Goal: Task Accomplishment & Management: Manage account settings

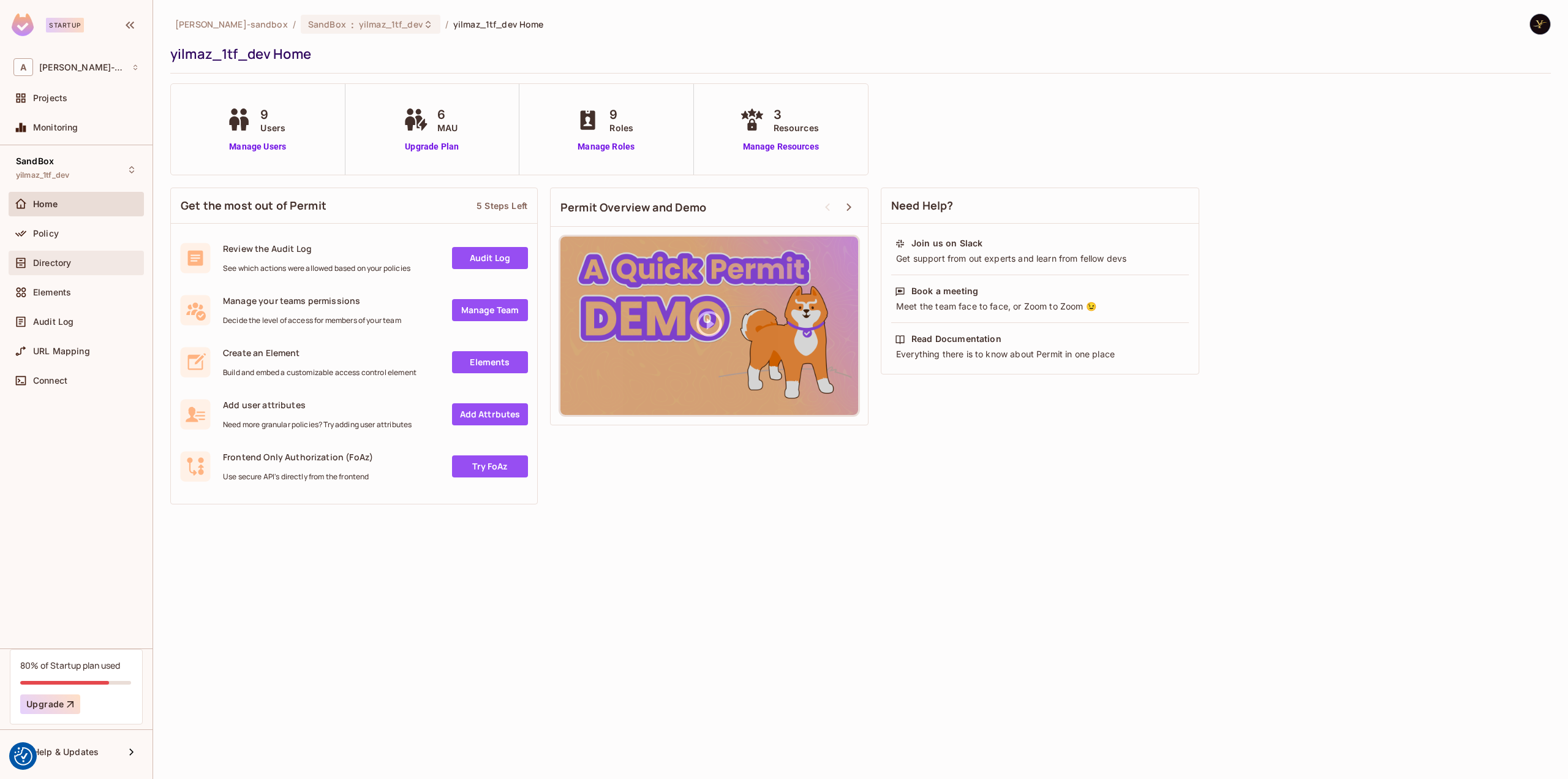
click at [64, 256] on div "Directory" at bounding box center [76, 263] width 125 height 14
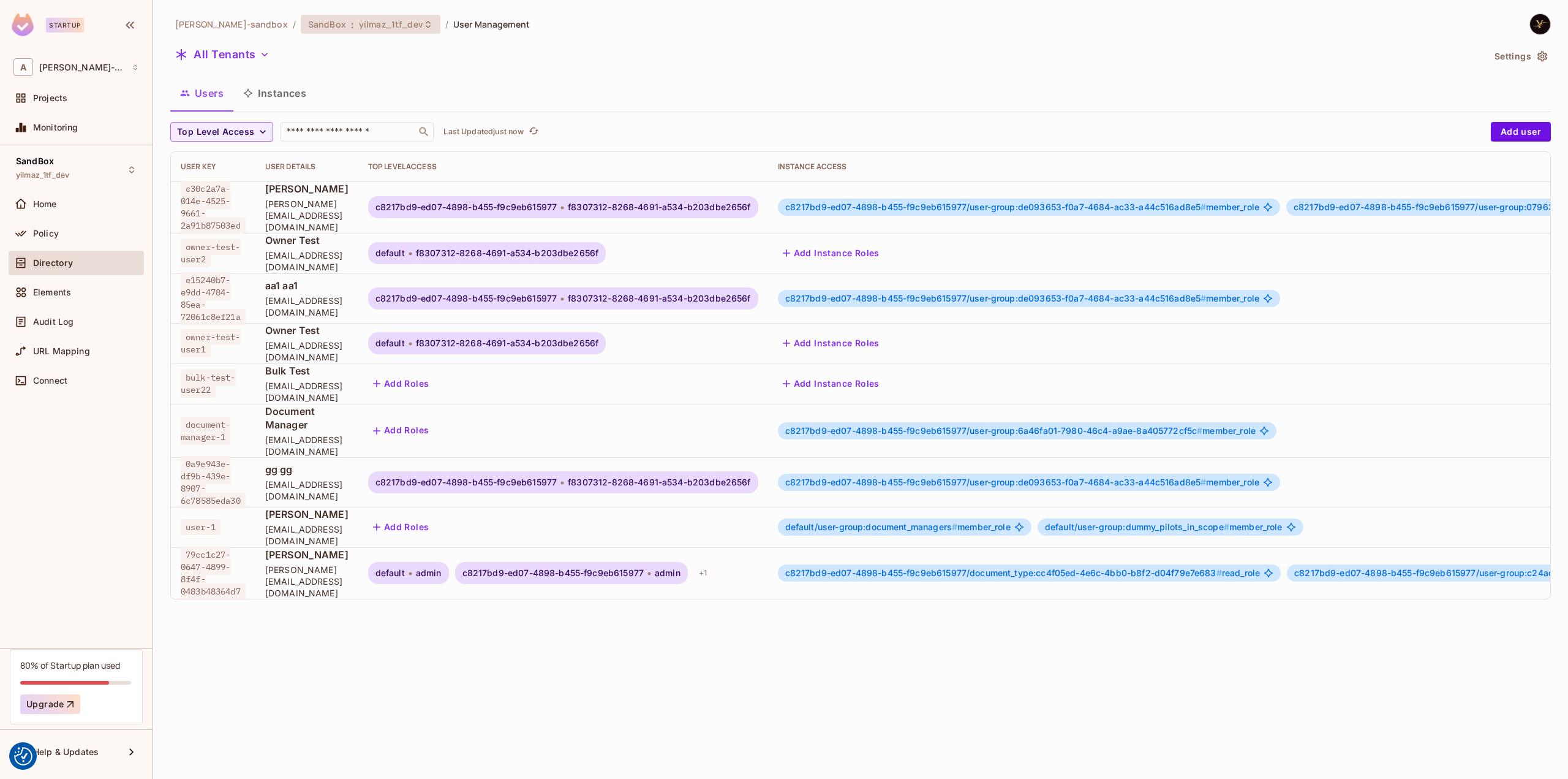
click at [405, 31] on div "SandBox : yilmaz_1tf_dev" at bounding box center [370, 23] width 140 height 19
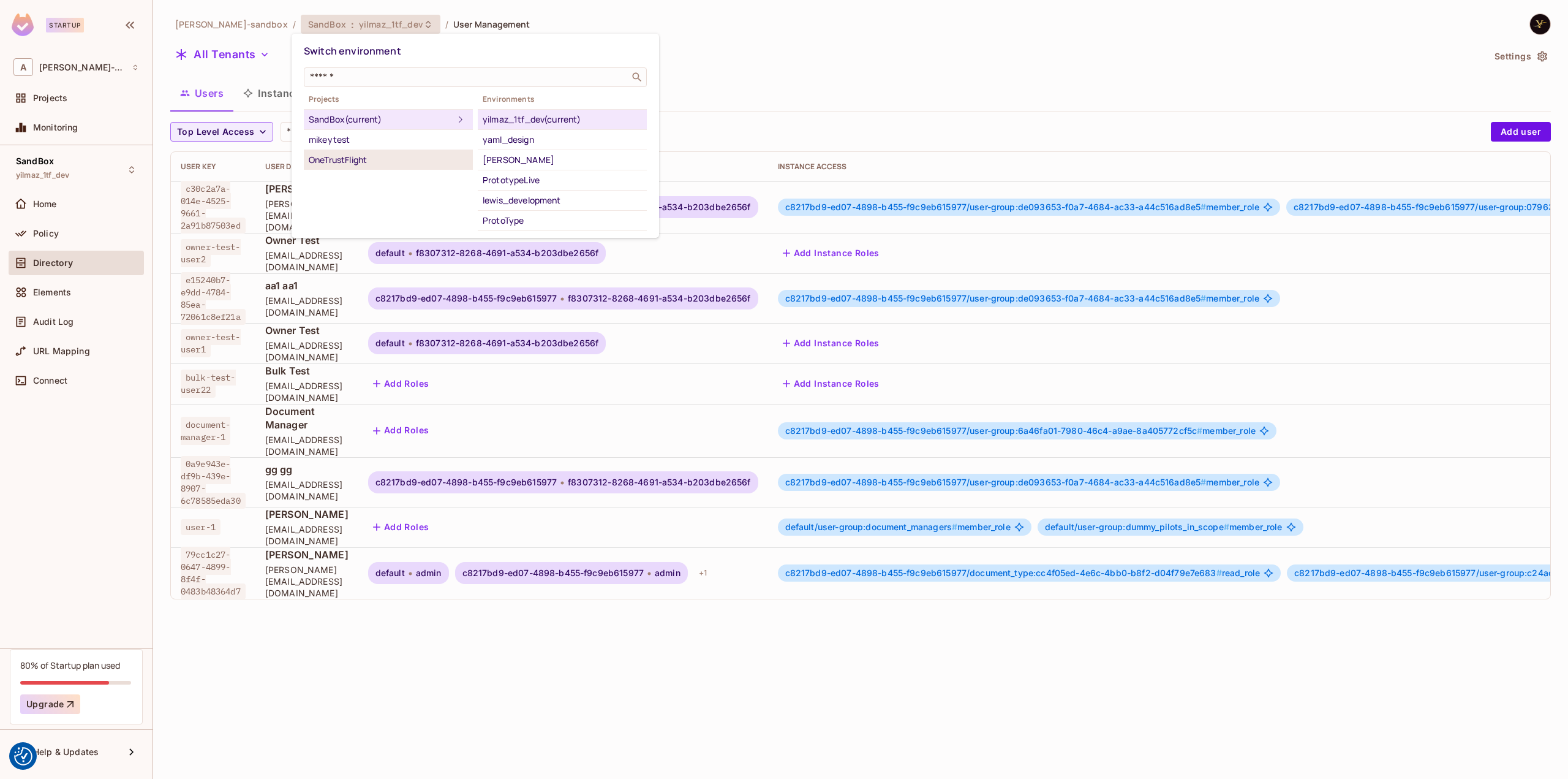
click at [371, 154] on div "OneTrustFlight" at bounding box center [388, 159] width 159 height 14
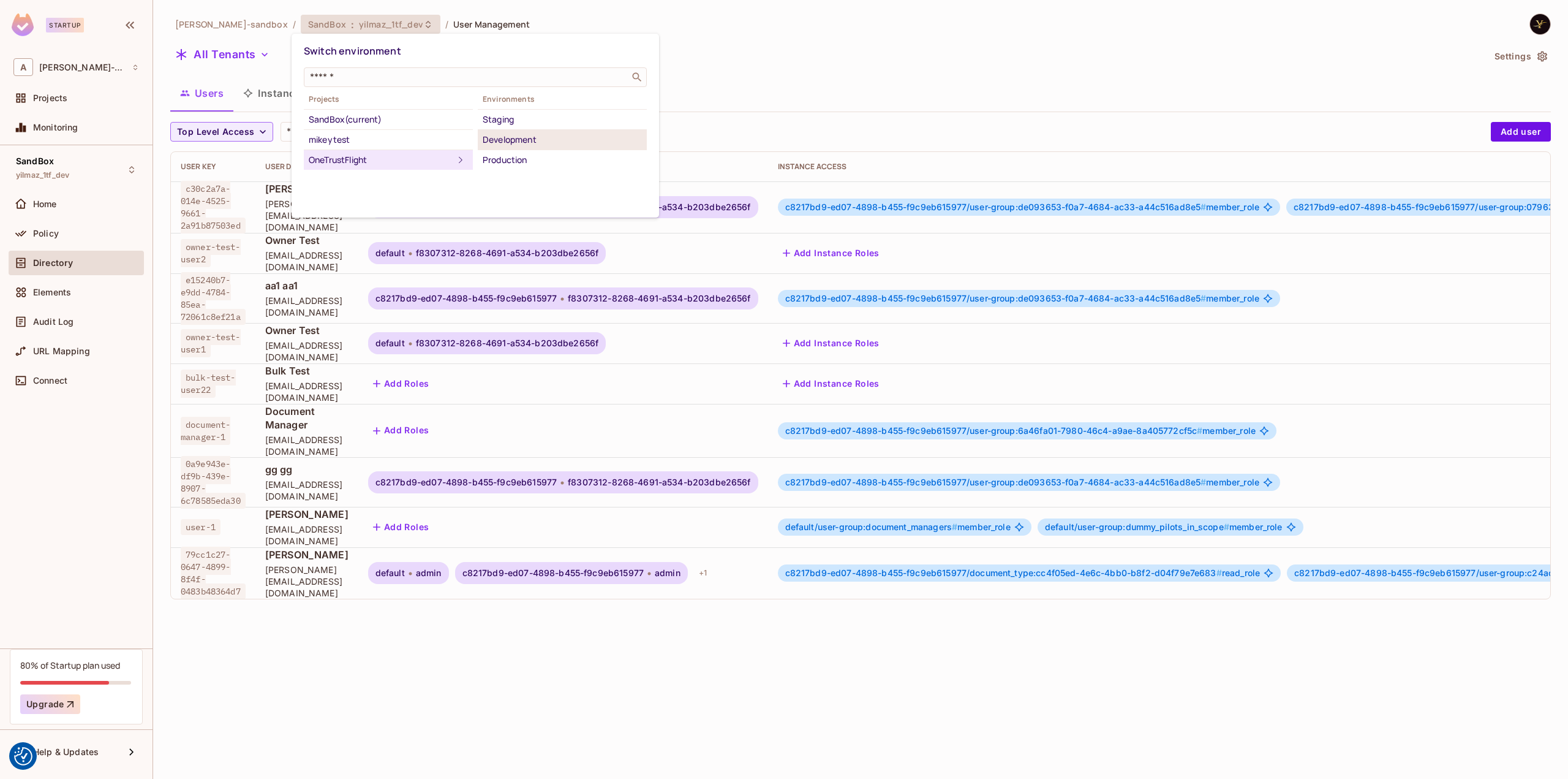
click at [532, 140] on div "Development" at bounding box center [562, 140] width 159 height 14
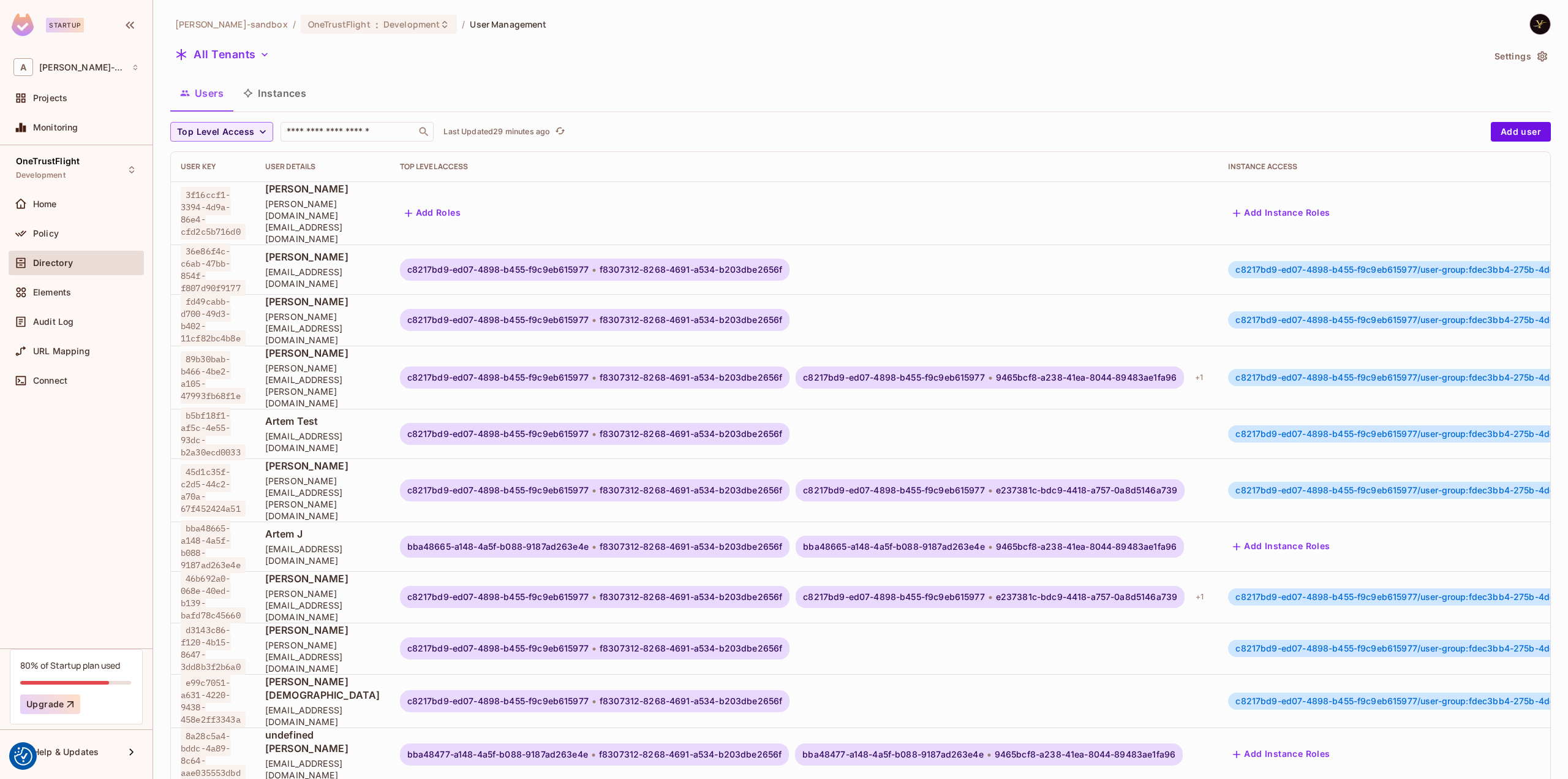
click at [743, 84] on div "Users Instances" at bounding box center [860, 93] width 1380 height 31
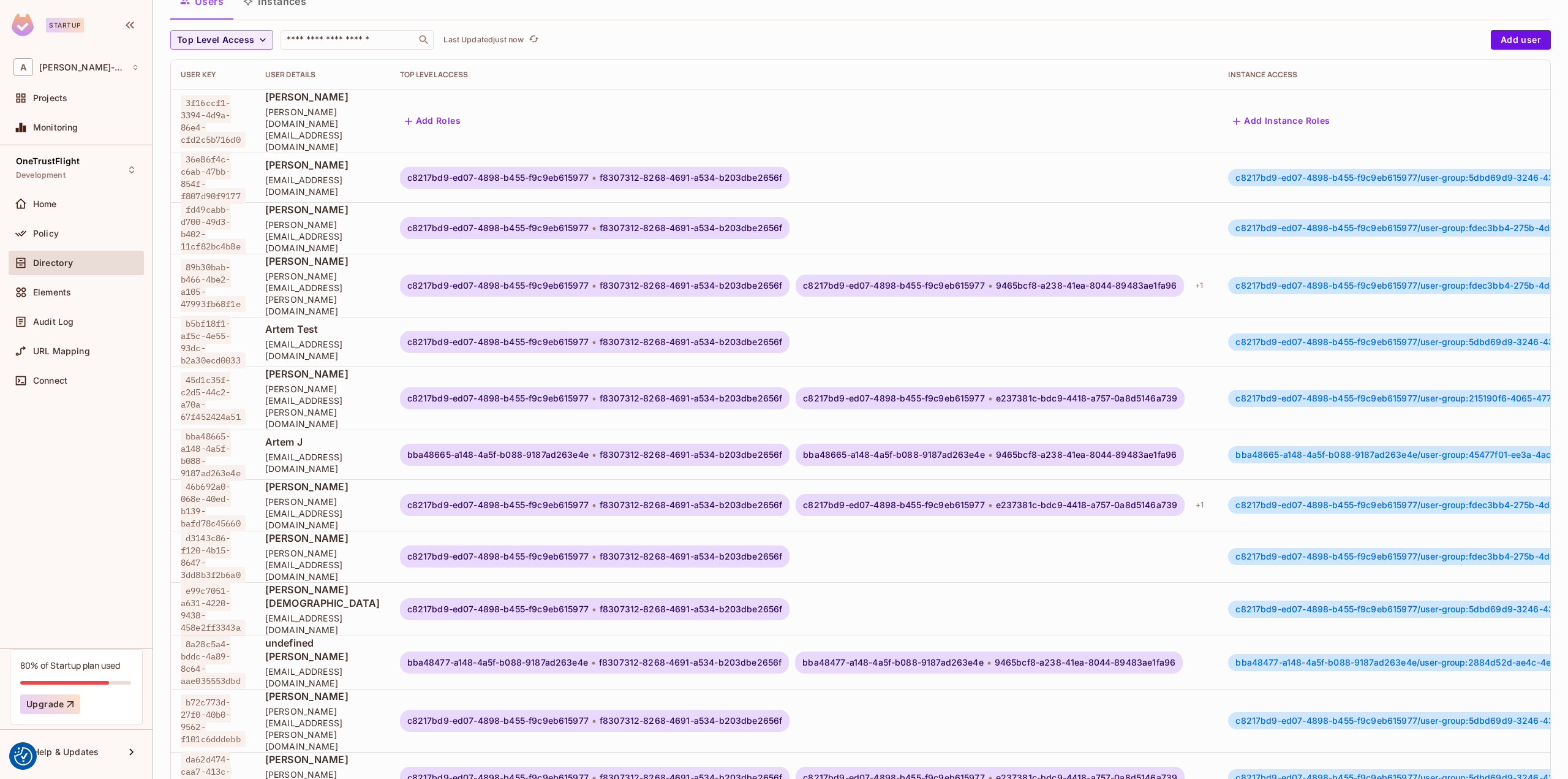
scroll to position [208, 0]
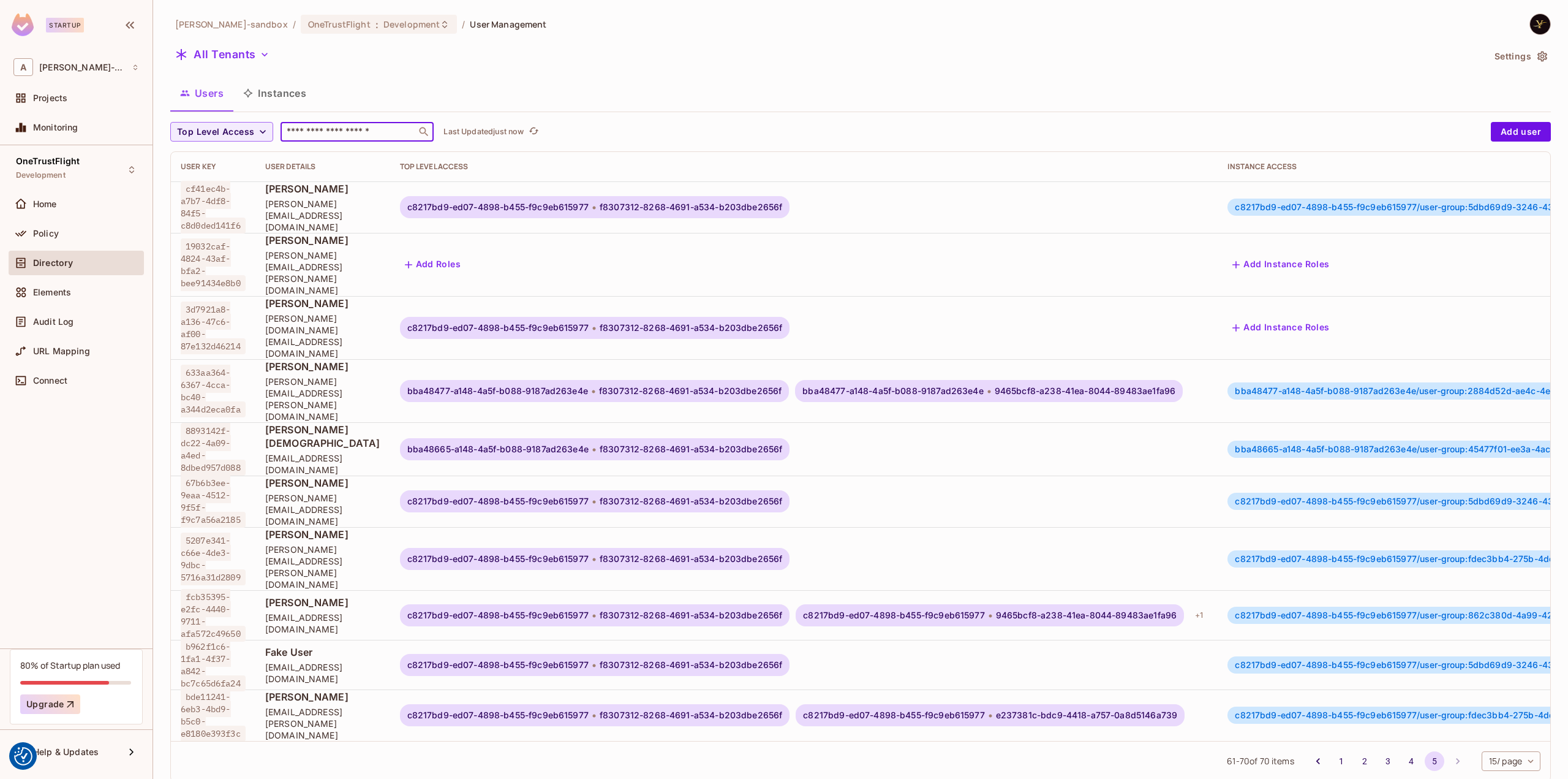
click at [339, 133] on input "text" at bounding box center [348, 131] width 129 height 13
type input "******"
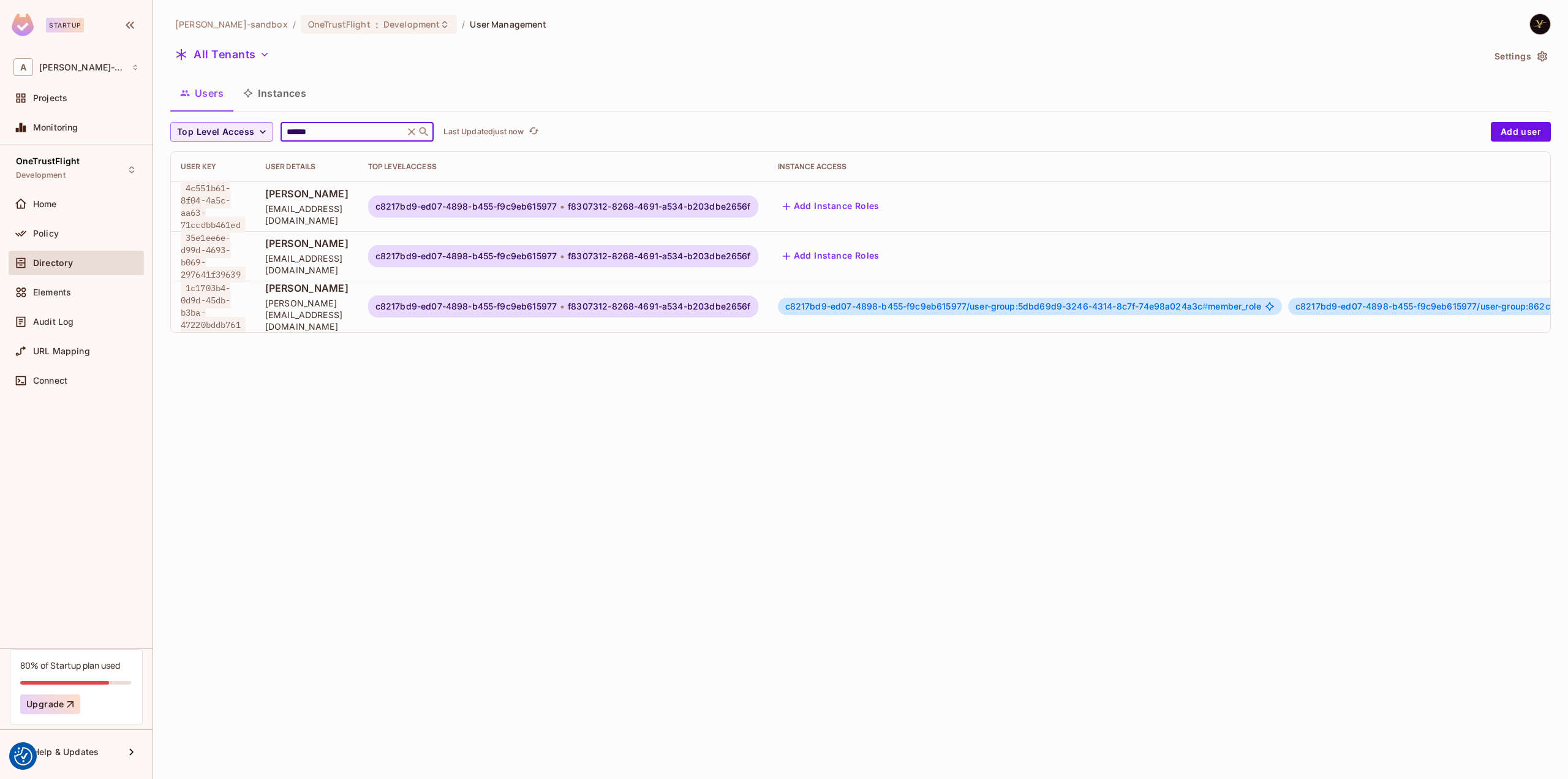
click at [979, 301] on span "c8217bd9-ed07-4898-b455-f9c9eb615977/user-group:5dbd69d9-3246-4314-8c7f-74e98a0…" at bounding box center [996, 306] width 423 height 11
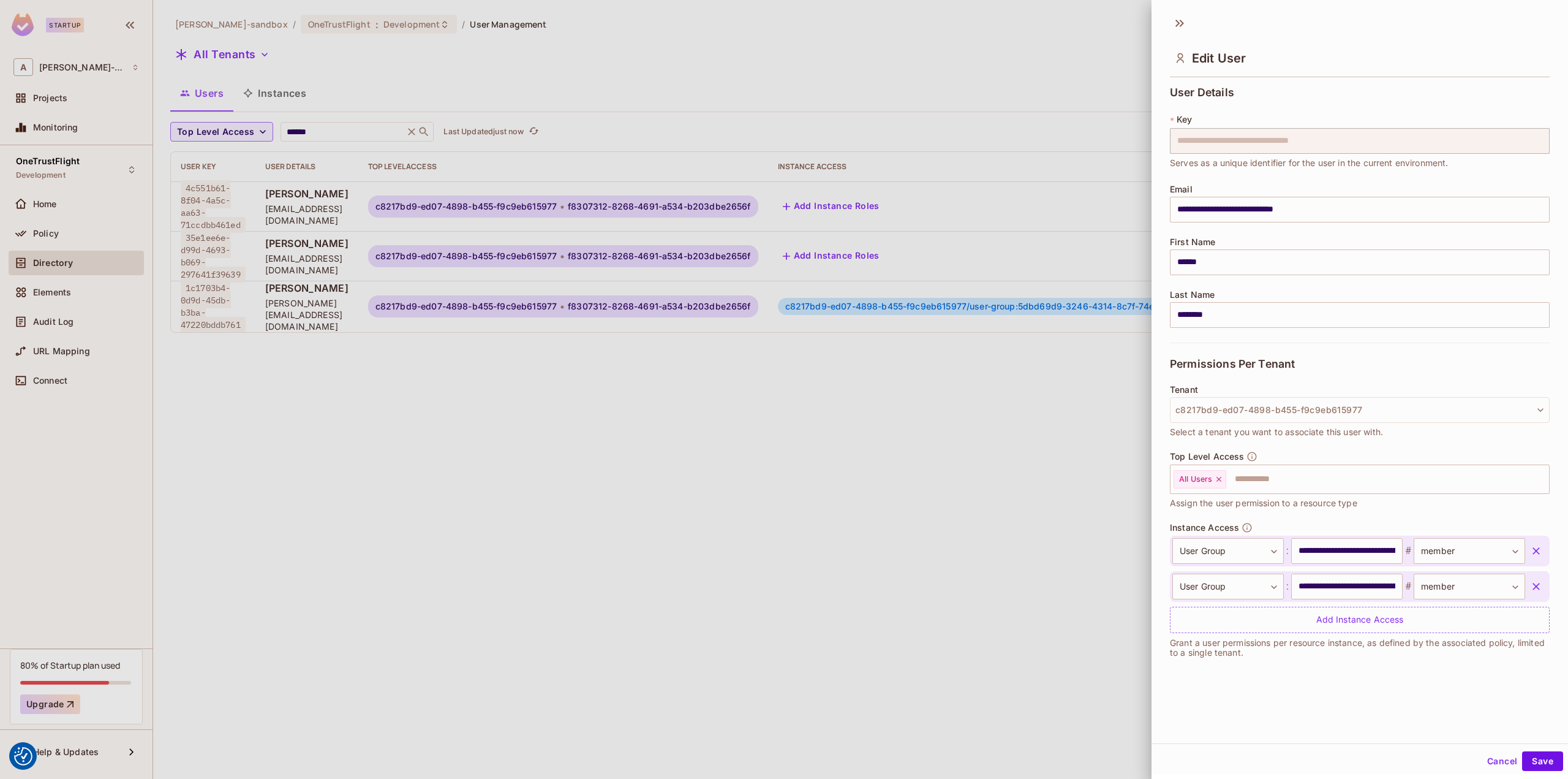
drag, startPoint x: 1135, startPoint y: 331, endPoint x: 1196, endPoint y: 330, distance: 61.0
click at [1196, 330] on div "**********" at bounding box center [784, 389] width 1568 height 779
click at [1483, 761] on button "Cancel" at bounding box center [1501, 761] width 40 height 20
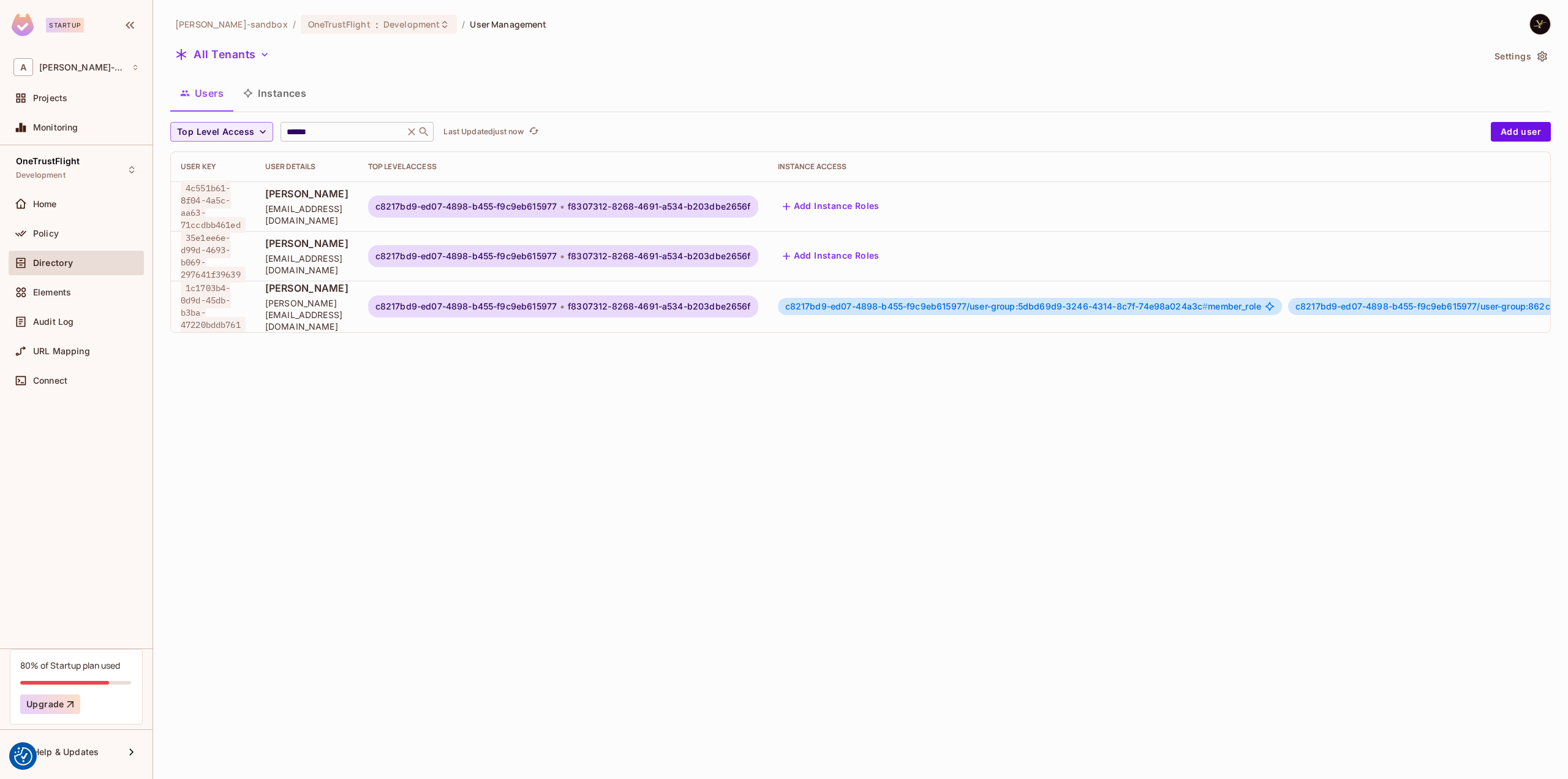
click at [413, 132] on icon at bounding box center [411, 131] width 13 height 13
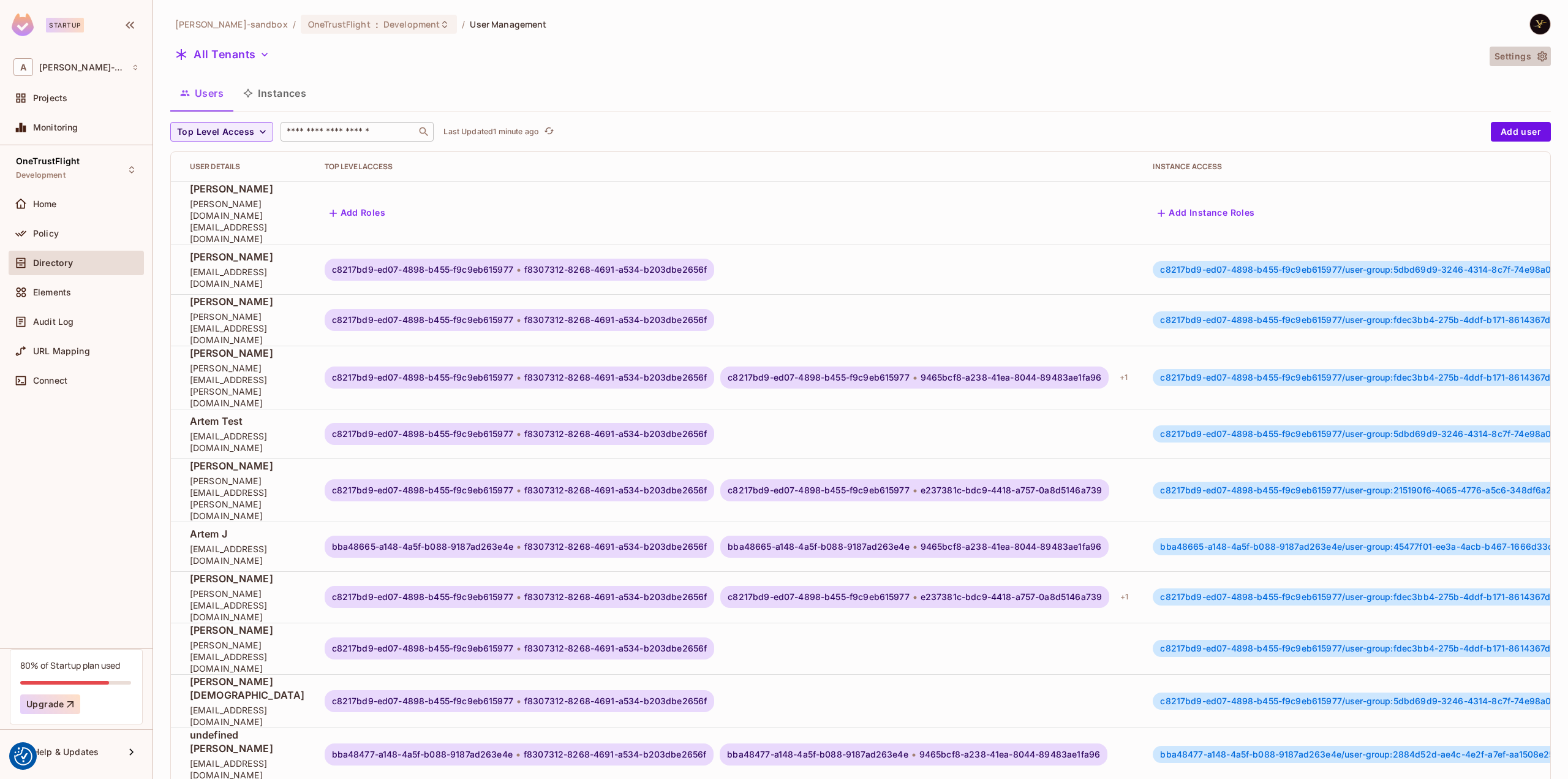
click at [1505, 53] on button "Settings" at bounding box center [1520, 57] width 61 height 20
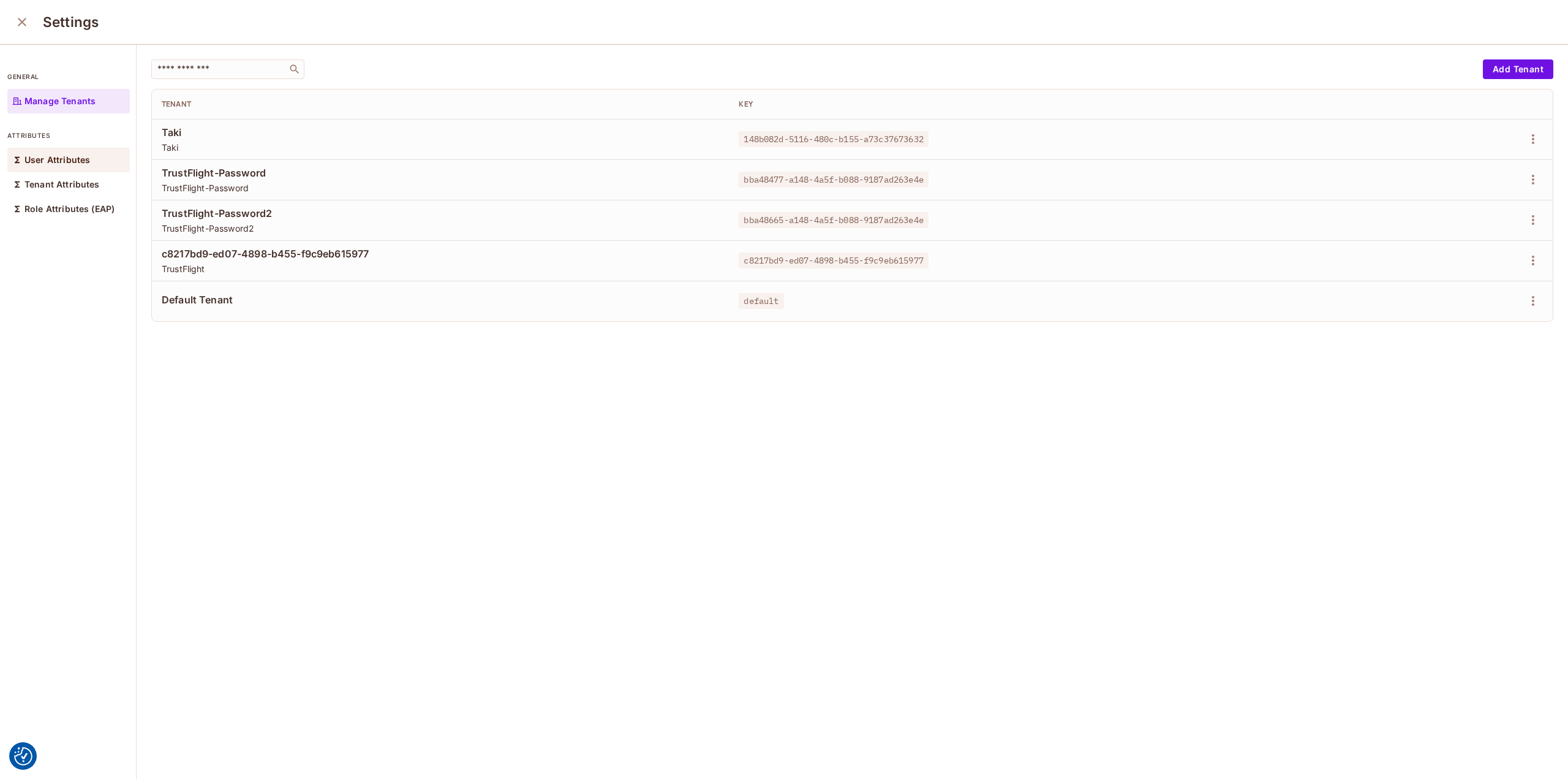
click at [78, 160] on p "User Attributes" at bounding box center [57, 159] width 66 height 10
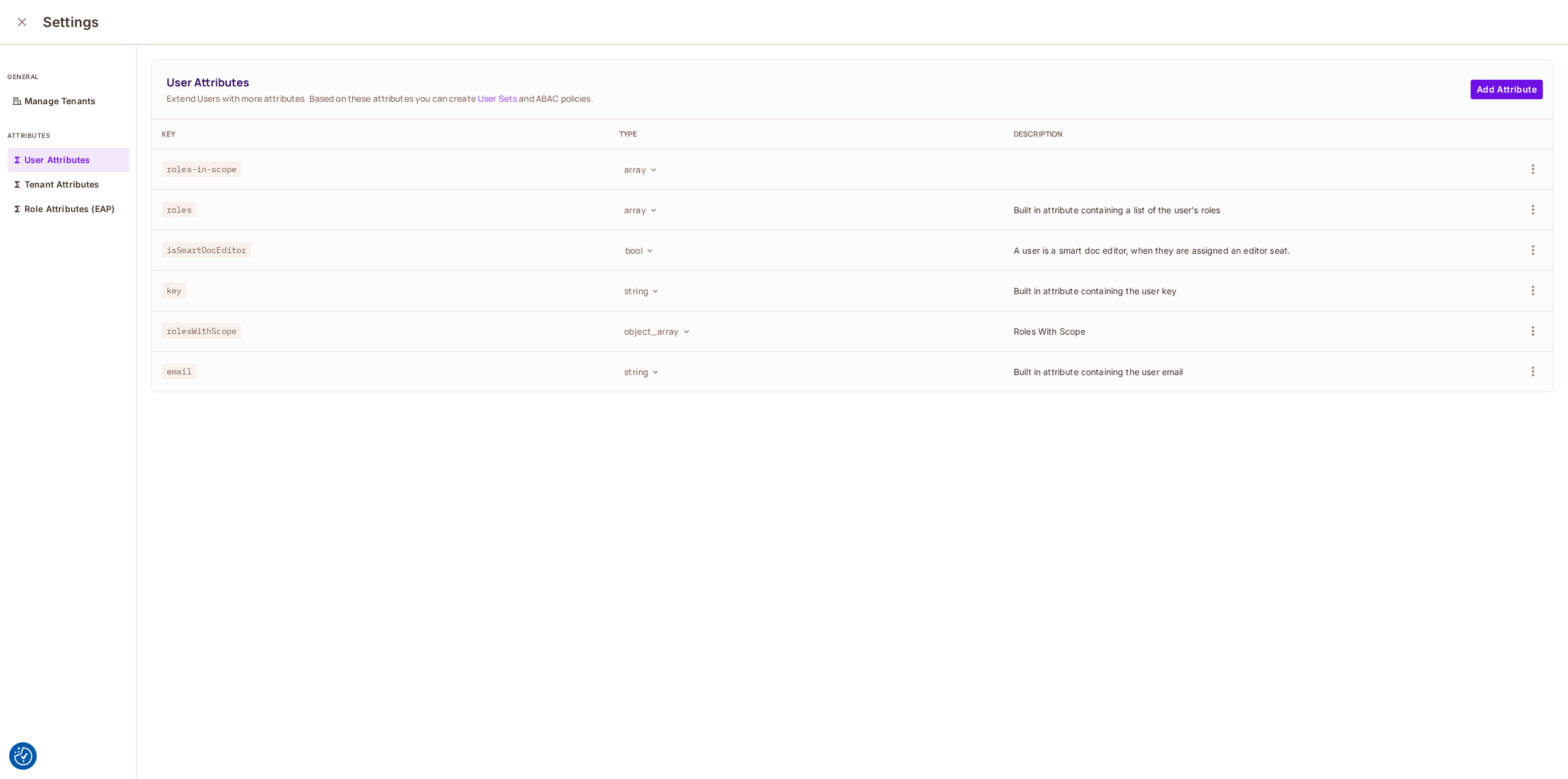
click at [18, 23] on icon "close" at bounding box center [22, 22] width 14 height 14
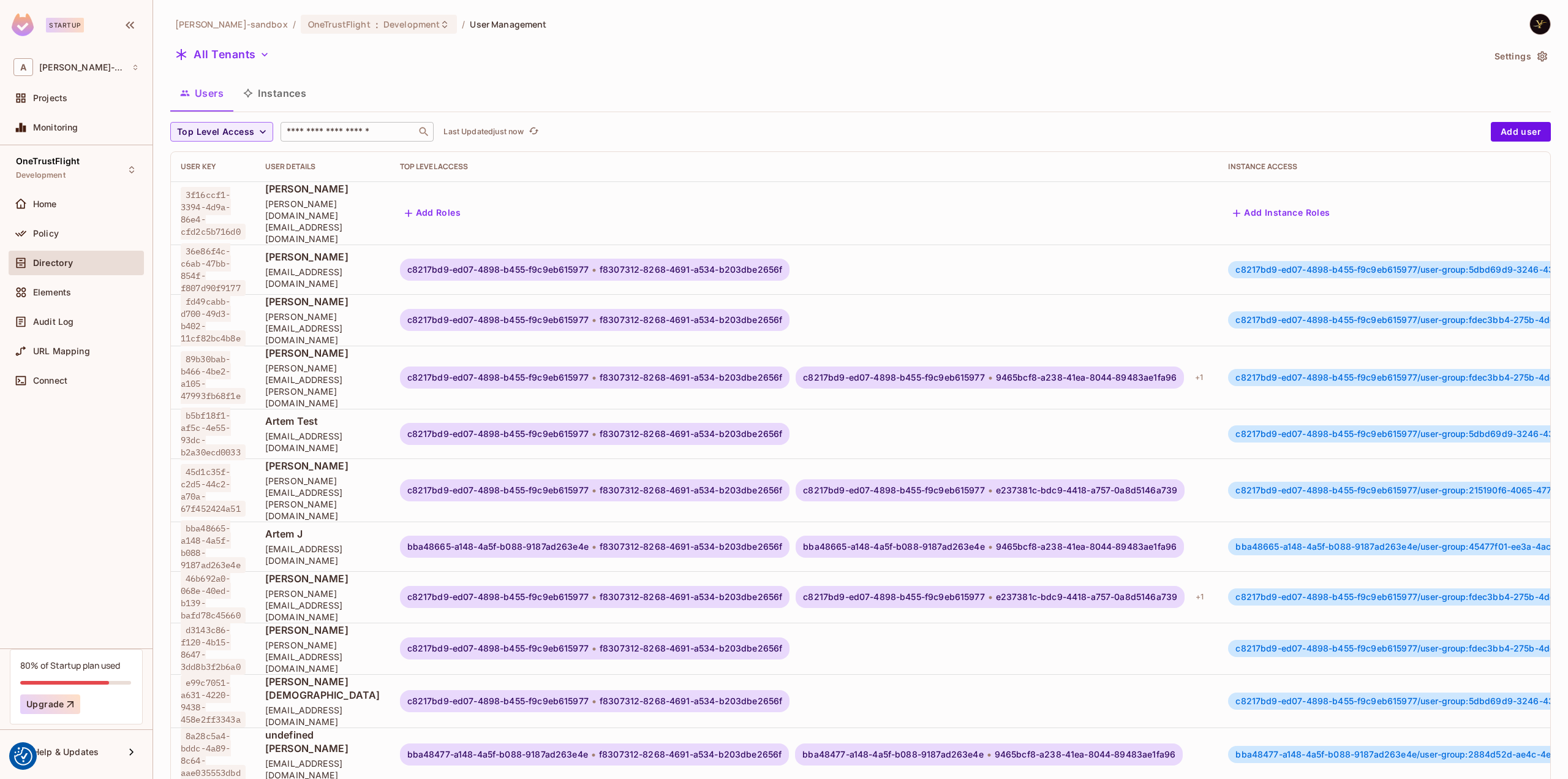
click at [312, 128] on input "text" at bounding box center [348, 131] width 129 height 13
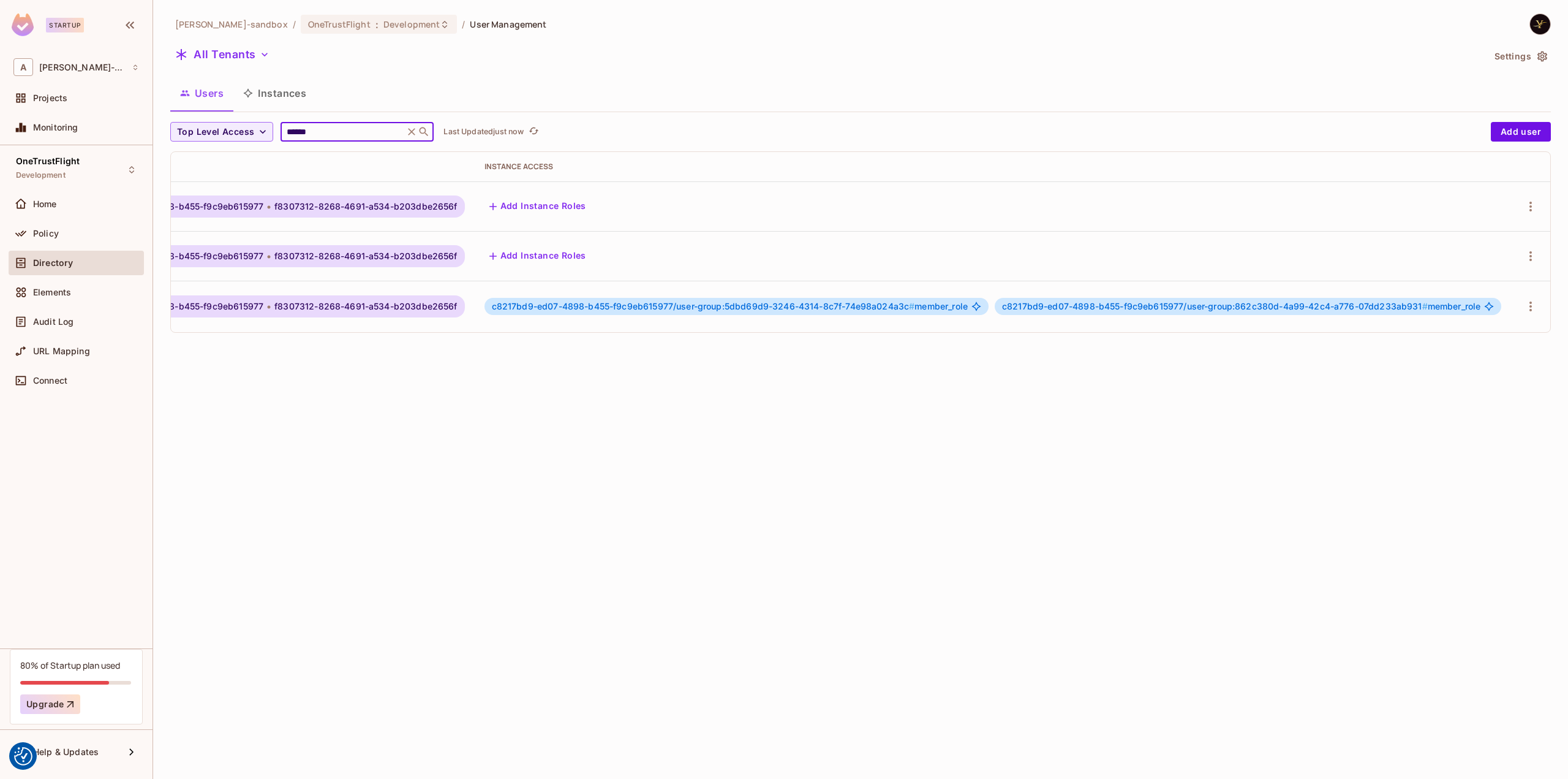
scroll to position [0, 401]
type input "******"
click at [1523, 301] on icon "button" at bounding box center [1530, 306] width 14 height 14
click at [1472, 380] on div "Edit Attributes" at bounding box center [1472, 385] width 60 height 13
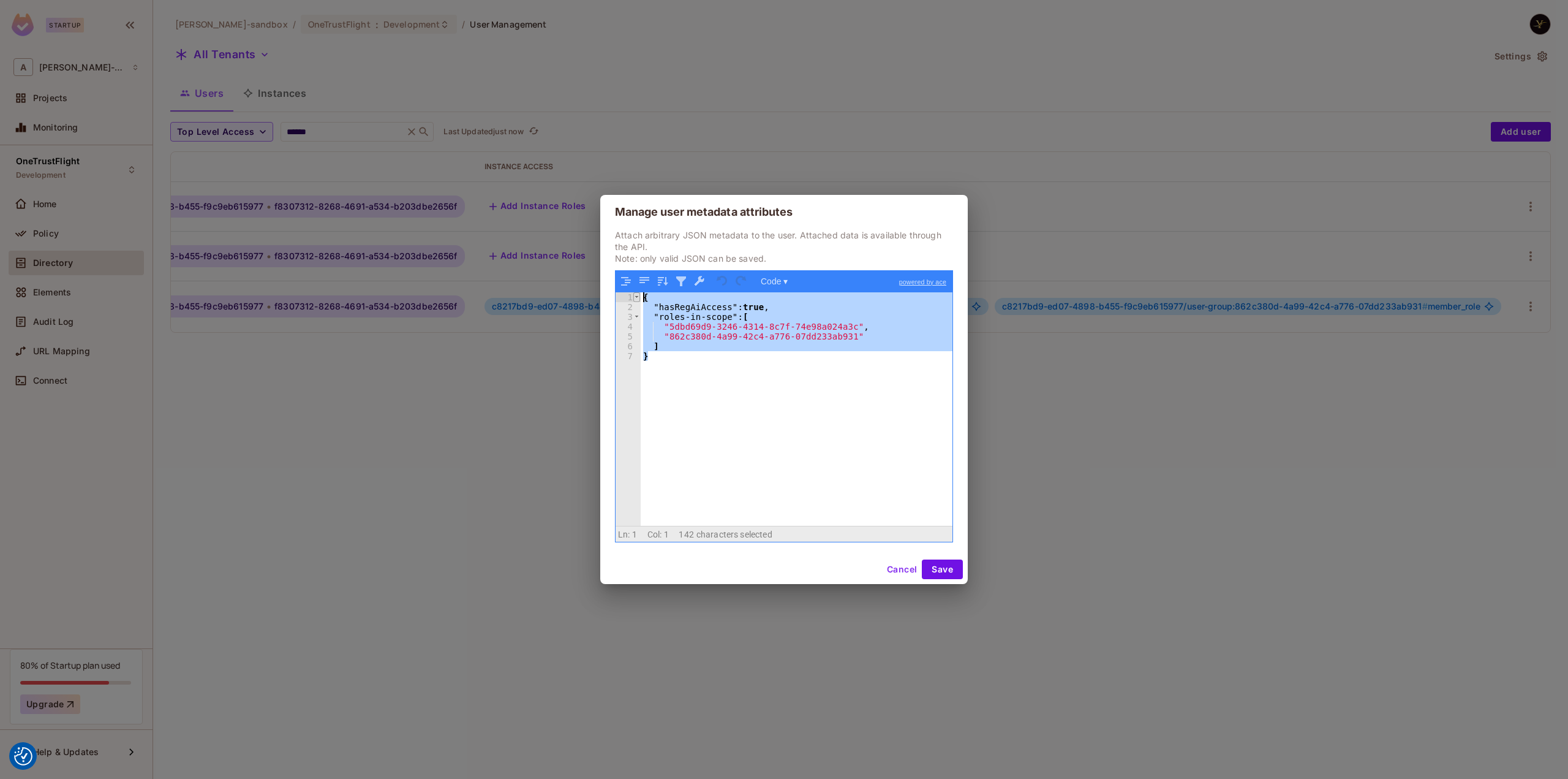
drag, startPoint x: 685, startPoint y: 376, endPoint x: 637, endPoint y: 294, distance: 95.0
click at [637, 294] on div "1 2 3 4 5 6 7 { "hasRegAiAccess" : true , "roles-in-scope" : [ "5dbd69d9-3246-4…" at bounding box center [784, 409] width 337 height 233
click at [756, 408] on div "{ "hasRegAiAccess" : true , "roles-in-scope" : [ "5dbd69d9-3246-4314-8c7f-74e98…" at bounding box center [797, 409] width 311 height 233
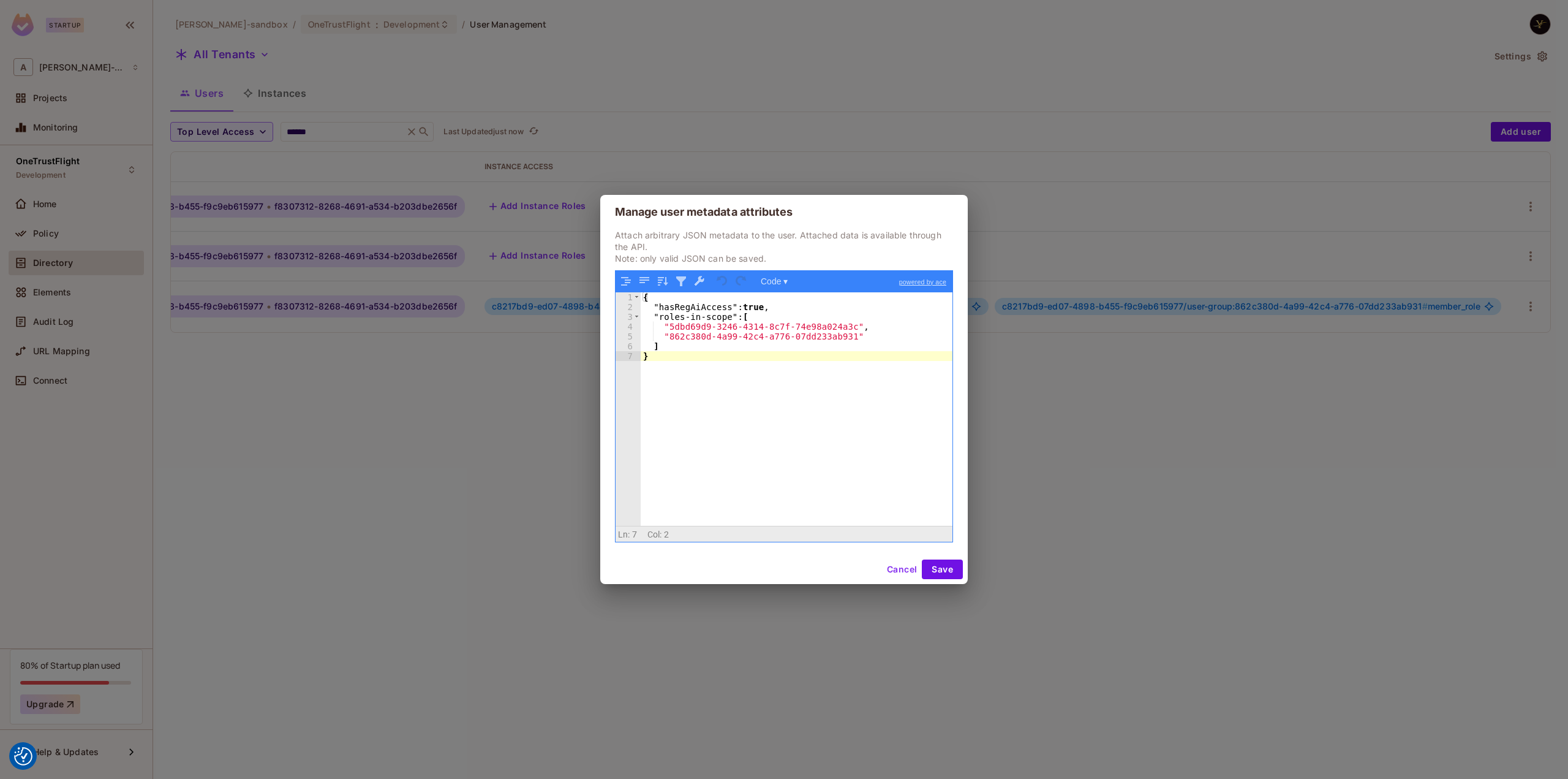
click at [909, 563] on button "Cancel" at bounding box center [902, 569] width 40 height 20
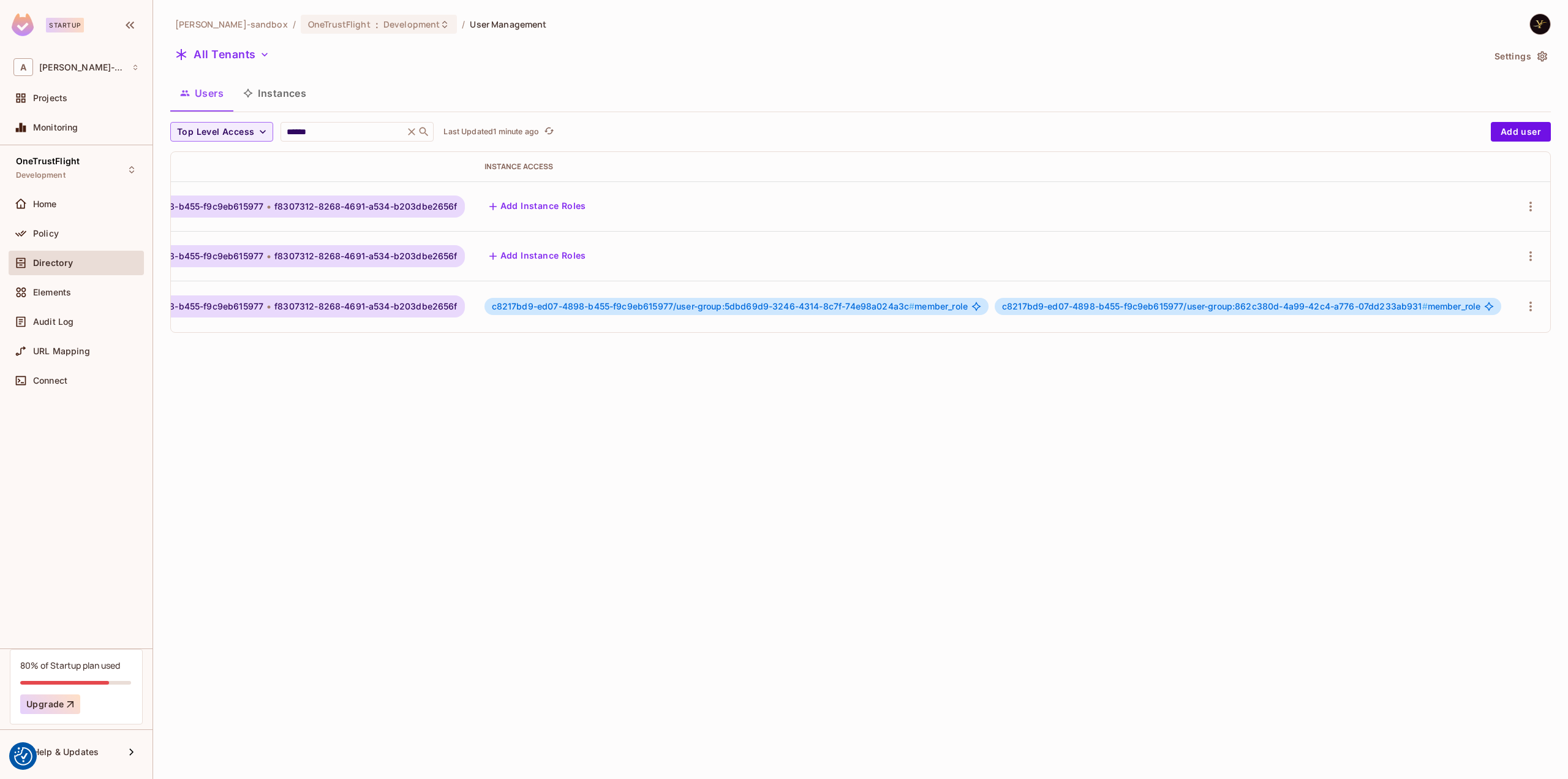
click at [724, 457] on div "alex-trustflight-sandbox / OneTrustFlight : Development / User Management All T…" at bounding box center [861, 389] width 1415 height 779
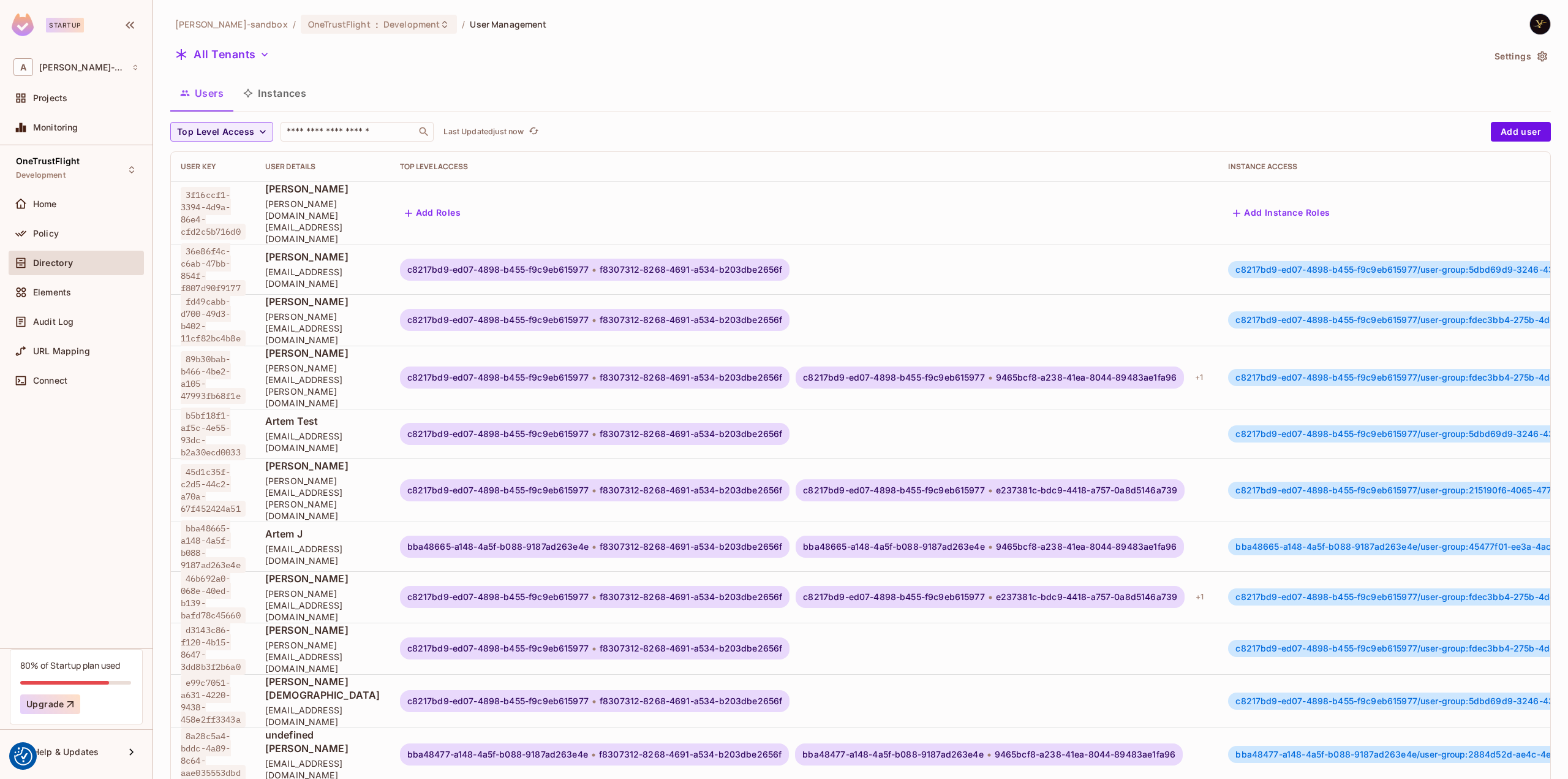
scroll to position [1, 0]
click at [318, 130] on input "text" at bounding box center [348, 131] width 129 height 13
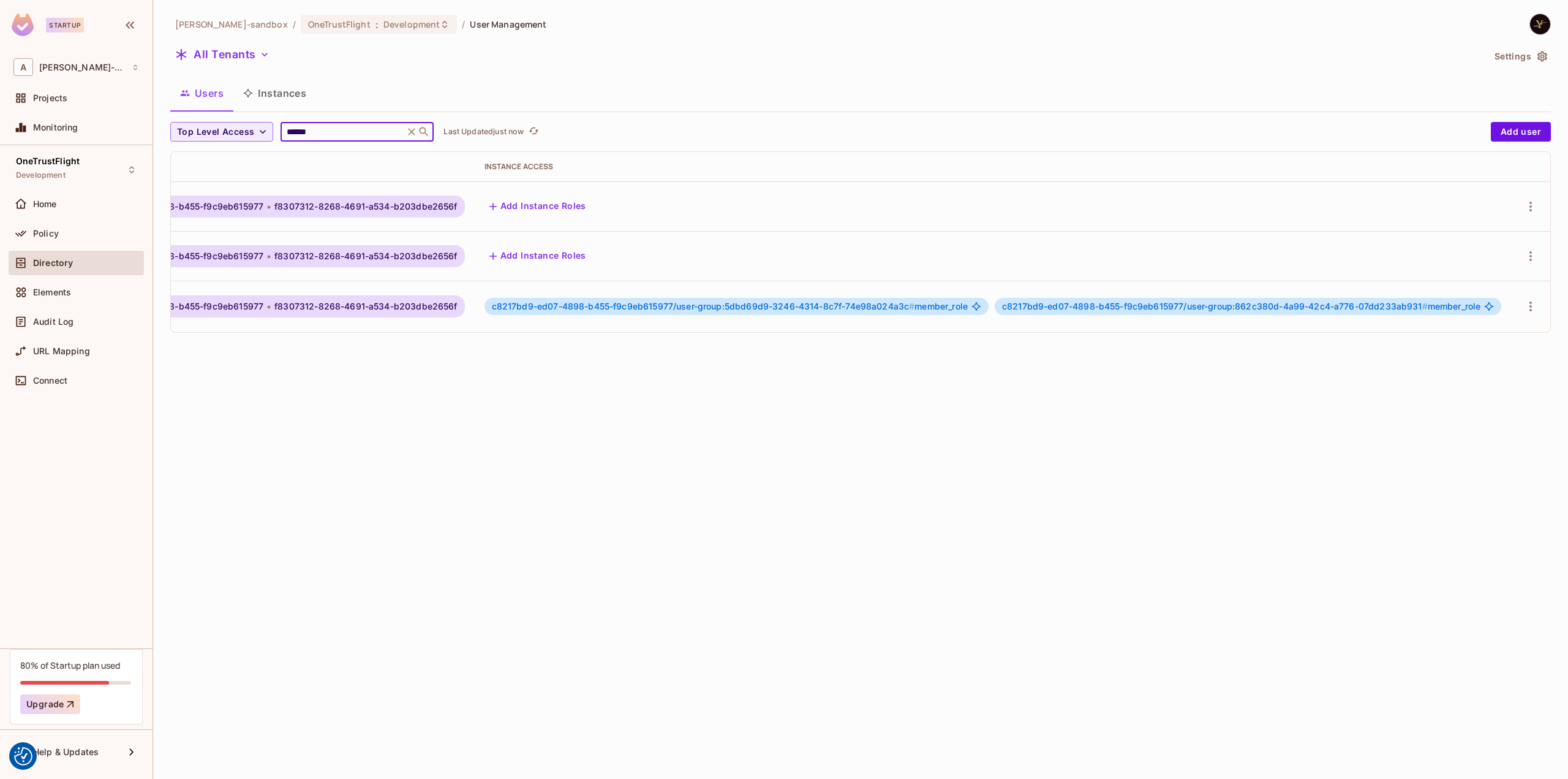
scroll to position [0, 401]
type input "******"
click at [1529, 305] on icon "button" at bounding box center [1530, 306] width 3 height 10
click at [1481, 383] on div "Edit Attributes" at bounding box center [1472, 385] width 60 height 13
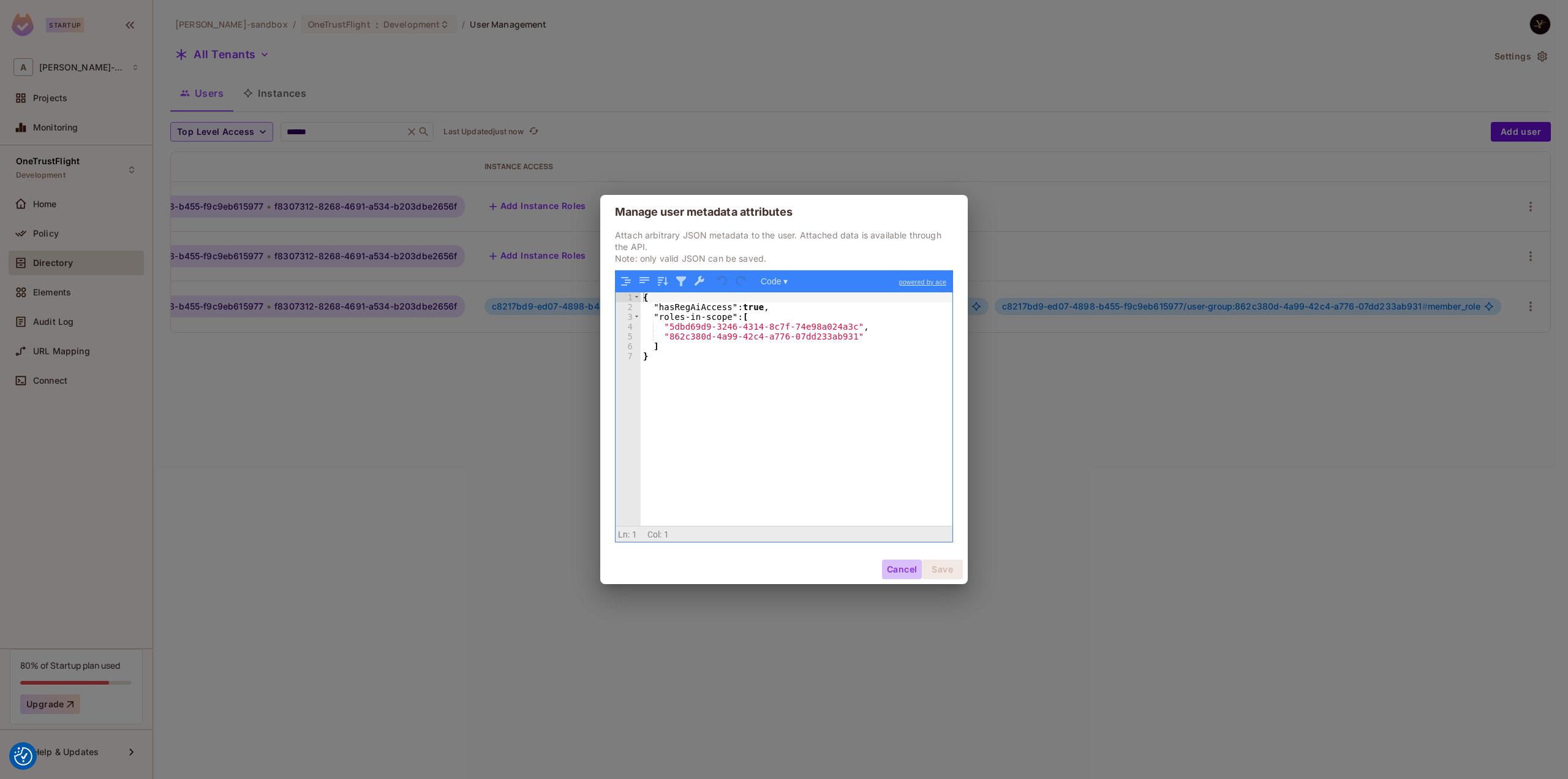
click at [893, 565] on button "Cancel" at bounding box center [902, 569] width 40 height 20
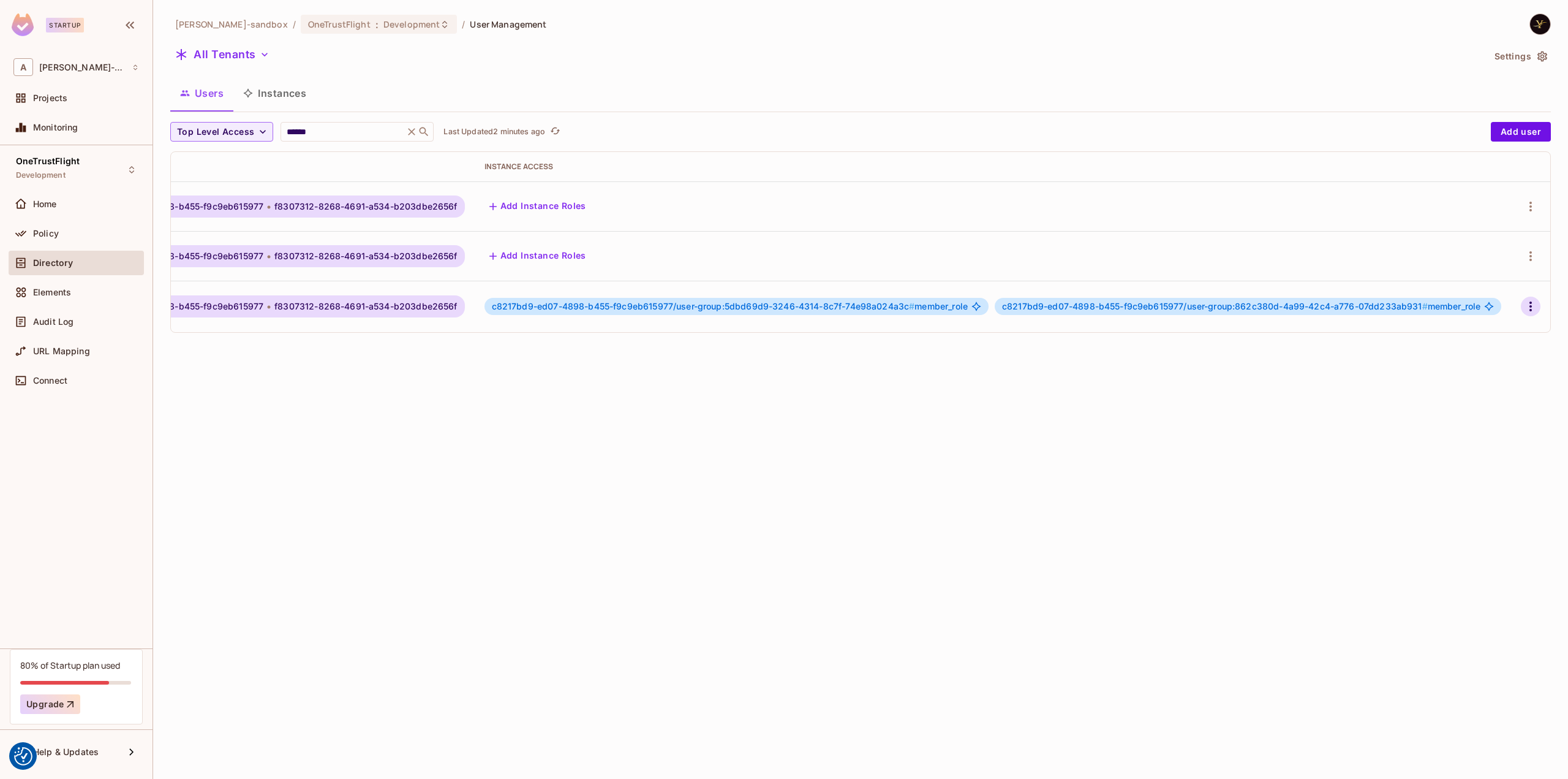
click at [1523, 303] on icon "button" at bounding box center [1530, 306] width 14 height 14
click at [1471, 385] on div "Edit Attributes" at bounding box center [1472, 385] width 60 height 13
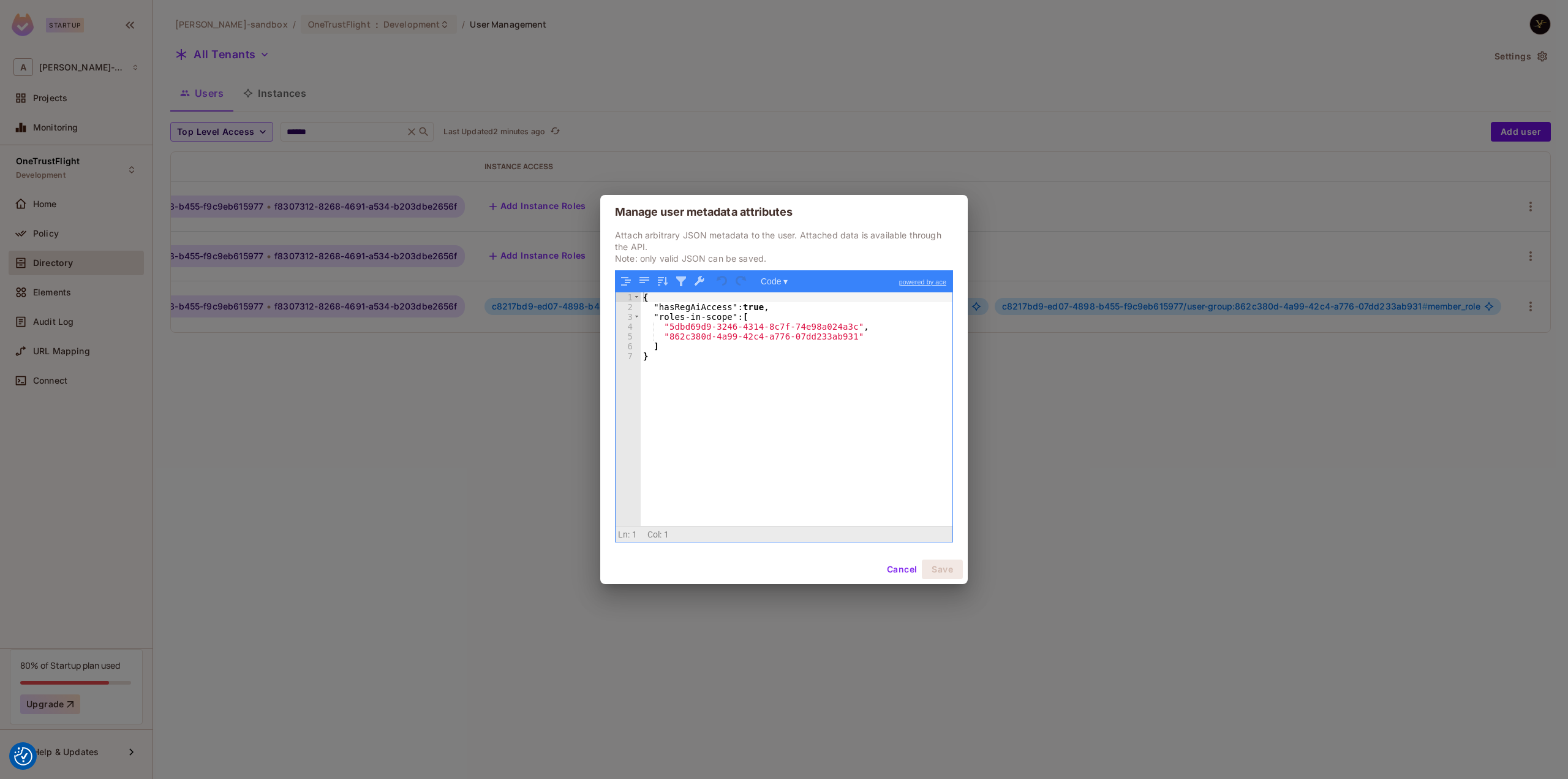
click at [897, 566] on button "Cancel" at bounding box center [902, 569] width 40 height 20
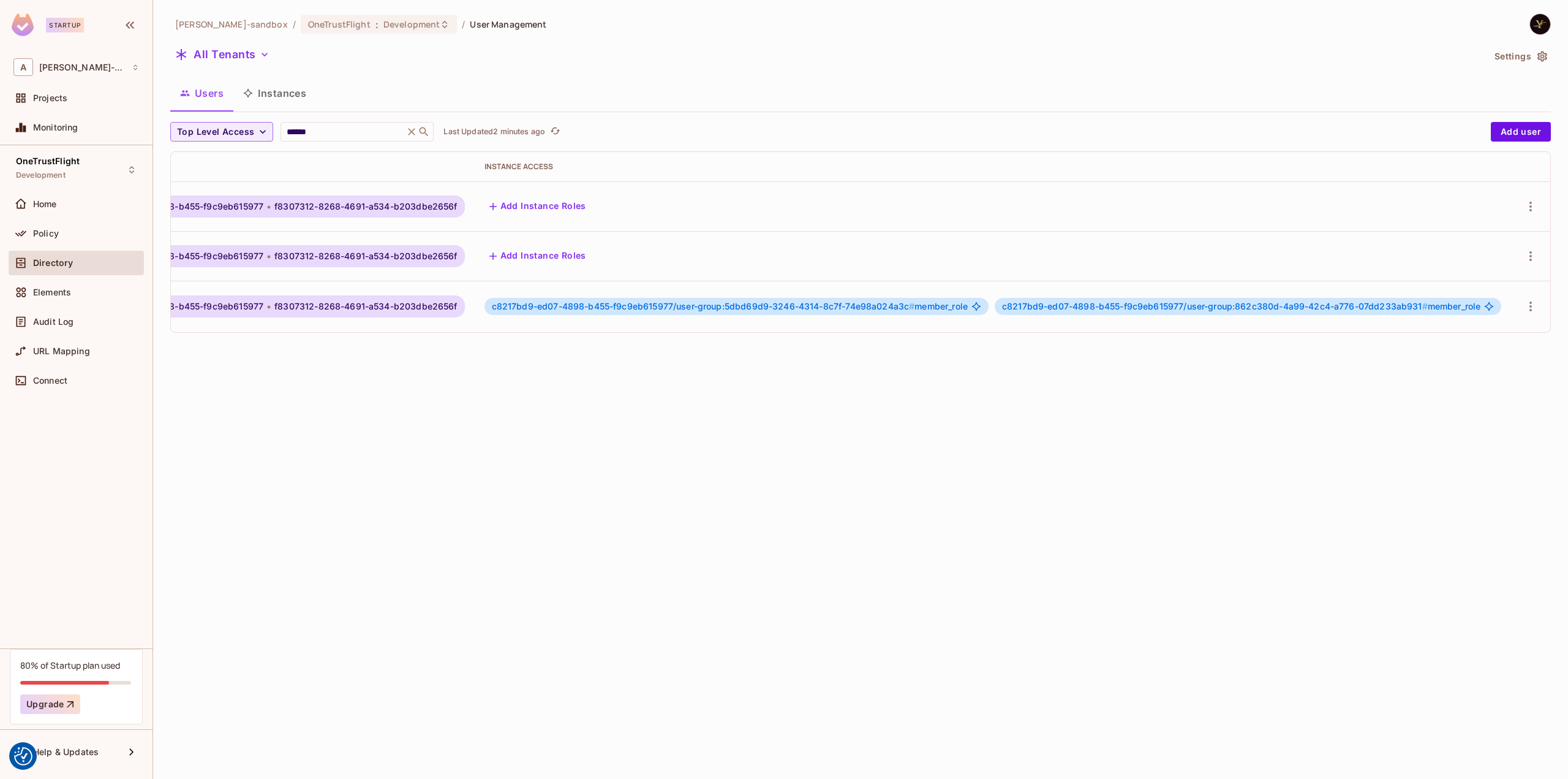
click at [909, 552] on div "alex-trustflight-sandbox / OneTrustFlight : Development / User Management All T…" at bounding box center [861, 389] width 1415 height 779
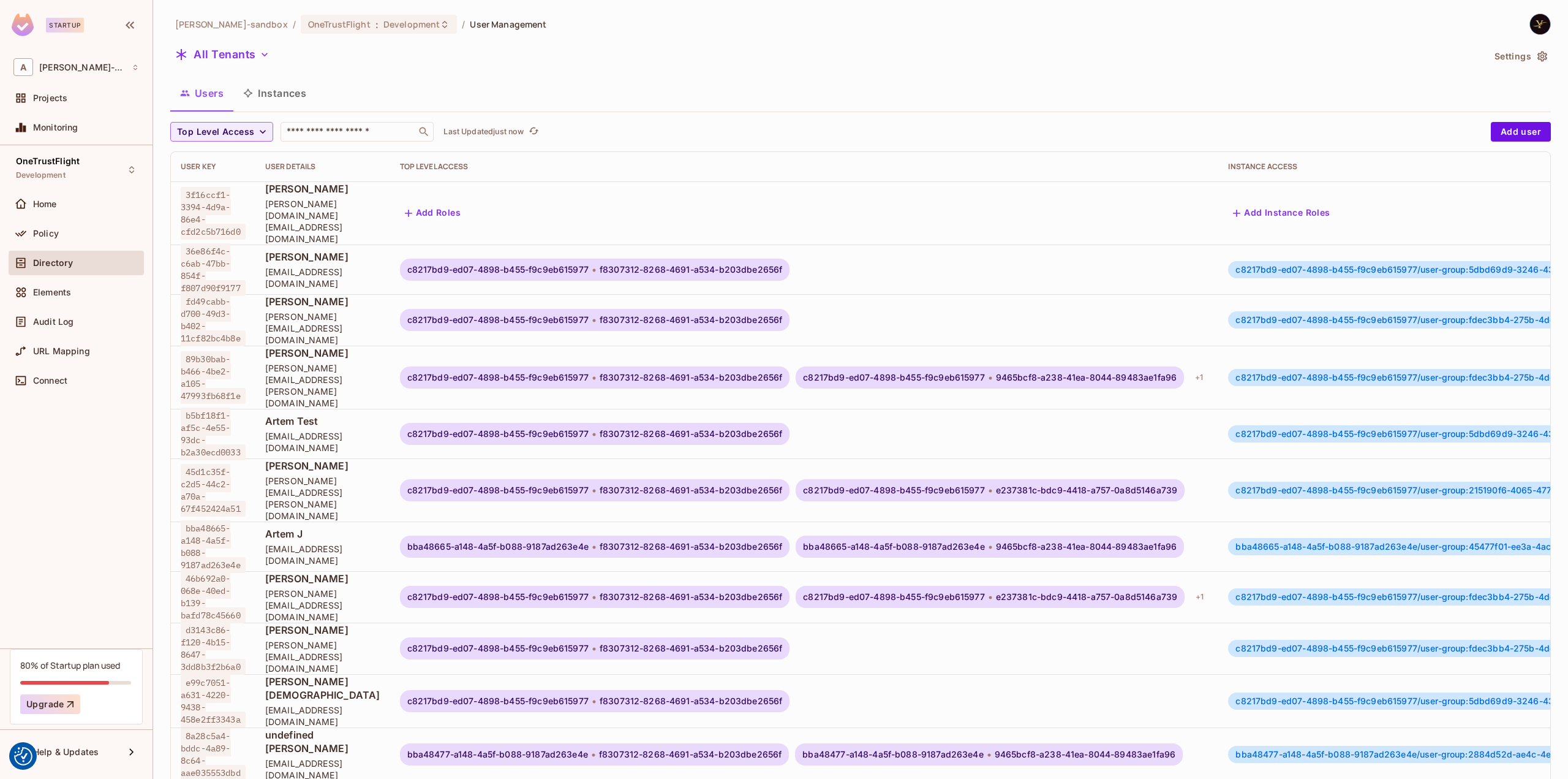
click at [969, 87] on div "Users Instances" at bounding box center [860, 93] width 1380 height 31
click at [332, 128] on input "text" at bounding box center [348, 131] width 129 height 13
type input "******"
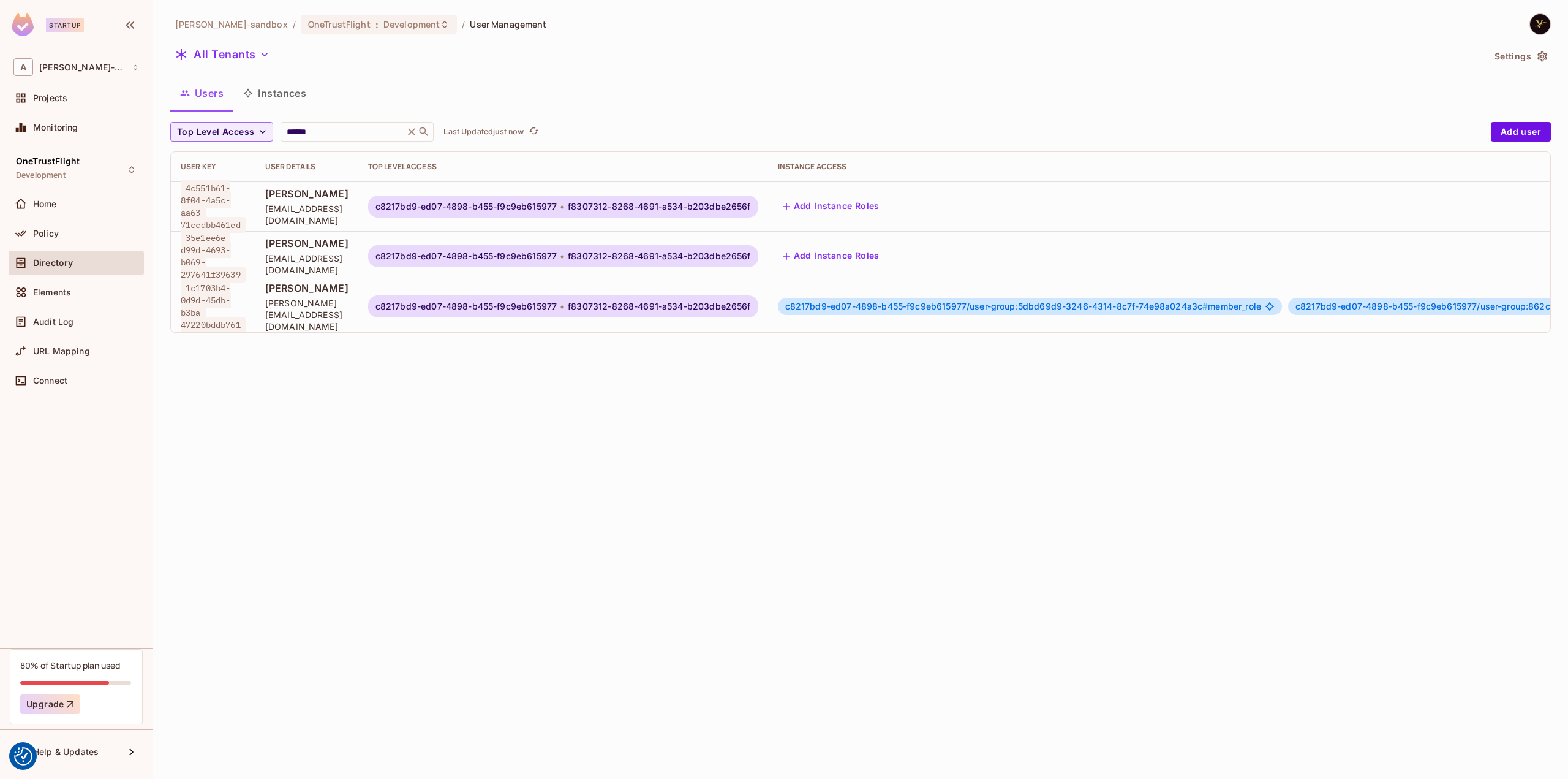
click at [716, 405] on div "alex-trustflight-sandbox / OneTrustFlight : Development / User Management All T…" at bounding box center [861, 389] width 1415 height 779
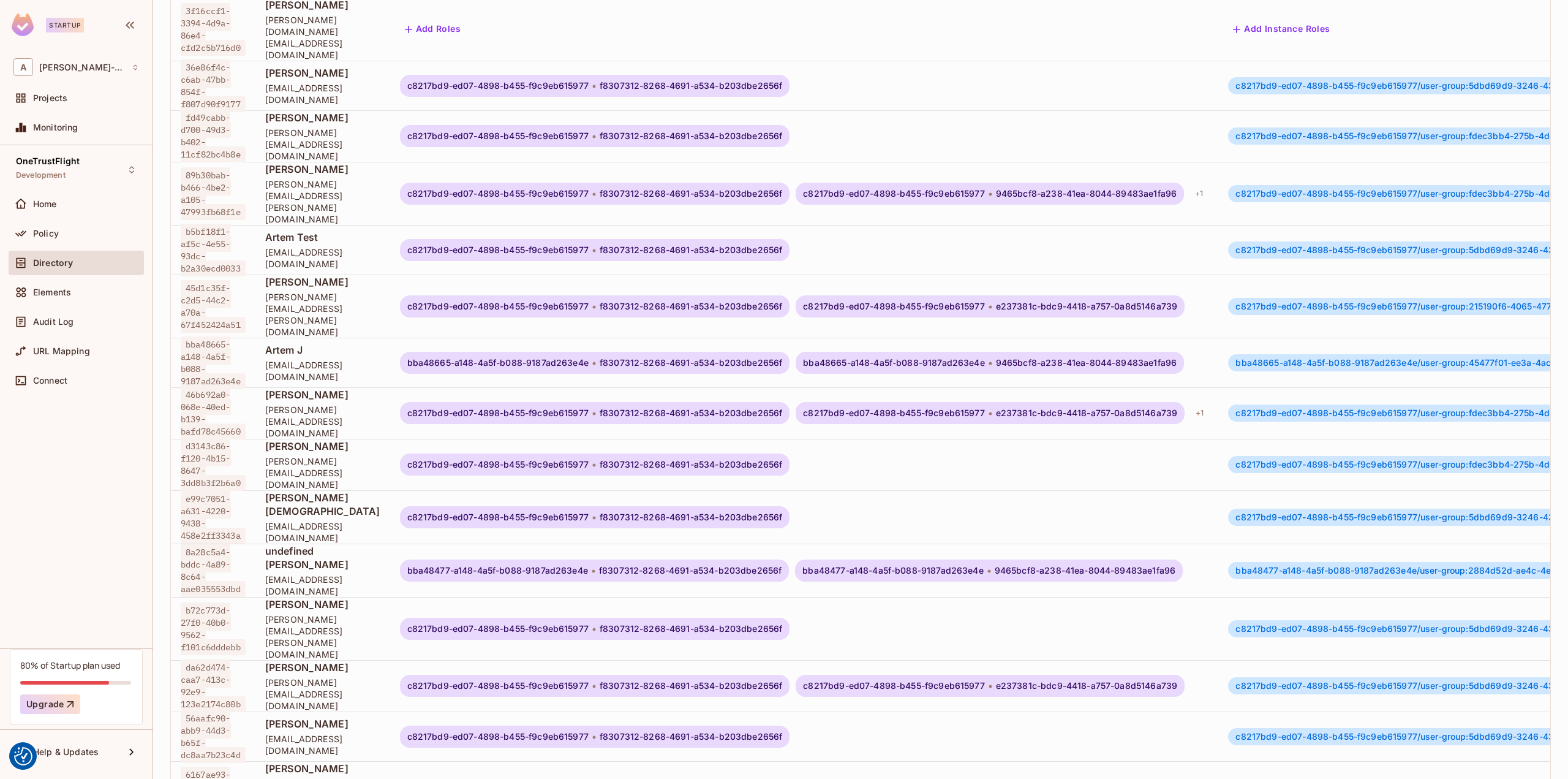
scroll to position [208, 0]
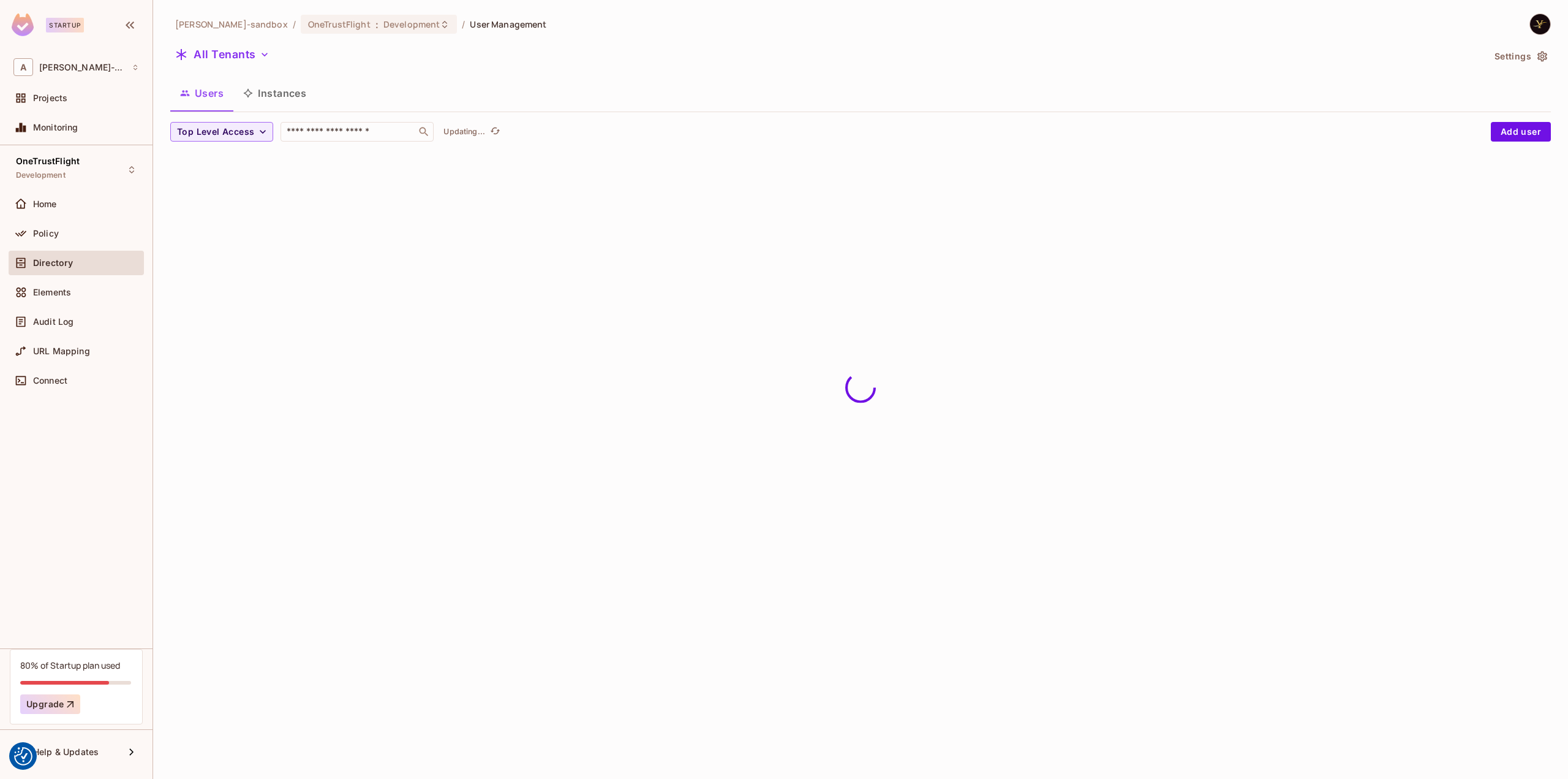
scroll to position [0, 0]
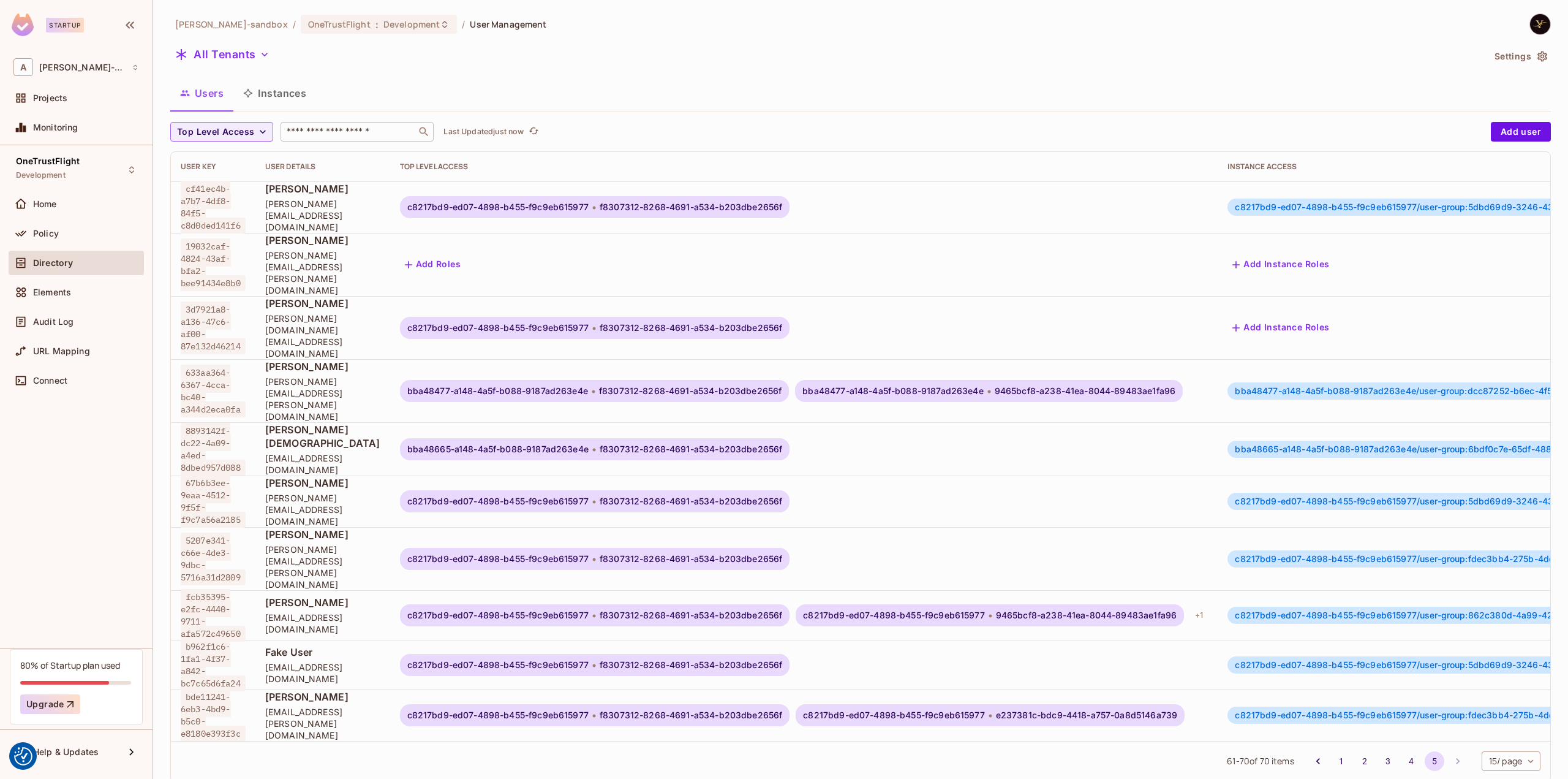
click at [317, 124] on div "​" at bounding box center [357, 131] width 153 height 20
type input "******"
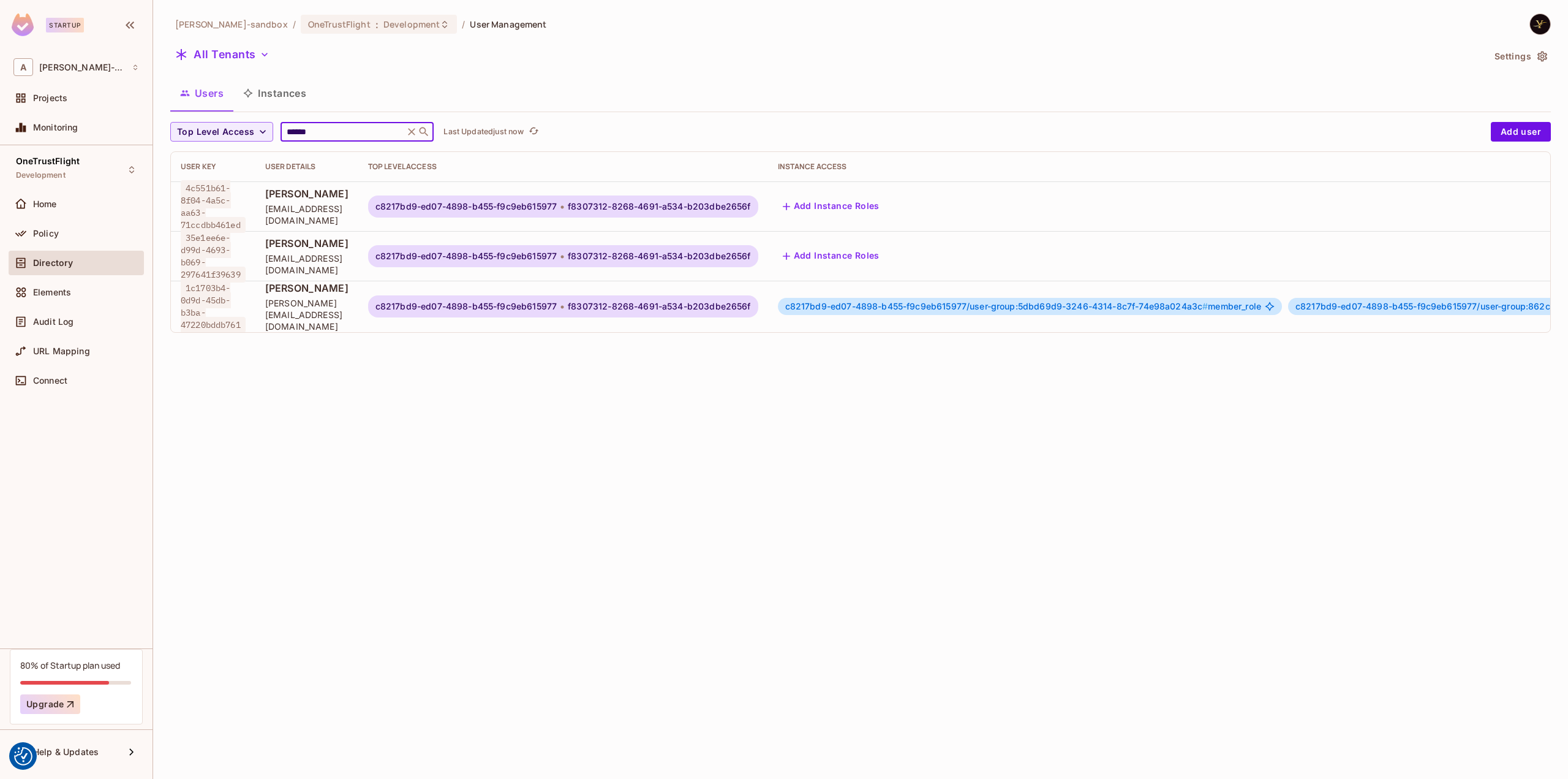
click at [987, 375] on div "alex-trustflight-sandbox / OneTrustFlight : Development / User Management All T…" at bounding box center [861, 389] width 1415 height 779
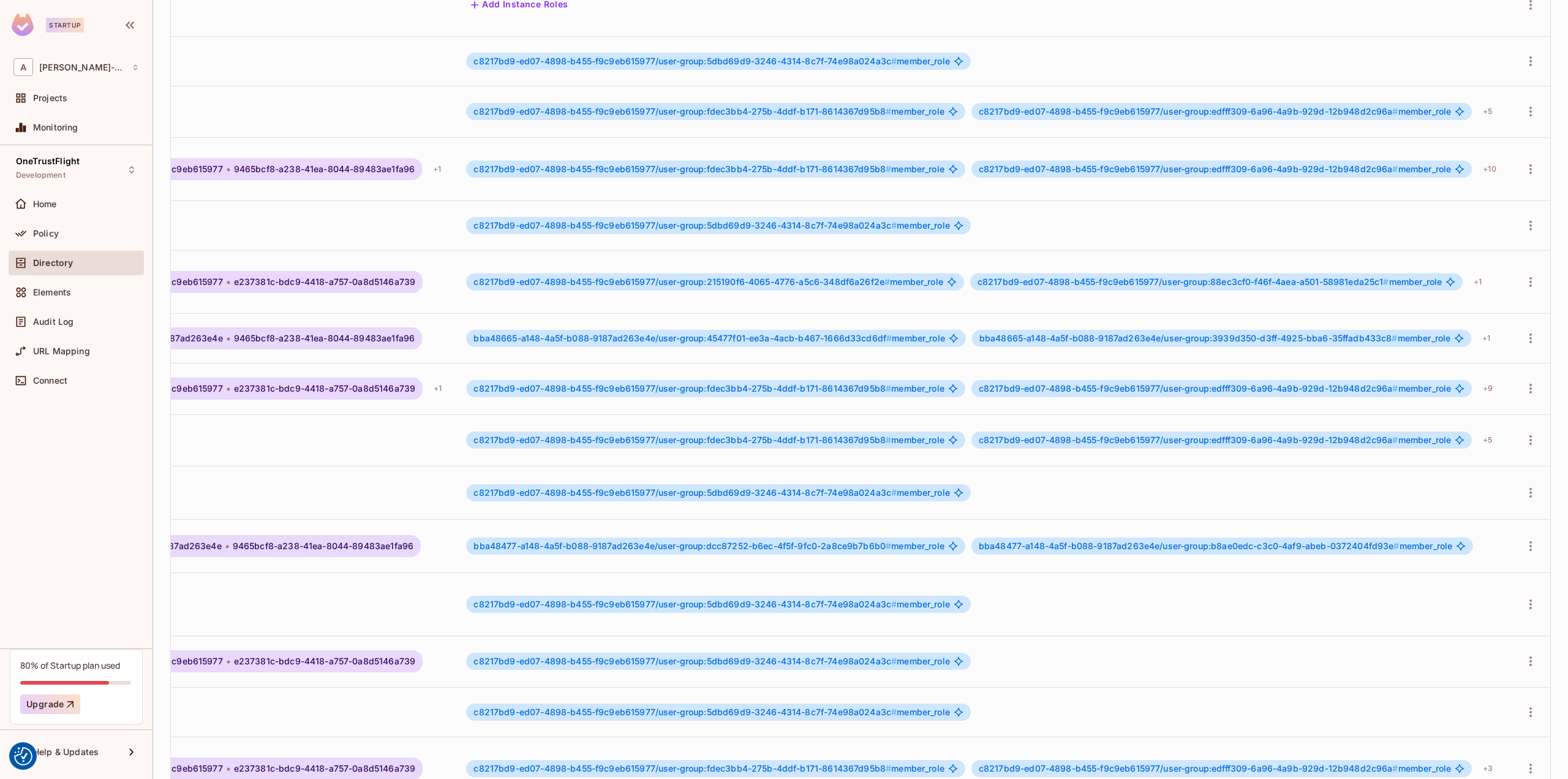
scroll to position [1, 816]
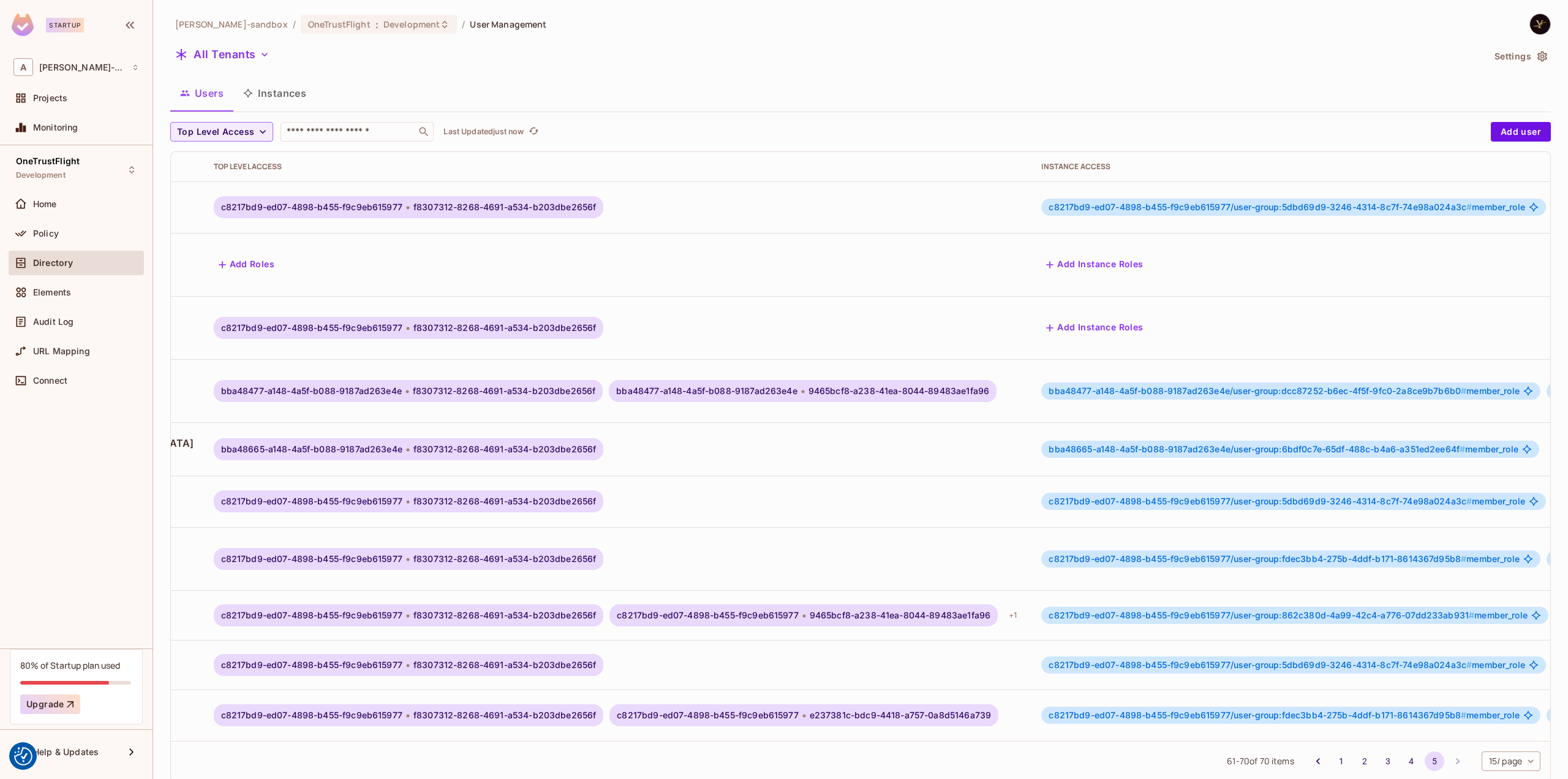
scroll to position [0, 0]
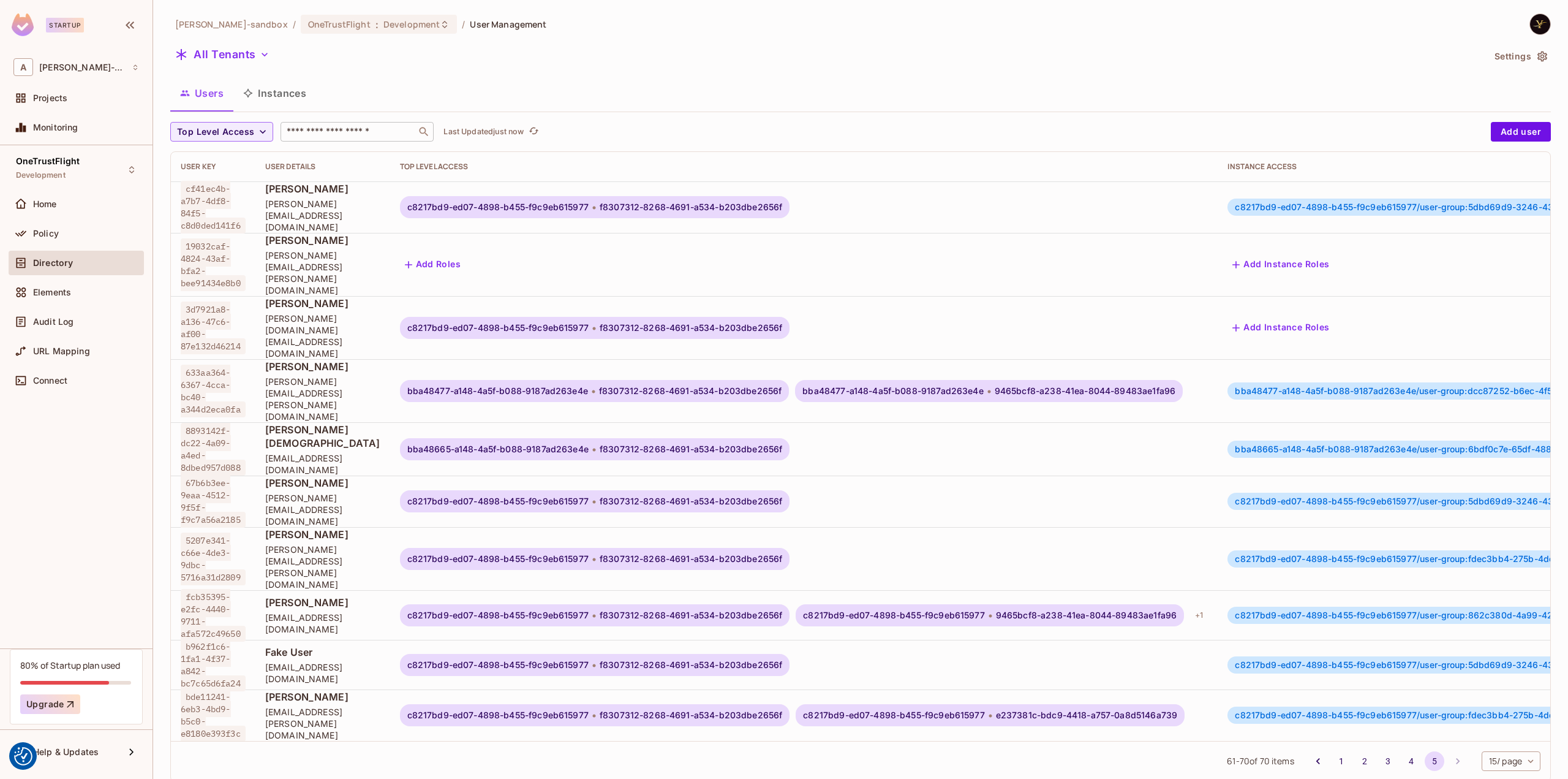
click at [342, 128] on input "text" at bounding box center [348, 131] width 129 height 13
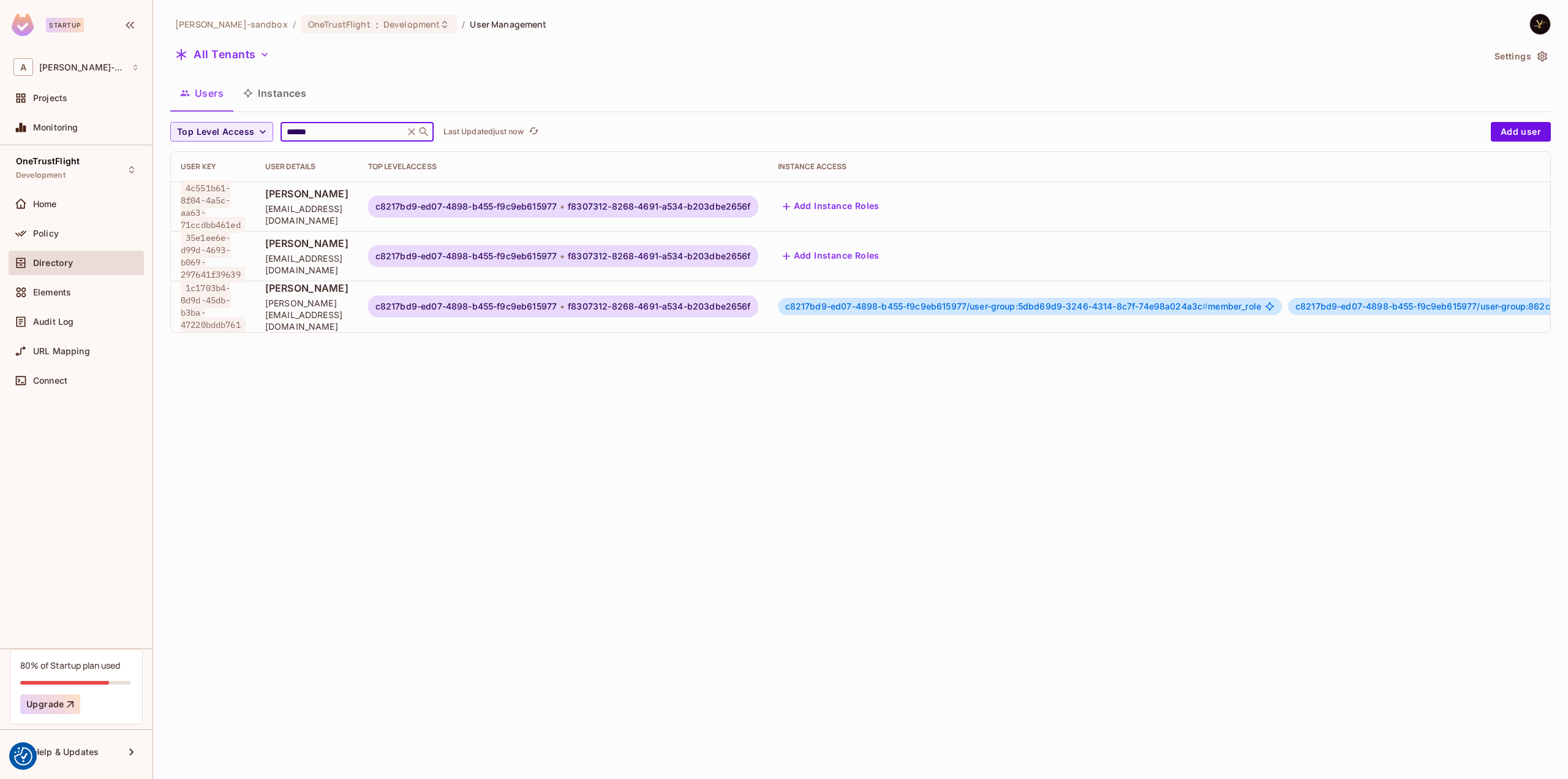
type input "******"
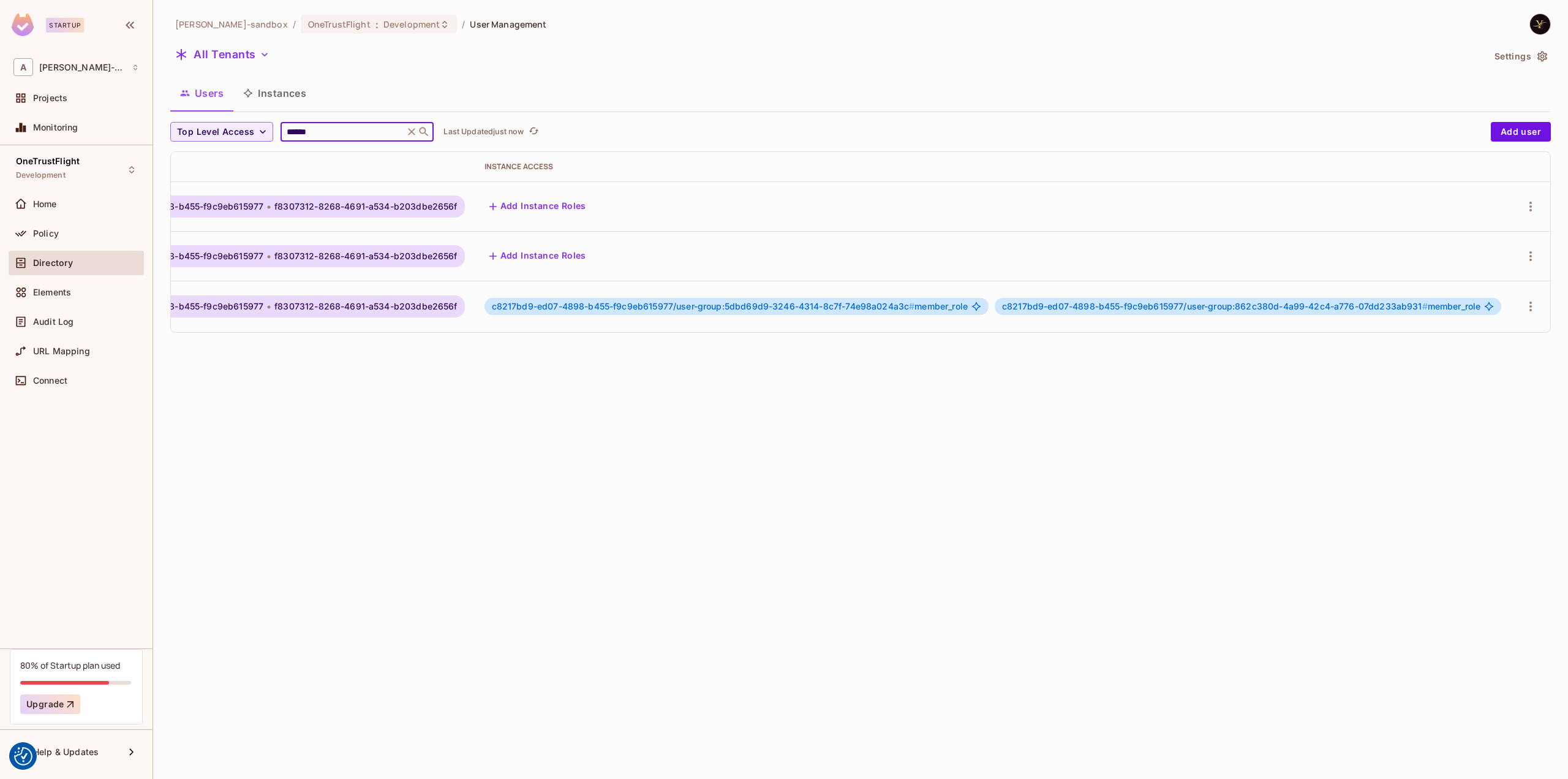
scroll to position [0, 401]
click at [1523, 303] on icon "button" at bounding box center [1530, 306] width 14 height 14
click at [1482, 385] on div "Edit Attributes" at bounding box center [1472, 385] width 60 height 13
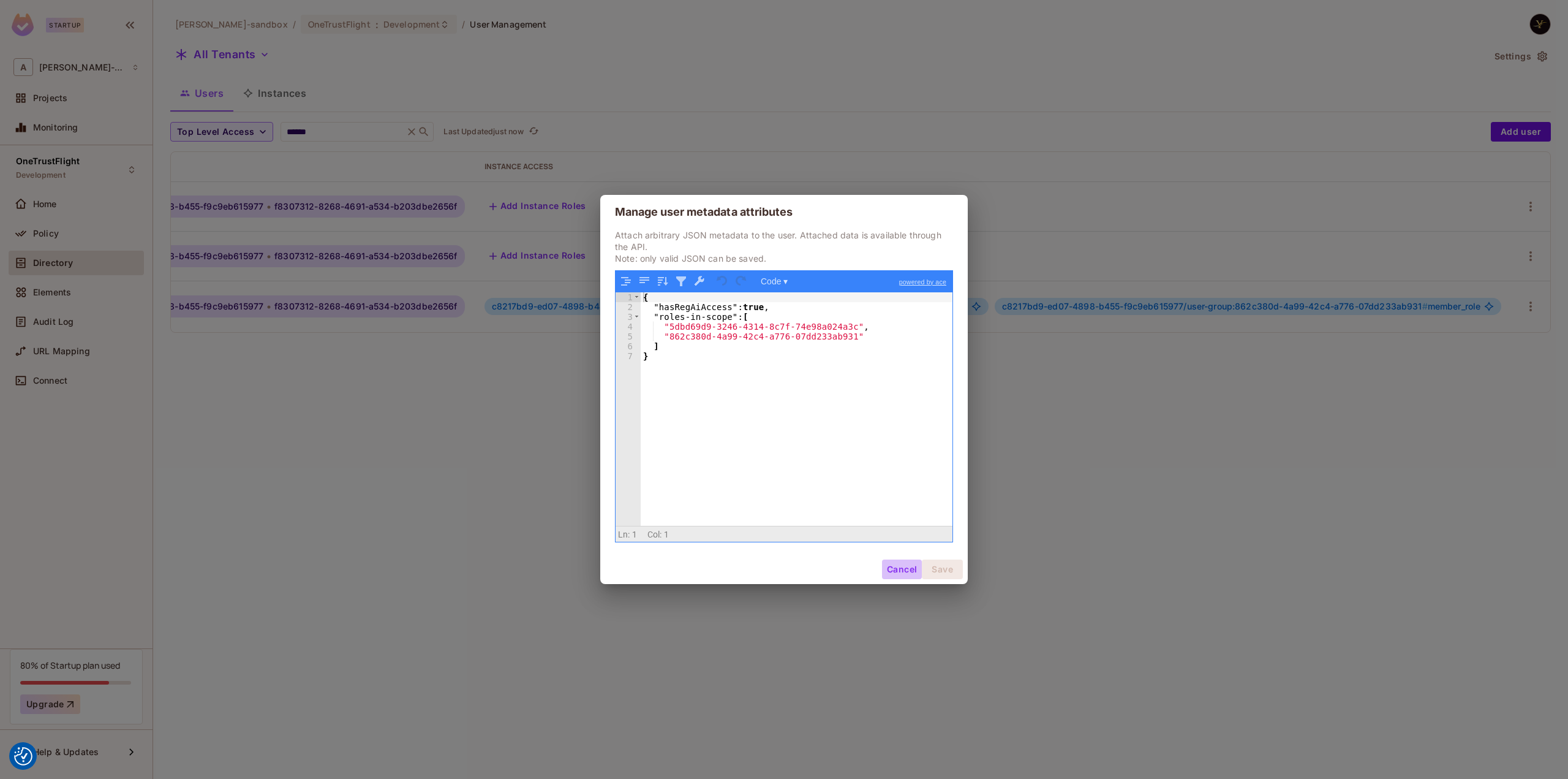
click at [901, 563] on button "Cancel" at bounding box center [902, 569] width 40 height 20
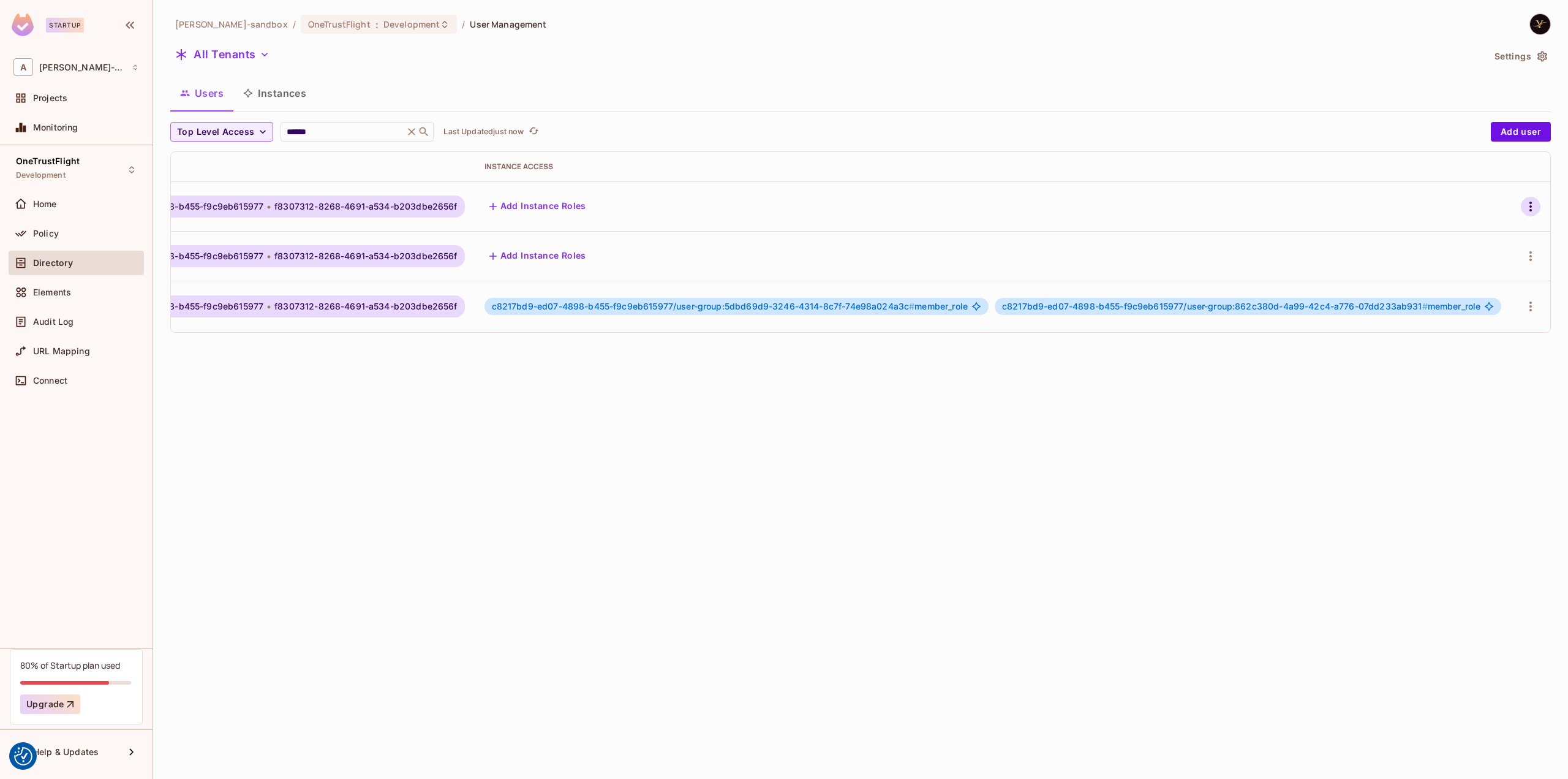
click at [1523, 213] on icon "button" at bounding box center [1530, 206] width 14 height 14
click at [1482, 317] on div "Delete User" at bounding box center [1466, 314] width 49 height 13
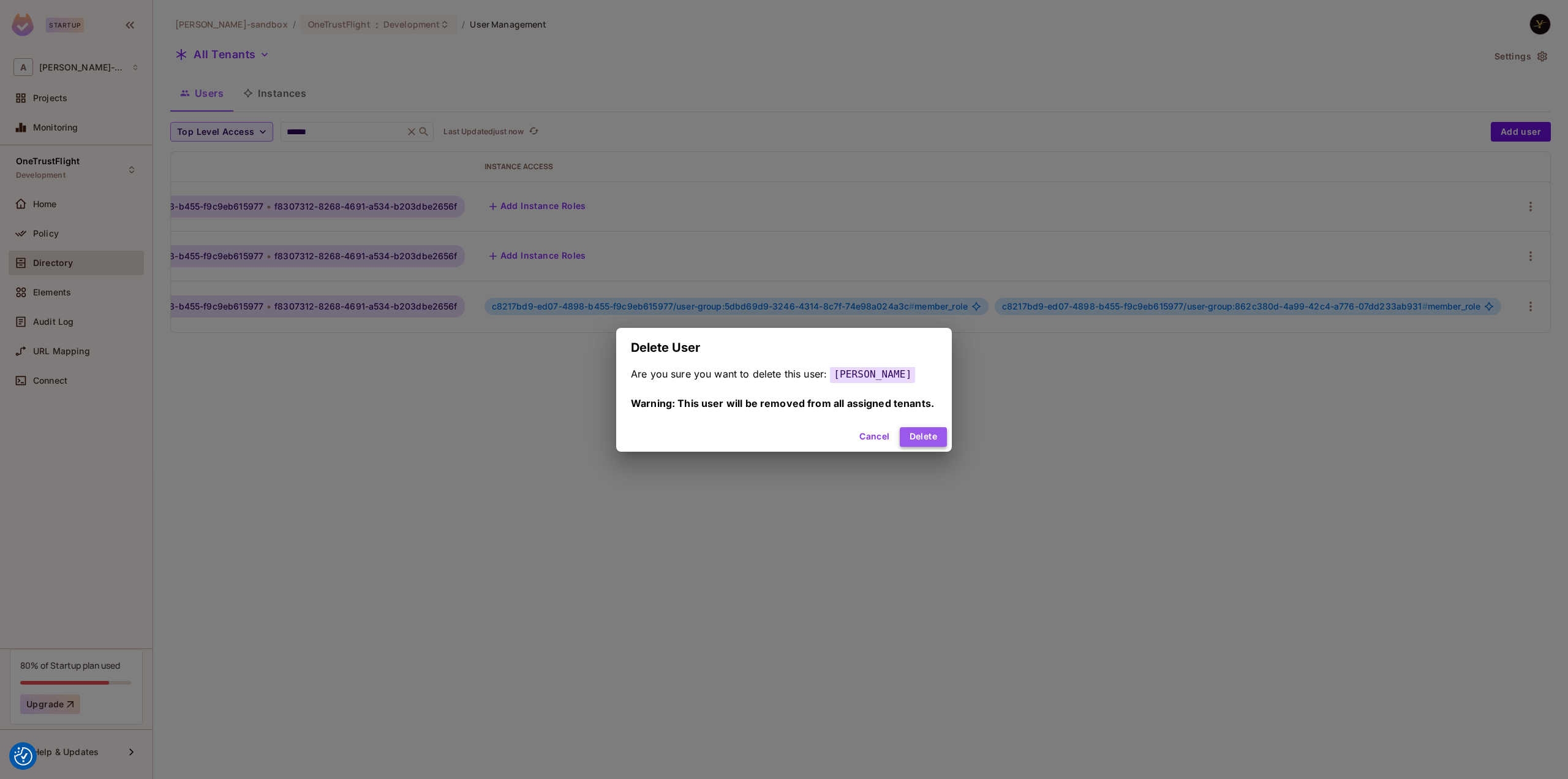
click at [917, 430] on button "Delete" at bounding box center [923, 437] width 47 height 20
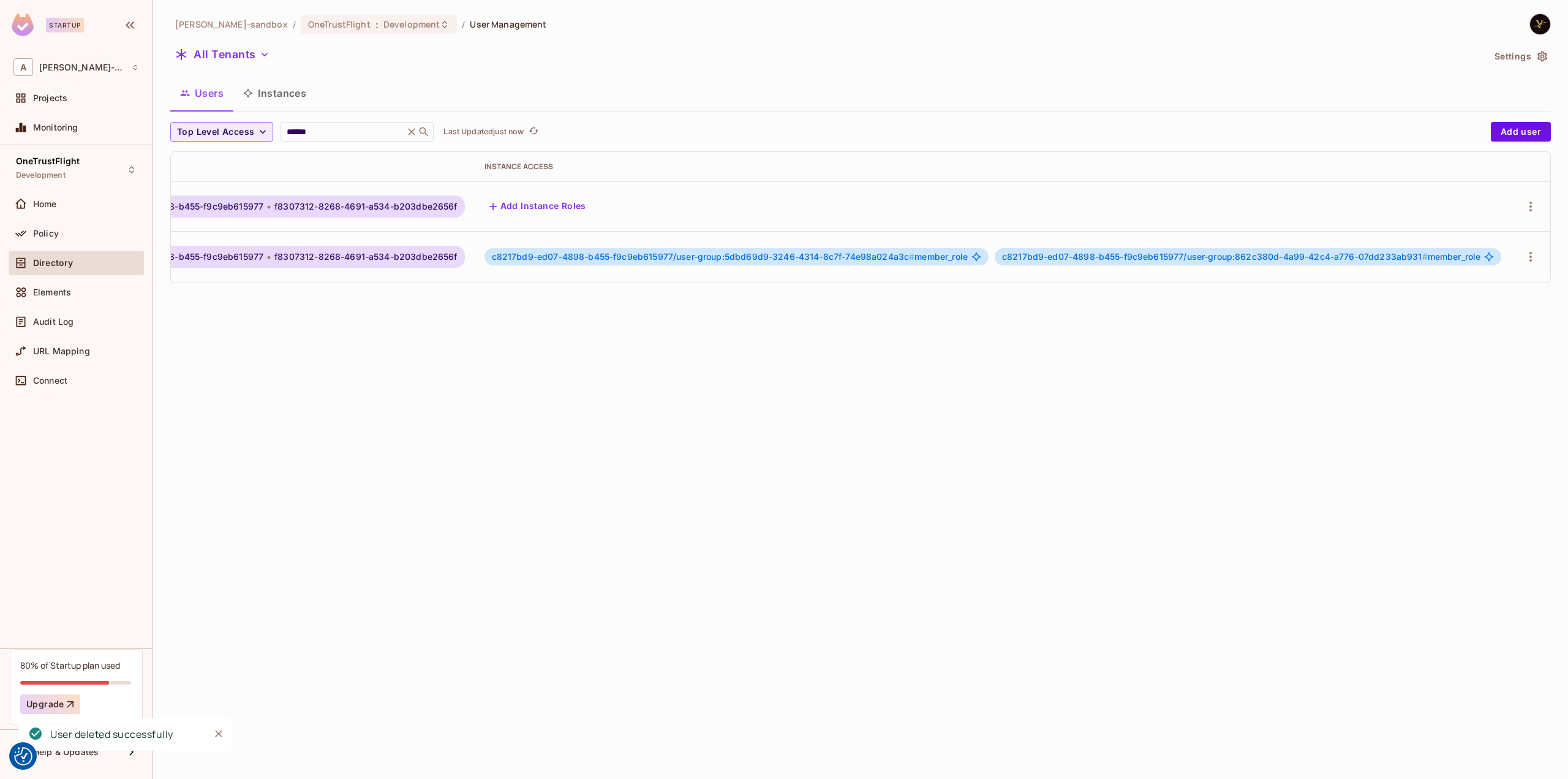
scroll to position [0, 357]
click at [1523, 199] on icon "button" at bounding box center [1530, 206] width 14 height 14
click at [1446, 310] on div "Delete User" at bounding box center [1466, 314] width 49 height 13
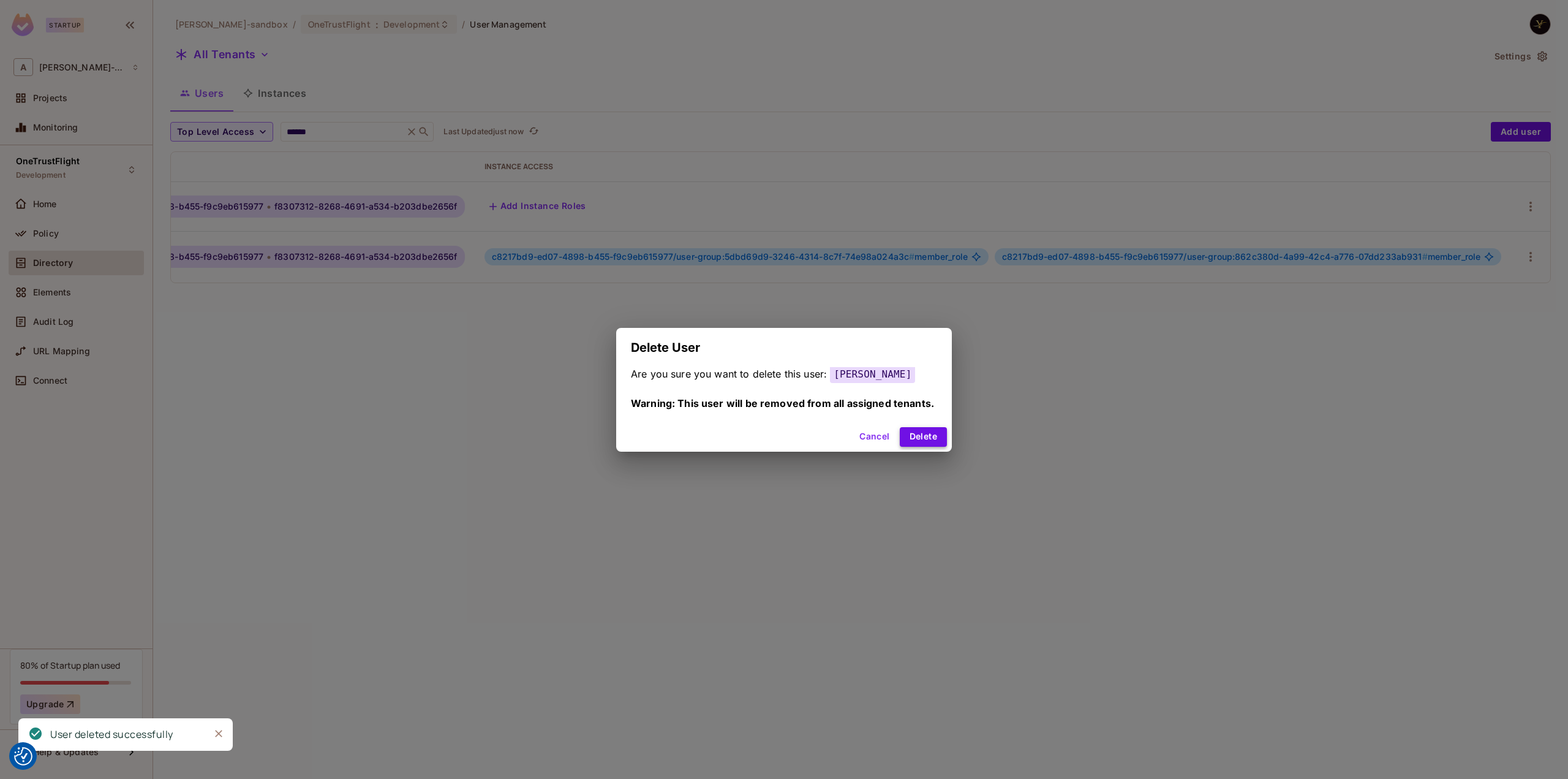
drag, startPoint x: 924, startPoint y: 438, endPoint x: 928, endPoint y: 430, distance: 8.9
click at [924, 437] on button "Delete" at bounding box center [923, 437] width 47 height 20
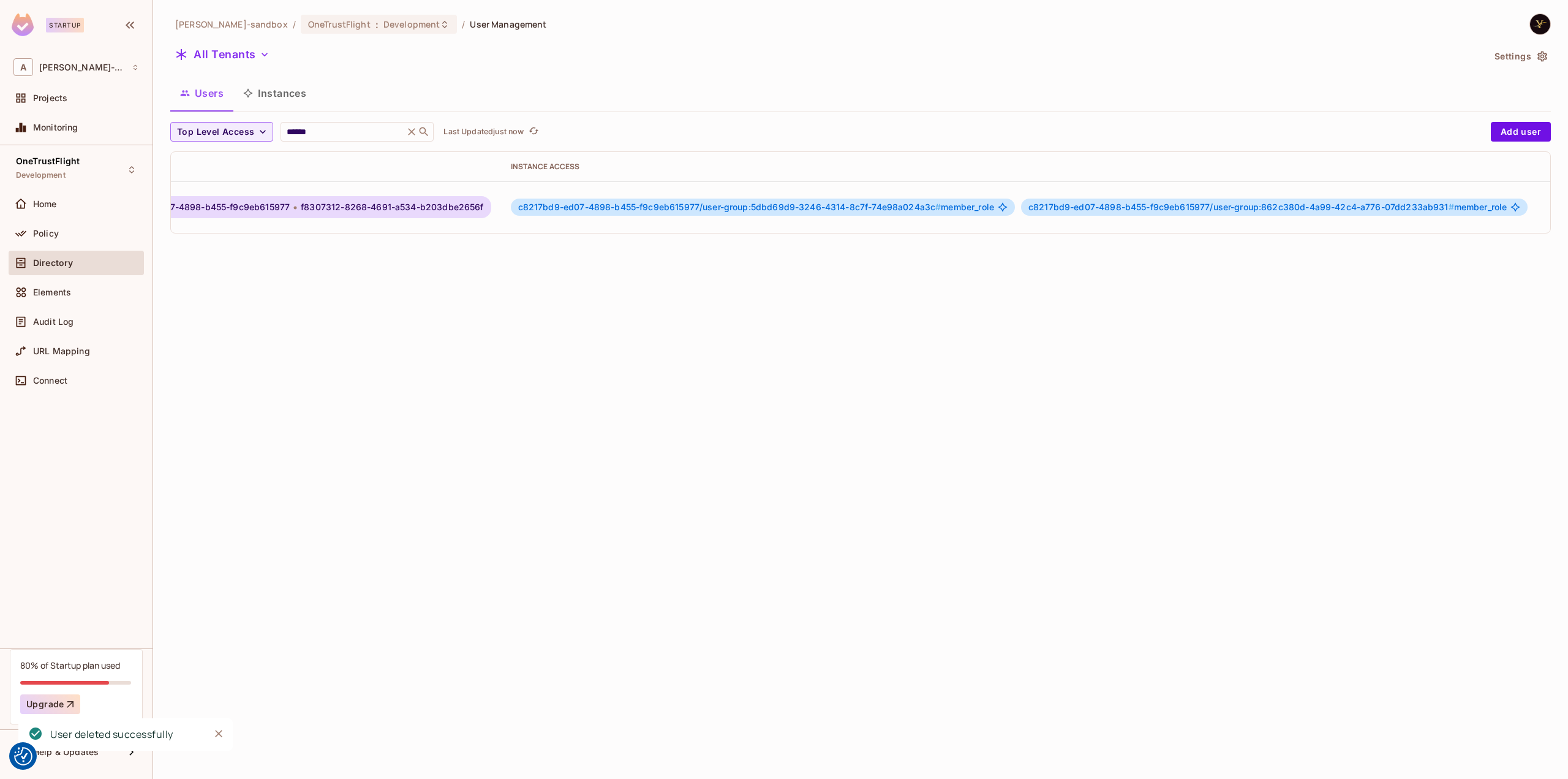
scroll to position [0, 0]
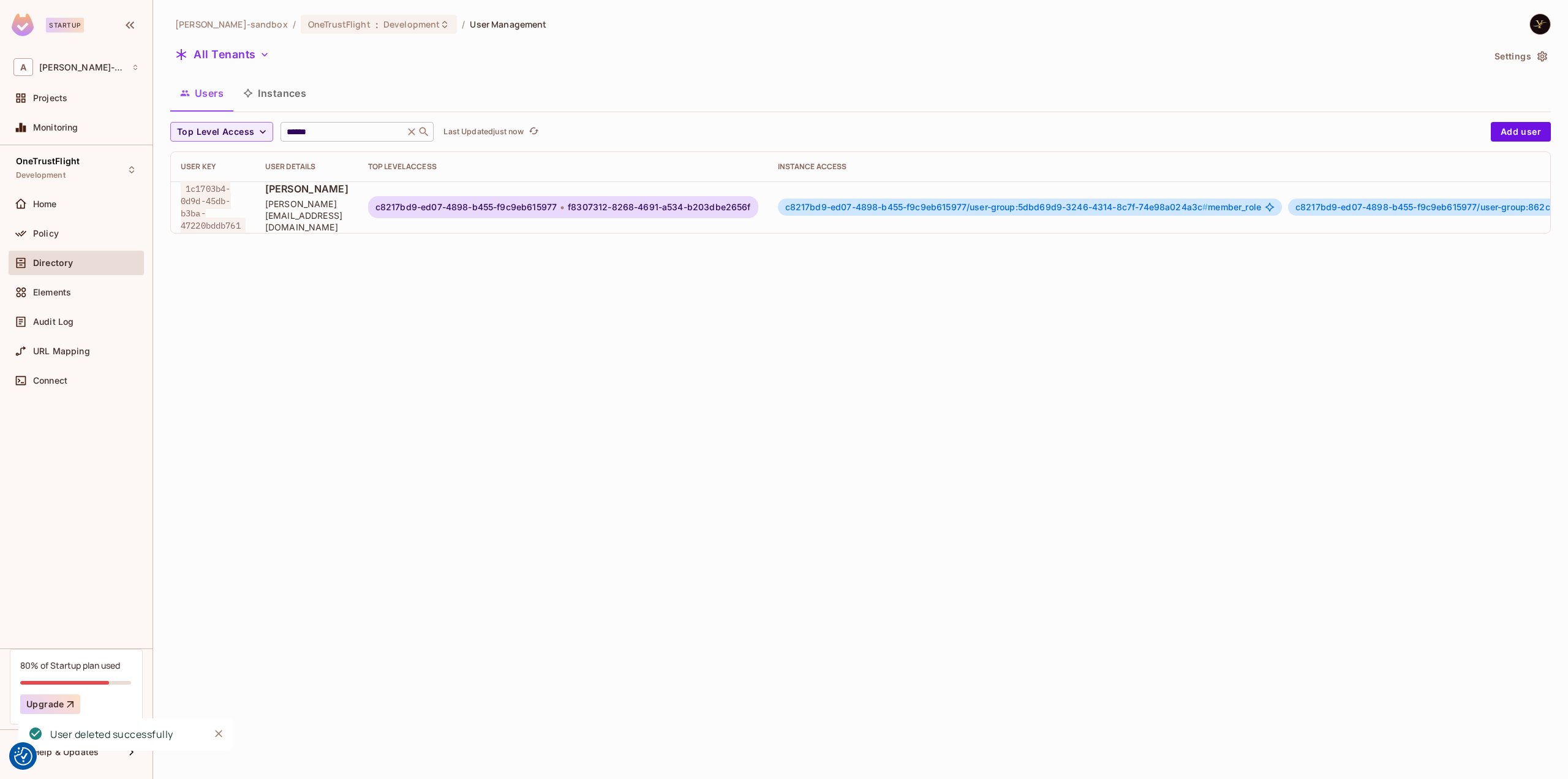
click at [413, 133] on icon at bounding box center [412, 131] width 7 height 7
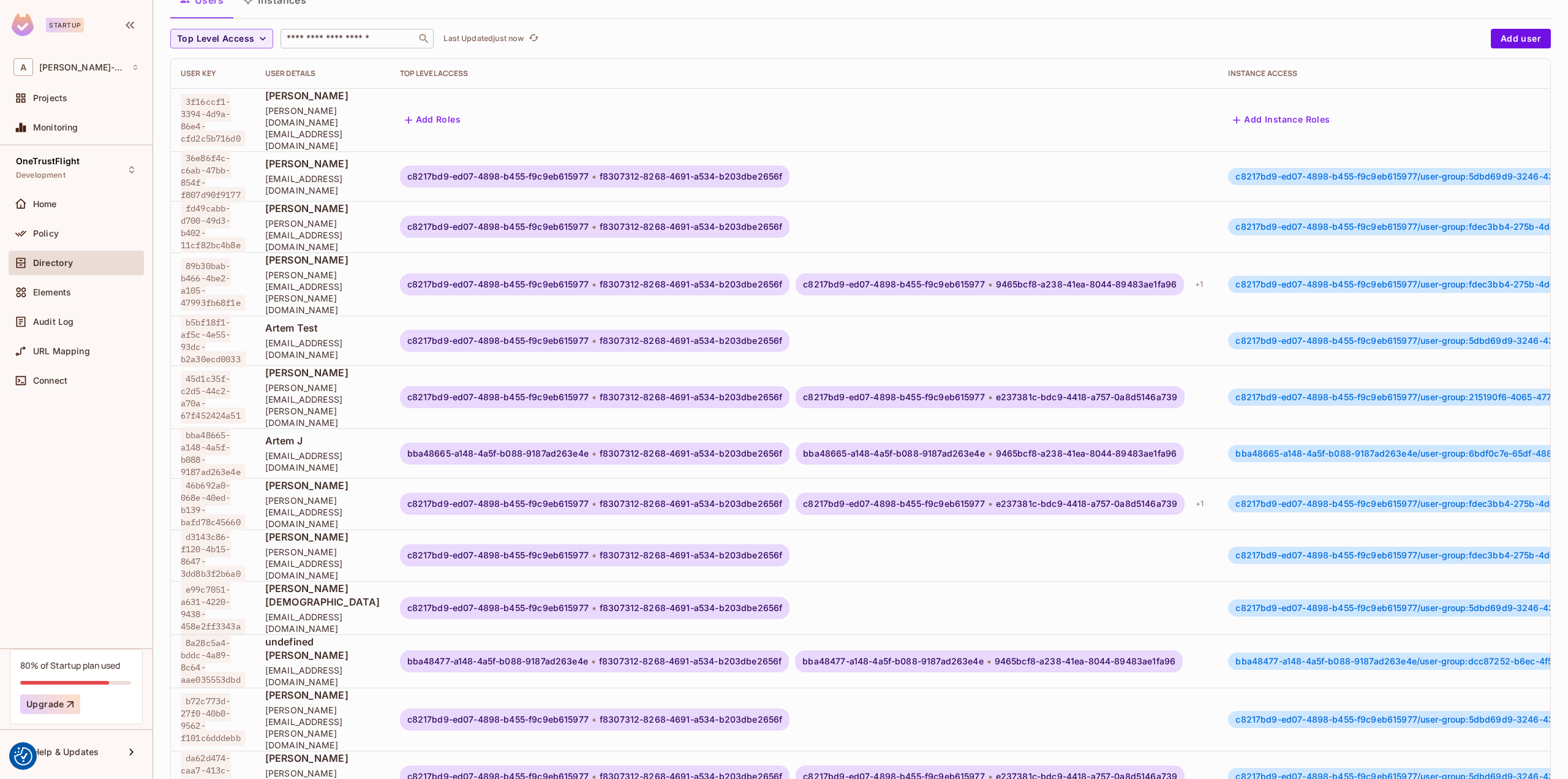
scroll to position [208, 0]
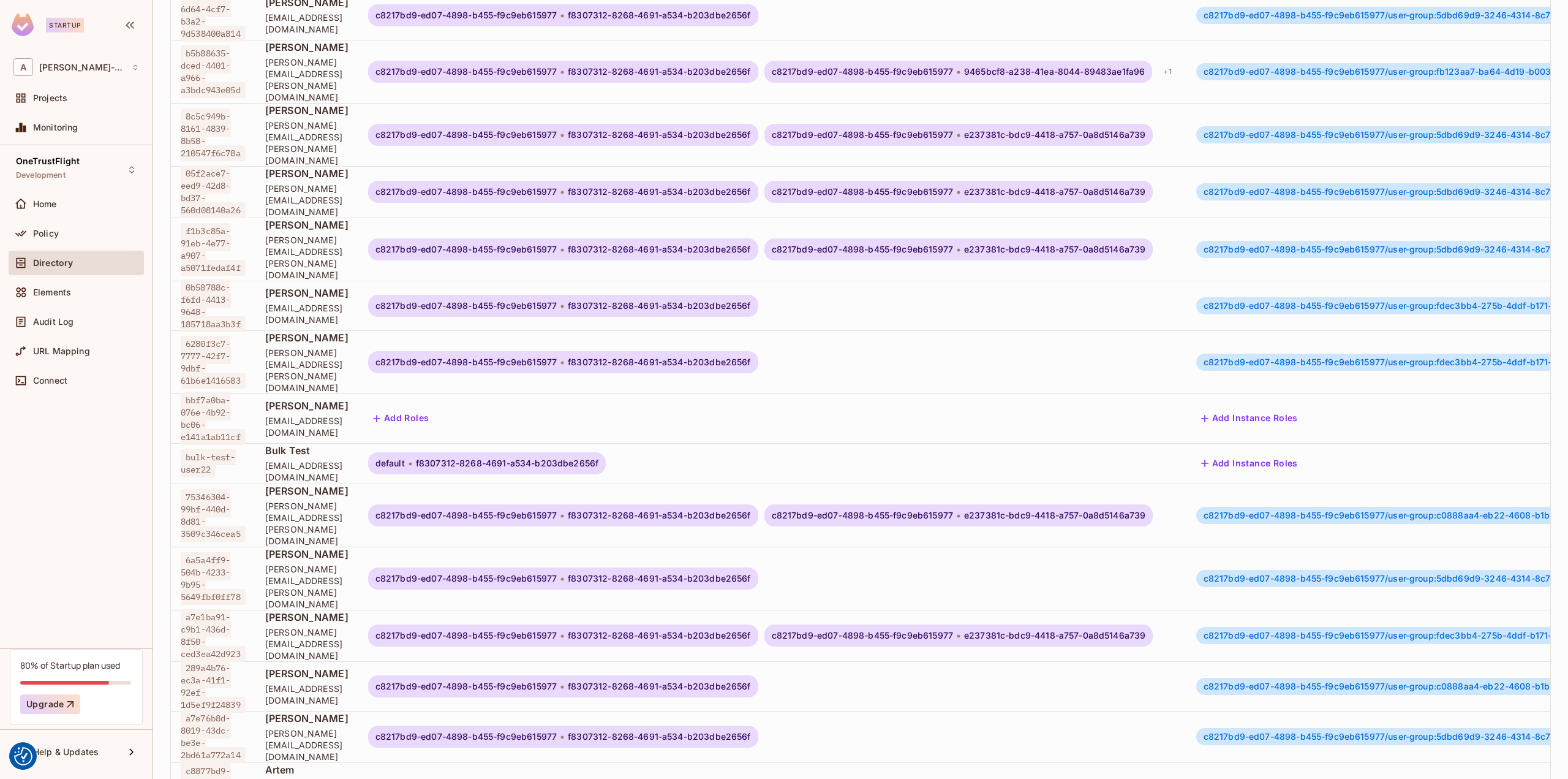
scroll to position [200, 0]
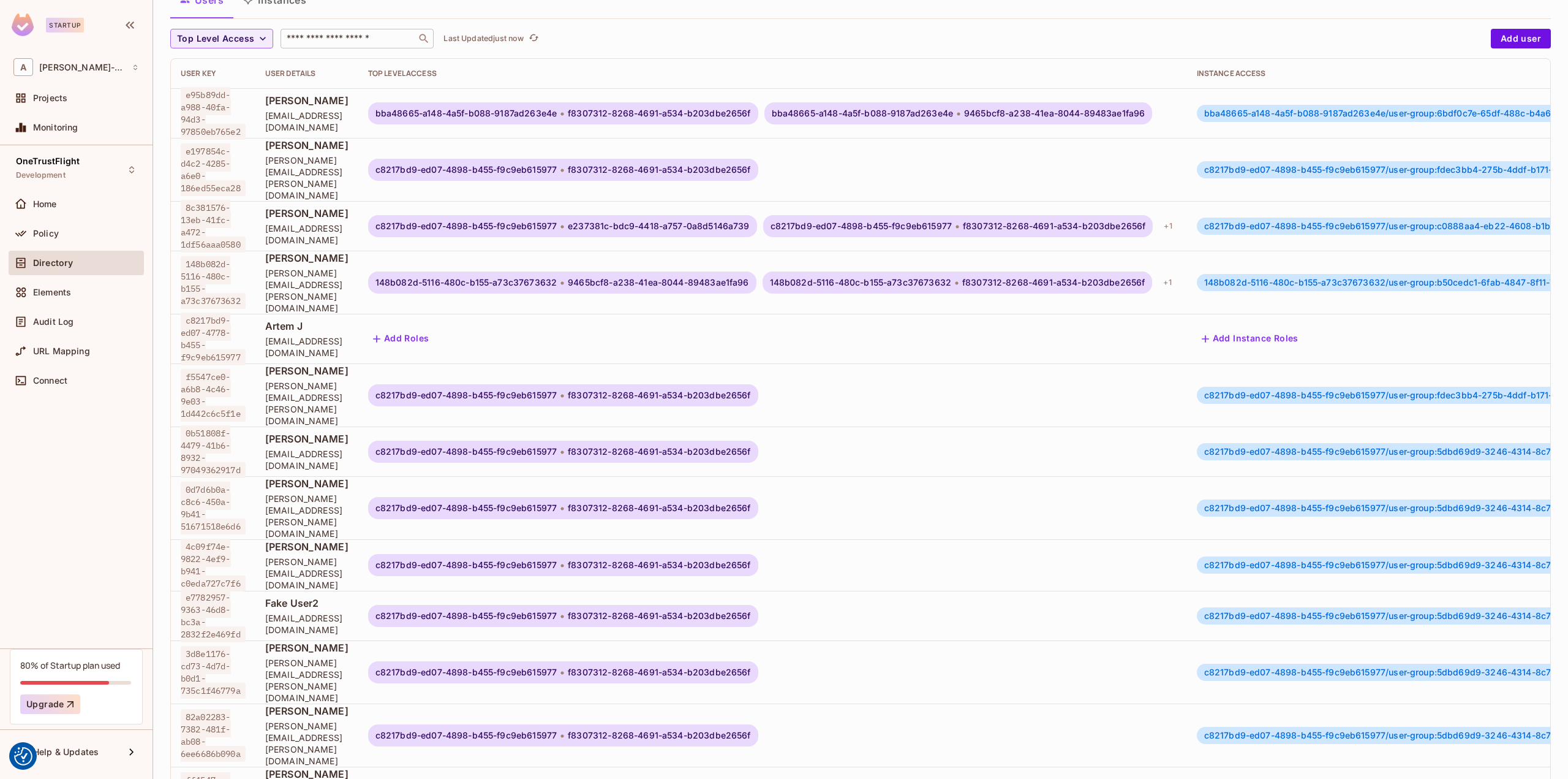
scroll to position [208, 0]
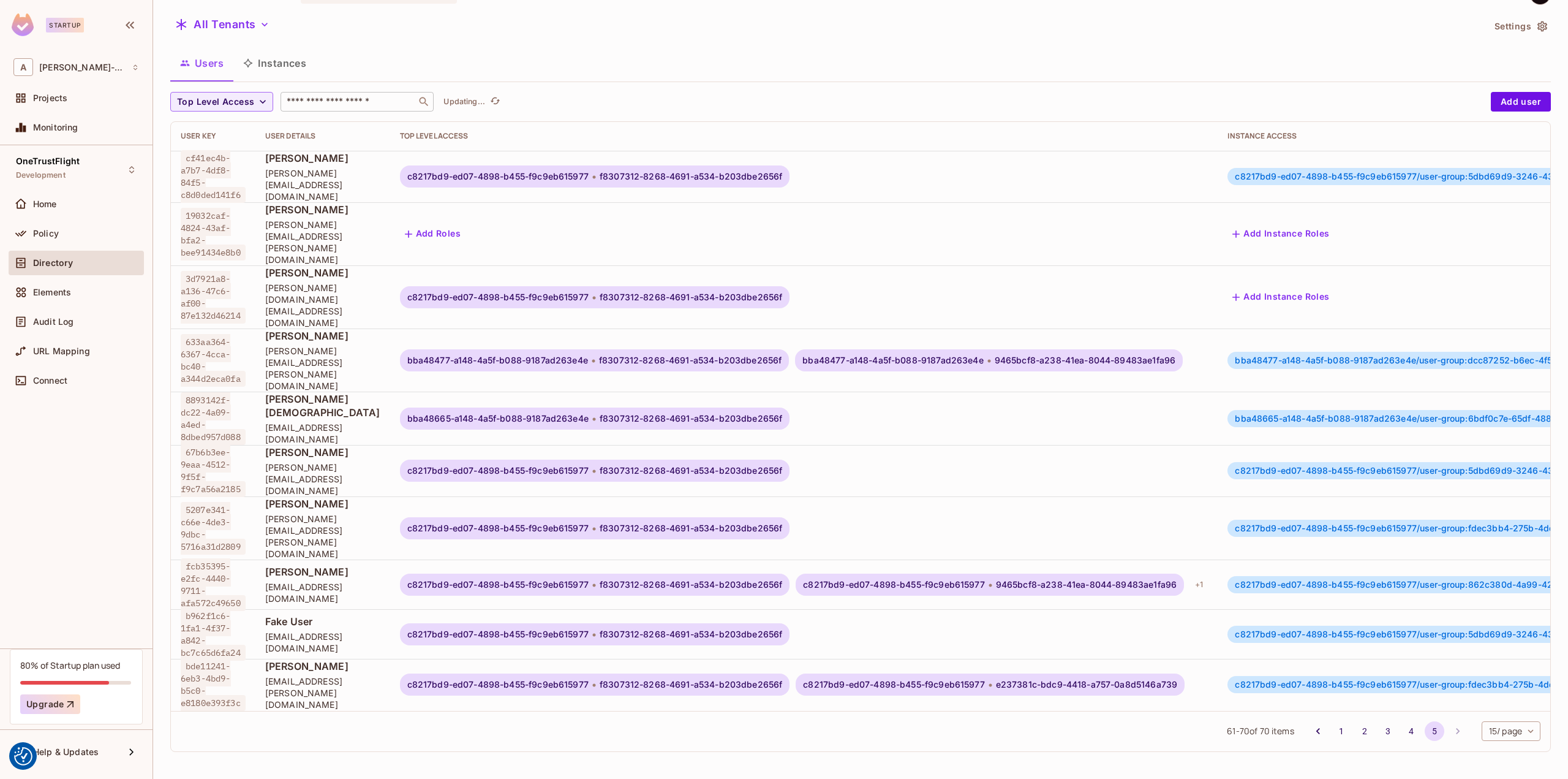
scroll to position [0, 0]
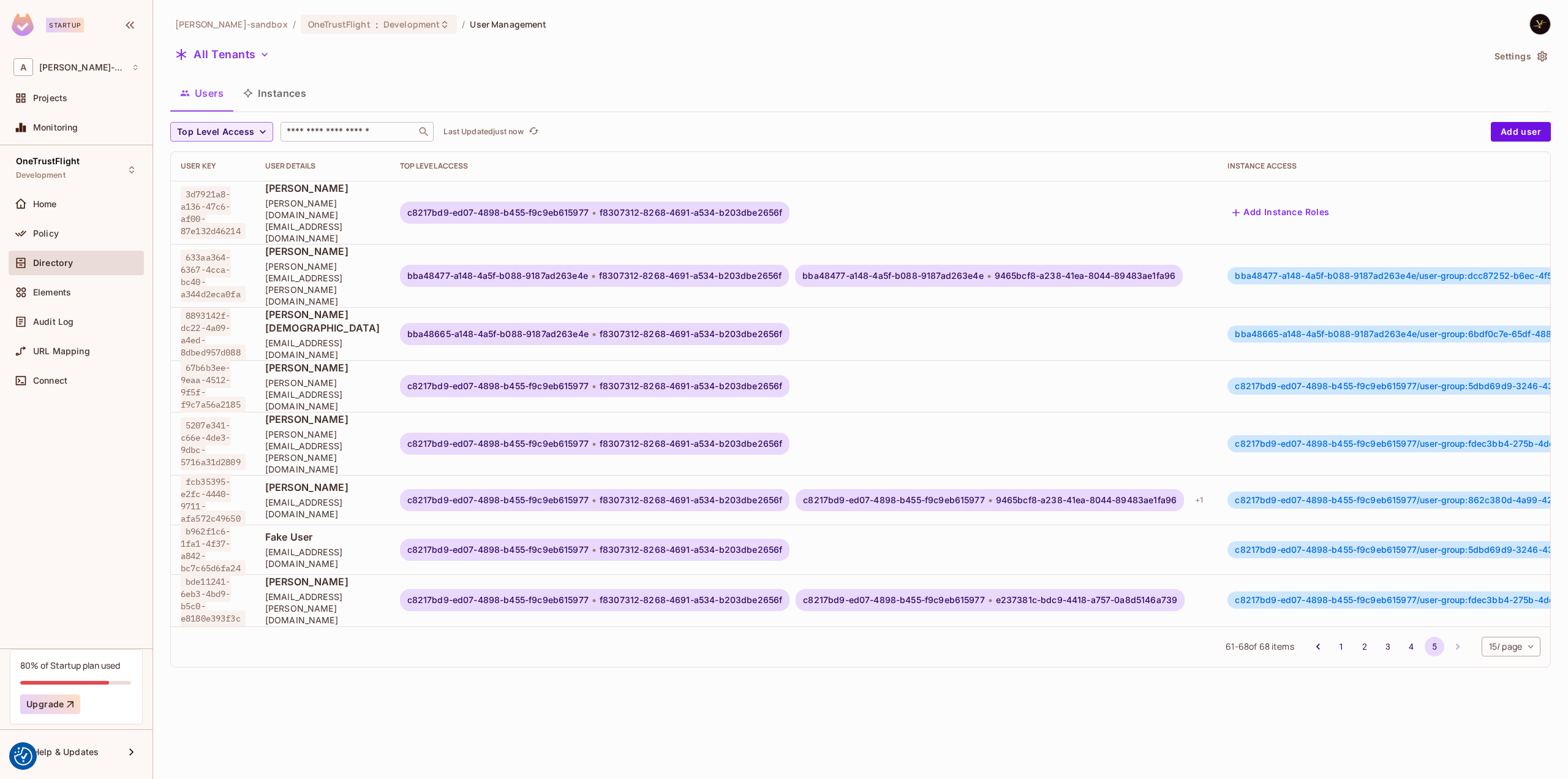
click at [353, 133] on input "text" at bounding box center [348, 131] width 129 height 13
type input "******"
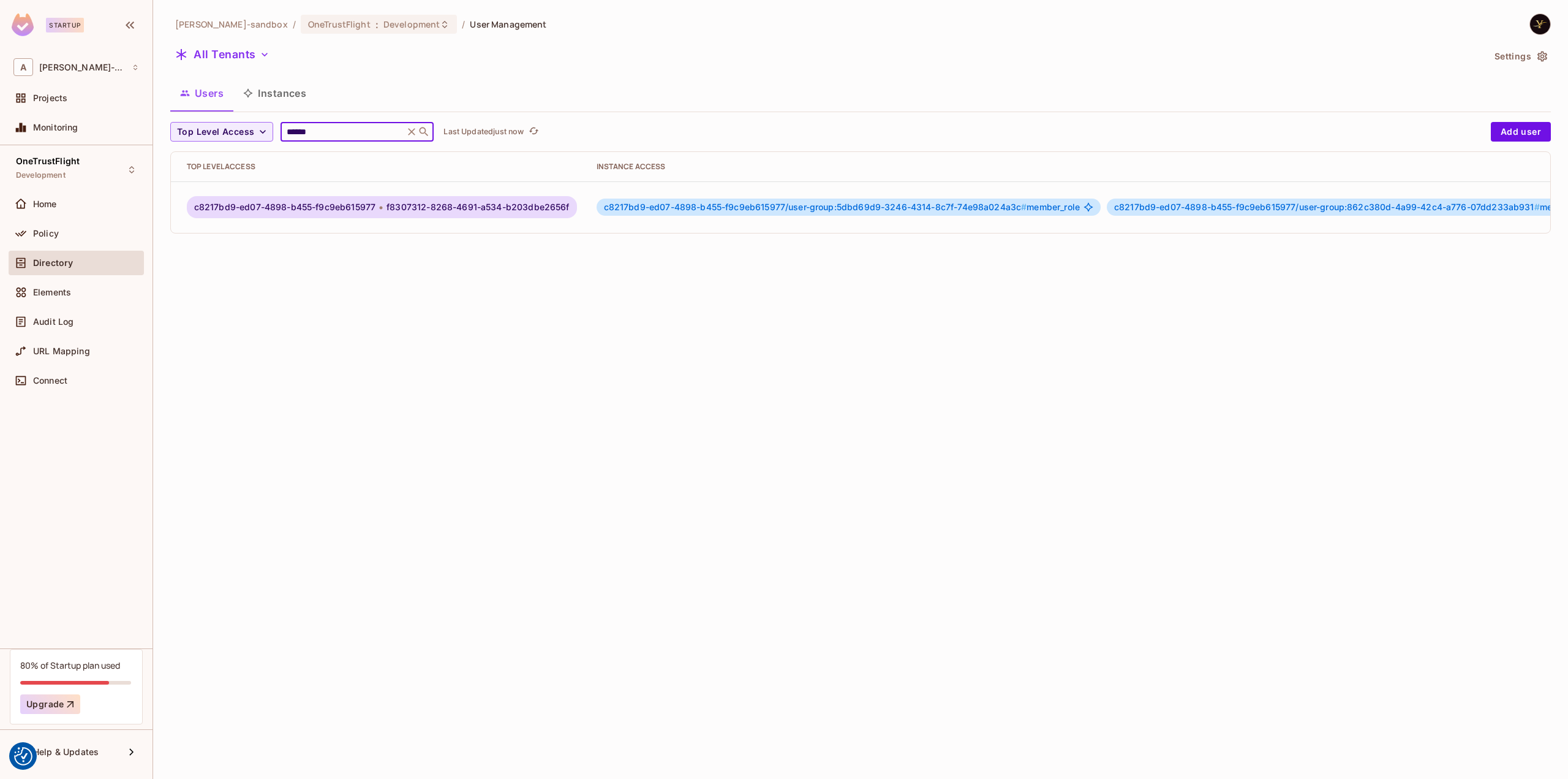
scroll to position [0, 357]
click at [1527, 202] on icon "button" at bounding box center [1530, 207] width 14 height 14
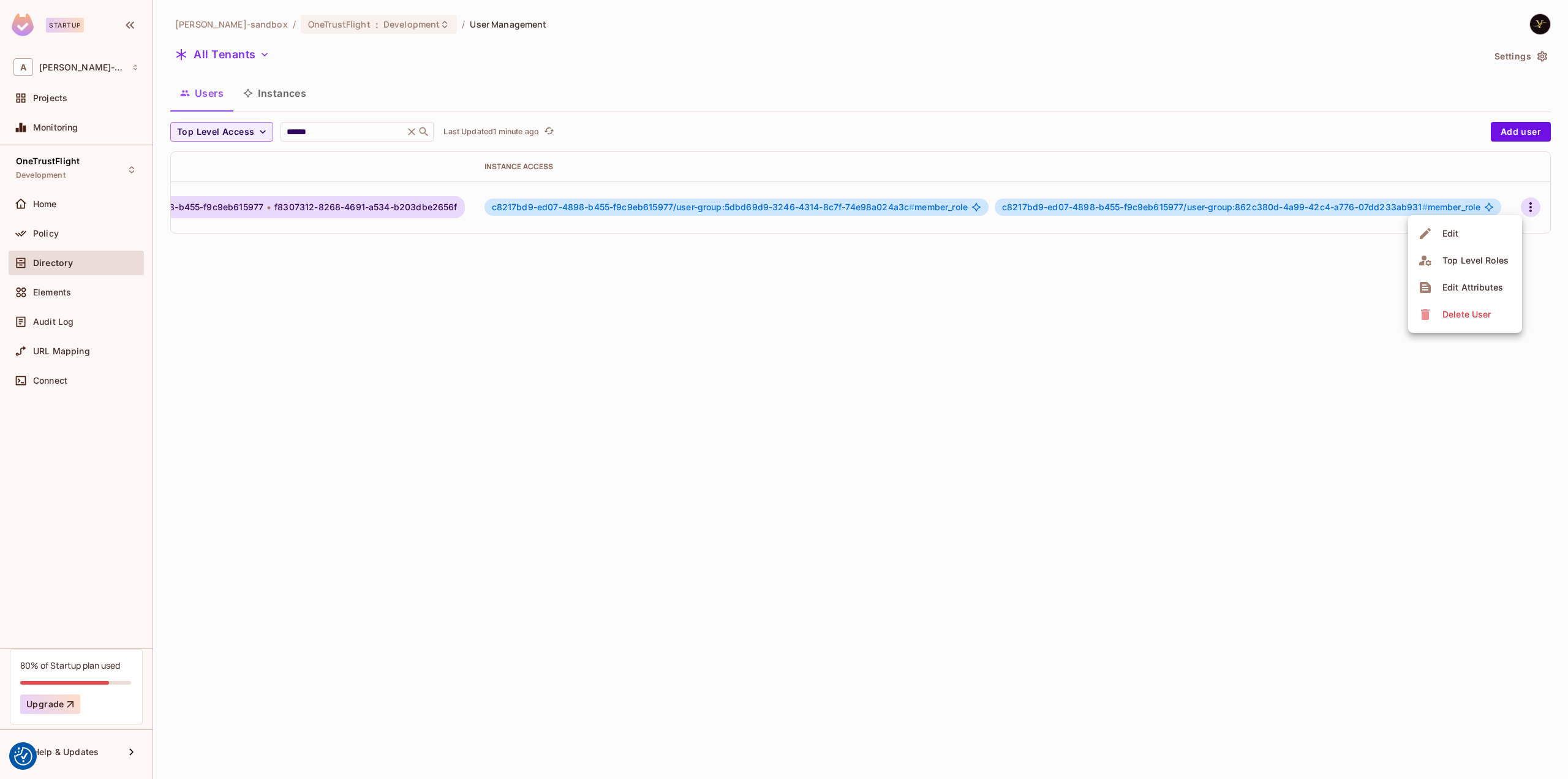
click at [1311, 305] on div at bounding box center [784, 389] width 1568 height 779
click at [1523, 200] on icon "button" at bounding box center [1530, 207] width 14 height 14
click at [1456, 281] on div "Edit Attributes" at bounding box center [1472, 287] width 60 height 13
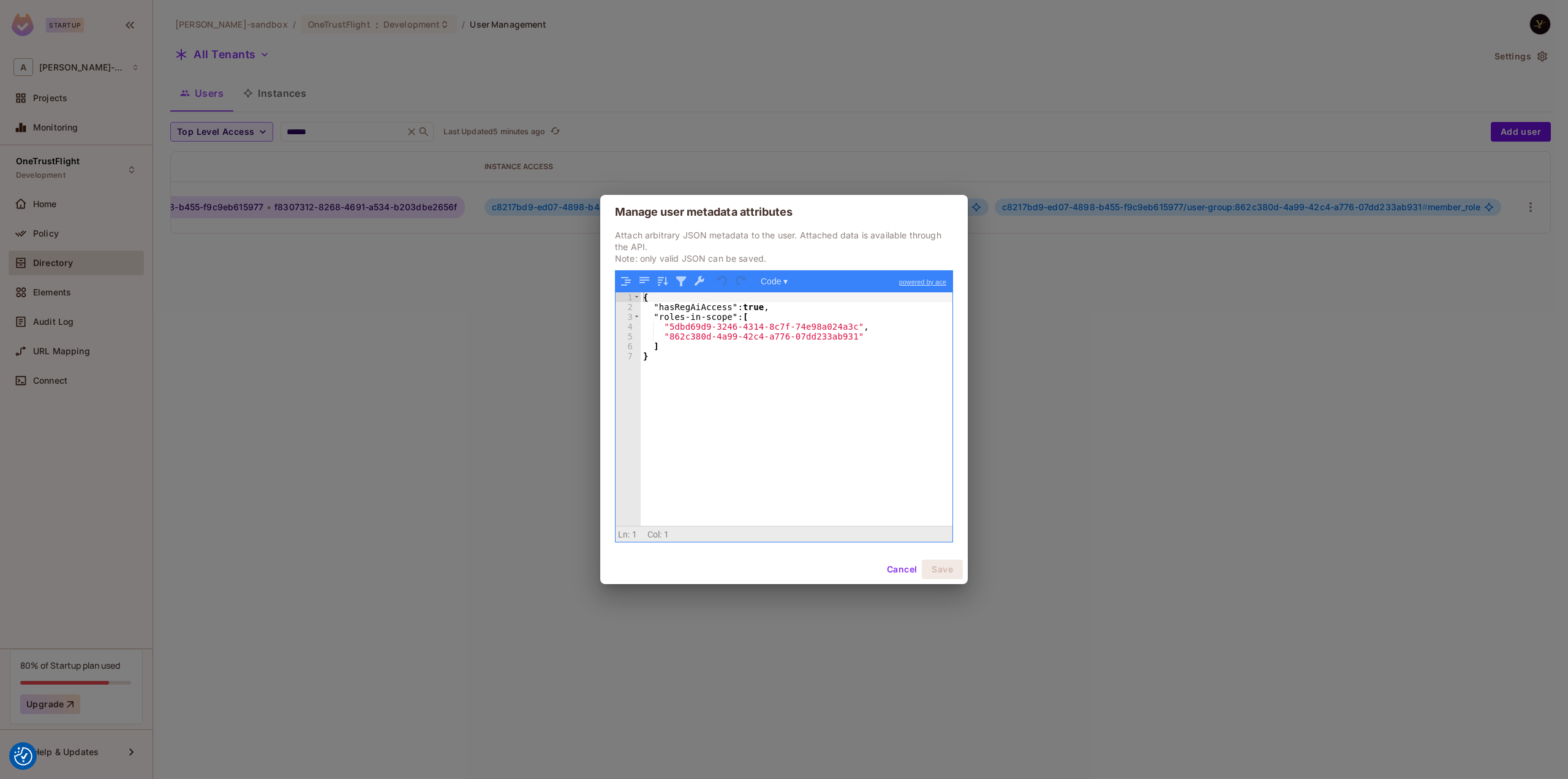
click at [727, 326] on div "{ "hasRegAiAccess" : true , "roles-in-scope" : [ "5dbd69d9-3246-4314-8c7f-74e98…" at bounding box center [797, 419] width 312 height 253
drag, startPoint x: 840, startPoint y: 322, endPoint x: 669, endPoint y: 322, distance: 171.0
click at [669, 322] on div "{ "hasRegAiAccess" : true , "roles-in-scope" : [ "5dbd69d9-3246-4314-8c7f-74e98…" at bounding box center [797, 419] width 312 height 253
drag, startPoint x: 843, startPoint y: 336, endPoint x: 689, endPoint y: 339, distance: 154.0
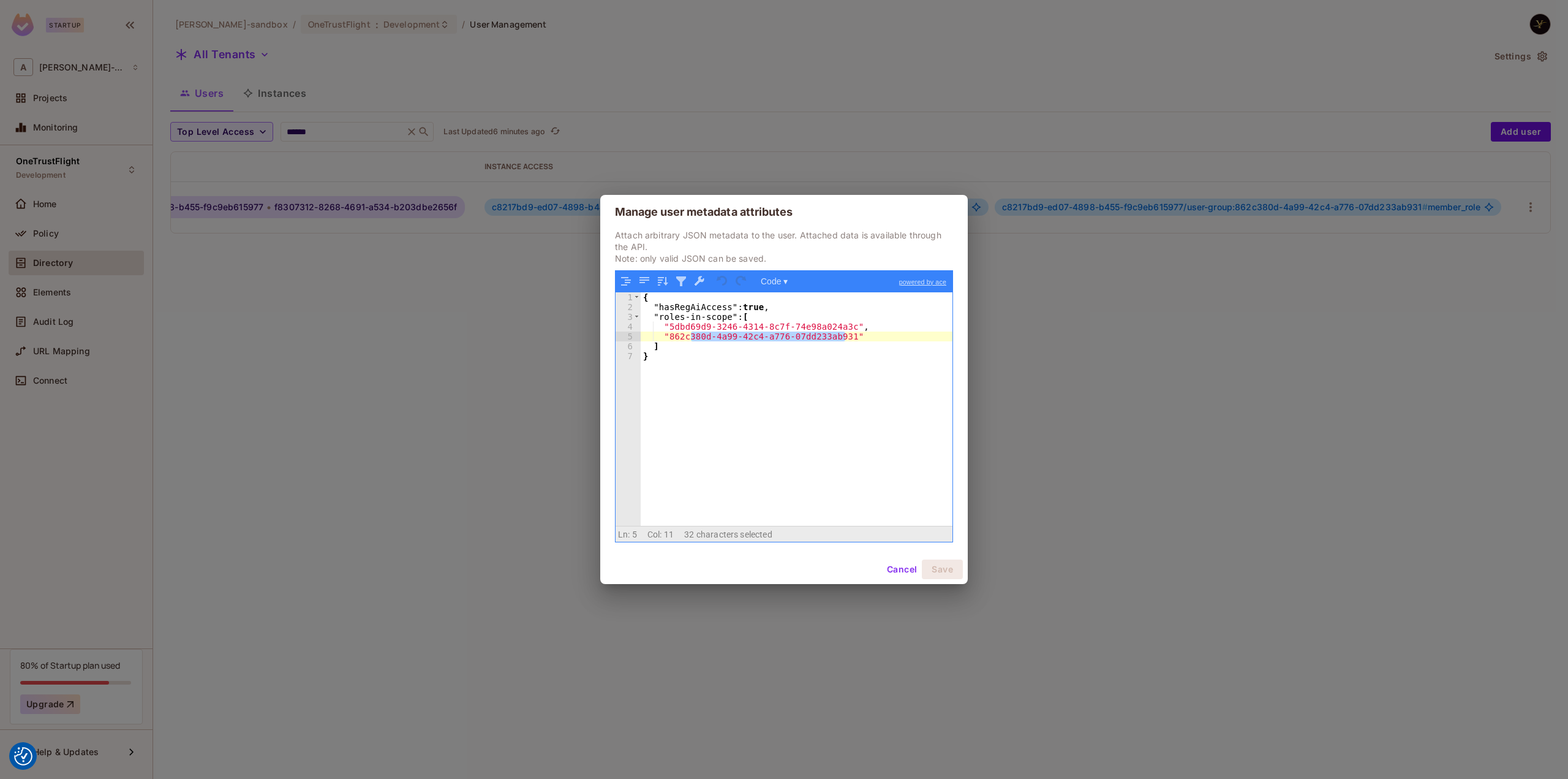
click at [689, 339] on div "{ "hasRegAiAccess" : true , "roles-in-scope" : [ "5dbd69d9-3246-4314-8c7f-74e98…" at bounding box center [797, 419] width 312 height 253
click at [696, 339] on div "{ "hasRegAiAccess" : true , "roles-in-scope" : [ "5dbd69d9-3246-4314-8c7f-74e98…" at bounding box center [797, 409] width 311 height 233
drag, startPoint x: 666, startPoint y: 338, endPoint x: 839, endPoint y: 336, distance: 173.0
click at [839, 336] on div "{ "hasRegAiAccess" : true , "roles-in-scope" : [ "5dbd69d9-3246-4314-8c7f-74e98…" at bounding box center [797, 419] width 312 height 253
drag, startPoint x: 903, startPoint y: 564, endPoint x: 661, endPoint y: 430, distance: 276.6
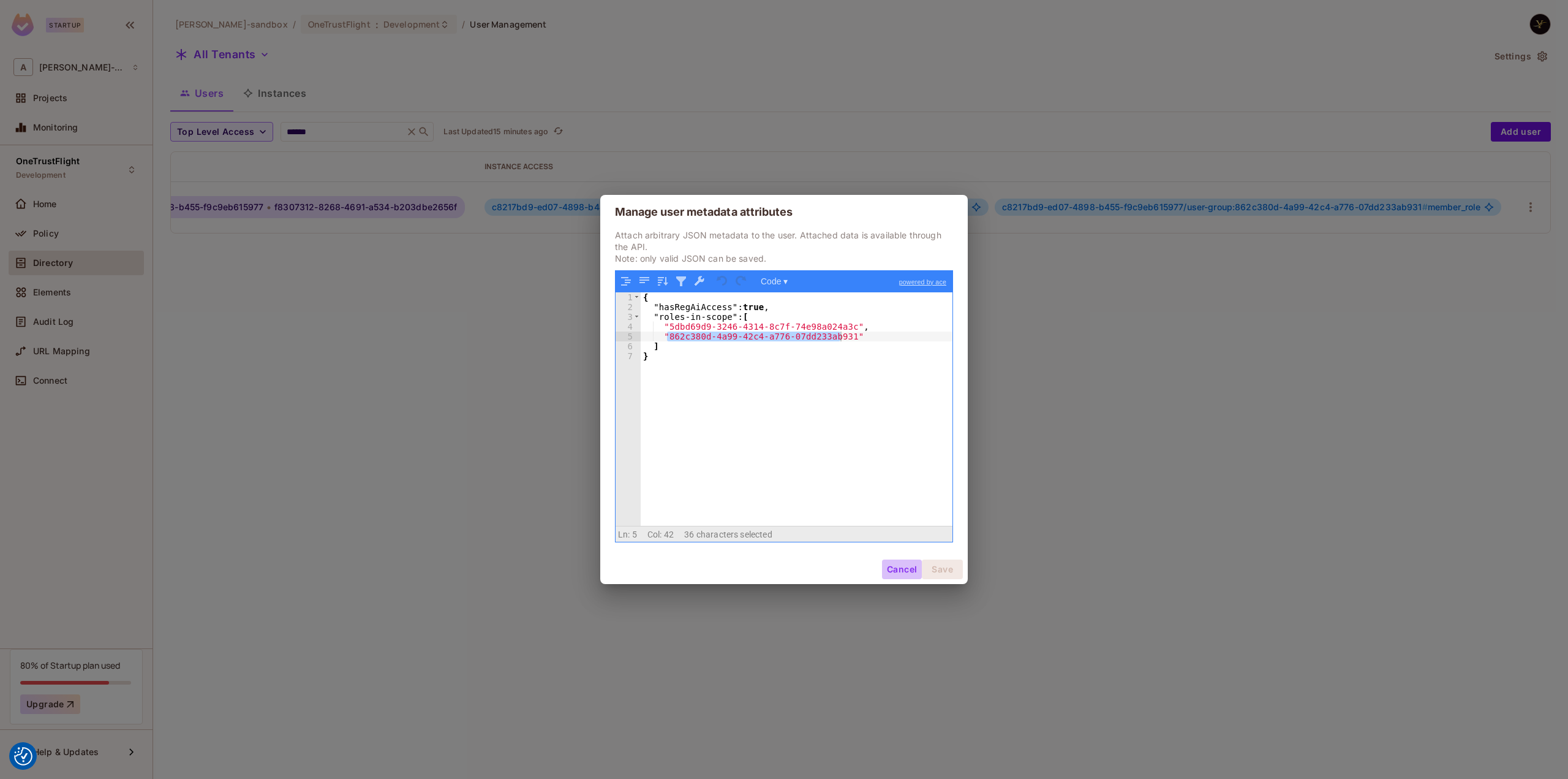
click at [903, 564] on button "Cancel" at bounding box center [902, 569] width 40 height 20
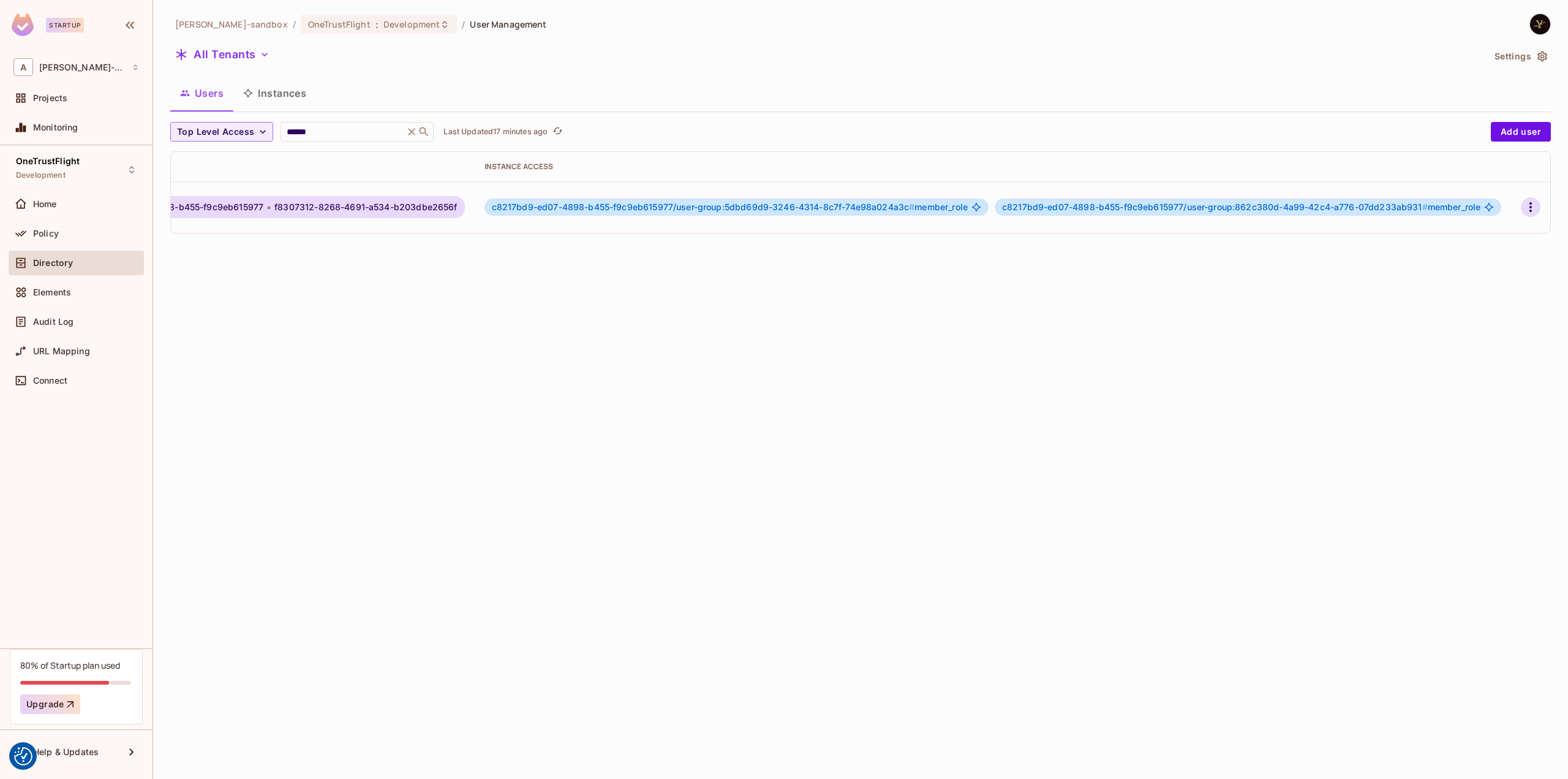
click at [1523, 200] on icon "button" at bounding box center [1530, 207] width 14 height 14
click at [1490, 287] on div "Edit Attributes" at bounding box center [1472, 287] width 60 height 13
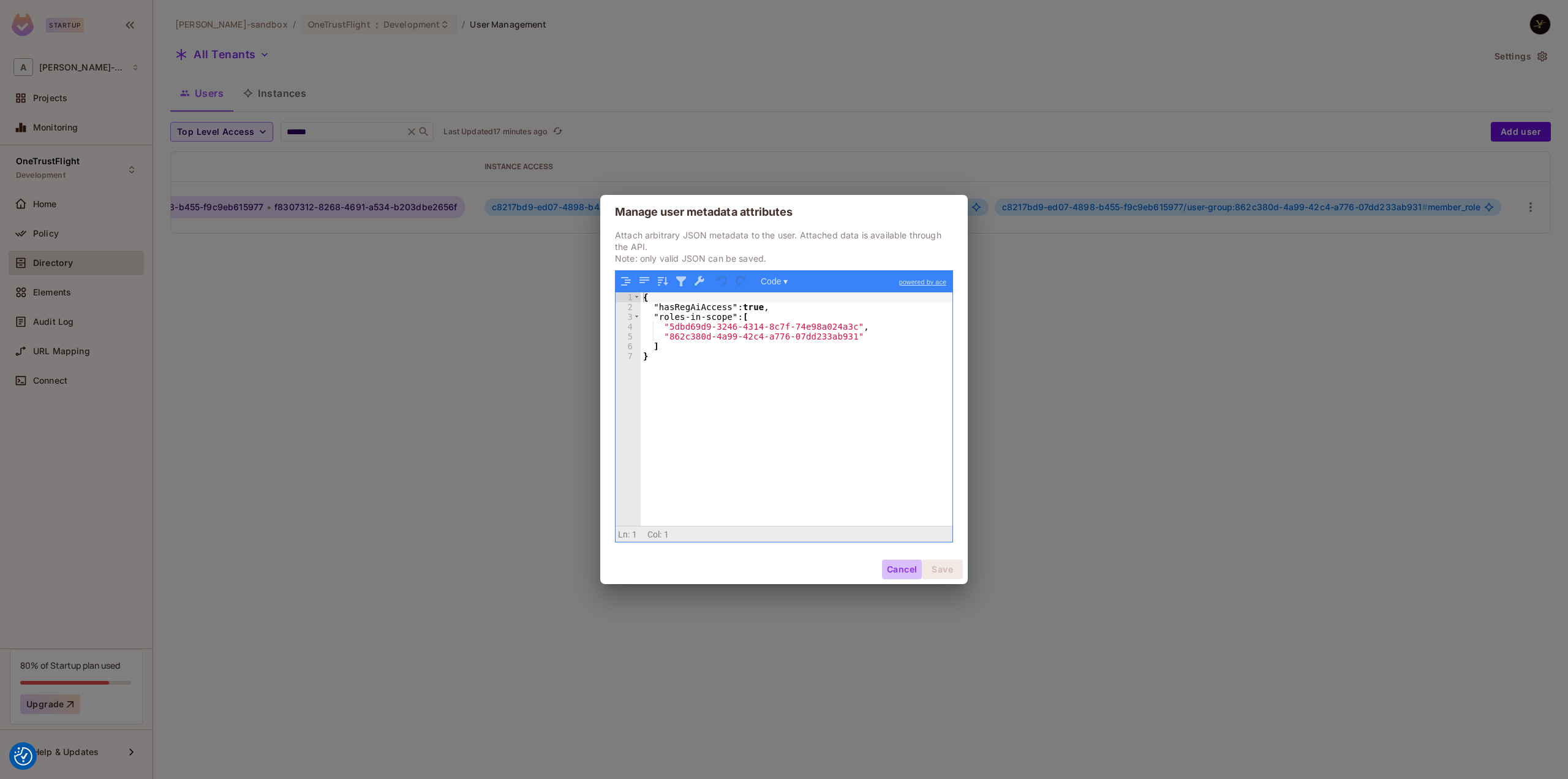
click at [909, 565] on button "Cancel" at bounding box center [902, 569] width 40 height 20
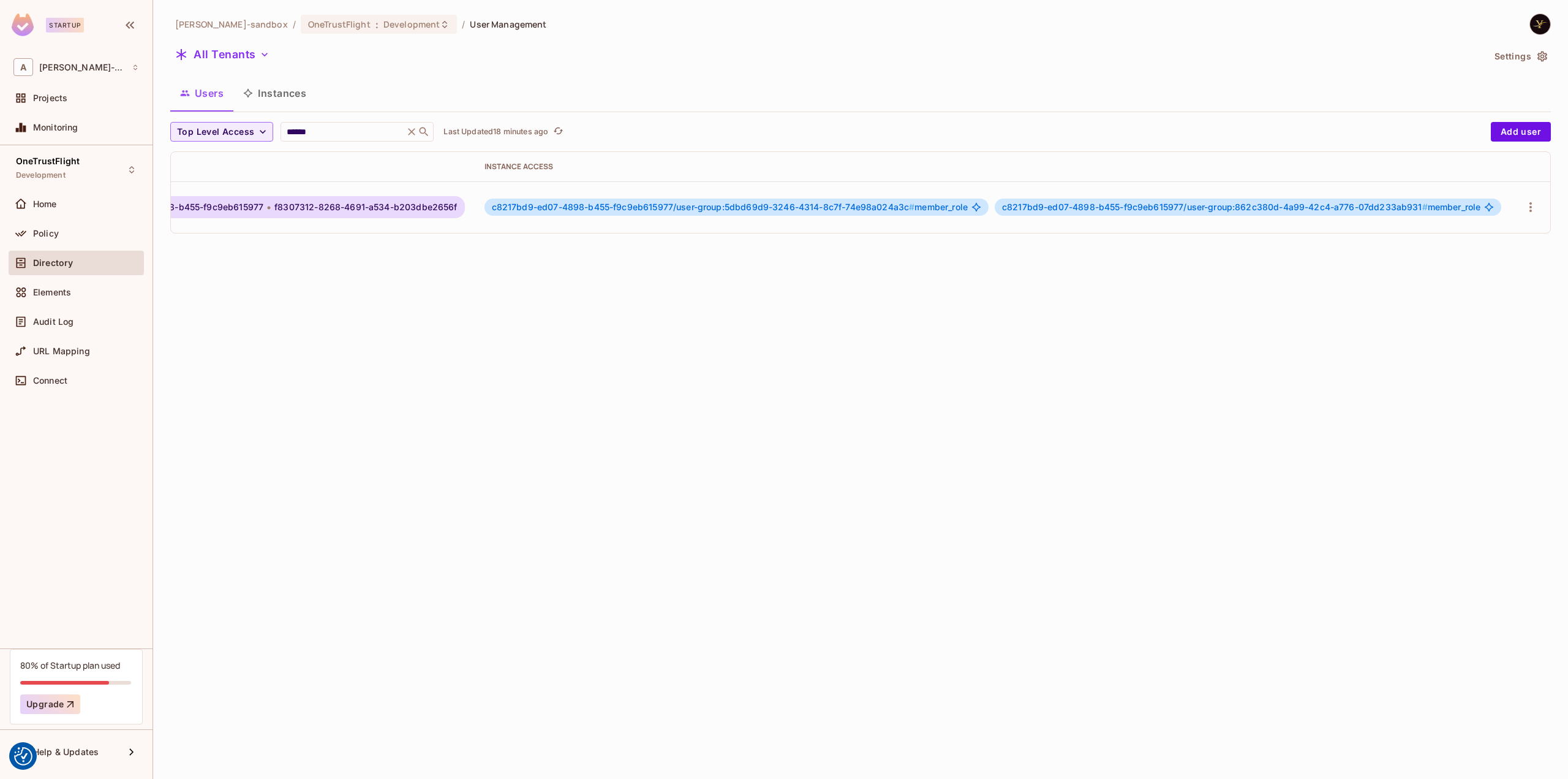
click at [444, 379] on div "alex-trustflight-sandbox / OneTrustFlight : Development / User Management All T…" at bounding box center [861, 389] width 1415 height 779
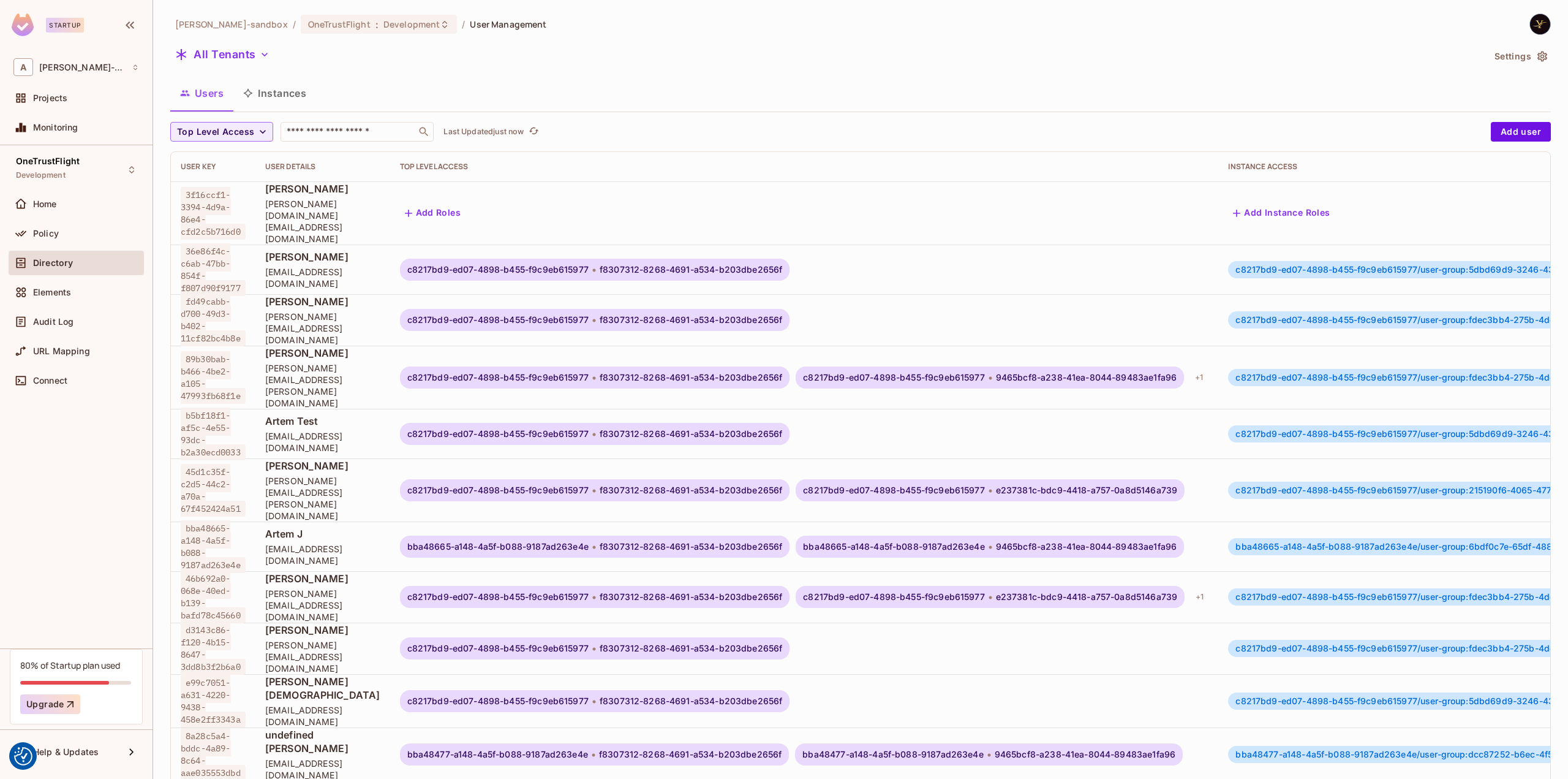
scroll to position [1, 0]
click at [347, 130] on input "text" at bounding box center [348, 131] width 129 height 13
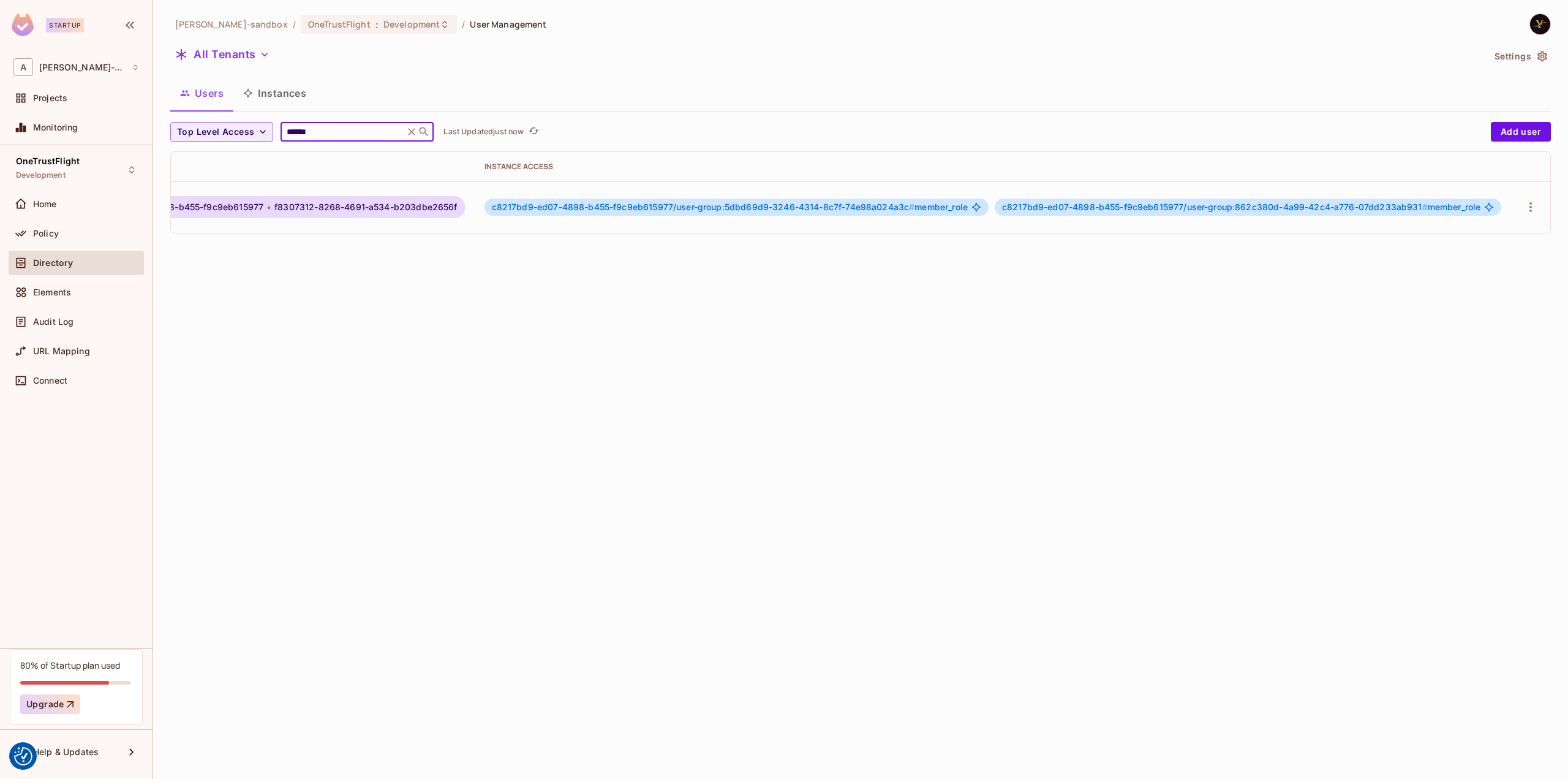
scroll to position [0, 0]
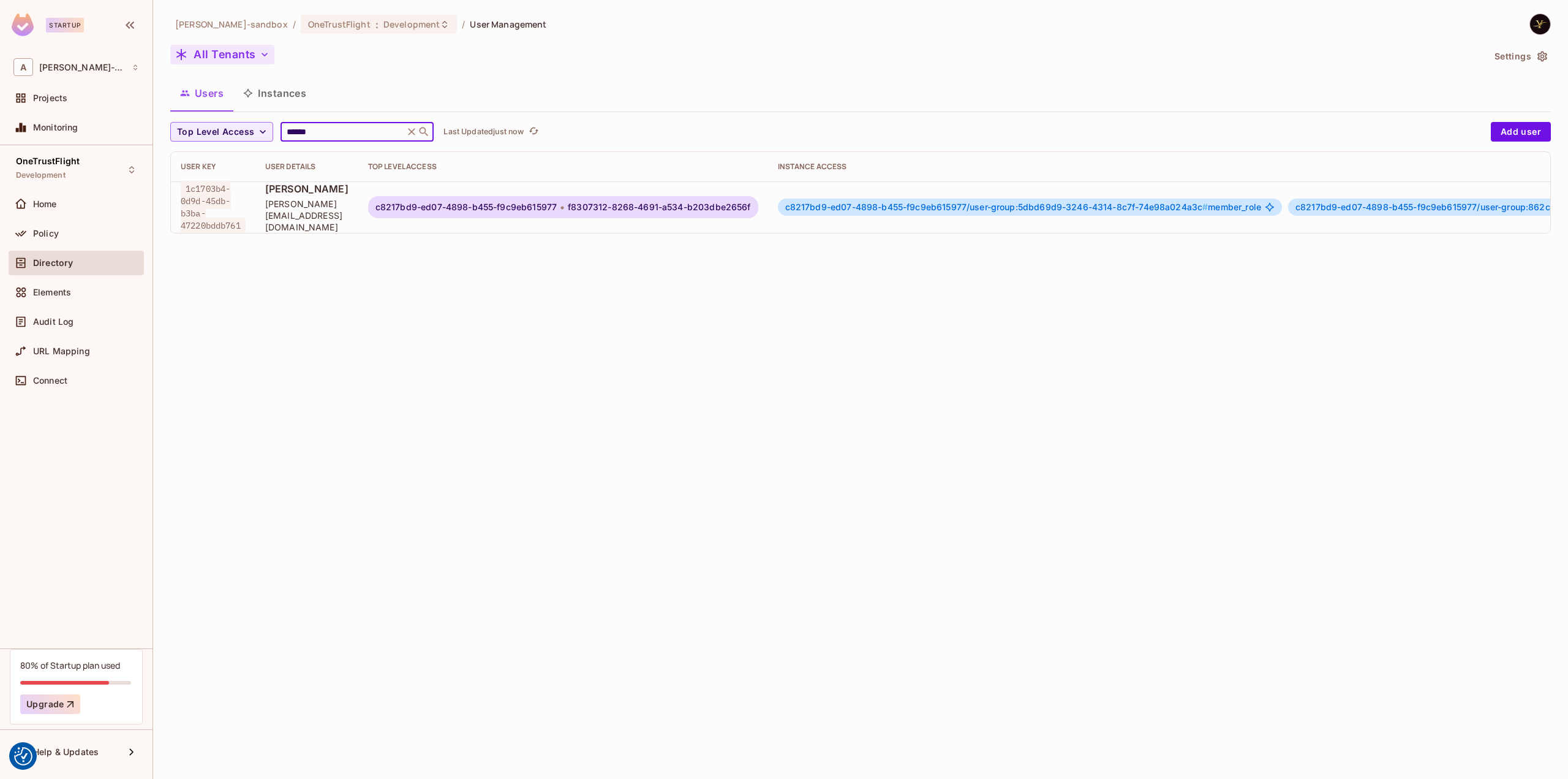
type input "******"
click at [224, 54] on button "All Tenants" at bounding box center [222, 55] width 104 height 20
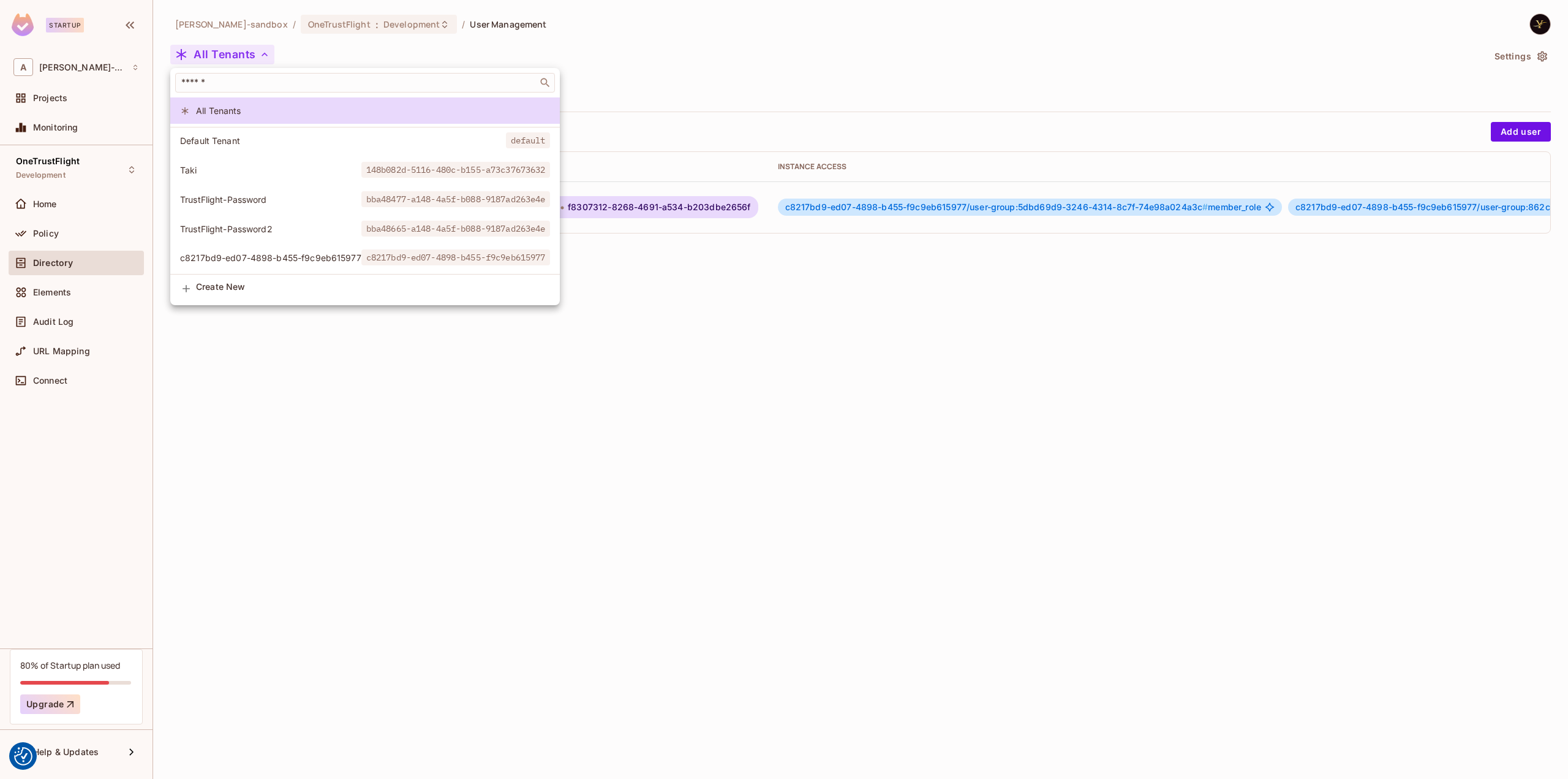
click at [316, 252] on span "c8217bd9-ed07-4898-b455-f9c9eb615977" at bounding box center [270, 258] width 181 height 12
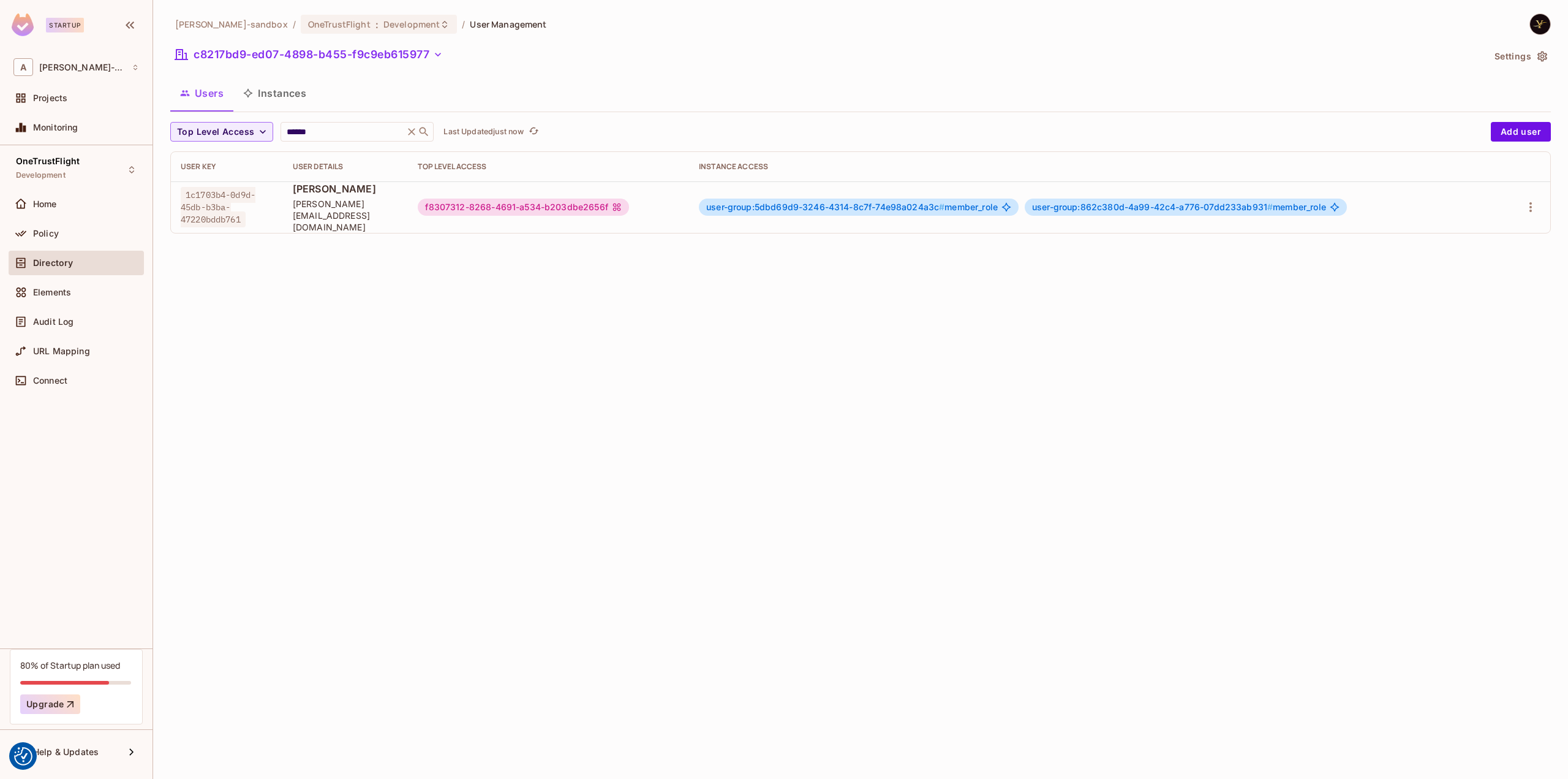
click at [628, 305] on div "alex-trustflight-sandbox / OneTrustFlight : Development / User Management c8217…" at bounding box center [861, 389] width 1415 height 779
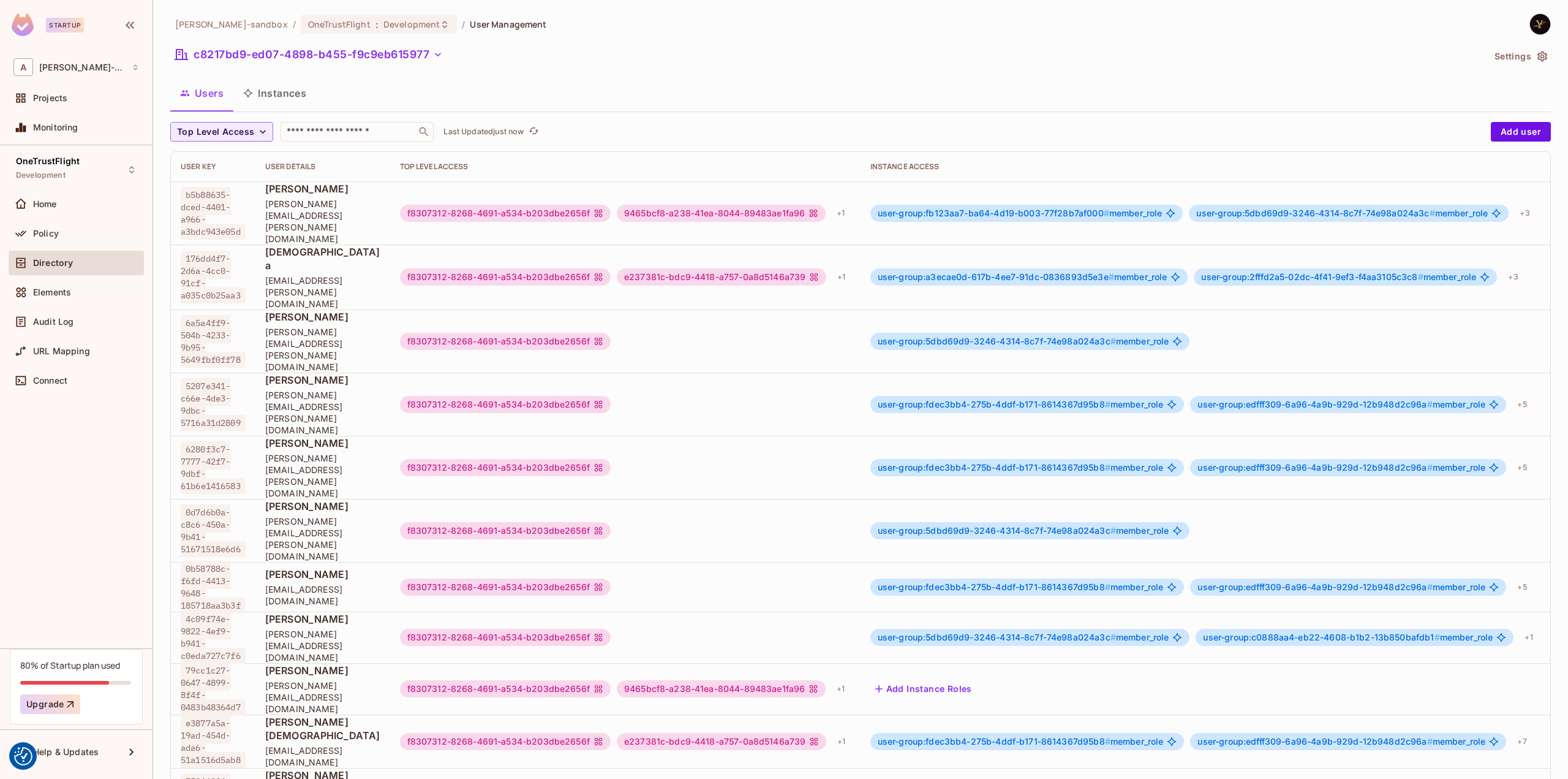
scroll to position [1, 0]
click at [336, 125] on input "text" at bounding box center [348, 131] width 129 height 13
type input "******"
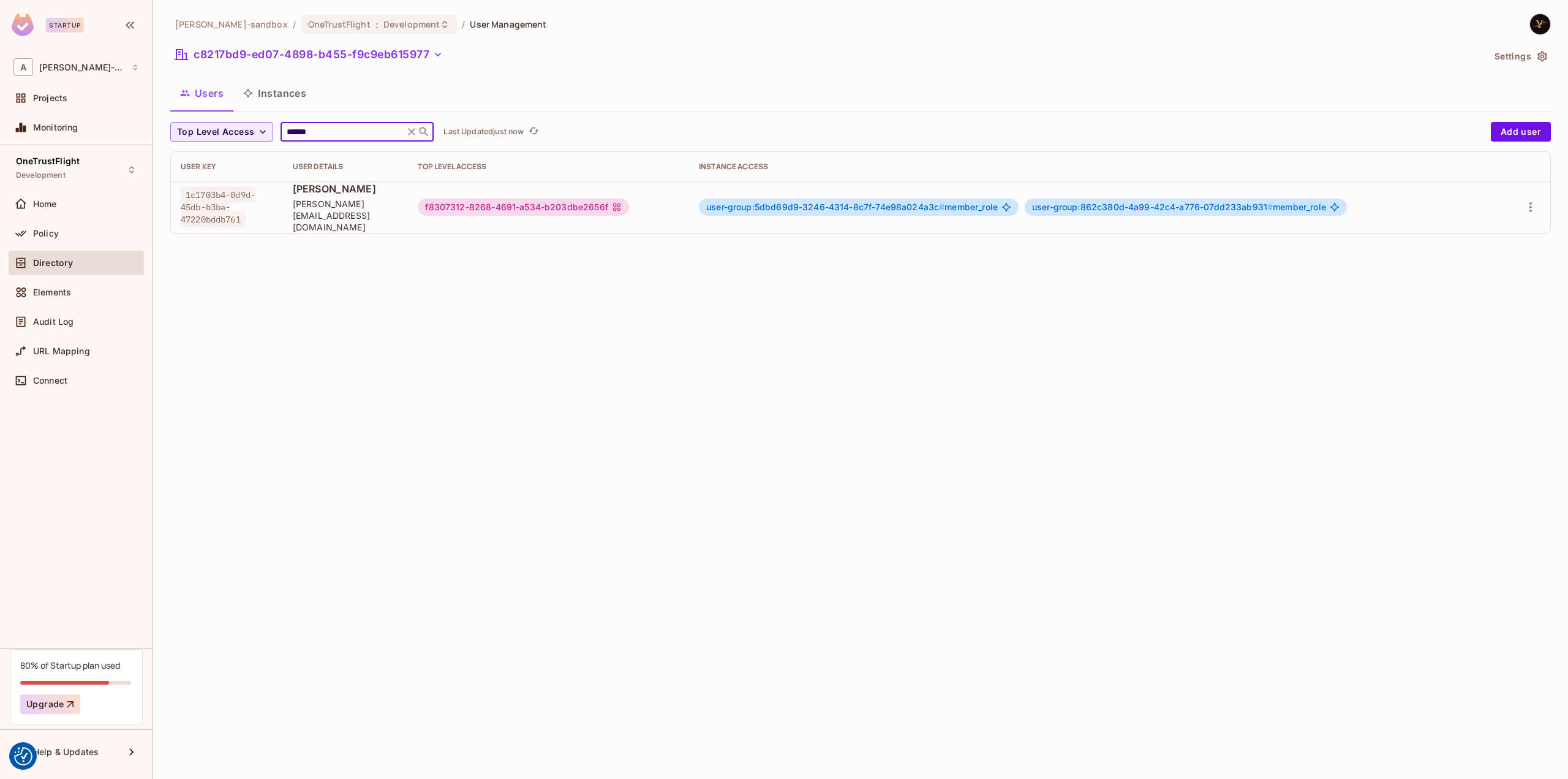
drag, startPoint x: 862, startPoint y: 335, endPoint x: 857, endPoint y: 312, distance: 23.5
click at [861, 334] on div "alex-trustflight-sandbox / OneTrustFlight : Development / User Management c8217…" at bounding box center [861, 389] width 1415 height 779
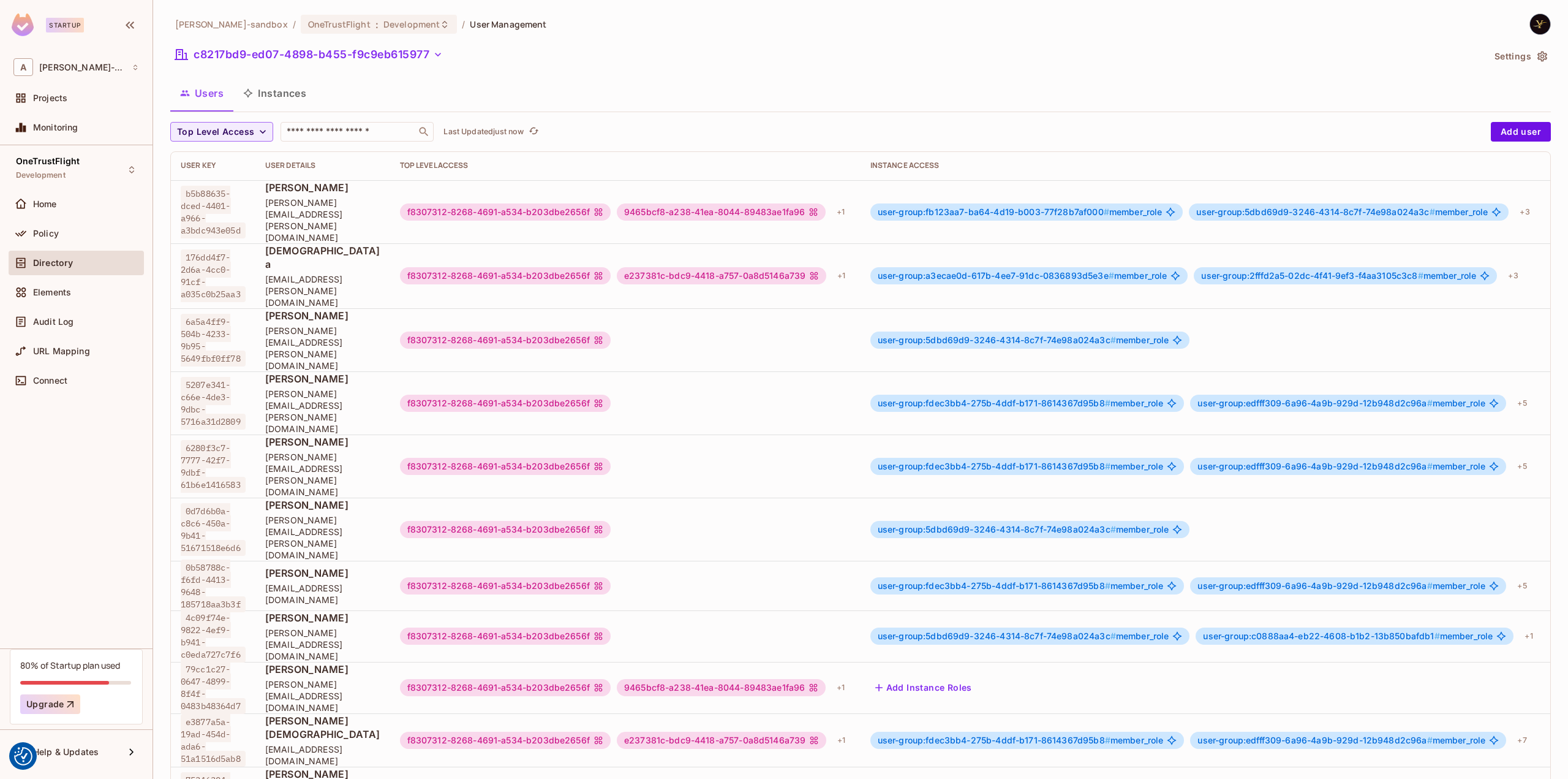
scroll to position [1, 0]
click at [401, 20] on span "Development" at bounding box center [411, 23] width 57 height 12
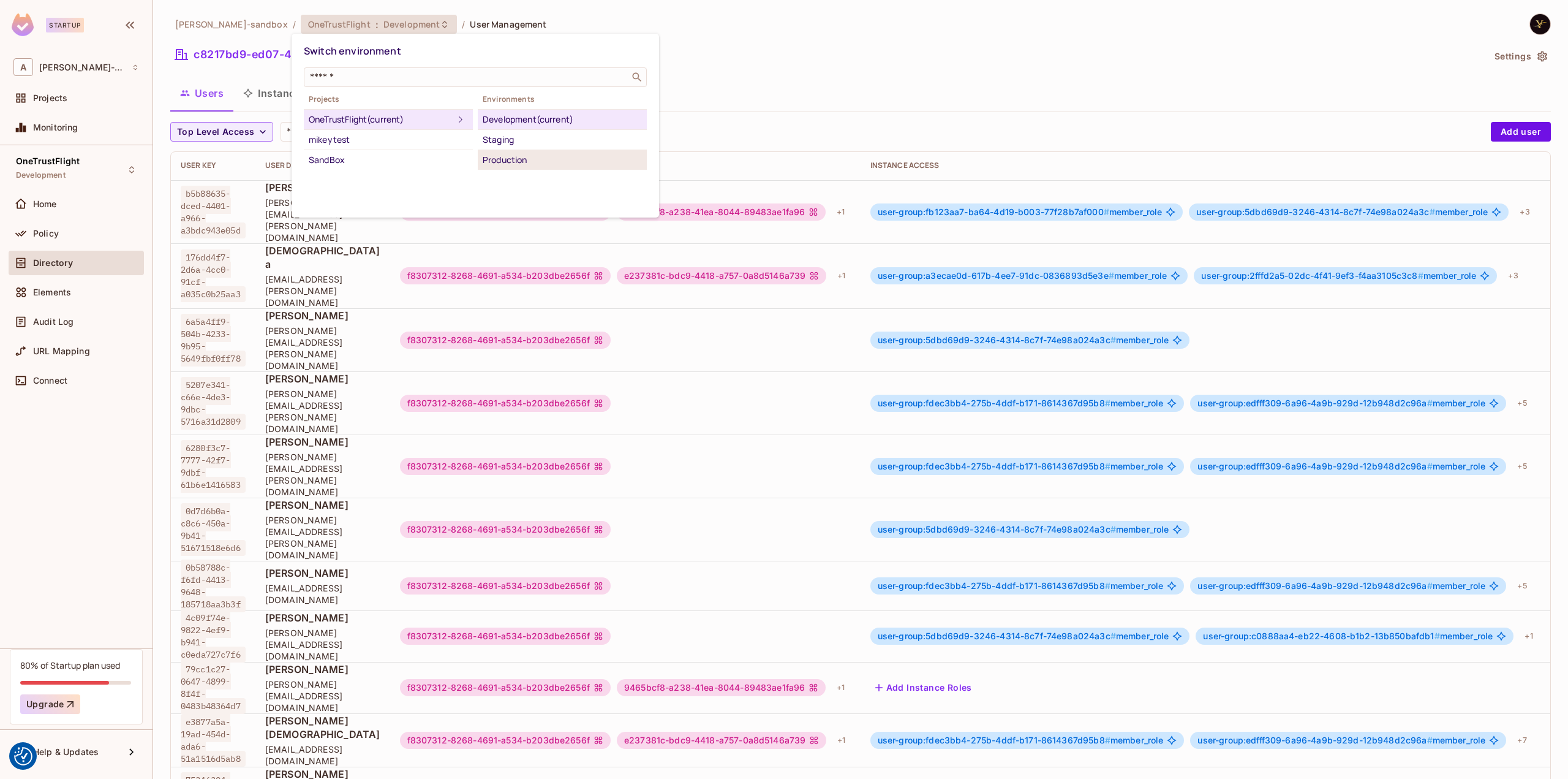
click at [527, 160] on div "Production" at bounding box center [562, 159] width 159 height 14
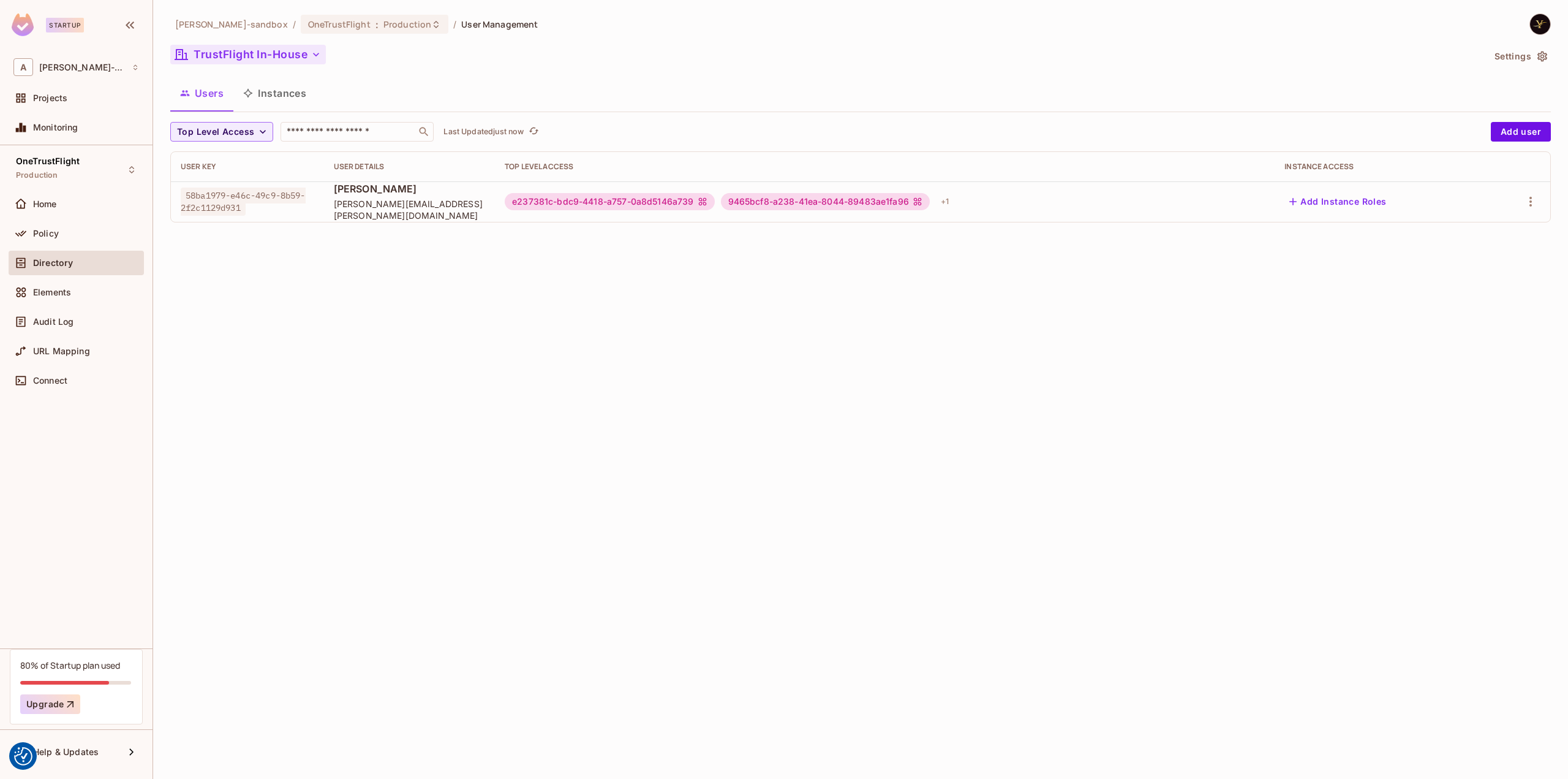
click at [281, 57] on button "TrustFlight In-House" at bounding box center [248, 55] width 156 height 20
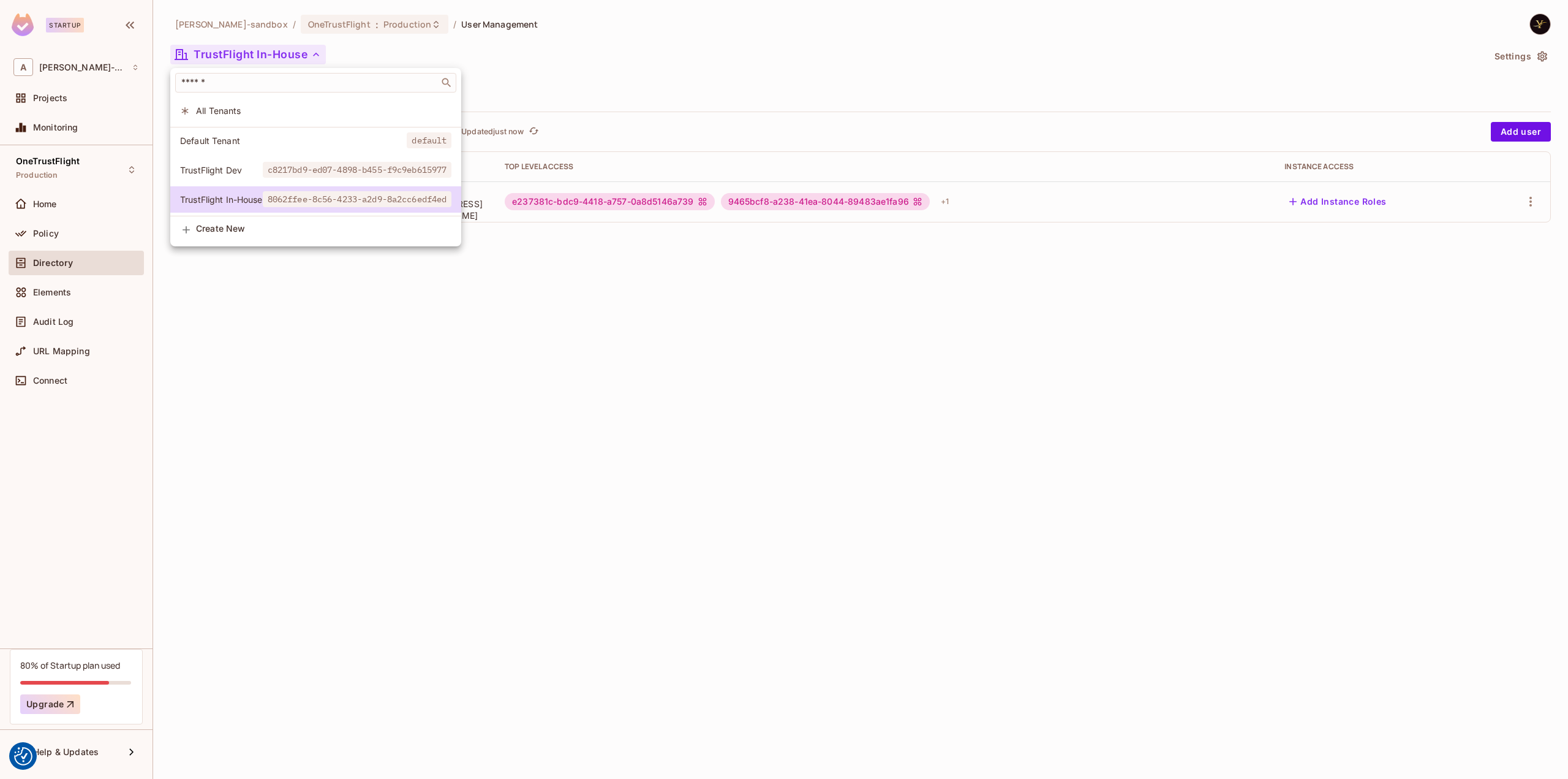
click at [235, 138] on span "Default Tenant" at bounding box center [293, 140] width 227 height 12
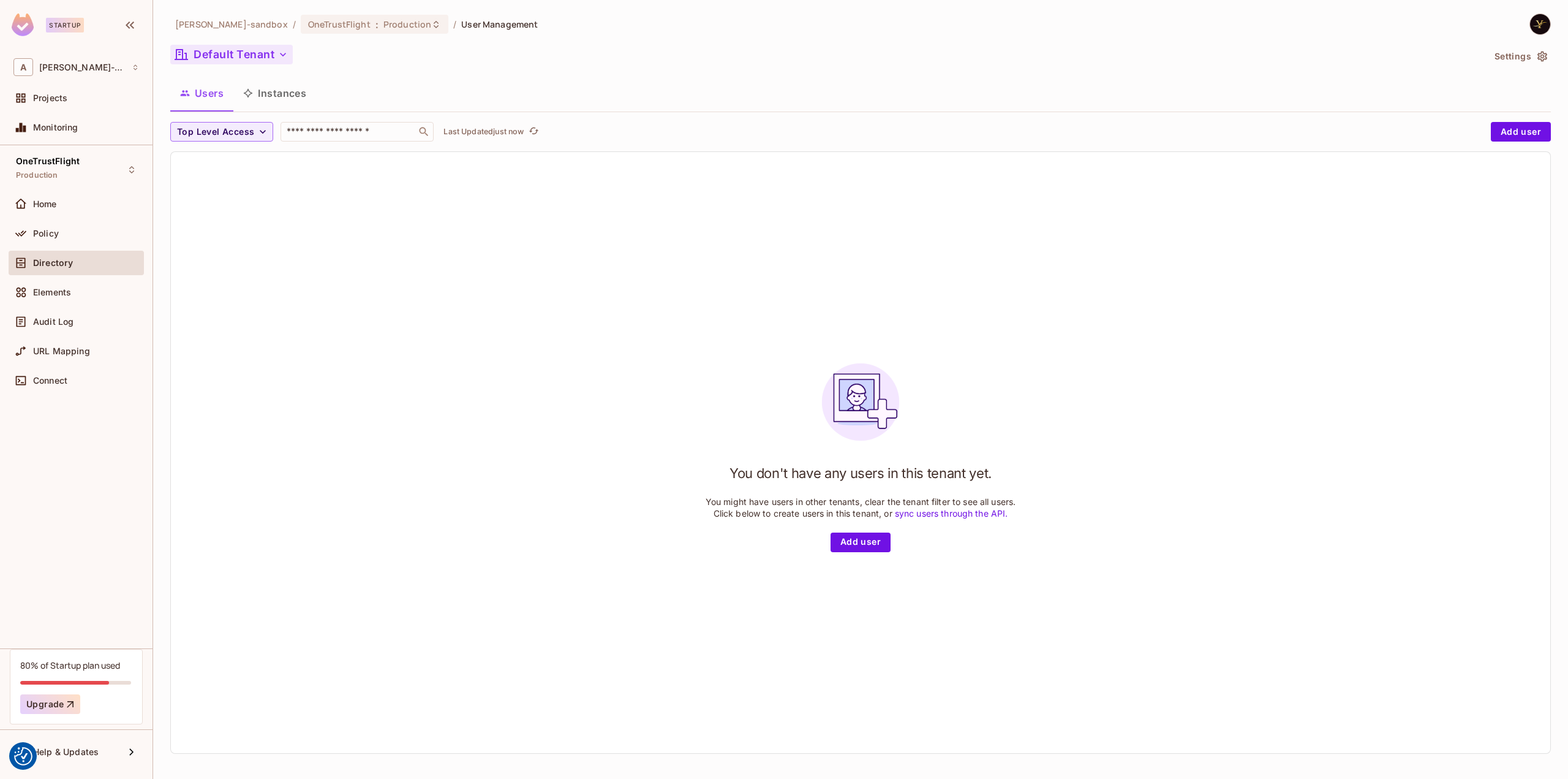
click at [280, 55] on icon "button" at bounding box center [284, 55] width 13 height 13
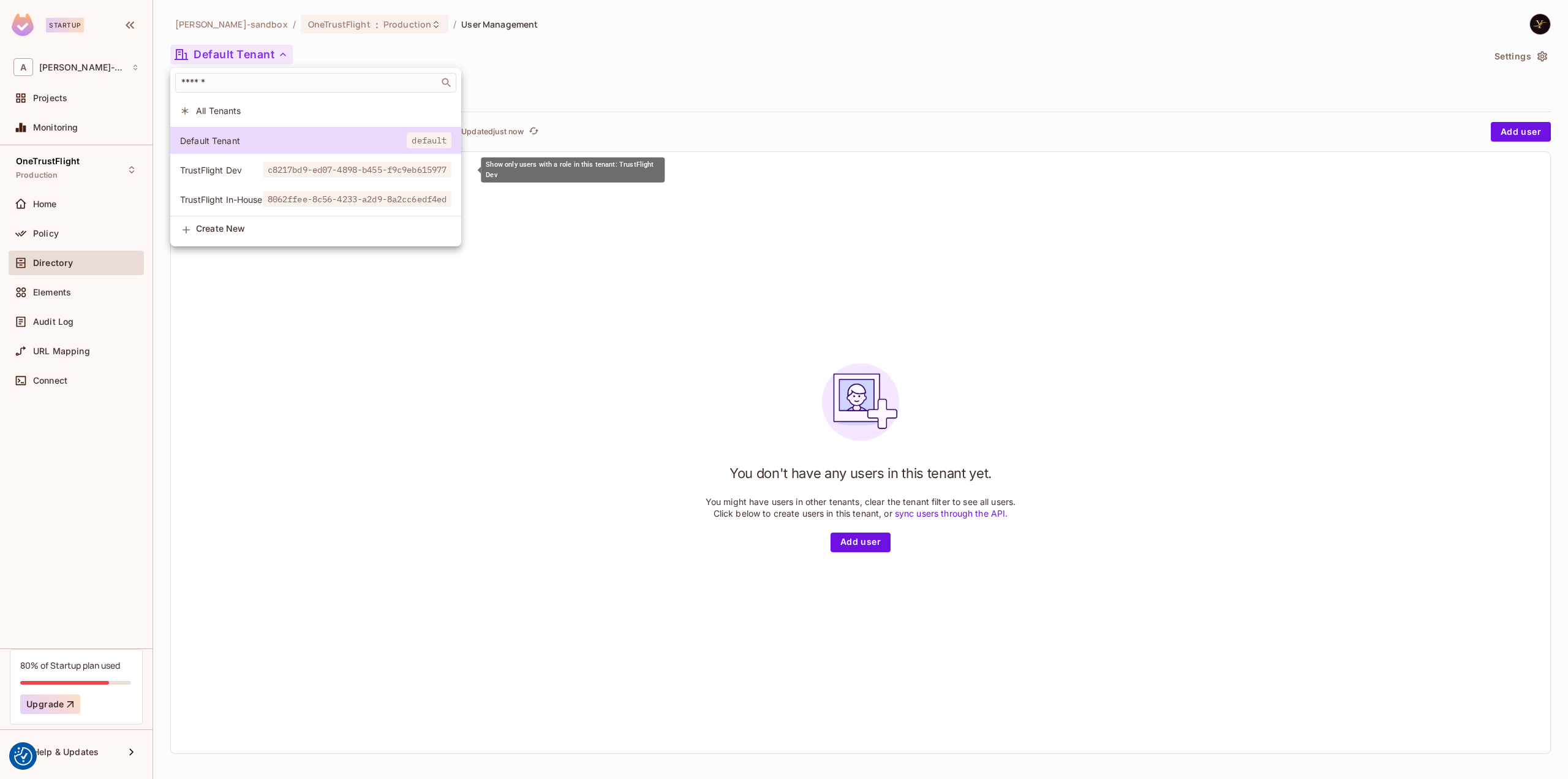
click at [231, 168] on span "TrustFlight Dev" at bounding box center [221, 169] width 83 height 12
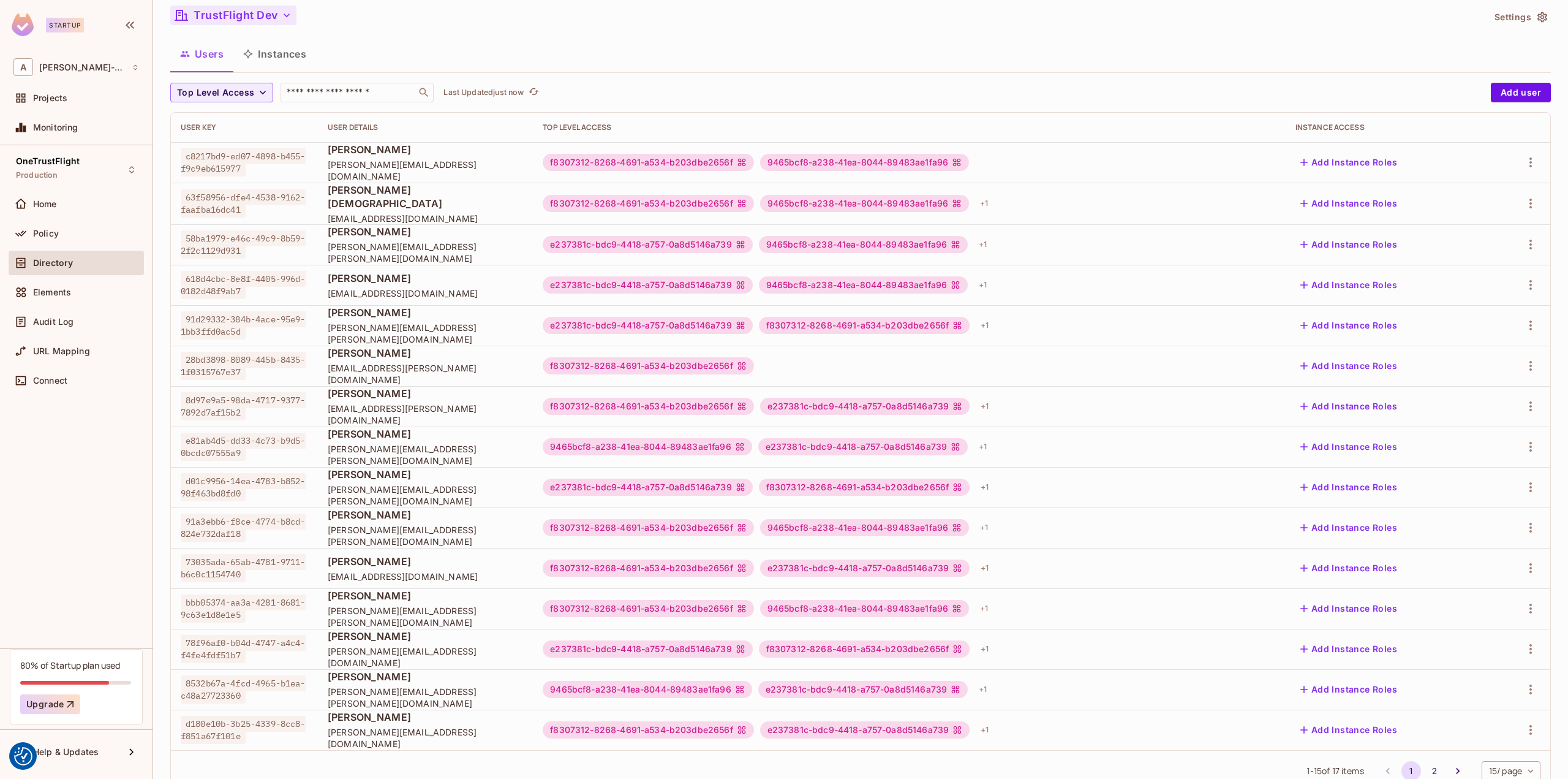
scroll to position [76, 0]
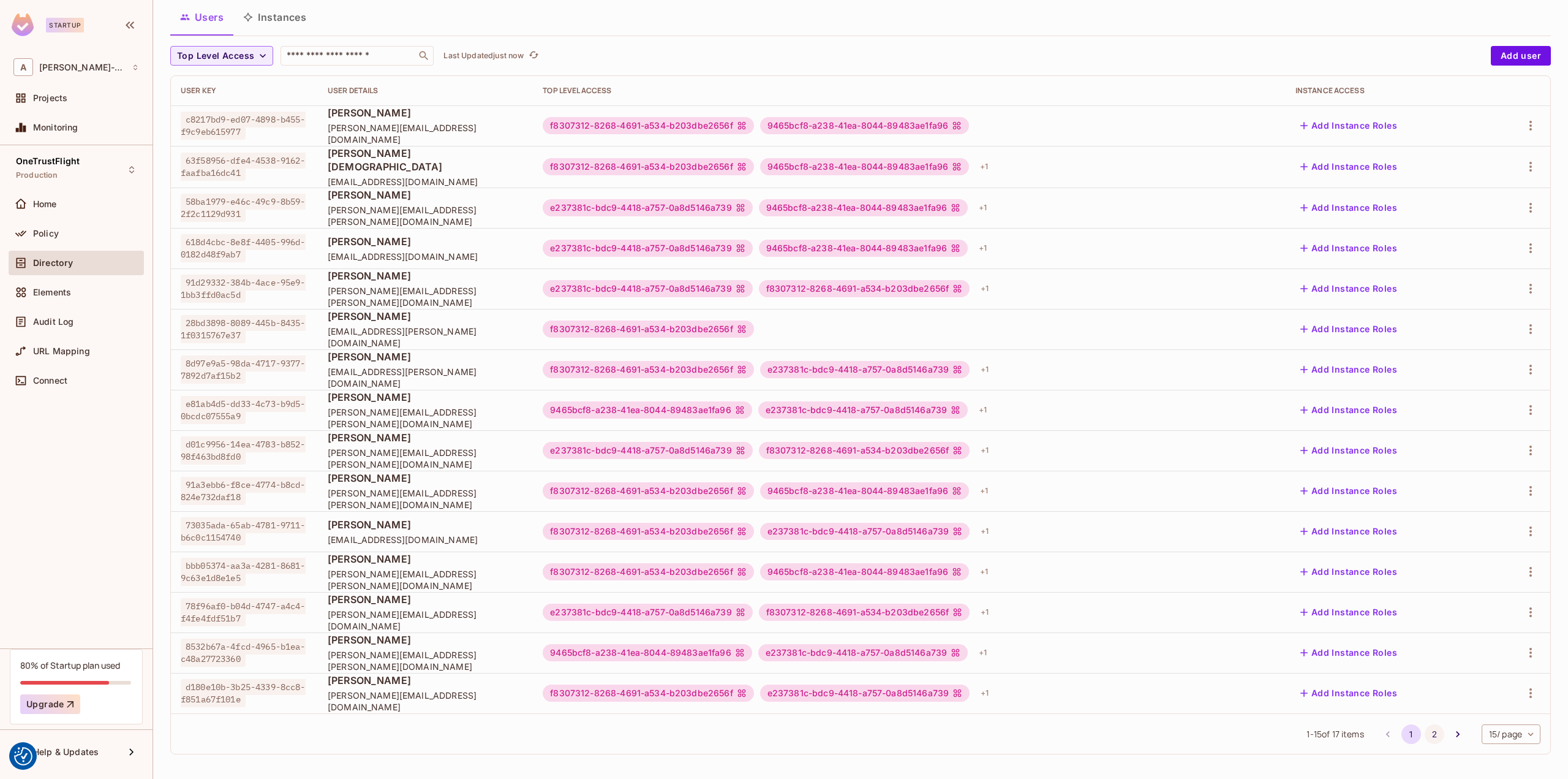
click at [1427, 732] on button "2" at bounding box center [1434, 734] width 20 height 20
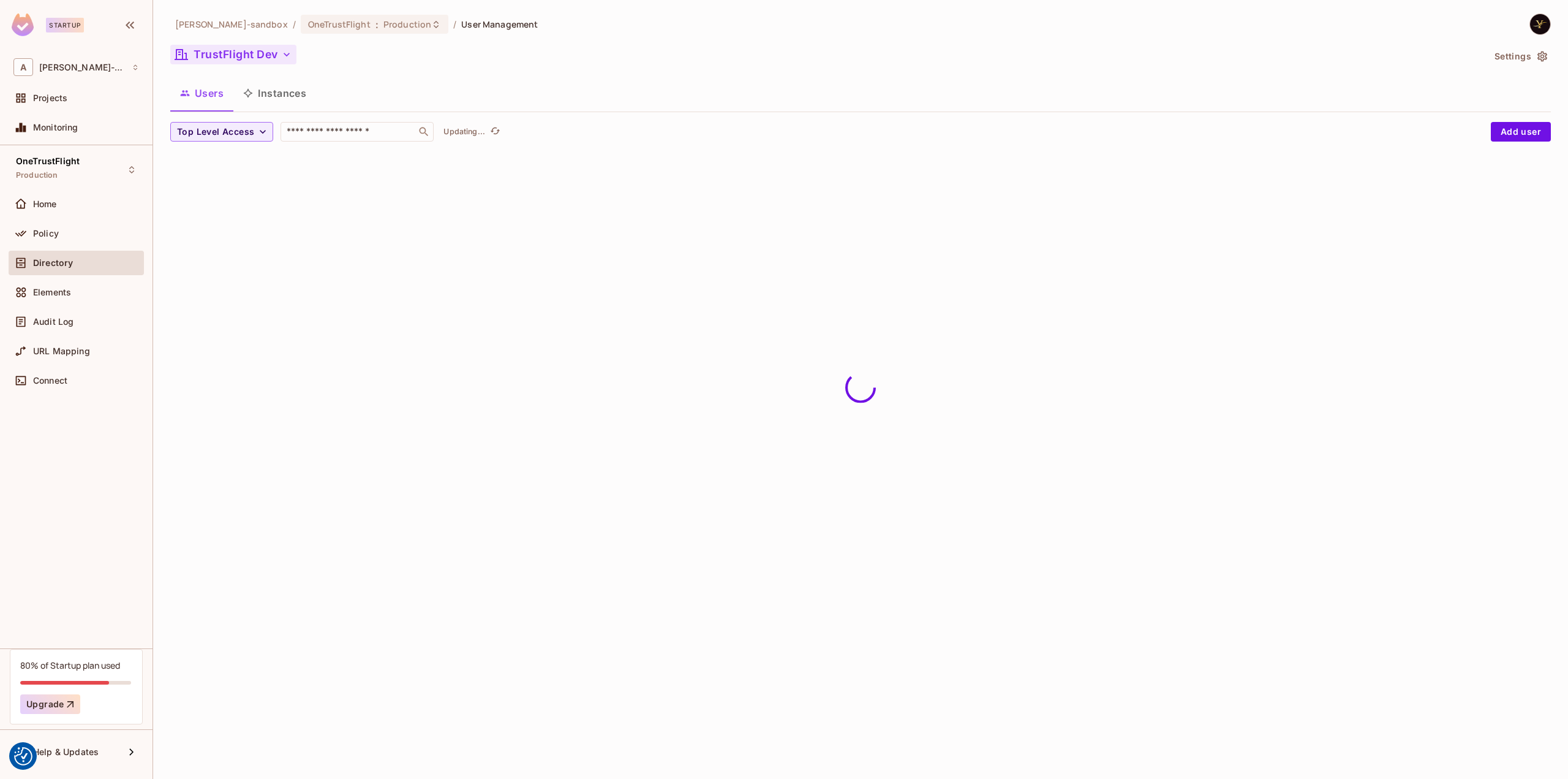
scroll to position [0, 0]
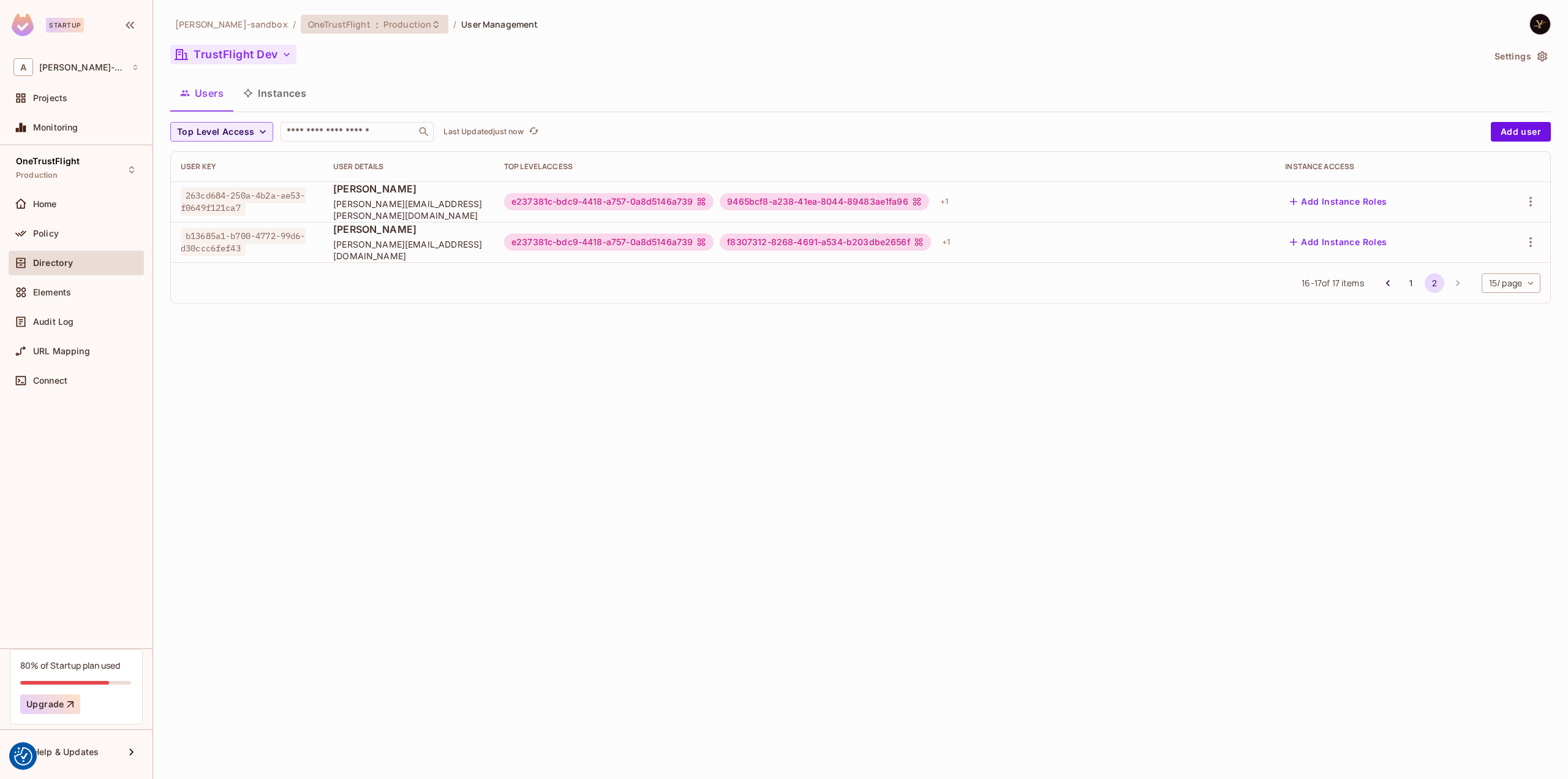
click at [420, 29] on div "OneTrustFlight : Production" at bounding box center [374, 23] width 148 height 19
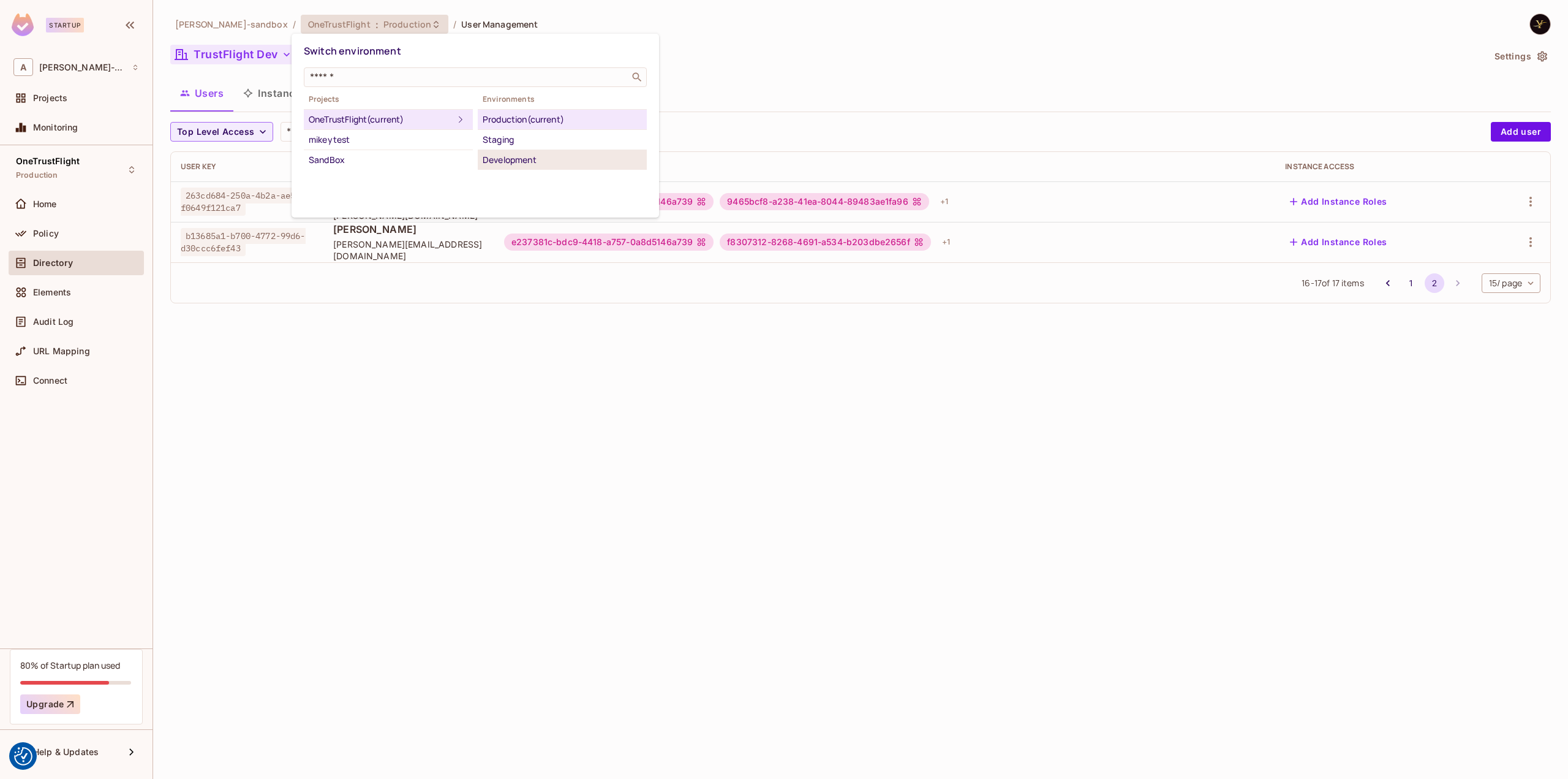
click at [519, 167] on li "Development" at bounding box center [563, 160] width 169 height 20
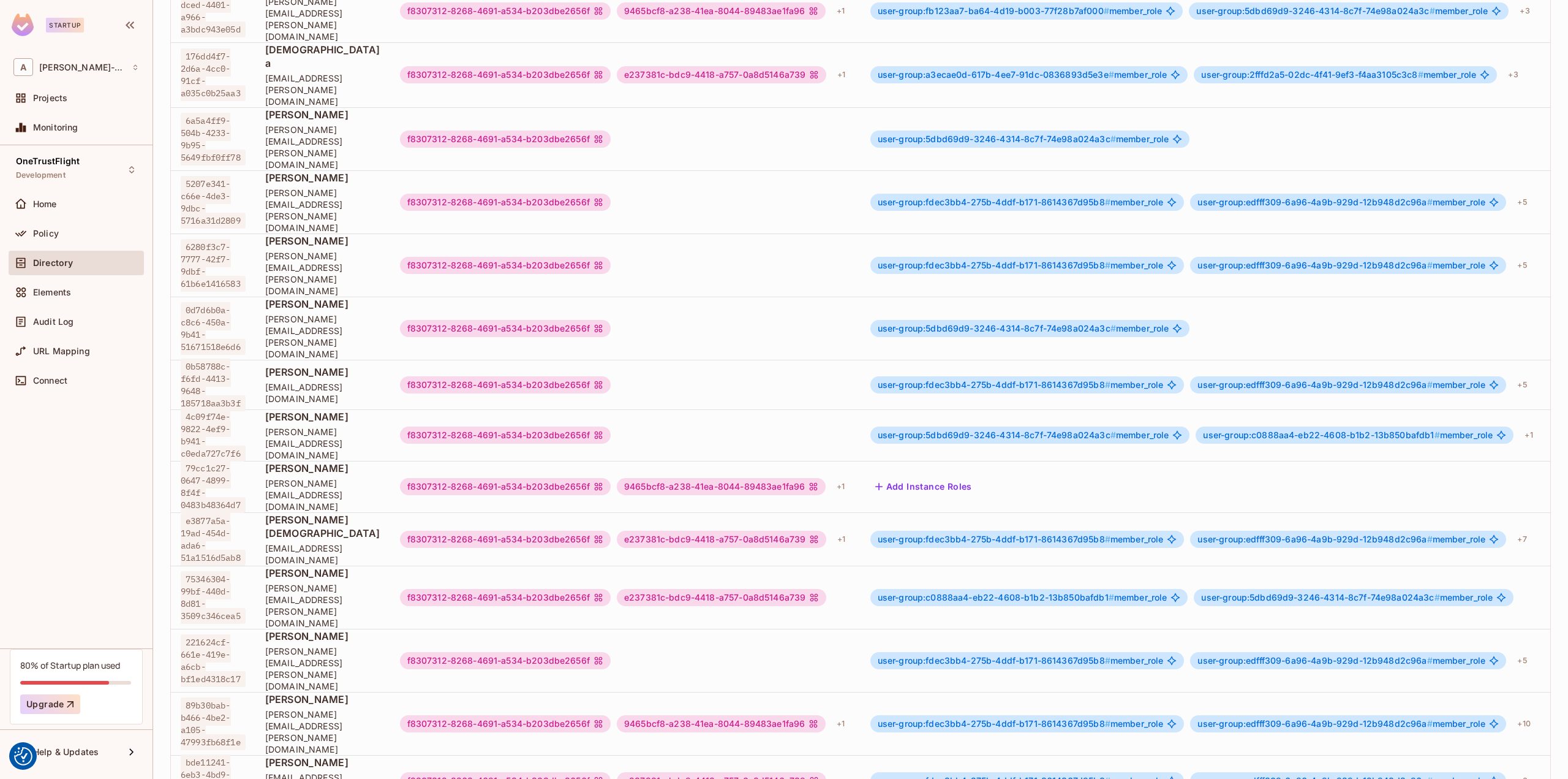
scroll to position [208, 0]
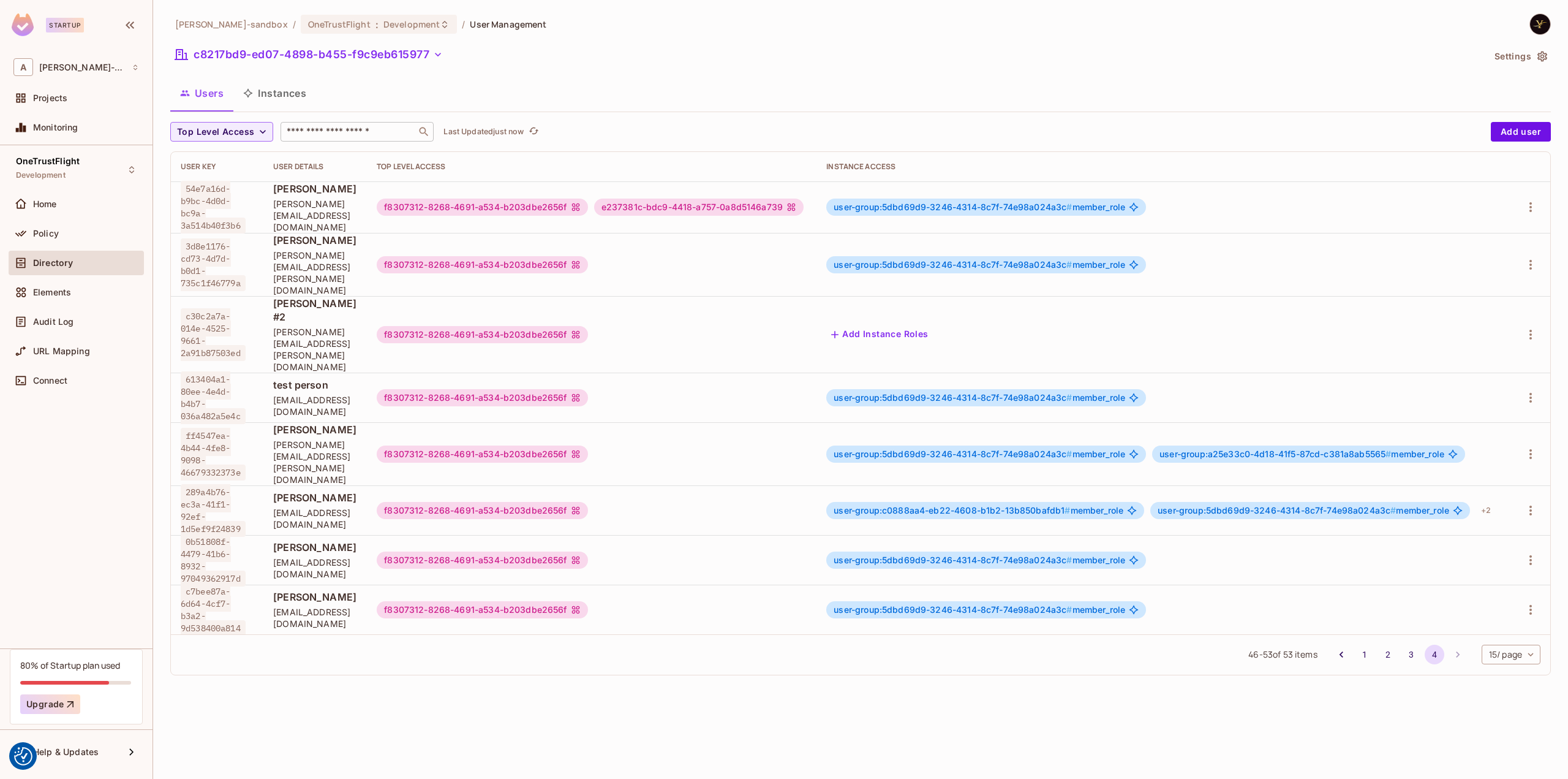
click at [333, 139] on div "​" at bounding box center [357, 131] width 153 height 20
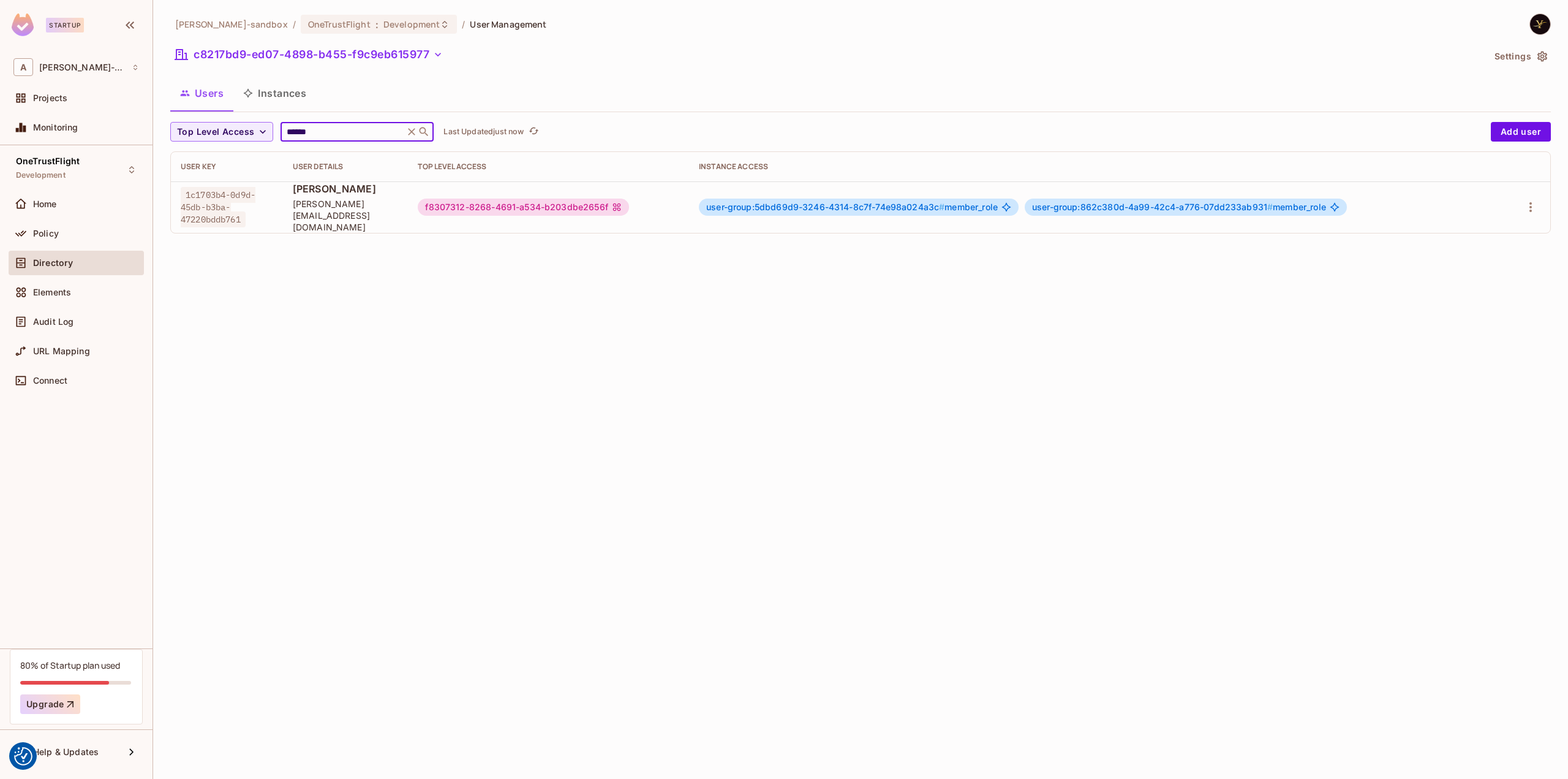
type input "******"
click at [1472, 273] on div "alex-trustflight-sandbox / OneTrustFlight : Development / User Management c8217…" at bounding box center [861, 389] width 1415 height 779
click at [1528, 200] on icon "button" at bounding box center [1530, 207] width 14 height 14
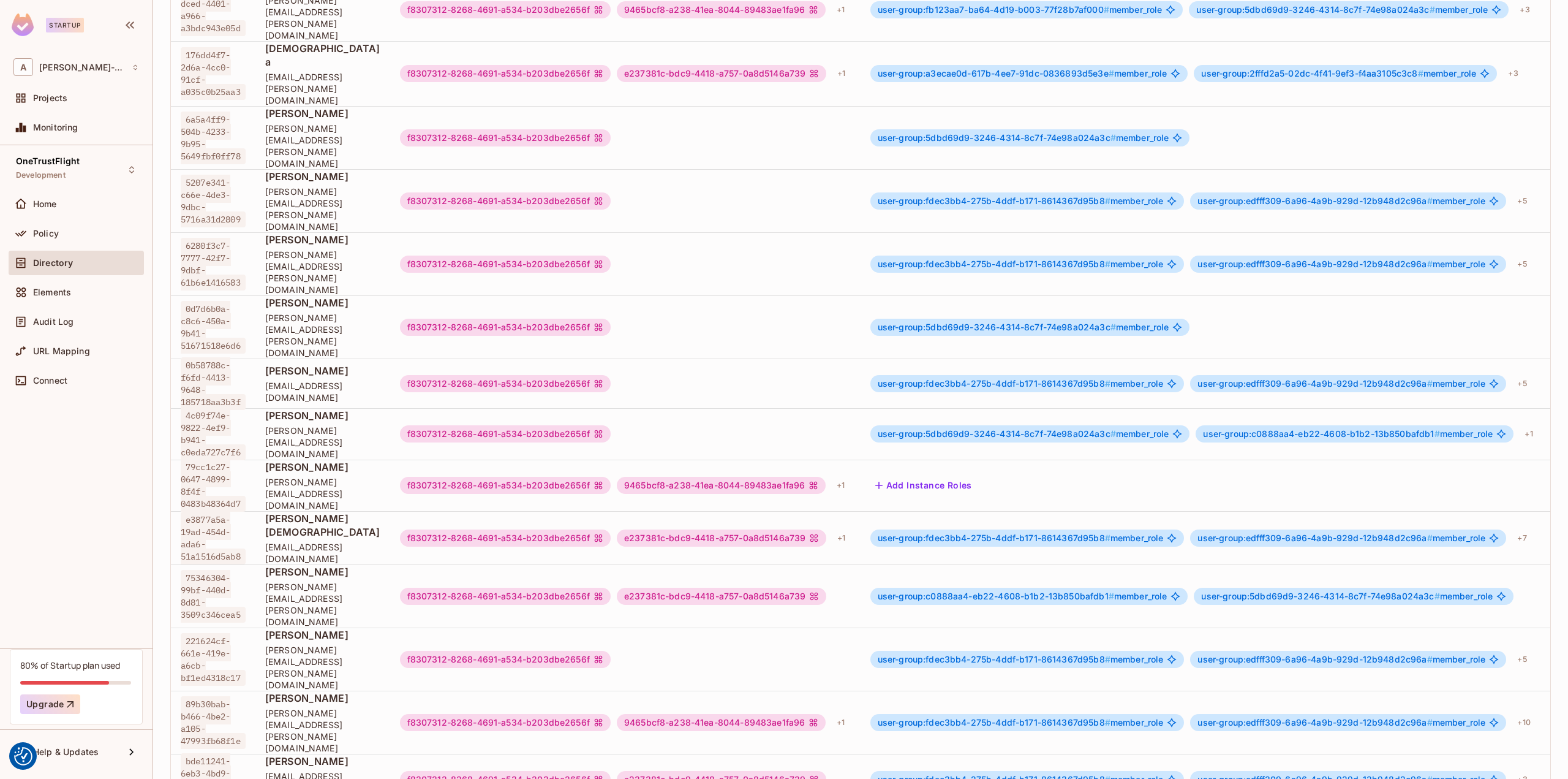
scroll to position [208, 0]
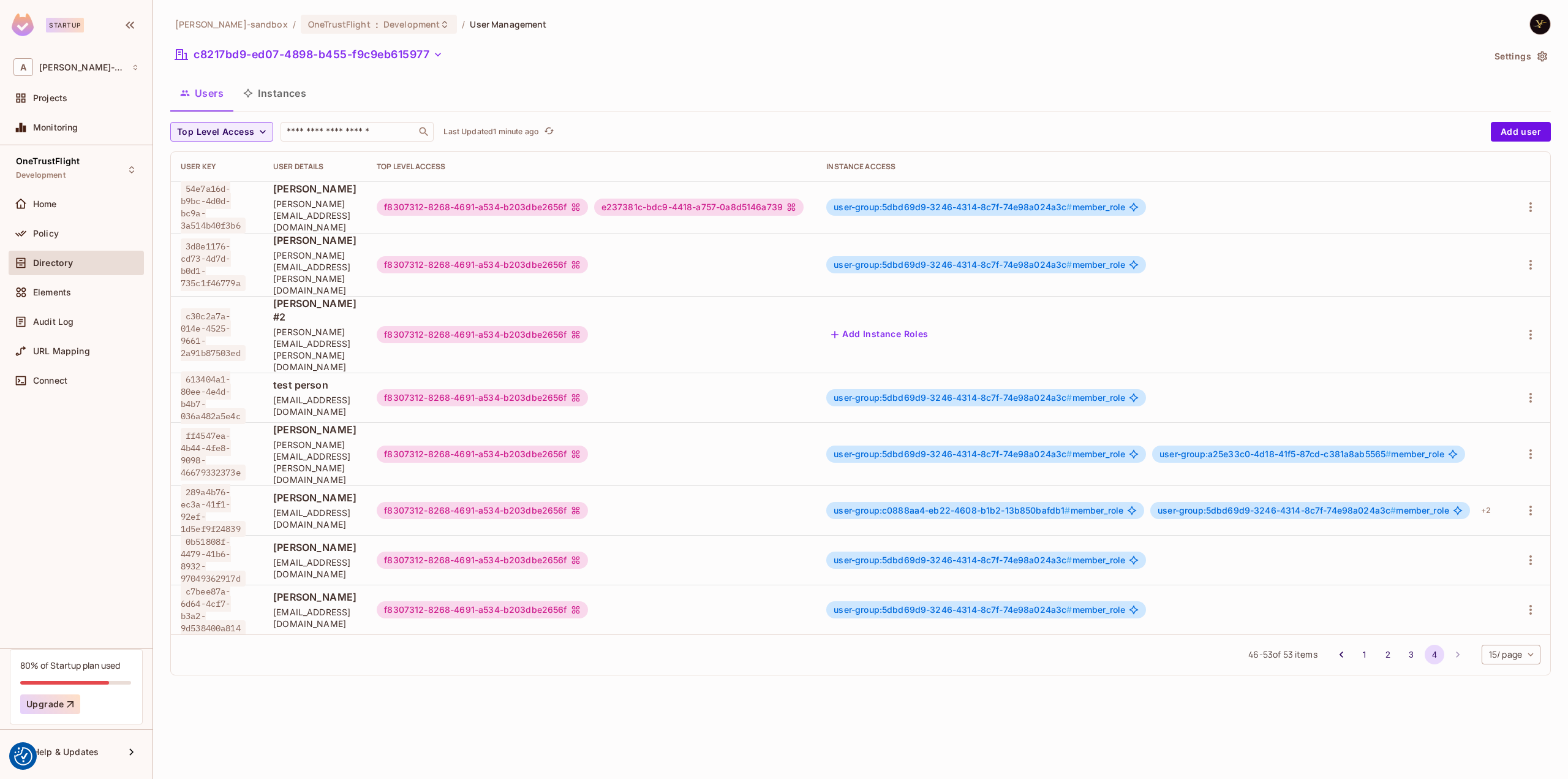
scroll to position [0, 0]
click at [337, 140] on div "​" at bounding box center [357, 131] width 153 height 20
type input "******"
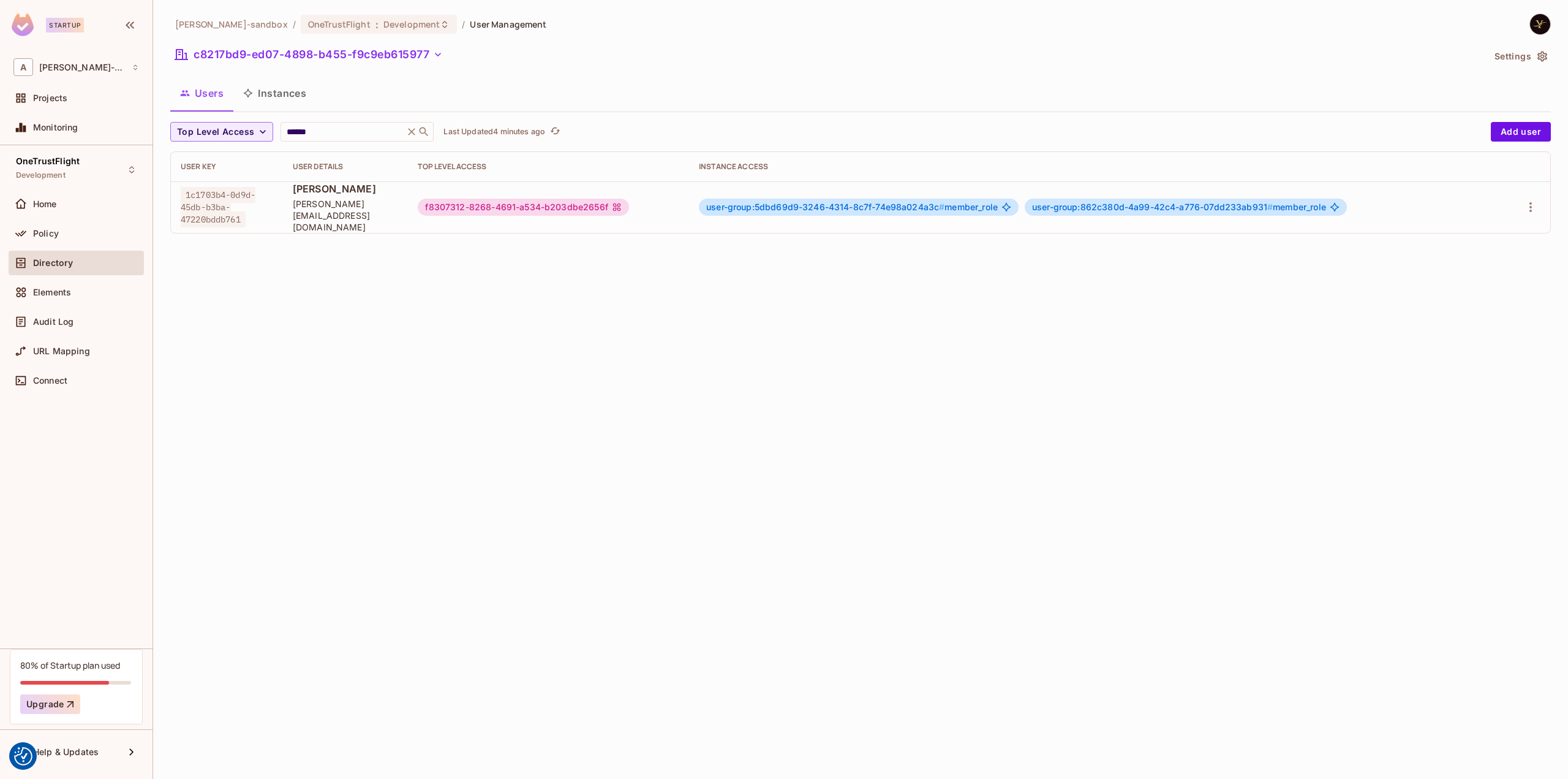
click at [642, 329] on div "alex-trustflight-sandbox / OneTrustFlight : Development / User Management c8217…" at bounding box center [861, 389] width 1415 height 779
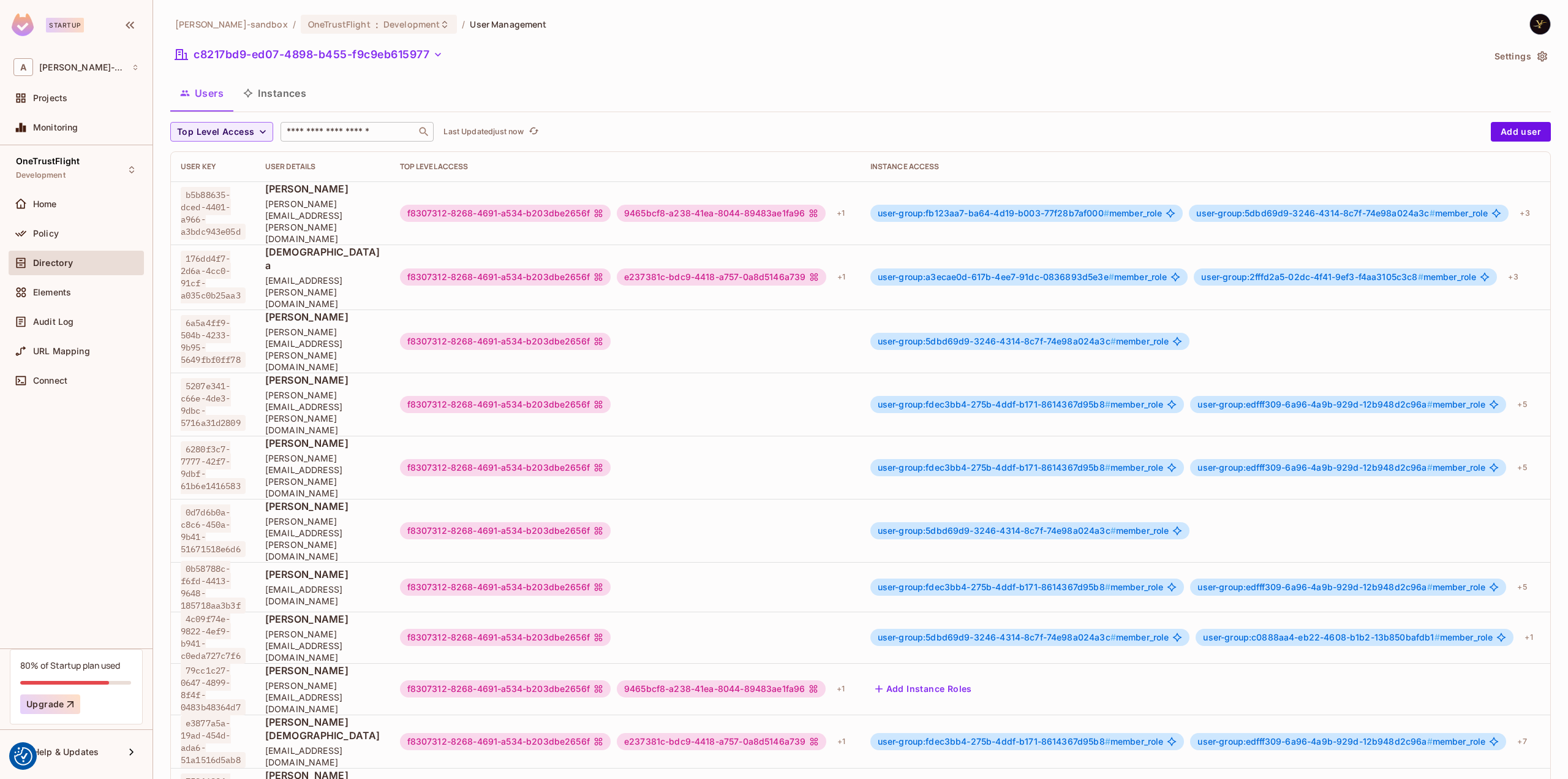
drag, startPoint x: 329, startPoint y: 128, endPoint x: 310, endPoint y: 125, distance: 19.2
click at [329, 128] on input "text" at bounding box center [348, 131] width 129 height 13
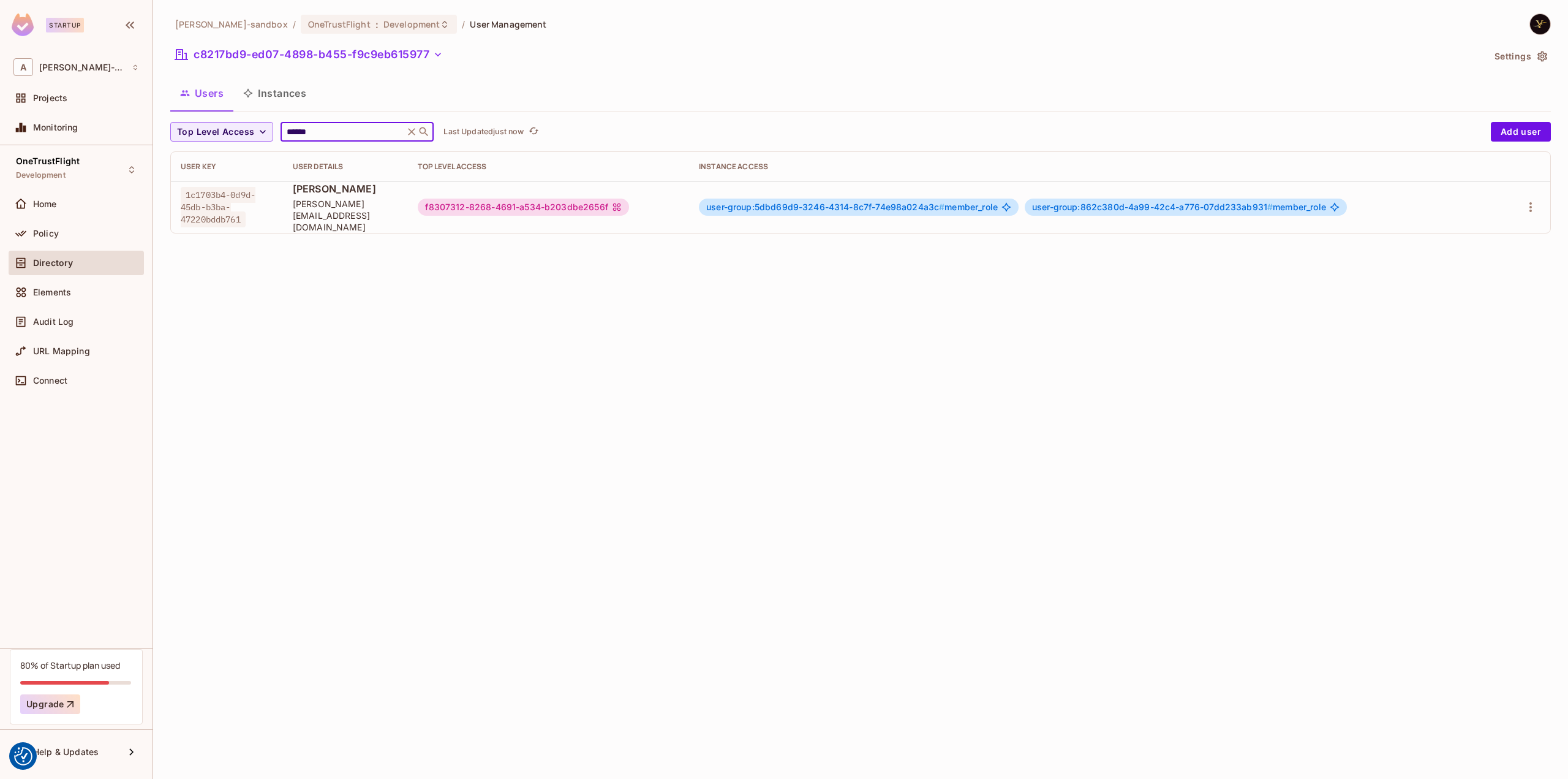
type input "******"
click at [937, 344] on div "alex-trustflight-sandbox / OneTrustFlight : Development / User Management c8217…" at bounding box center [861, 389] width 1415 height 779
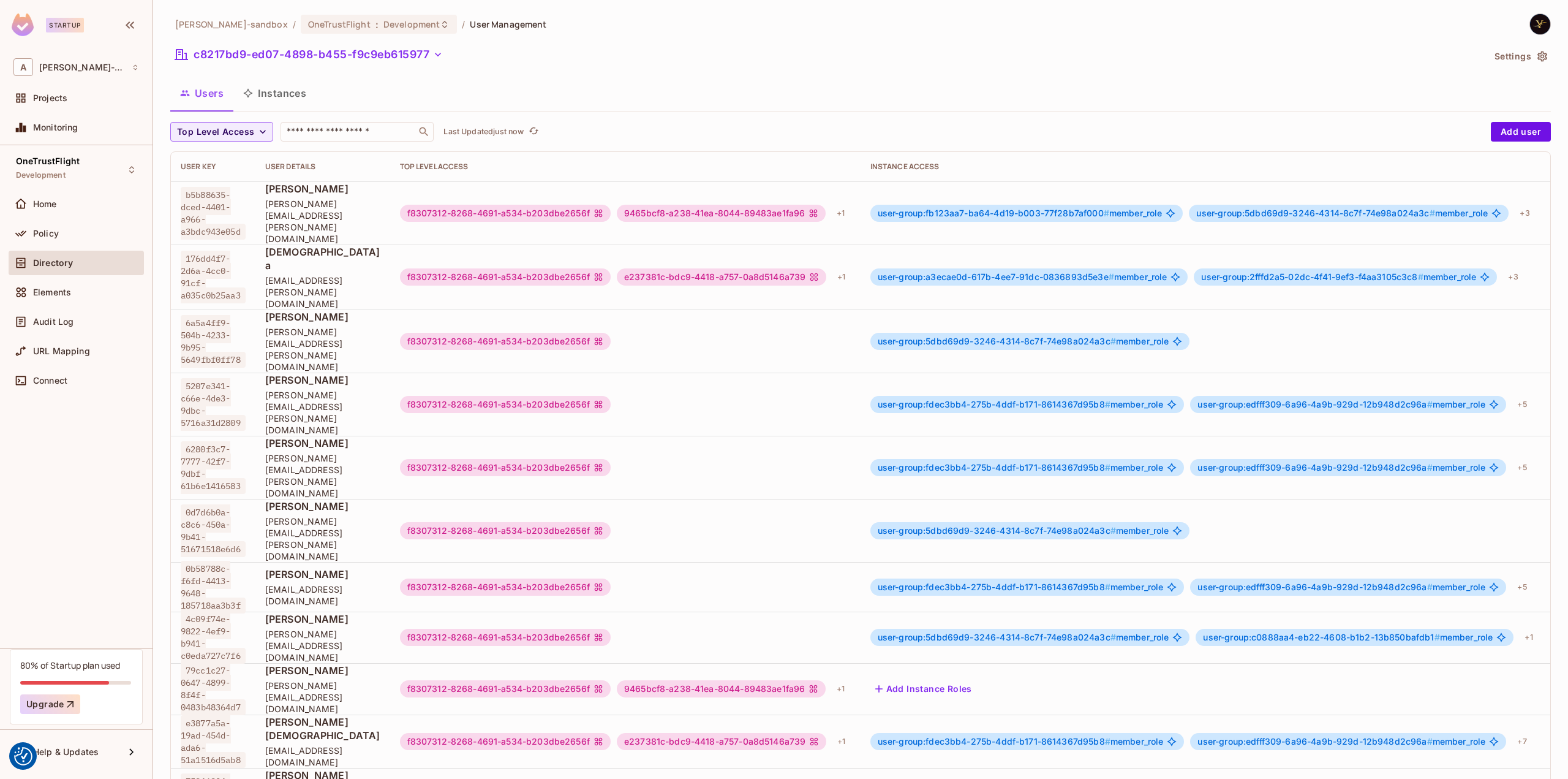
scroll to position [1, 0]
click at [289, 89] on button "Instances" at bounding box center [275, 93] width 83 height 31
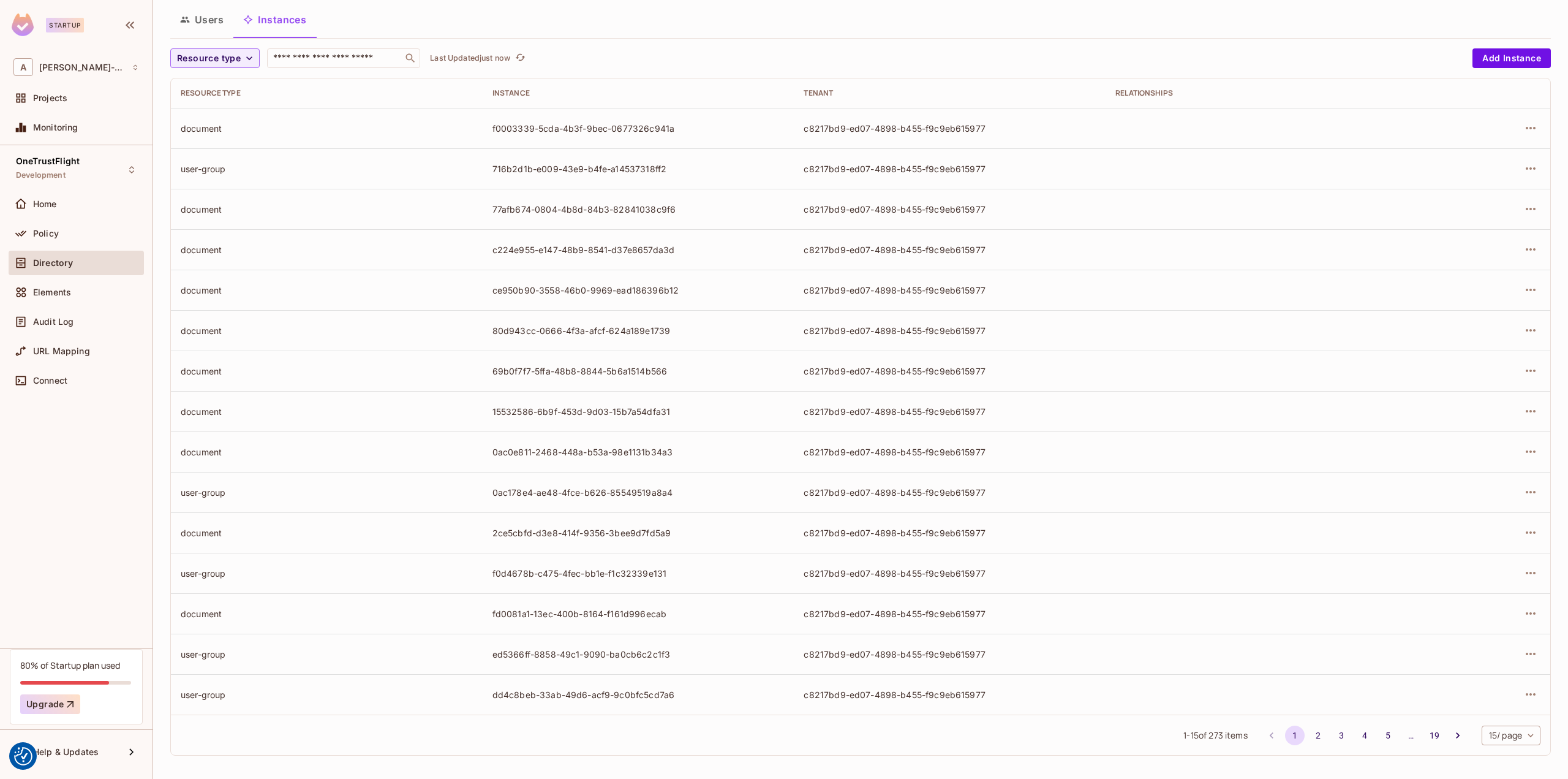
scroll to position [76, 0]
click at [1424, 729] on button "19" at bounding box center [1434, 733] width 20 height 20
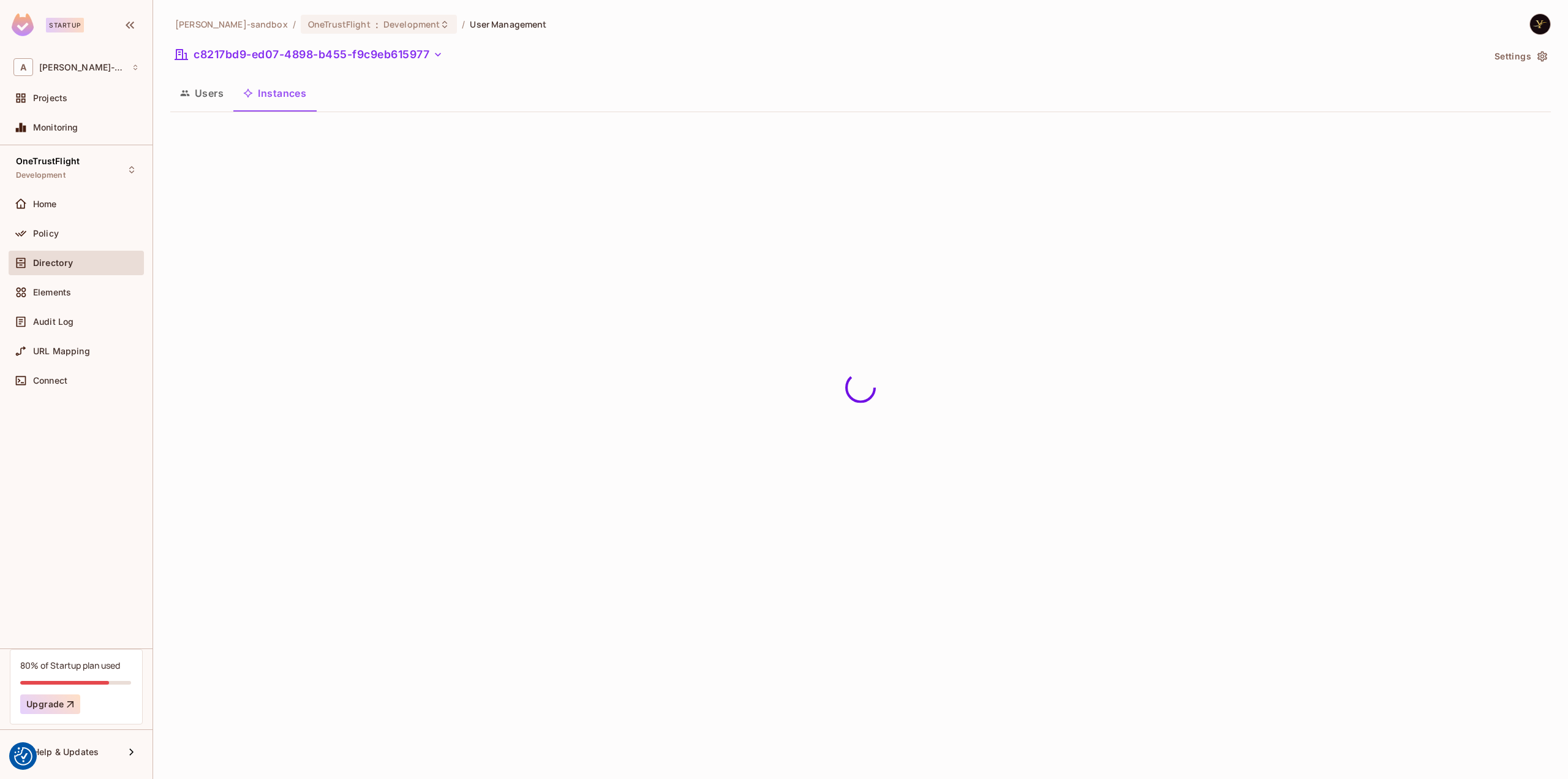
scroll to position [0, 0]
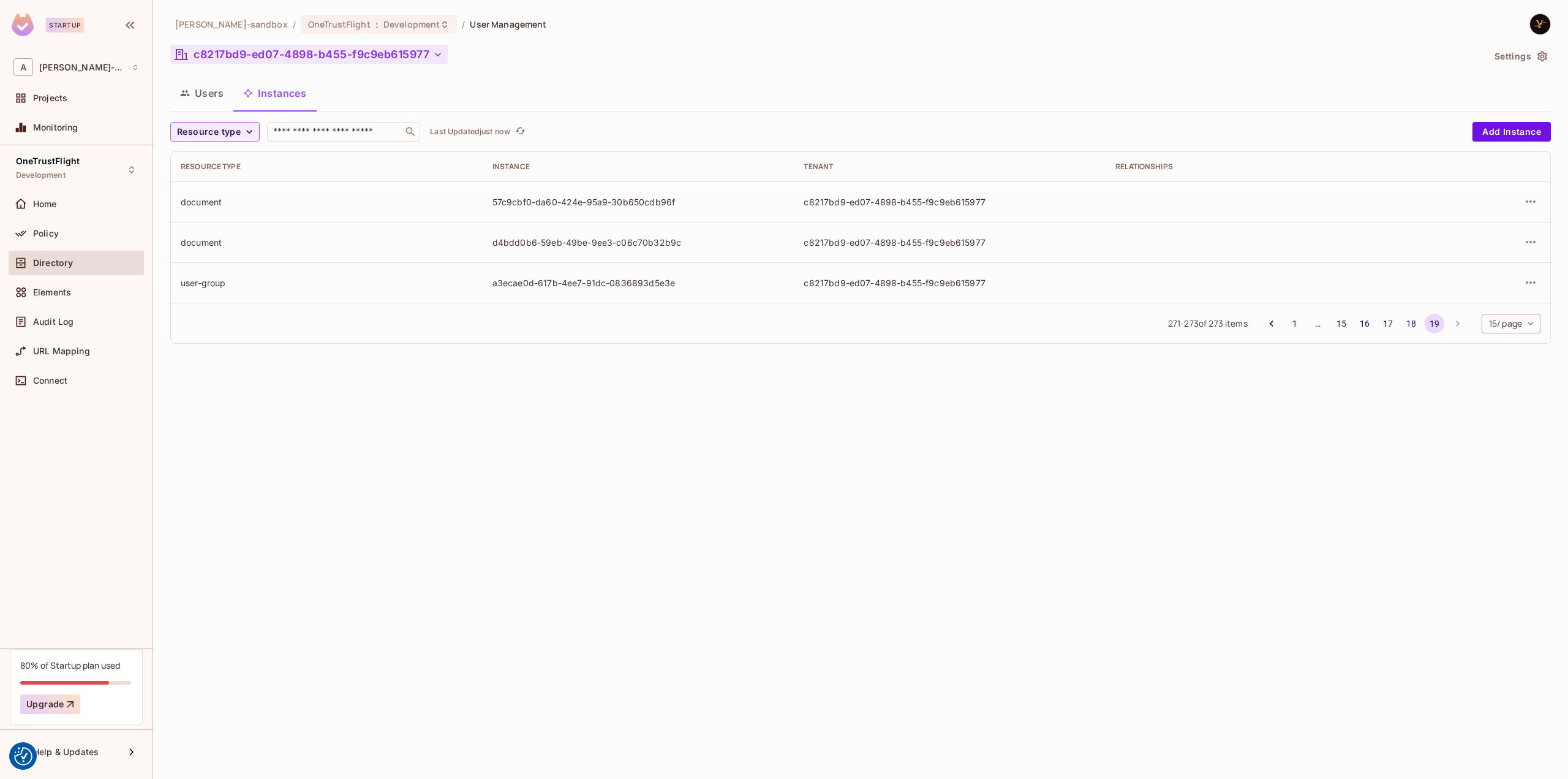
click at [425, 50] on button "c8217bd9-ed07-4898-b455-f9c9eb615977" at bounding box center [309, 55] width 277 height 20
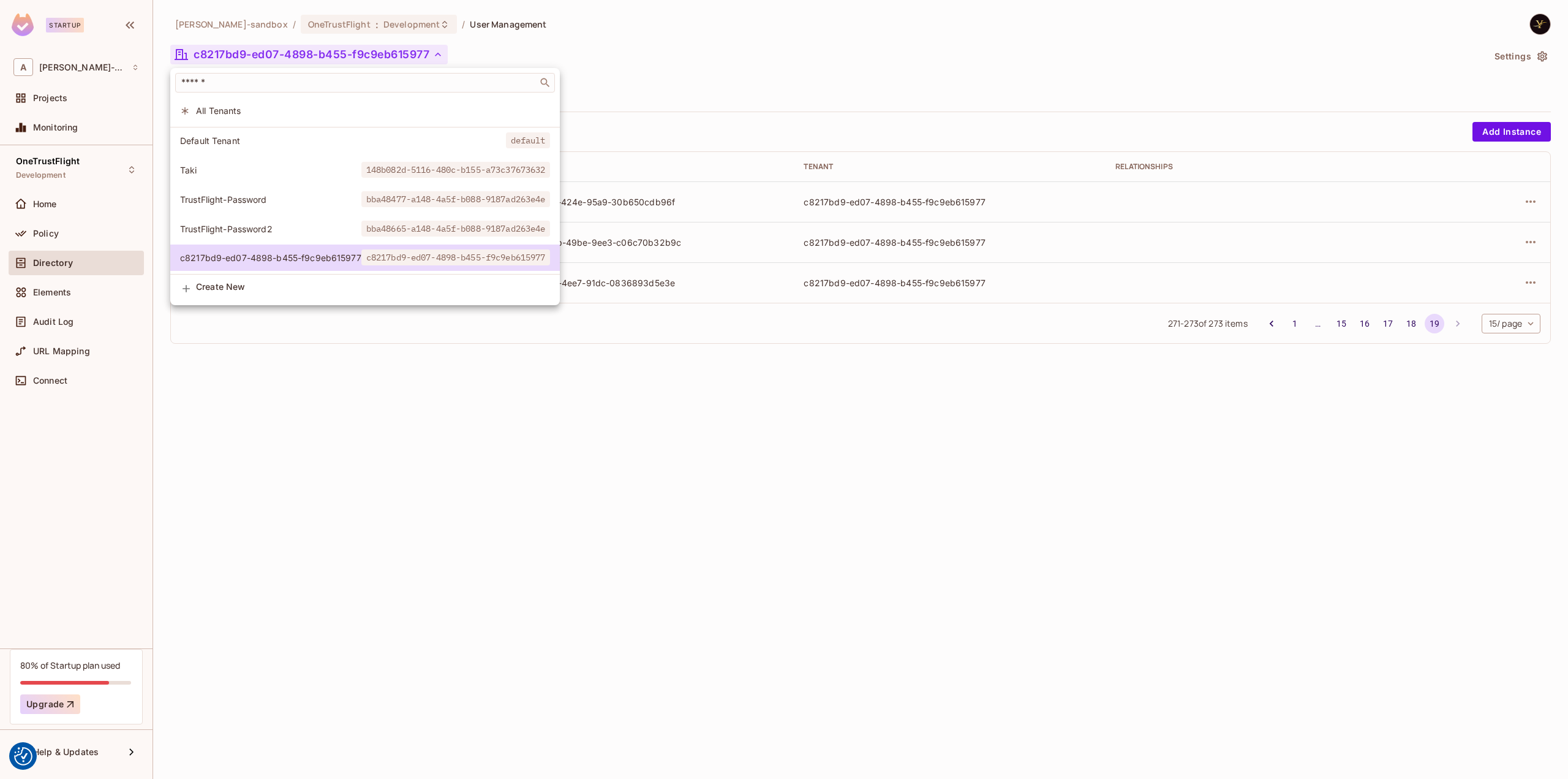
drag, startPoint x: 250, startPoint y: 107, endPoint x: 271, endPoint y: 110, distance: 21.2
click at [250, 107] on span "All Tenants" at bounding box center [373, 110] width 354 height 12
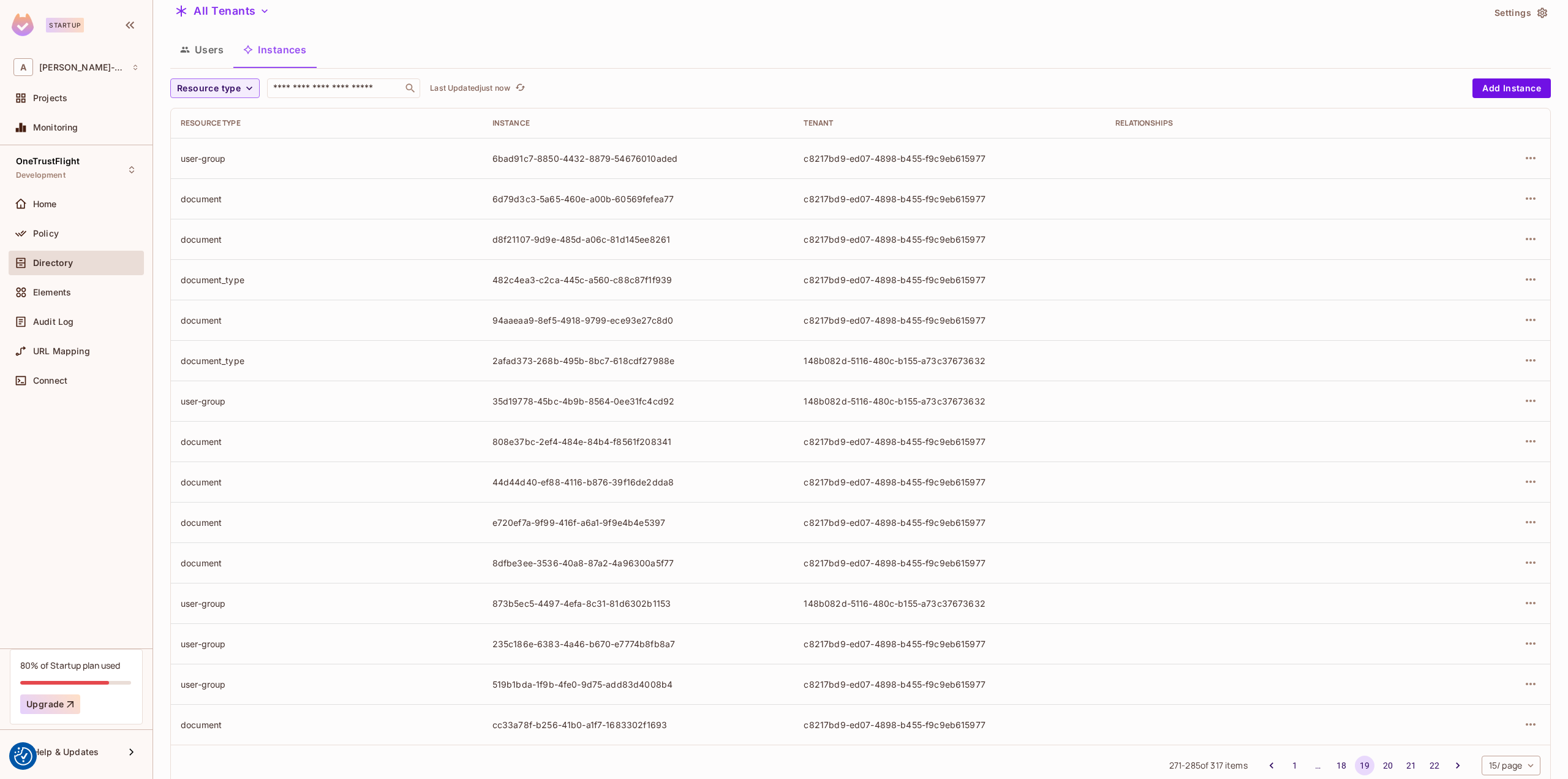
scroll to position [76, 0]
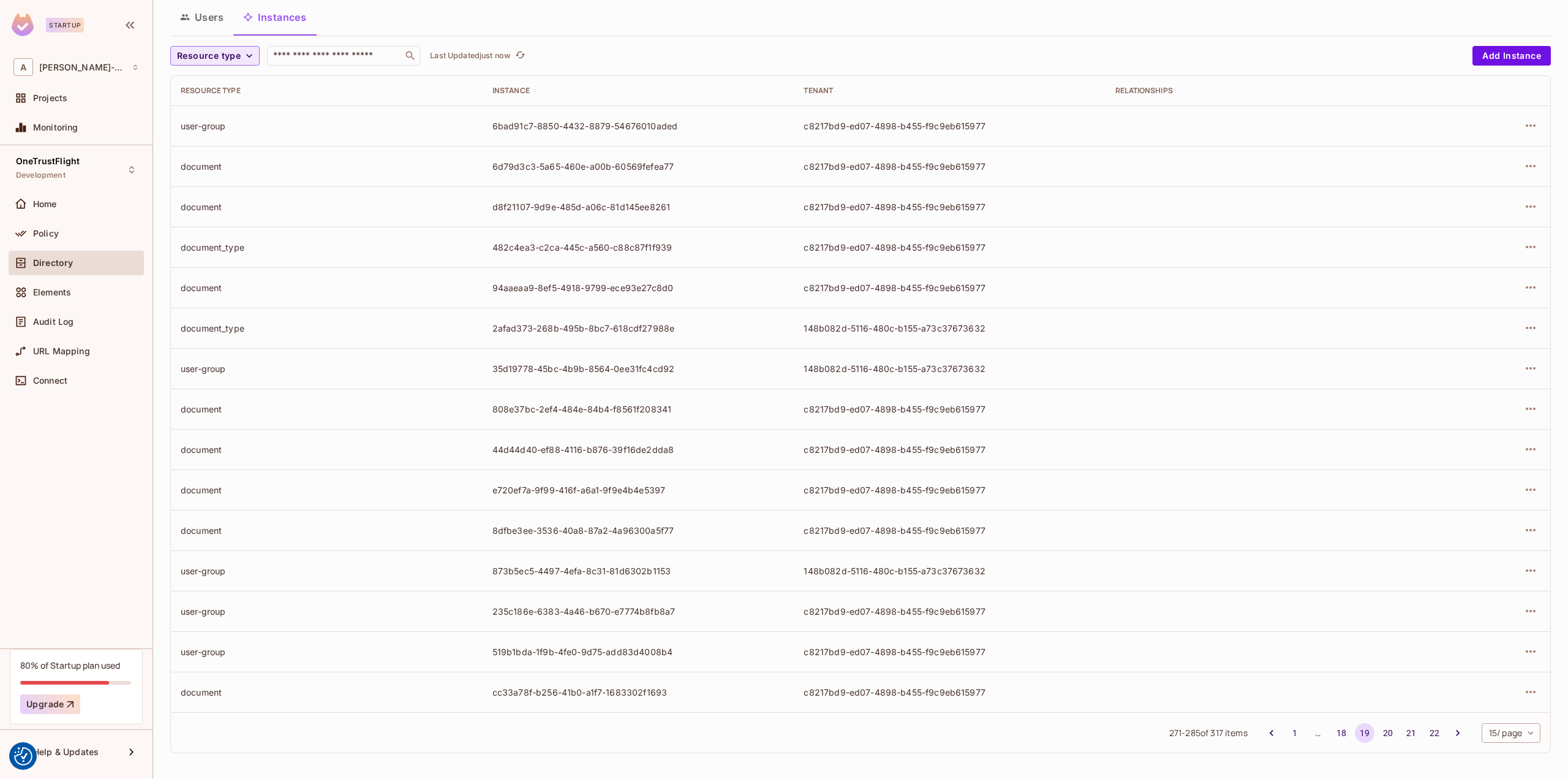
click at [234, 52] on span "Resource type" at bounding box center [209, 56] width 64 height 15
click at [235, 105] on span "User Group" at bounding box center [215, 101] width 70 height 12
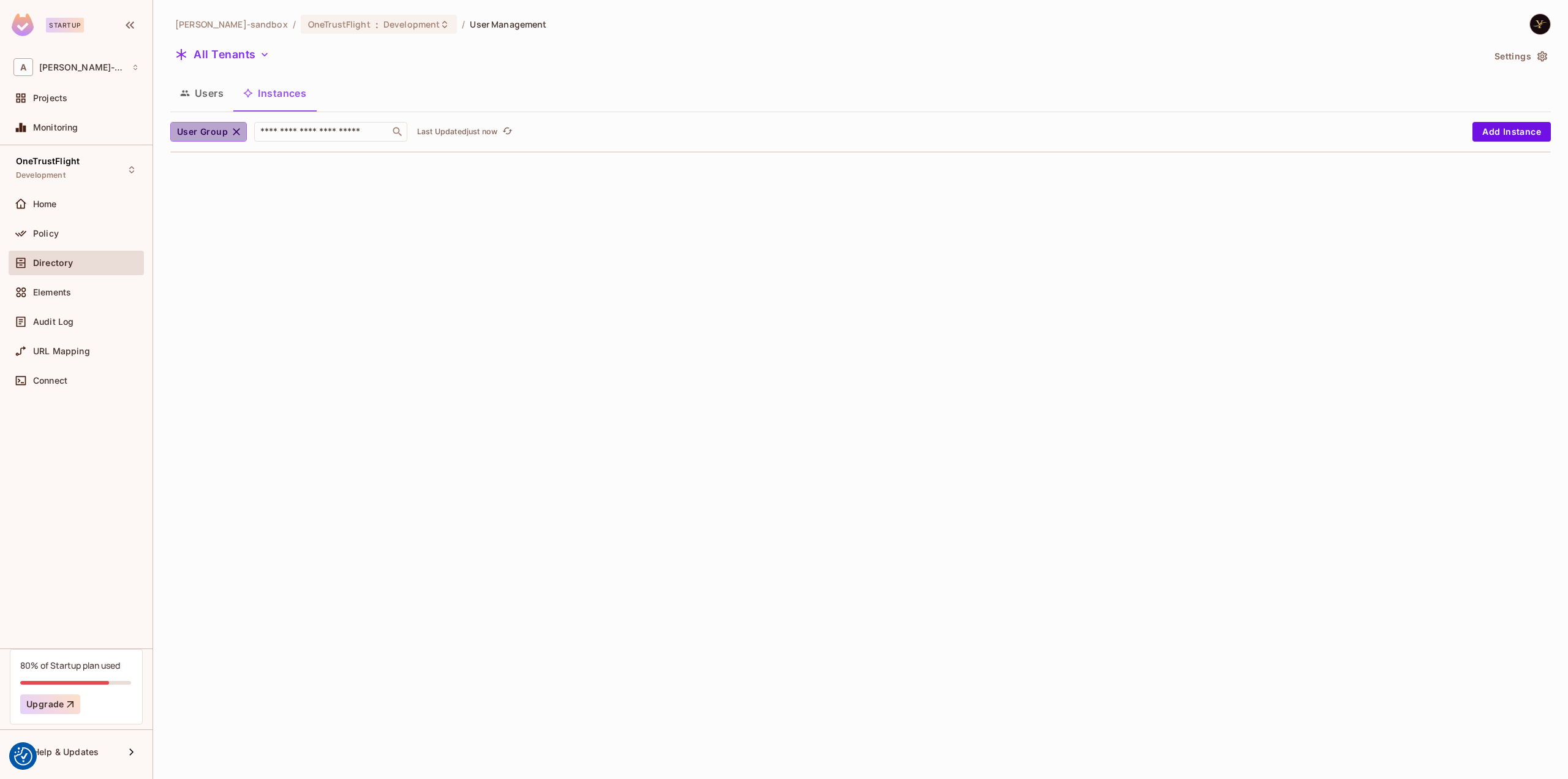
click at [237, 131] on icon "button" at bounding box center [237, 131] width 13 height 13
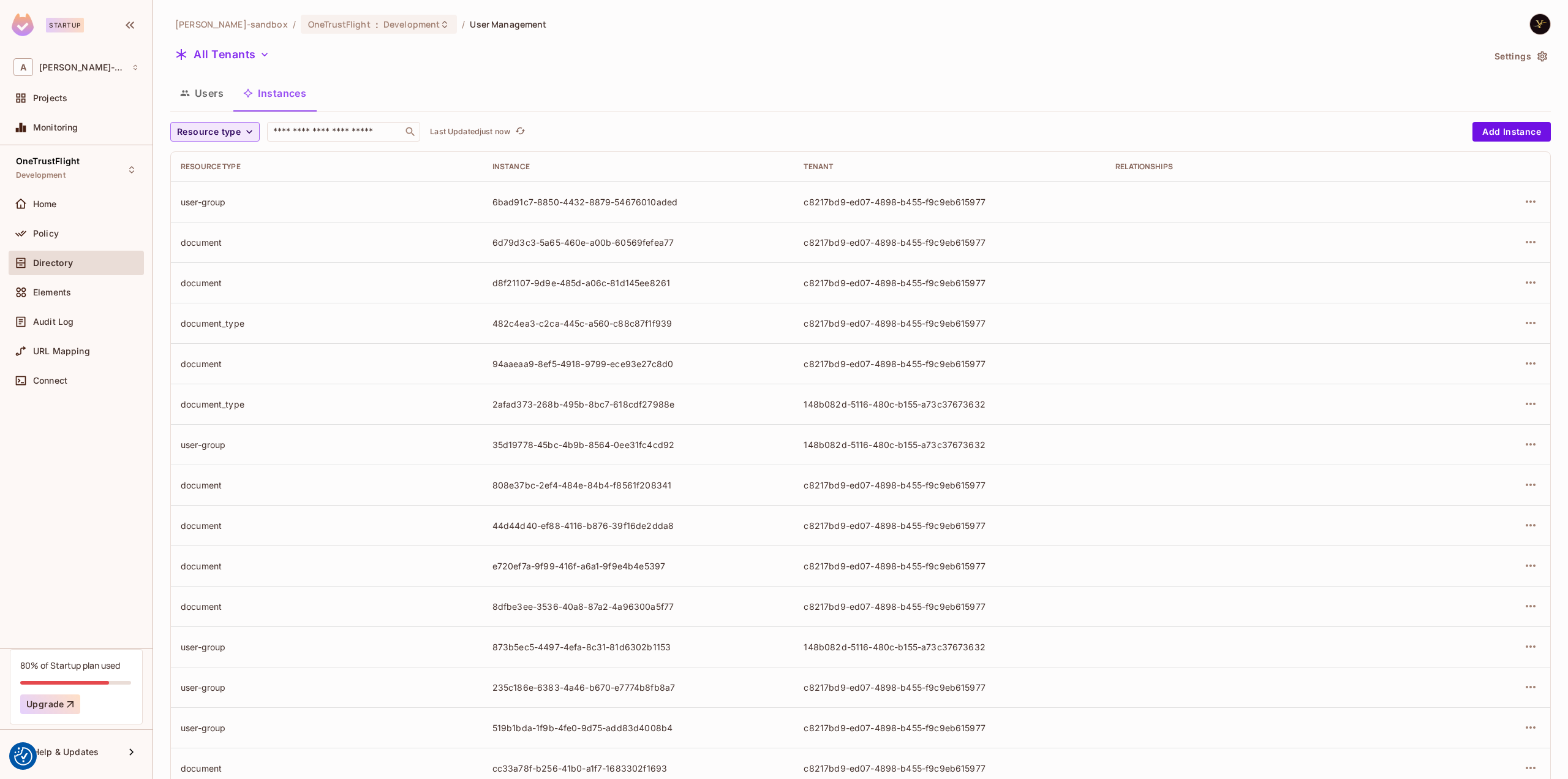
scroll to position [76, 0]
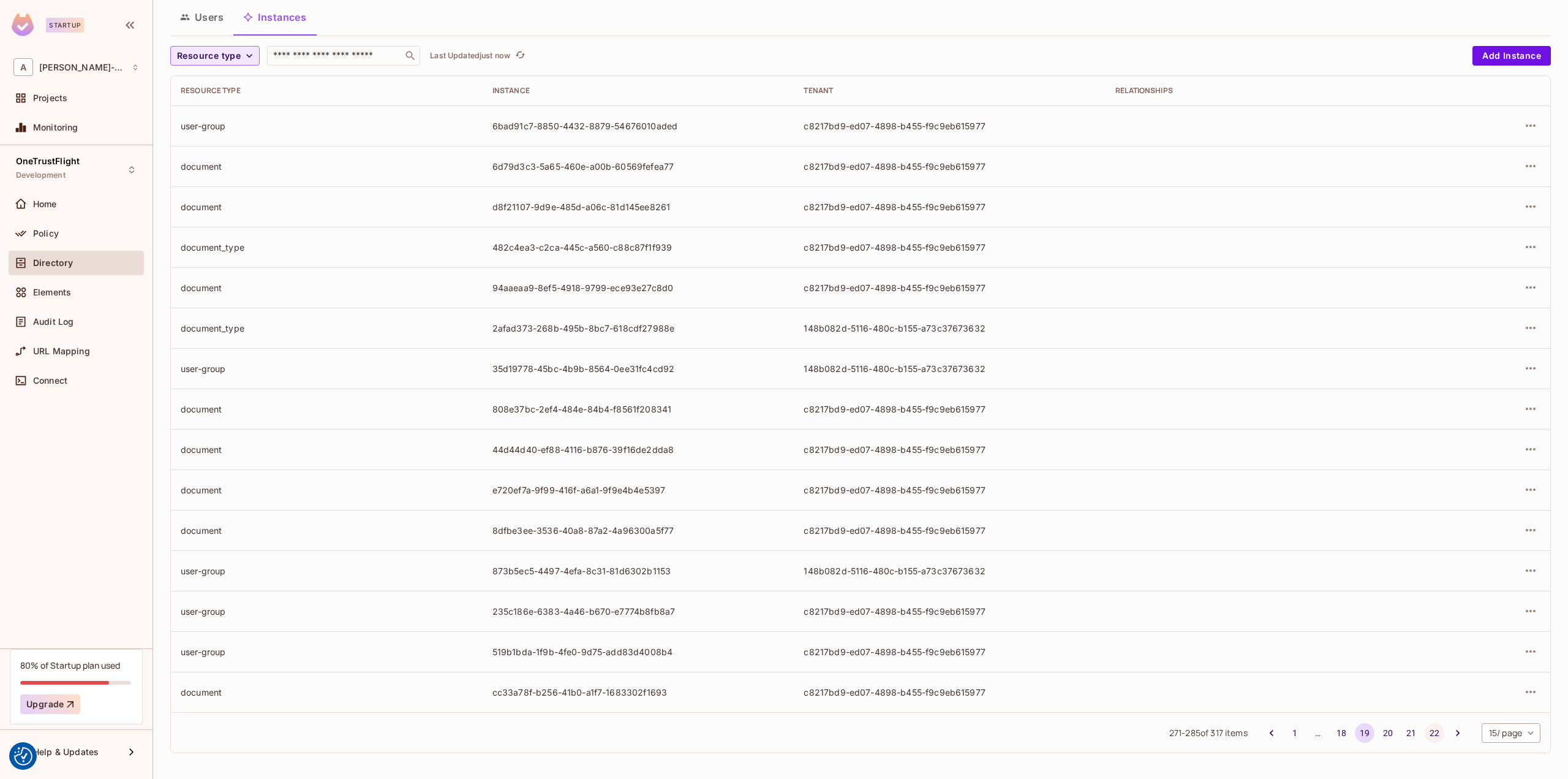
click at [1424, 733] on button "22" at bounding box center [1434, 733] width 20 height 20
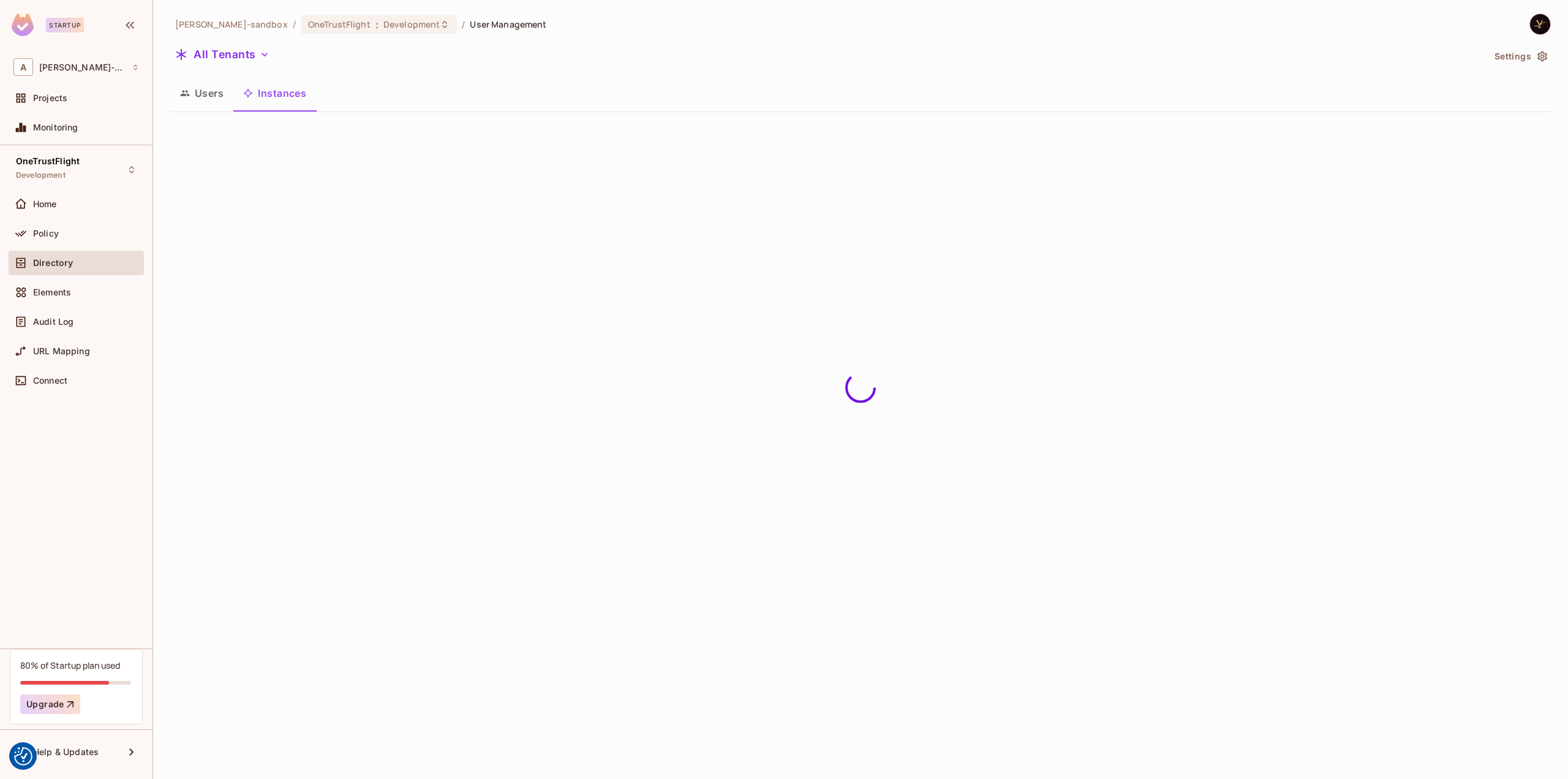
scroll to position [0, 0]
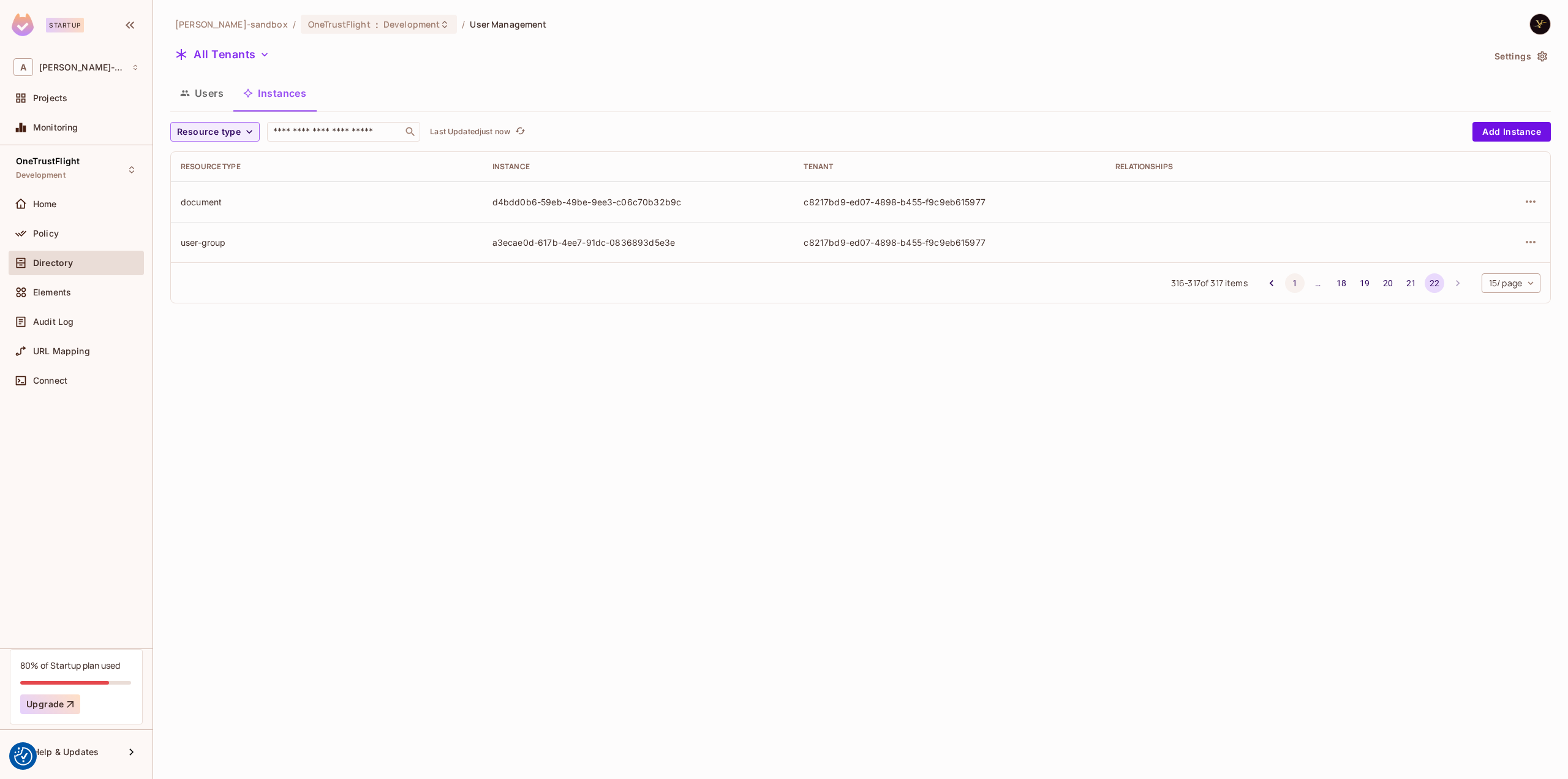
click at [1293, 280] on button "1" at bounding box center [1294, 283] width 20 height 20
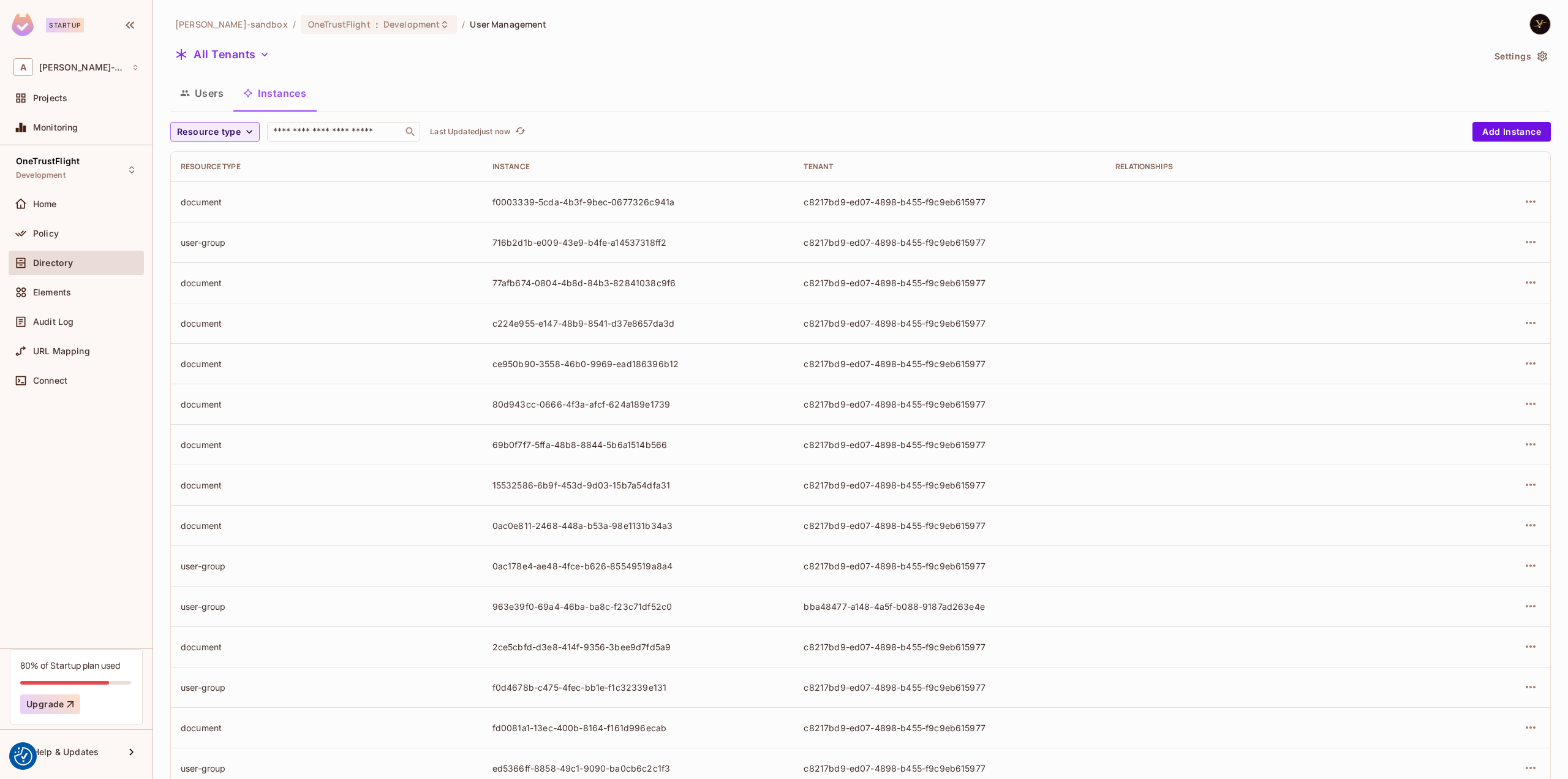
click at [230, 168] on div "Resource type" at bounding box center [327, 167] width 293 height 10
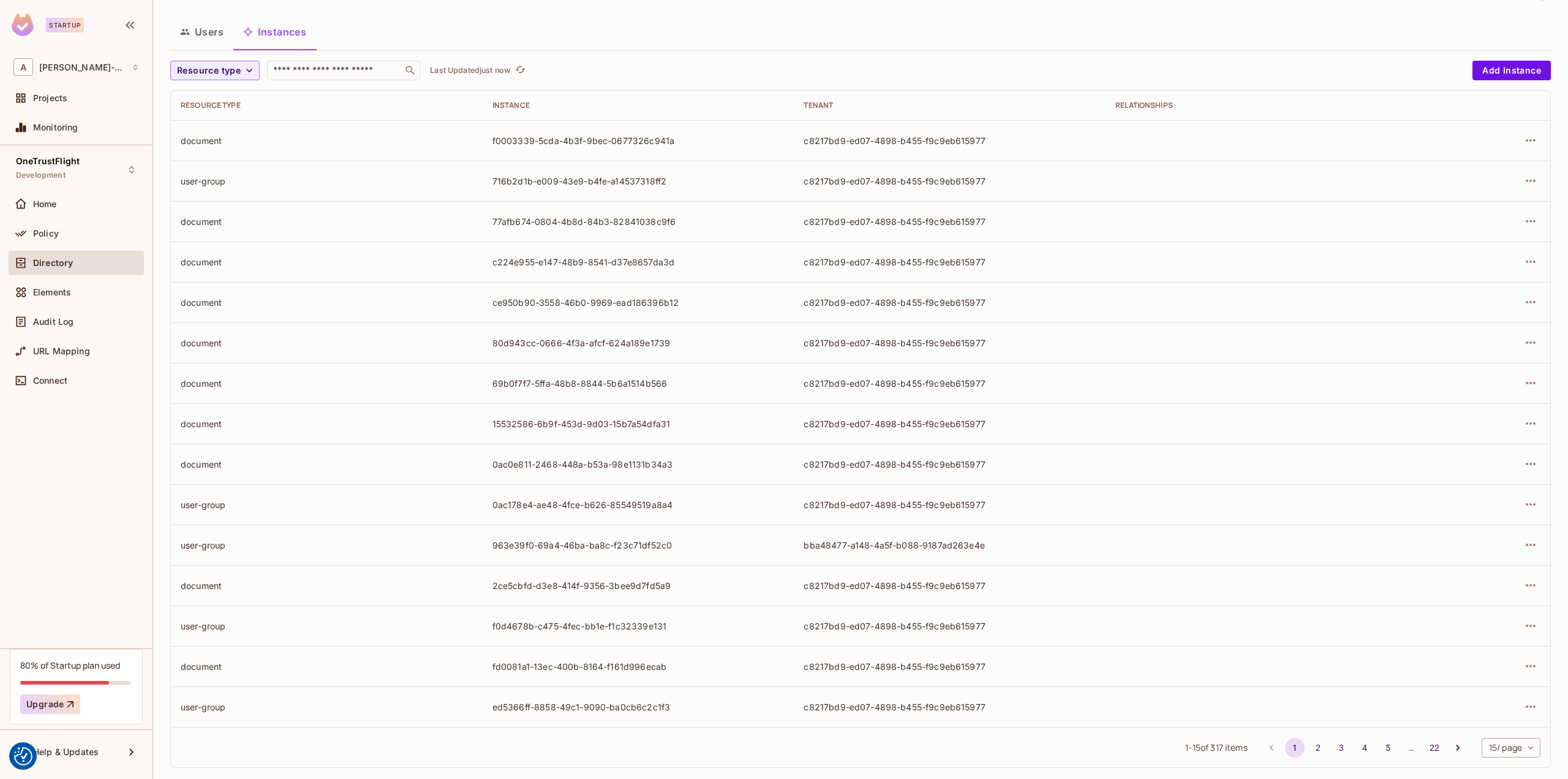
scroll to position [76, 0]
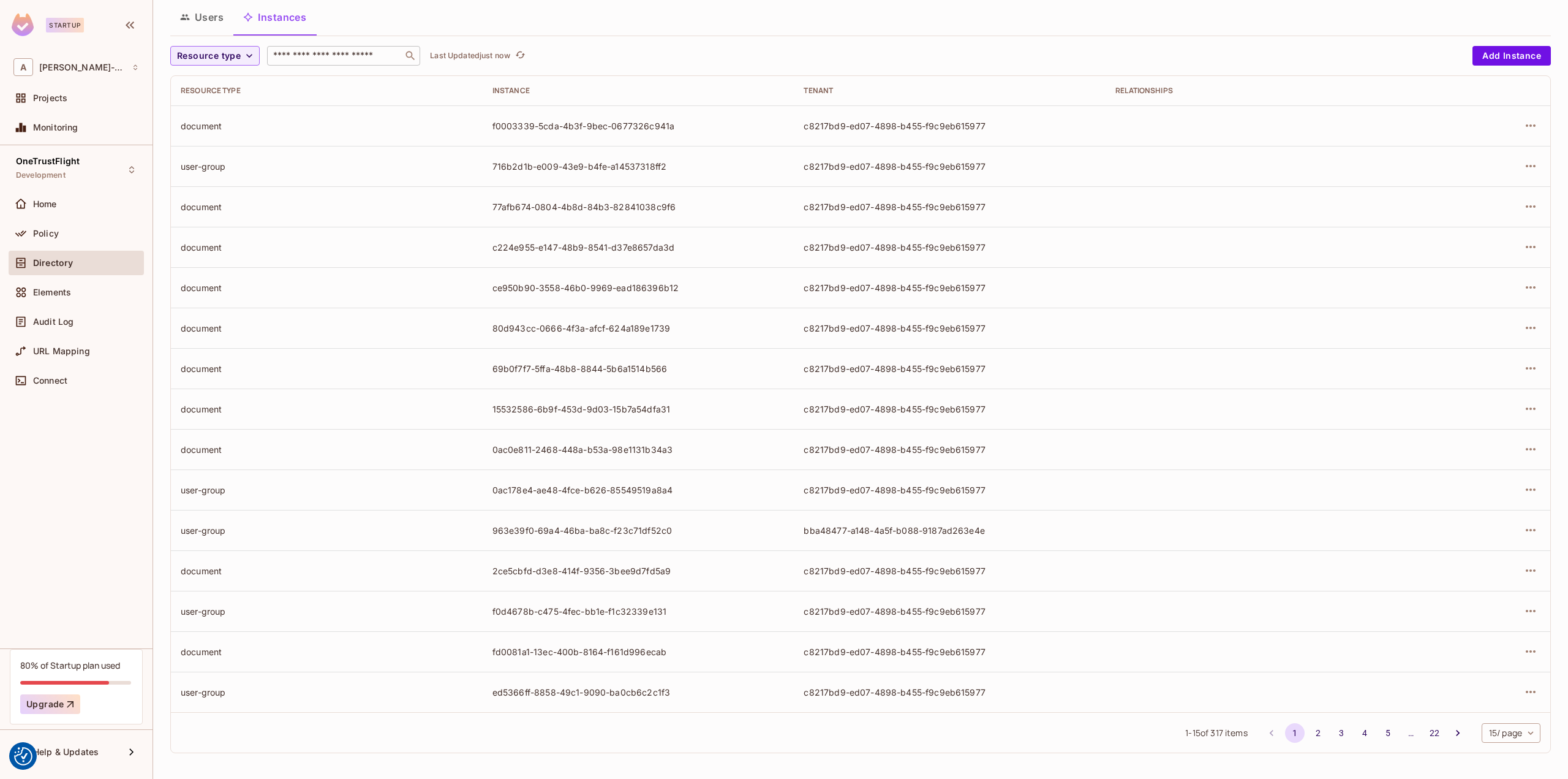
click at [338, 62] on div "​" at bounding box center [344, 56] width 153 height 20
paste input "**********"
type input "**********"
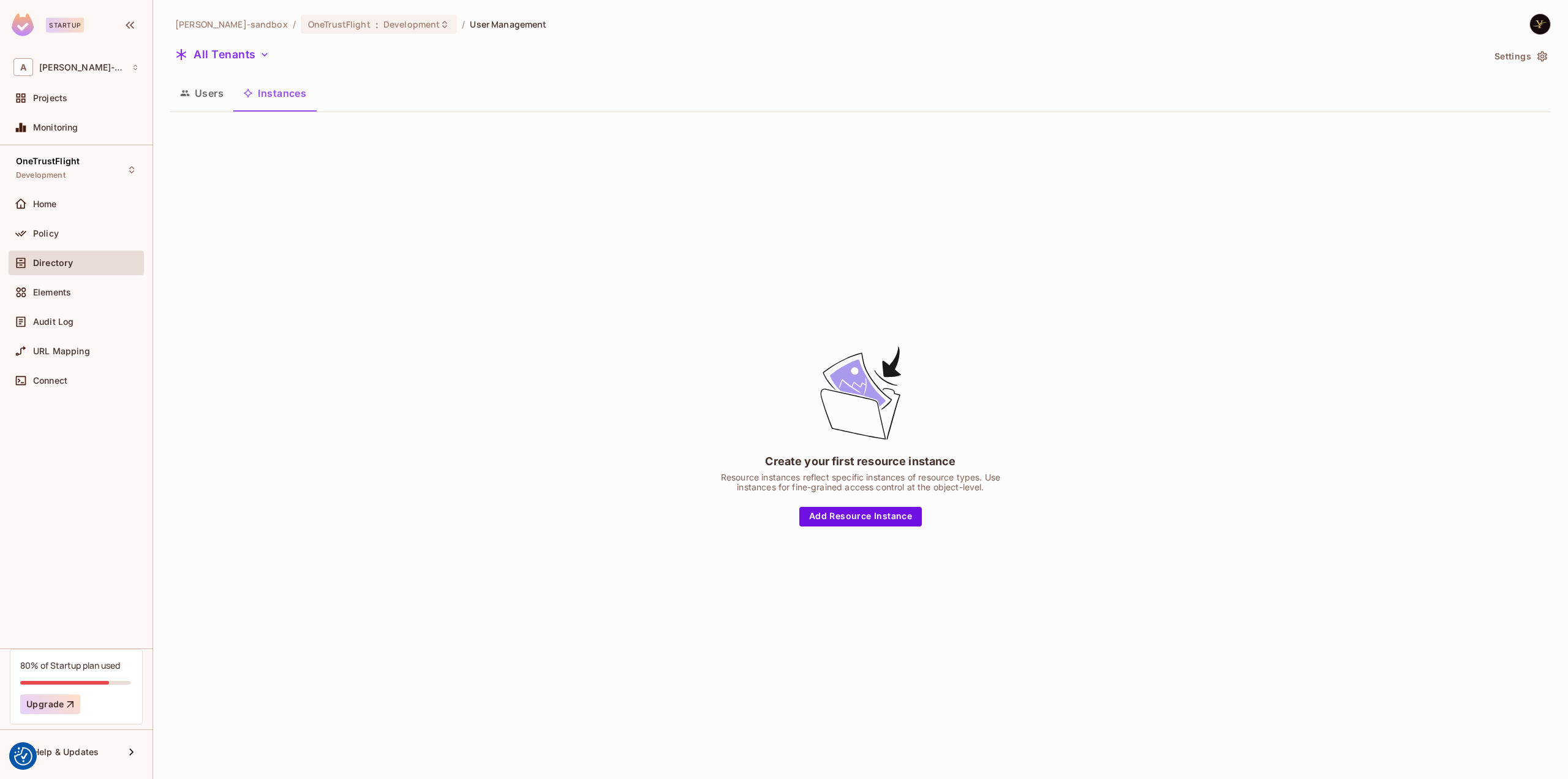
click at [259, 96] on button "Instances" at bounding box center [275, 93] width 83 height 31
click at [203, 90] on button "Users" at bounding box center [202, 93] width 63 height 31
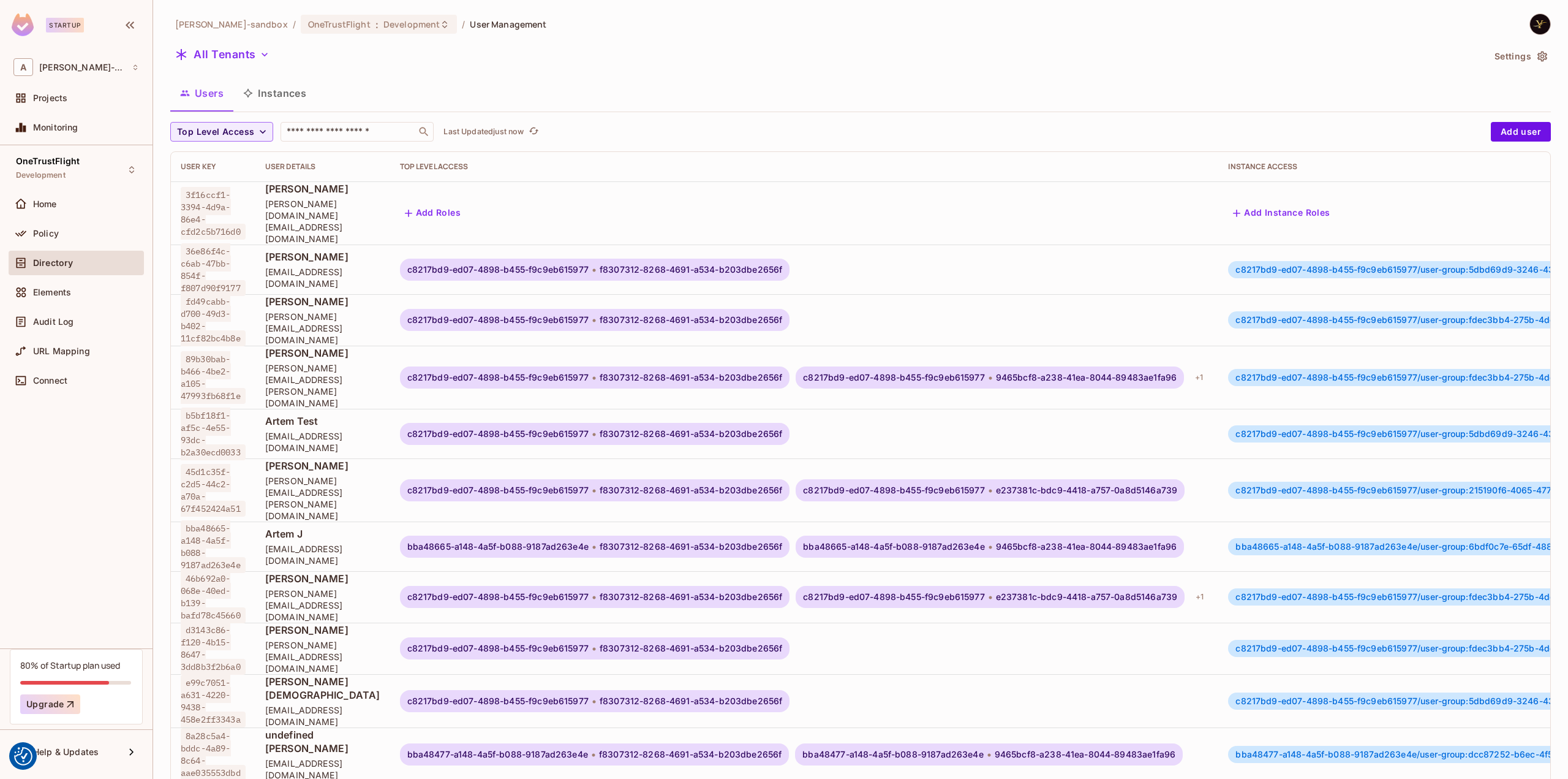
click at [261, 92] on button "Instances" at bounding box center [275, 93] width 83 height 31
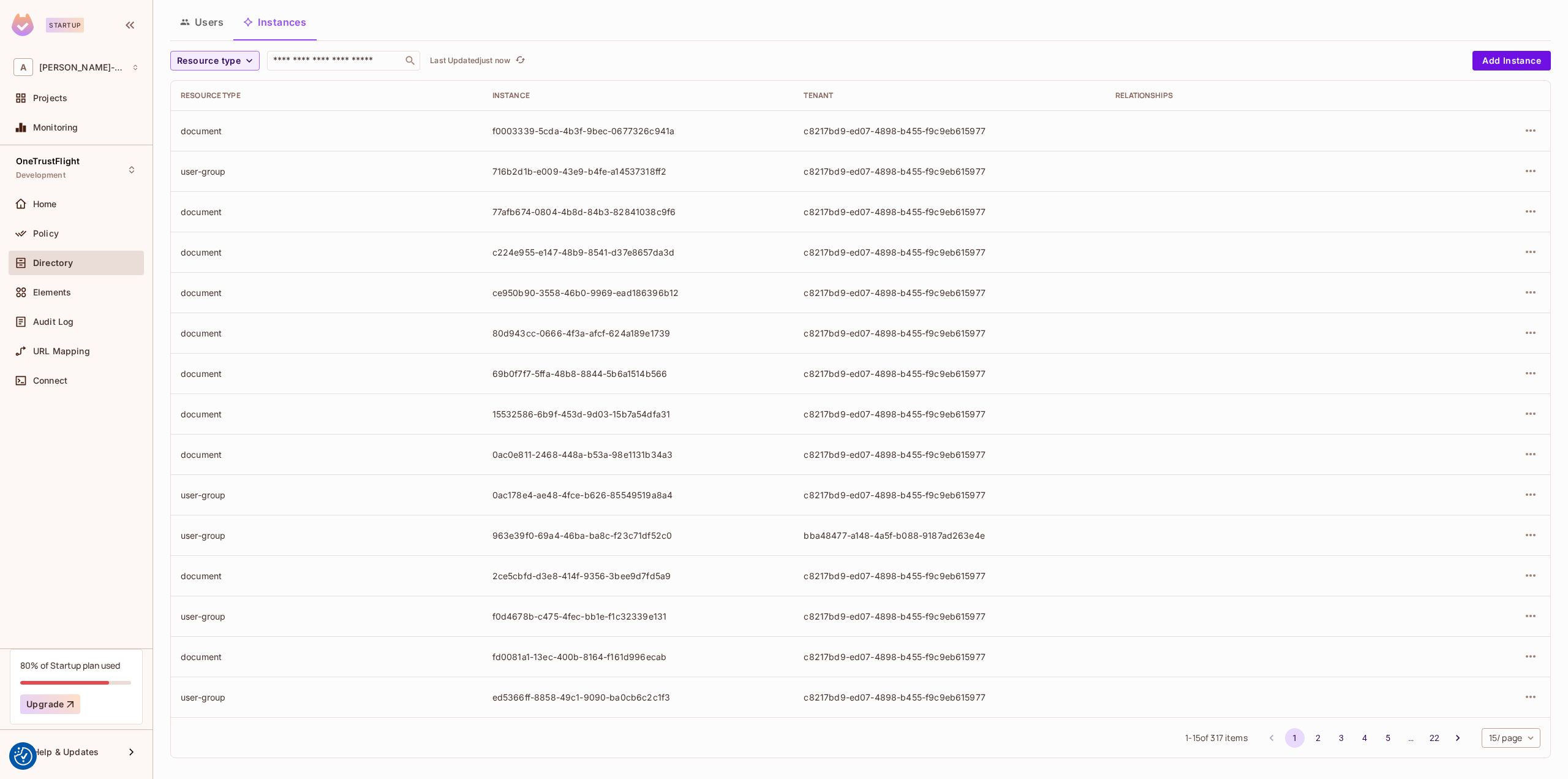
scroll to position [76, 0]
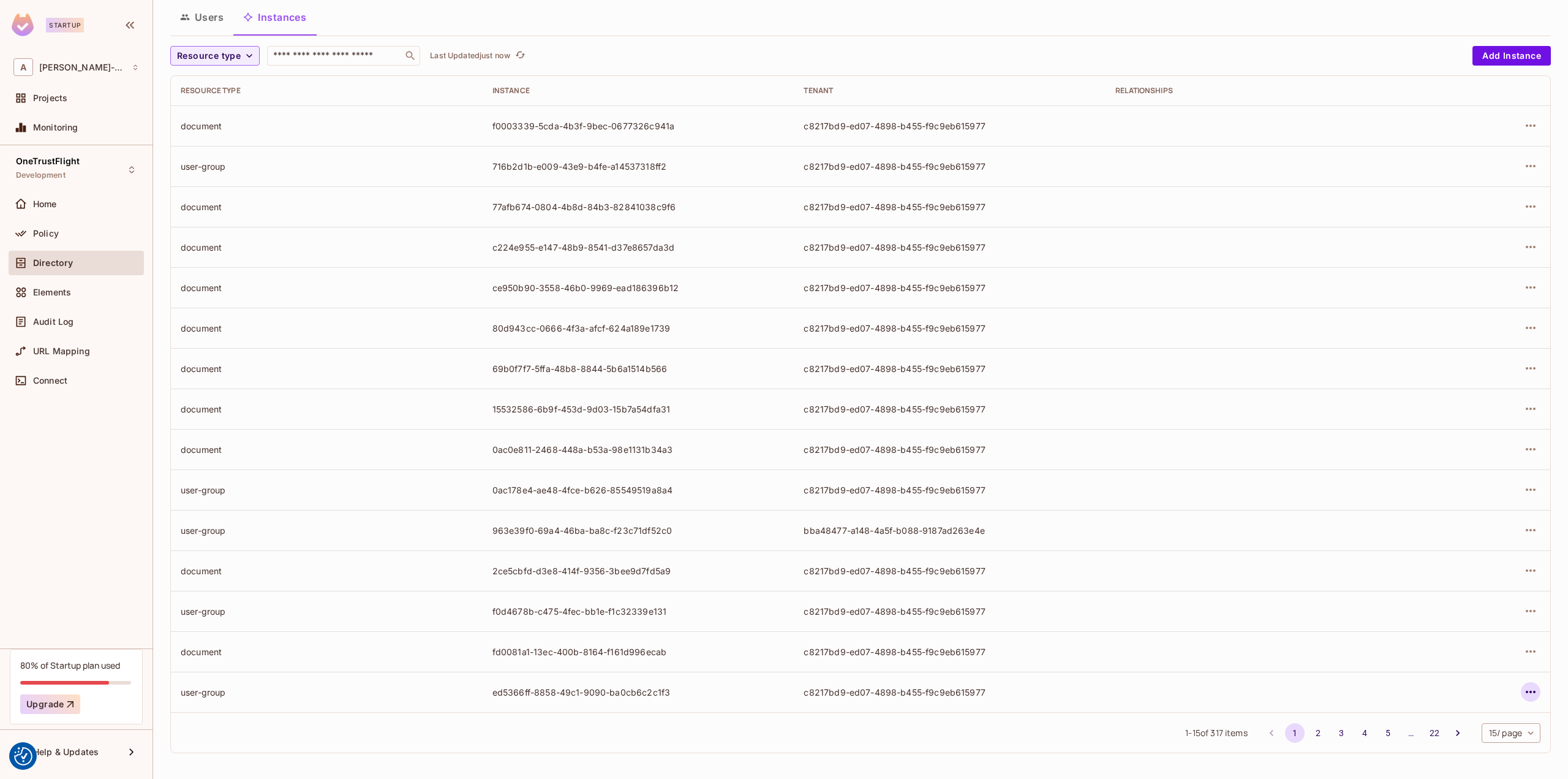
click at [1523, 687] on icon "button" at bounding box center [1530, 692] width 14 height 14
click at [1520, 487] on div at bounding box center [784, 389] width 1568 height 779
click at [1523, 491] on icon "button" at bounding box center [1530, 489] width 14 height 14
click at [1431, 572] on div "Delete Resource Instance" at bounding box center [1455, 571] width 106 height 13
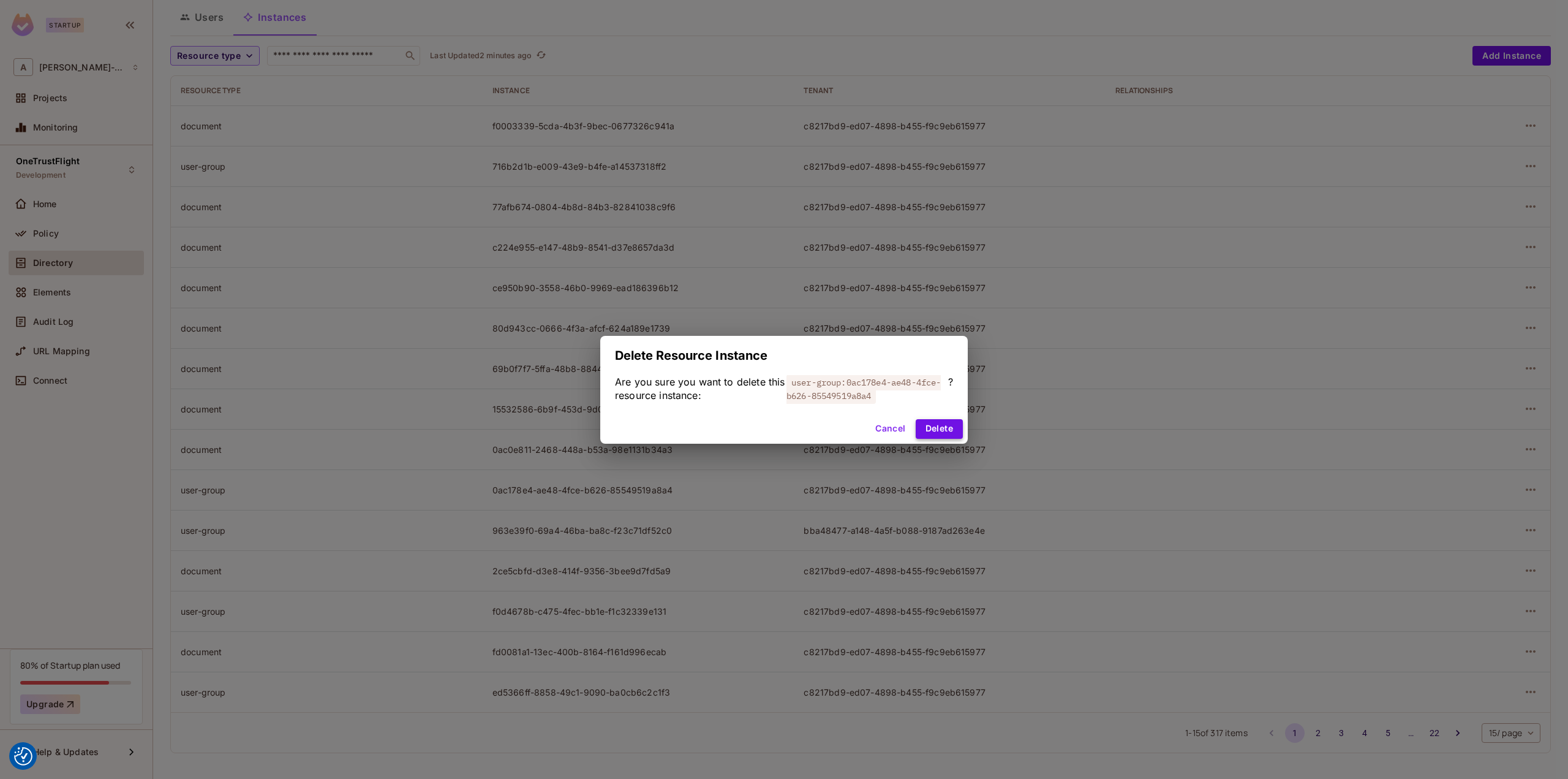
click at [946, 425] on button "Delete" at bounding box center [939, 429] width 47 height 20
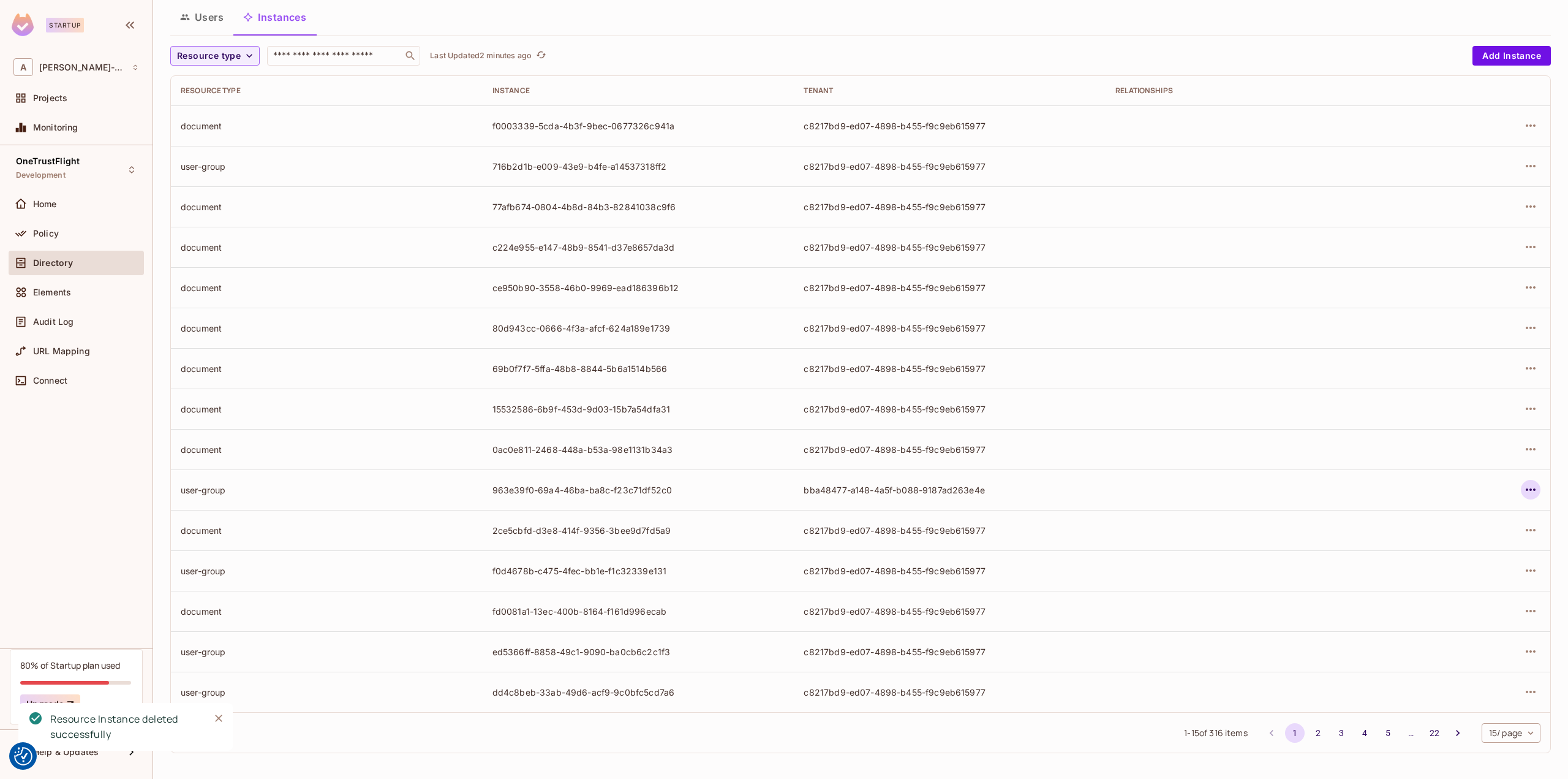
click at [1526, 490] on icon "button" at bounding box center [1530, 489] width 10 height 3
click at [1456, 573] on div "Delete Resource Instance" at bounding box center [1455, 571] width 106 height 13
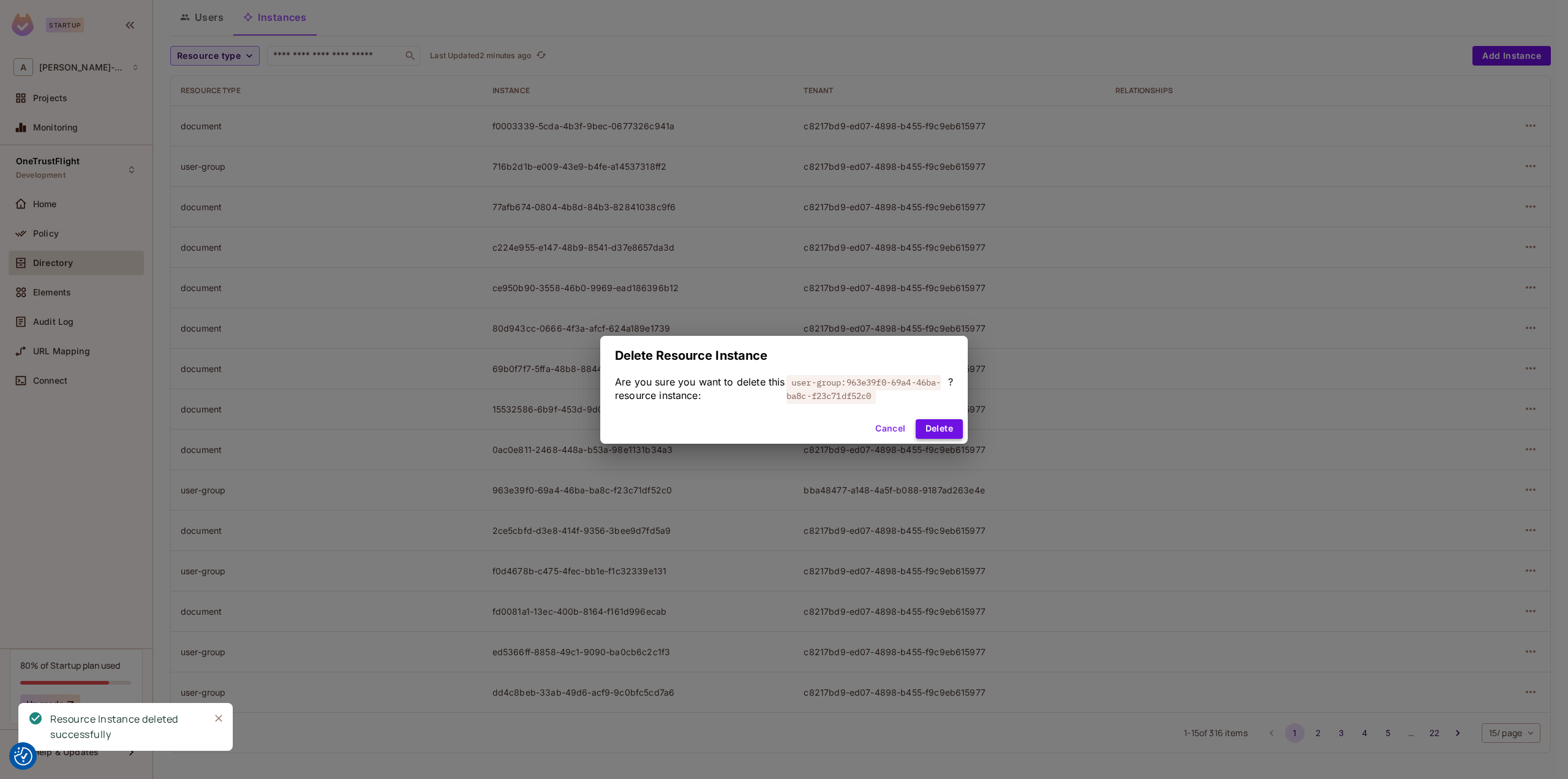
click at [945, 426] on button "Delete" at bounding box center [939, 429] width 47 height 20
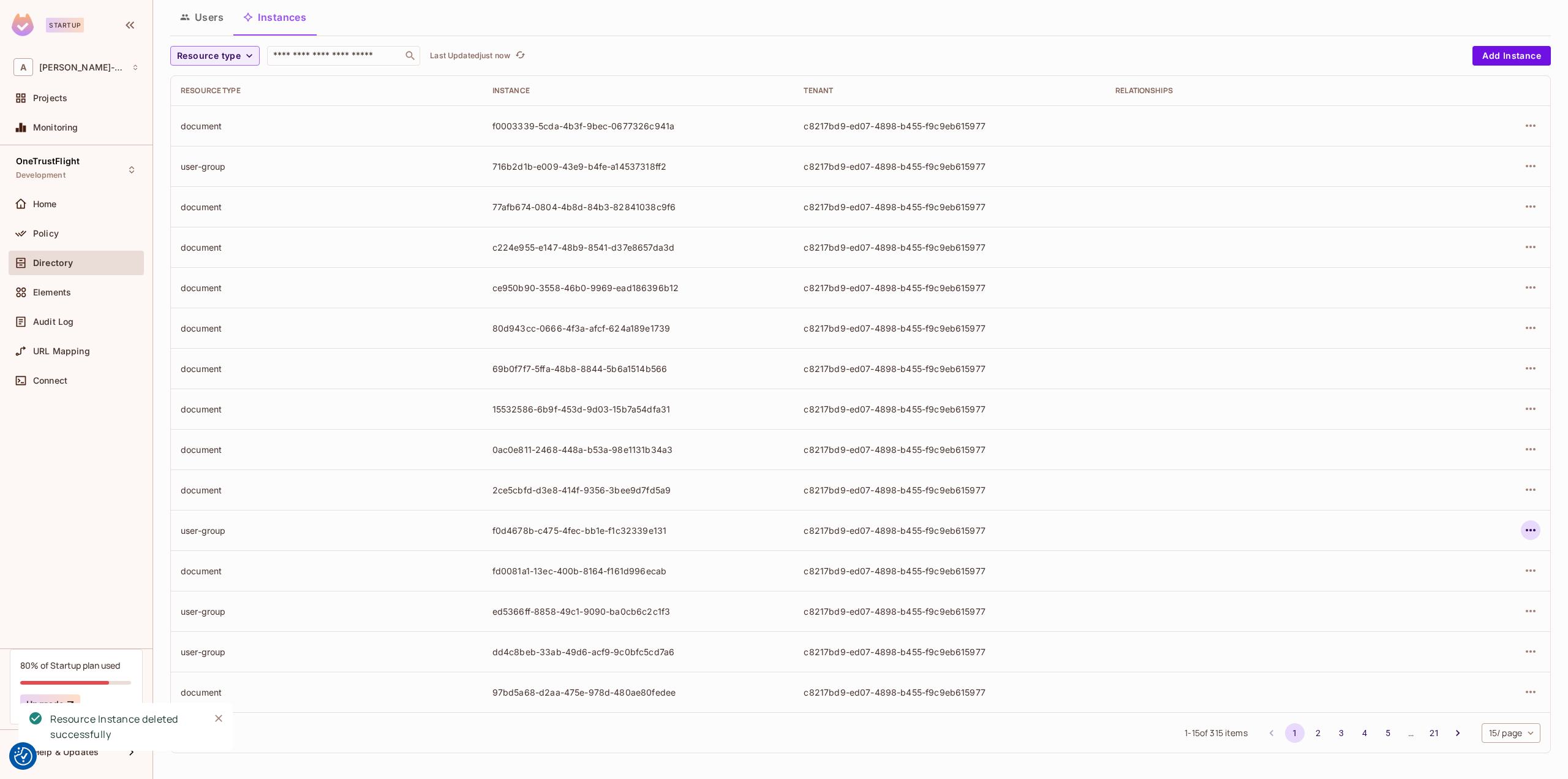
click at [1523, 524] on icon "button" at bounding box center [1530, 530] width 14 height 14
click at [1449, 612] on div "Delete Resource Instance" at bounding box center [1455, 611] width 106 height 13
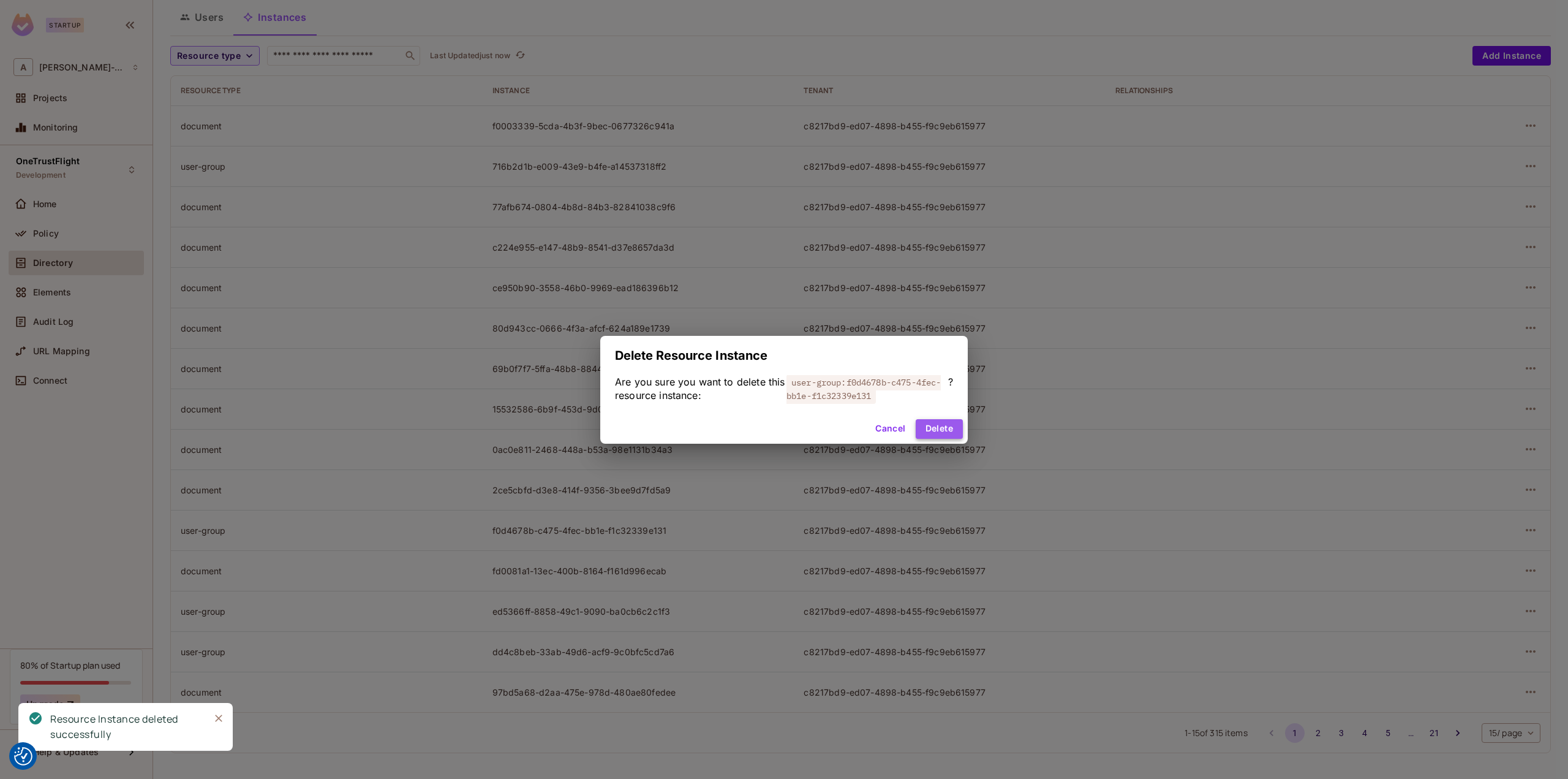
click at [927, 430] on button "Delete" at bounding box center [939, 429] width 47 height 20
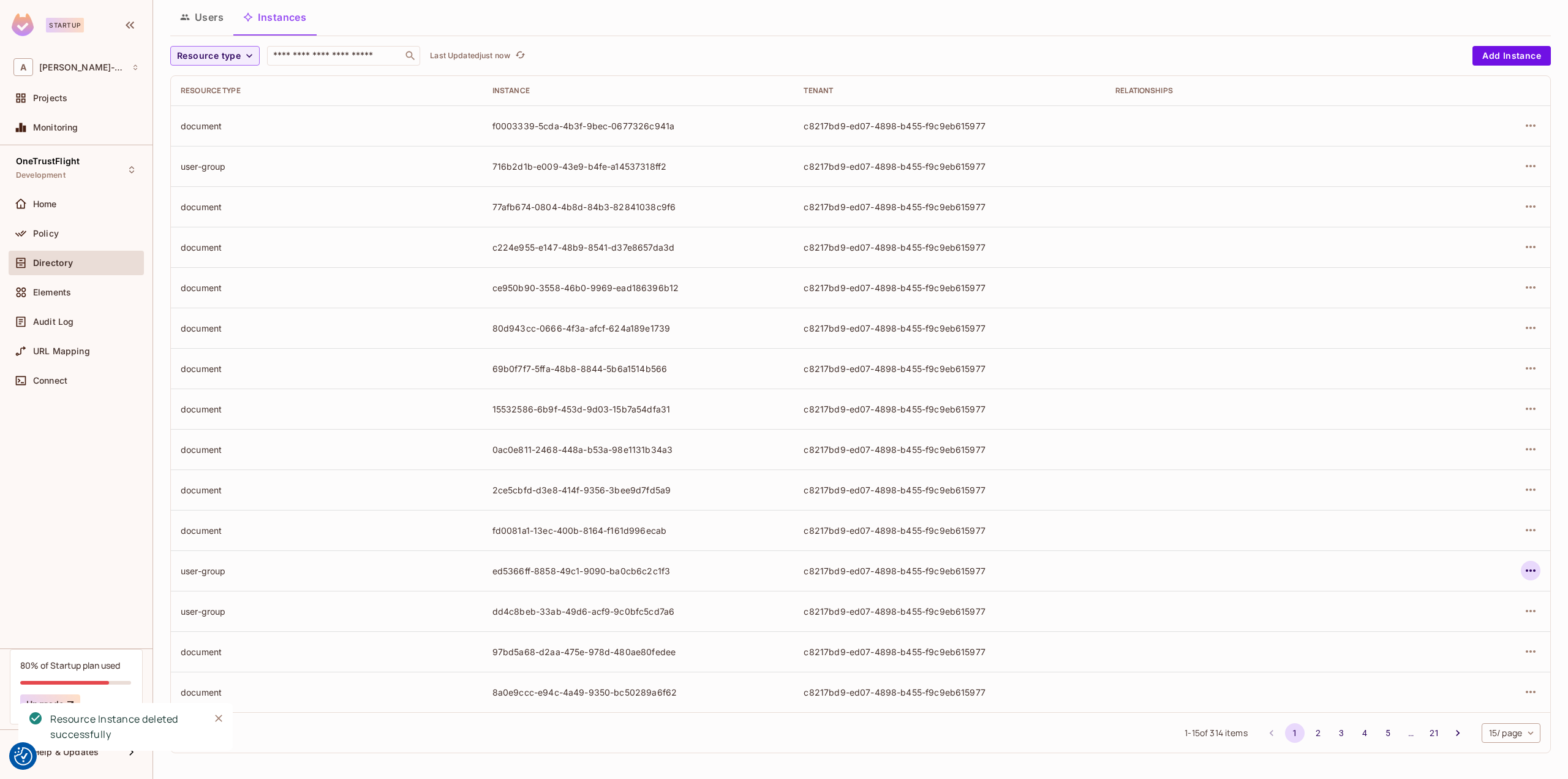
click at [1526, 570] on icon "button" at bounding box center [1530, 570] width 14 height 14
click at [1441, 651] on div "Delete Resource Instance" at bounding box center [1455, 652] width 106 height 13
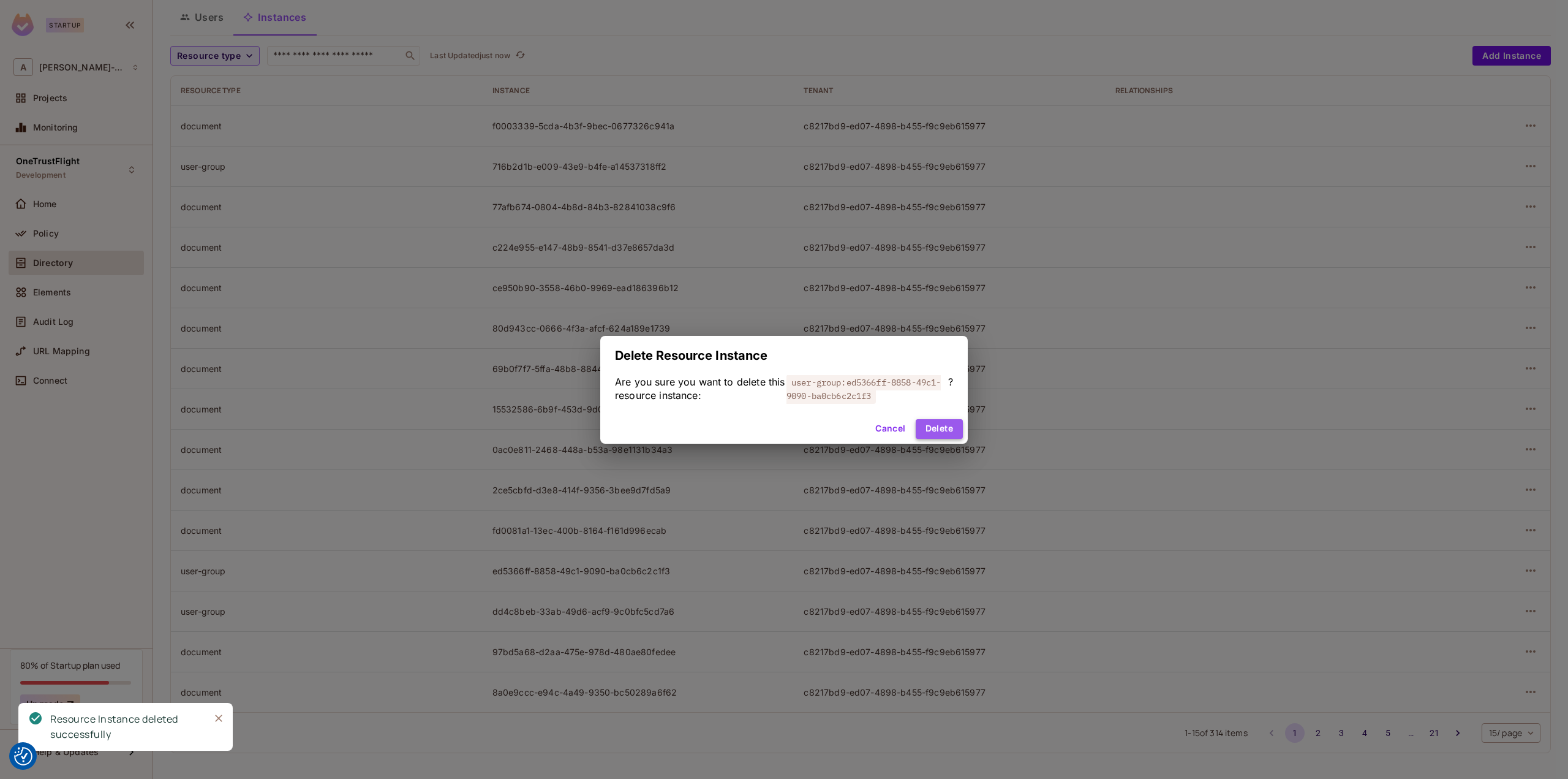
click at [953, 429] on button "Delete" at bounding box center [939, 429] width 47 height 20
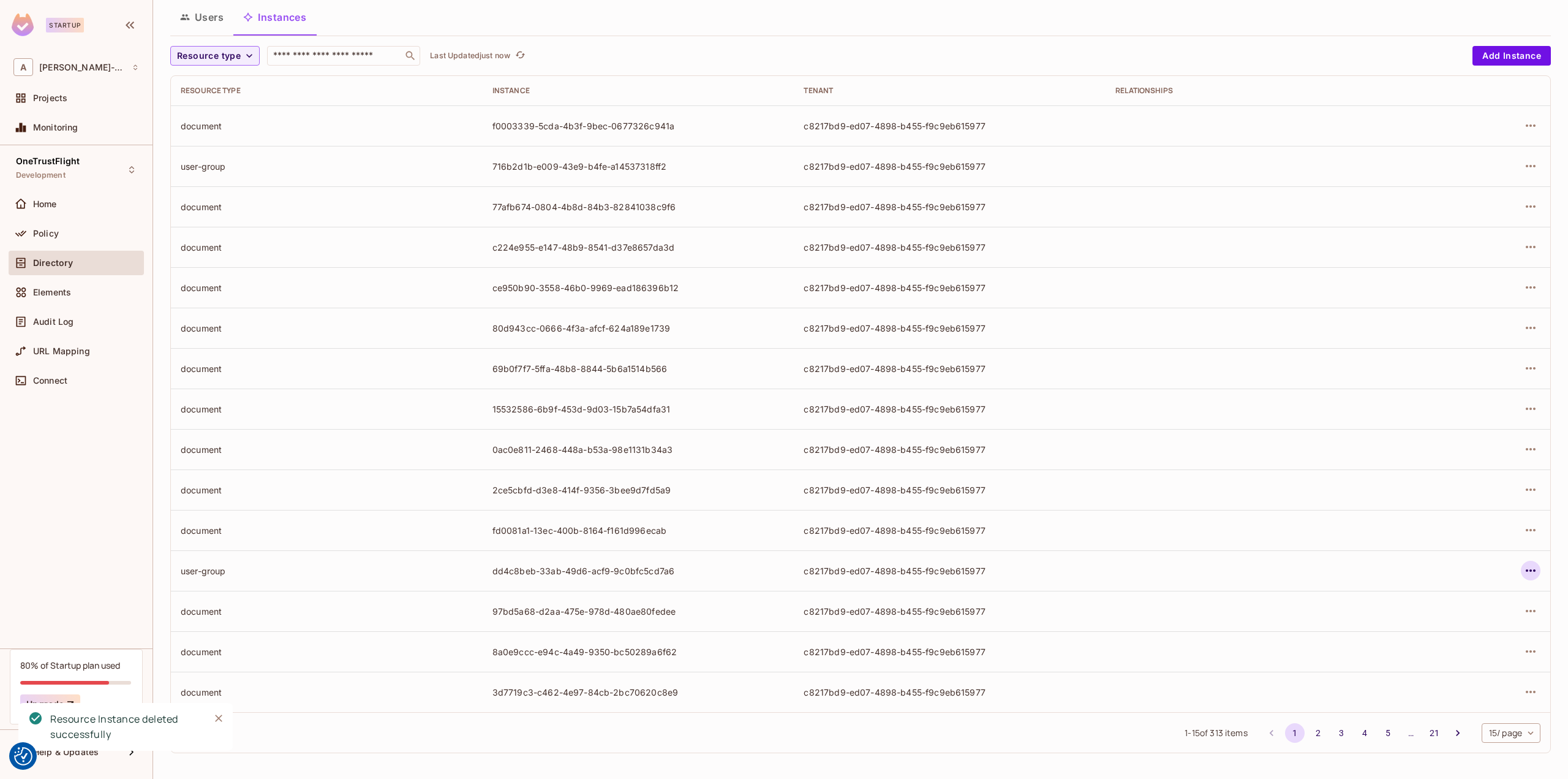
click at [1526, 570] on icon "button" at bounding box center [1530, 570] width 10 height 3
click at [1473, 651] on div "Delete Resource Instance" at bounding box center [1455, 652] width 106 height 13
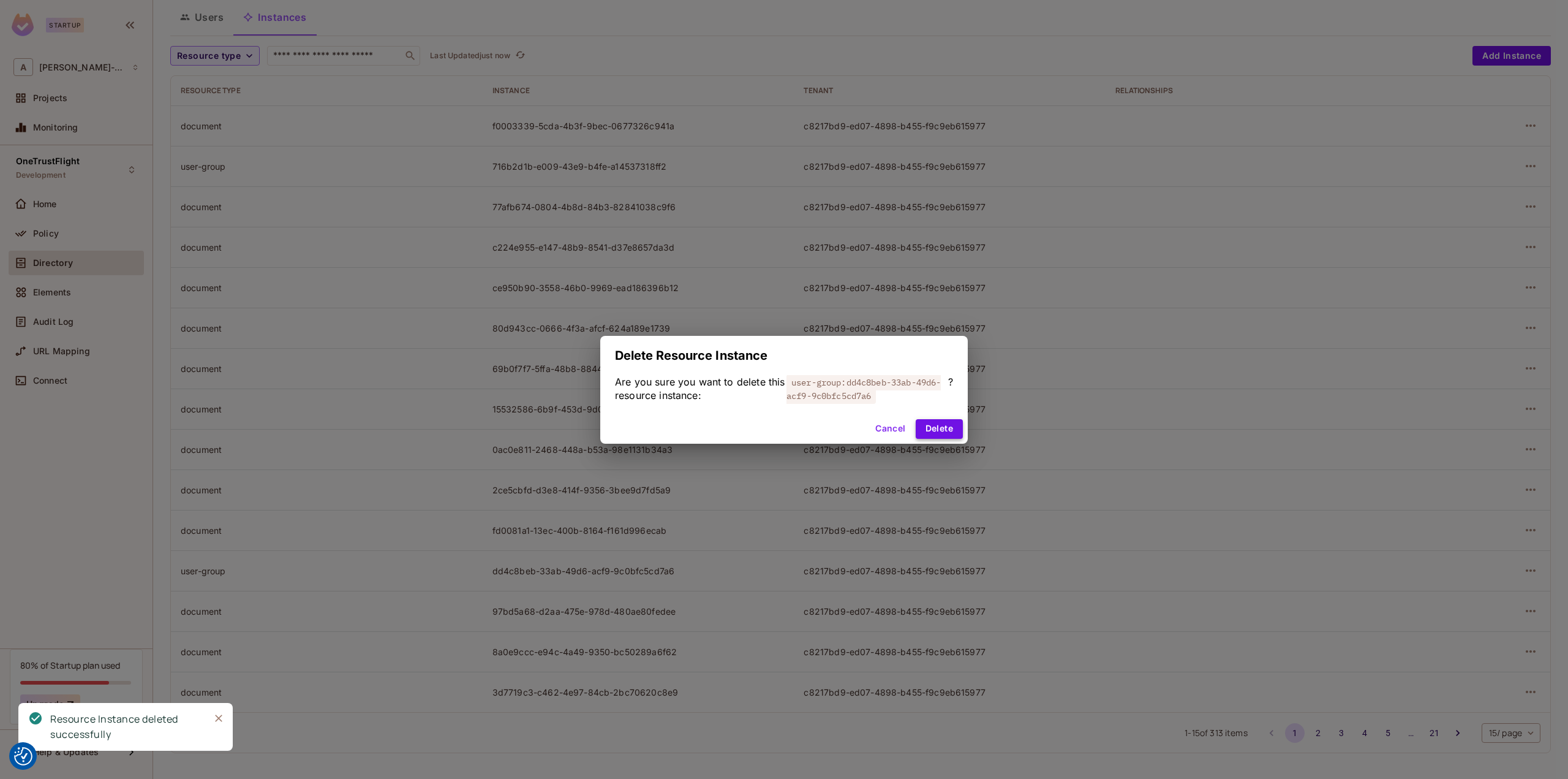
click at [943, 432] on button "Delete" at bounding box center [939, 429] width 47 height 20
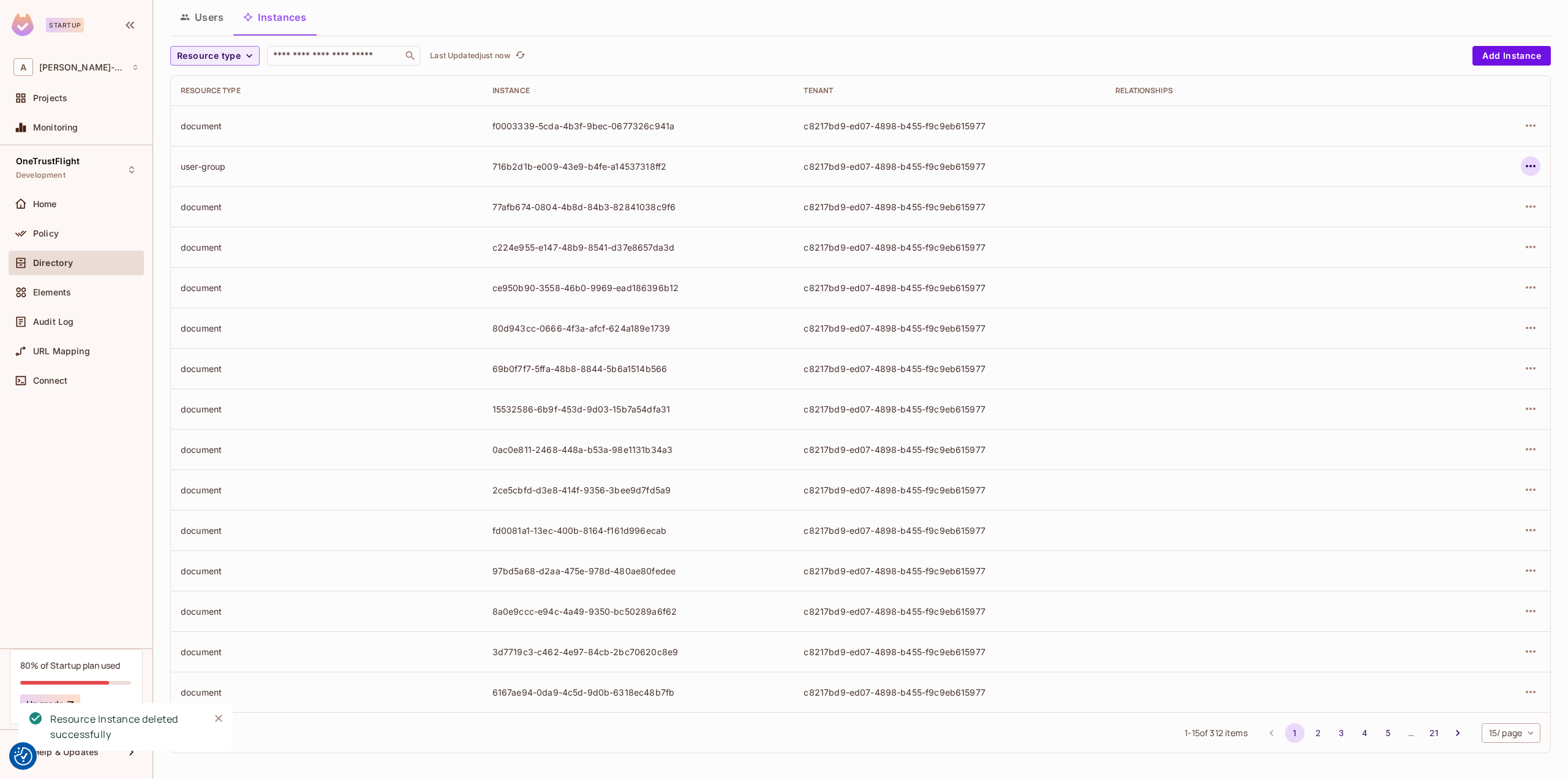
click at [1523, 168] on icon "button" at bounding box center [1530, 166] width 14 height 14
click at [1461, 246] on div "Delete Resource Instance" at bounding box center [1455, 248] width 106 height 13
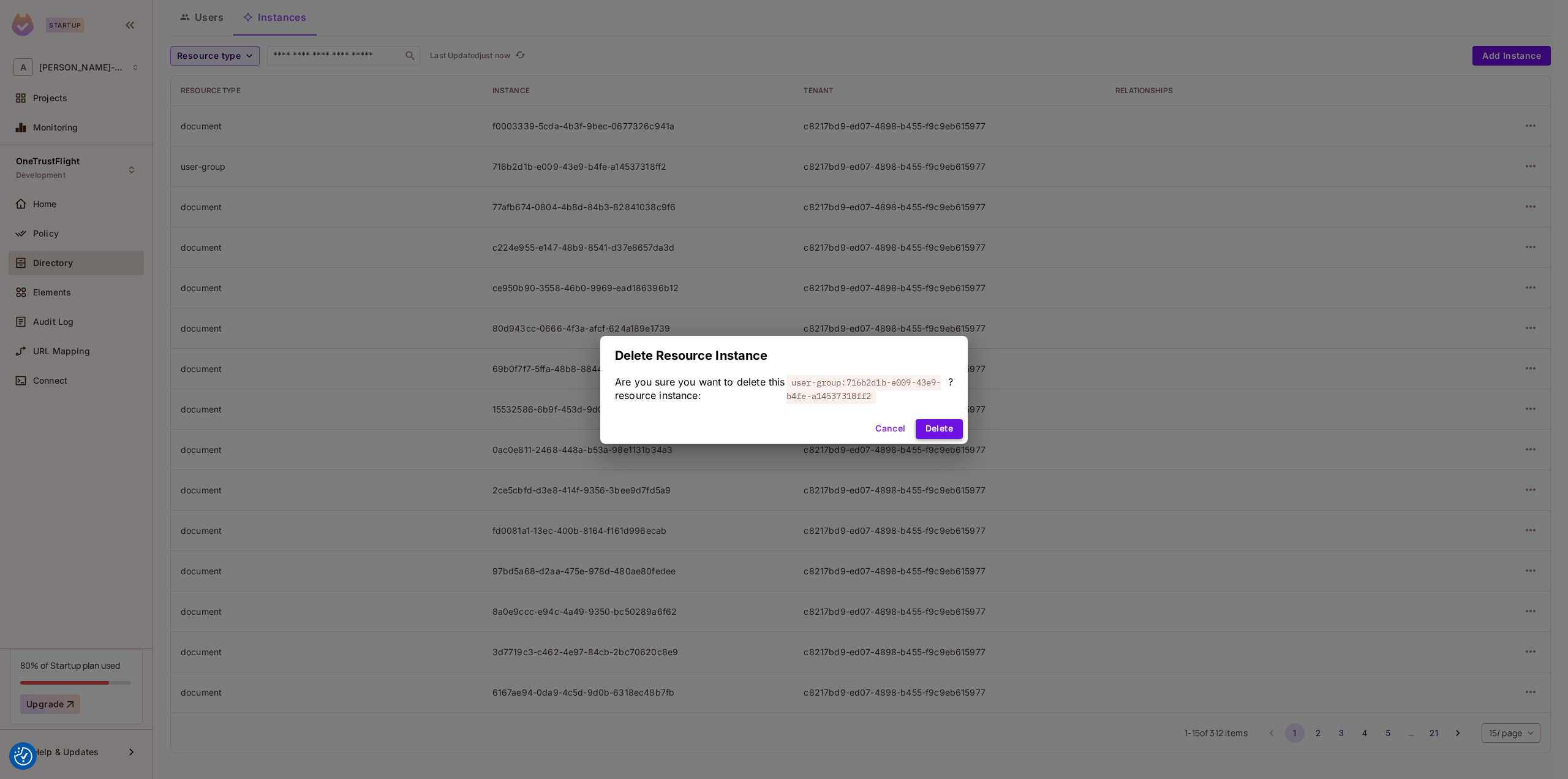
click at [947, 430] on button "Delete" at bounding box center [939, 429] width 47 height 20
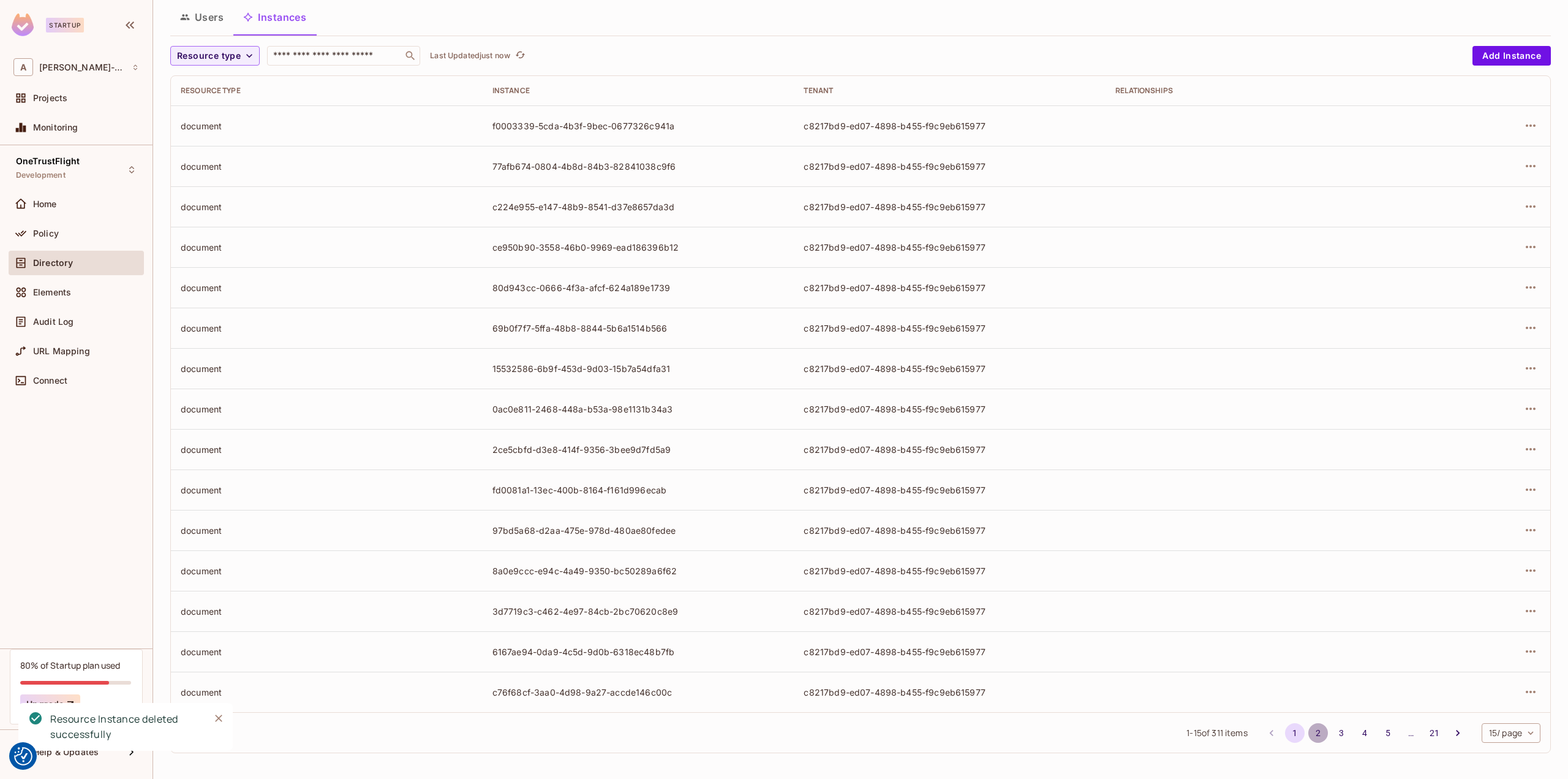
click at [1308, 728] on button "2" at bounding box center [1318, 733] width 20 height 20
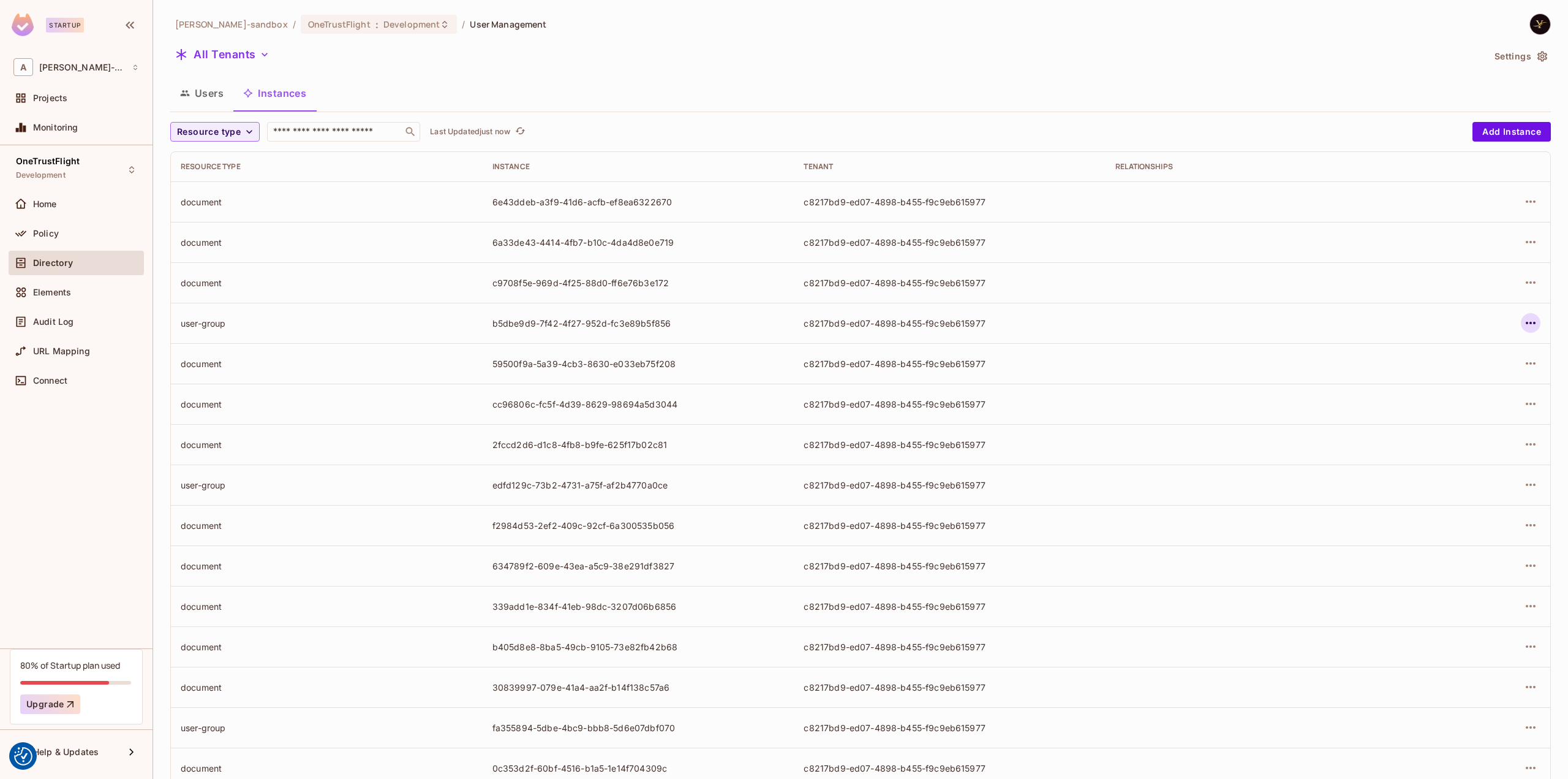
click at [1523, 324] on icon "button" at bounding box center [1530, 322] width 14 height 14
click at [1461, 402] on div "Delete Resource Instance" at bounding box center [1455, 405] width 106 height 13
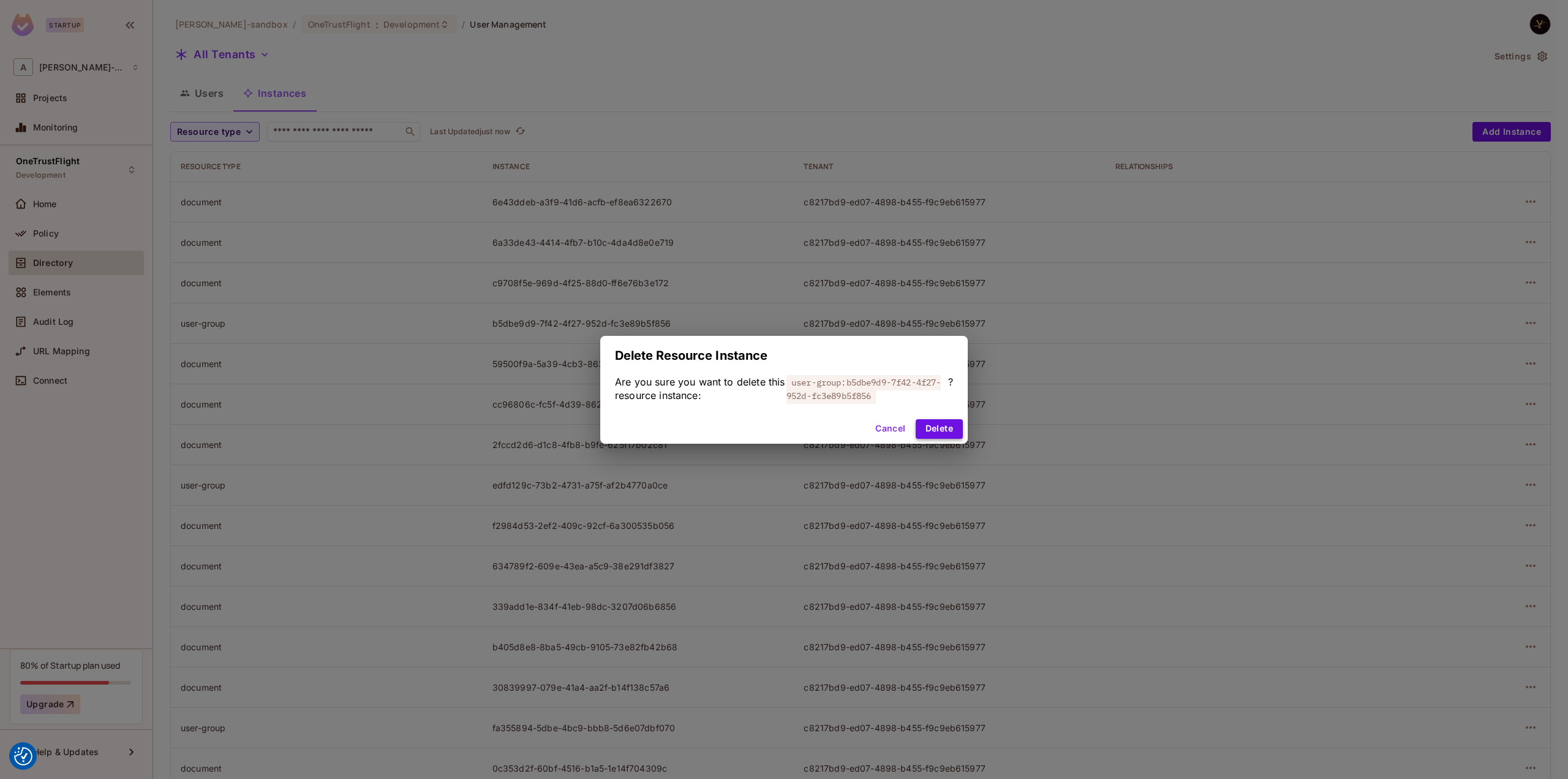
click at [949, 432] on button "Delete" at bounding box center [939, 429] width 47 height 20
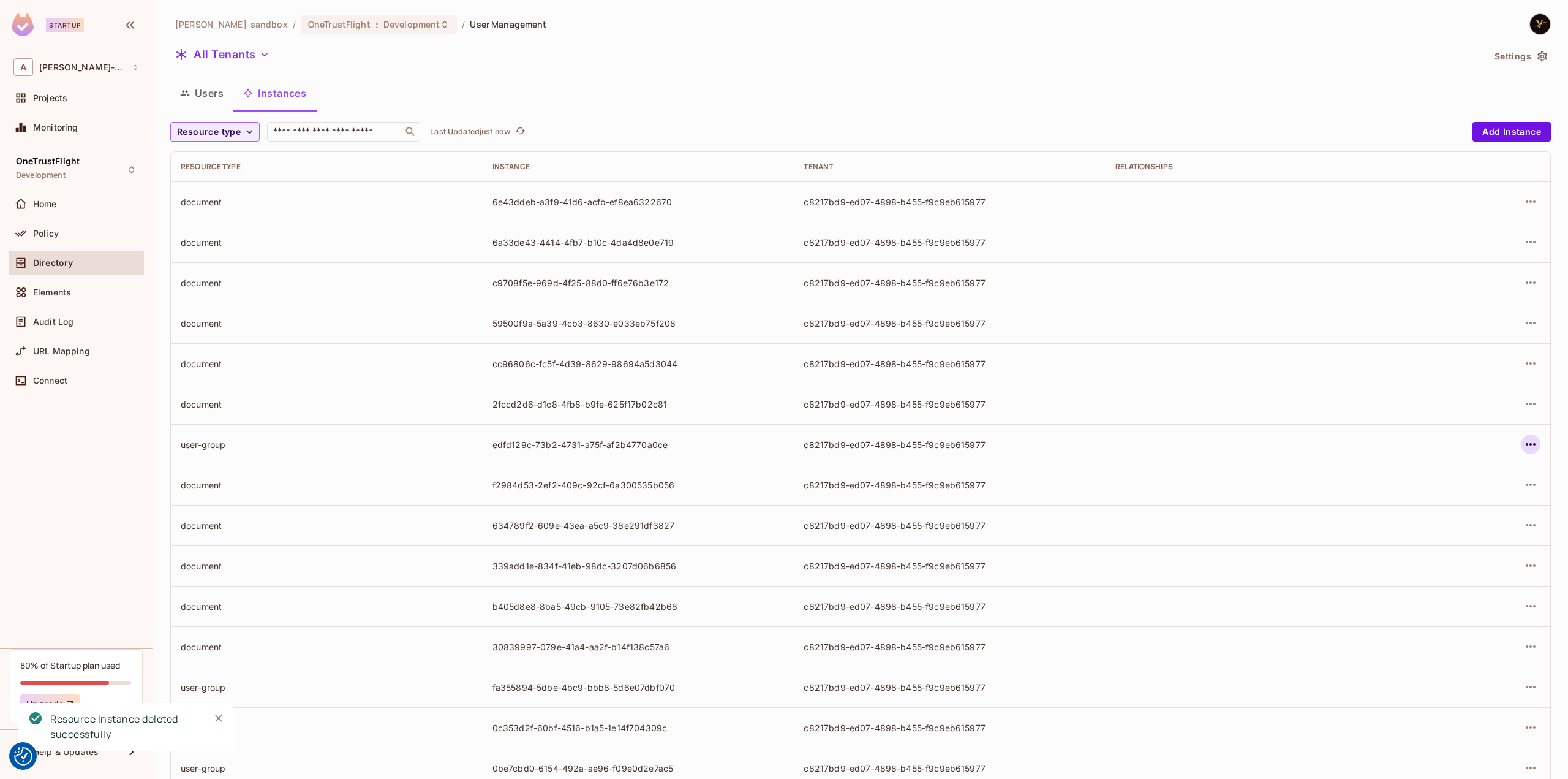
click at [1520, 453] on button "button" at bounding box center [1530, 444] width 20 height 20
click at [1452, 526] on div "Delete Resource Instance" at bounding box center [1455, 527] width 106 height 13
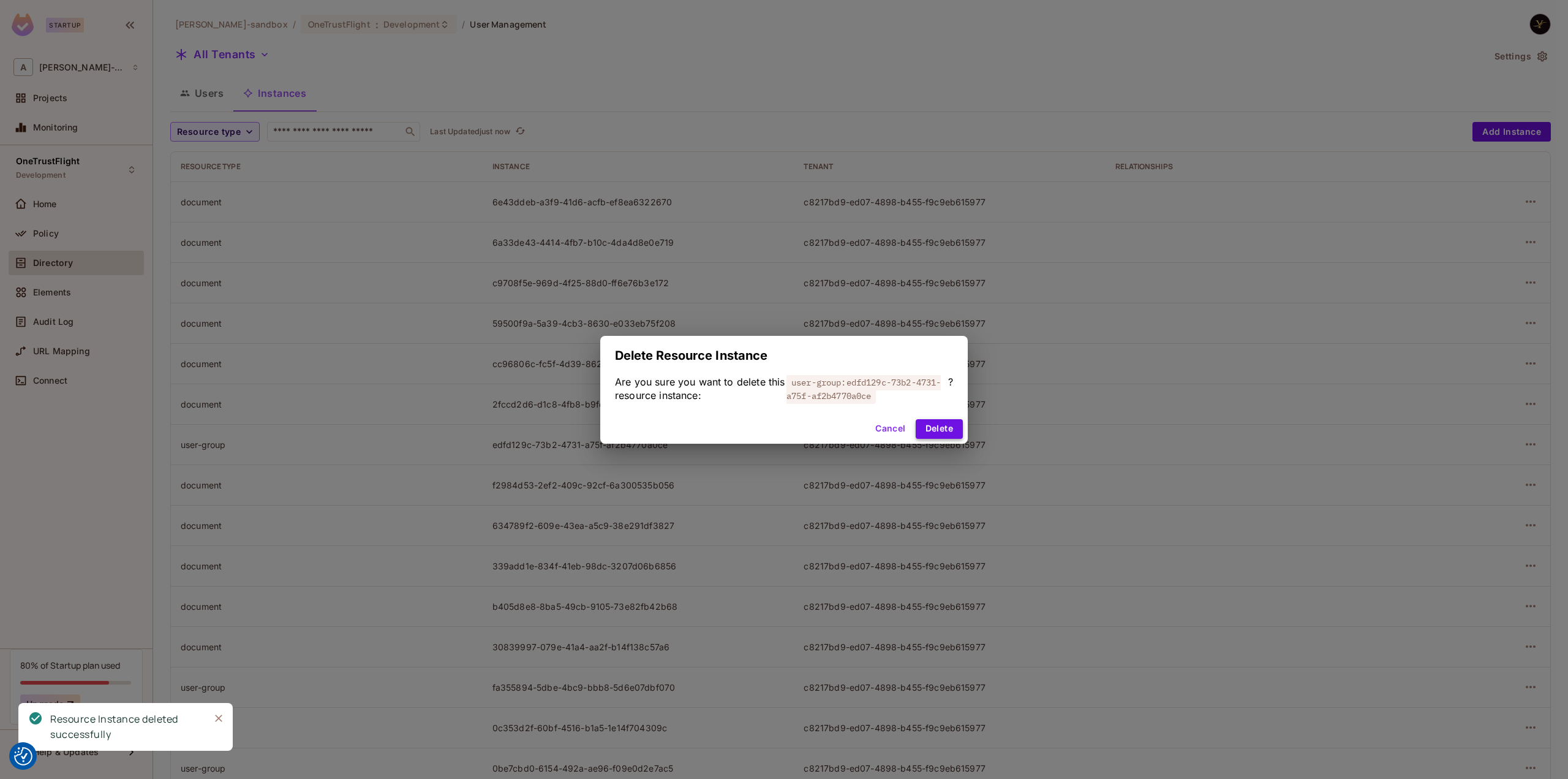
click at [945, 429] on button "Delete" at bounding box center [939, 429] width 47 height 20
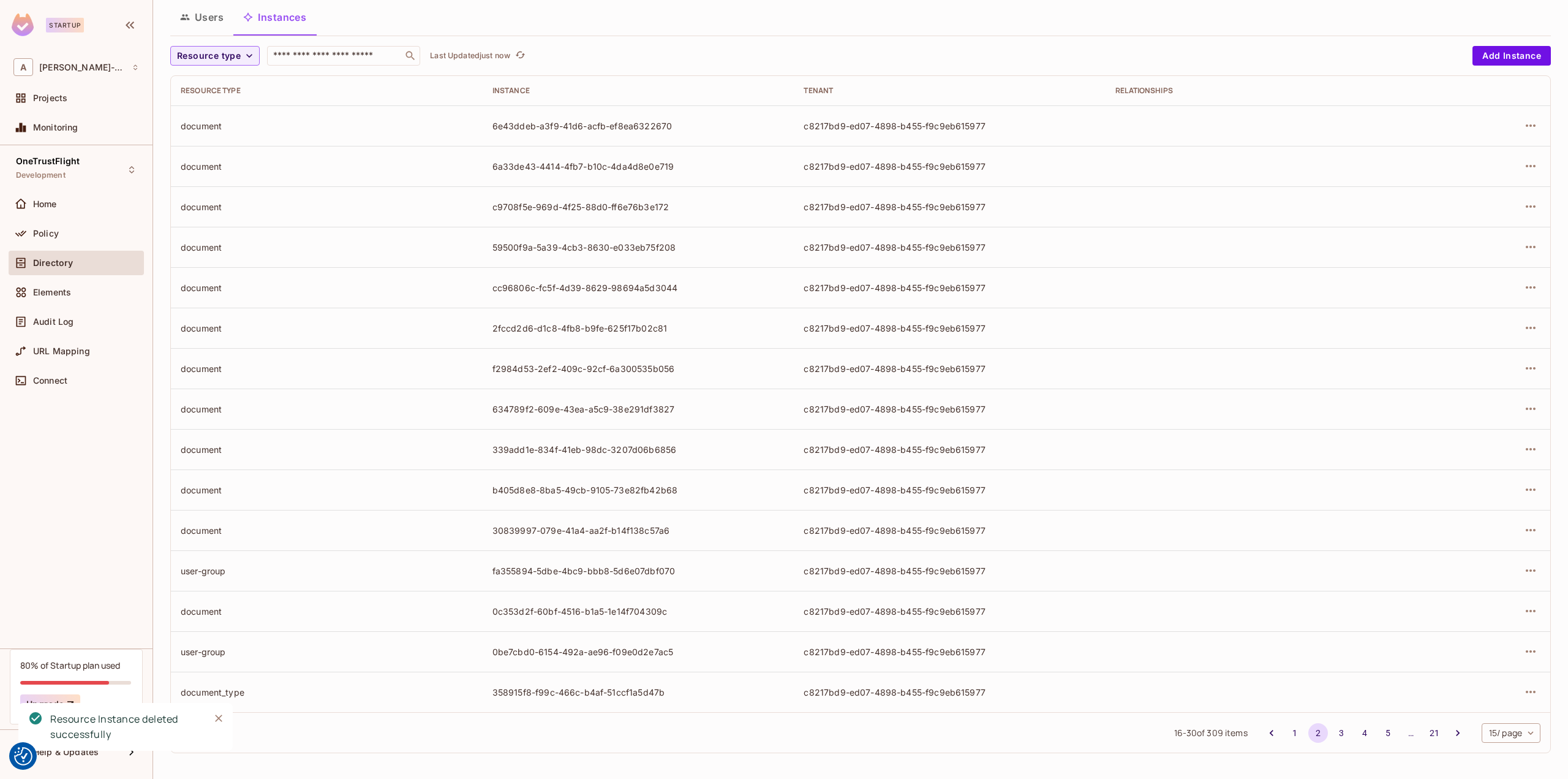
scroll to position [76, 0]
click at [1523, 570] on icon "button" at bounding box center [1530, 570] width 14 height 14
click at [1475, 647] on div "Delete Resource Instance" at bounding box center [1455, 652] width 106 height 13
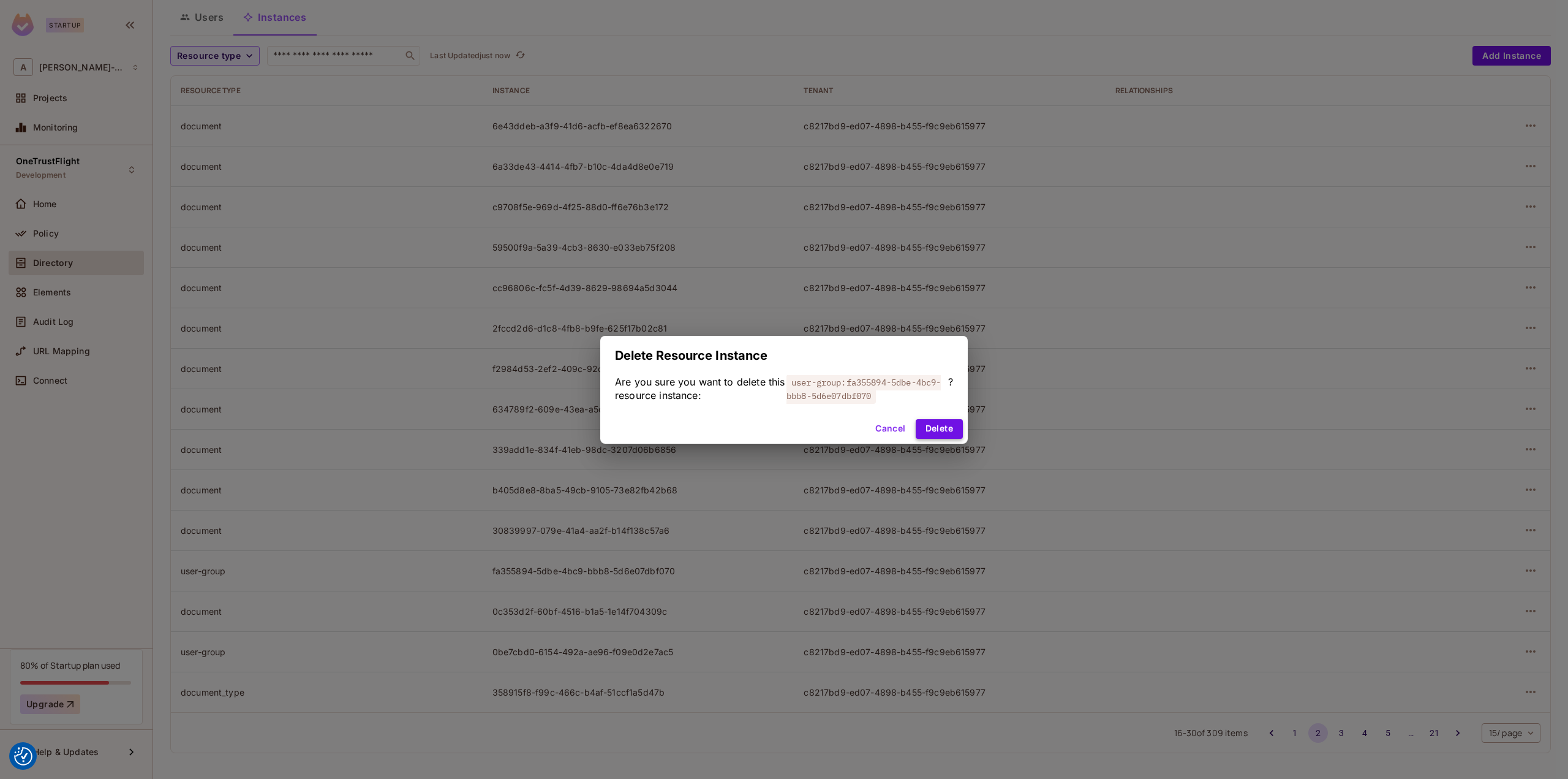
click at [938, 427] on button "Delete" at bounding box center [939, 429] width 47 height 20
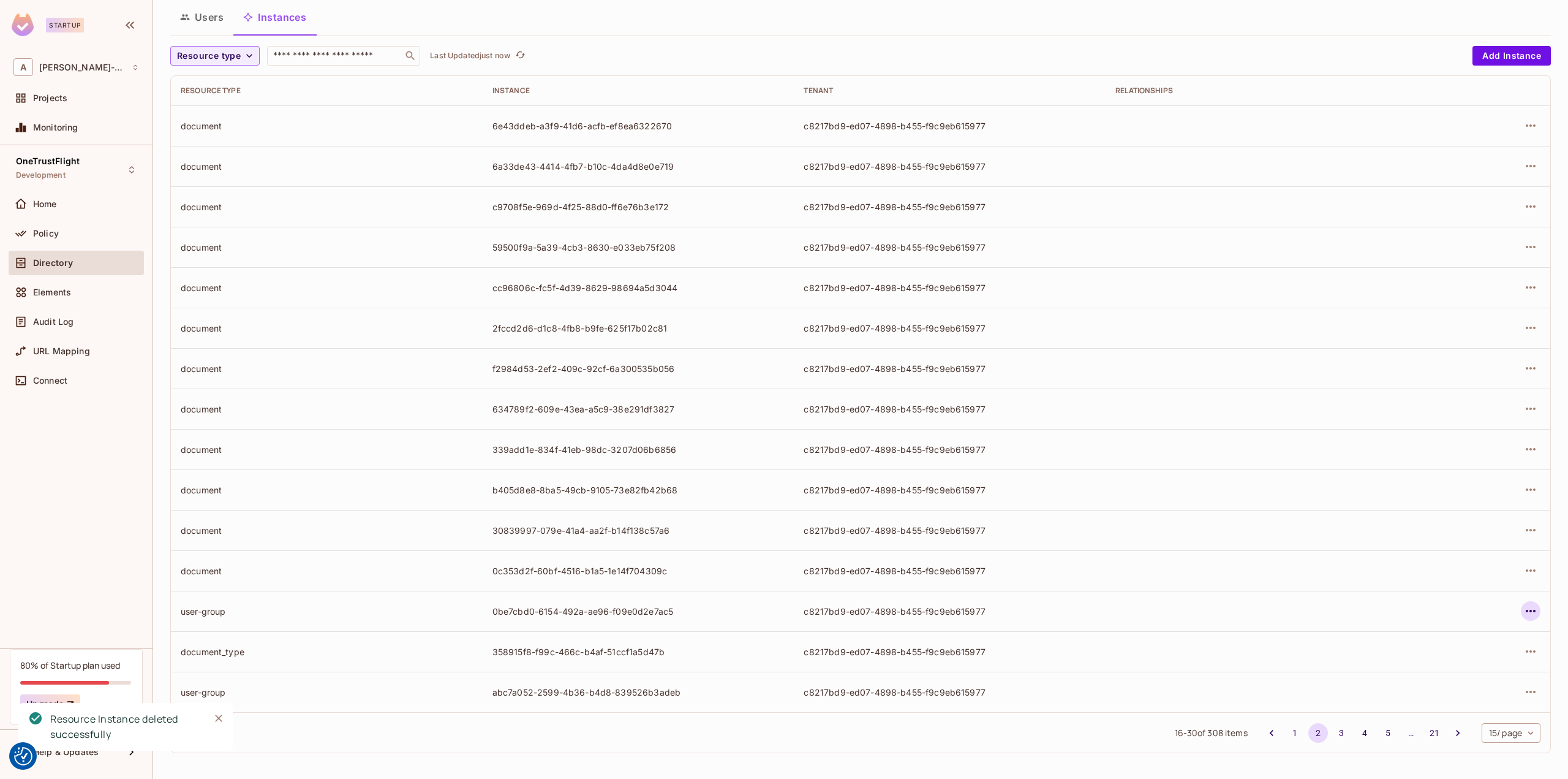
click at [1523, 605] on icon "button" at bounding box center [1530, 611] width 14 height 14
click at [1481, 694] on div "Delete Resource Instance" at bounding box center [1455, 693] width 106 height 13
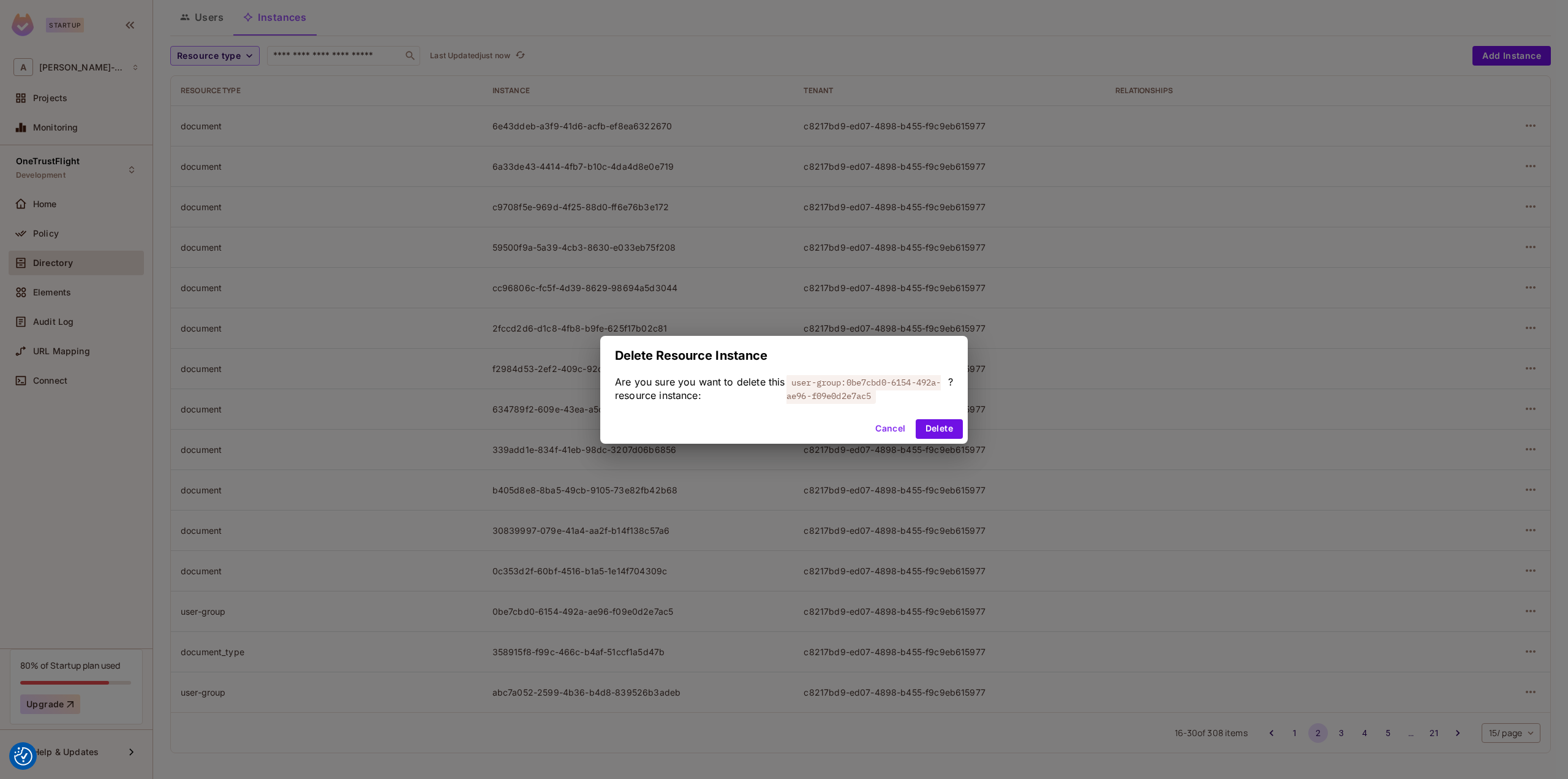
click at [951, 442] on div "Delete Resource Instance Are you sure you want to delete this resource instance…" at bounding box center [784, 389] width 1568 height 779
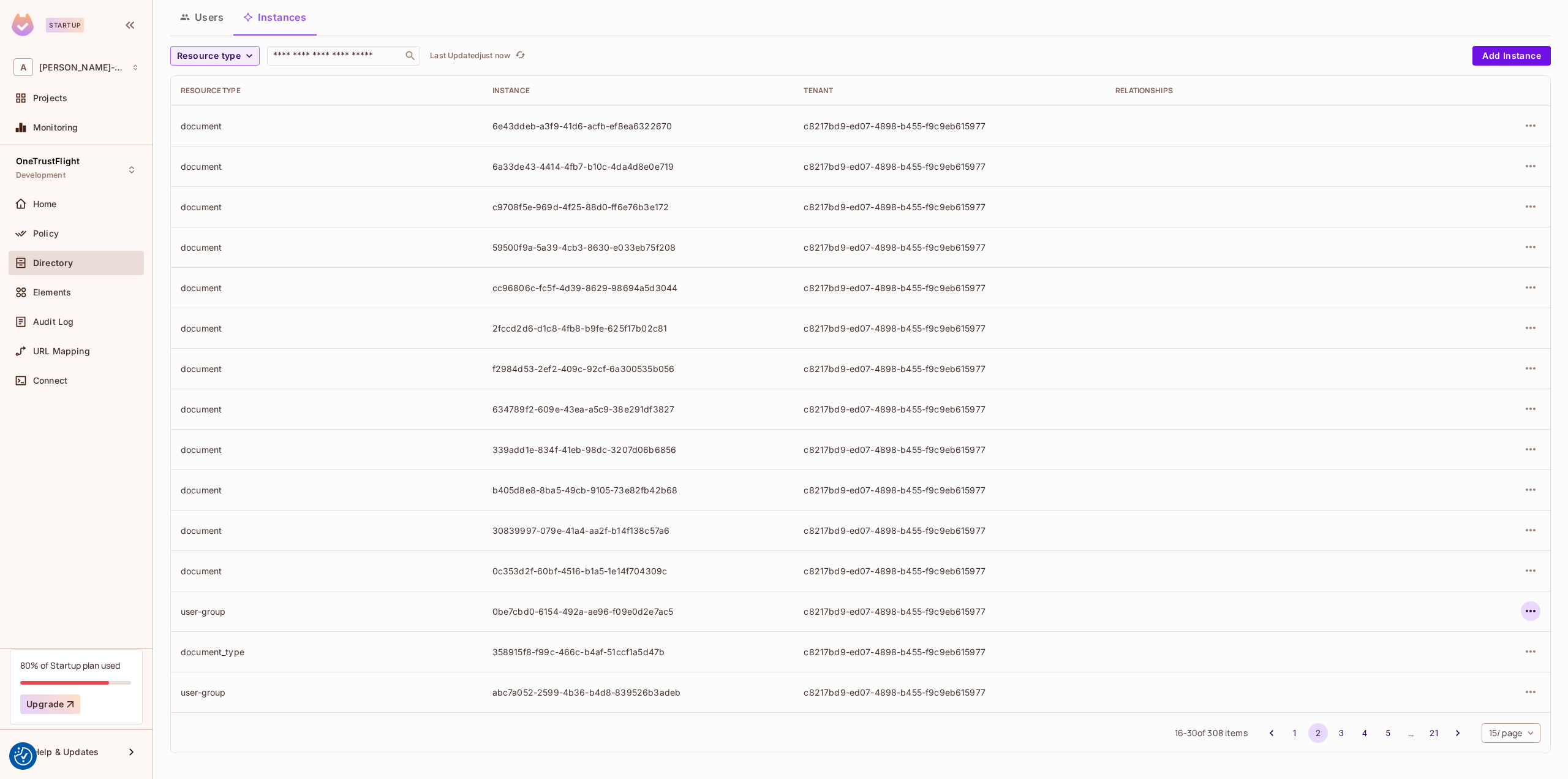
click at [1523, 609] on icon "button" at bounding box center [1530, 611] width 14 height 14
click at [1446, 690] on div "Delete Resource Instance" at bounding box center [1455, 693] width 106 height 13
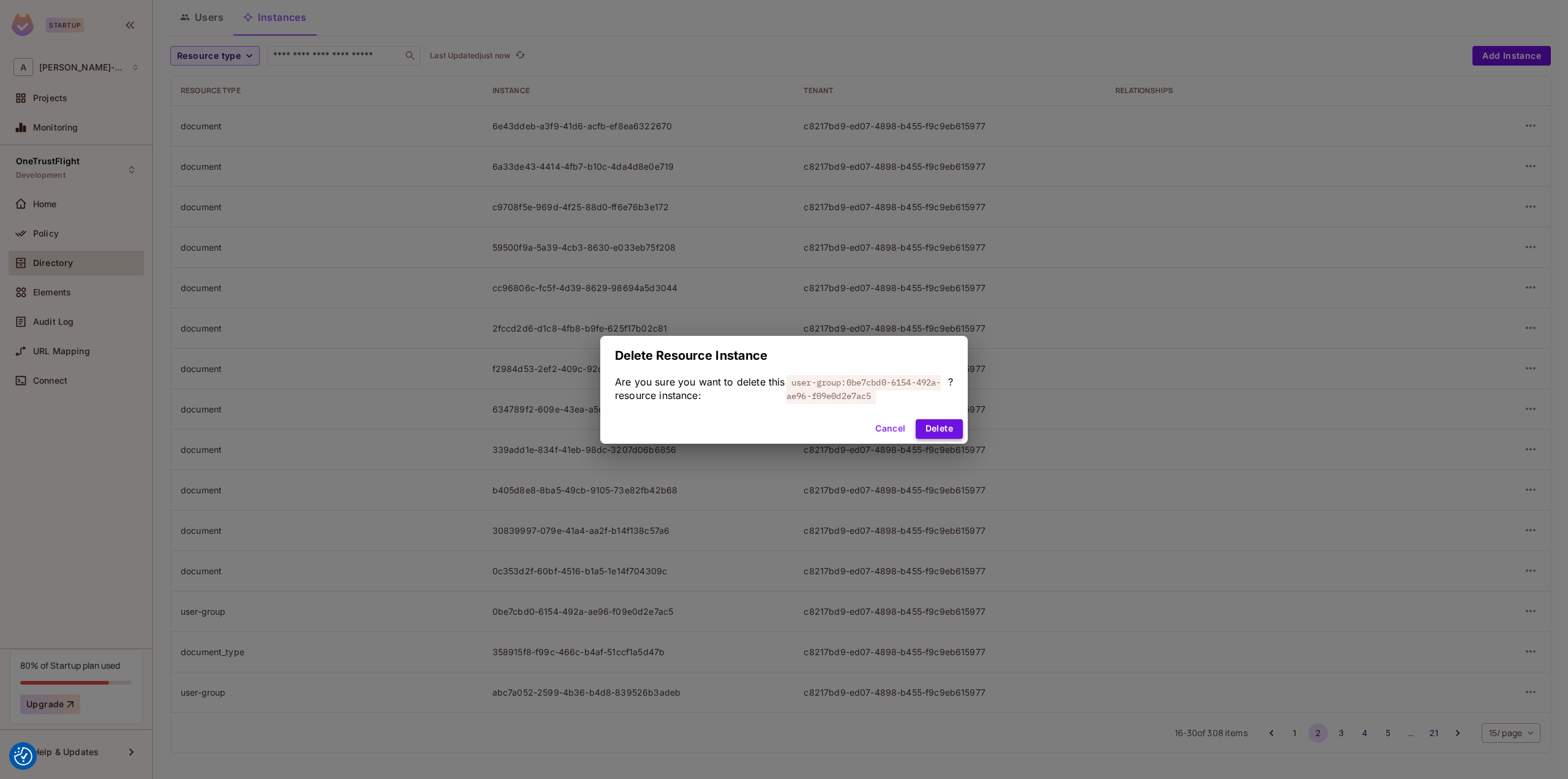
click at [940, 432] on button "Delete" at bounding box center [939, 429] width 47 height 20
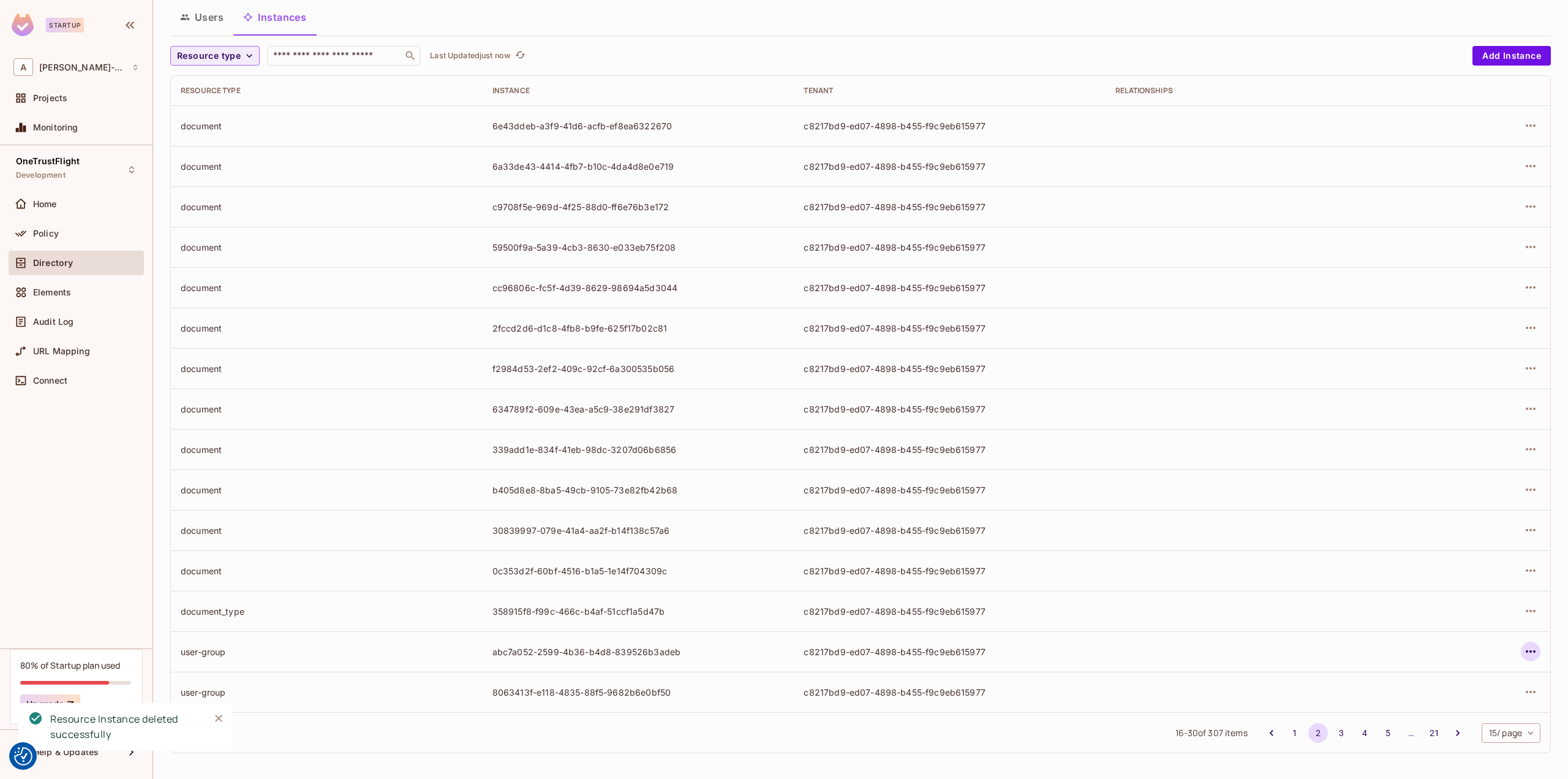
click at [1523, 645] on icon "button" at bounding box center [1530, 651] width 14 height 14
click at [1449, 733] on div "Delete Resource Instance" at bounding box center [1455, 733] width 106 height 13
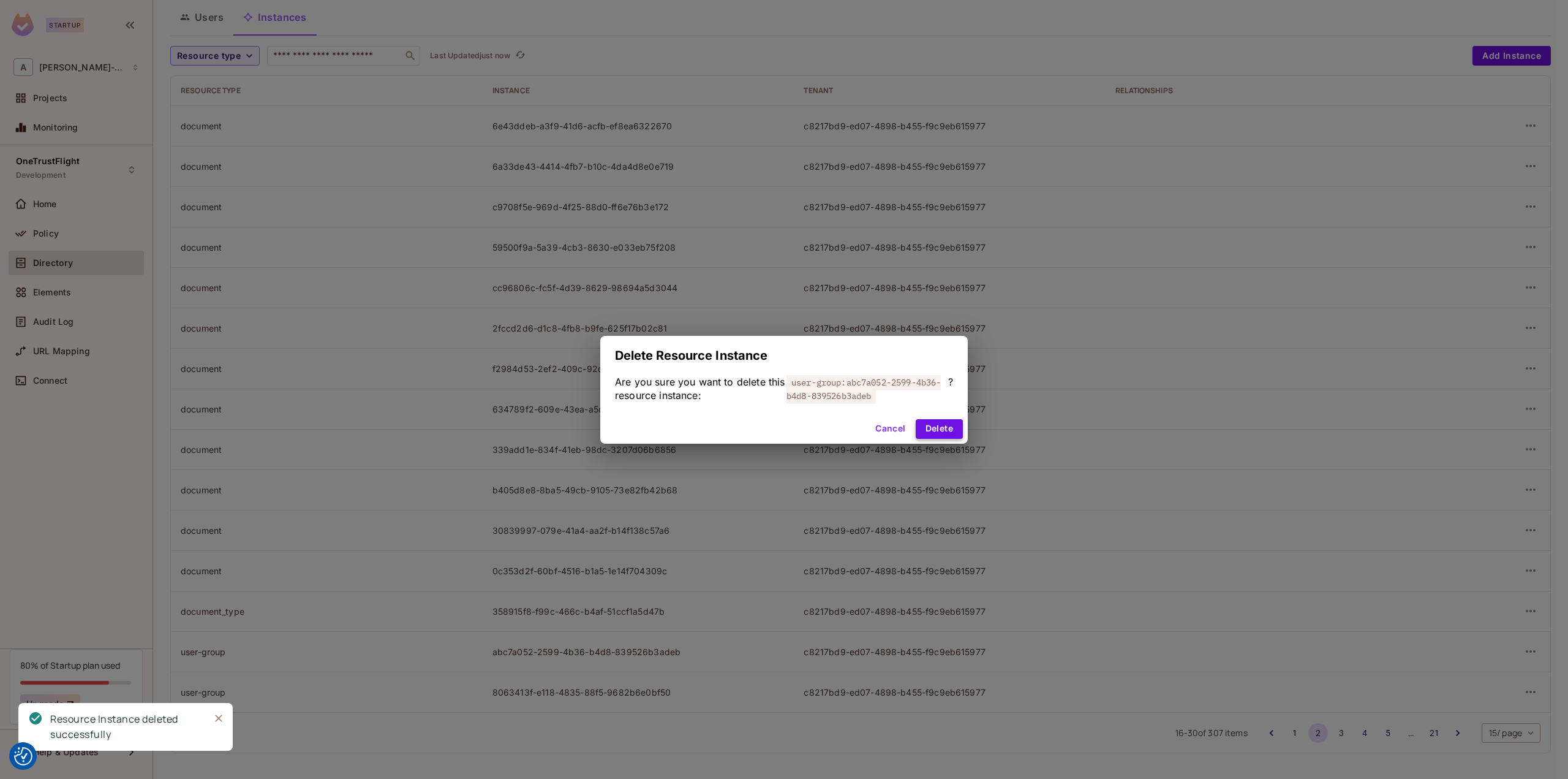
click at [949, 433] on button "Delete" at bounding box center [939, 429] width 47 height 20
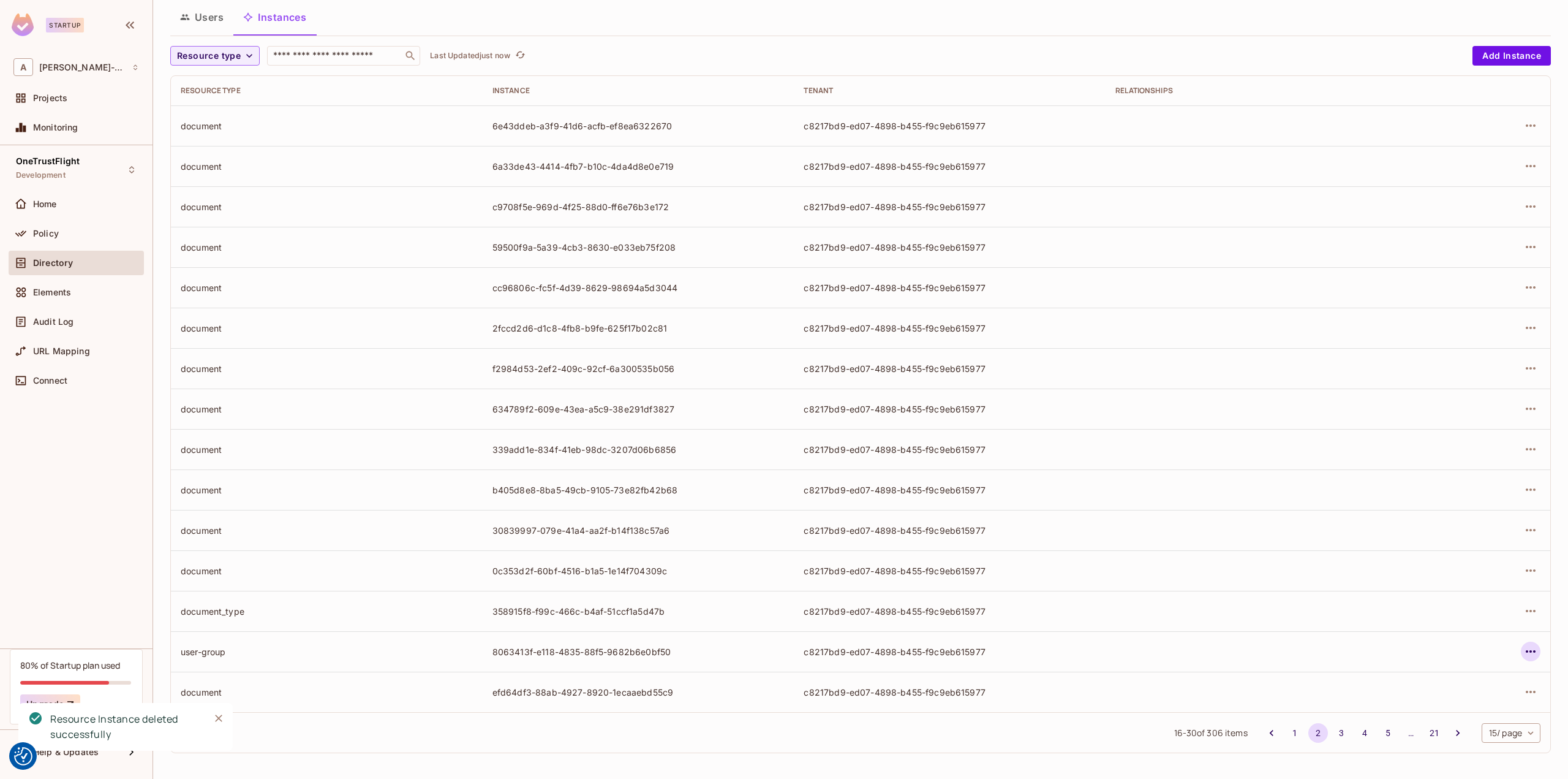
click at [1526, 650] on icon "button" at bounding box center [1530, 651] width 10 height 3
click at [1464, 731] on div "Delete Resource Instance" at bounding box center [1455, 733] width 106 height 13
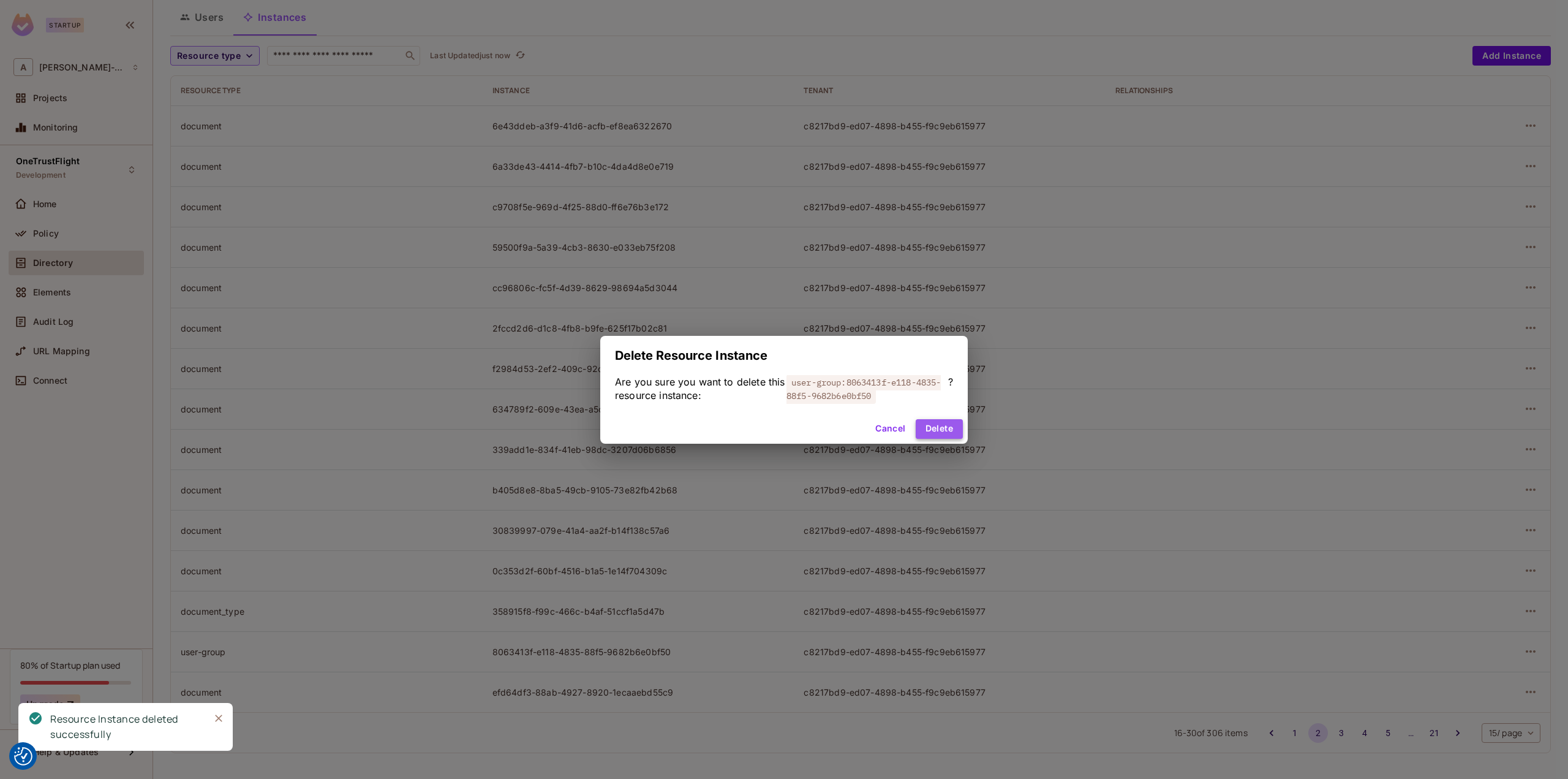
click at [934, 428] on button "Delete" at bounding box center [939, 429] width 47 height 20
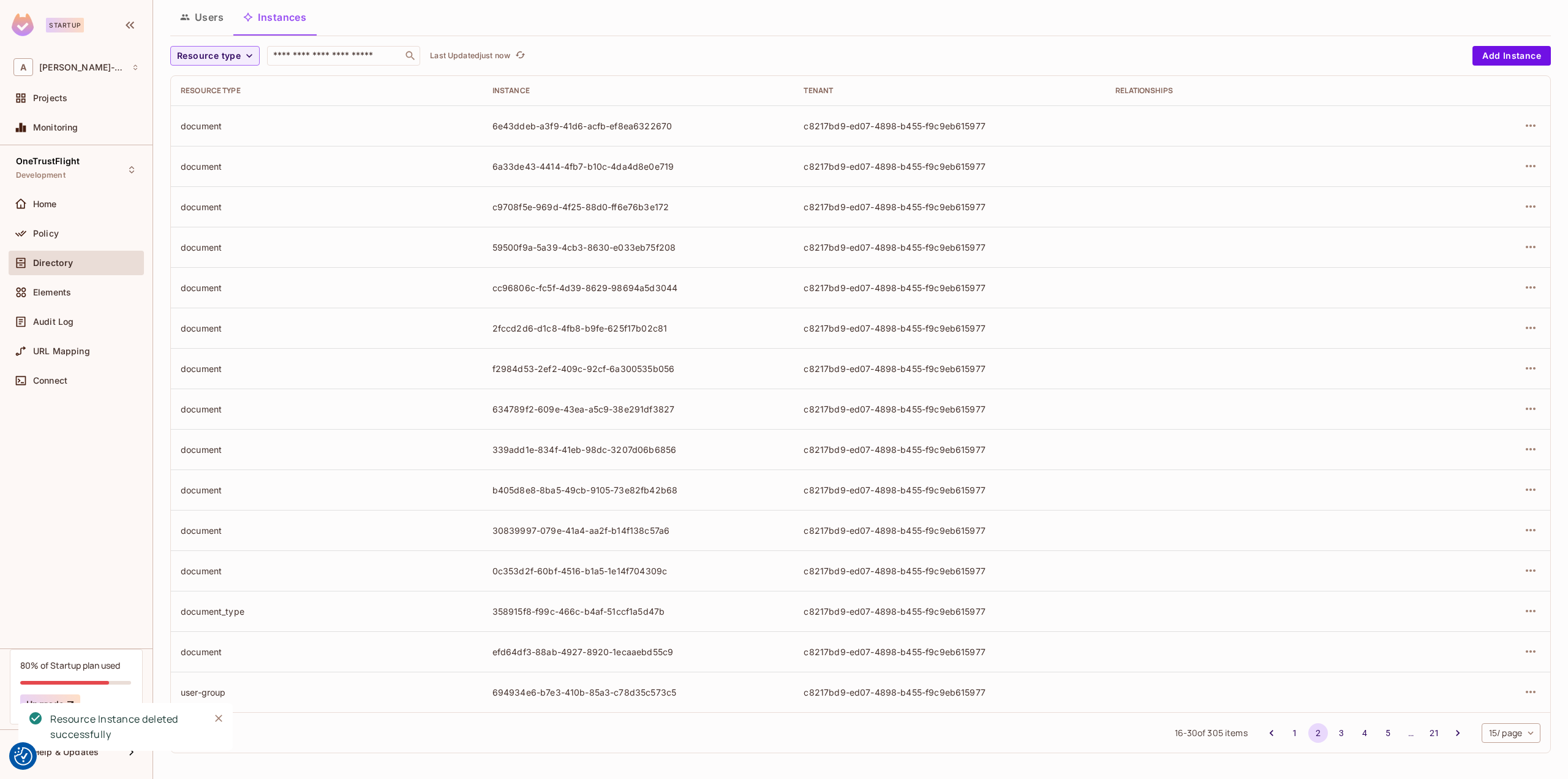
click at [1534, 692] on td at bounding box center [1483, 692] width 133 height 41
click at [1523, 685] on icon "button" at bounding box center [1530, 692] width 14 height 14
click at [1465, 745] on span "Delete Resource Instance" at bounding box center [1454, 751] width 113 height 20
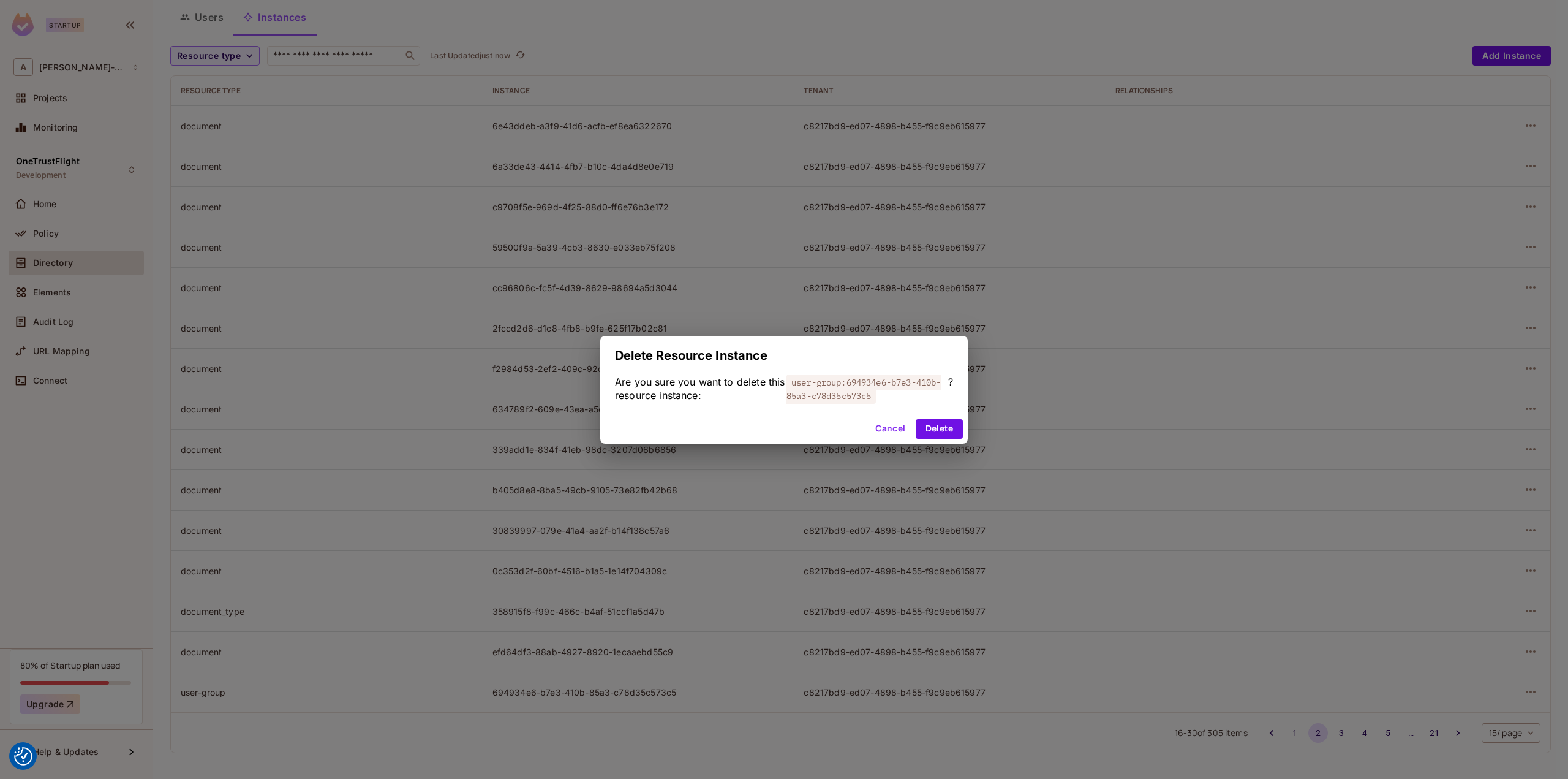
click at [965, 429] on div "Cancel Delete" at bounding box center [784, 429] width 367 height 30
click at [947, 427] on button "Delete" at bounding box center [939, 429] width 47 height 20
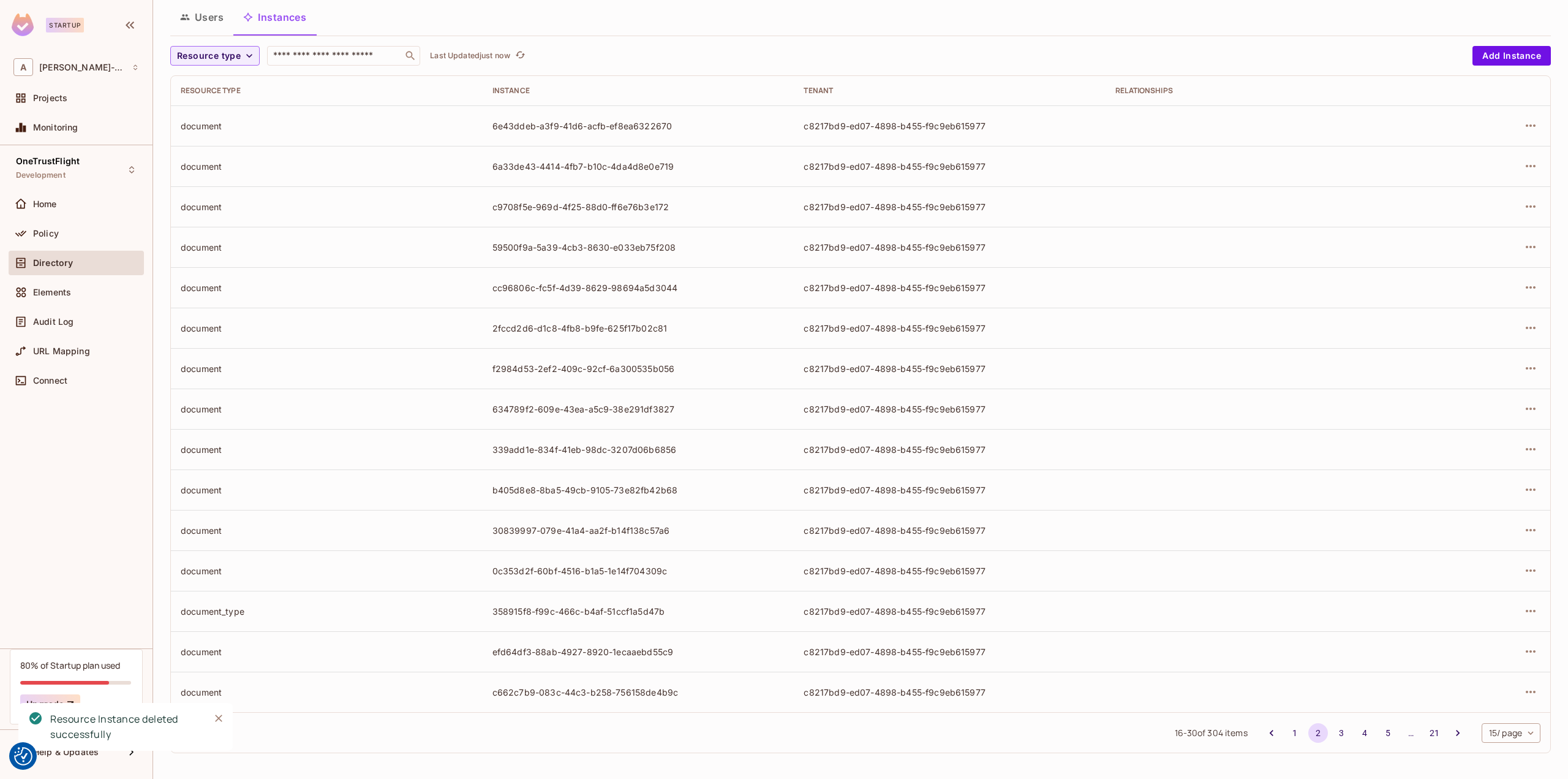
click at [52, 252] on div "Directory" at bounding box center [77, 262] width 135 height 24
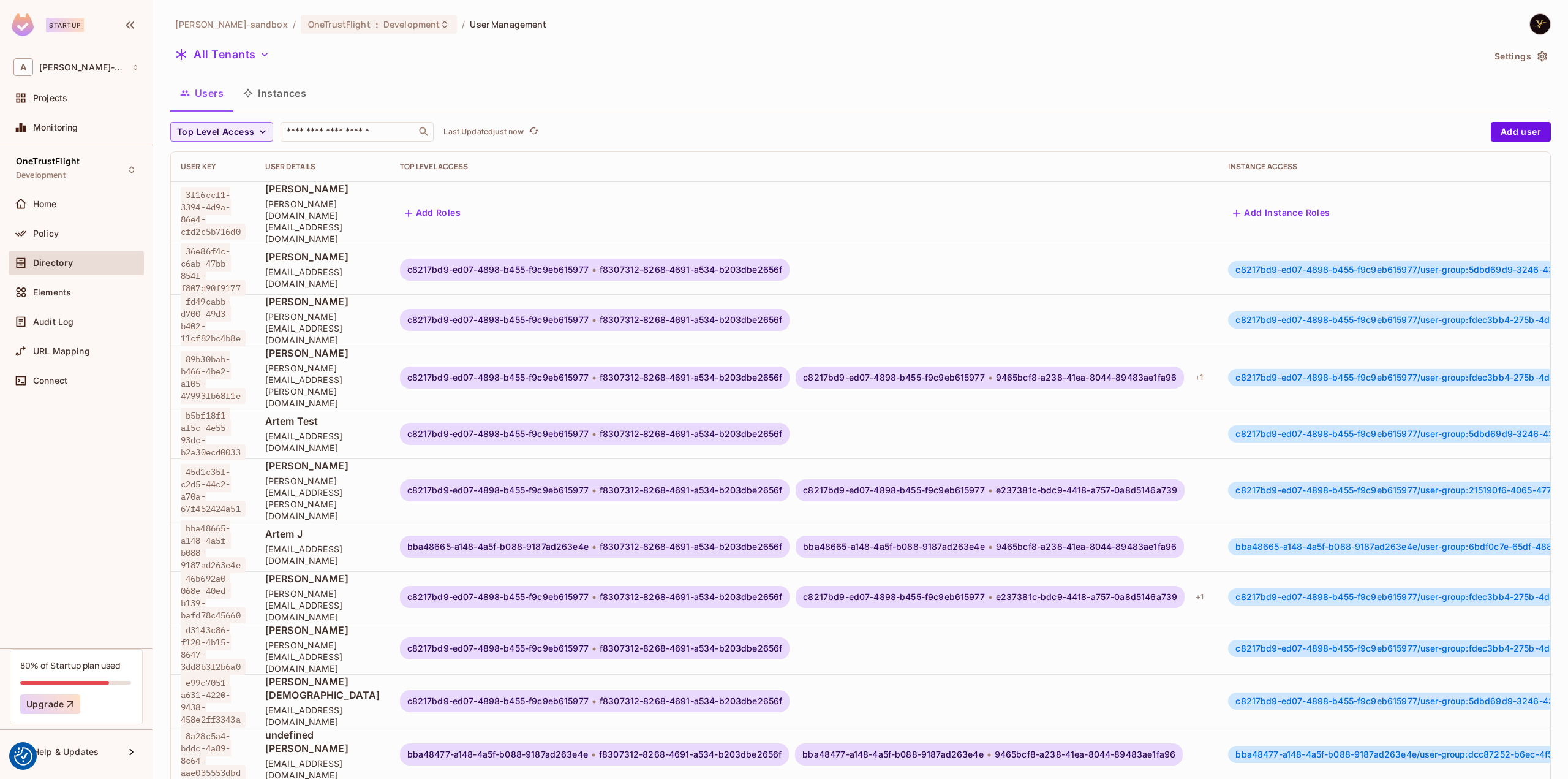
click at [267, 91] on button "Instances" at bounding box center [275, 93] width 83 height 31
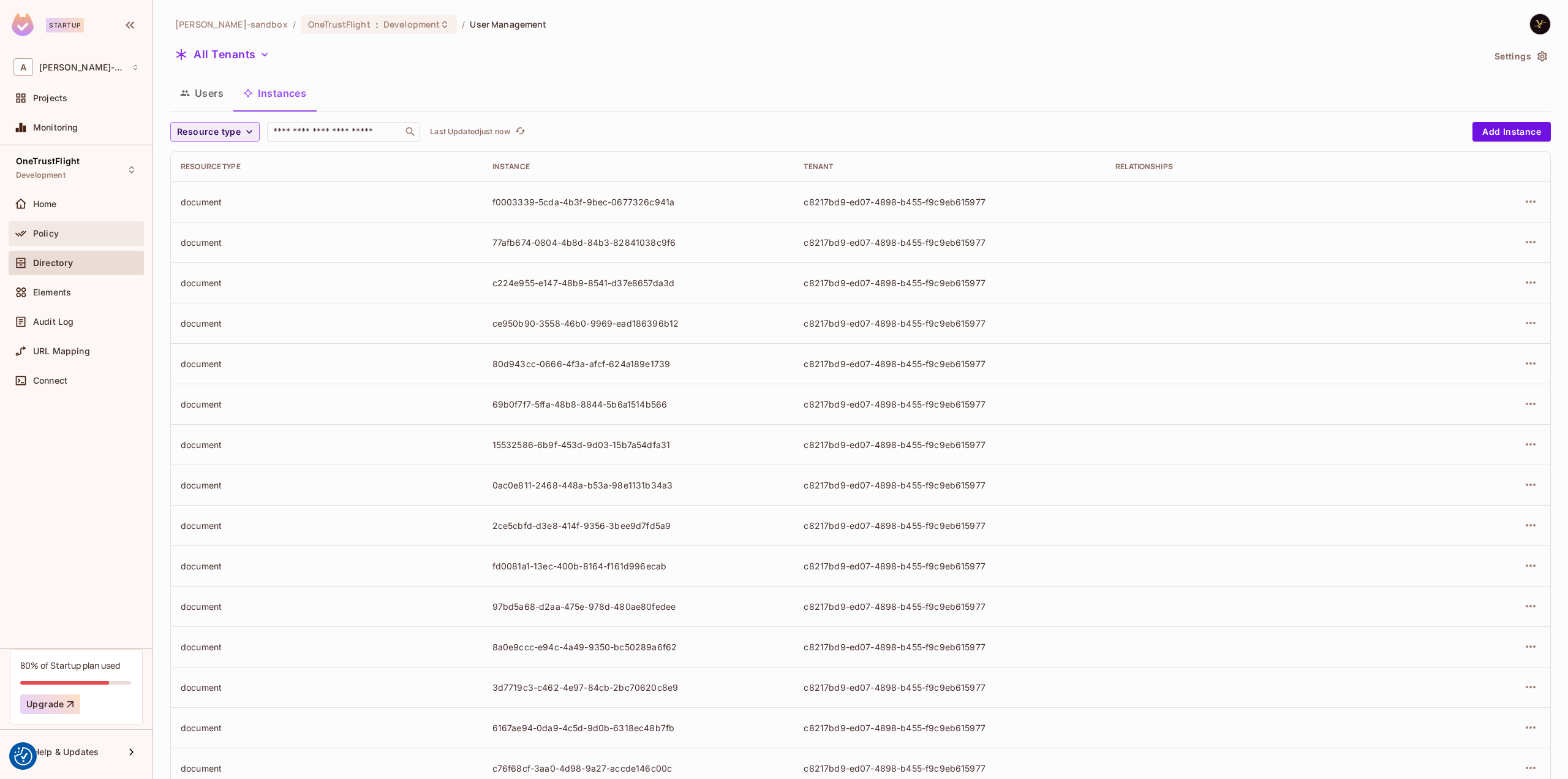
click at [59, 233] on div "Policy" at bounding box center [86, 233] width 106 height 10
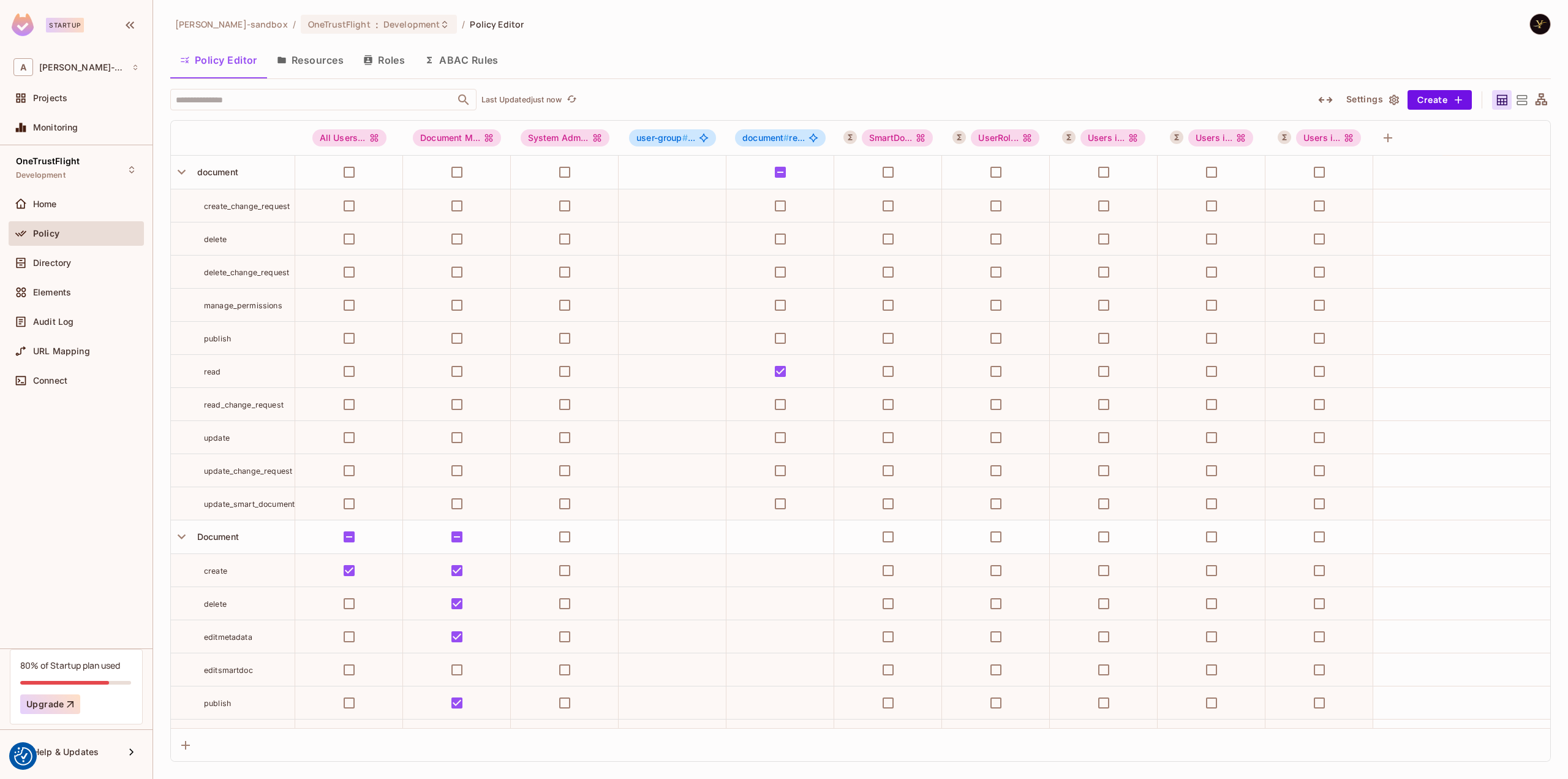
click at [378, 68] on button "Roles" at bounding box center [384, 60] width 61 height 31
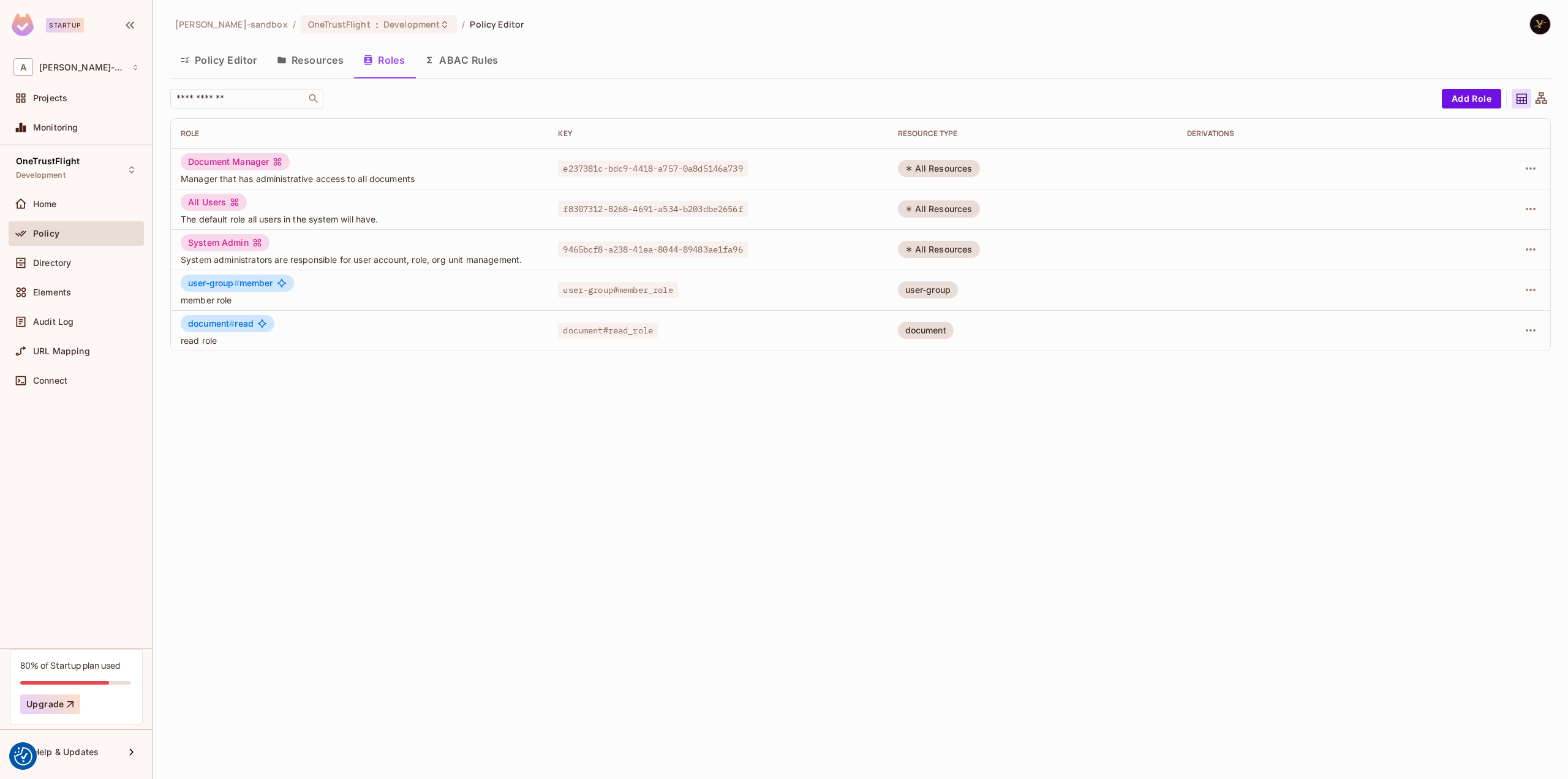
drag, startPoint x: 305, startPoint y: 58, endPoint x: 312, endPoint y: 57, distance: 7.1
click at [305, 57] on button "Resources" at bounding box center [311, 60] width 86 height 31
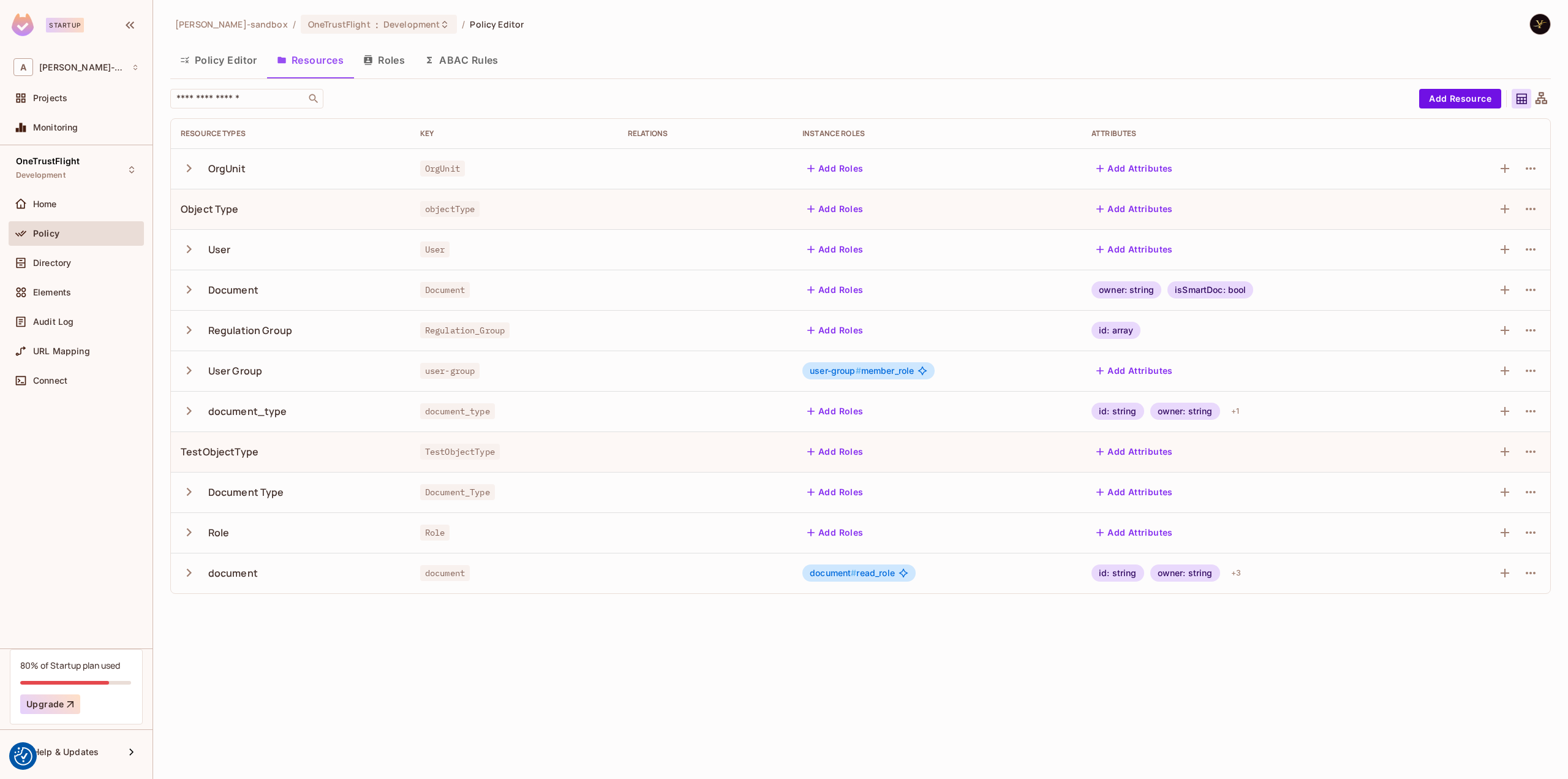
click at [191, 487] on icon "button" at bounding box center [189, 492] width 16 height 16
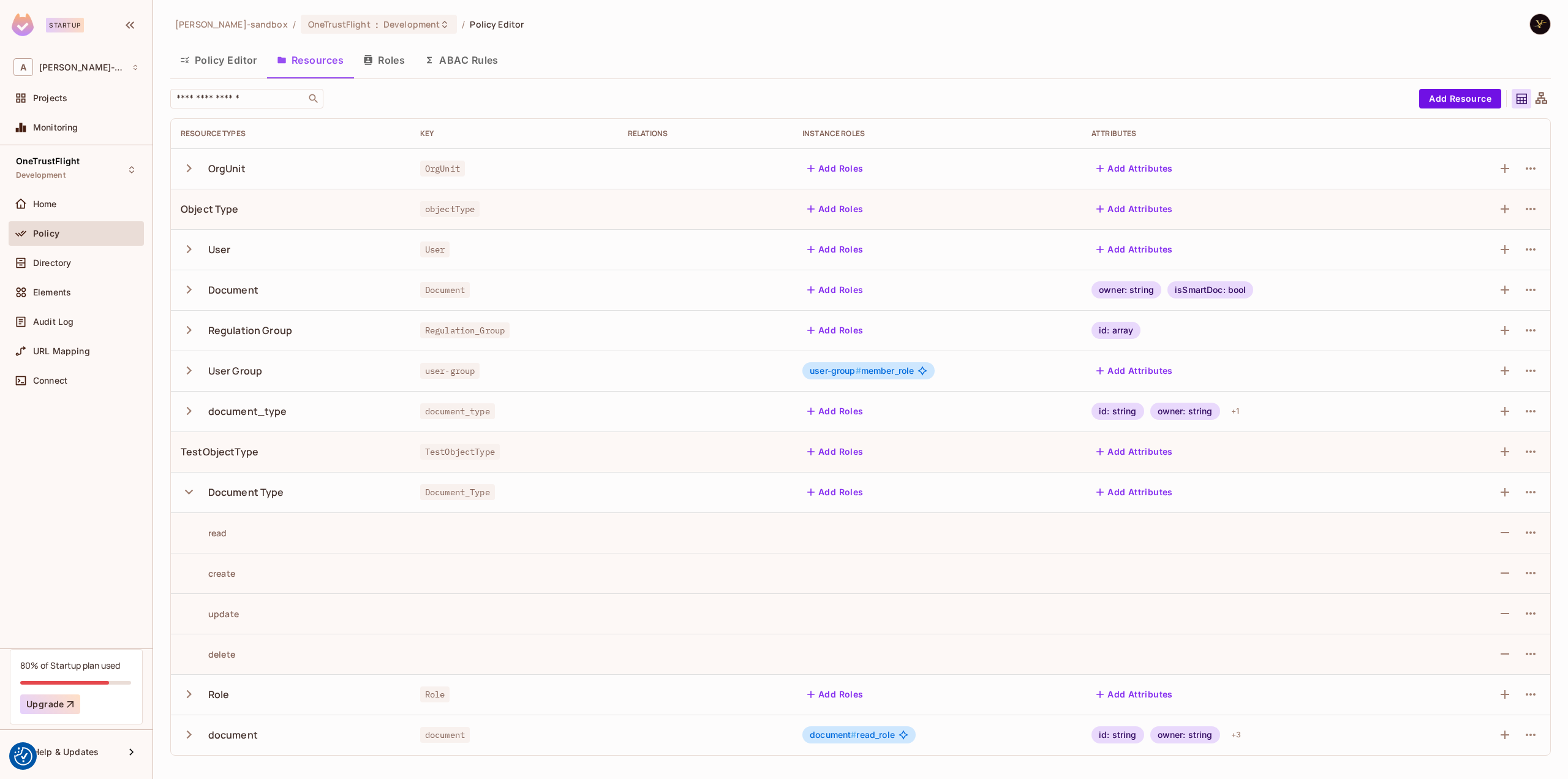
click at [191, 487] on icon "button" at bounding box center [189, 492] width 16 height 16
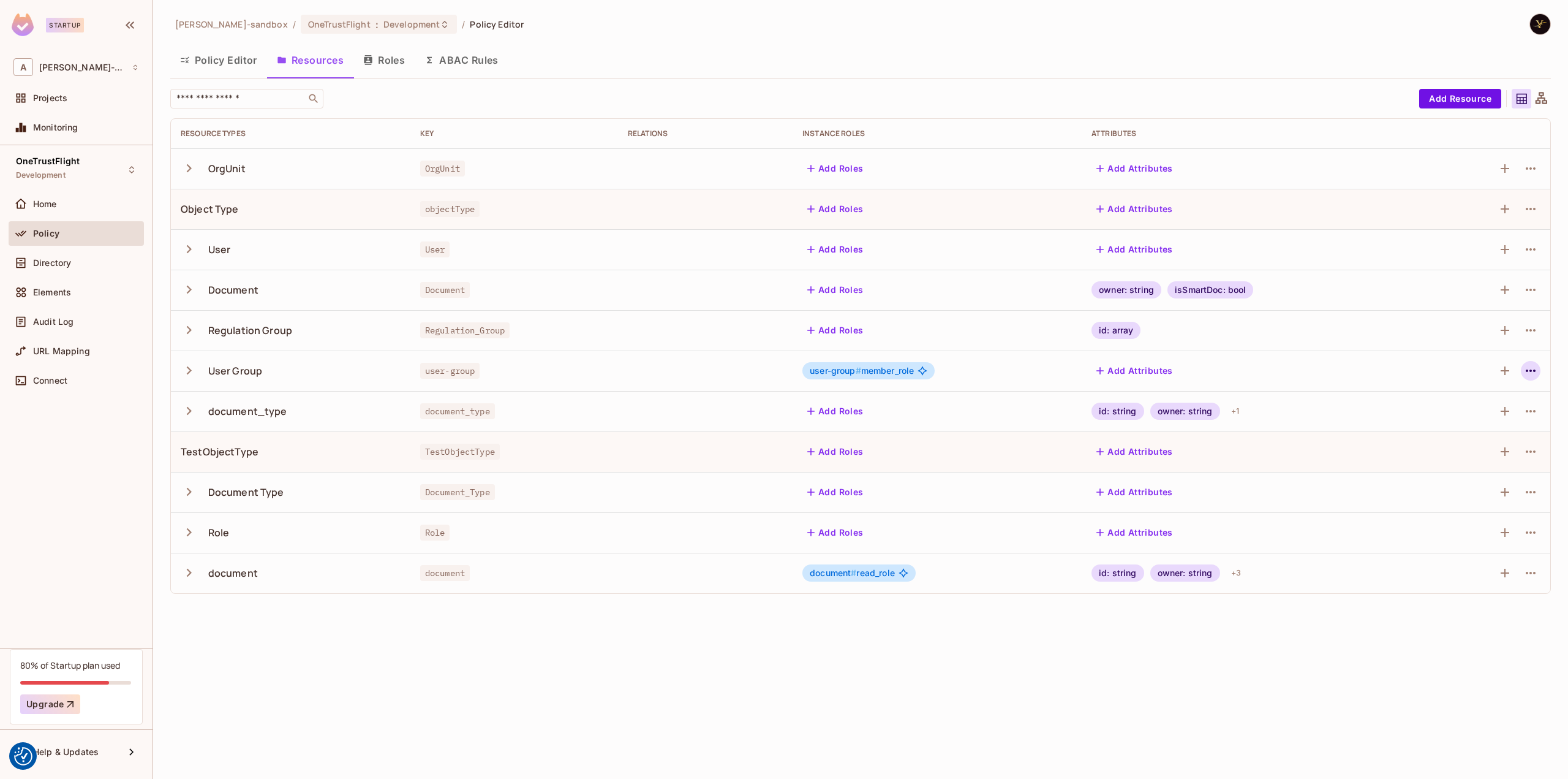
click at [1527, 368] on icon "button" at bounding box center [1530, 370] width 14 height 14
click at [1494, 416] on div "Edit Resource" at bounding box center [1477, 419] width 58 height 13
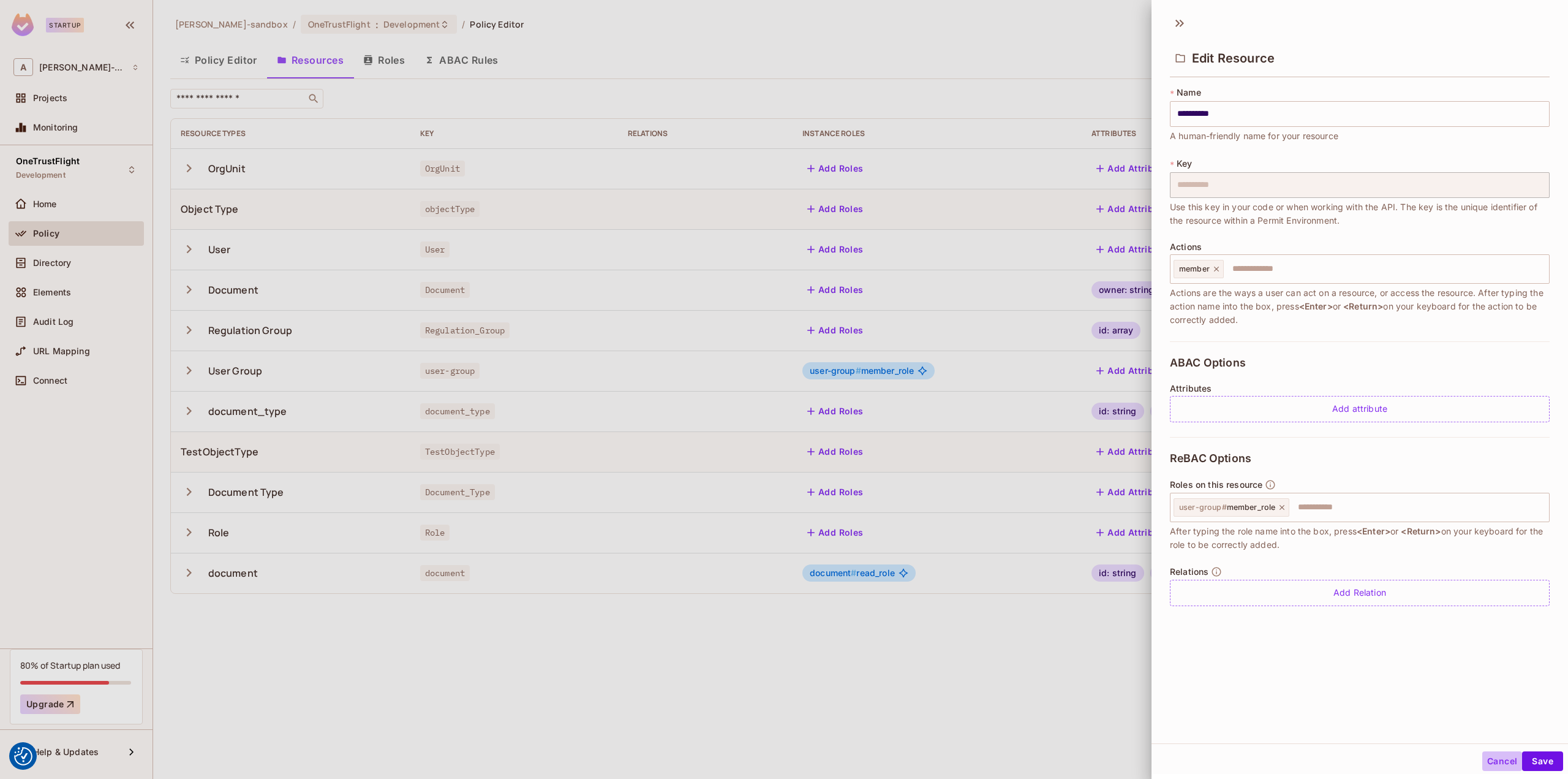
click at [1487, 762] on button "Cancel" at bounding box center [1501, 761] width 40 height 20
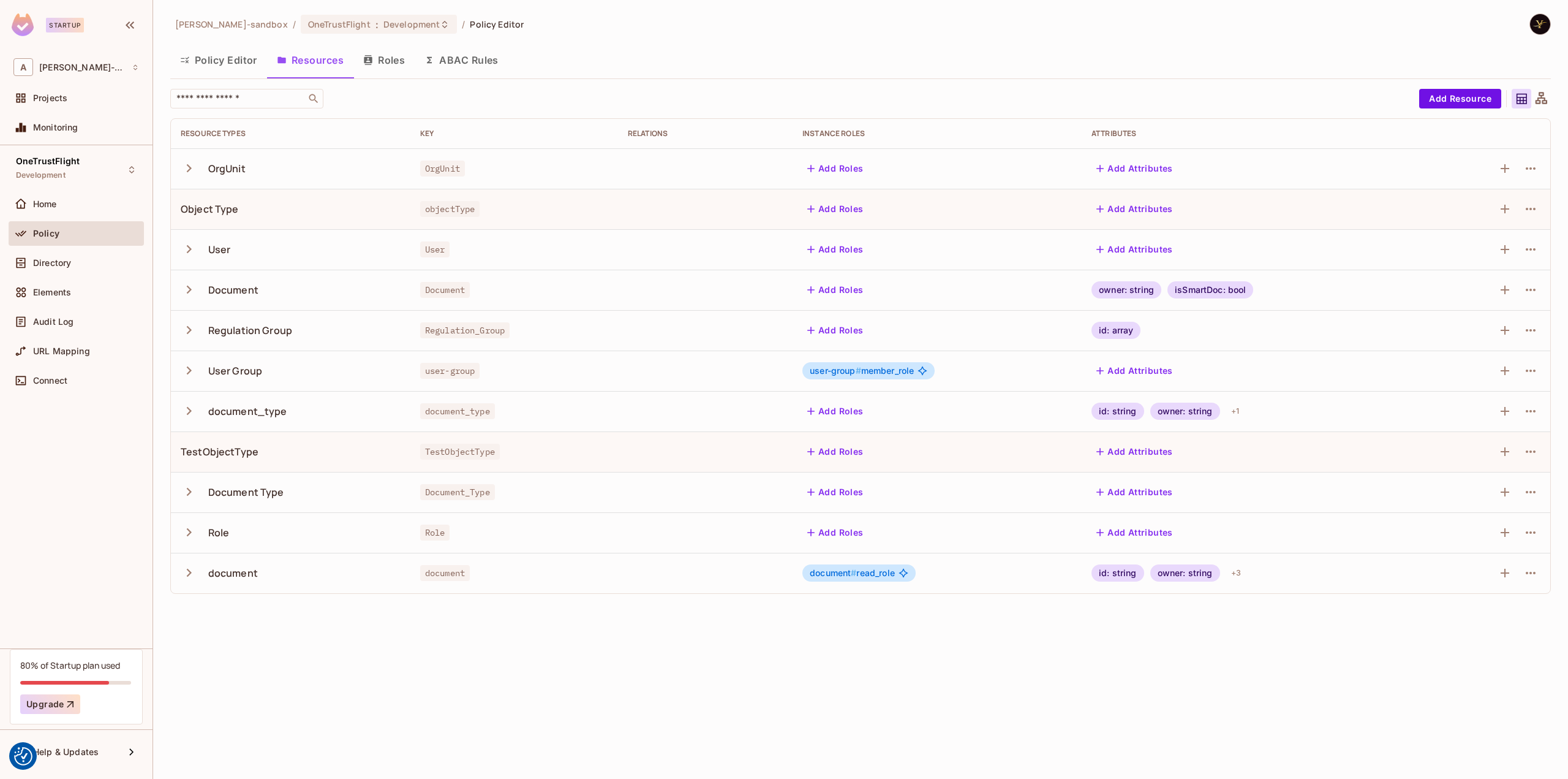
click at [187, 365] on icon "button" at bounding box center [189, 370] width 16 height 16
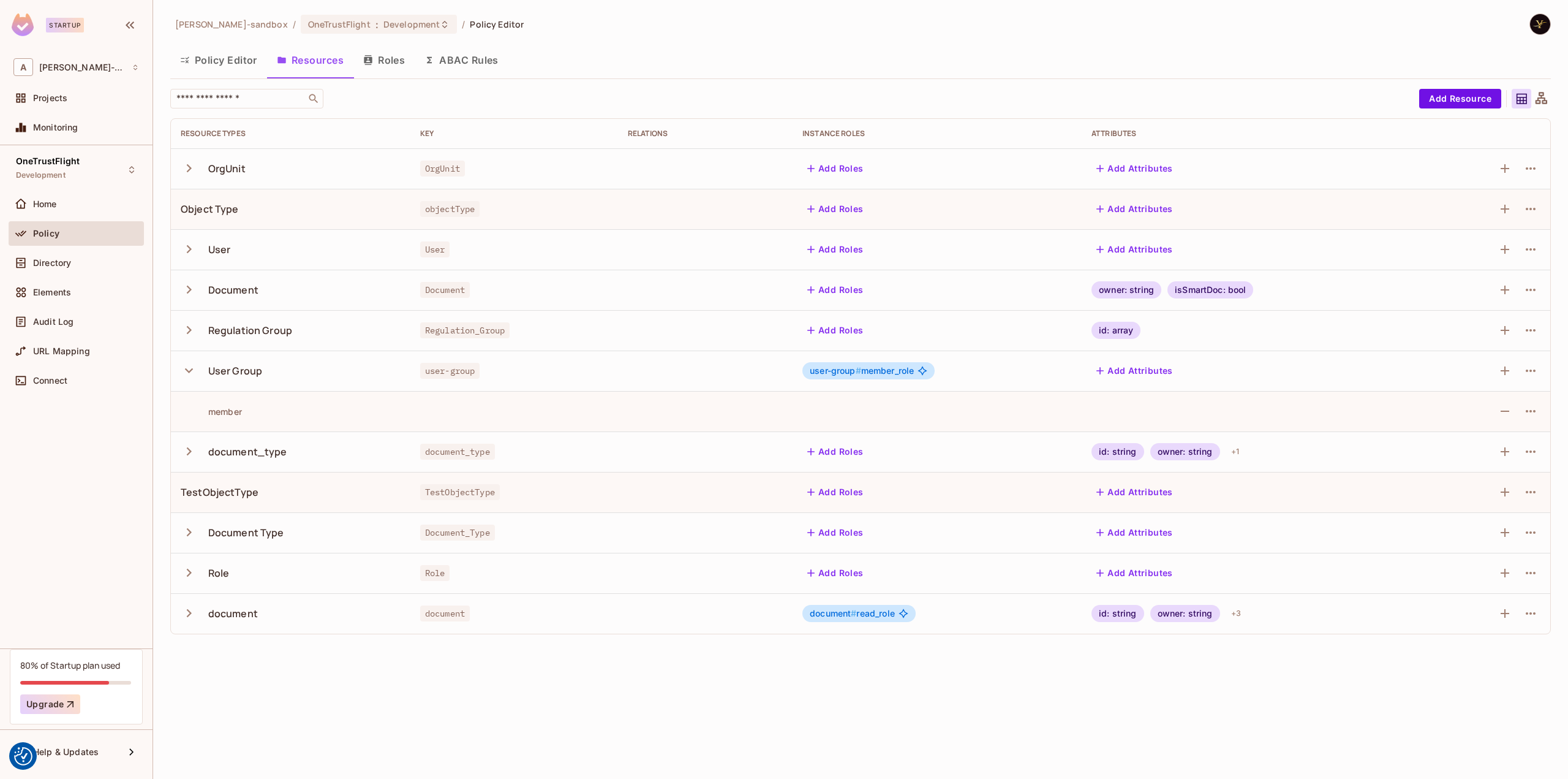
click at [189, 367] on icon "button" at bounding box center [189, 370] width 16 height 16
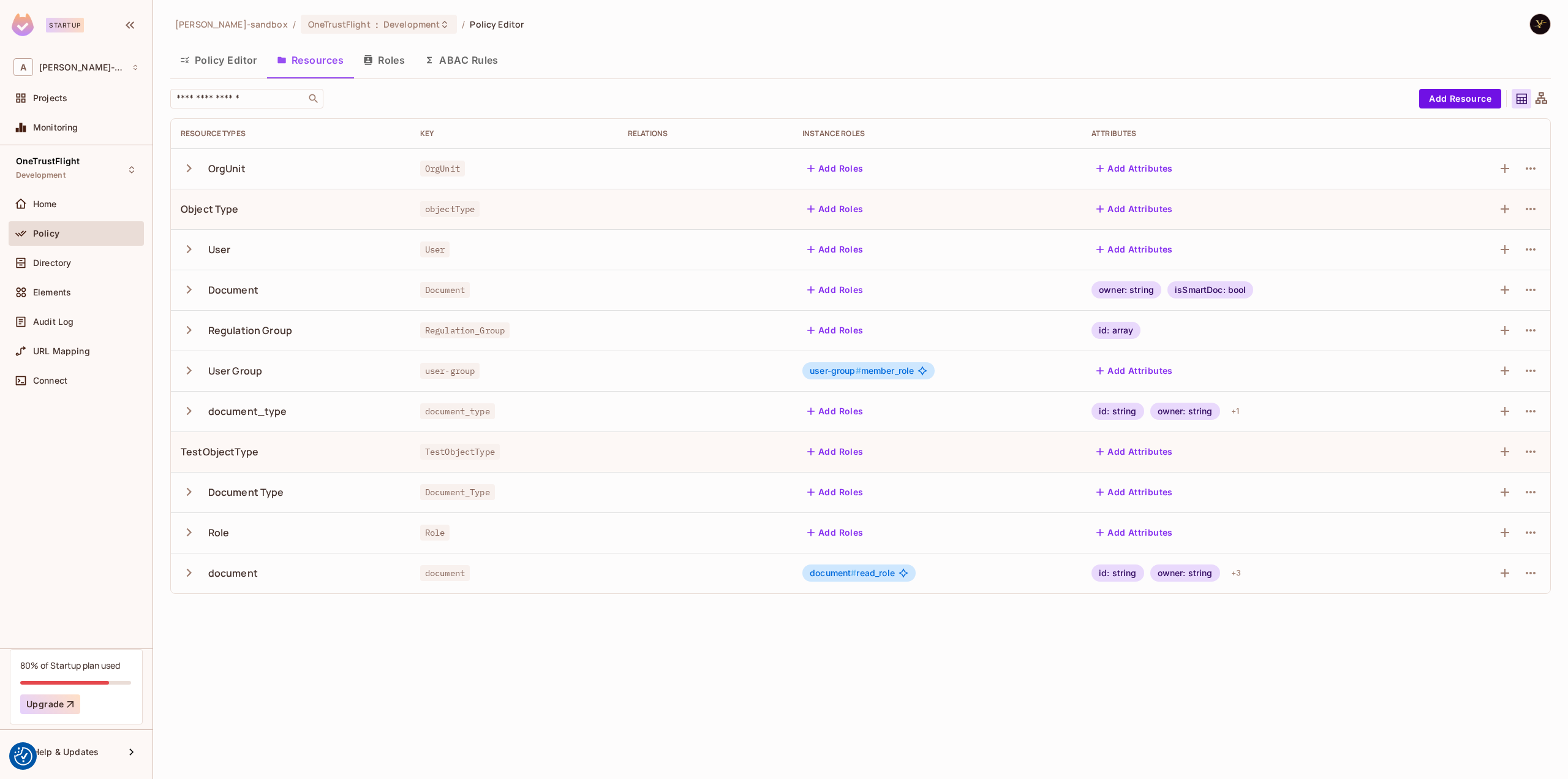
click at [390, 65] on button "Roles" at bounding box center [384, 60] width 61 height 31
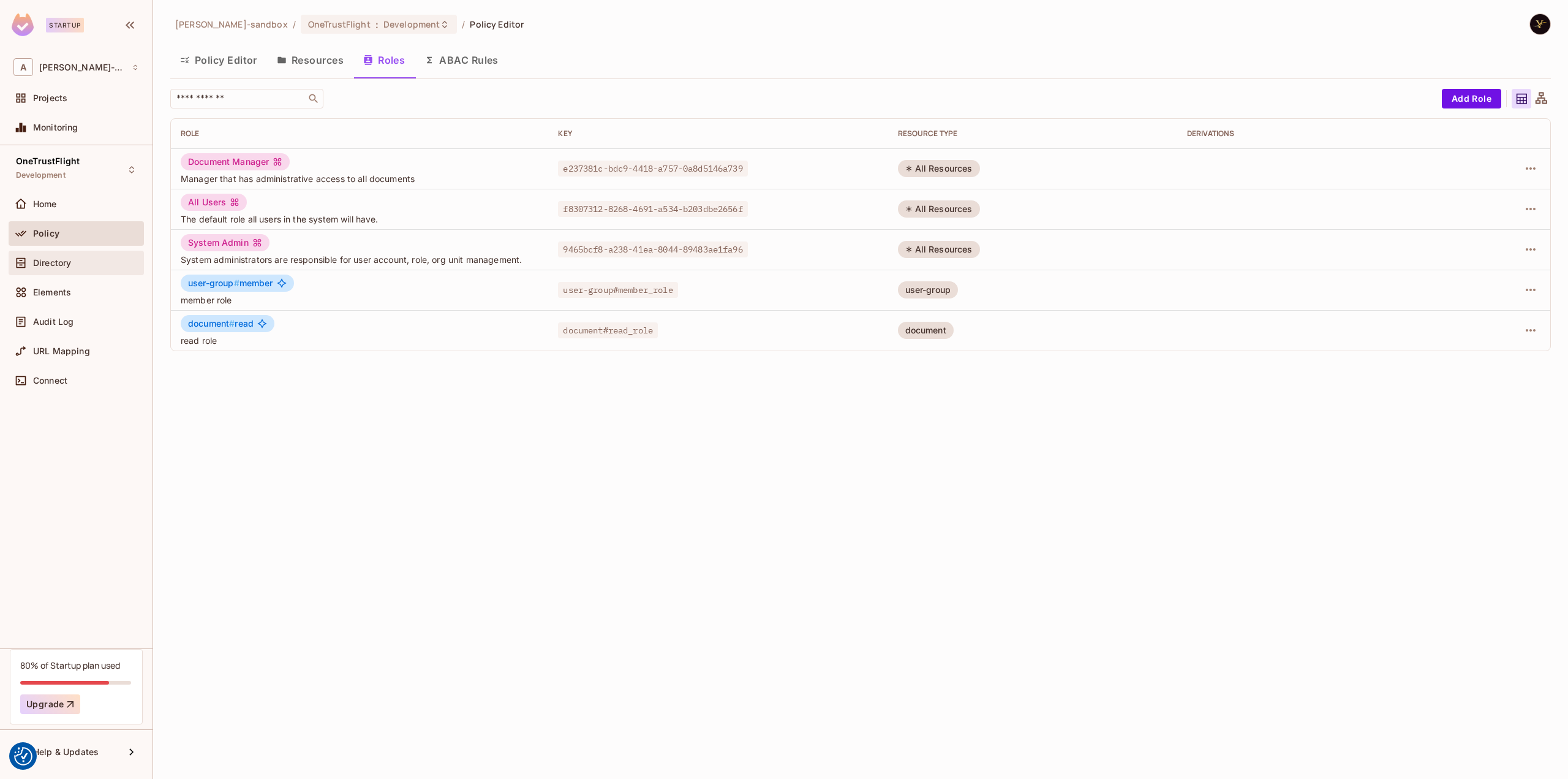
click at [58, 265] on span "Directory" at bounding box center [52, 262] width 38 height 10
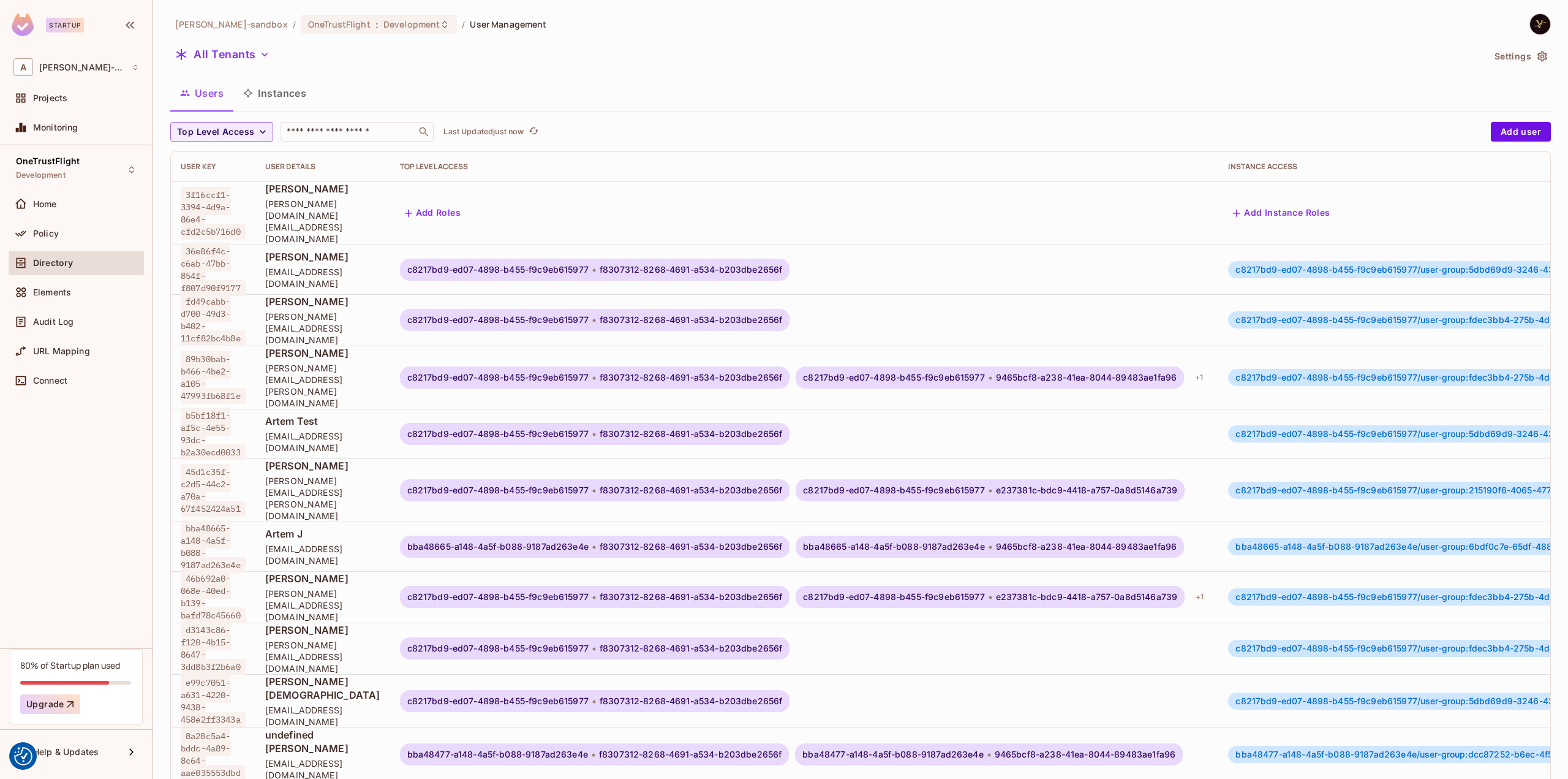
click at [290, 94] on button "Instances" at bounding box center [275, 93] width 83 height 31
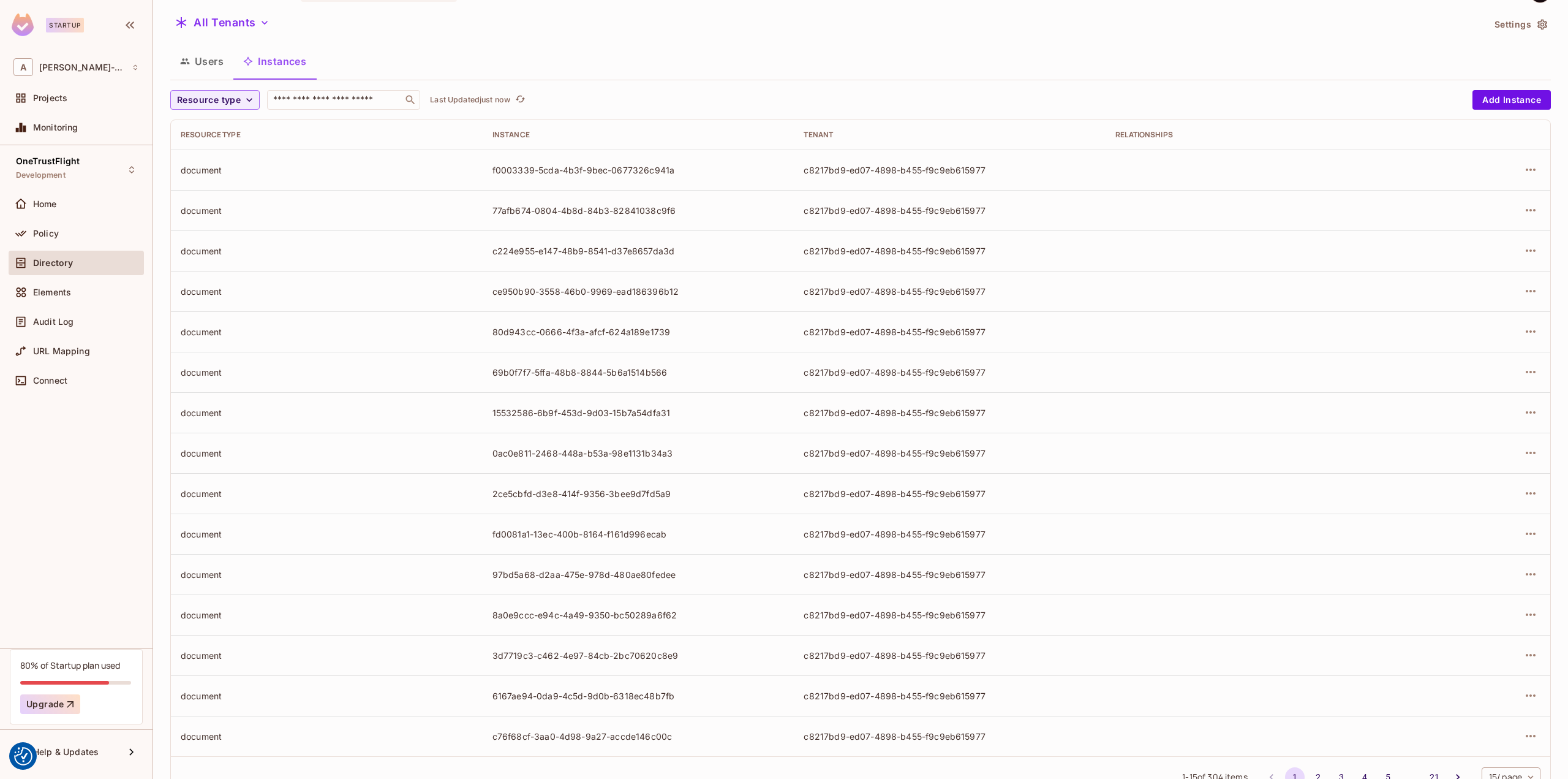
scroll to position [76, 0]
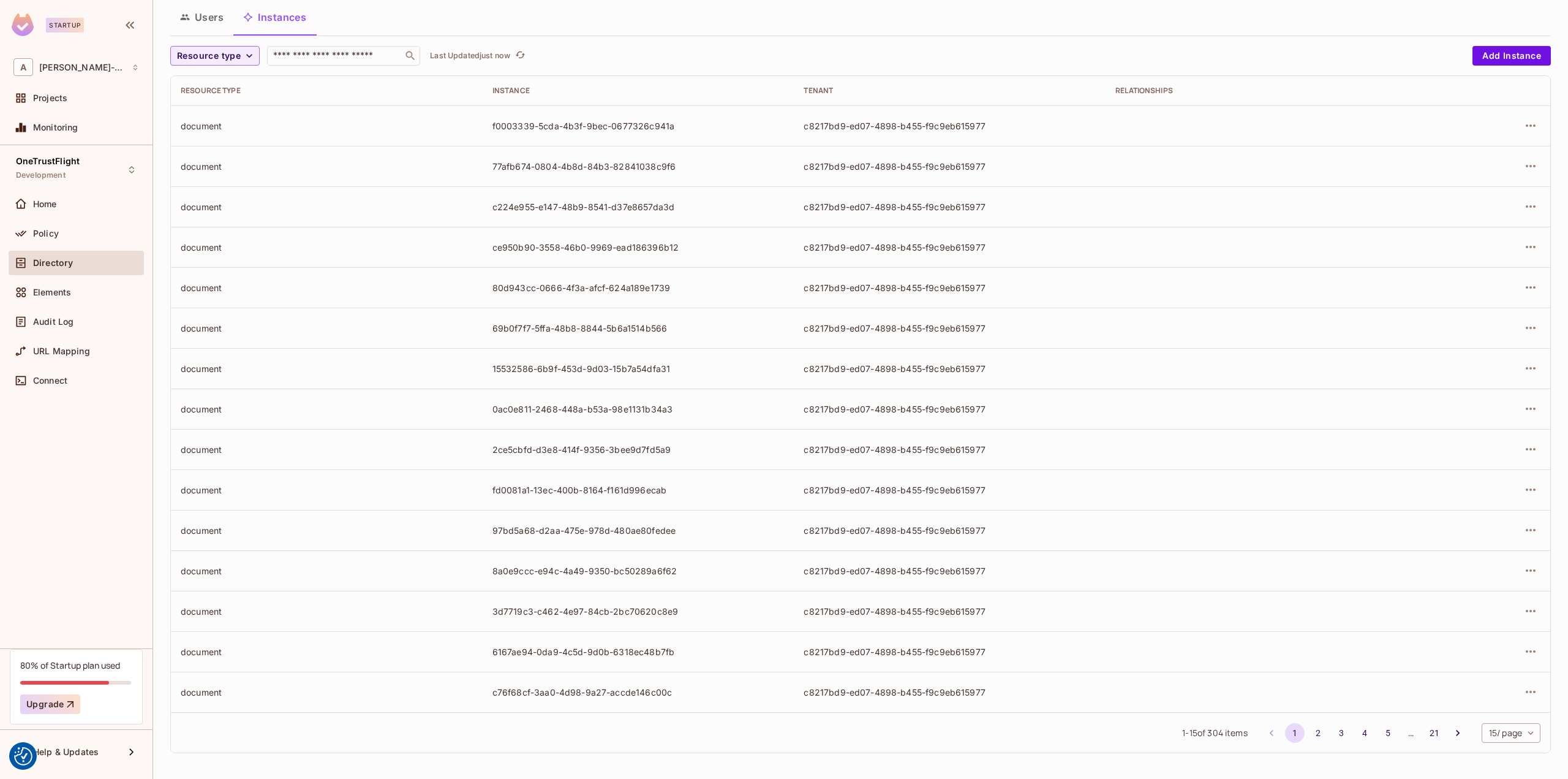
click at [1424, 732] on button "21" at bounding box center [1434, 733] width 20 height 20
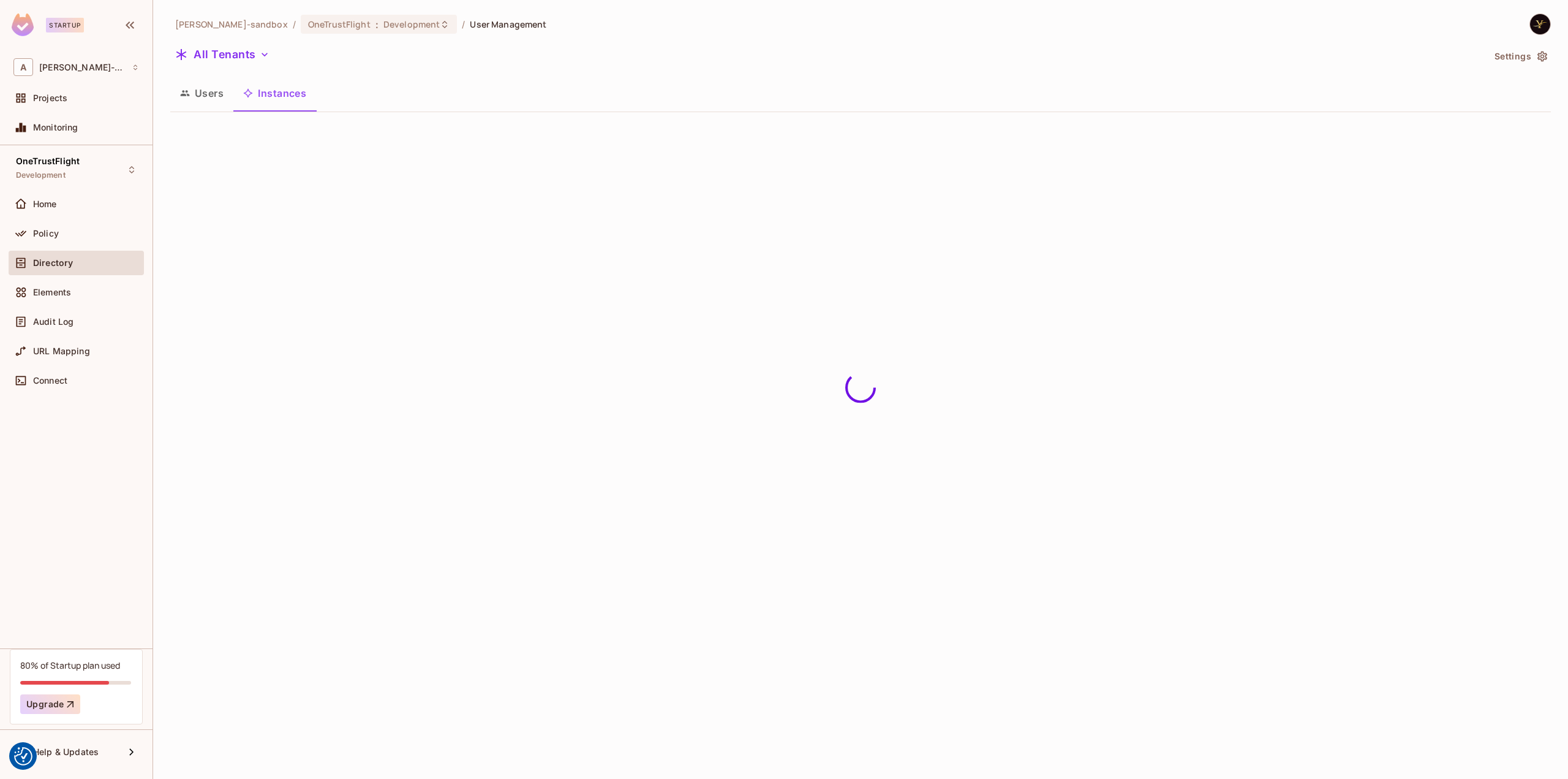
scroll to position [0, 0]
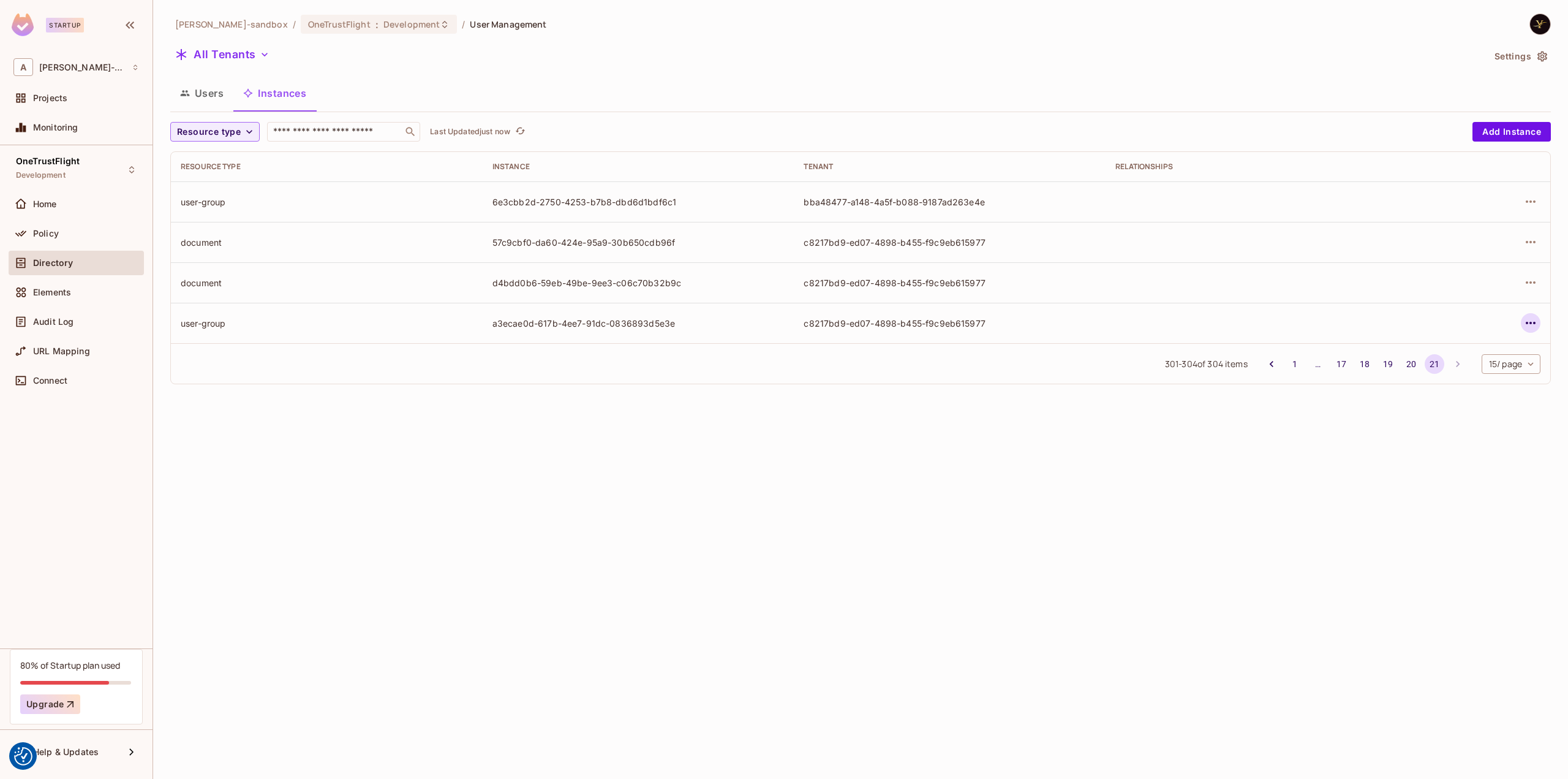
click at [1531, 318] on icon "button" at bounding box center [1530, 322] width 14 height 14
click at [1486, 404] on div "Delete Resource Instance" at bounding box center [1464, 405] width 106 height 13
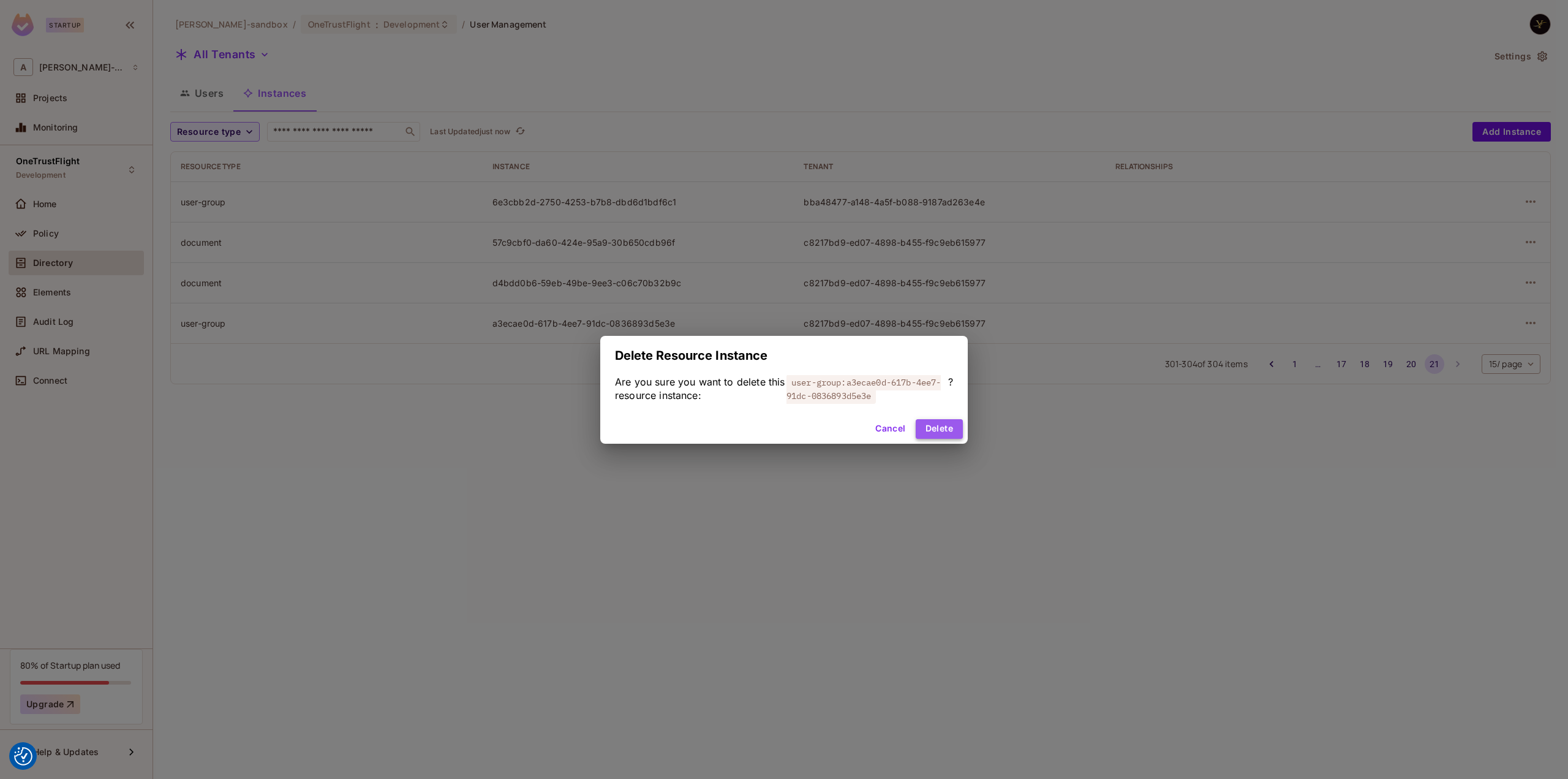
click at [938, 423] on button "Delete" at bounding box center [939, 429] width 47 height 20
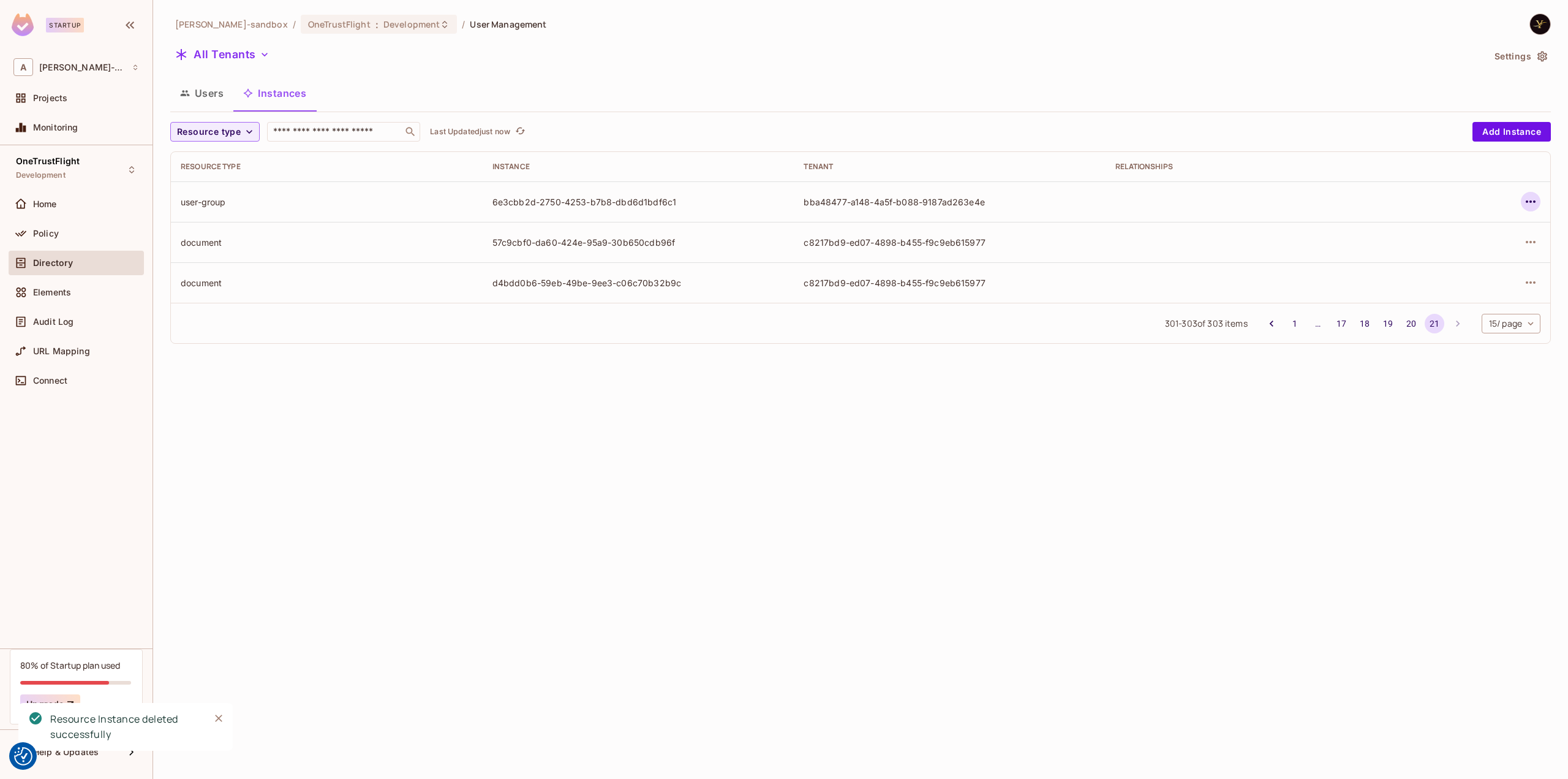
click at [1531, 205] on icon "button" at bounding box center [1530, 202] width 14 height 14
click at [1487, 288] on div "Delete Resource Instance" at bounding box center [1464, 284] width 106 height 13
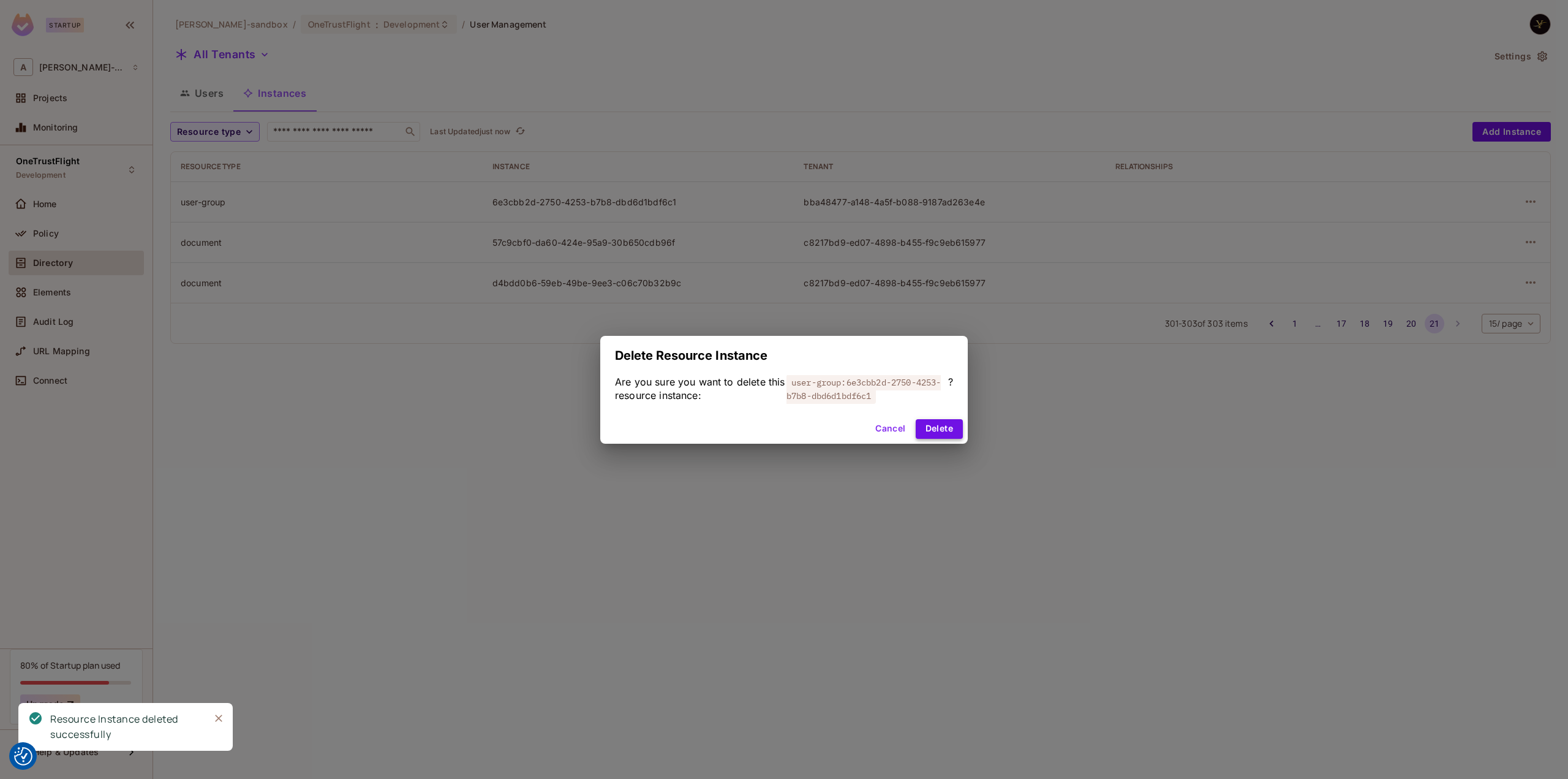
click at [943, 425] on button "Delete" at bounding box center [939, 429] width 47 height 20
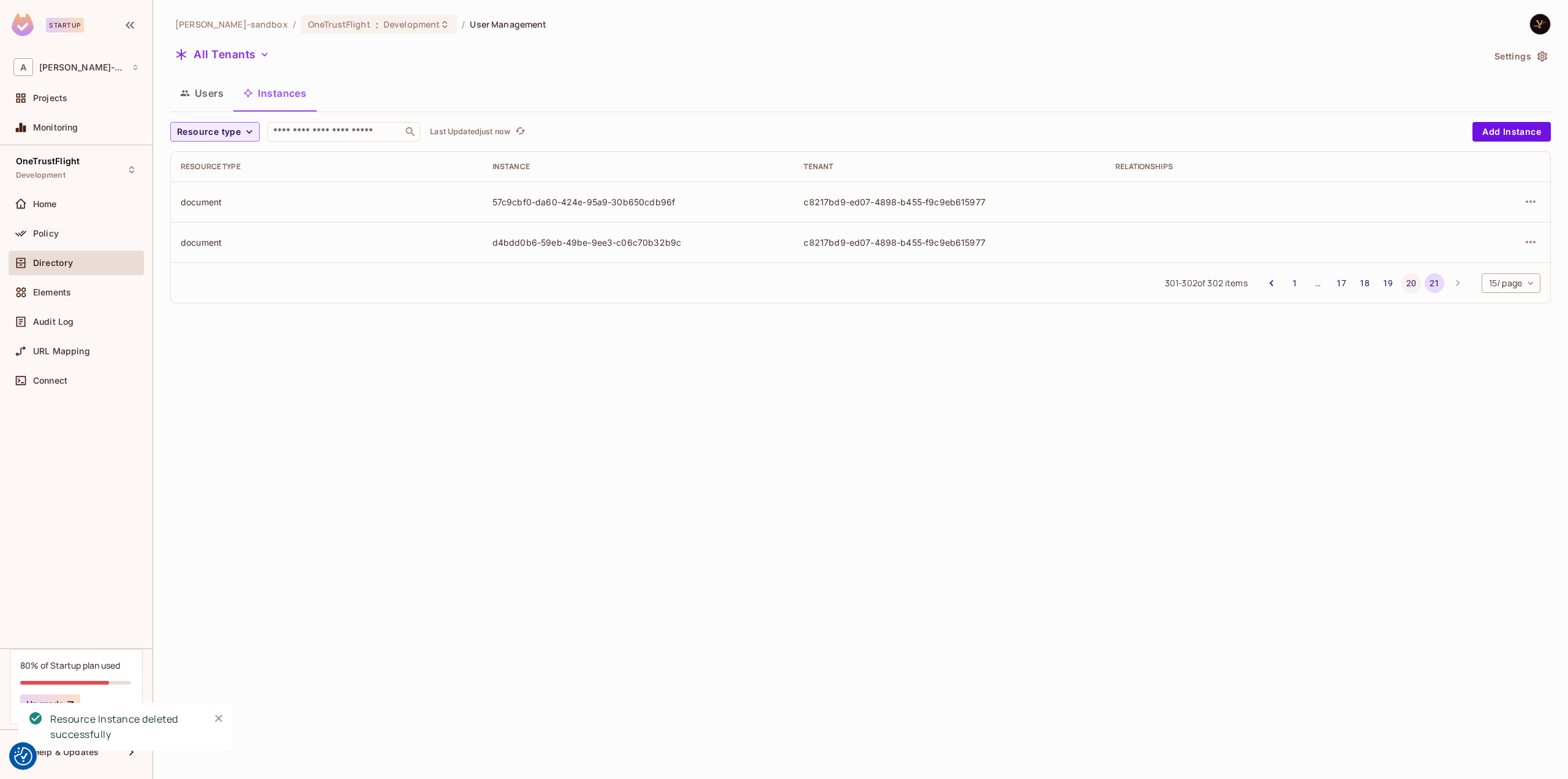
click at [1410, 284] on button "20" at bounding box center [1411, 283] width 20 height 20
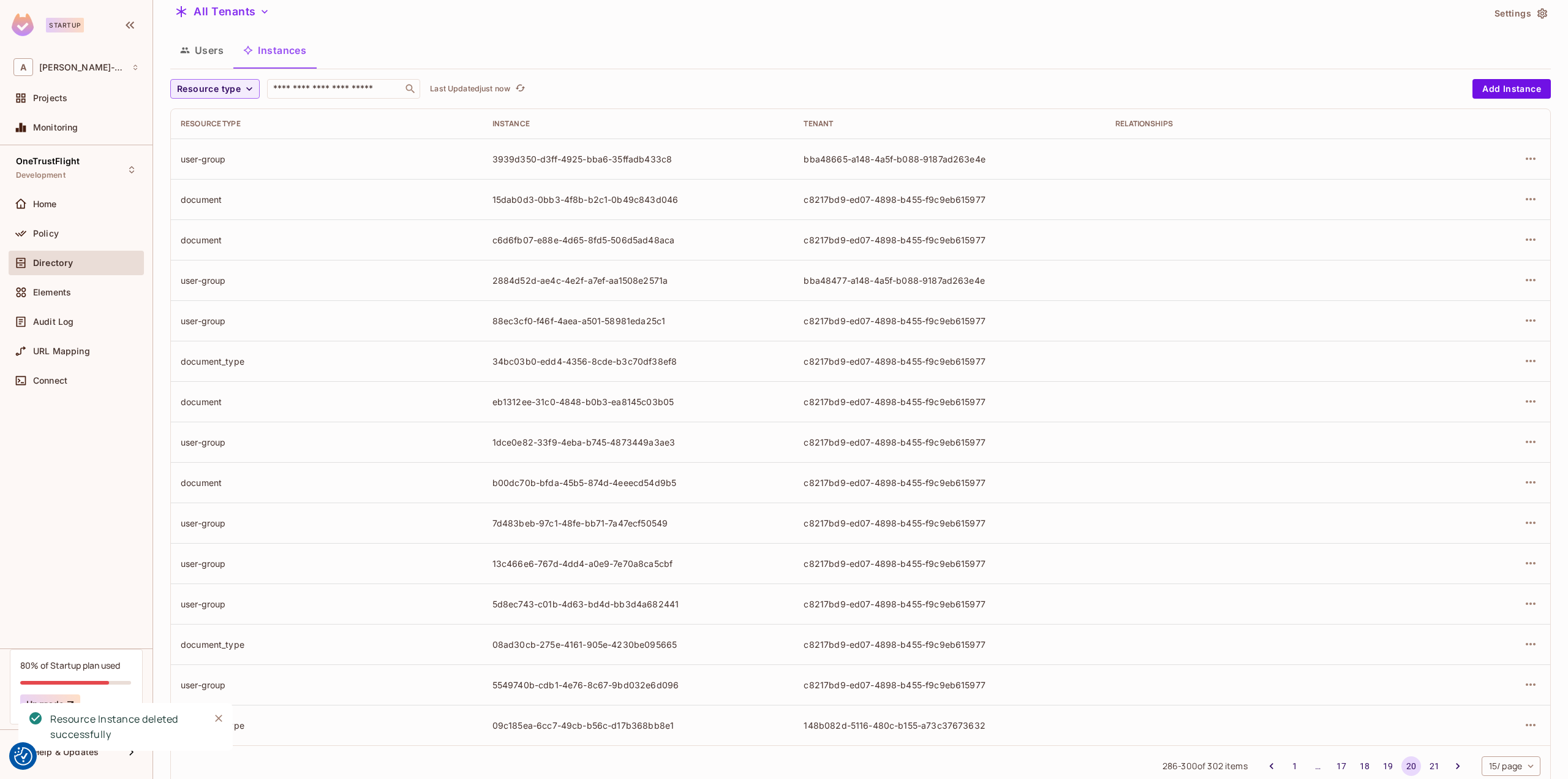
scroll to position [76, 0]
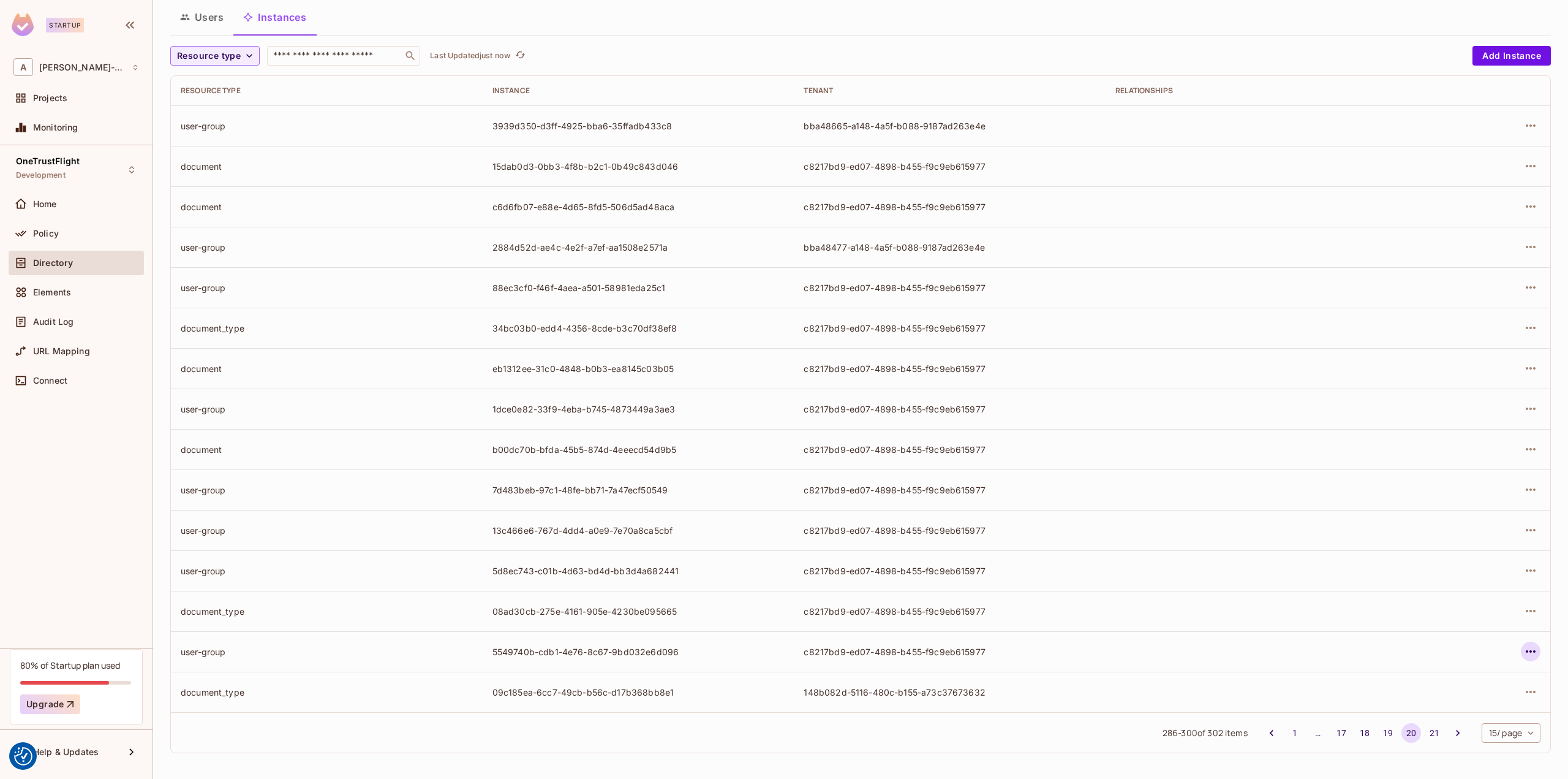
click at [1527, 649] on icon "button" at bounding box center [1530, 651] width 14 height 14
click at [1453, 726] on span "Delete Resource Instance" at bounding box center [1454, 733] width 113 height 20
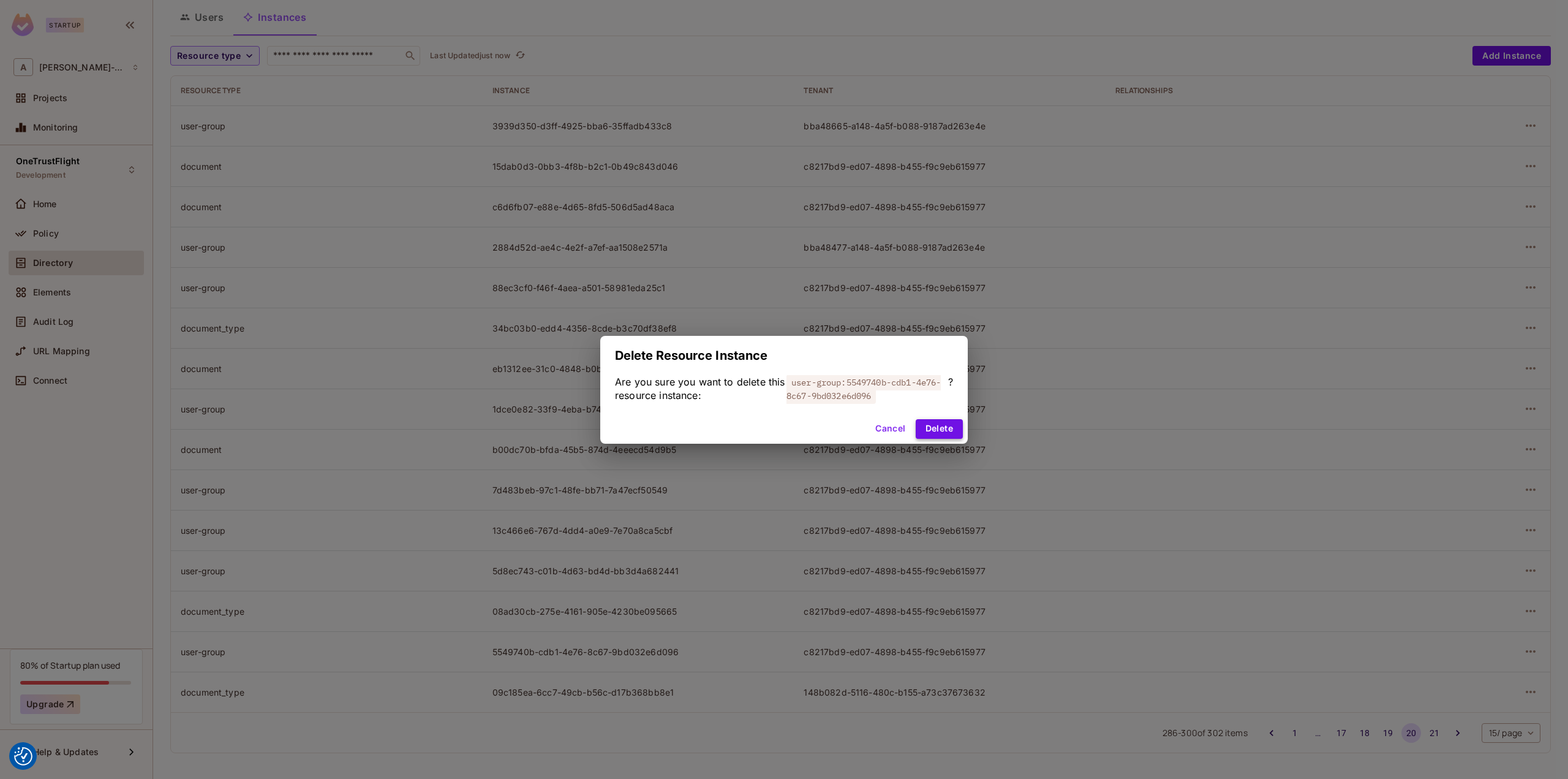
click at [953, 432] on button "Delete" at bounding box center [939, 429] width 47 height 20
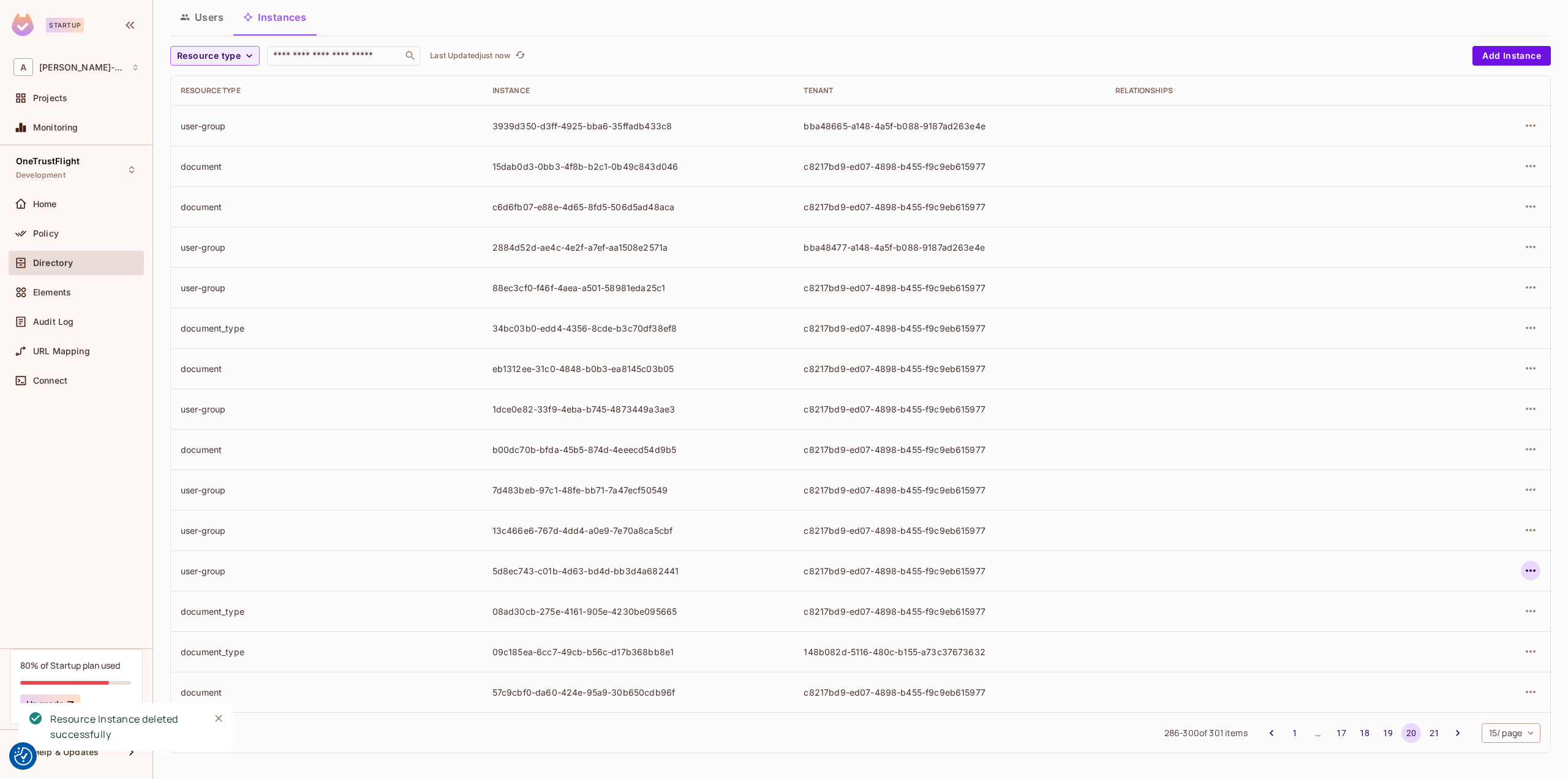
click at [1523, 571] on icon "button" at bounding box center [1530, 570] width 14 height 14
click at [1461, 647] on div "Delete Resource Instance" at bounding box center [1455, 652] width 106 height 13
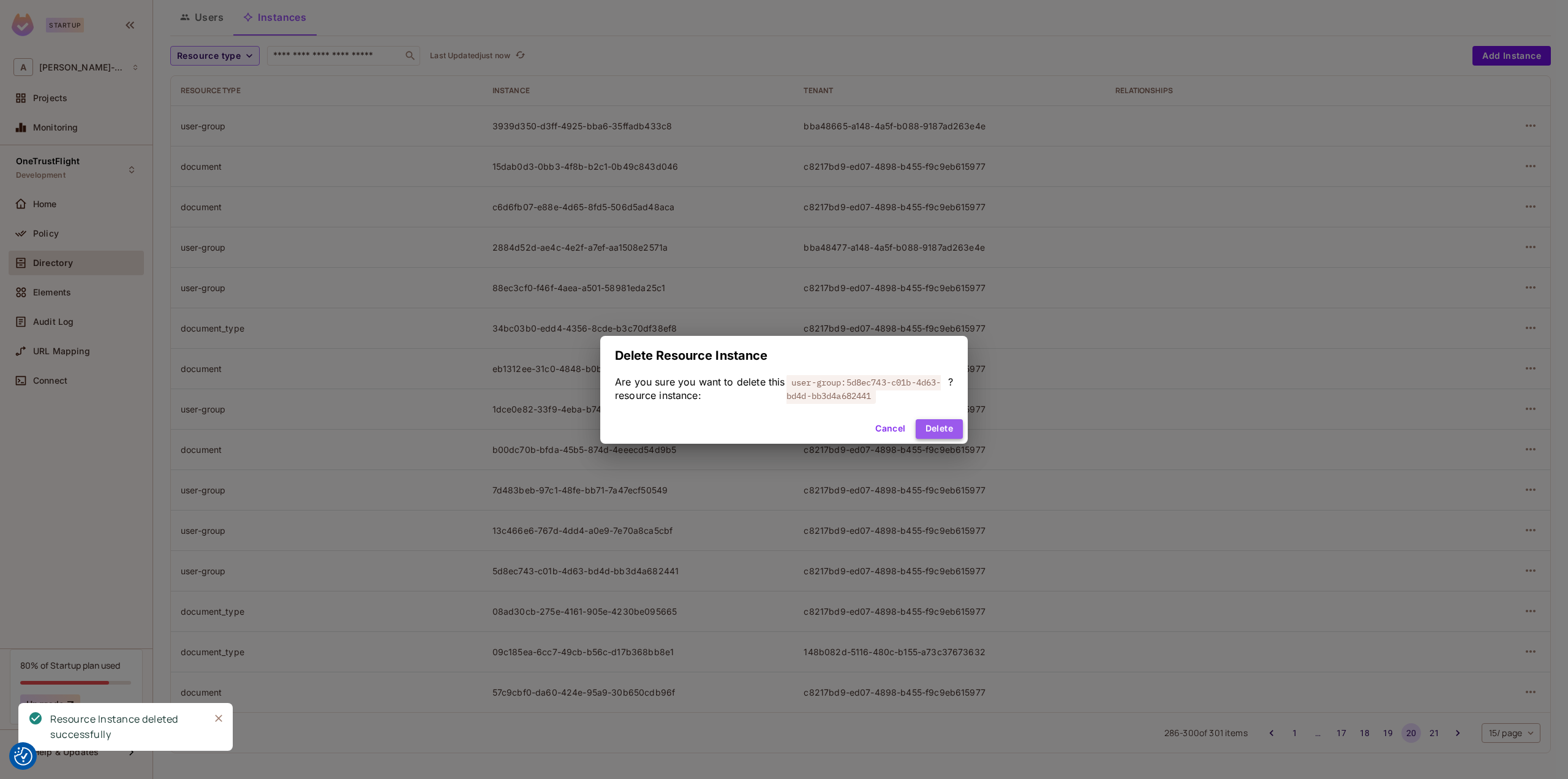
click at [942, 432] on button "Delete" at bounding box center [939, 429] width 47 height 20
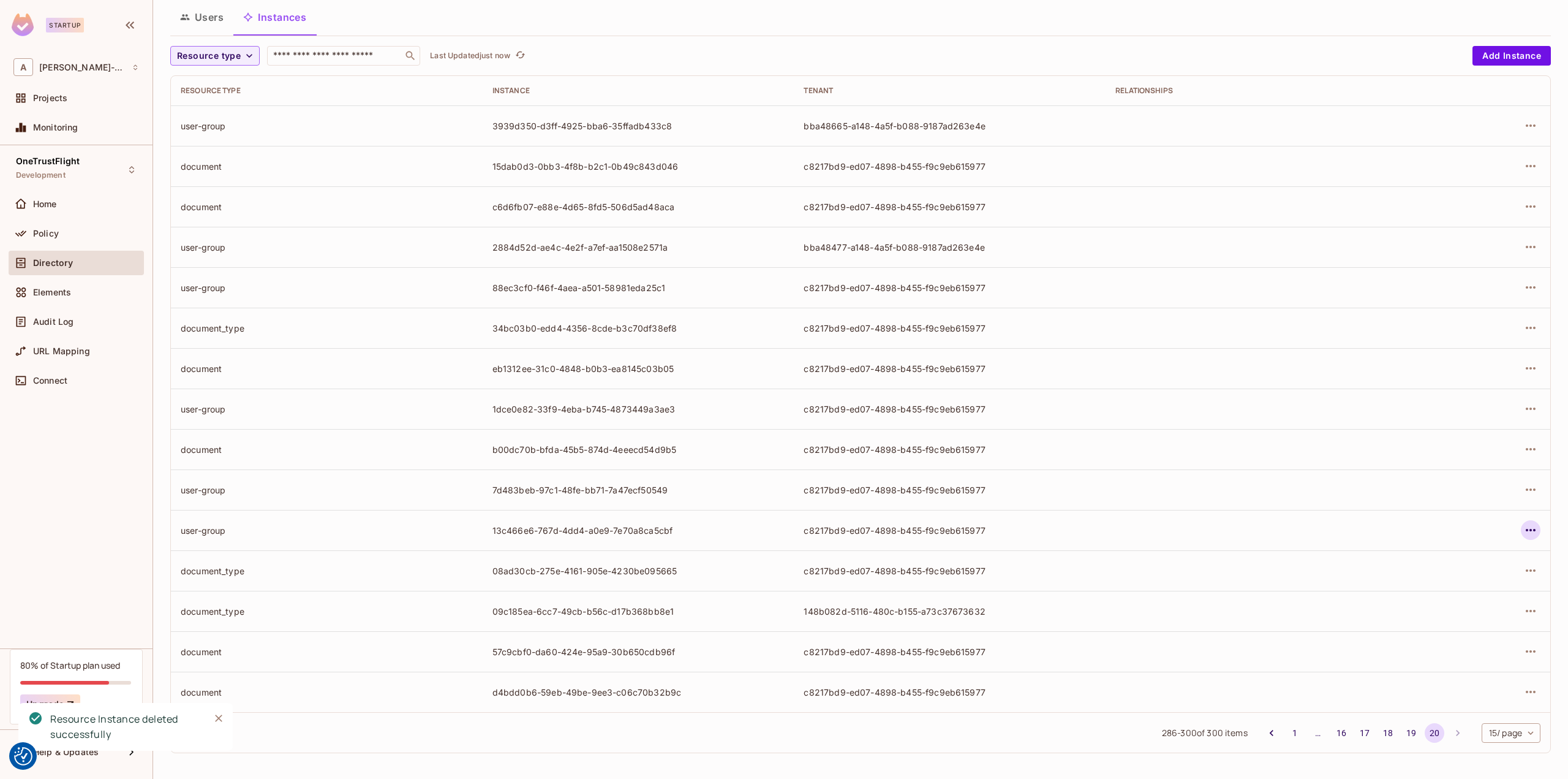
click at [1526, 528] on icon "button" at bounding box center [1530, 530] width 14 height 14
click at [1461, 604] on span "Delete Resource Instance" at bounding box center [1454, 611] width 113 height 20
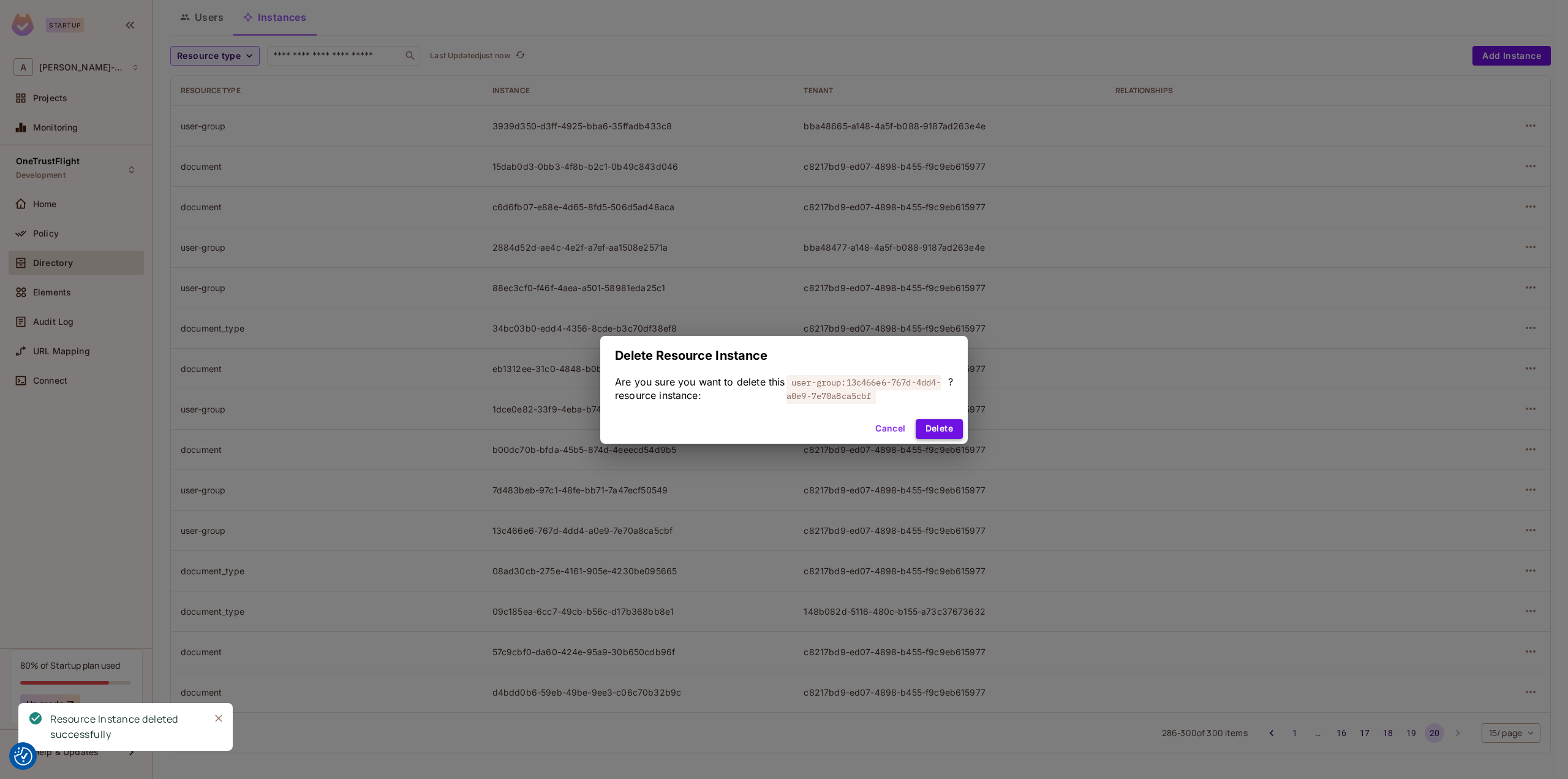
click at [951, 430] on button "Delete" at bounding box center [939, 429] width 47 height 20
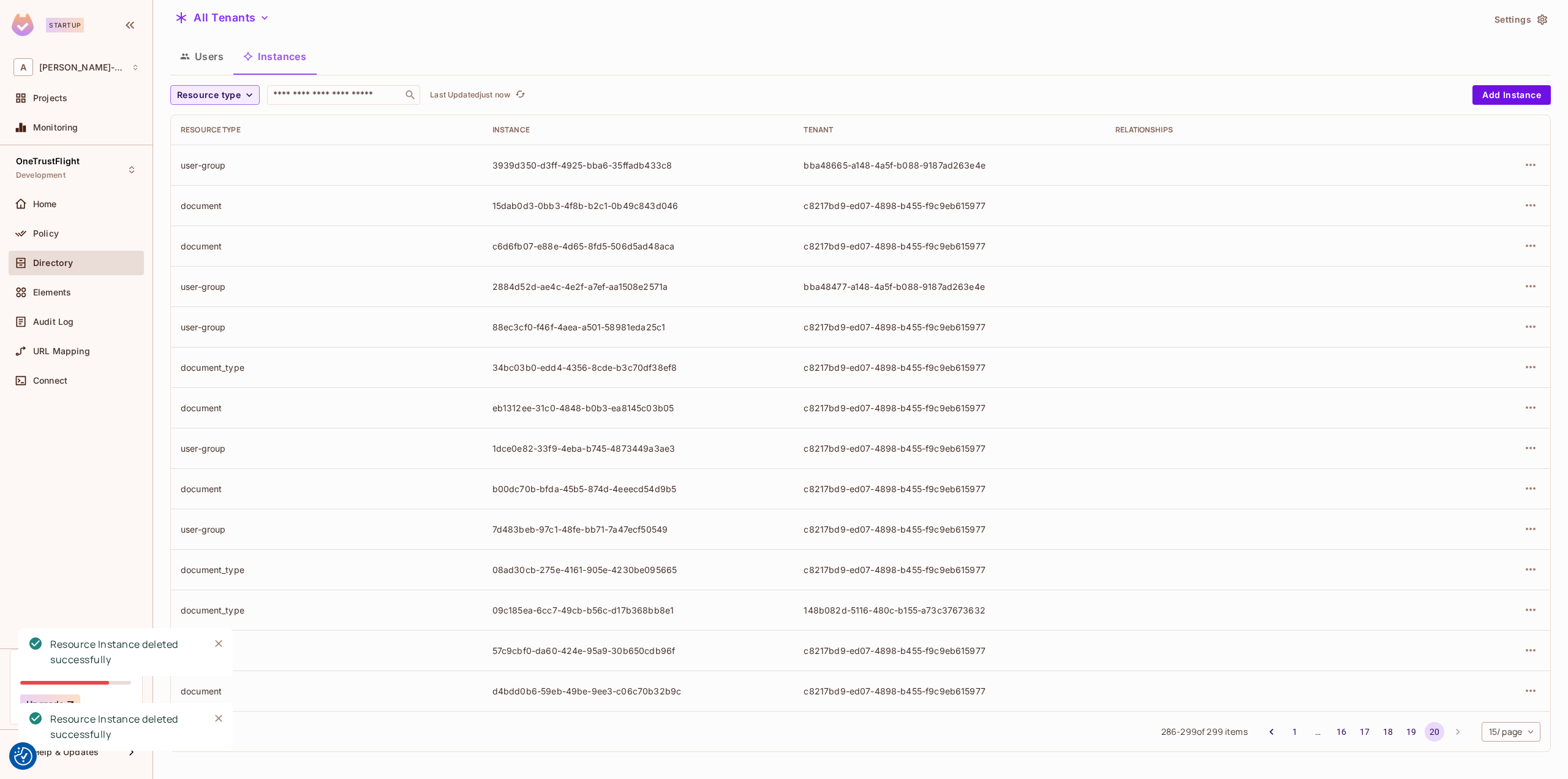
scroll to position [35, 0]
click at [1523, 532] on icon "button" at bounding box center [1530, 530] width 14 height 14
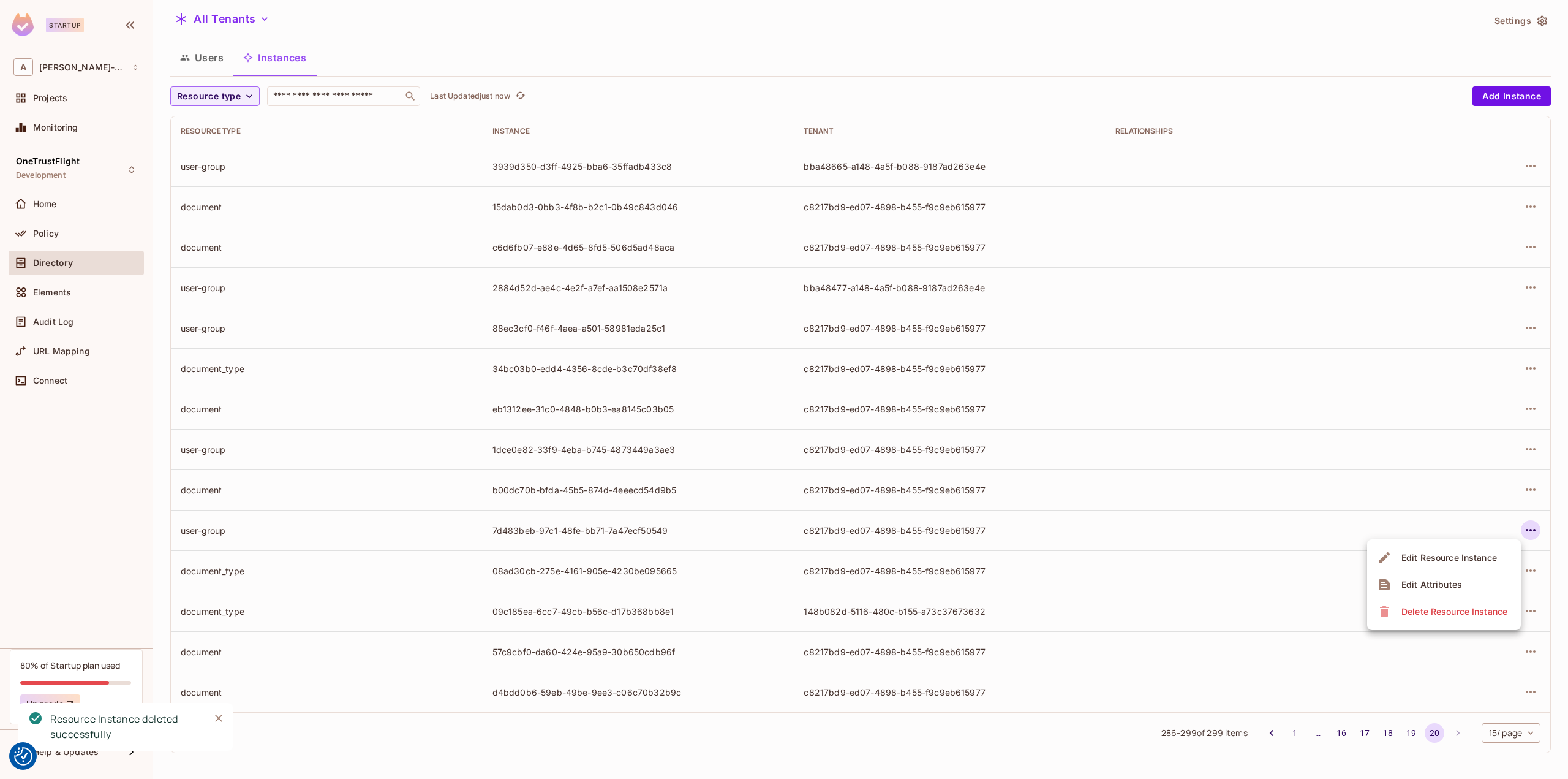
click at [1453, 602] on span "Delete Resource Instance" at bounding box center [1454, 611] width 113 height 20
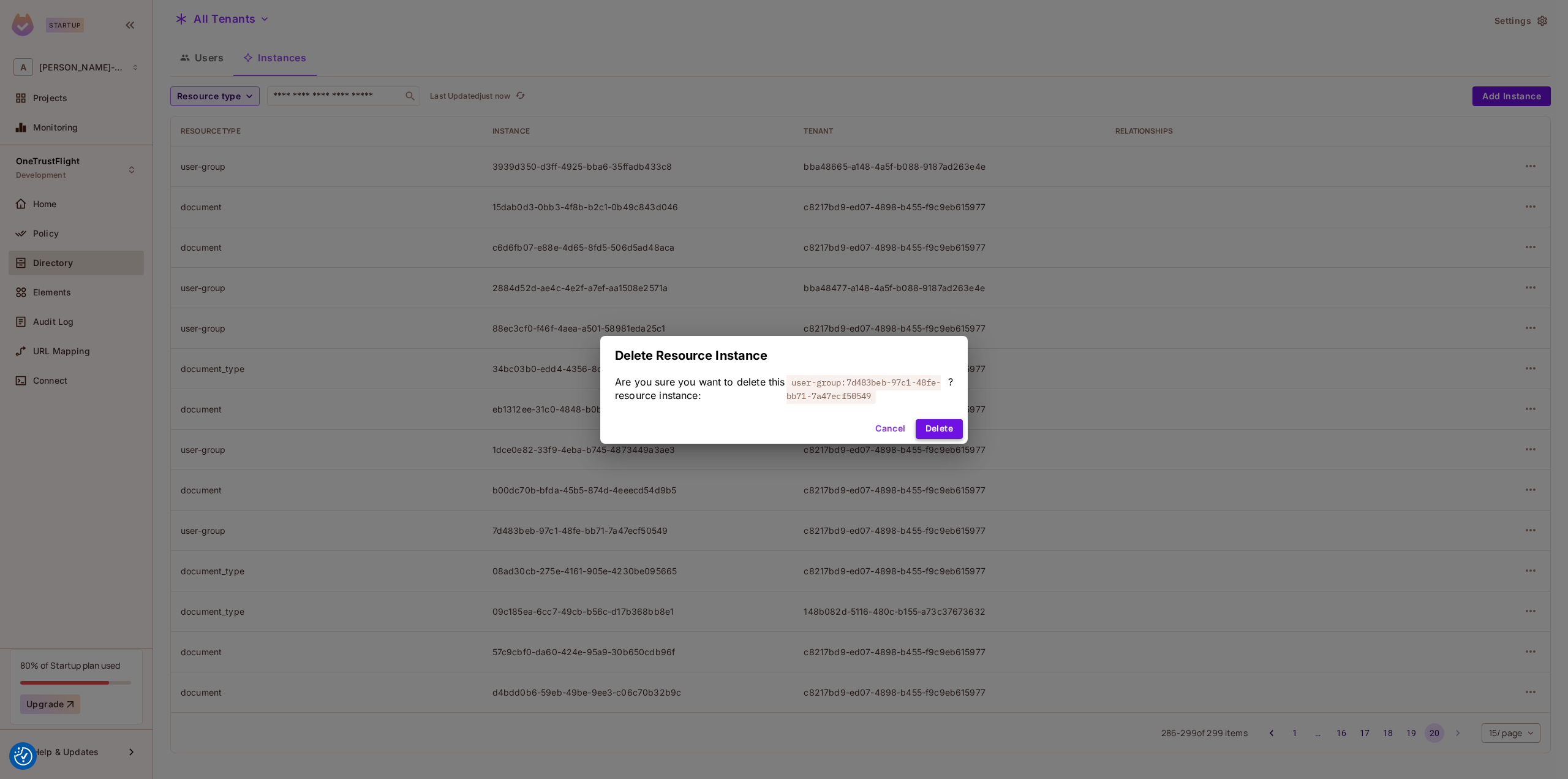
click at [946, 431] on button "Delete" at bounding box center [939, 429] width 47 height 20
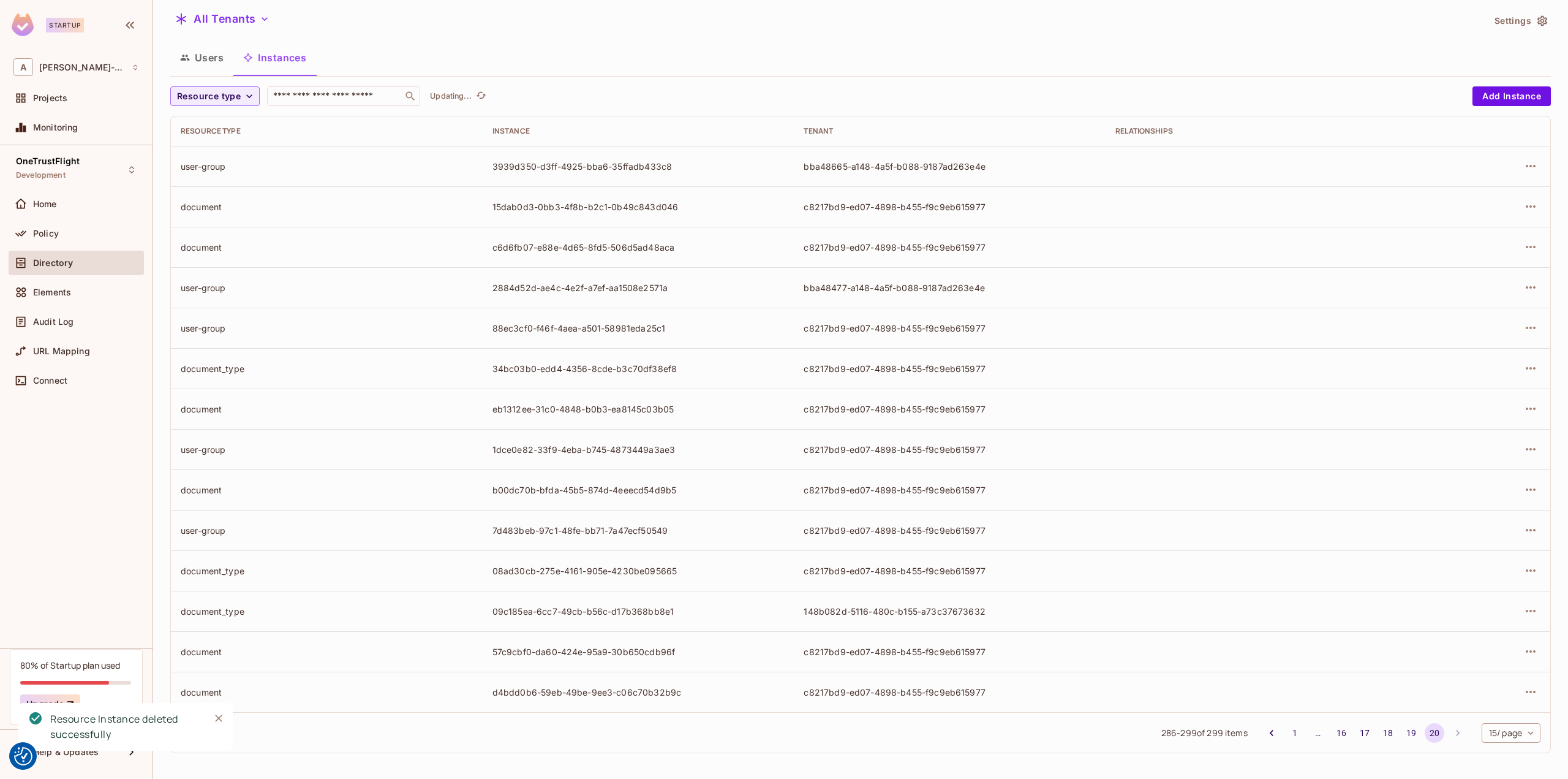
scroll to position [0, 0]
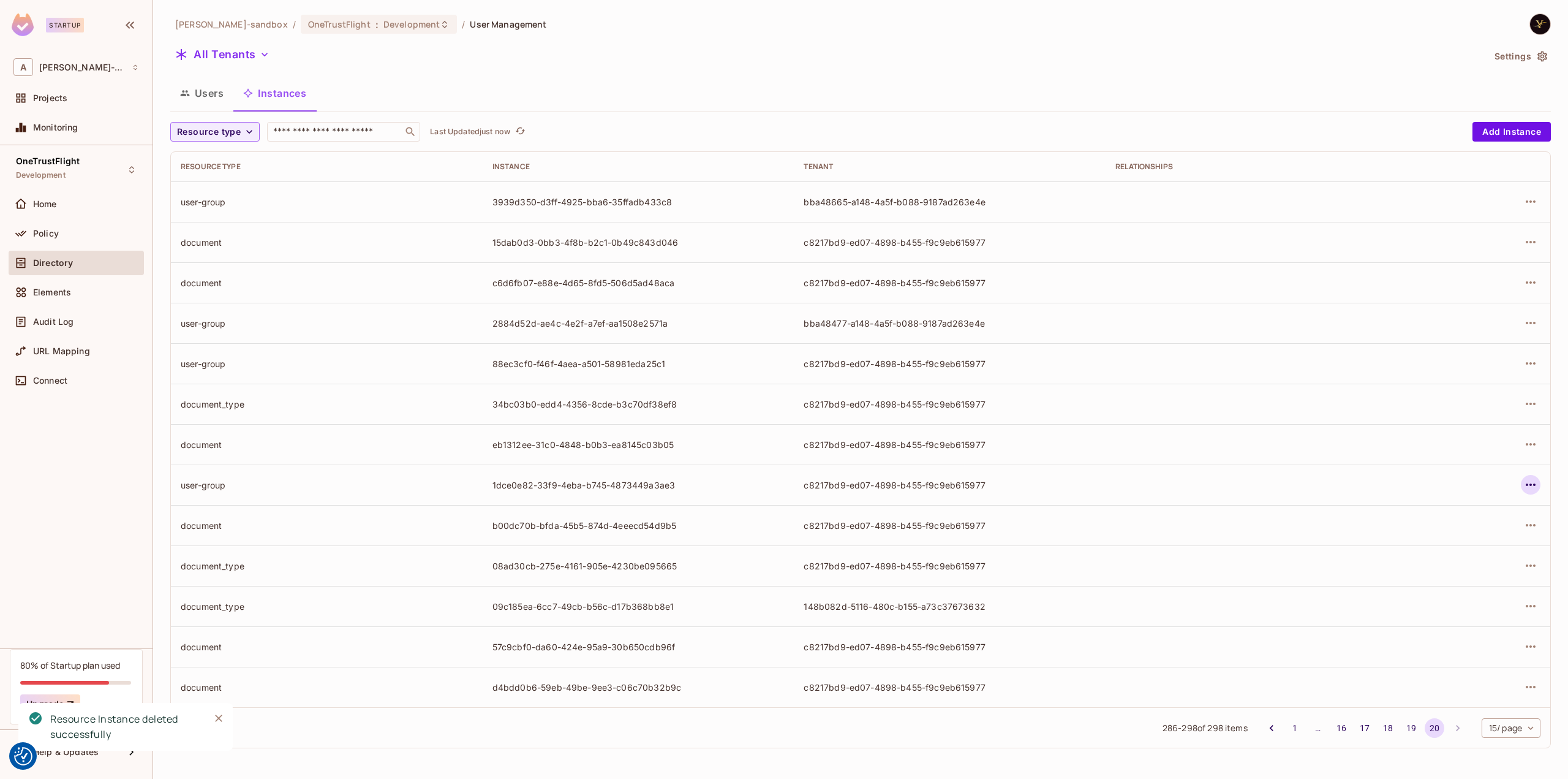
click at [1528, 476] on button "button" at bounding box center [1530, 485] width 20 height 20
click at [1471, 560] on div "Delete Resource Instance" at bounding box center [1464, 566] width 106 height 13
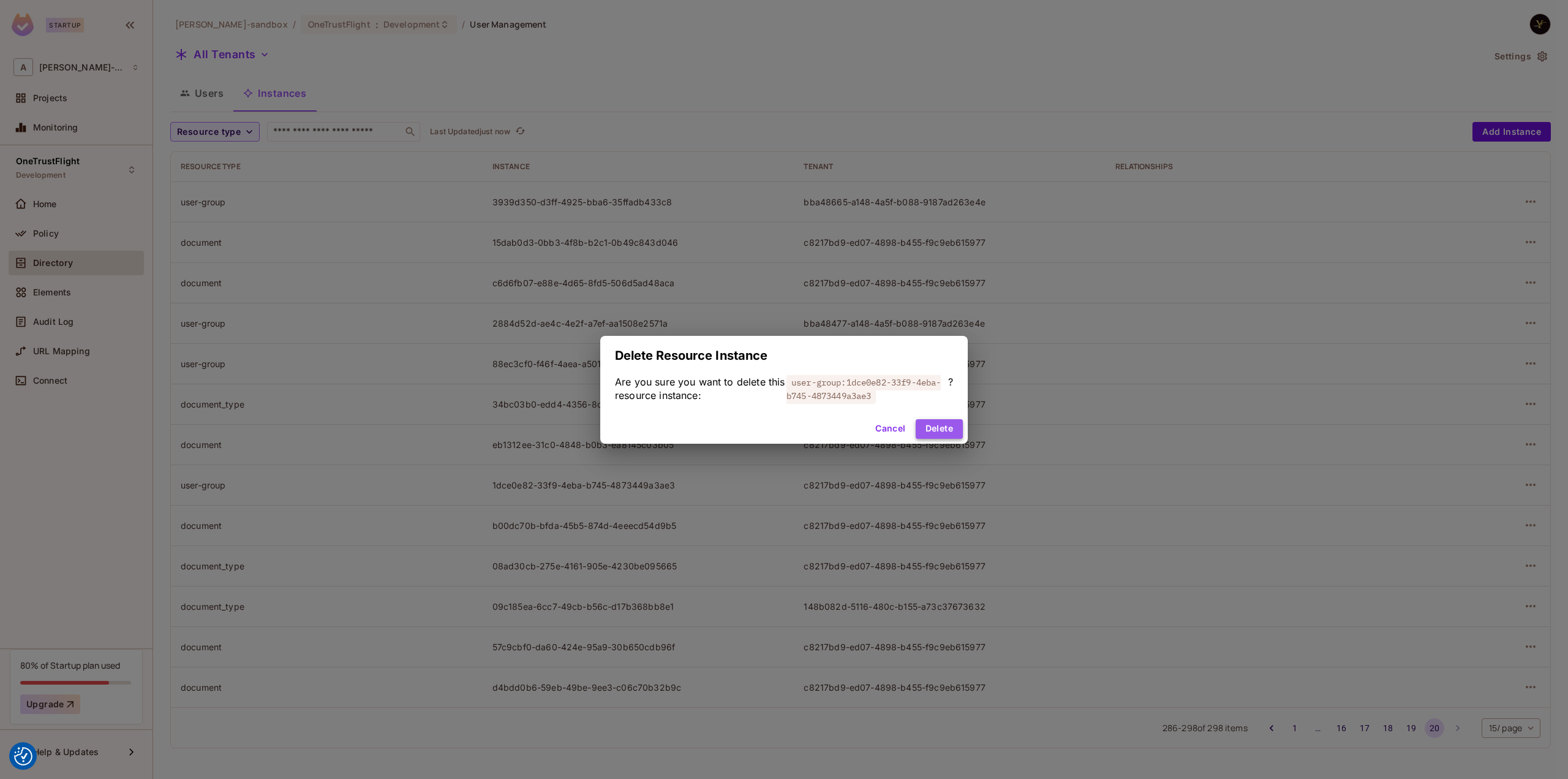
click at [936, 426] on button "Delete" at bounding box center [939, 429] width 47 height 20
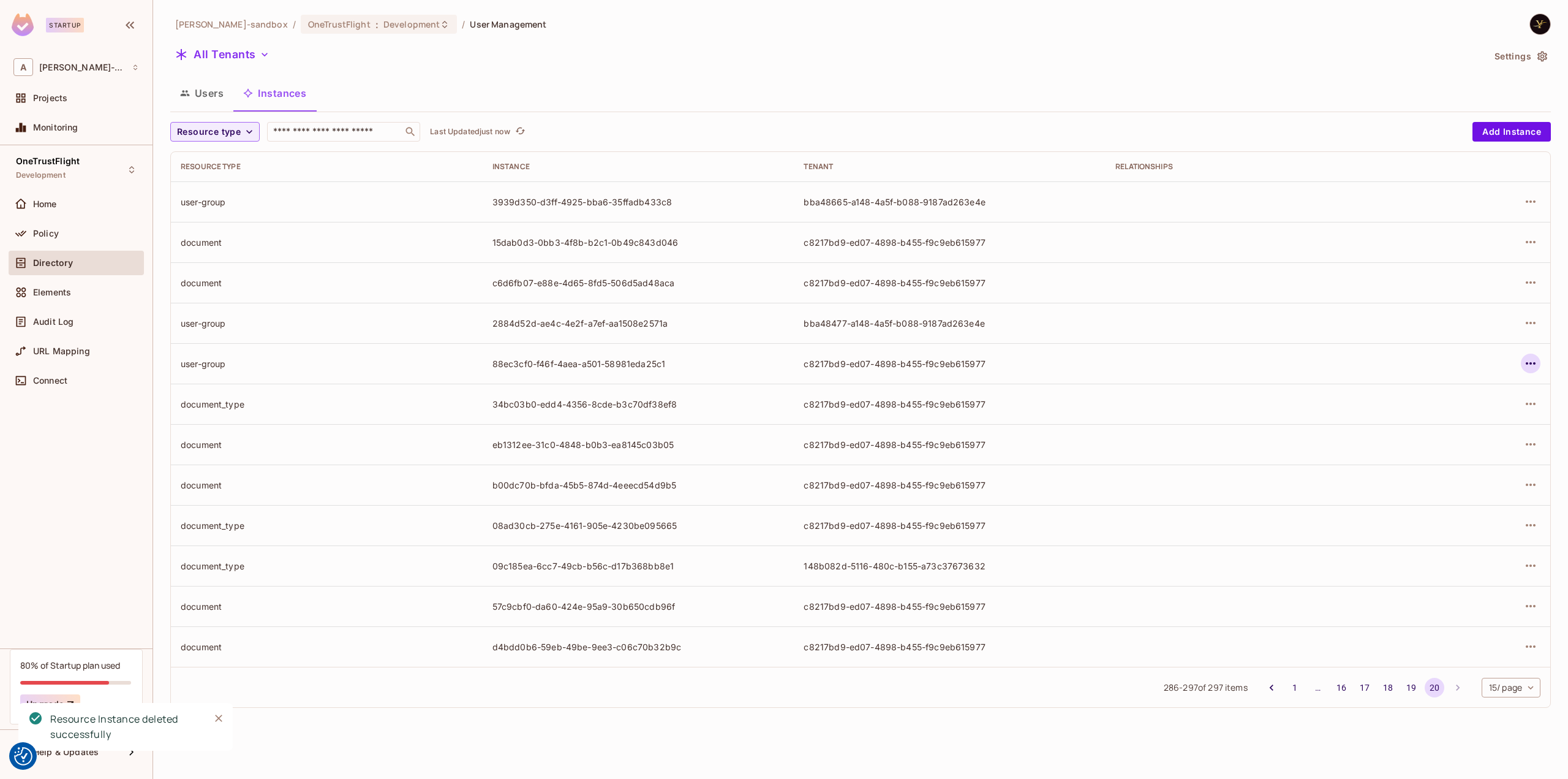
click at [1528, 362] on icon "button" at bounding box center [1530, 363] width 14 height 14
click at [1487, 446] on div "Delete Resource Instance" at bounding box center [1464, 446] width 106 height 13
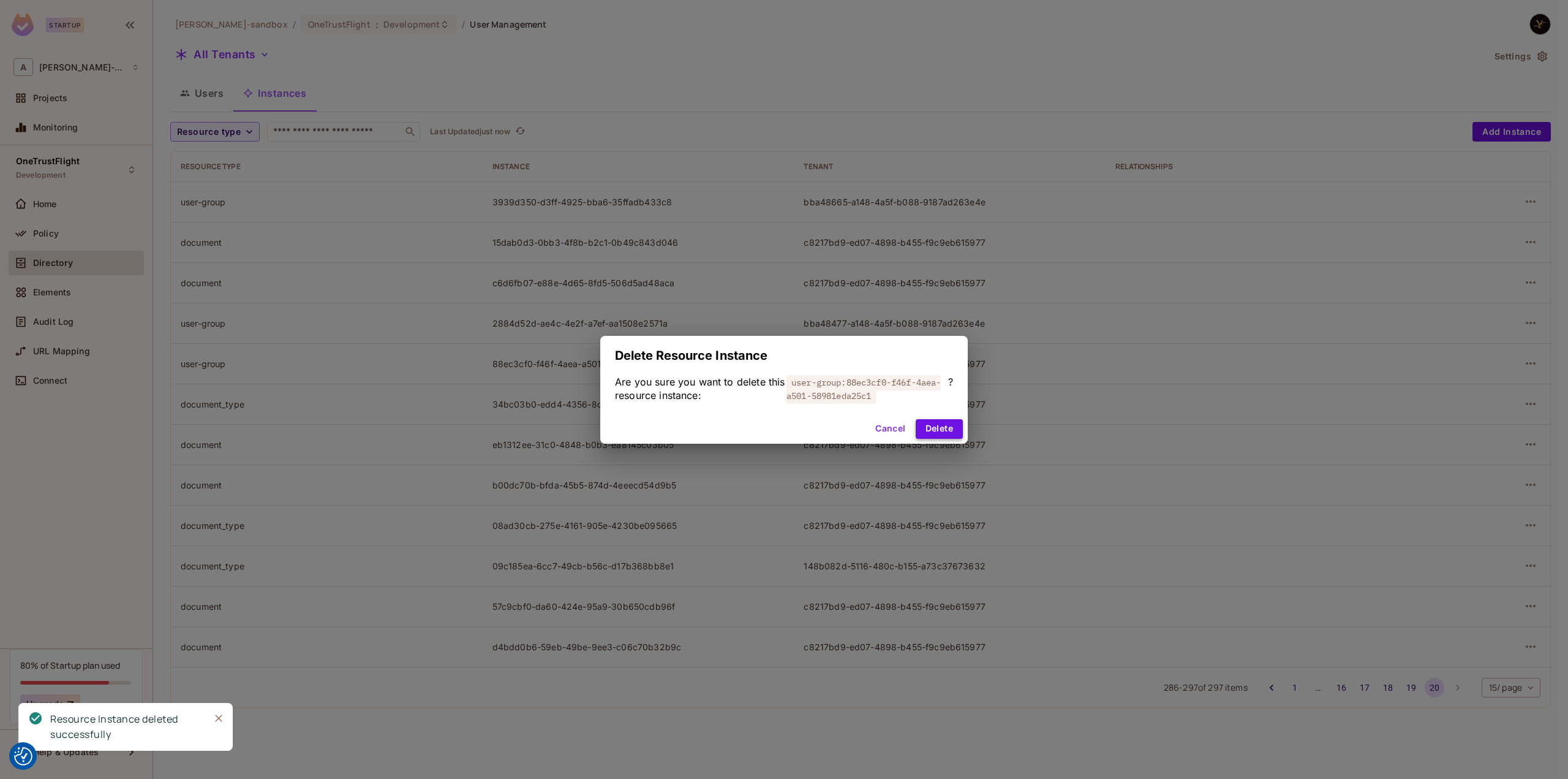
click at [935, 424] on button "Delete" at bounding box center [939, 429] width 47 height 20
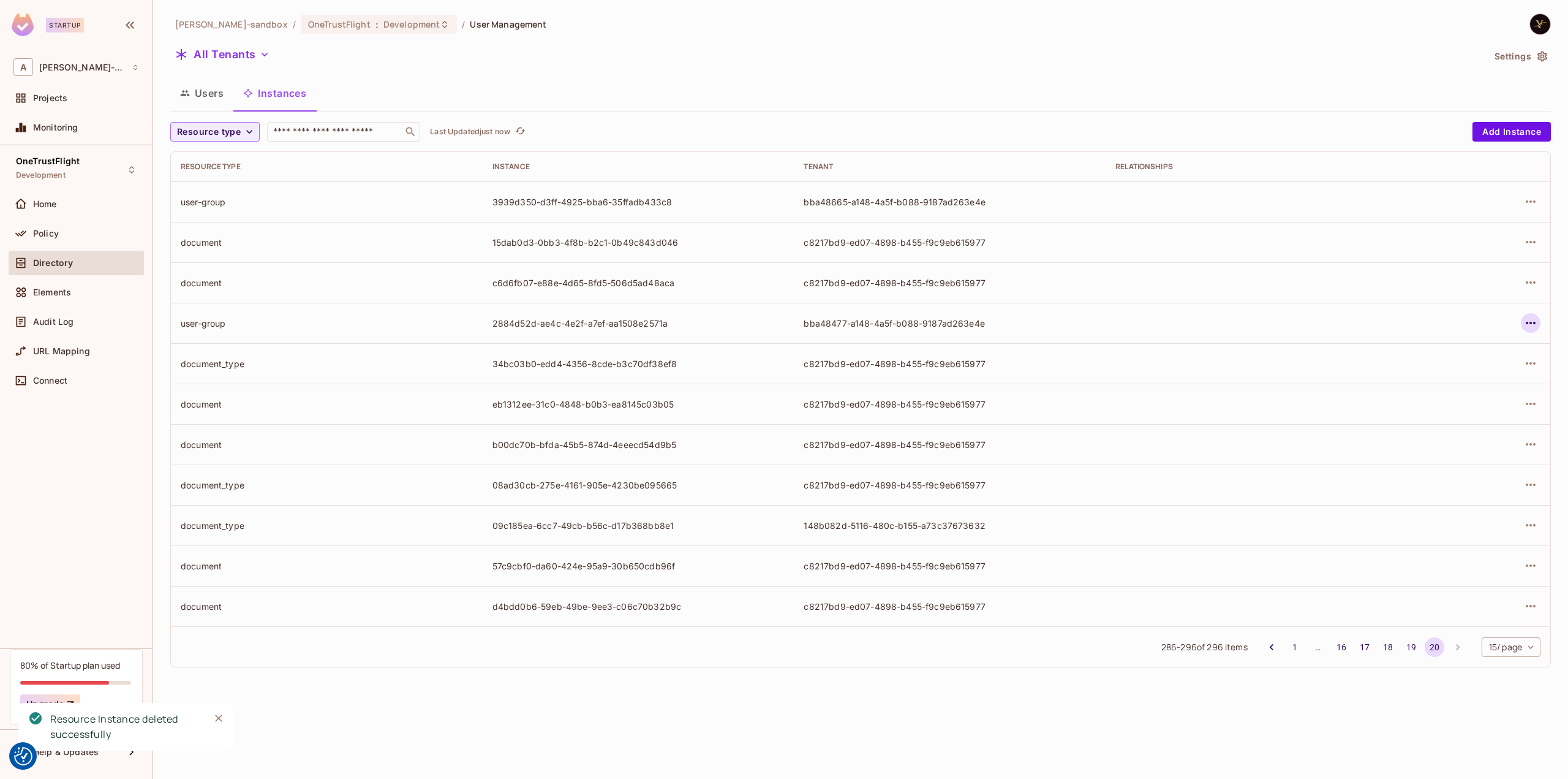
click at [1532, 327] on icon "button" at bounding box center [1530, 322] width 14 height 14
click at [1465, 406] on div "Delete Resource Instance" at bounding box center [1464, 405] width 106 height 13
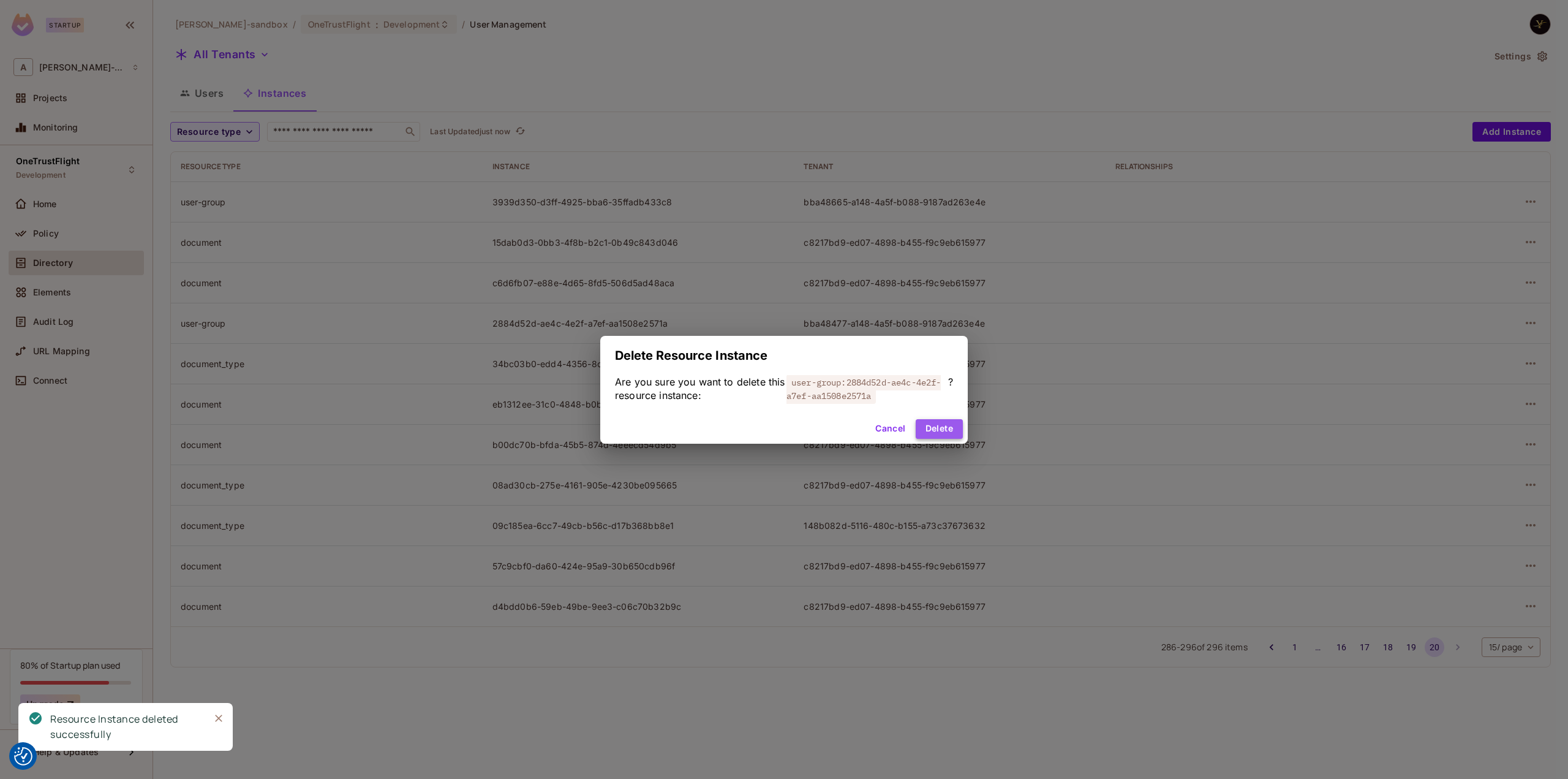
click at [935, 422] on button "Delete" at bounding box center [939, 429] width 47 height 20
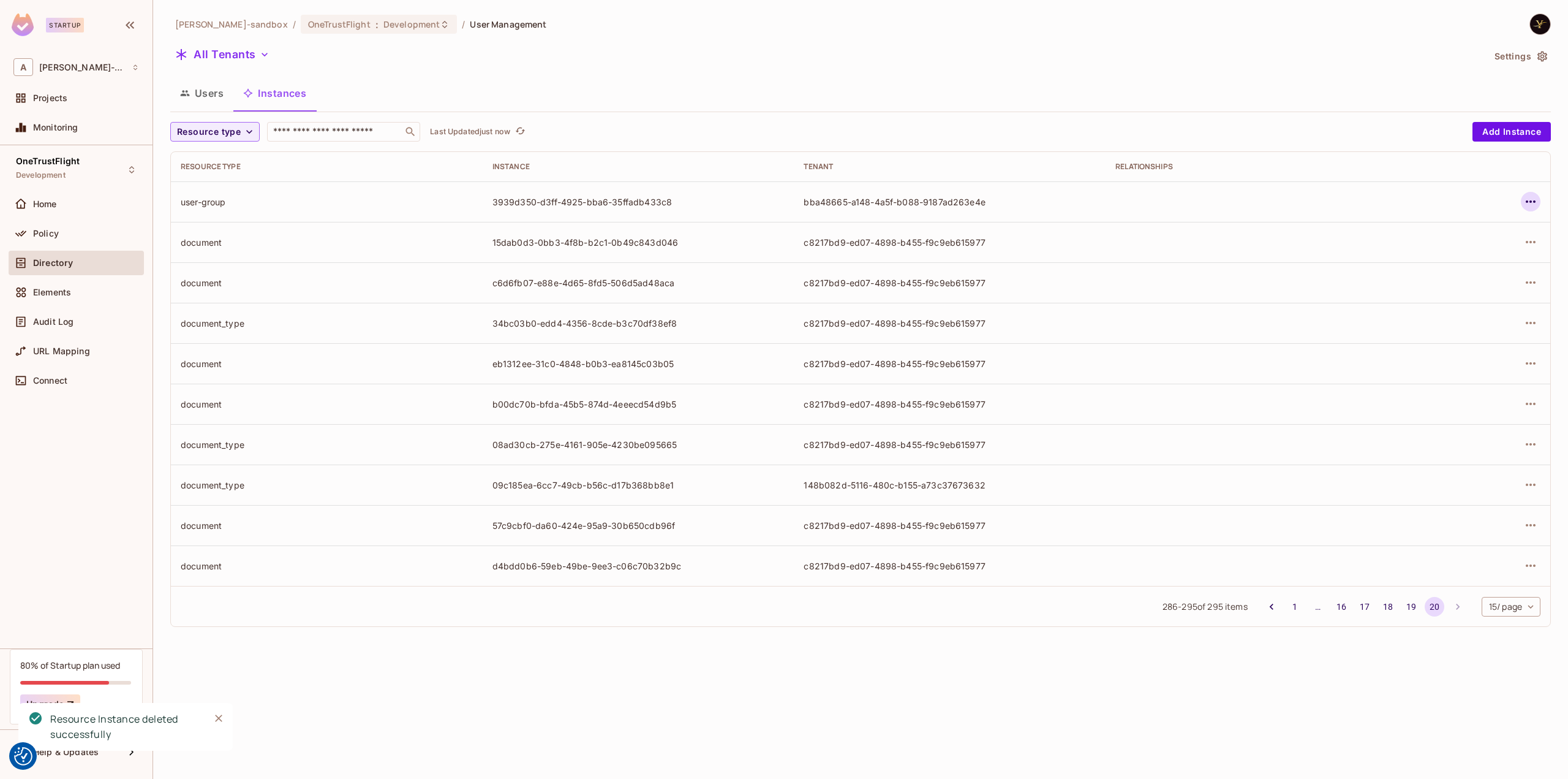
click at [1531, 199] on icon "button" at bounding box center [1530, 202] width 14 height 14
click at [1466, 286] on div "Delete Resource Instance" at bounding box center [1464, 284] width 106 height 13
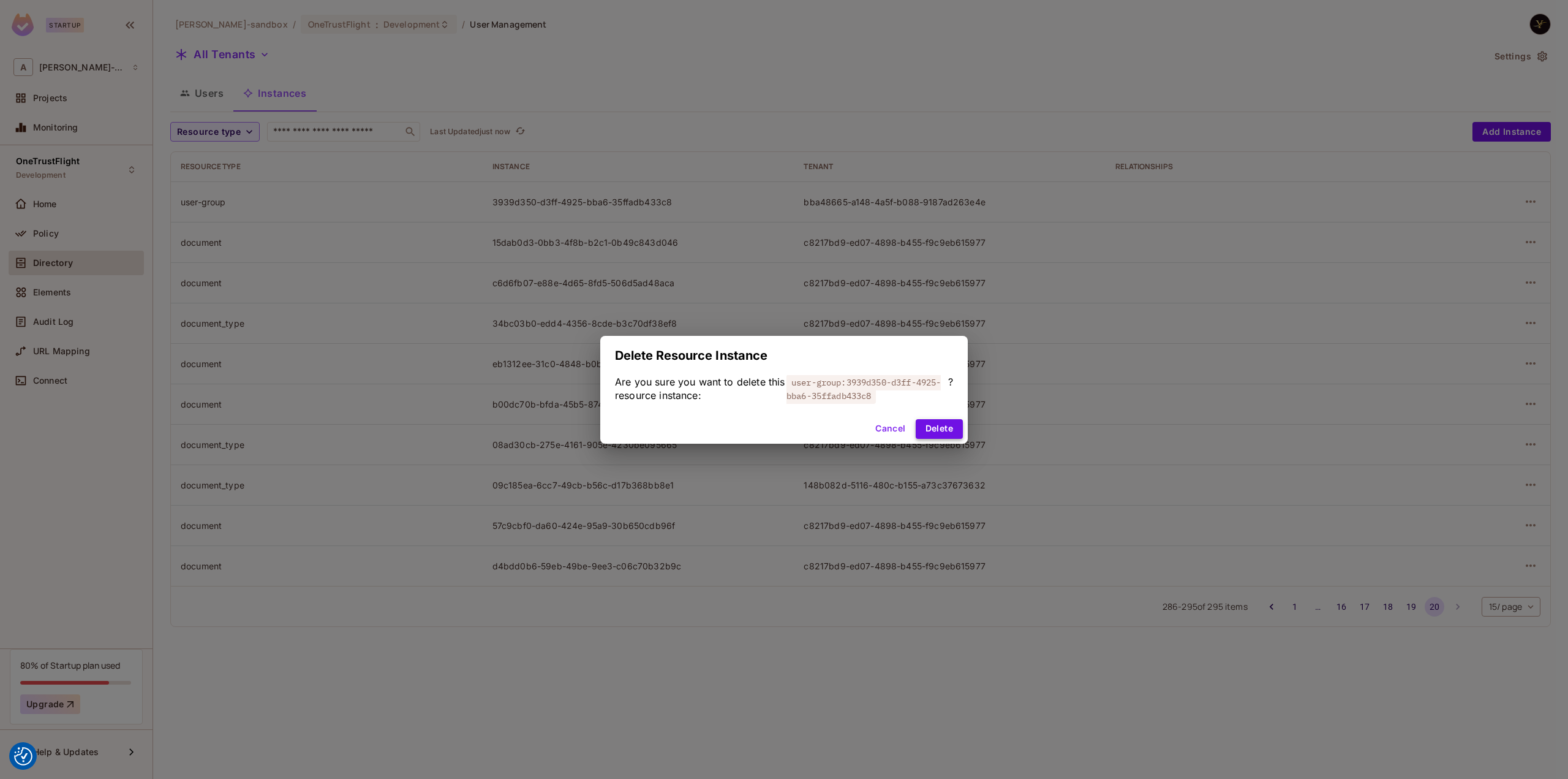
click at [933, 423] on button "Delete" at bounding box center [939, 429] width 47 height 20
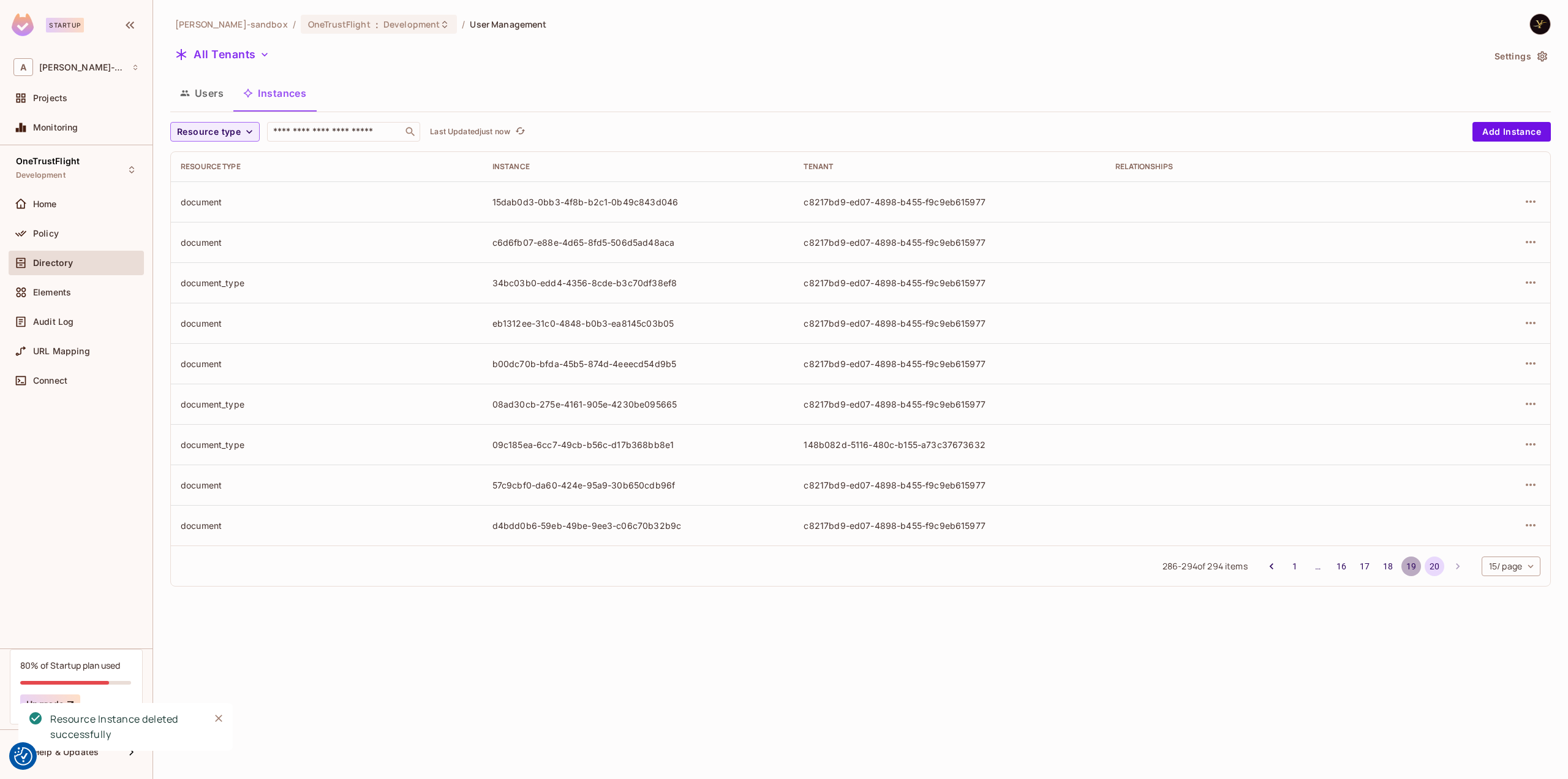
click at [1410, 560] on button "19" at bounding box center [1411, 566] width 20 height 20
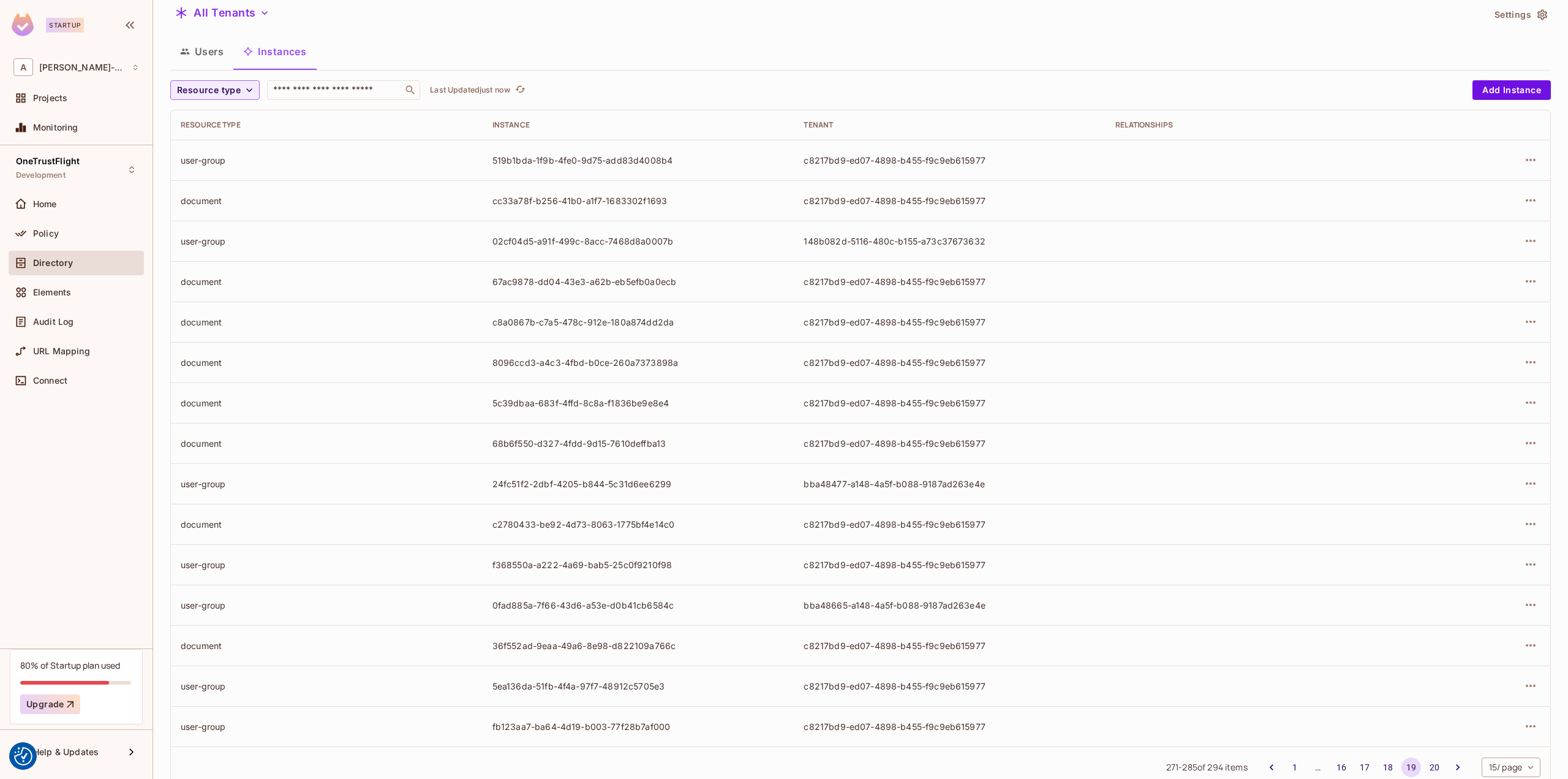
scroll to position [76, 0]
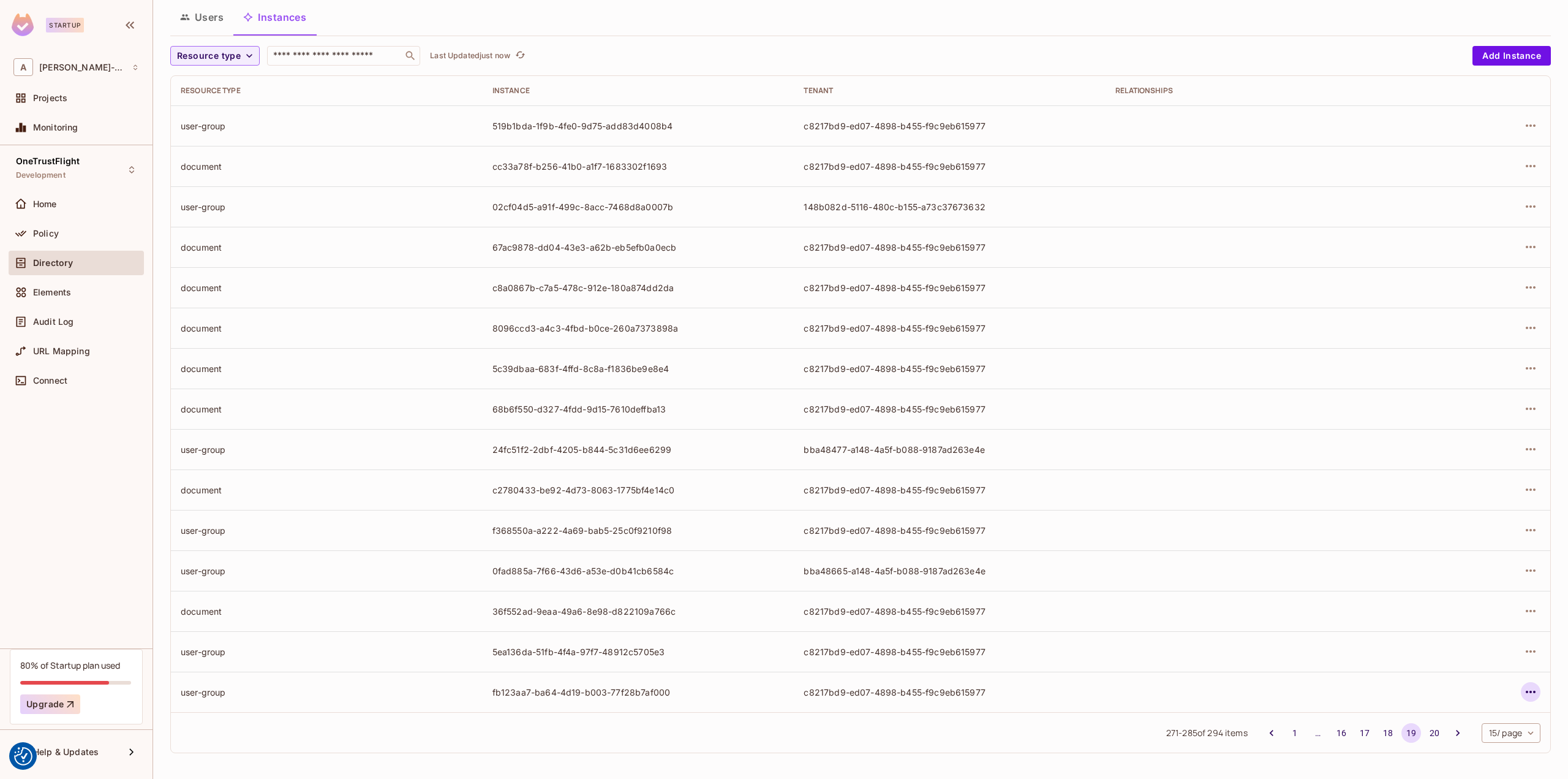
click at [1527, 693] on icon "button" at bounding box center [1530, 692] width 14 height 14
click at [1439, 743] on span "Delete Resource Instance" at bounding box center [1454, 751] width 113 height 20
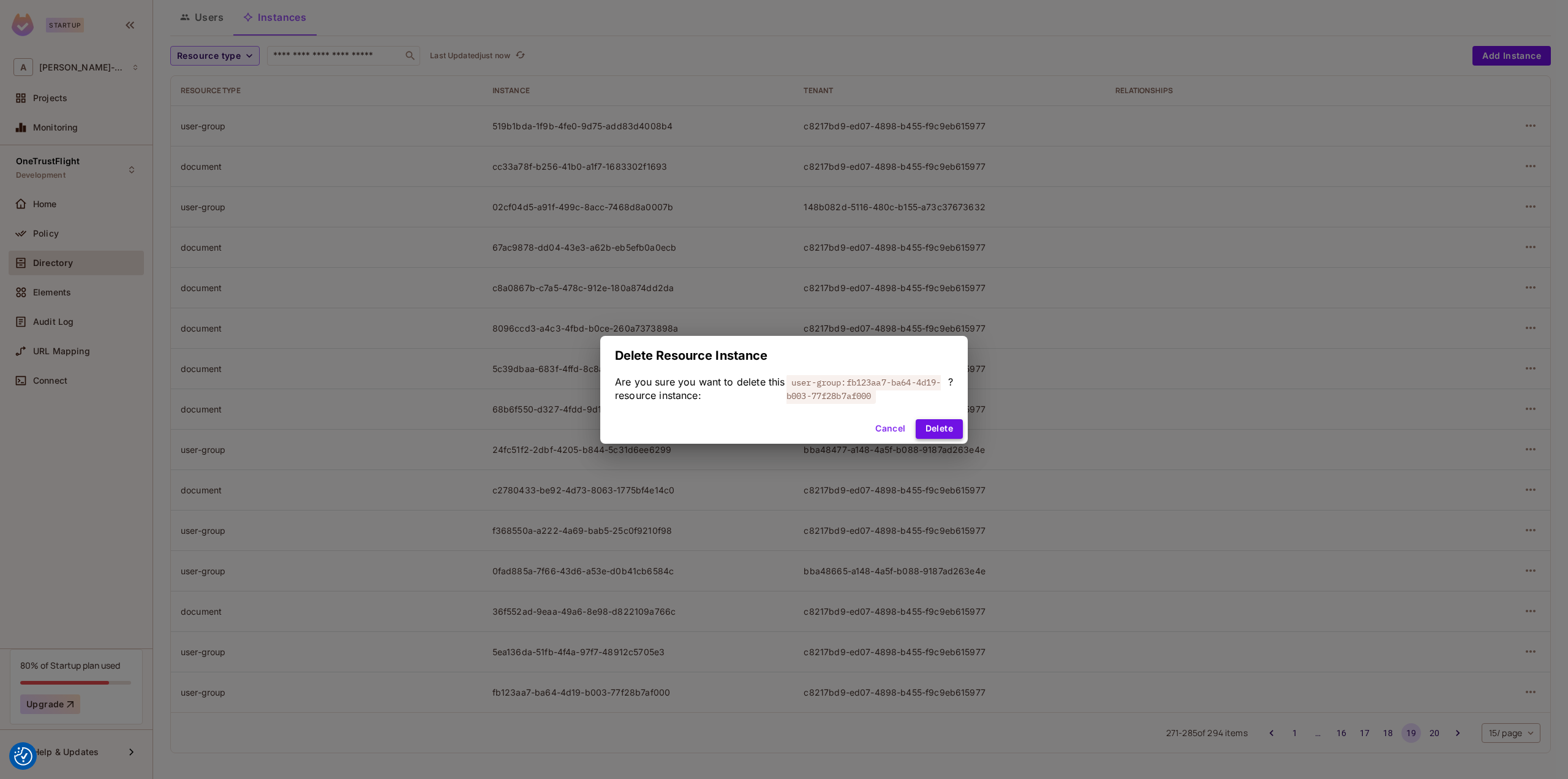
click at [945, 430] on button "Delete" at bounding box center [939, 429] width 47 height 20
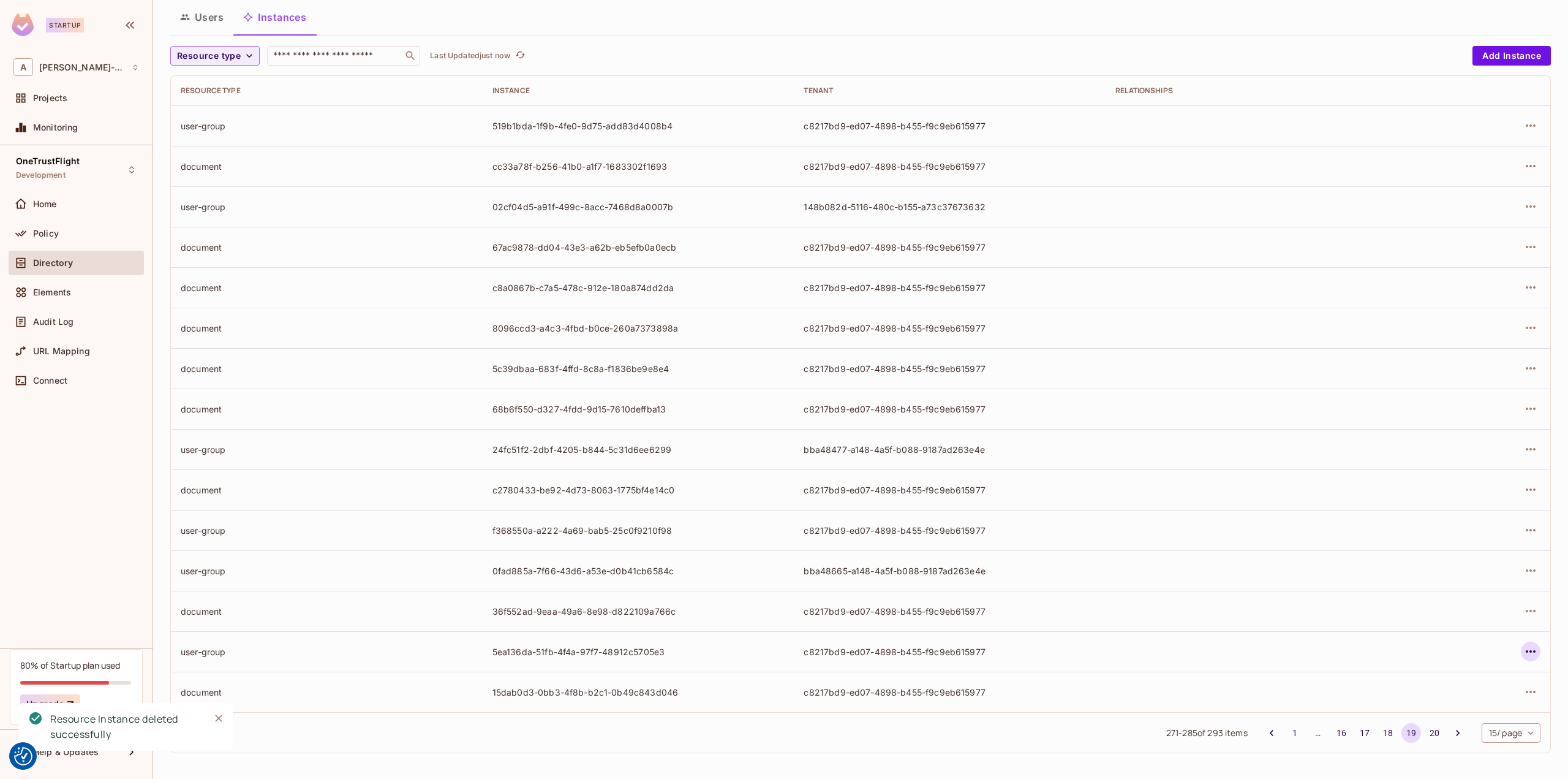
click at [1523, 648] on icon "button" at bounding box center [1530, 651] width 14 height 14
click at [1482, 736] on div "Delete Resource Instance" at bounding box center [1455, 733] width 106 height 13
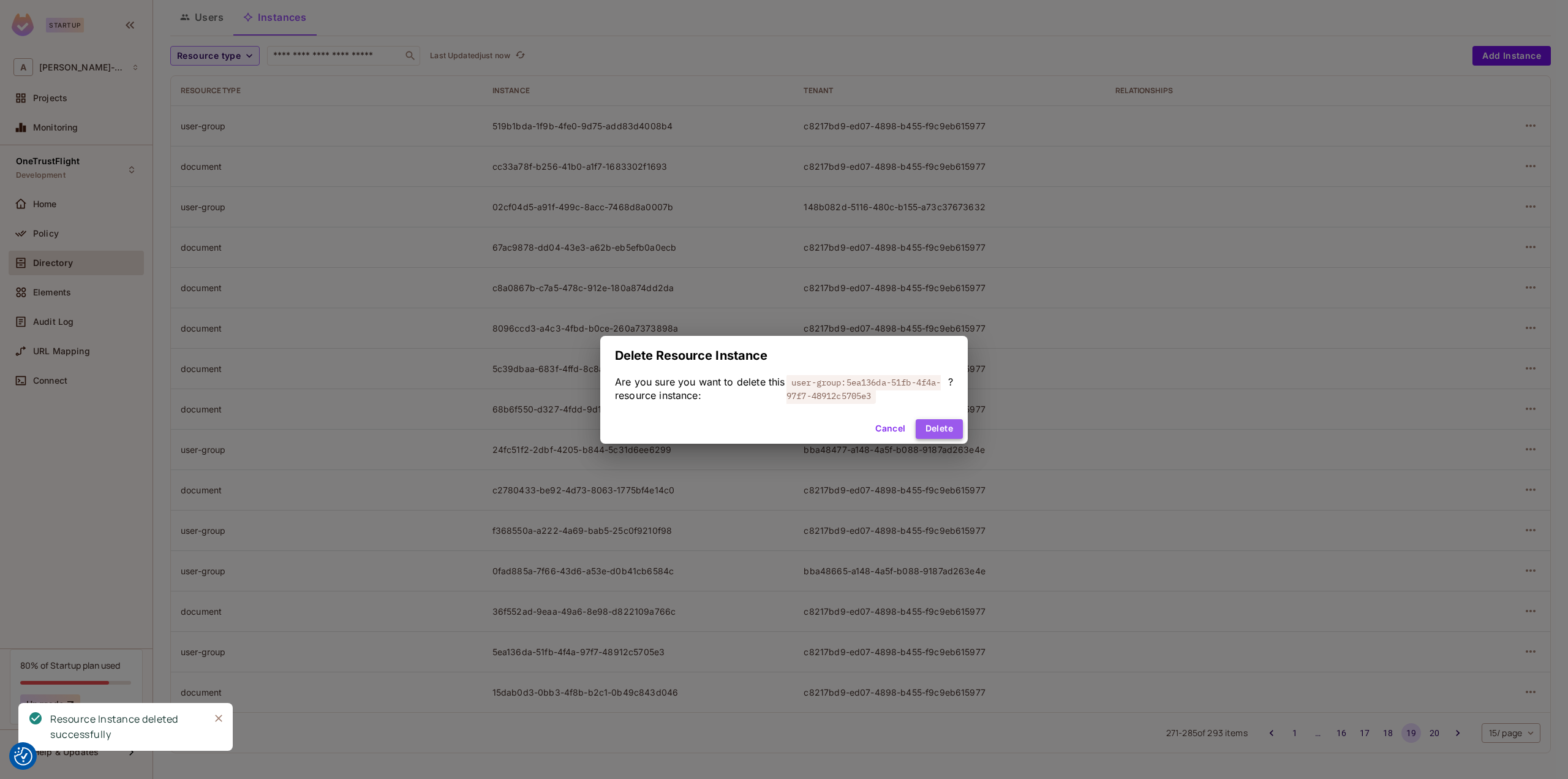
click at [953, 425] on button "Delete" at bounding box center [939, 429] width 47 height 20
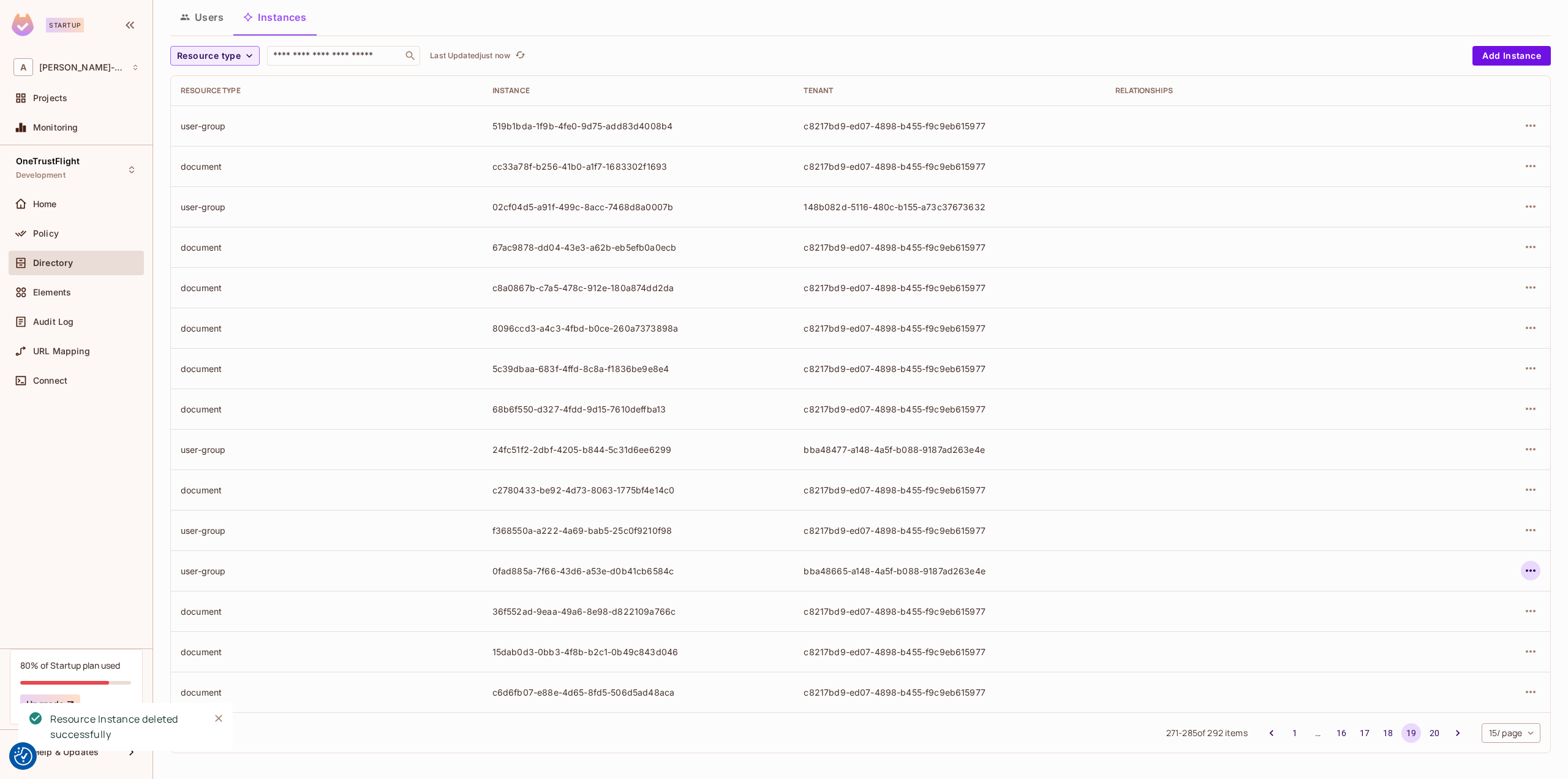
click at [1523, 565] on icon "button" at bounding box center [1530, 570] width 14 height 14
click at [1422, 648] on div "Delete Resource Instance" at bounding box center [1455, 652] width 106 height 13
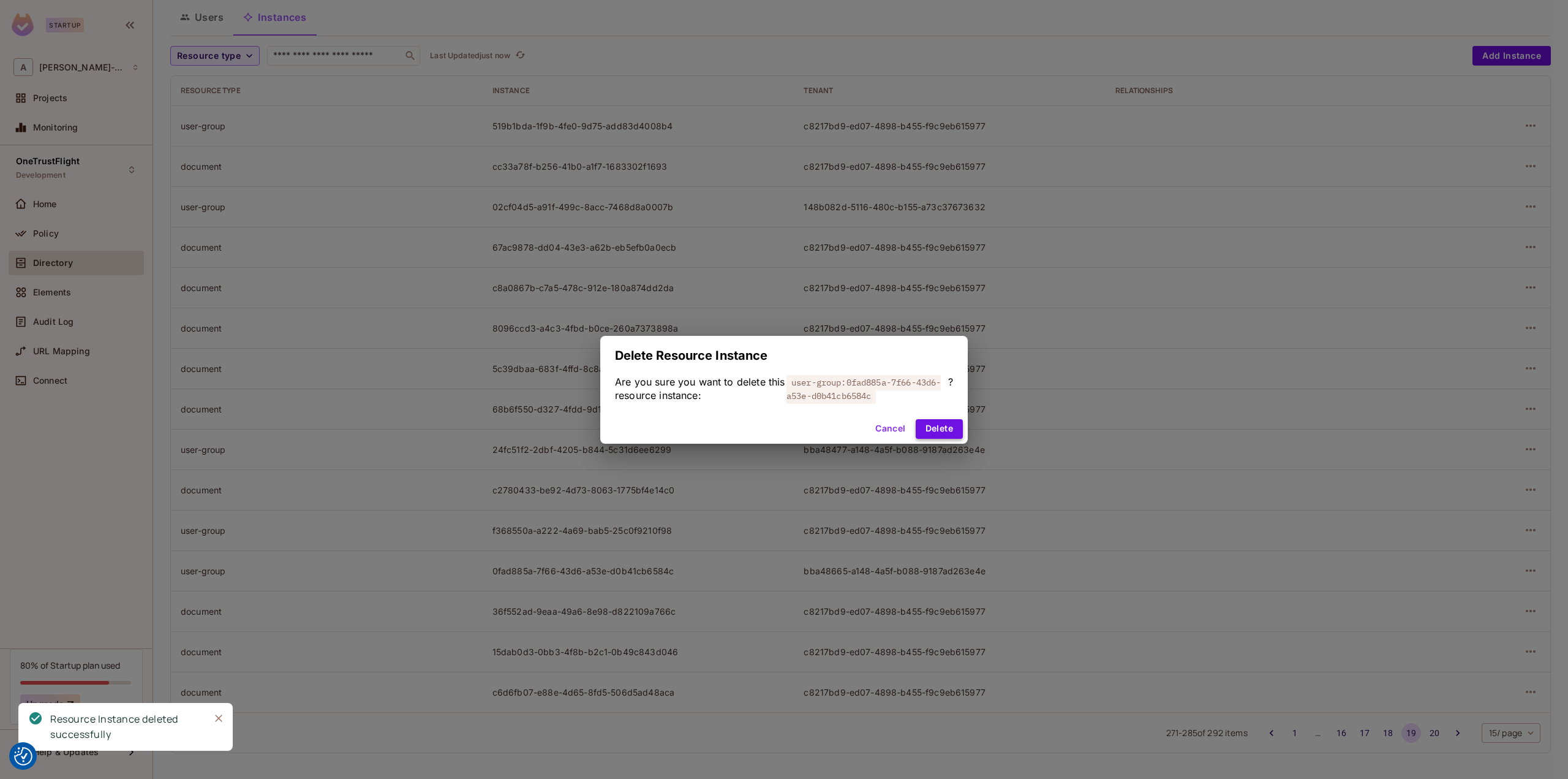
click at [951, 430] on button "Delete" at bounding box center [939, 429] width 47 height 20
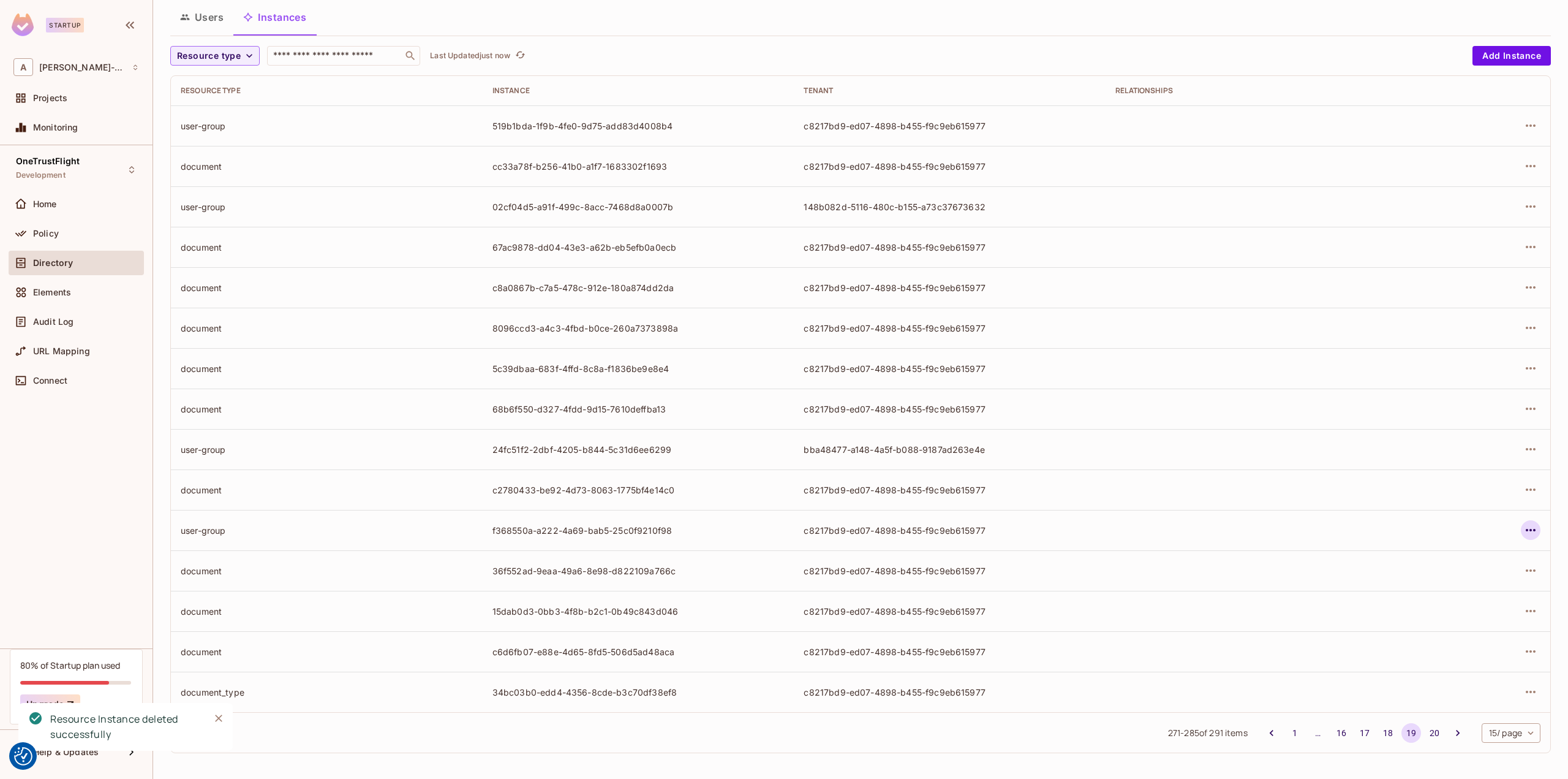
click at [1520, 528] on button "button" at bounding box center [1530, 530] width 20 height 20
click at [1429, 602] on span "Delete Resource Instance" at bounding box center [1454, 611] width 113 height 20
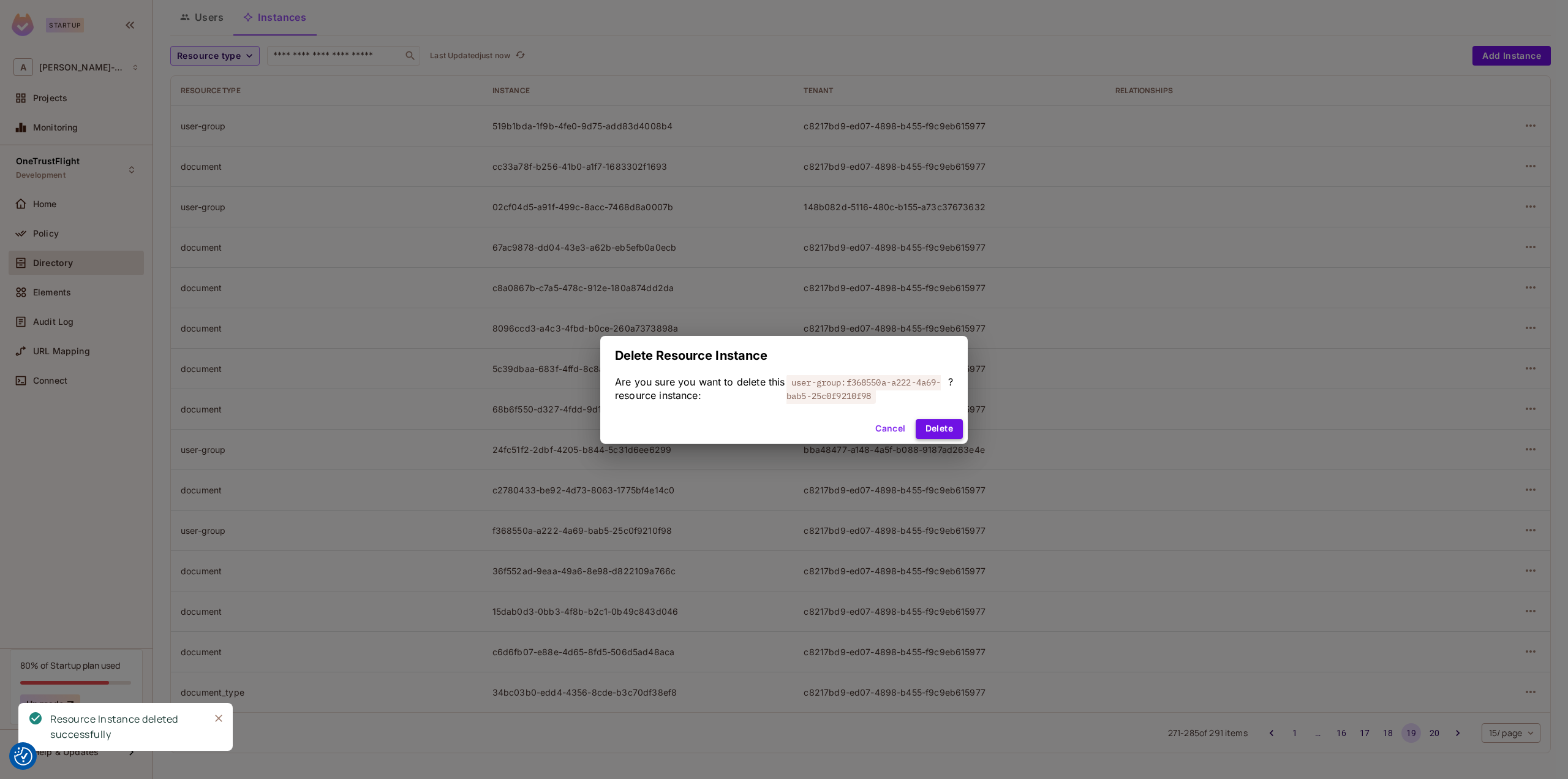
click at [952, 429] on button "Delete" at bounding box center [939, 429] width 47 height 20
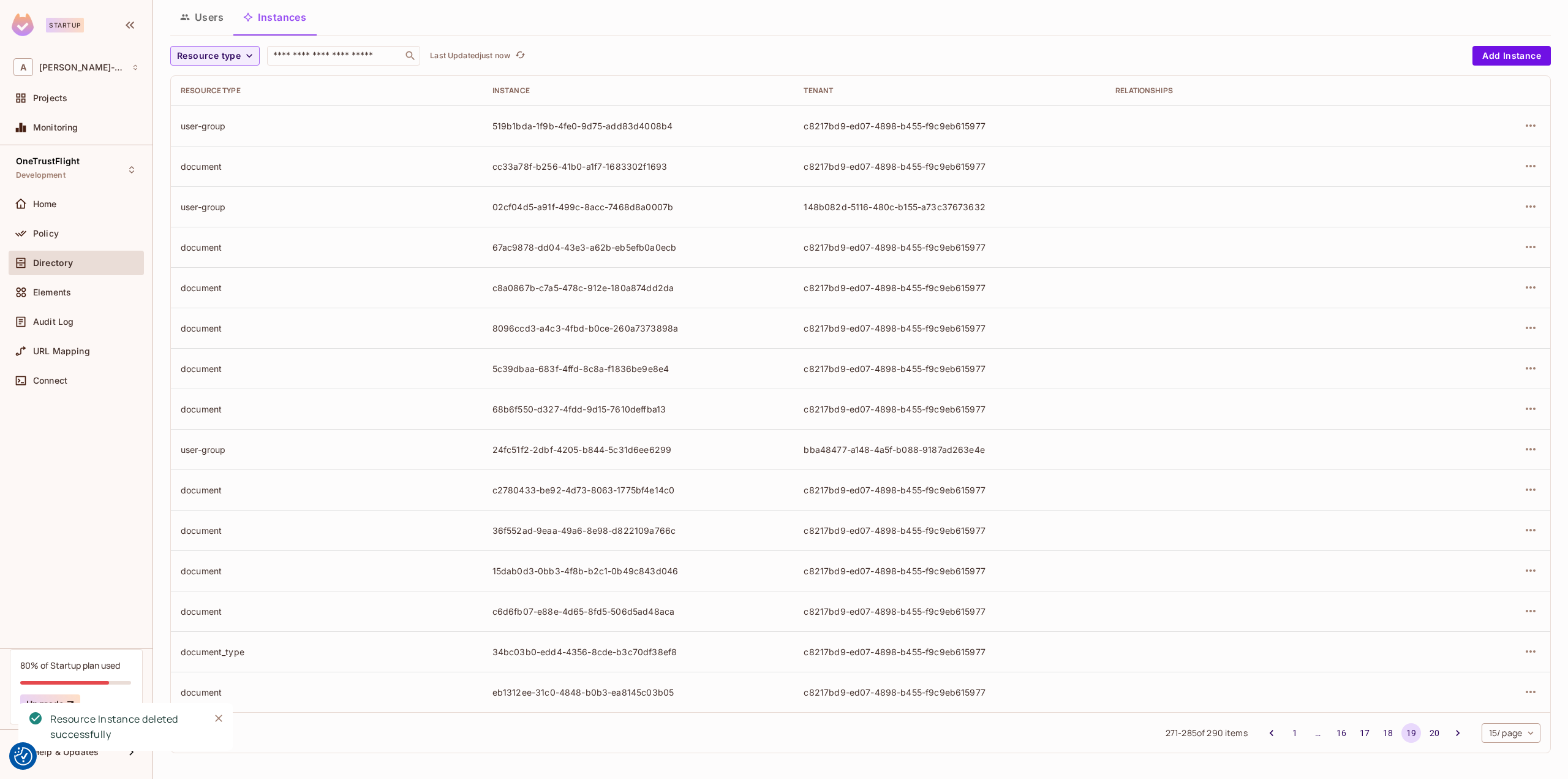
click at [1512, 442] on div at bounding box center [1483, 449] width 113 height 20
click at [1526, 448] on icon "button" at bounding box center [1530, 448] width 10 height 3
click at [1433, 526] on div "Delete Resource Instance" at bounding box center [1455, 530] width 106 height 13
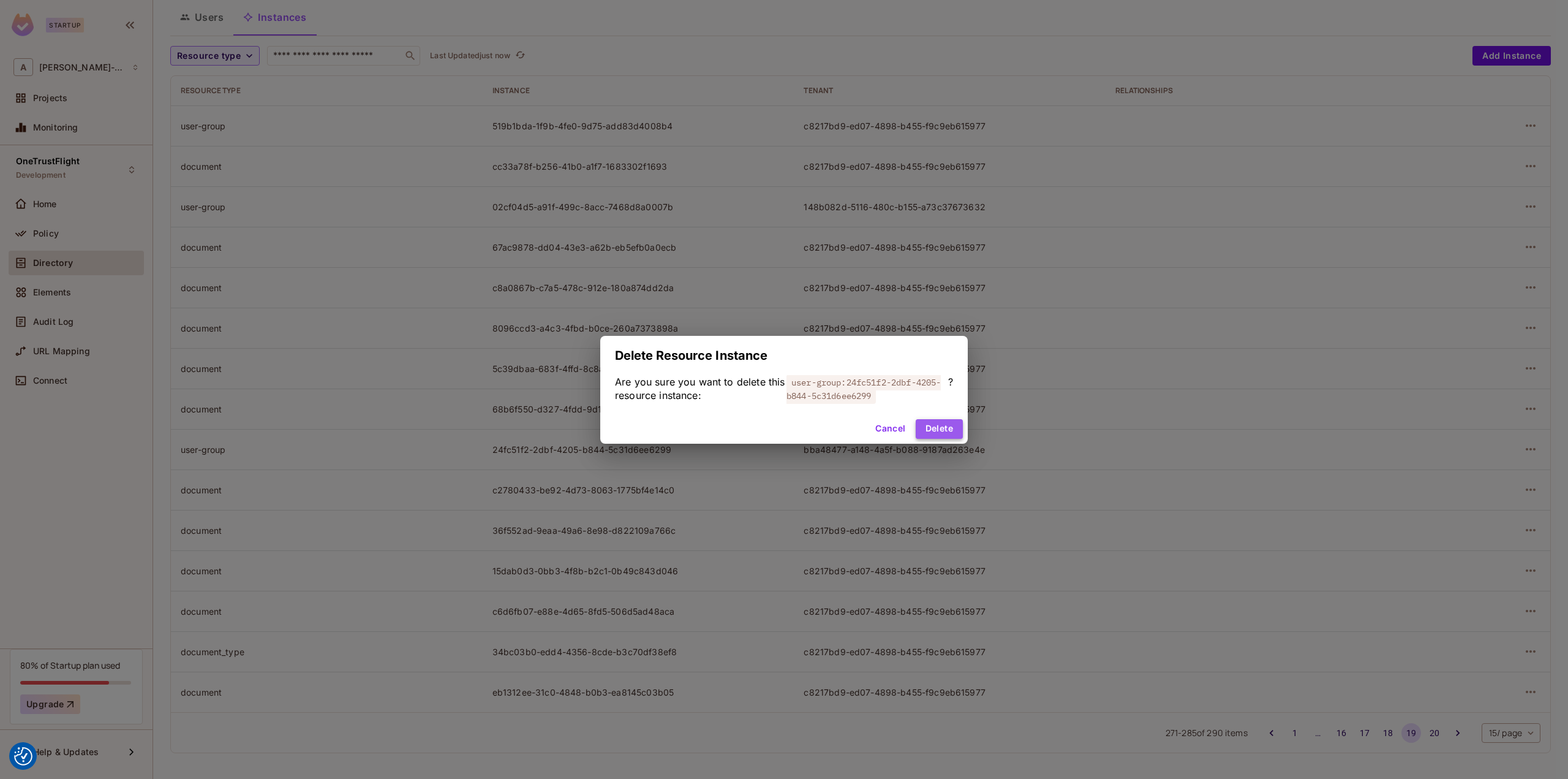
click at [943, 424] on button "Delete" at bounding box center [939, 429] width 47 height 20
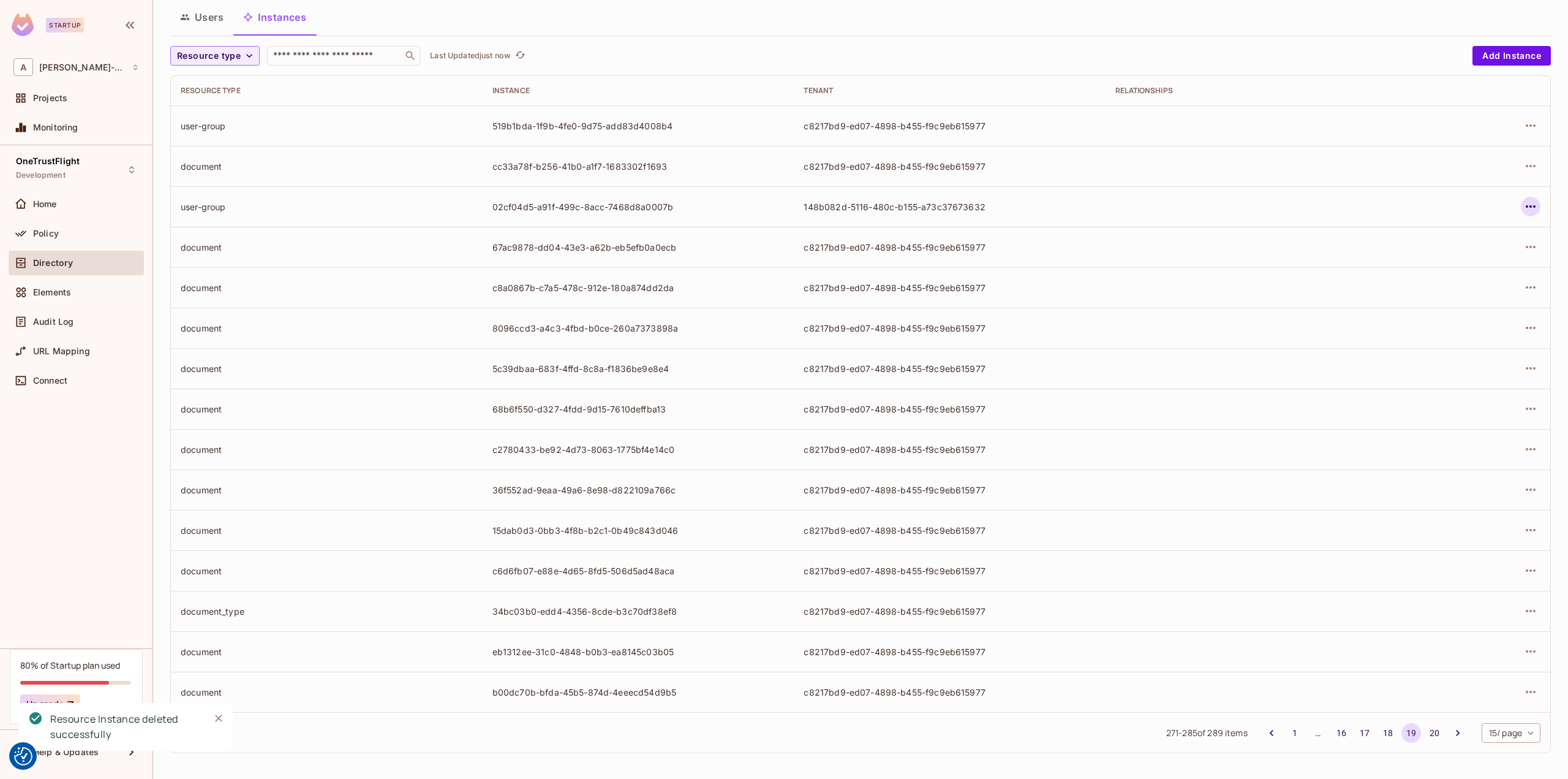
click at [1523, 206] on icon "button" at bounding box center [1530, 206] width 14 height 14
click at [1474, 290] on div "Delete Resource Instance" at bounding box center [1455, 288] width 106 height 13
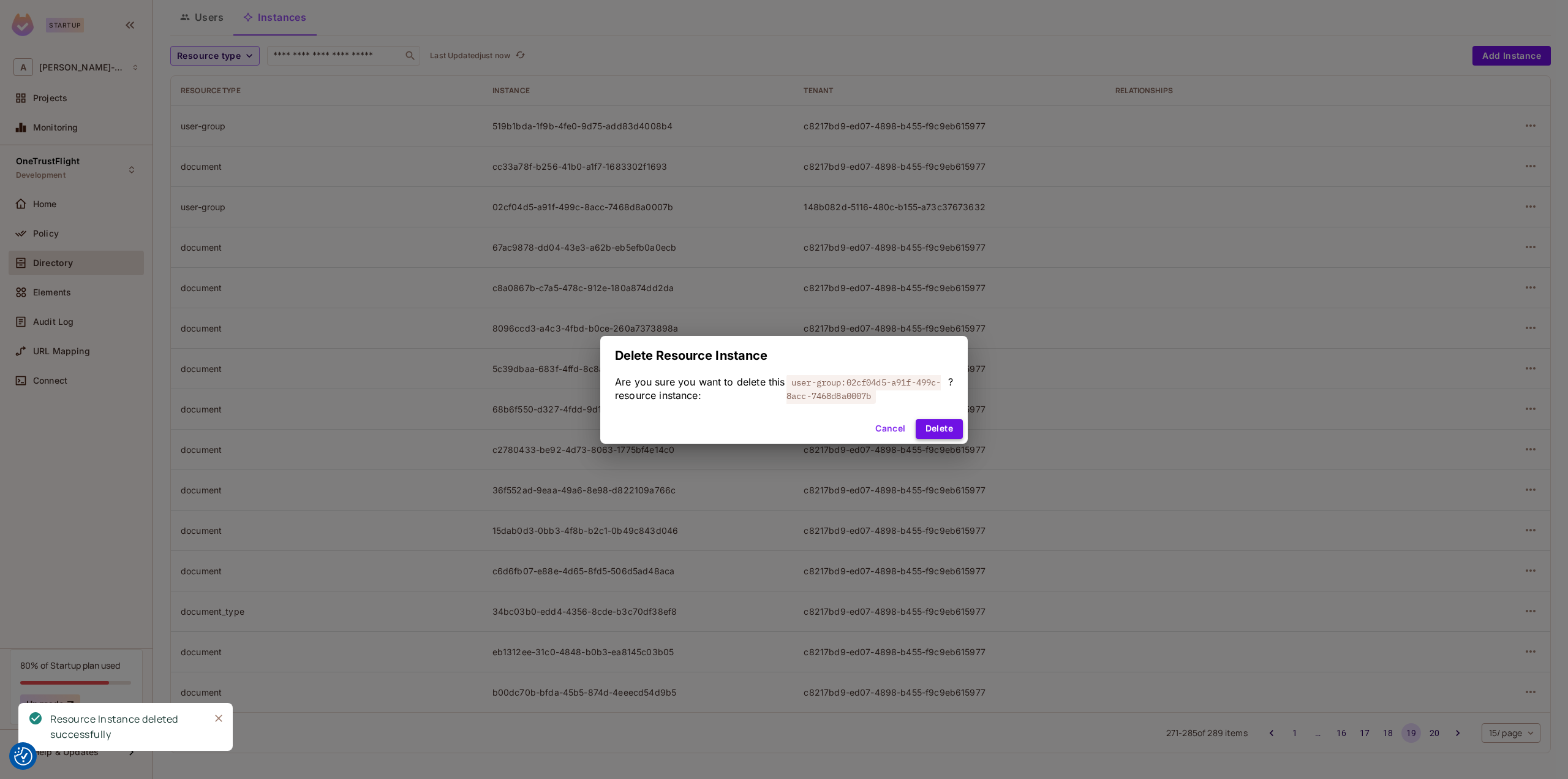
click at [943, 425] on button "Delete" at bounding box center [939, 429] width 47 height 20
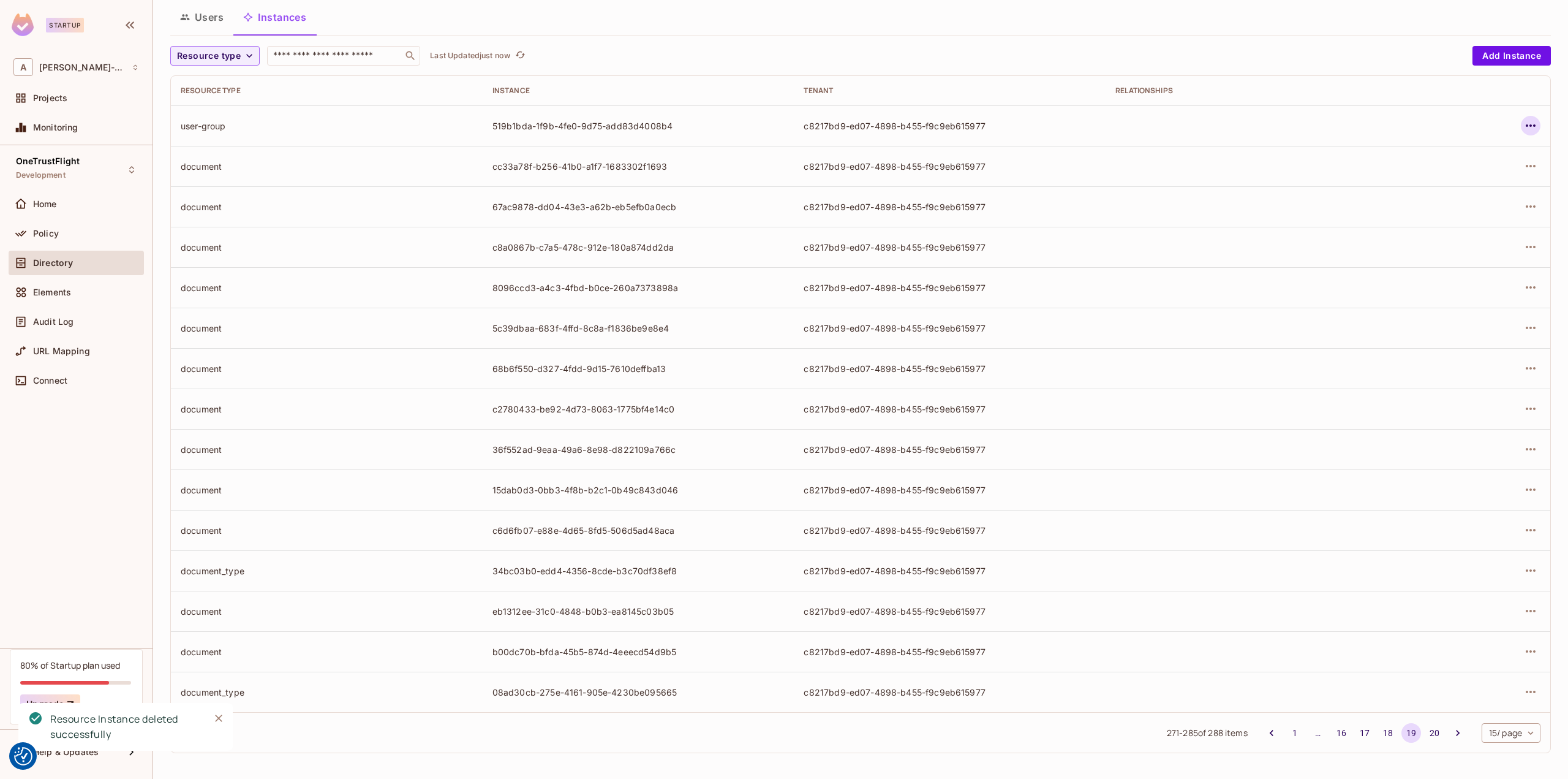
click at [1528, 126] on button "button" at bounding box center [1530, 126] width 20 height 20
click at [1499, 203] on div "Delete Resource Instance" at bounding box center [1455, 207] width 106 height 13
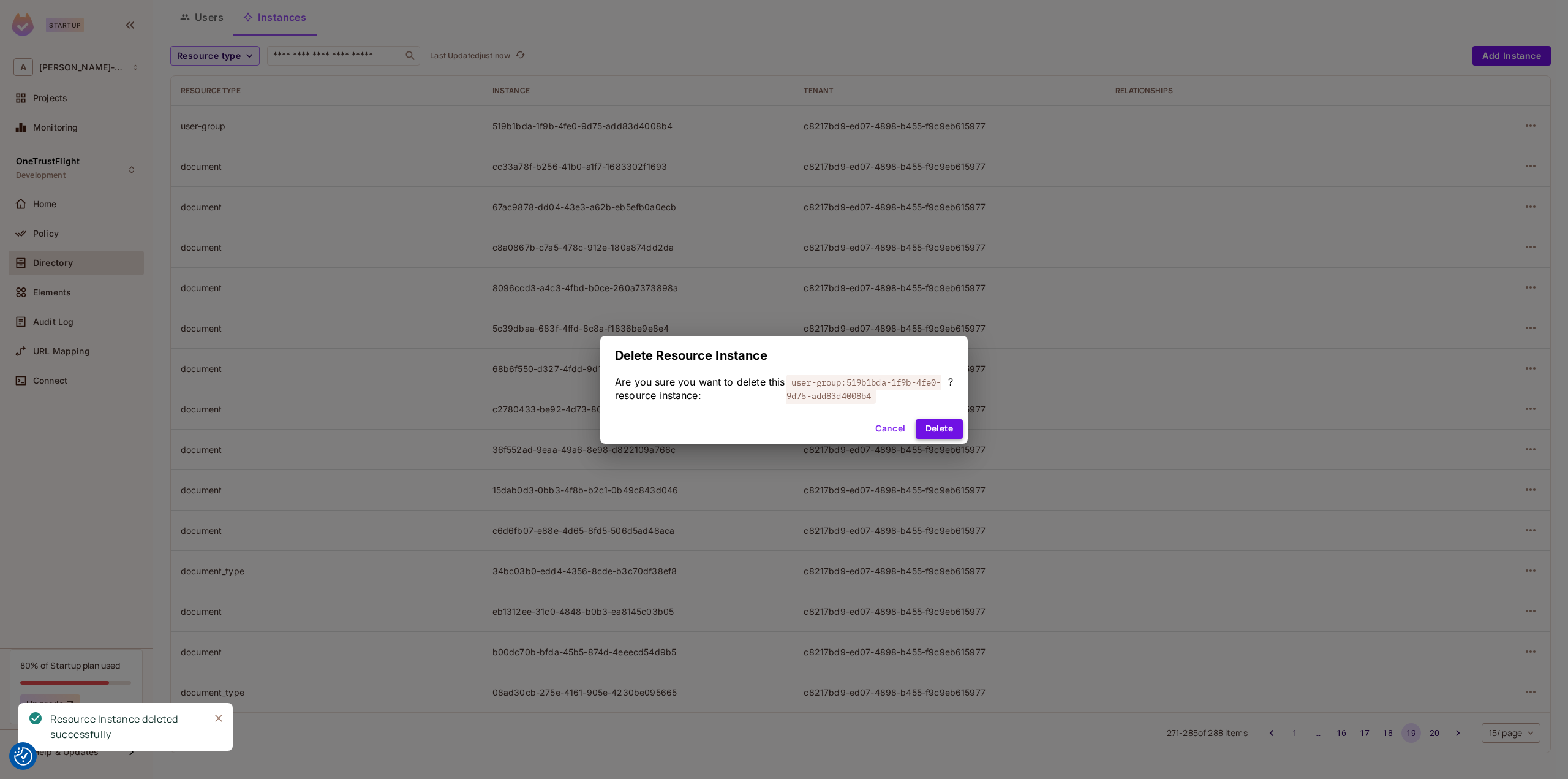
click at [955, 430] on button "Delete" at bounding box center [939, 429] width 47 height 20
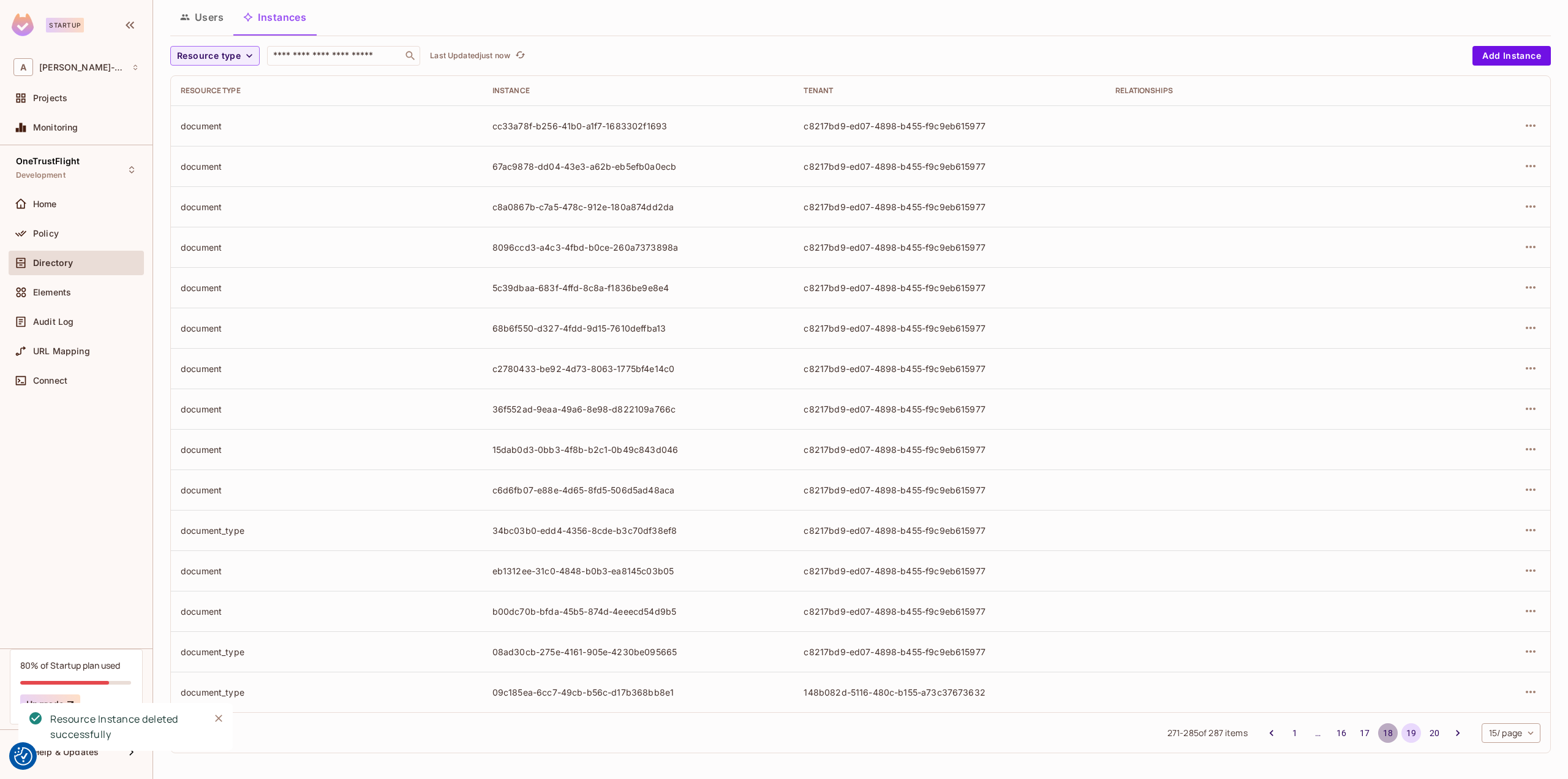
click at [1378, 729] on button "18" at bounding box center [1388, 733] width 20 height 20
click at [1523, 685] on icon "button" at bounding box center [1530, 692] width 14 height 14
click at [1463, 751] on div "Delete Resource Instance" at bounding box center [1455, 751] width 106 height 13
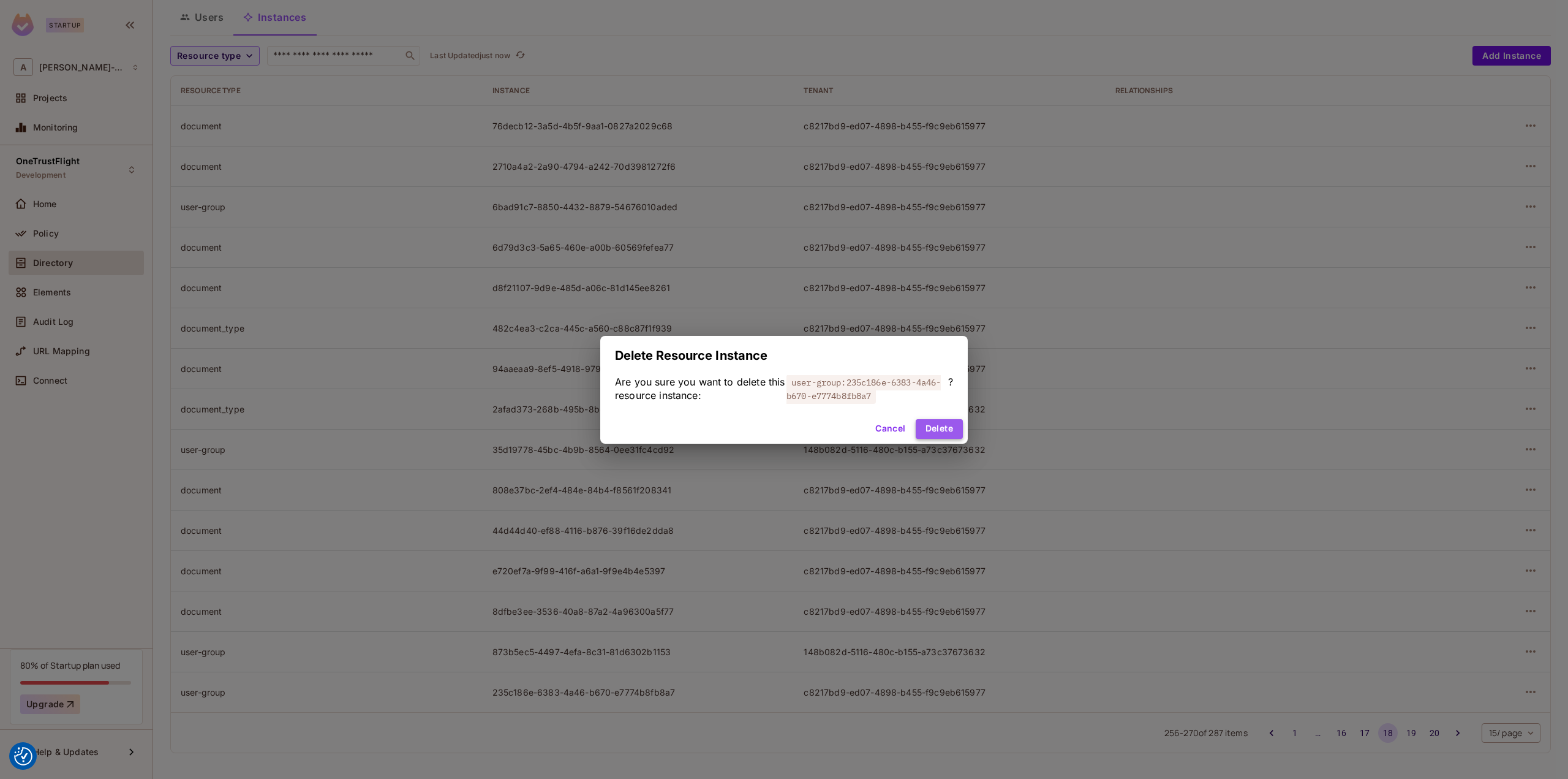
click at [949, 436] on button "Delete" at bounding box center [939, 429] width 47 height 20
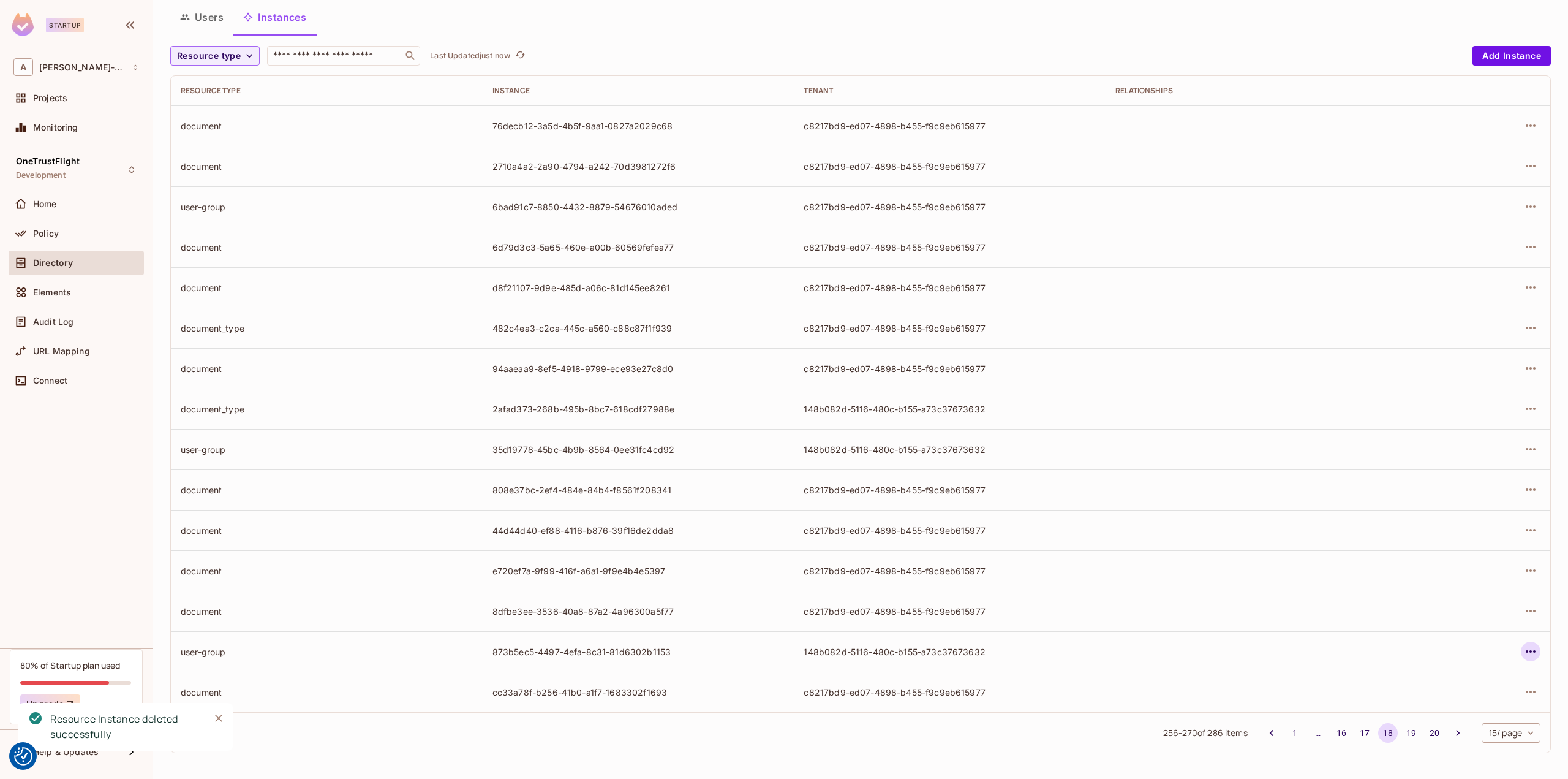
click at [1523, 648] on icon "button" at bounding box center [1530, 651] width 14 height 14
click at [1451, 729] on div "Delete Resource Instance" at bounding box center [1455, 733] width 106 height 13
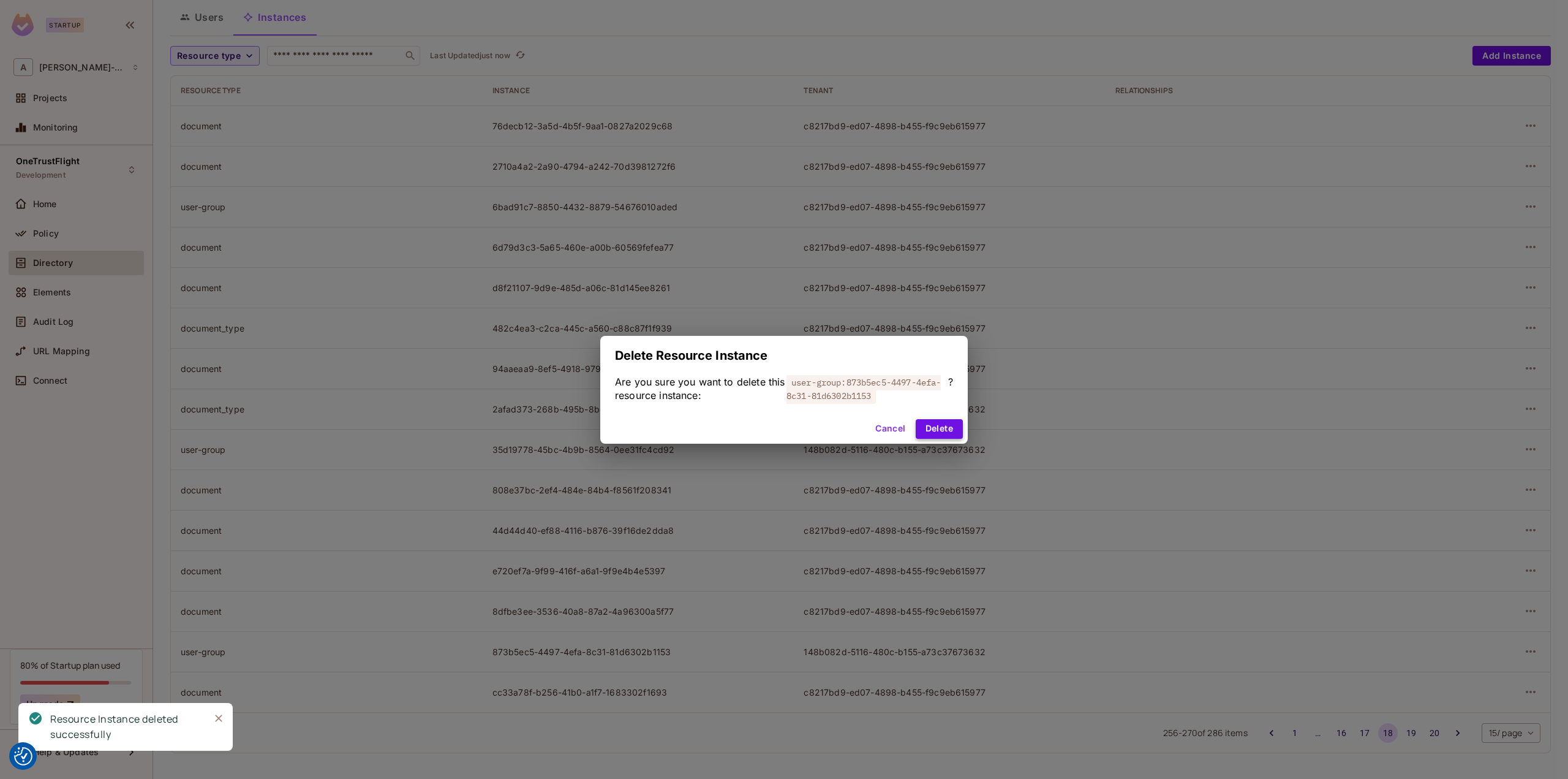
click at [945, 426] on button "Delete" at bounding box center [939, 429] width 47 height 20
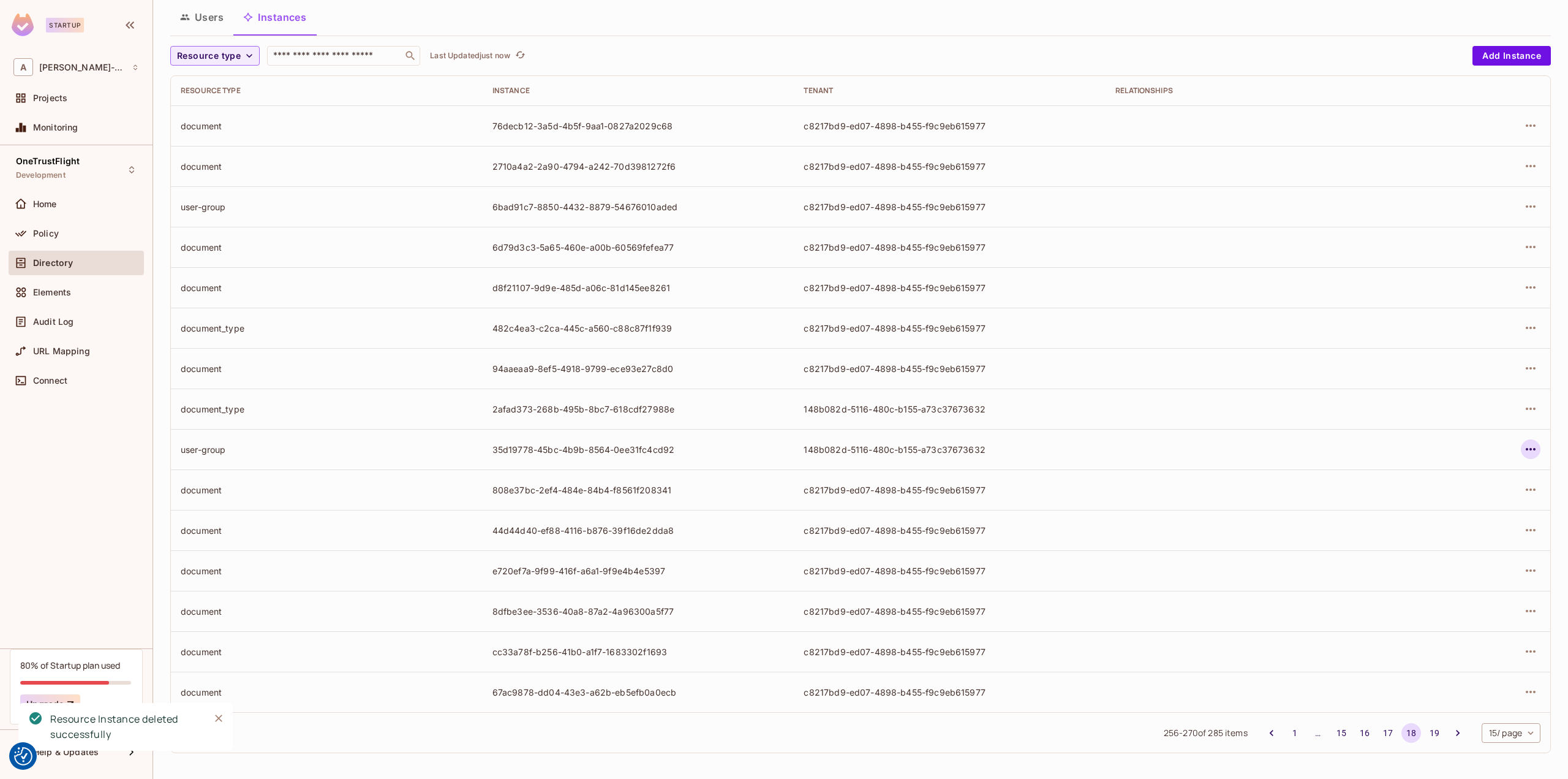
click at [1523, 444] on icon "button" at bounding box center [1530, 449] width 14 height 14
click at [1453, 525] on div "Delete Resource Instance" at bounding box center [1455, 530] width 106 height 13
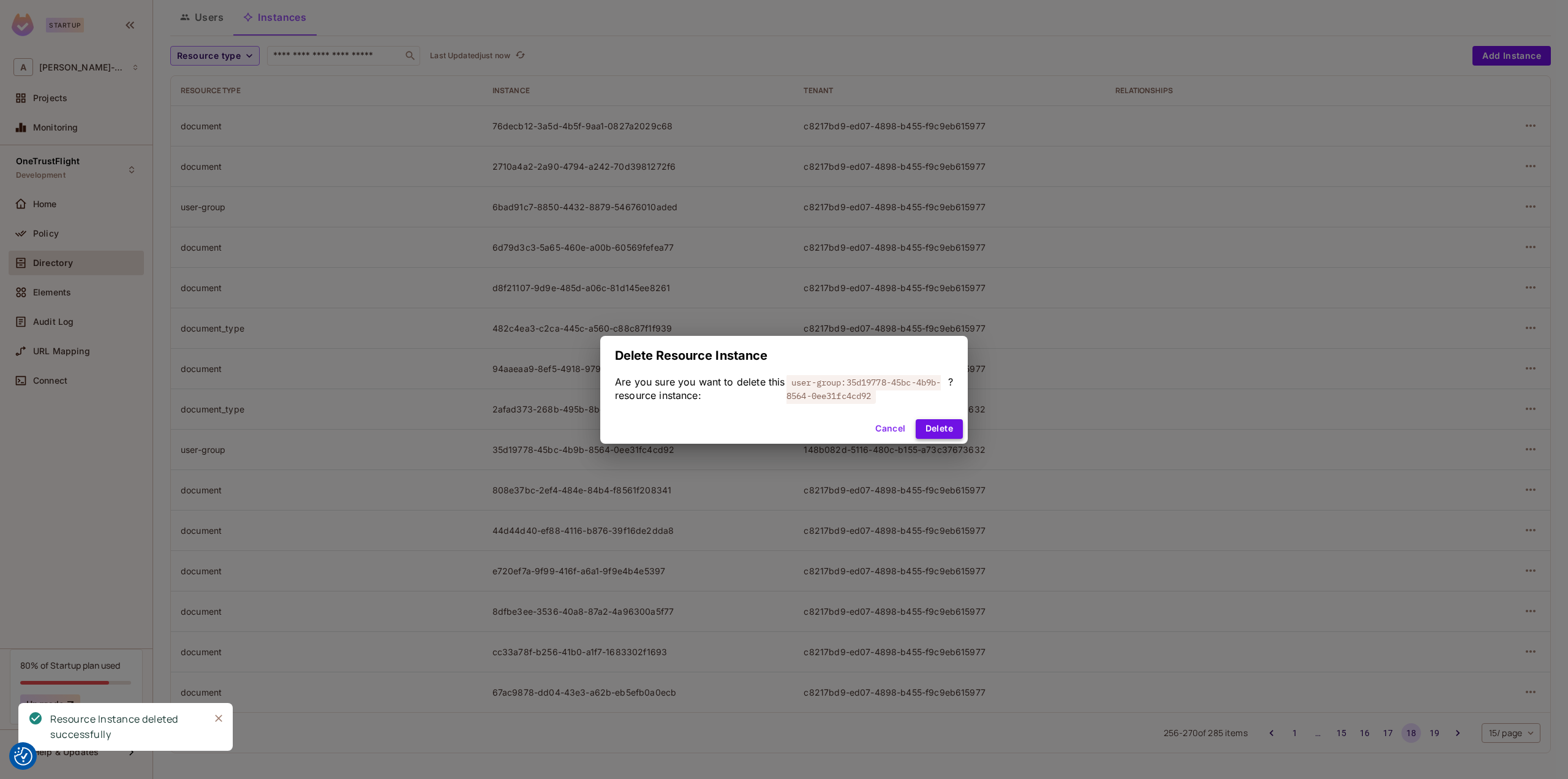
click at [933, 428] on button "Delete" at bounding box center [939, 429] width 47 height 20
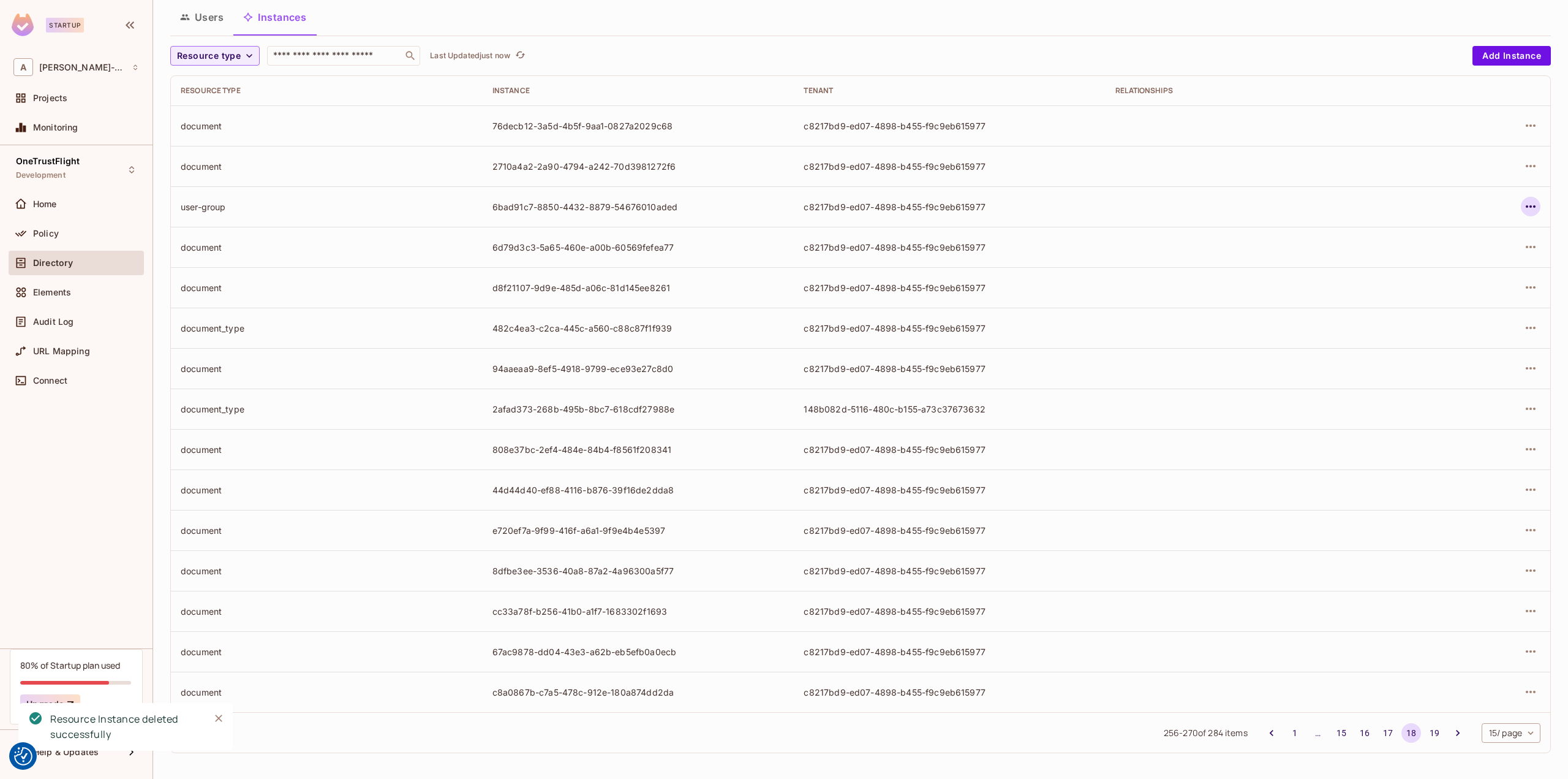
click at [1526, 206] on icon "button" at bounding box center [1530, 206] width 10 height 3
click at [1471, 290] on div "Delete Resource Instance" at bounding box center [1455, 288] width 106 height 13
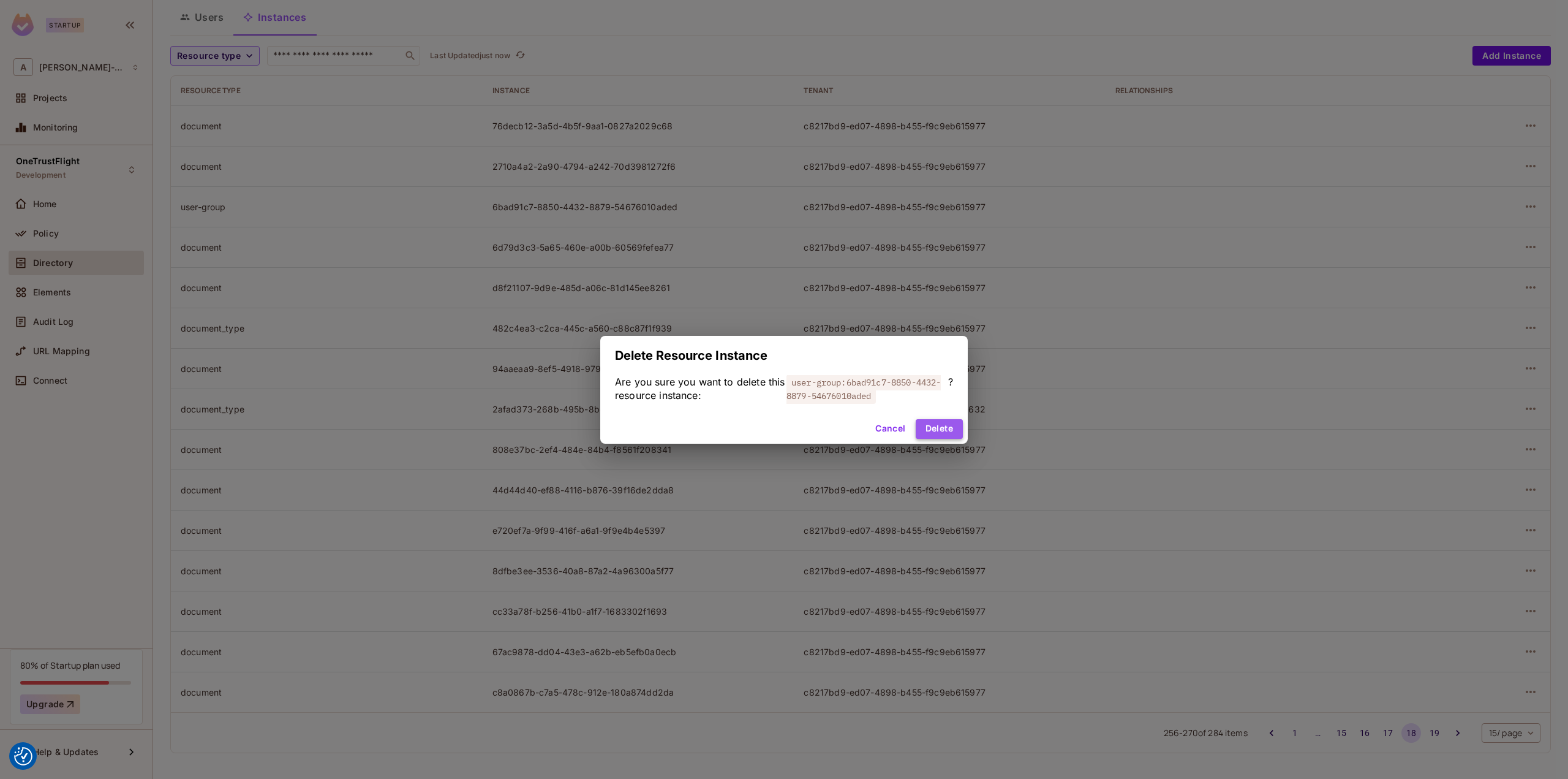
click at [924, 425] on button "Delete" at bounding box center [939, 429] width 47 height 20
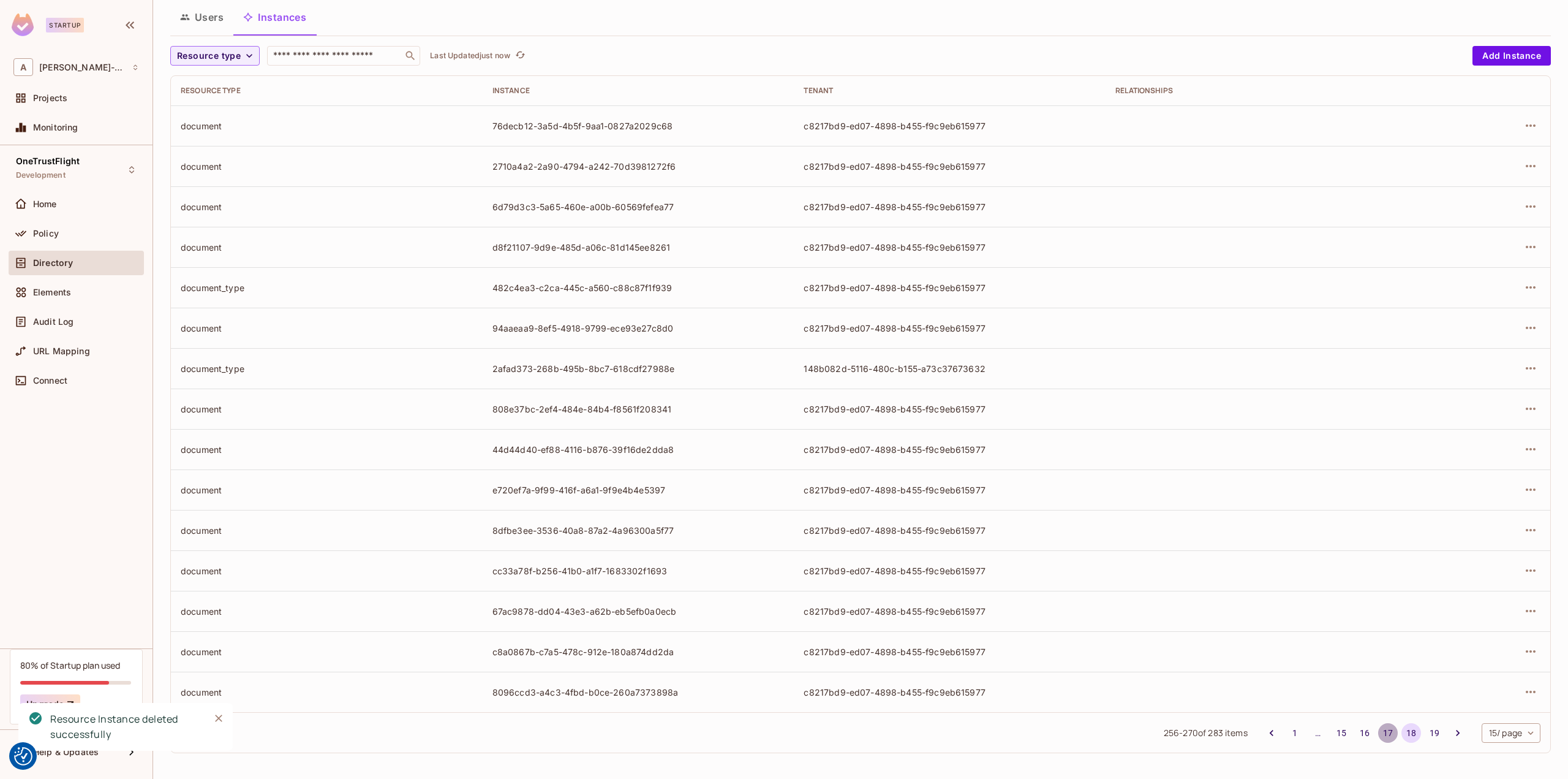
click at [1378, 731] on button "17" at bounding box center [1388, 733] width 20 height 20
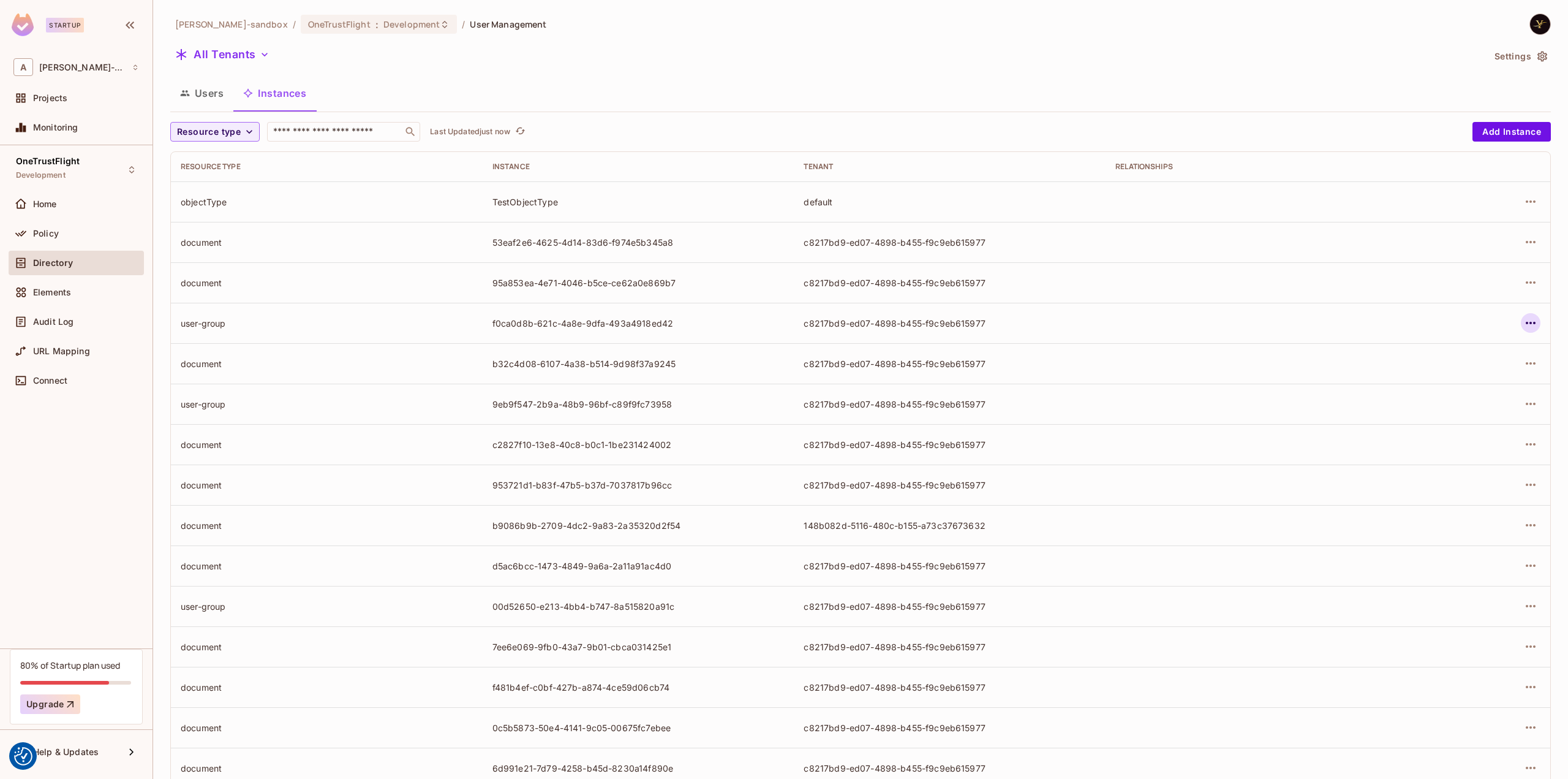
click at [1523, 315] on icon "button" at bounding box center [1530, 322] width 14 height 14
click at [1441, 402] on div "Delete Resource Instance" at bounding box center [1455, 405] width 106 height 13
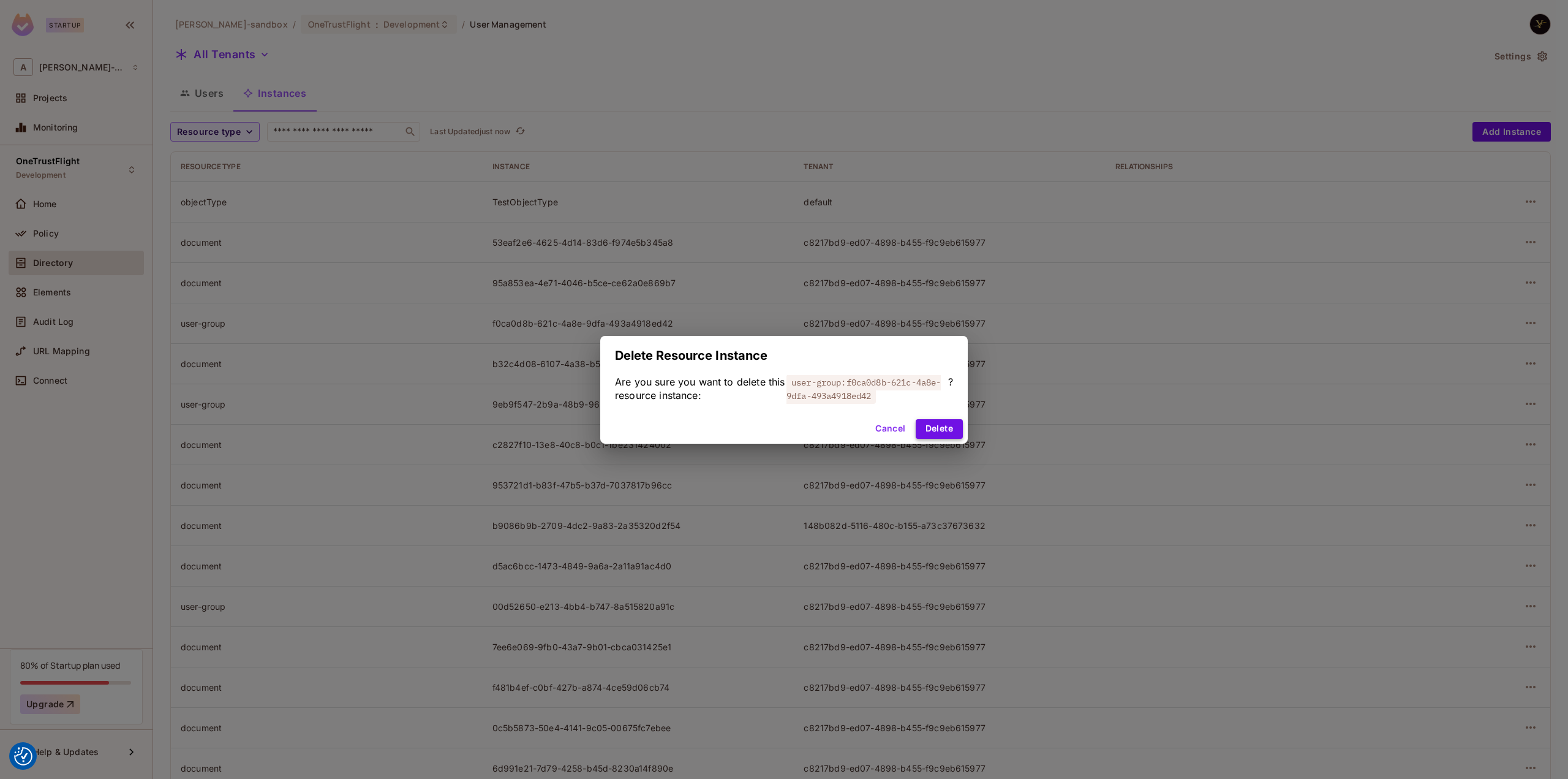
click at [953, 427] on button "Delete" at bounding box center [939, 429] width 47 height 20
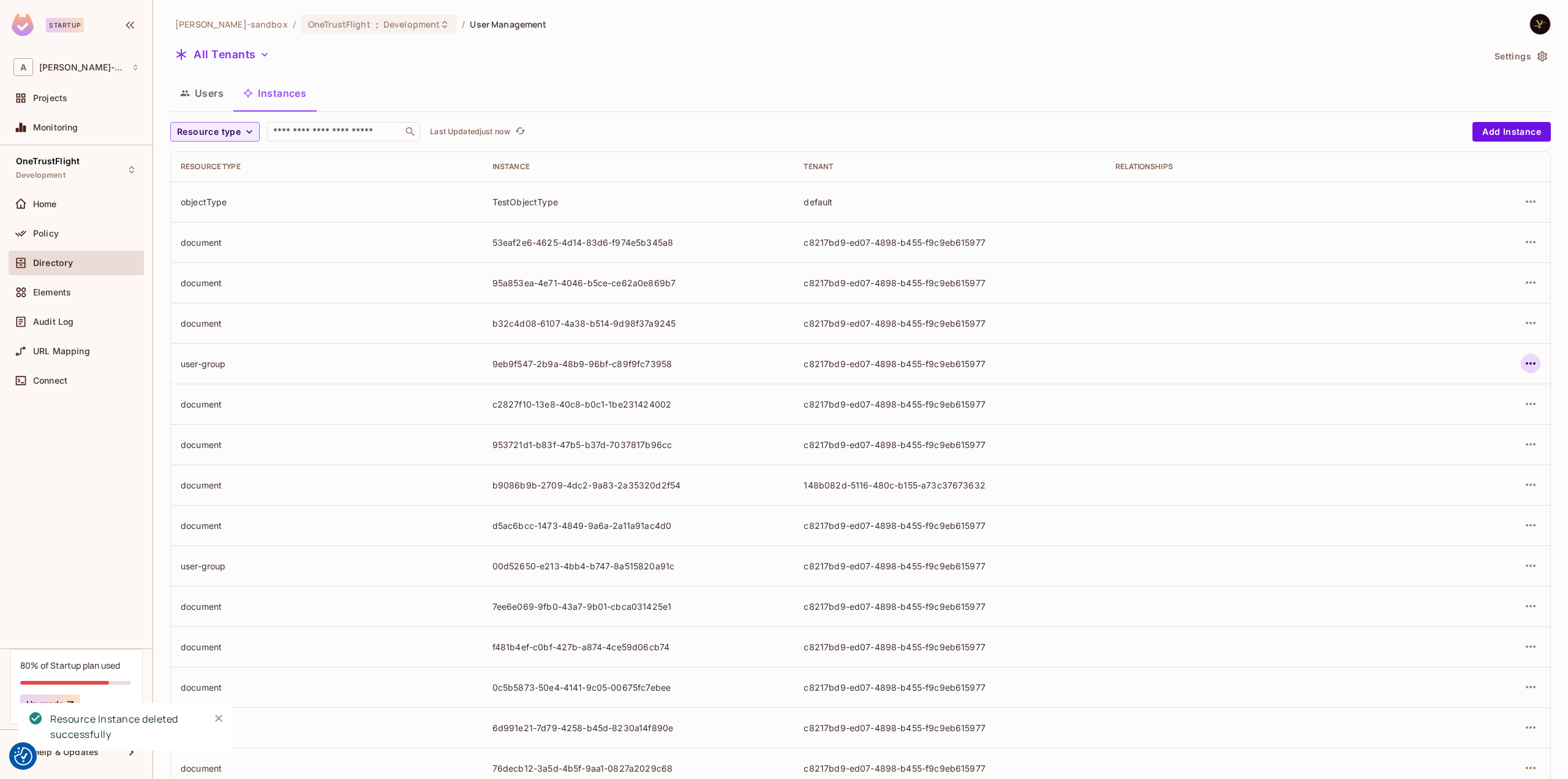
click at [1526, 367] on icon "button" at bounding box center [1530, 363] width 14 height 14
click at [1454, 446] on div "Delete Resource Instance" at bounding box center [1455, 446] width 106 height 13
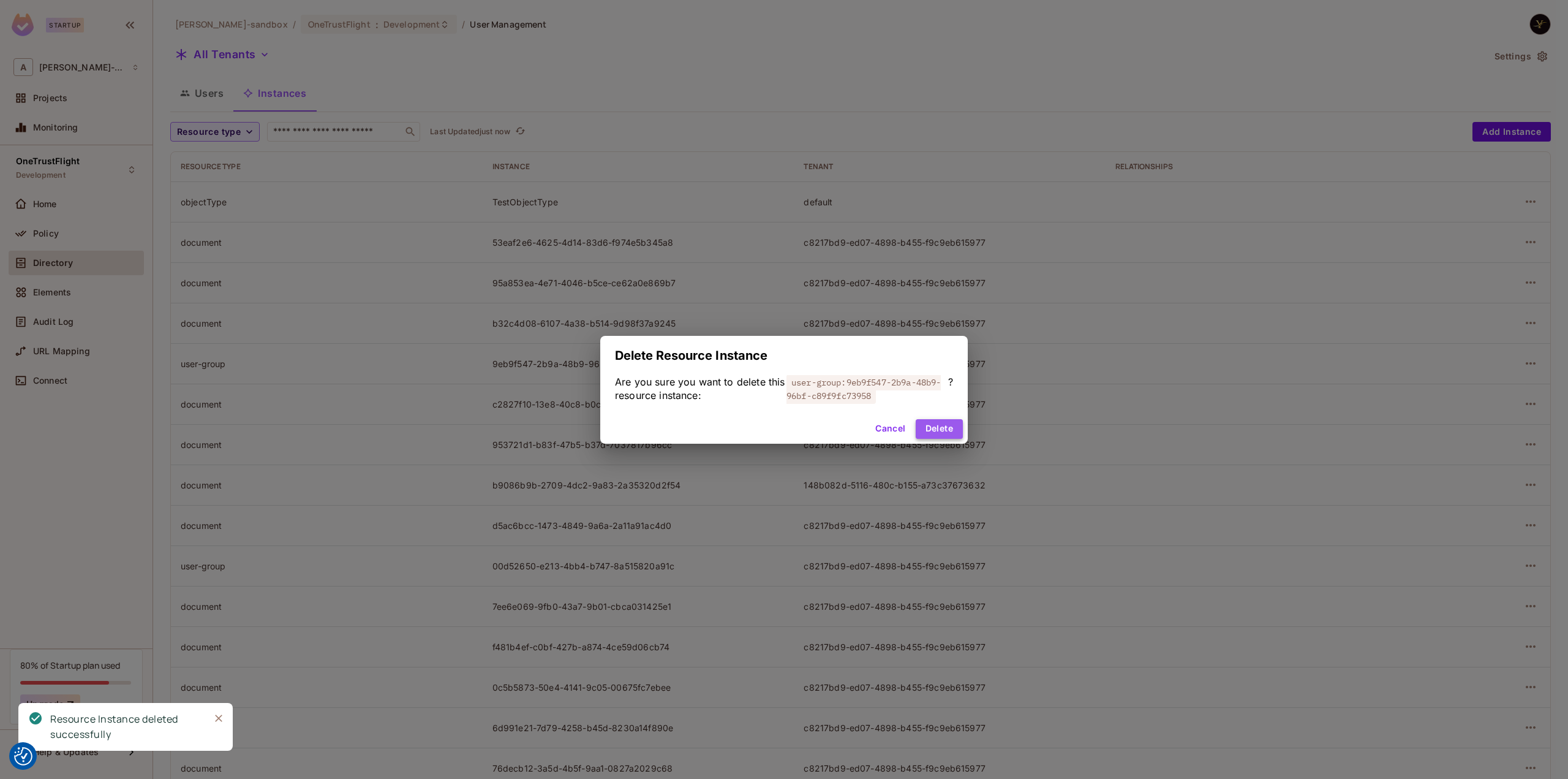
drag, startPoint x: 943, startPoint y: 427, endPoint x: 958, endPoint y: 427, distance: 15.0
click at [943, 428] on button "Delete" at bounding box center [939, 429] width 47 height 20
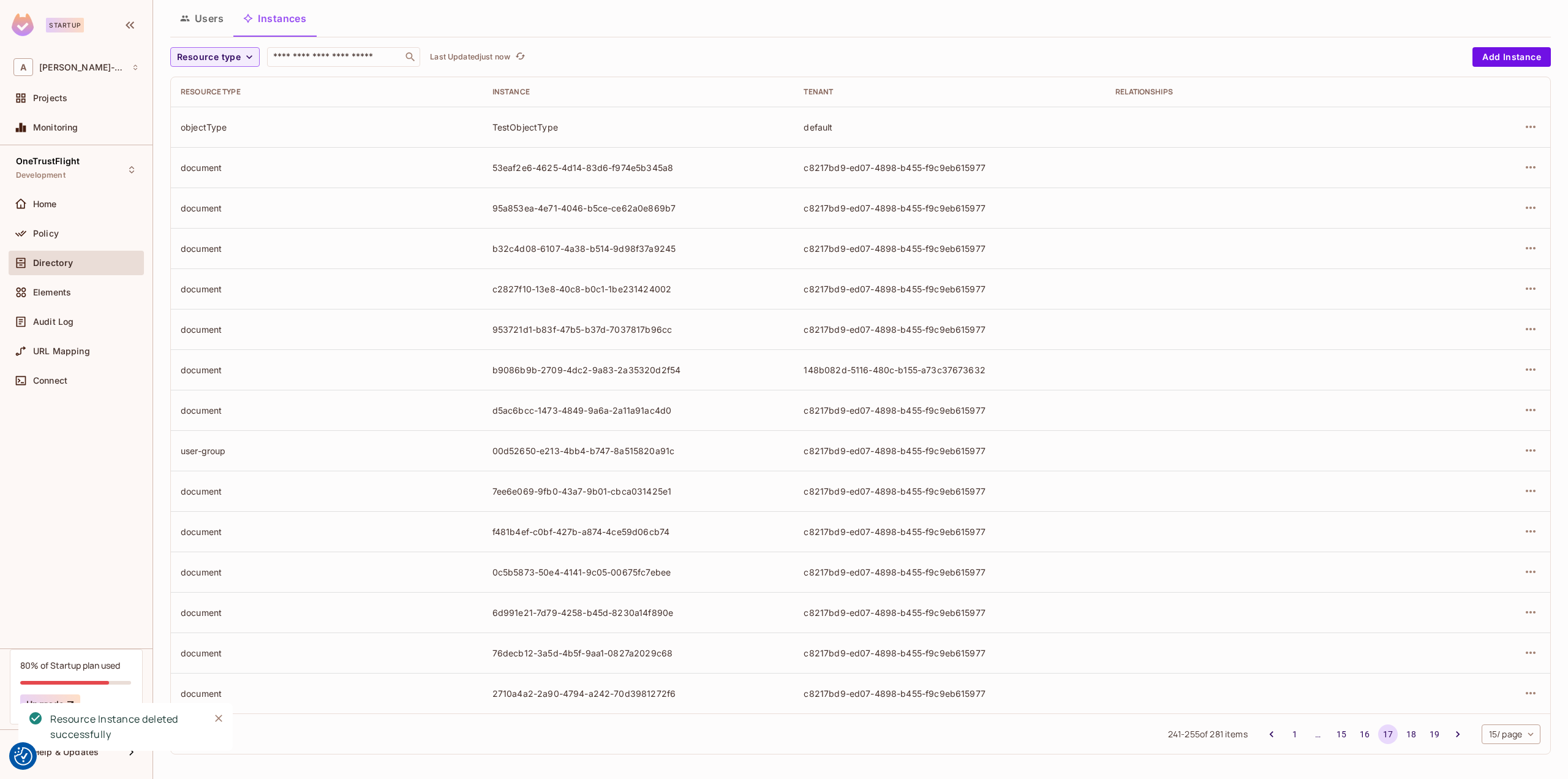
scroll to position [76, 0]
click at [1527, 448] on icon "button" at bounding box center [1530, 449] width 14 height 14
click at [1449, 527] on div "Delete Resource Instance" at bounding box center [1455, 530] width 106 height 13
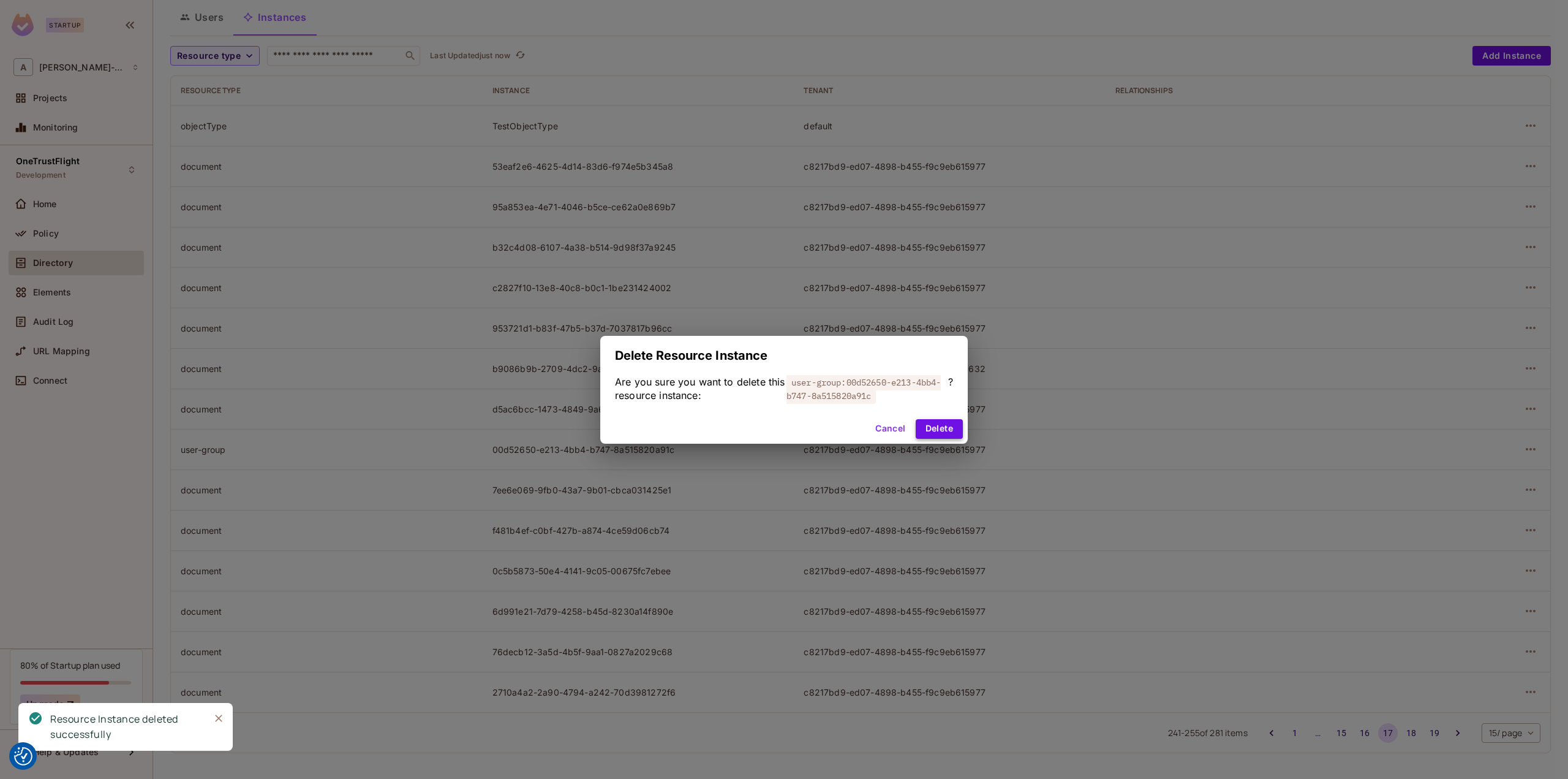
click at [930, 424] on button "Delete" at bounding box center [939, 429] width 47 height 20
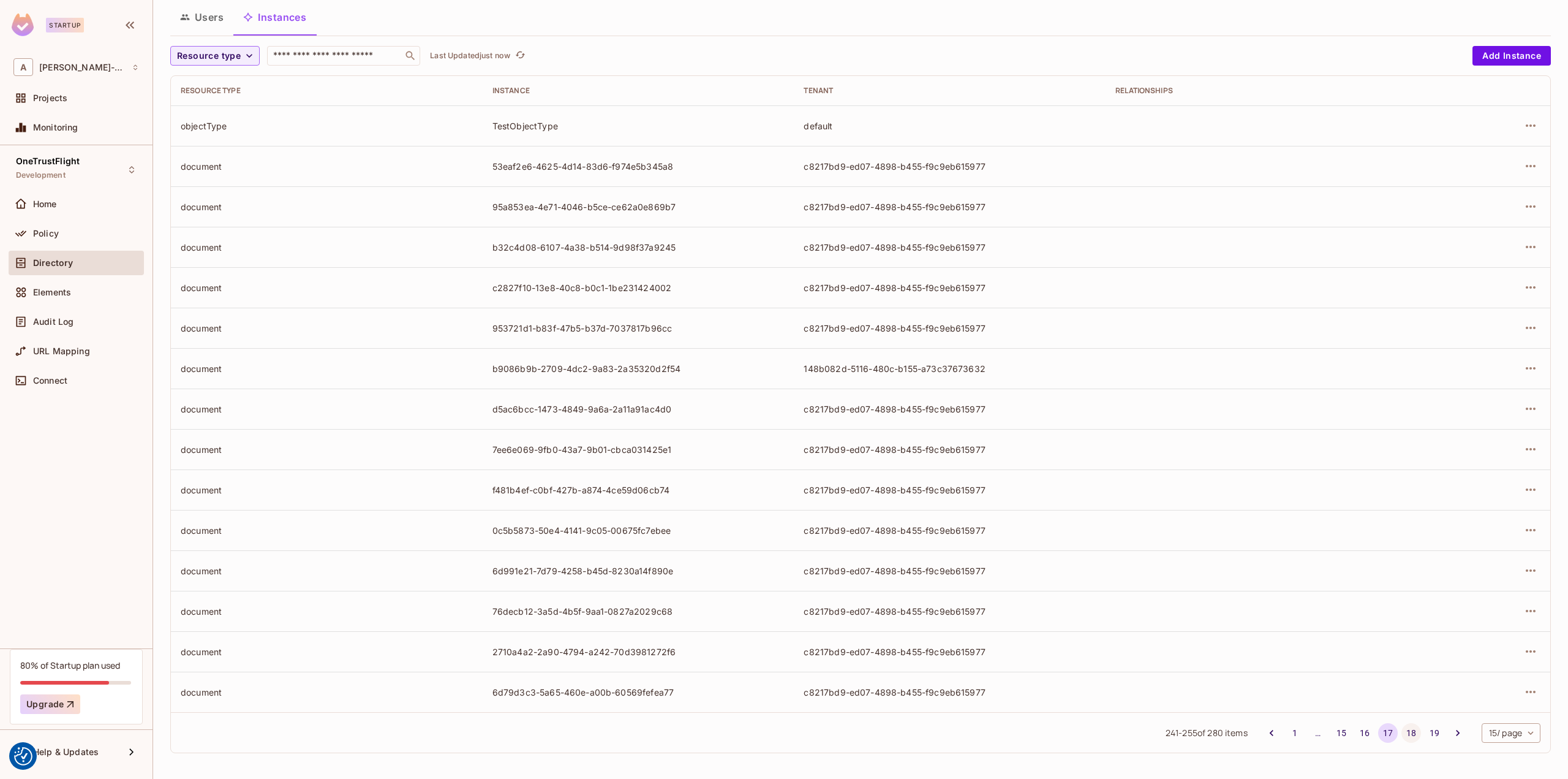
click at [1404, 733] on button "18" at bounding box center [1411, 733] width 20 height 20
click at [1356, 728] on button "16" at bounding box center [1365, 733] width 20 height 20
click at [1523, 405] on icon "button" at bounding box center [1530, 409] width 14 height 14
click at [1464, 488] on div "Delete Resource Instance" at bounding box center [1455, 490] width 106 height 13
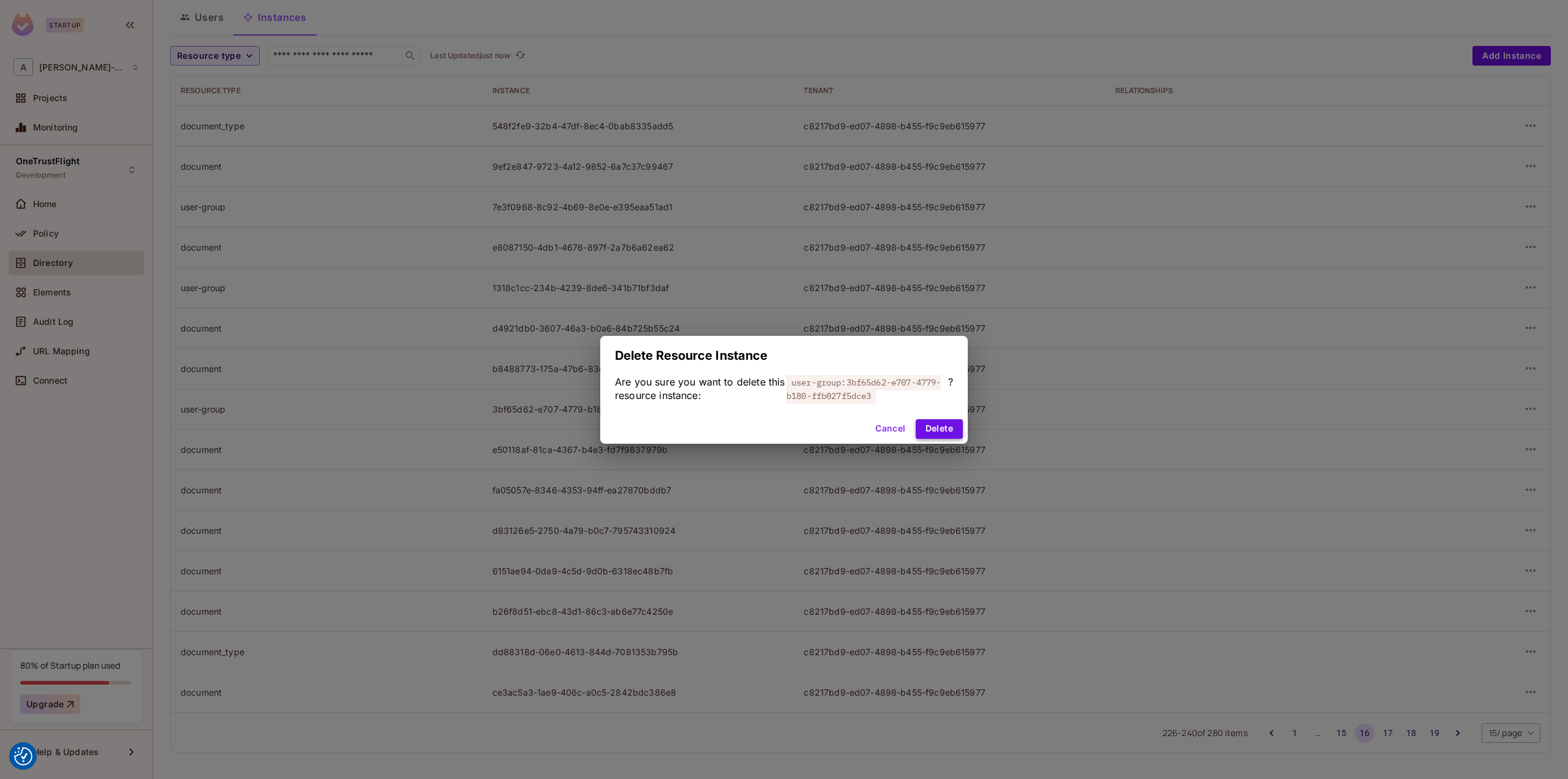
click at [949, 430] on button "Delete" at bounding box center [939, 429] width 47 height 20
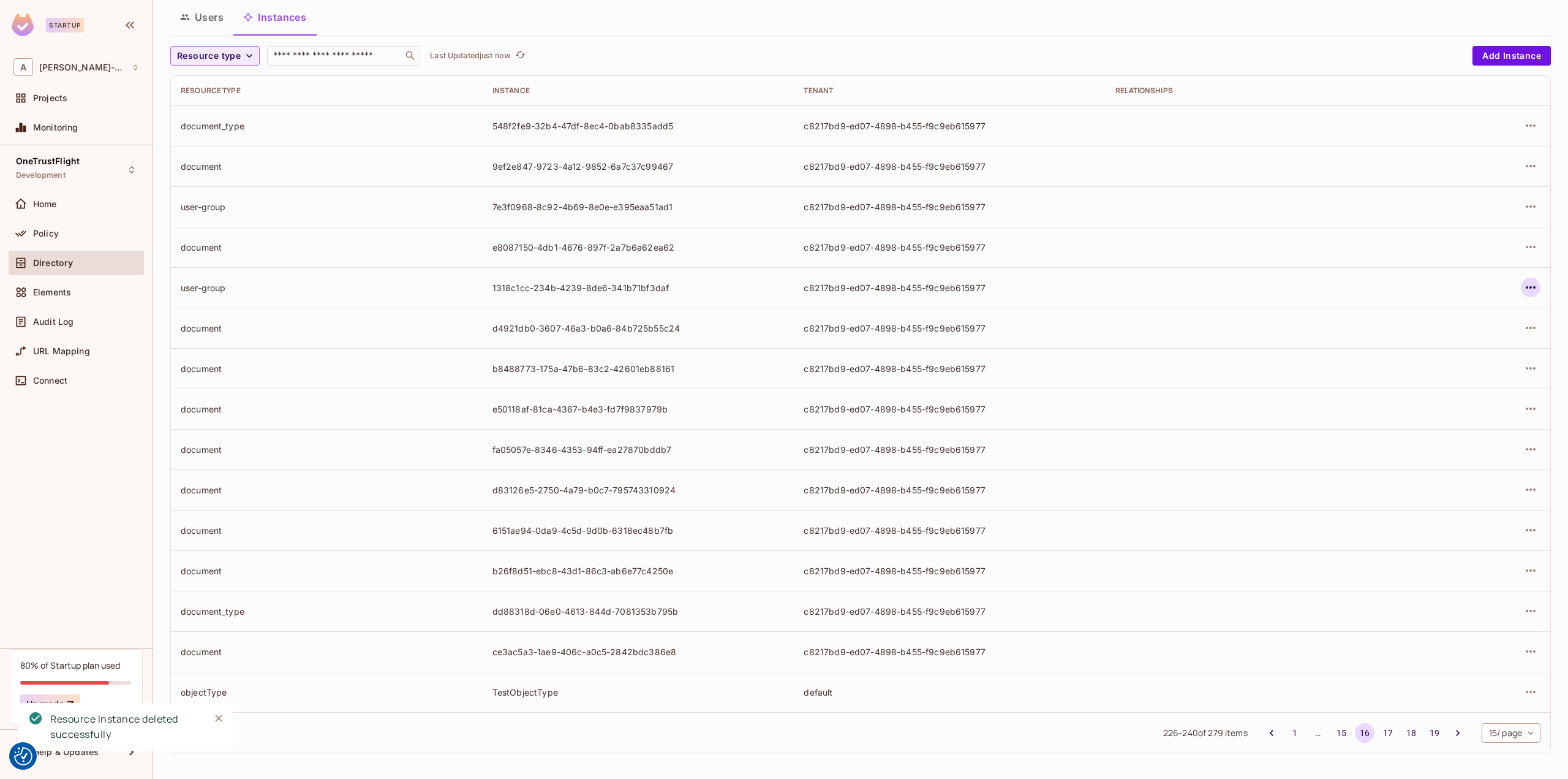
click at [1520, 288] on button "button" at bounding box center [1530, 287] width 20 height 20
click at [1455, 371] on div "Delete Resource Instance" at bounding box center [1455, 369] width 106 height 13
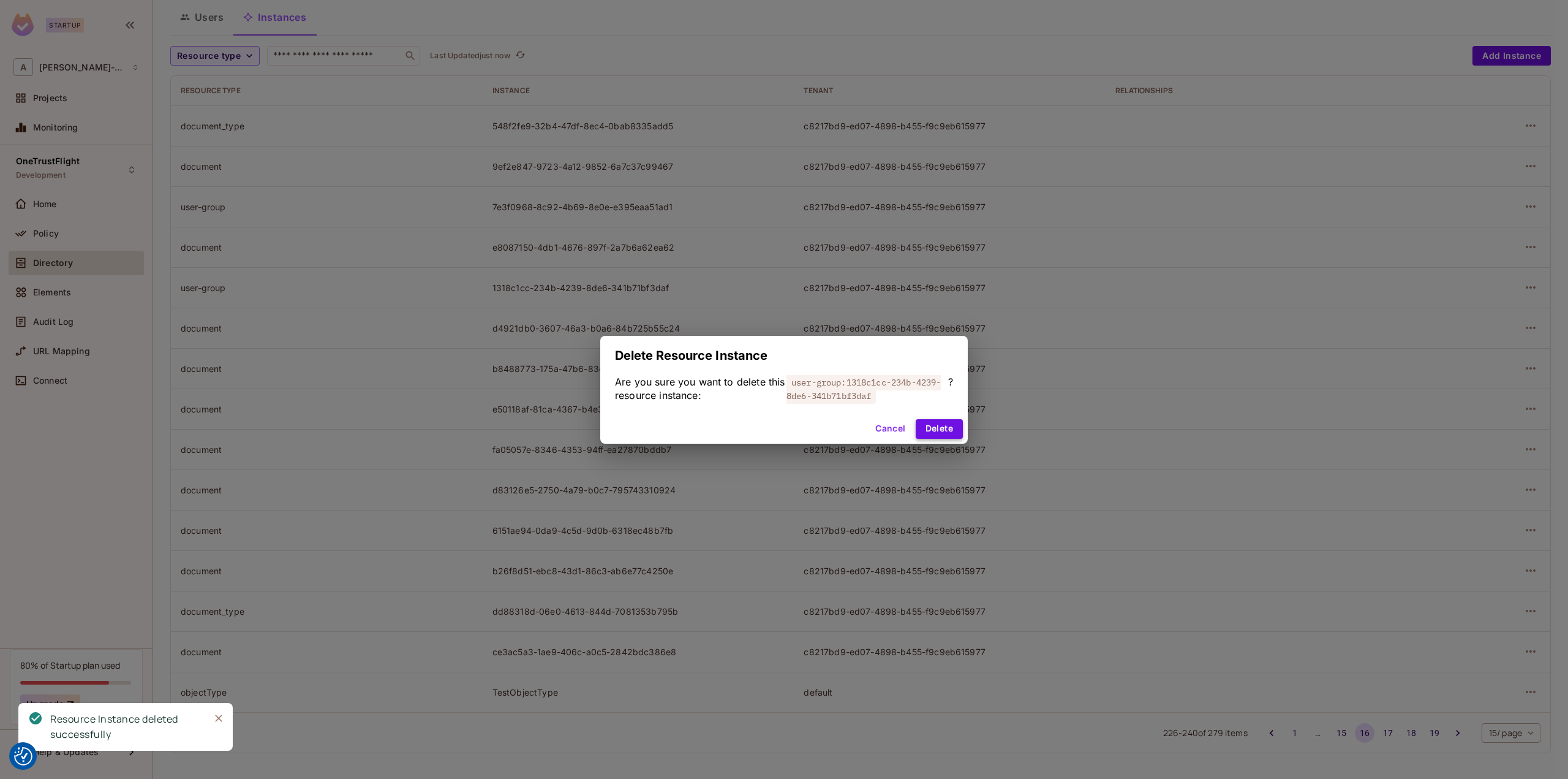
click at [951, 432] on button "Delete" at bounding box center [939, 429] width 47 height 20
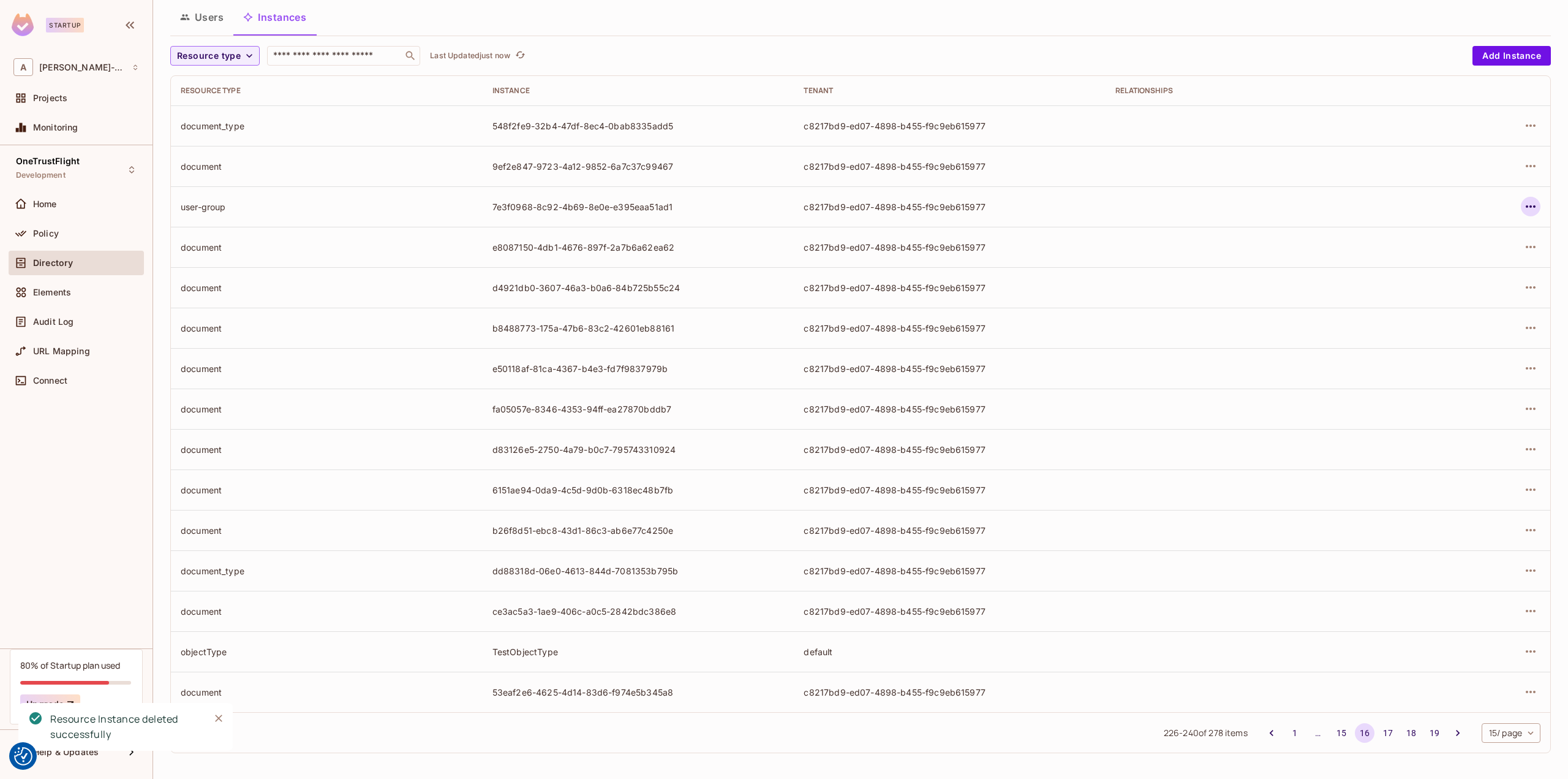
click at [1520, 204] on button "button" at bounding box center [1530, 206] width 20 height 20
click at [1433, 283] on div "Delete Resource Instance" at bounding box center [1455, 288] width 106 height 13
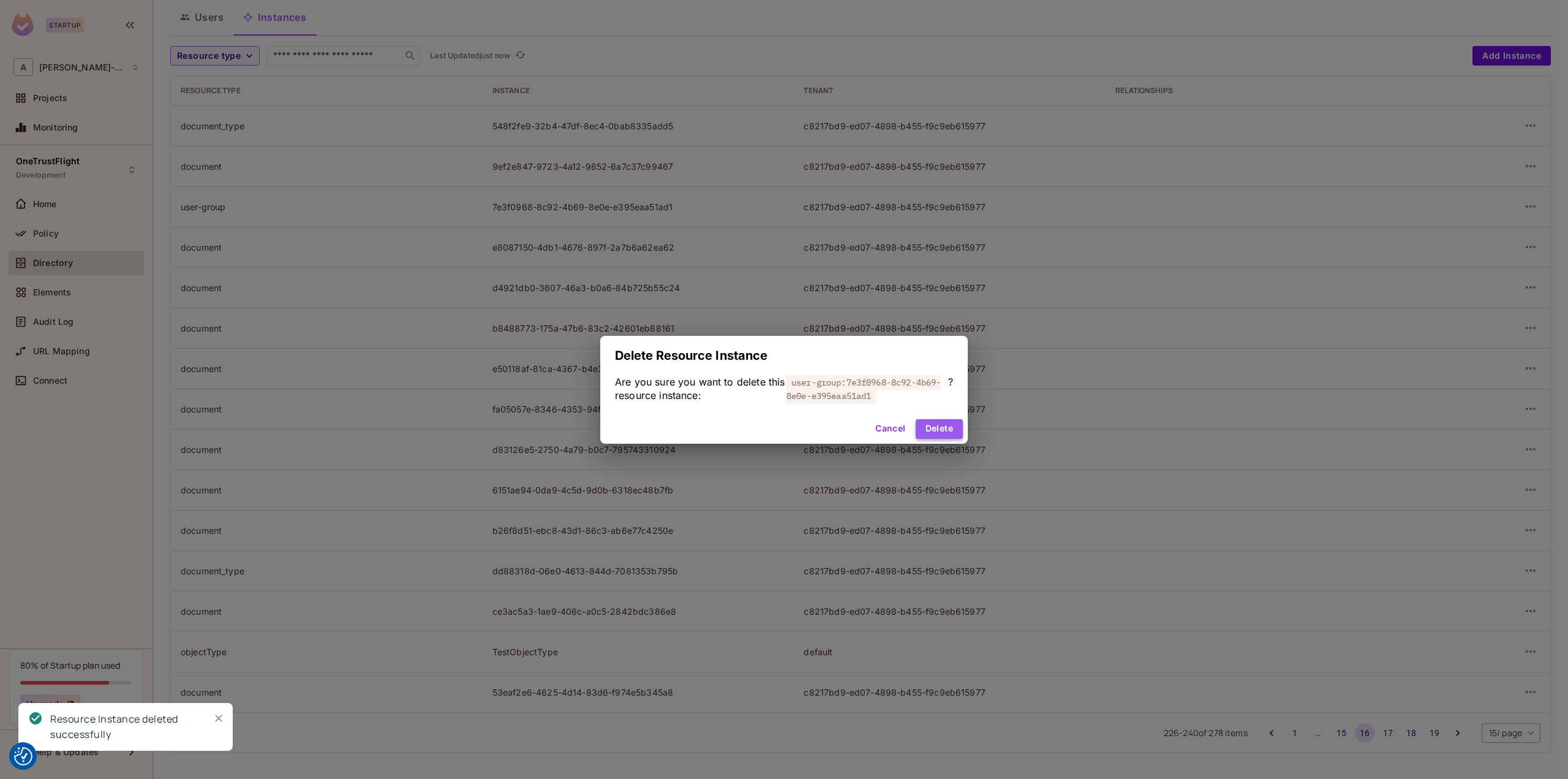
click at [930, 426] on button "Delete" at bounding box center [939, 429] width 47 height 20
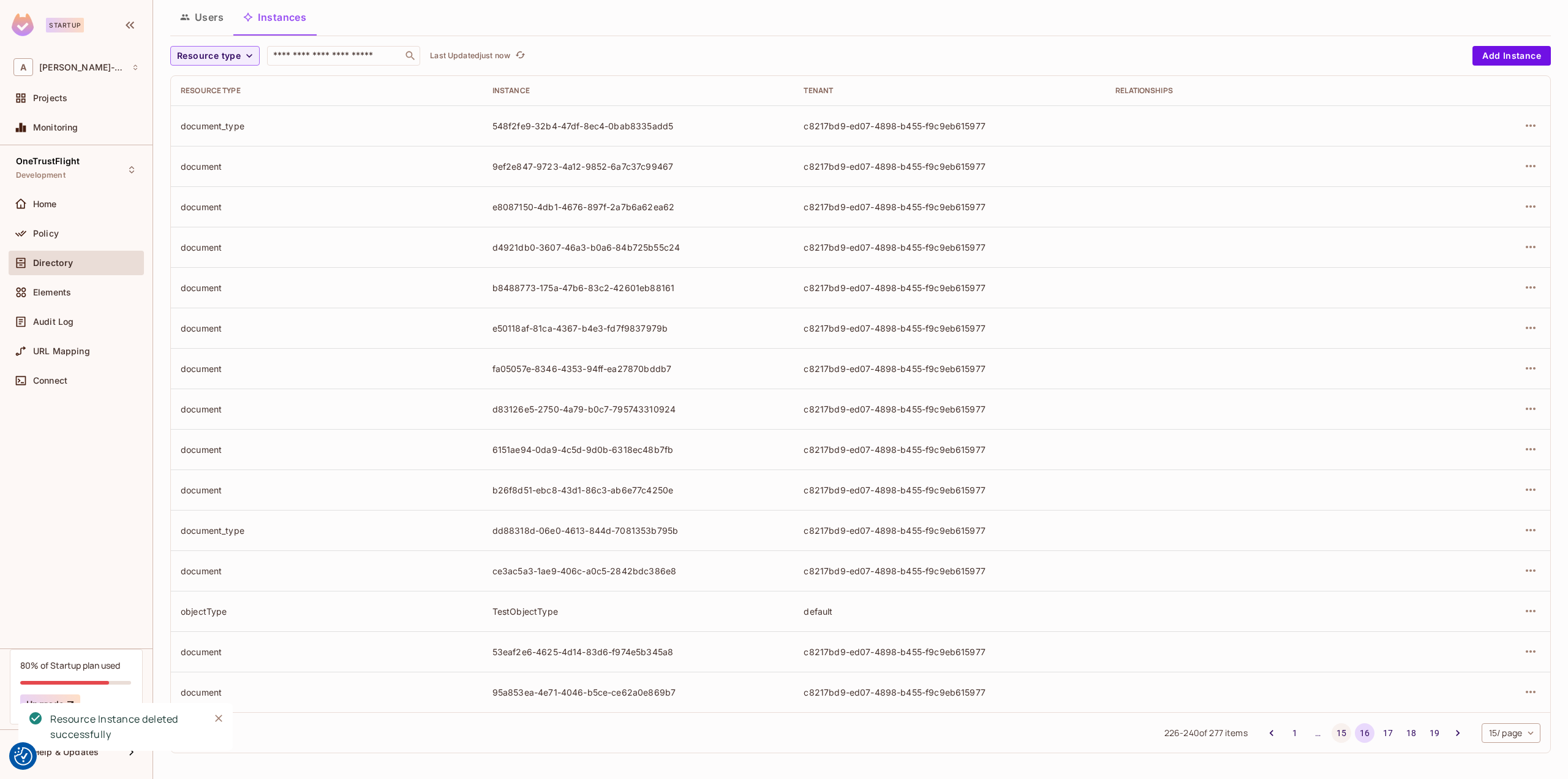
click at [1331, 729] on button "15" at bounding box center [1341, 733] width 20 height 20
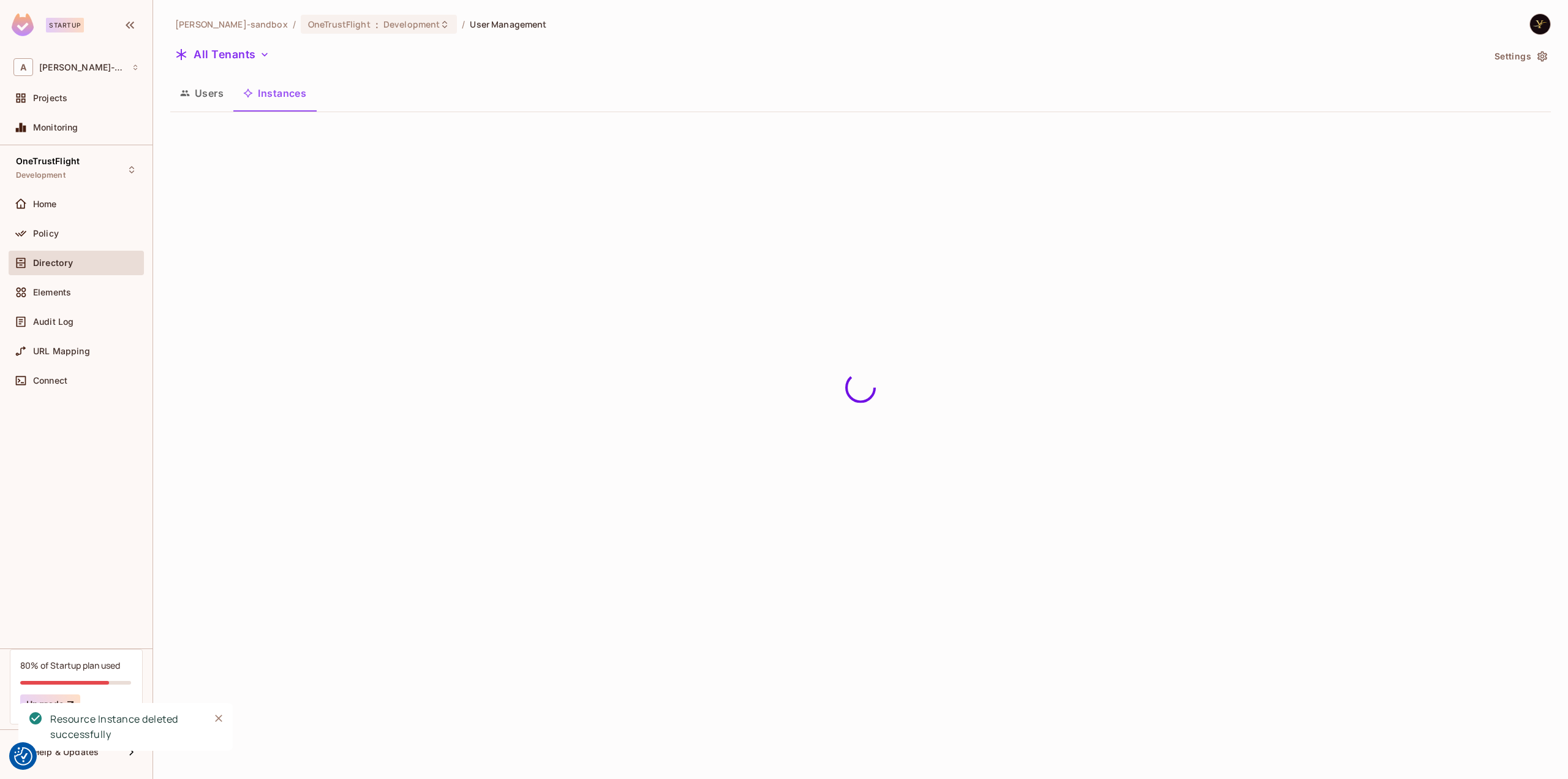
scroll to position [0, 0]
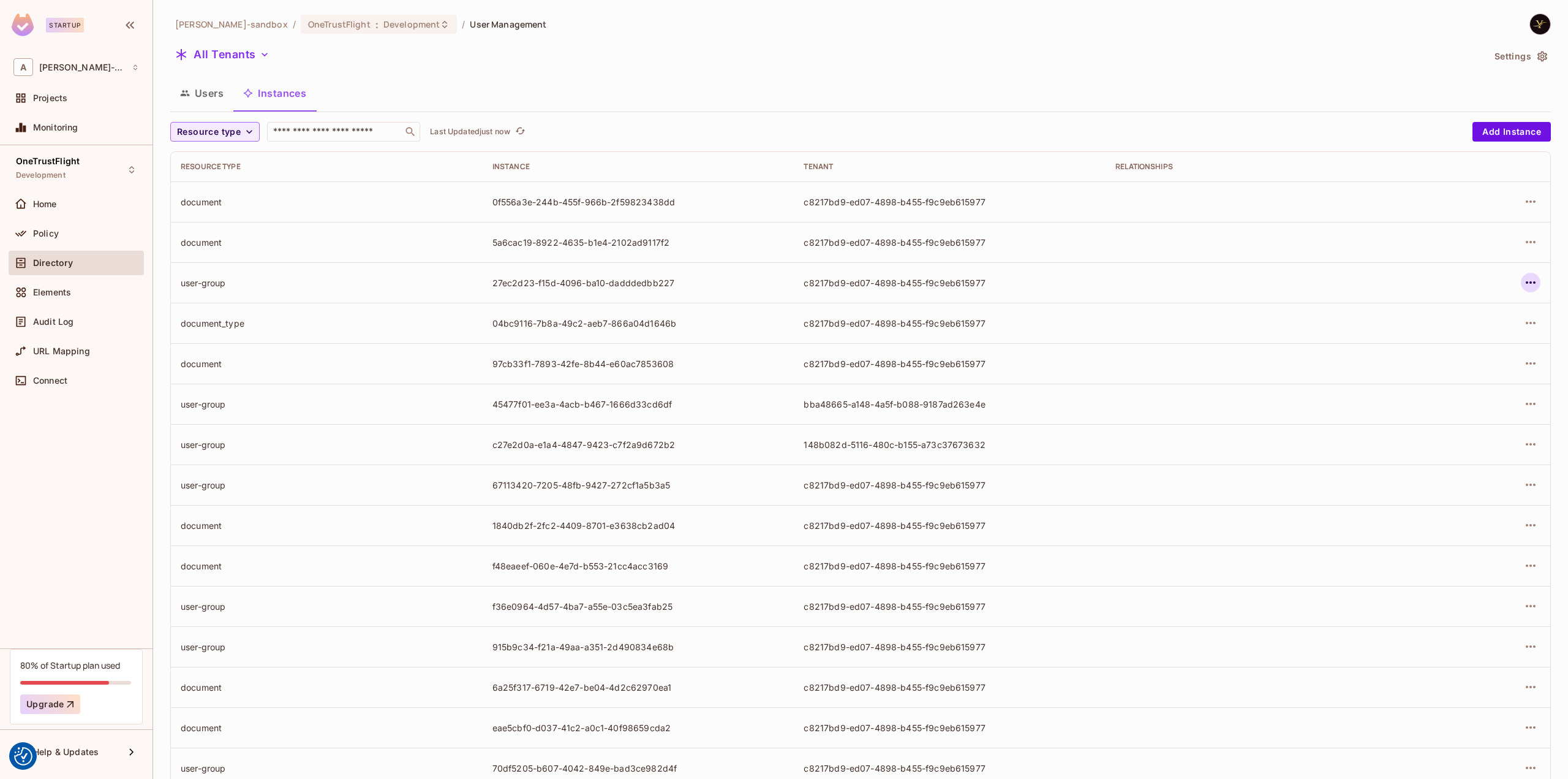
click at [1523, 279] on icon "button" at bounding box center [1530, 282] width 14 height 14
click at [1441, 367] on div "Delete Resource Instance" at bounding box center [1455, 365] width 106 height 13
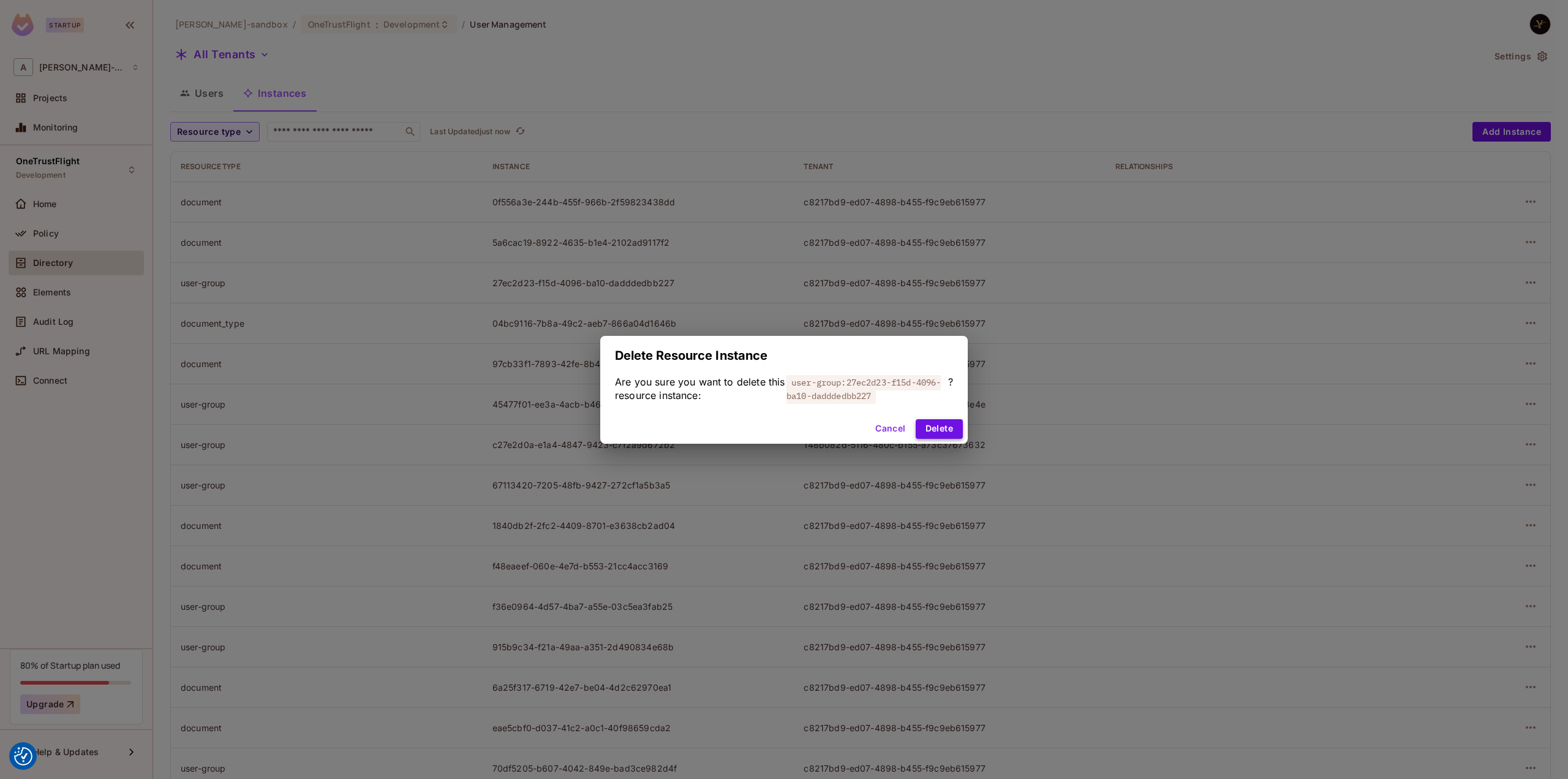
click at [943, 429] on button "Delete" at bounding box center [939, 429] width 47 height 20
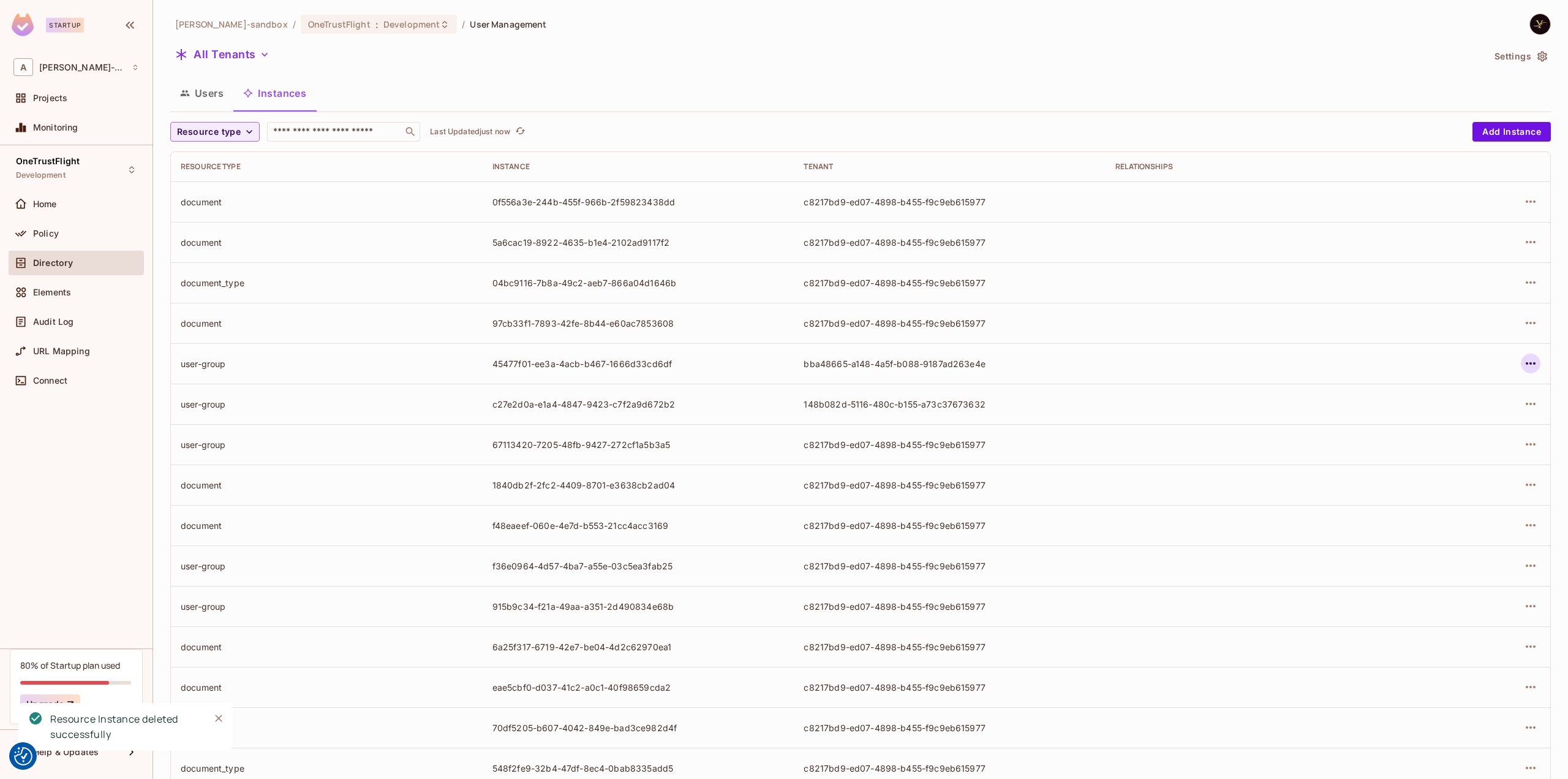
click at [1523, 359] on icon "button" at bounding box center [1530, 363] width 14 height 14
click at [1466, 441] on div "Delete Resource Instance" at bounding box center [1455, 446] width 106 height 13
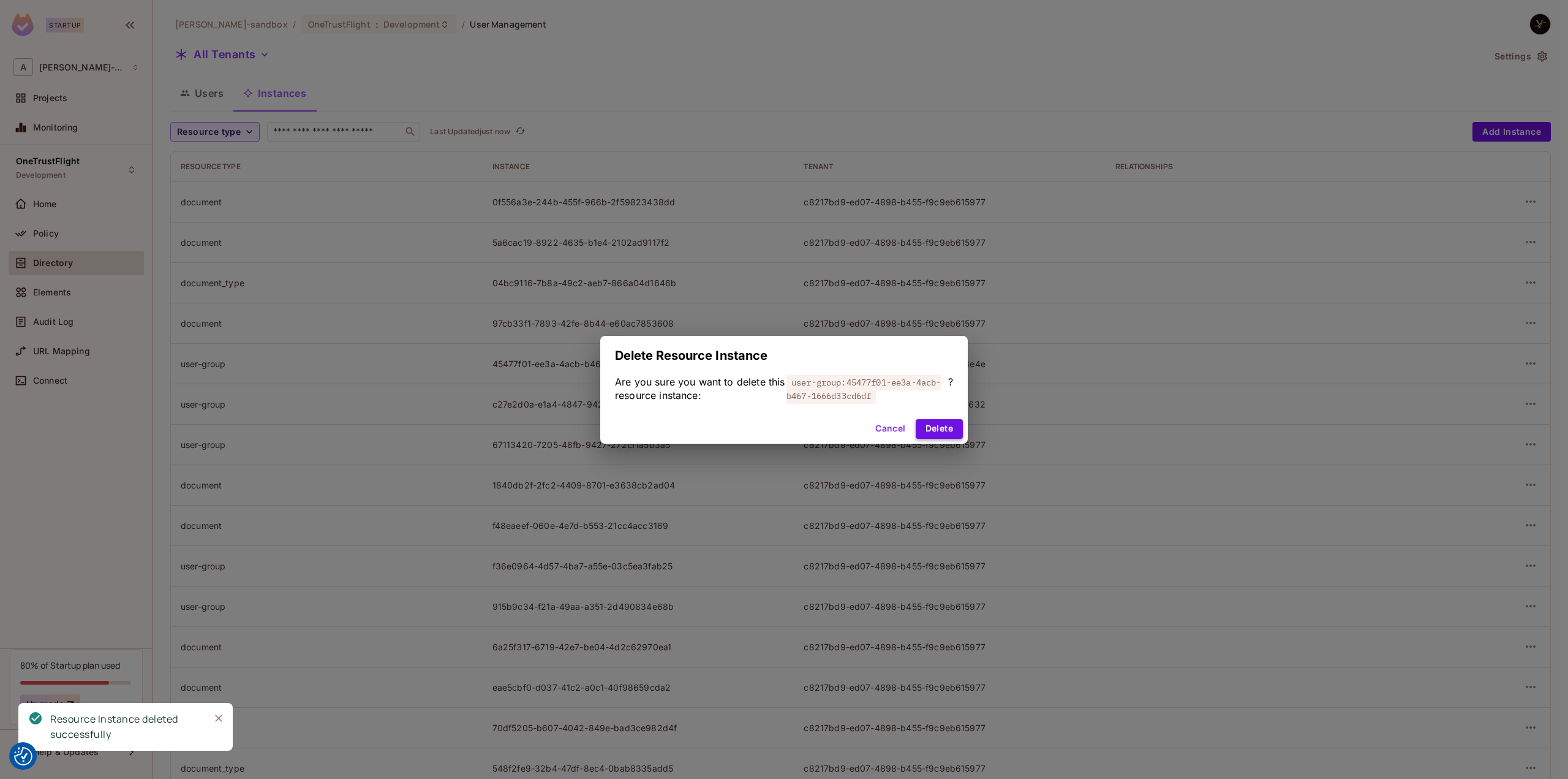
click at [945, 427] on button "Delete" at bounding box center [939, 429] width 47 height 20
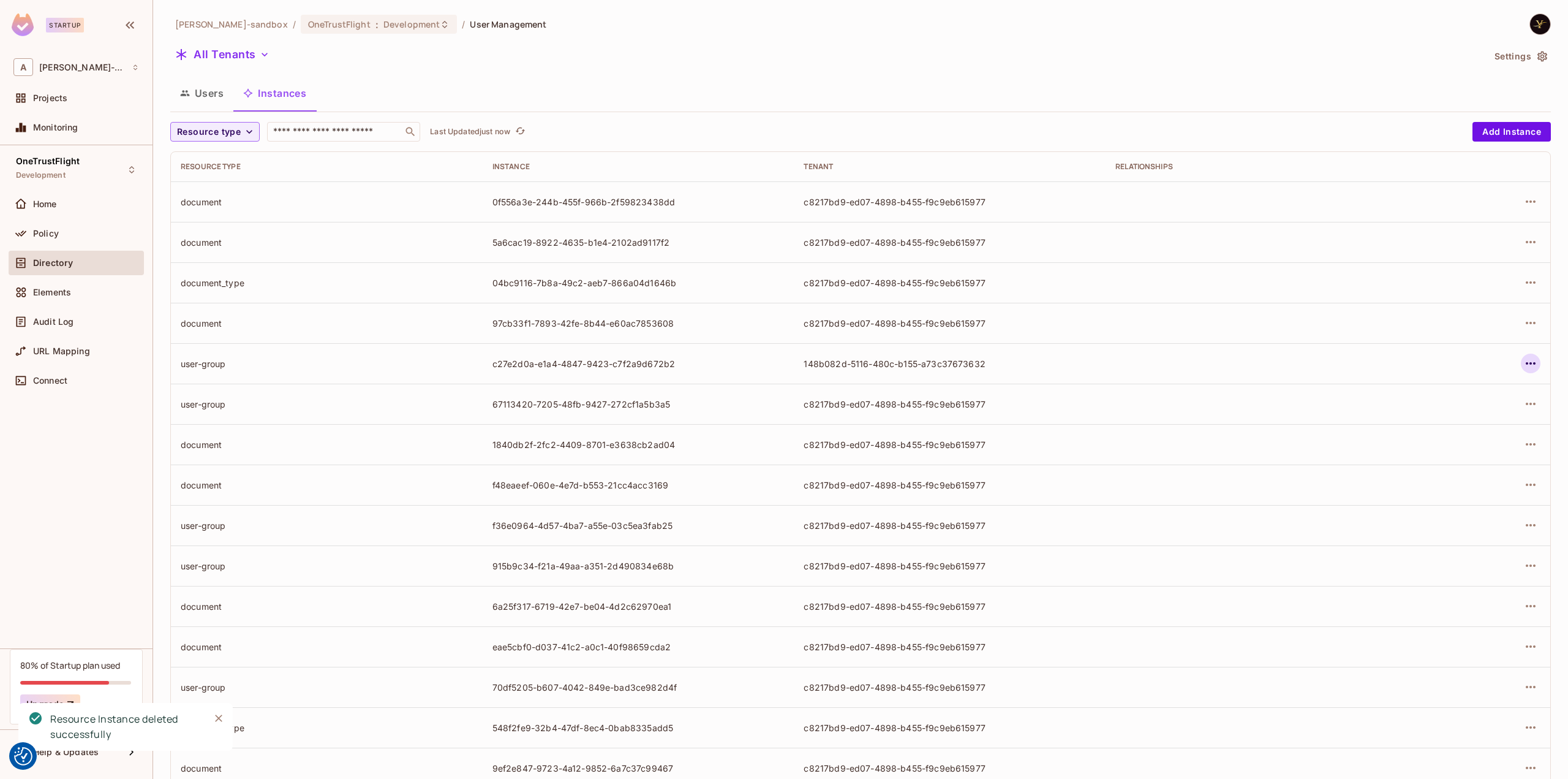
click at [1523, 365] on icon "button" at bounding box center [1530, 363] width 14 height 14
click at [1435, 442] on div "Delete Resource Instance" at bounding box center [1455, 446] width 106 height 13
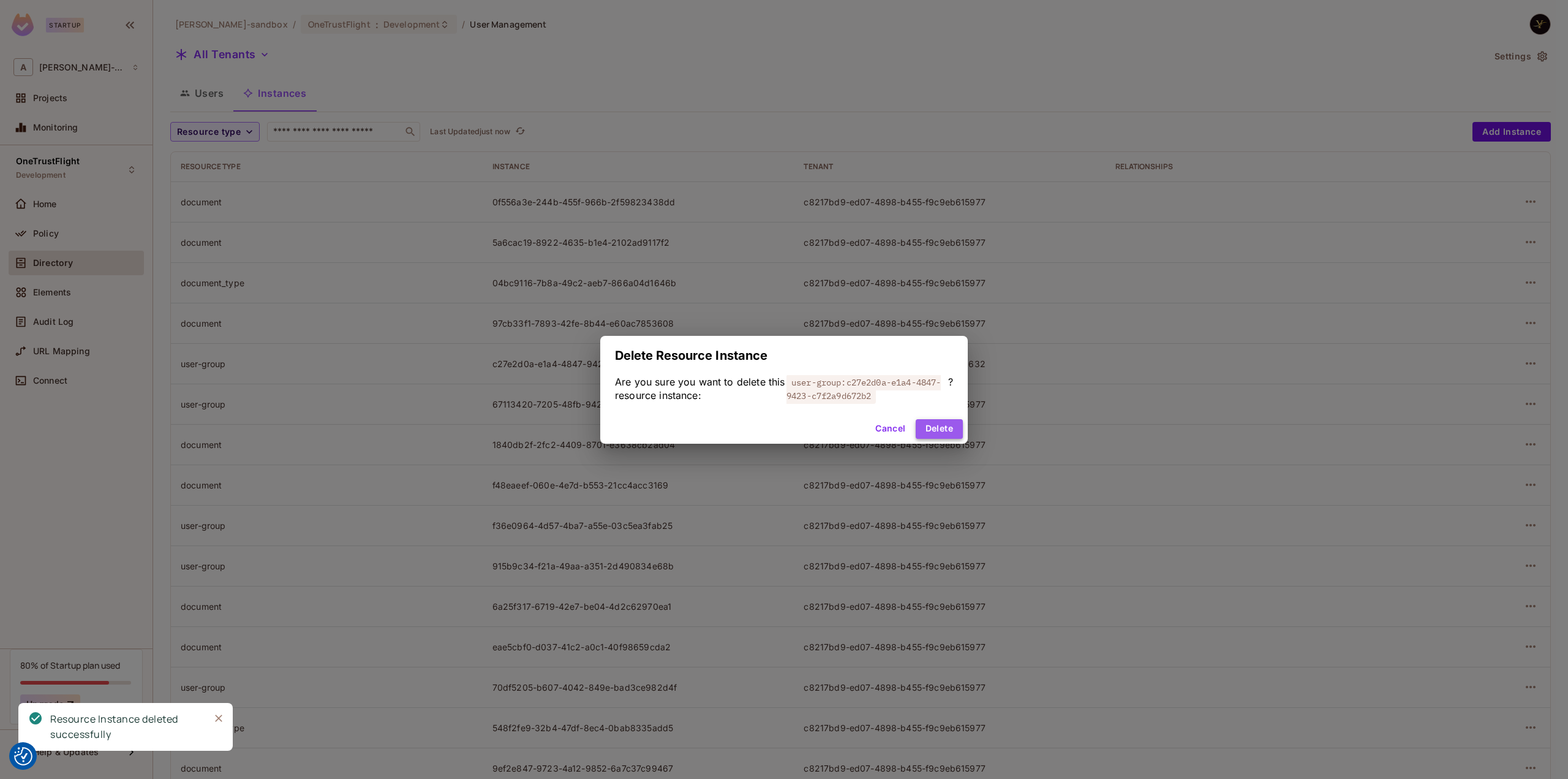
click at [953, 430] on button "Delete" at bounding box center [939, 429] width 47 height 20
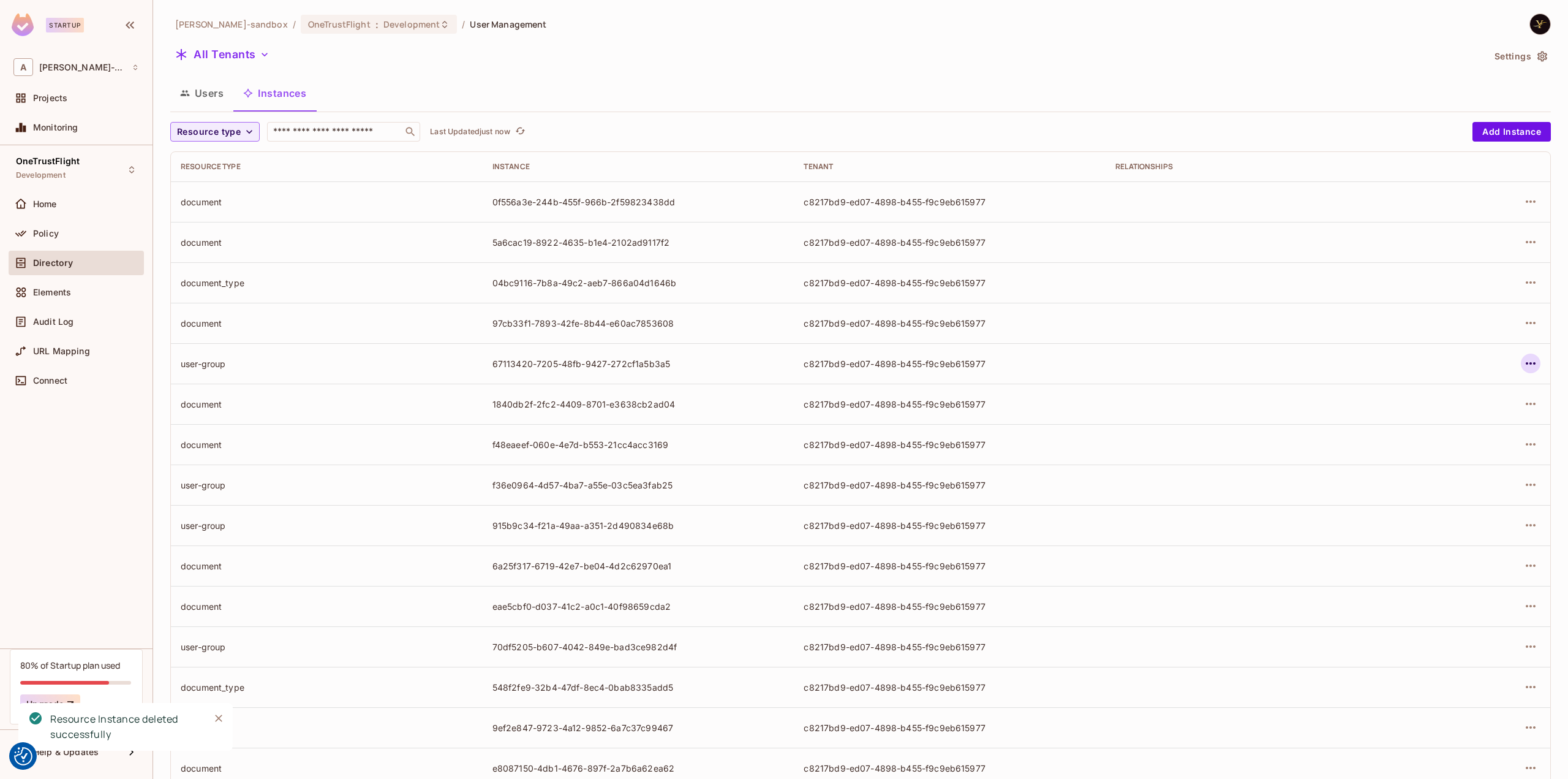
click at [1524, 368] on icon "button" at bounding box center [1530, 363] width 14 height 14
click at [1446, 439] on div "Delete Resource Instance" at bounding box center [1455, 446] width 106 height 13
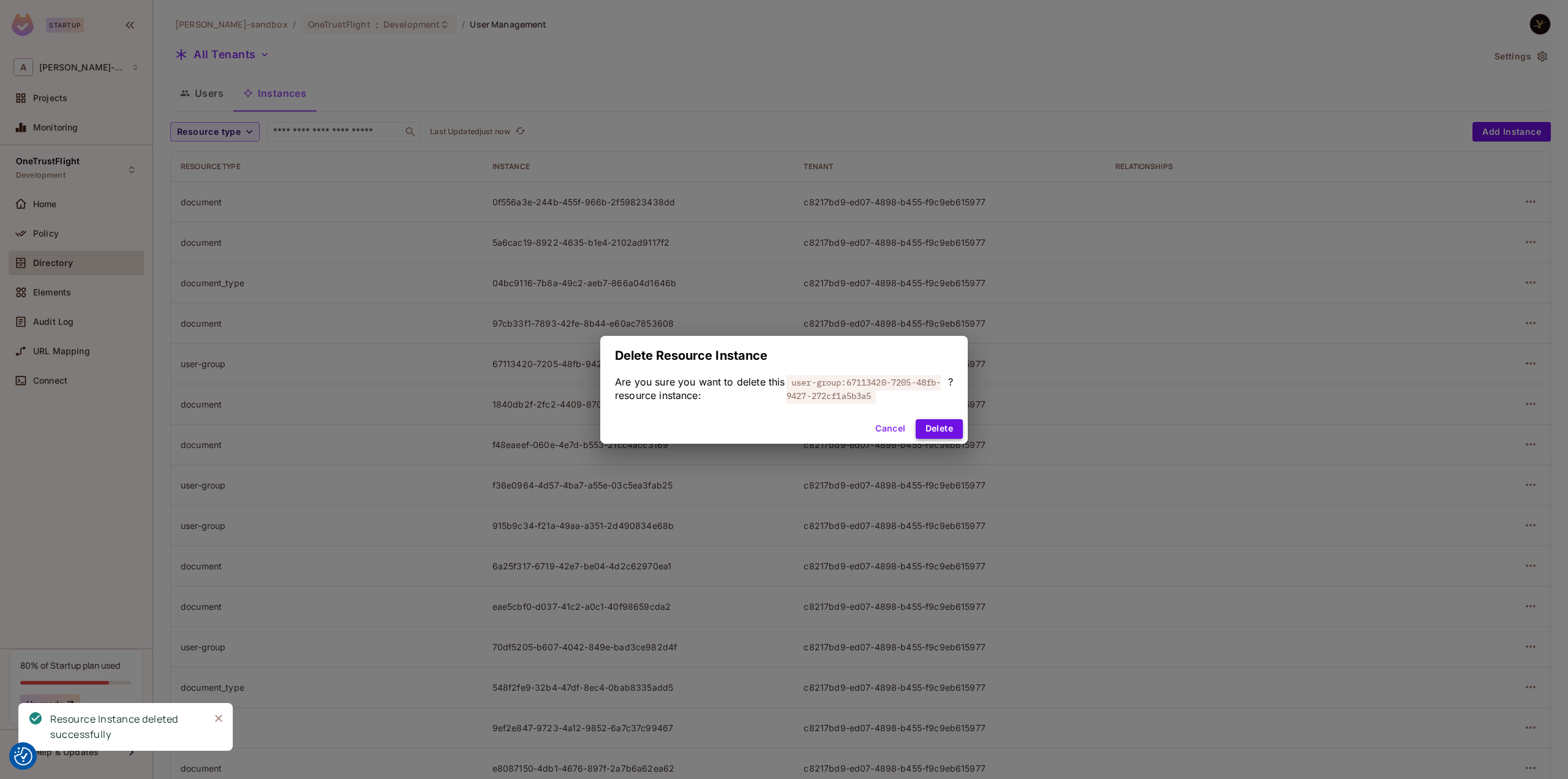
click at [931, 426] on button "Delete" at bounding box center [939, 429] width 47 height 20
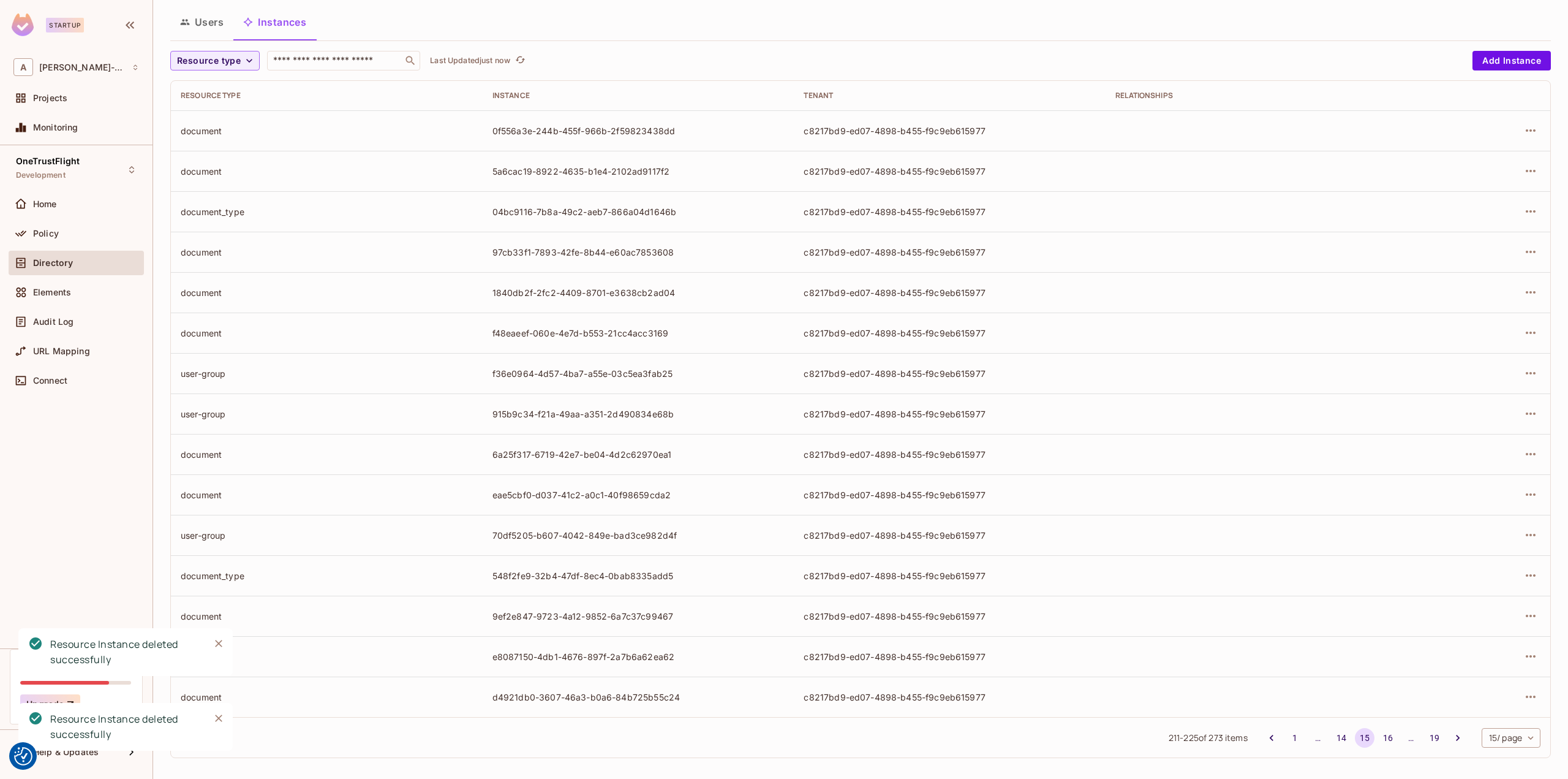
scroll to position [76, 0]
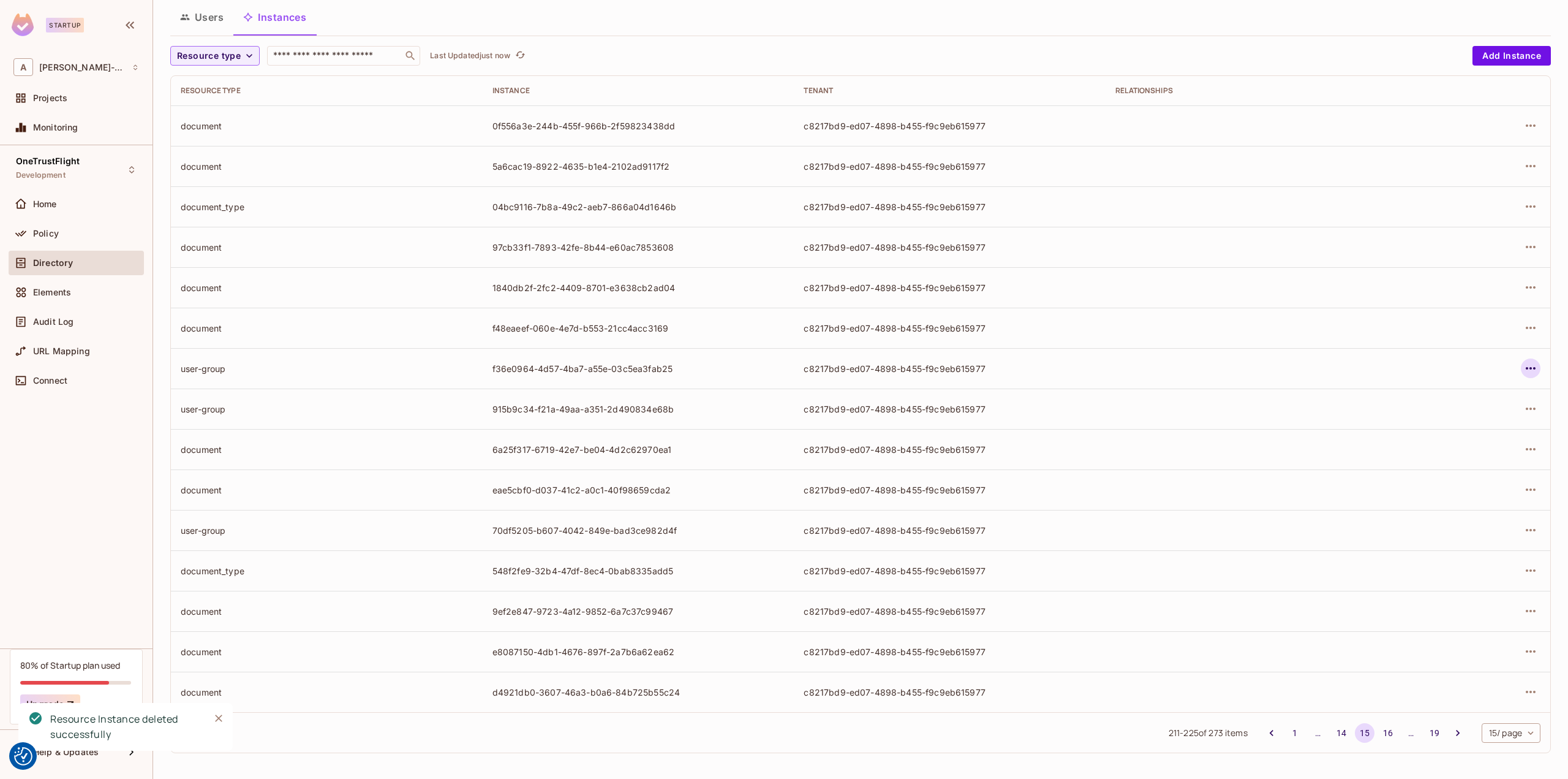
click at [1523, 373] on icon "button" at bounding box center [1530, 368] width 14 height 14
click at [1464, 445] on div "Delete Resource Instance" at bounding box center [1455, 450] width 106 height 13
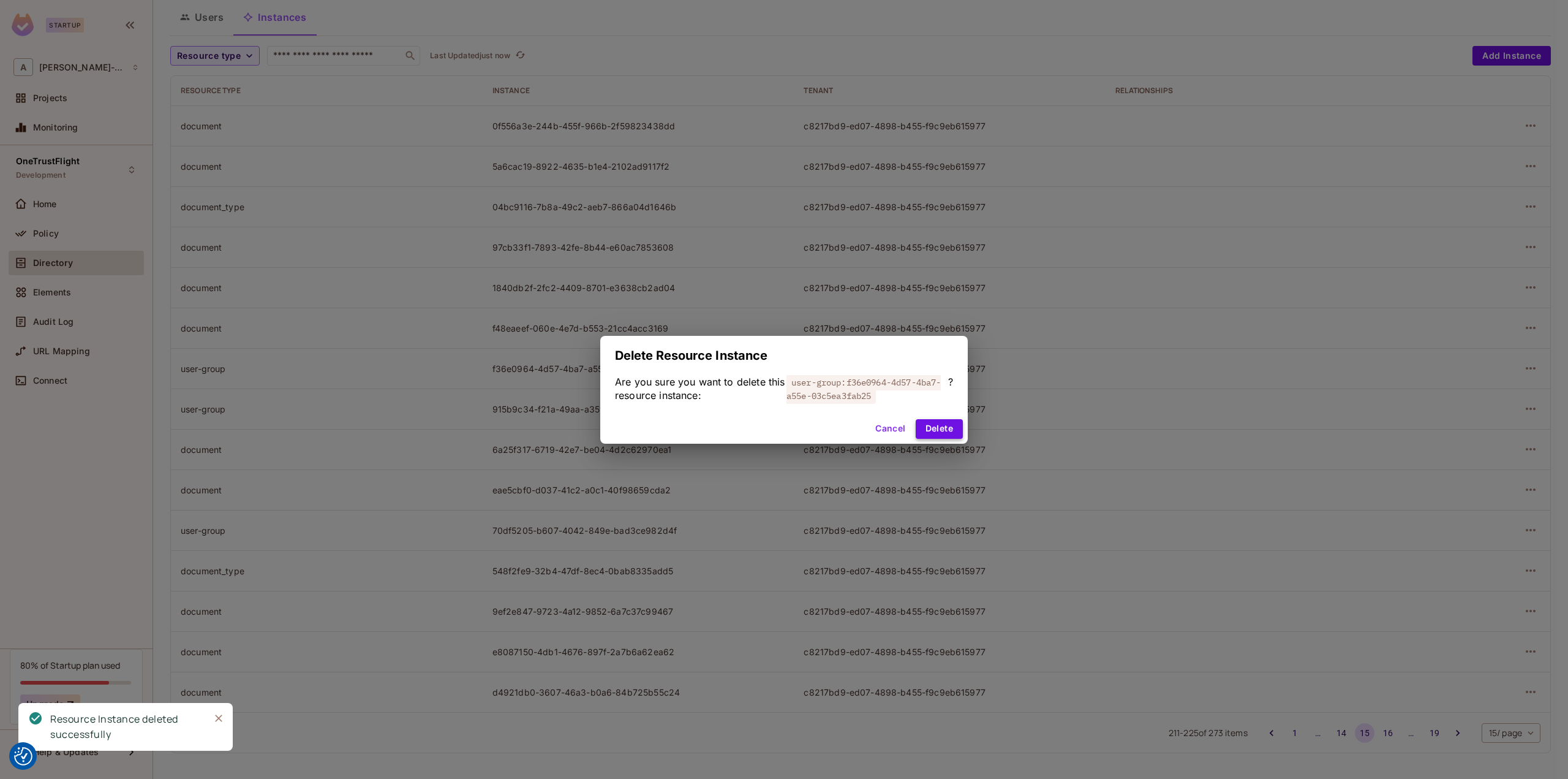
click at [950, 427] on button "Delete" at bounding box center [939, 429] width 47 height 20
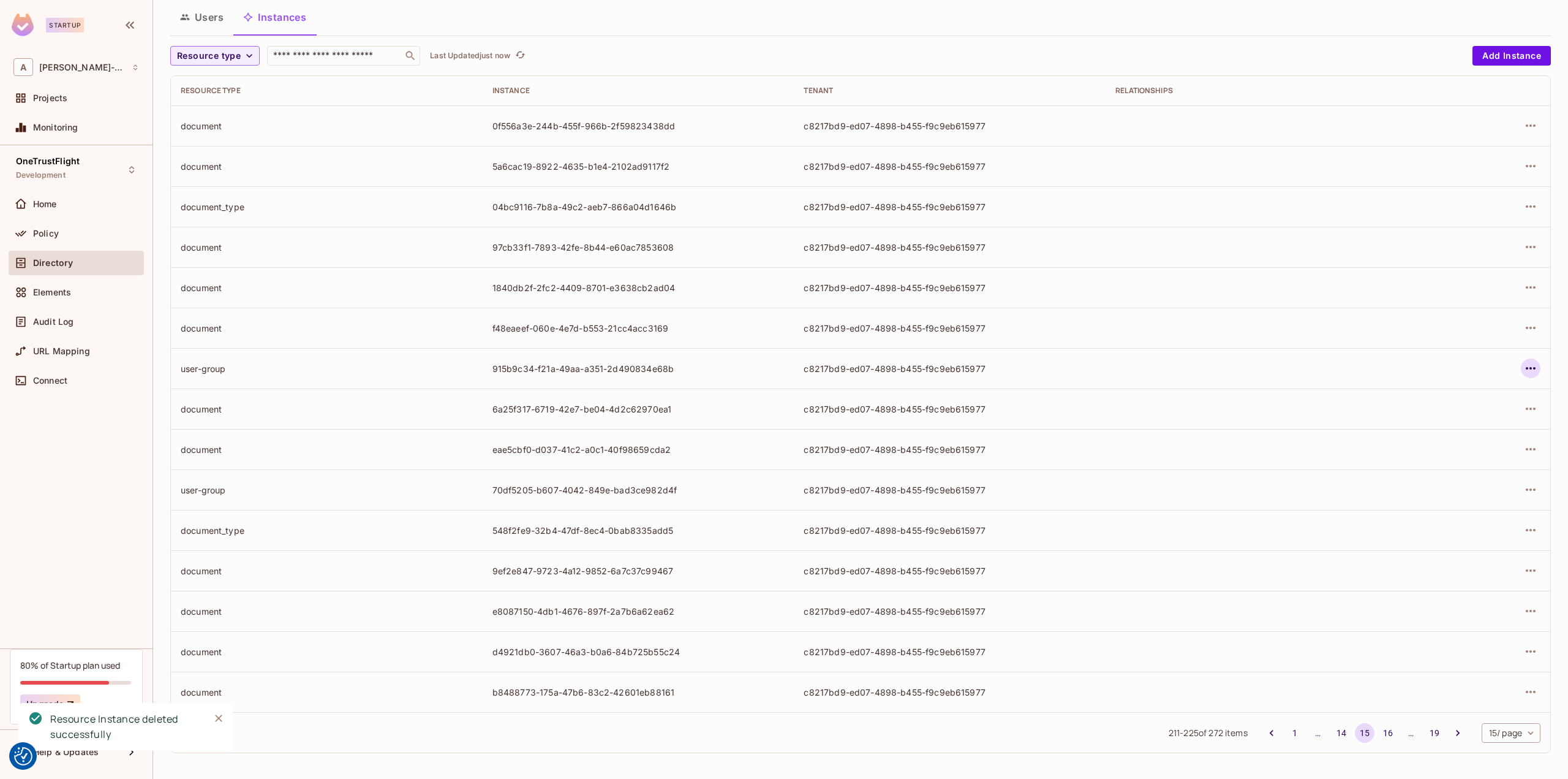
click at [1523, 366] on icon "button" at bounding box center [1530, 368] width 14 height 14
click at [1444, 438] on li "Delete Resource Instance" at bounding box center [1443, 449] width 154 height 27
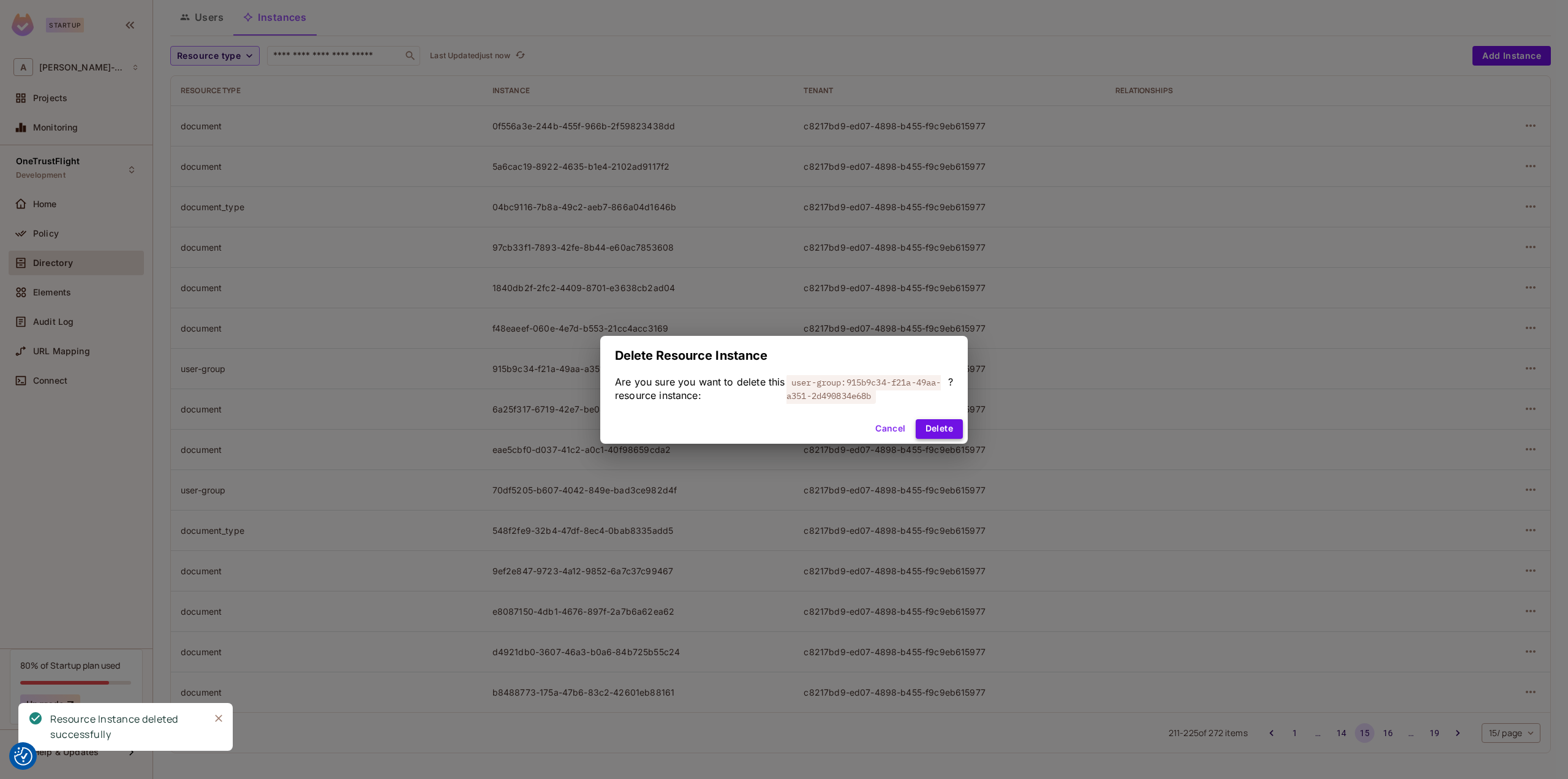
click at [943, 429] on button "Delete" at bounding box center [939, 429] width 47 height 20
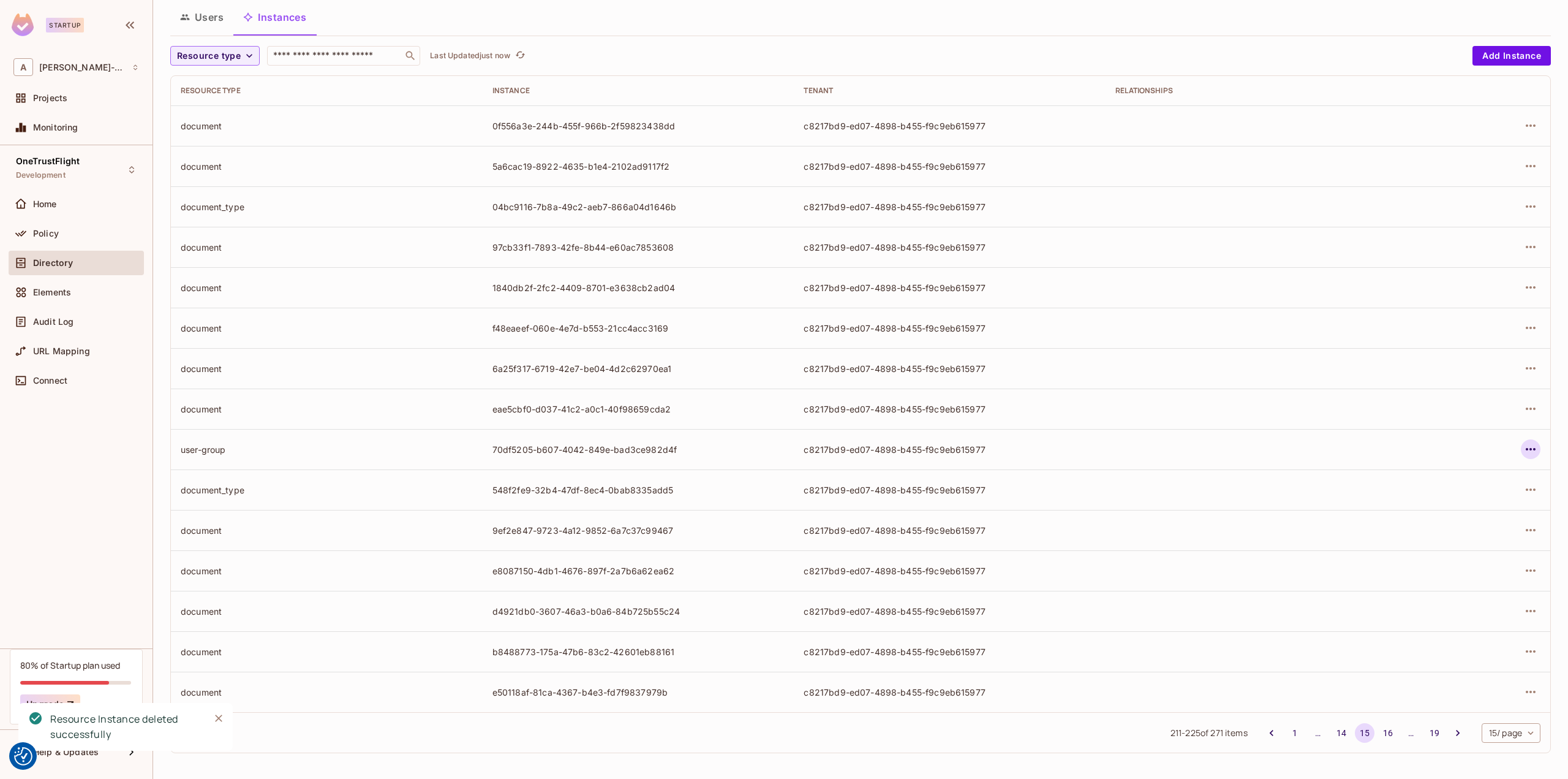
click at [1523, 451] on icon "button" at bounding box center [1530, 449] width 14 height 14
click at [1451, 528] on div "Delete Resource Instance" at bounding box center [1455, 530] width 106 height 13
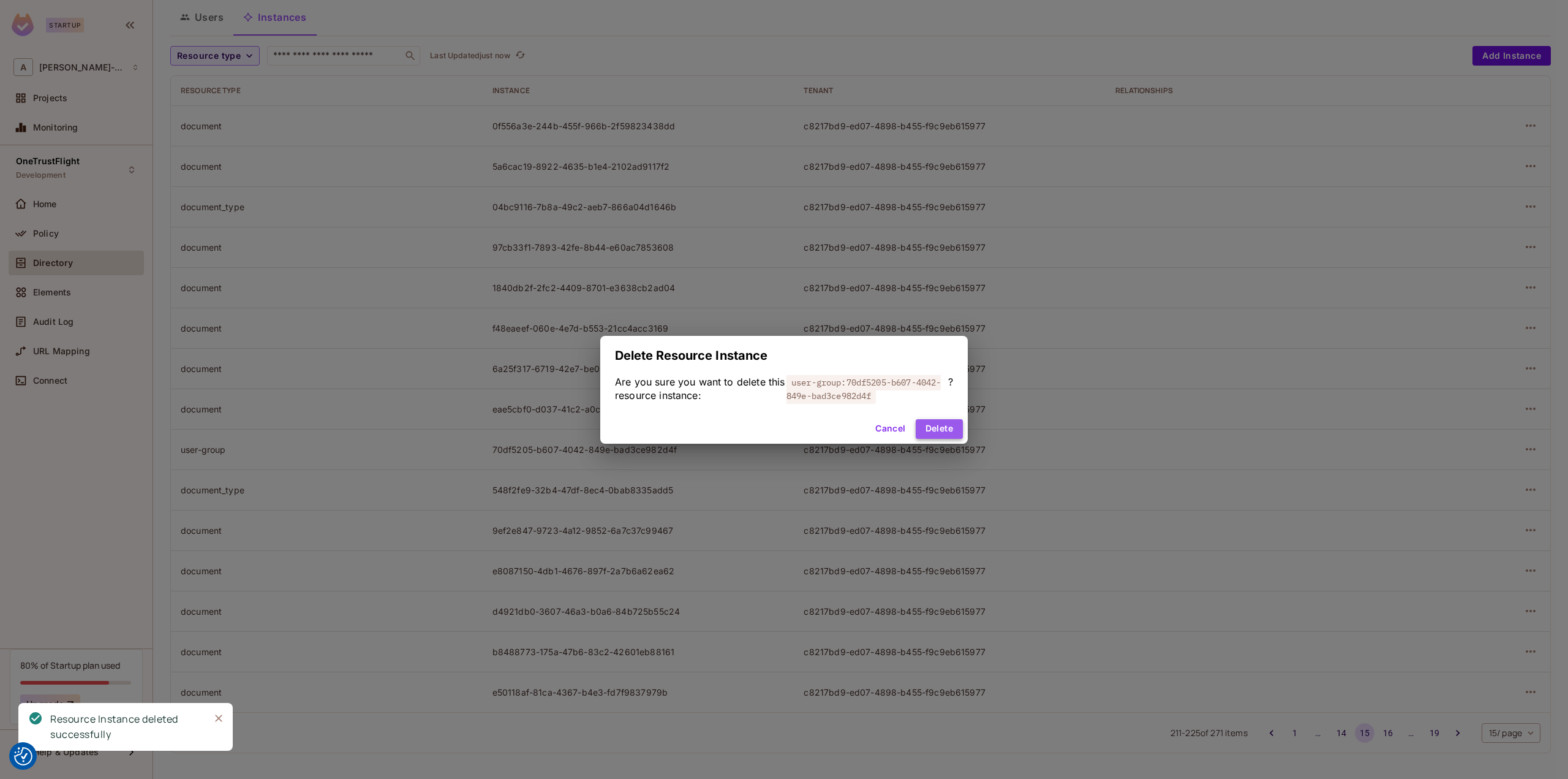
click at [951, 429] on button "Delete" at bounding box center [939, 429] width 47 height 20
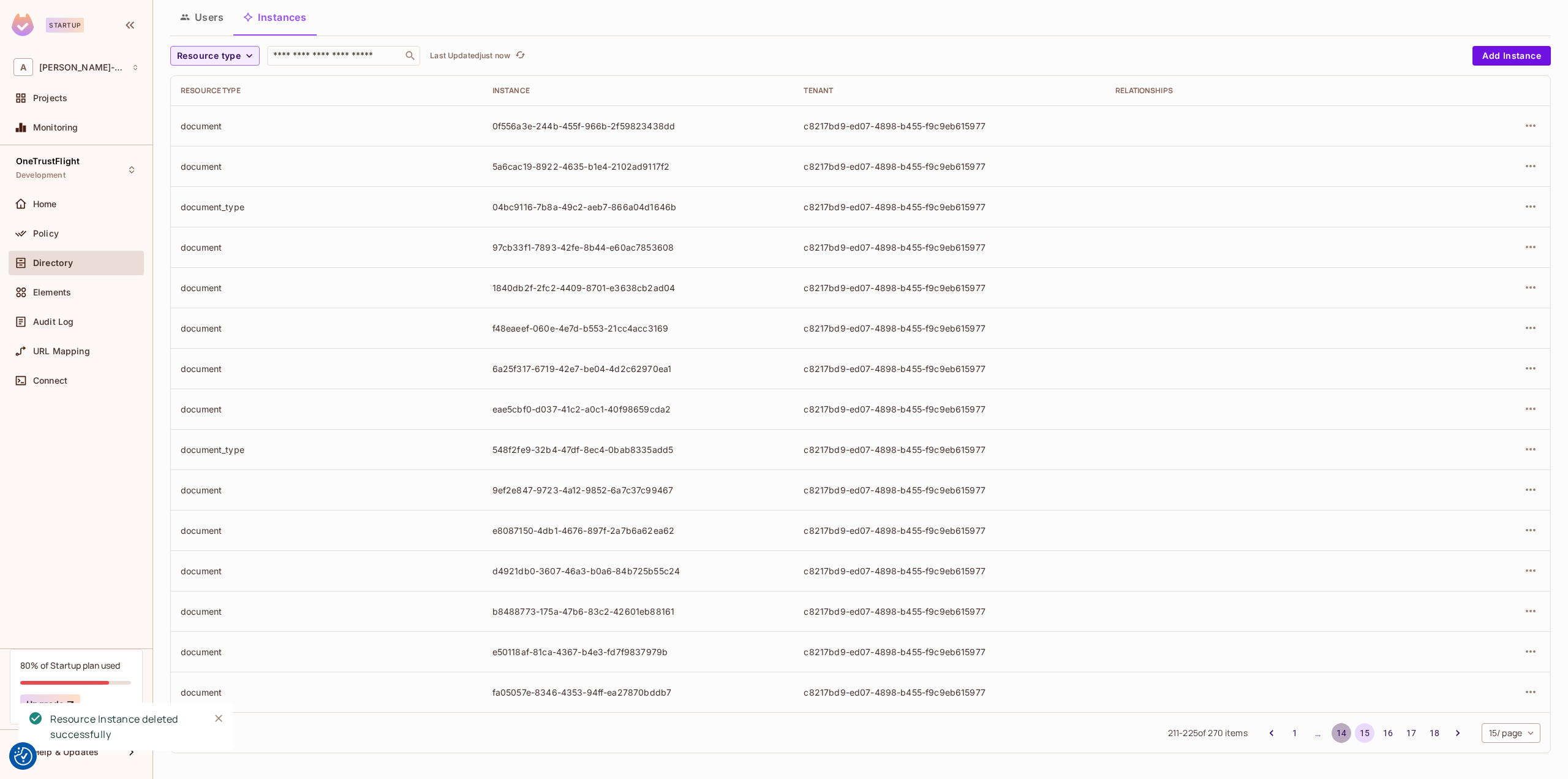
click at [1331, 731] on button "14" at bounding box center [1341, 733] width 20 height 20
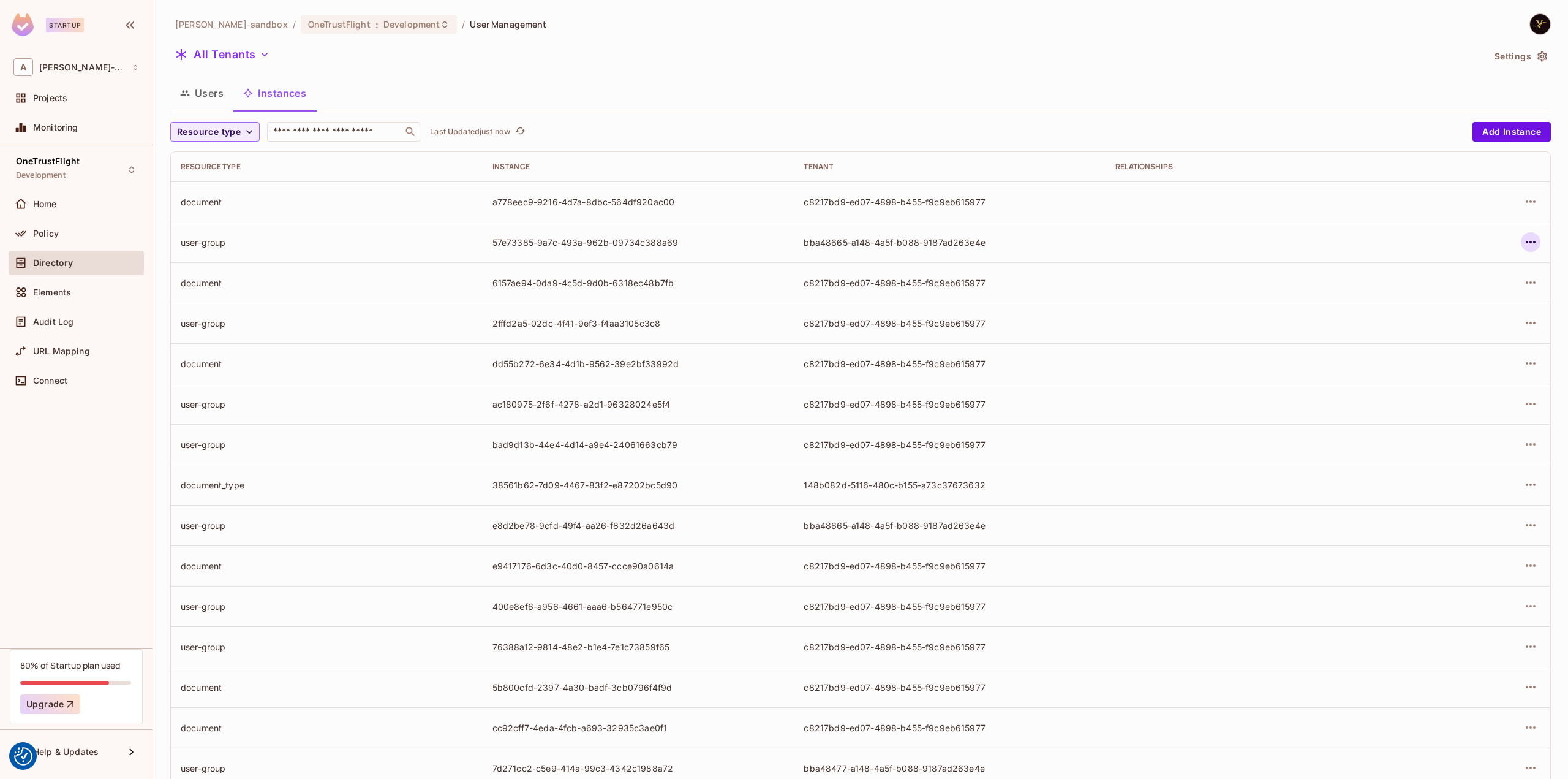
click at [1523, 236] on icon "button" at bounding box center [1530, 242] width 14 height 14
click at [1455, 323] on div "Delete Resource Instance" at bounding box center [1455, 324] width 106 height 13
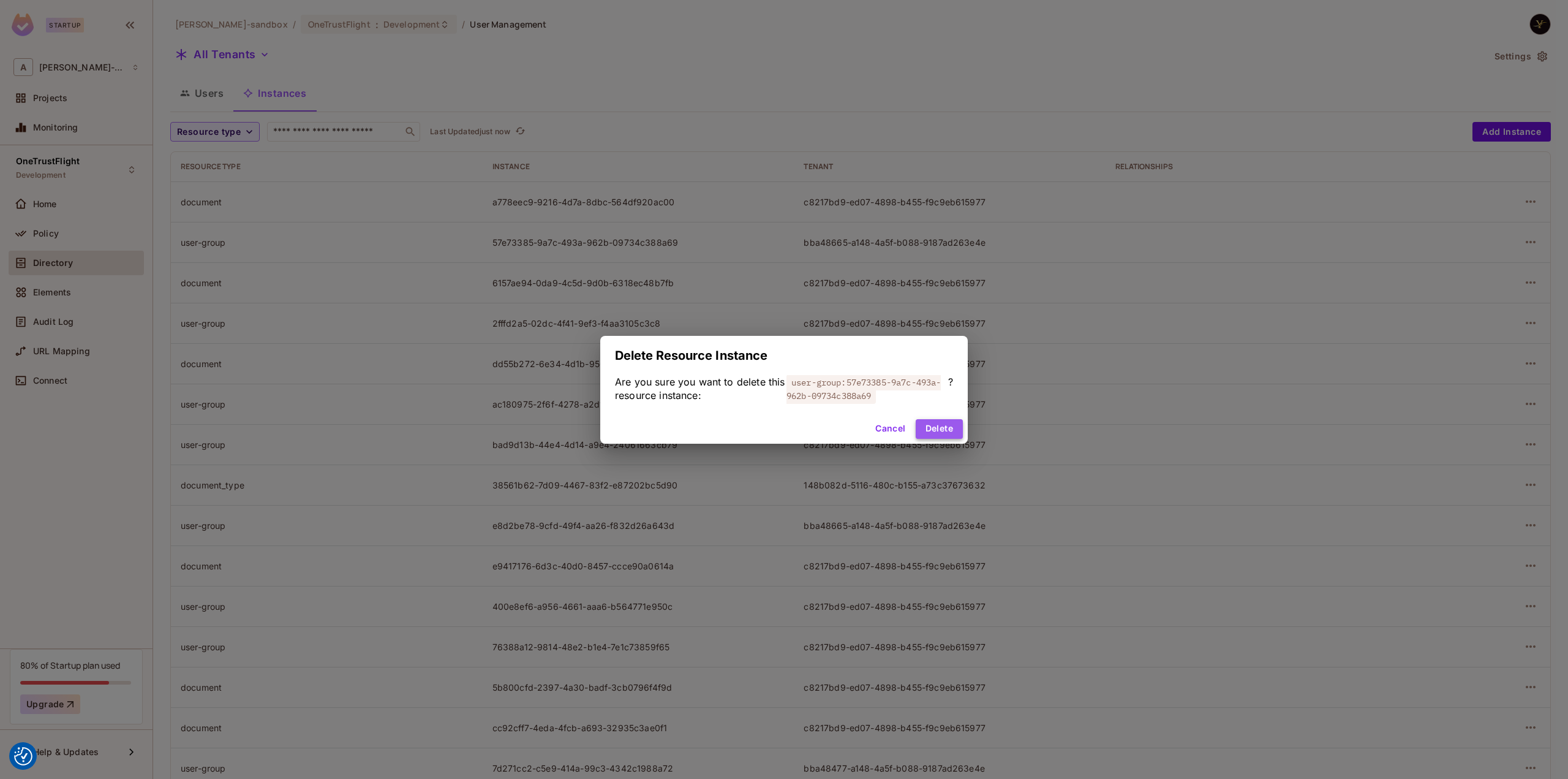
drag, startPoint x: 951, startPoint y: 427, endPoint x: 958, endPoint y: 423, distance: 8.1
click at [951, 427] on button "Delete" at bounding box center [939, 429] width 47 height 20
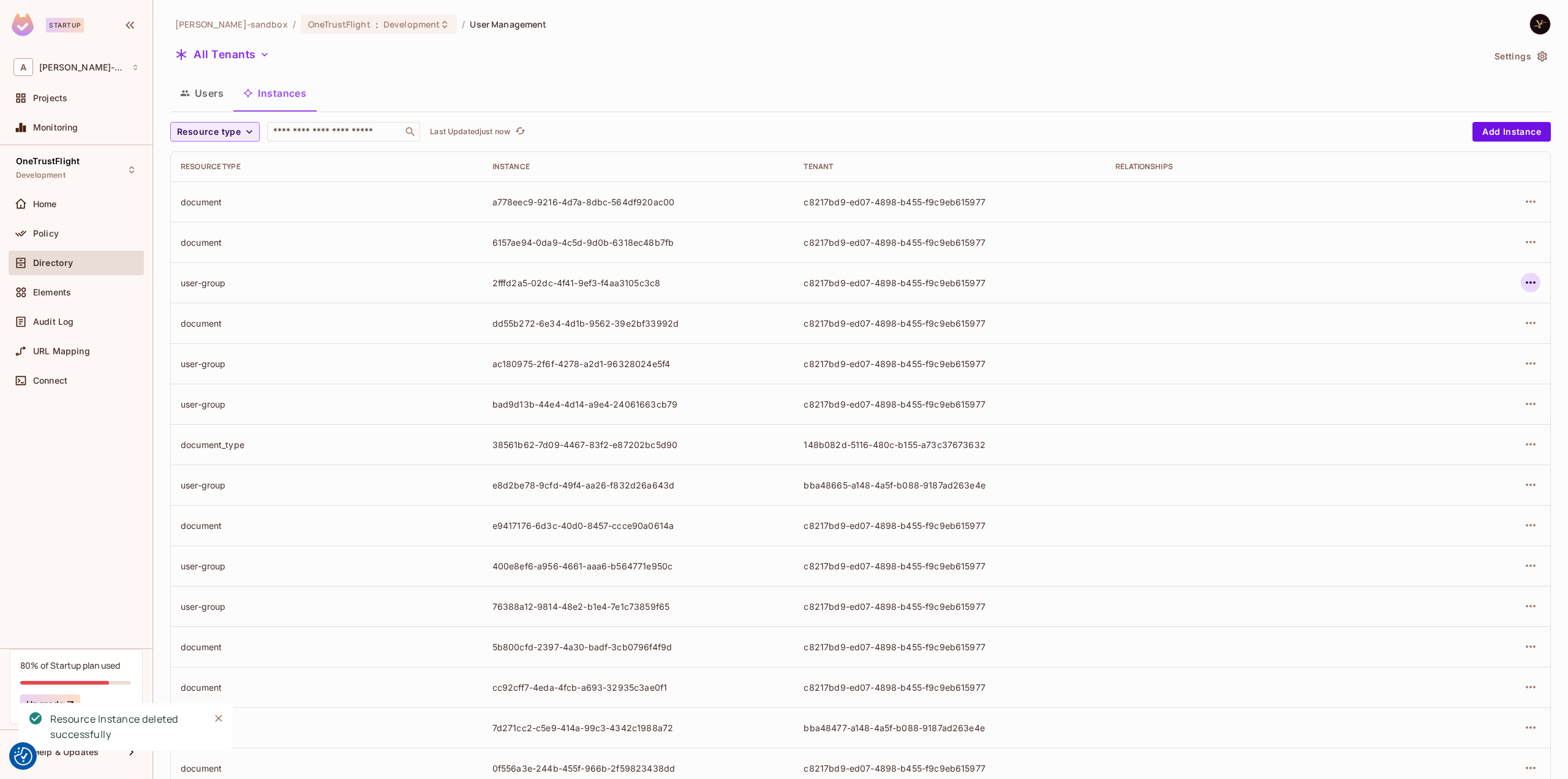
click at [1523, 279] on icon "button" at bounding box center [1530, 282] width 14 height 14
click at [1444, 357] on span "Delete Resource Instance" at bounding box center [1454, 365] width 113 height 20
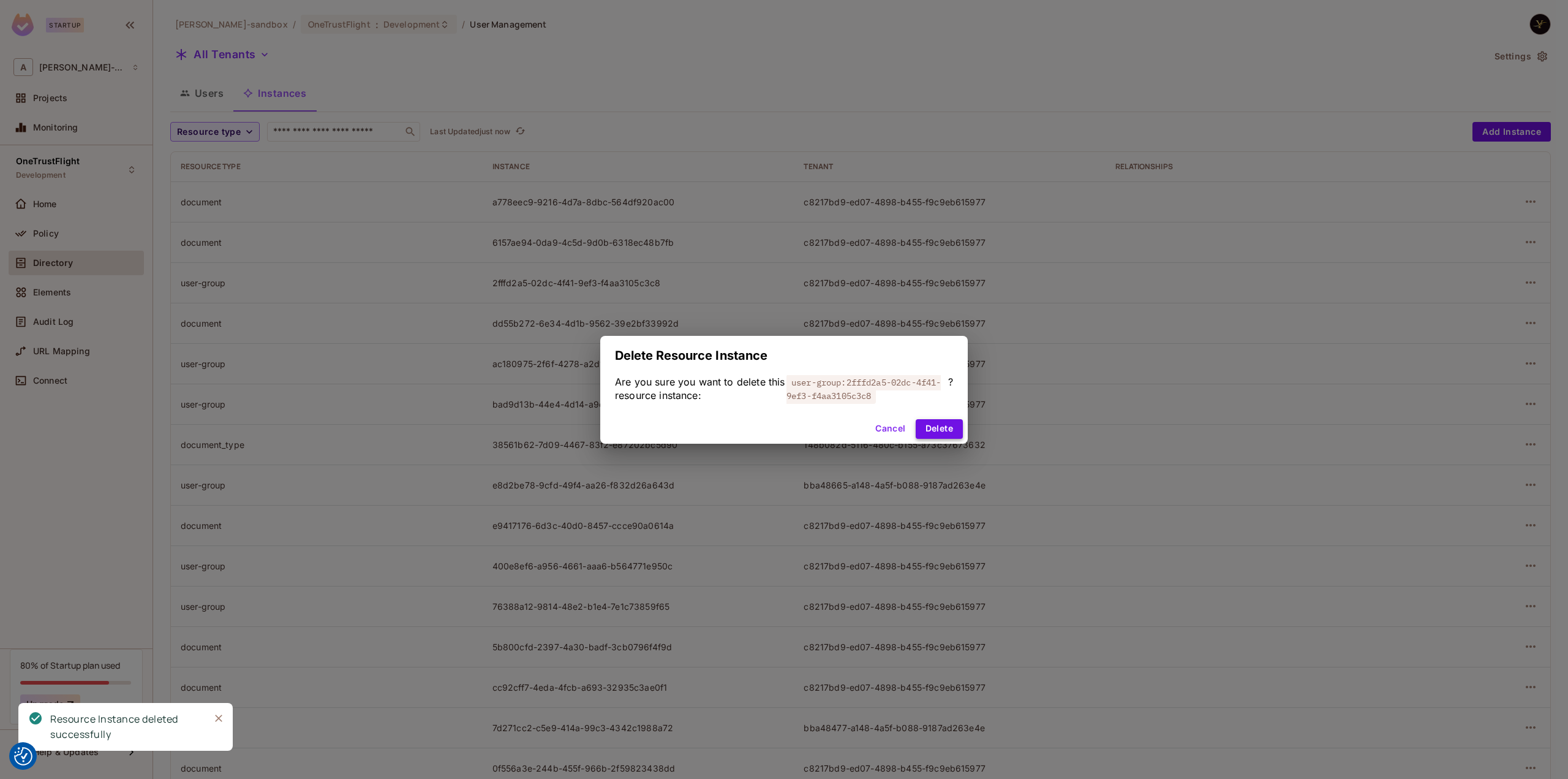
click at [951, 429] on button "Delete" at bounding box center [939, 429] width 47 height 20
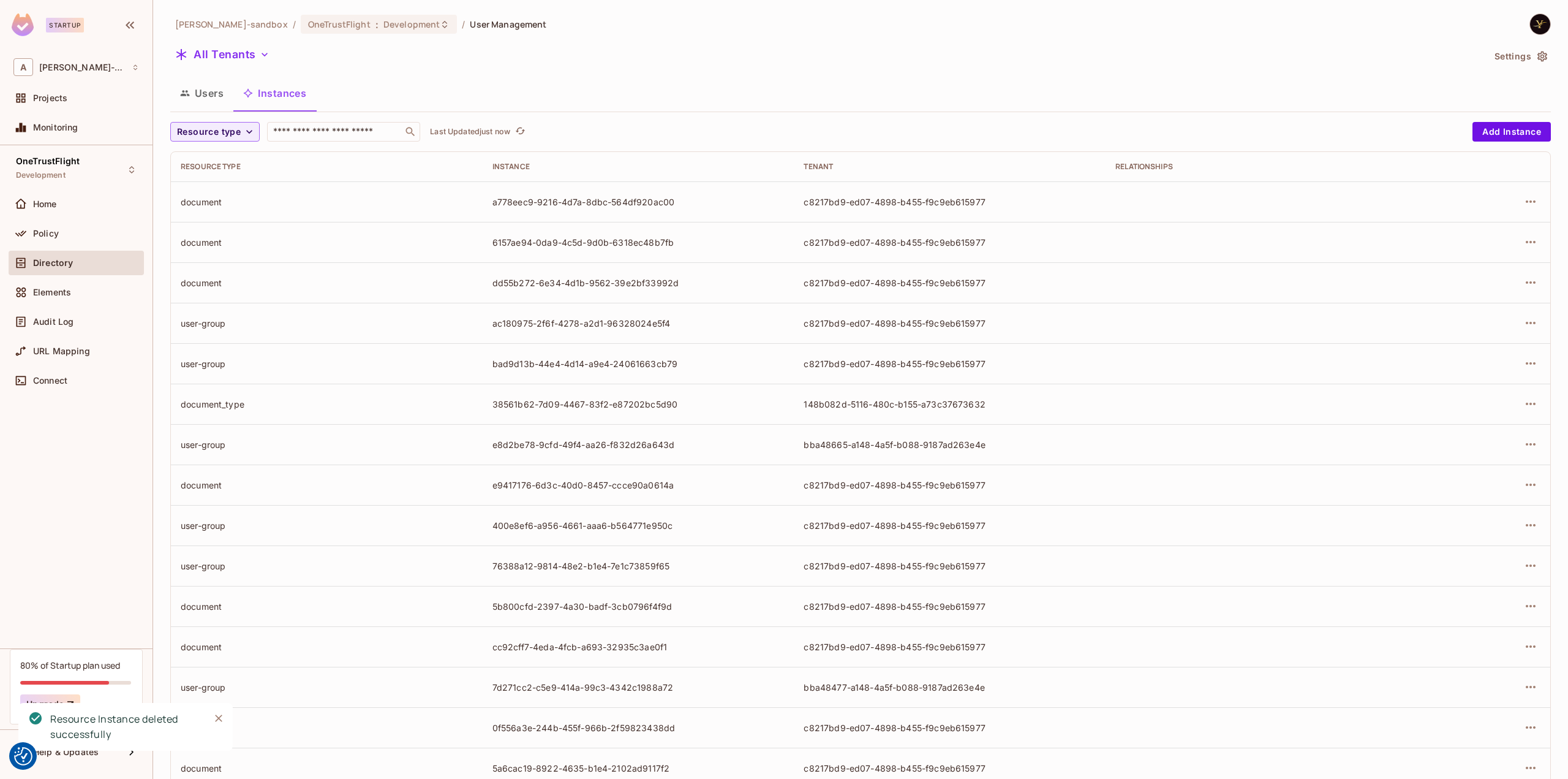
click at [1510, 322] on div at bounding box center [1483, 323] width 113 height 20
click at [1523, 323] on icon "button" at bounding box center [1530, 322] width 14 height 14
click at [1432, 404] on div "Delete Resource Instance" at bounding box center [1455, 405] width 106 height 13
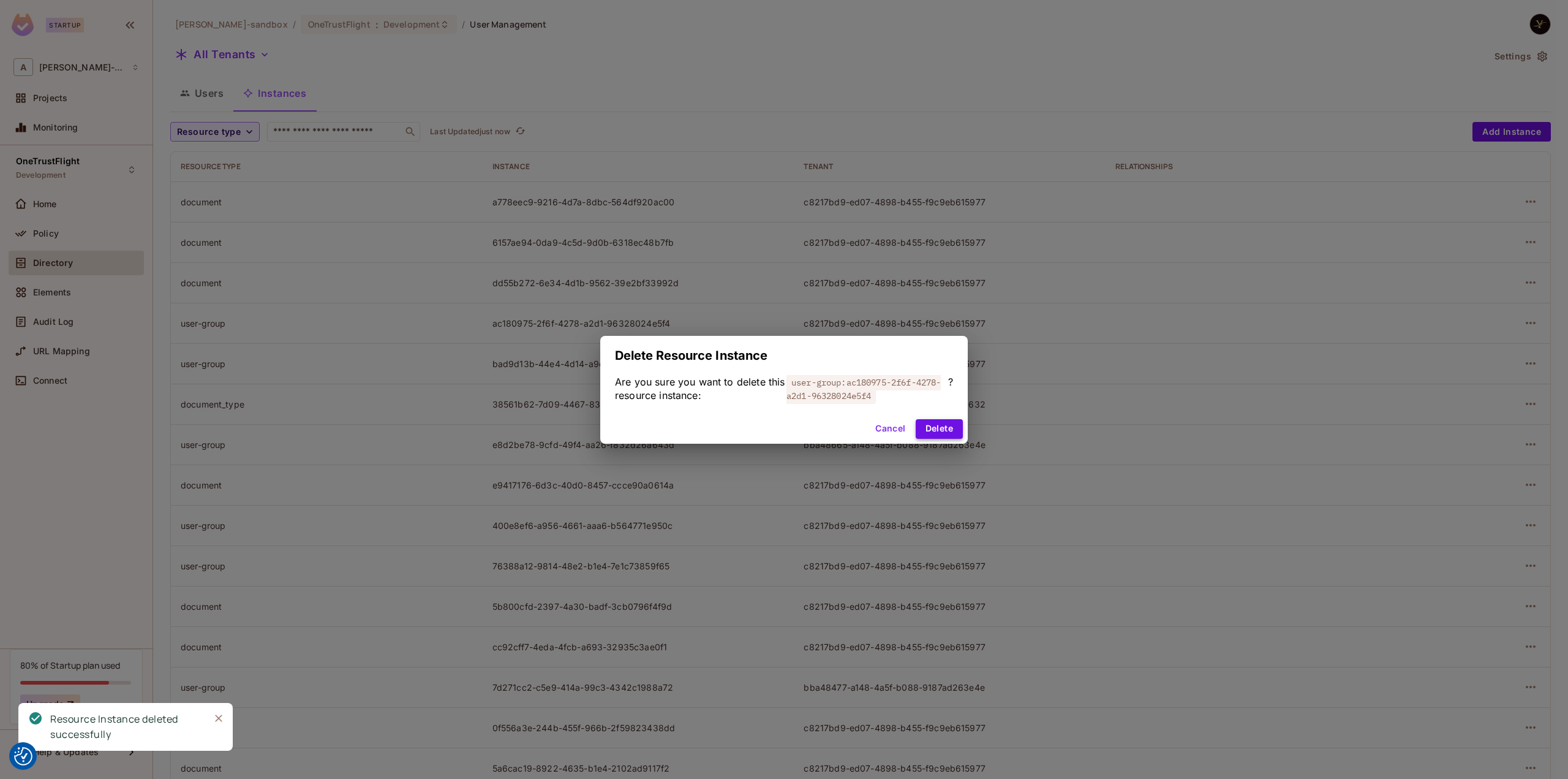
click at [957, 430] on button "Delete" at bounding box center [939, 429] width 47 height 20
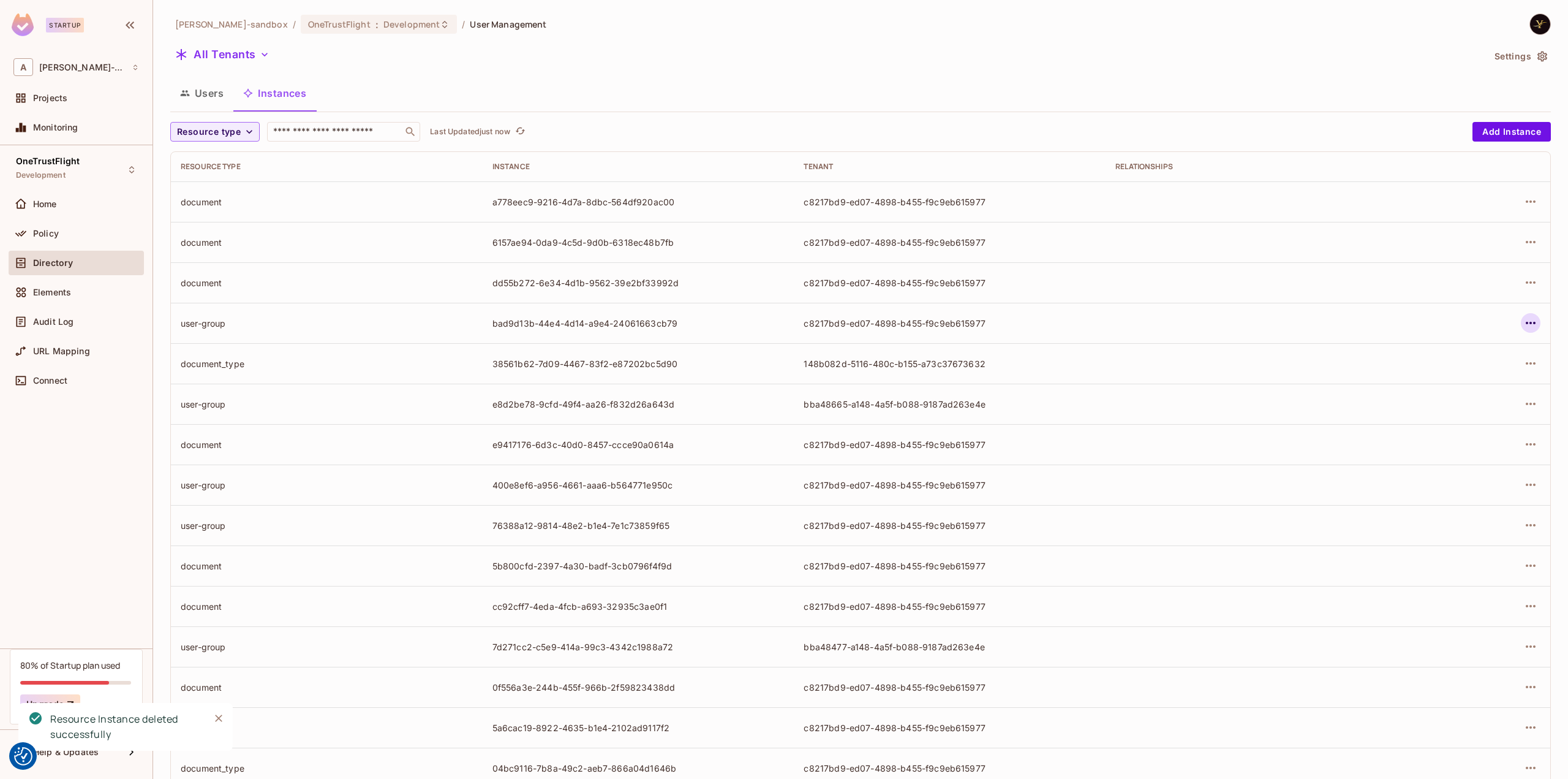
click at [1526, 323] on icon "button" at bounding box center [1530, 322] width 10 height 3
click at [1432, 401] on div "Delete Resource Instance" at bounding box center [1455, 405] width 106 height 13
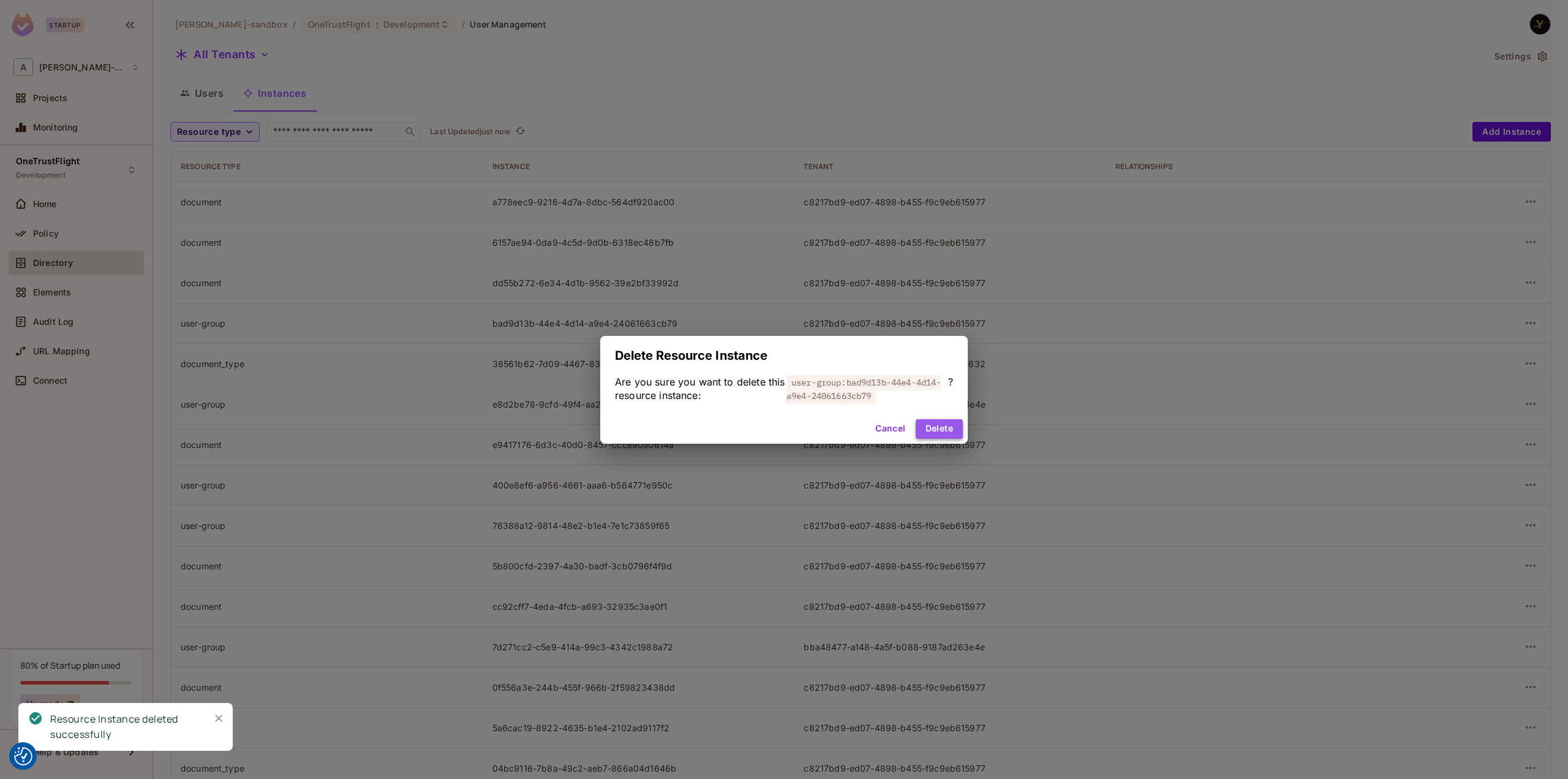
click at [940, 423] on button "Delete" at bounding box center [939, 429] width 47 height 20
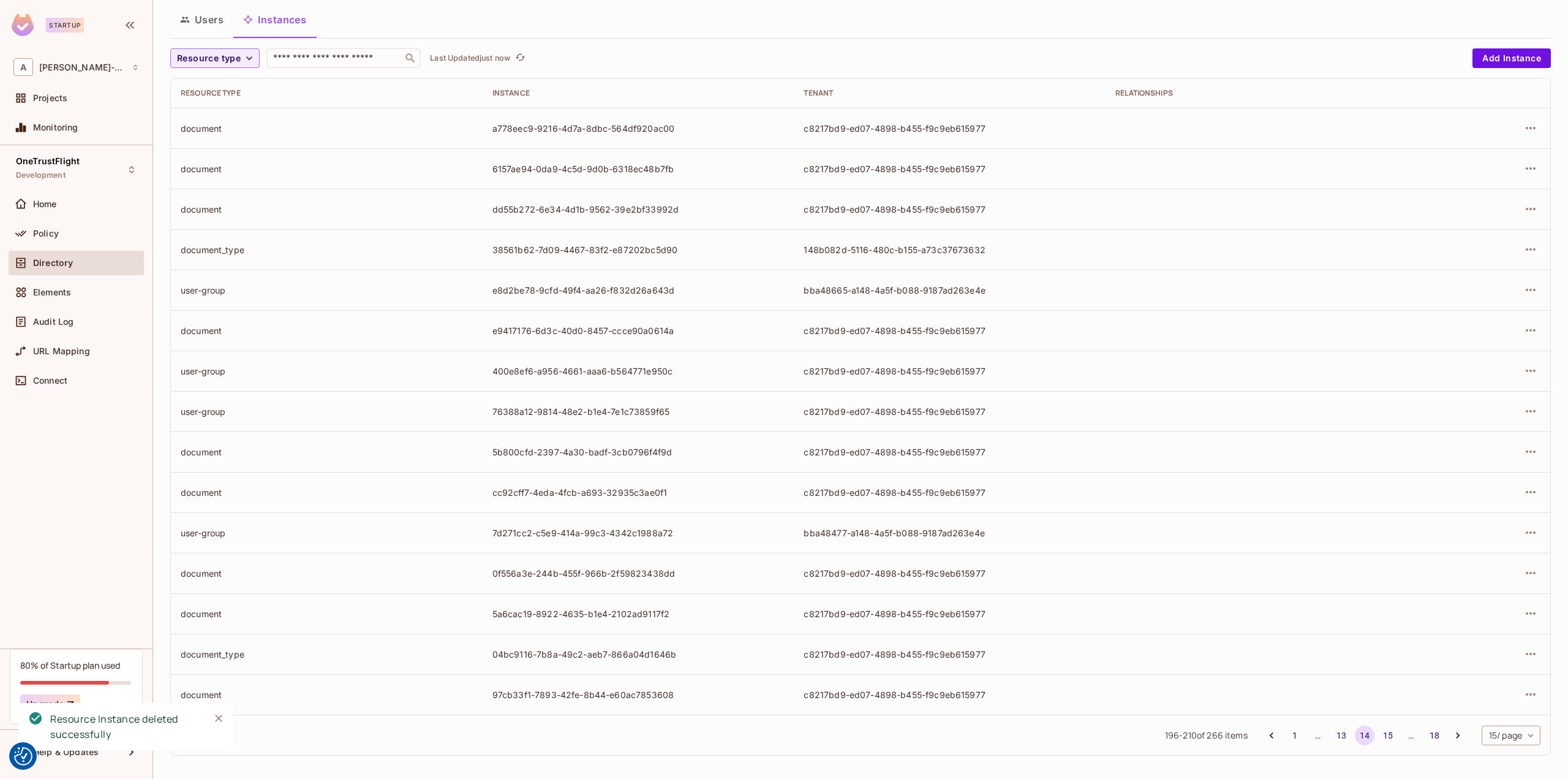
scroll to position [76, 0]
click at [1529, 369] on button "button" at bounding box center [1530, 368] width 20 height 20
click at [1453, 449] on div "Delete Resource Instance" at bounding box center [1455, 450] width 106 height 13
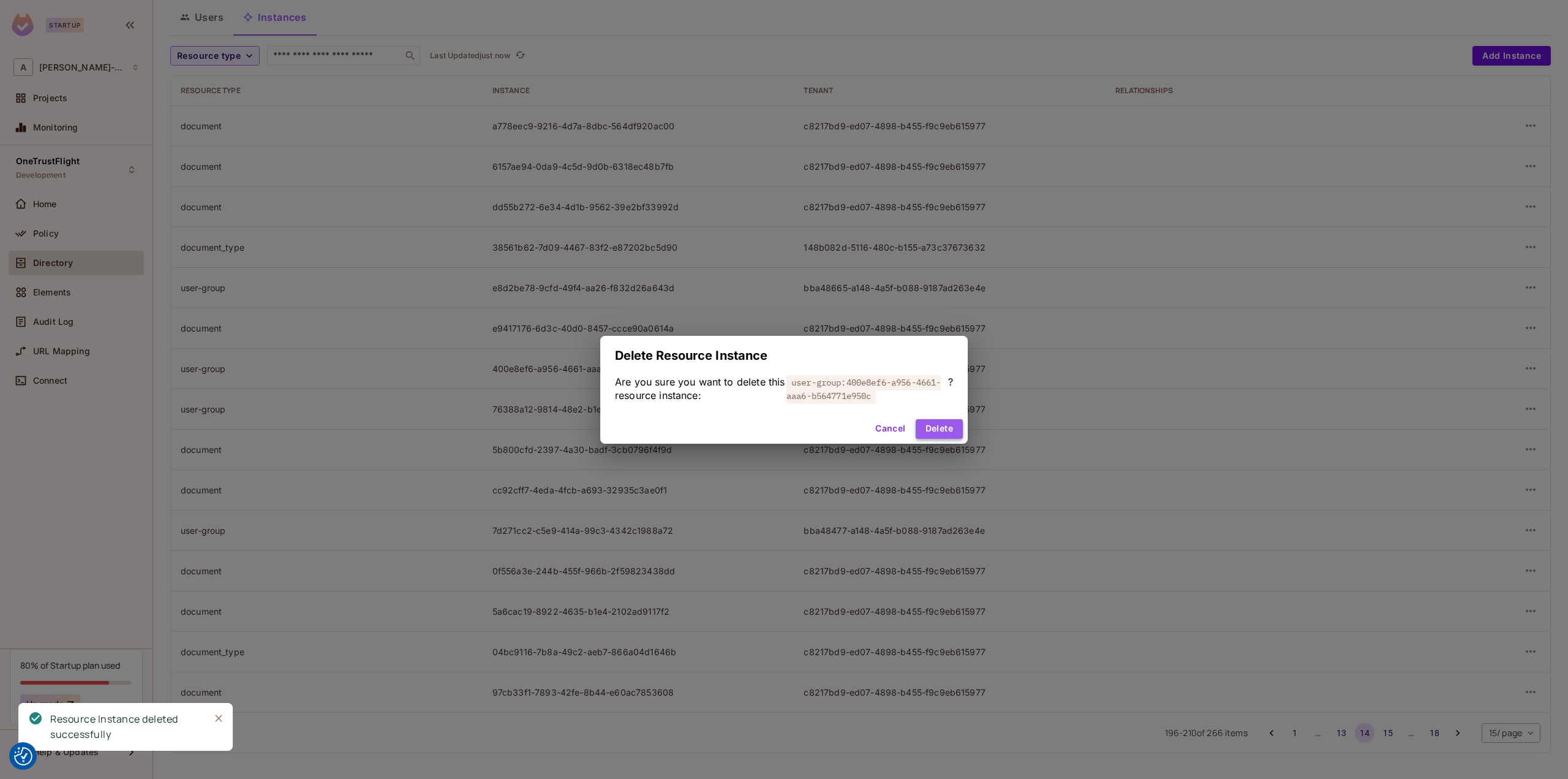
click at [928, 430] on button "Delete" at bounding box center [939, 429] width 47 height 20
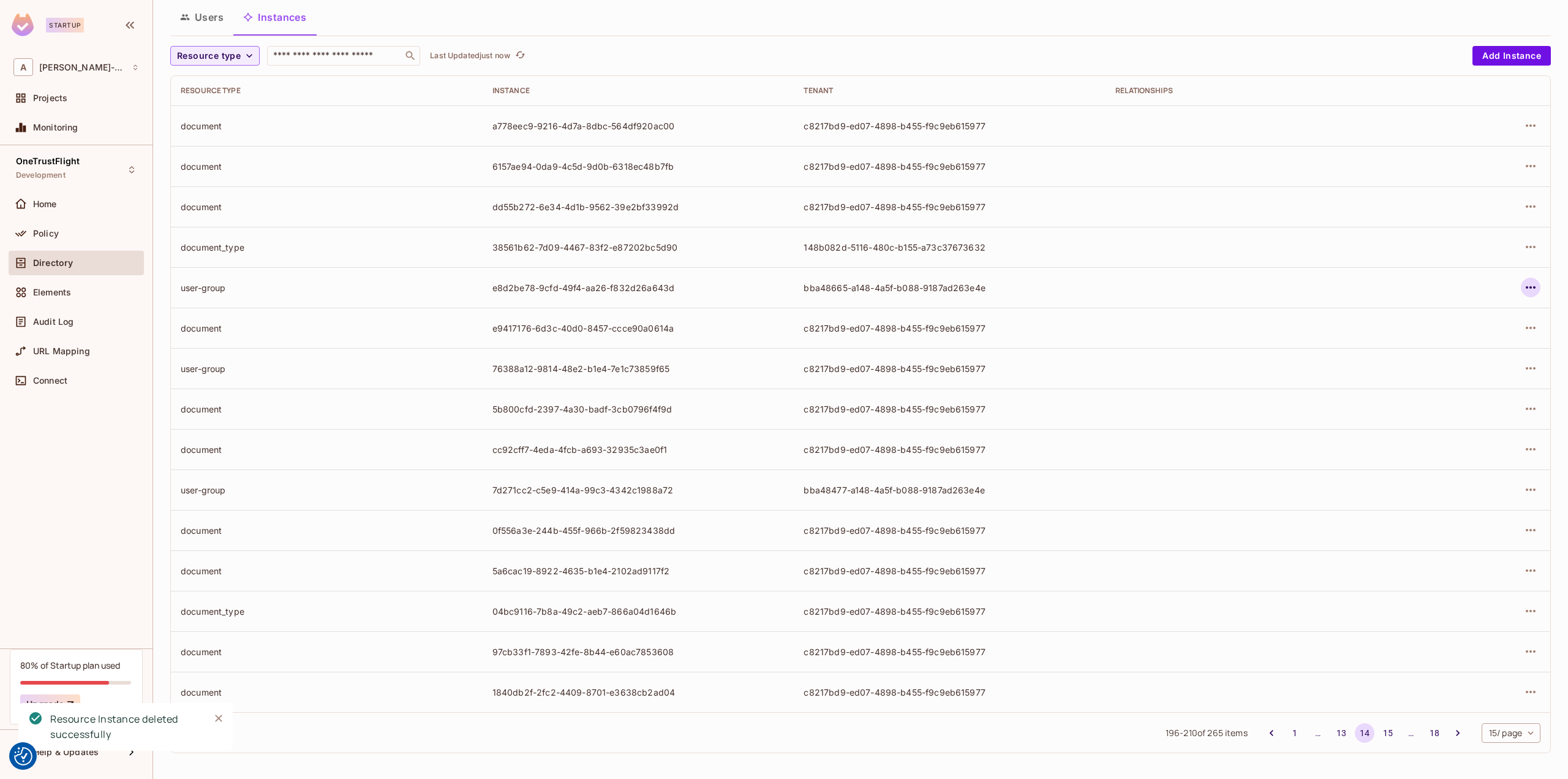
click at [1523, 285] on icon "button" at bounding box center [1530, 287] width 14 height 14
click at [1454, 365] on div "Delete Resource Instance" at bounding box center [1455, 369] width 106 height 13
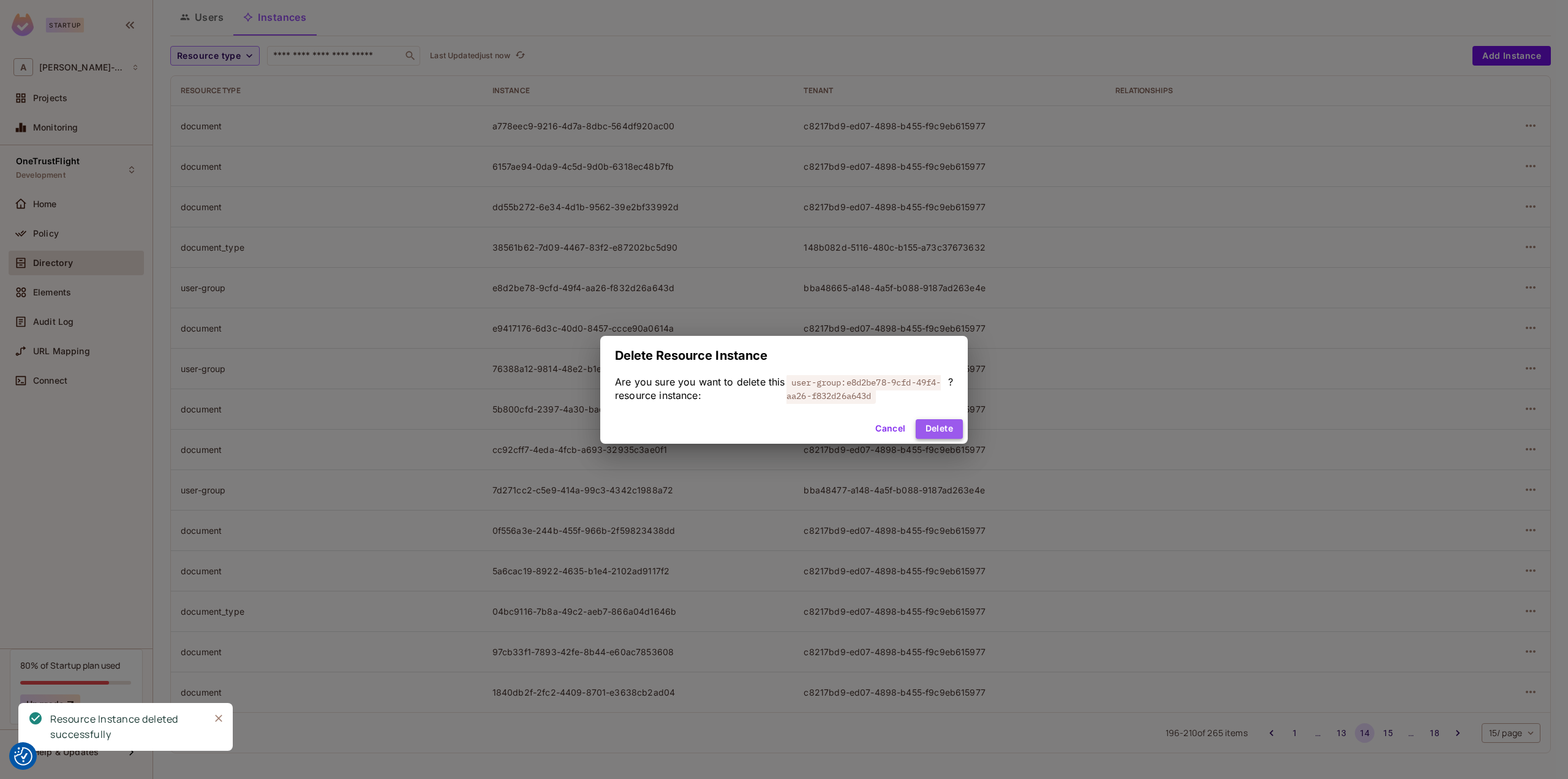
click at [947, 429] on button "Delete" at bounding box center [939, 429] width 47 height 20
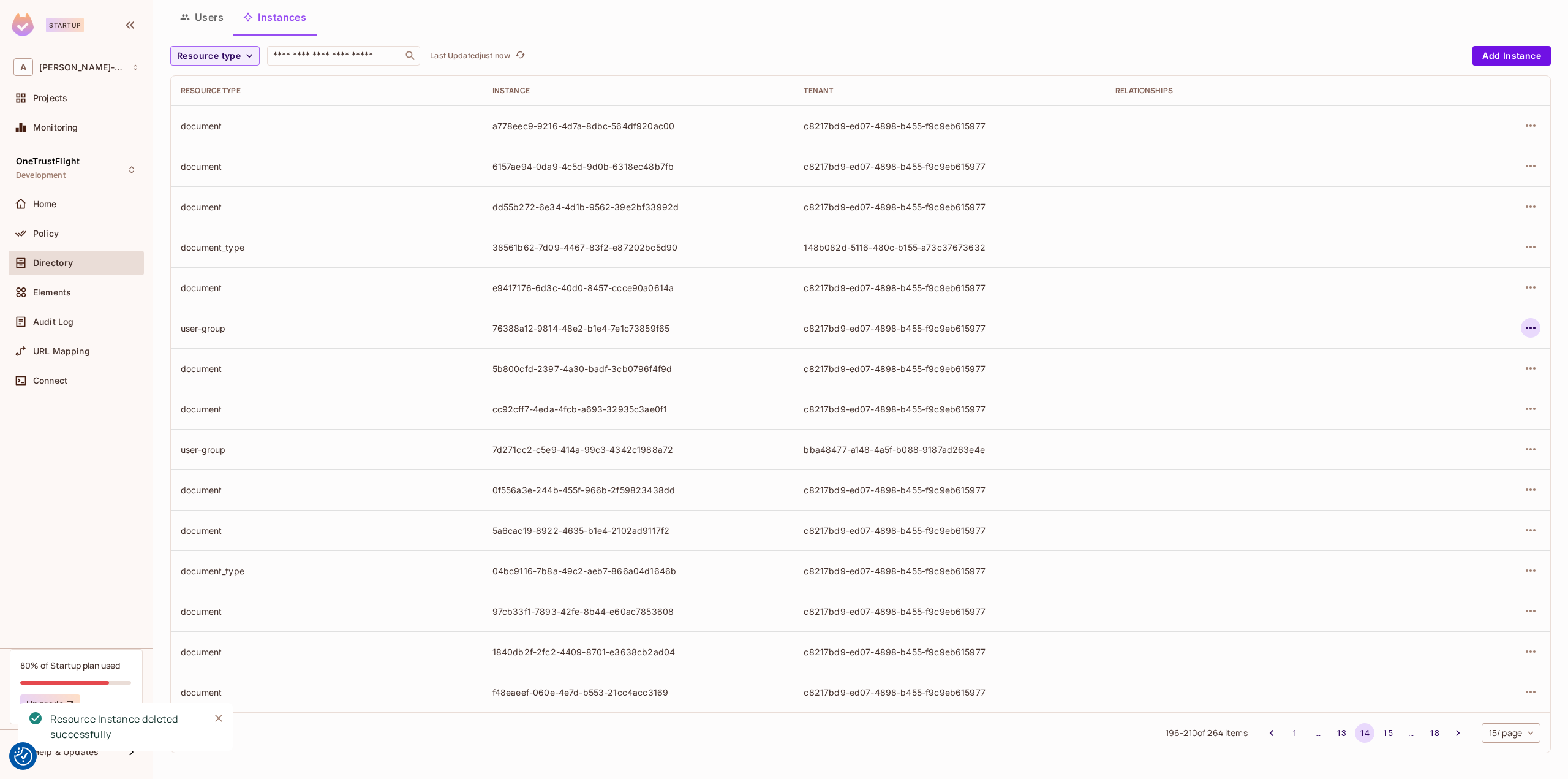
click at [1526, 327] on icon "button" at bounding box center [1530, 328] width 10 height 3
click at [1435, 409] on div "Delete Resource Instance" at bounding box center [1455, 410] width 106 height 13
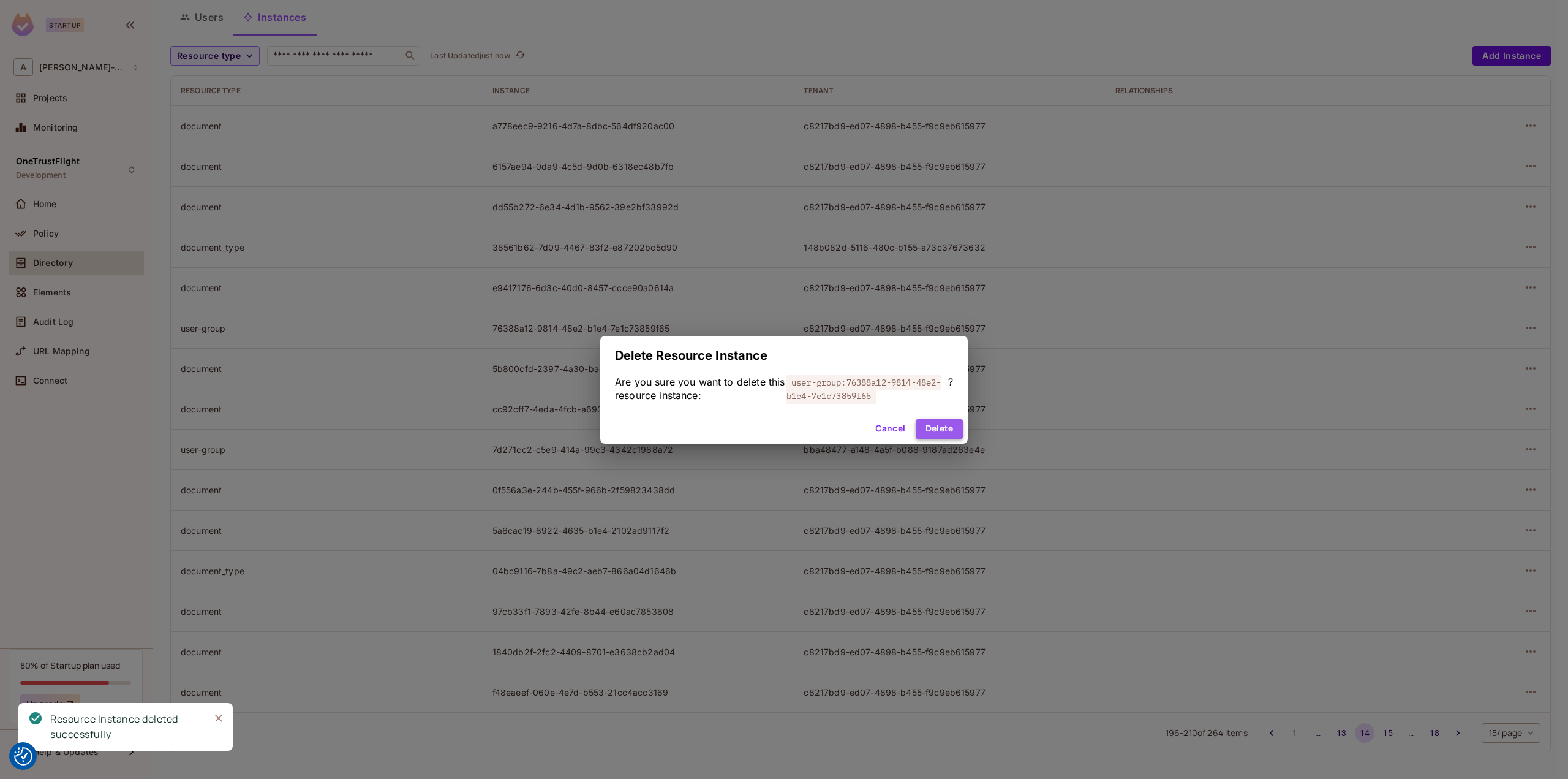
click at [960, 426] on button "Delete" at bounding box center [939, 429] width 47 height 20
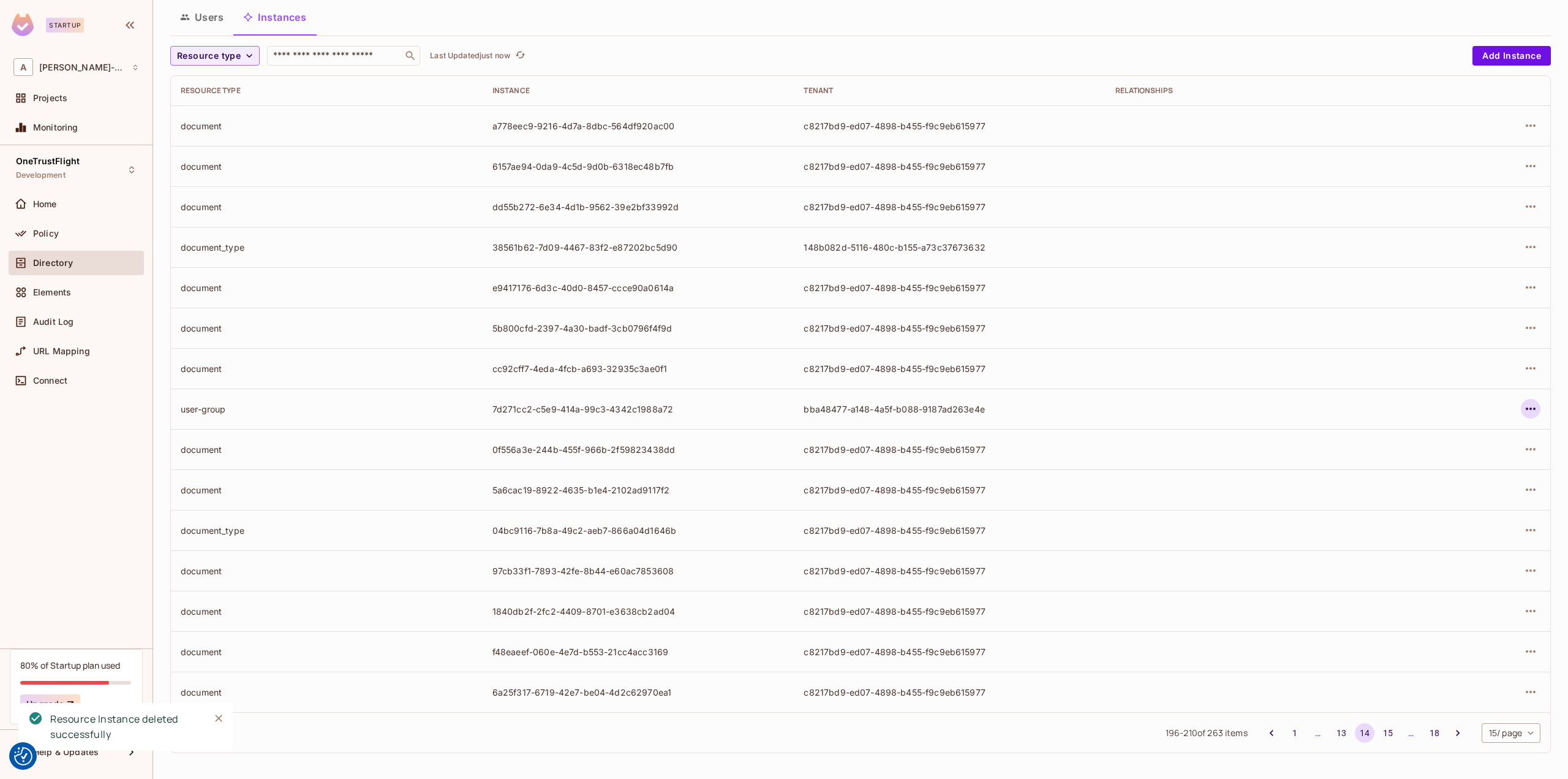
click at [1526, 409] on icon "button" at bounding box center [1530, 408] width 10 height 3
click at [1430, 488] on div "Delete Resource Instance" at bounding box center [1455, 490] width 106 height 13
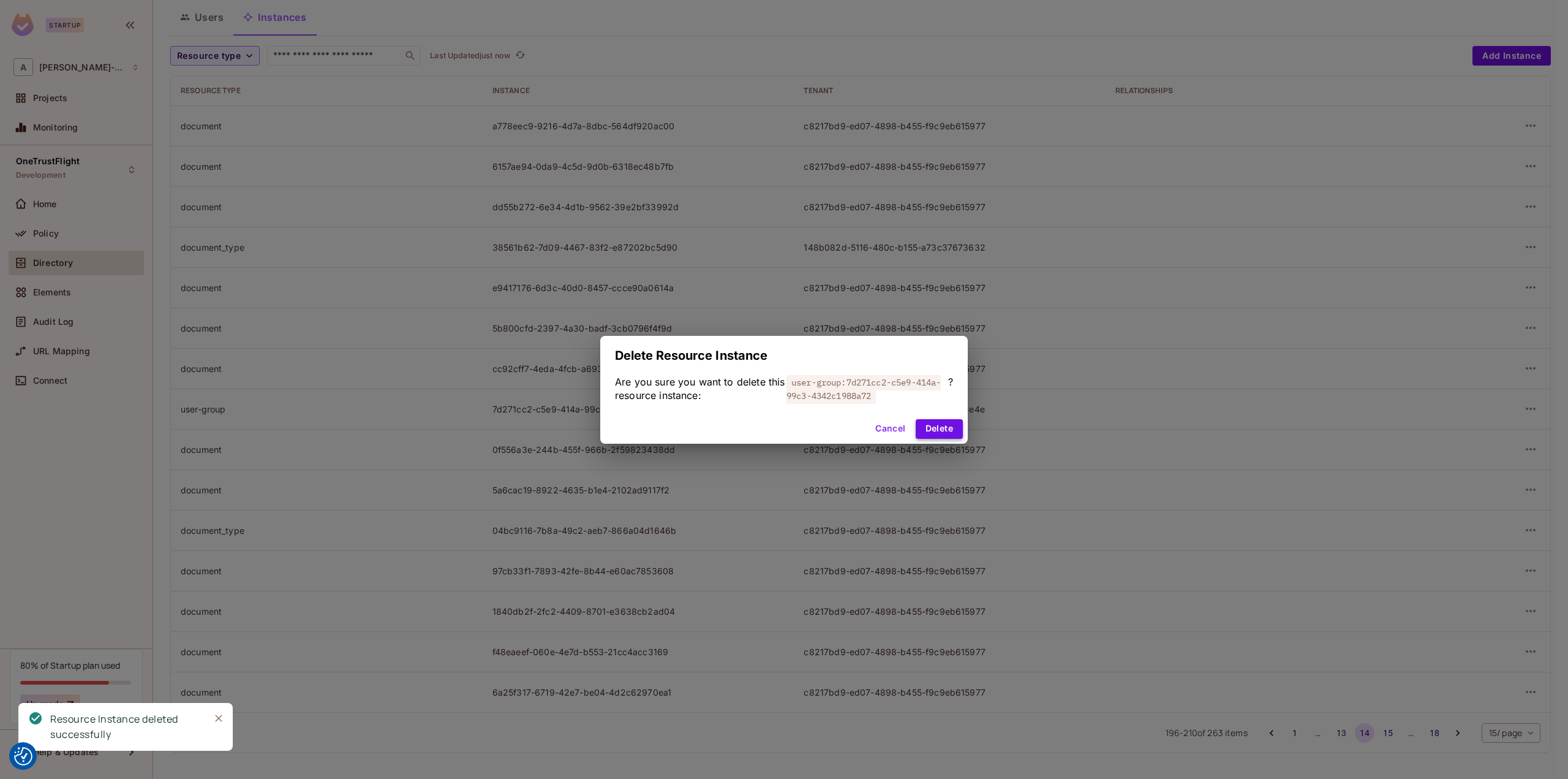
click at [943, 433] on button "Delete" at bounding box center [939, 429] width 47 height 20
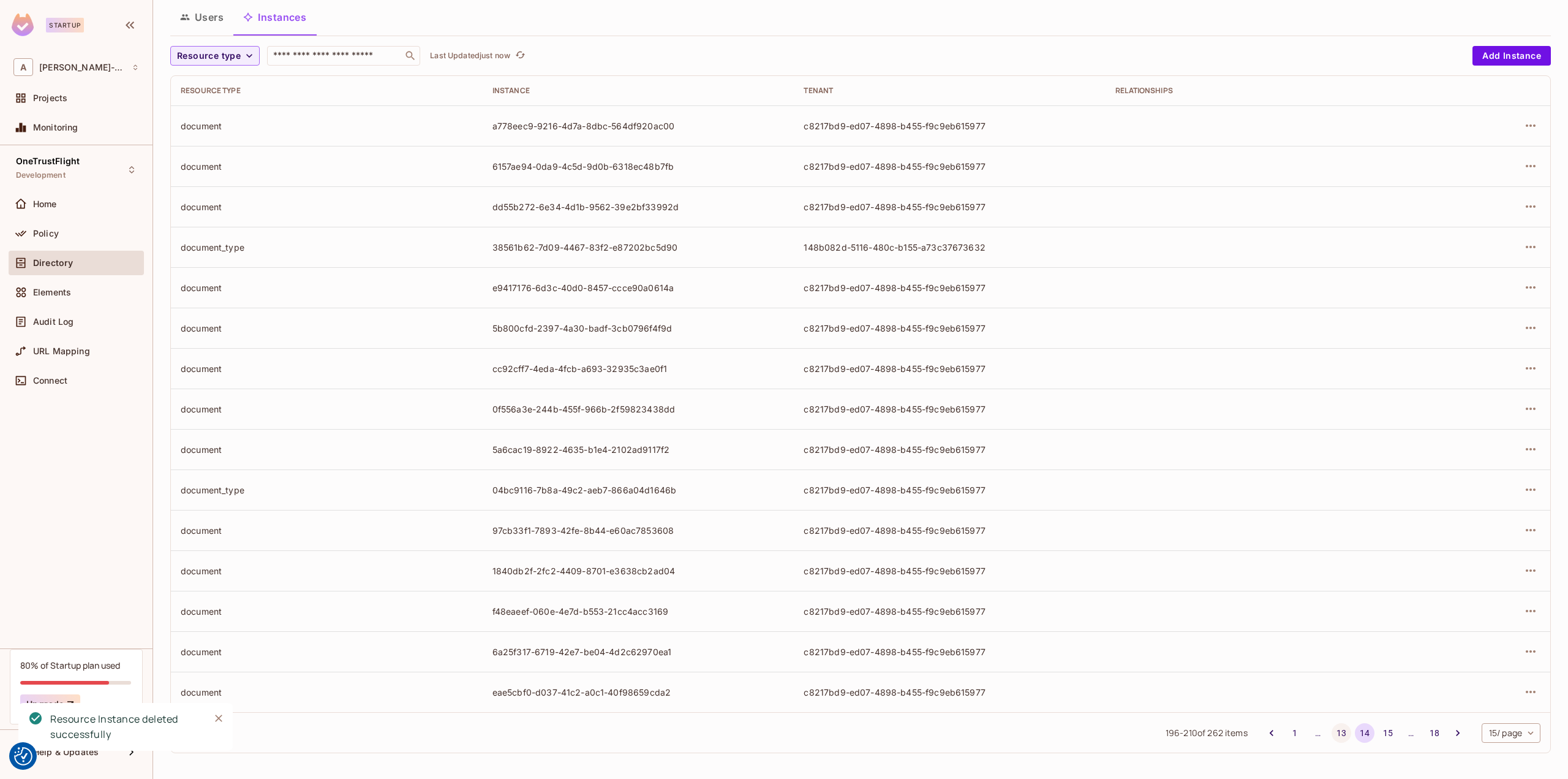
click at [1338, 731] on button "13" at bounding box center [1341, 733] width 20 height 20
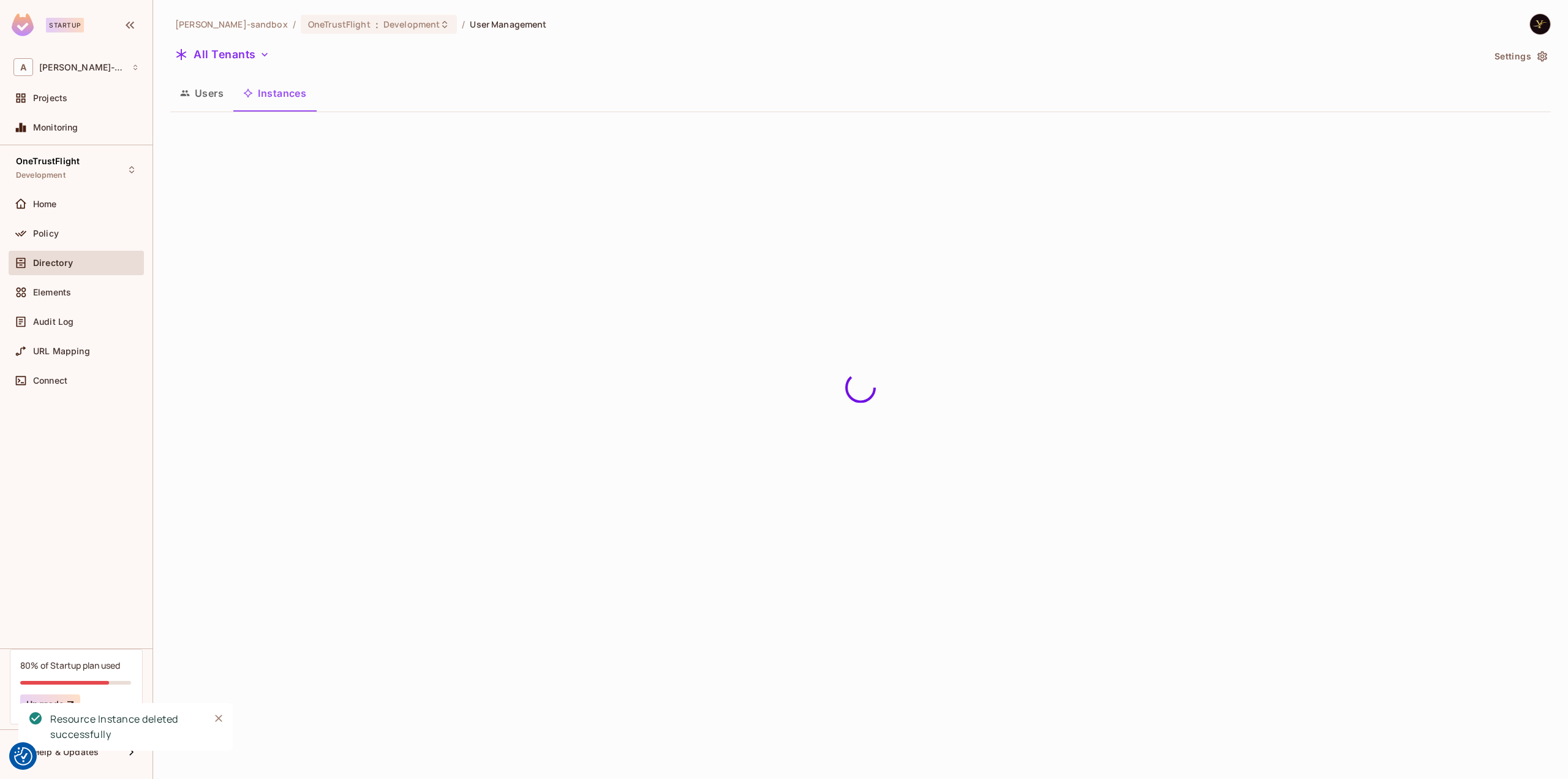
scroll to position [0, 0]
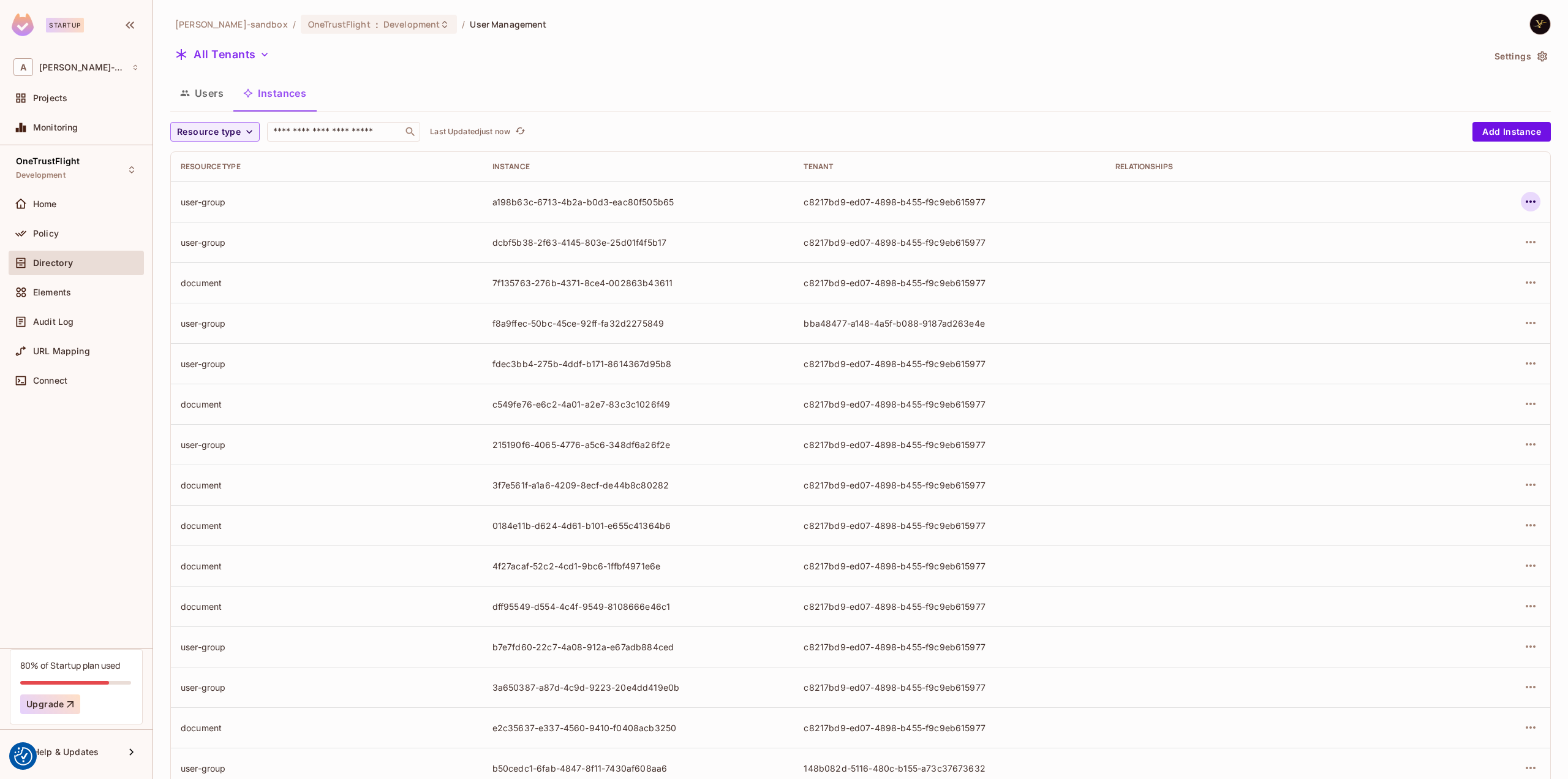
click at [1526, 204] on icon "button" at bounding box center [1530, 202] width 14 height 14
click at [1419, 288] on div "Delete Resource Instance" at bounding box center [1455, 284] width 106 height 13
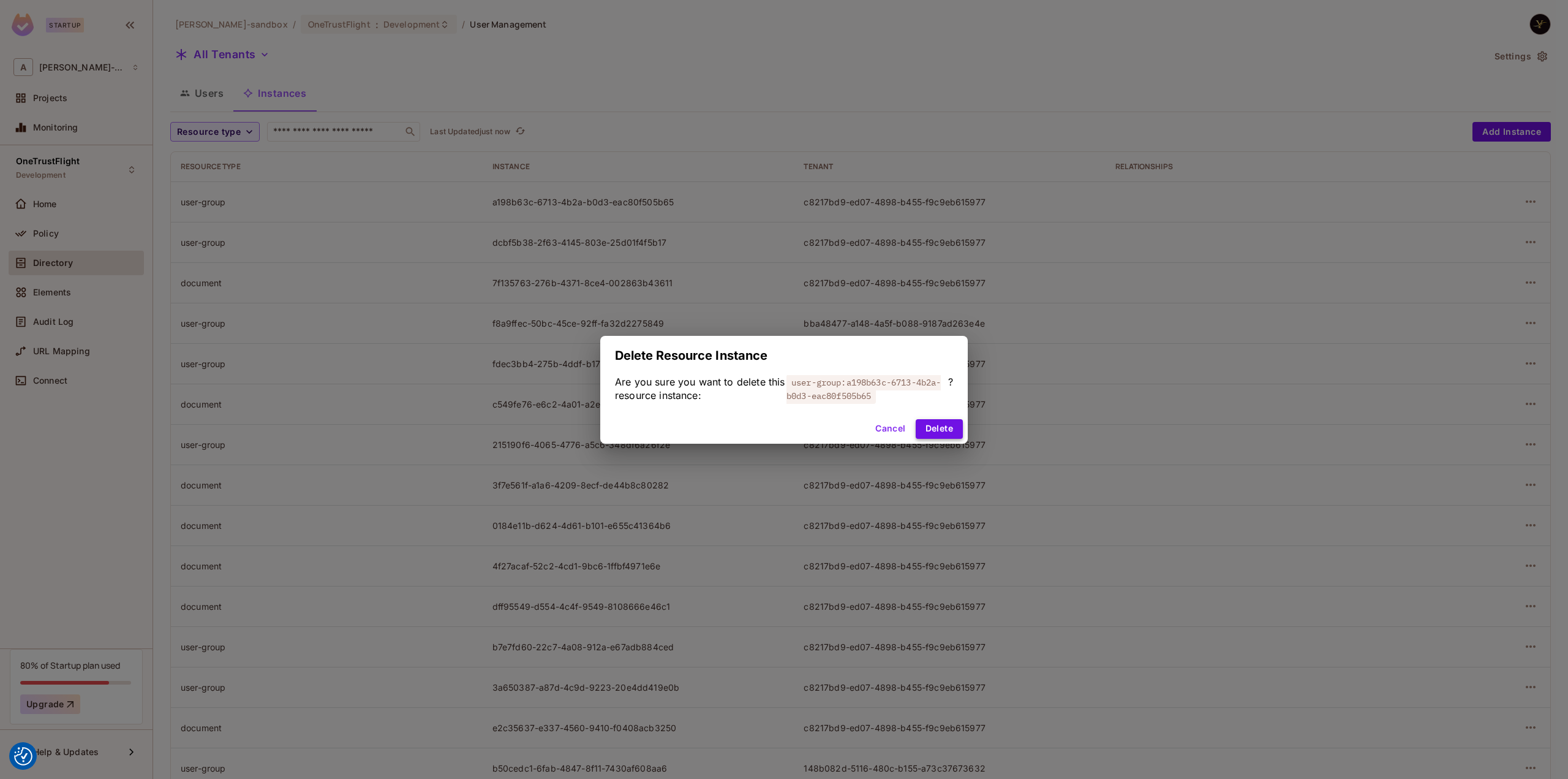
click at [957, 432] on button "Delete" at bounding box center [939, 429] width 47 height 20
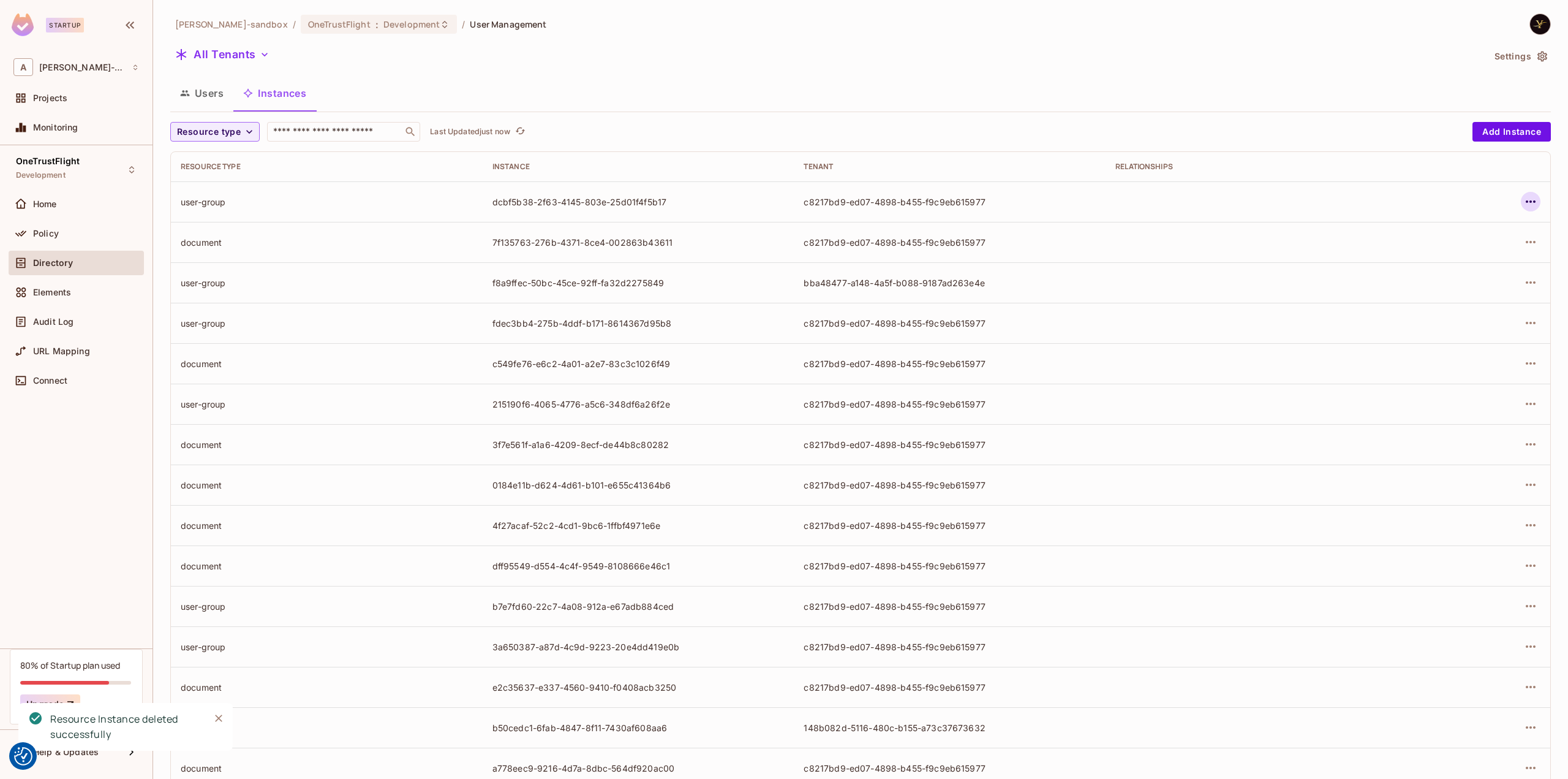
click at [1523, 202] on icon "button" at bounding box center [1530, 202] width 14 height 14
click at [1409, 277] on div "Delete Resource Instance" at bounding box center [1455, 284] width 106 height 13
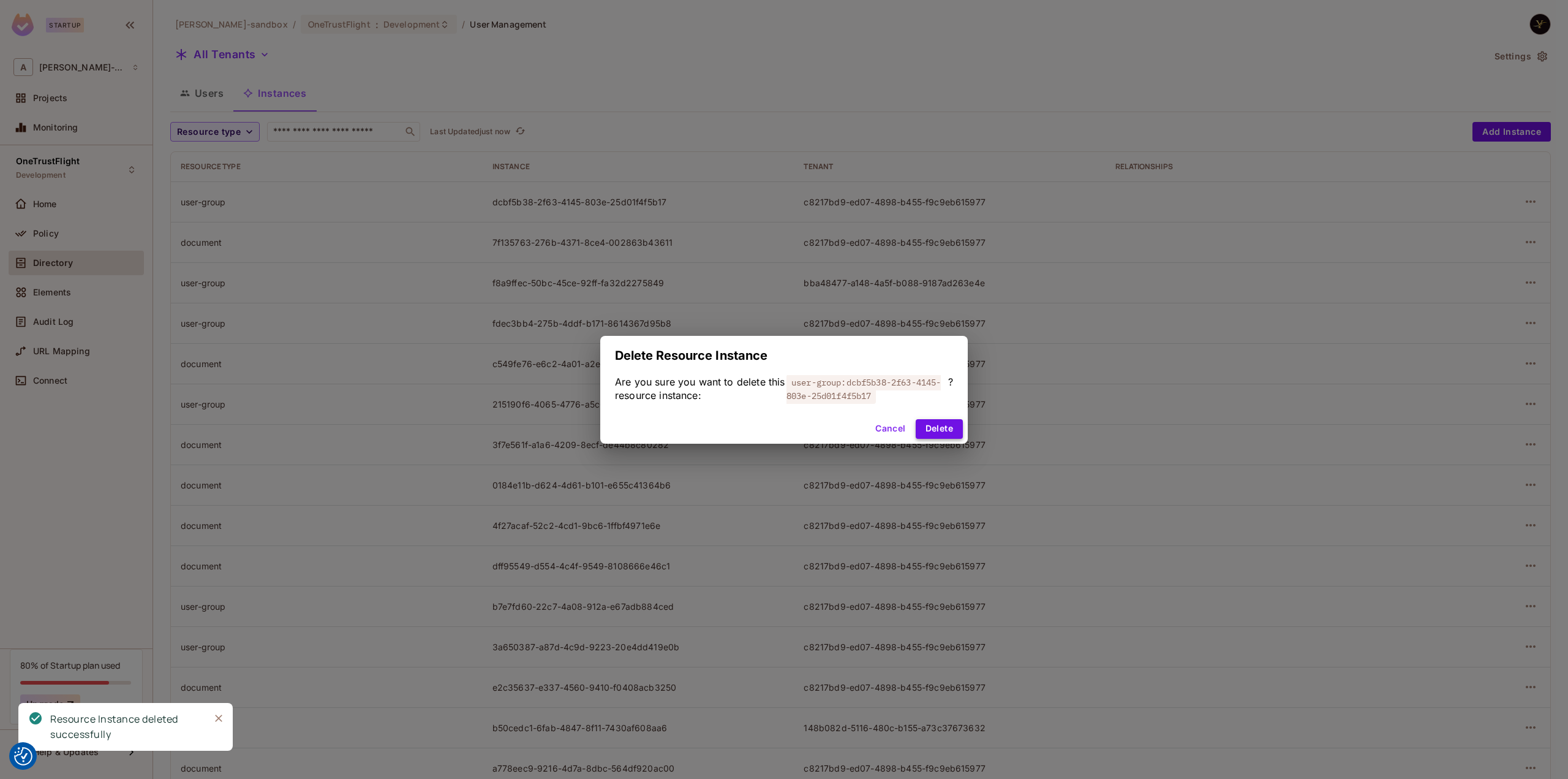
click at [945, 432] on button "Delete" at bounding box center [939, 429] width 47 height 20
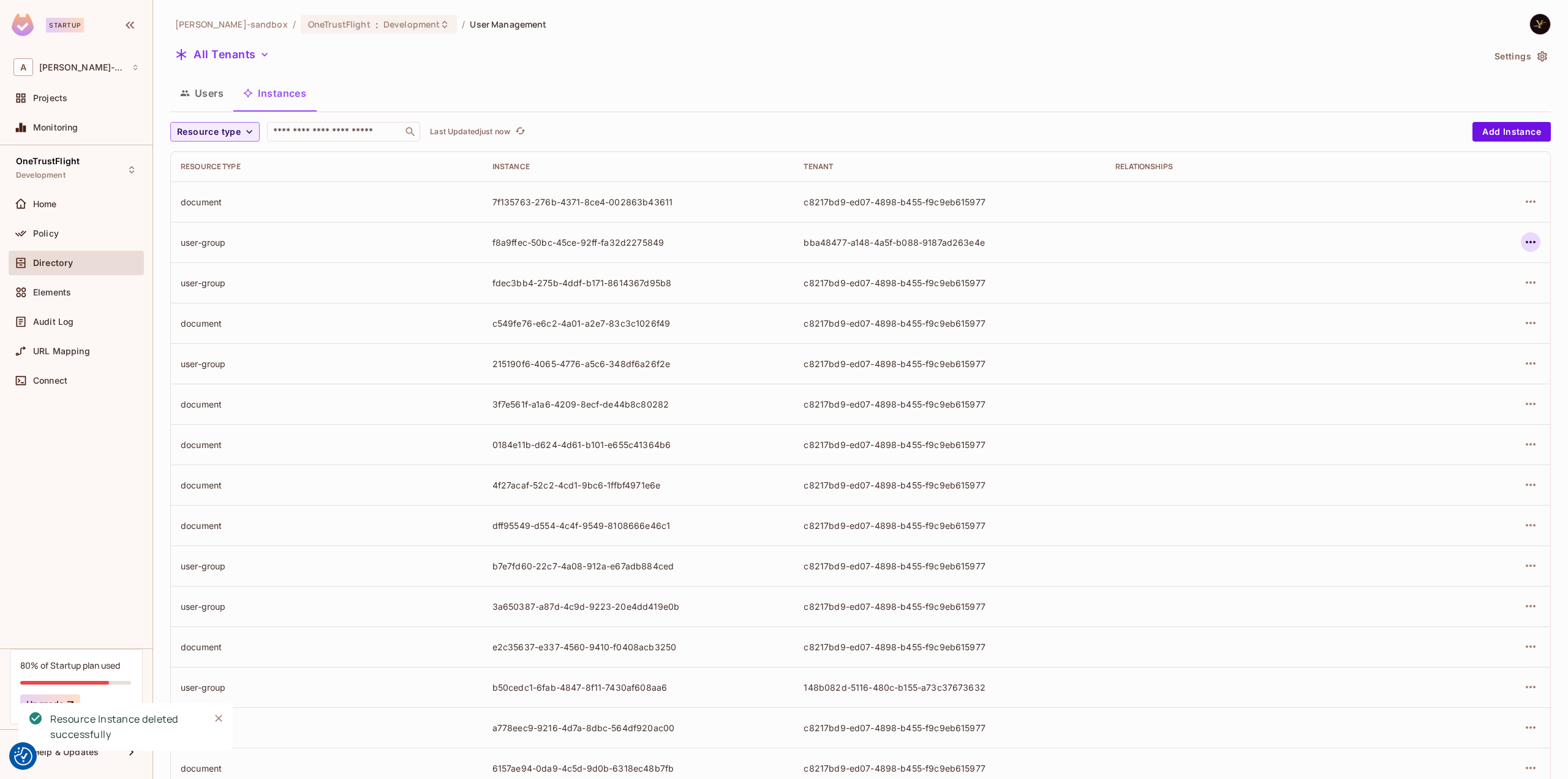
click at [1523, 239] on icon "button" at bounding box center [1530, 242] width 14 height 14
click at [1466, 323] on div "Delete Resource Instance" at bounding box center [1455, 324] width 106 height 13
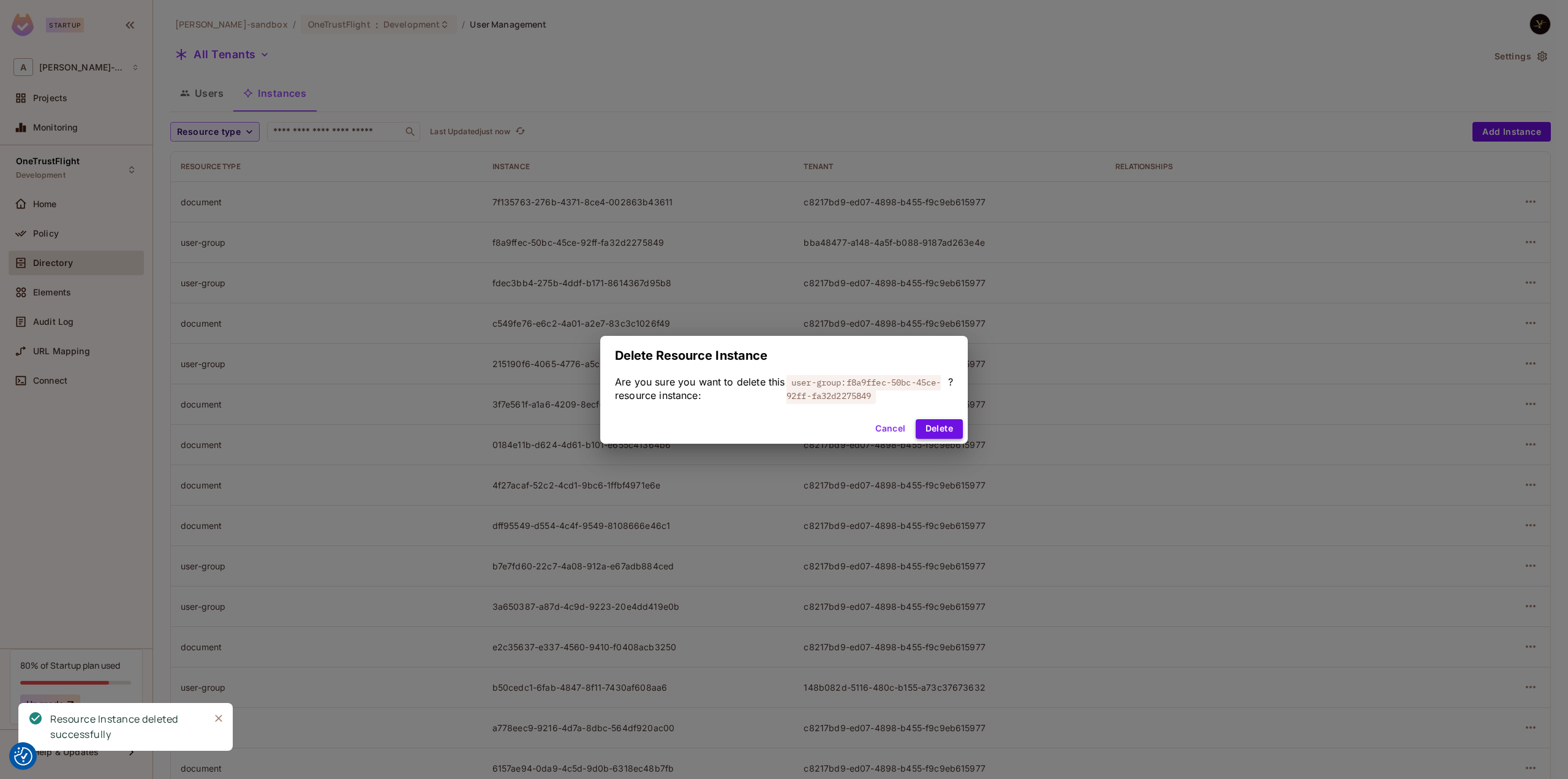
click at [952, 429] on button "Delete" at bounding box center [939, 429] width 47 height 20
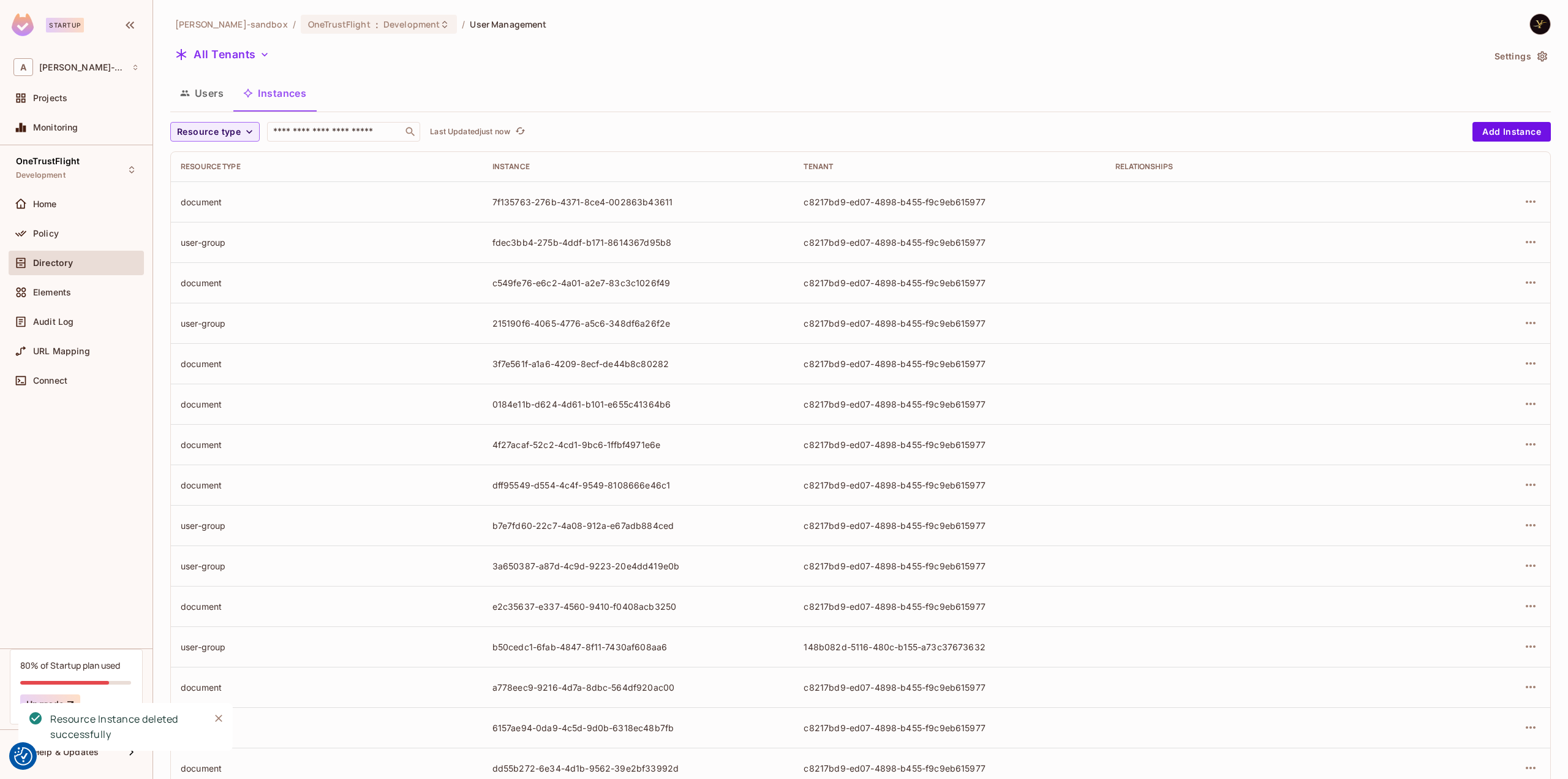
click at [1531, 243] on td at bounding box center [1483, 241] width 133 height 41
click at [1523, 242] on icon "button" at bounding box center [1530, 242] width 14 height 14
click at [1461, 325] on div "Delete Resource Instance" at bounding box center [1455, 324] width 106 height 13
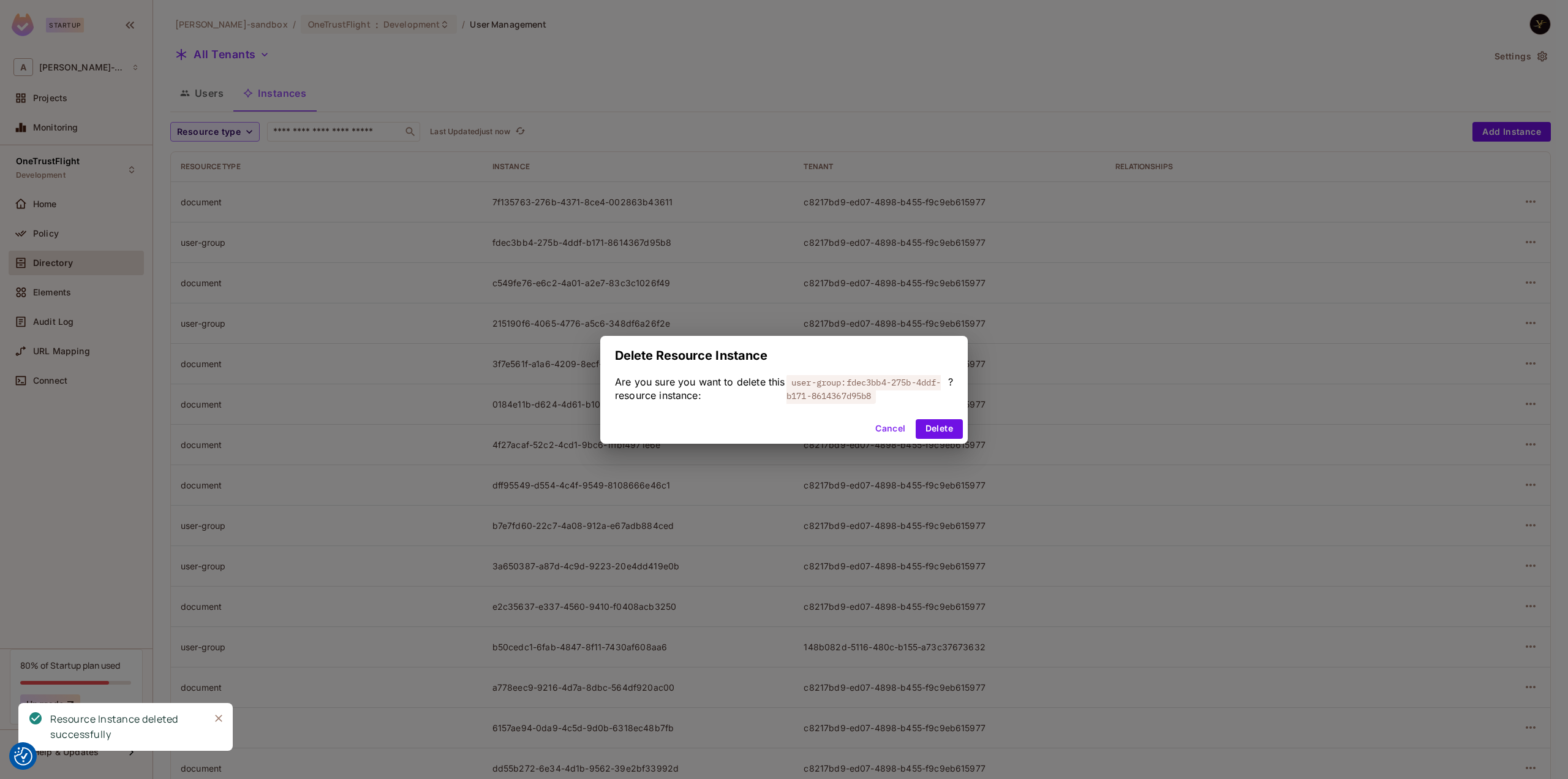
click at [962, 422] on div "Cancel Delete" at bounding box center [784, 429] width 367 height 30
click at [949, 429] on button "Delete" at bounding box center [939, 429] width 47 height 20
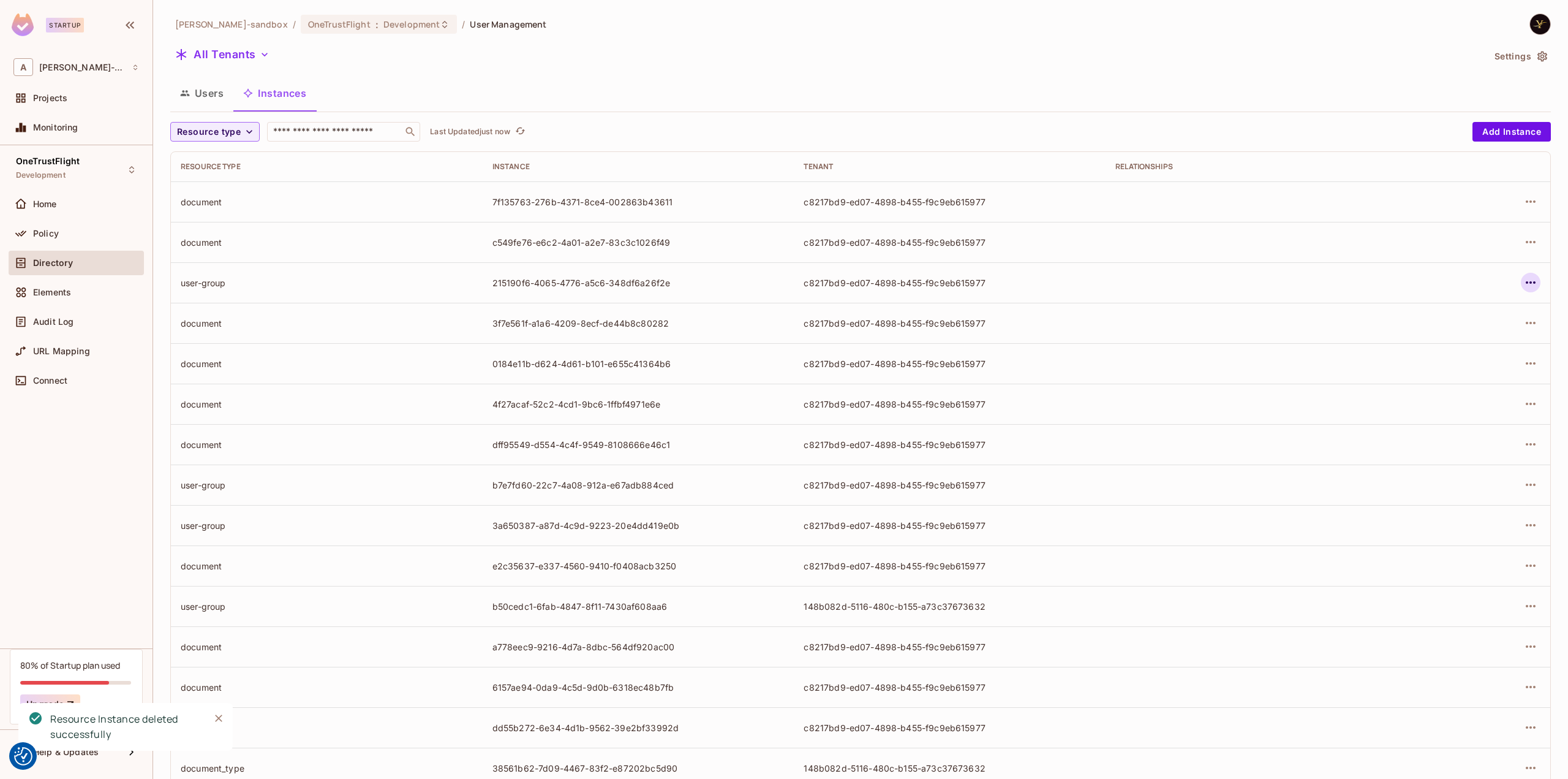
click at [1524, 281] on icon "button" at bounding box center [1530, 282] width 14 height 14
click at [1428, 363] on div "Delete Resource Instance" at bounding box center [1455, 365] width 106 height 13
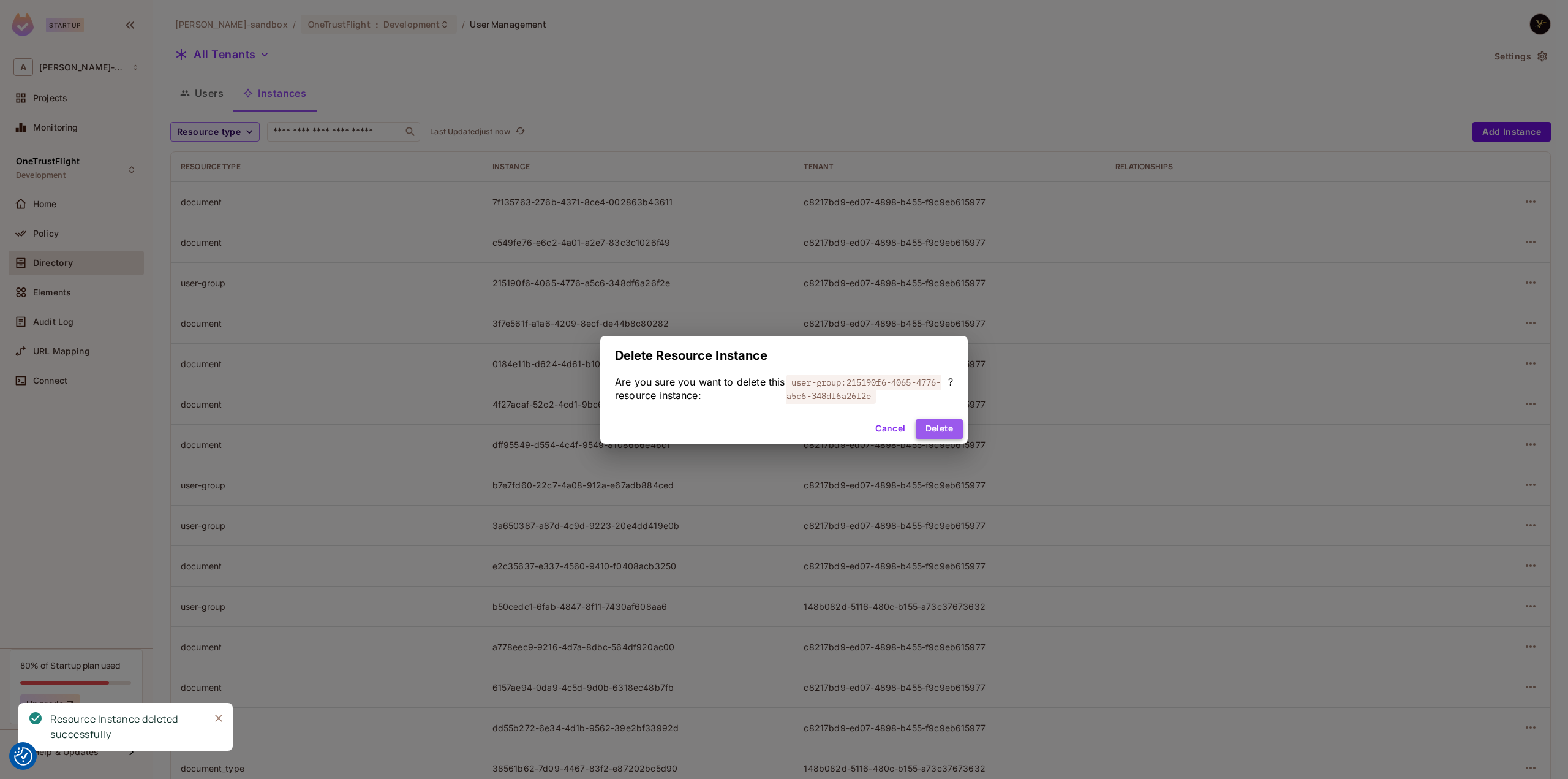
drag, startPoint x: 947, startPoint y: 432, endPoint x: 961, endPoint y: 429, distance: 14.3
click at [948, 430] on button "Delete" at bounding box center [939, 429] width 47 height 20
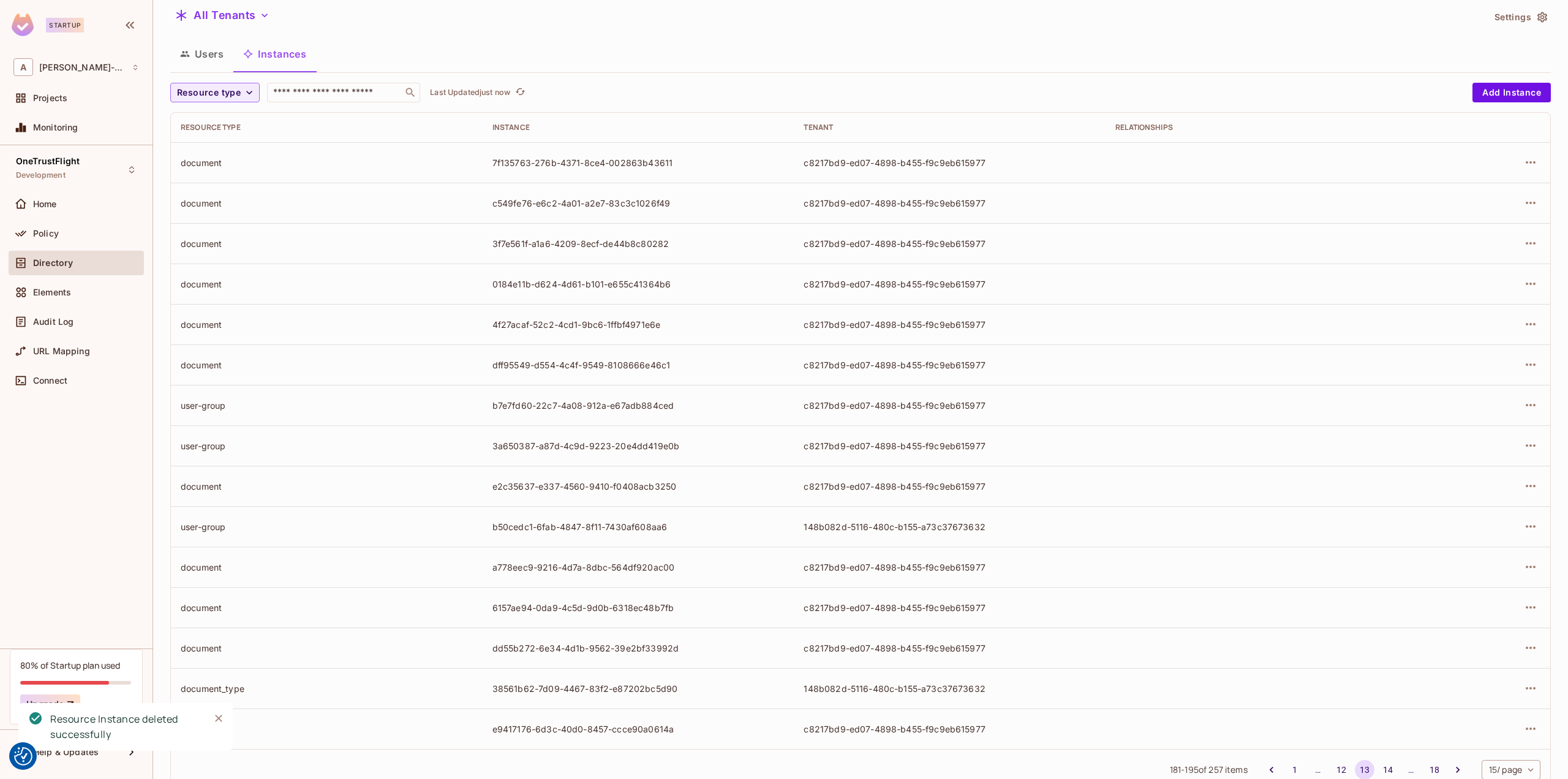
scroll to position [76, 0]
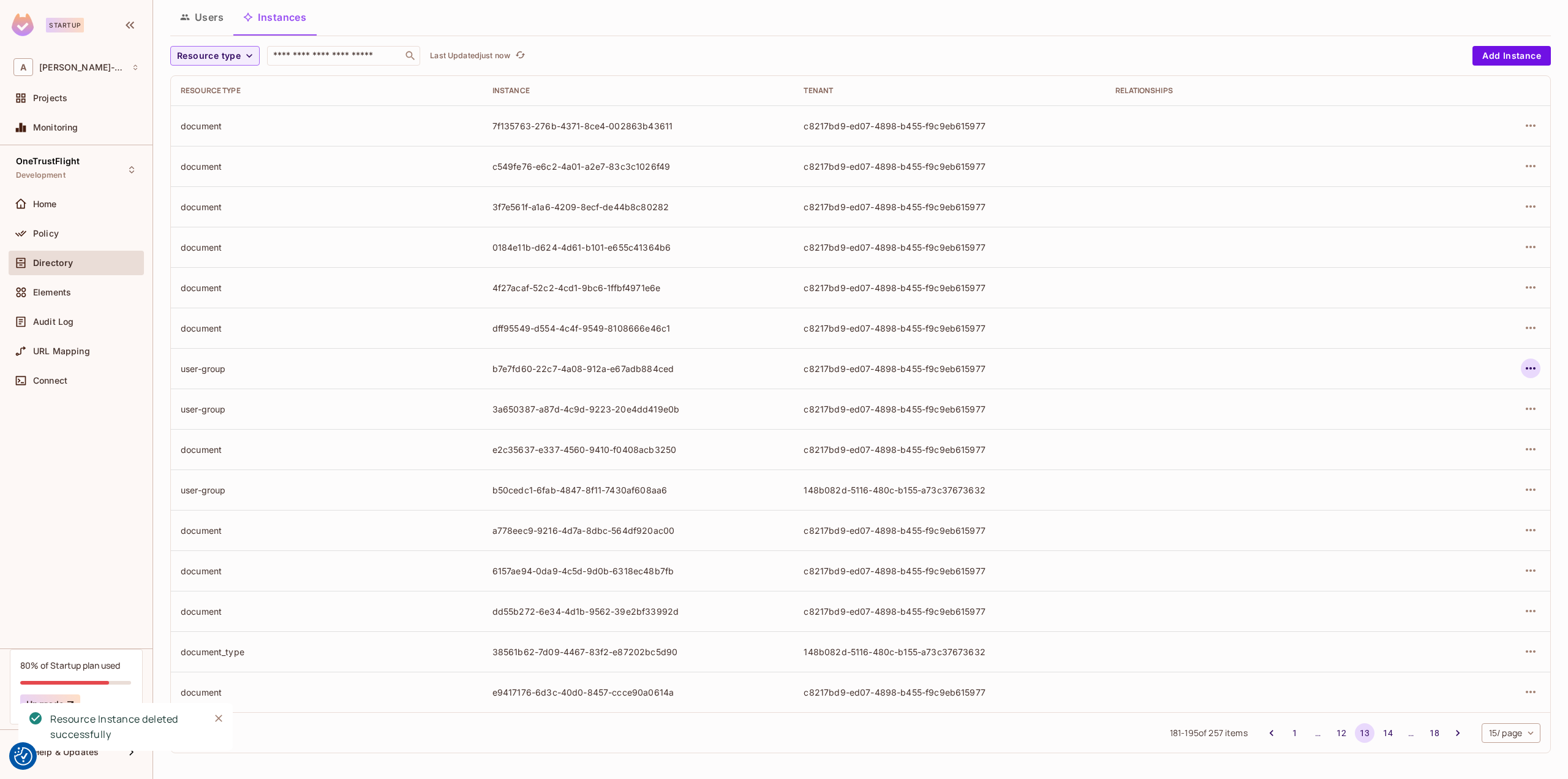
click at [1523, 367] on icon "button" at bounding box center [1530, 368] width 14 height 14
click at [1446, 447] on div "Delete Resource Instance" at bounding box center [1455, 450] width 106 height 13
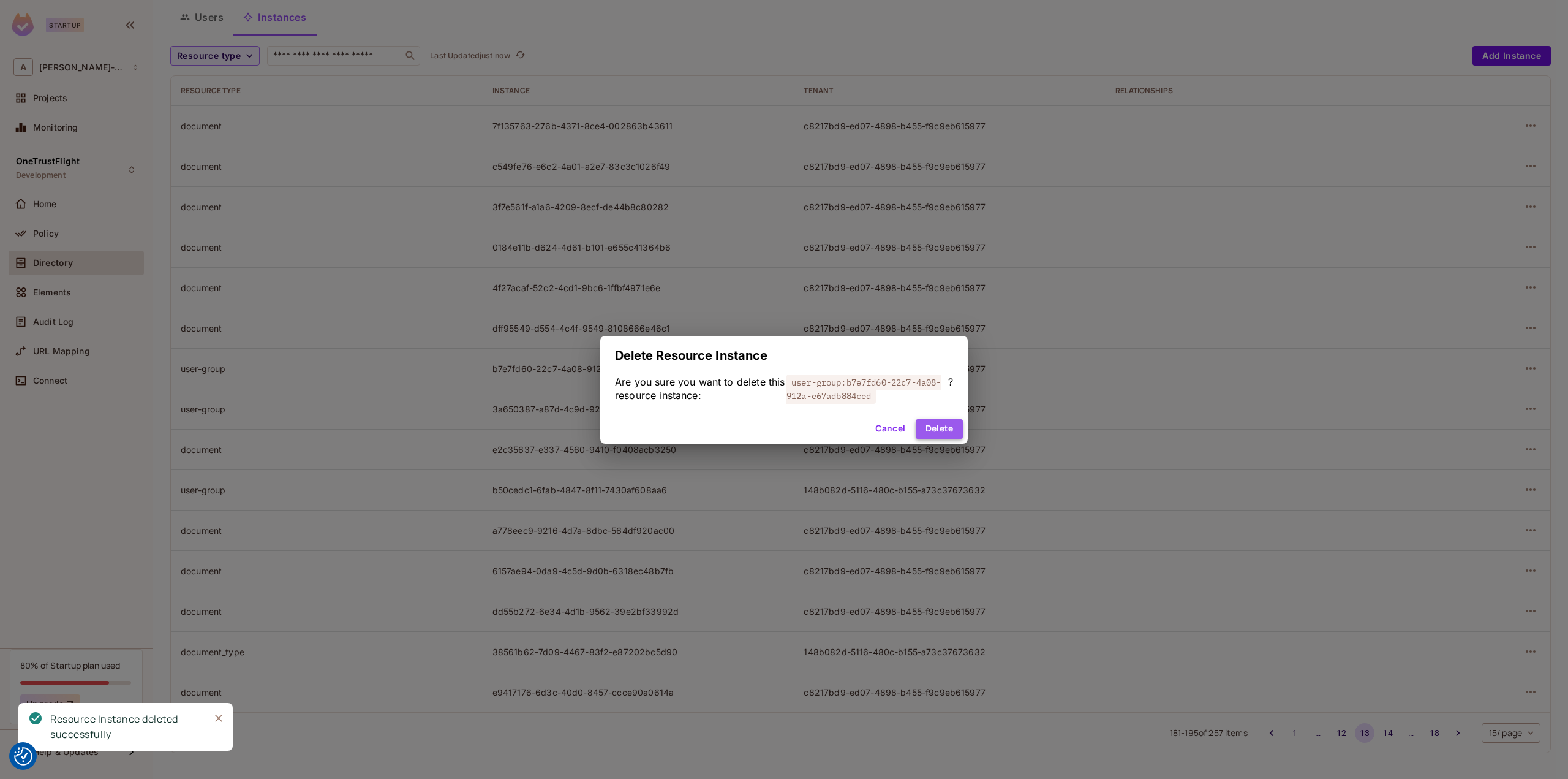
click at [958, 433] on button "Delete" at bounding box center [939, 429] width 47 height 20
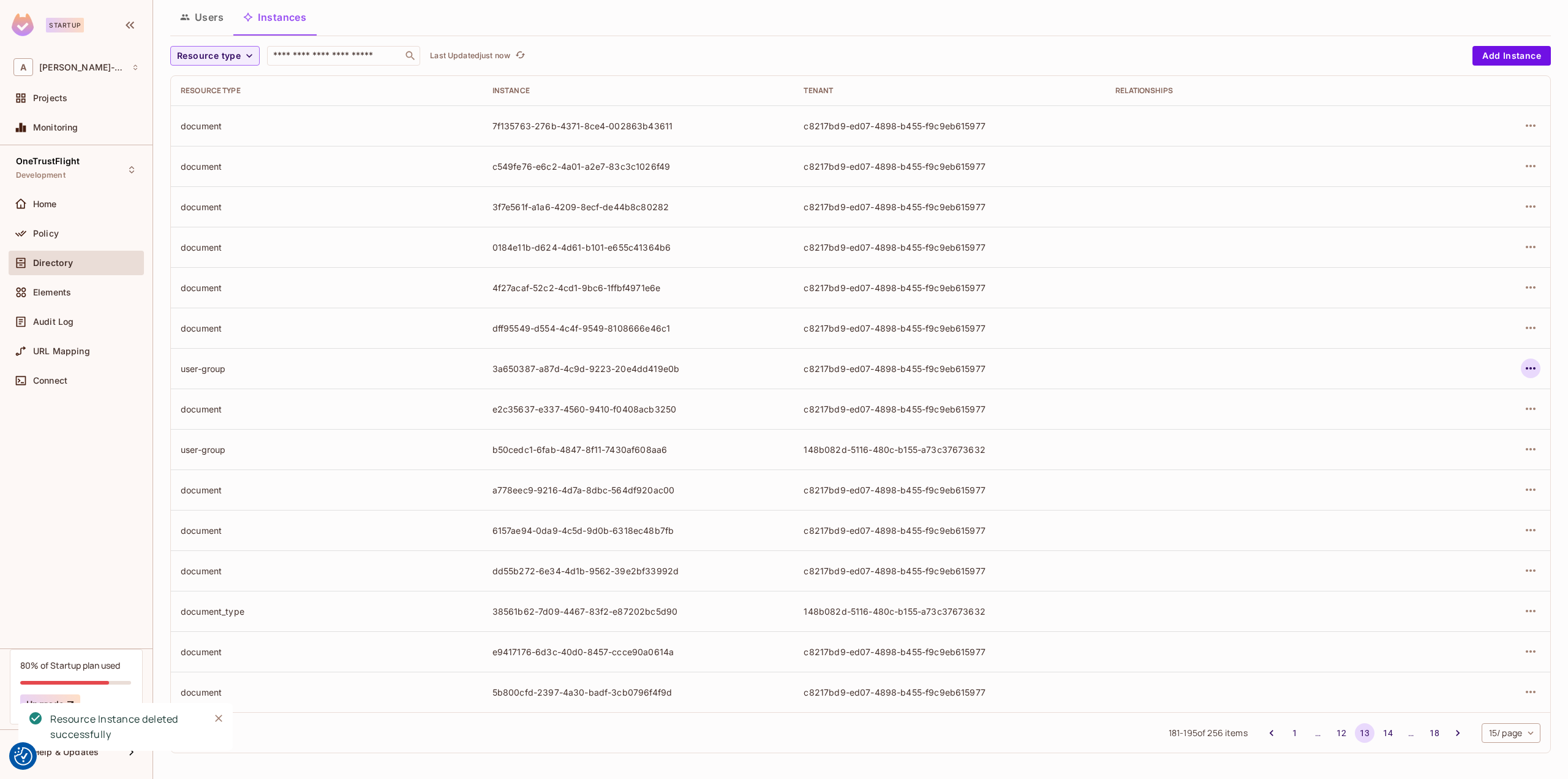
click at [1523, 361] on icon "button" at bounding box center [1530, 368] width 14 height 14
click at [1466, 447] on div "Delete Resource Instance" at bounding box center [1455, 450] width 106 height 13
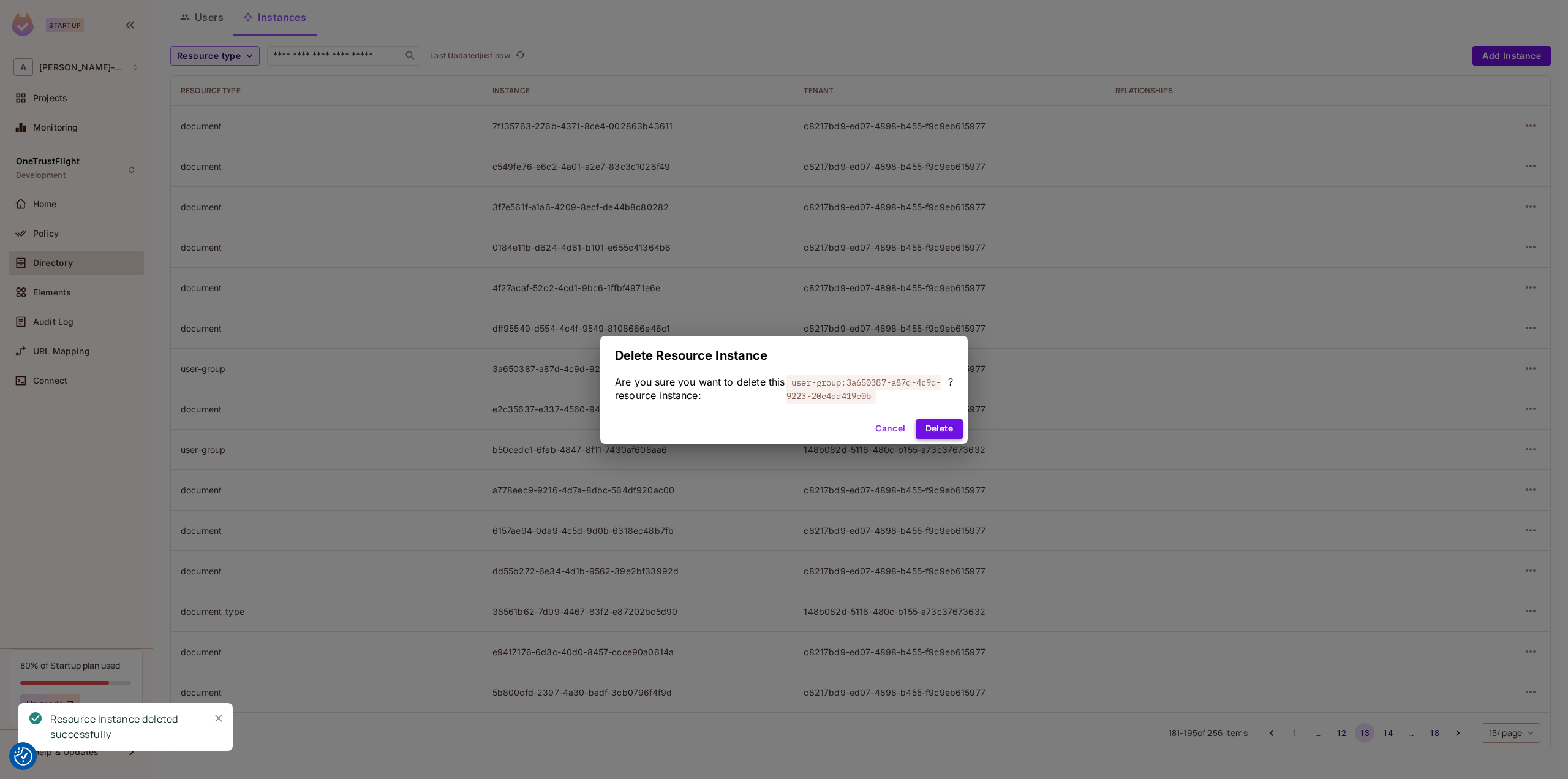
click at [935, 428] on button "Delete" at bounding box center [939, 429] width 47 height 20
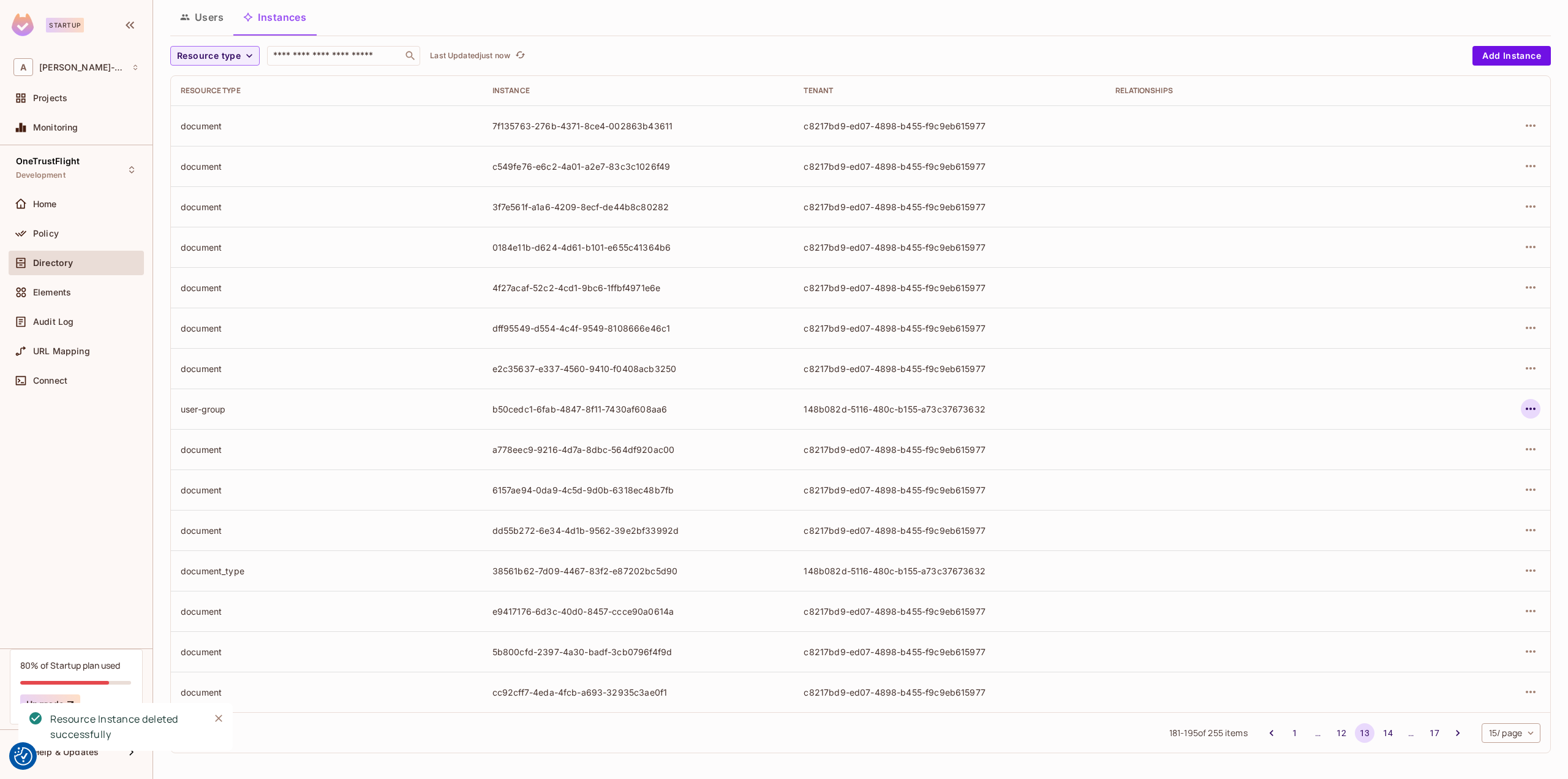
click at [1523, 407] on icon "button" at bounding box center [1530, 409] width 14 height 14
click at [1444, 491] on div "Delete Resource Instance" at bounding box center [1455, 490] width 106 height 13
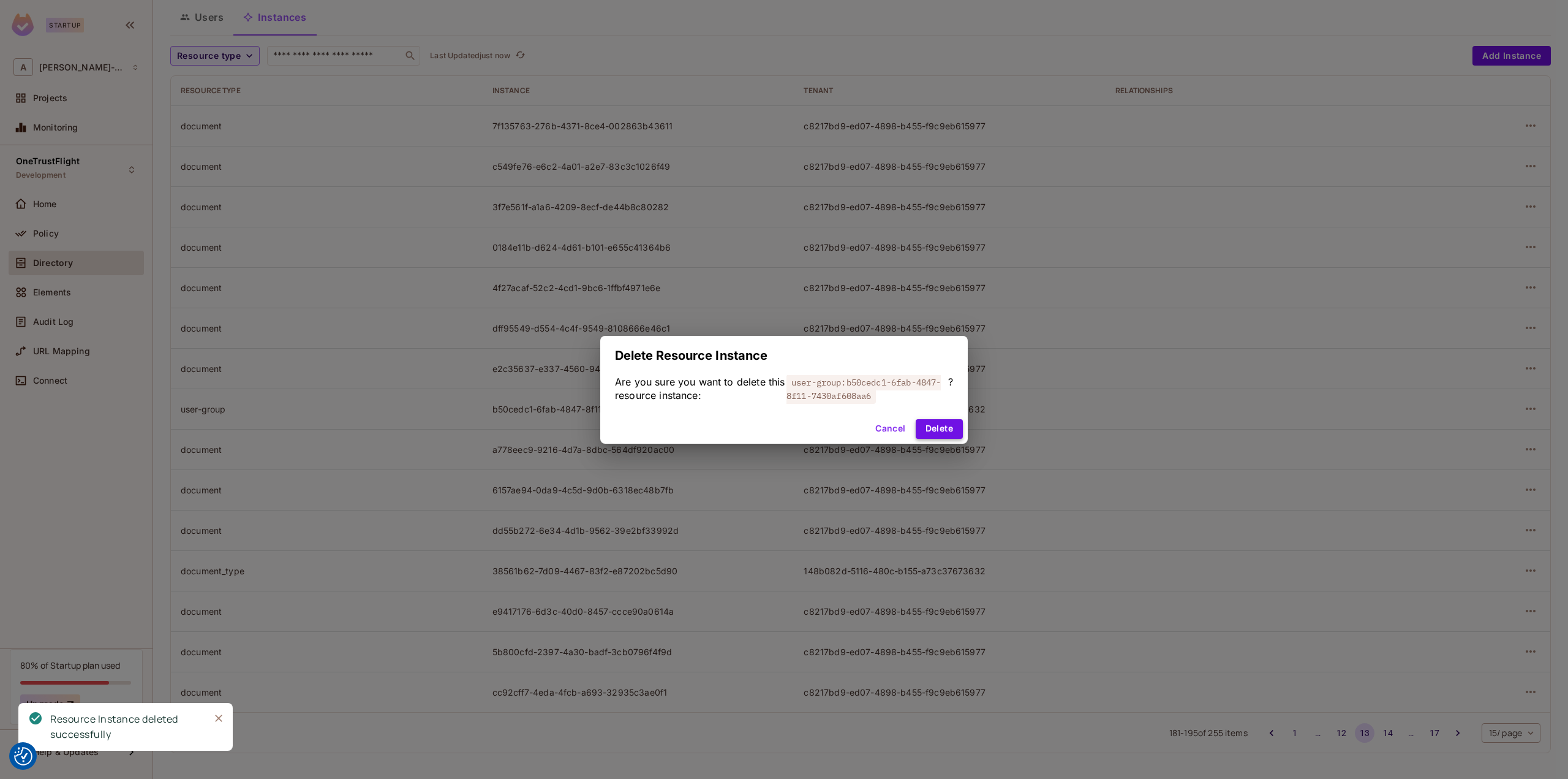
click at [948, 434] on button "Delete" at bounding box center [939, 429] width 47 height 20
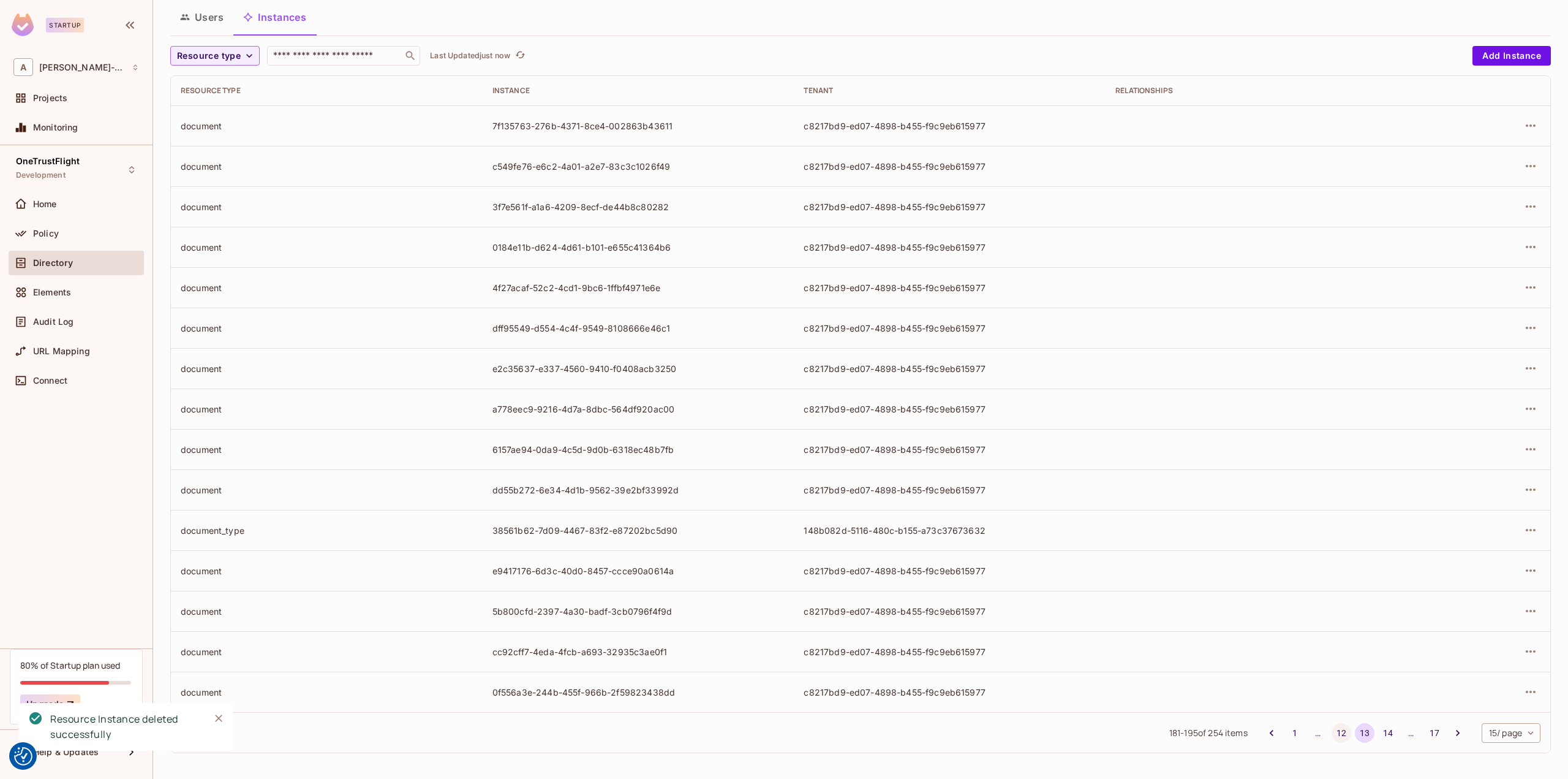
click at [1331, 735] on button "12" at bounding box center [1341, 733] width 20 height 20
click at [1524, 687] on icon "button" at bounding box center [1530, 692] width 14 height 14
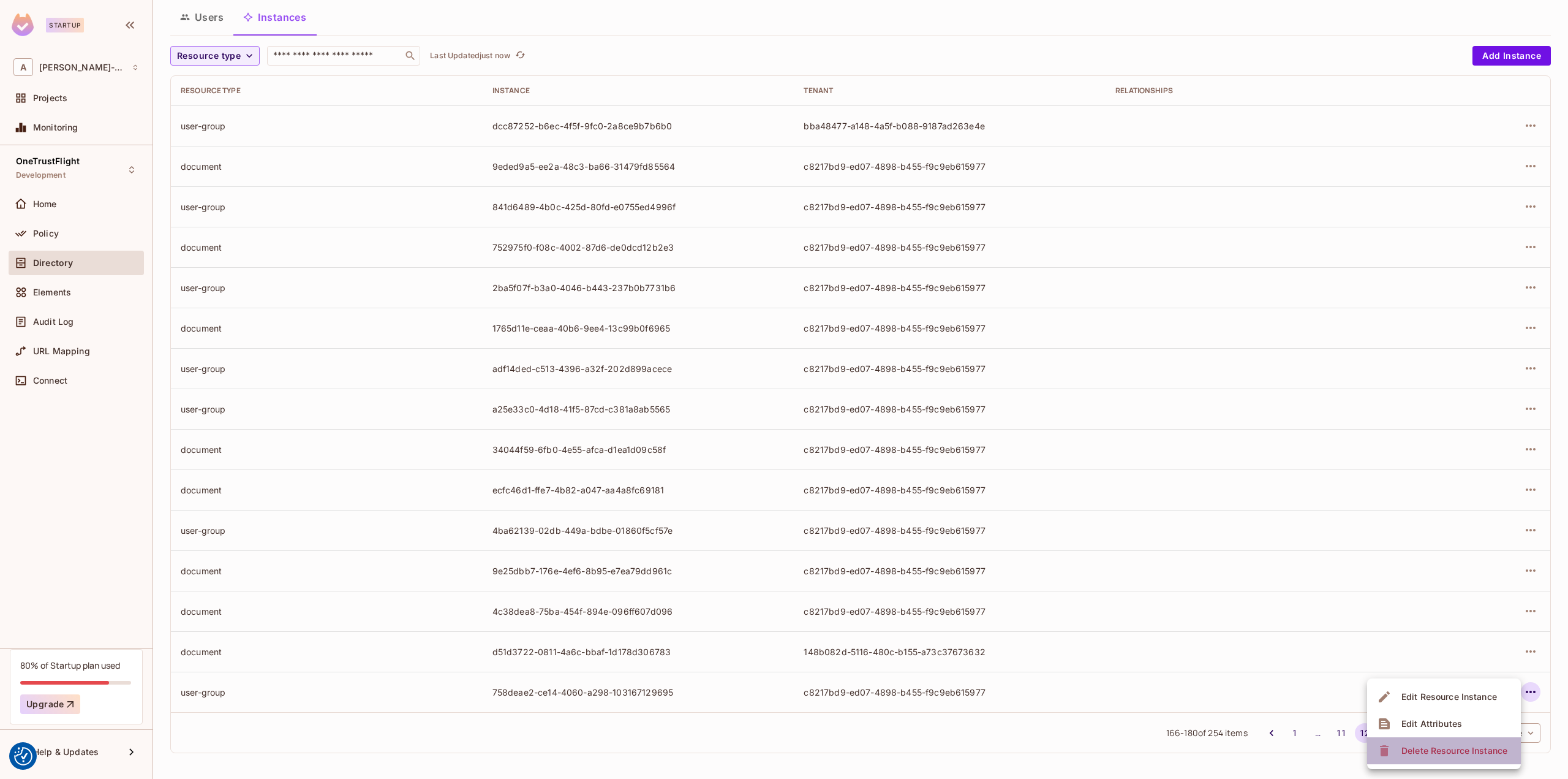
click at [1439, 747] on div "Delete Resource Instance" at bounding box center [1455, 751] width 106 height 13
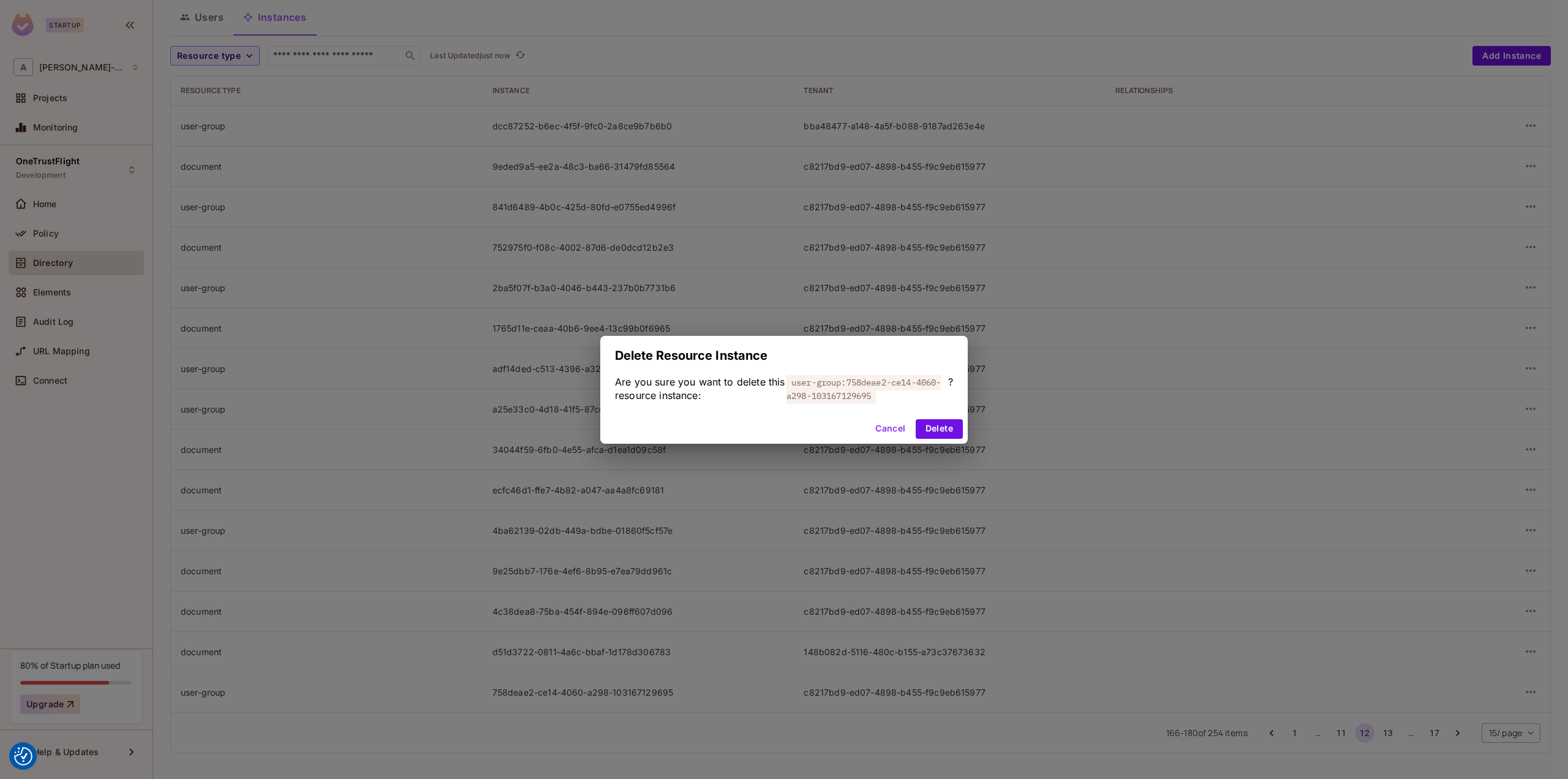
click at [962, 436] on div "Cancel Delete" at bounding box center [784, 429] width 367 height 30
click at [943, 420] on button "Delete" at bounding box center [939, 429] width 47 height 20
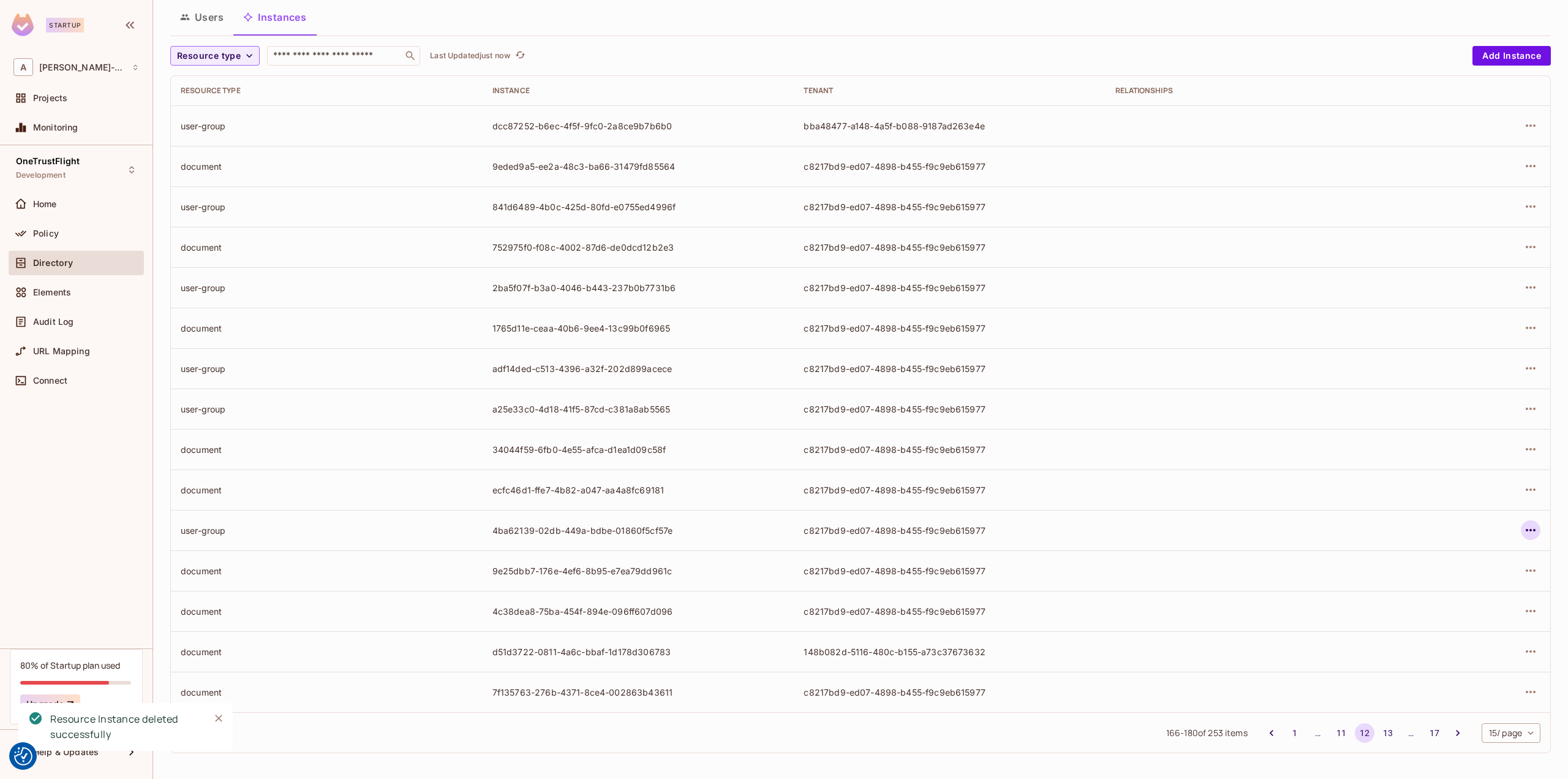
click at [1526, 529] on icon "button" at bounding box center [1530, 530] width 10 height 3
click at [1420, 611] on div "Delete Resource Instance" at bounding box center [1455, 611] width 106 height 13
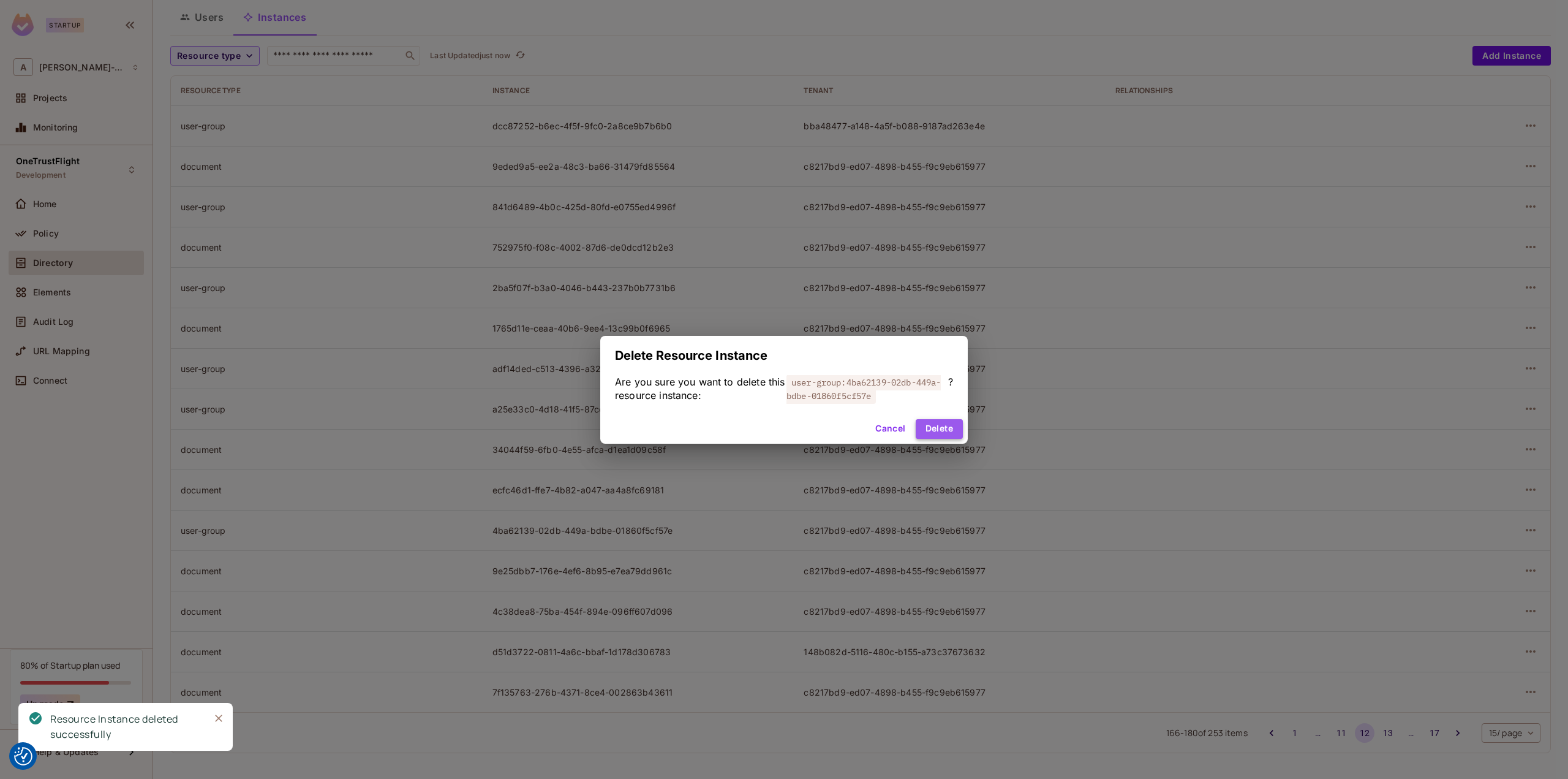
click at [945, 431] on button "Delete" at bounding box center [939, 429] width 47 height 20
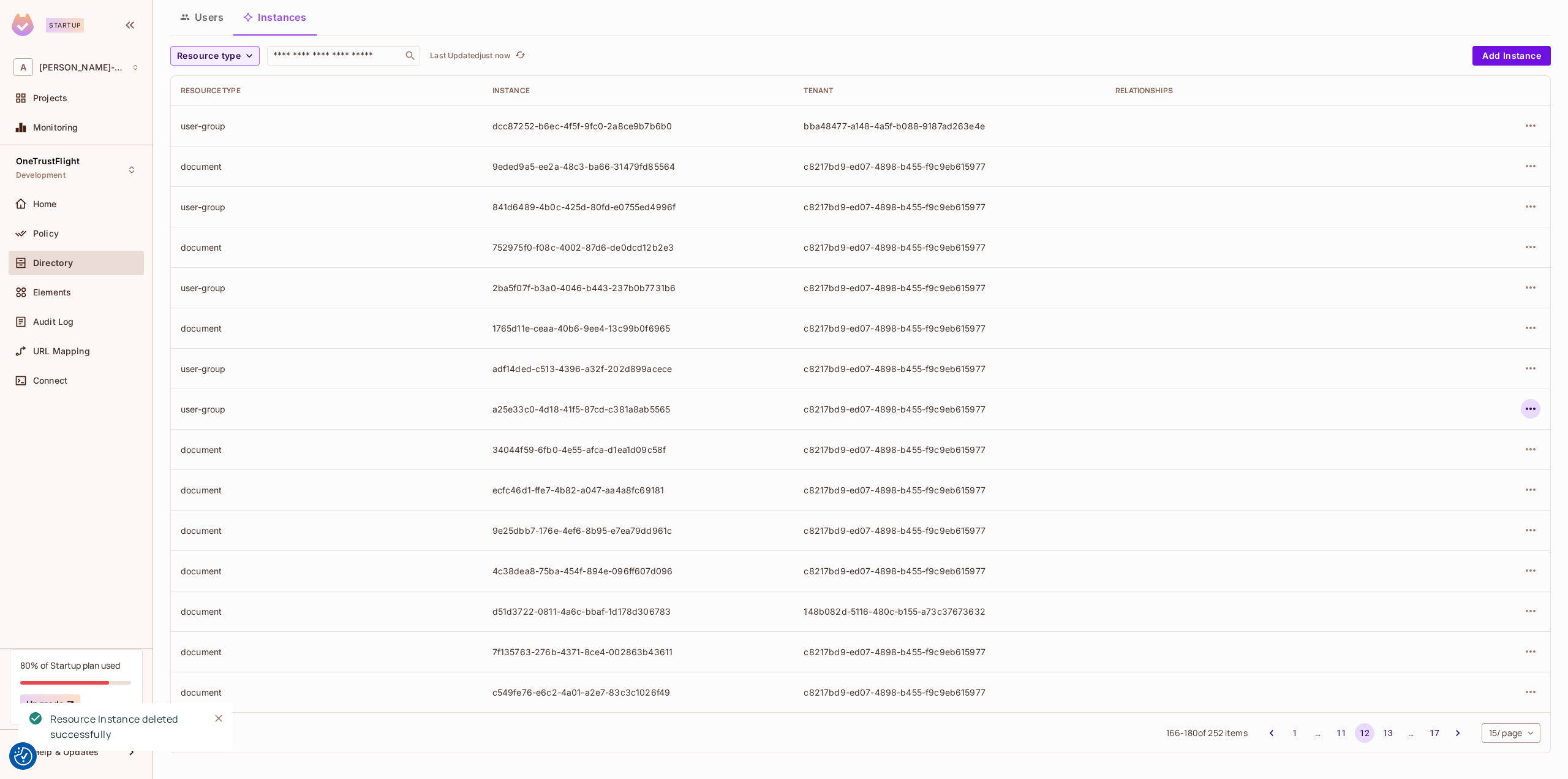
click at [1527, 402] on icon "button" at bounding box center [1530, 409] width 14 height 14
click at [1417, 488] on div "Delete Resource Instance" at bounding box center [1455, 490] width 106 height 13
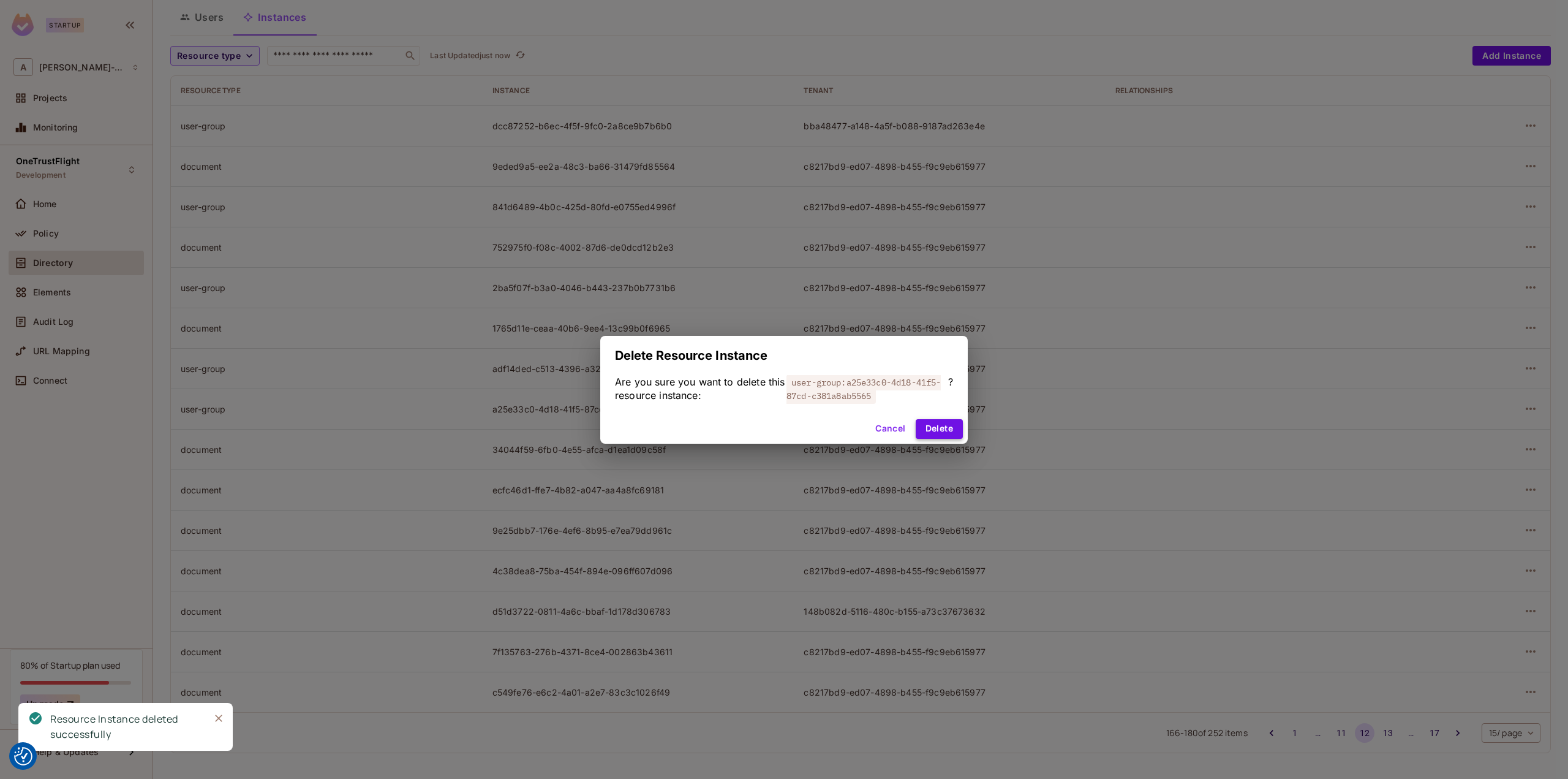
click at [939, 424] on button "Delete" at bounding box center [939, 429] width 47 height 20
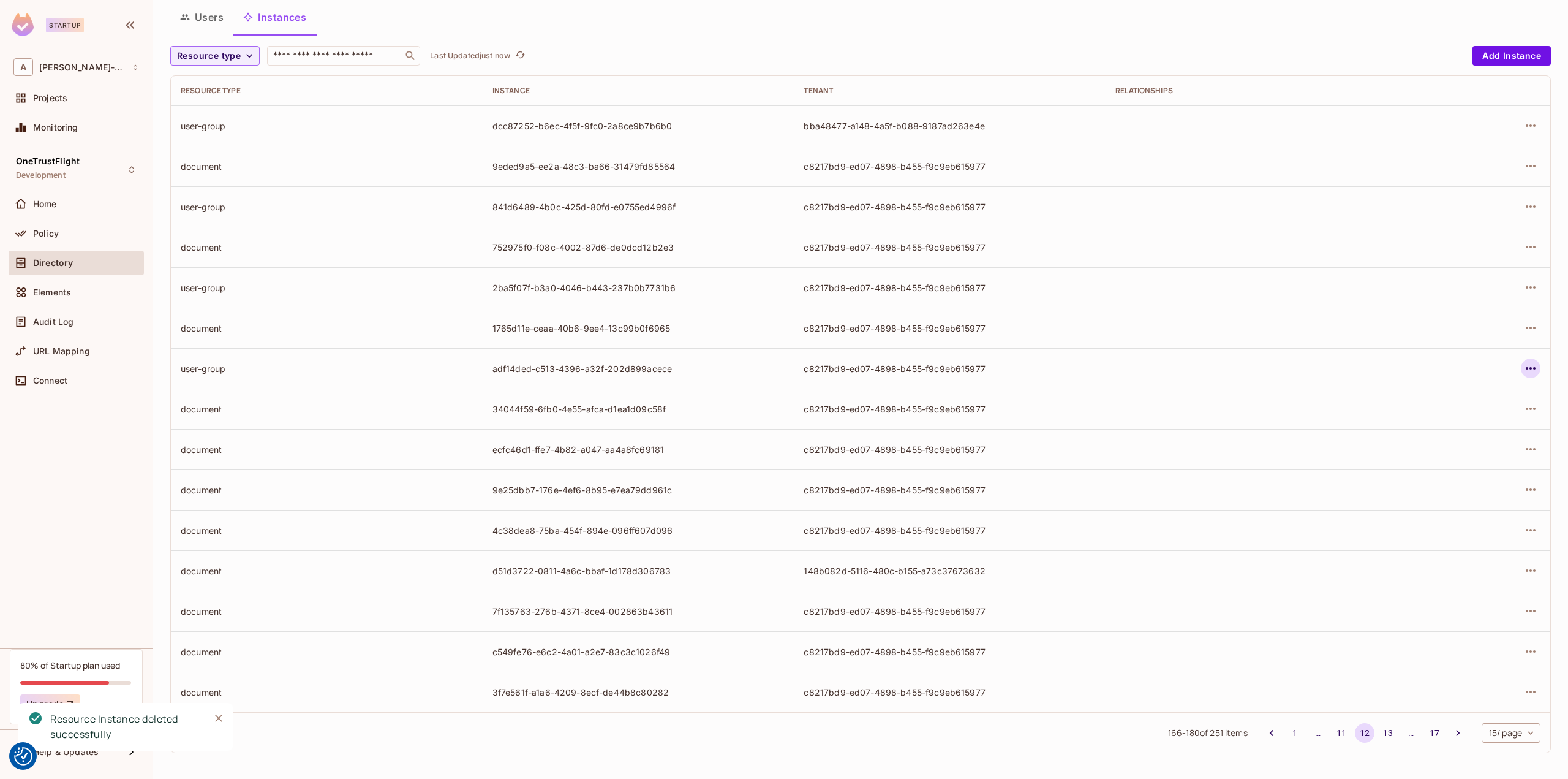
click at [1526, 365] on icon "button" at bounding box center [1530, 368] width 14 height 14
click at [1467, 442] on span "Delete Resource Instance" at bounding box center [1454, 449] width 113 height 20
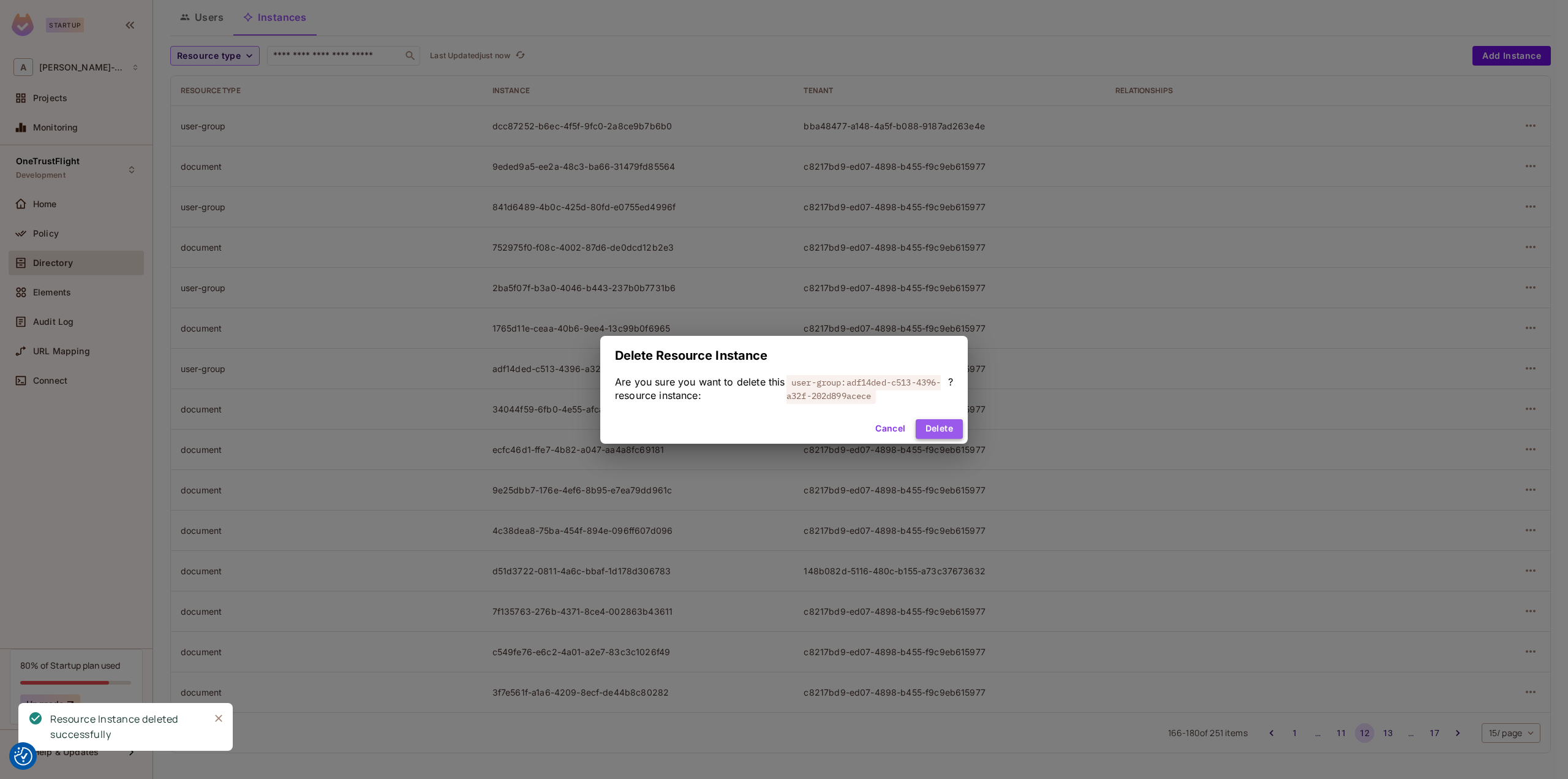
click at [937, 429] on button "Delete" at bounding box center [939, 429] width 47 height 20
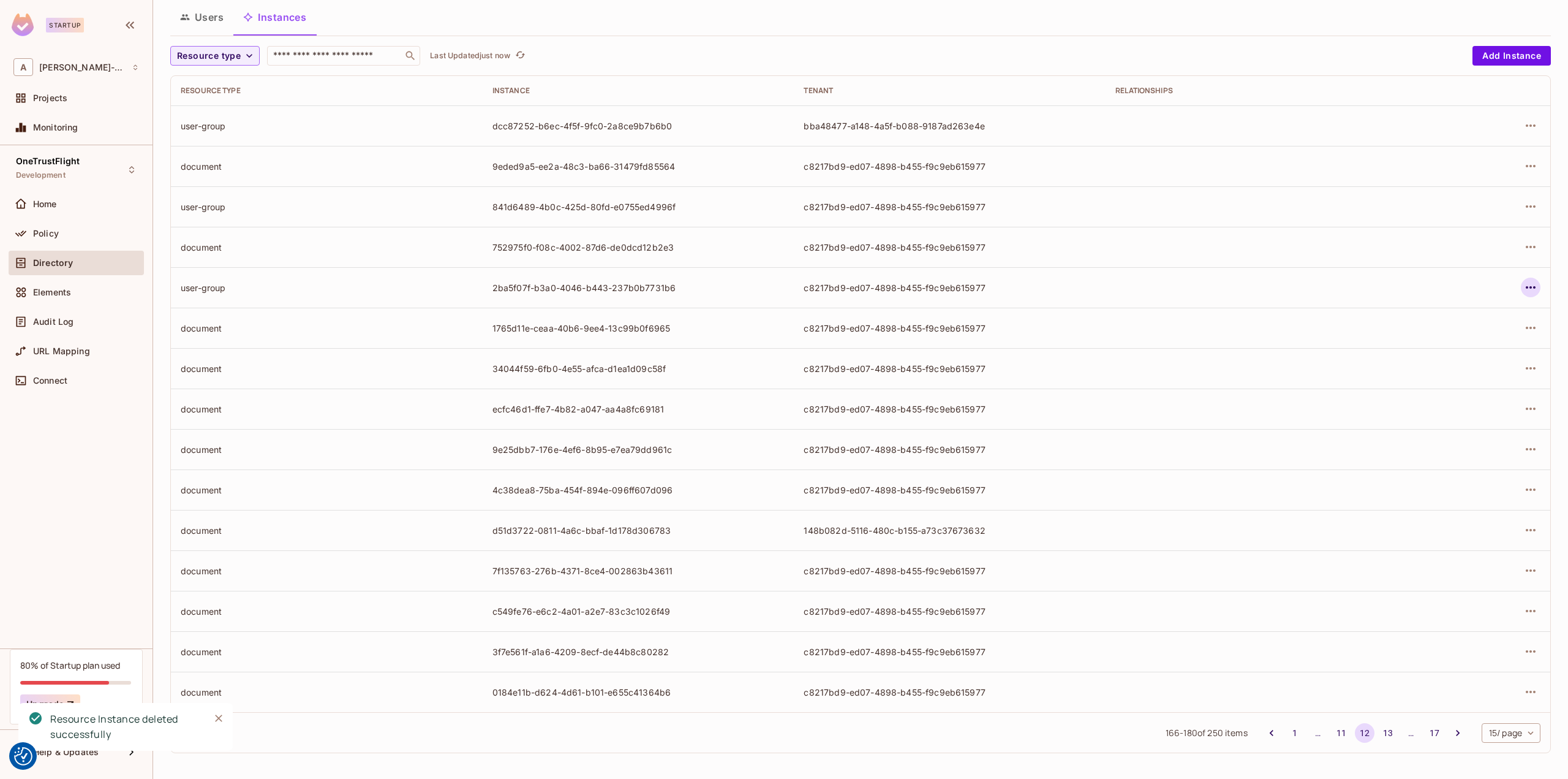
click at [1526, 286] on icon "button" at bounding box center [1530, 287] width 10 height 3
click at [1430, 366] on div "Delete Resource Instance" at bounding box center [1455, 369] width 106 height 13
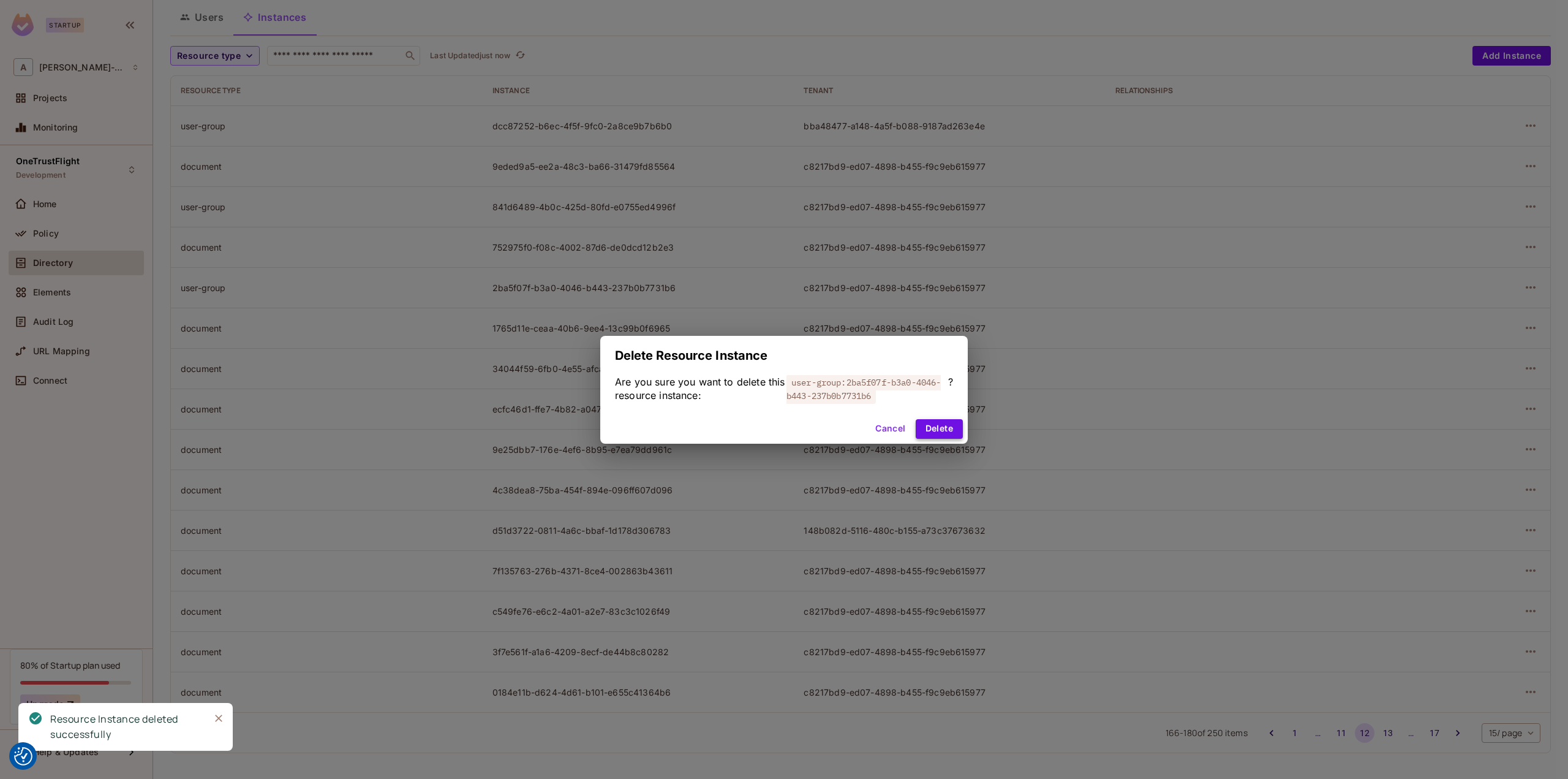
click at [935, 429] on button "Delete" at bounding box center [939, 429] width 47 height 20
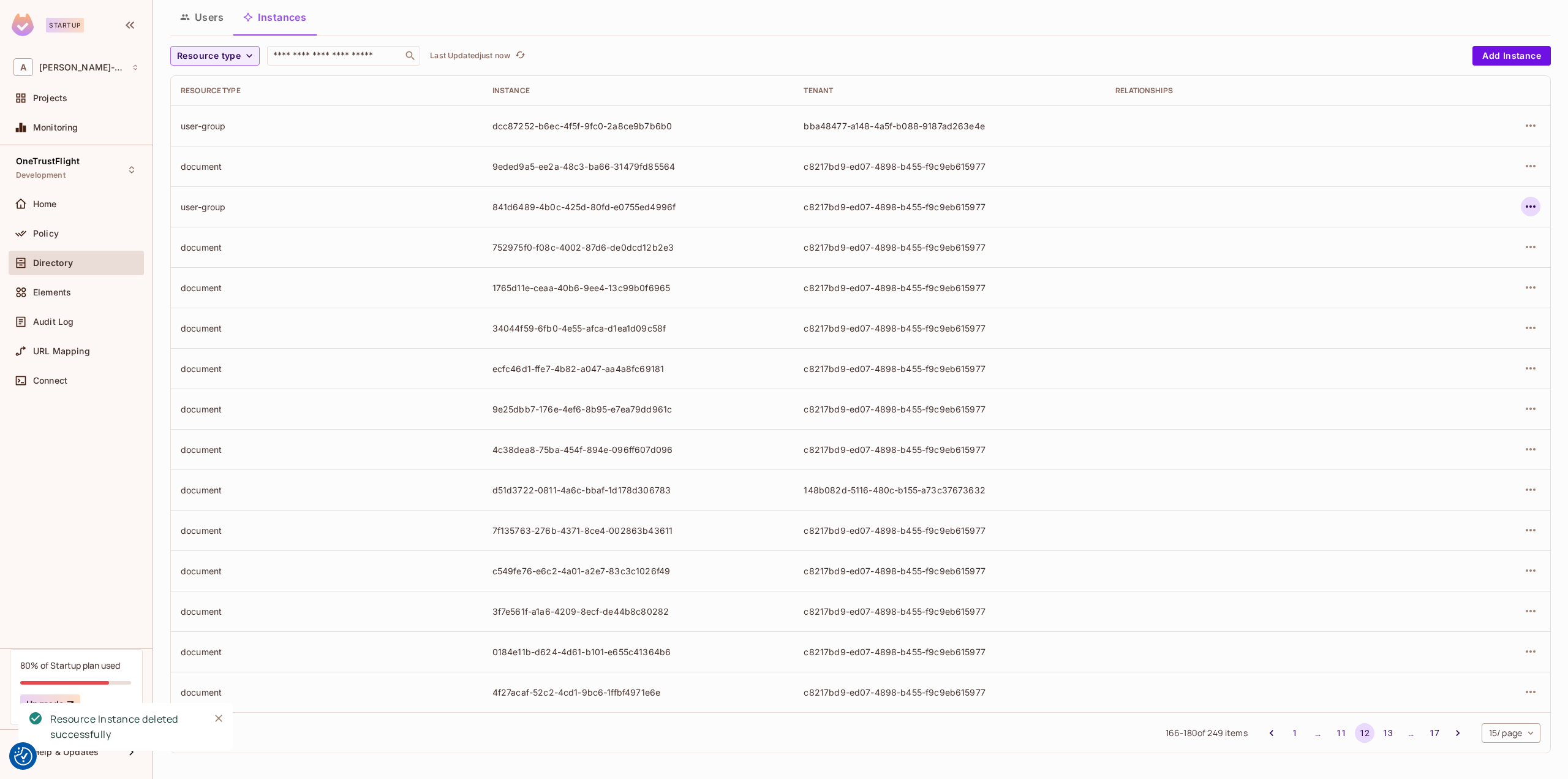
click at [1526, 205] on icon "button" at bounding box center [1530, 206] width 14 height 14
click at [1449, 283] on div "Delete Resource Instance" at bounding box center [1455, 288] width 106 height 13
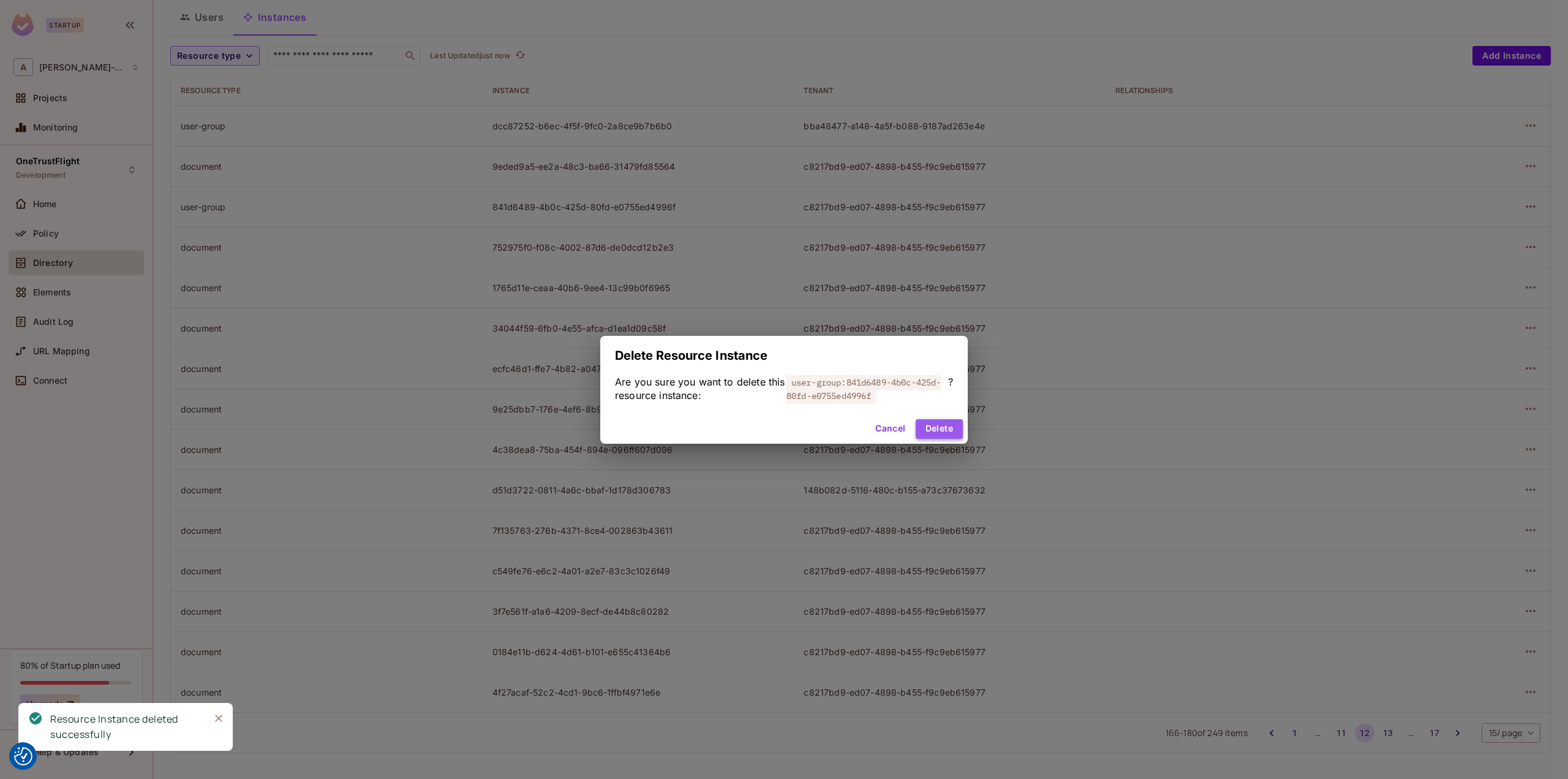
click at [940, 424] on button "Delete" at bounding box center [939, 429] width 47 height 20
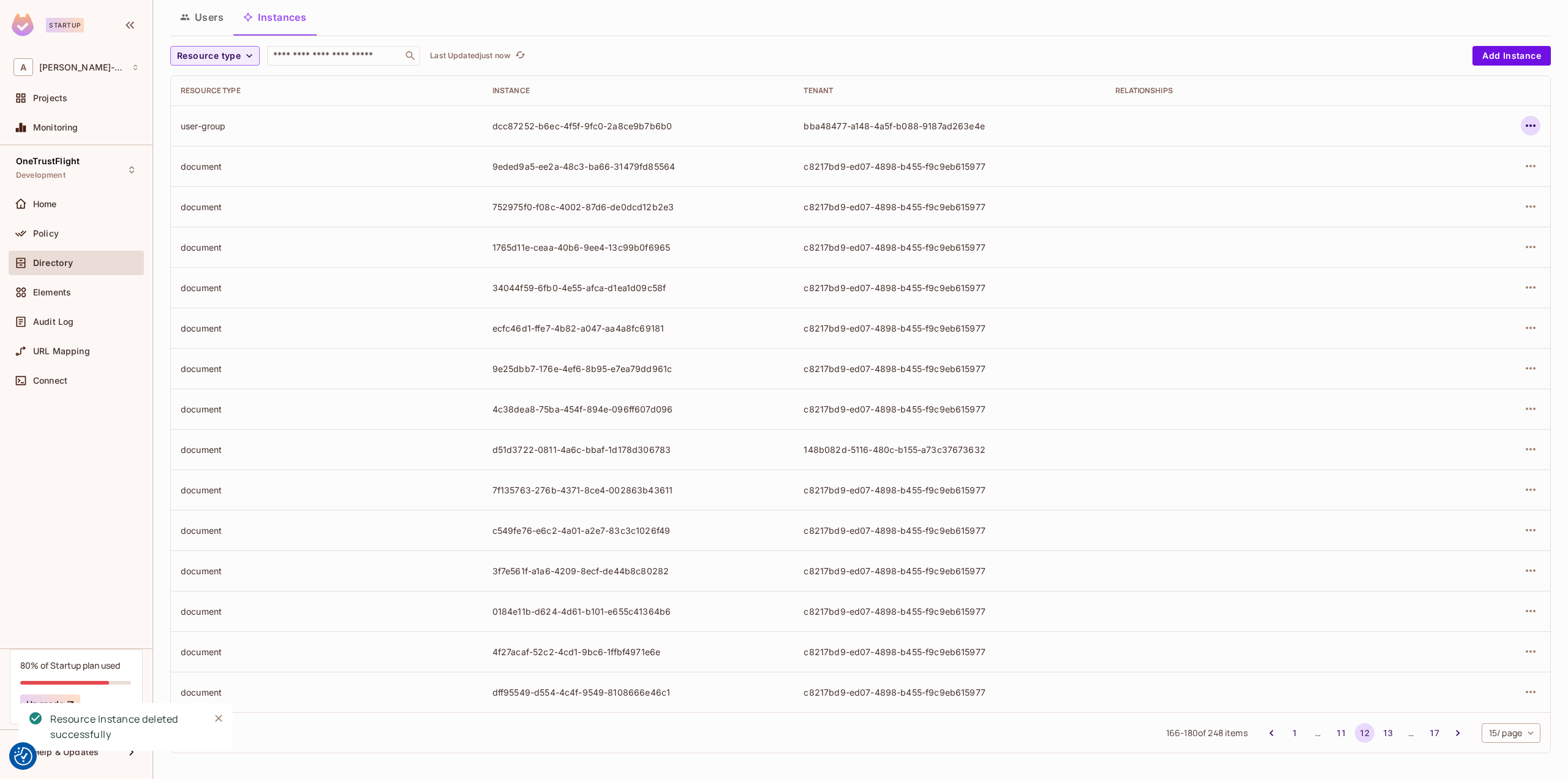
click at [1523, 125] on icon "button" at bounding box center [1530, 125] width 14 height 14
click at [1468, 208] on div "Delete Resource Instance" at bounding box center [1455, 207] width 106 height 13
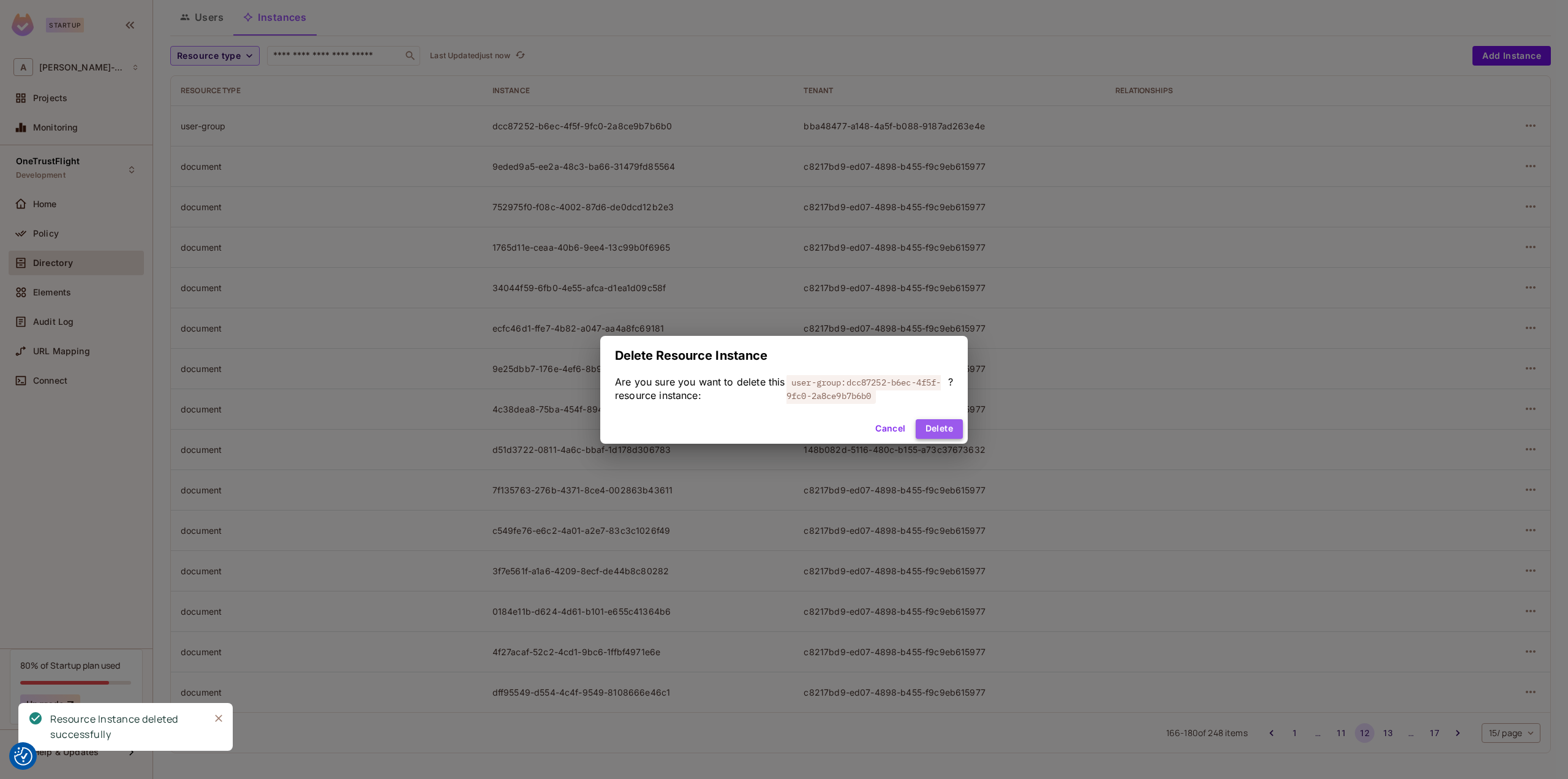
click at [957, 428] on button "Delete" at bounding box center [939, 429] width 47 height 20
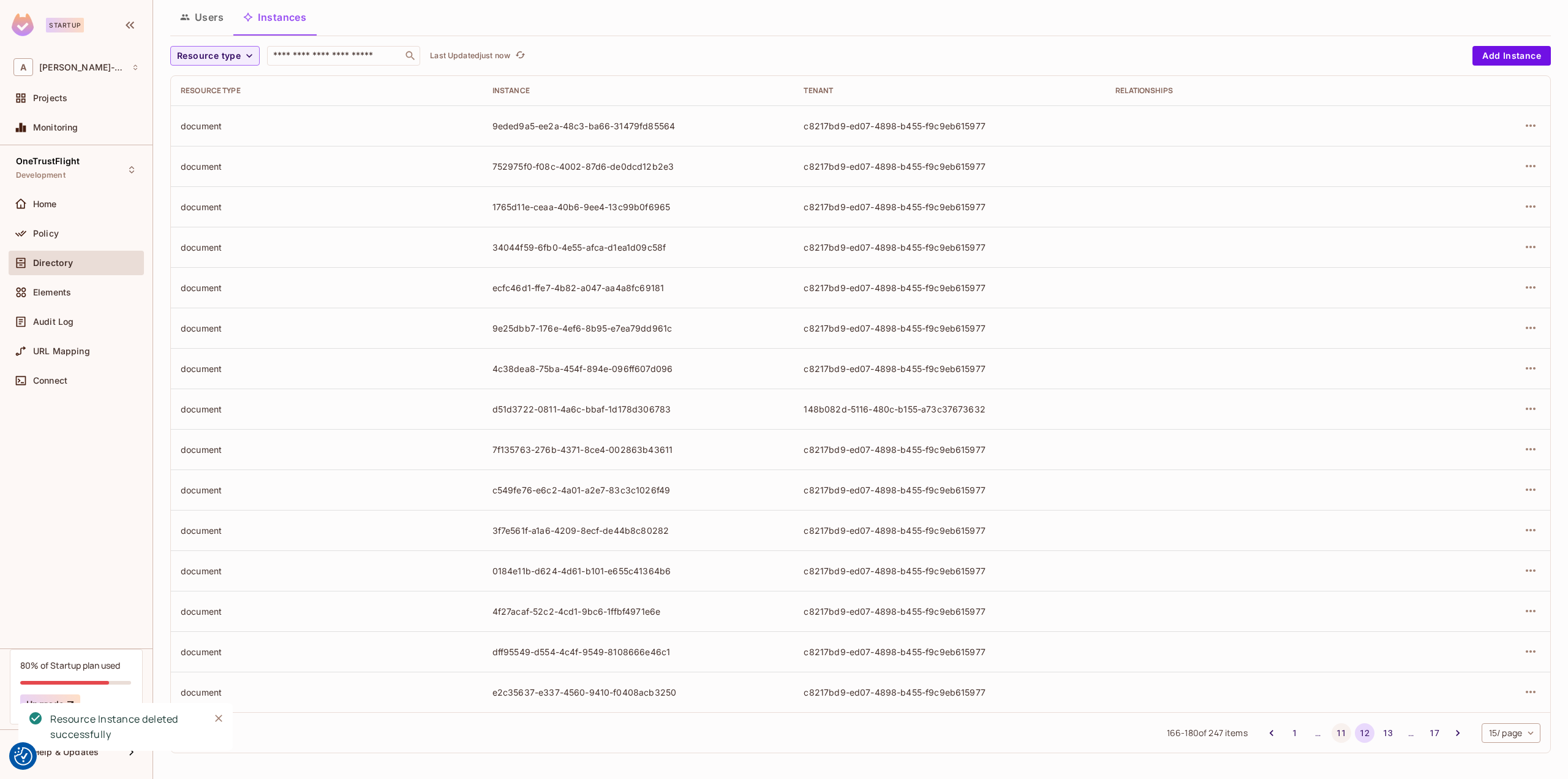
click at [1331, 733] on button "11" at bounding box center [1341, 733] width 20 height 20
click at [1523, 652] on icon "button" at bounding box center [1530, 651] width 14 height 14
click at [1436, 735] on div "Delete Resource Instance" at bounding box center [1455, 733] width 106 height 13
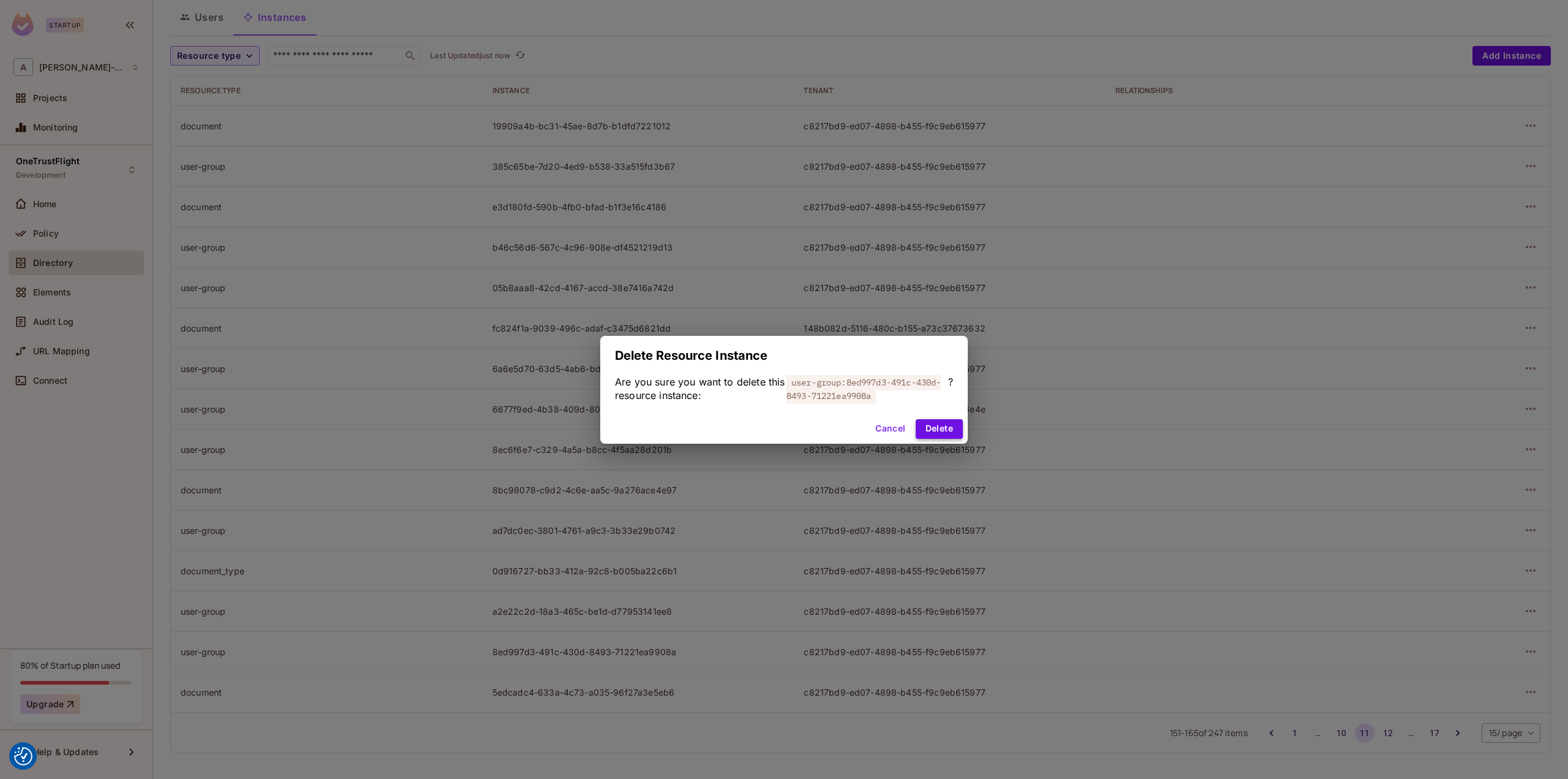
click at [949, 433] on button "Delete" at bounding box center [939, 429] width 47 height 20
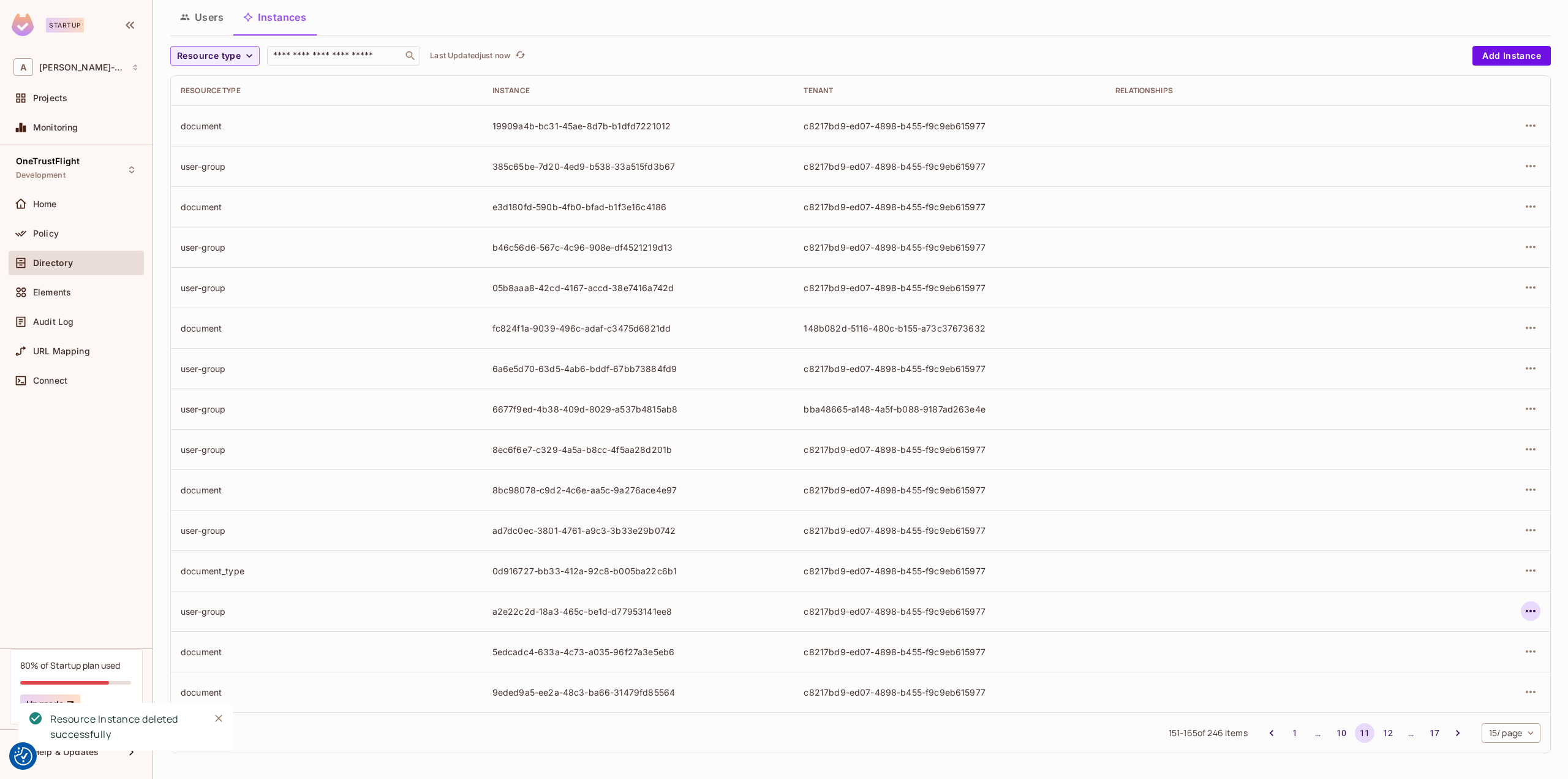
click at [1523, 609] on icon "button" at bounding box center [1530, 611] width 14 height 14
click at [1451, 684] on span "Delete Resource Instance" at bounding box center [1454, 693] width 113 height 20
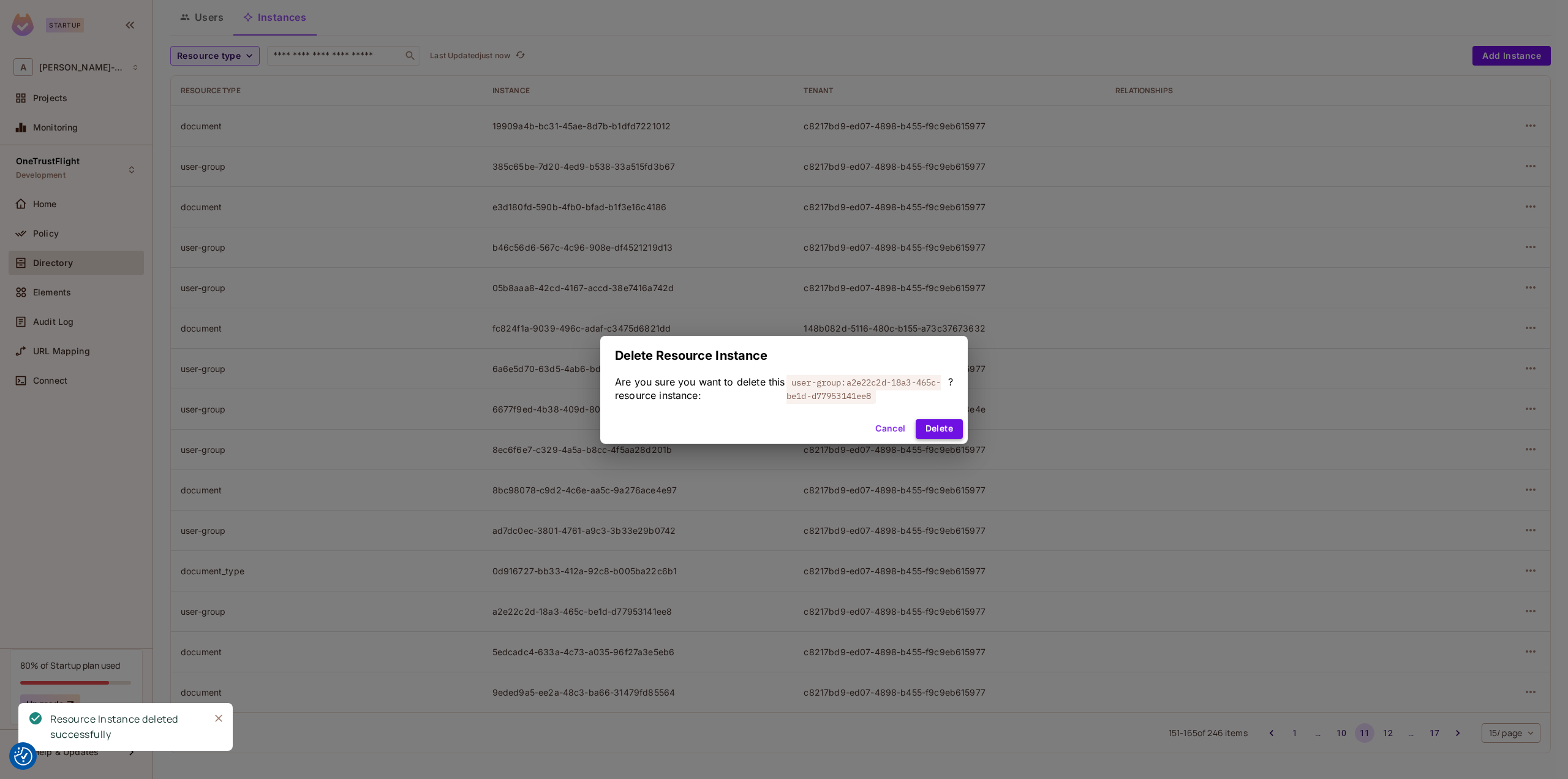
click at [936, 436] on button "Delete" at bounding box center [939, 429] width 47 height 20
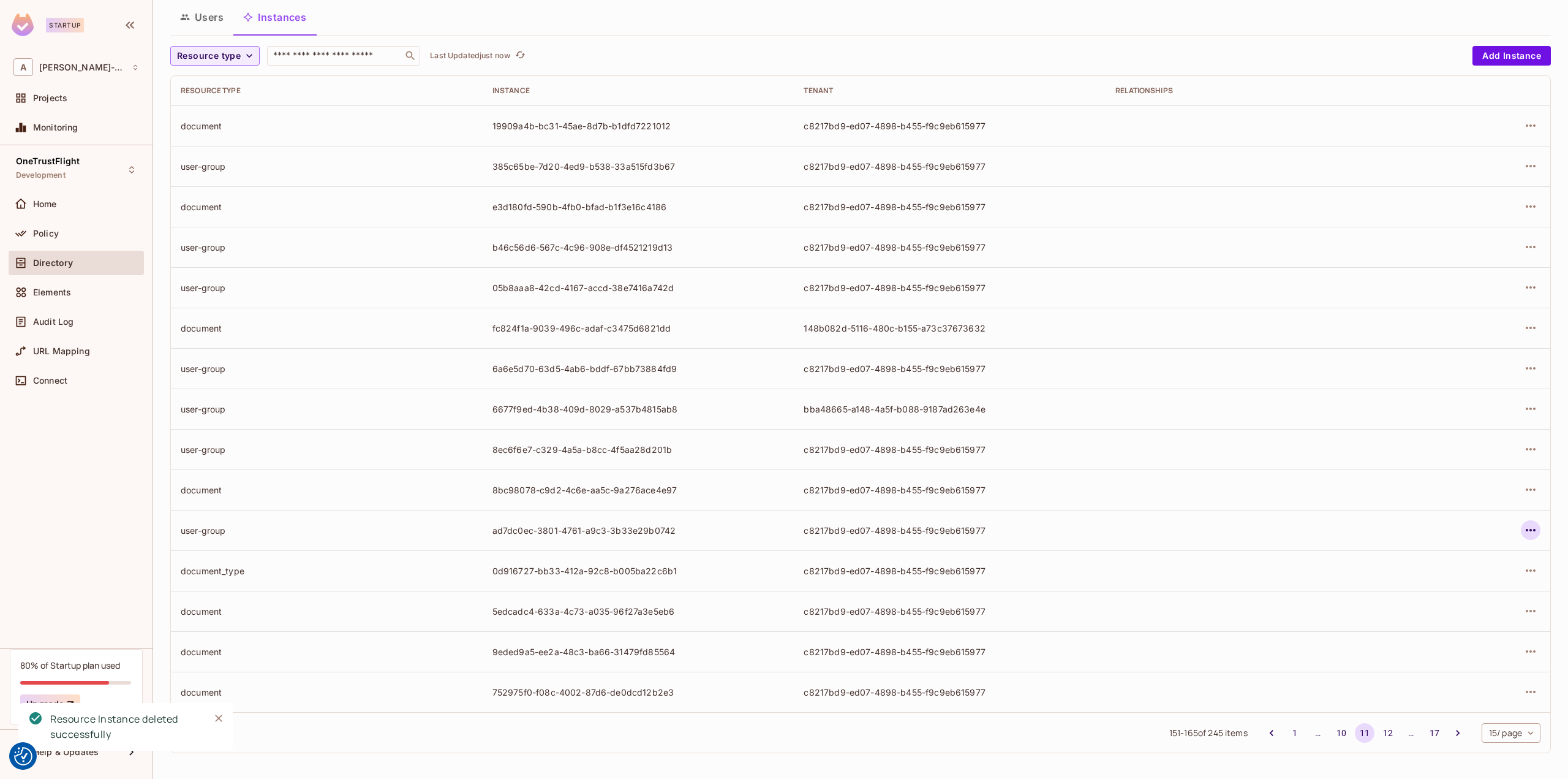
click at [1523, 531] on icon "button" at bounding box center [1530, 530] width 14 height 14
click at [1423, 606] on div "Delete Resource Instance" at bounding box center [1455, 611] width 106 height 13
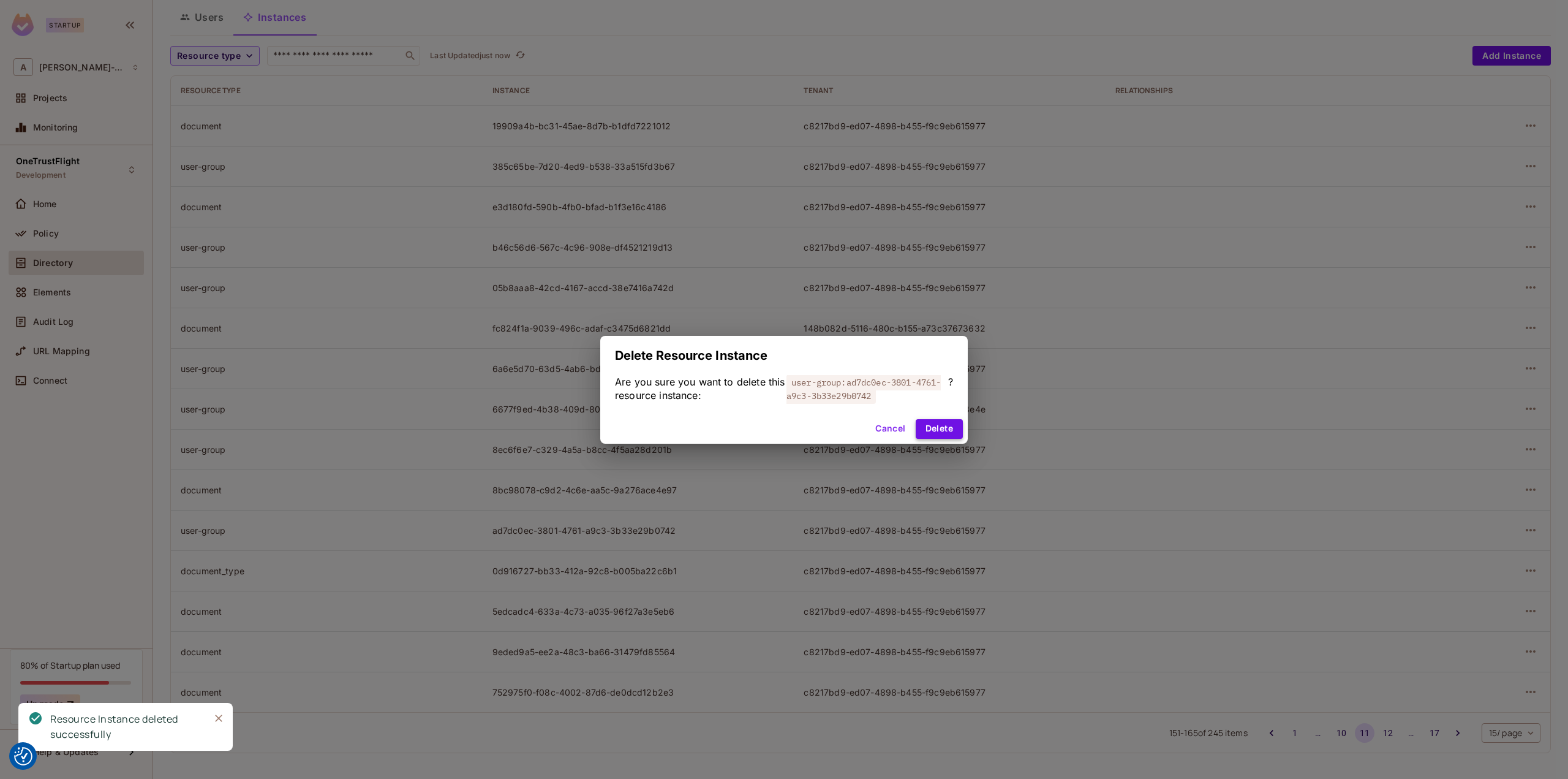
click at [939, 433] on button "Delete" at bounding box center [939, 429] width 47 height 20
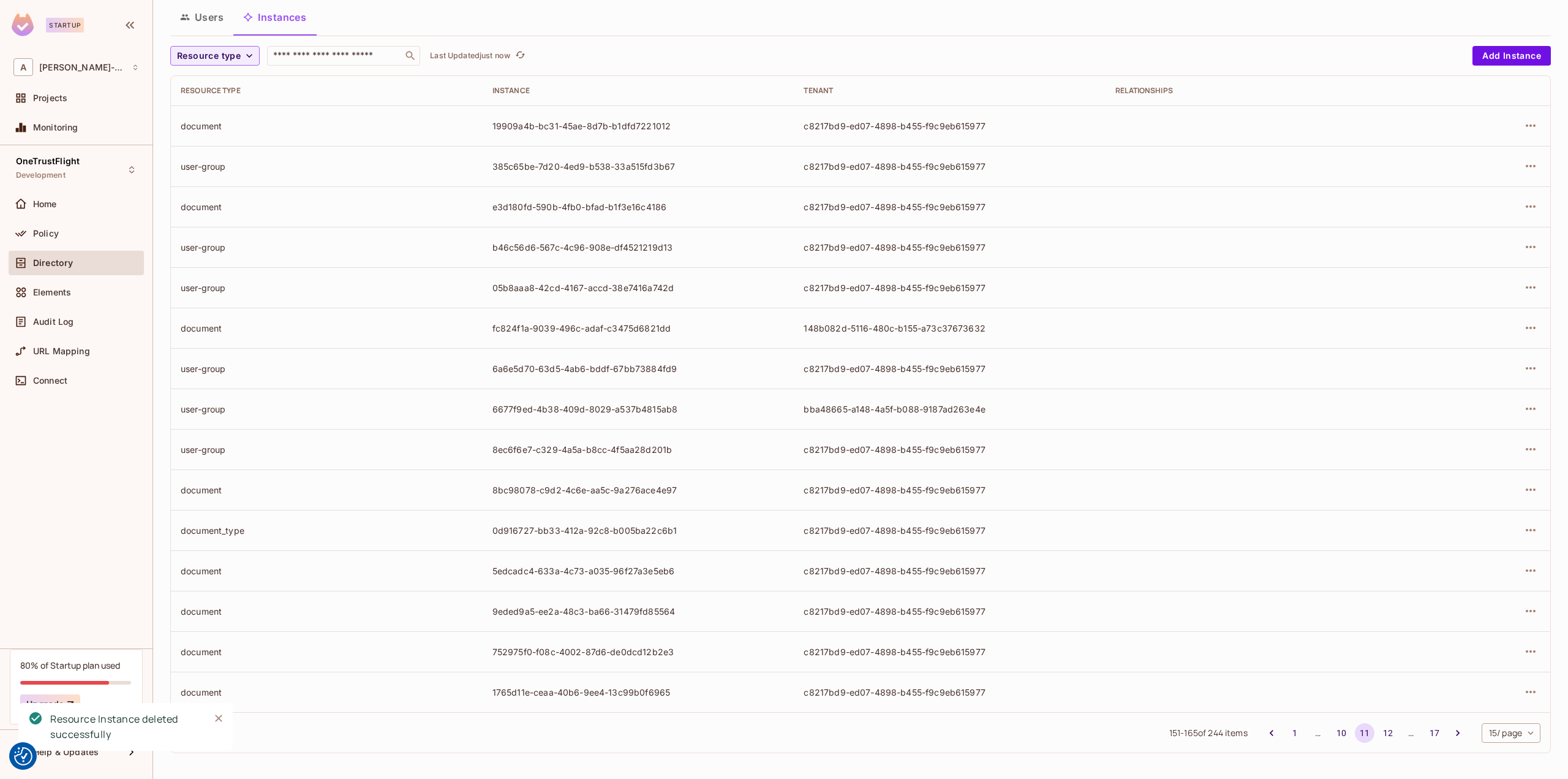
click at [1532, 442] on td at bounding box center [1483, 448] width 133 height 41
click at [1523, 449] on icon "button" at bounding box center [1530, 449] width 14 height 14
click at [1443, 535] on div "Delete Resource Instance" at bounding box center [1455, 530] width 106 height 13
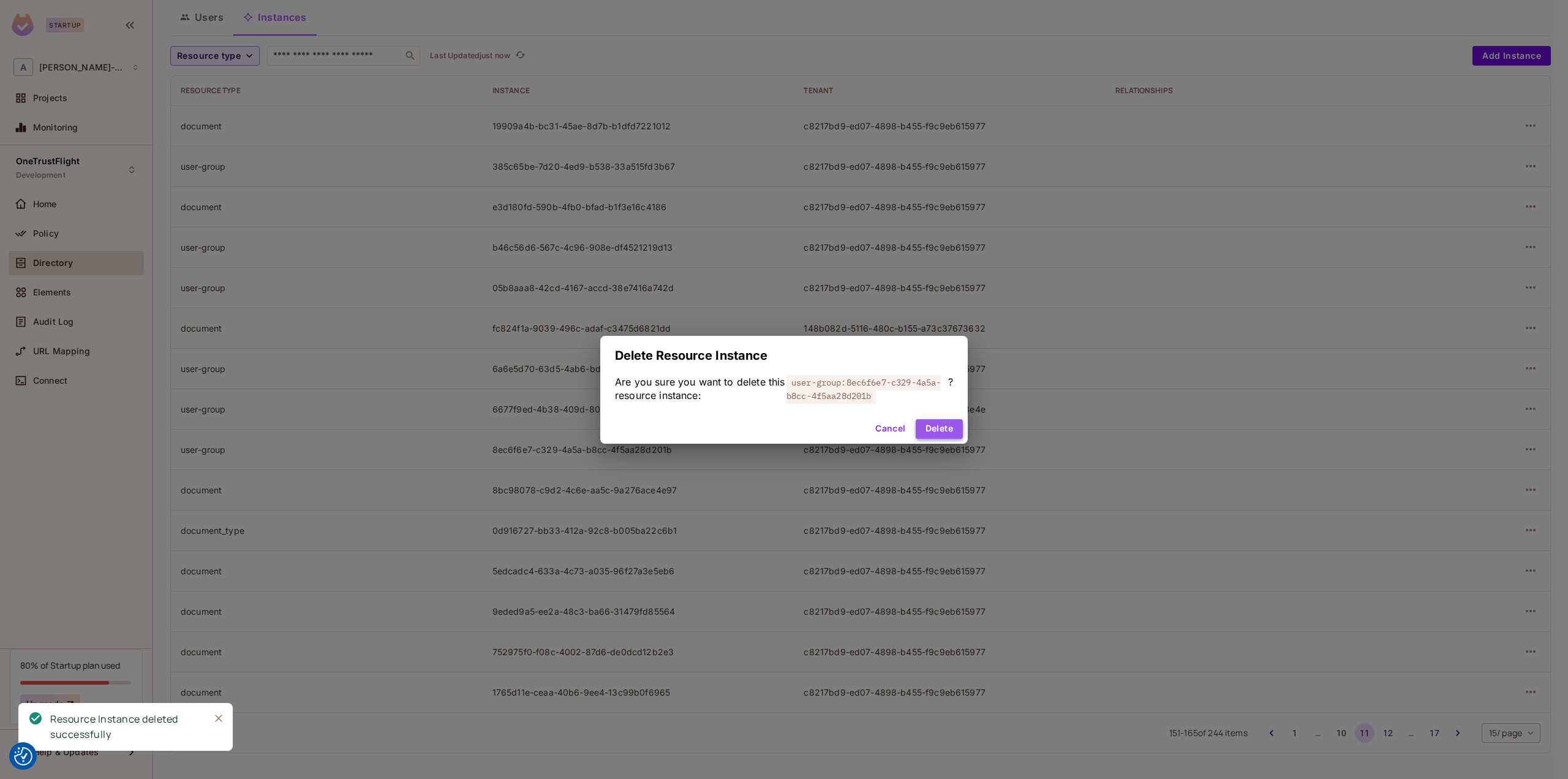
click at [944, 430] on button "Delete" at bounding box center [939, 429] width 47 height 20
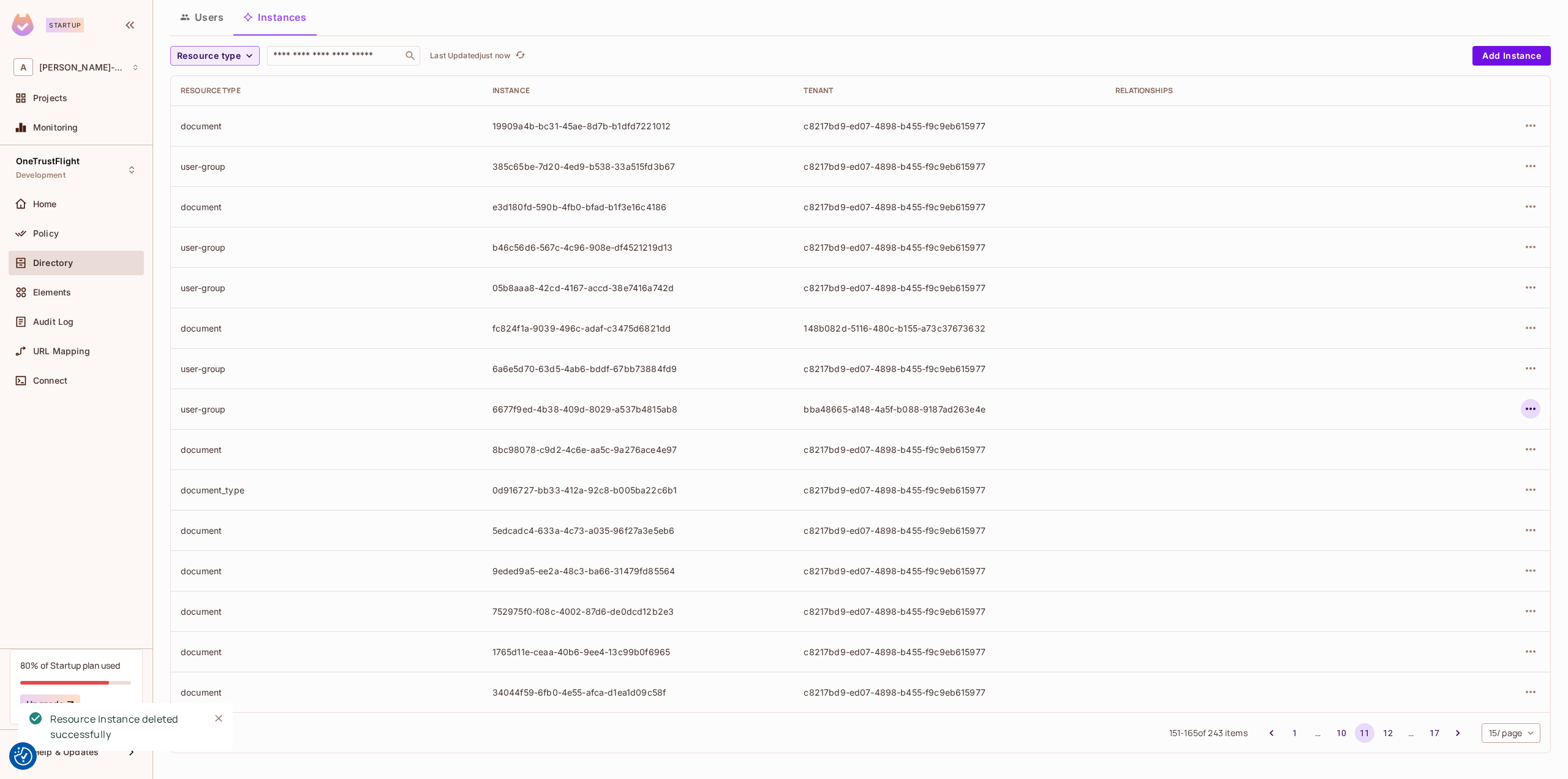
click at [1523, 407] on icon "button" at bounding box center [1530, 409] width 14 height 14
click at [1461, 488] on div "Delete Resource Instance" at bounding box center [1455, 490] width 106 height 13
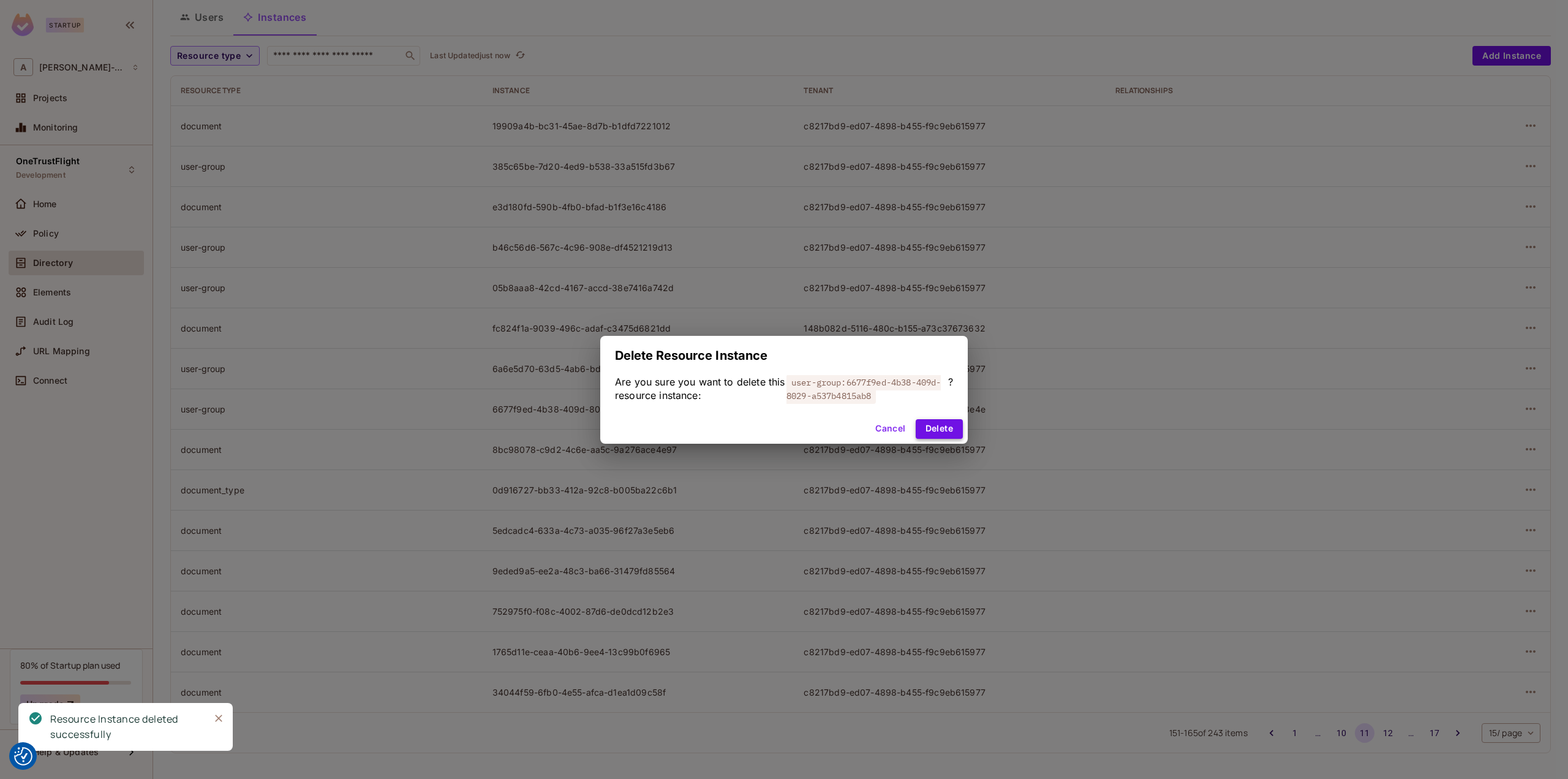
click at [957, 426] on button "Delete" at bounding box center [939, 429] width 47 height 20
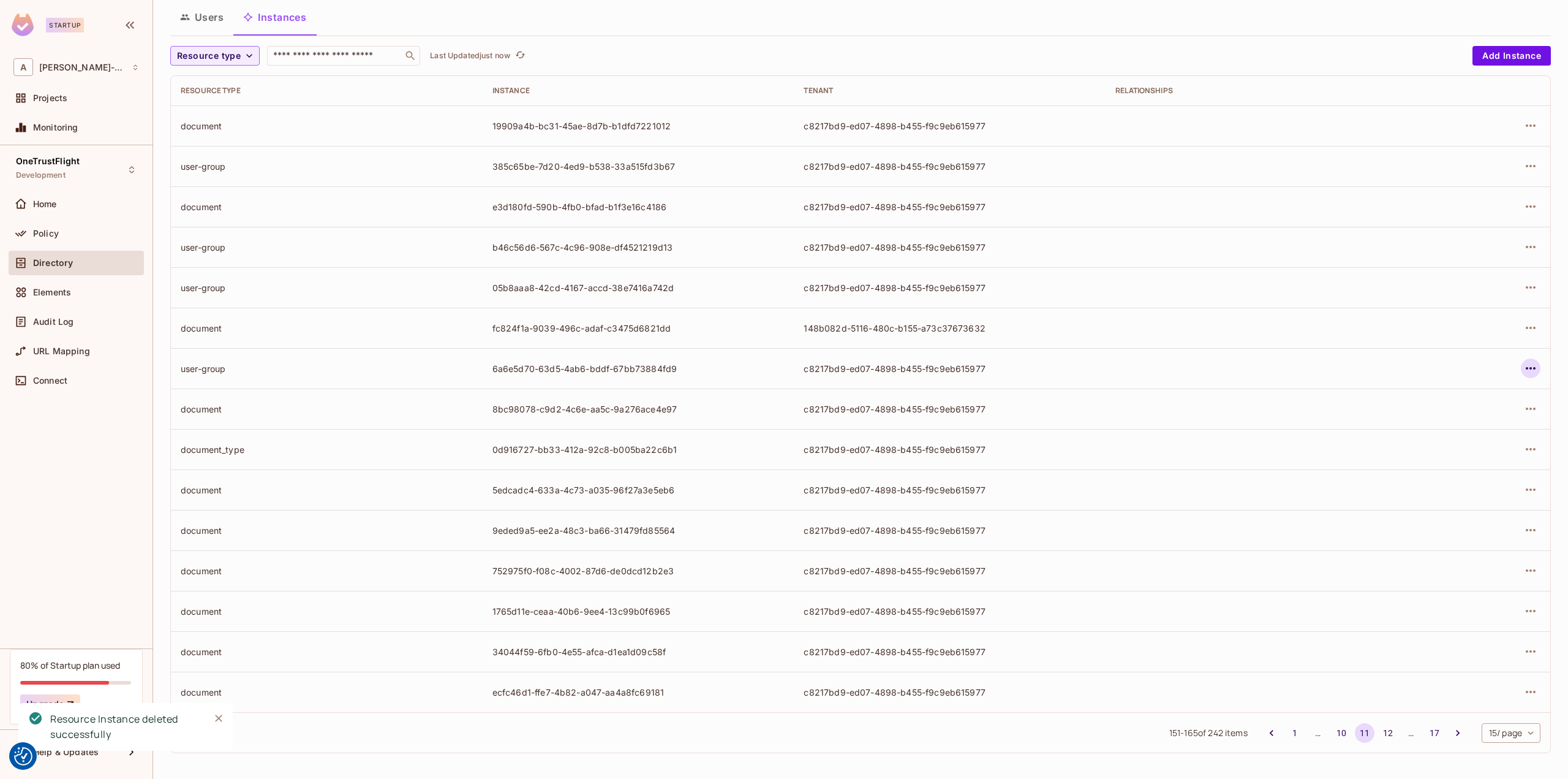
click at [1523, 363] on icon "button" at bounding box center [1530, 368] width 14 height 14
click at [1456, 449] on div "Delete Resource Instance" at bounding box center [1455, 450] width 106 height 13
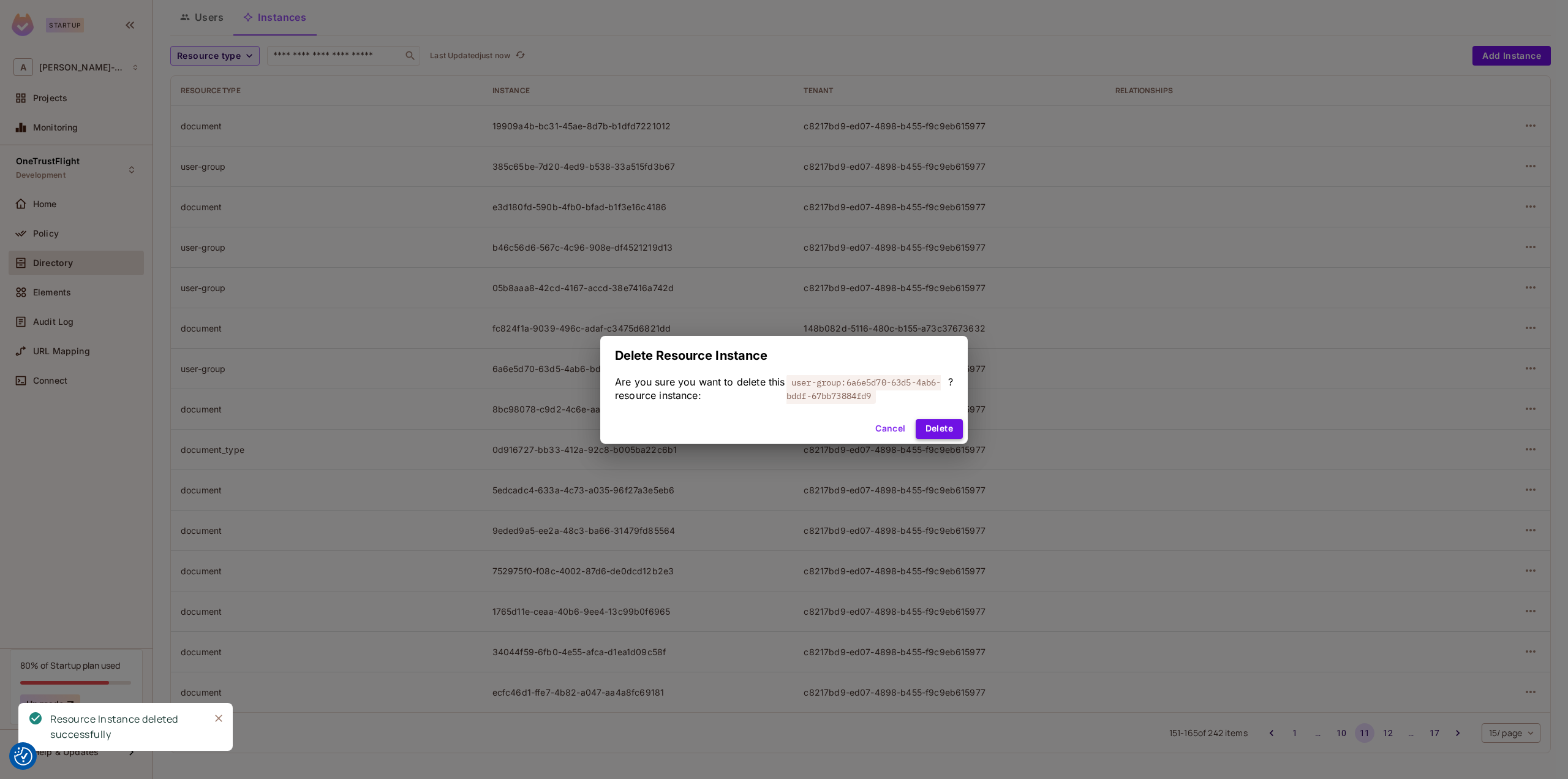
click at [944, 426] on button "Delete" at bounding box center [939, 429] width 47 height 20
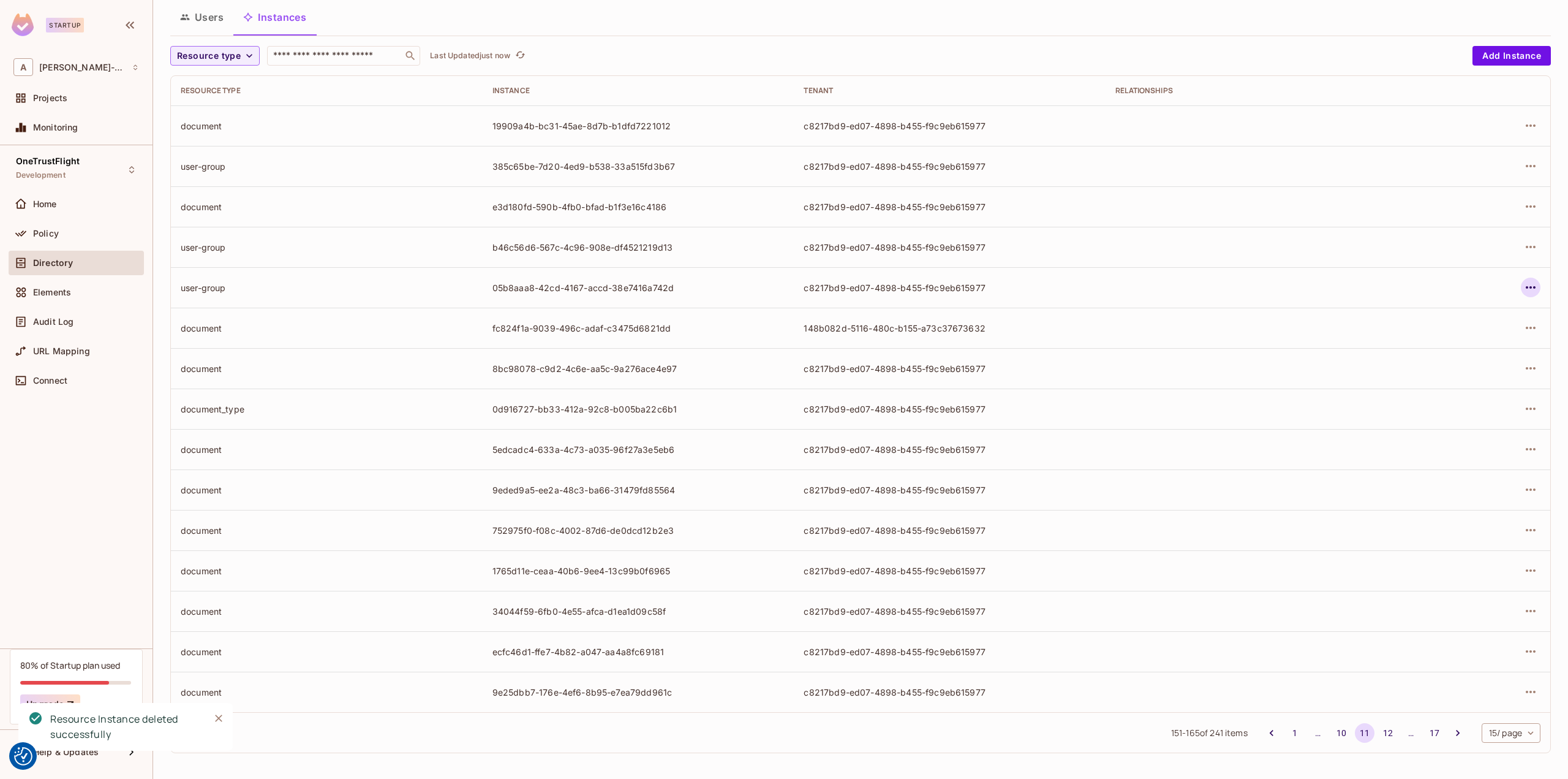
click at [1523, 286] on icon "button" at bounding box center [1530, 287] width 14 height 14
click at [1461, 369] on div "Delete Resource Instance" at bounding box center [1455, 369] width 106 height 13
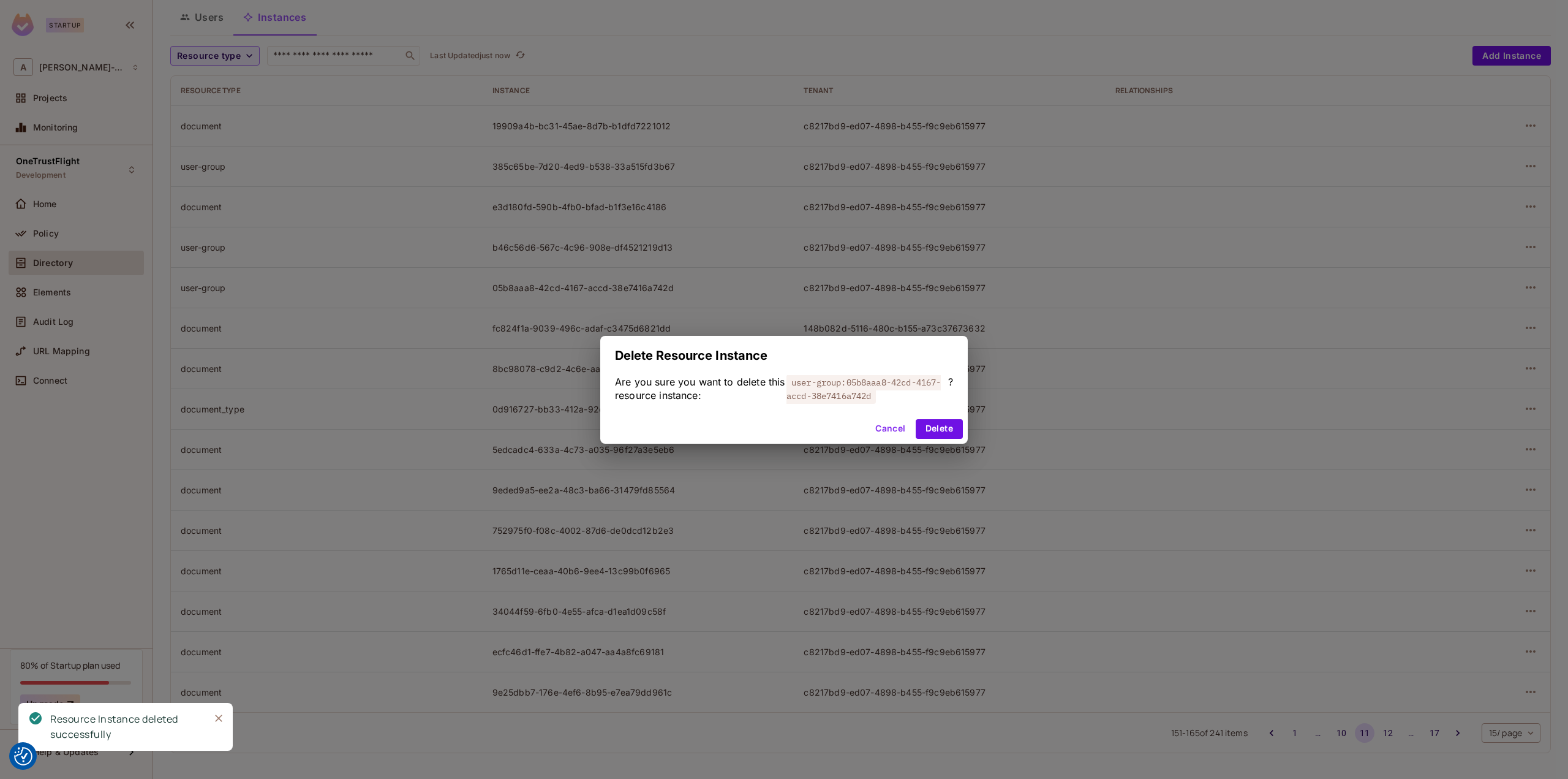
click at [947, 439] on div "Cancel Delete" at bounding box center [784, 429] width 367 height 30
click at [943, 429] on button "Delete" at bounding box center [939, 429] width 47 height 20
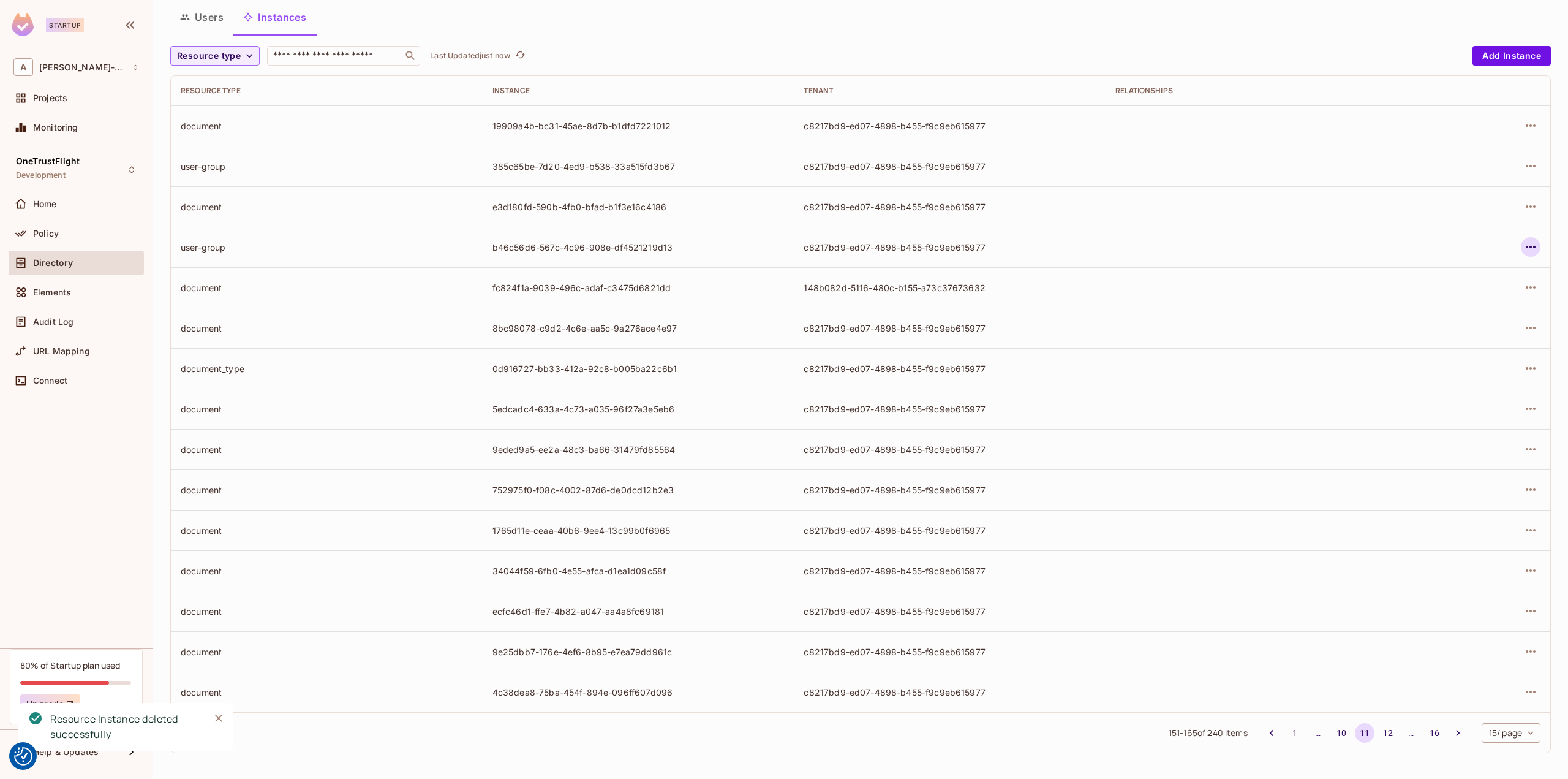
click at [1527, 249] on icon "button" at bounding box center [1530, 247] width 14 height 14
click at [1455, 327] on div "Delete Resource Instance" at bounding box center [1455, 329] width 106 height 13
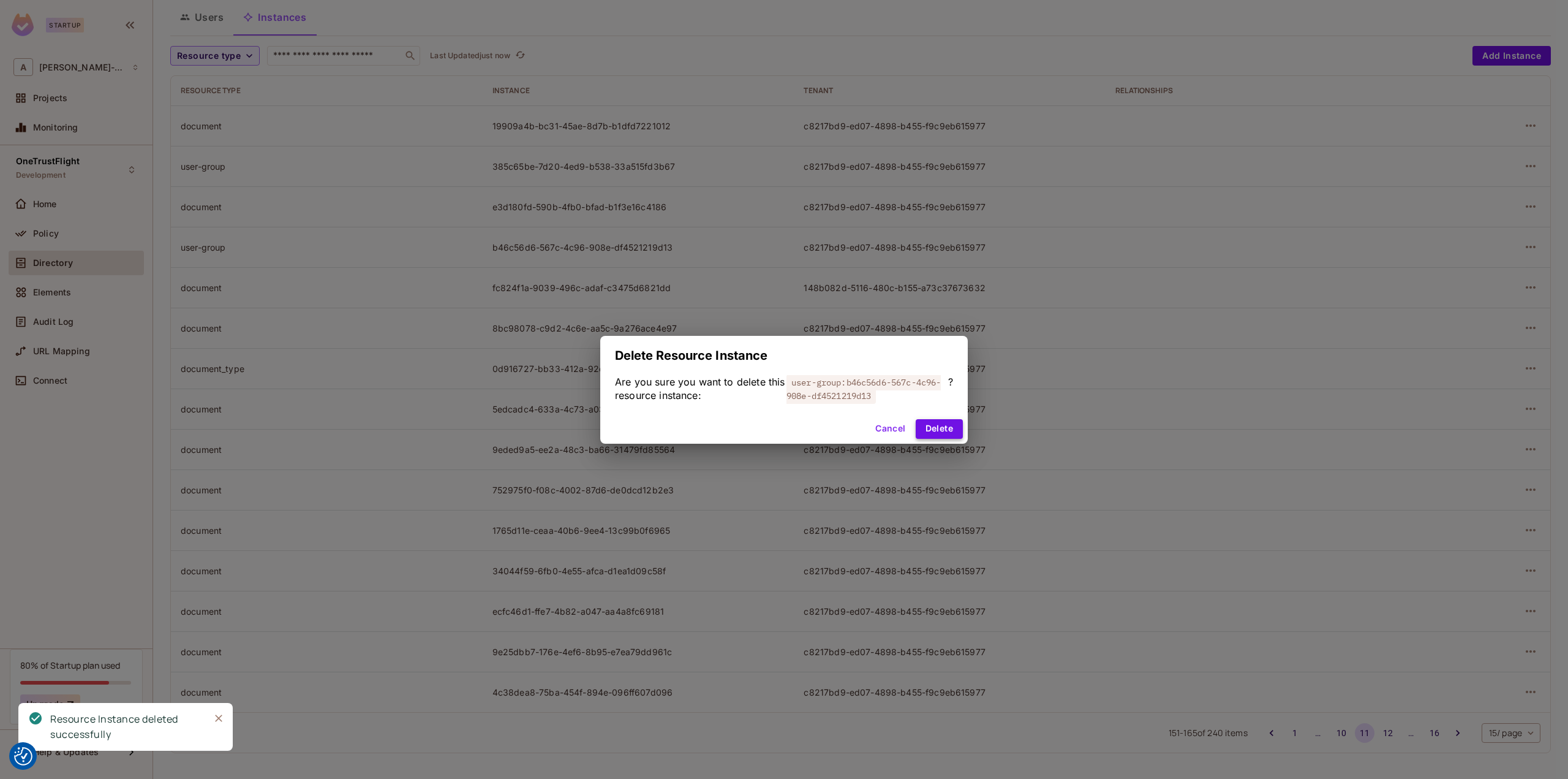
click at [937, 424] on button "Delete" at bounding box center [939, 429] width 47 height 20
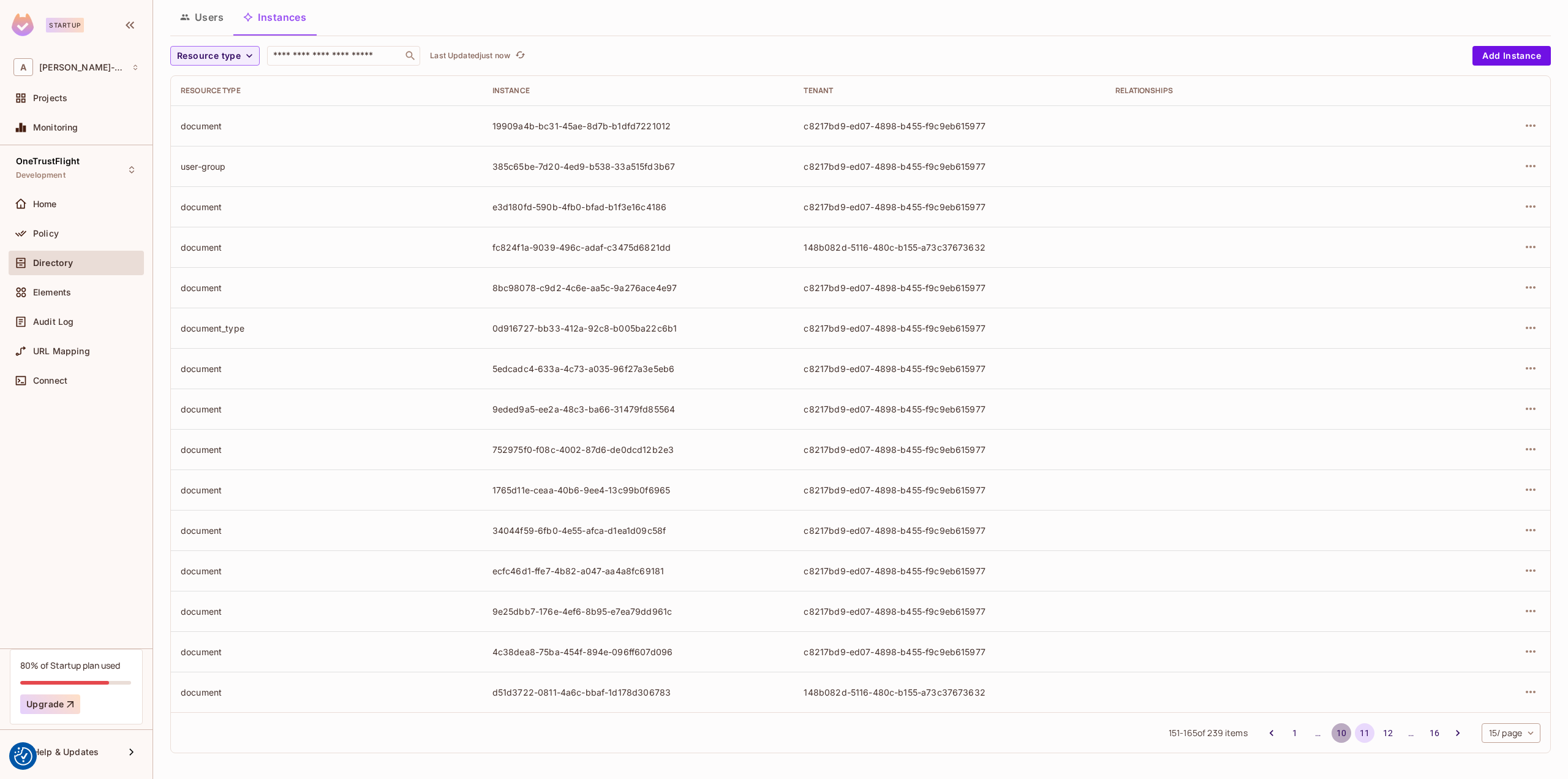
click at [1332, 733] on button "10" at bounding box center [1341, 733] width 20 height 20
click at [1526, 691] on icon "button" at bounding box center [1530, 692] width 10 height 3
click at [1466, 748] on div "Delete Resource Instance" at bounding box center [1455, 751] width 106 height 13
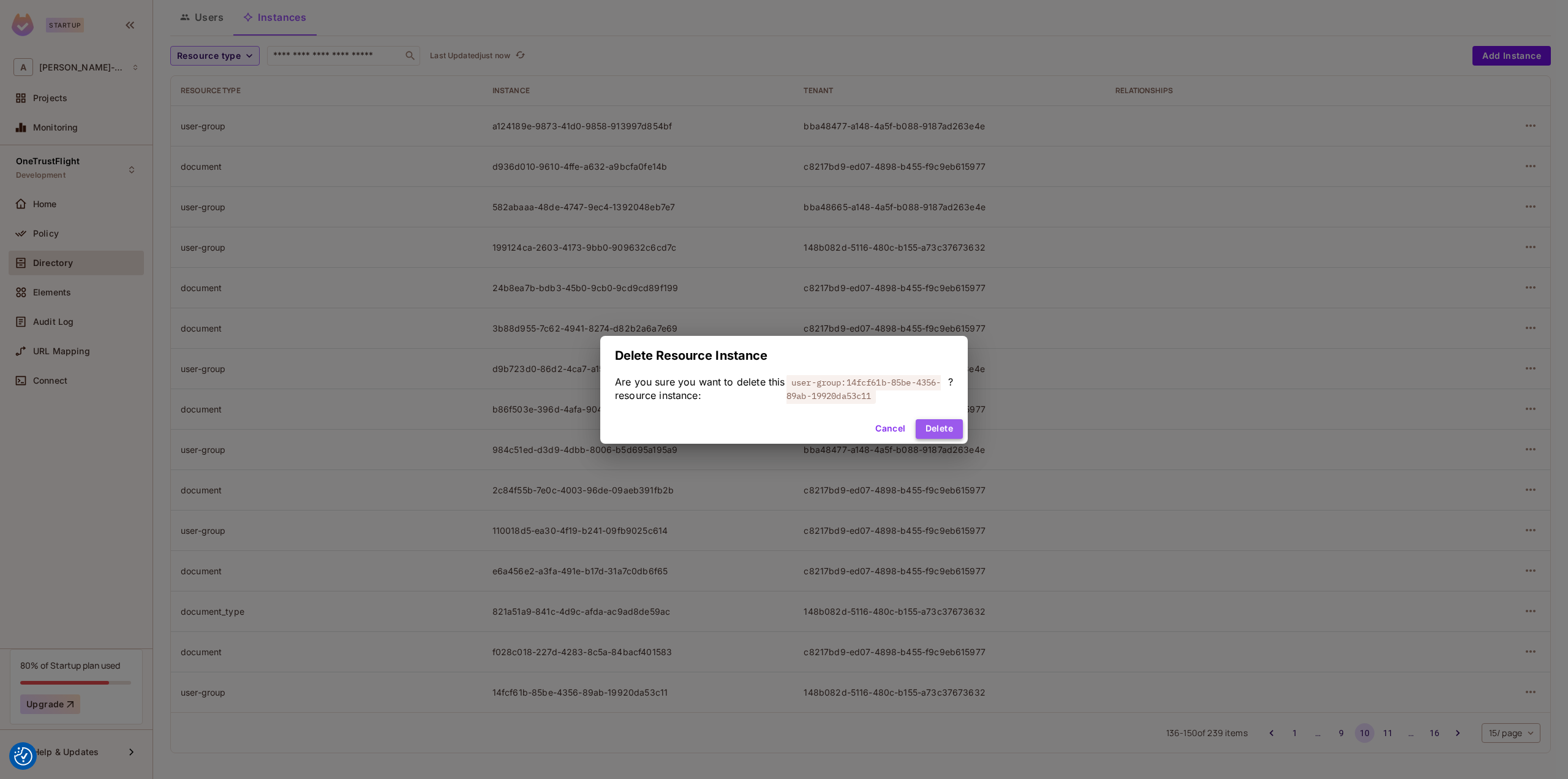
click at [931, 427] on button "Delete" at bounding box center [939, 429] width 47 height 20
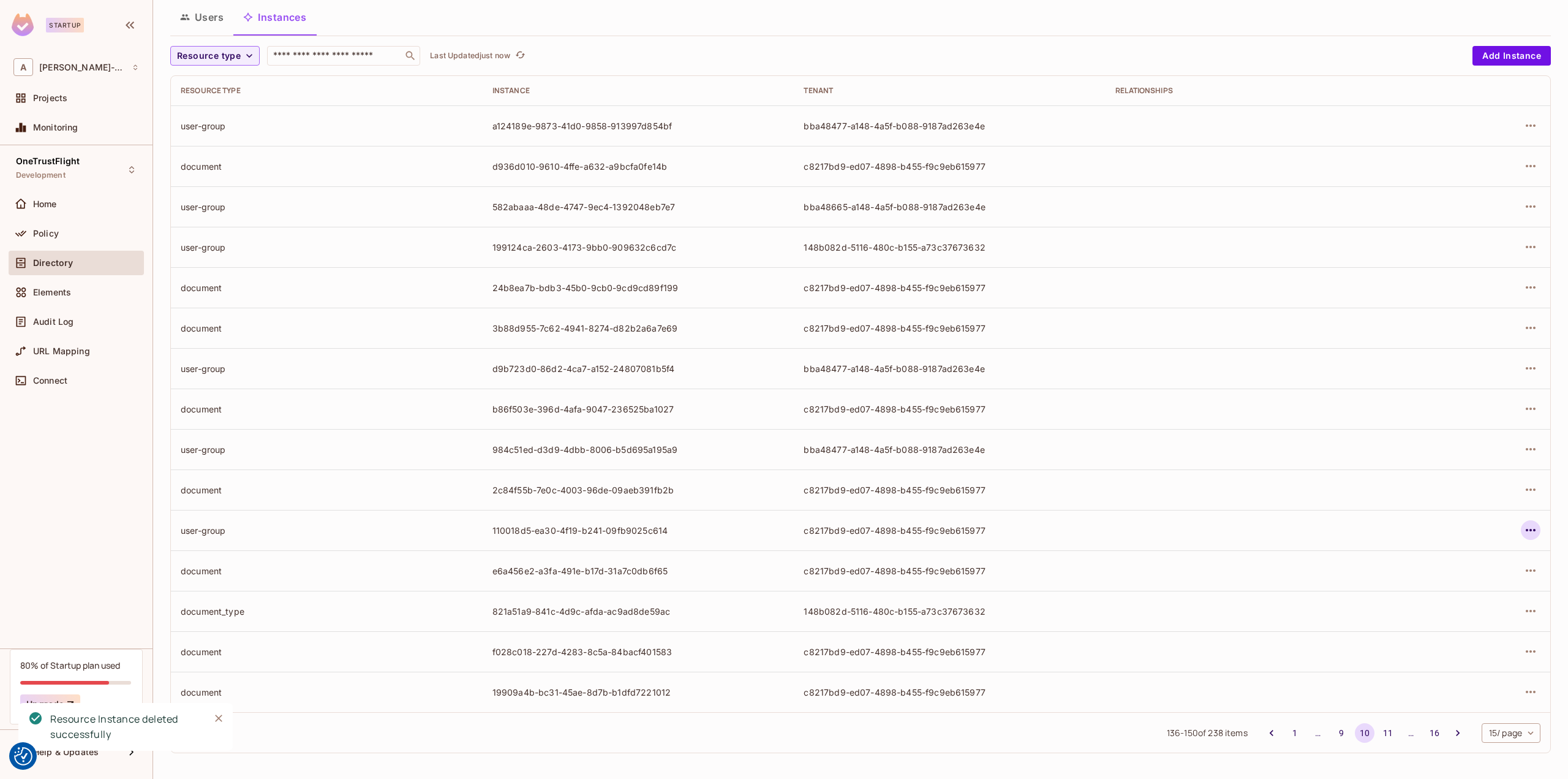
click at [1529, 526] on button "button" at bounding box center [1530, 530] width 20 height 20
click at [1474, 609] on div "Delete Resource Instance" at bounding box center [1455, 611] width 106 height 13
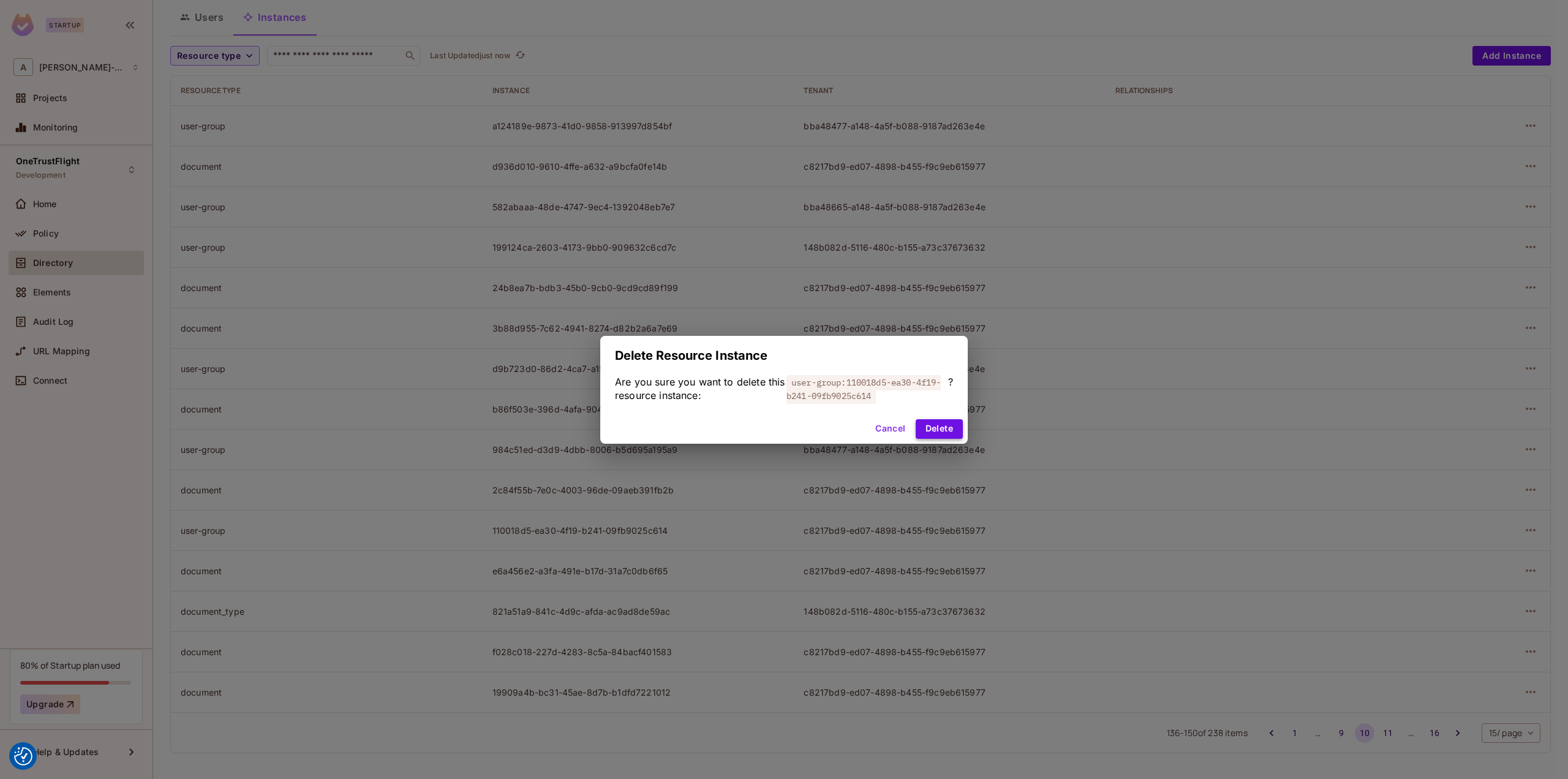
click at [953, 432] on button "Delete" at bounding box center [939, 429] width 47 height 20
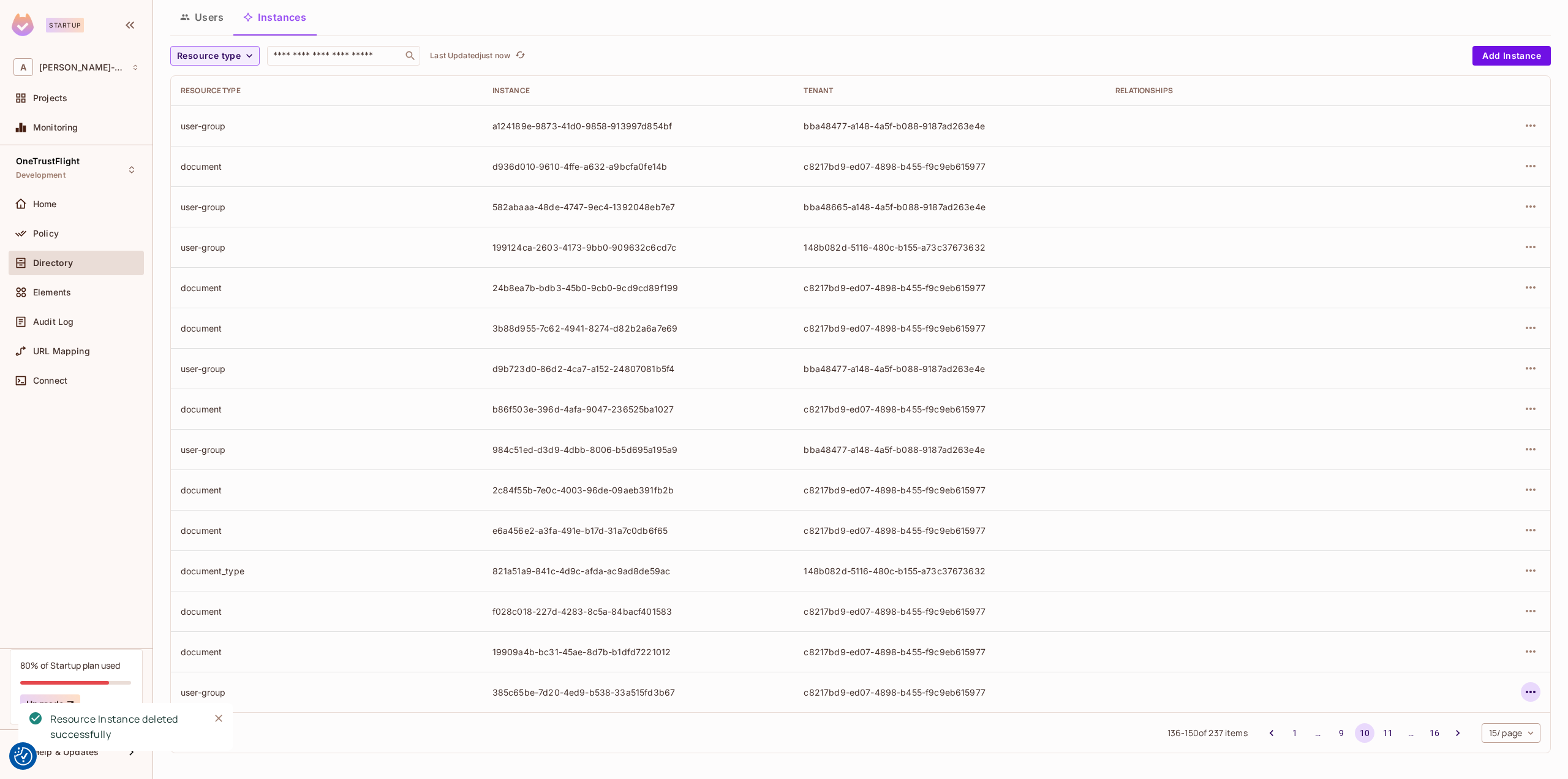
click at [1527, 689] on icon "button" at bounding box center [1530, 692] width 14 height 14
click at [1455, 754] on div "Delete Resource Instance" at bounding box center [1455, 751] width 106 height 13
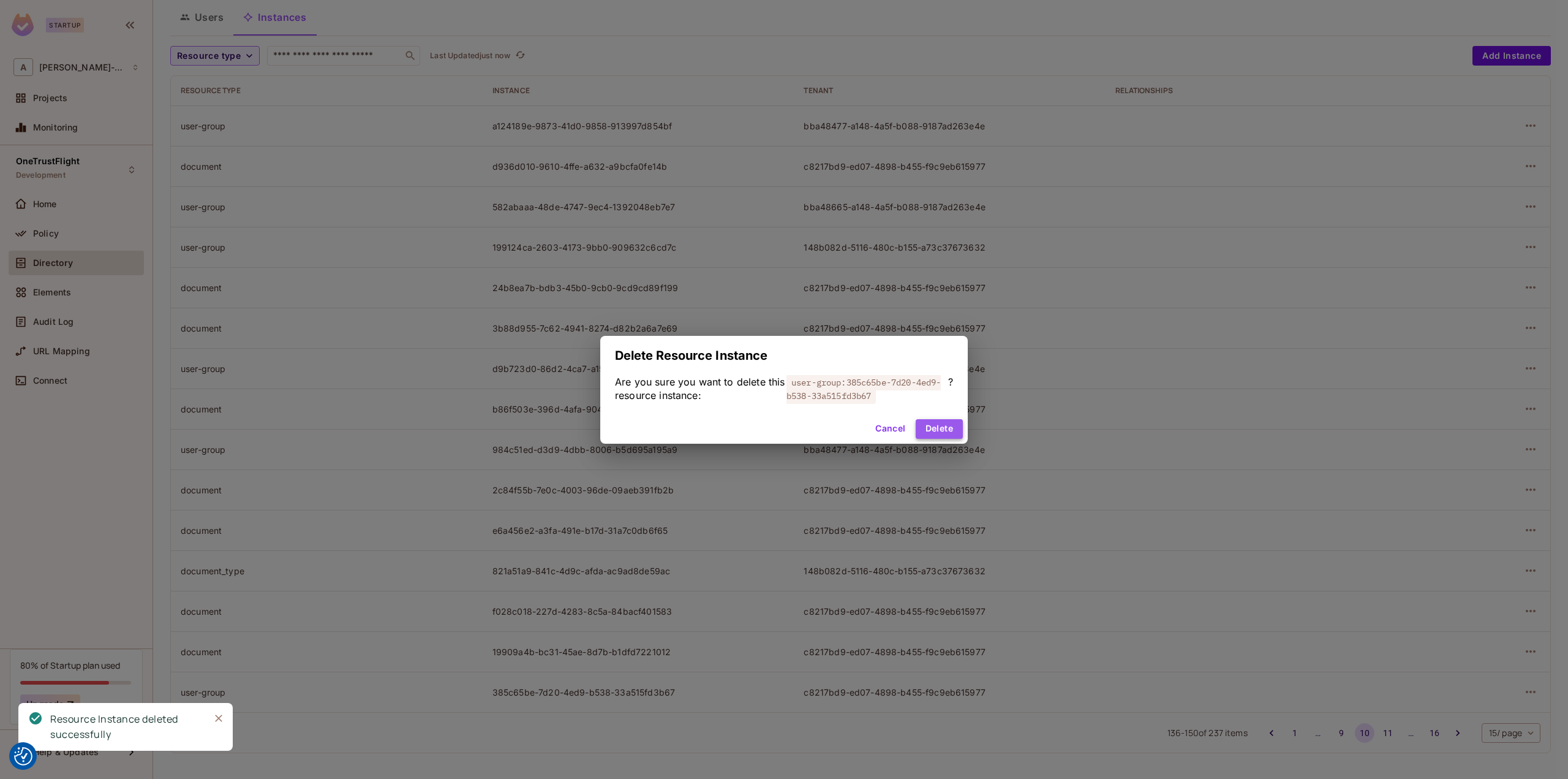
click at [944, 428] on button "Delete" at bounding box center [939, 429] width 47 height 20
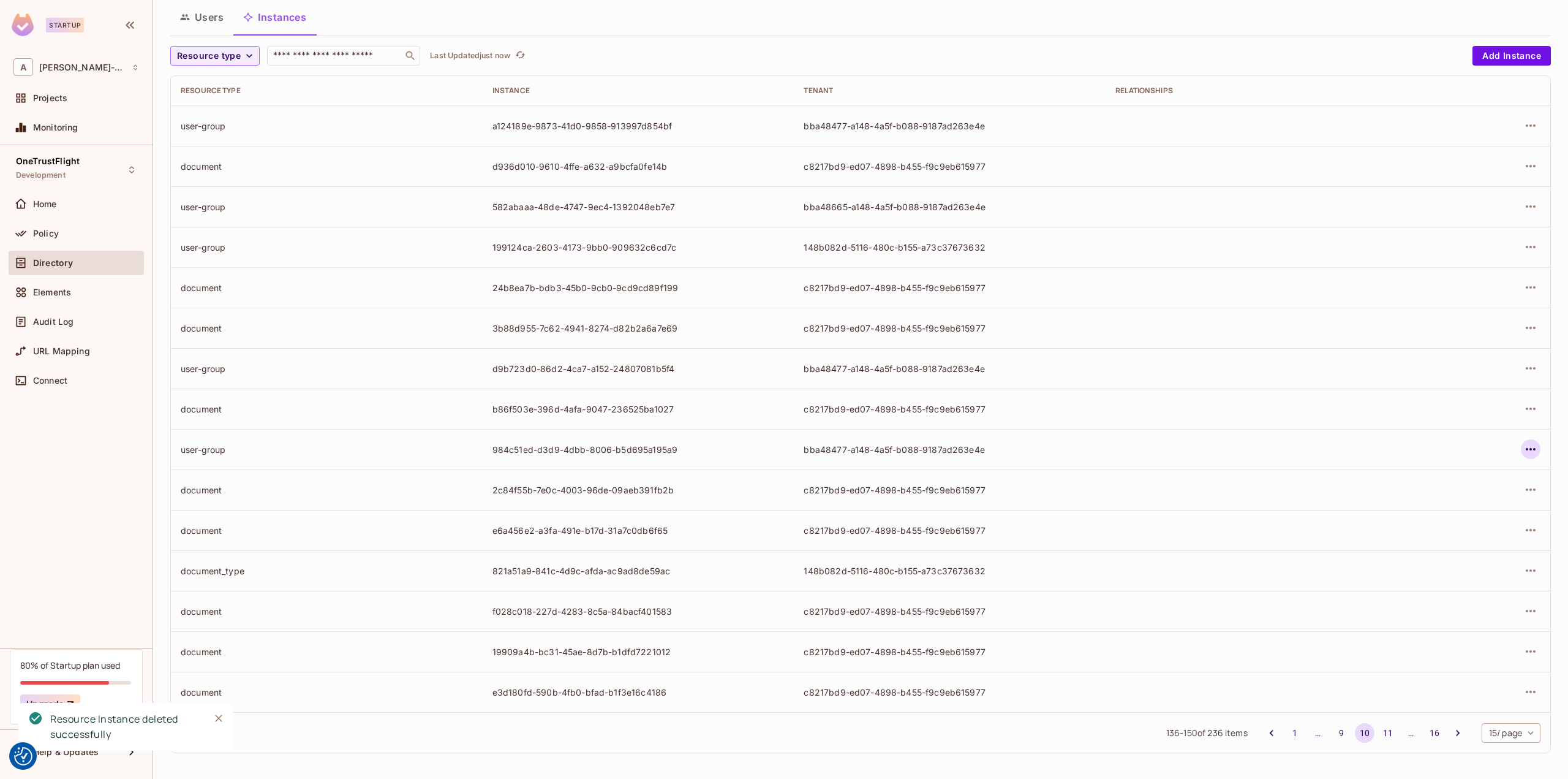
click at [1525, 455] on icon "button" at bounding box center [1530, 449] width 14 height 14
click at [1467, 526] on div "Delete Resource Instance" at bounding box center [1455, 530] width 106 height 13
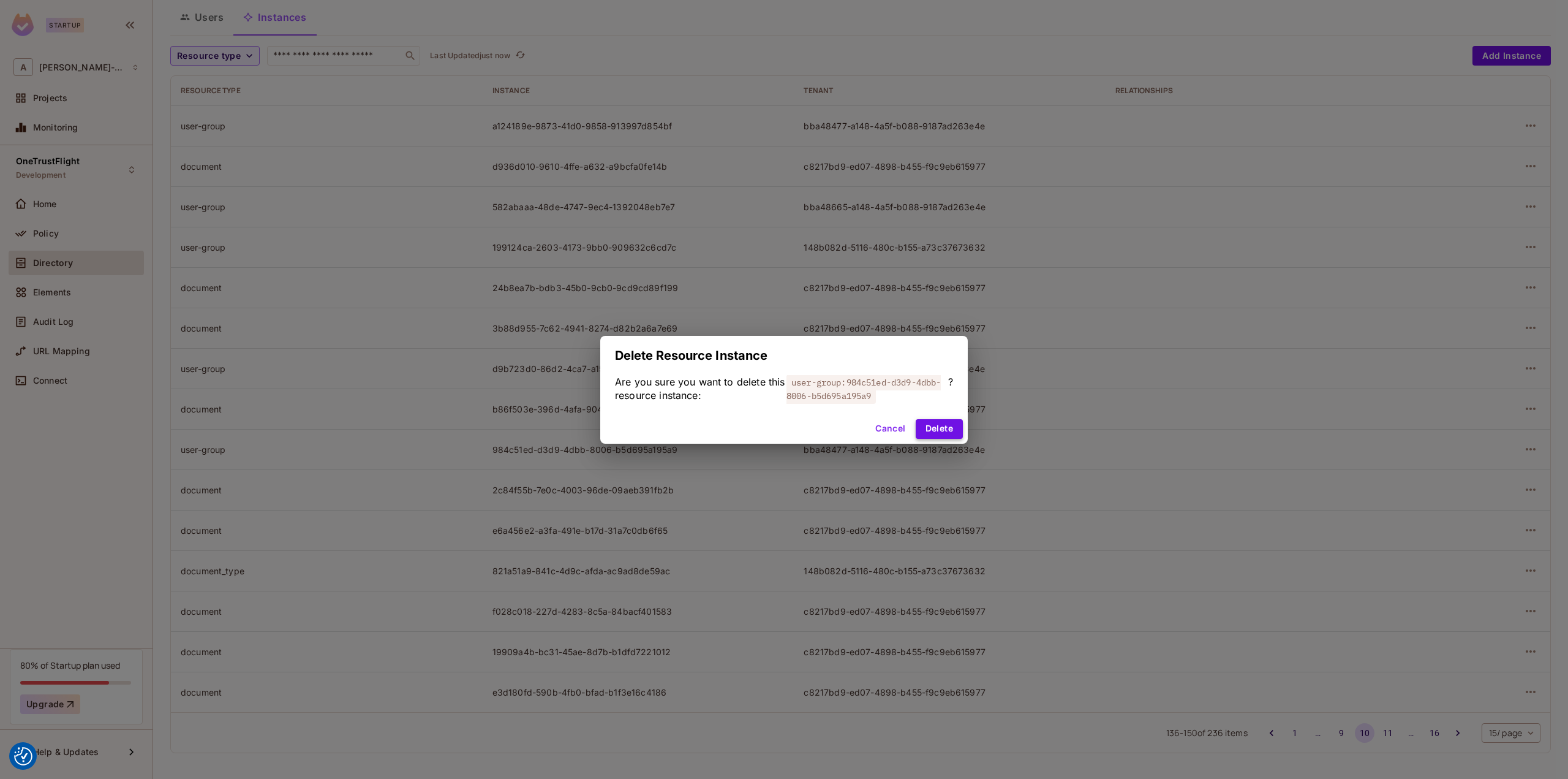
click at [933, 421] on button "Delete" at bounding box center [939, 429] width 47 height 20
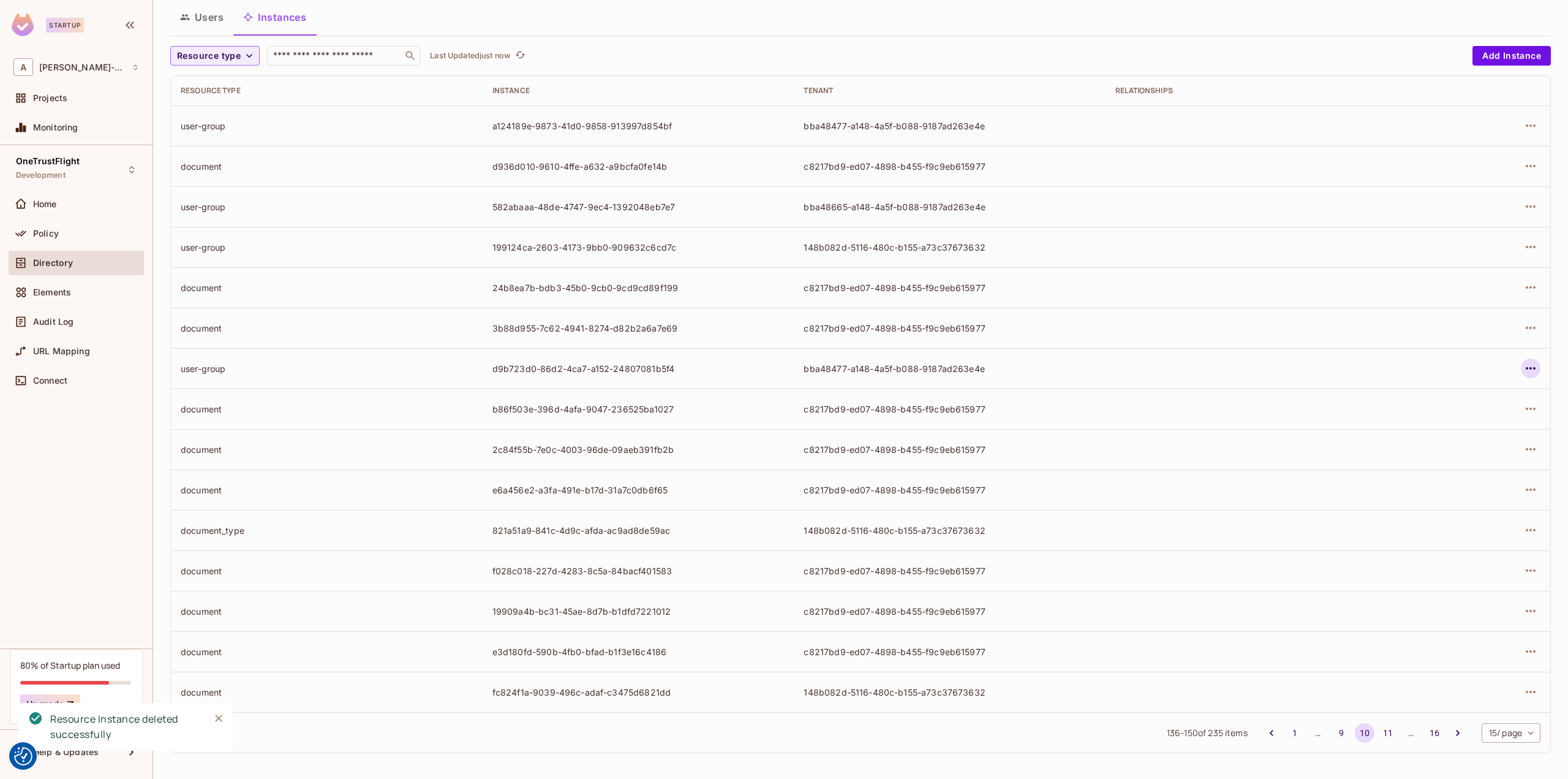
click at [1523, 362] on icon "button" at bounding box center [1530, 368] width 14 height 14
click at [1473, 440] on span "Delete Resource Instance" at bounding box center [1454, 449] width 113 height 20
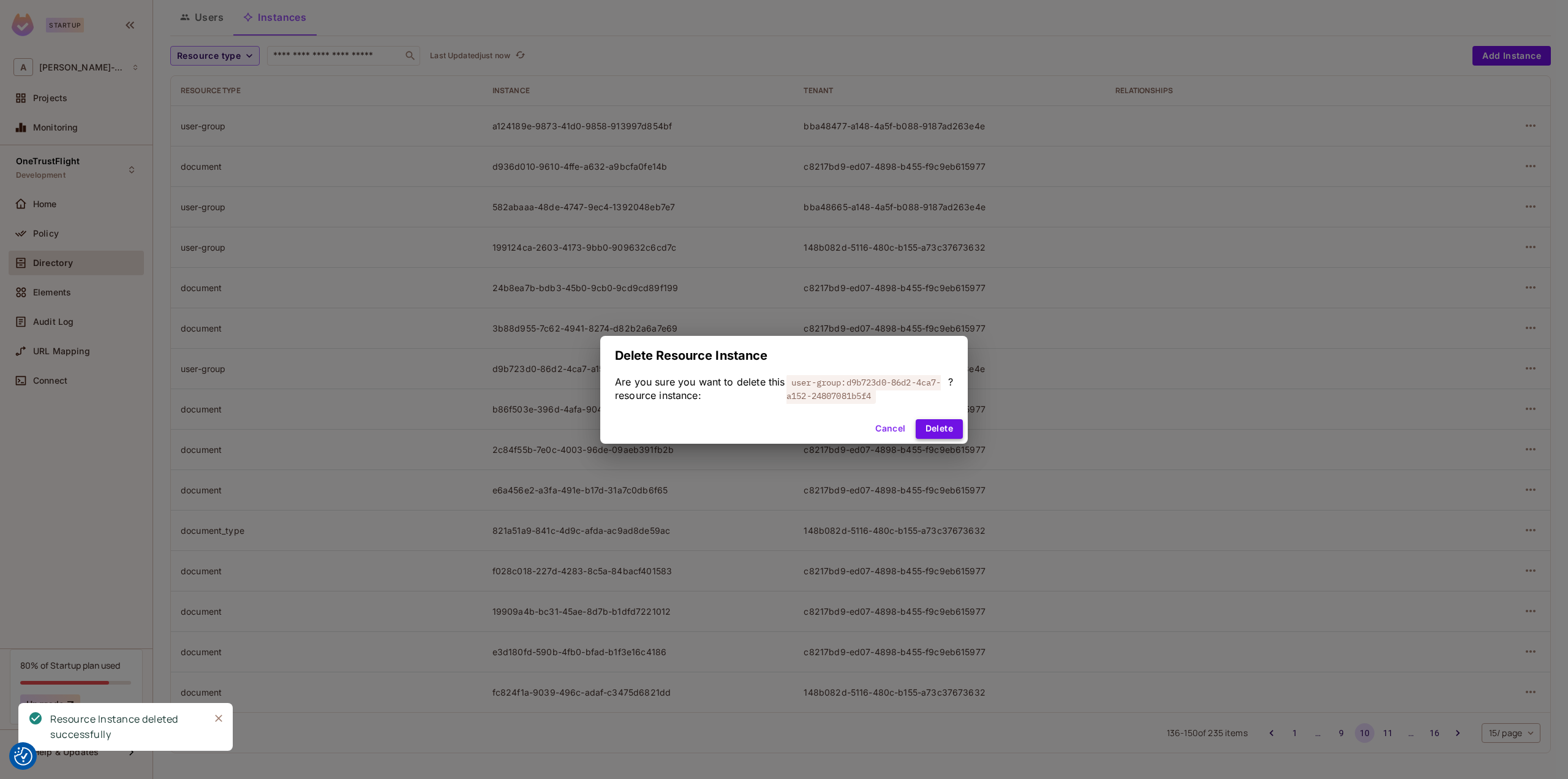
click at [951, 423] on button "Delete" at bounding box center [939, 429] width 47 height 20
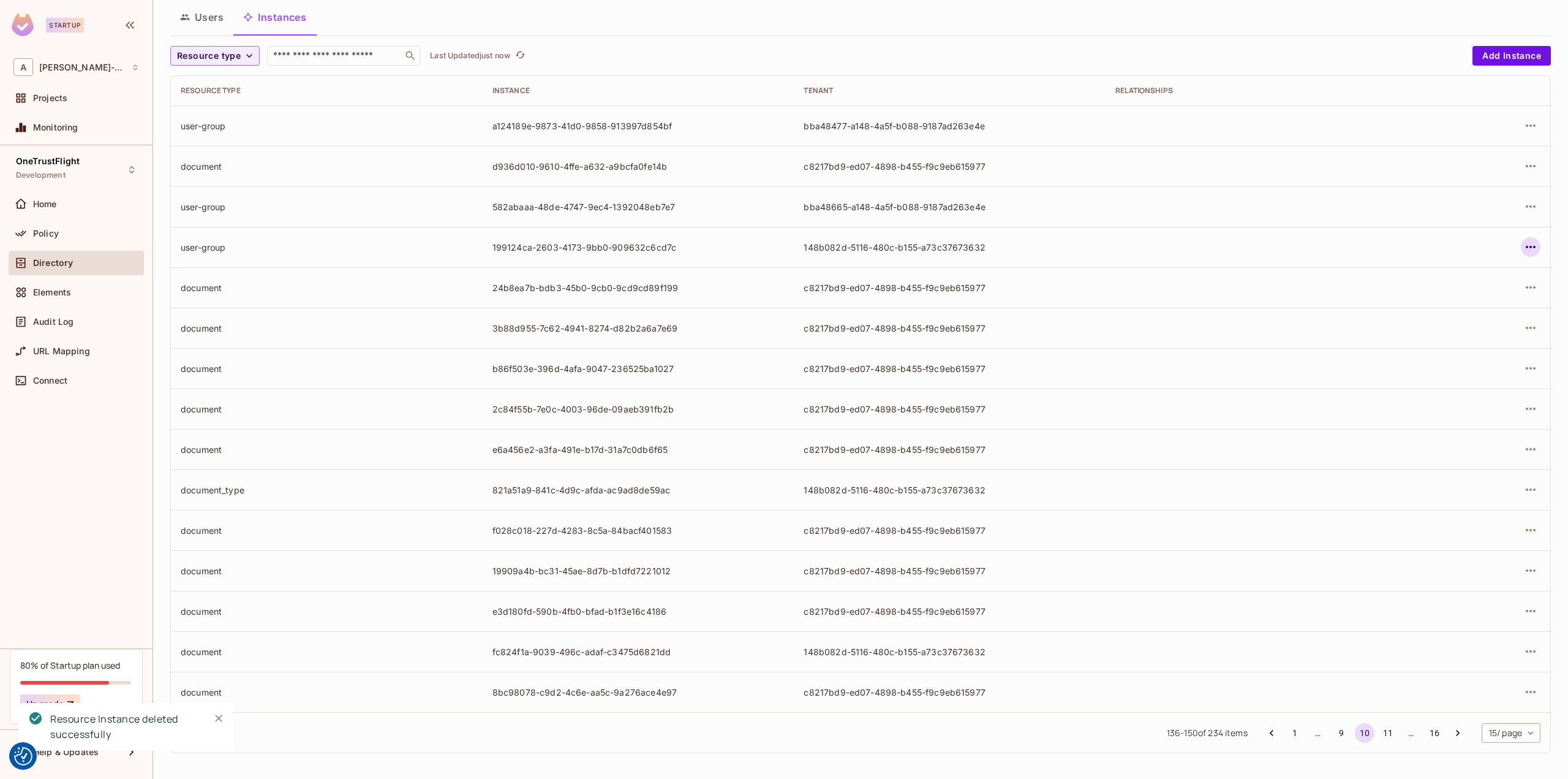
click at [1520, 247] on button "button" at bounding box center [1530, 247] width 20 height 20
click at [1463, 326] on div "Delete Resource Instance" at bounding box center [1455, 329] width 106 height 13
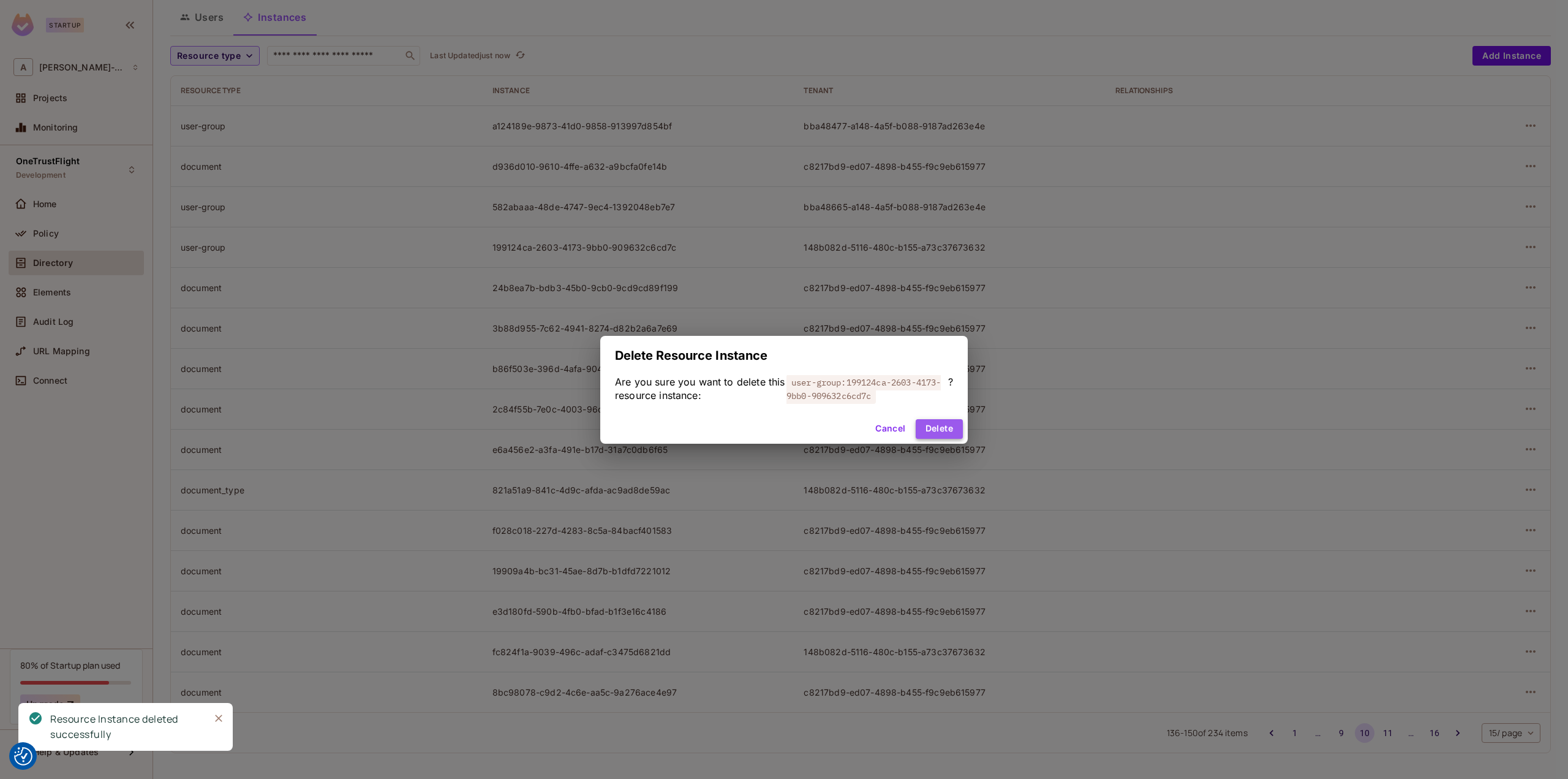
click at [932, 429] on button "Delete" at bounding box center [939, 429] width 47 height 20
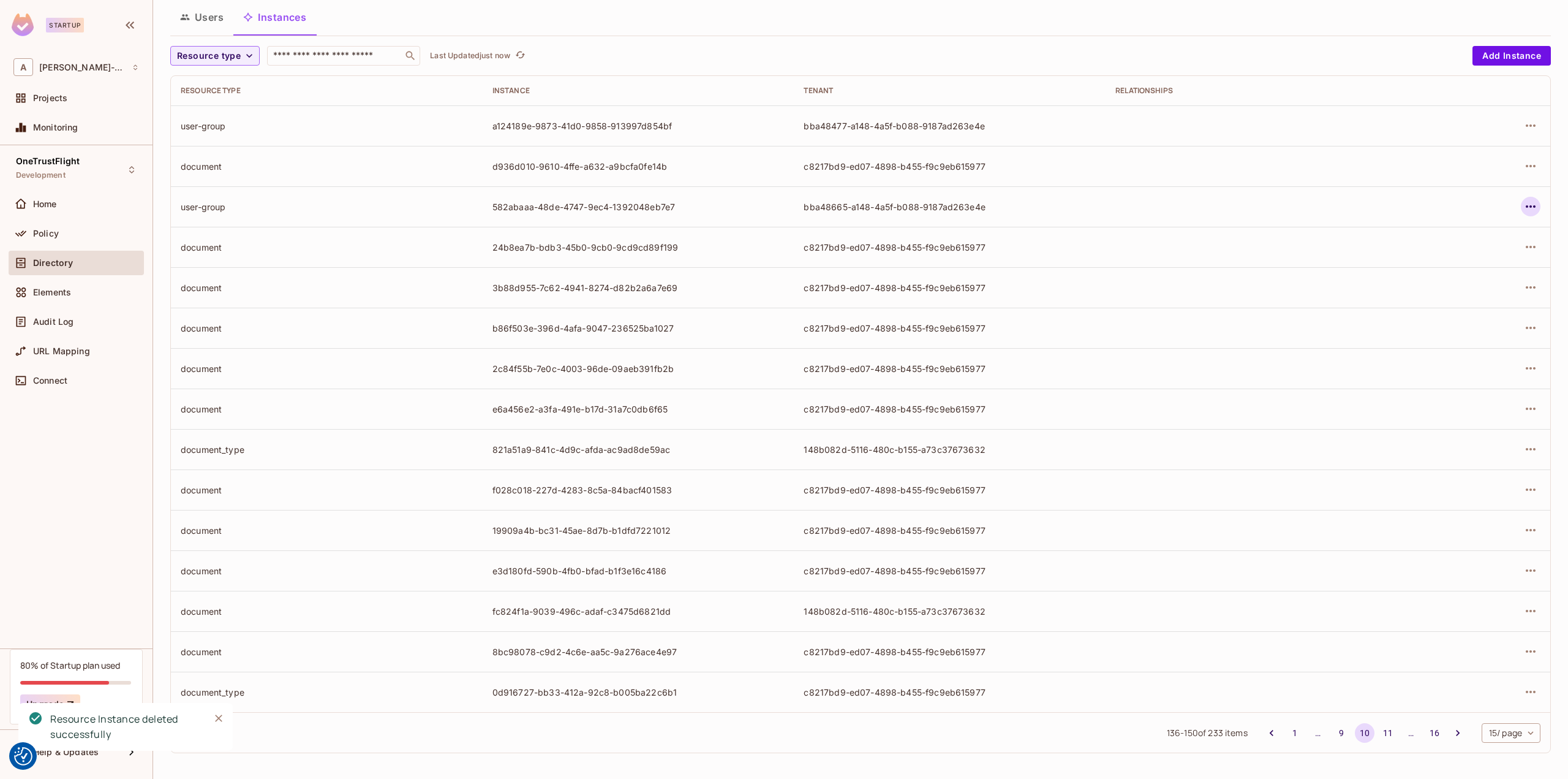
click at [1523, 206] on icon "button" at bounding box center [1530, 206] width 14 height 14
click at [1459, 283] on div "Delete Resource Instance" at bounding box center [1455, 288] width 106 height 13
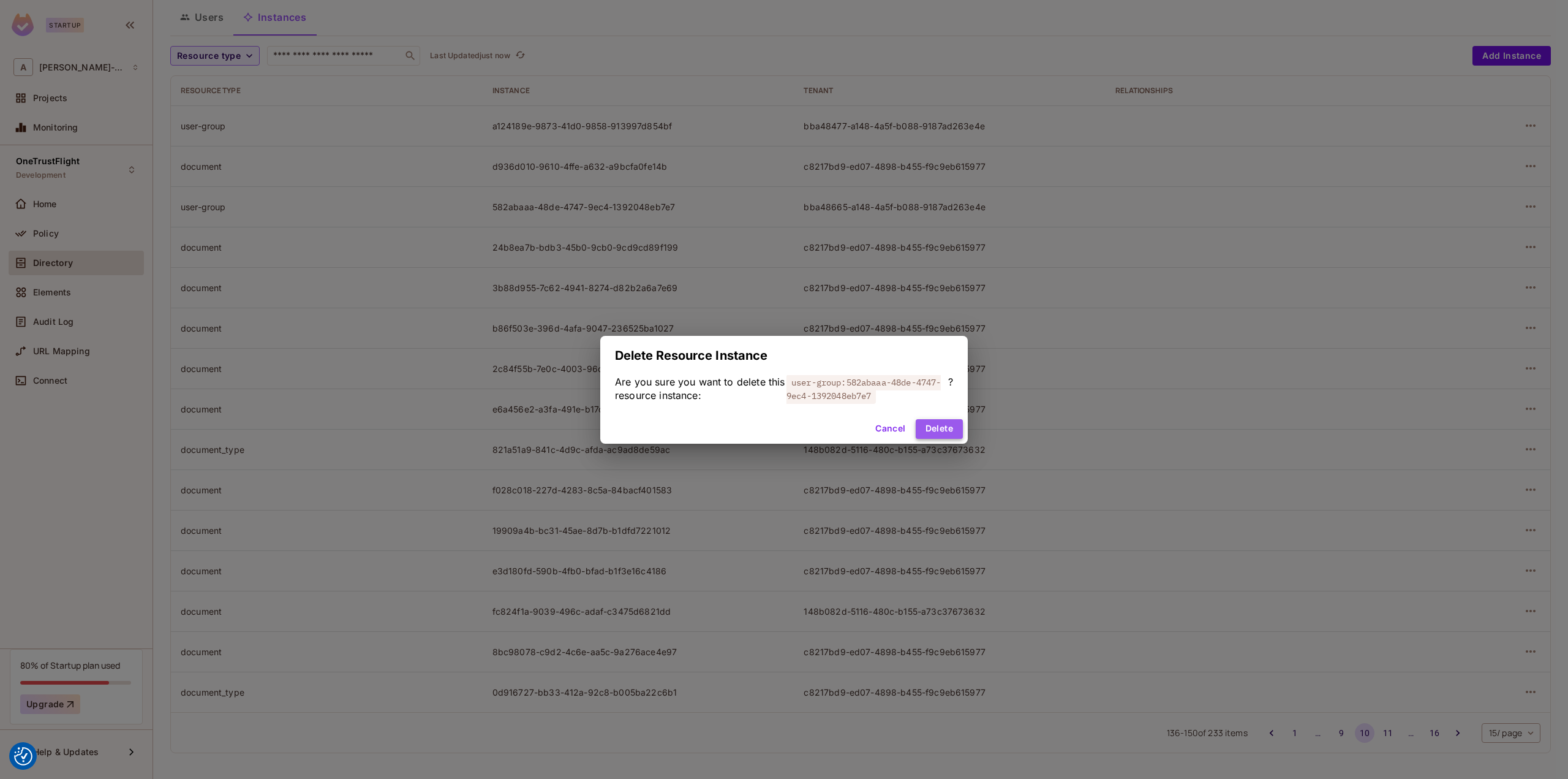
click at [930, 428] on button "Delete" at bounding box center [939, 429] width 47 height 20
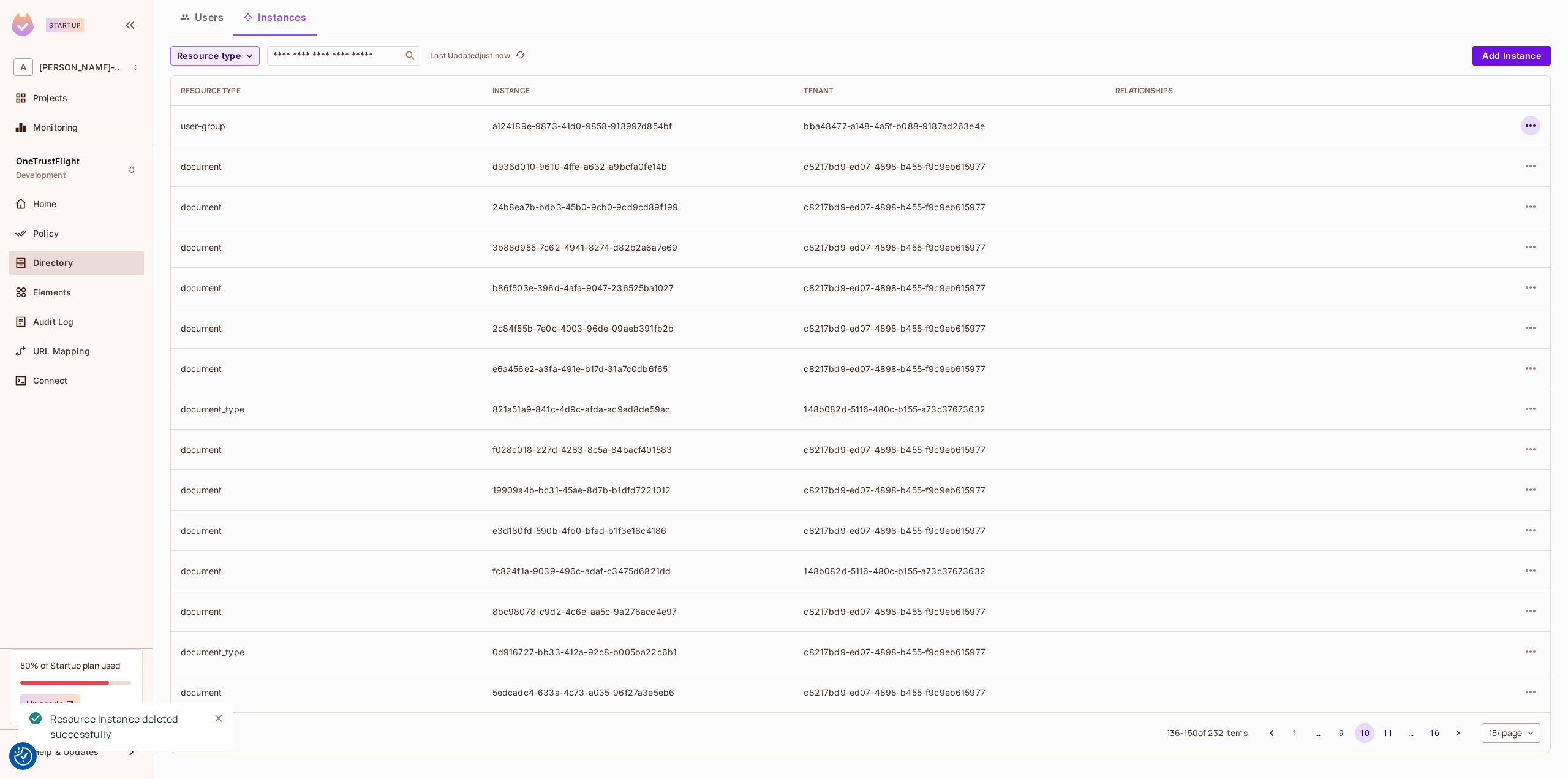
click at [1523, 121] on icon "button" at bounding box center [1530, 125] width 14 height 14
click at [1459, 212] on div "Delete Resource Instance" at bounding box center [1455, 207] width 106 height 13
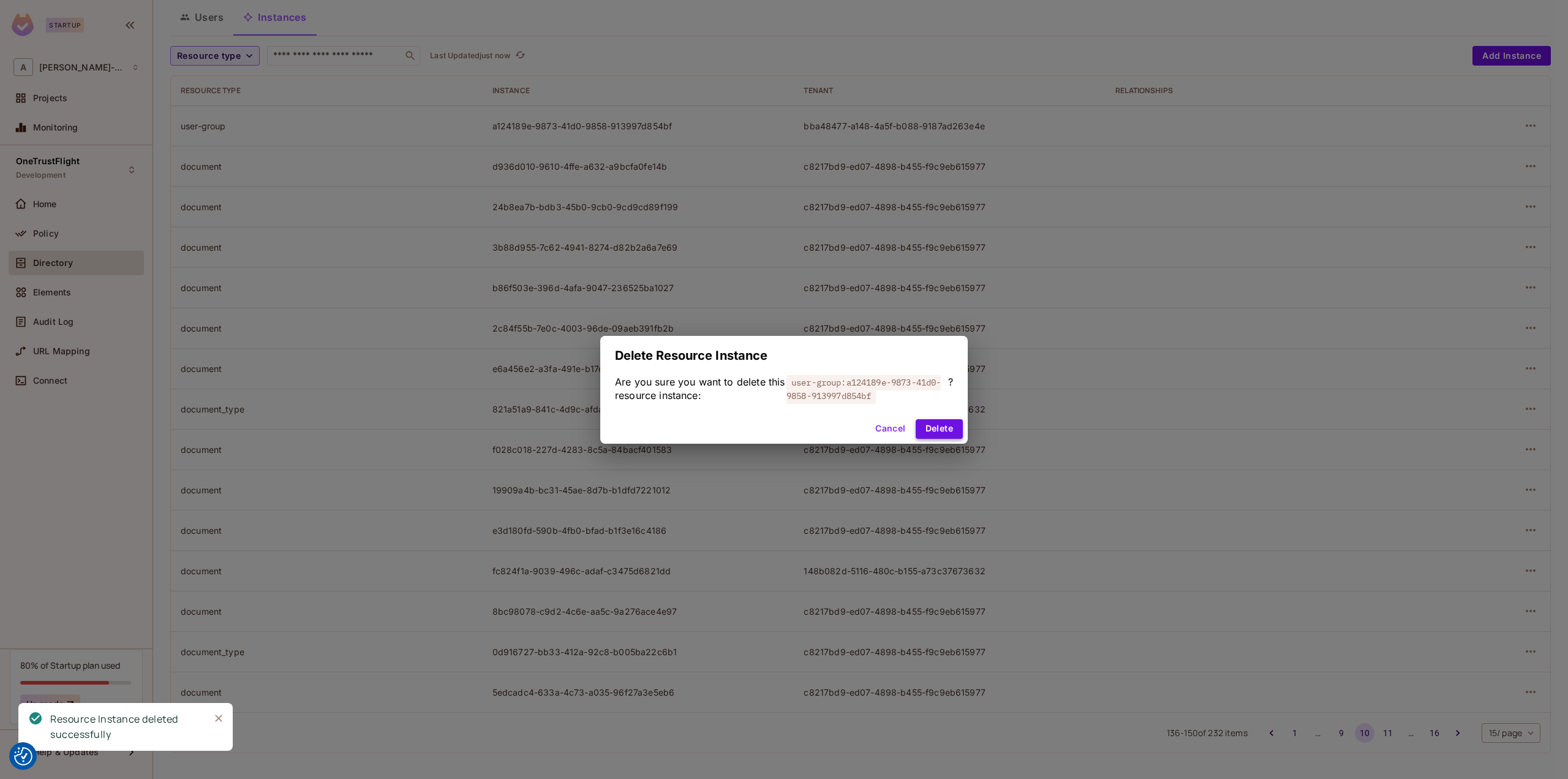
click at [944, 430] on button "Delete" at bounding box center [939, 429] width 47 height 20
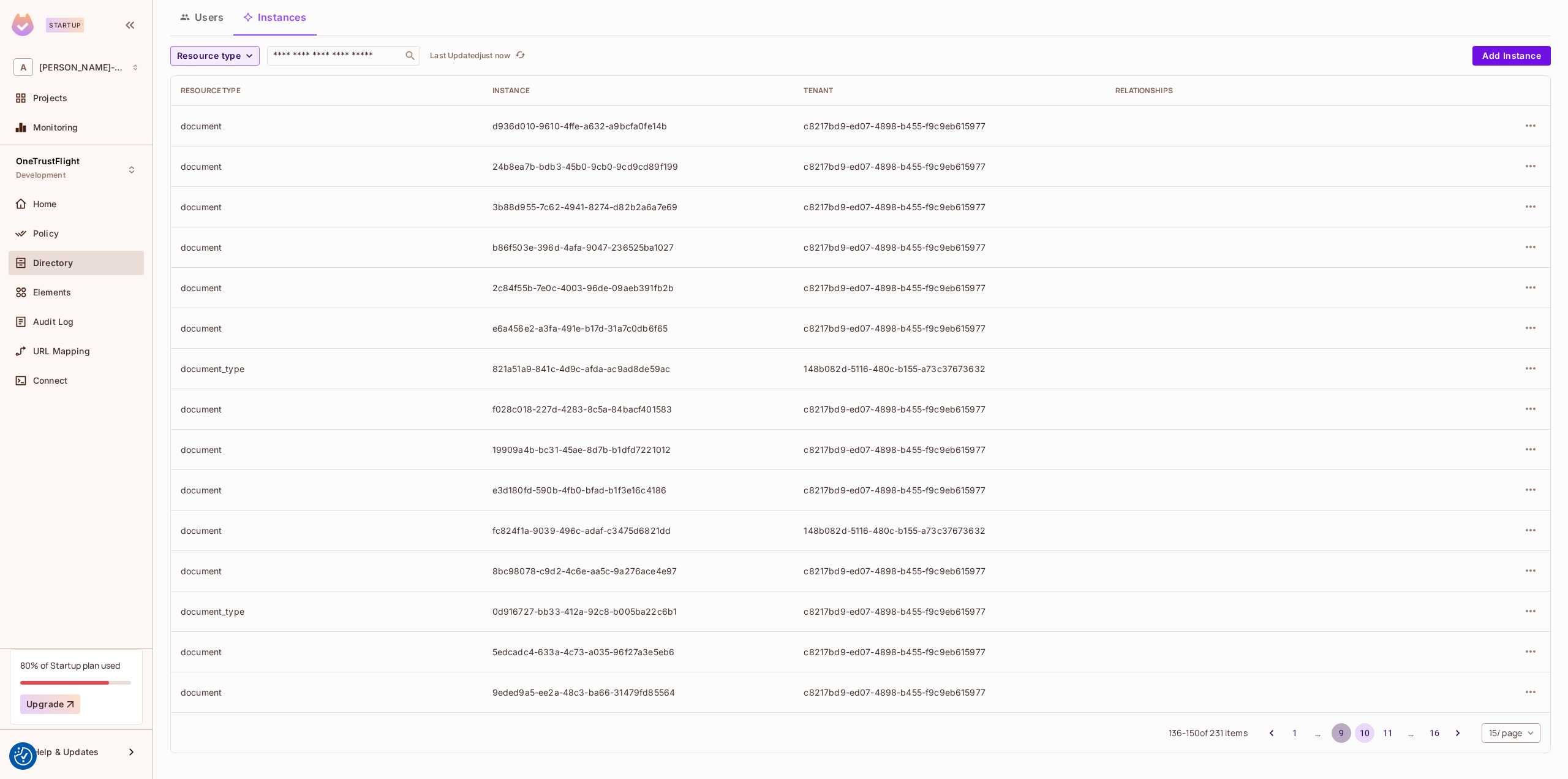
click at [1331, 730] on button "9" at bounding box center [1341, 733] width 20 height 20
click at [1523, 651] on icon "button" at bounding box center [1530, 651] width 14 height 14
click at [1430, 731] on div "Delete Resource Instance" at bounding box center [1455, 733] width 106 height 13
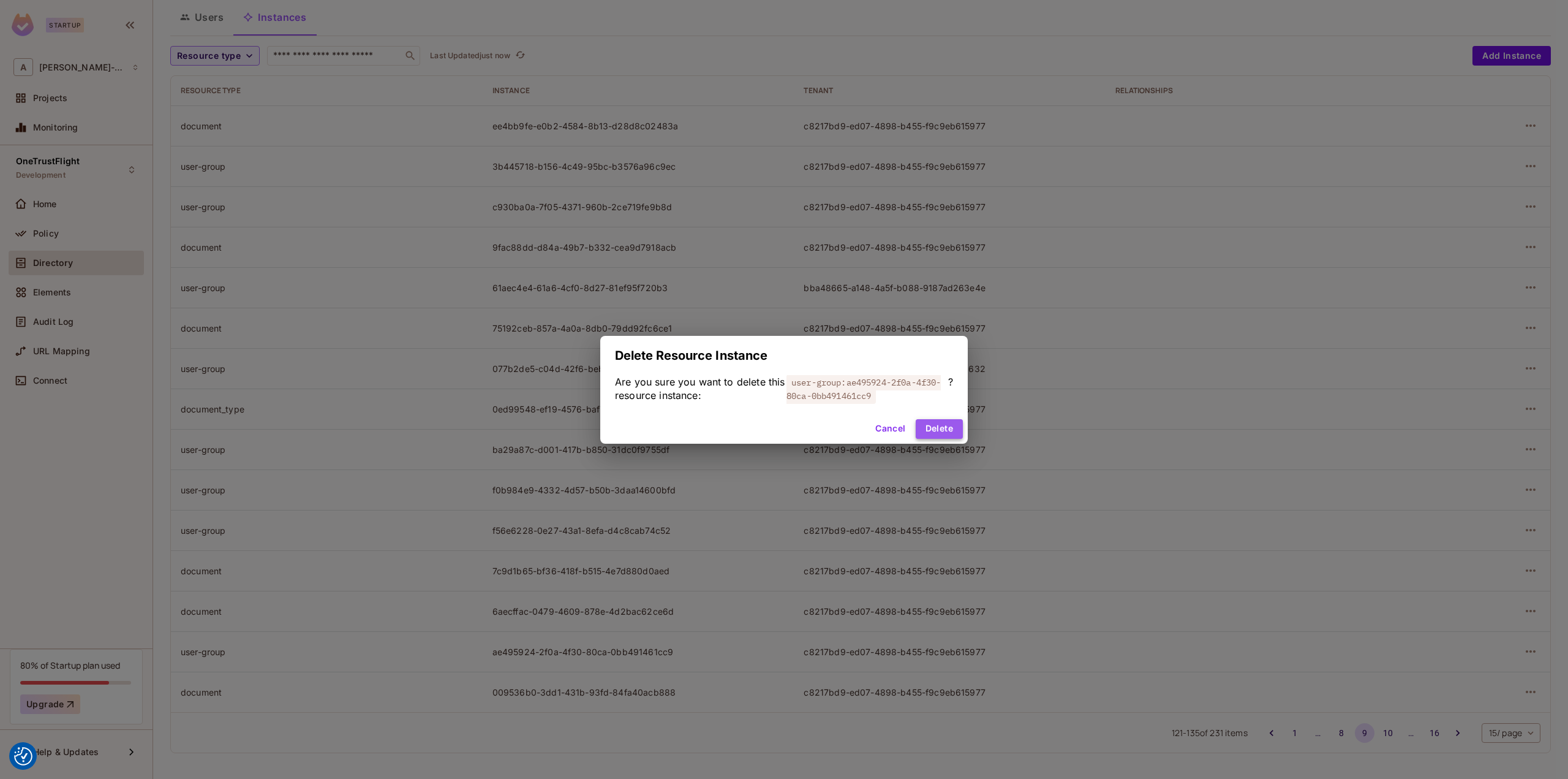
click at [947, 435] on button "Delete" at bounding box center [939, 429] width 47 height 20
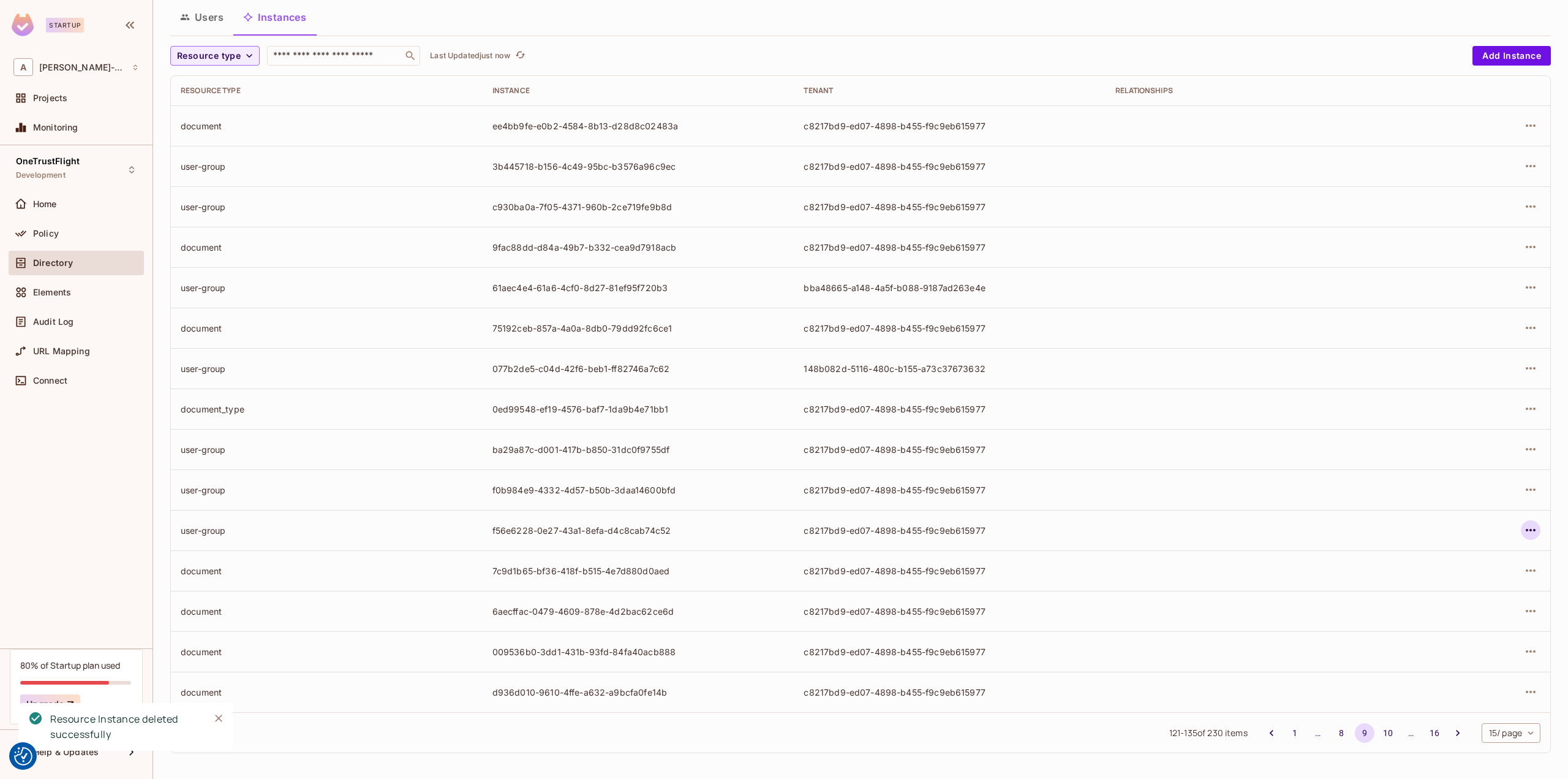
click at [1523, 532] on icon "button" at bounding box center [1530, 530] width 14 height 14
click at [1436, 612] on div "Delete Resource Instance" at bounding box center [1455, 611] width 106 height 13
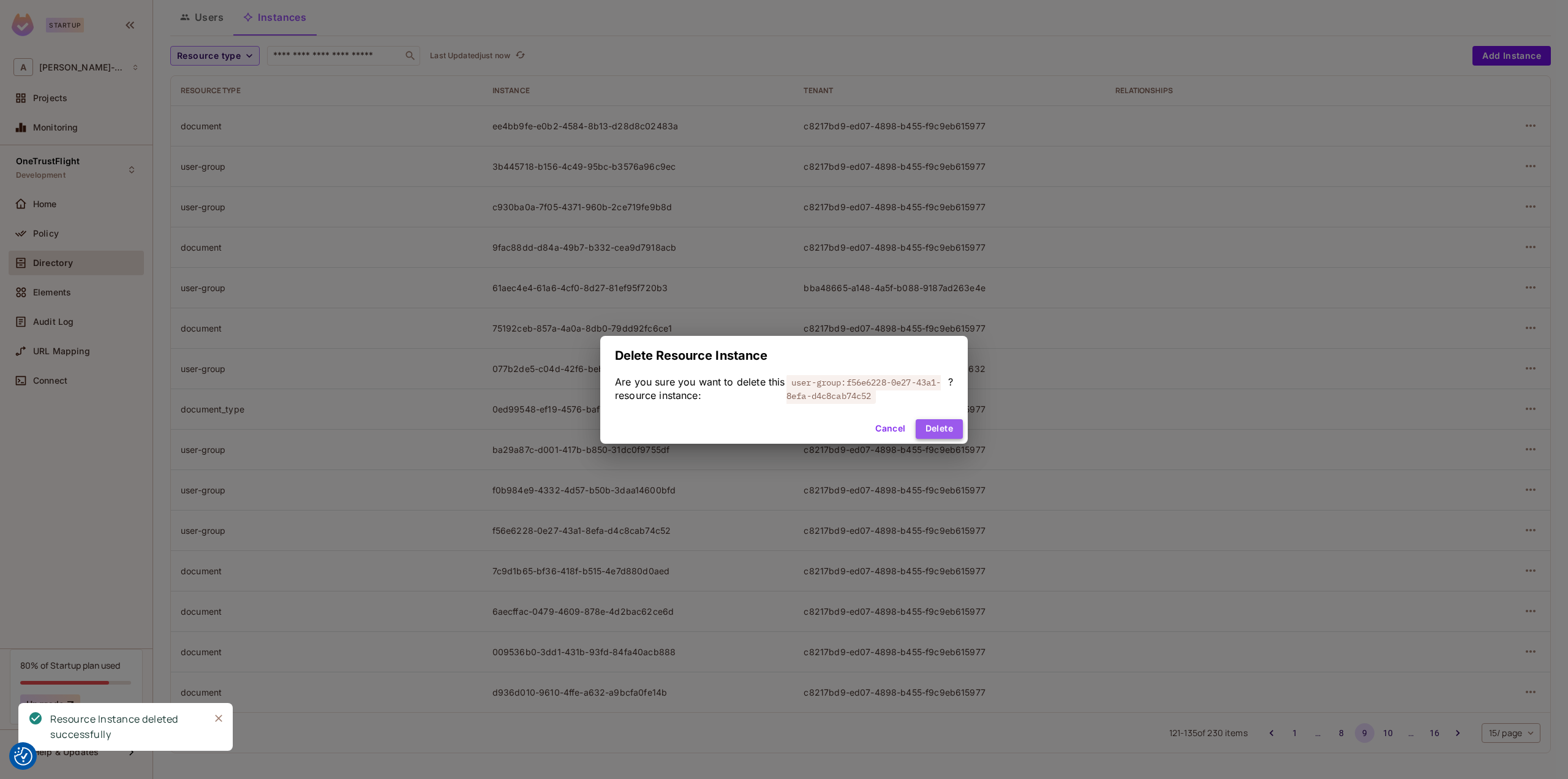
click at [957, 432] on button "Delete" at bounding box center [939, 429] width 47 height 20
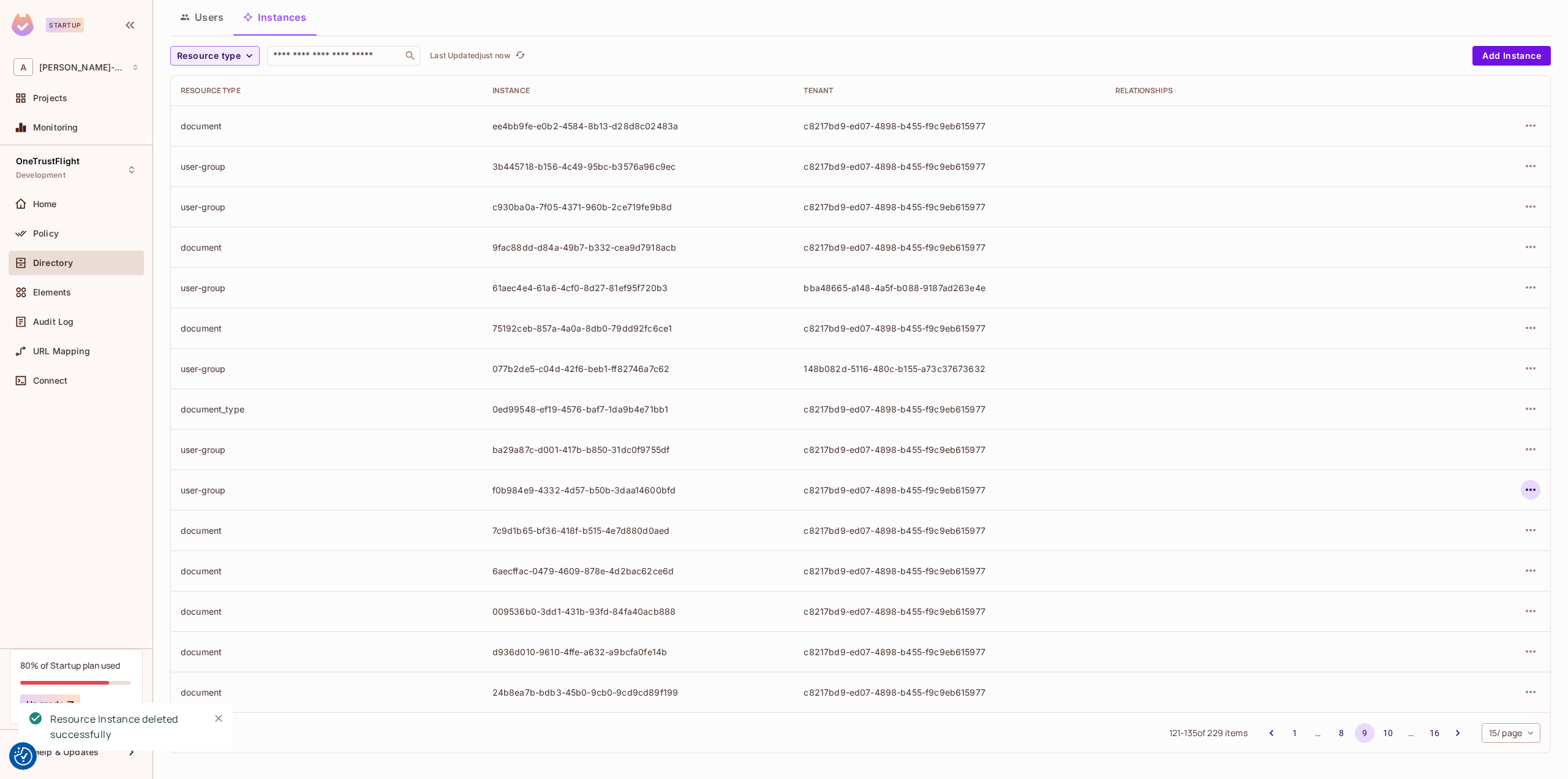
click at [1526, 488] on icon "button" at bounding box center [1530, 489] width 10 height 3
click at [1447, 563] on span "Delete Resource Instance" at bounding box center [1454, 571] width 113 height 20
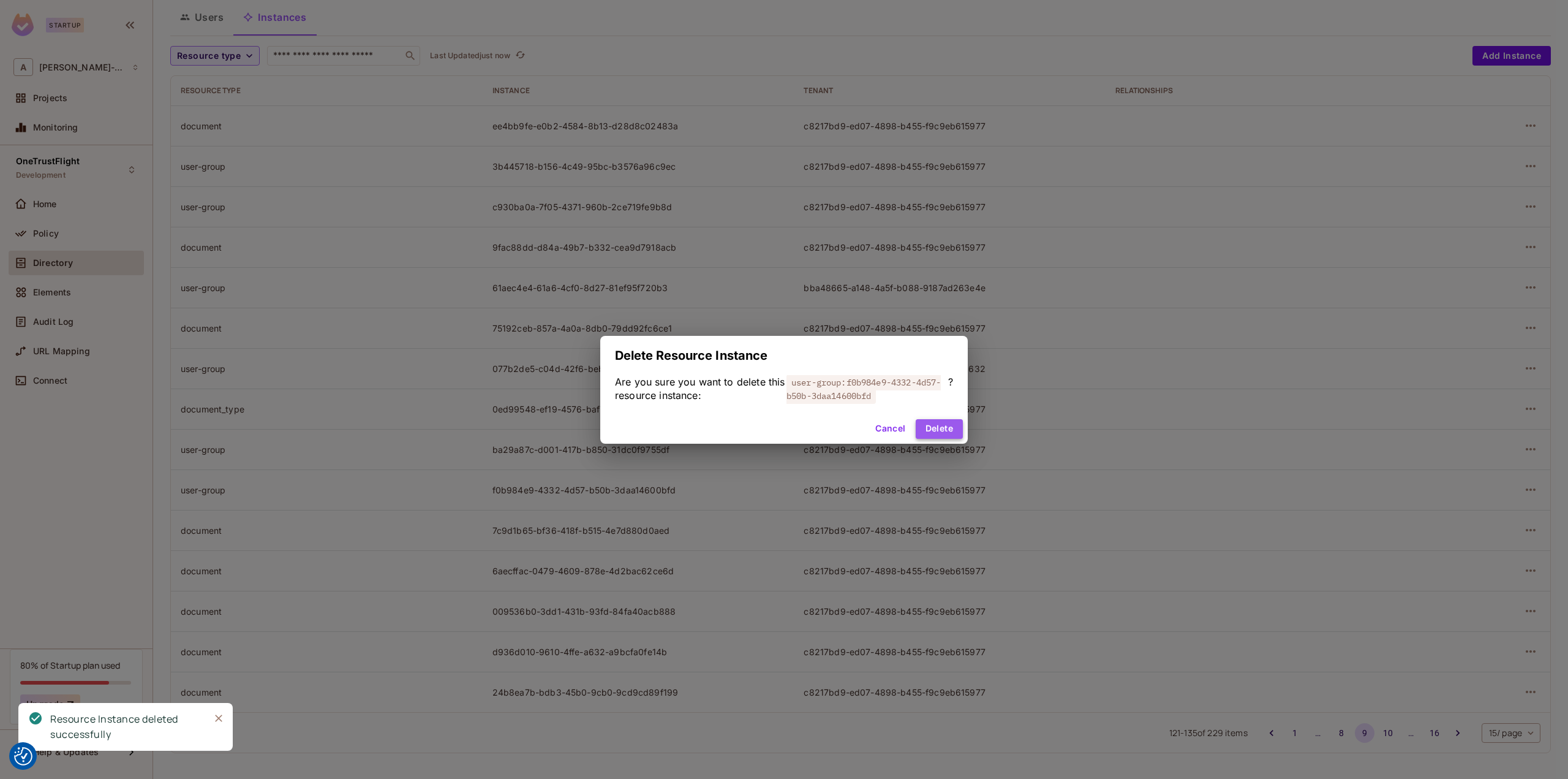
click at [953, 432] on button "Delete" at bounding box center [939, 429] width 47 height 20
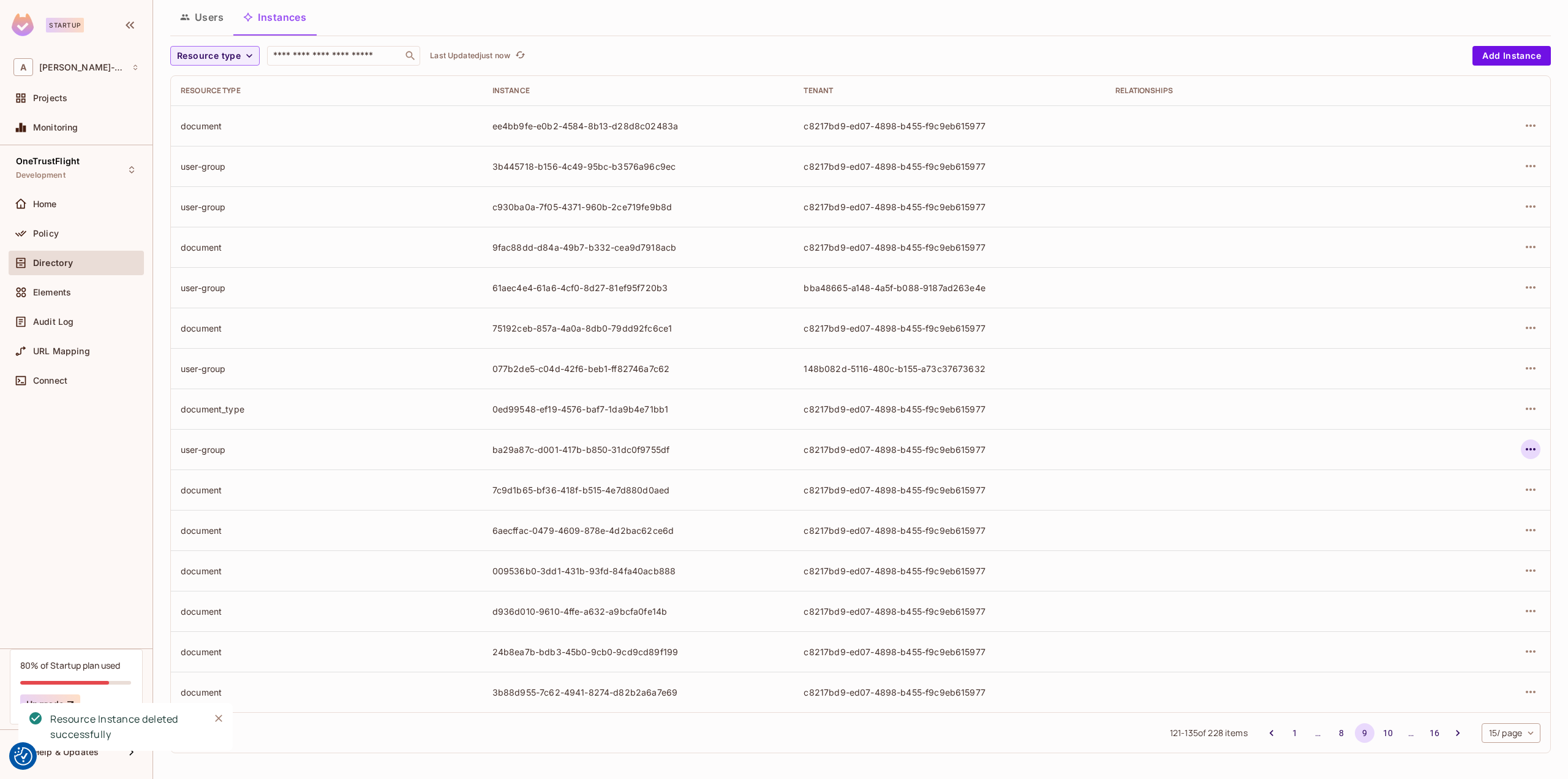
click at [1523, 450] on icon "button" at bounding box center [1530, 449] width 14 height 14
click at [1460, 527] on div "Delete Resource Instance" at bounding box center [1455, 530] width 106 height 13
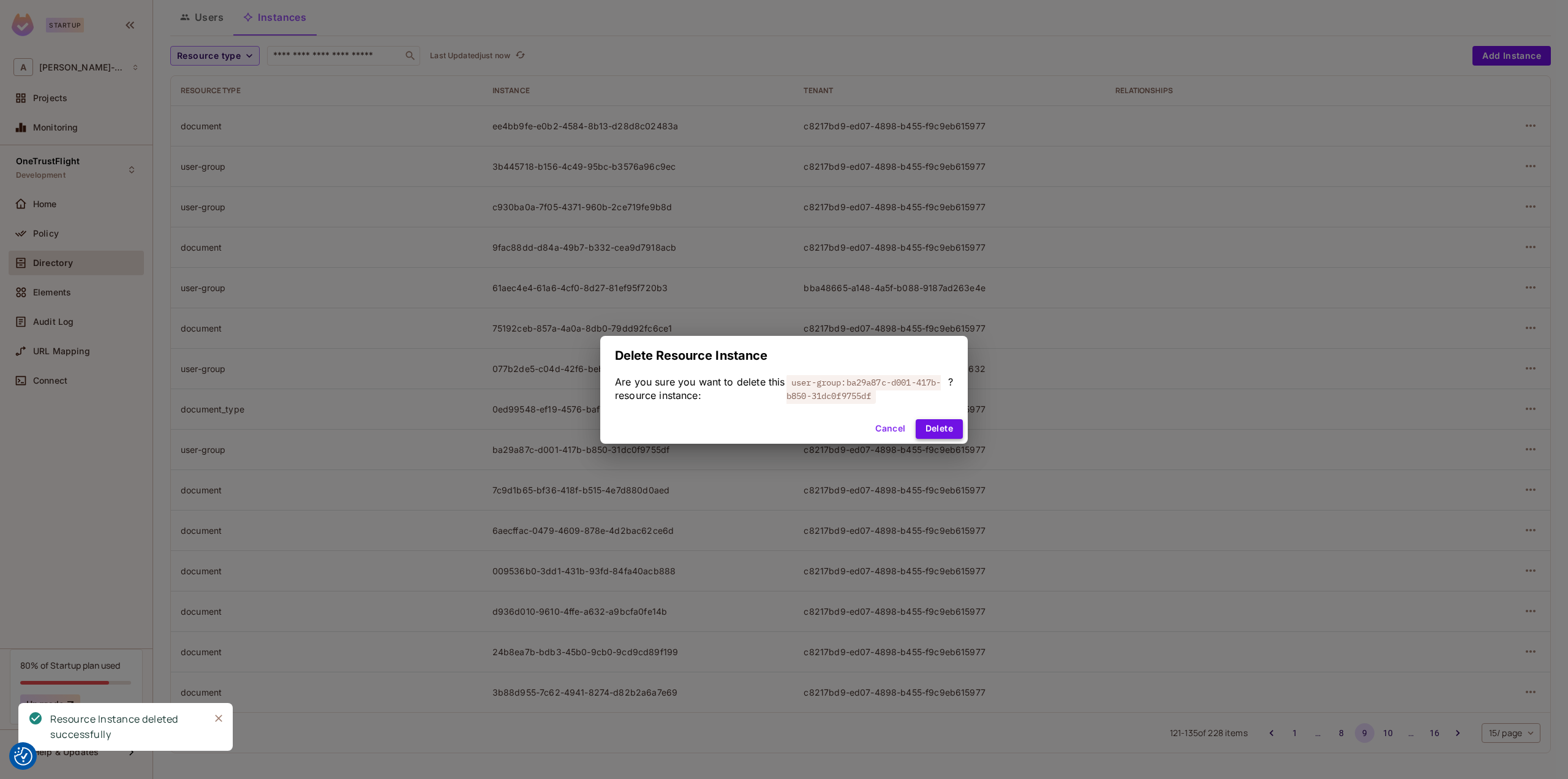
click at [939, 426] on button "Delete" at bounding box center [939, 429] width 47 height 20
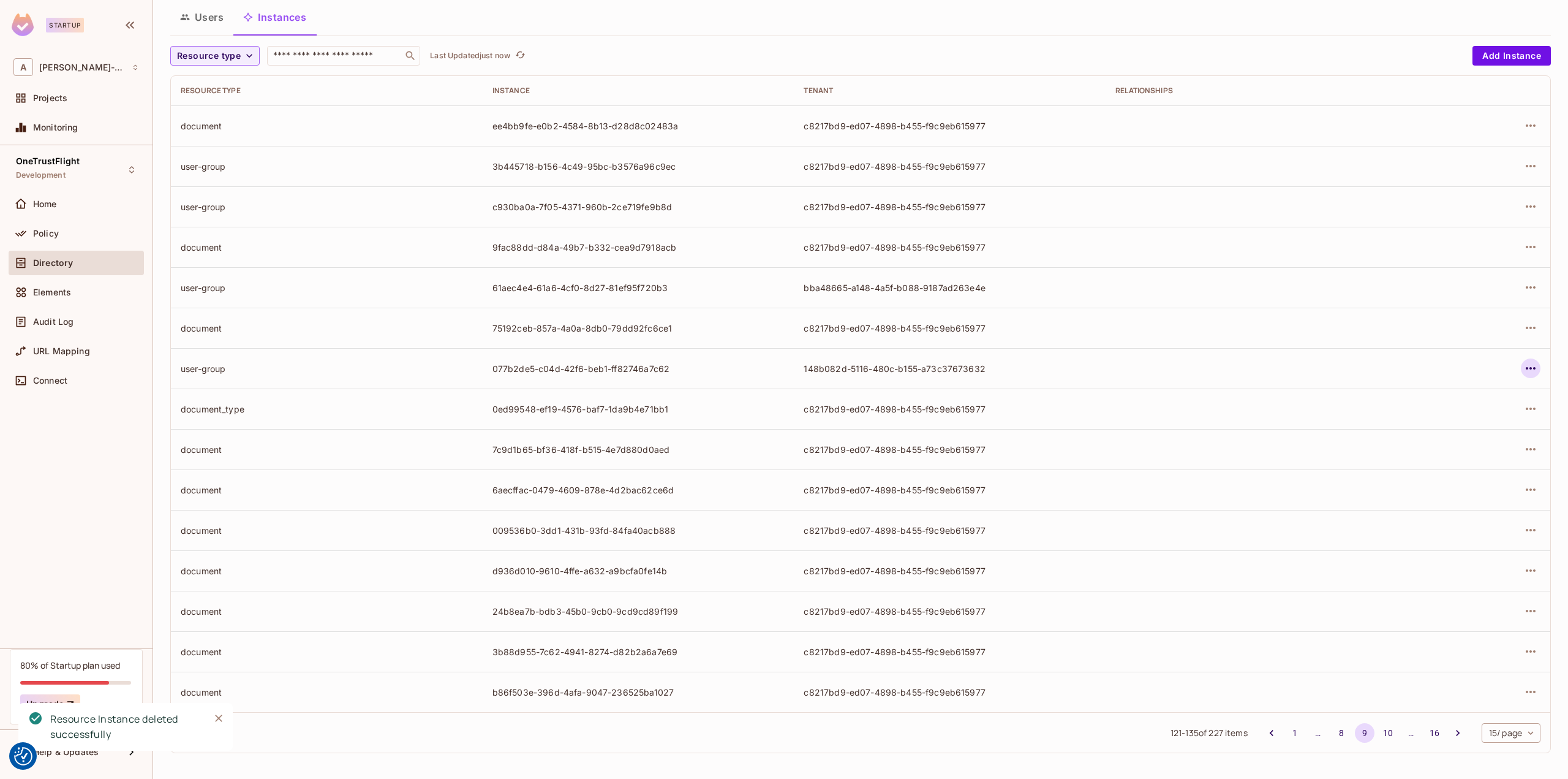
click at [1526, 367] on icon "button" at bounding box center [1530, 368] width 10 height 3
click at [1439, 447] on div "Delete Resource Instance" at bounding box center [1455, 450] width 106 height 13
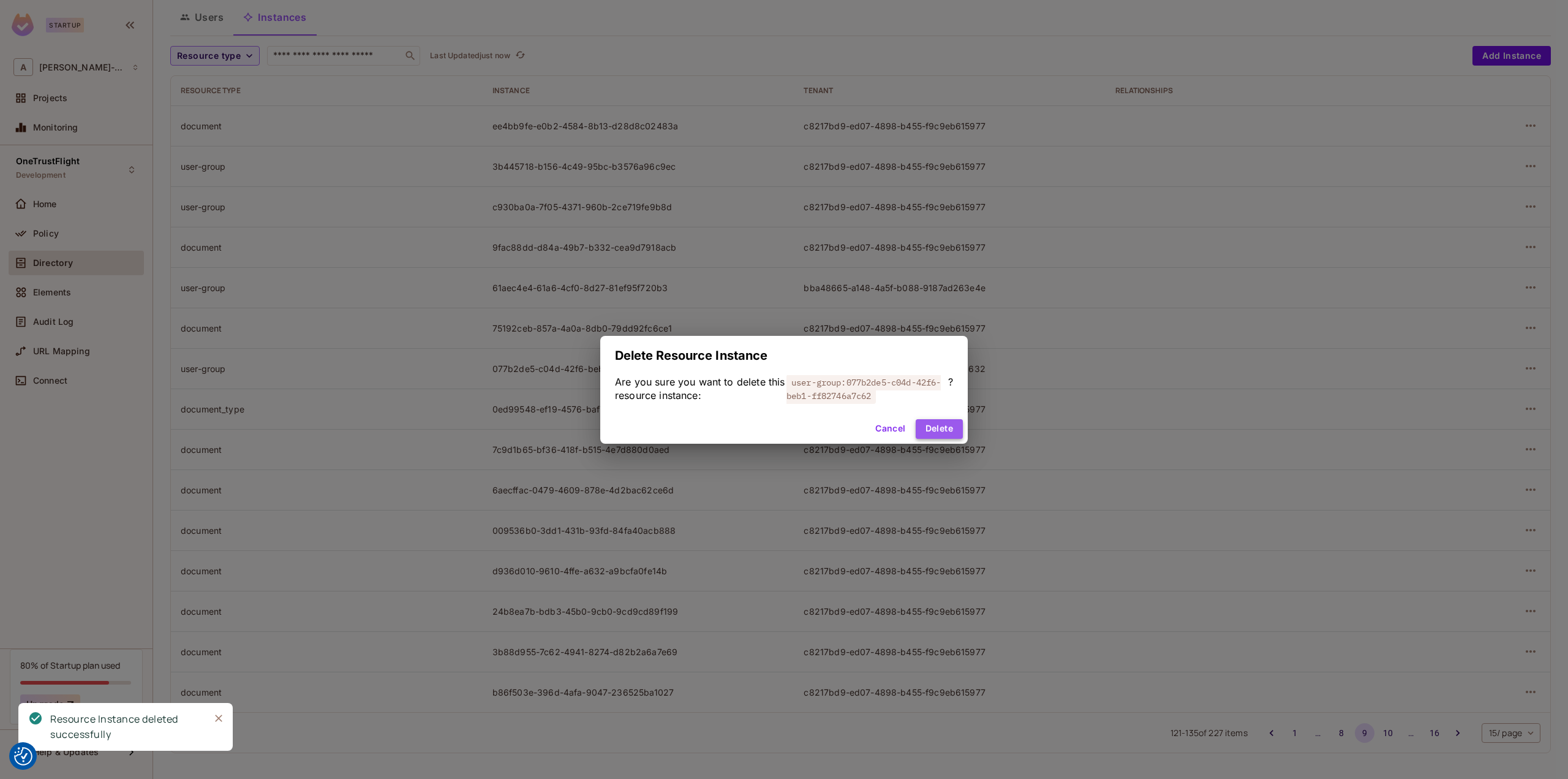
click at [936, 429] on button "Delete" at bounding box center [939, 429] width 47 height 20
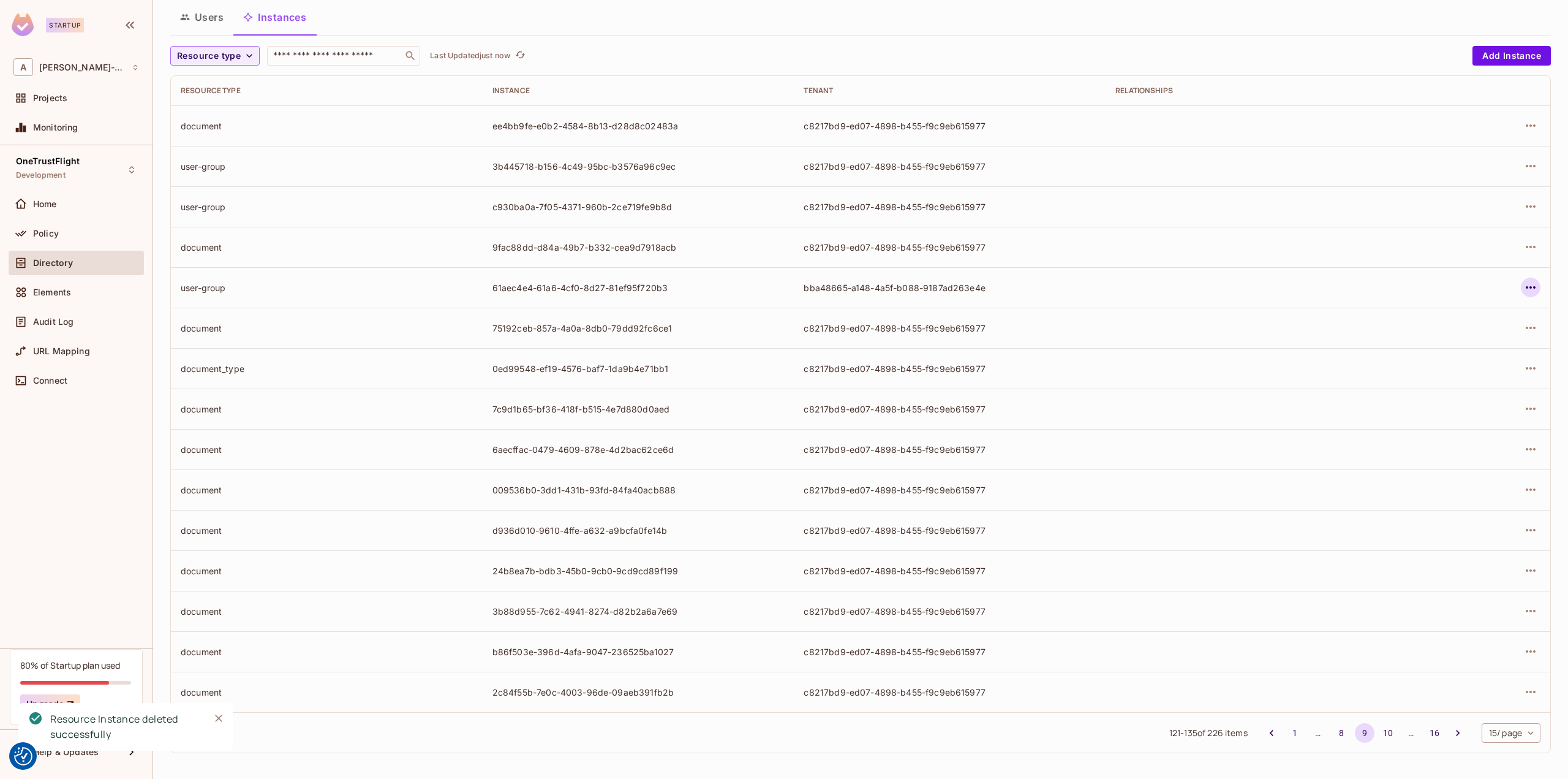
click at [1529, 286] on button "button" at bounding box center [1530, 287] width 20 height 20
click at [1449, 371] on div "Delete Resource Instance" at bounding box center [1455, 369] width 106 height 13
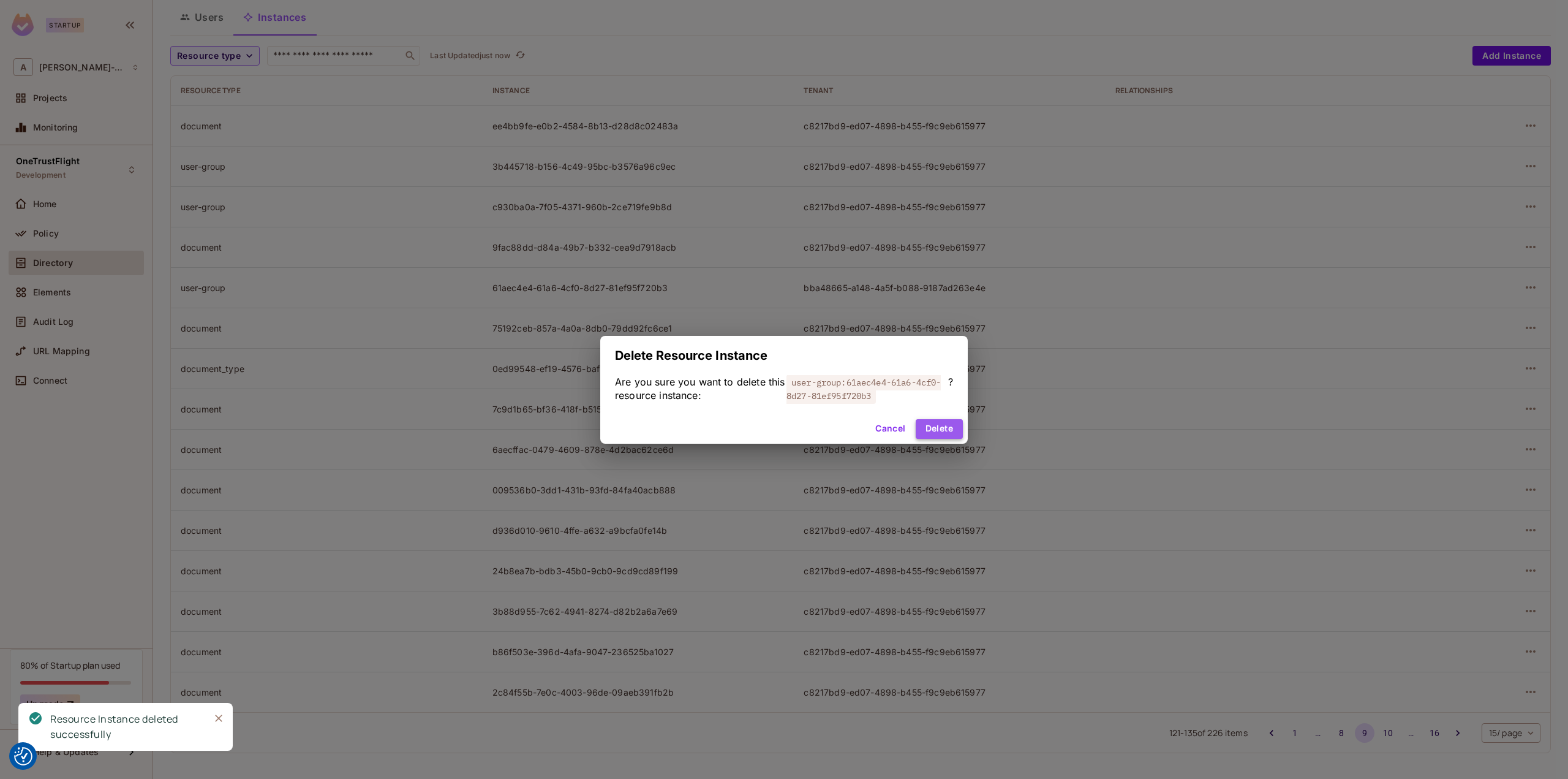
click at [941, 426] on button "Delete" at bounding box center [939, 429] width 47 height 20
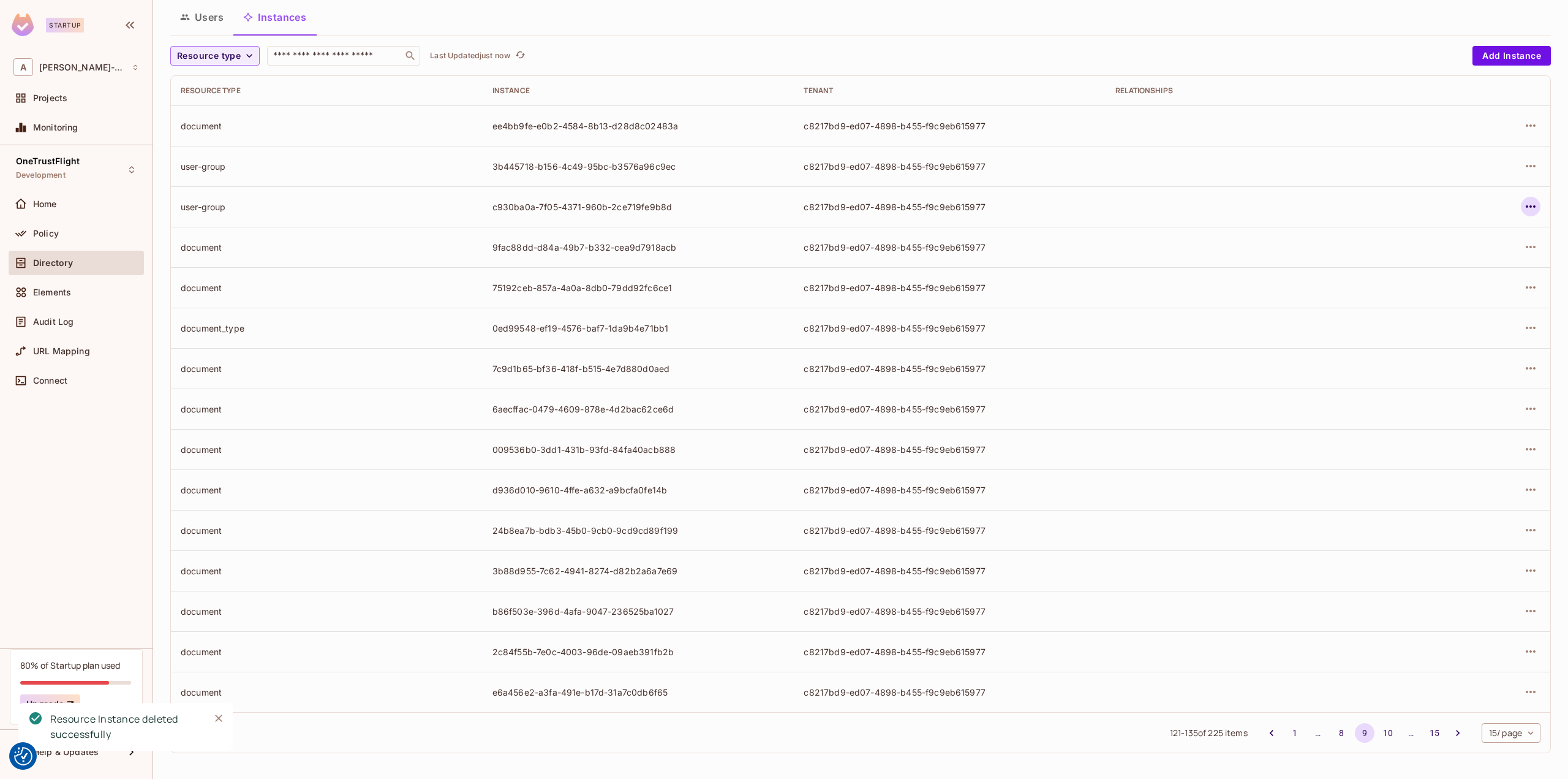
click at [1525, 200] on icon "button" at bounding box center [1530, 206] width 14 height 14
click at [1456, 288] on div "Delete Resource Instance" at bounding box center [1455, 288] width 106 height 13
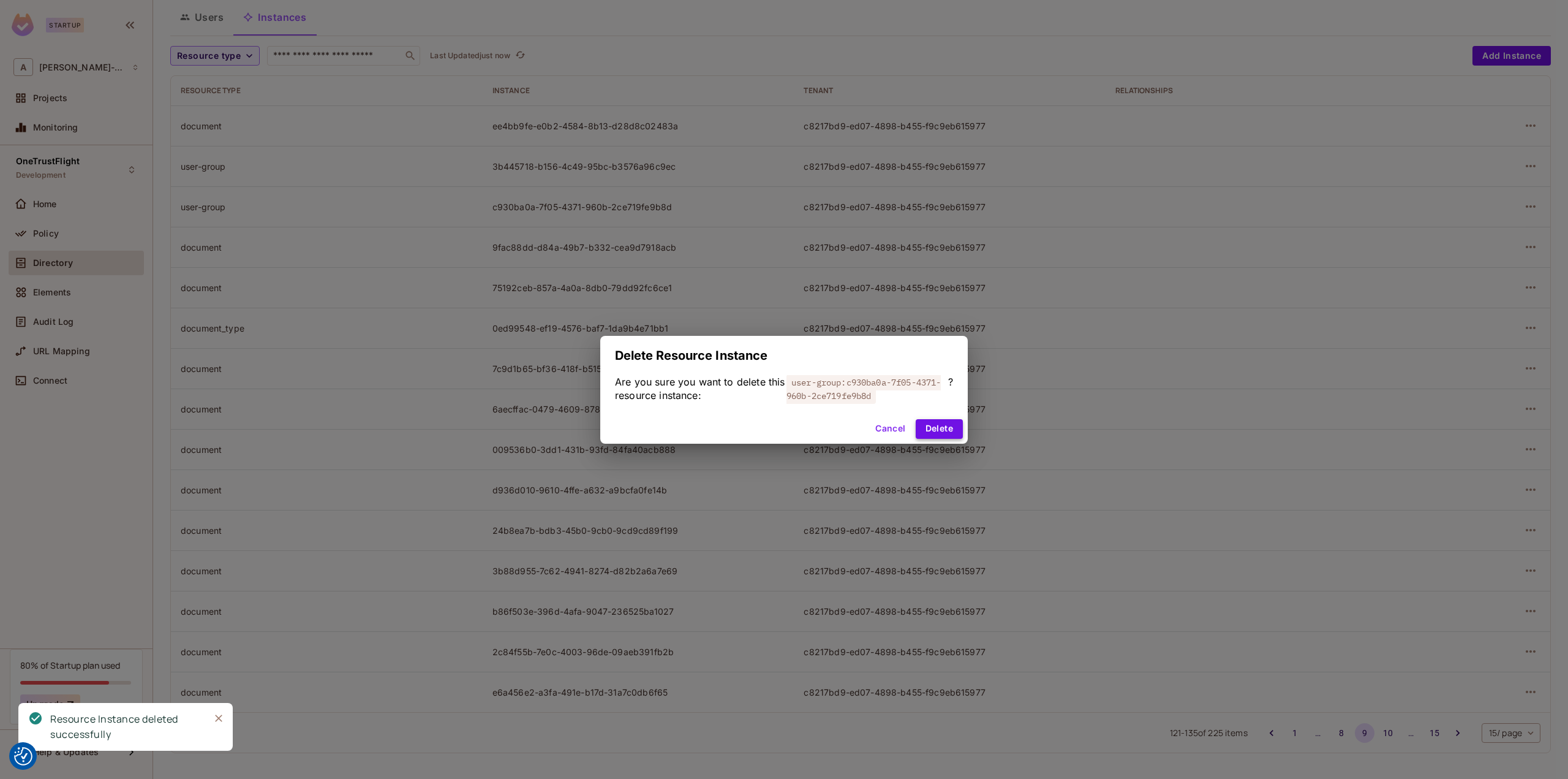
click at [946, 427] on button "Delete" at bounding box center [939, 429] width 47 height 20
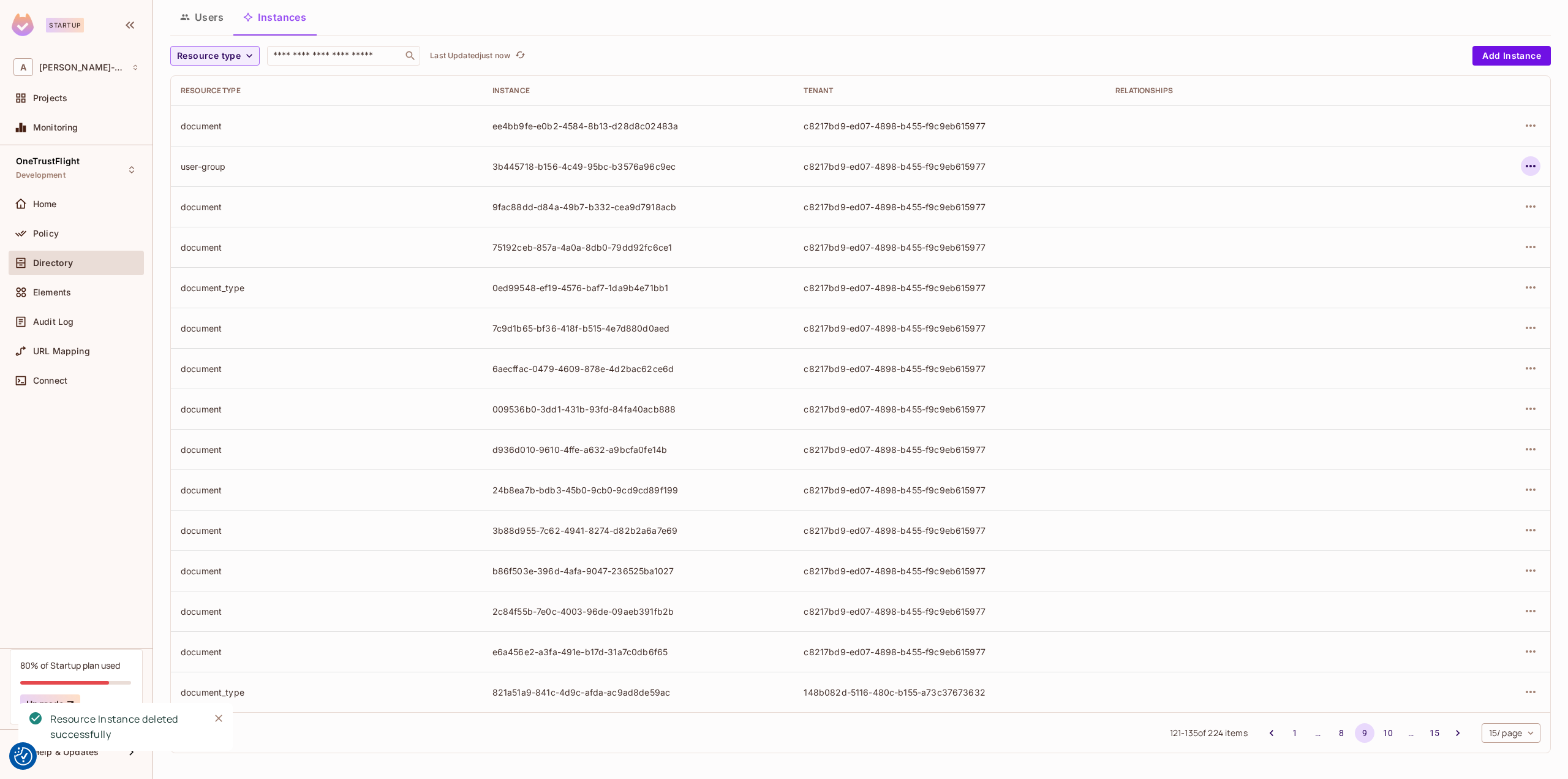
click at [1530, 165] on button "button" at bounding box center [1530, 166] width 20 height 20
click at [1451, 254] on span "Delete Resource Instance" at bounding box center [1454, 248] width 113 height 20
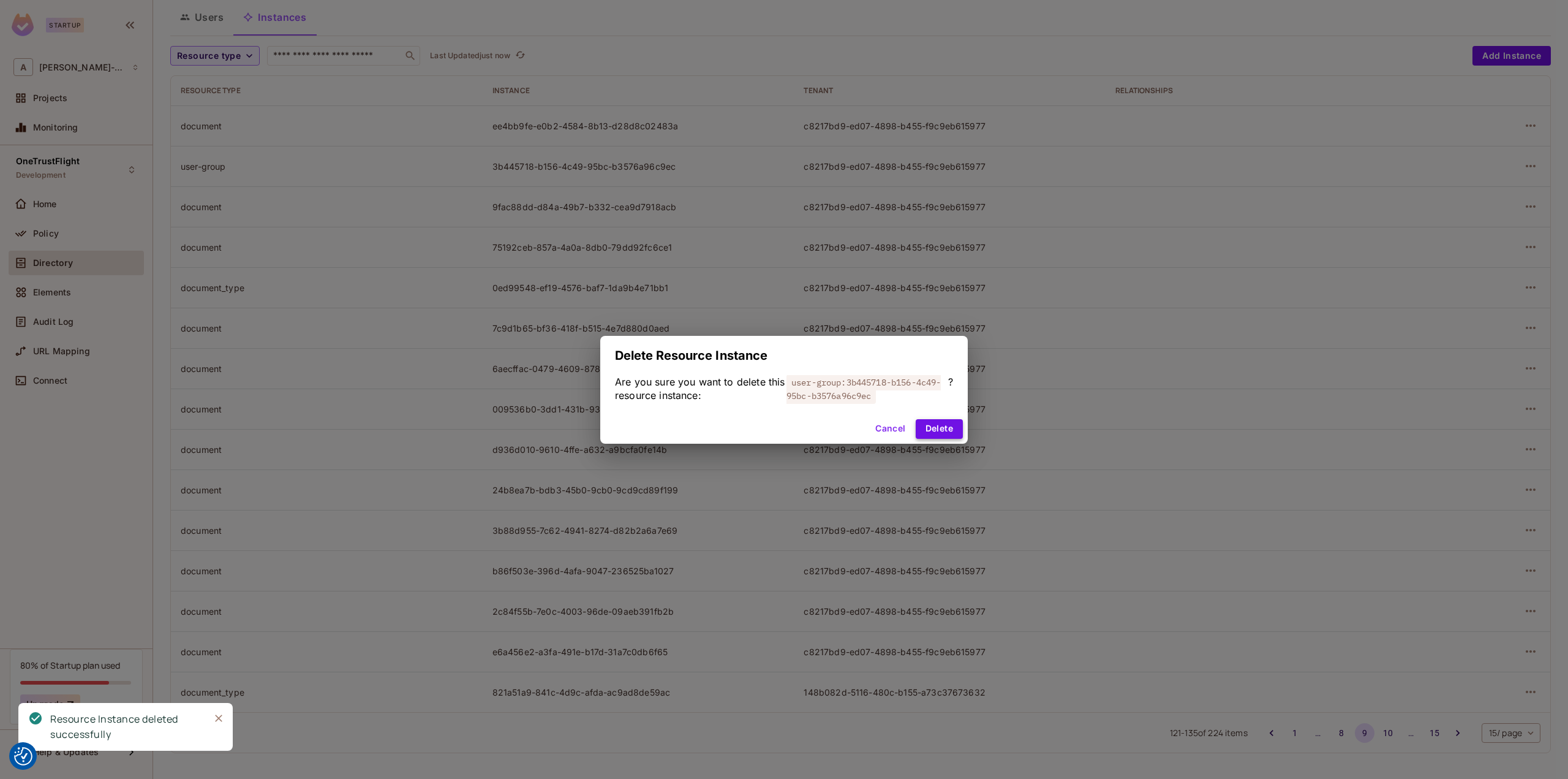
click at [941, 426] on button "Delete" at bounding box center [939, 429] width 47 height 20
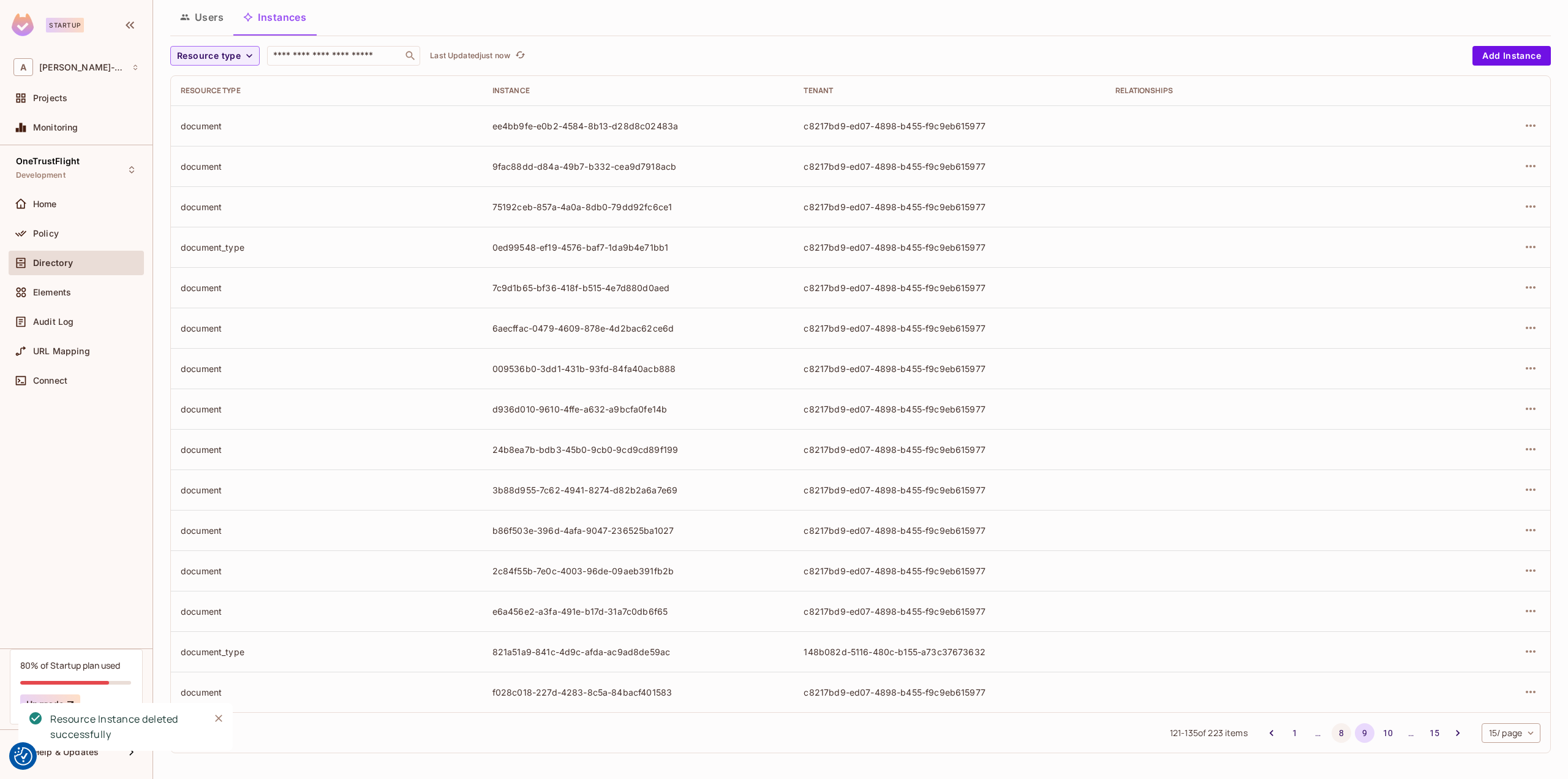
click at [1331, 729] on button "8" at bounding box center [1341, 733] width 20 height 20
click at [1527, 614] on icon "button" at bounding box center [1530, 611] width 14 height 14
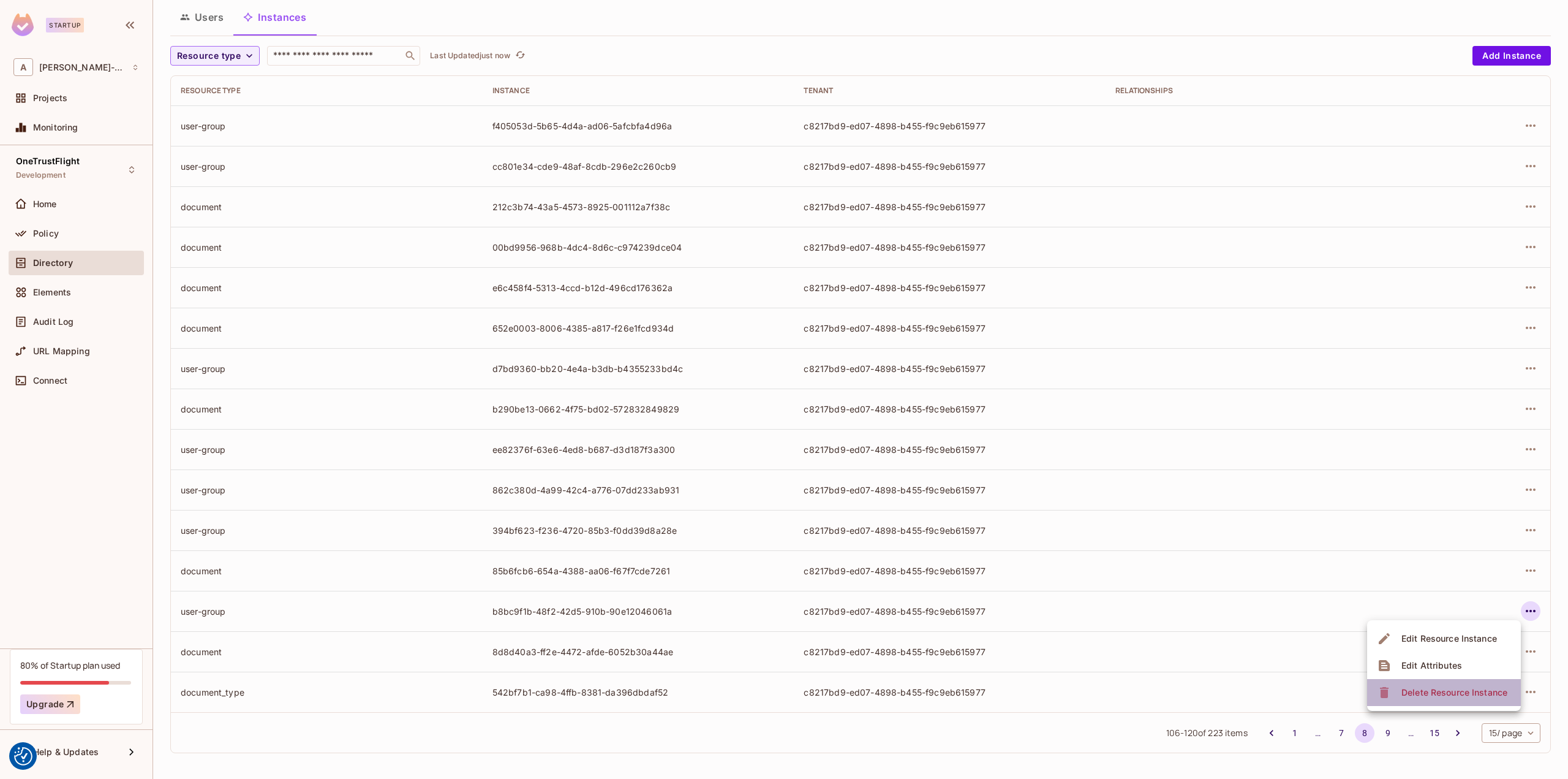
click at [1443, 694] on div "Delete Resource Instance" at bounding box center [1455, 693] width 106 height 13
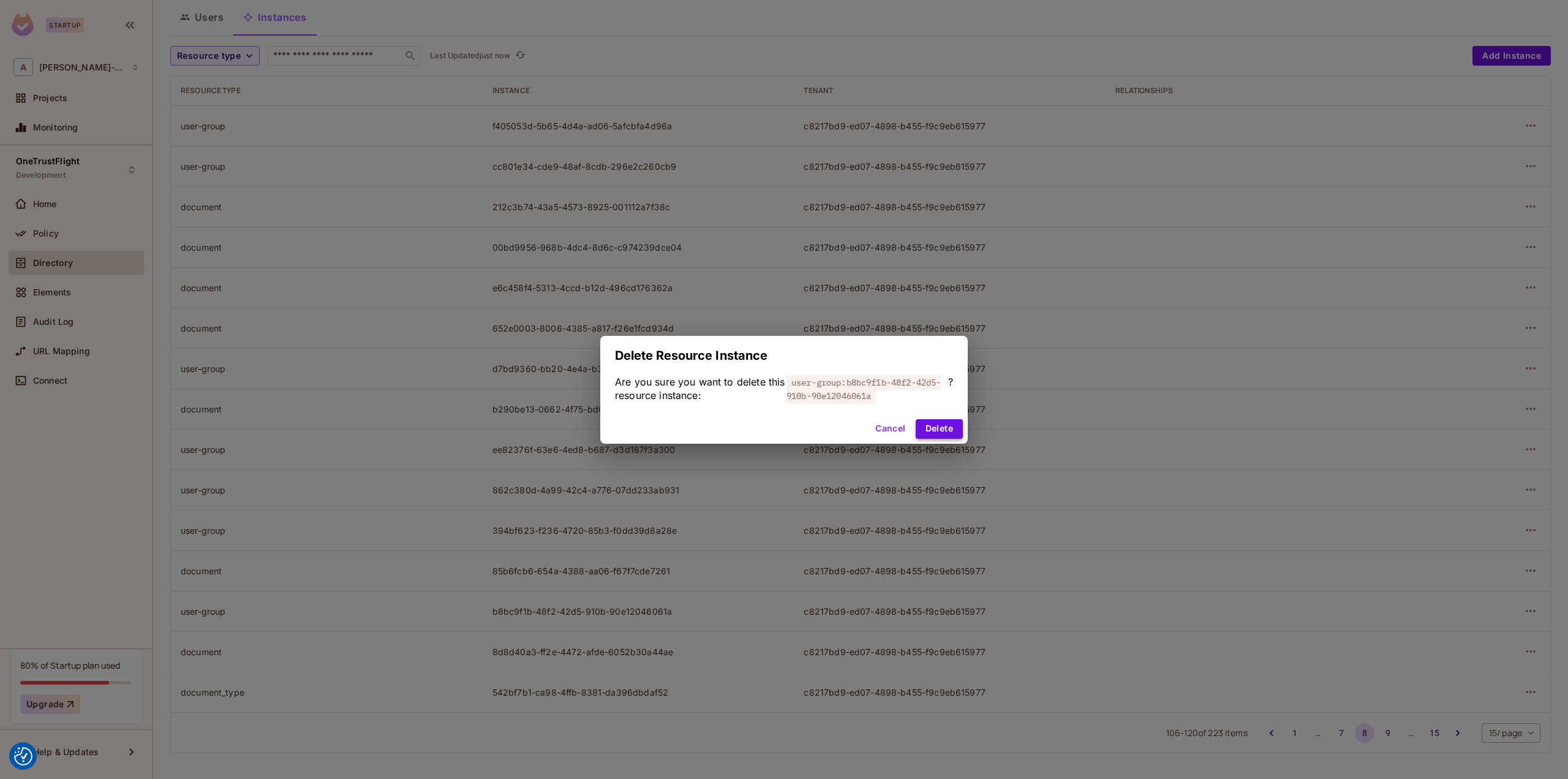
click at [939, 425] on button "Delete" at bounding box center [939, 429] width 47 height 20
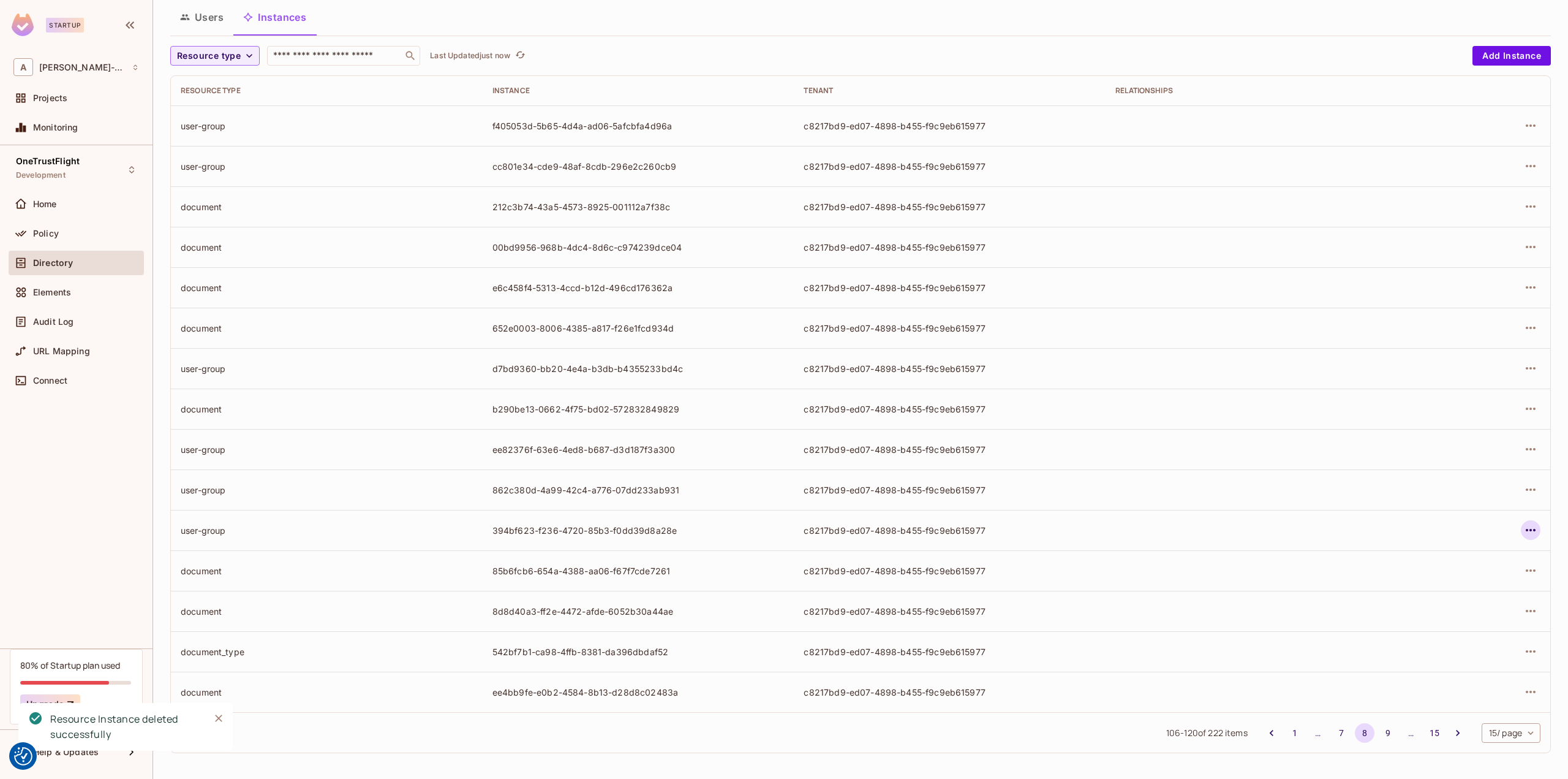
click at [1520, 524] on button "button" at bounding box center [1530, 530] width 20 height 20
click at [1428, 609] on div "Delete Resource Instance" at bounding box center [1455, 611] width 106 height 13
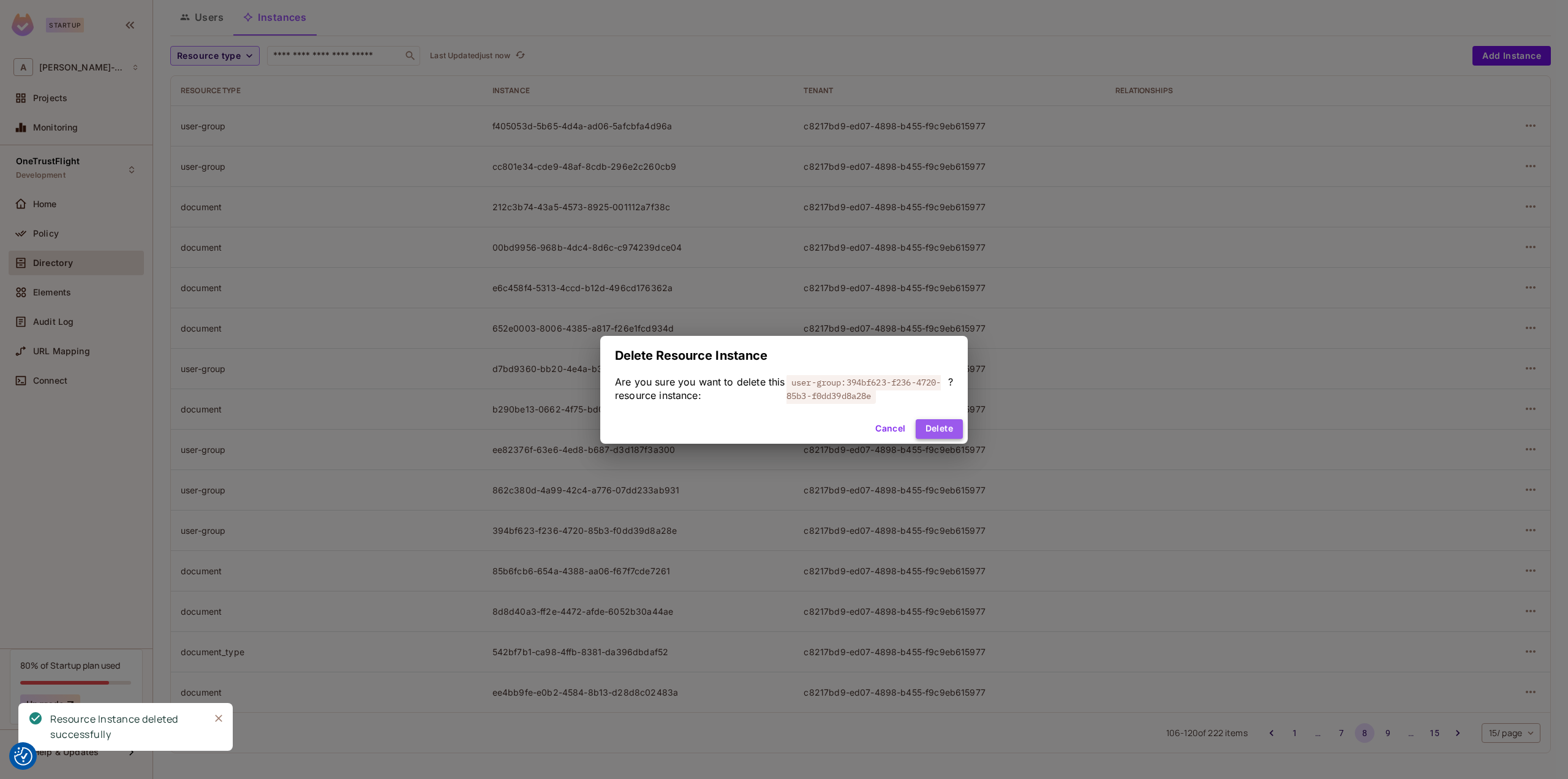
click at [943, 429] on button "Delete" at bounding box center [939, 429] width 47 height 20
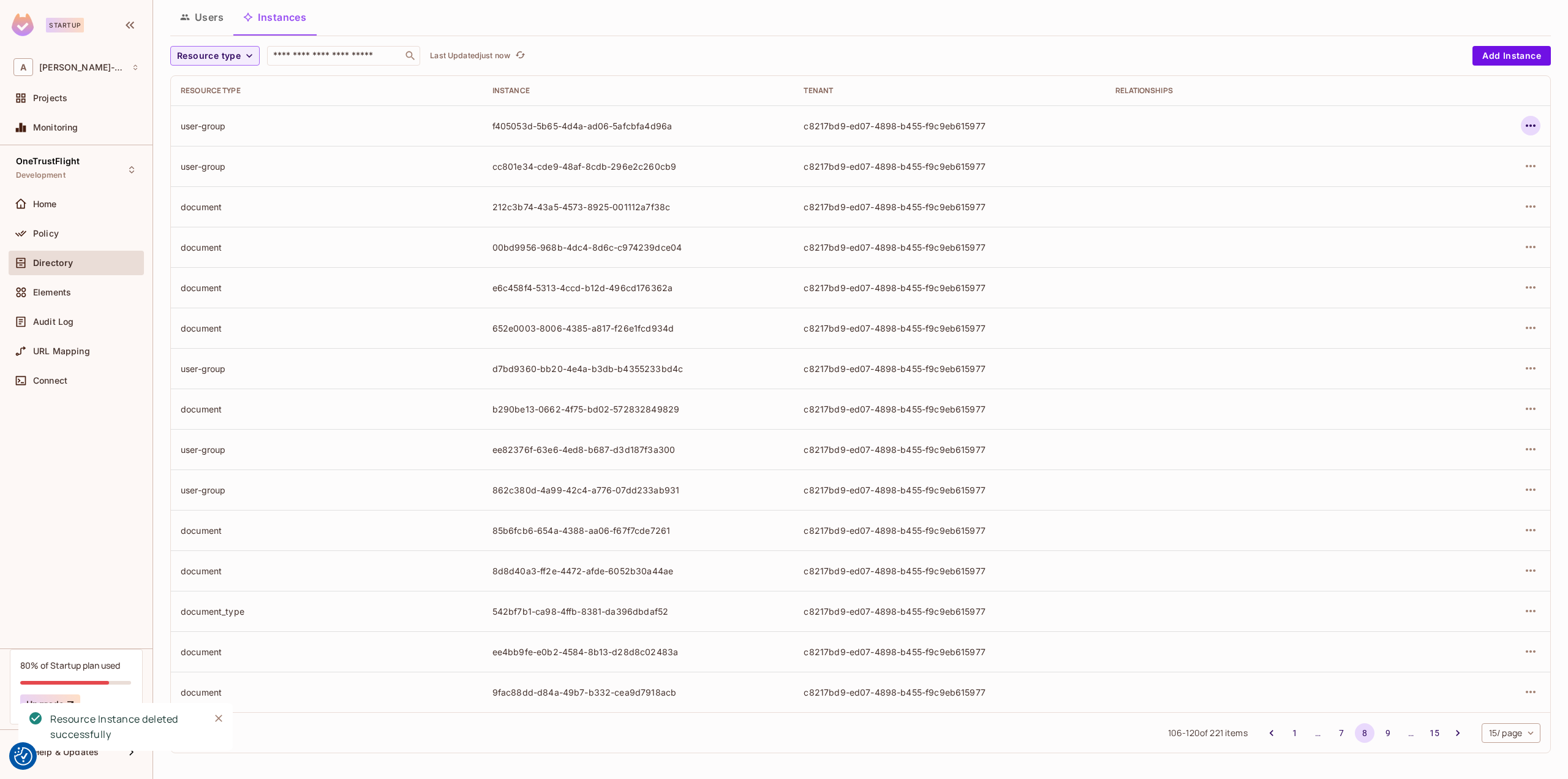
click at [1523, 128] on icon "button" at bounding box center [1530, 125] width 14 height 14
click at [1470, 197] on span "Delete Resource Instance" at bounding box center [1454, 207] width 113 height 20
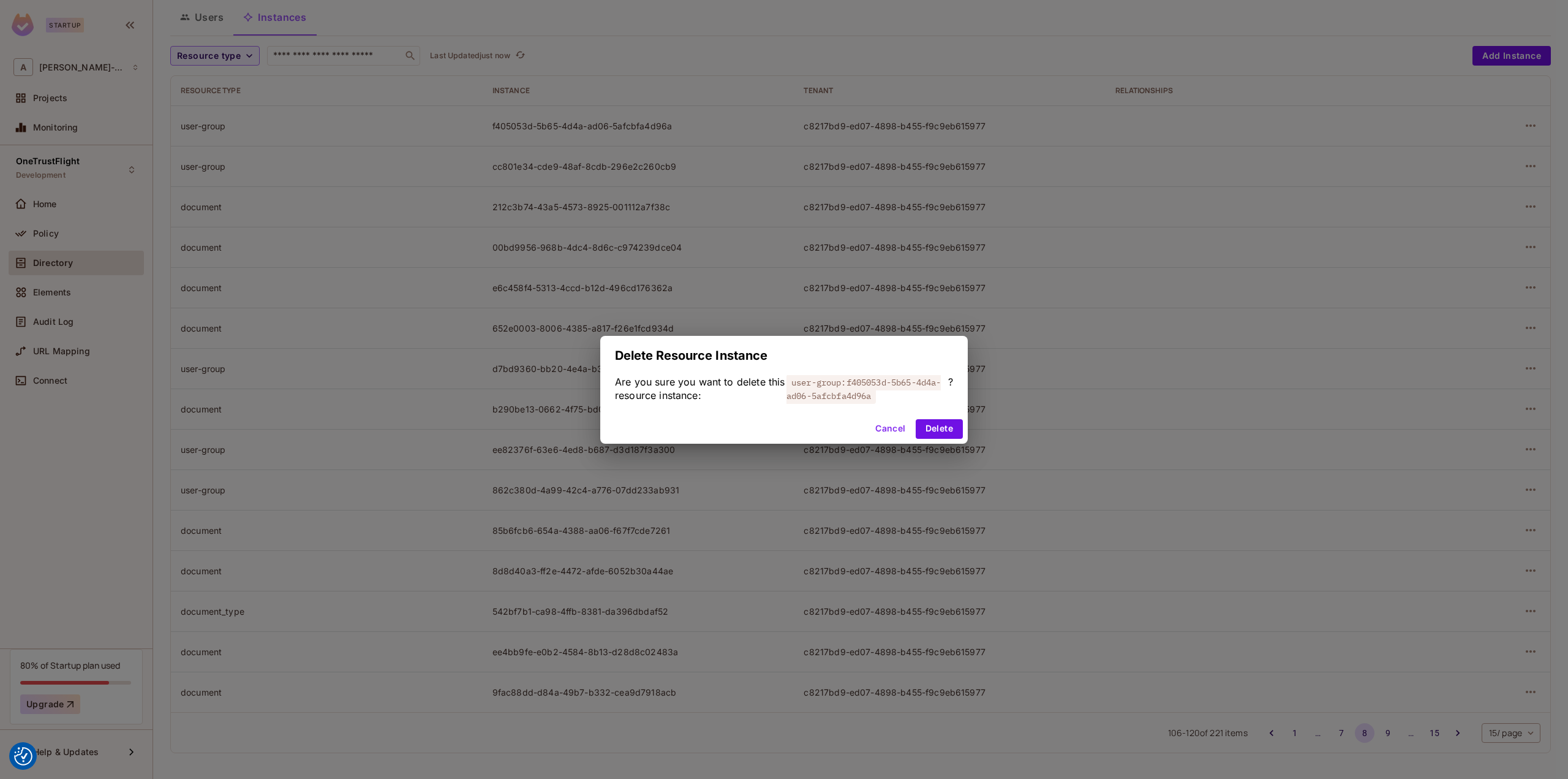
drag, startPoint x: 954, startPoint y: 429, endPoint x: 1013, endPoint y: 407, distance: 63.0
click at [955, 429] on button "Delete" at bounding box center [939, 429] width 47 height 20
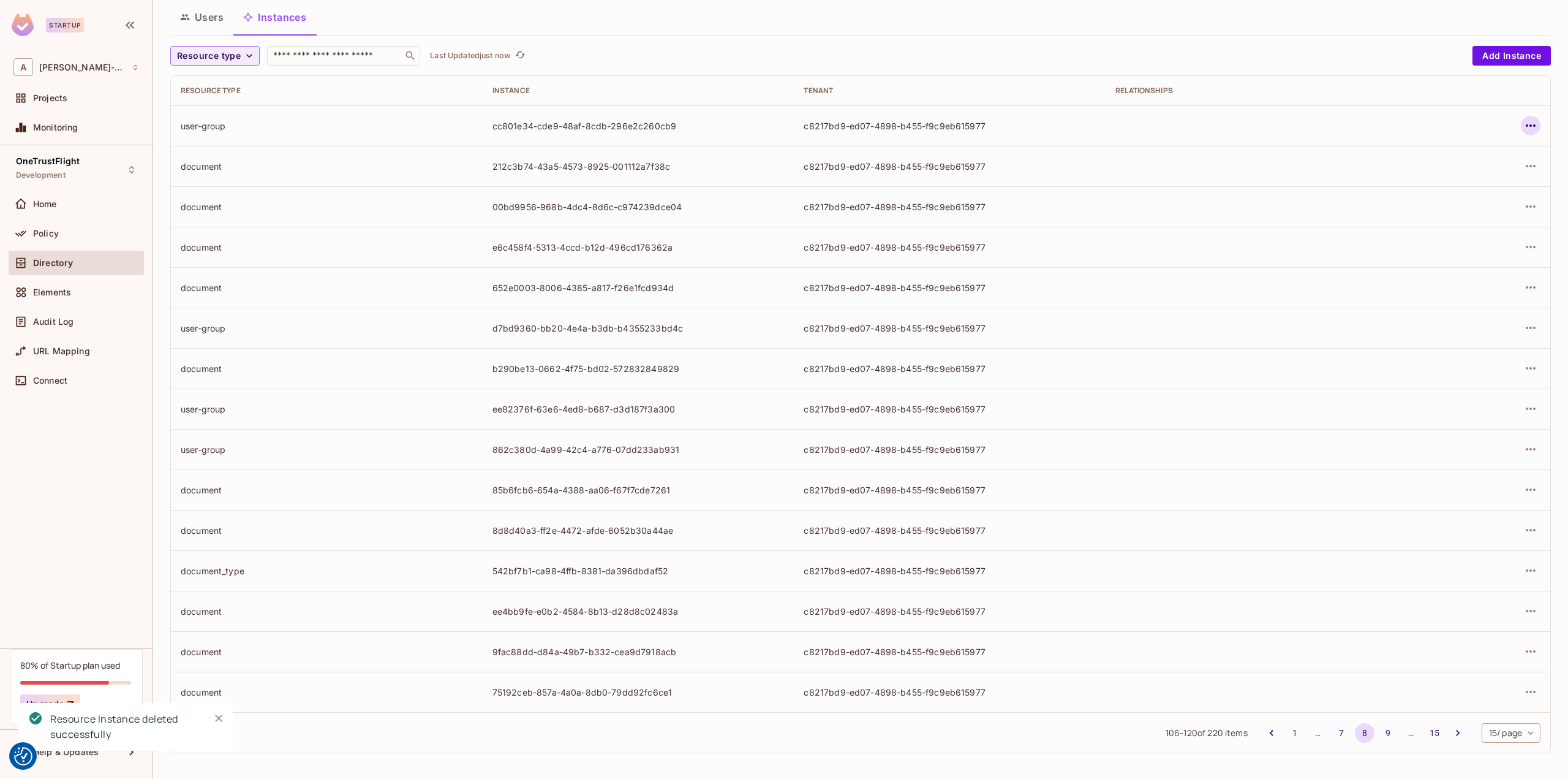
click at [1523, 122] on icon "button" at bounding box center [1530, 125] width 14 height 14
click at [1487, 212] on div "Delete Resource Instance" at bounding box center [1455, 207] width 106 height 13
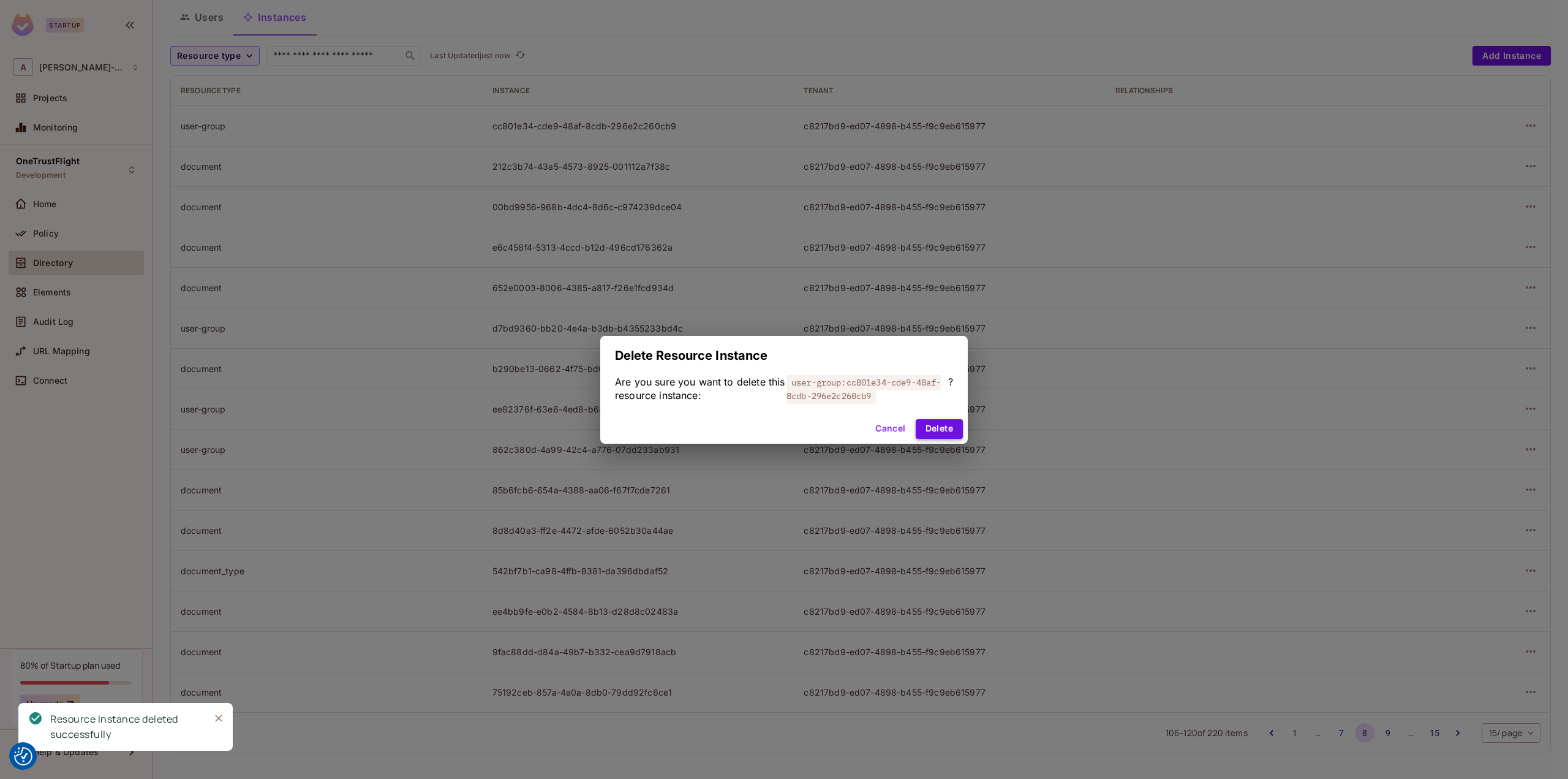
click at [934, 432] on button "Delete" at bounding box center [939, 429] width 47 height 20
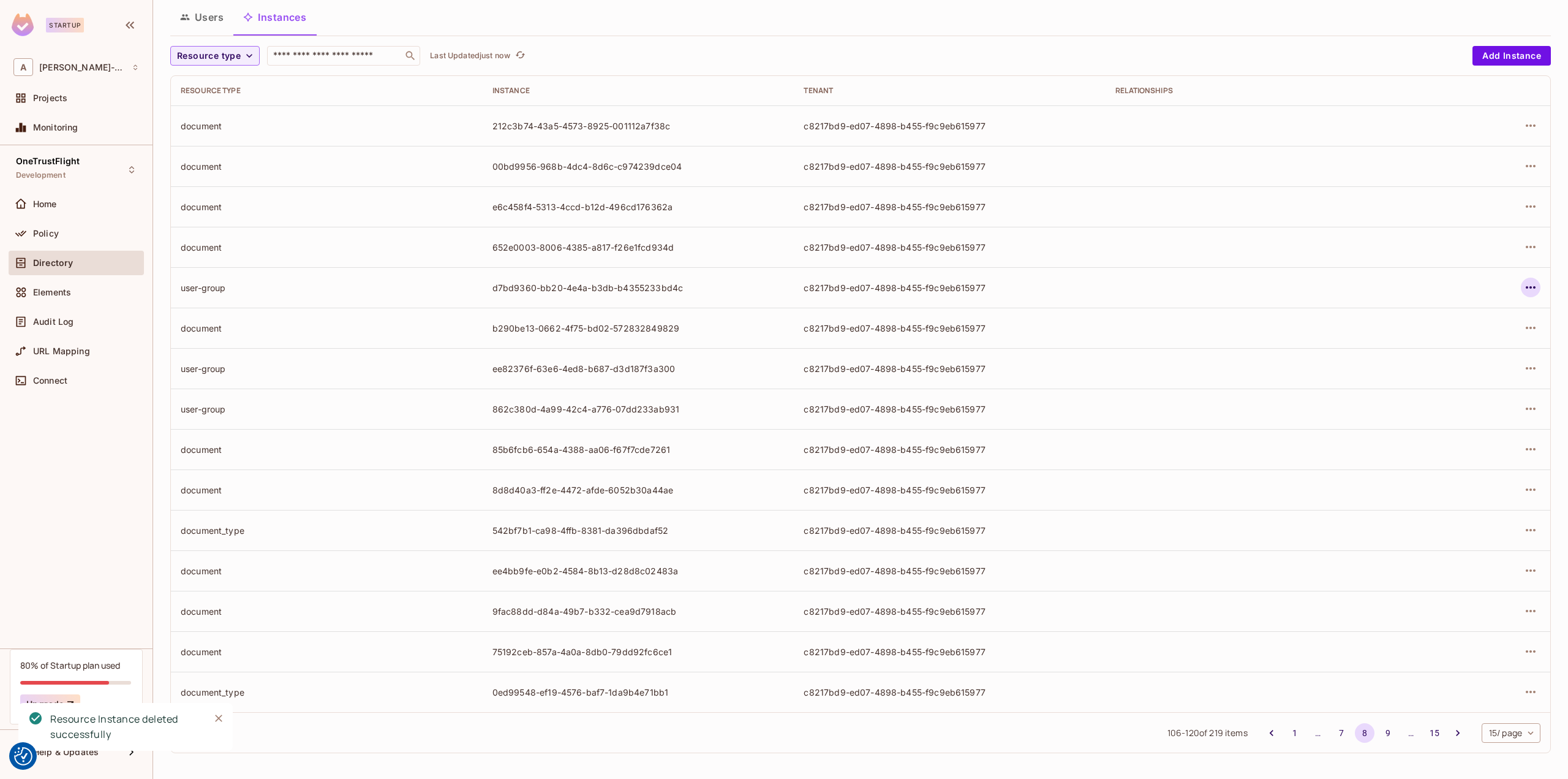
click at [1523, 283] on icon "button" at bounding box center [1530, 287] width 14 height 14
click at [1480, 375] on div "Delete Resource Instance" at bounding box center [1455, 369] width 106 height 13
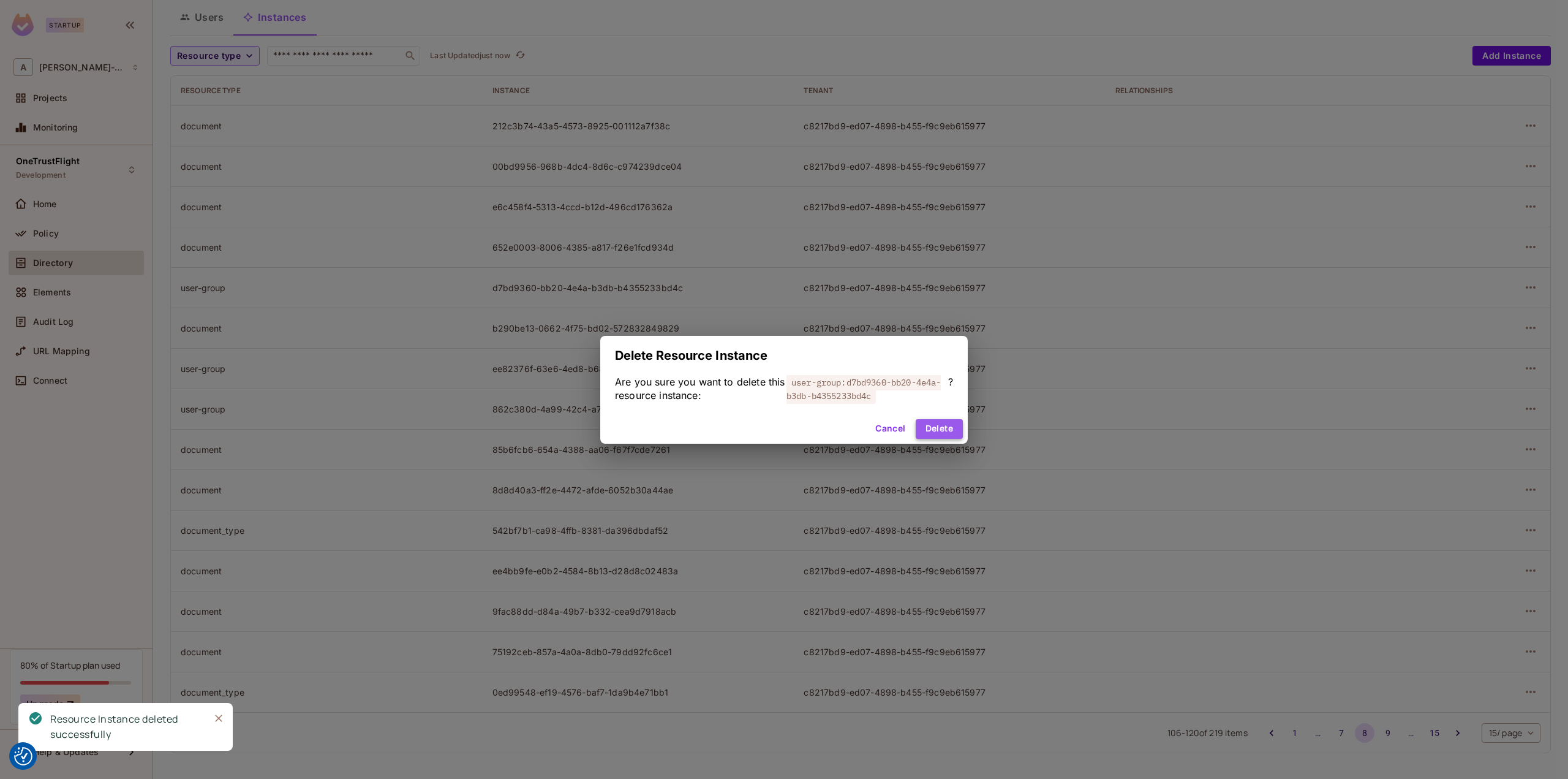
click at [933, 430] on button "Delete" at bounding box center [939, 429] width 47 height 20
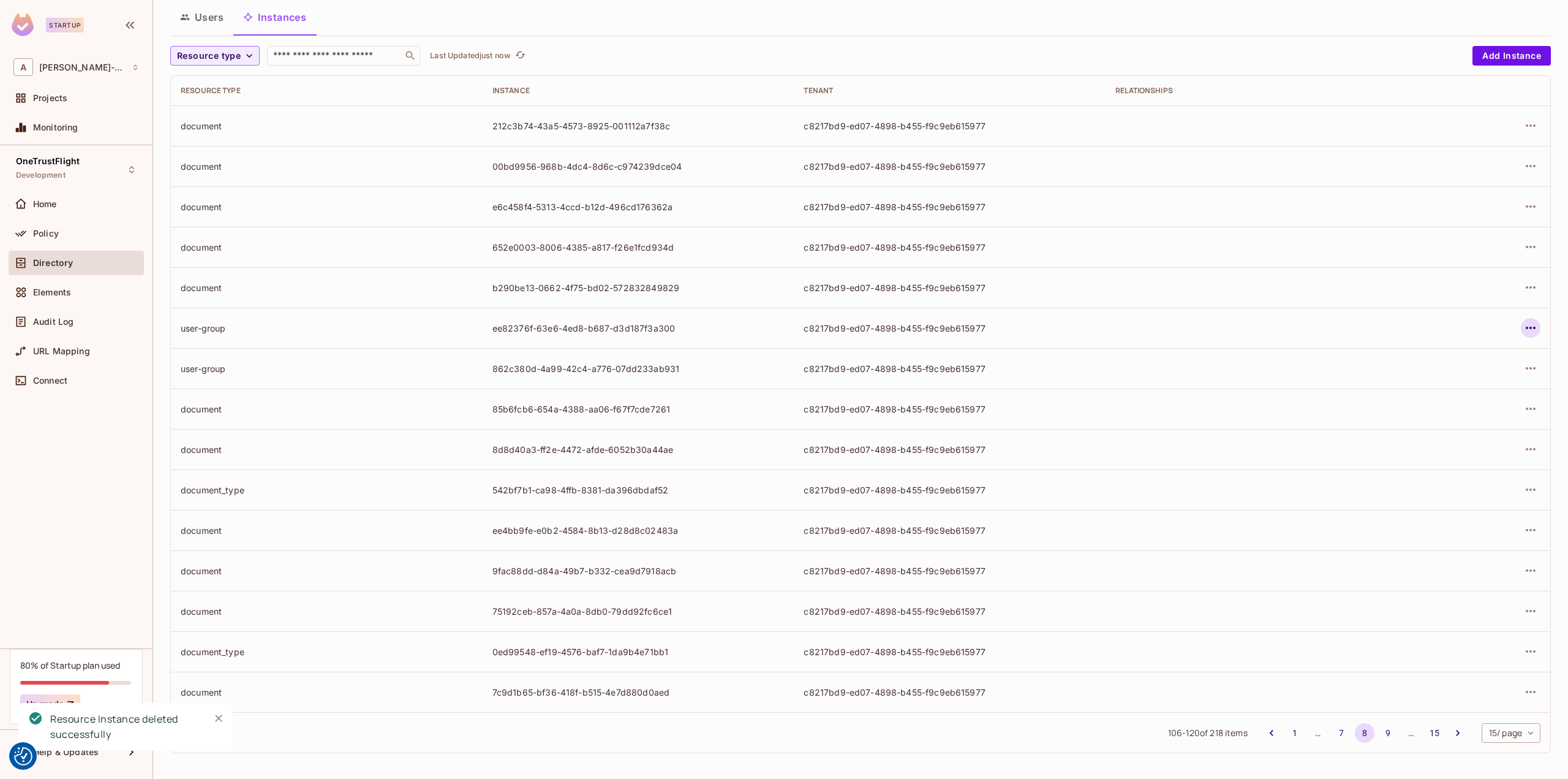
click at [1526, 328] on icon "button" at bounding box center [1530, 328] width 10 height 3
click at [1456, 406] on div "Delete Resource Instance" at bounding box center [1455, 410] width 106 height 13
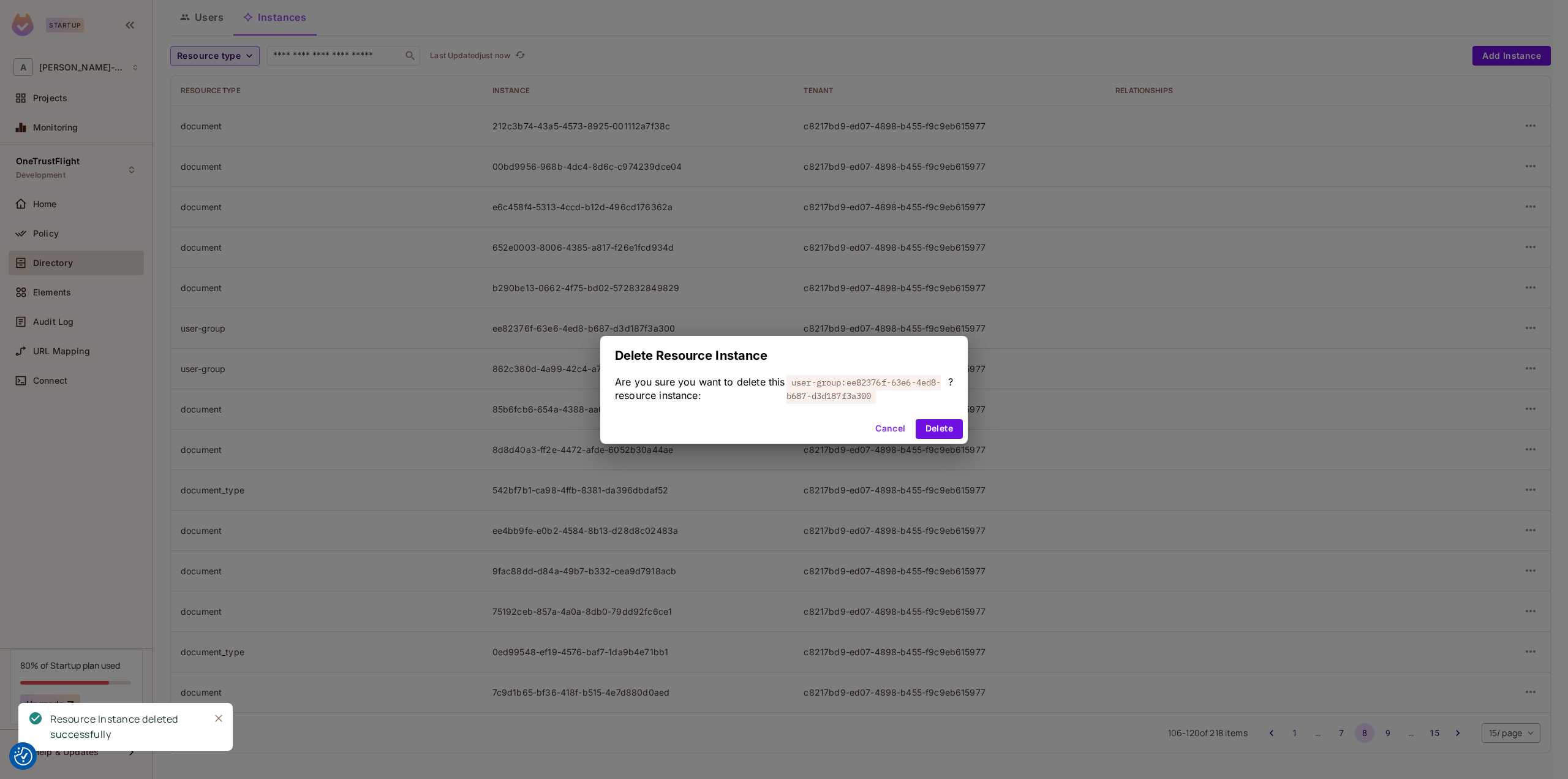
click at [940, 430] on button "Delete" at bounding box center [939, 429] width 47 height 20
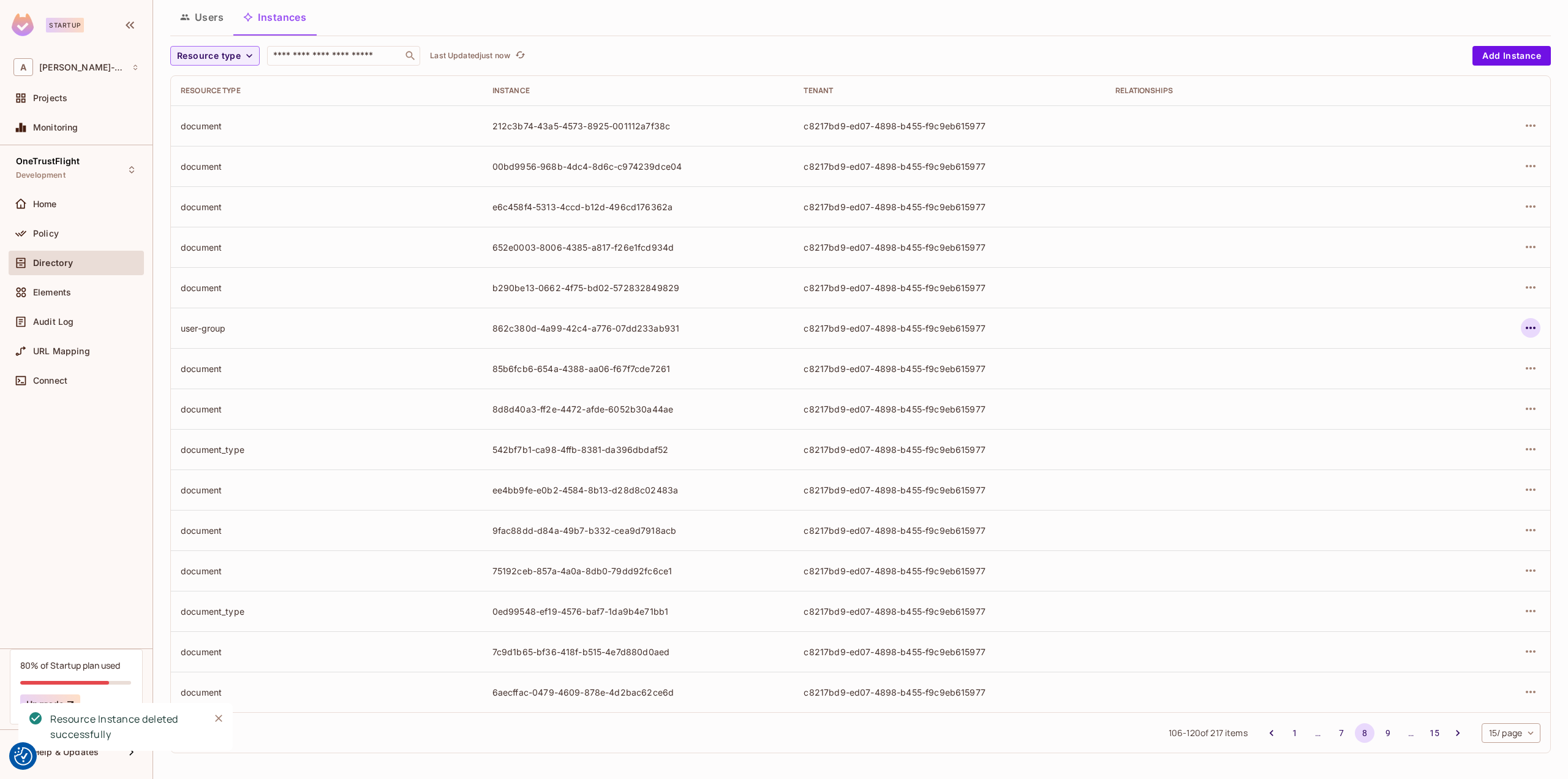
click at [1532, 327] on td at bounding box center [1483, 328] width 133 height 41
click at [1523, 325] on icon "button" at bounding box center [1530, 328] width 14 height 14
click at [1444, 419] on span "Delete Resource Instance" at bounding box center [1454, 410] width 113 height 20
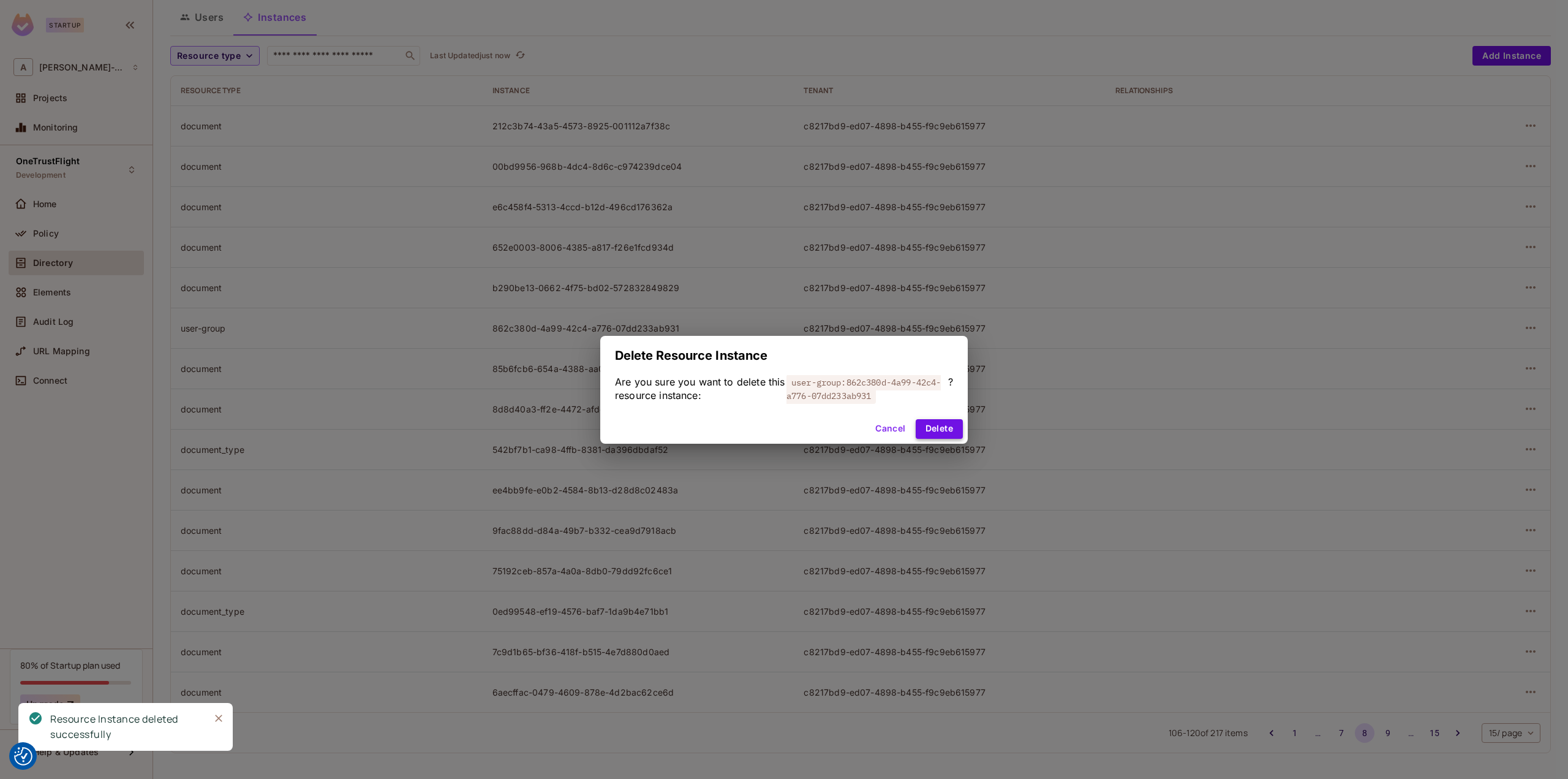
drag, startPoint x: 926, startPoint y: 427, endPoint x: 953, endPoint y: 421, distance: 27.7
click at [927, 426] on button "Delete" at bounding box center [939, 429] width 47 height 20
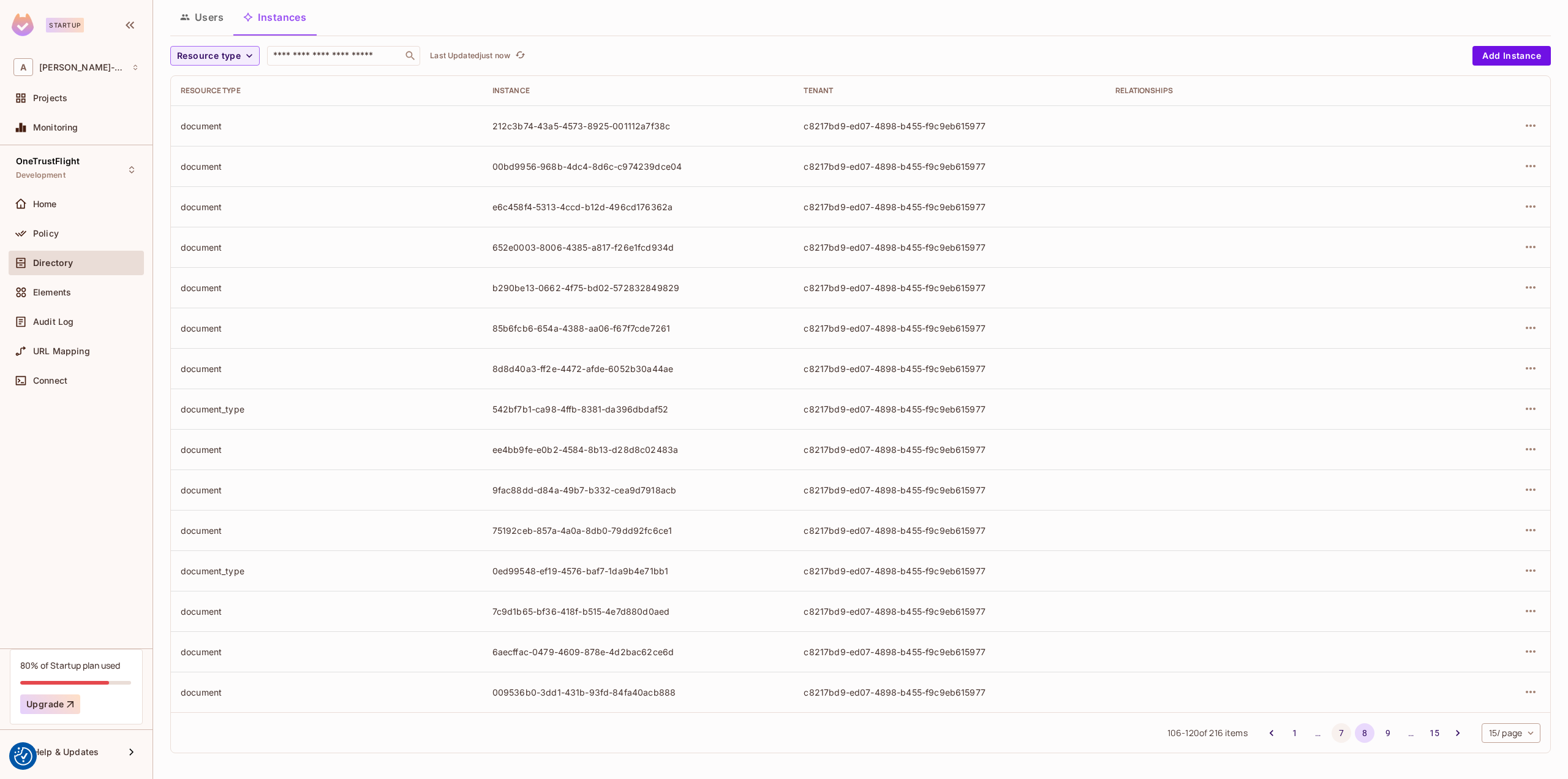
click at [1331, 735] on button "7" at bounding box center [1341, 733] width 20 height 20
click at [1523, 609] on icon "button" at bounding box center [1530, 611] width 14 height 14
click at [1422, 695] on div "Delete Resource Instance" at bounding box center [1455, 693] width 106 height 13
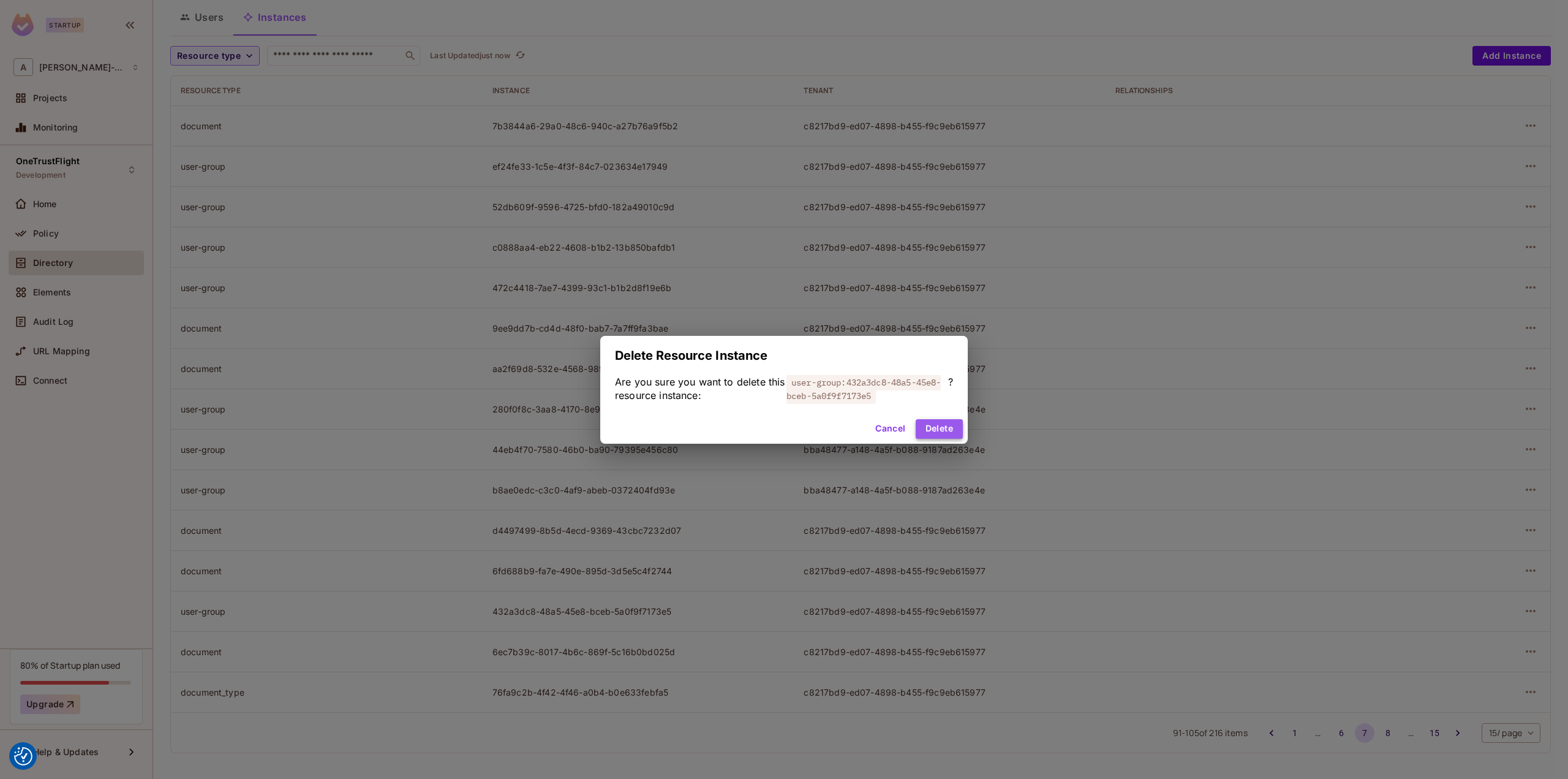
click at [940, 434] on button "Delete" at bounding box center [939, 429] width 47 height 20
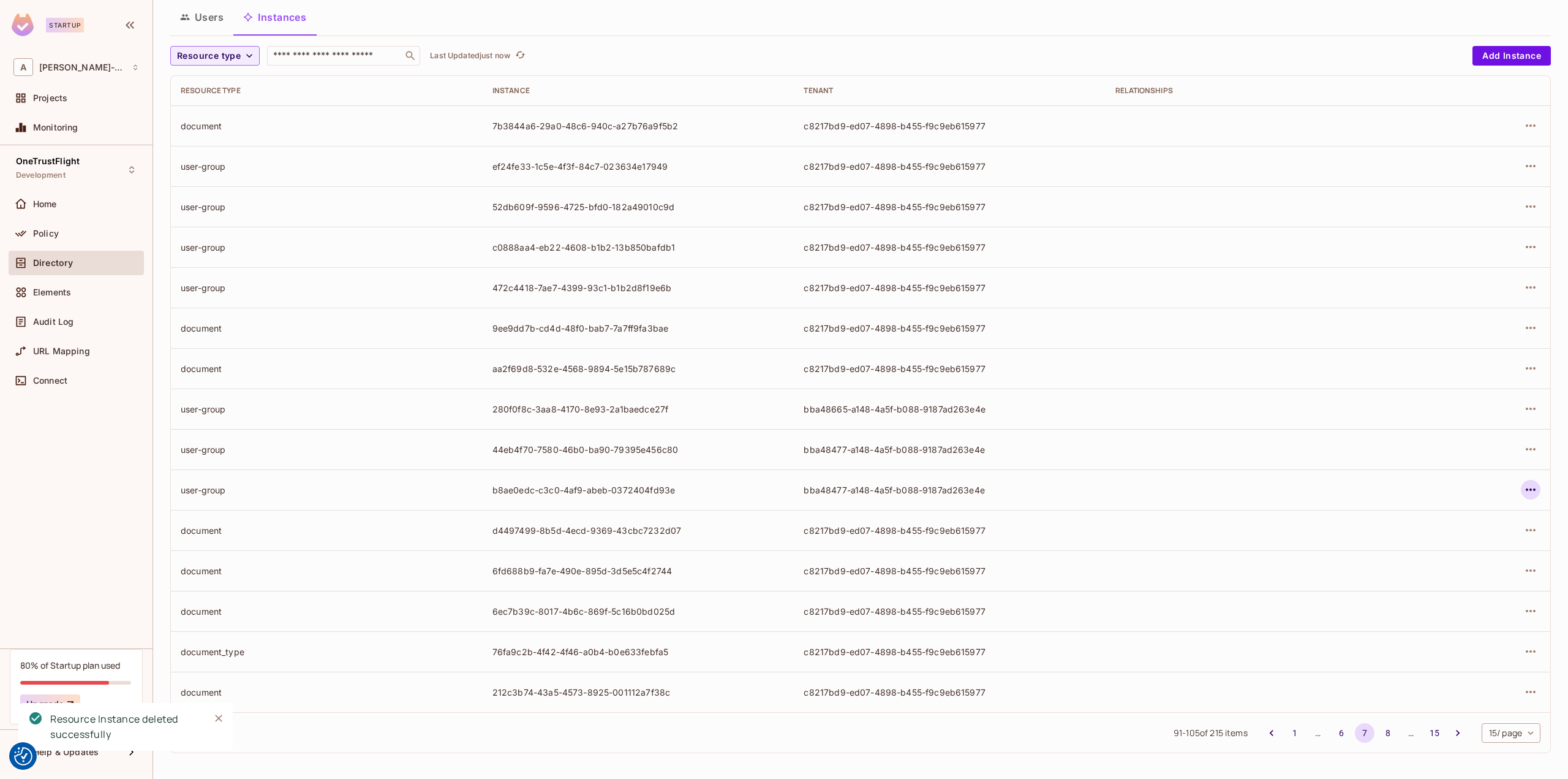
click at [1523, 494] on icon "button" at bounding box center [1530, 489] width 14 height 14
click at [1437, 568] on div "Delete Resource Instance" at bounding box center [1455, 571] width 106 height 13
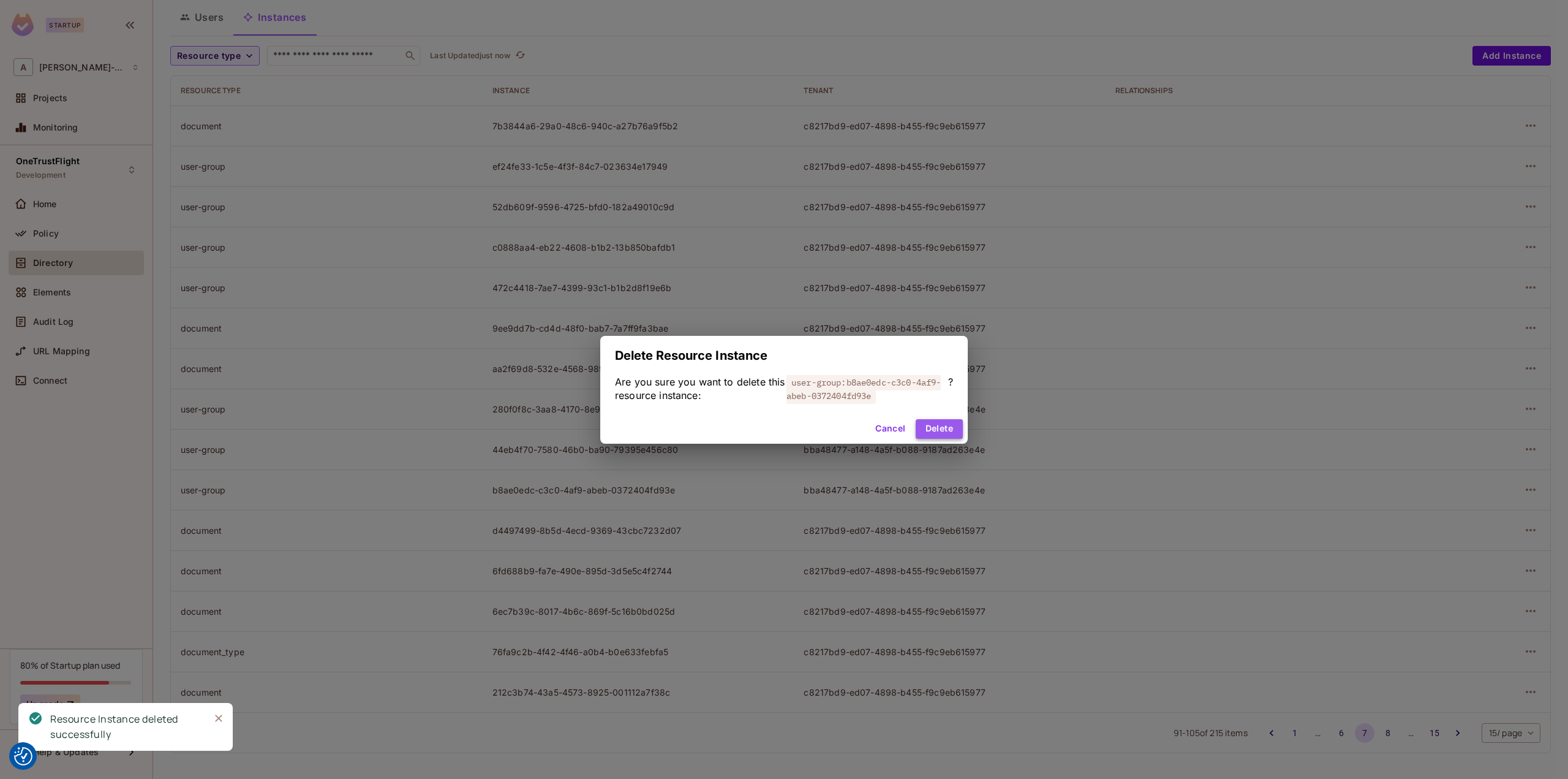
click at [941, 431] on button "Delete" at bounding box center [939, 429] width 47 height 20
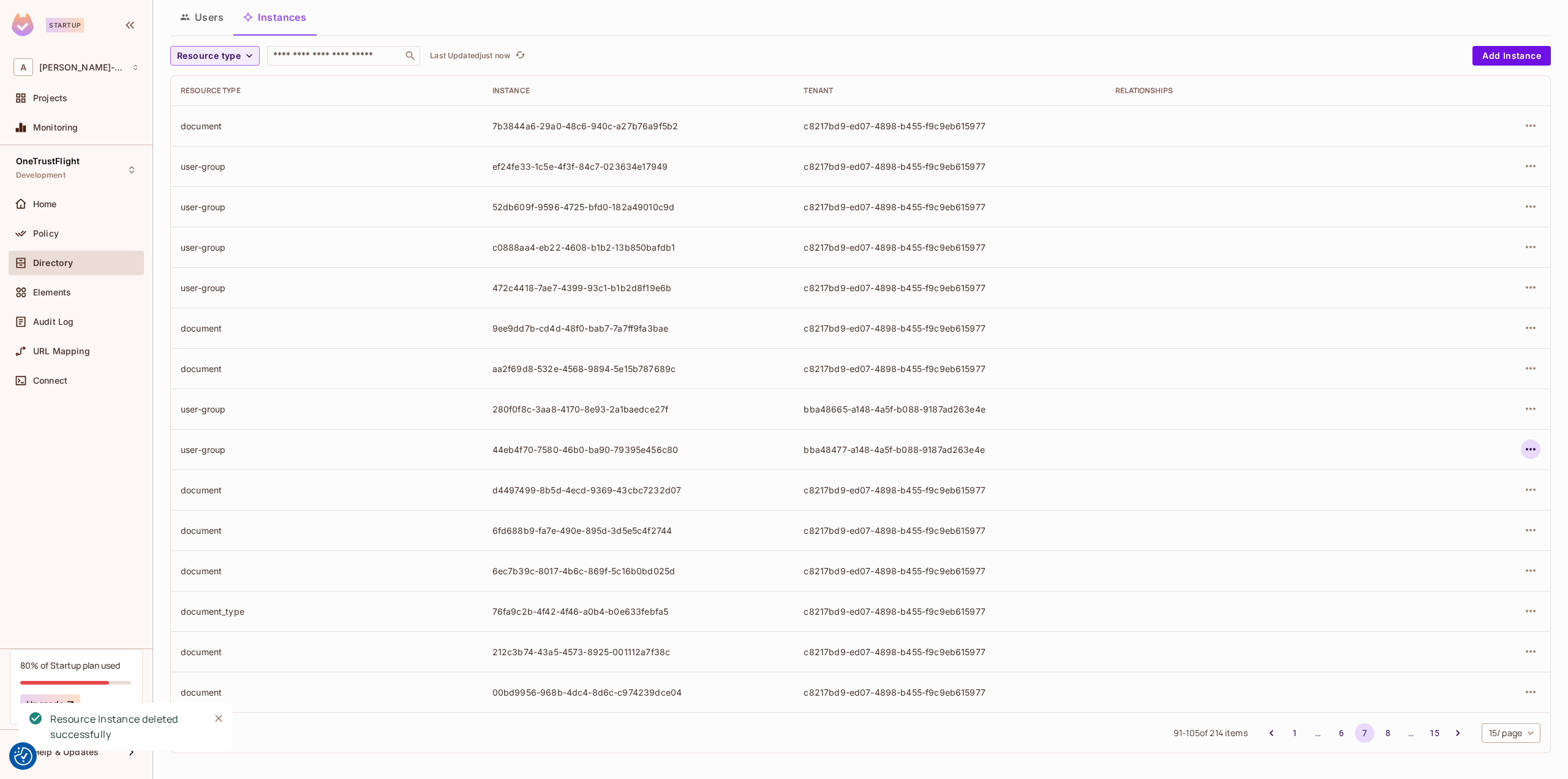
click at [1524, 447] on icon "button" at bounding box center [1530, 449] width 14 height 14
click at [1432, 535] on div "Delete Resource Instance" at bounding box center [1455, 530] width 106 height 13
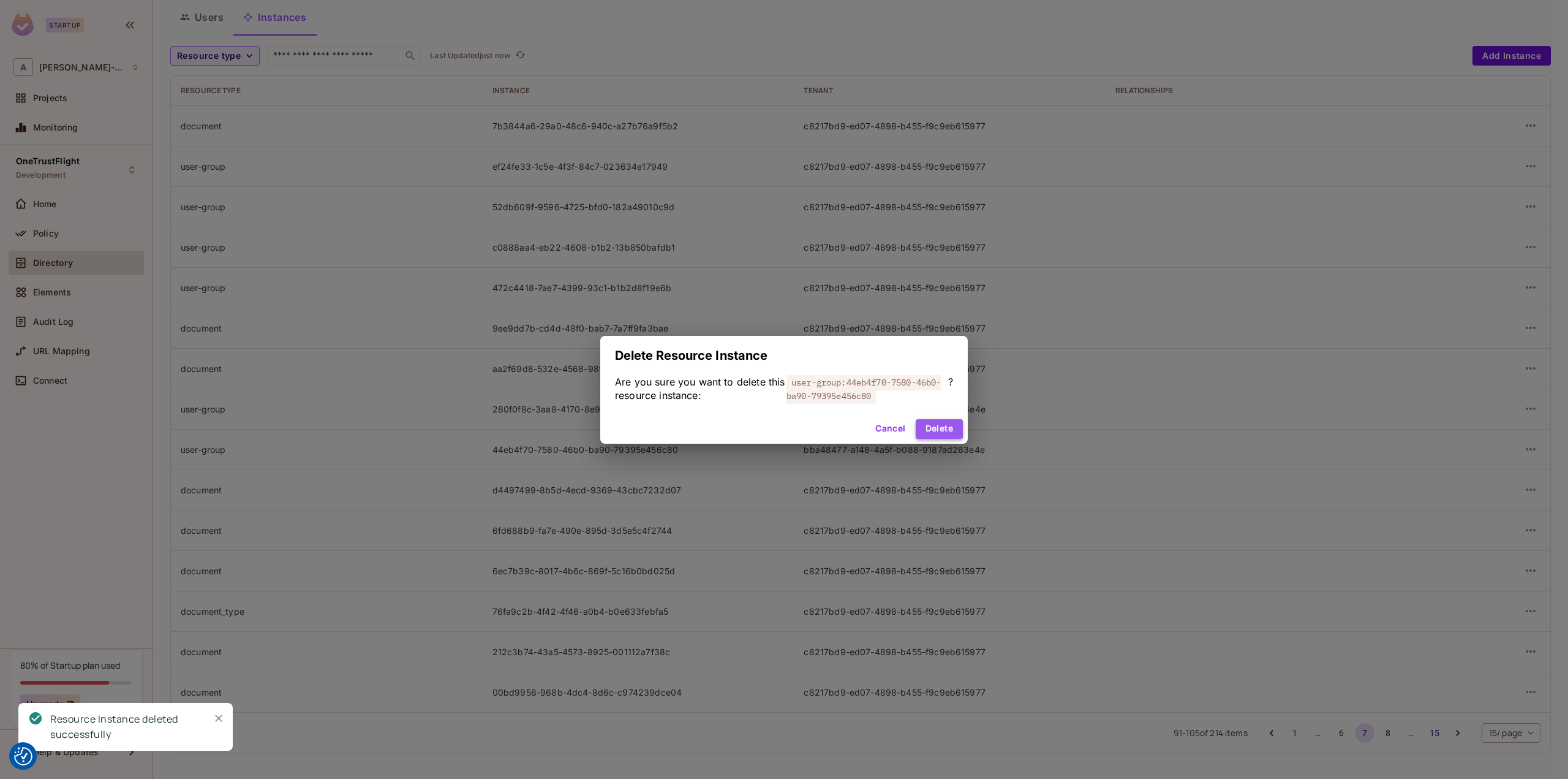
click at [939, 433] on button "Delete" at bounding box center [939, 429] width 47 height 20
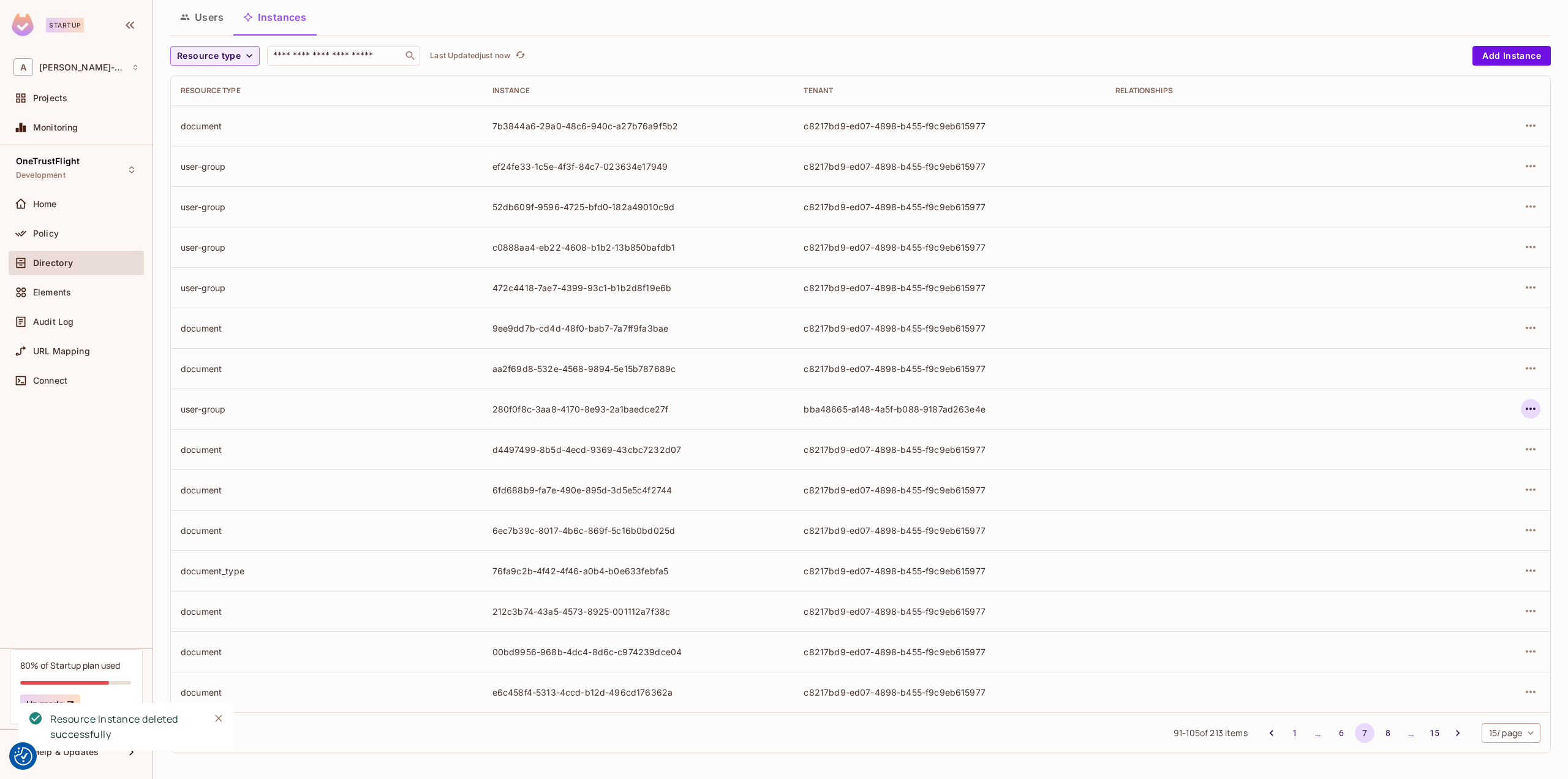
click at [1524, 410] on icon "button" at bounding box center [1530, 409] width 14 height 14
click at [1443, 487] on div "Delete Resource Instance" at bounding box center [1455, 490] width 106 height 13
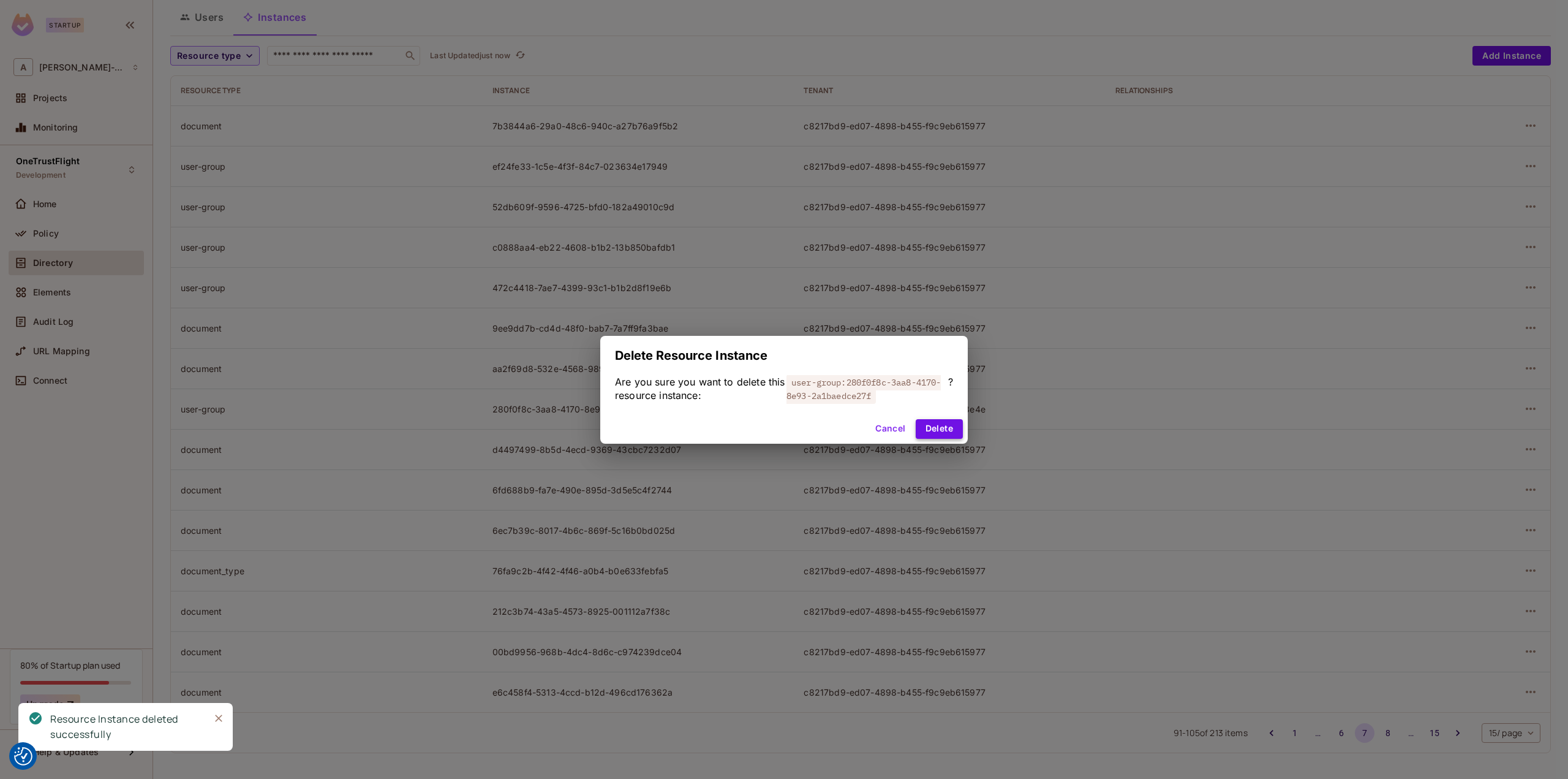
click at [943, 423] on button "Delete" at bounding box center [939, 429] width 47 height 20
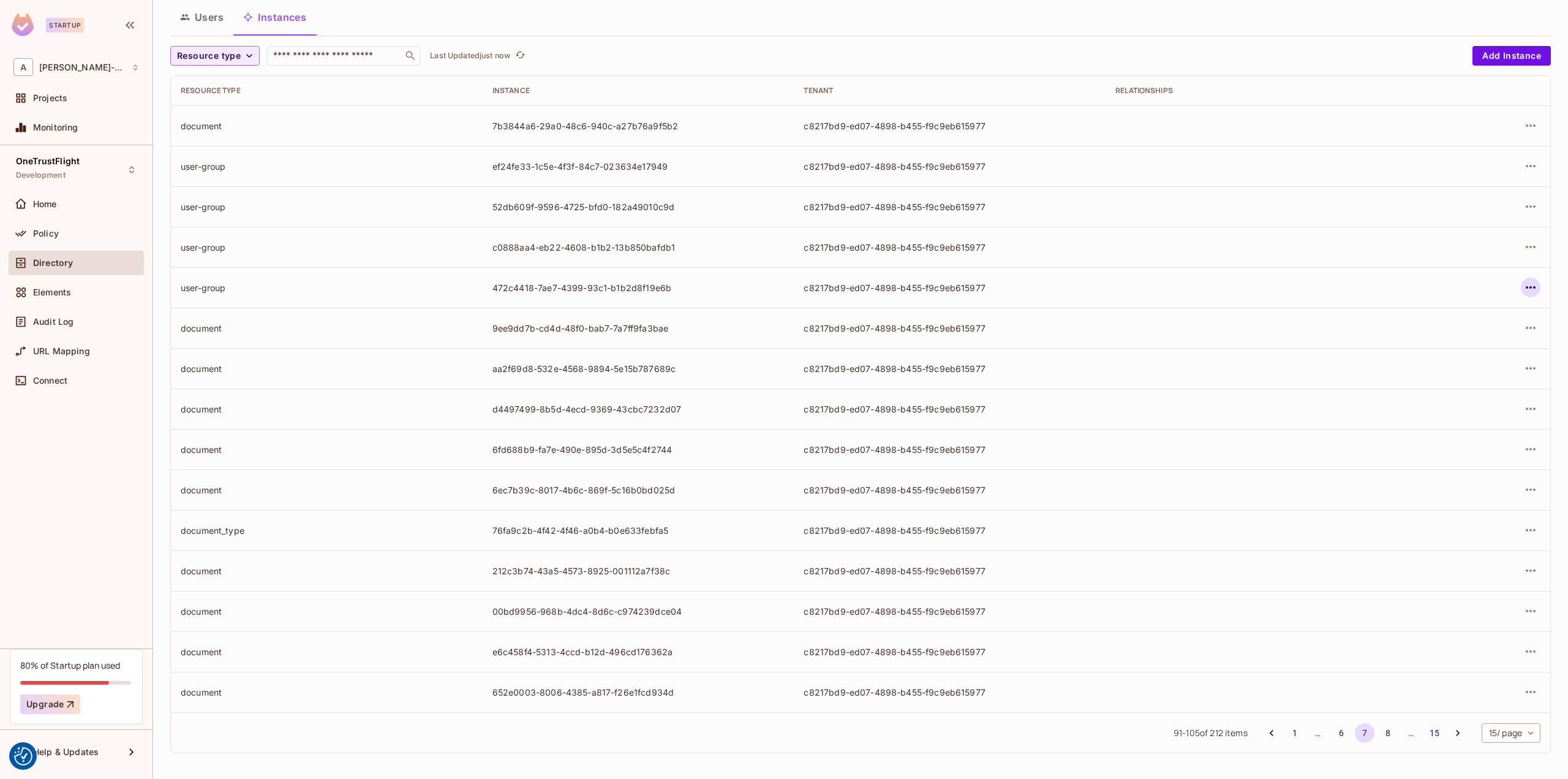
click at [1526, 292] on icon "button" at bounding box center [1530, 287] width 14 height 14
click at [1440, 365] on div "Delete Resource Instance" at bounding box center [1455, 369] width 106 height 13
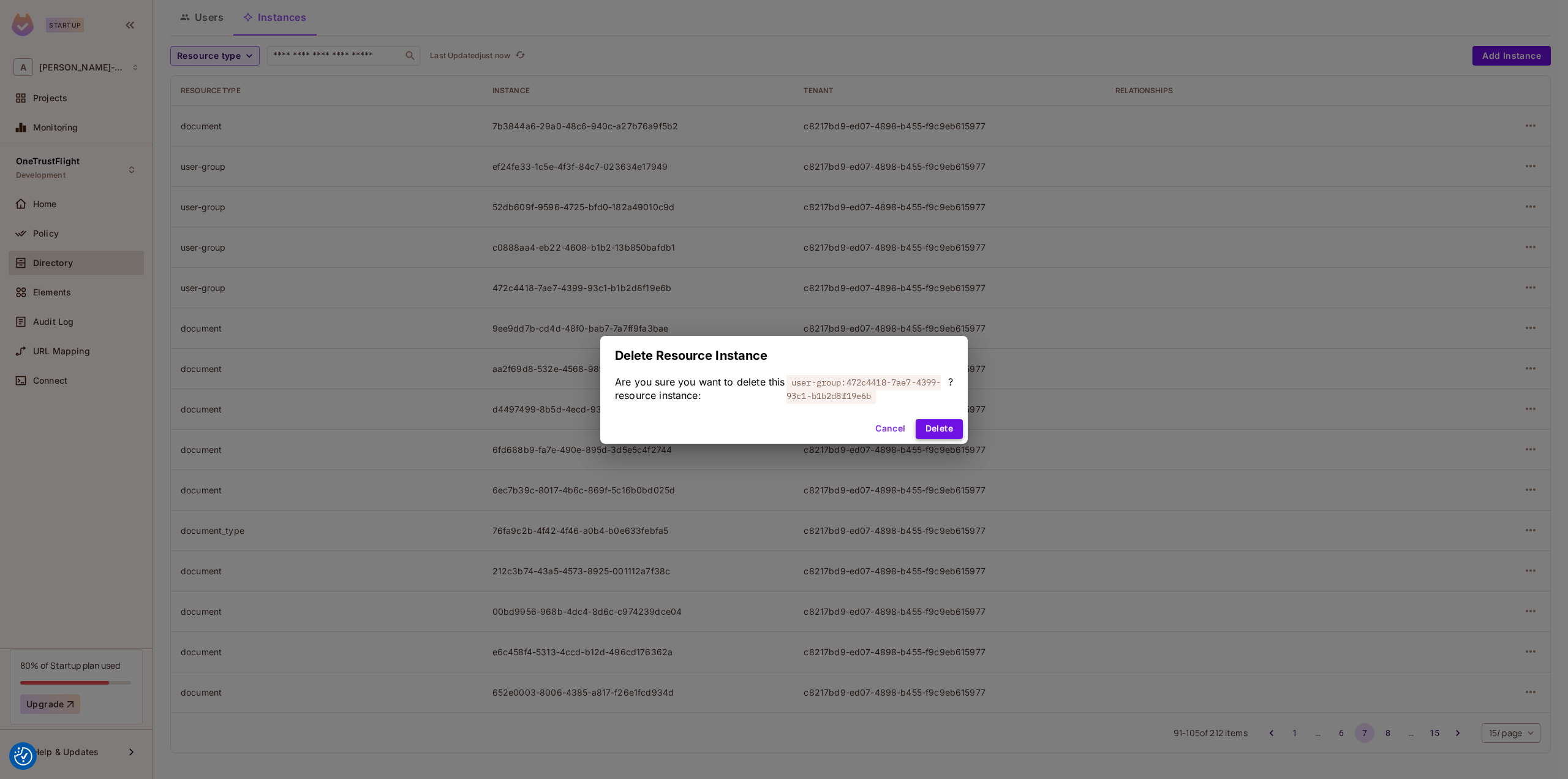
click at [940, 428] on button "Delete" at bounding box center [939, 429] width 47 height 20
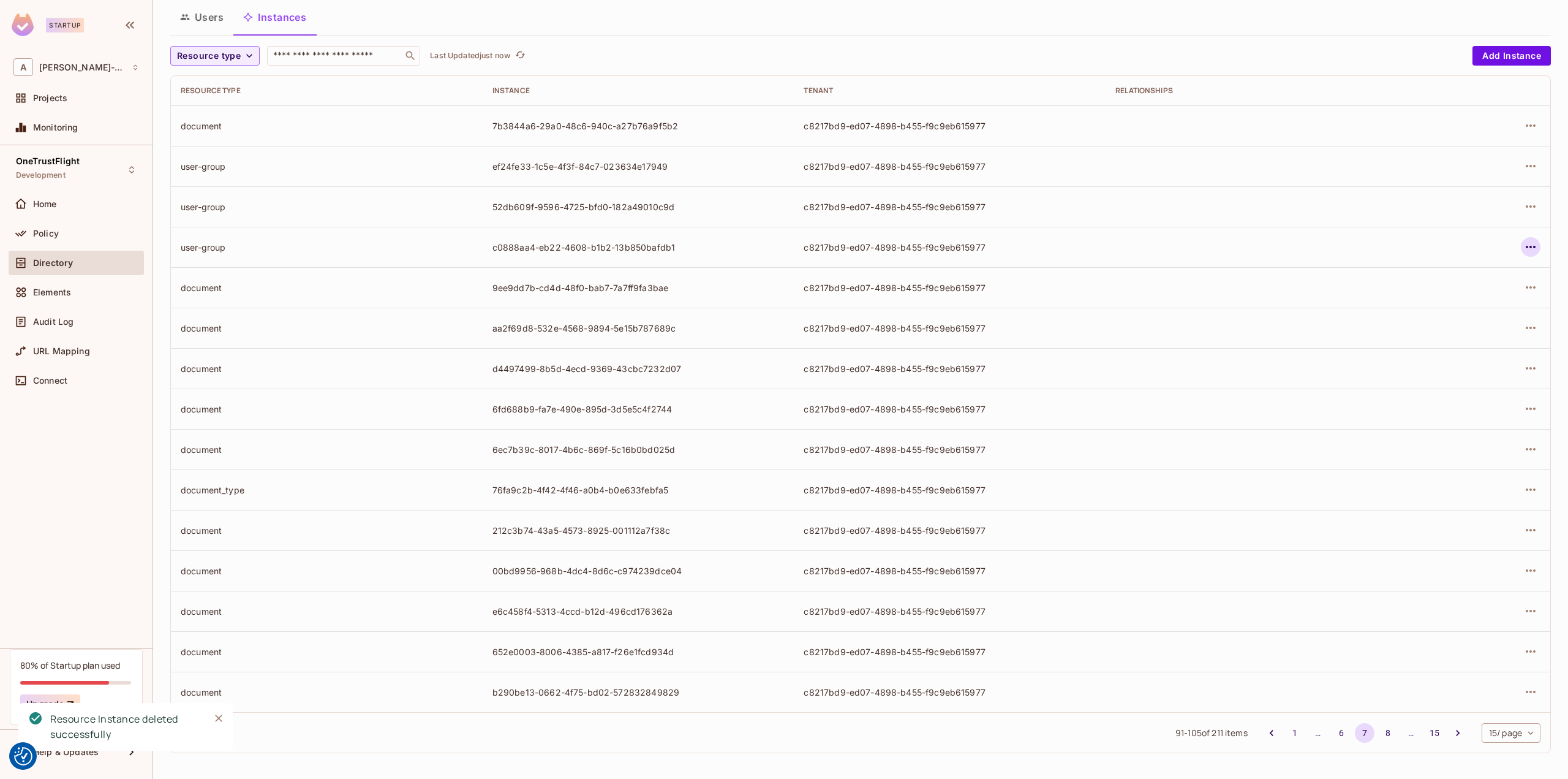
click at [1523, 245] on icon "button" at bounding box center [1530, 247] width 14 height 14
click at [1412, 328] on div "Delete Resource Instance" at bounding box center [1455, 329] width 106 height 13
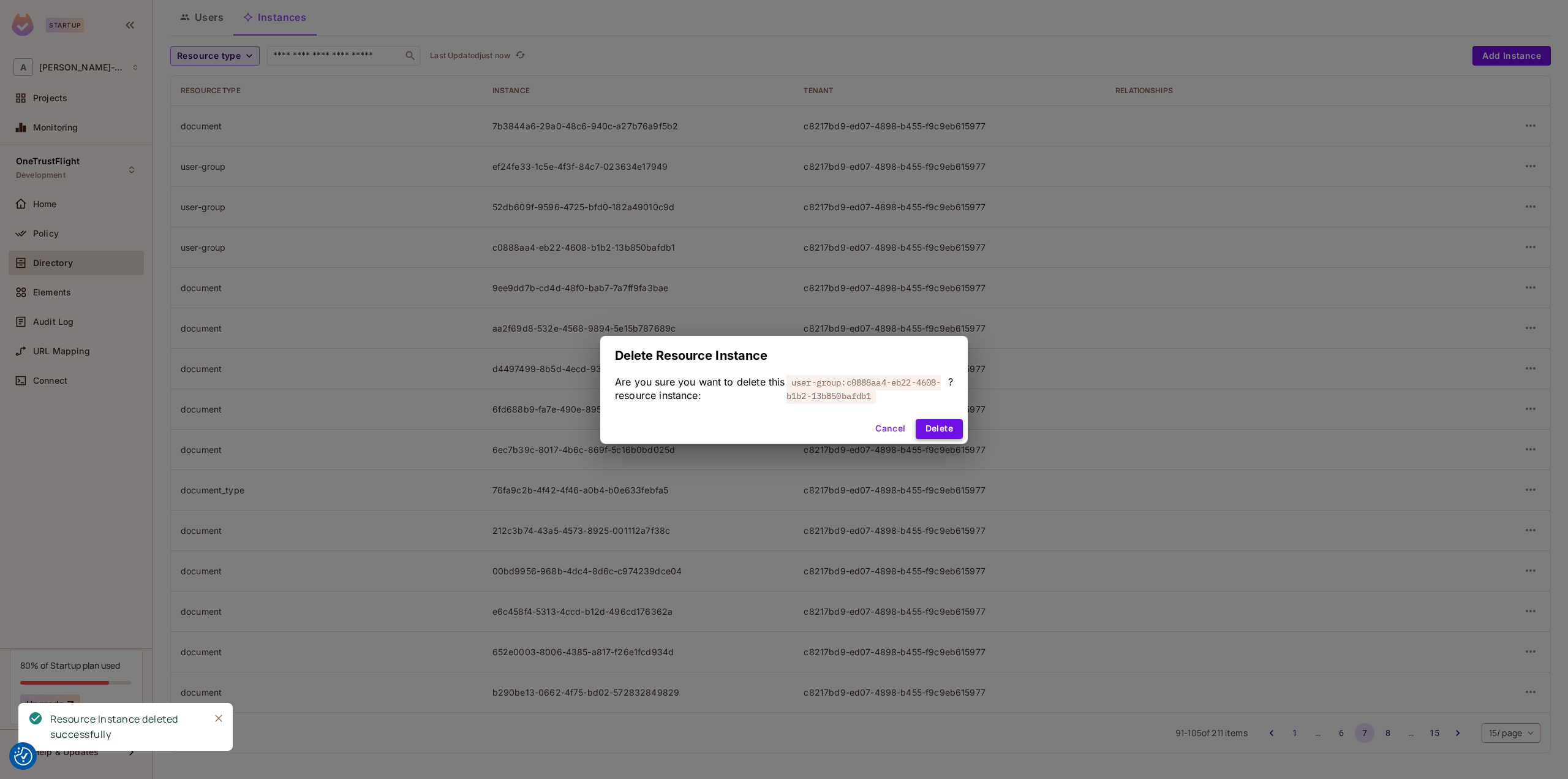
click at [930, 422] on button "Delete" at bounding box center [939, 429] width 47 height 20
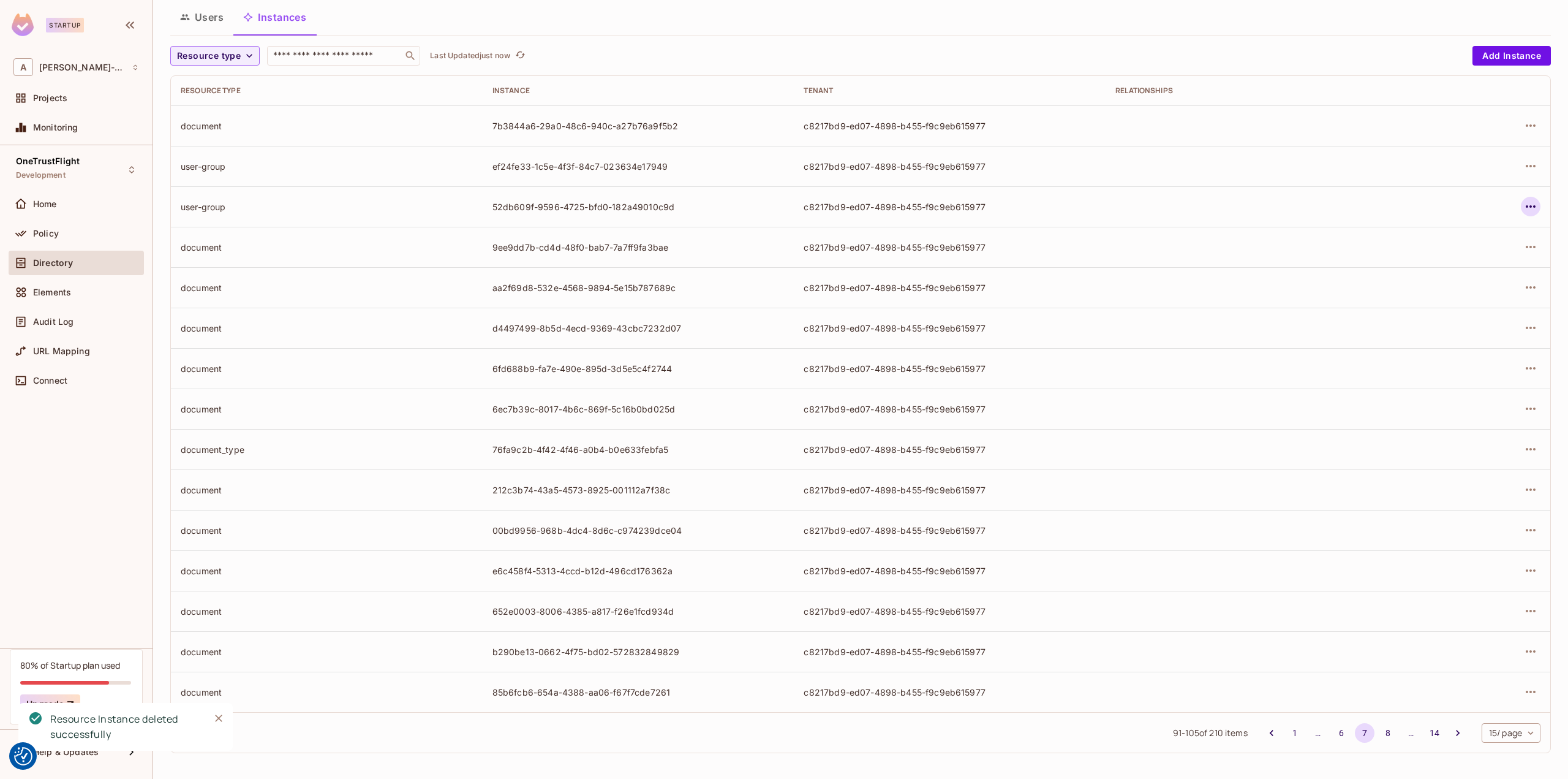
click at [1525, 208] on icon "button" at bounding box center [1530, 206] width 14 height 14
click at [1455, 298] on li "Delete Resource Instance" at bounding box center [1443, 288] width 154 height 27
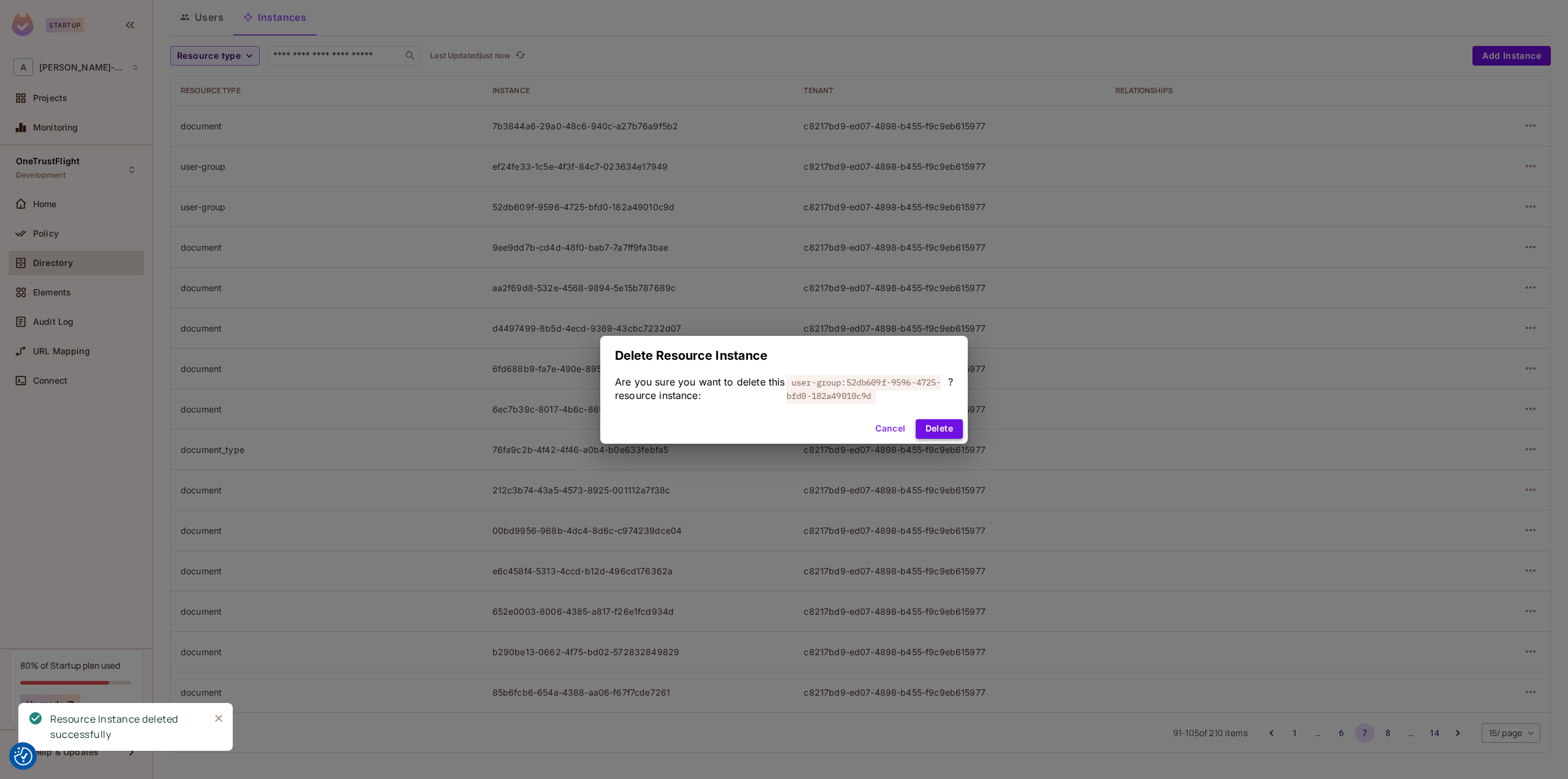
click at [930, 433] on button "Delete" at bounding box center [939, 429] width 47 height 20
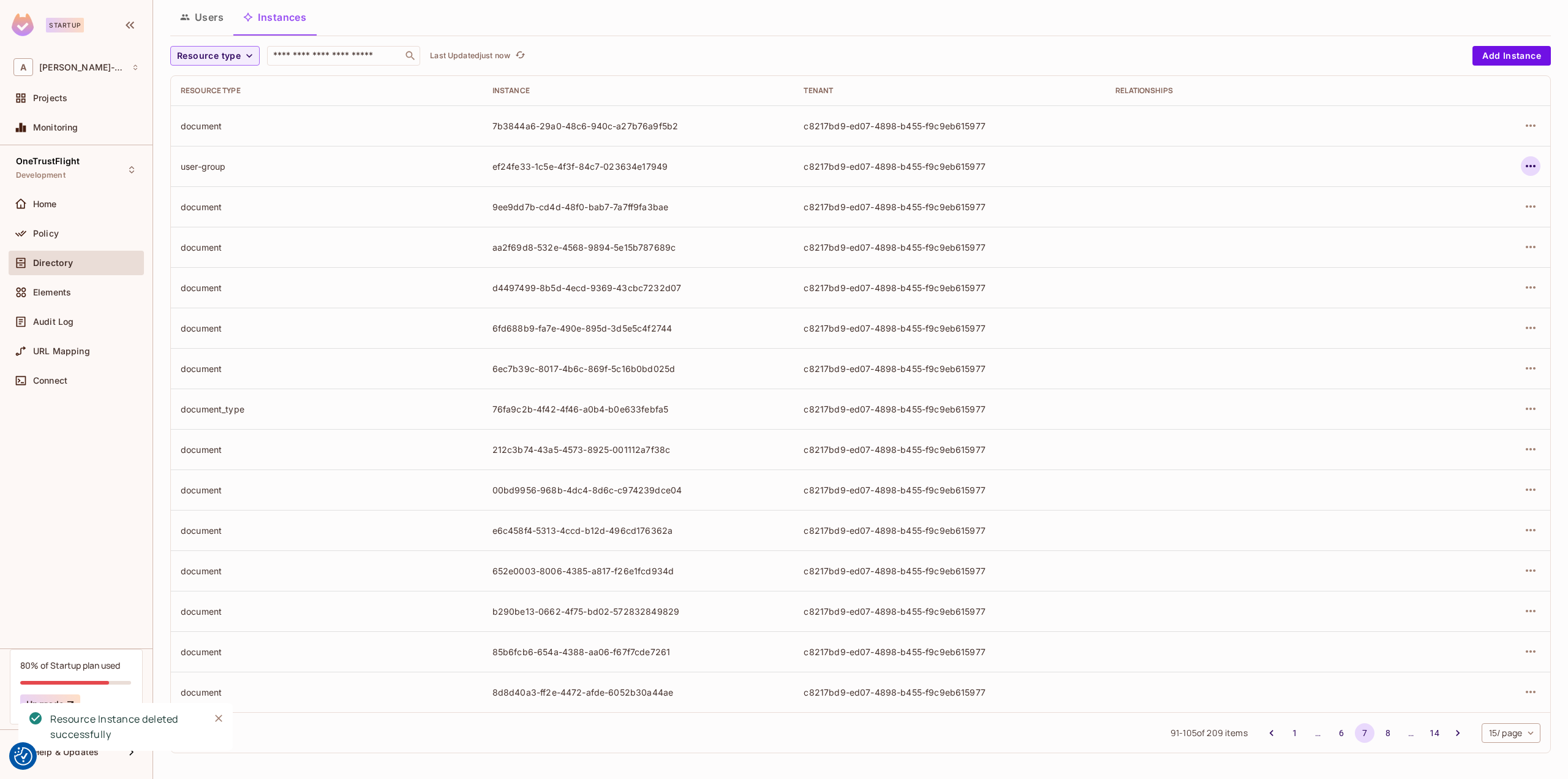
drag, startPoint x: 1510, startPoint y: 162, endPoint x: 1518, endPoint y: 164, distance: 8.2
click at [1512, 162] on div at bounding box center [1483, 166] width 113 height 20
click at [1520, 175] on button "button" at bounding box center [1530, 166] width 20 height 20
click at [1420, 249] on div "Delete Resource Instance" at bounding box center [1455, 248] width 106 height 13
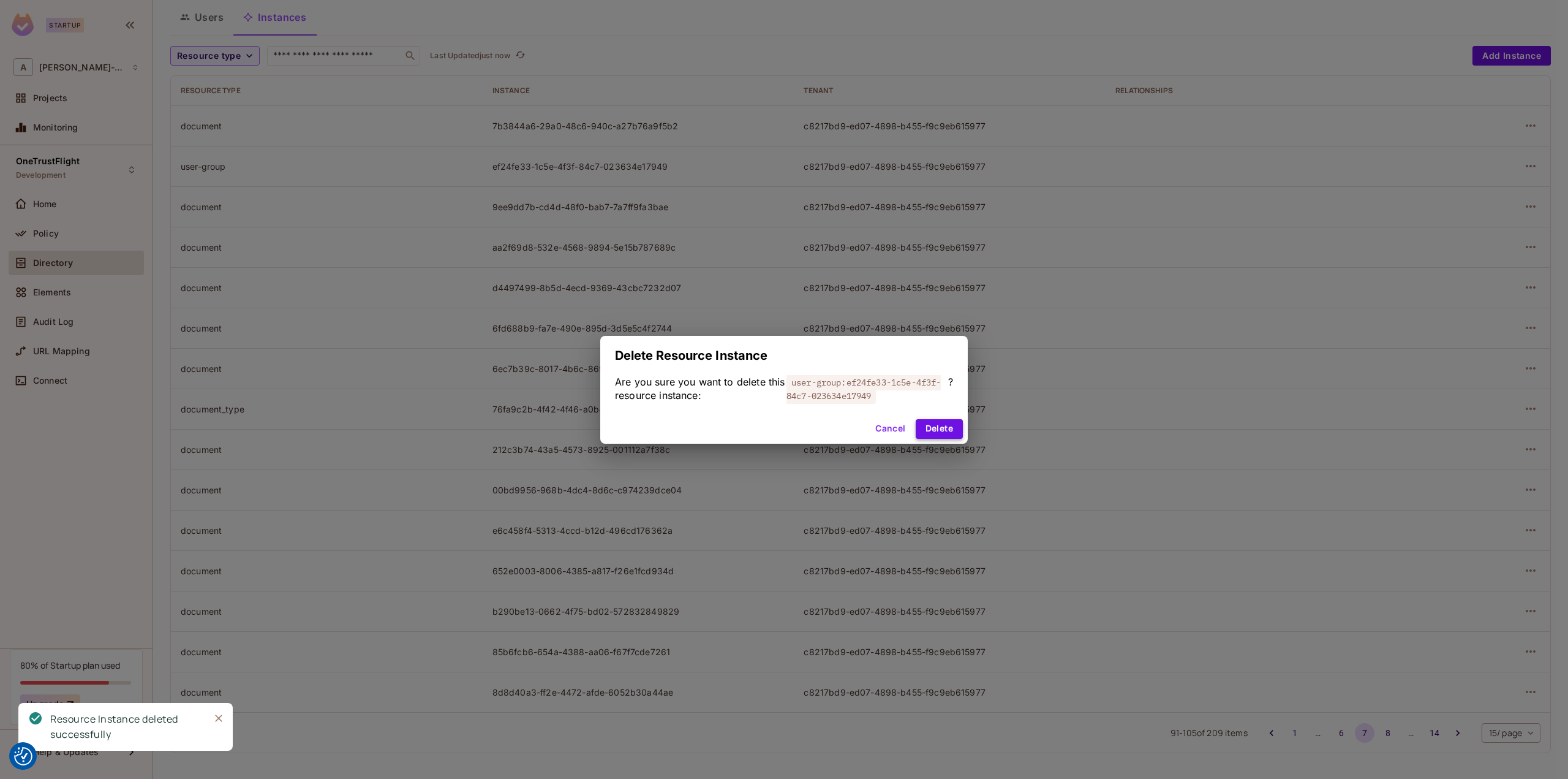
click at [958, 423] on button "Delete" at bounding box center [939, 429] width 47 height 20
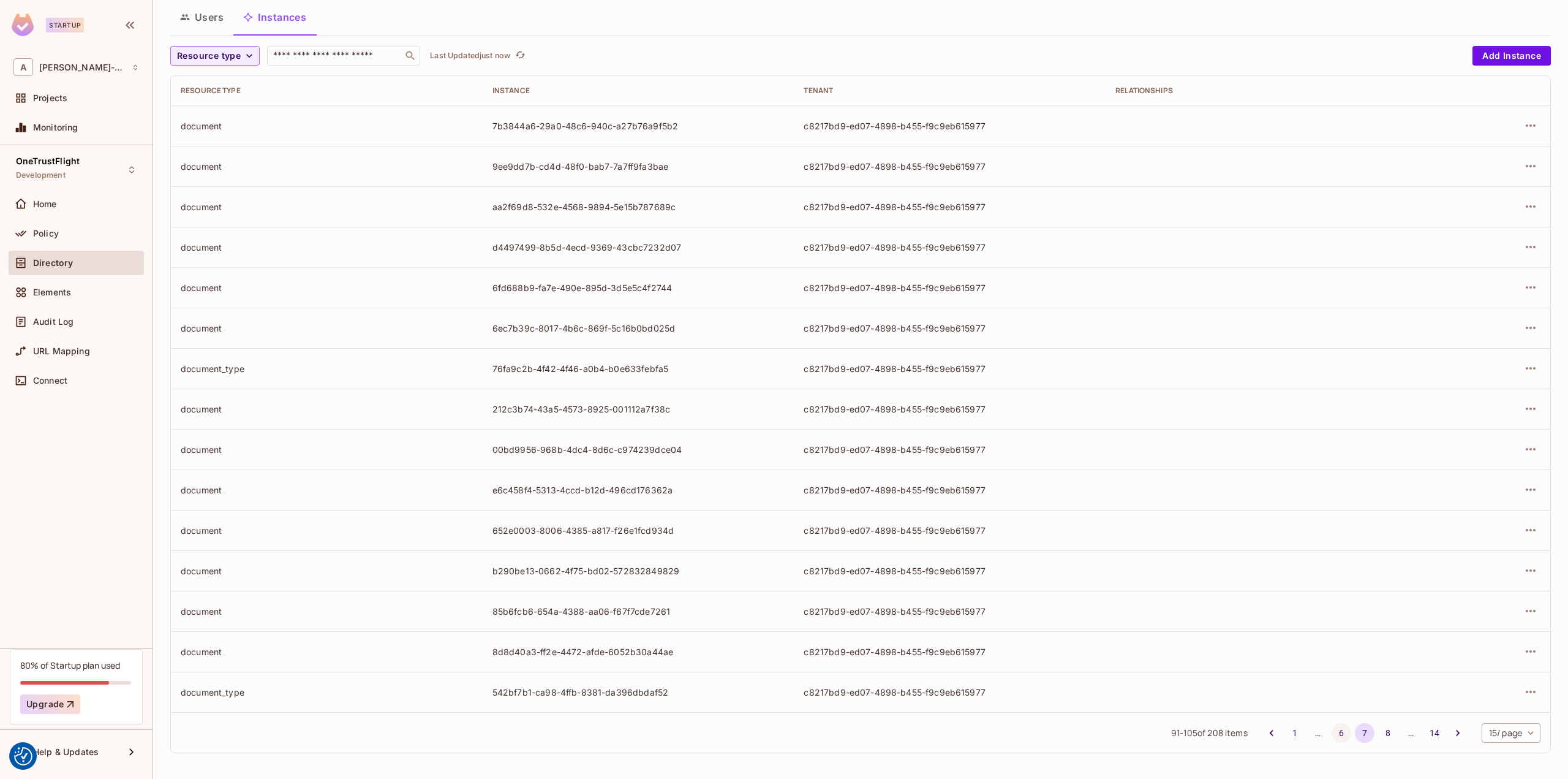
click at [1331, 731] on button "6" at bounding box center [1341, 733] width 20 height 20
click at [1520, 690] on button "button" at bounding box center [1530, 692] width 20 height 20
click at [1425, 754] on div "Delete Resource Instance" at bounding box center [1455, 751] width 106 height 13
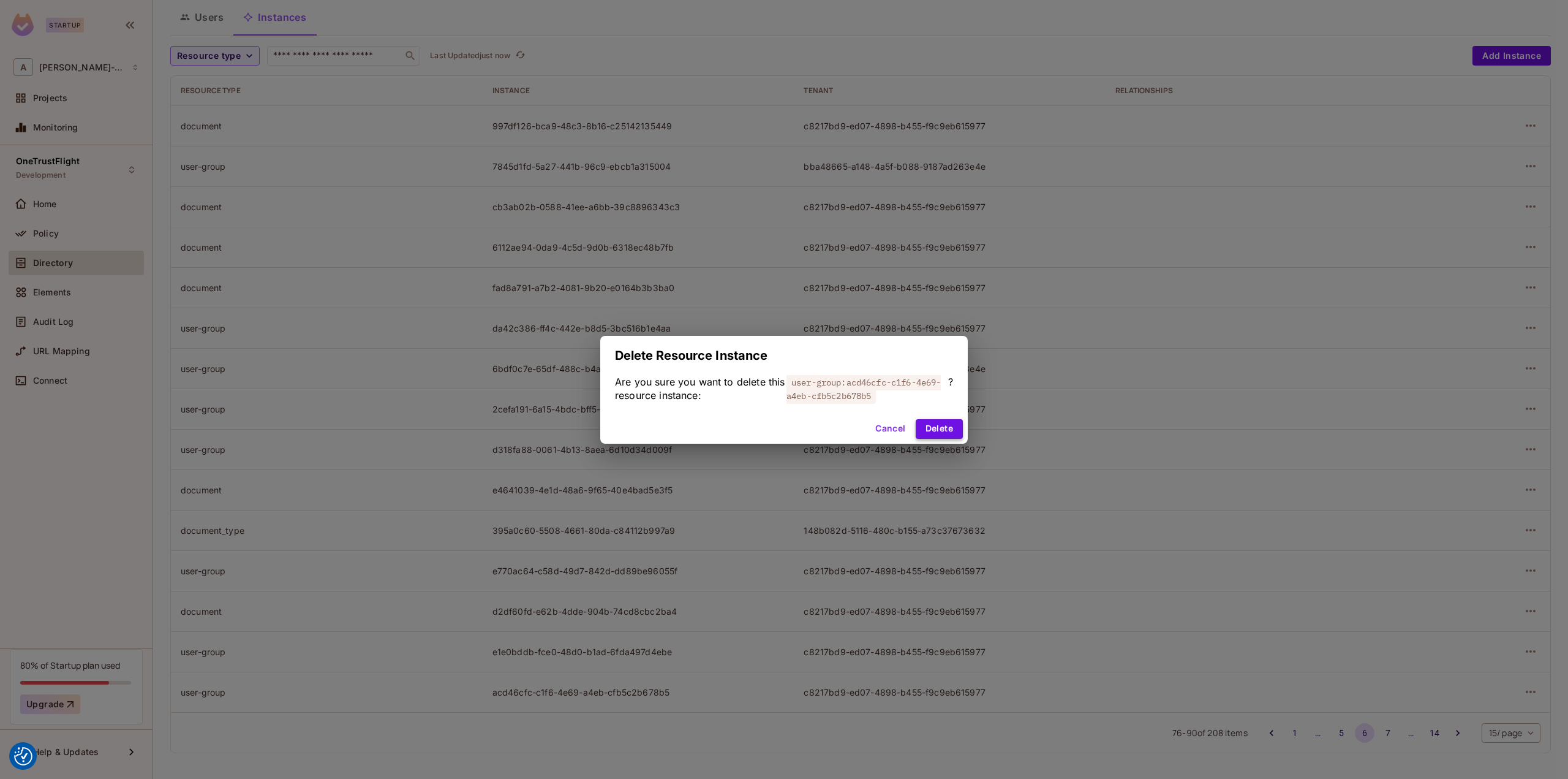
click at [926, 431] on button "Delete" at bounding box center [939, 429] width 47 height 20
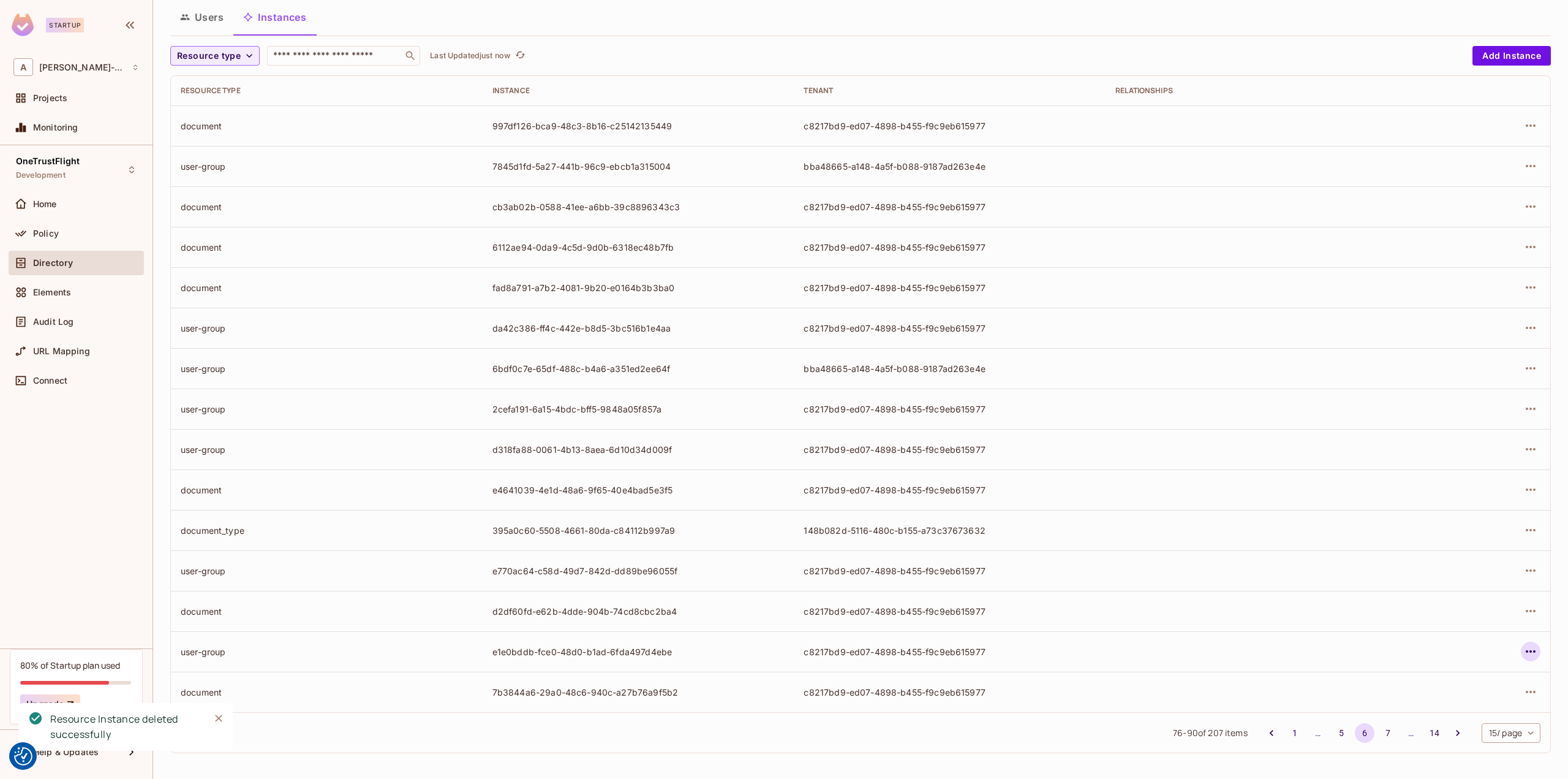
click at [1523, 647] on icon "button" at bounding box center [1530, 651] width 14 height 14
click at [1422, 739] on span "Delete Resource Instance" at bounding box center [1454, 733] width 113 height 20
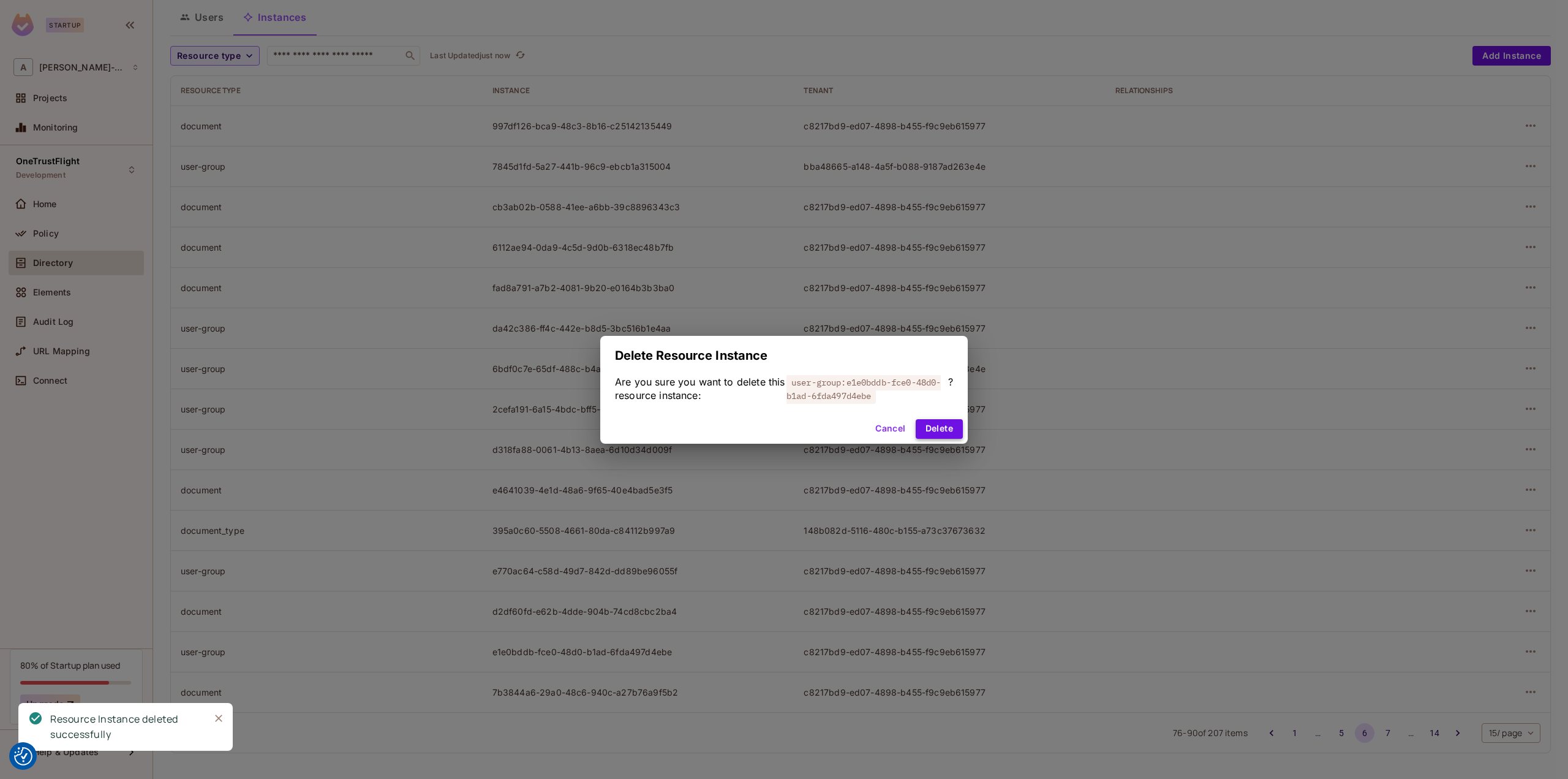
drag, startPoint x: 947, startPoint y: 429, endPoint x: 935, endPoint y: 430, distance: 12.0
click at [947, 429] on button "Delete" at bounding box center [939, 429] width 47 height 20
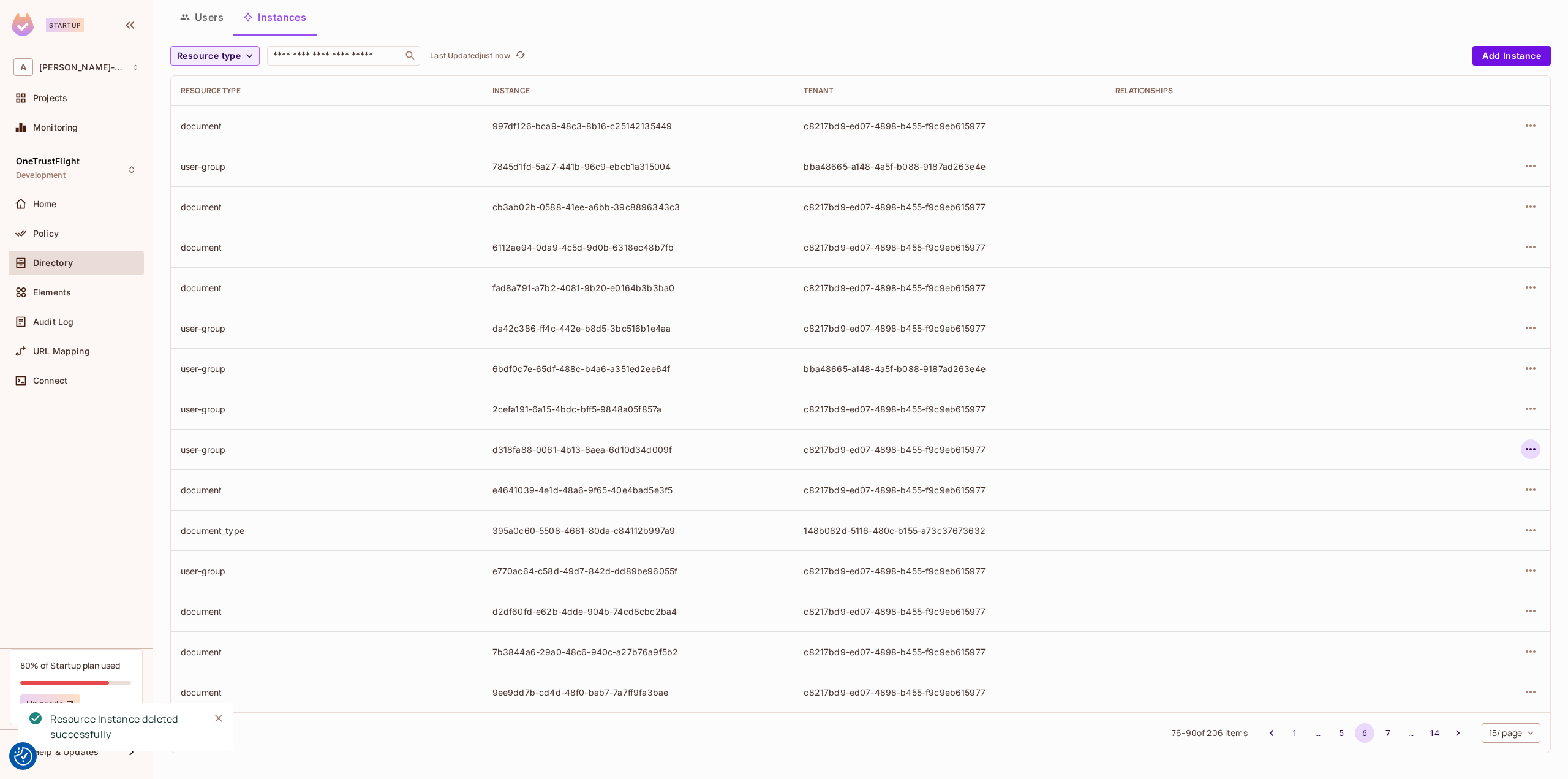
click at [1523, 449] on icon "button" at bounding box center [1530, 449] width 14 height 14
click at [1426, 530] on div "Delete Resource Instance" at bounding box center [1455, 530] width 106 height 13
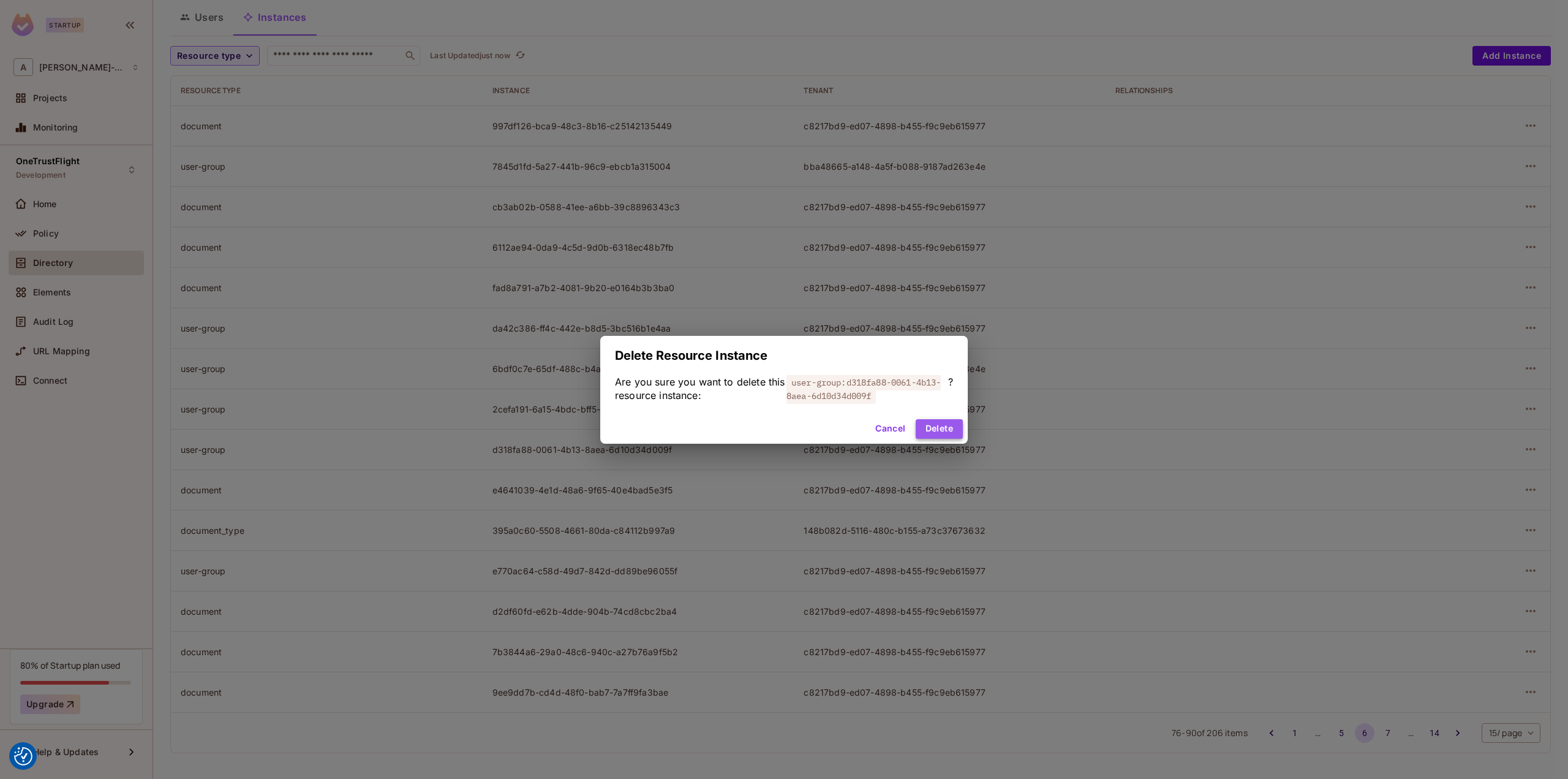
click at [937, 432] on button "Delete" at bounding box center [939, 429] width 47 height 20
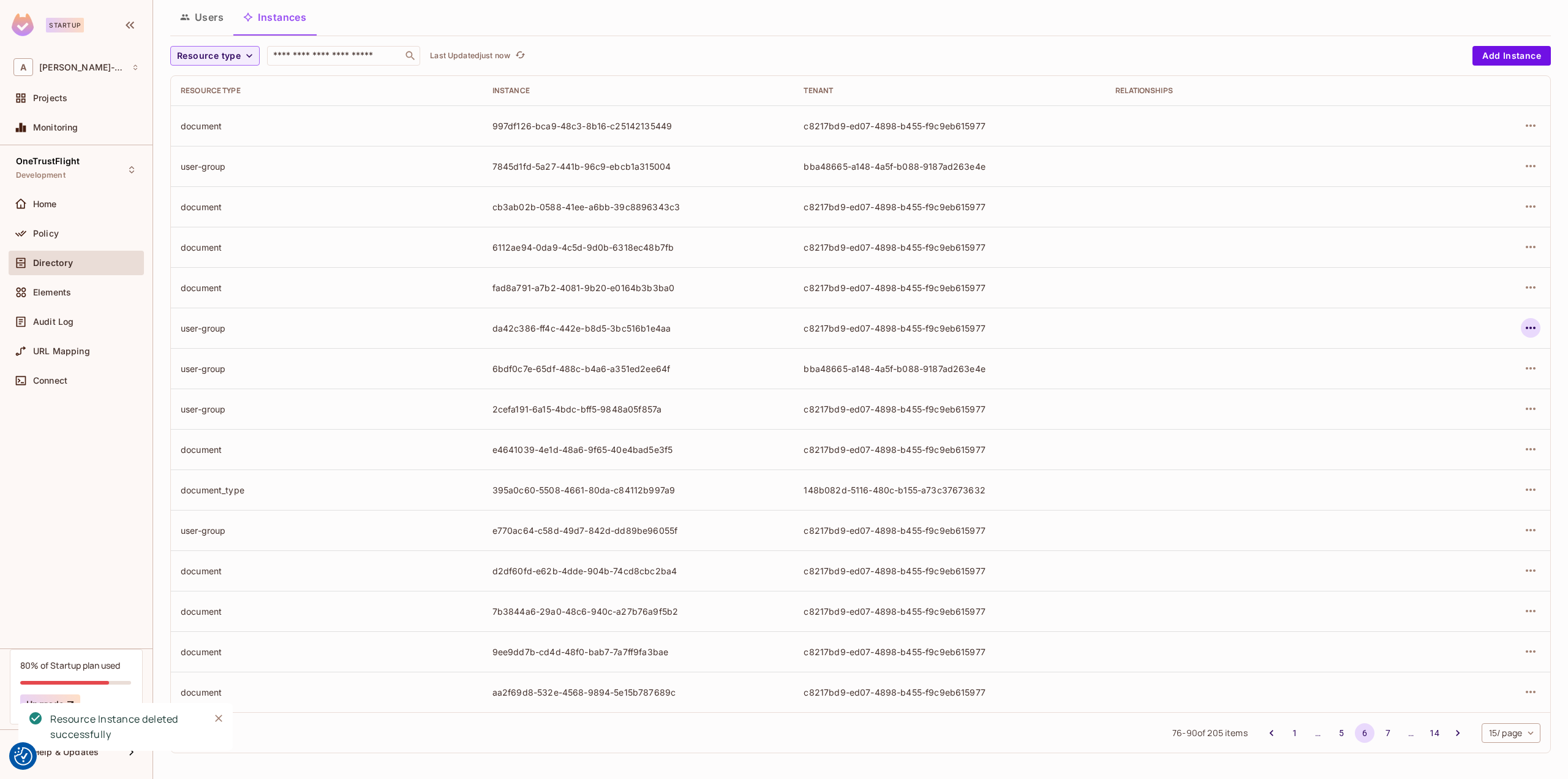
click at [1523, 323] on icon "button" at bounding box center [1530, 328] width 14 height 14
click at [1446, 407] on div "Delete Resource Instance" at bounding box center [1455, 410] width 106 height 13
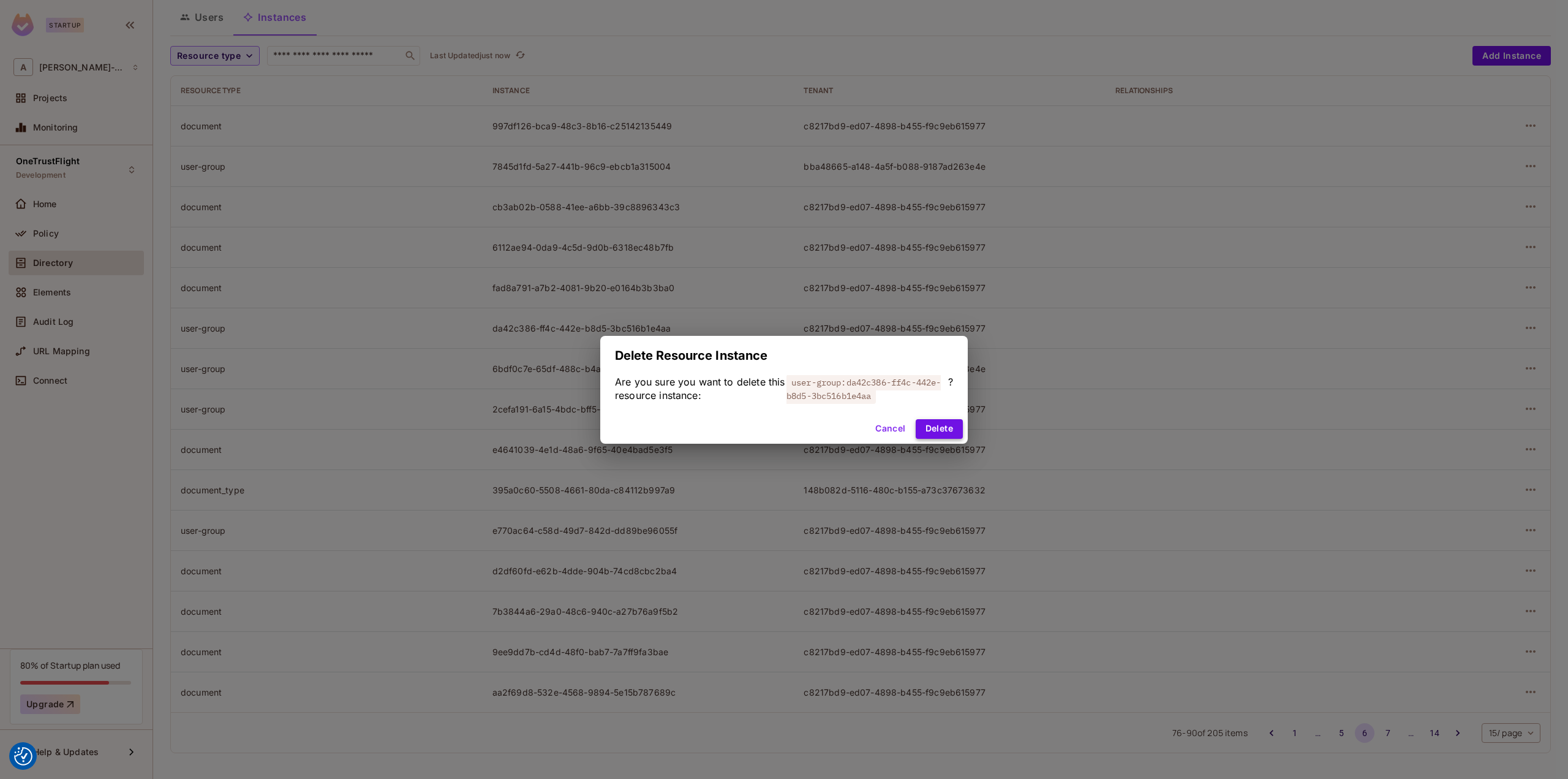
drag, startPoint x: 932, startPoint y: 425, endPoint x: 939, endPoint y: 430, distance: 8.6
click at [932, 426] on button "Delete" at bounding box center [939, 429] width 47 height 20
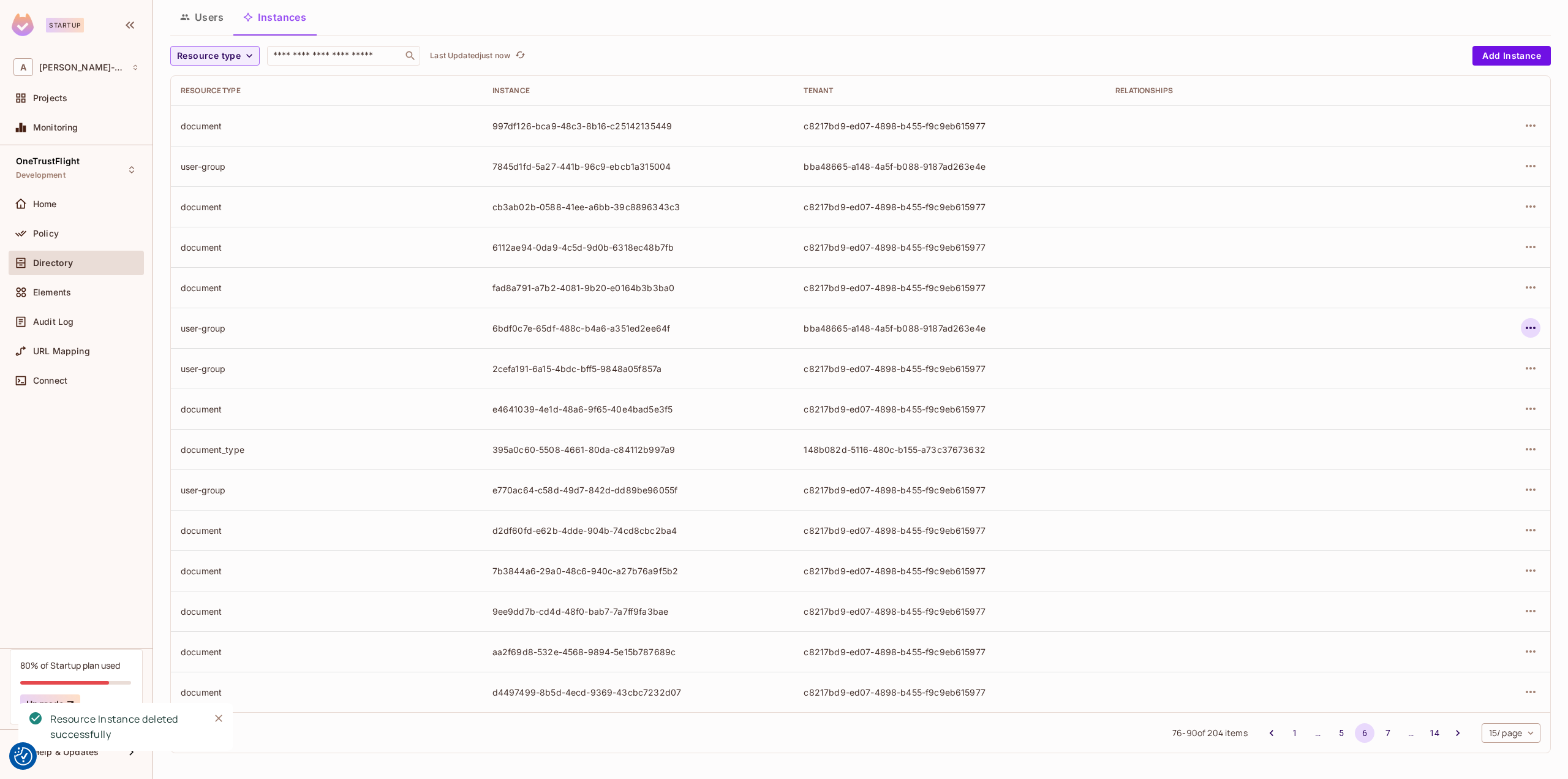
click at [1526, 327] on icon "button" at bounding box center [1530, 328] width 10 height 3
click at [1446, 402] on span "Delete Resource Instance" at bounding box center [1454, 410] width 113 height 20
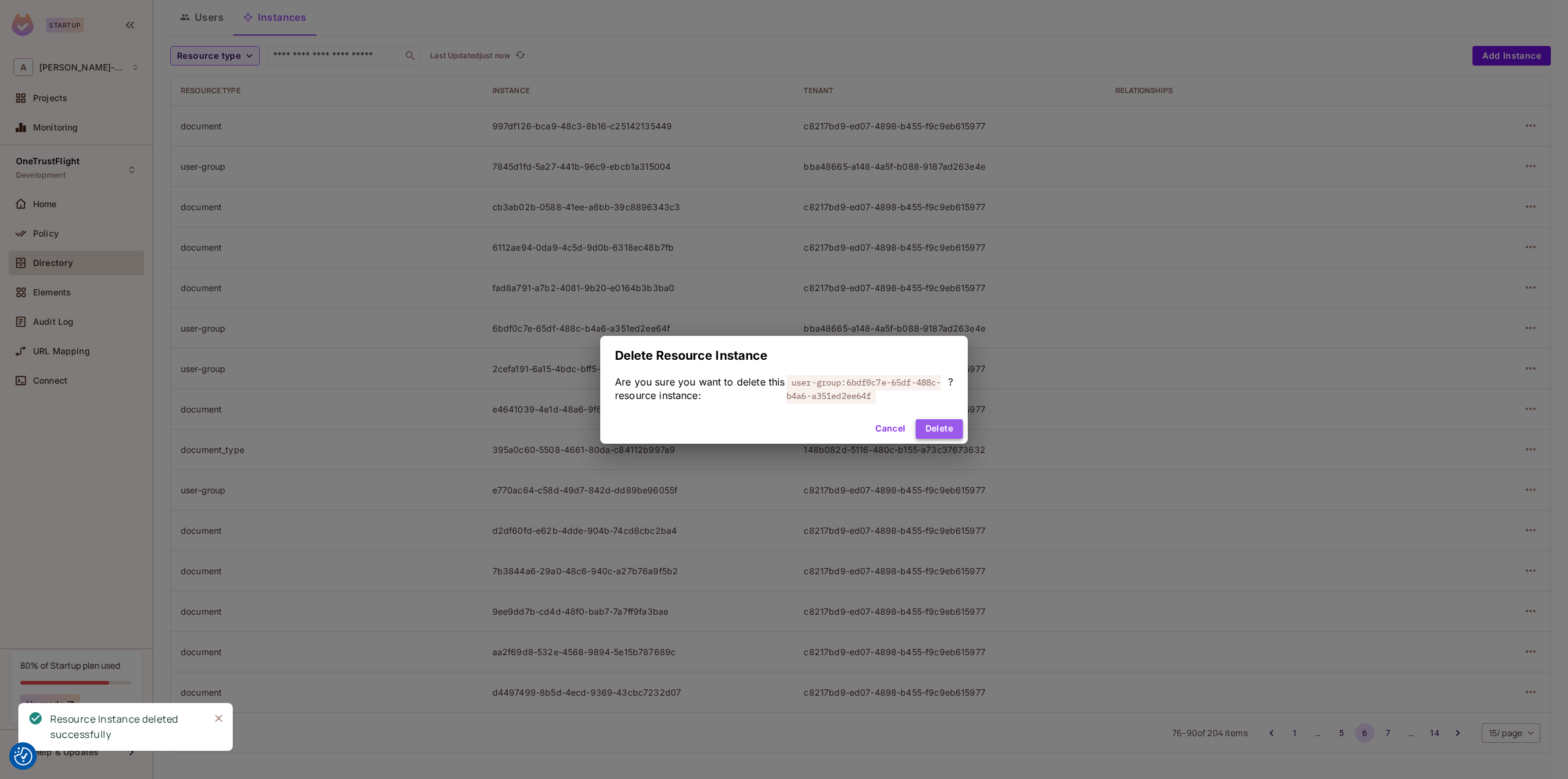
click at [930, 430] on button "Delete" at bounding box center [939, 429] width 47 height 20
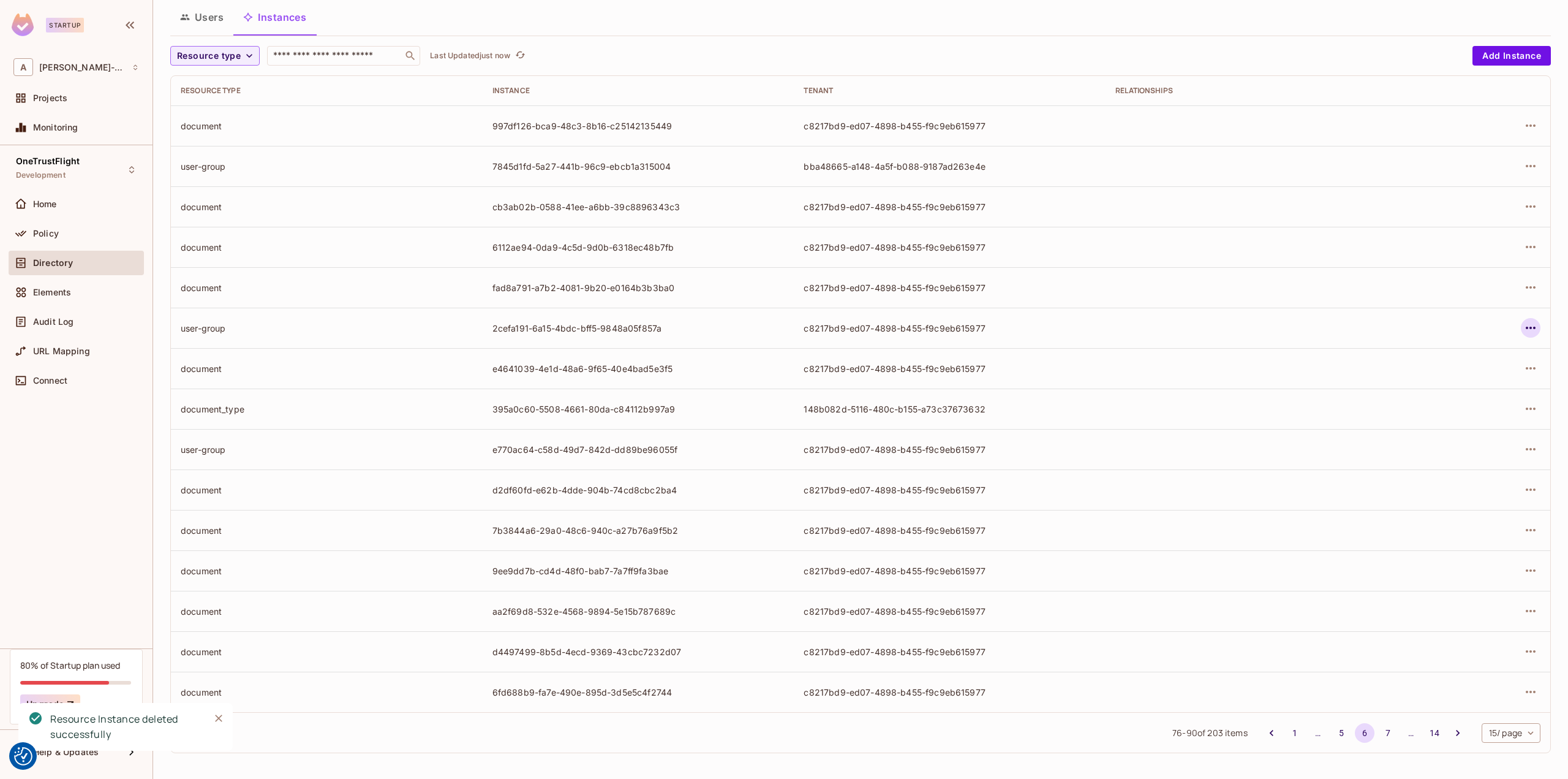
click at [1523, 322] on icon "button" at bounding box center [1530, 328] width 14 height 14
click at [1460, 406] on div "Delete Resource Instance" at bounding box center [1455, 410] width 106 height 13
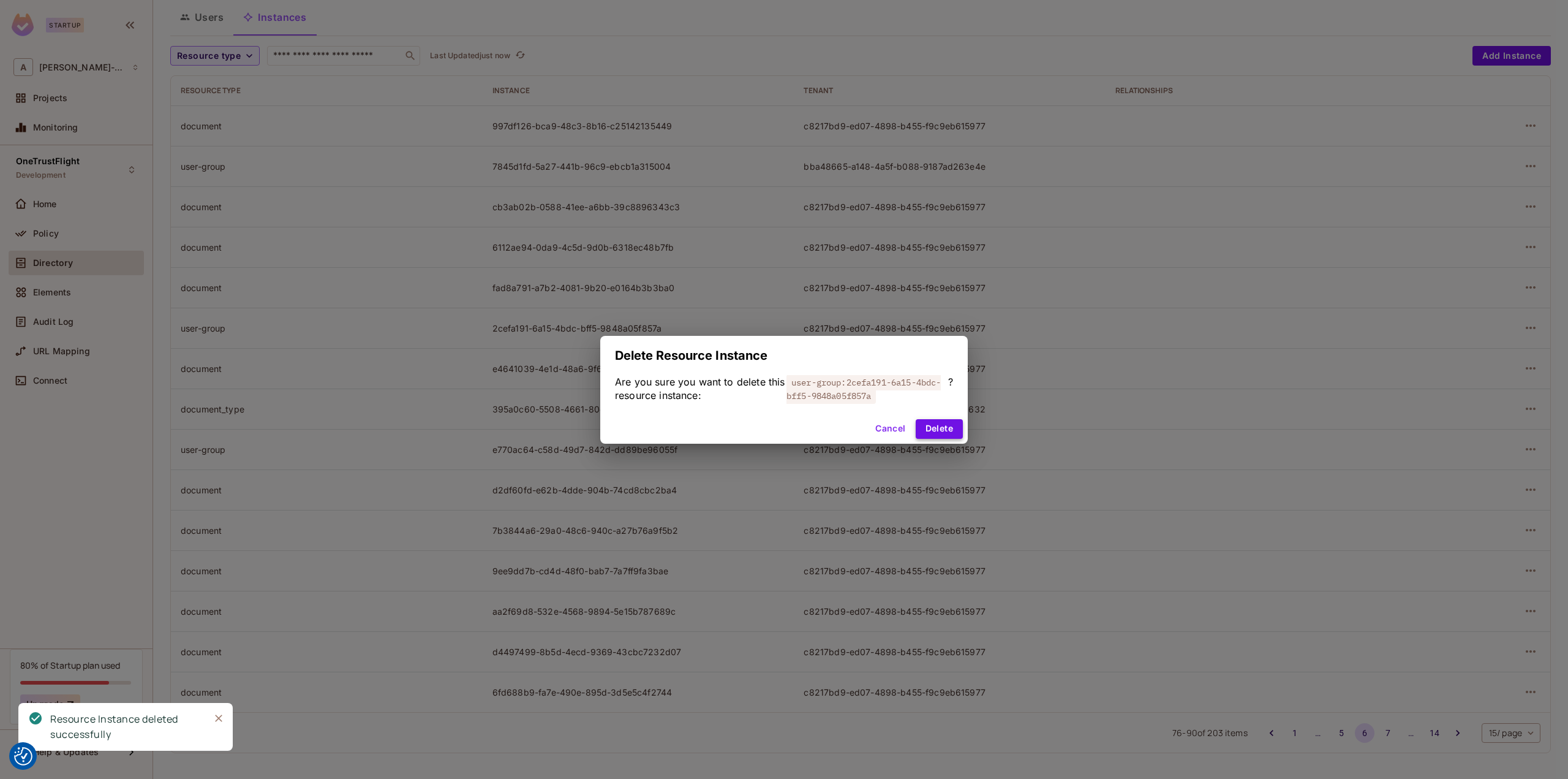
click at [941, 427] on button "Delete" at bounding box center [939, 429] width 47 height 20
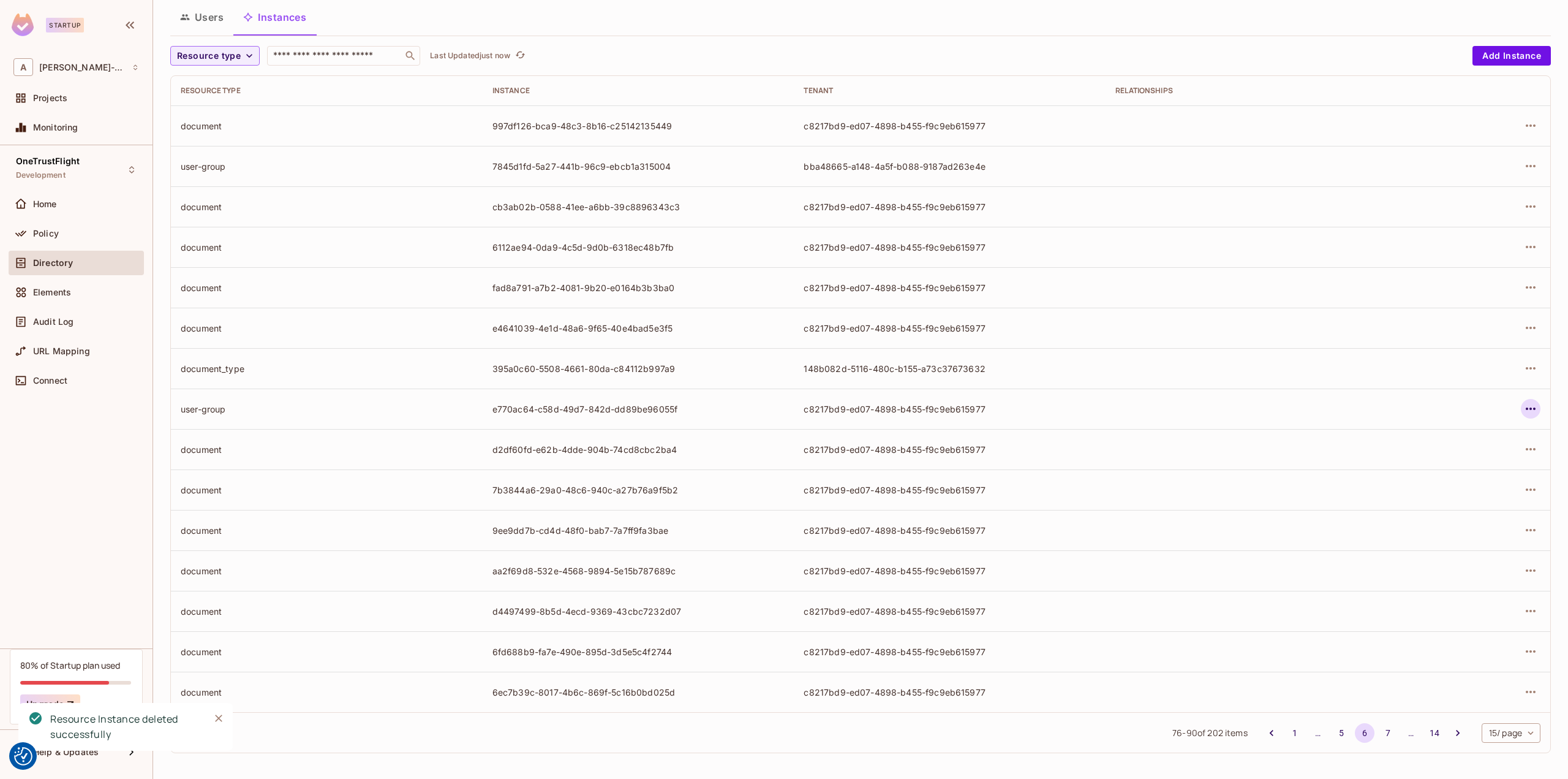
click at [1527, 415] on icon "button" at bounding box center [1530, 409] width 14 height 14
click at [1449, 491] on div "Delete Resource Instance" at bounding box center [1455, 490] width 106 height 13
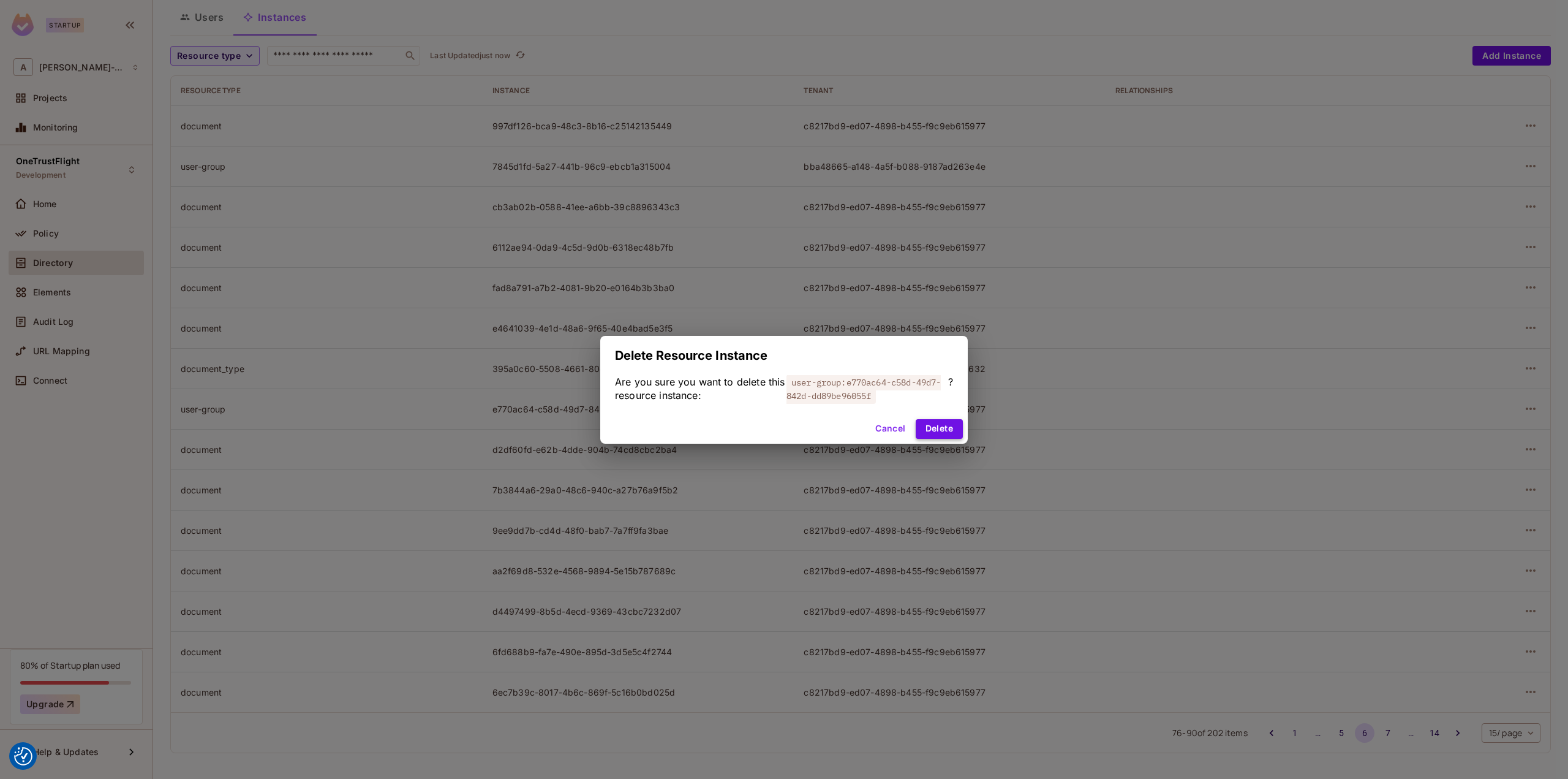
click at [923, 430] on button "Delete" at bounding box center [939, 429] width 47 height 20
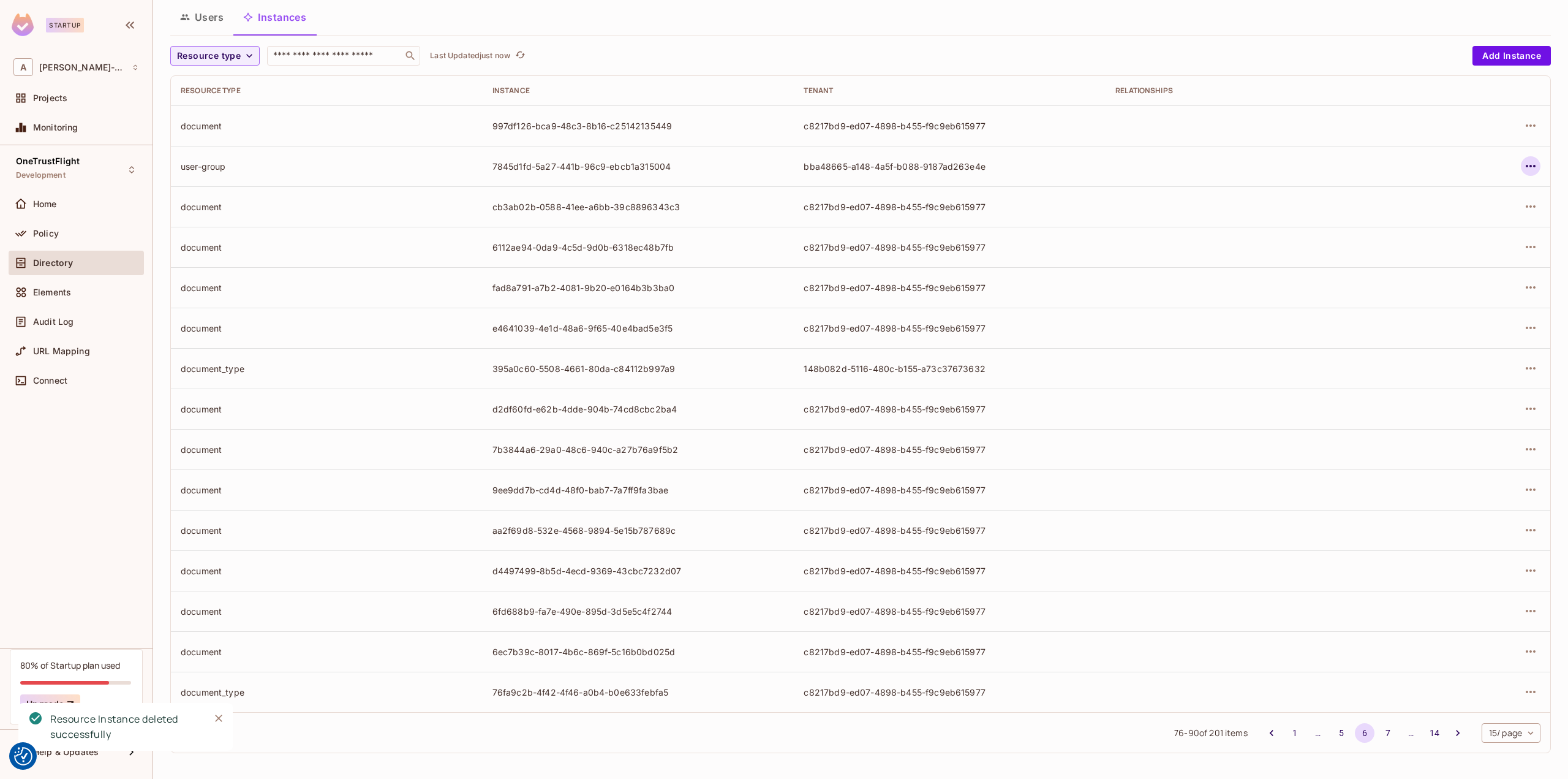
click at [1525, 164] on icon "button" at bounding box center [1530, 166] width 14 height 14
click at [1430, 249] on div "Delete Resource Instance" at bounding box center [1455, 248] width 106 height 13
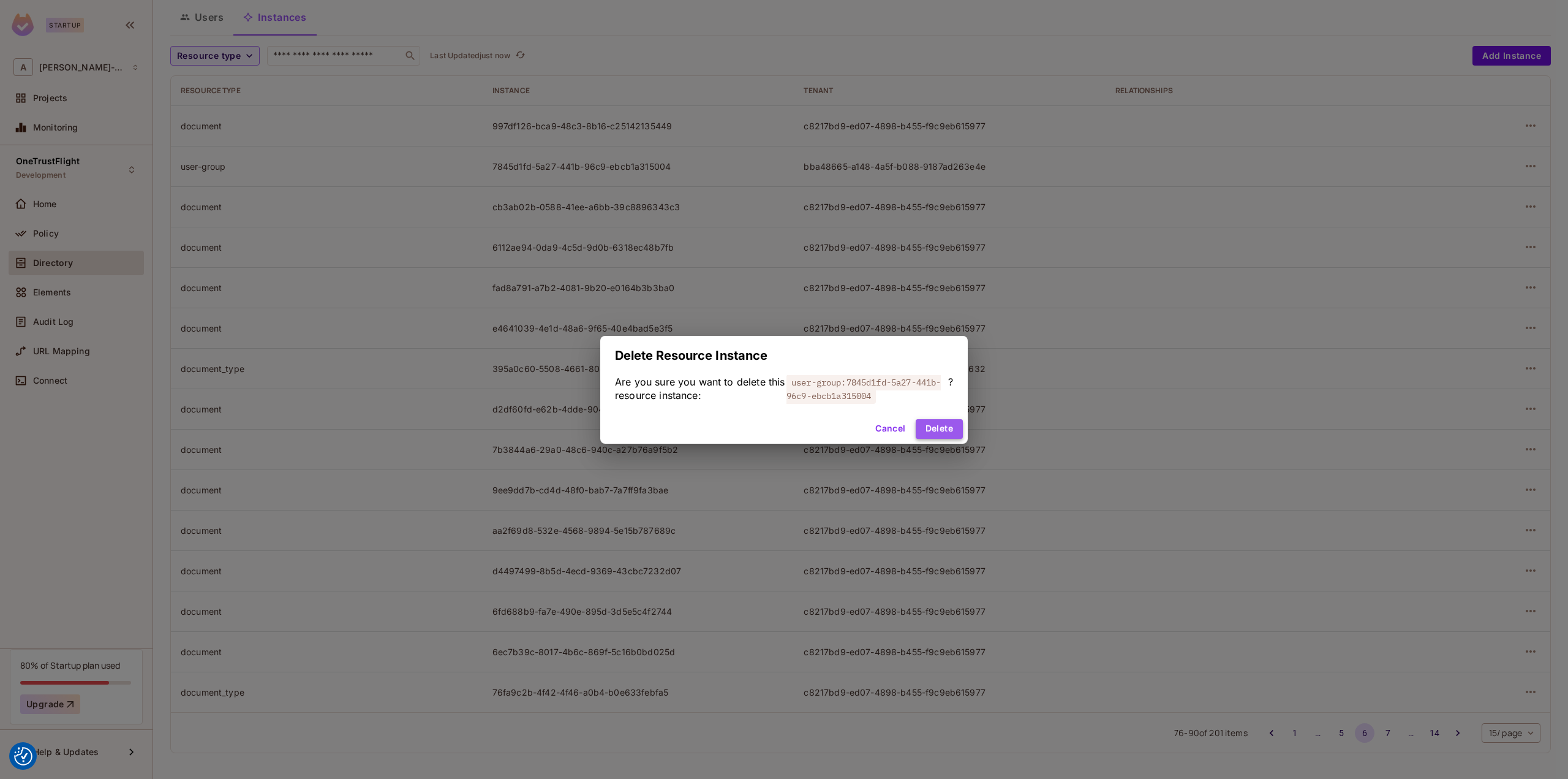
click at [935, 429] on button "Delete" at bounding box center [939, 429] width 47 height 20
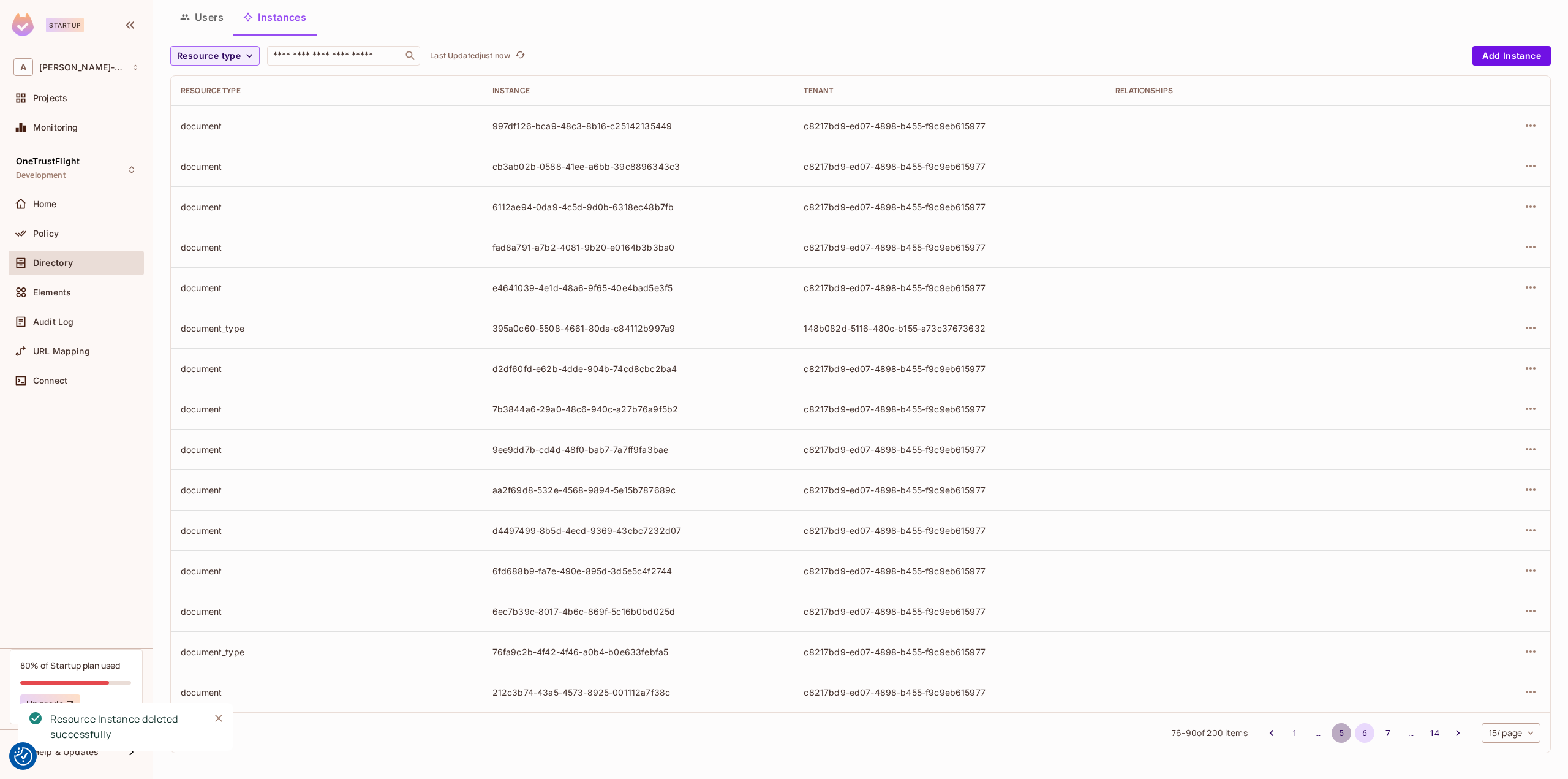
click at [1331, 733] on button "5" at bounding box center [1341, 733] width 20 height 20
click at [1523, 408] on icon "button" at bounding box center [1530, 409] width 14 height 14
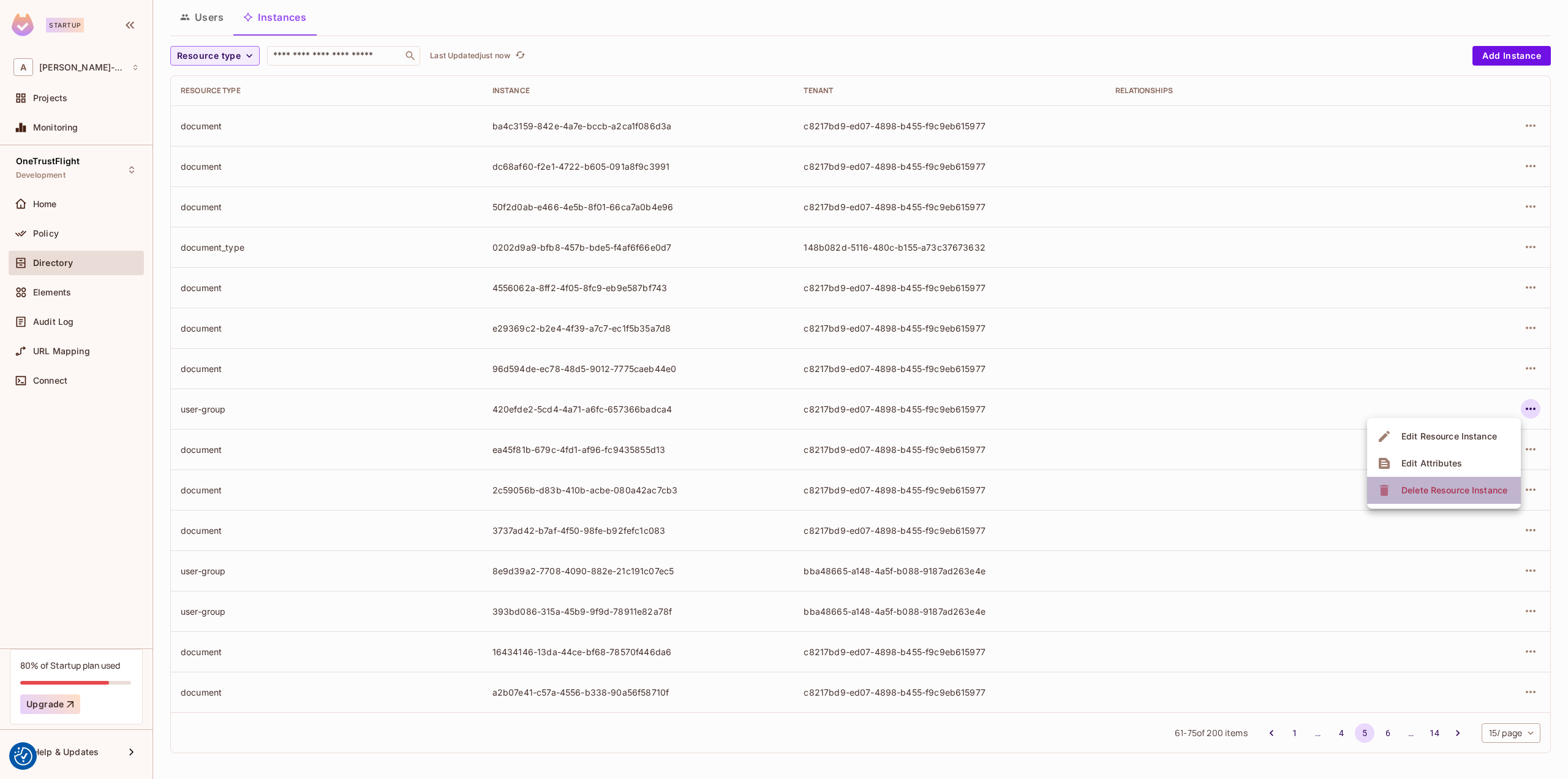
click at [1419, 487] on div "Delete Resource Instance" at bounding box center [1455, 490] width 106 height 13
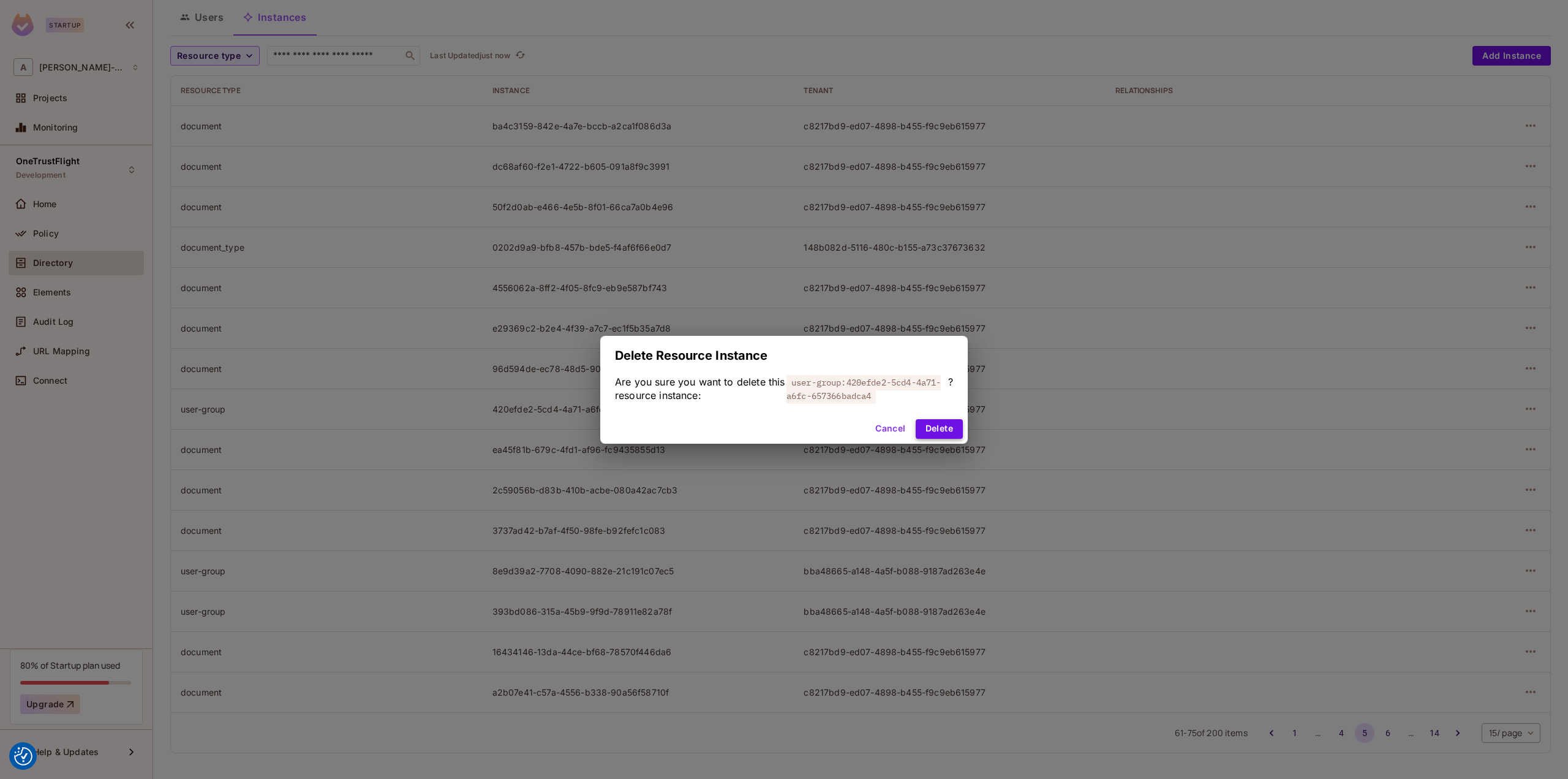
click at [942, 429] on button "Delete" at bounding box center [939, 429] width 47 height 20
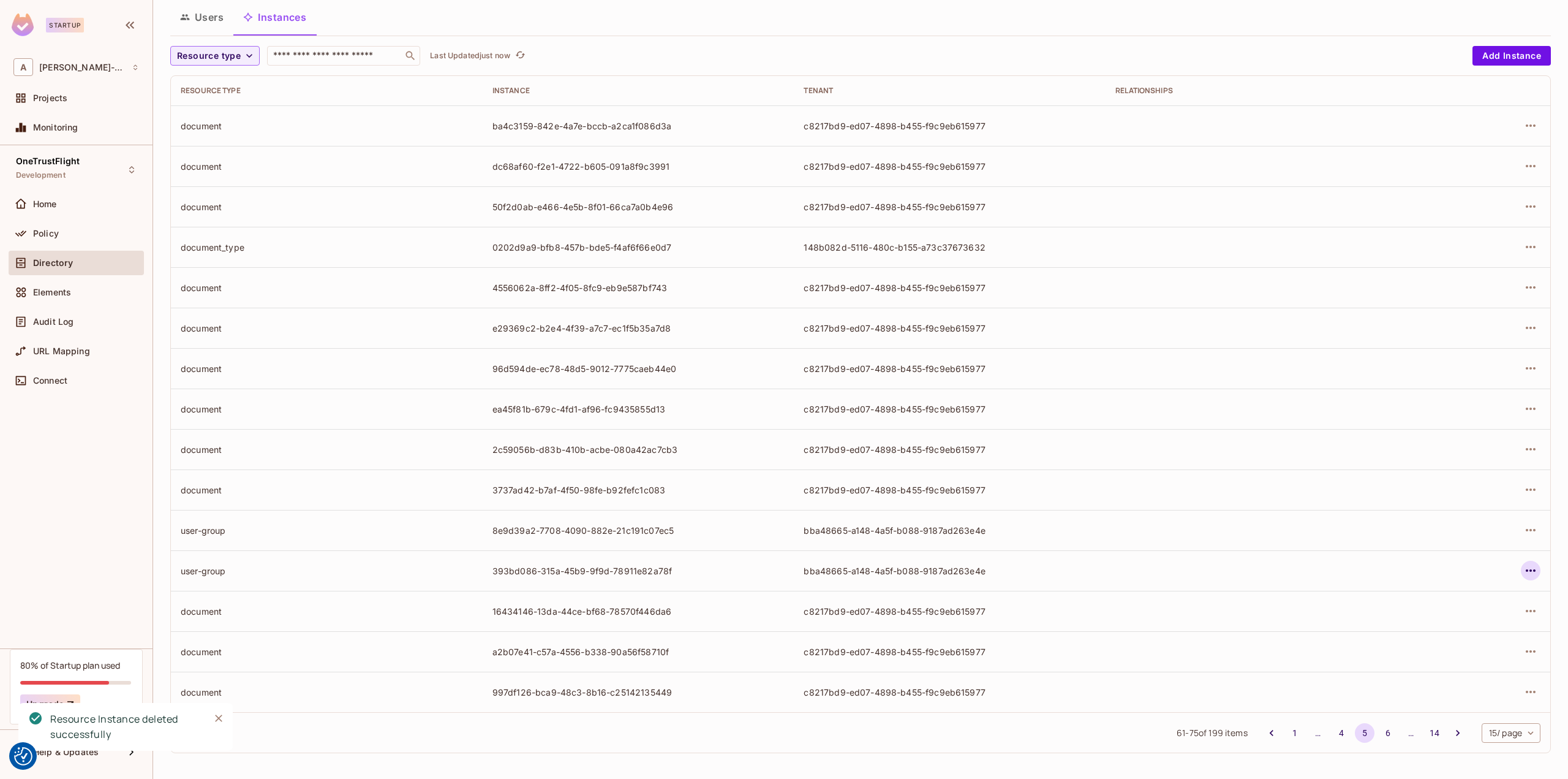
click at [1523, 566] on icon "button" at bounding box center [1530, 570] width 14 height 14
click at [1420, 647] on div "Delete Resource Instance" at bounding box center [1455, 652] width 106 height 13
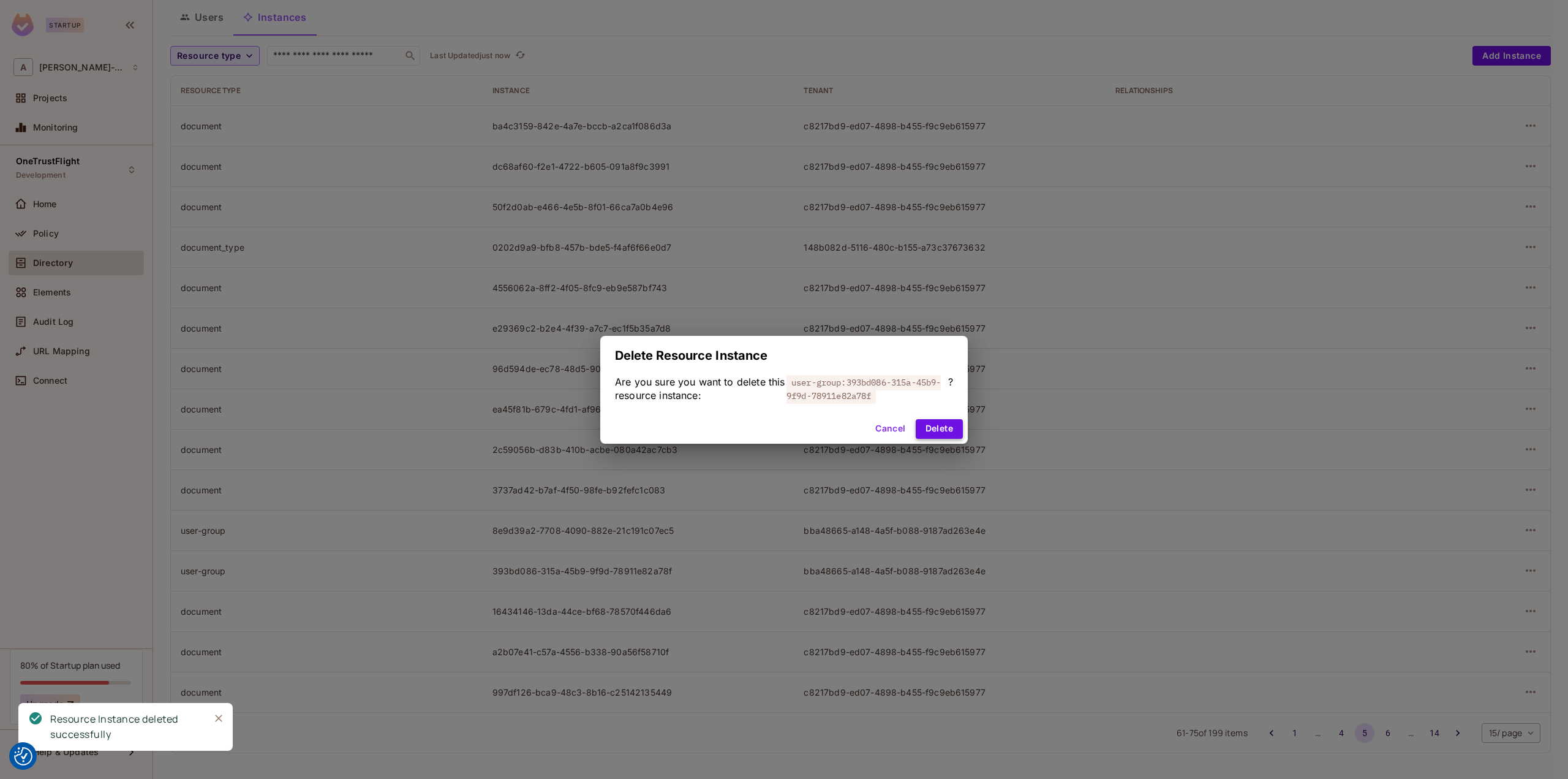
click at [930, 429] on button "Delete" at bounding box center [939, 429] width 47 height 20
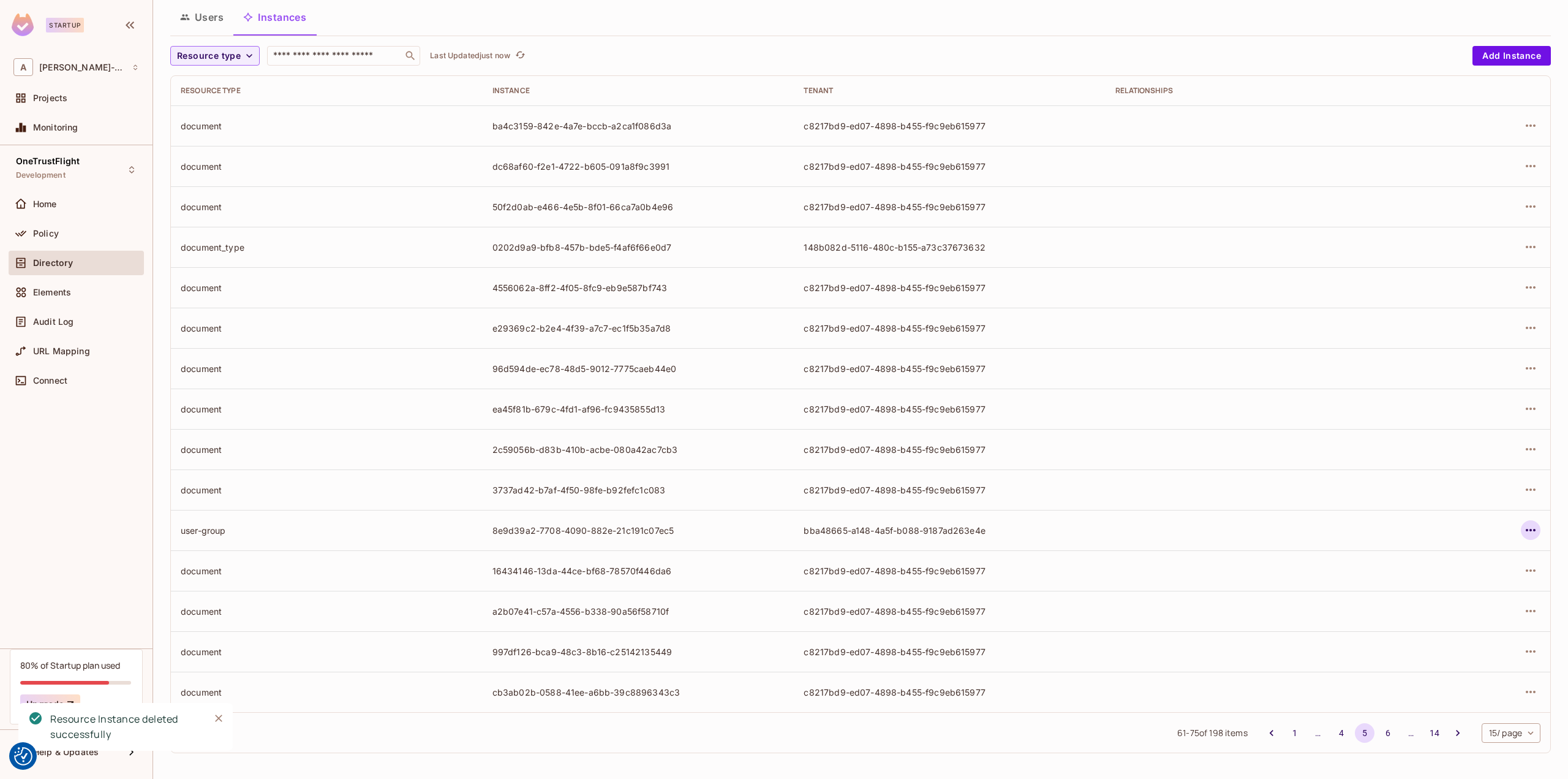
click at [1523, 525] on icon "button" at bounding box center [1530, 530] width 14 height 14
click at [1439, 611] on div "Delete Resource Instance" at bounding box center [1455, 611] width 106 height 13
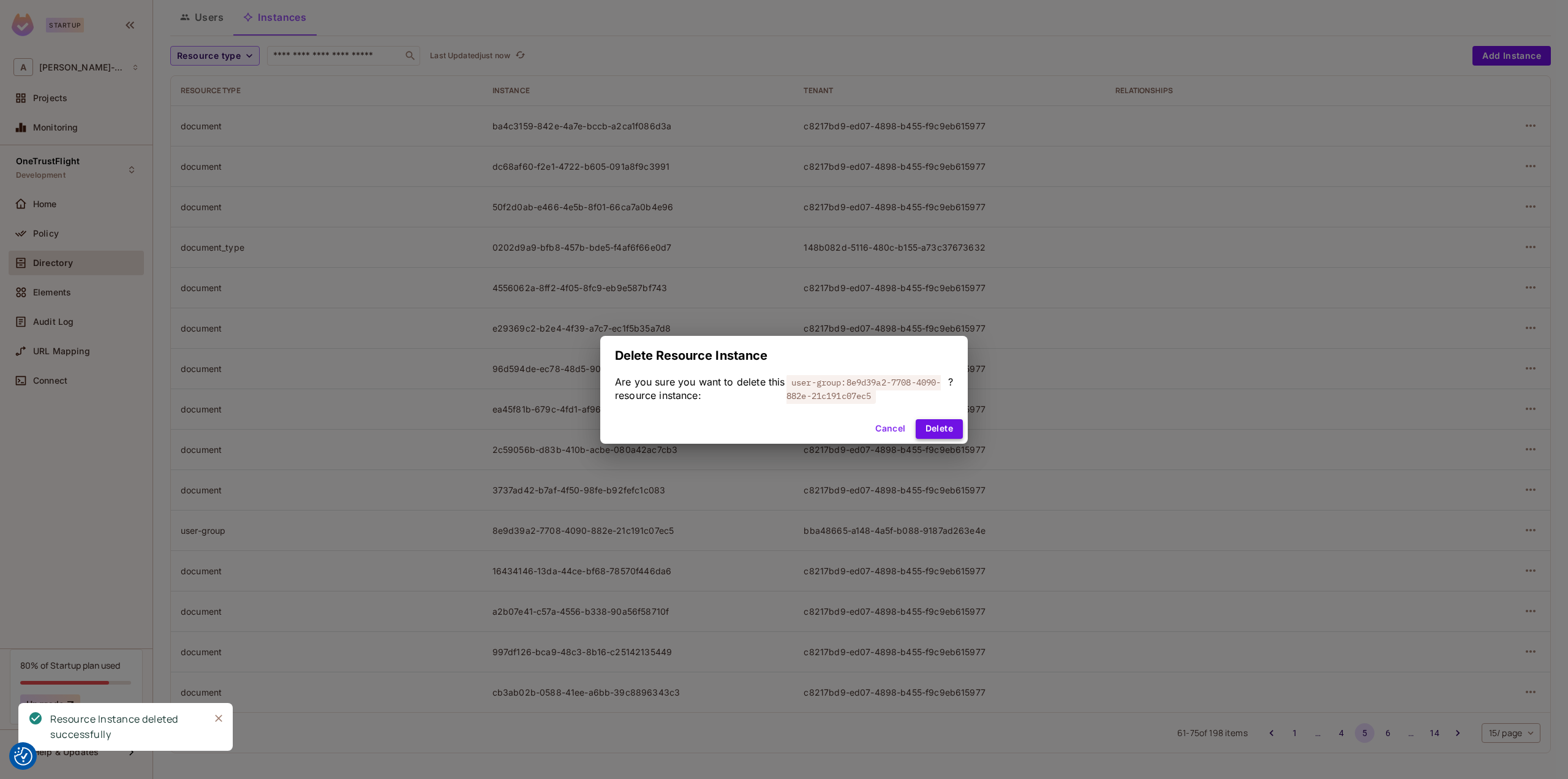
click at [942, 430] on button "Delete" at bounding box center [939, 429] width 47 height 20
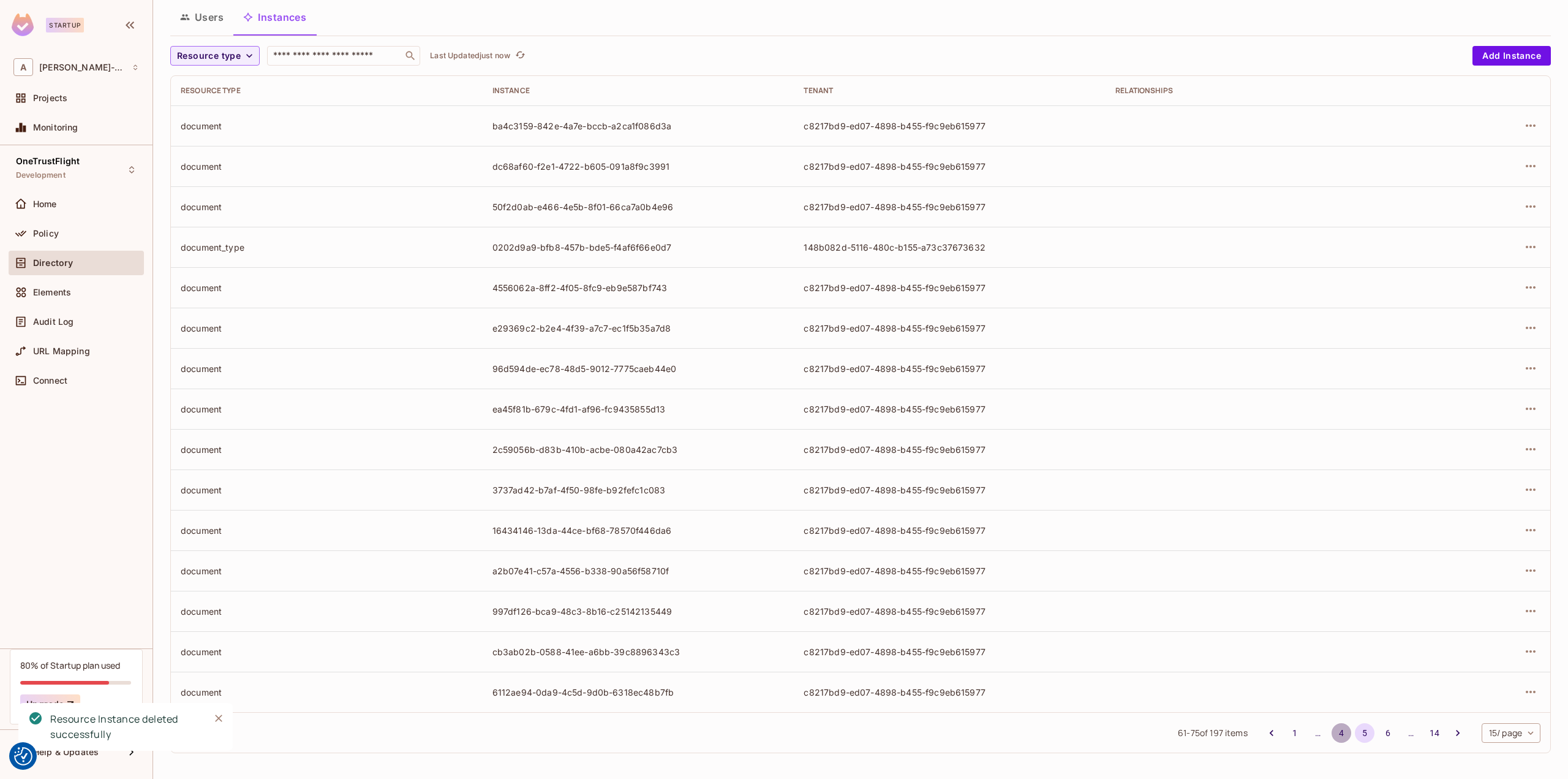
click at [1331, 727] on button "4" at bounding box center [1341, 733] width 20 height 20
click at [1525, 575] on icon "button" at bounding box center [1530, 570] width 14 height 14
click at [1417, 648] on div "Delete Resource Instance" at bounding box center [1455, 652] width 106 height 13
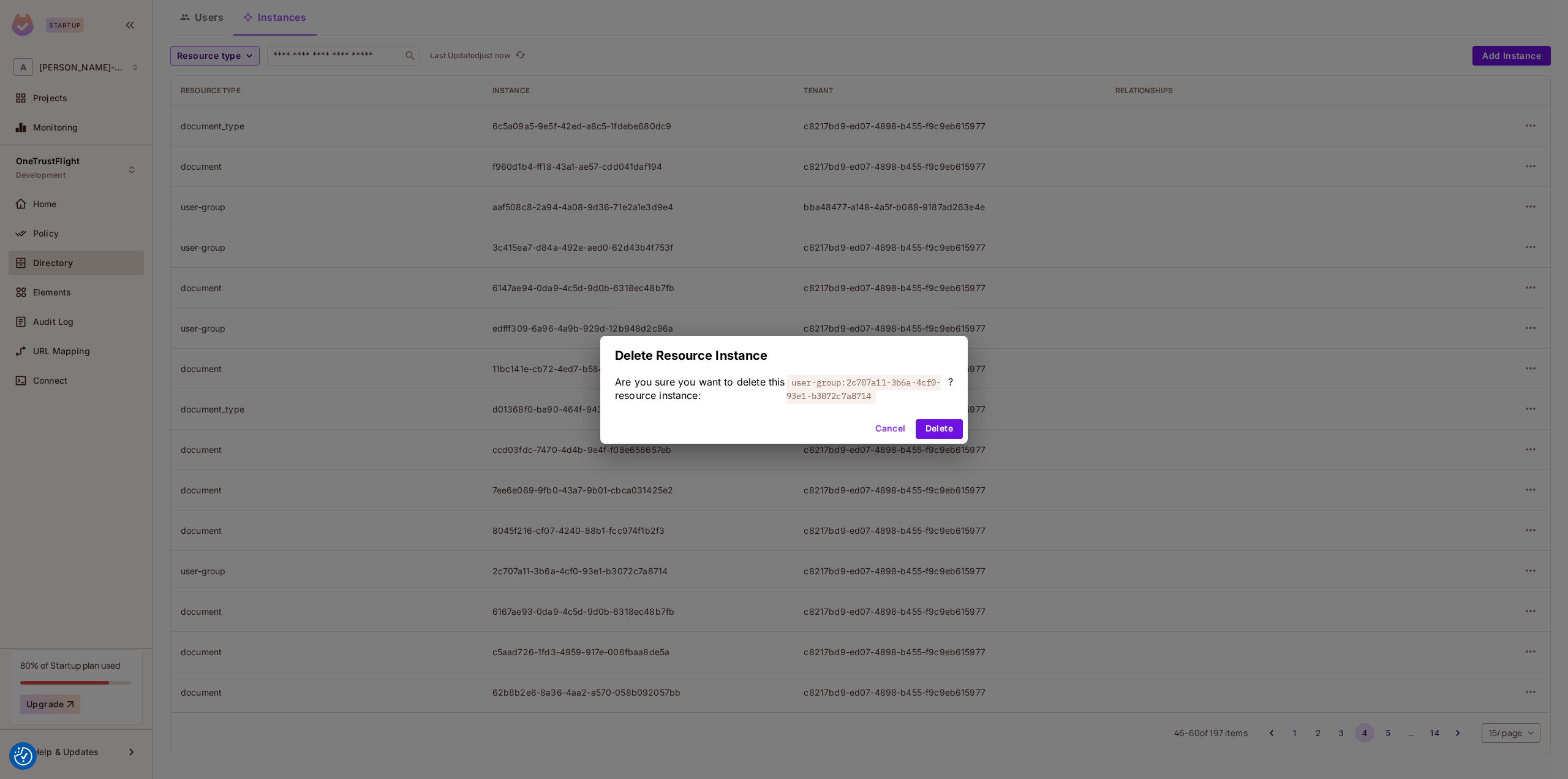
click at [933, 440] on div "Cancel Delete" at bounding box center [784, 429] width 367 height 30
click at [954, 426] on button "Delete" at bounding box center [939, 429] width 47 height 20
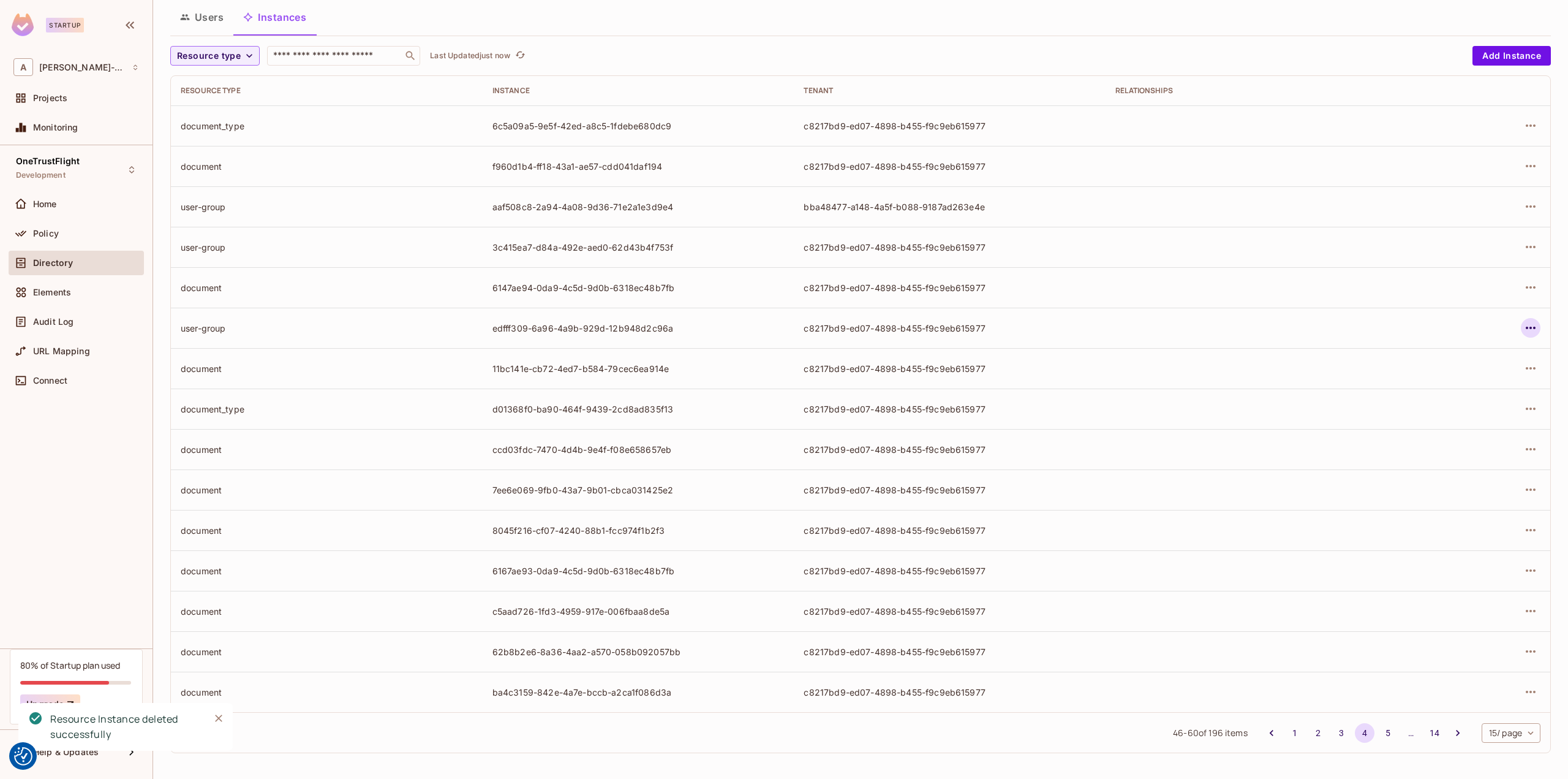
click at [1523, 329] on icon "button" at bounding box center [1530, 328] width 14 height 14
click at [1423, 405] on div "Delete Resource Instance" at bounding box center [1455, 410] width 106 height 13
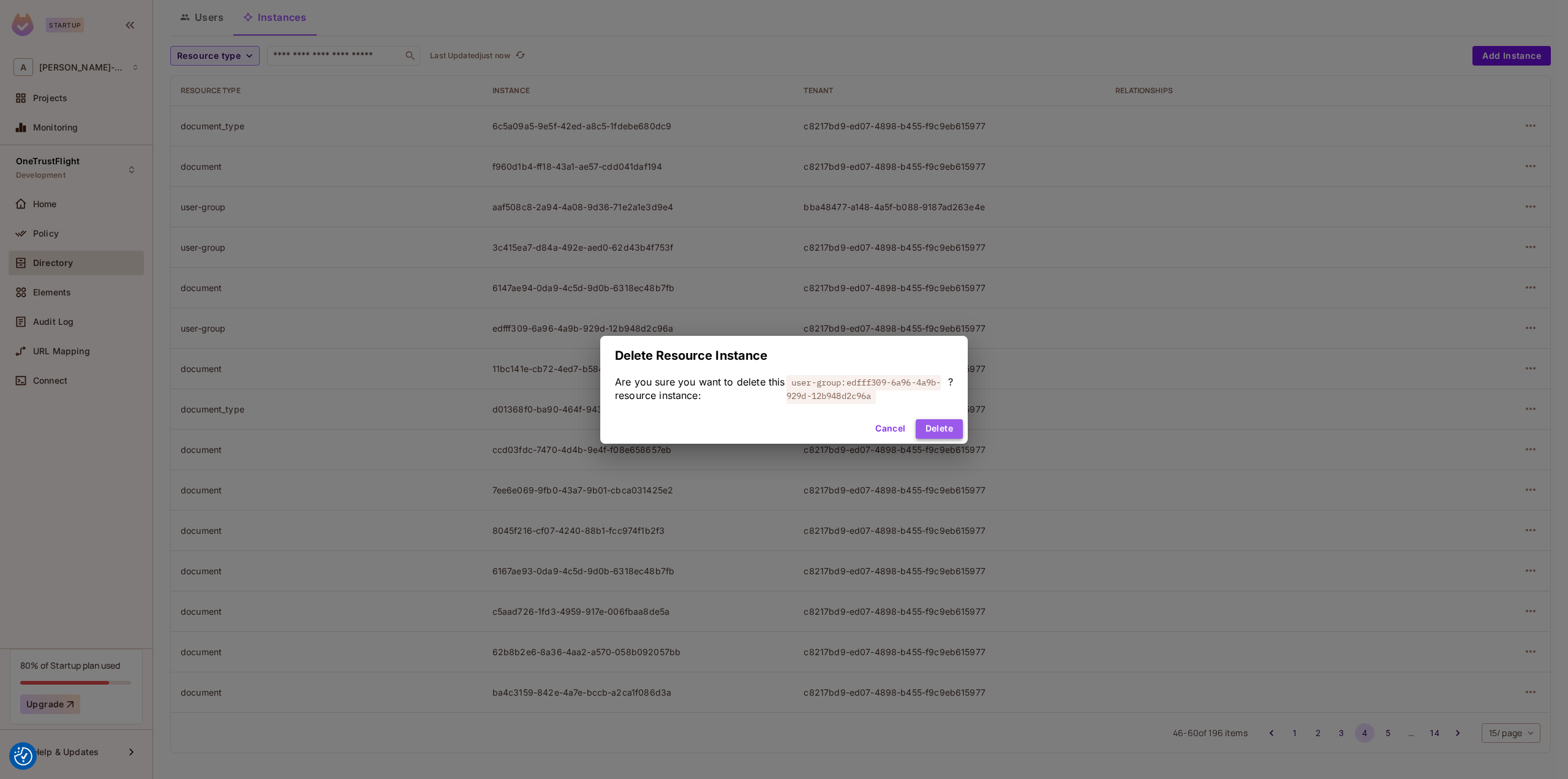
click at [933, 424] on button "Delete" at bounding box center [939, 429] width 47 height 20
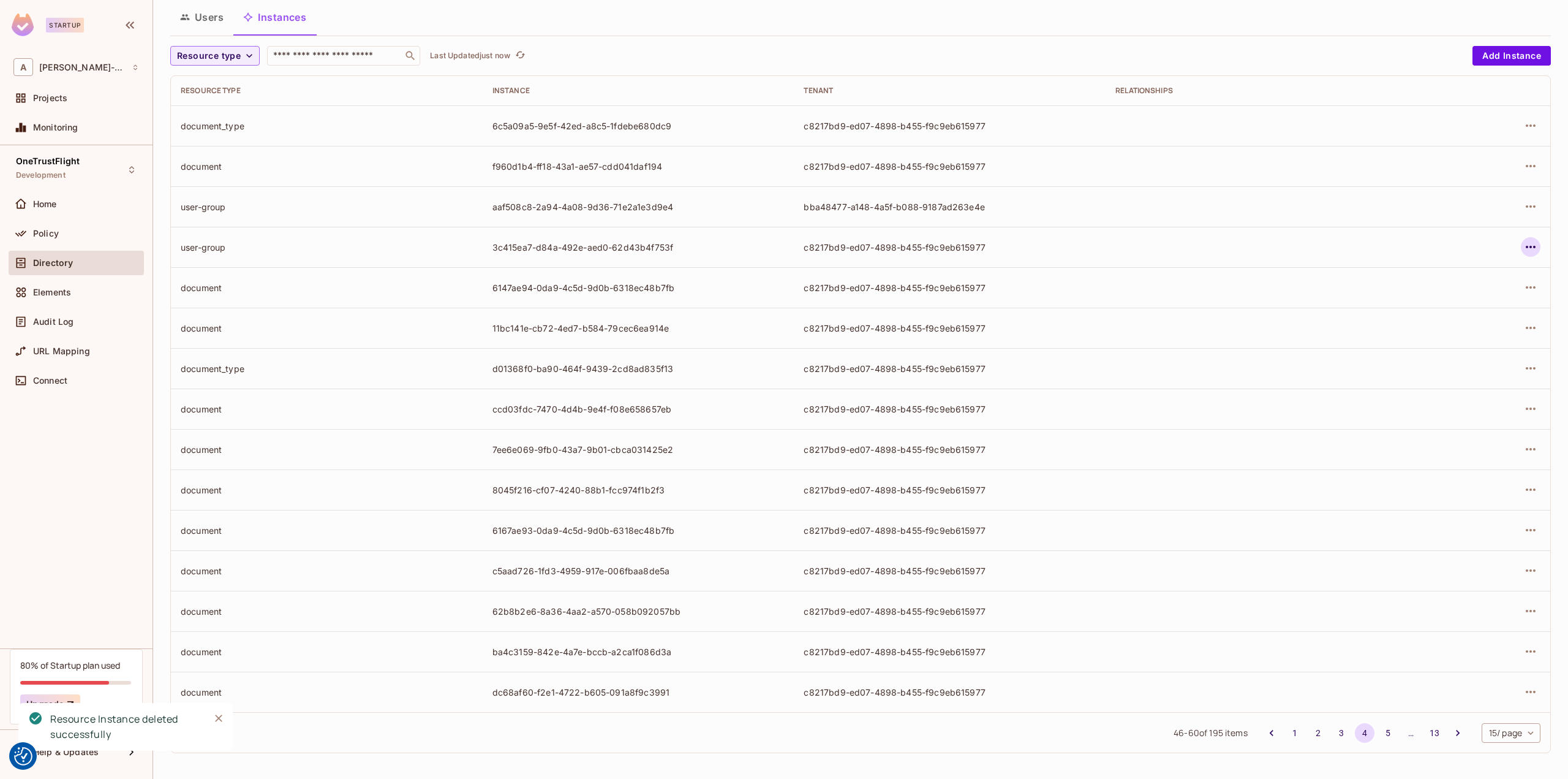
click at [1523, 248] on icon "button" at bounding box center [1530, 247] width 14 height 14
click at [1428, 337] on span "Delete Resource Instance" at bounding box center [1454, 329] width 113 height 20
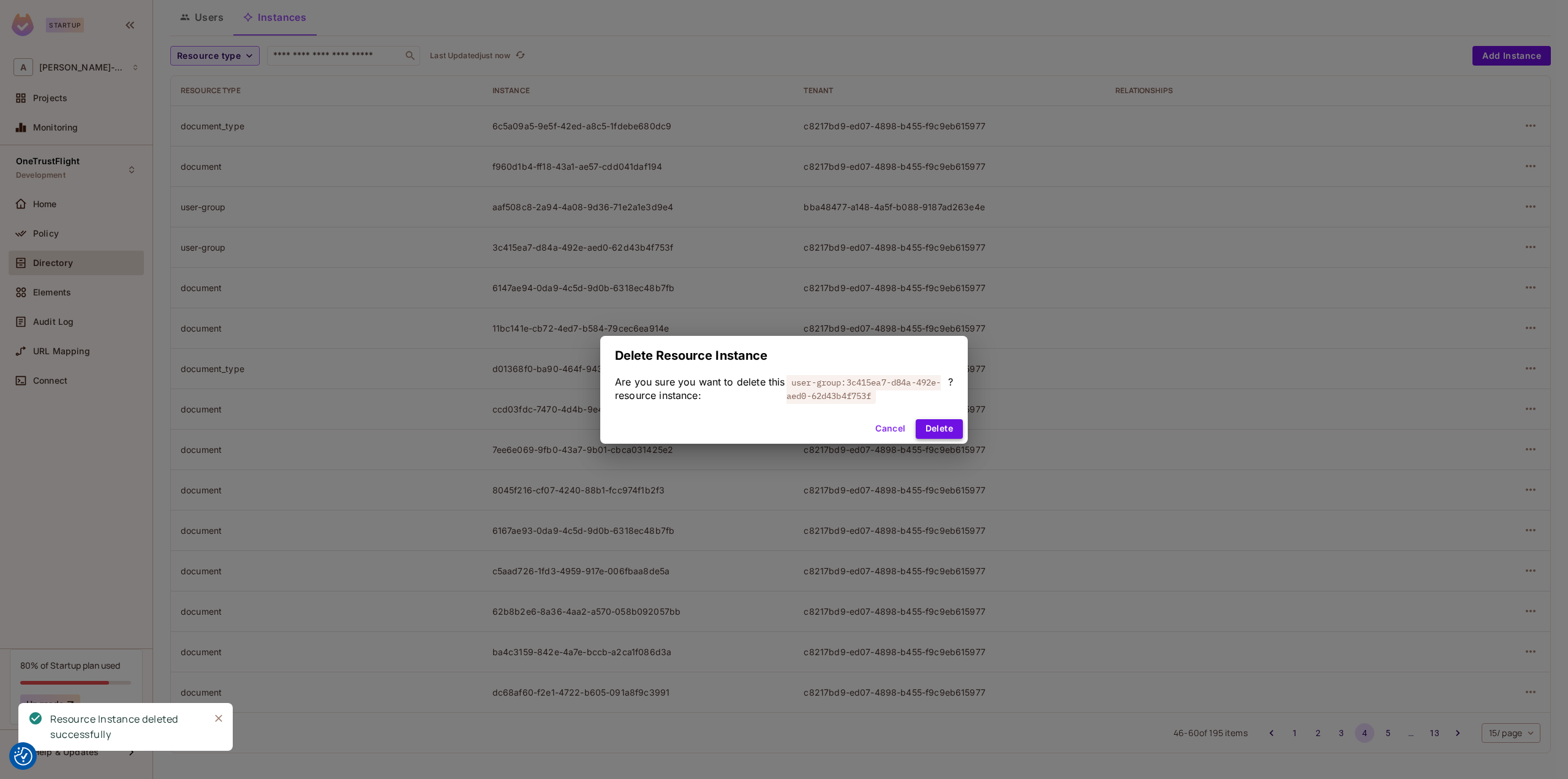
click at [959, 429] on button "Delete" at bounding box center [939, 429] width 47 height 20
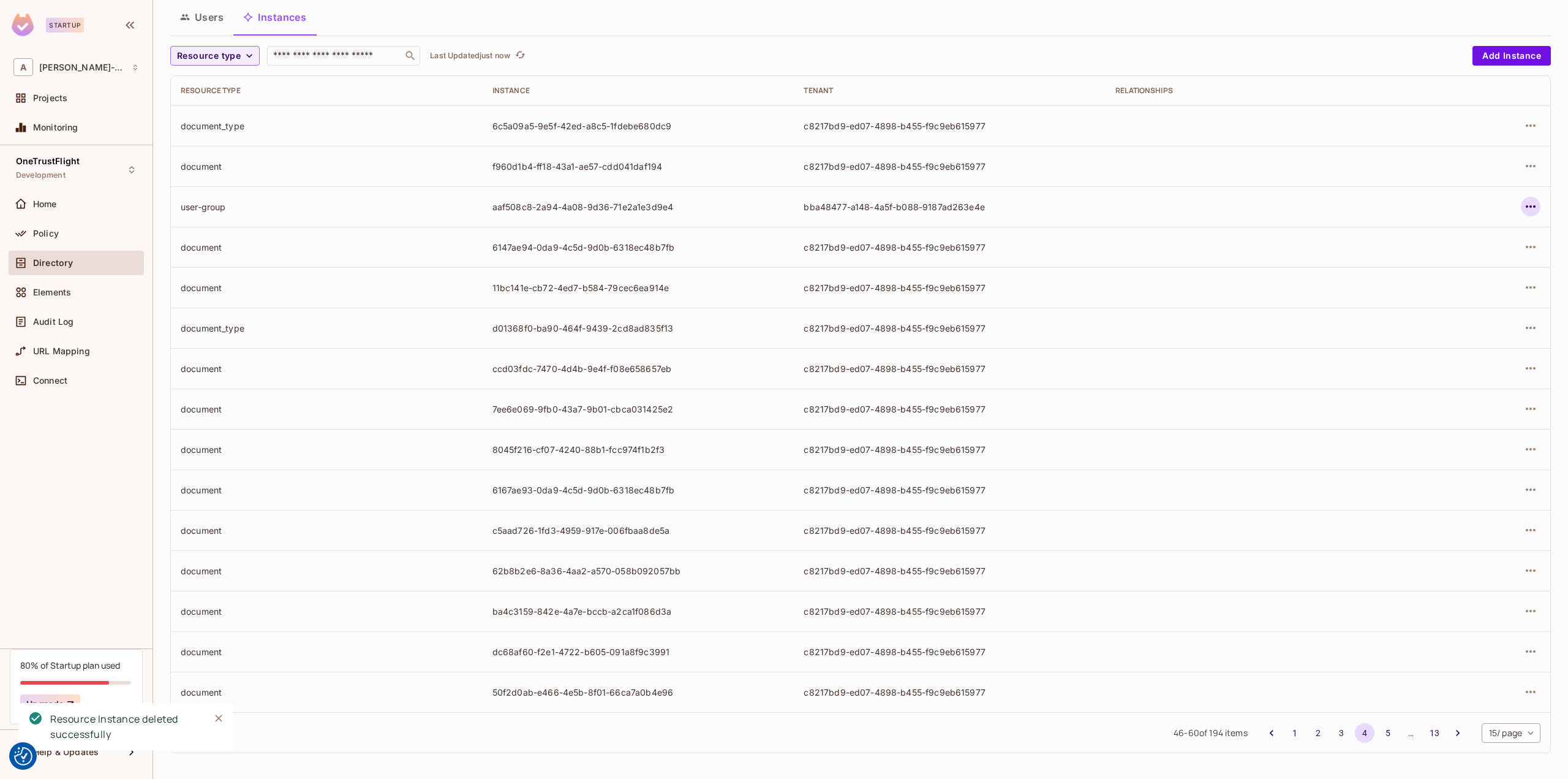
click at [1523, 210] on icon "button" at bounding box center [1530, 206] width 14 height 14
click at [1463, 290] on div "Delete Resource Instance" at bounding box center [1455, 288] width 106 height 13
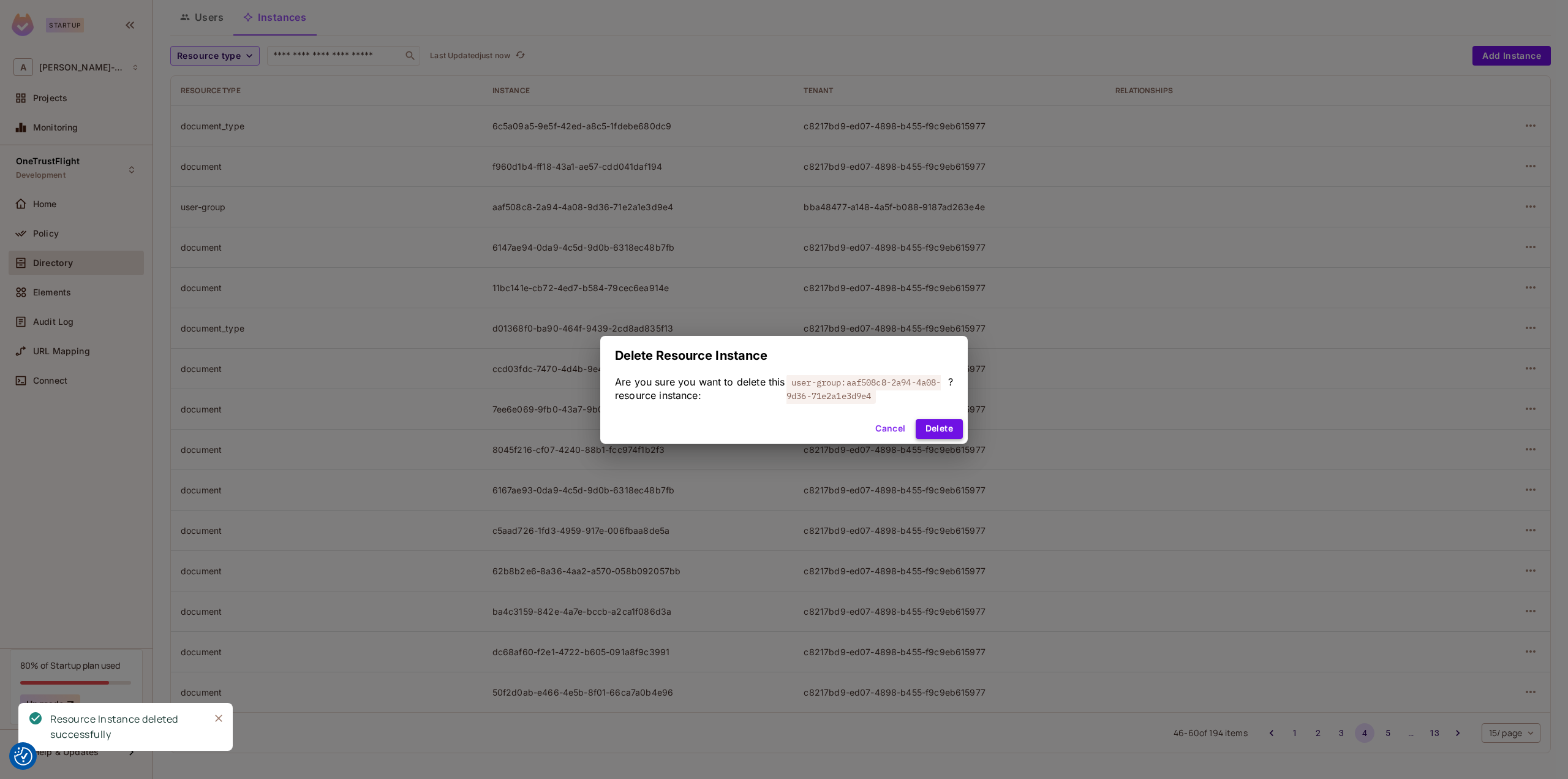
click at [948, 424] on button "Delete" at bounding box center [939, 429] width 47 height 20
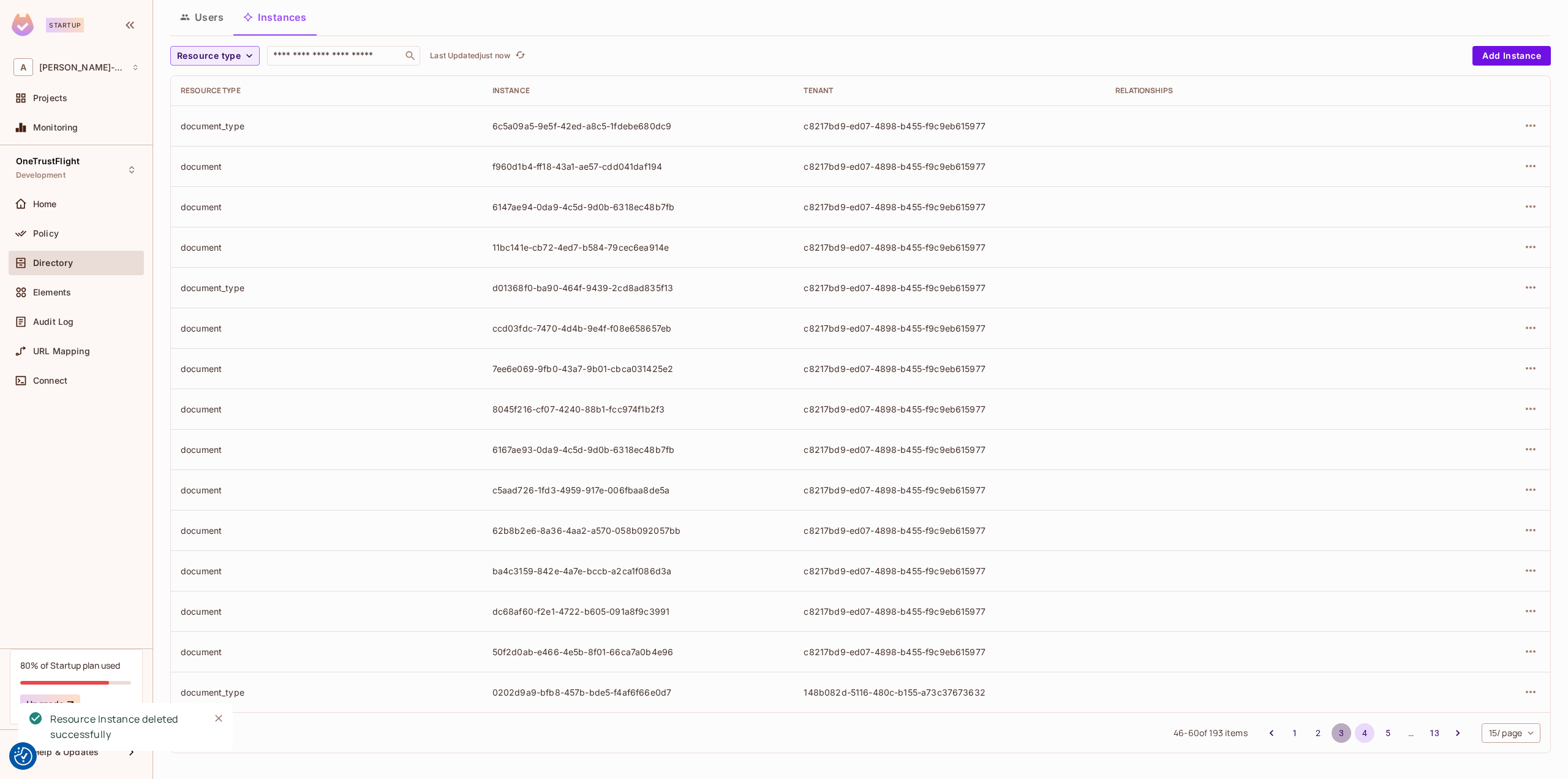
click at [1332, 729] on button "3" at bounding box center [1341, 733] width 20 height 20
click at [1523, 533] on icon "button" at bounding box center [1530, 530] width 14 height 14
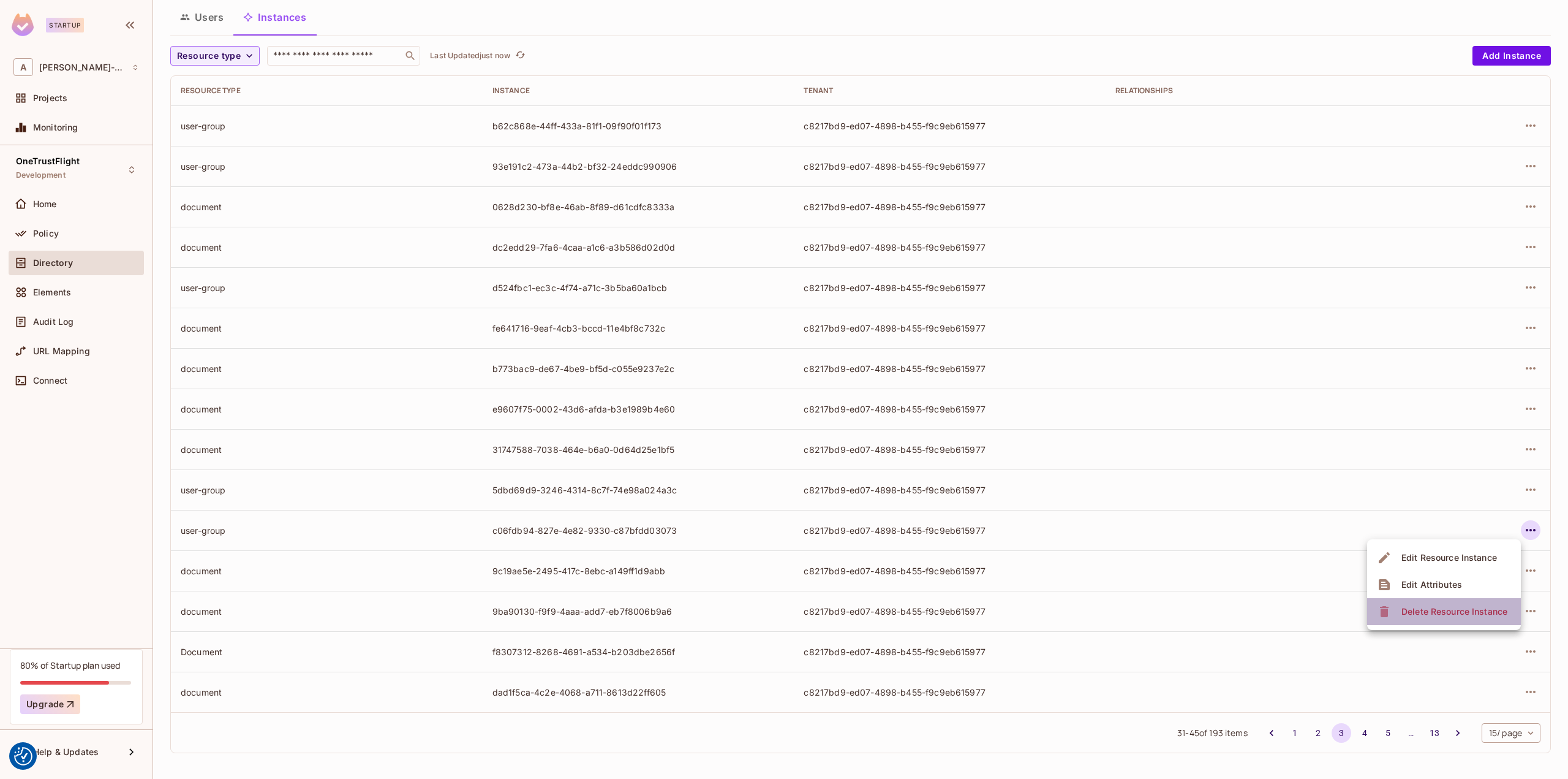
click at [1428, 606] on div "Delete Resource Instance" at bounding box center [1455, 611] width 106 height 13
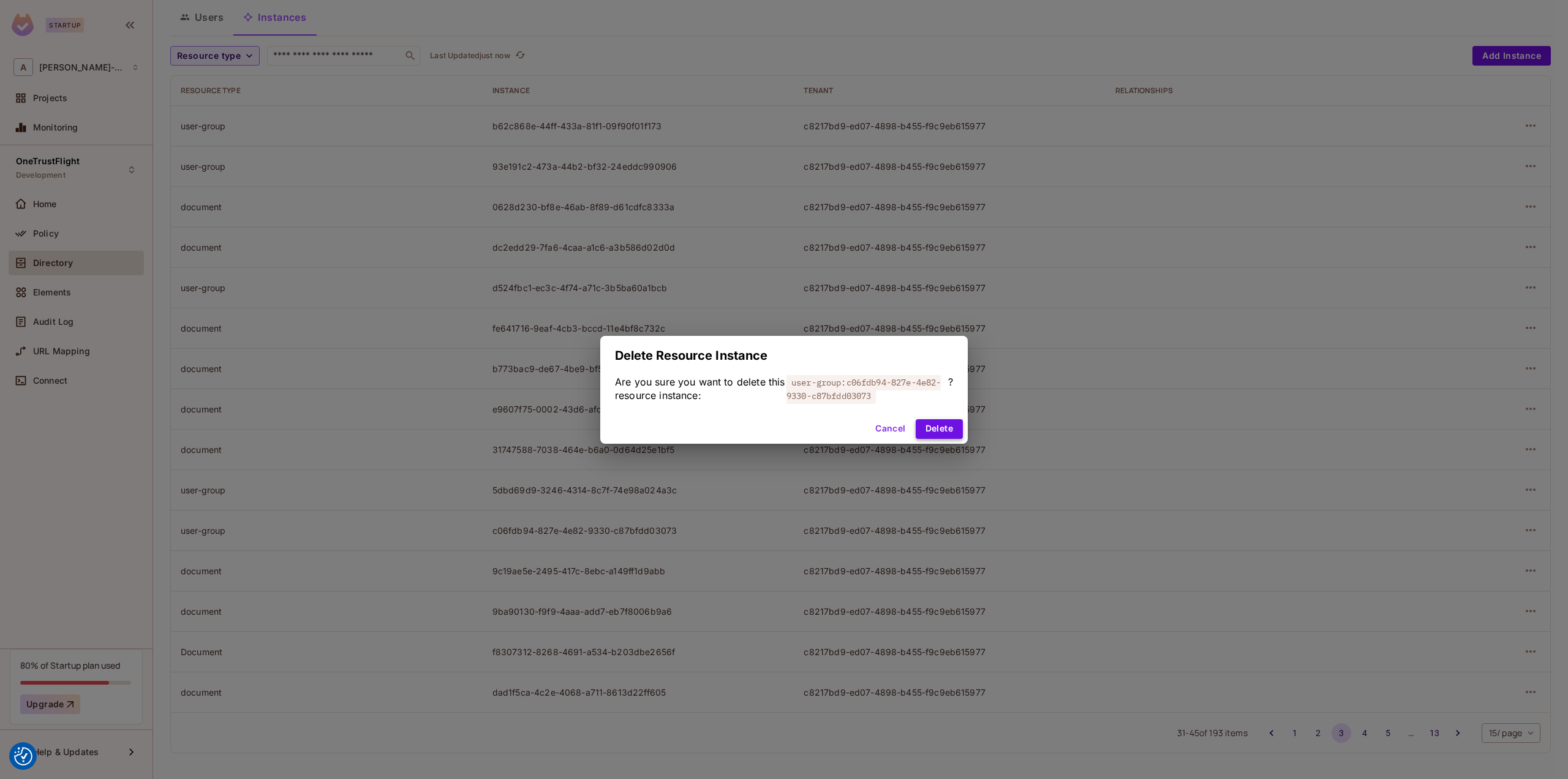
click at [947, 429] on button "Delete" at bounding box center [939, 429] width 47 height 20
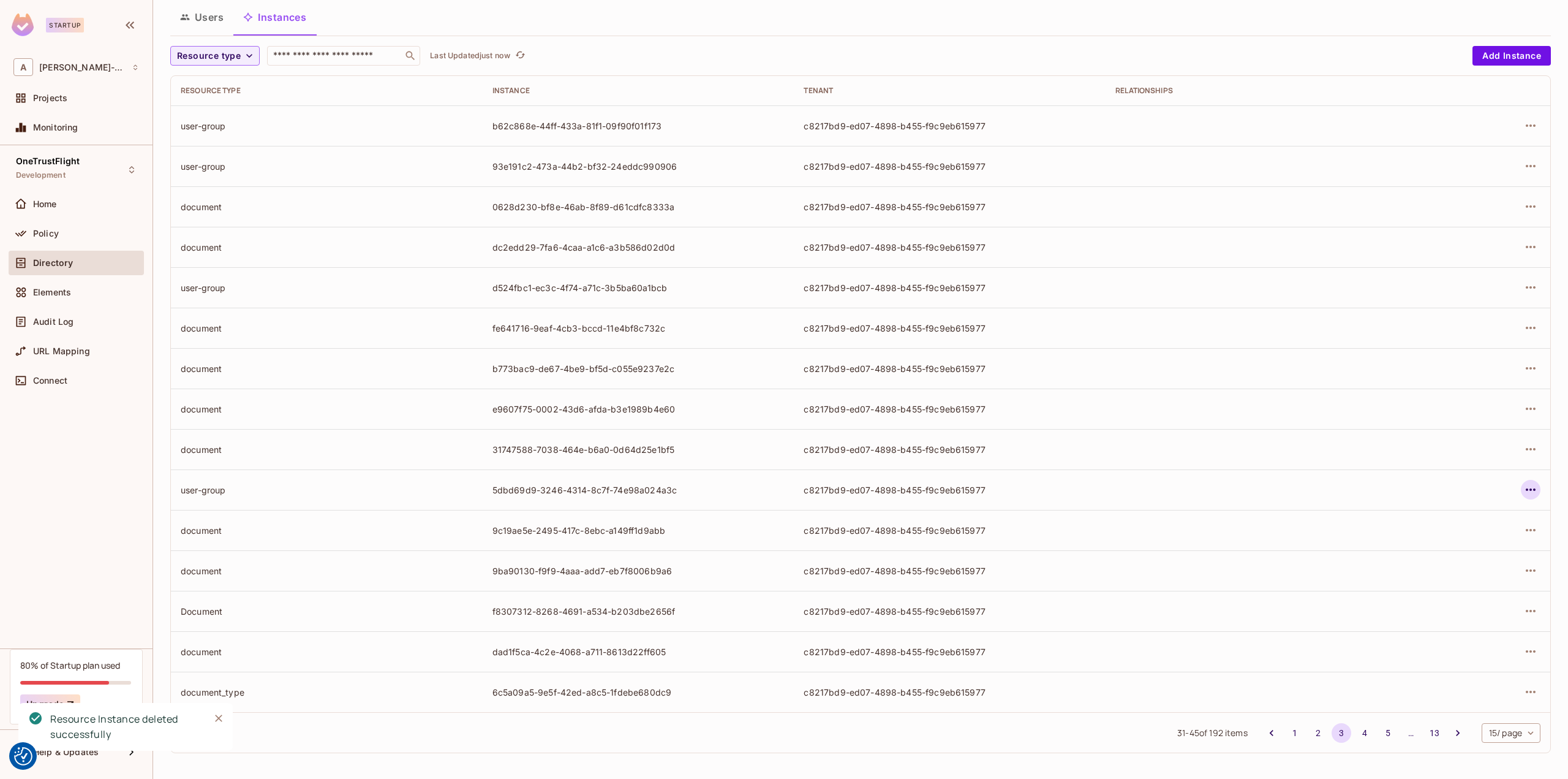
click at [1520, 486] on button "button" at bounding box center [1530, 490] width 20 height 20
click at [1405, 568] on div "Delete Resource Instance" at bounding box center [1455, 571] width 106 height 13
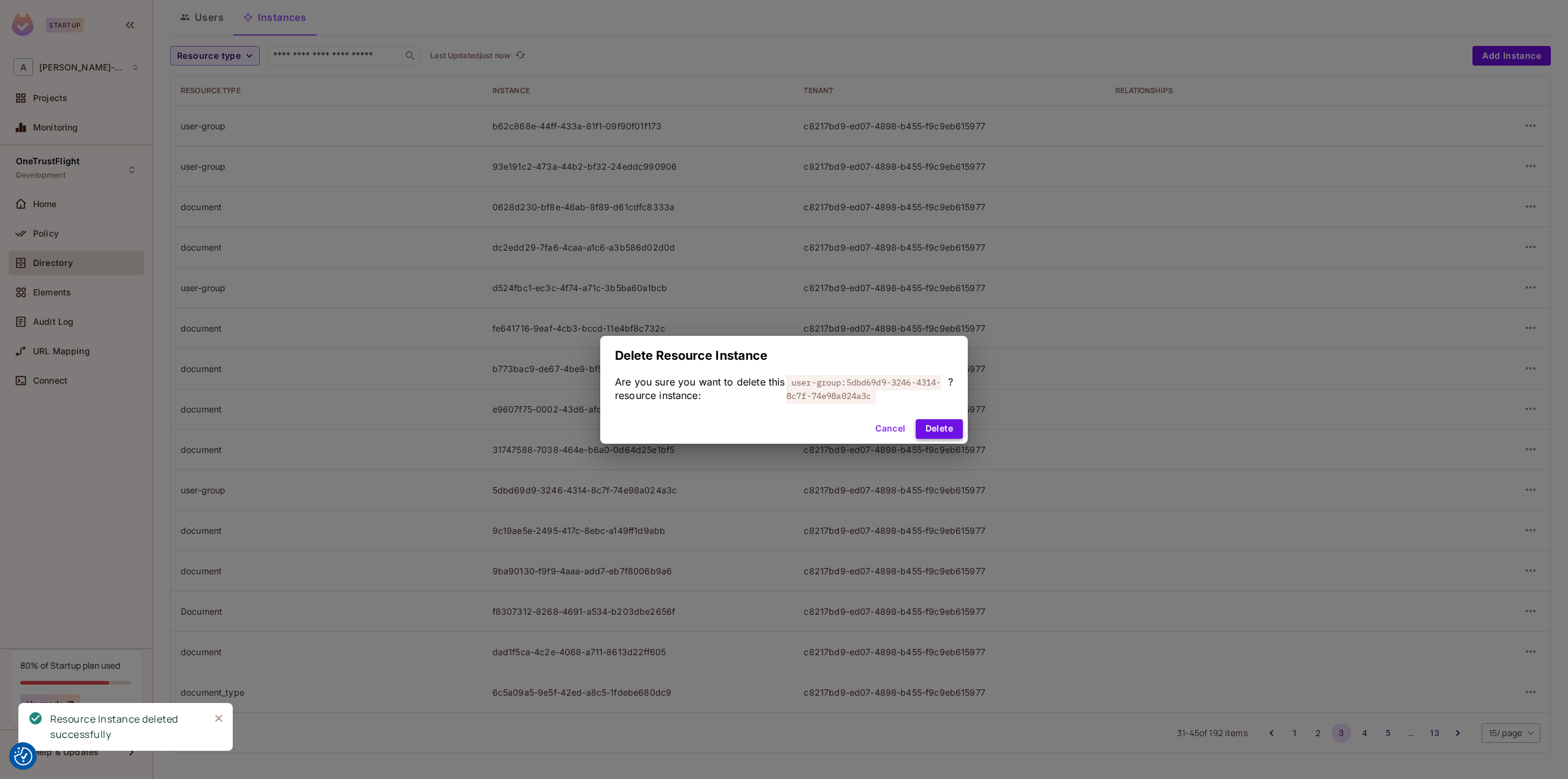
click at [933, 422] on button "Delete" at bounding box center [939, 429] width 47 height 20
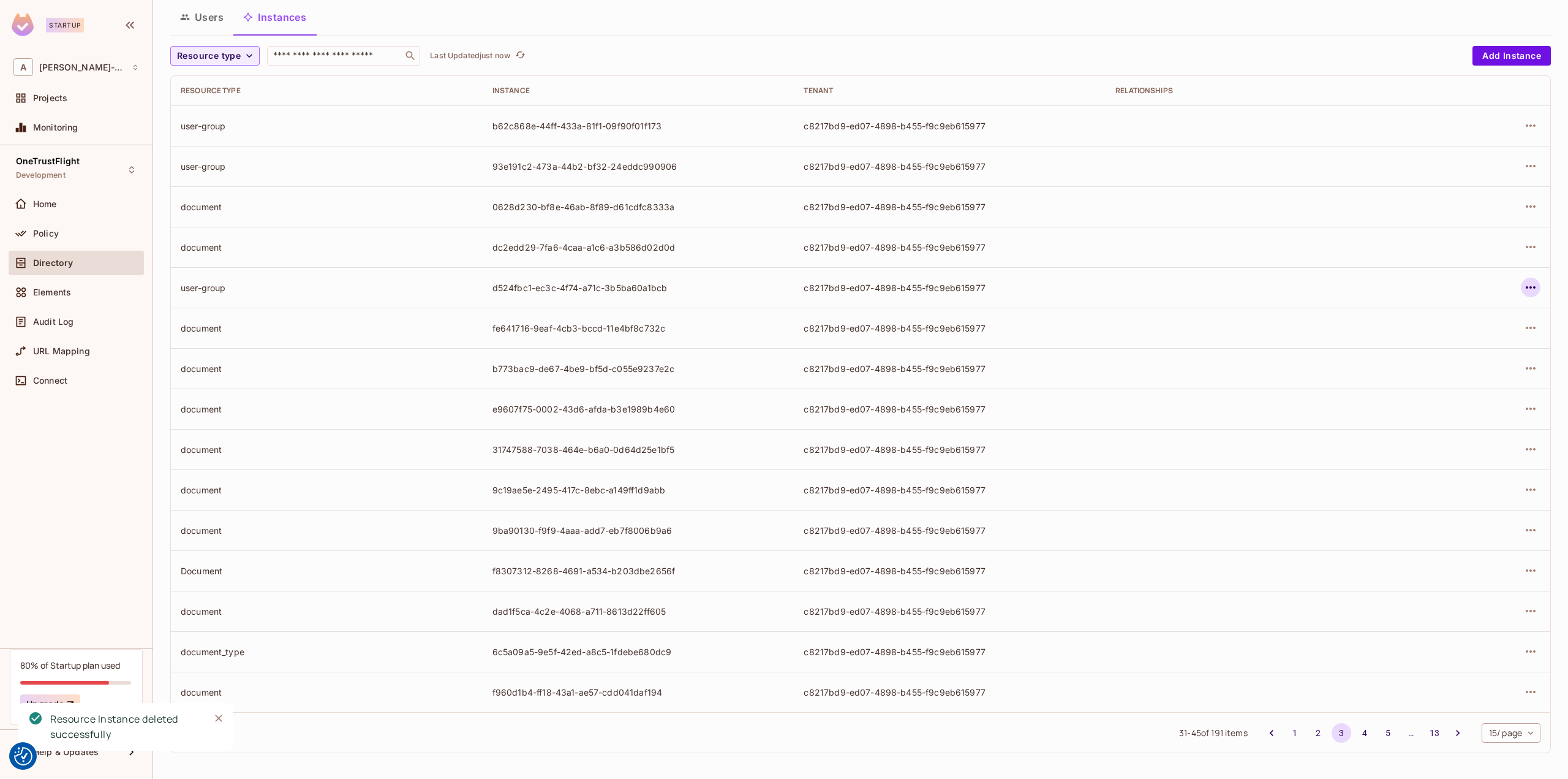
click at [1527, 292] on icon "button" at bounding box center [1530, 287] width 14 height 14
click at [1456, 366] on div "Delete Resource Instance" at bounding box center [1455, 369] width 106 height 13
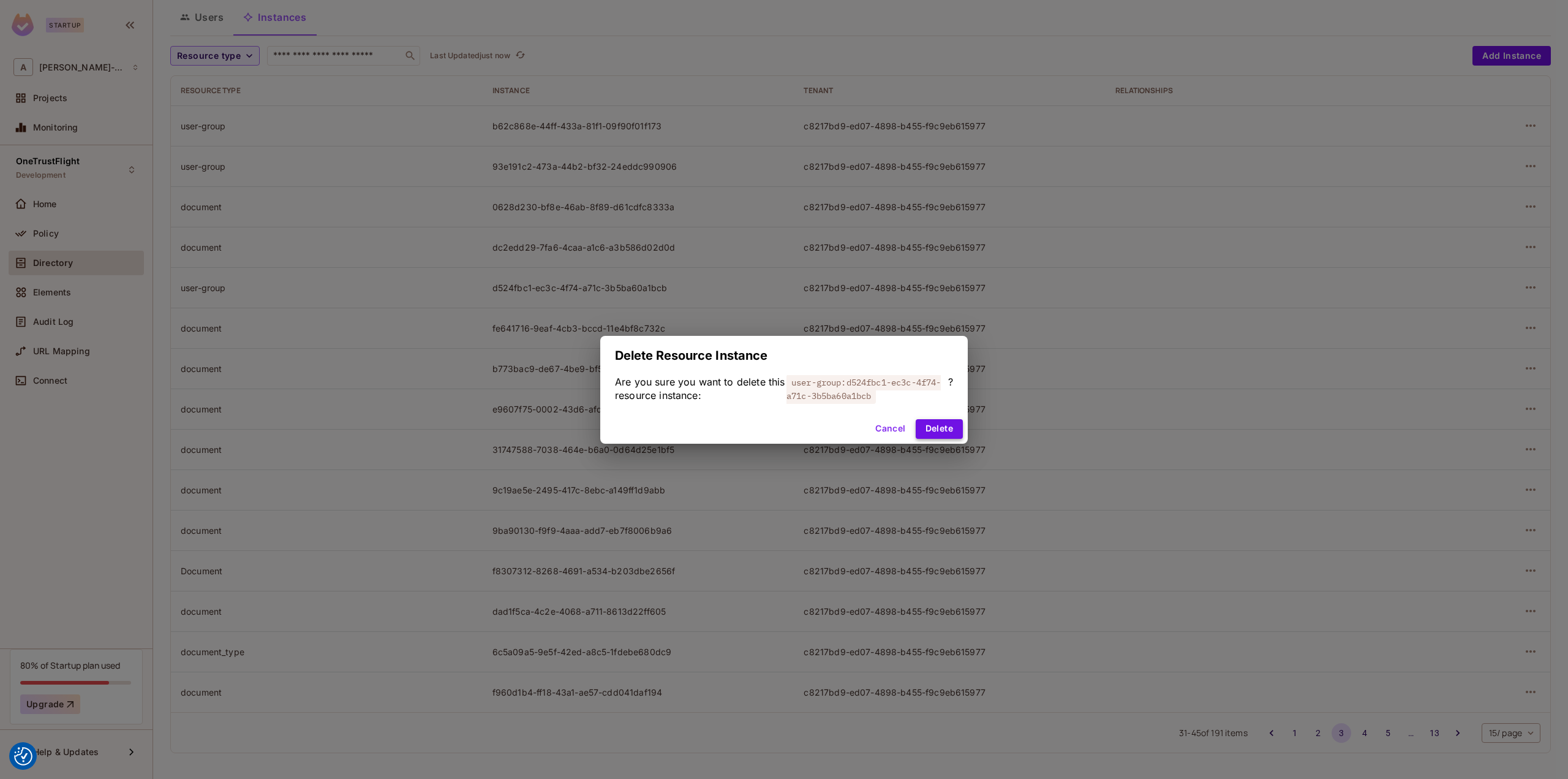
click at [933, 434] on button "Delete" at bounding box center [939, 429] width 47 height 20
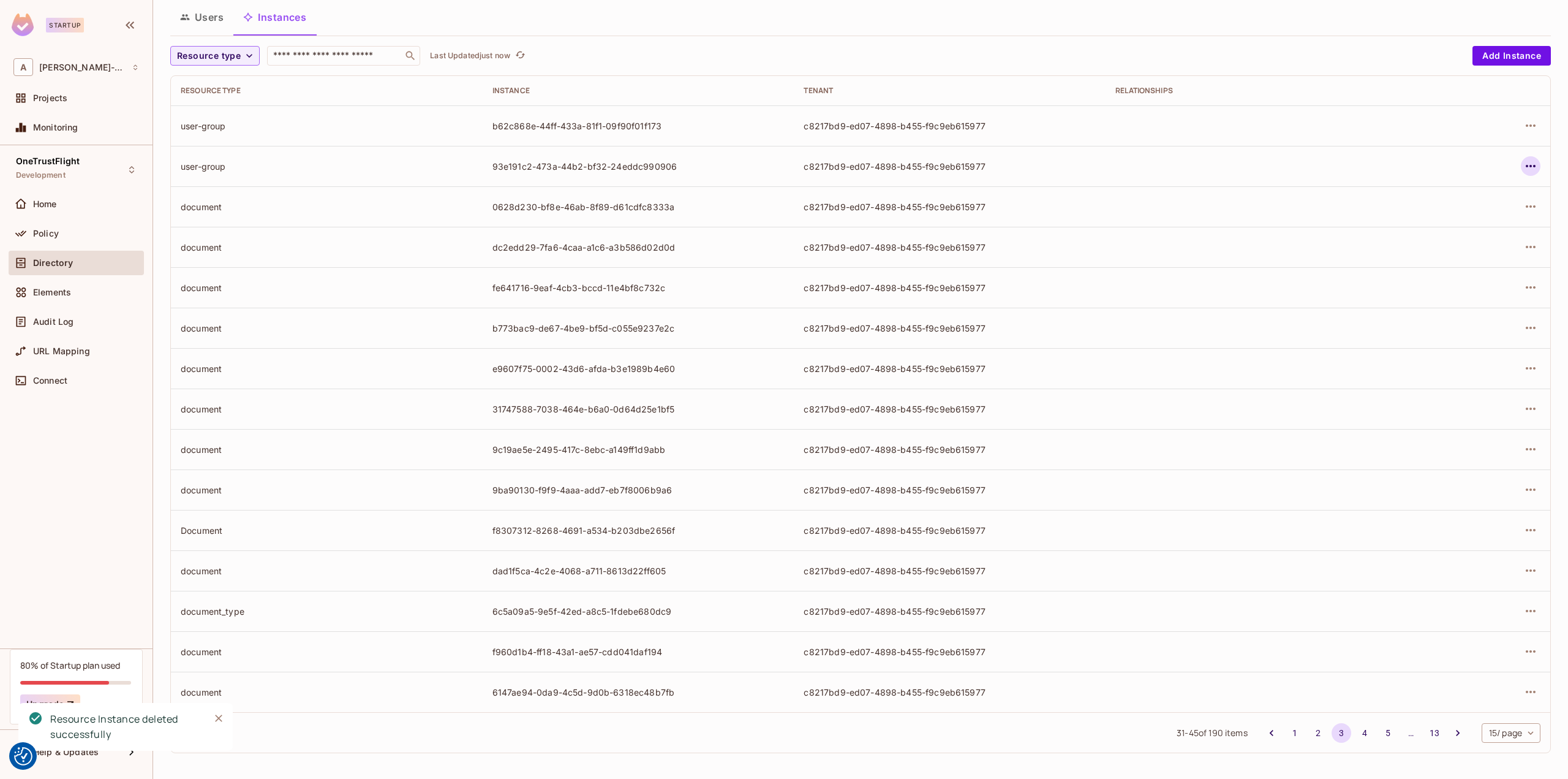
click at [1523, 168] on icon "button" at bounding box center [1530, 166] width 14 height 14
click at [1453, 249] on div "Delete Resource Instance" at bounding box center [1455, 248] width 106 height 13
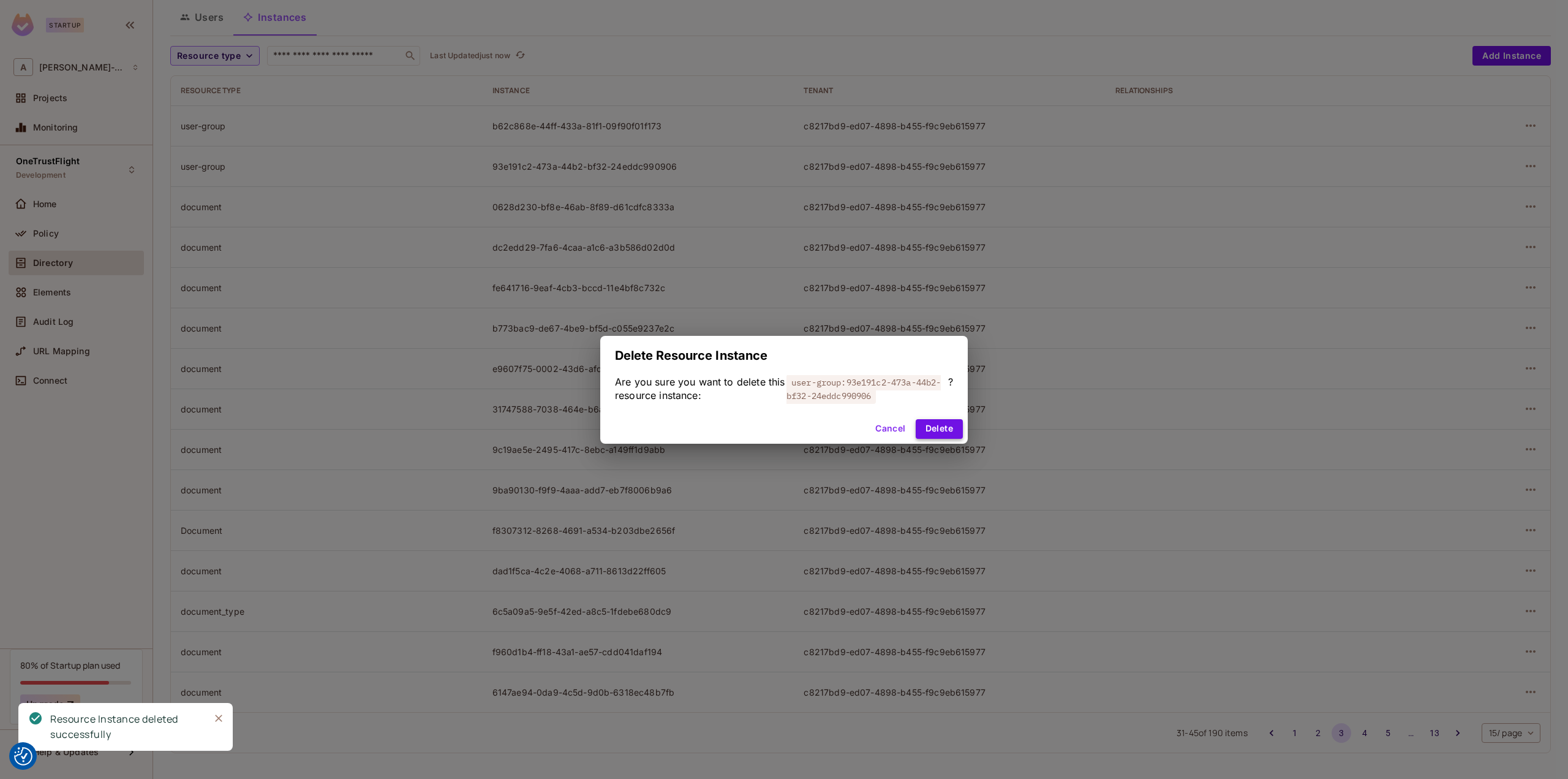
click at [942, 422] on button "Delete" at bounding box center [939, 429] width 47 height 20
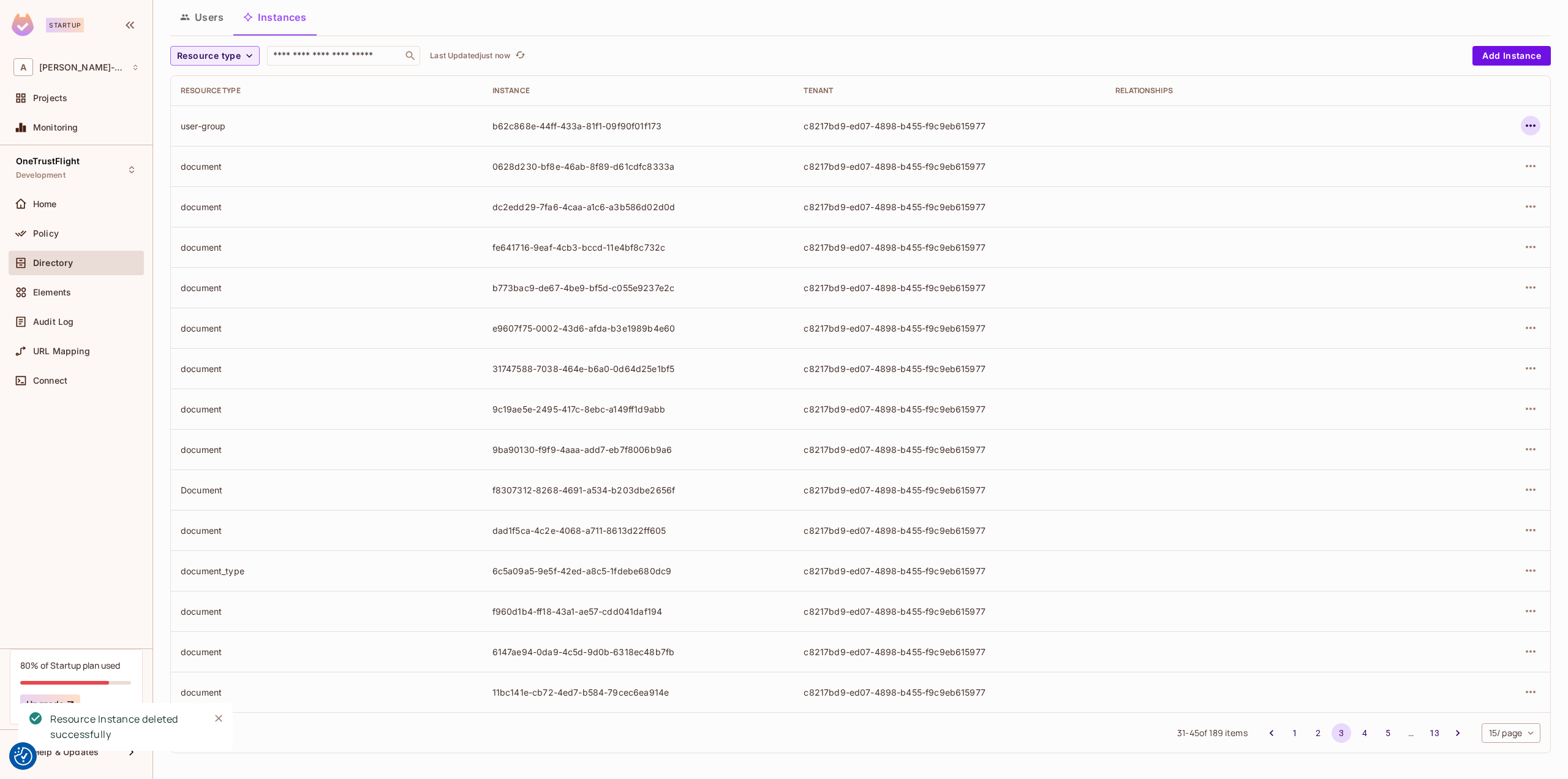
click at [1526, 124] on icon "button" at bounding box center [1530, 125] width 10 height 3
click at [1439, 205] on div "Delete Resource Instance" at bounding box center [1455, 207] width 106 height 13
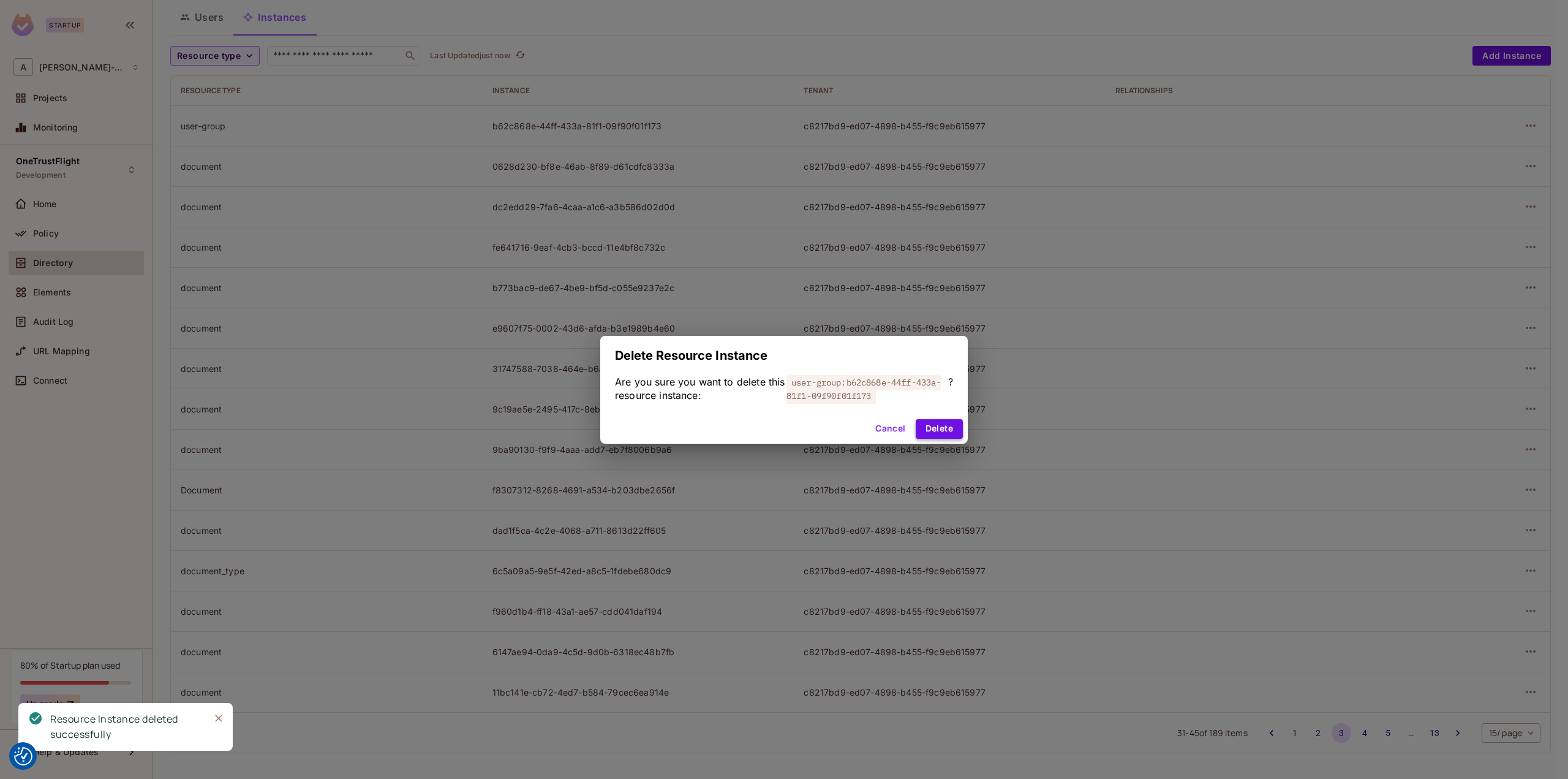
click at [945, 430] on button "Delete" at bounding box center [939, 429] width 47 height 20
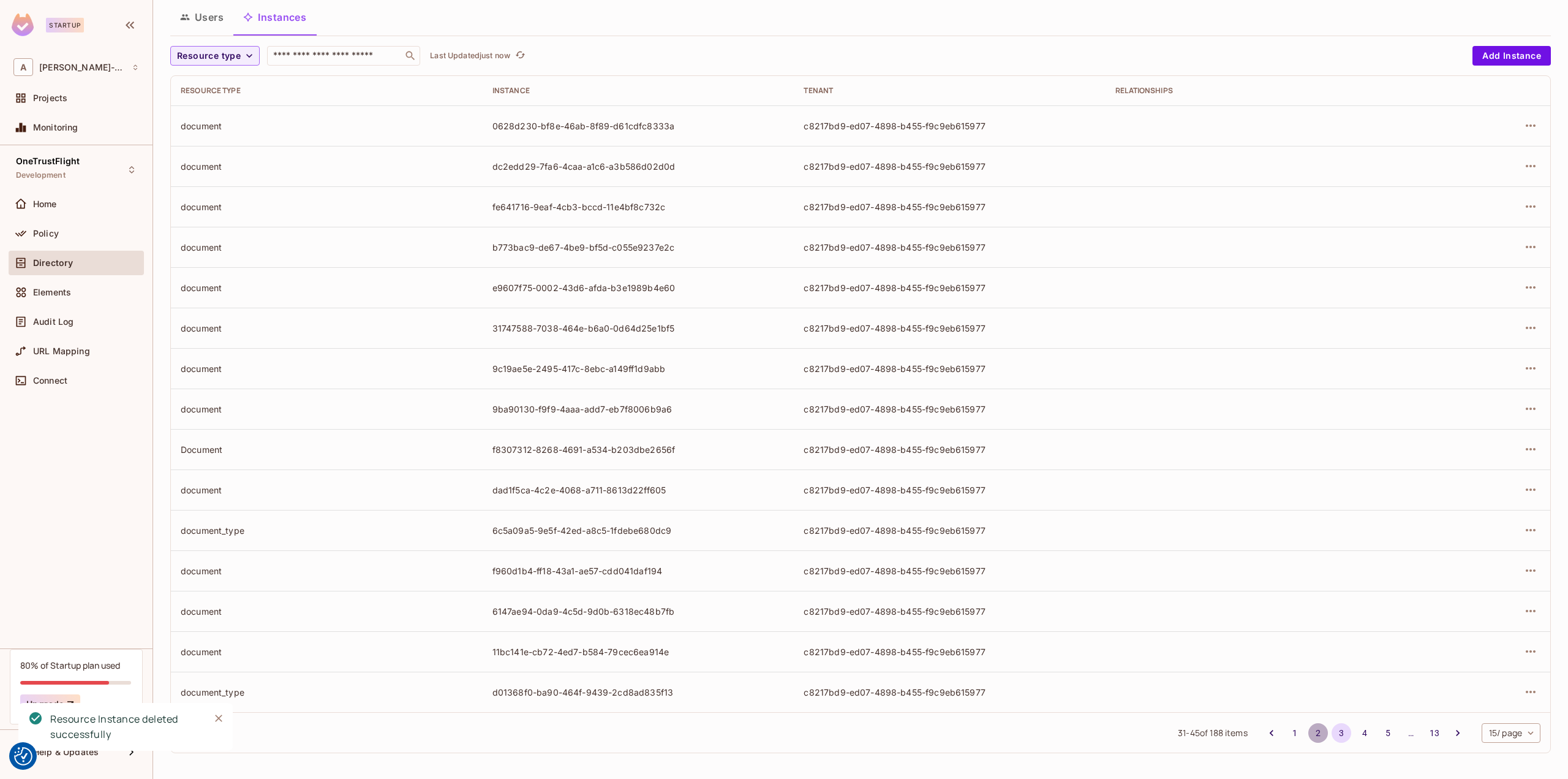
click at [1308, 733] on button "2" at bounding box center [1318, 733] width 20 height 20
click at [1284, 731] on button "1" at bounding box center [1294, 733] width 20 height 20
click at [229, 50] on span "Resource type" at bounding box center [209, 56] width 64 height 15
click at [229, 50] on div at bounding box center [784, 389] width 1568 height 779
click at [1308, 728] on button "2" at bounding box center [1318, 733] width 20 height 20
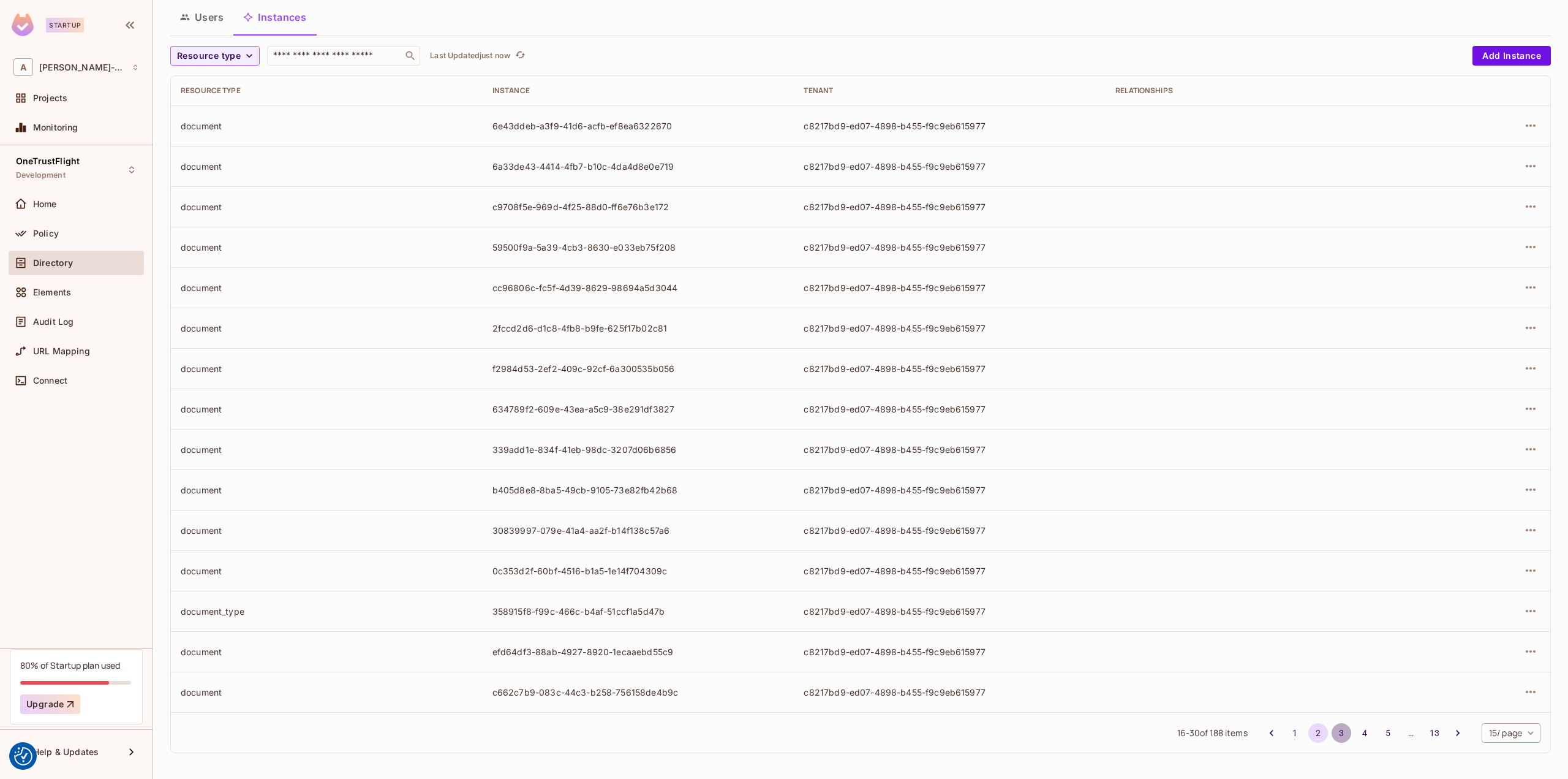
click at [1332, 729] on button "3" at bounding box center [1341, 733] width 20 height 20
click at [1357, 731] on button "4" at bounding box center [1365, 733] width 20 height 20
click at [1378, 729] on button "5" at bounding box center [1388, 733] width 20 height 20
click at [1447, 727] on button "Go to next page" at bounding box center [1457, 733] width 20 height 20
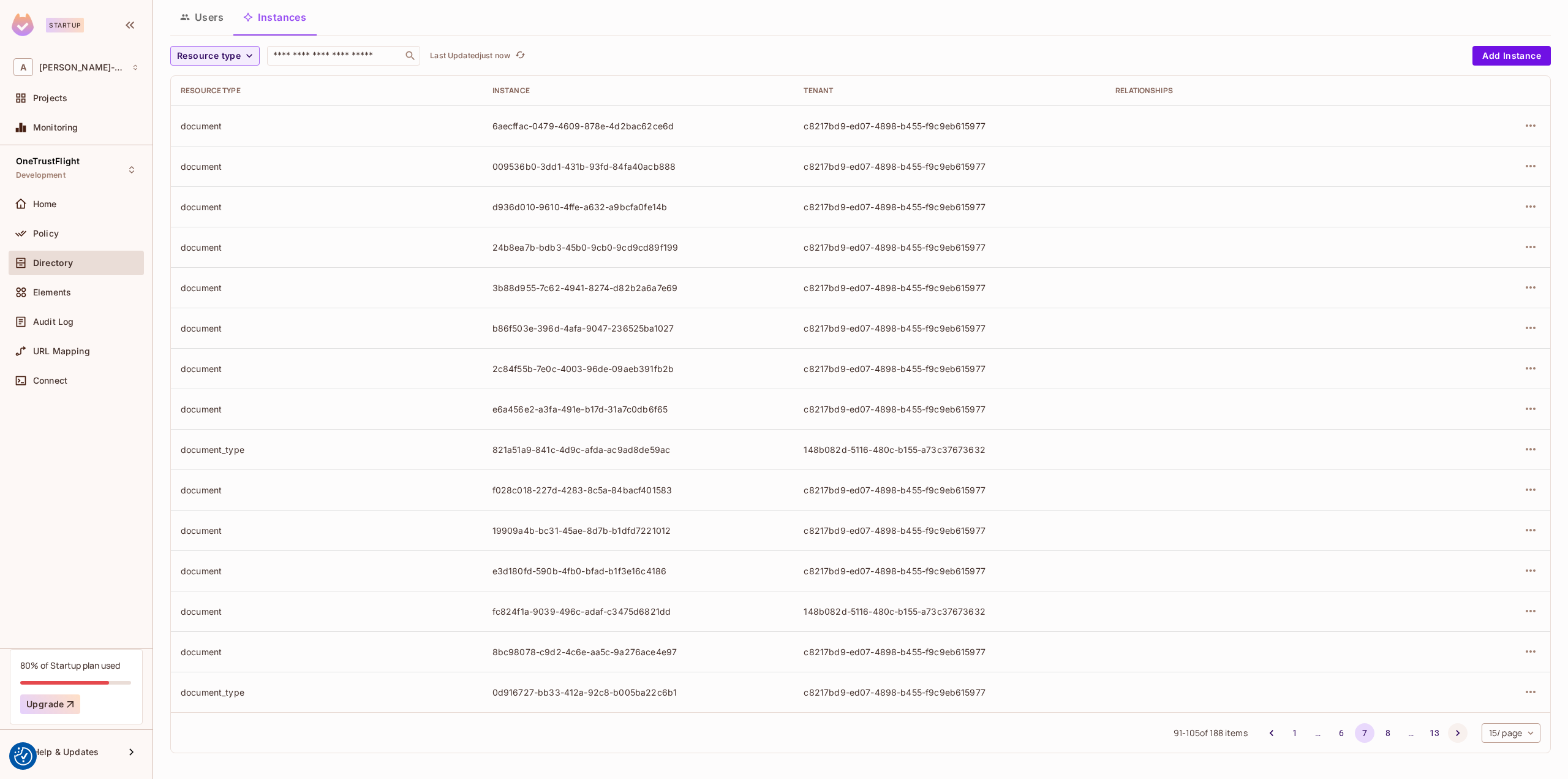
click at [1447, 727] on button "Go to next page" at bounding box center [1457, 733] width 20 height 20
click at [1451, 732] on icon "Go to next page" at bounding box center [1457, 733] width 13 height 13
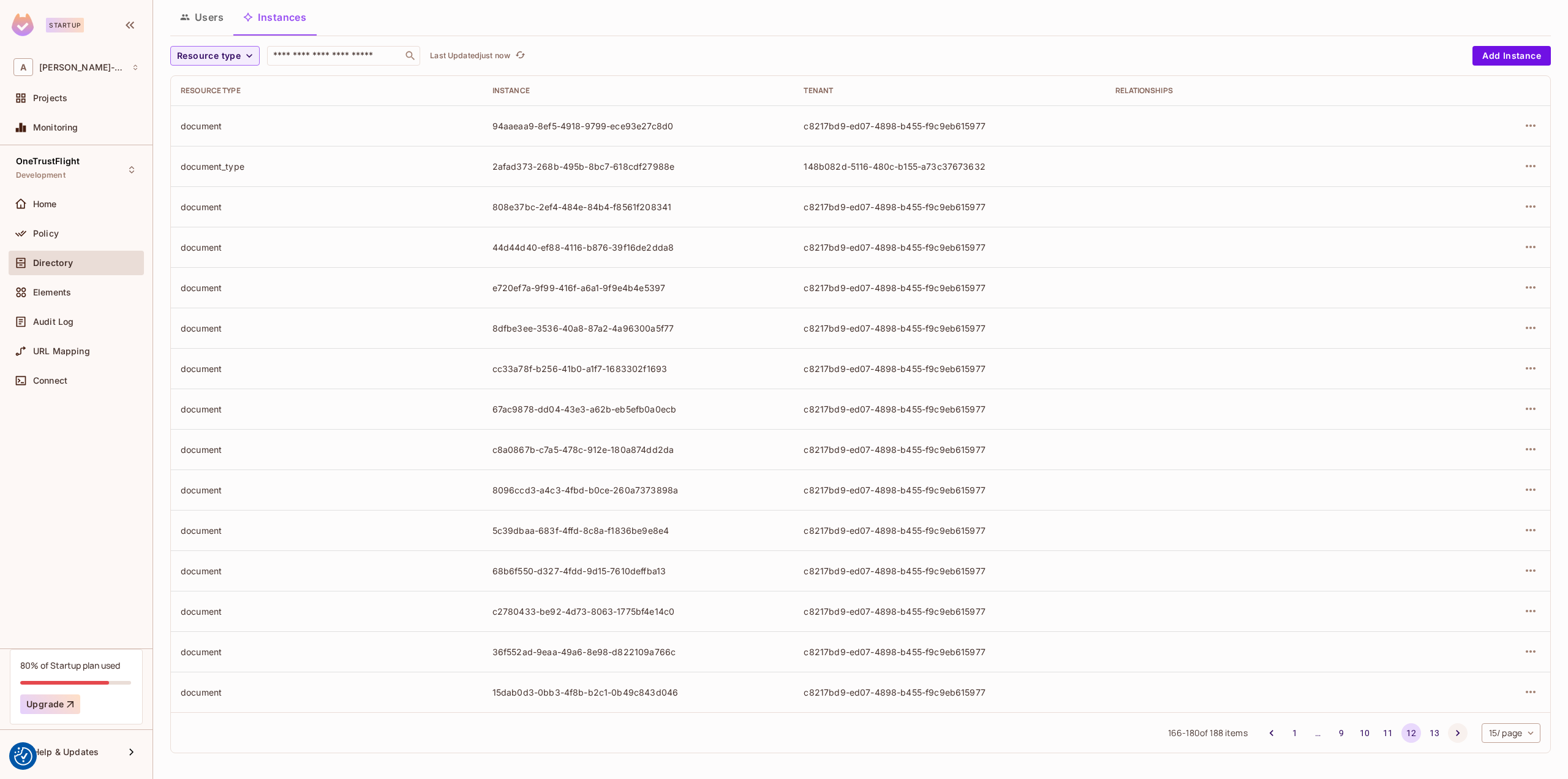
click at [1451, 731] on icon "Go to next page" at bounding box center [1457, 733] width 13 height 13
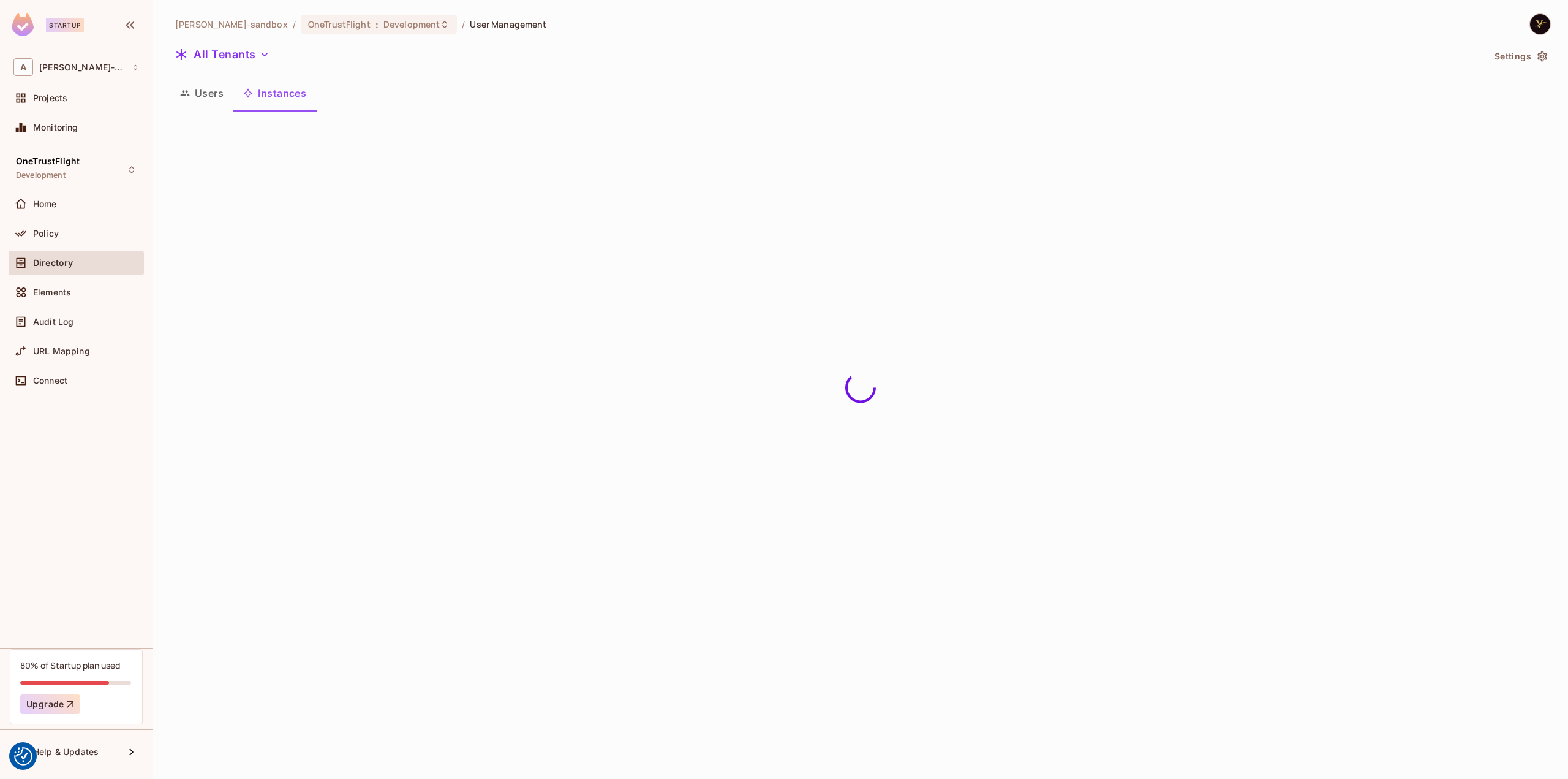
scroll to position [0, 0]
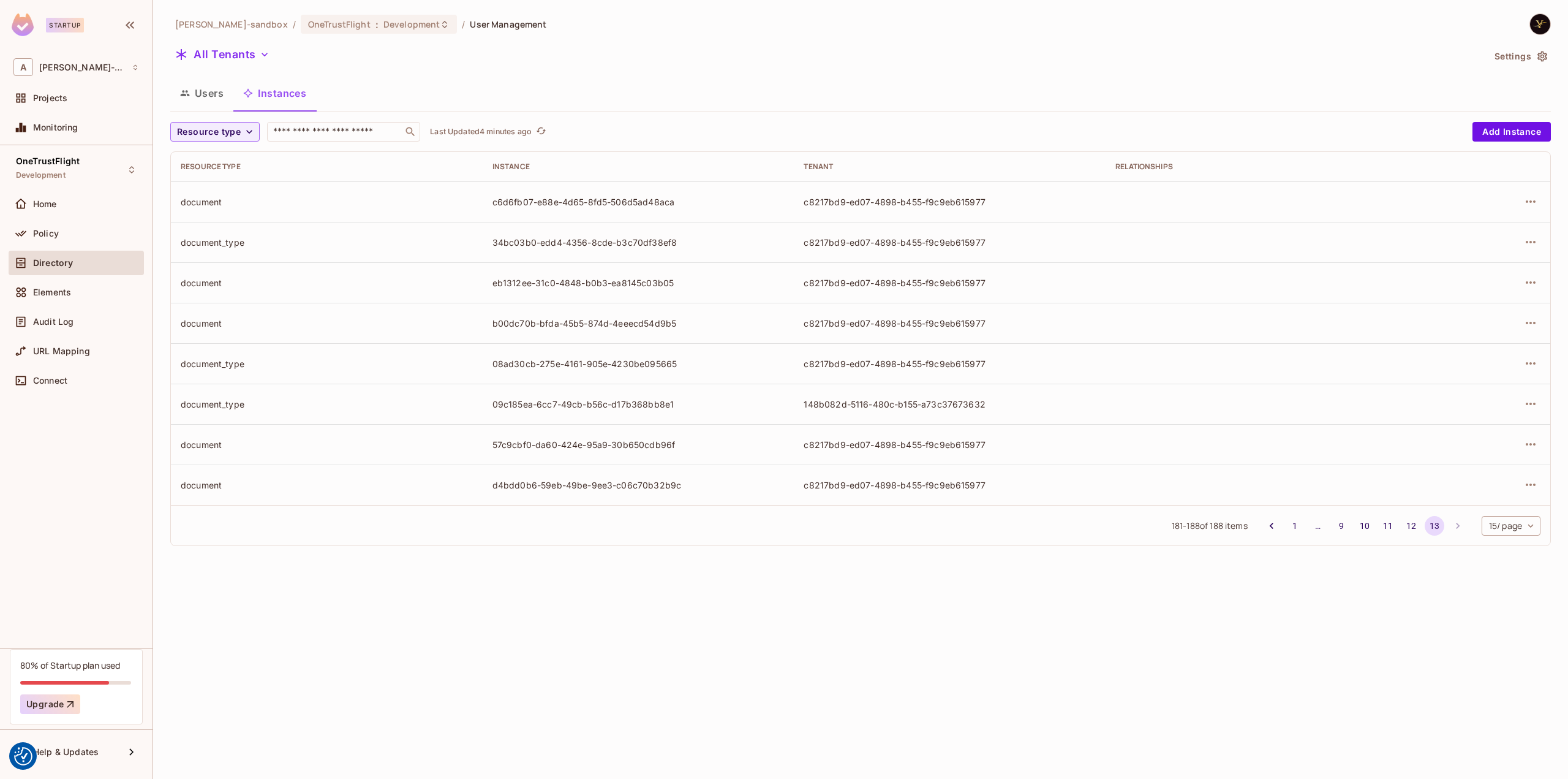
drag, startPoint x: 468, startPoint y: 613, endPoint x: 476, endPoint y: 612, distance: 8.1
click at [468, 613] on div "alex-trustflight-sandbox / OneTrustFlight : Development / User Management All T…" at bounding box center [861, 389] width 1415 height 779
click at [655, 616] on div "alex-trustflight-sandbox / OneTrustFlight : Development / User Management All T…" at bounding box center [861, 389] width 1415 height 779
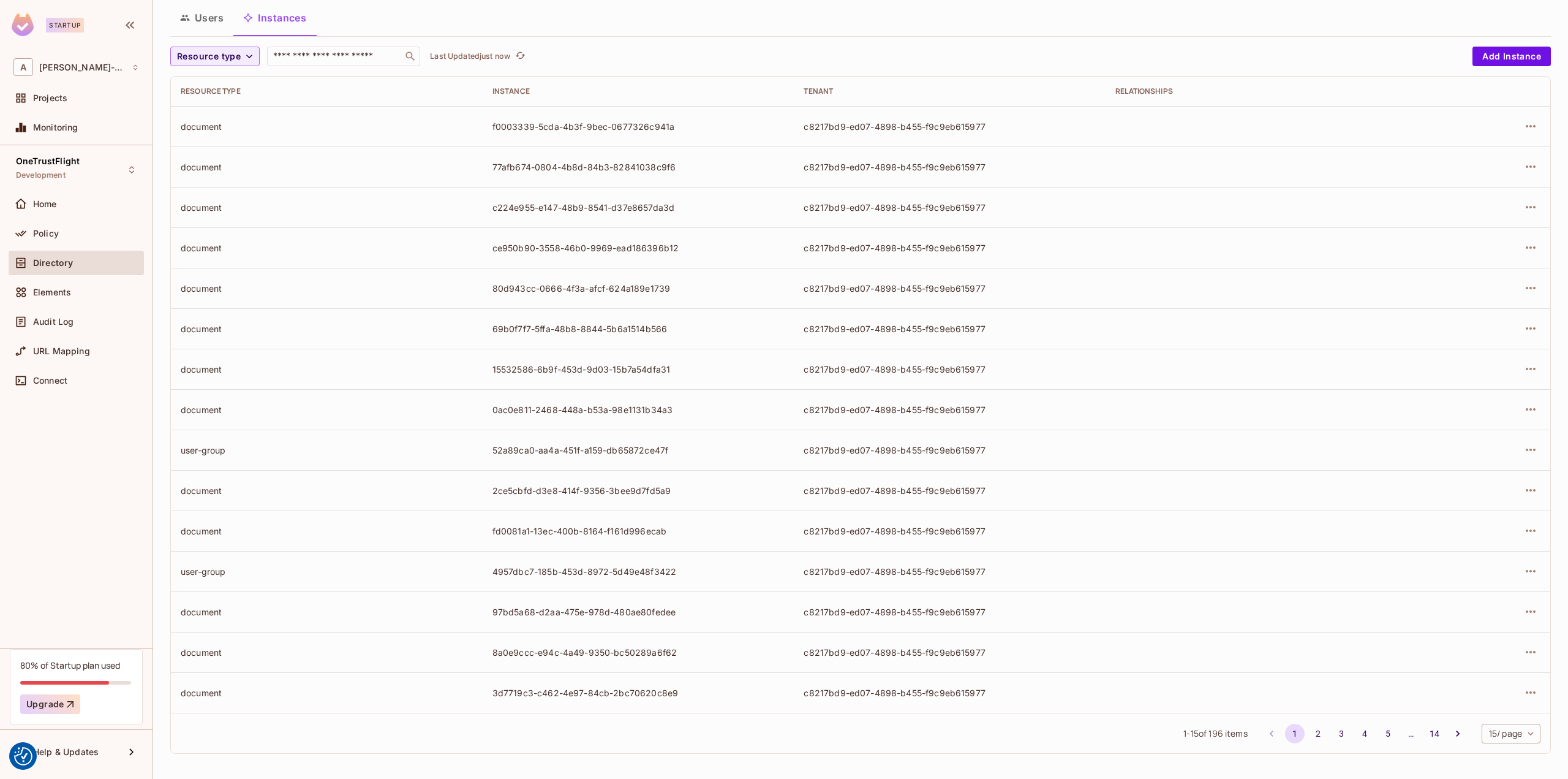
scroll to position [76, 0]
click at [1426, 734] on button "14" at bounding box center [1434, 733] width 20 height 20
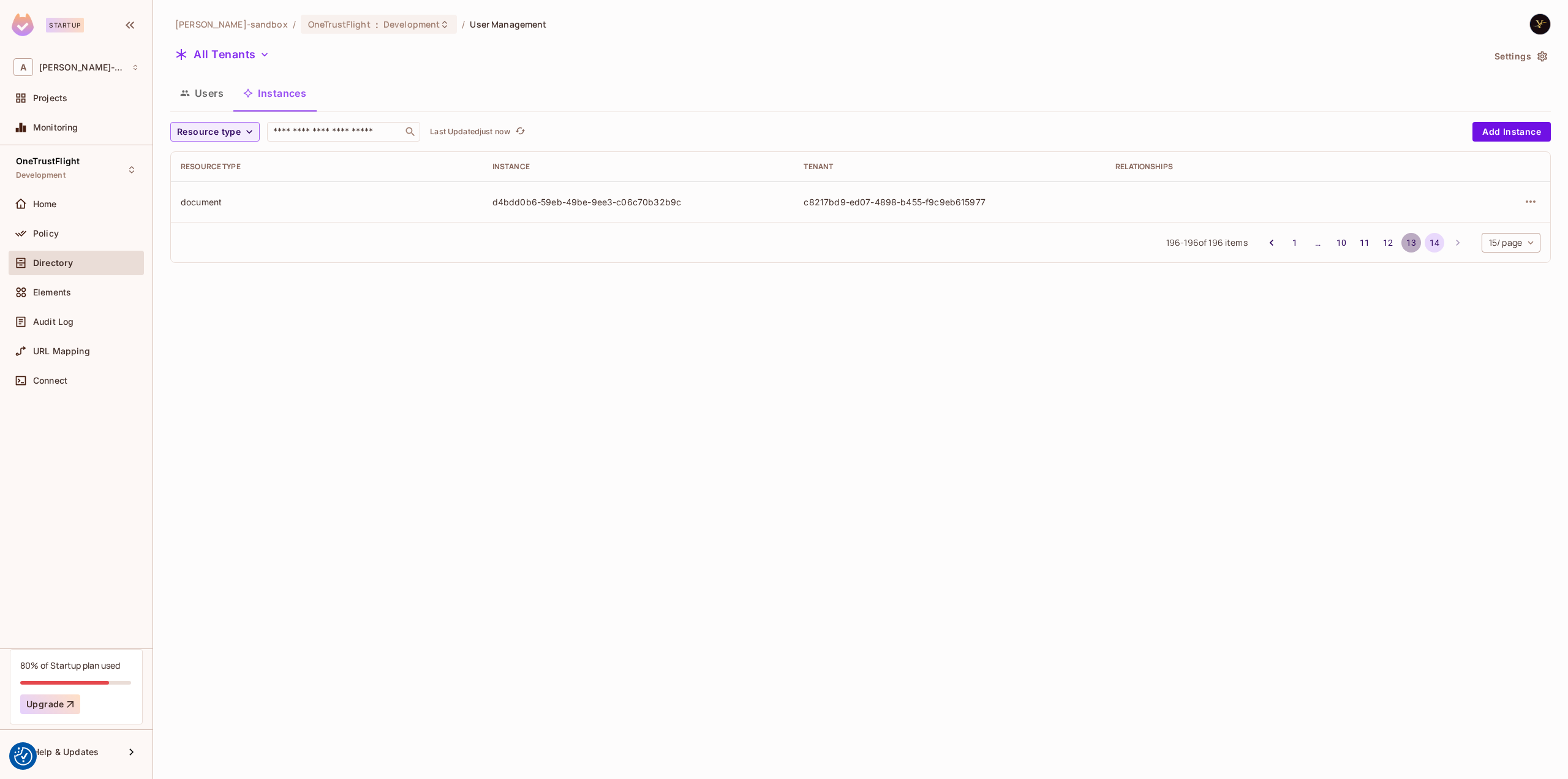
click at [1404, 239] on button "13" at bounding box center [1411, 243] width 20 height 20
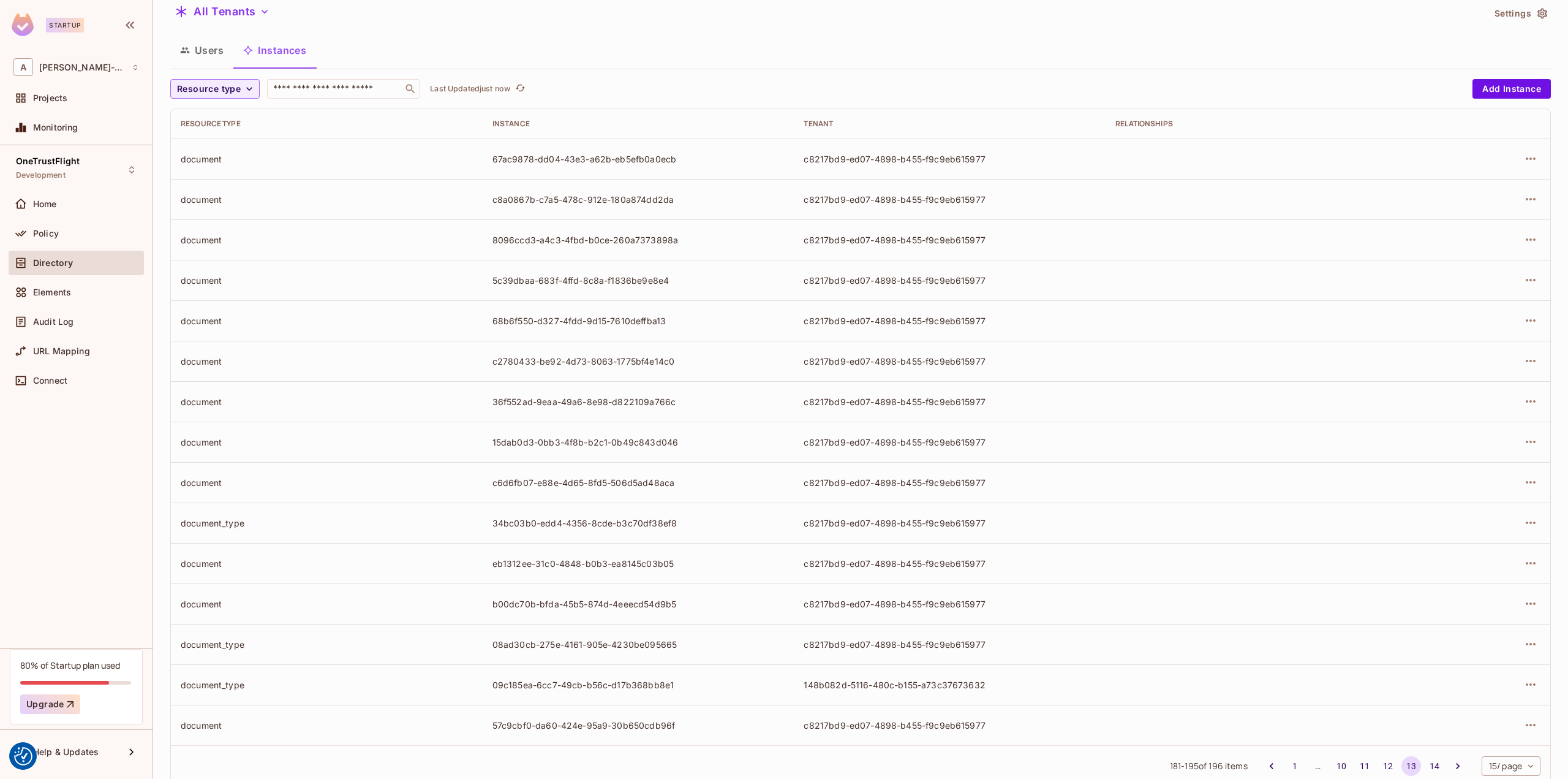
scroll to position [76, 0]
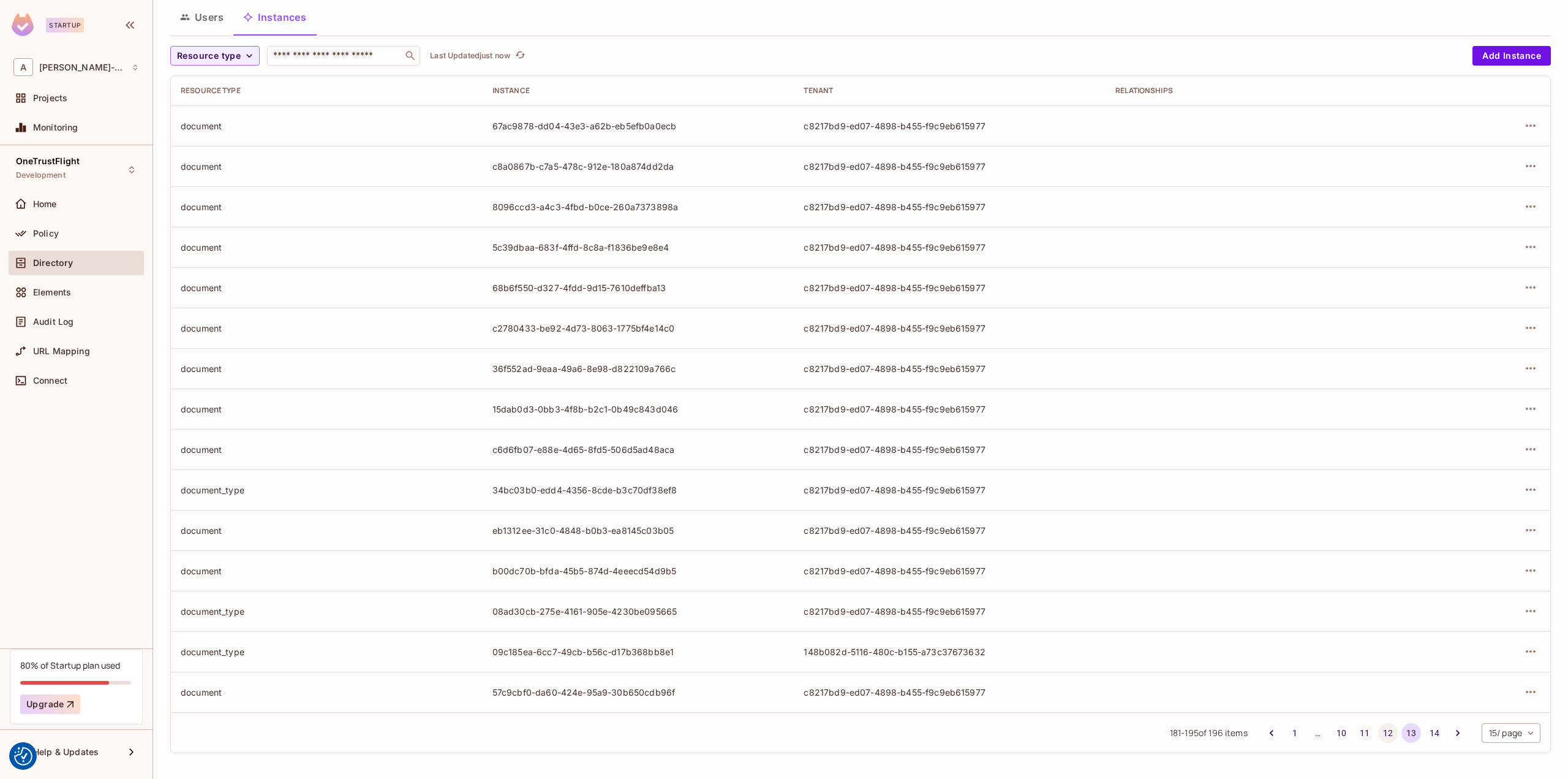
click at [1378, 731] on button "12" at bounding box center [1388, 733] width 20 height 20
click at [1357, 733] on button "11" at bounding box center [1365, 733] width 20 height 20
click at [1331, 732] on button "10" at bounding box center [1341, 733] width 20 height 20
click at [1331, 736] on button "9" at bounding box center [1341, 733] width 20 height 20
click at [95, 265] on div "Directory" at bounding box center [86, 262] width 106 height 10
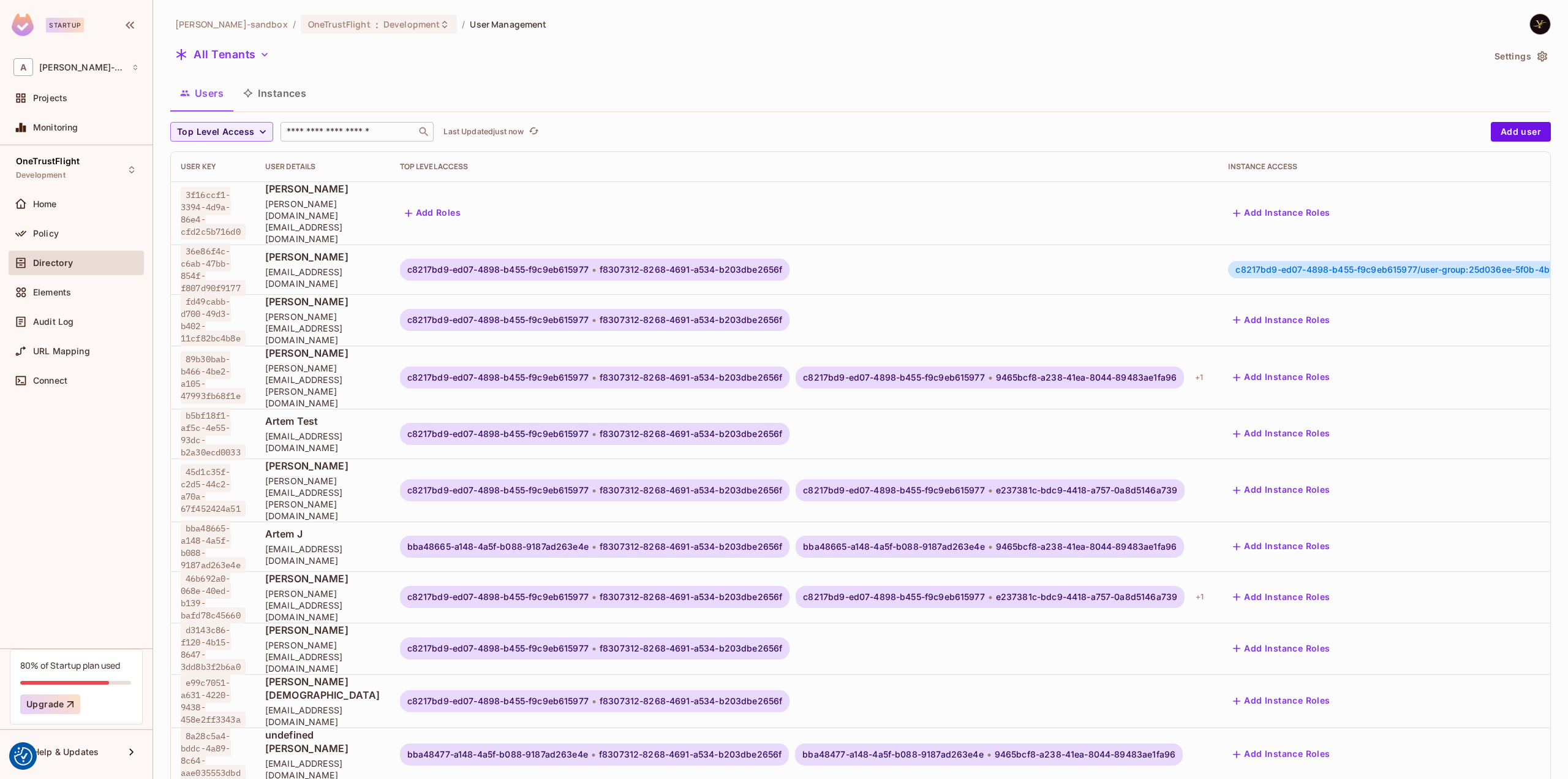
click at [308, 137] on input "text" at bounding box center [348, 131] width 129 height 13
type input "******"
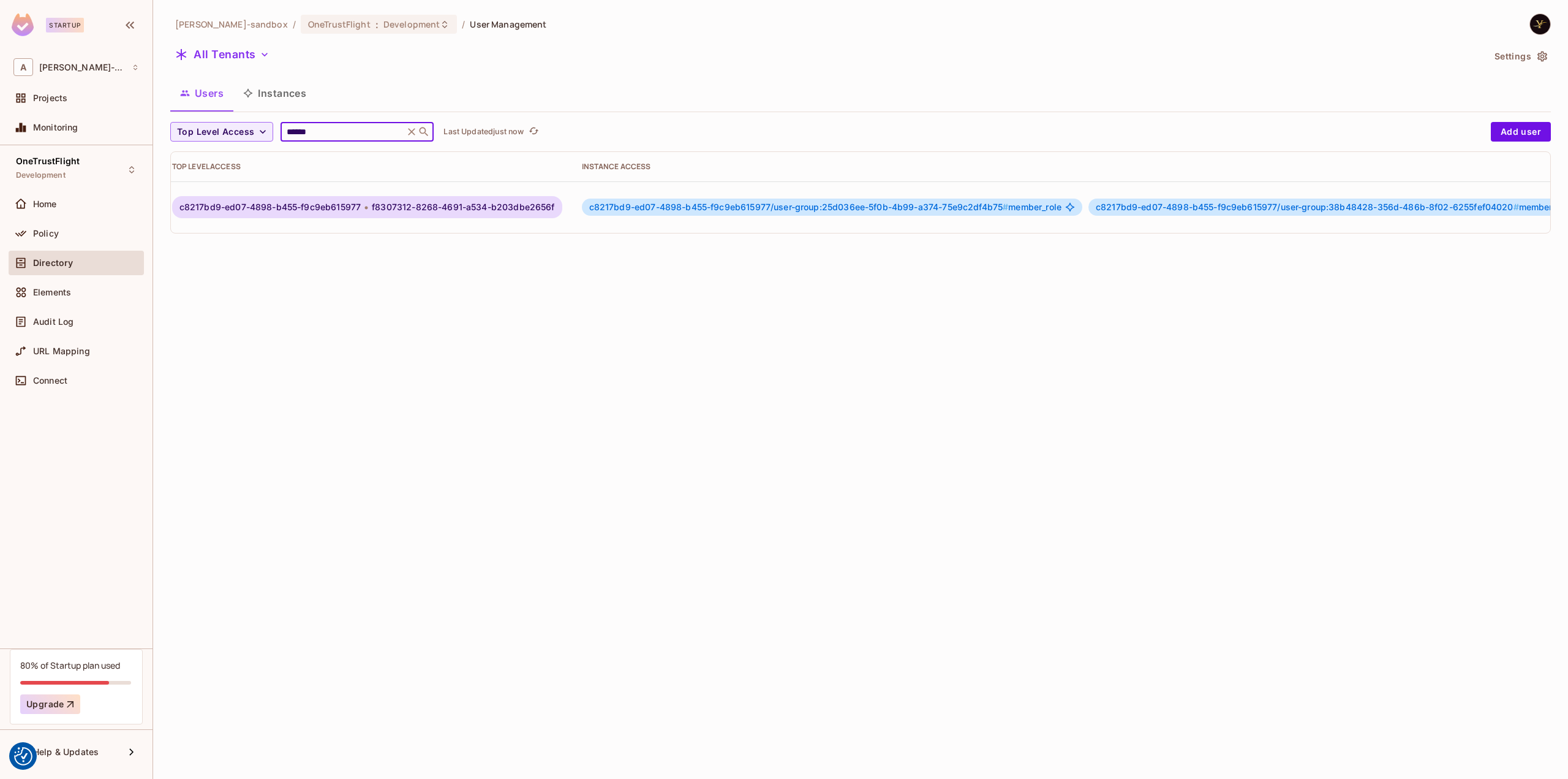
scroll to position [0, 355]
click at [1527, 204] on icon "button" at bounding box center [1530, 207] width 14 height 14
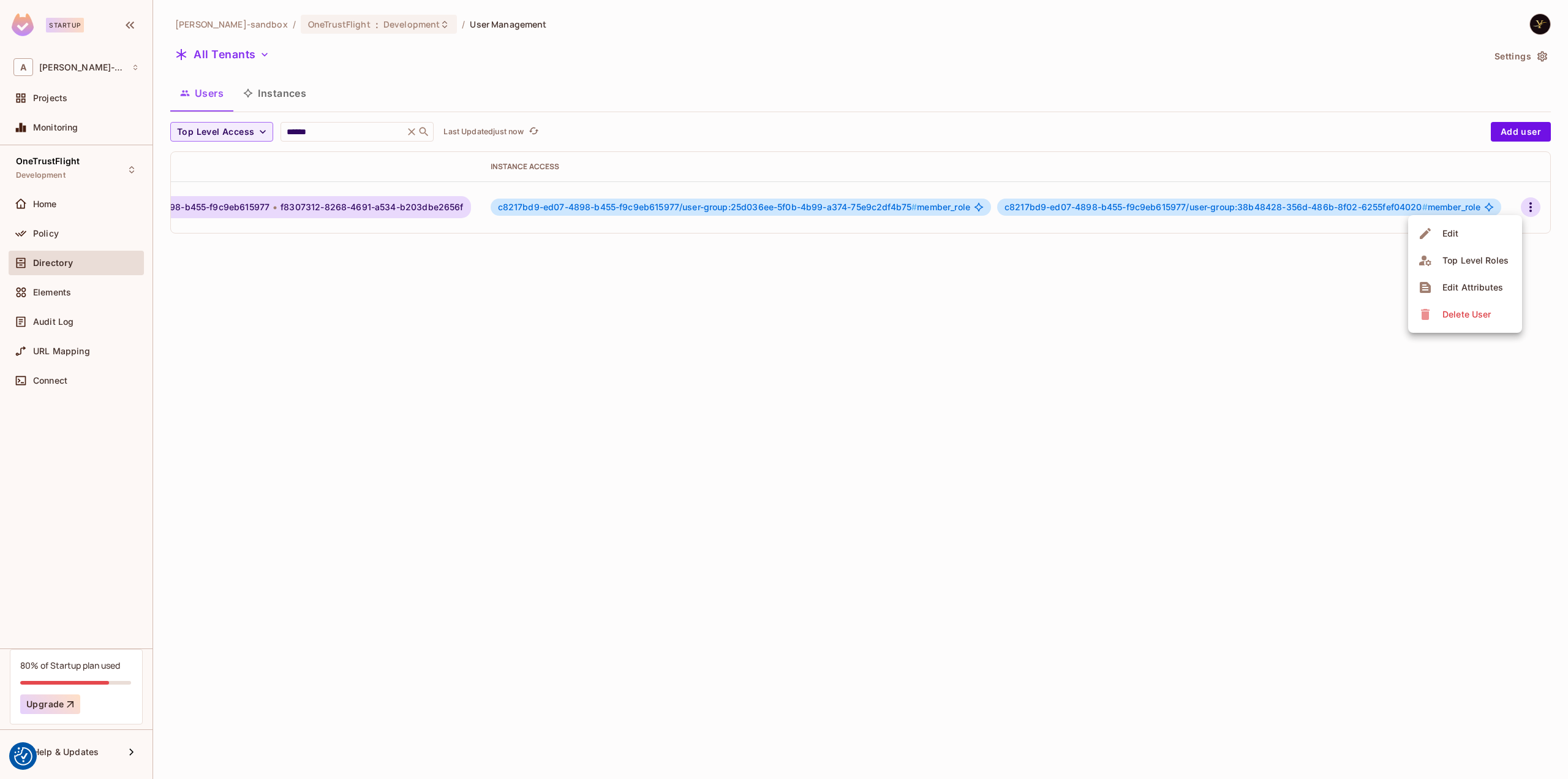
click at [1464, 288] on div "Edit Attributes" at bounding box center [1472, 287] width 60 height 13
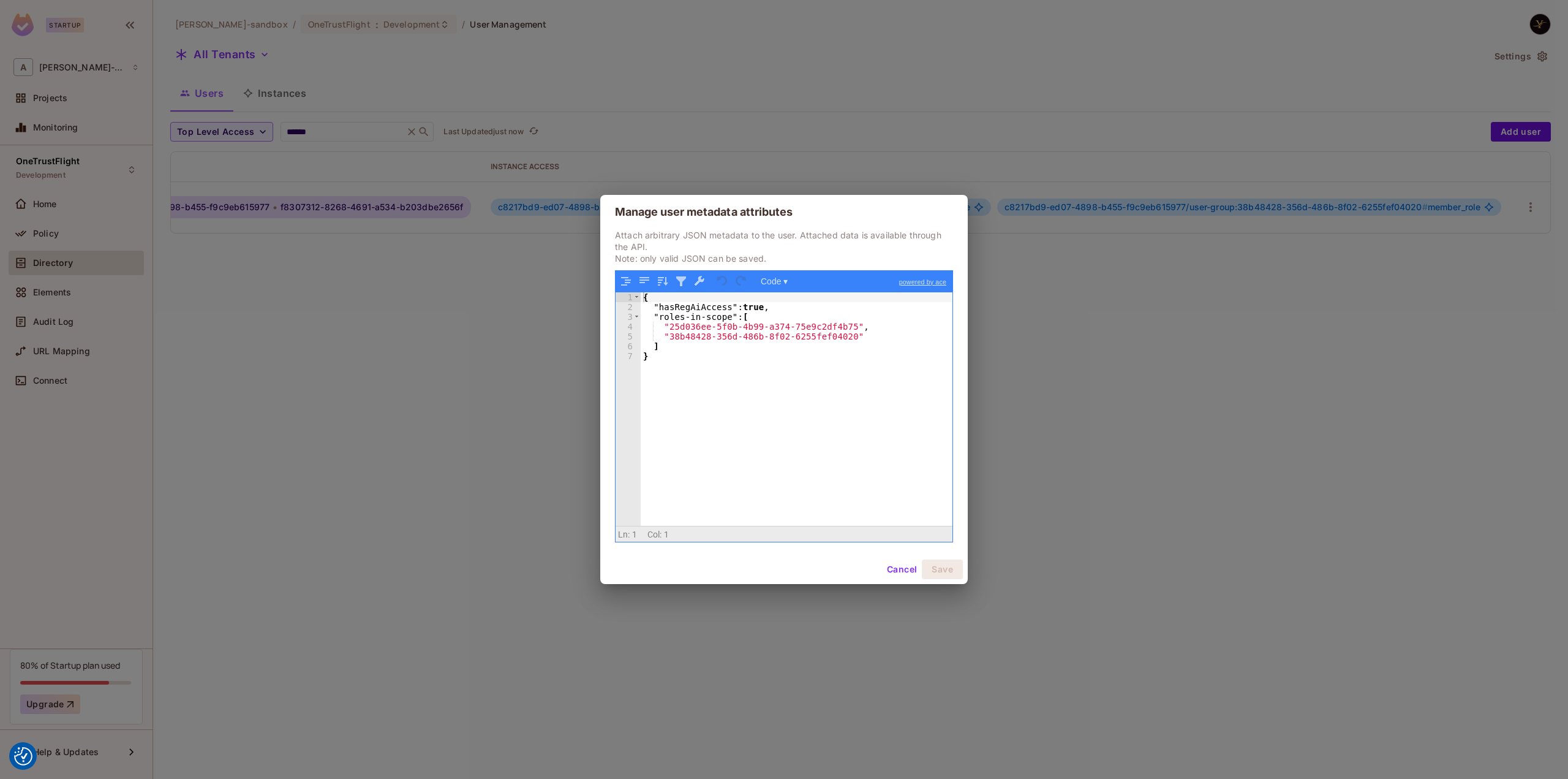
click at [892, 566] on button "Cancel" at bounding box center [902, 569] width 40 height 20
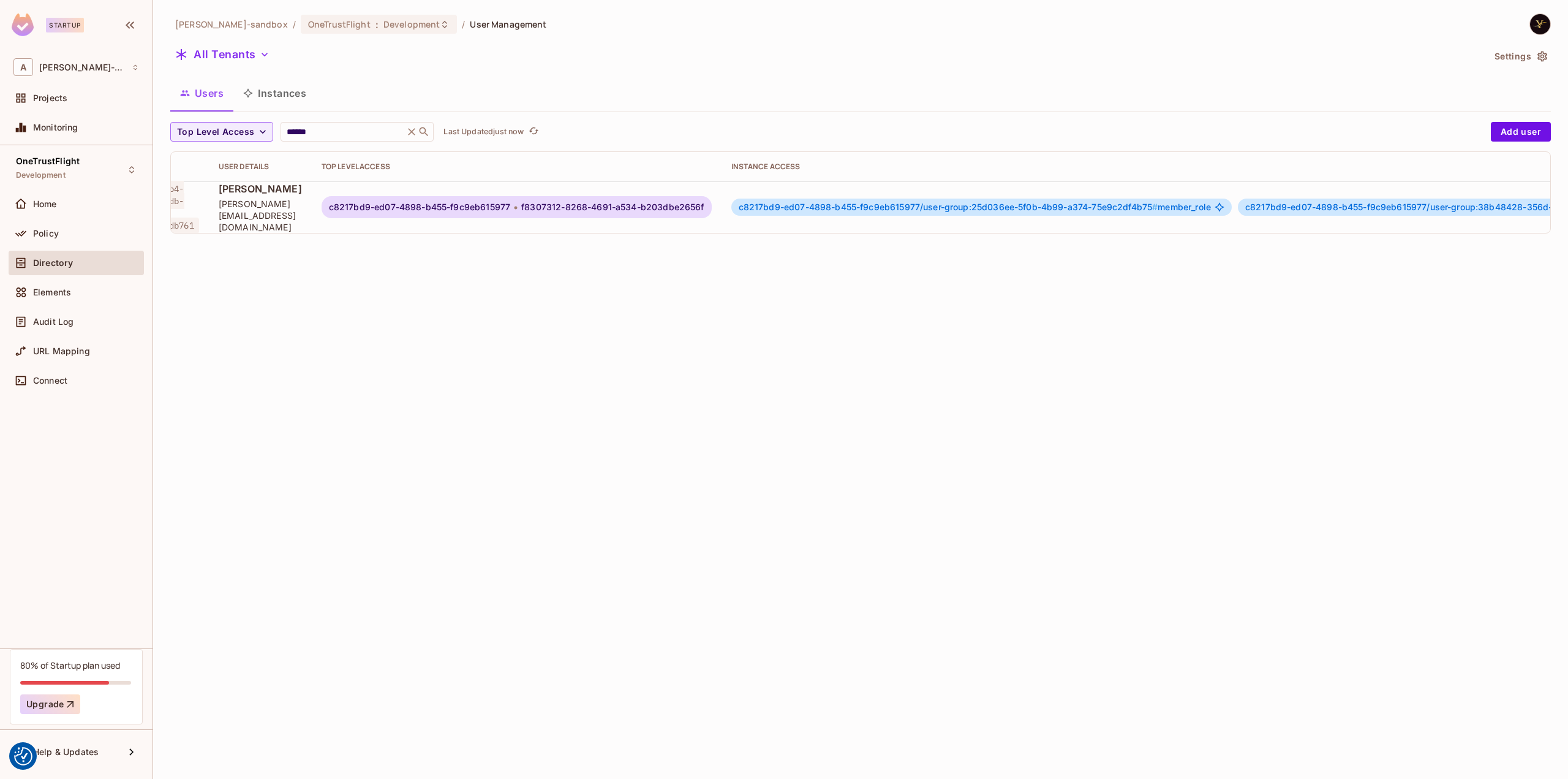
scroll to position [0, 0]
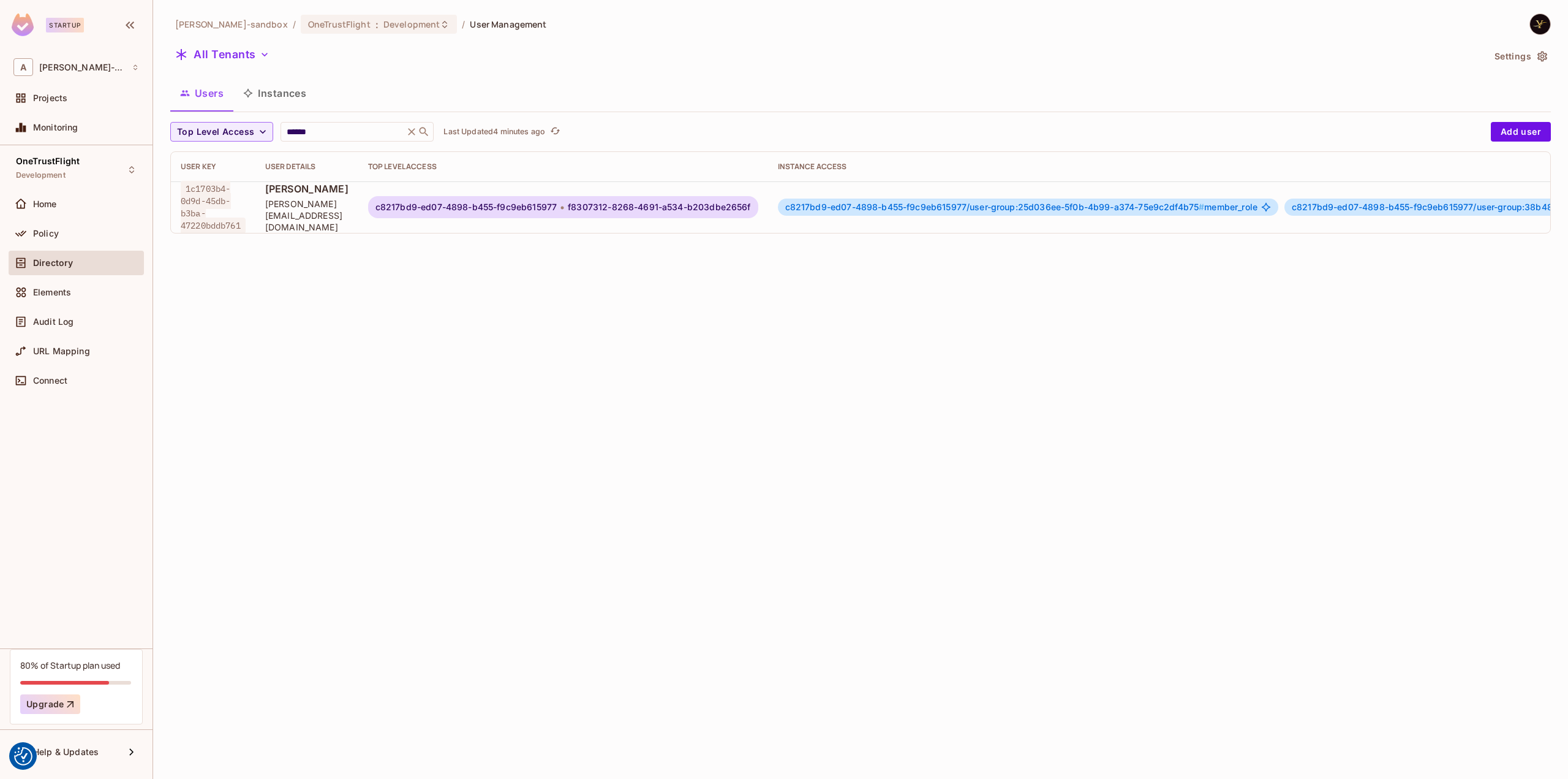
click at [737, 438] on div "alex-trustflight-sandbox / OneTrustFlight : Development / User Management All T…" at bounding box center [861, 389] width 1415 height 779
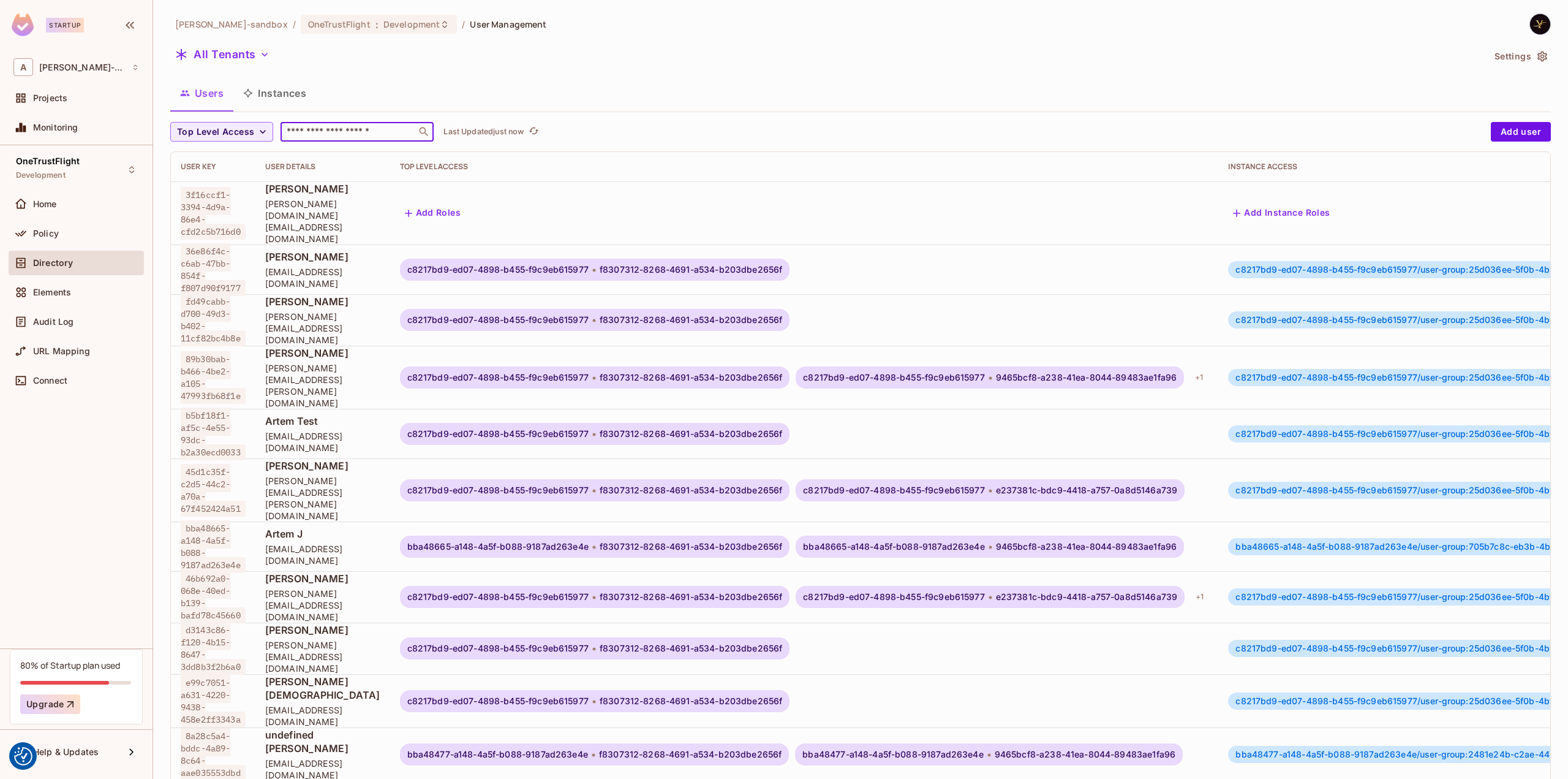
click at [344, 135] on input "text" at bounding box center [348, 131] width 129 height 13
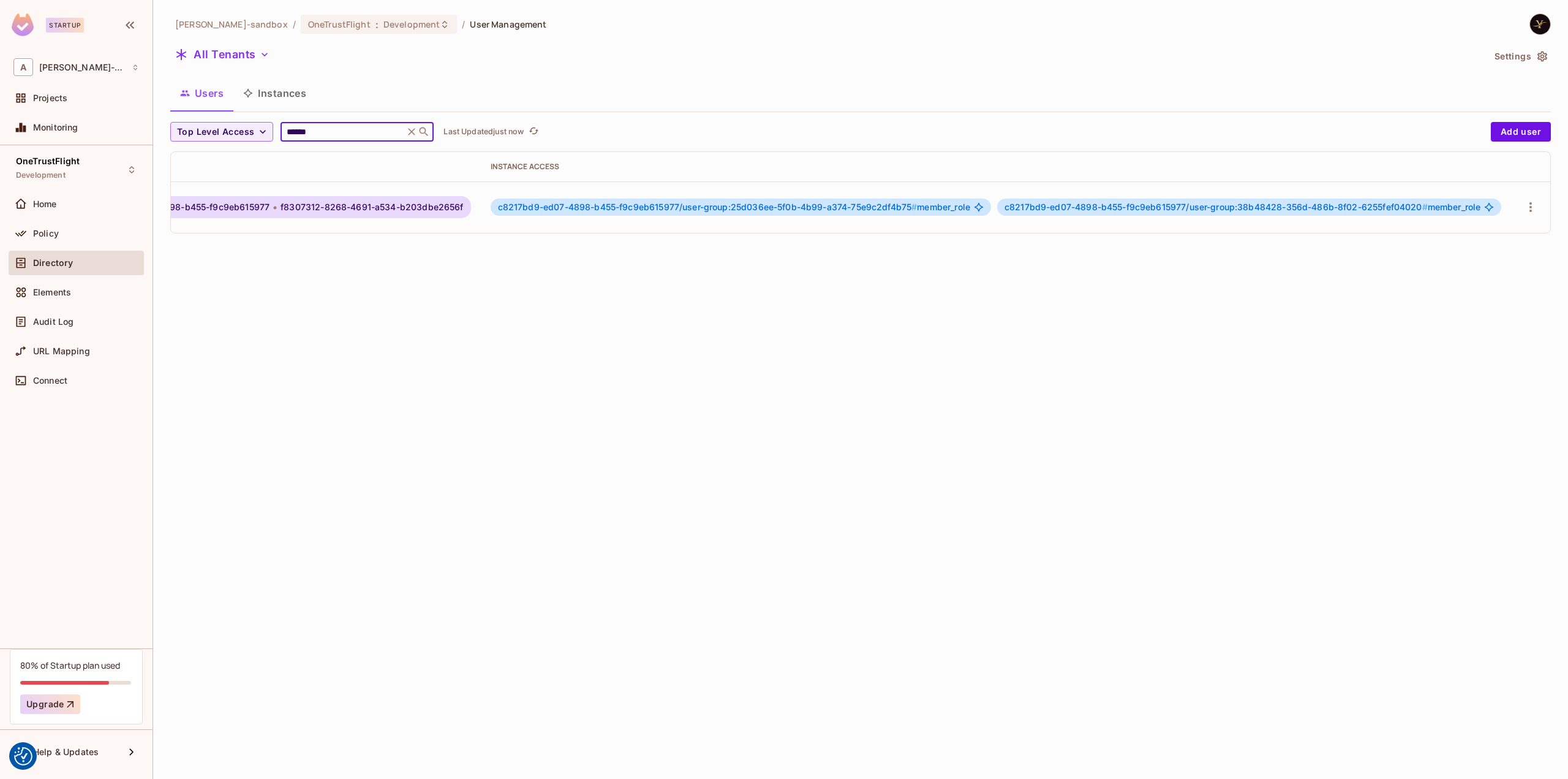
scroll to position [0, 355]
type input "******"
click at [1524, 203] on icon "button" at bounding box center [1530, 207] width 14 height 14
click at [1463, 277] on span "Edit Attributes" at bounding box center [1473, 287] width 68 height 20
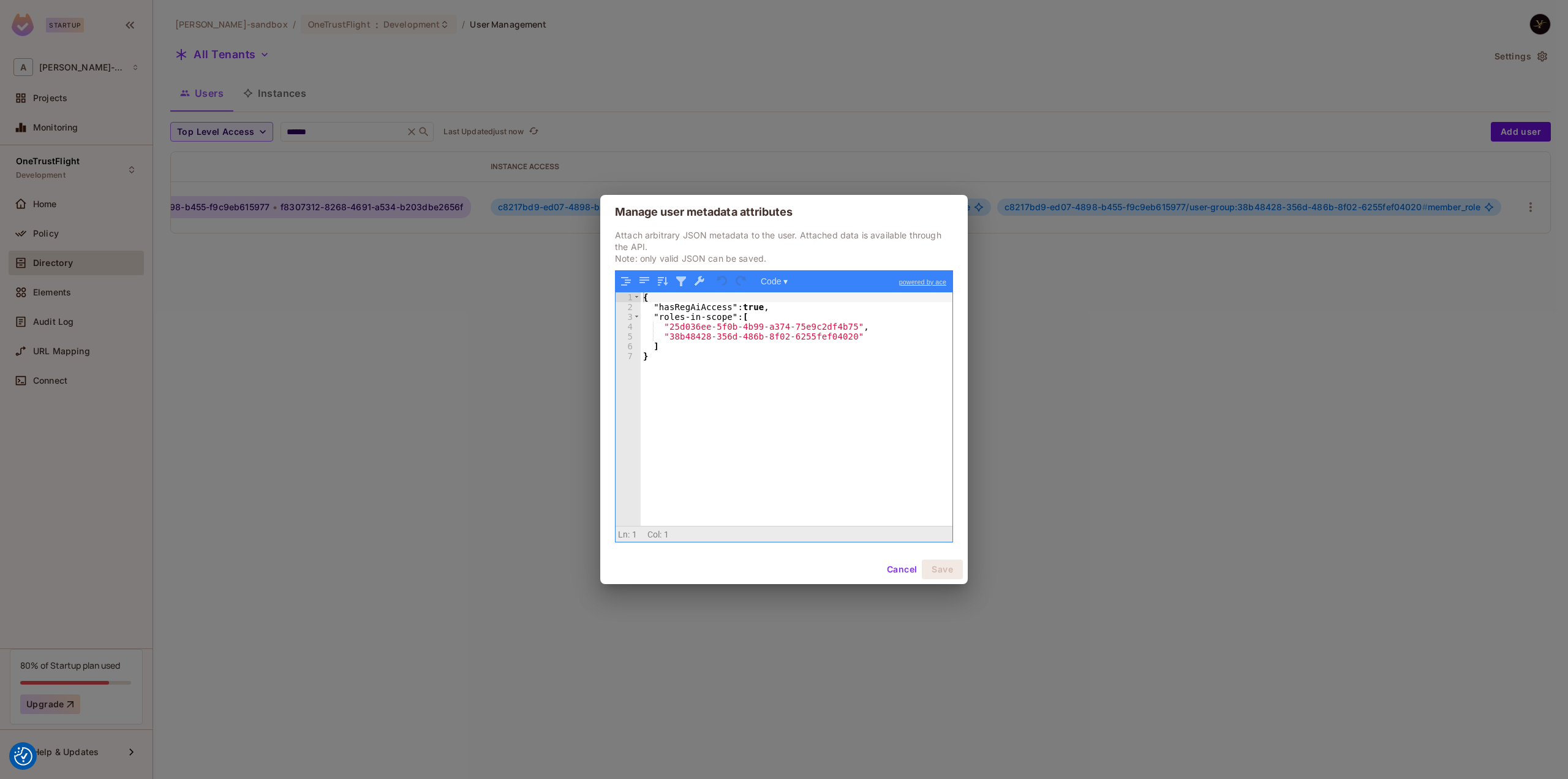
click at [419, 247] on div "Manage user metadata attributes Attach arbitrary JSON metadata to the user. Att…" at bounding box center [784, 389] width 1568 height 779
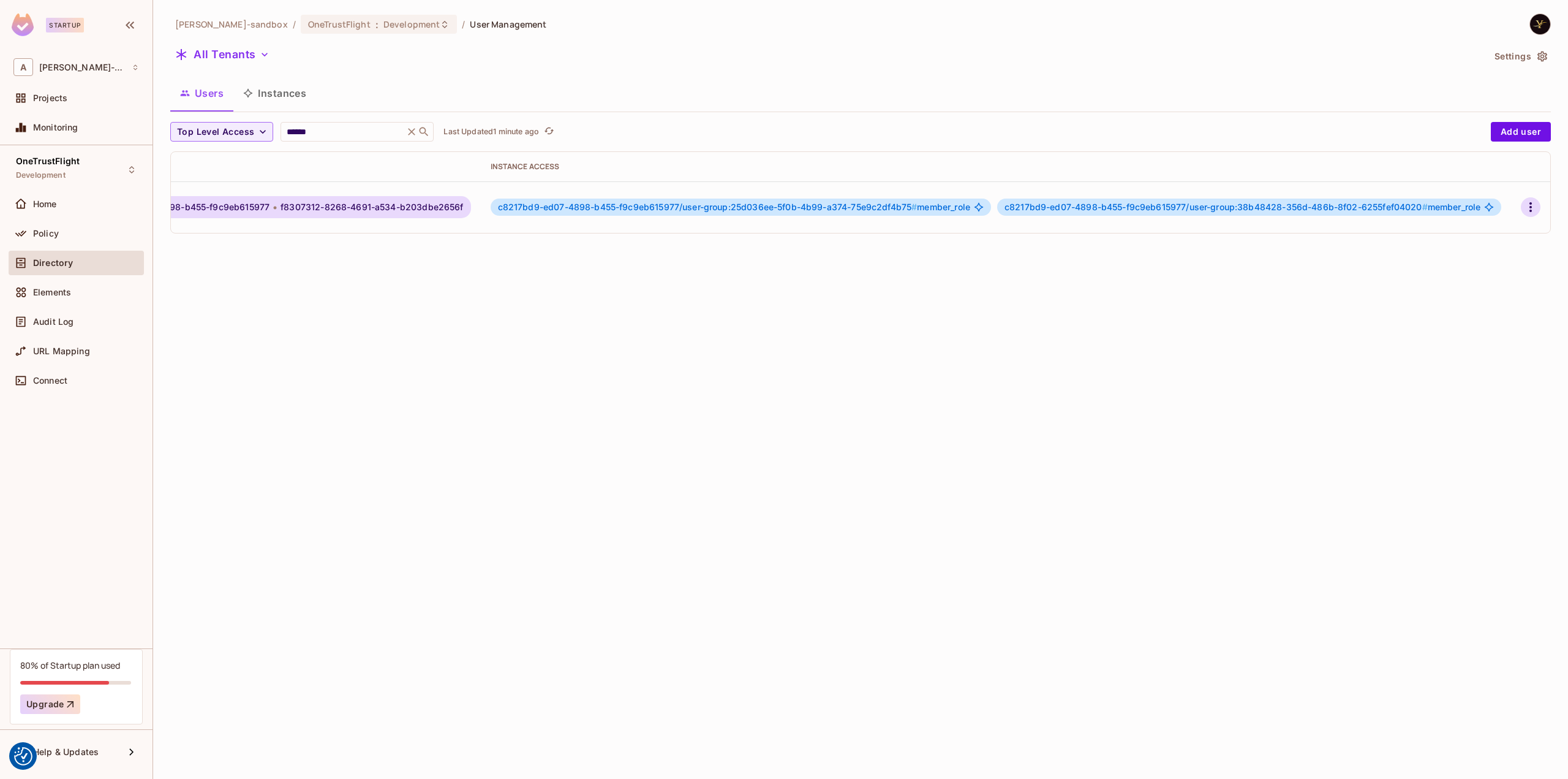
click at [1529, 203] on icon "button" at bounding box center [1530, 207] width 3 height 10
click at [1474, 312] on div "Delete User" at bounding box center [1466, 314] width 49 height 13
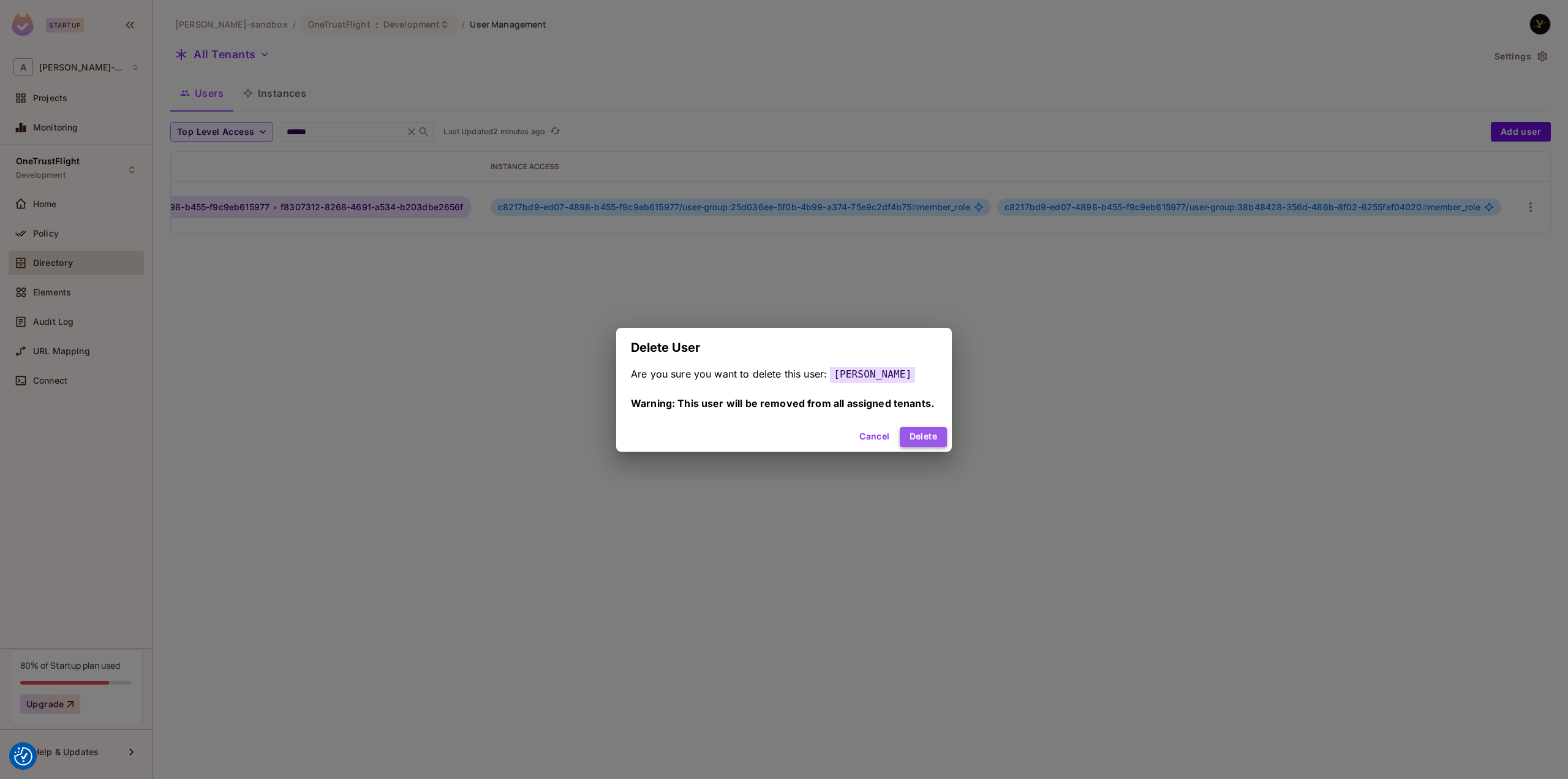
click at [913, 434] on button "Delete" at bounding box center [923, 437] width 47 height 20
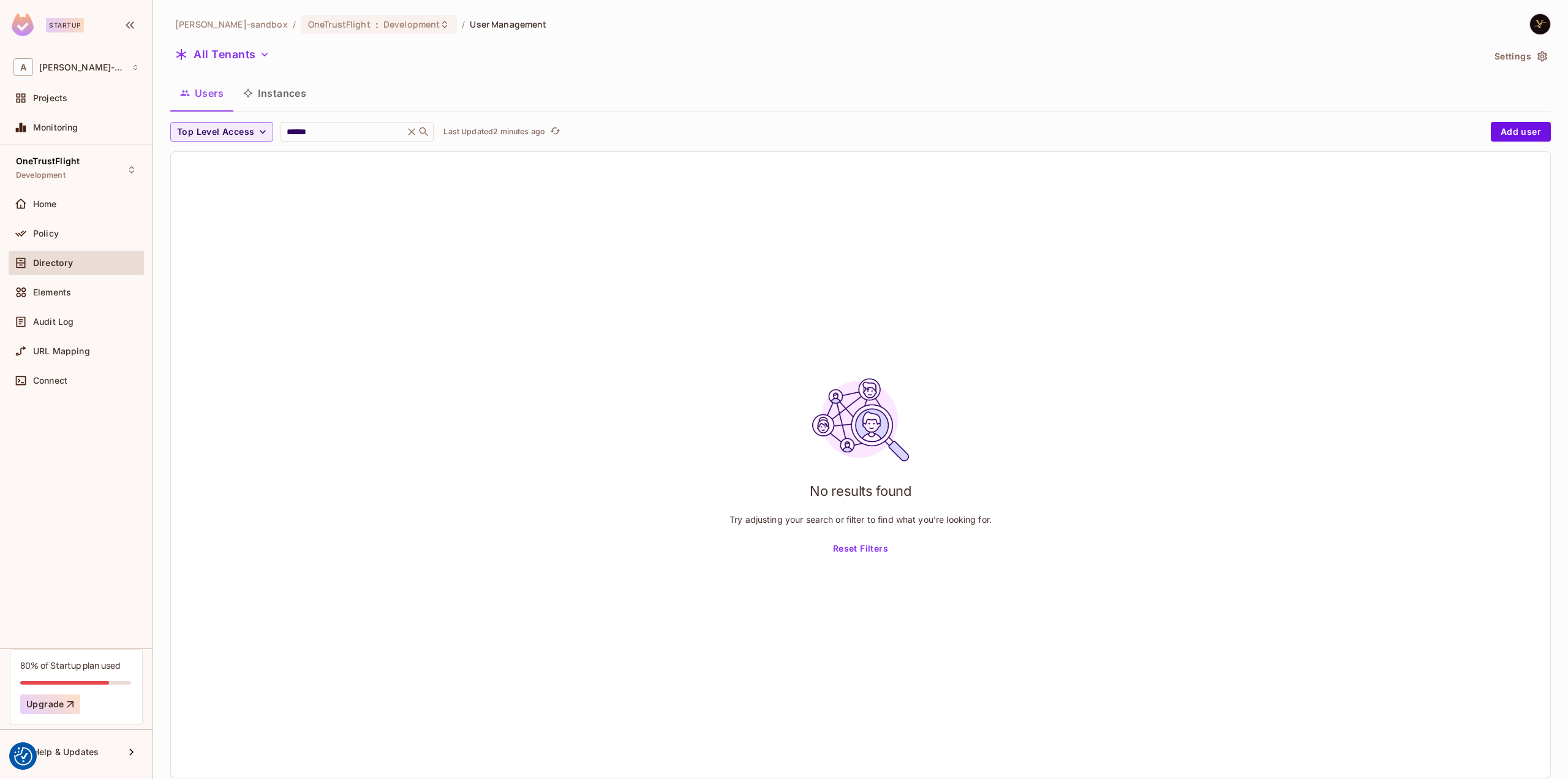
click at [365, 222] on div "No results found Try adjusting your search or filter to find what you’re lookin…" at bounding box center [861, 465] width 1379 height 626
click at [505, 368] on div "No results found Try adjusting your search or filter to find what you’re lookin…" at bounding box center [861, 465] width 1379 height 626
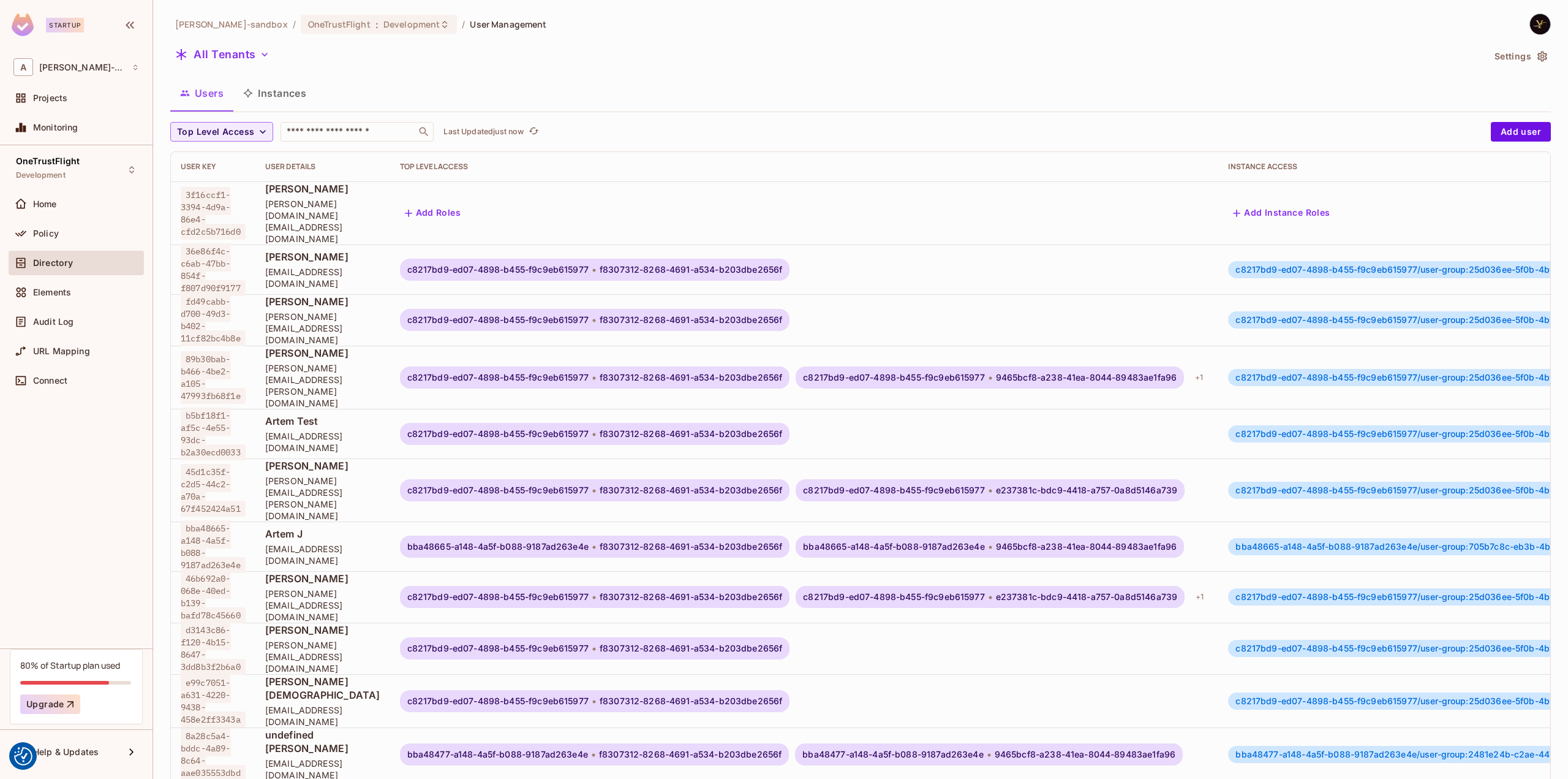
click at [329, 143] on div "Top Level Access ​ Last Updated just now Add user User Key User Details Top Lev…" at bounding box center [860, 584] width 1380 height 927
type input "******"
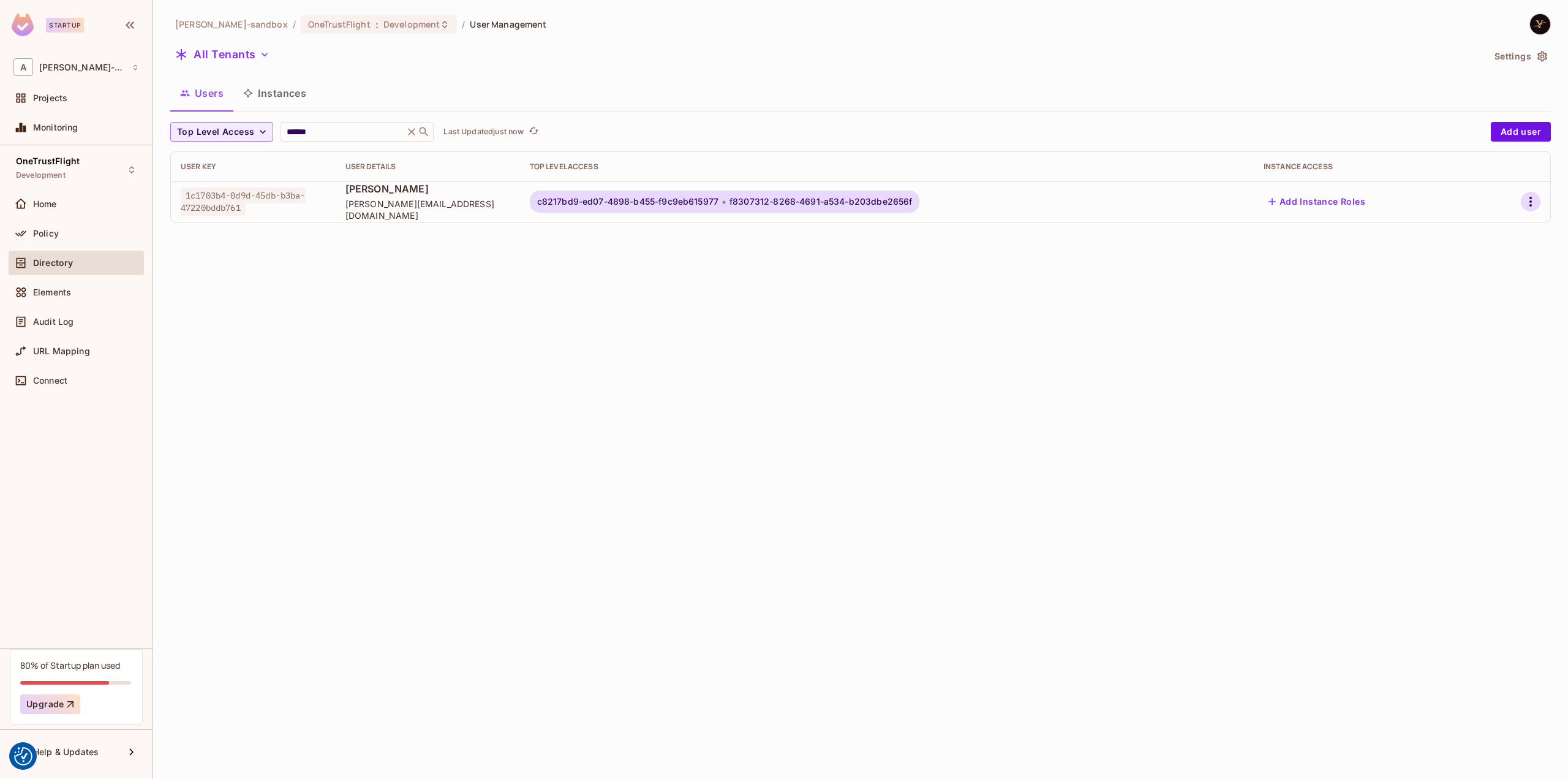
click at [1528, 200] on icon "button" at bounding box center [1530, 202] width 14 height 14
click at [1446, 273] on li "Edit Attributes" at bounding box center [1473, 284] width 114 height 27
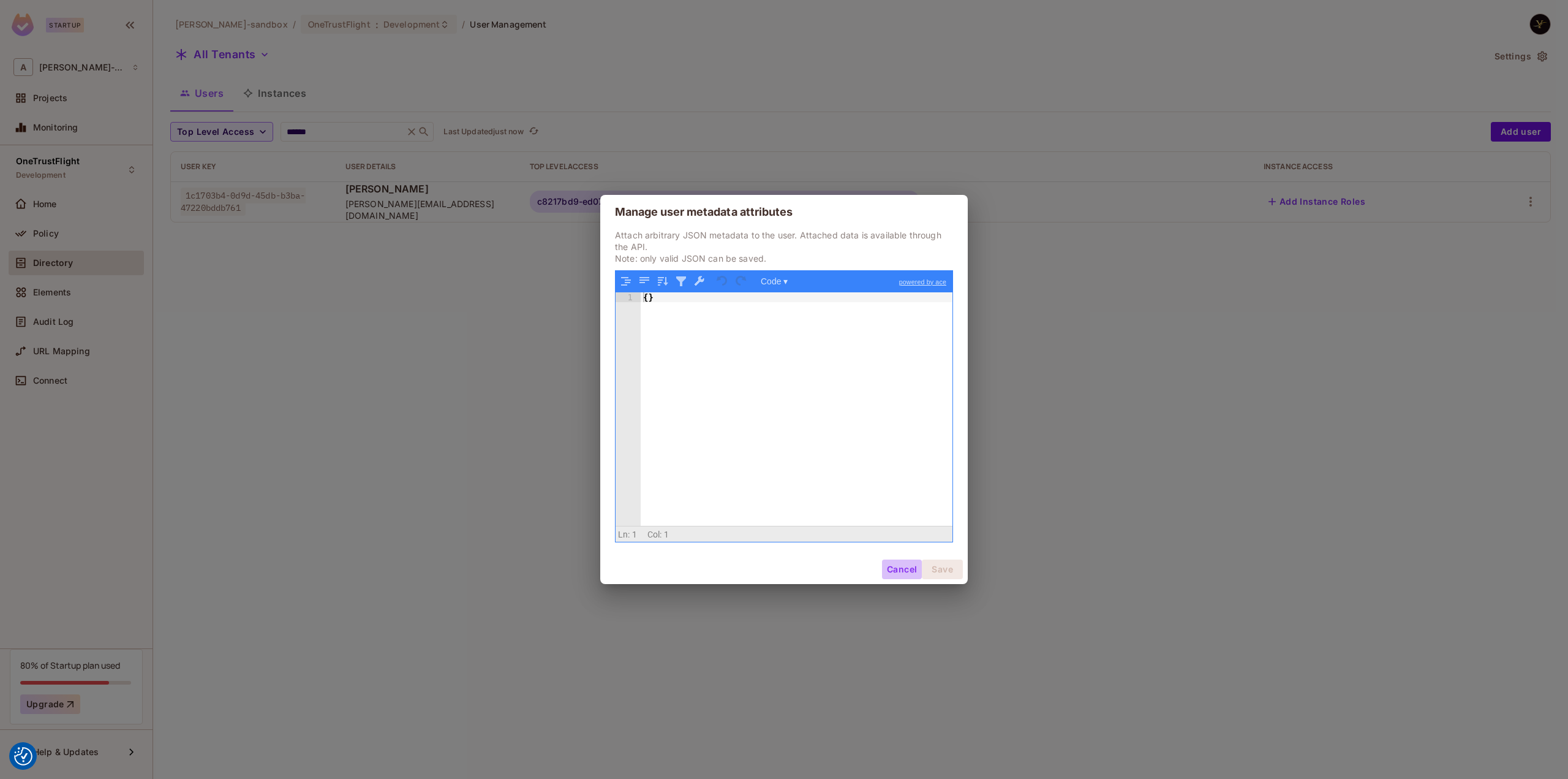
drag, startPoint x: 894, startPoint y: 572, endPoint x: 882, endPoint y: 534, distance: 39.8
click at [894, 570] on button "Cancel" at bounding box center [902, 569] width 40 height 20
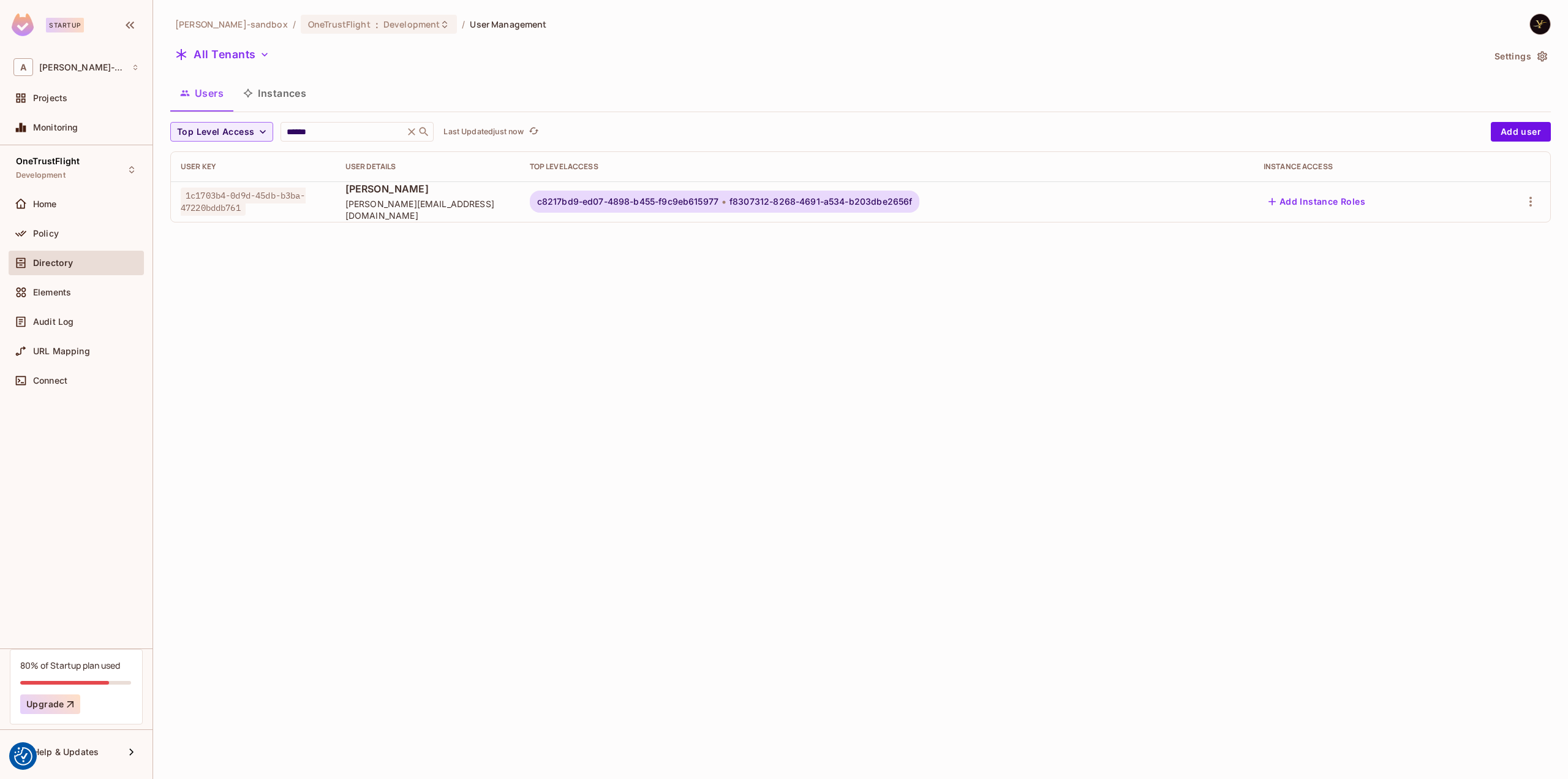
drag, startPoint x: 808, startPoint y: 427, endPoint x: 817, endPoint y: 404, distance: 24.7
click at [807, 426] on div "alex-trustflight-sandbox / OneTrustFlight : Development / User Management All T…" at bounding box center [861, 389] width 1415 height 779
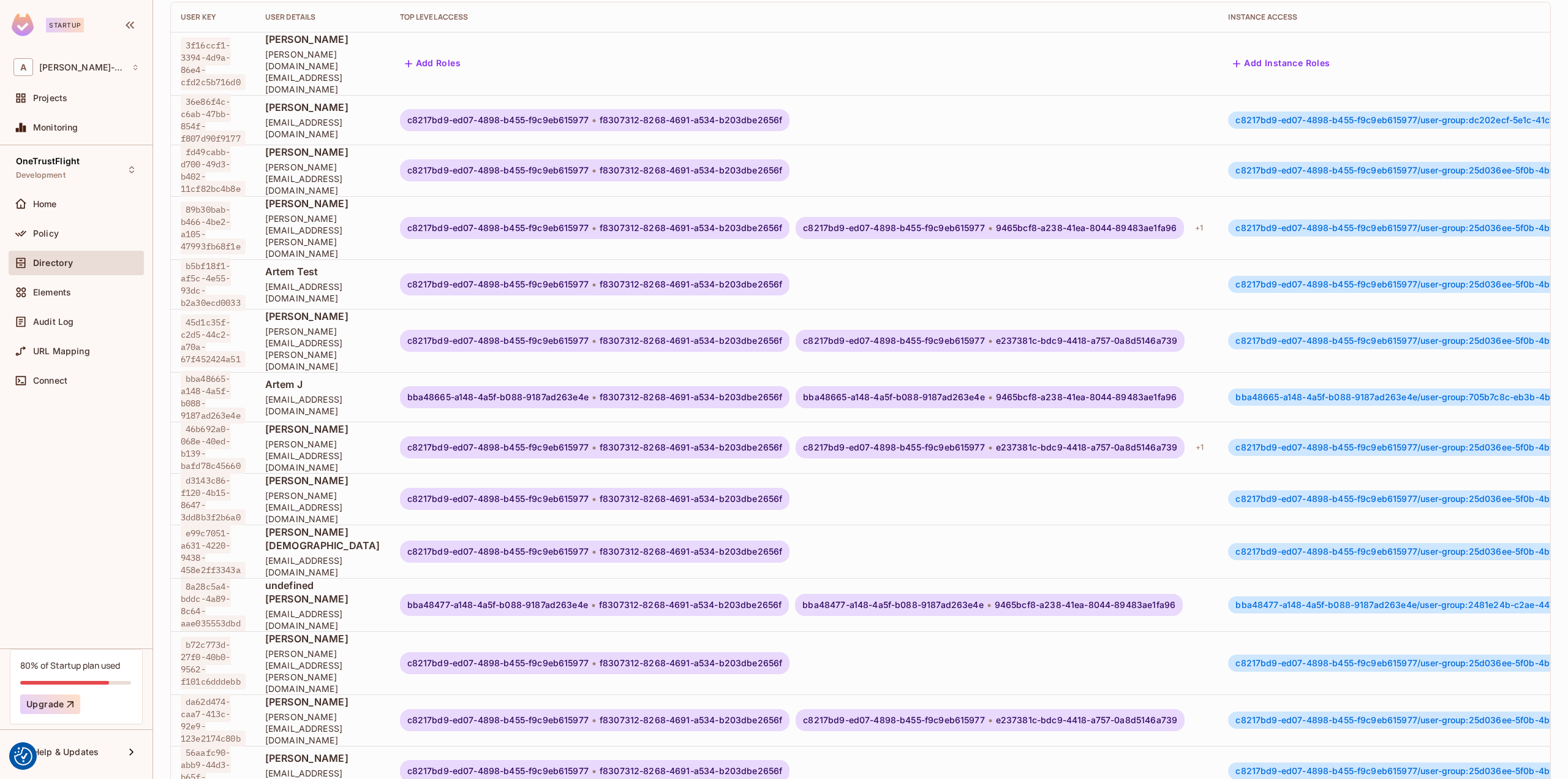
scroll to position [208, 0]
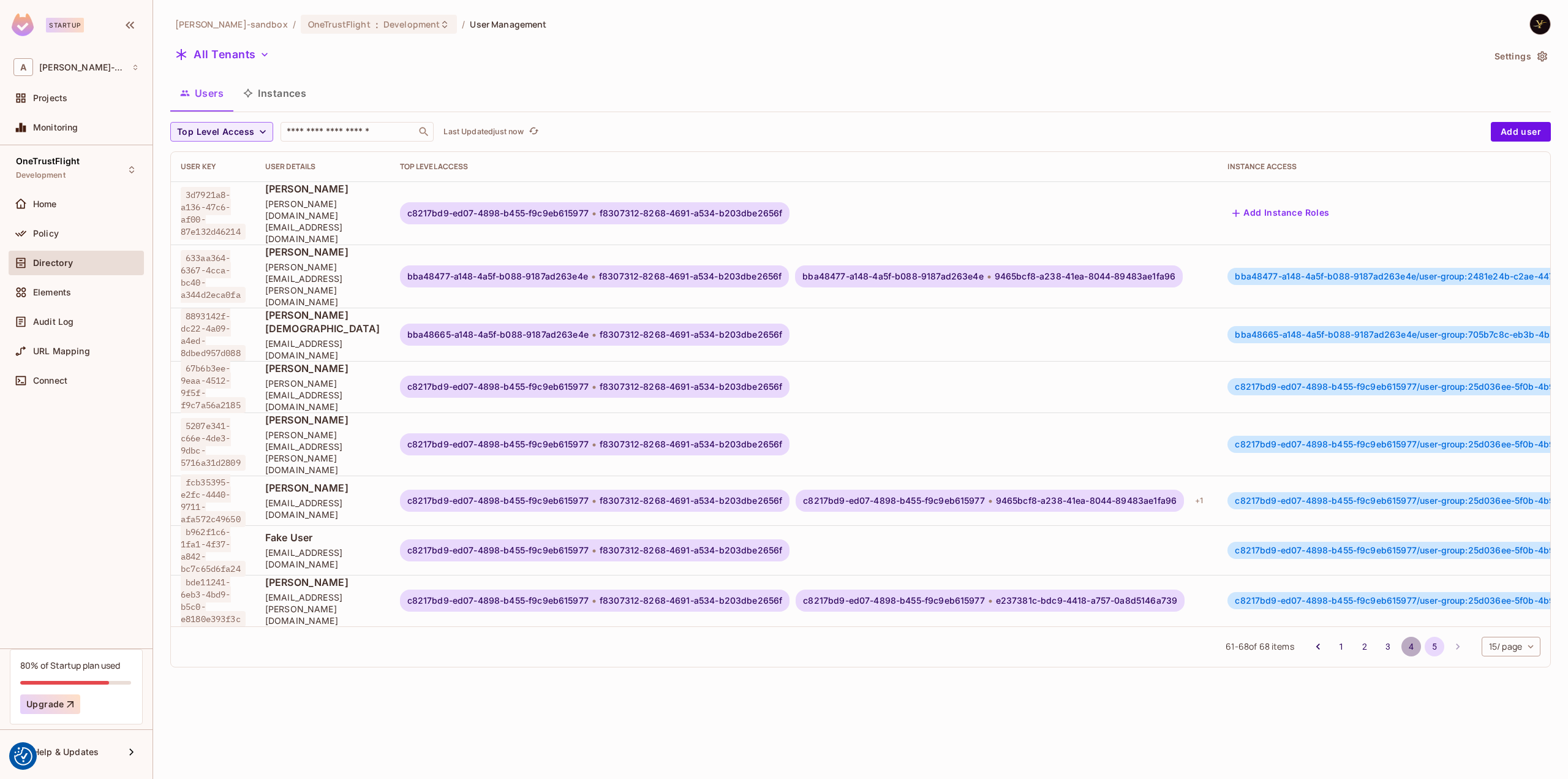
click at [1412, 637] on button "4" at bounding box center [1411, 647] width 20 height 20
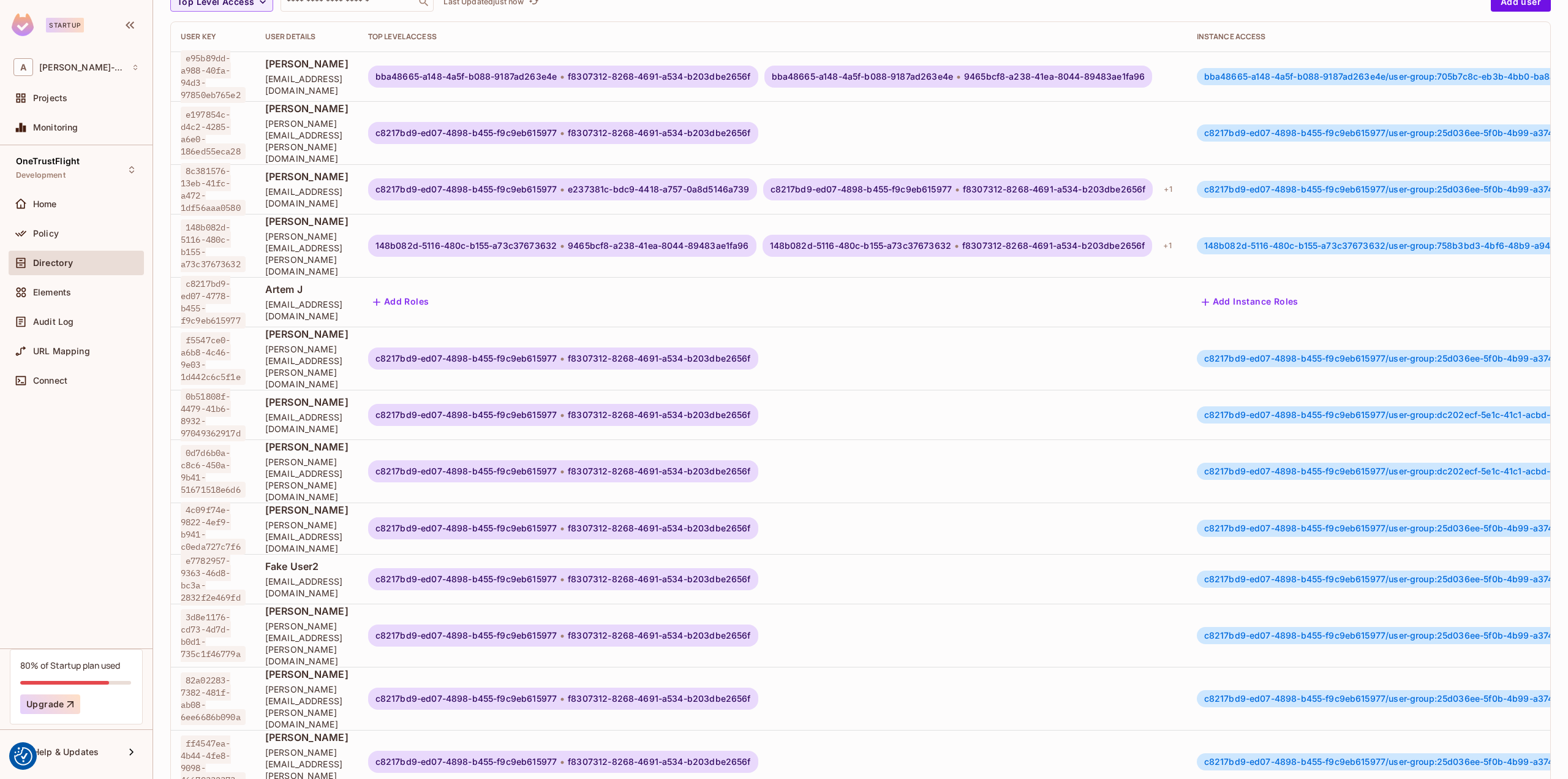
scroll to position [208, 0]
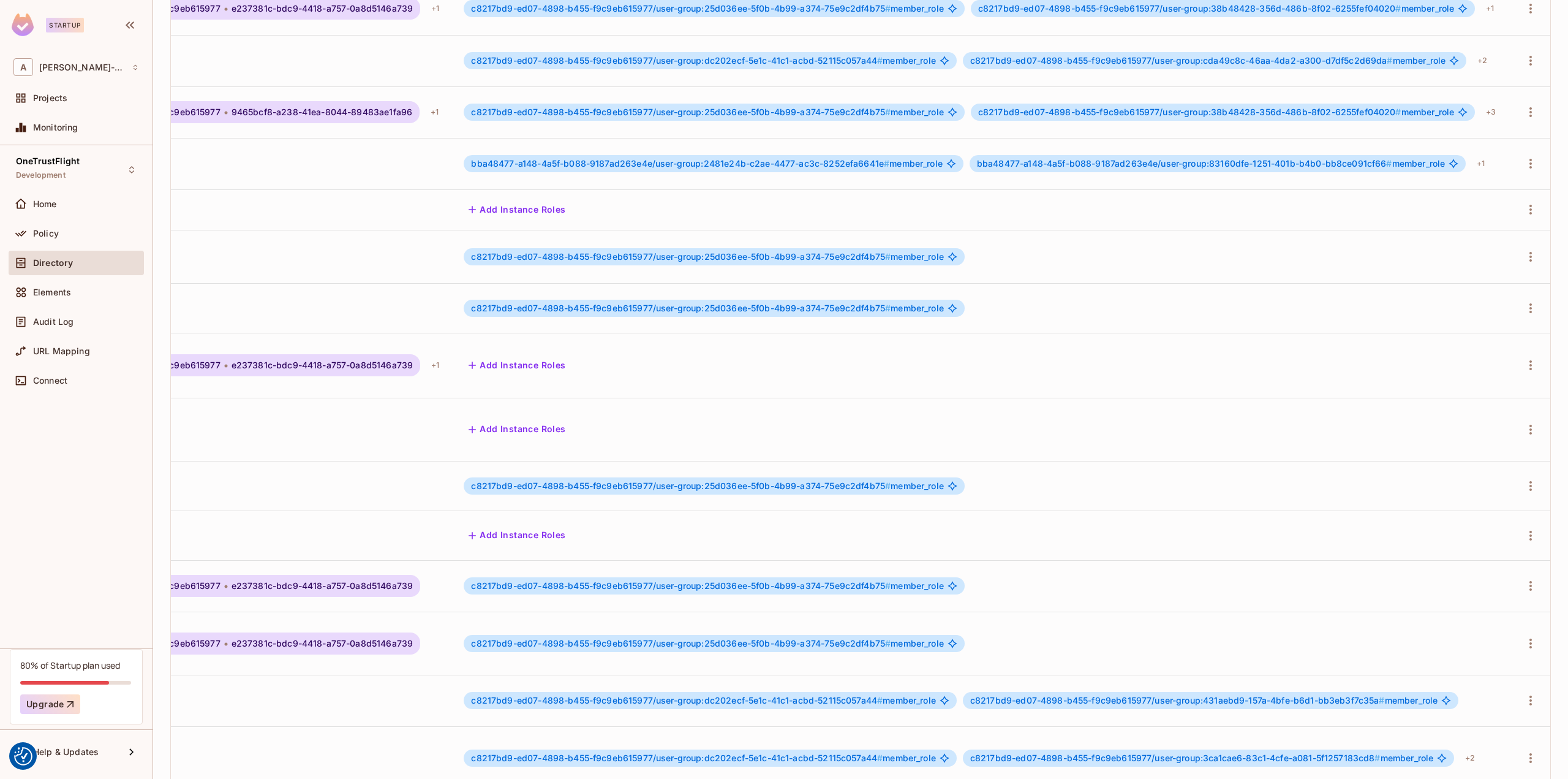
scroll to position [1, 851]
click at [1523, 693] on icon "button" at bounding box center [1530, 700] width 14 height 14
click at [1467, 709] on div "Edit Attributes" at bounding box center [1463, 710] width 60 height 13
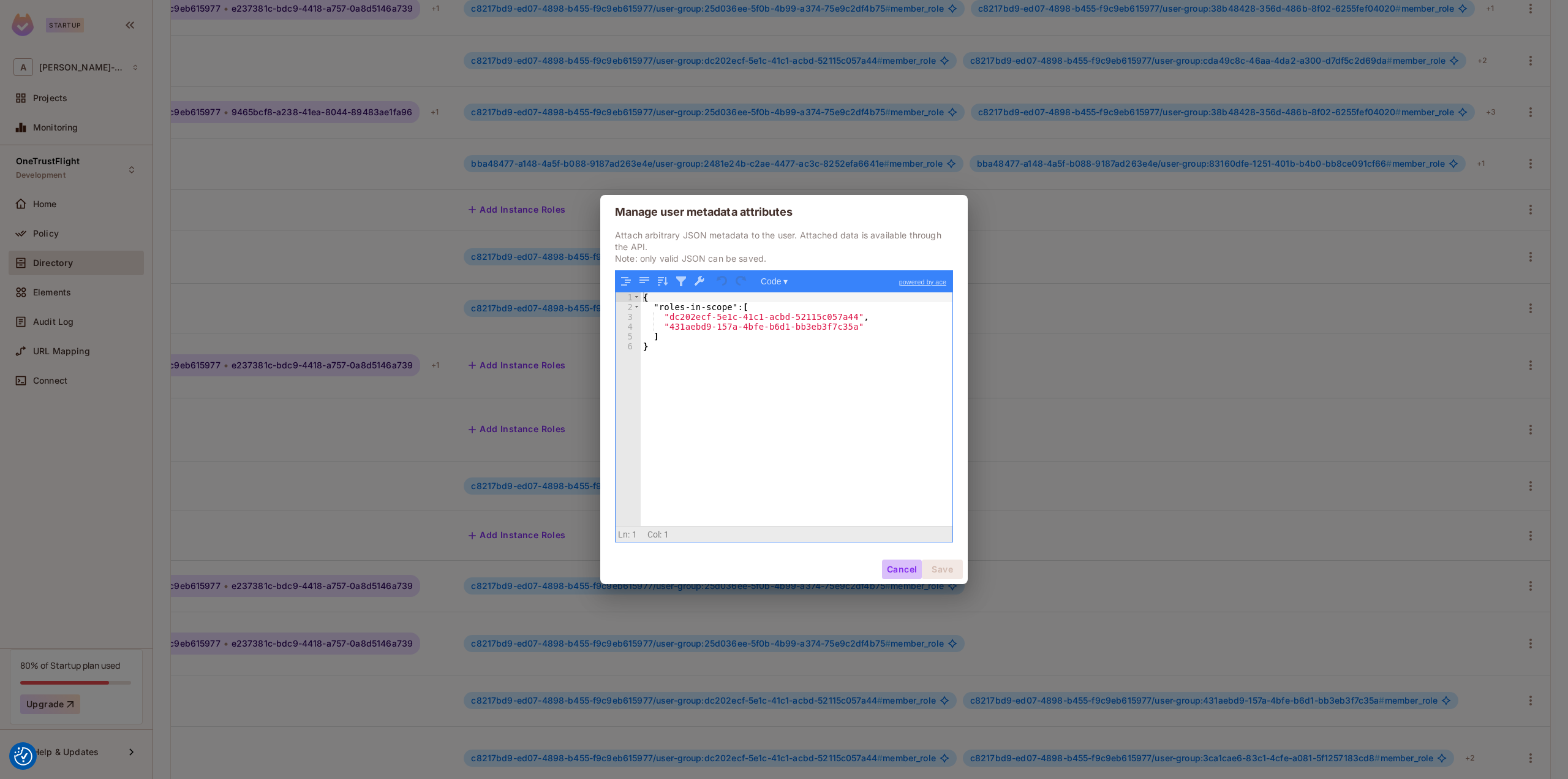
click at [901, 572] on button "Cancel" at bounding box center [902, 569] width 40 height 20
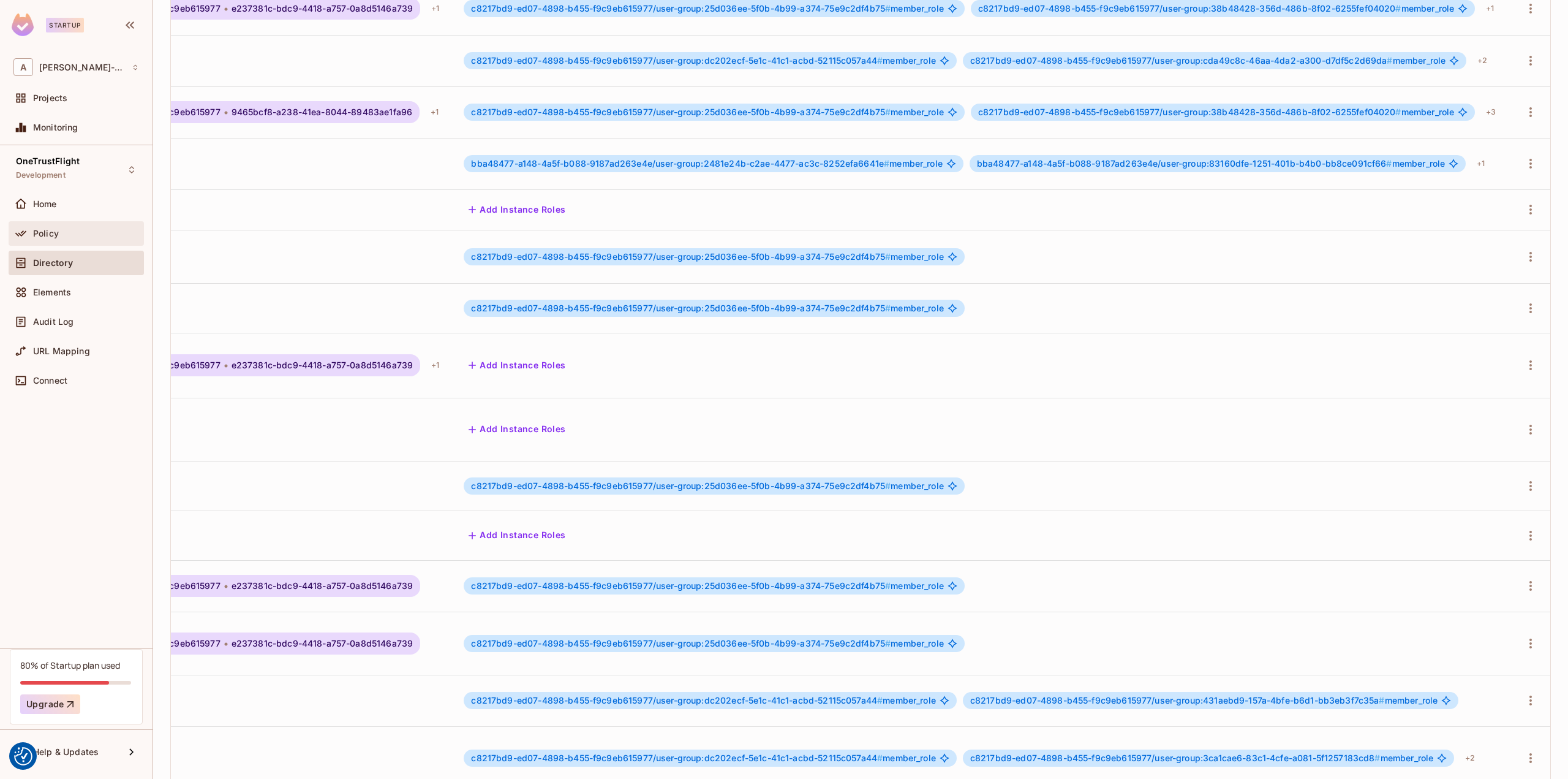
click at [68, 232] on div "Policy" at bounding box center [86, 233] width 106 height 10
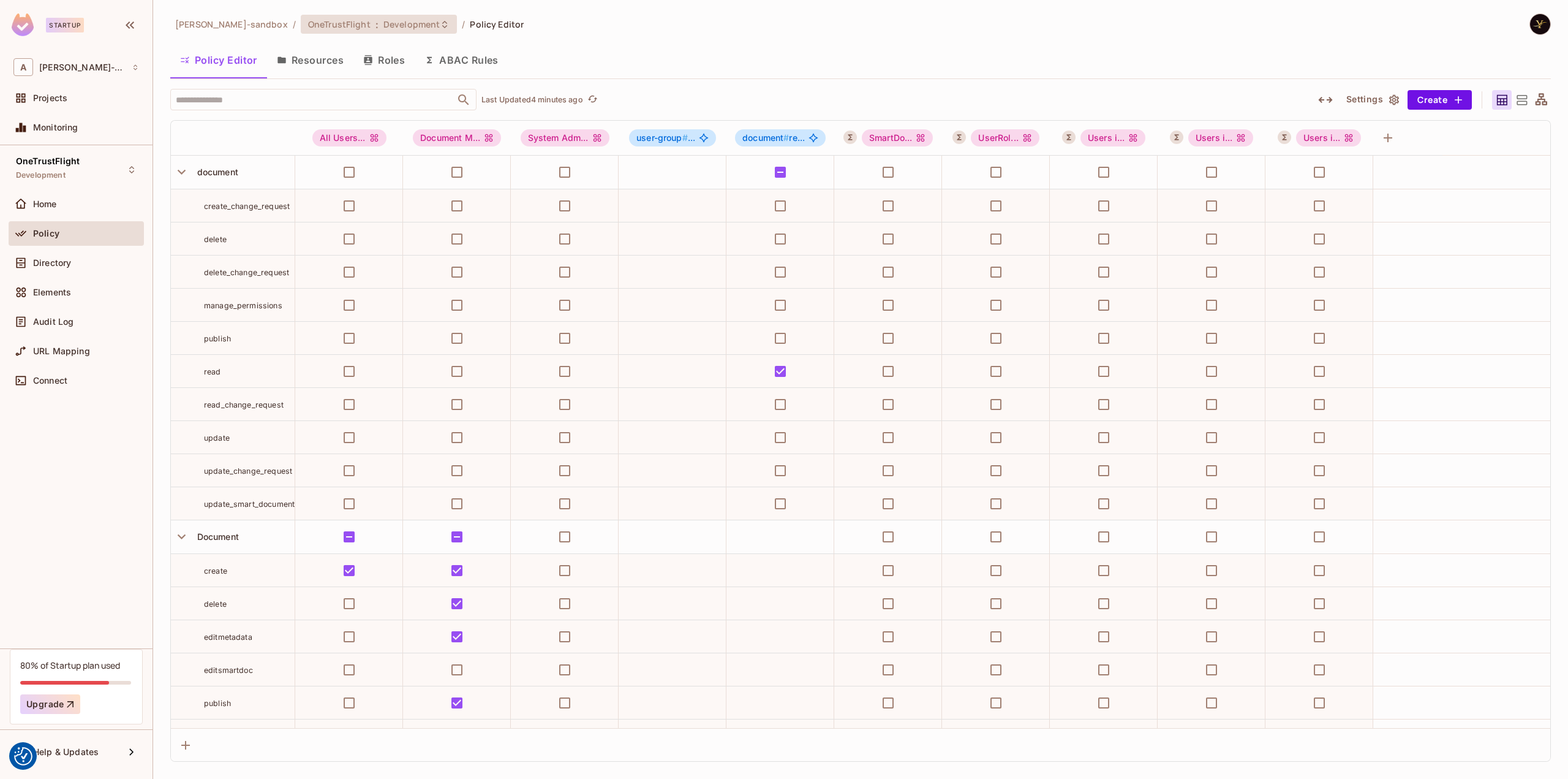
click at [392, 20] on span "Development" at bounding box center [411, 23] width 57 height 12
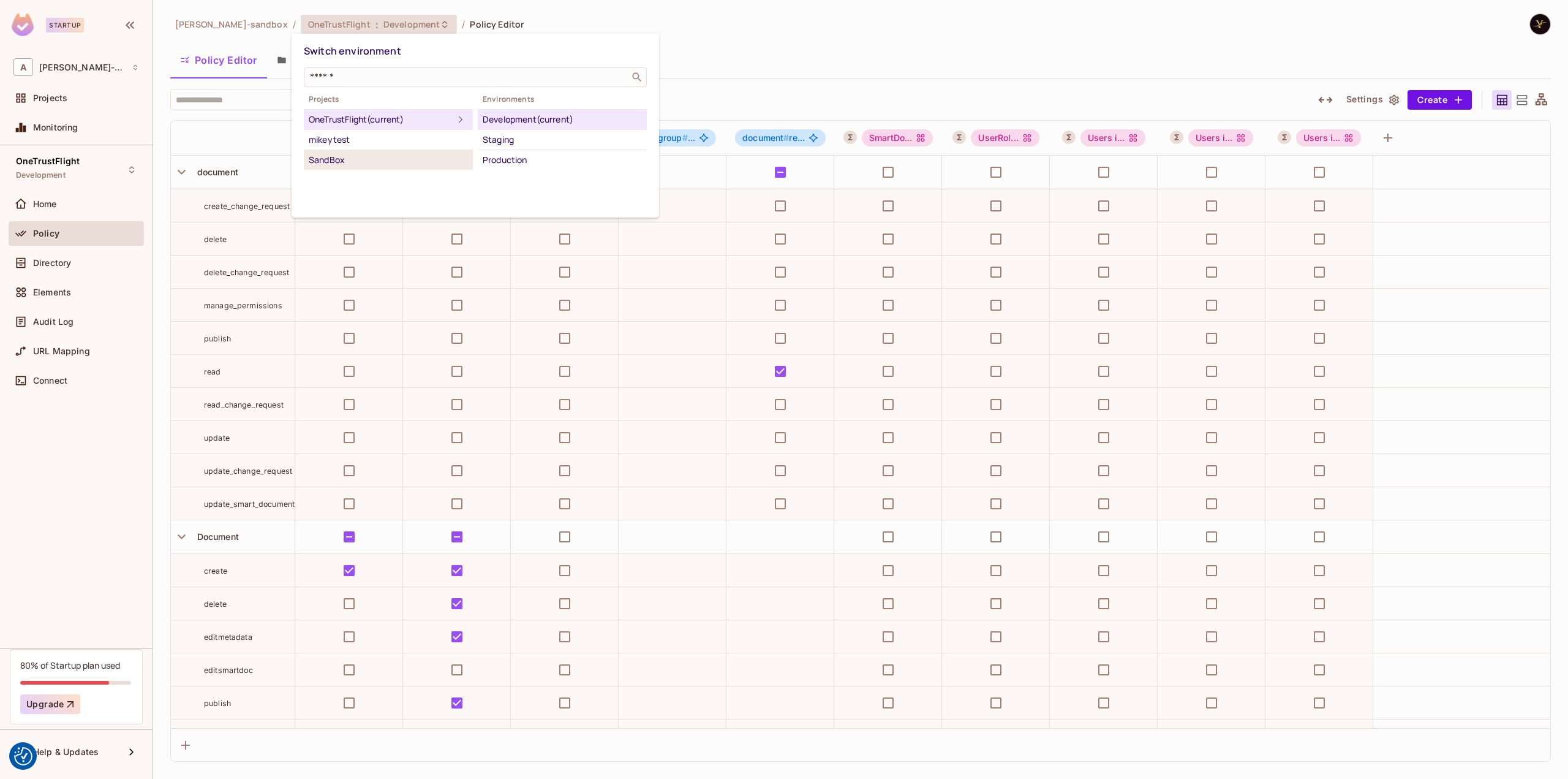
click at [390, 156] on div "SandBox" at bounding box center [388, 159] width 159 height 14
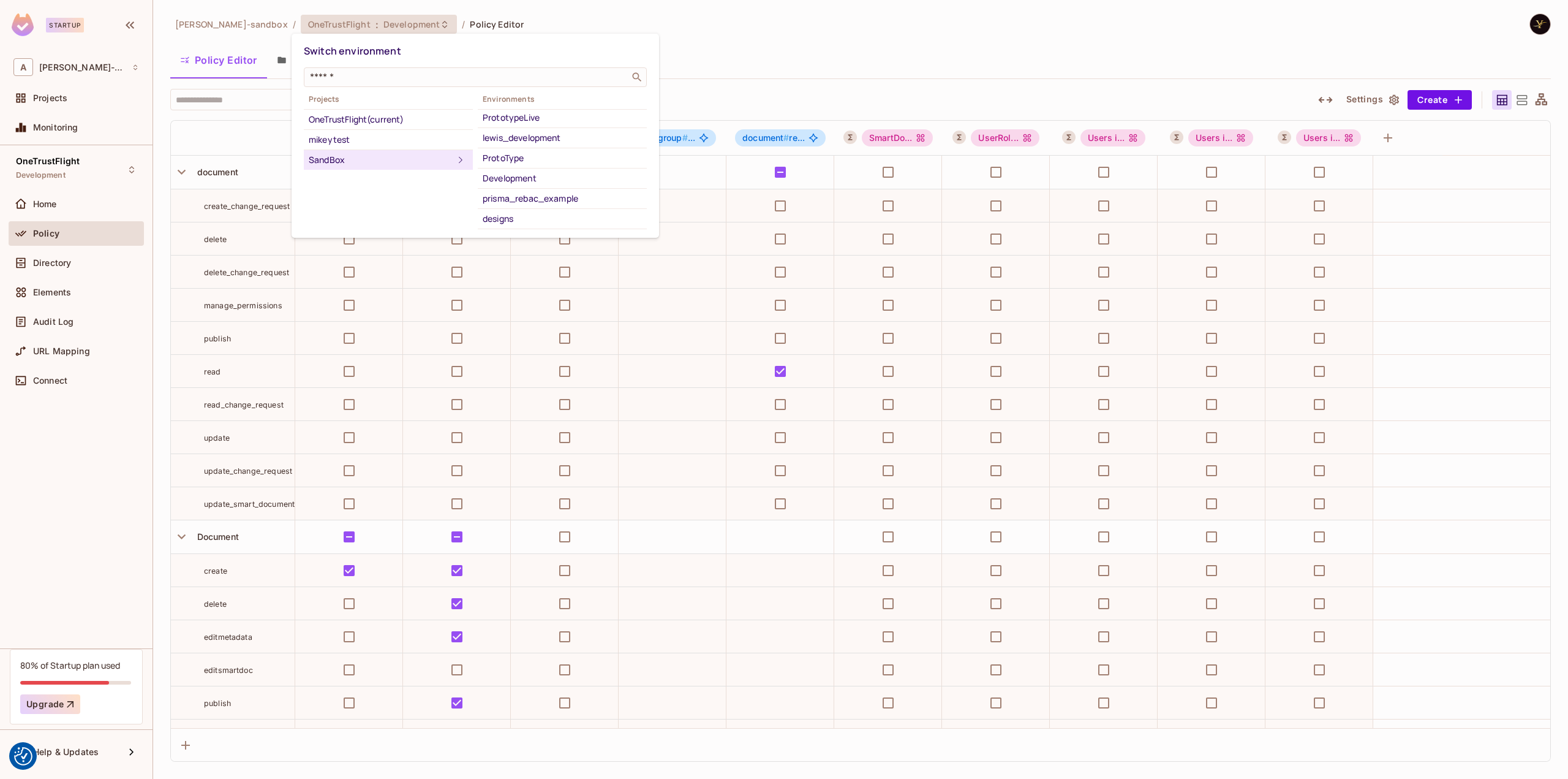
scroll to position [77, 0]
click at [532, 222] on div "yilmaz_1tf_dev" at bounding box center [562, 224] width 159 height 14
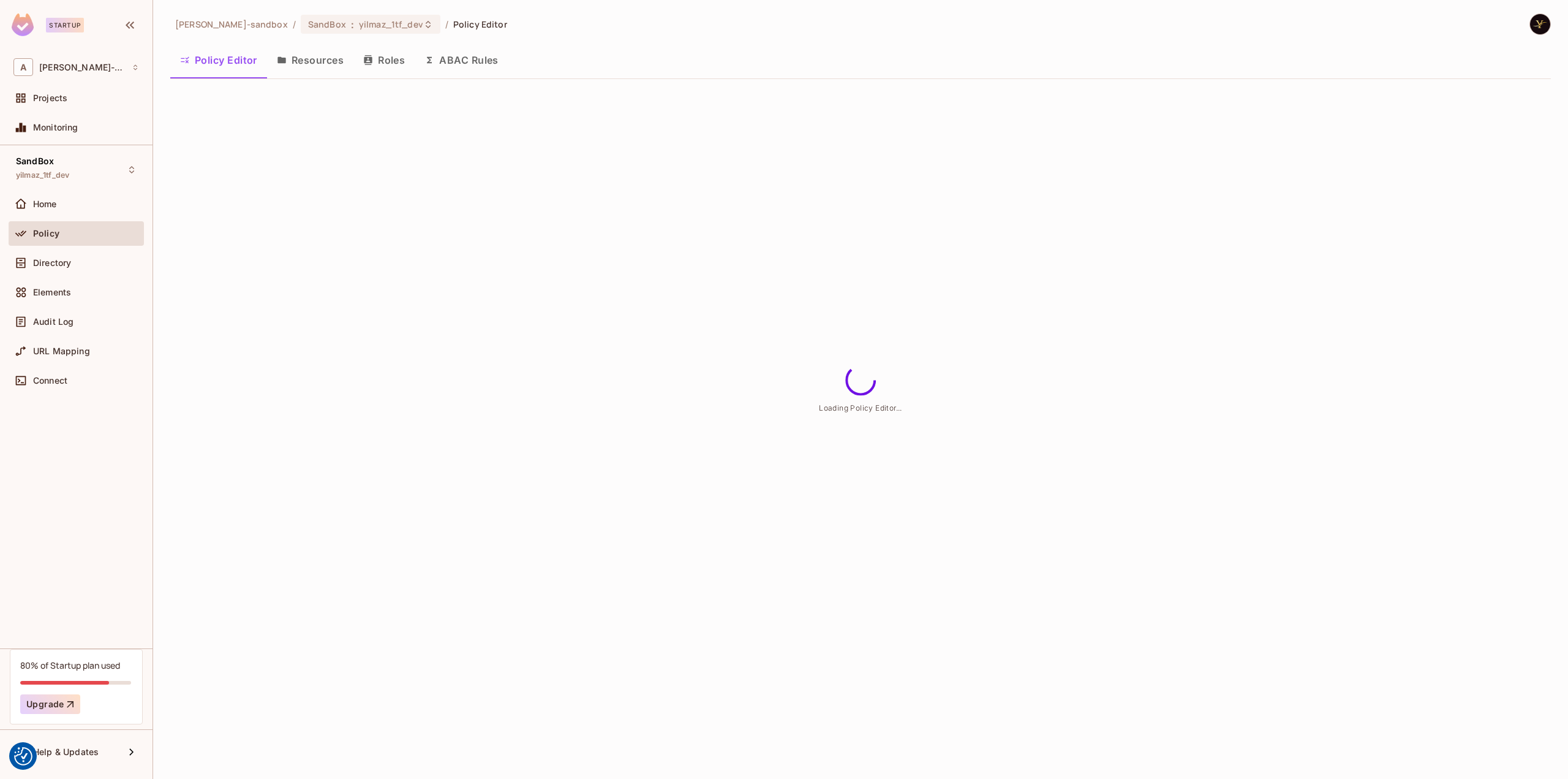
click at [313, 62] on button "Resources" at bounding box center [311, 60] width 86 height 31
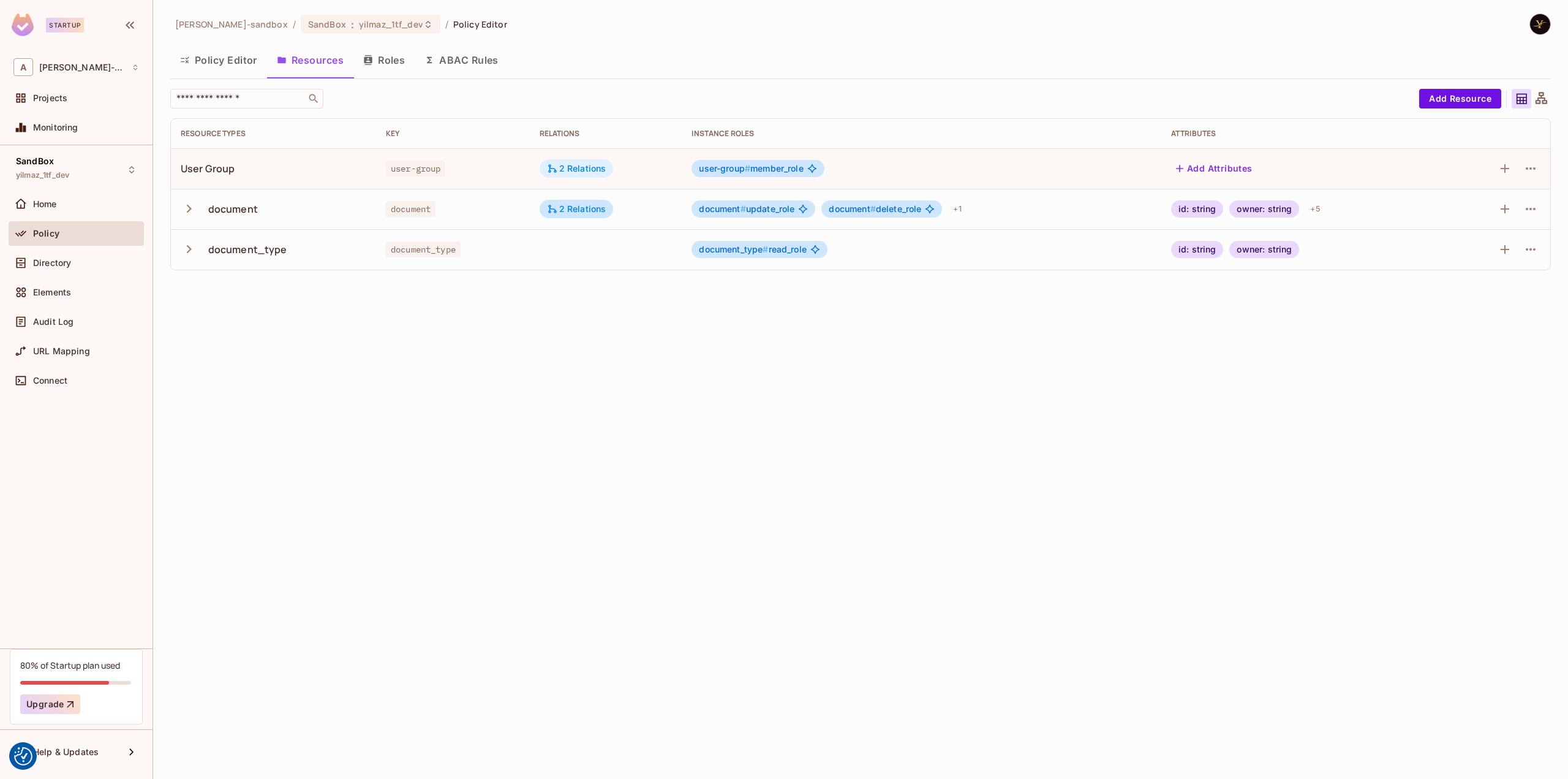
click at [591, 167] on div "2 Relations" at bounding box center [577, 168] width 59 height 11
click at [593, 165] on div at bounding box center [784, 389] width 1568 height 779
click at [1528, 168] on icon "button" at bounding box center [1530, 168] width 14 height 14
click at [1500, 220] on div "Edit Resource" at bounding box center [1477, 216] width 58 height 13
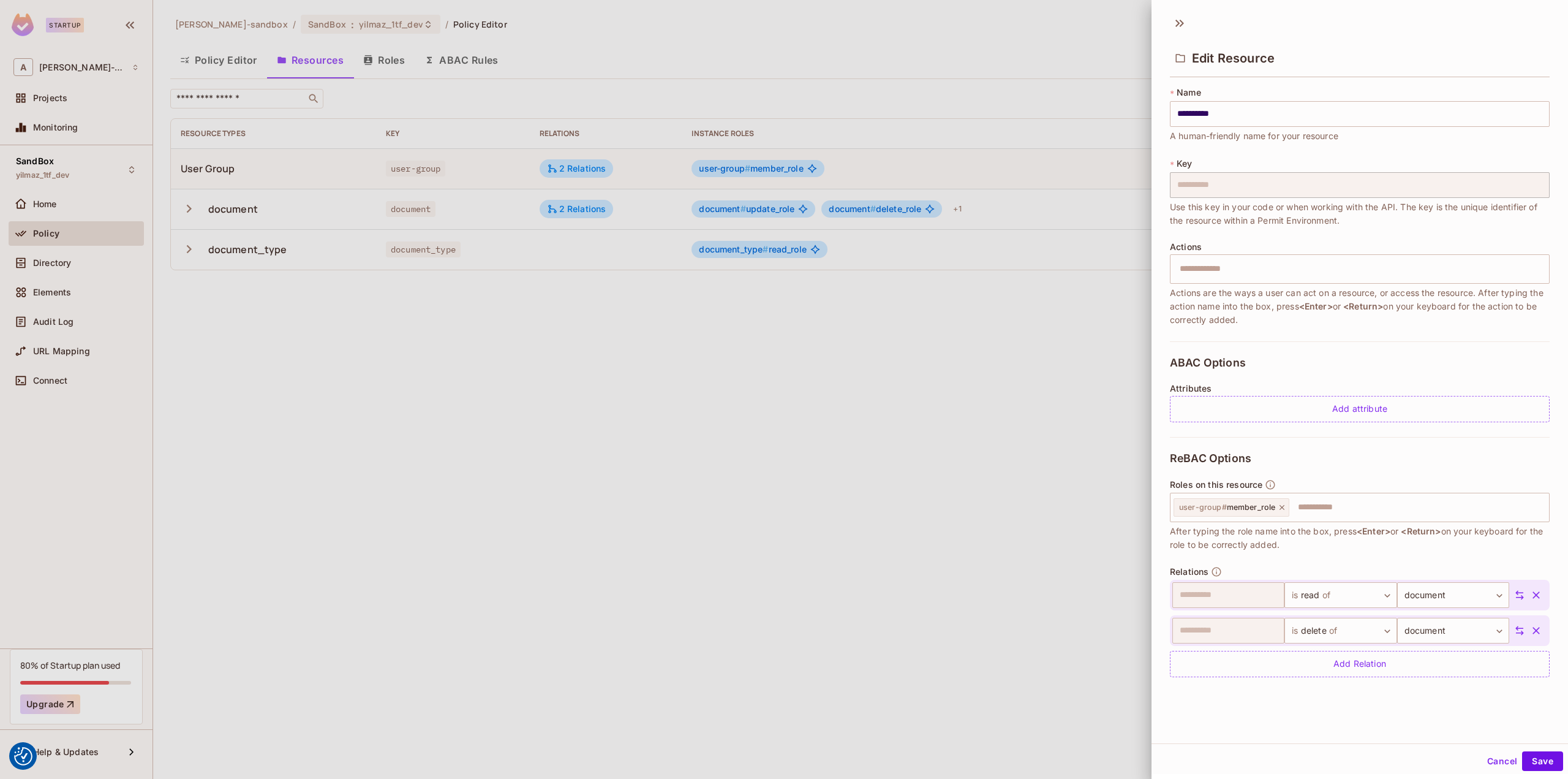
click at [606, 346] on div at bounding box center [784, 389] width 1568 height 779
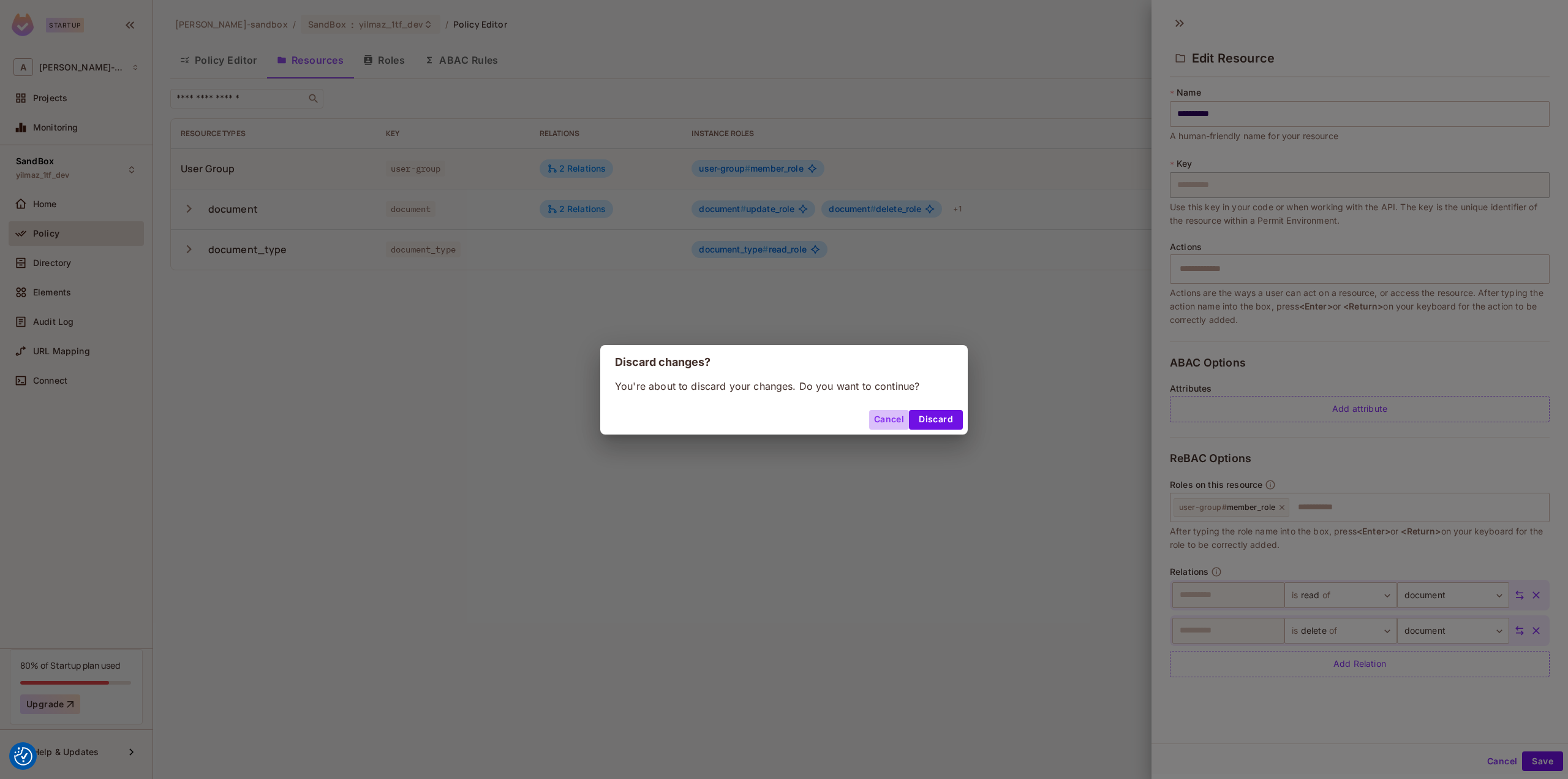
click at [882, 416] on button "Cancel" at bounding box center [888, 420] width 40 height 20
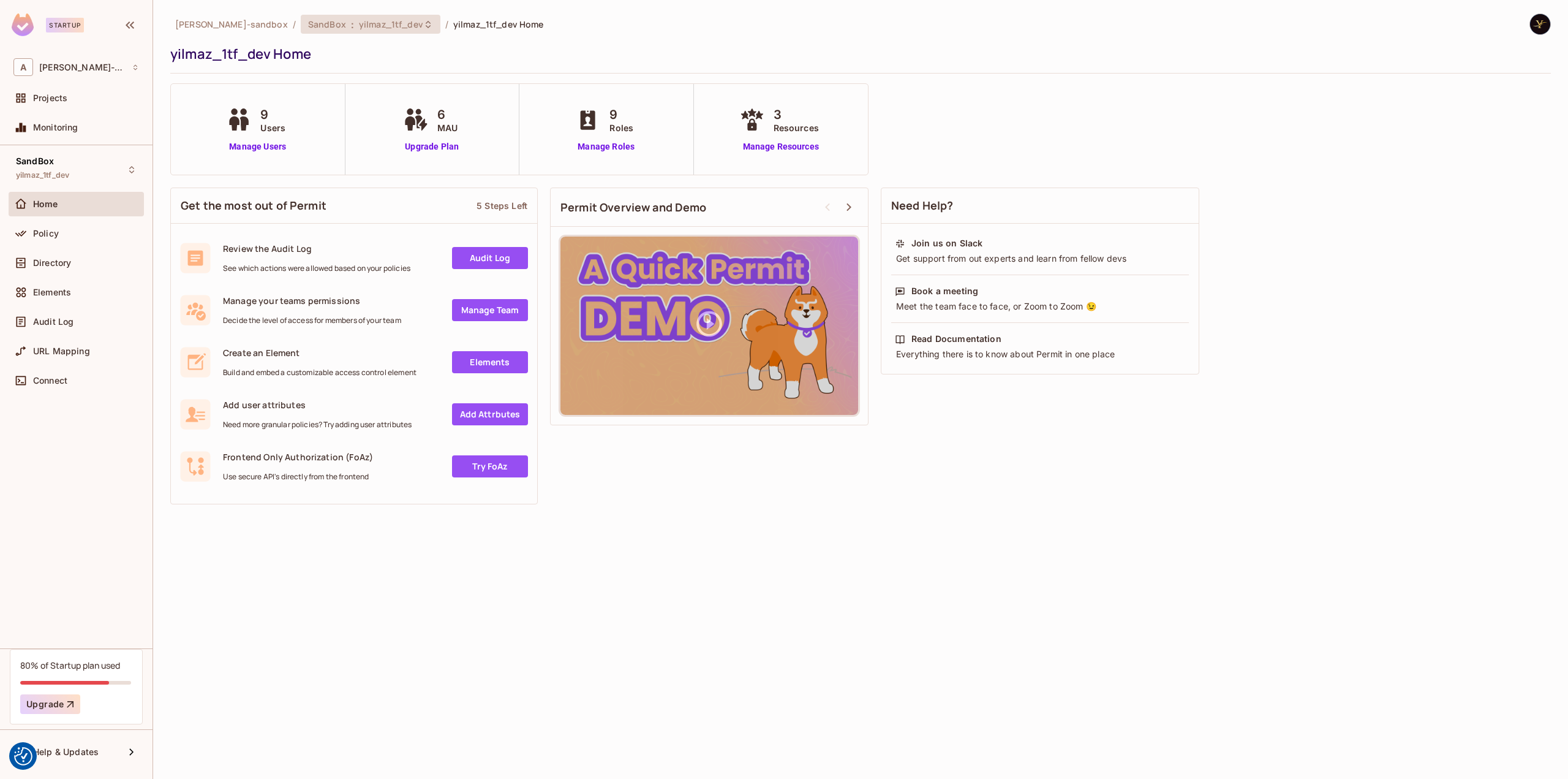
click at [359, 24] on span "yilmaz_1tf_dev" at bounding box center [391, 23] width 64 height 12
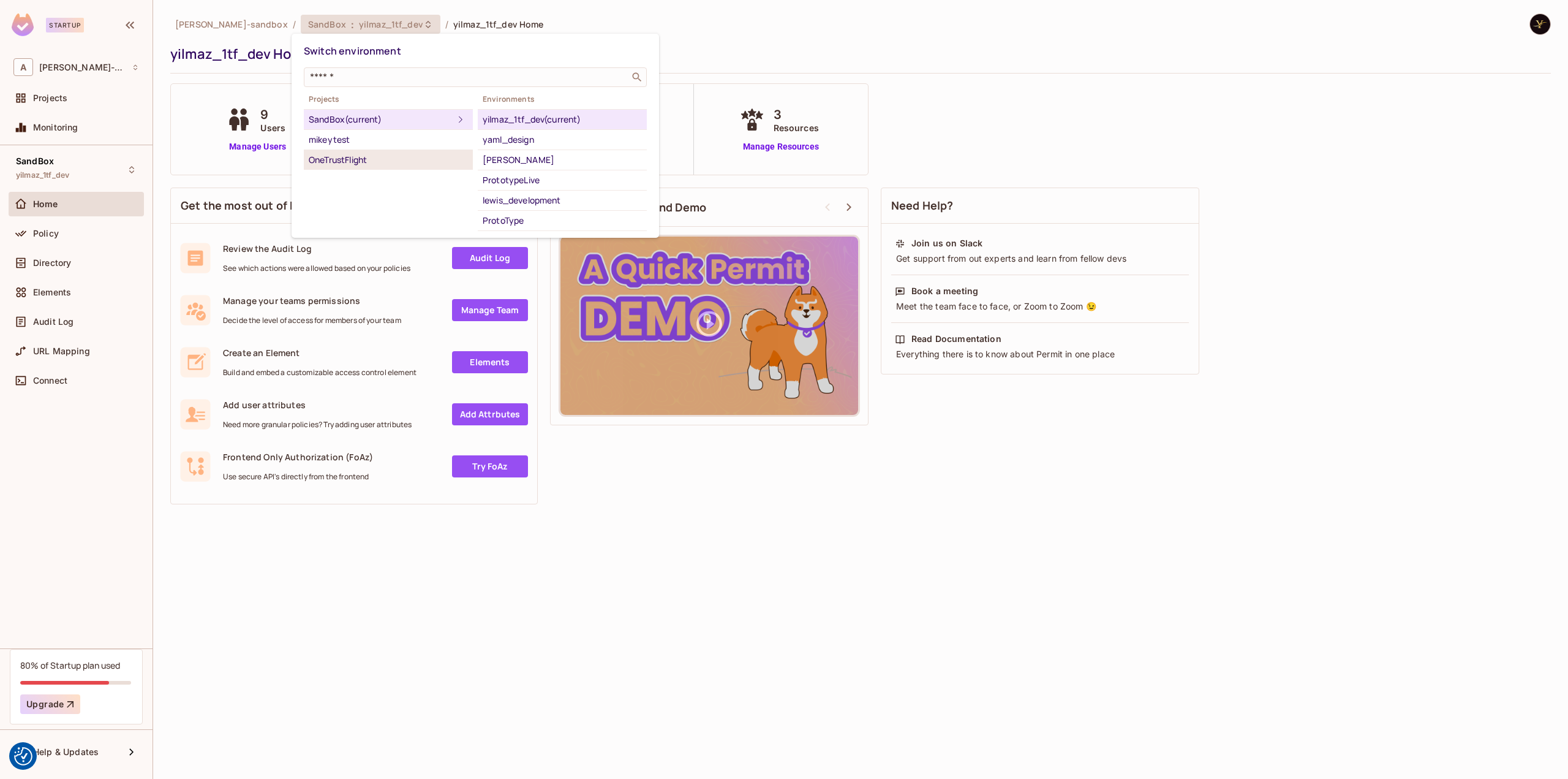
click at [383, 159] on div "OneTrustFlight" at bounding box center [388, 159] width 159 height 14
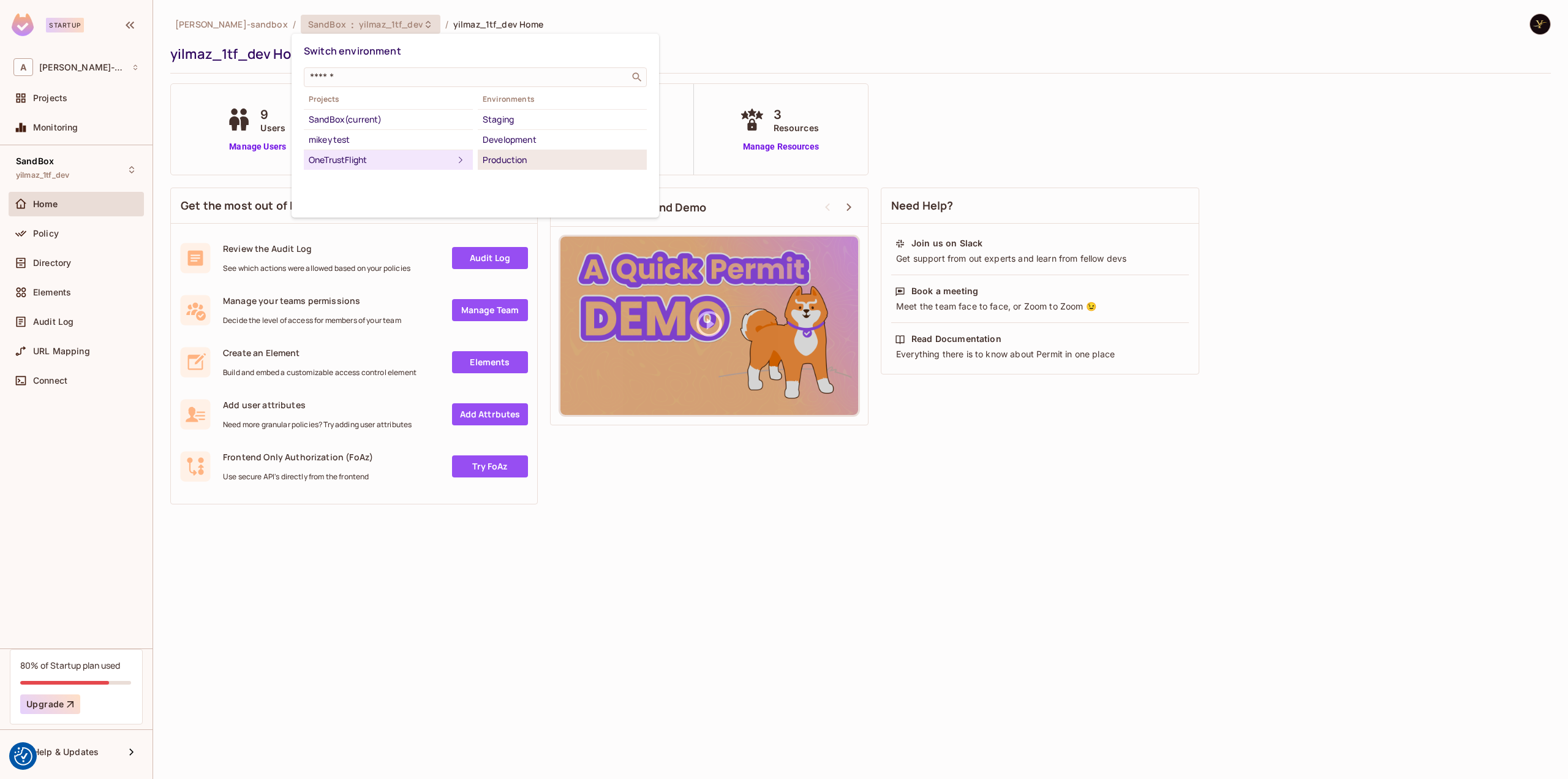
click at [563, 158] on div "Production" at bounding box center [562, 159] width 159 height 14
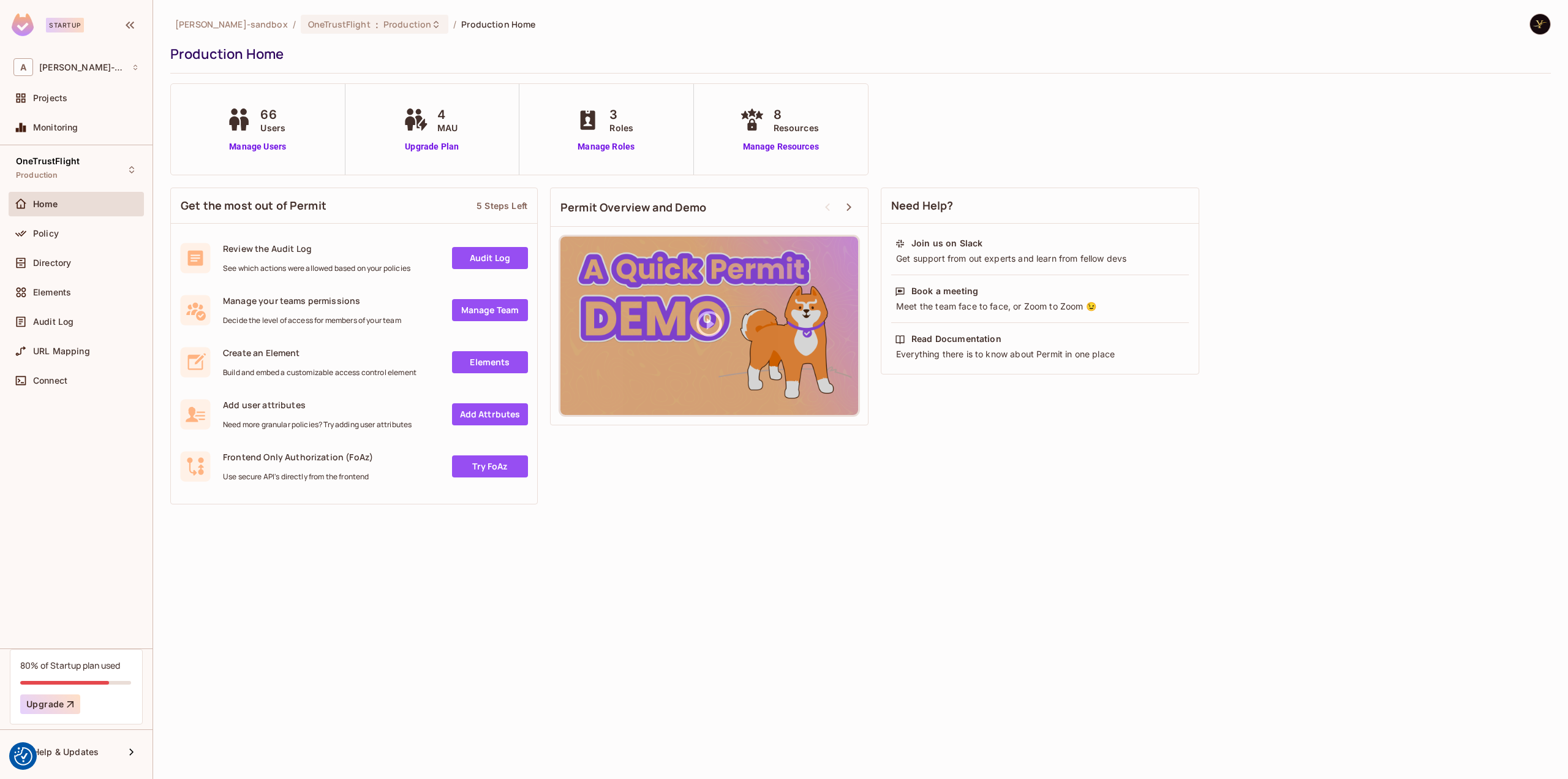
click at [104, 203] on div "Home" at bounding box center [86, 204] width 106 height 10
click at [383, 27] on span "Production" at bounding box center [407, 23] width 48 height 12
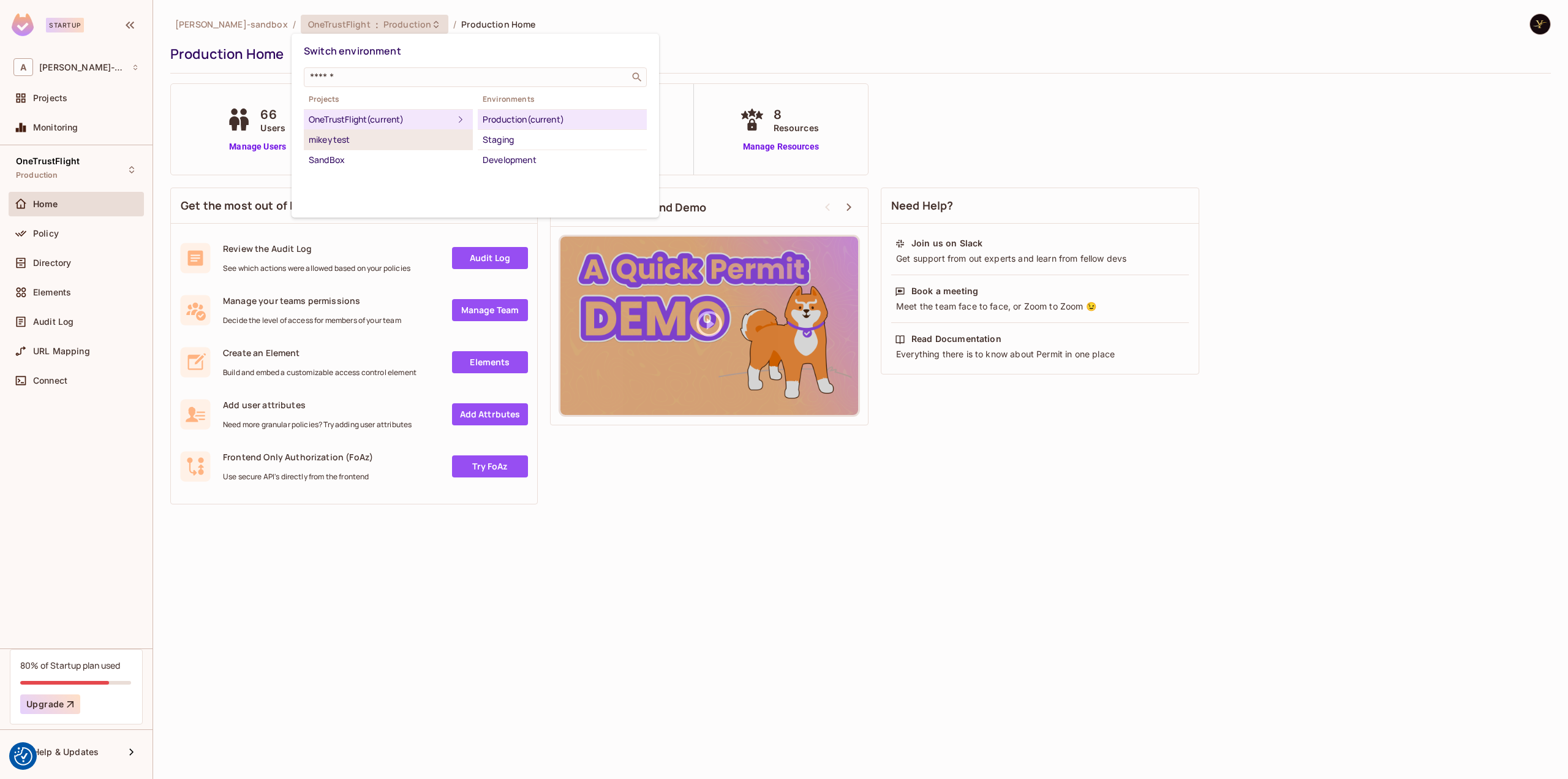
click at [361, 147] on li "mikeytest" at bounding box center [388, 140] width 169 height 20
click at [357, 156] on div "SandBox" at bounding box center [388, 159] width 159 height 14
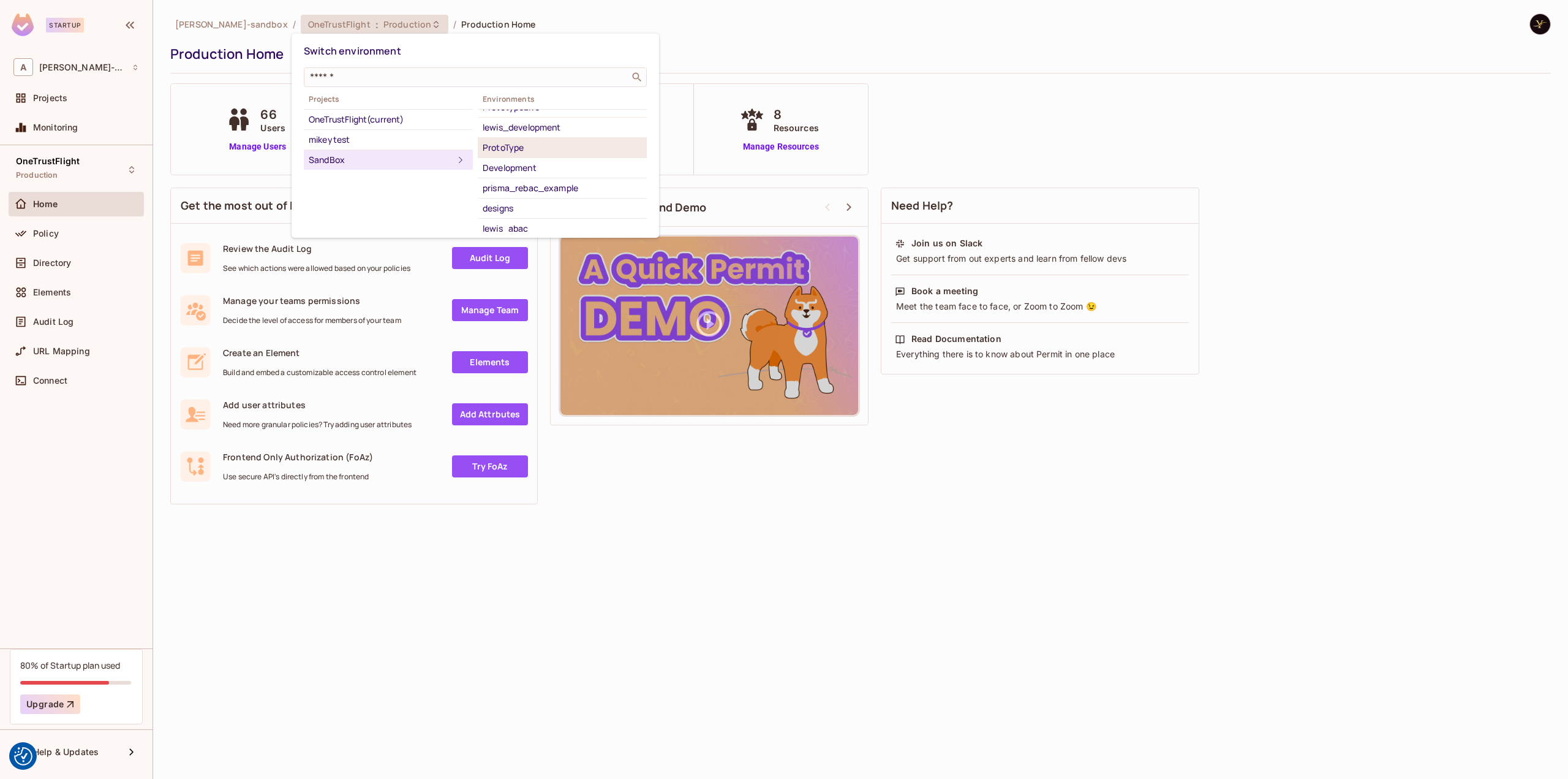
scroll to position [77, 0]
click at [545, 217] on div "yilmaz_1tf_dev" at bounding box center [562, 224] width 159 height 14
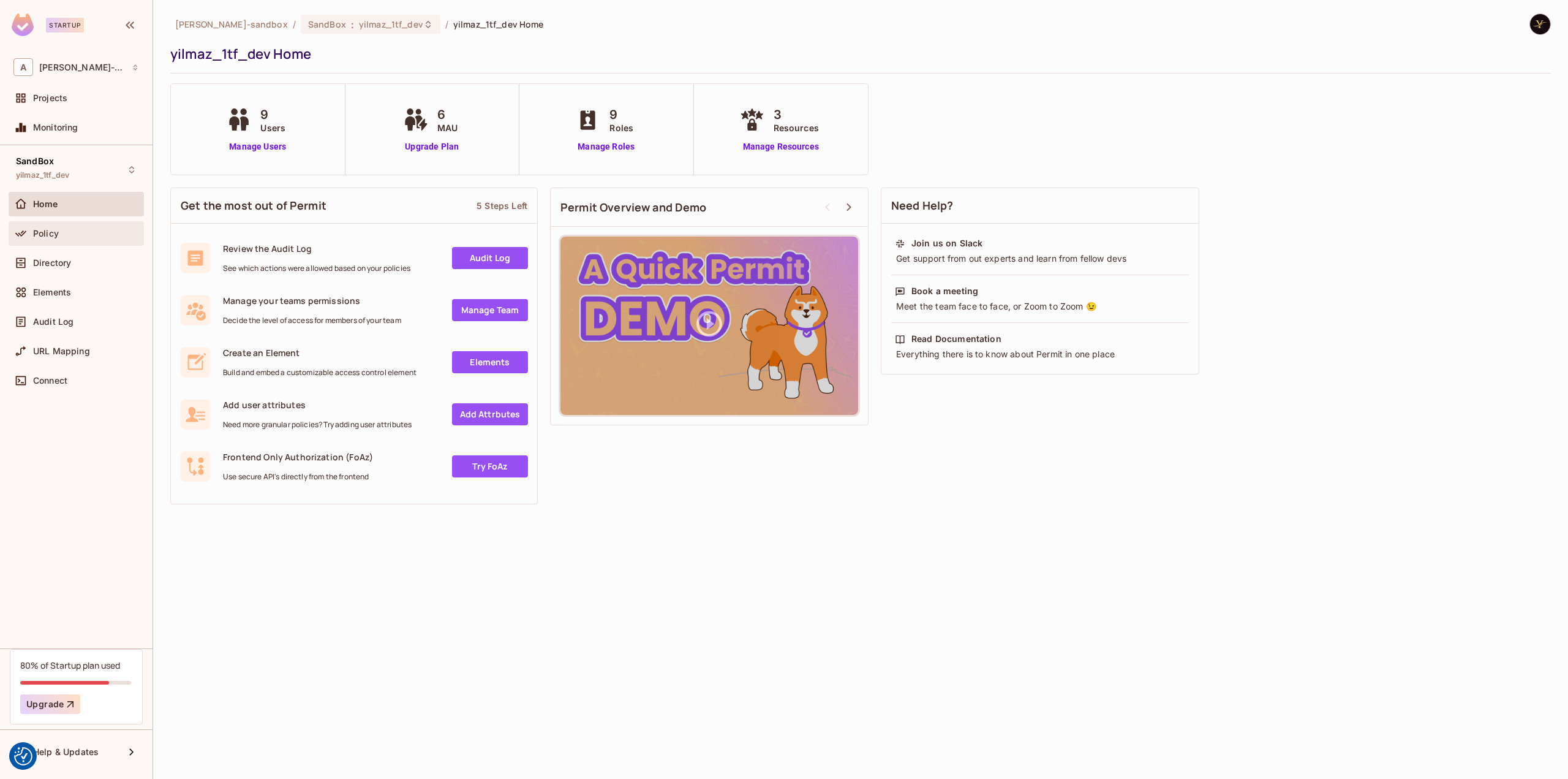
click at [106, 233] on div "Policy" at bounding box center [86, 233] width 106 height 10
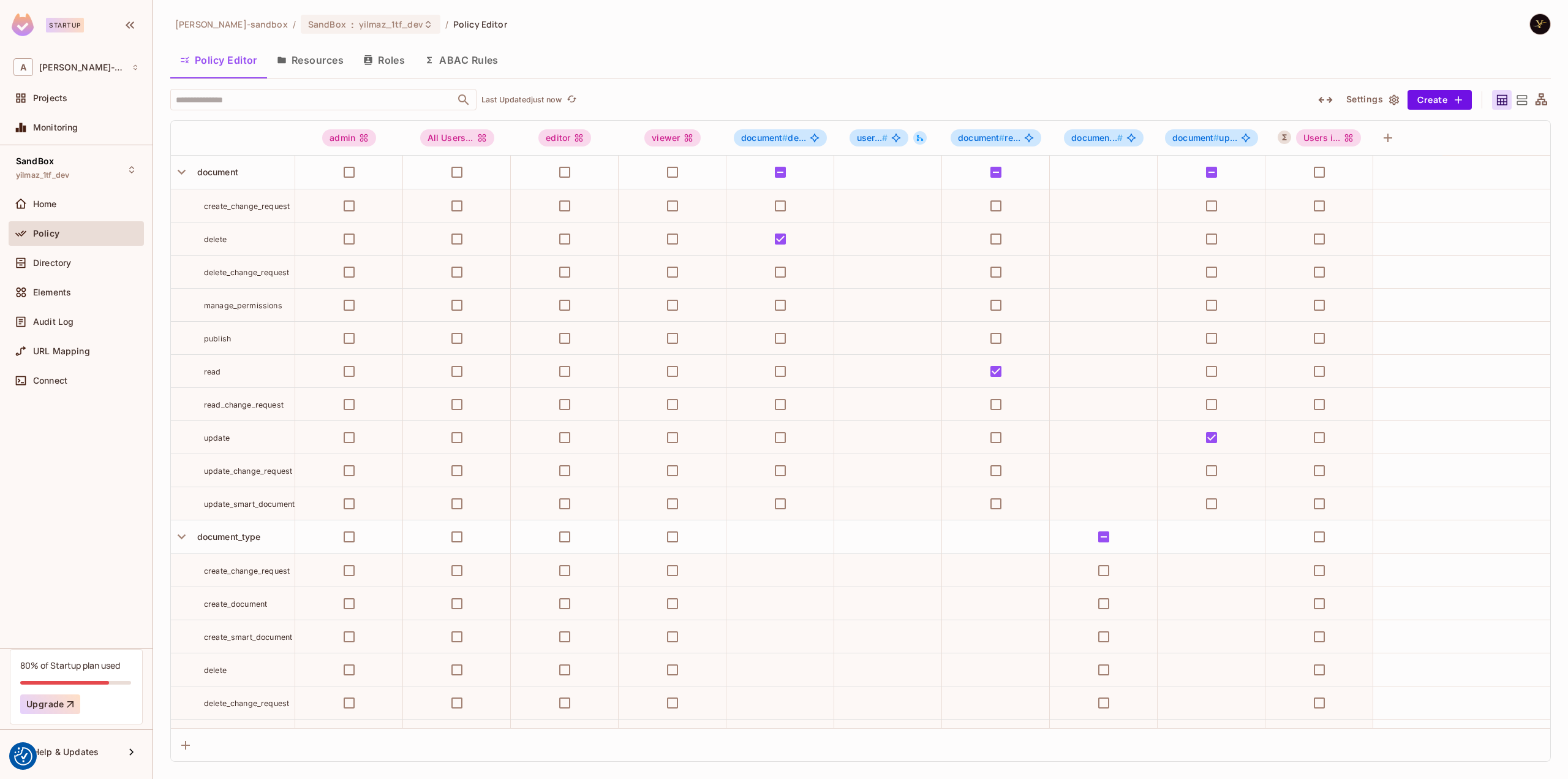
click at [392, 60] on button "Roles" at bounding box center [384, 60] width 61 height 31
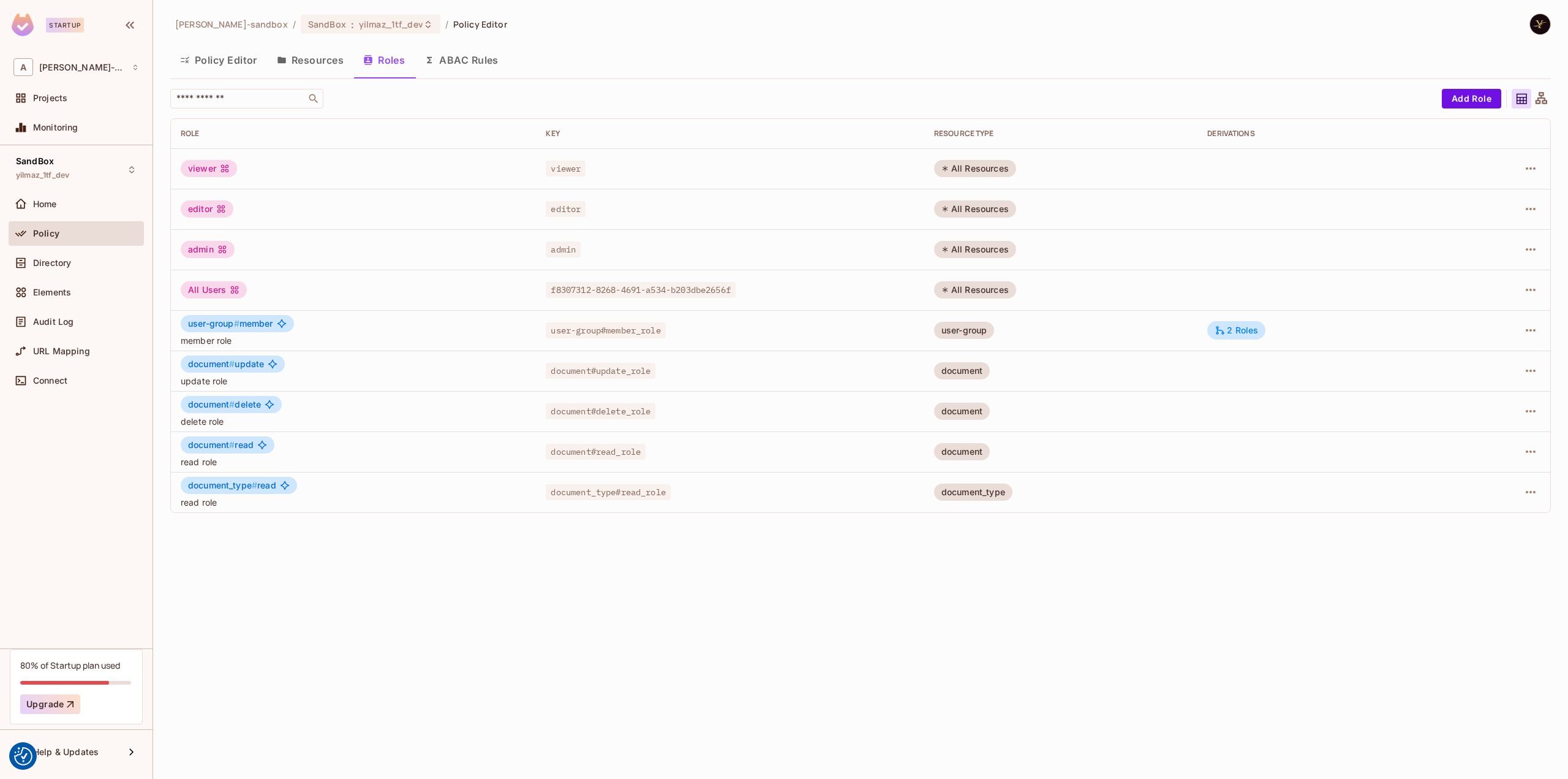
click at [486, 59] on button "ABAC Rules" at bounding box center [462, 60] width 94 height 31
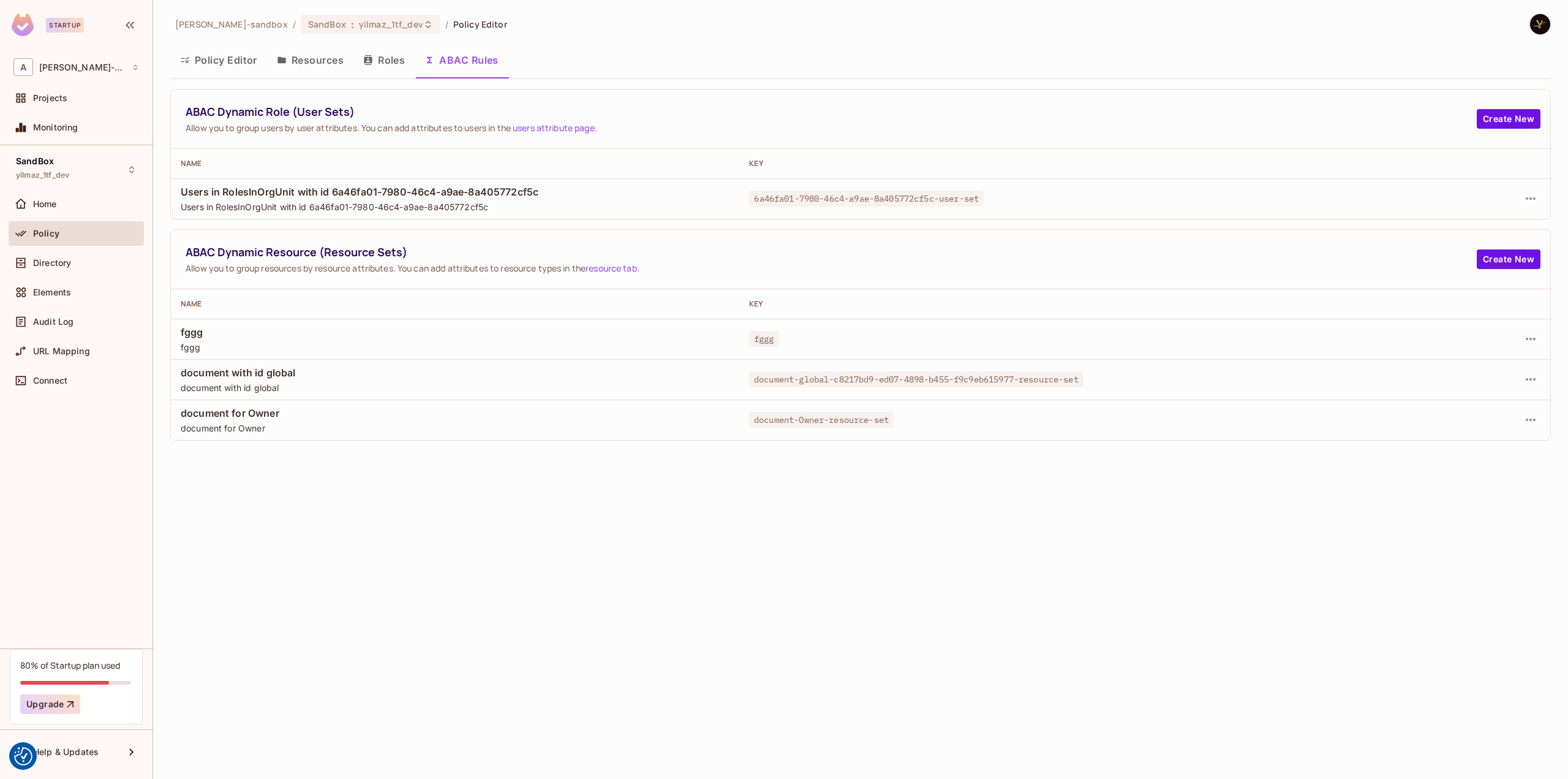
click at [396, 60] on button "Roles" at bounding box center [384, 60] width 61 height 31
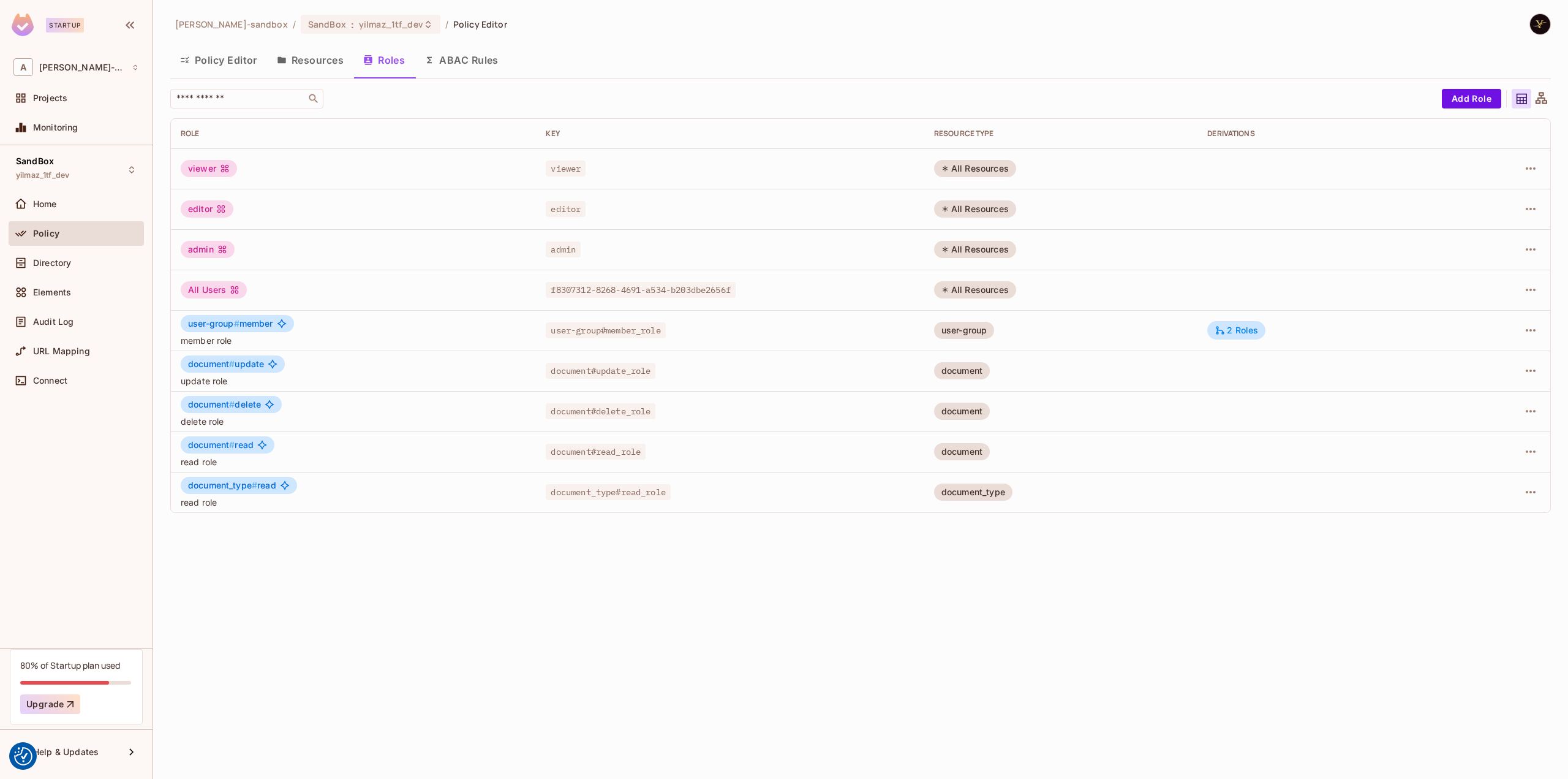
click at [324, 62] on button "Resources" at bounding box center [311, 60] width 86 height 31
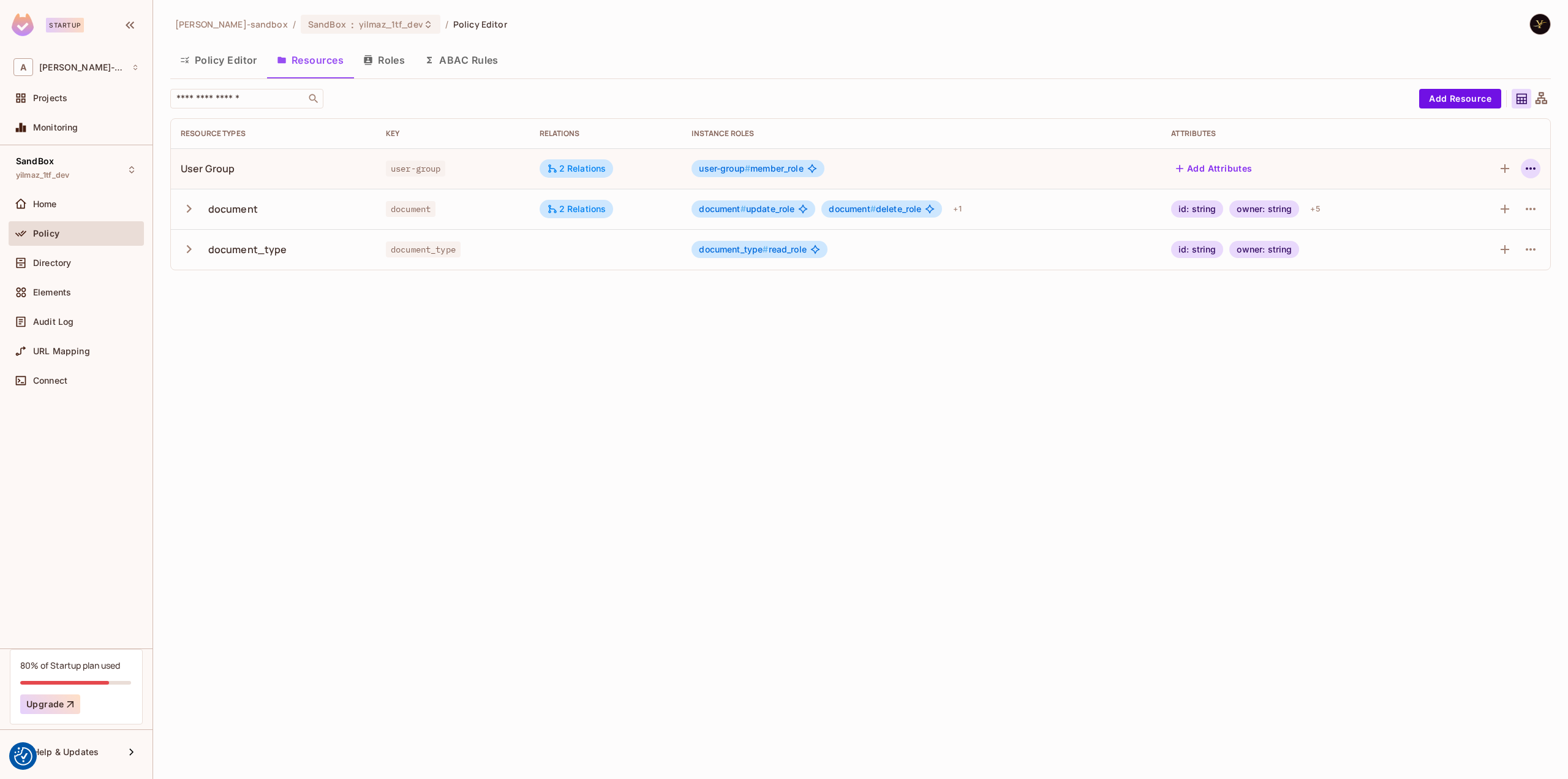
click at [1524, 166] on icon "button" at bounding box center [1530, 168] width 14 height 14
click at [1491, 213] on div "Edit Resource" at bounding box center [1477, 216] width 58 height 13
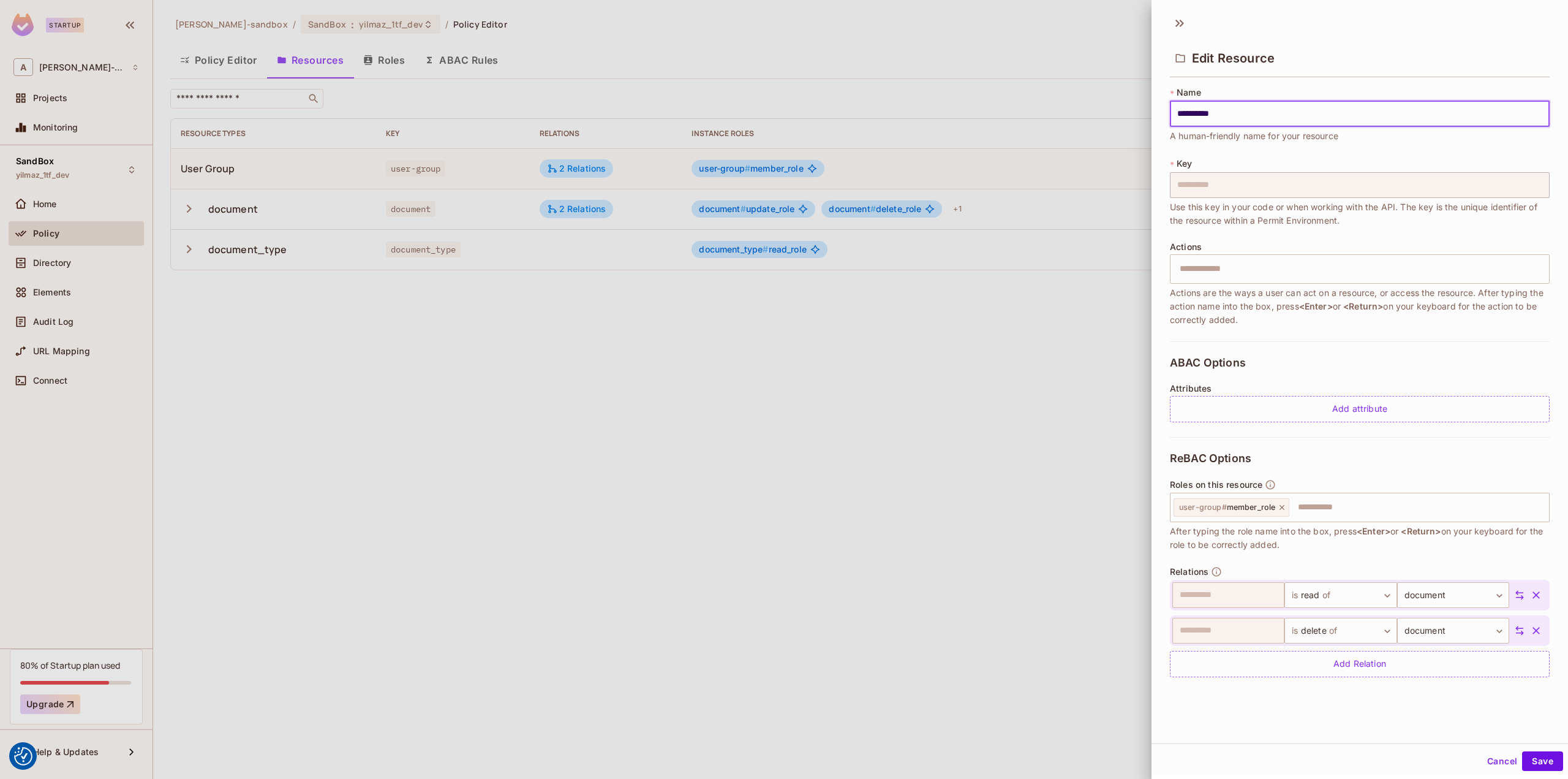
click at [383, 33] on div at bounding box center [784, 389] width 1568 height 779
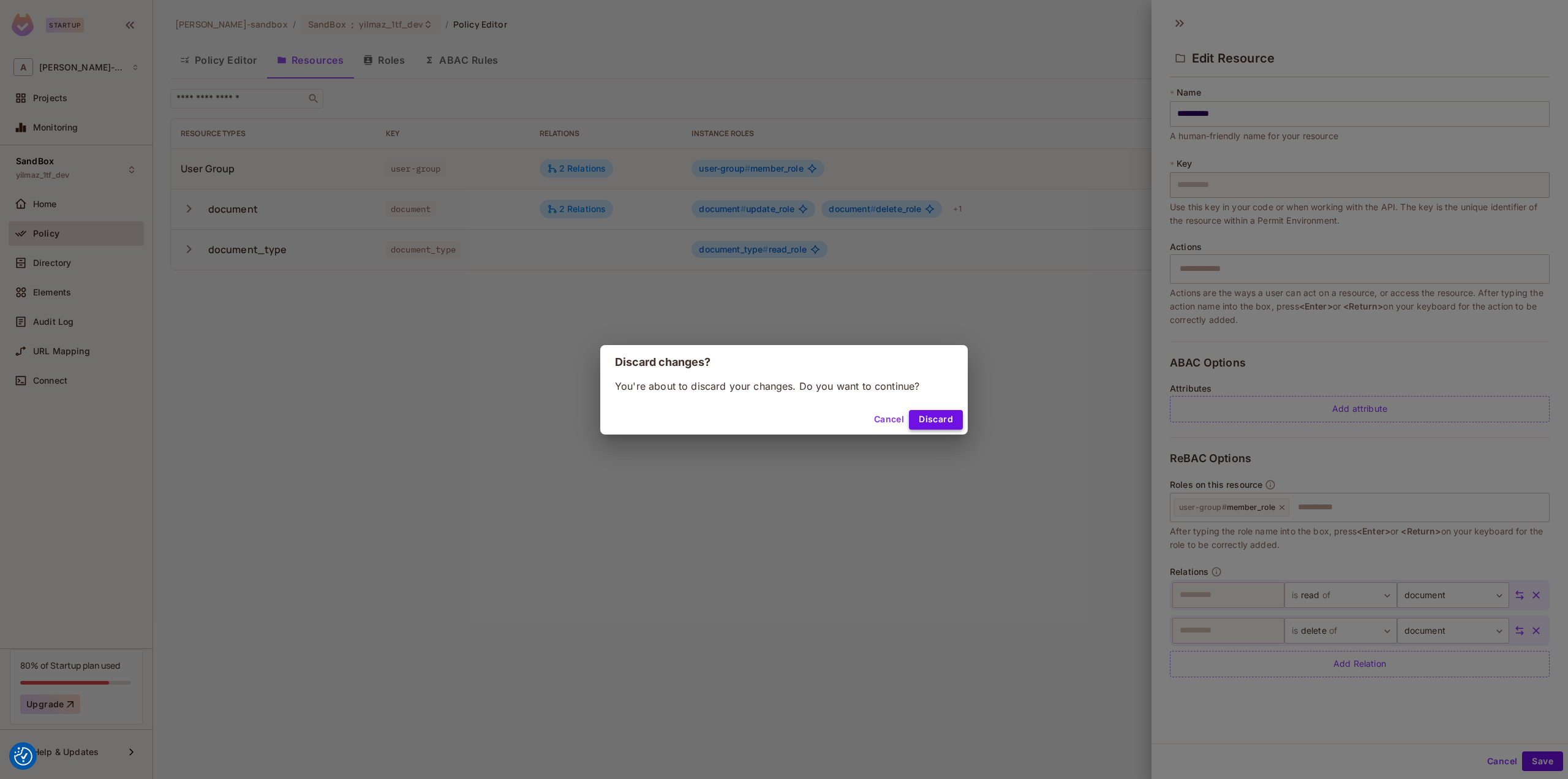
click at [942, 422] on button "Discard" at bounding box center [936, 420] width 54 height 20
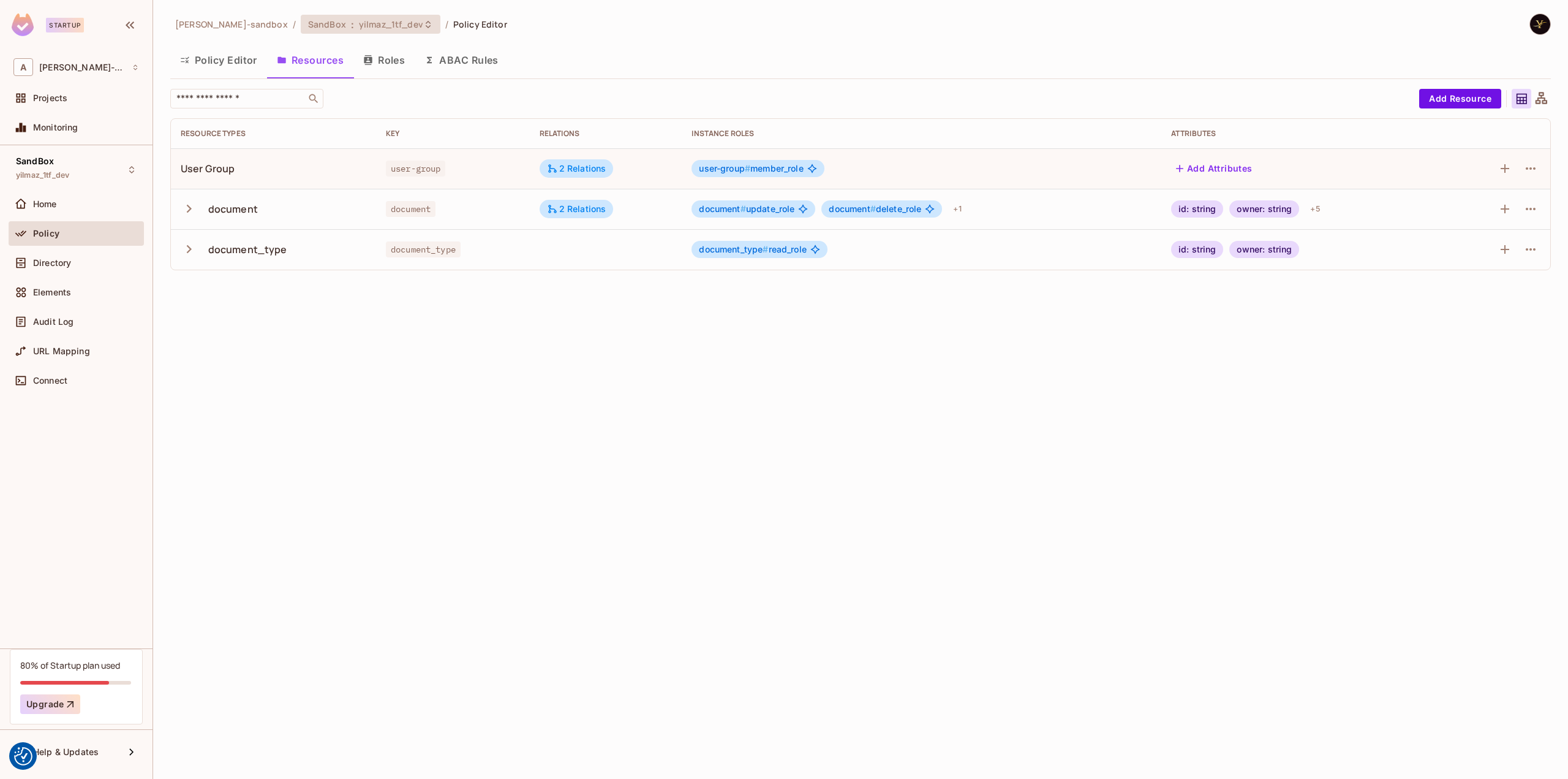
click at [384, 18] on span "yilmaz_1tf_dev" at bounding box center [391, 23] width 64 height 12
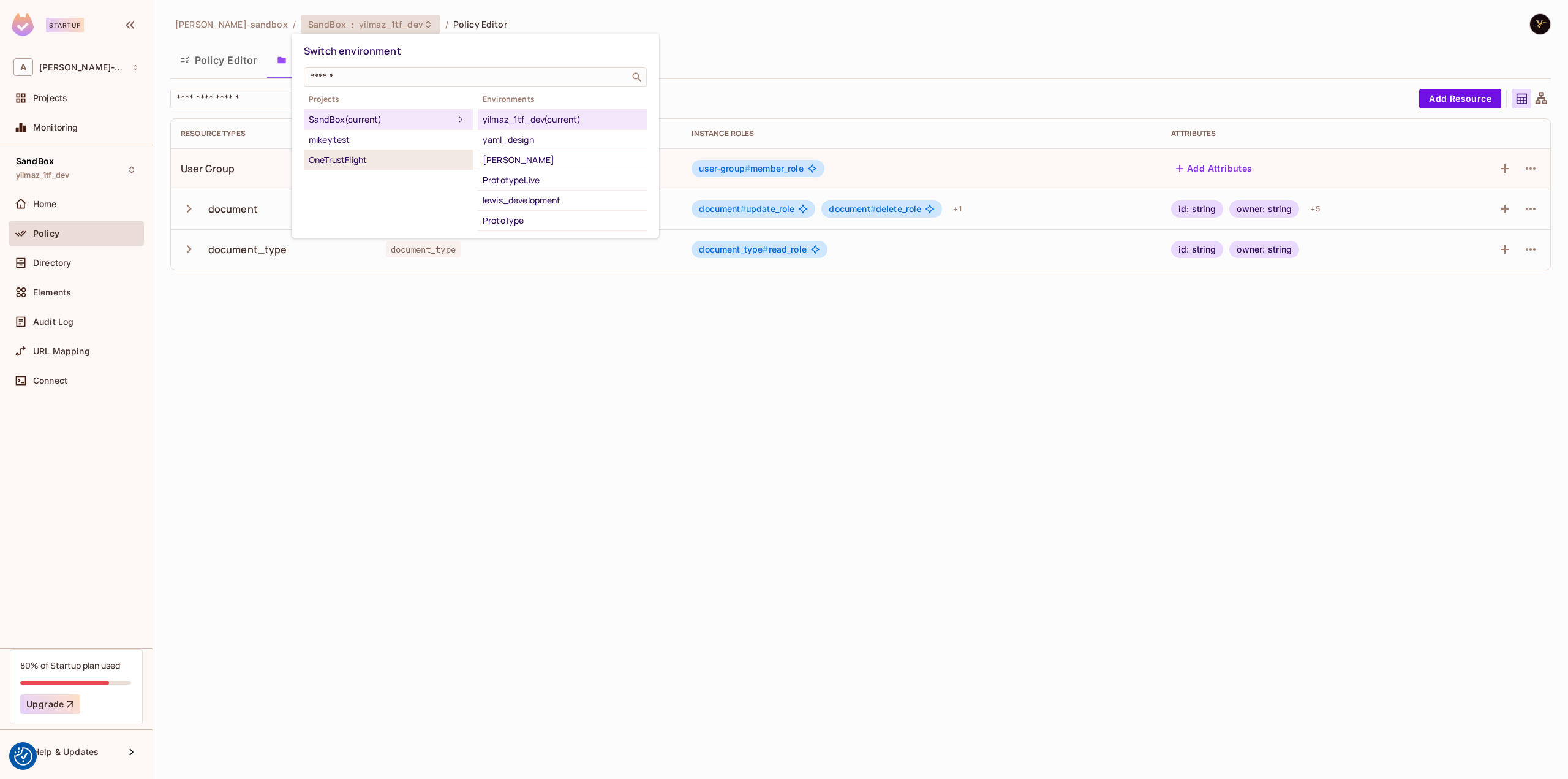
click at [378, 165] on div "OneTrustFlight" at bounding box center [388, 159] width 159 height 14
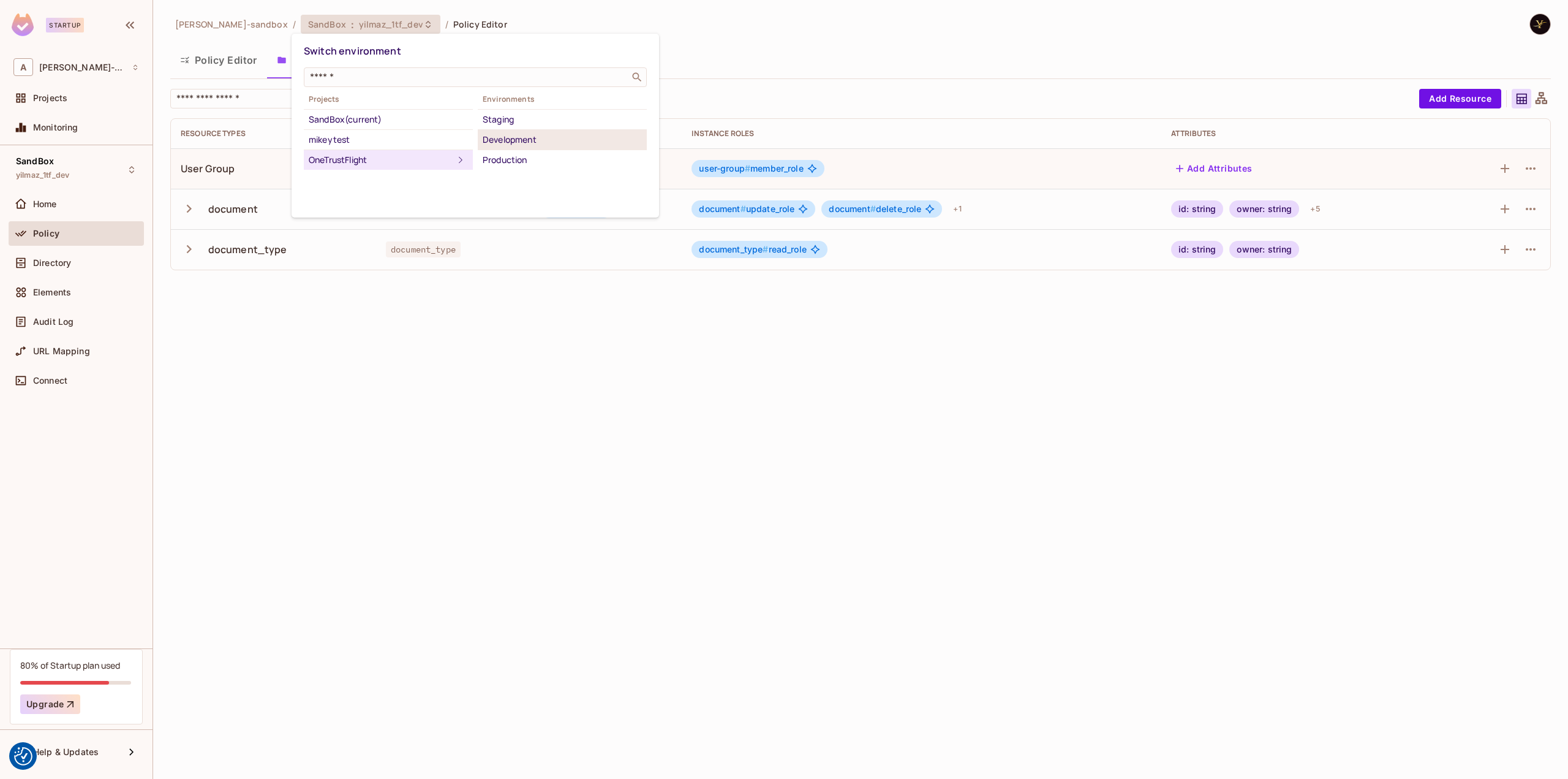
click at [537, 143] on div "Development" at bounding box center [562, 140] width 159 height 14
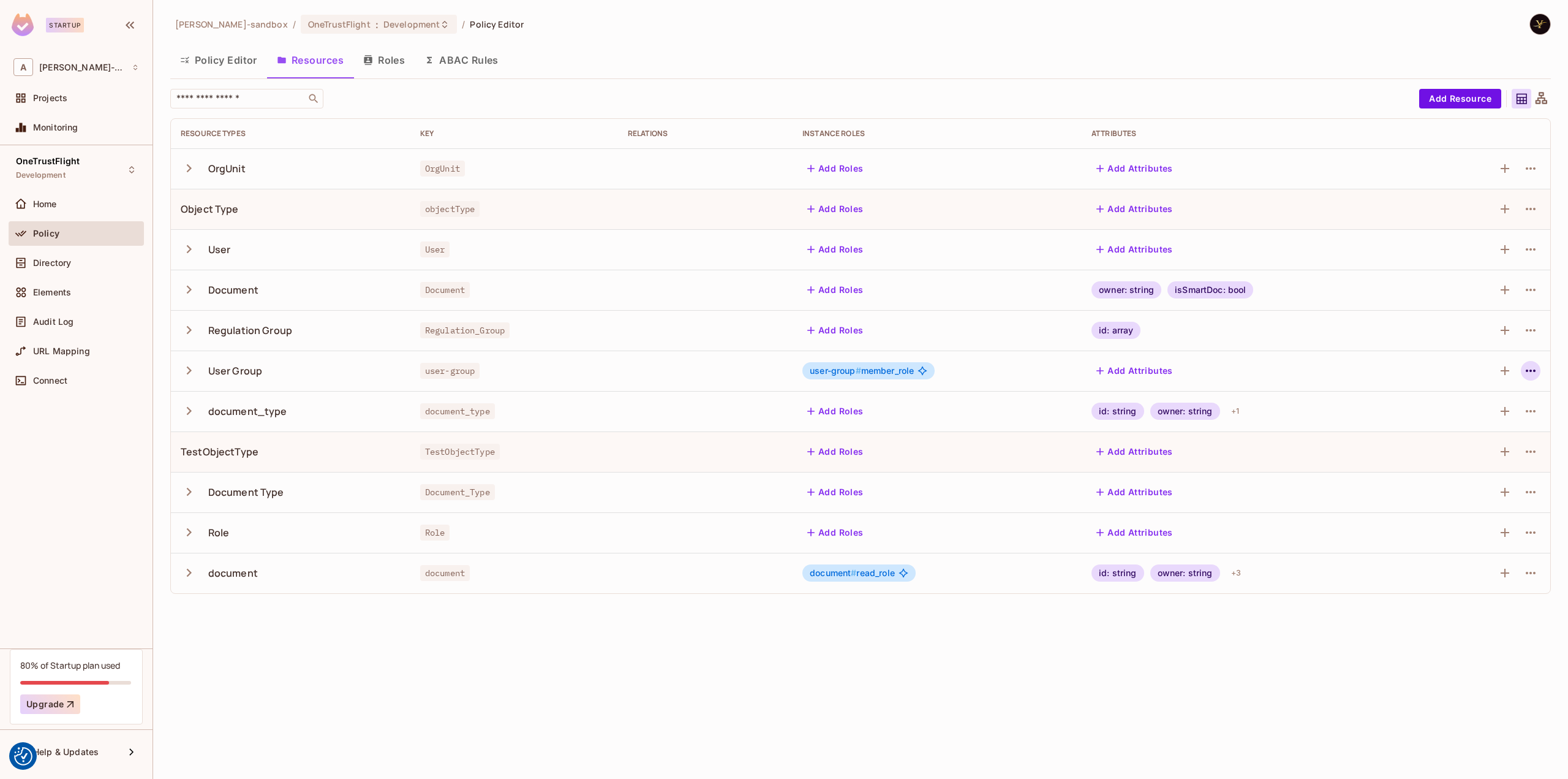
click at [1524, 369] on icon "button" at bounding box center [1530, 370] width 14 height 14
click at [1491, 415] on div "Edit Resource" at bounding box center [1477, 419] width 58 height 13
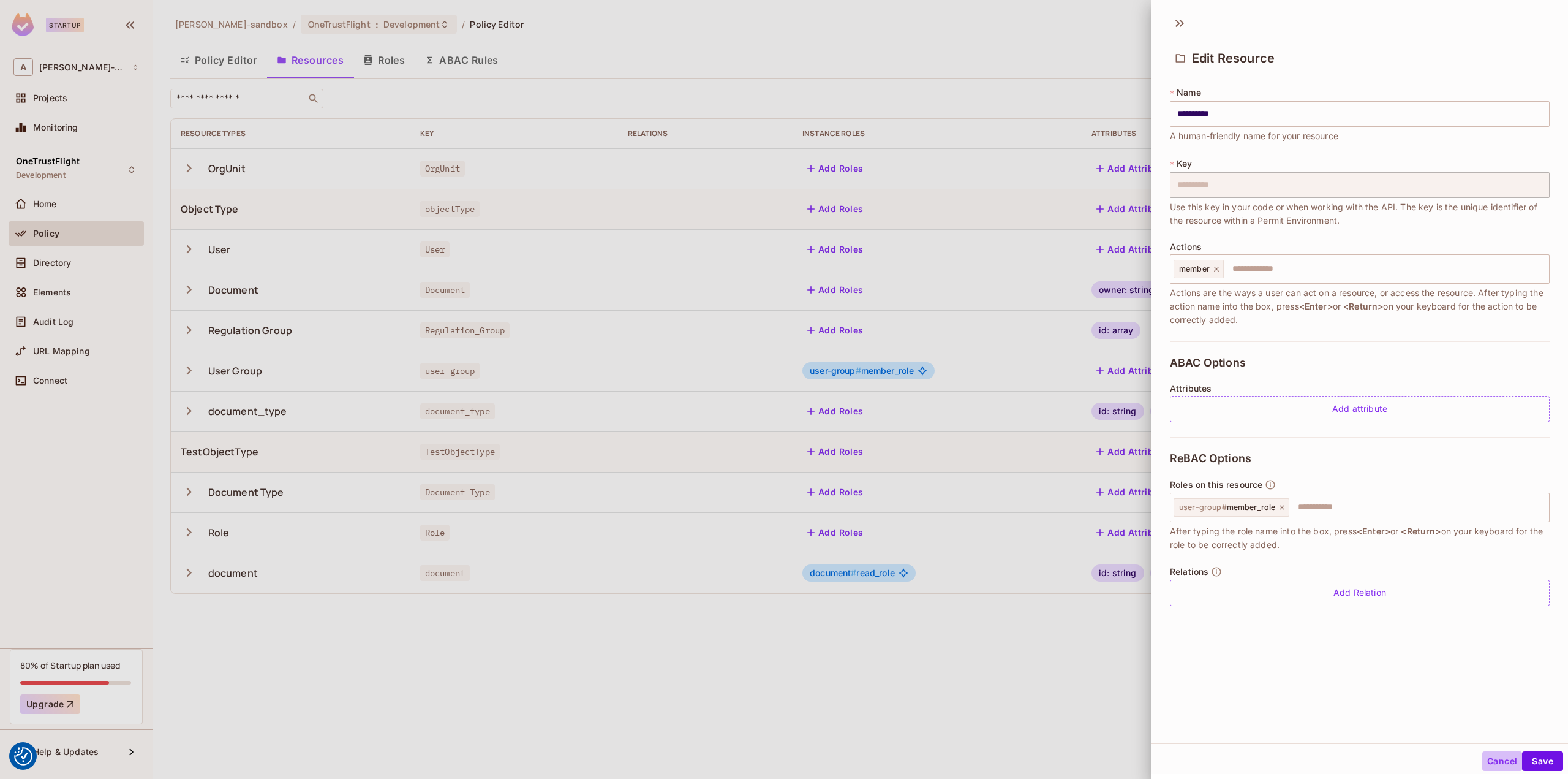
drag, startPoint x: 1495, startPoint y: 760, endPoint x: 1470, endPoint y: 746, distance: 28.7
click at [1493, 758] on button "Cancel" at bounding box center [1501, 761] width 40 height 20
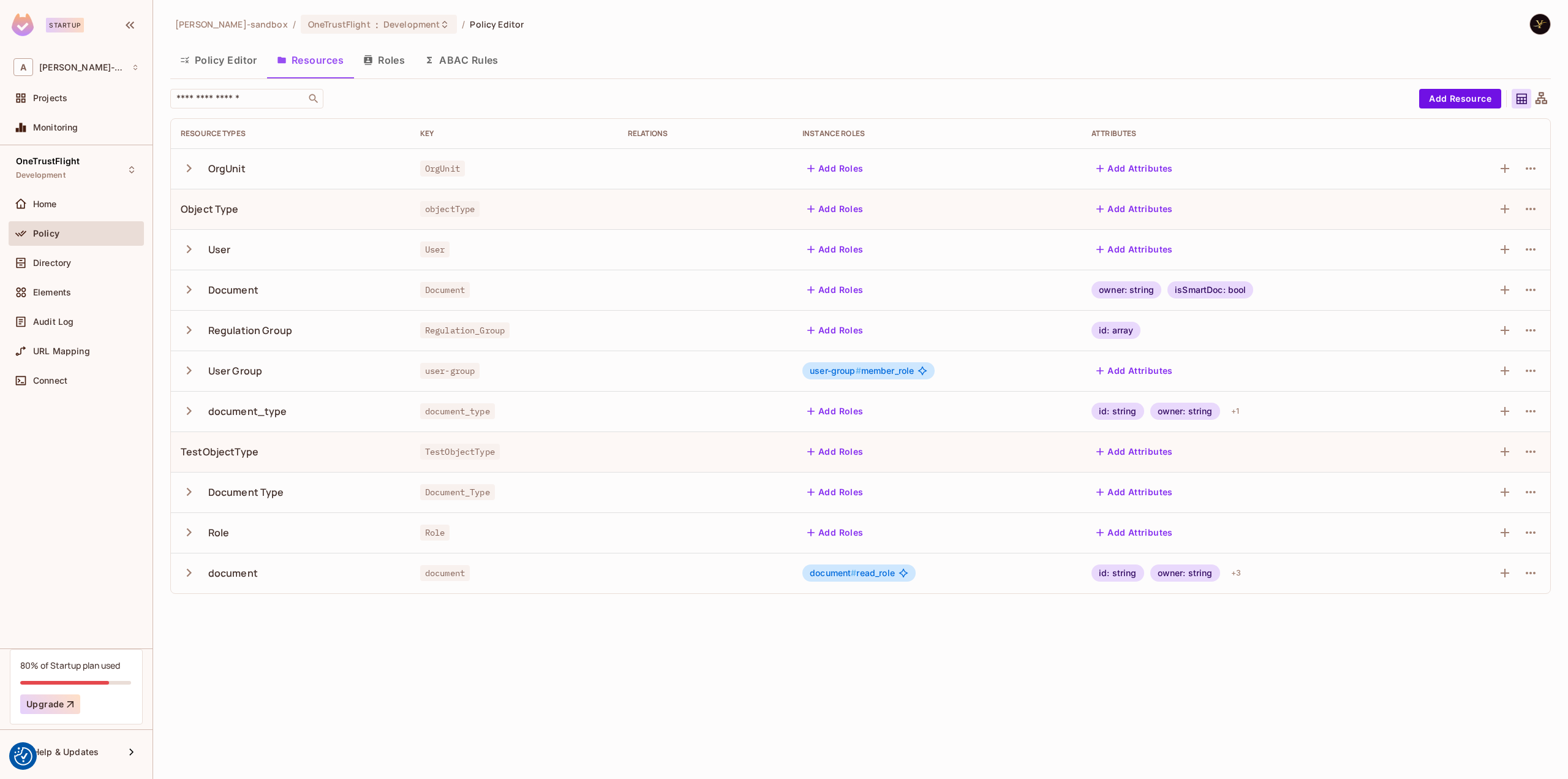
click at [193, 369] on icon "button" at bounding box center [189, 370] width 16 height 16
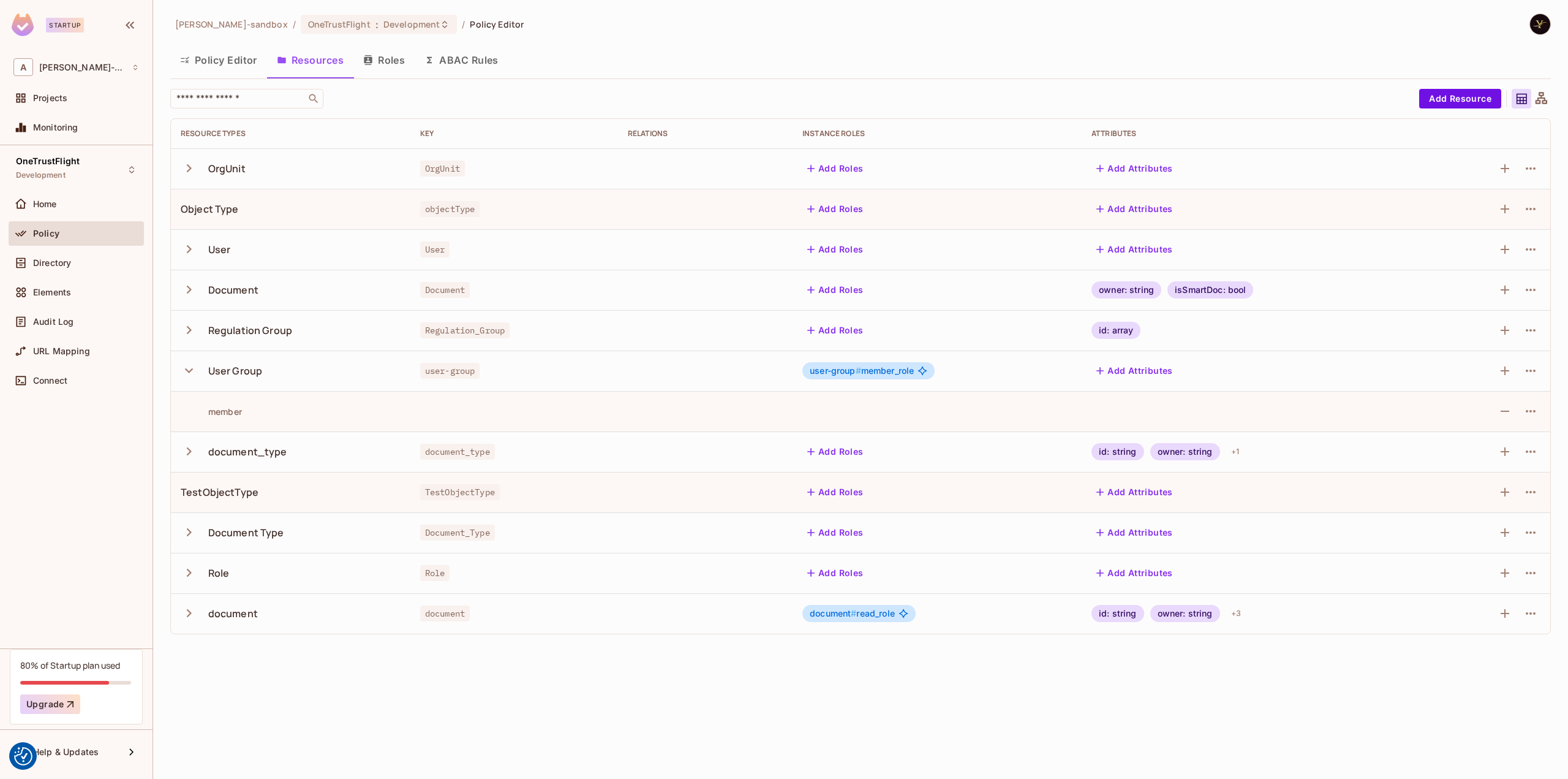
click at [191, 369] on icon "button" at bounding box center [188, 370] width 8 height 5
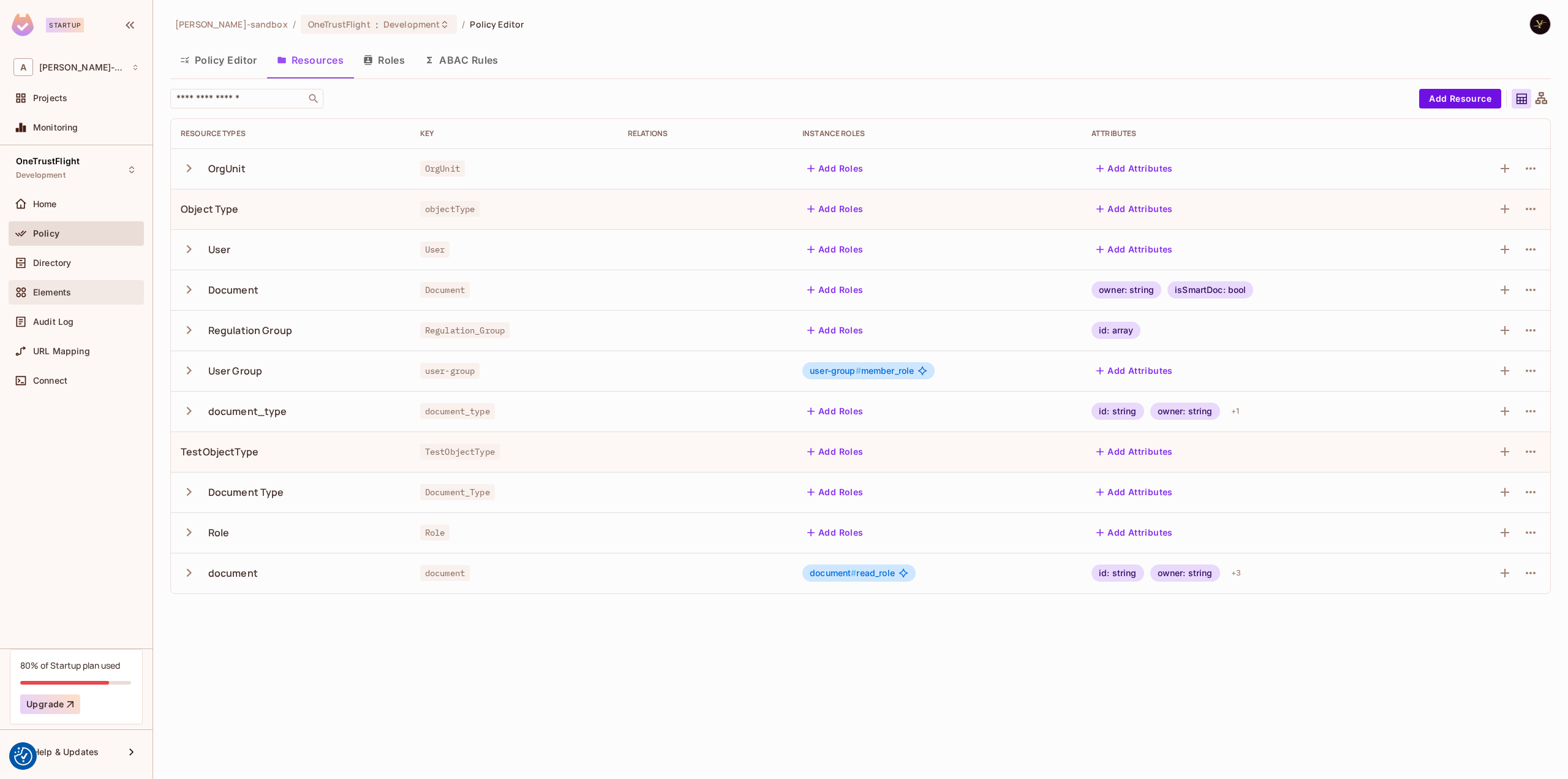
click at [49, 287] on span "Elements" at bounding box center [52, 292] width 38 height 10
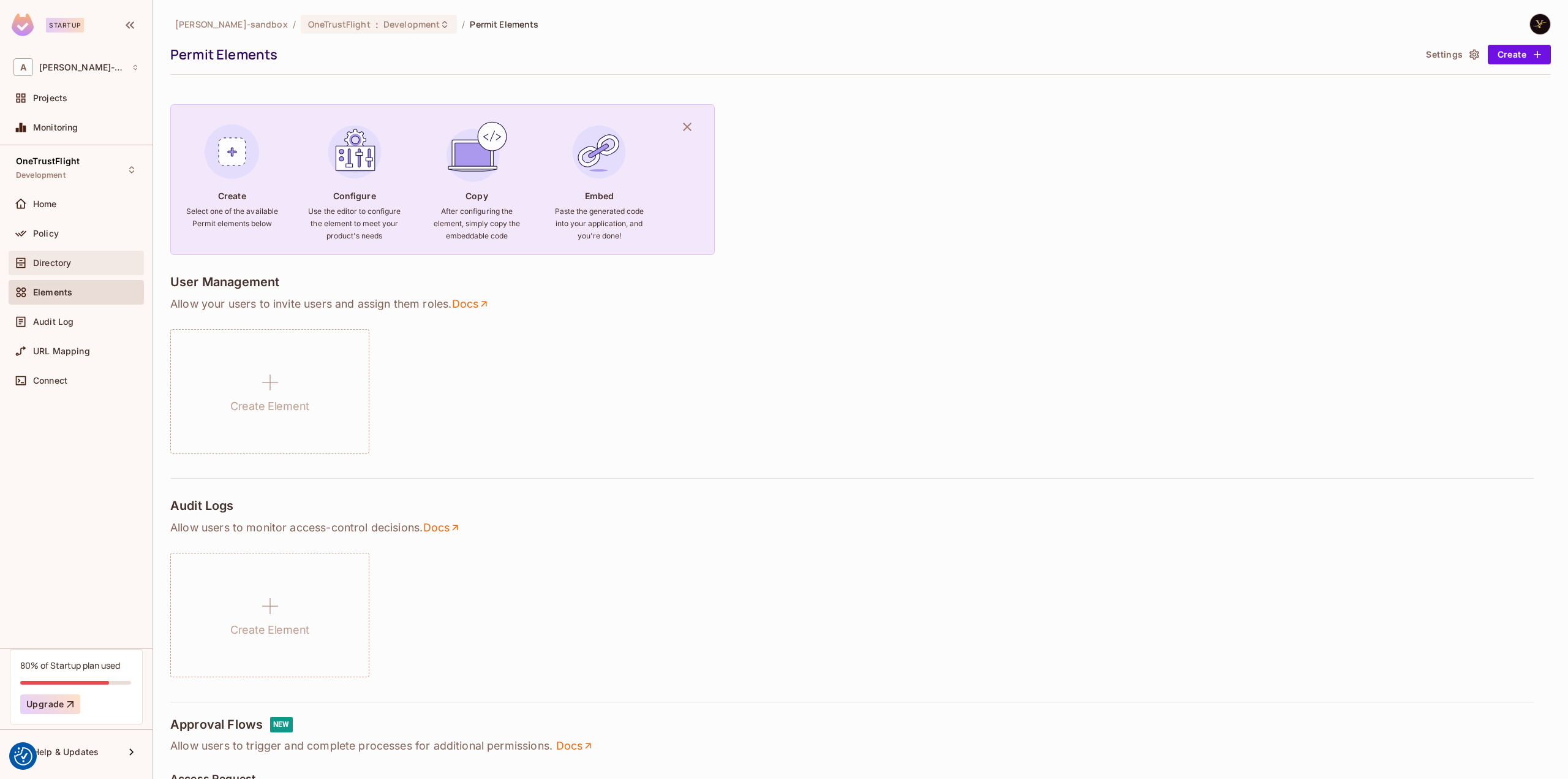
click at [93, 259] on div "Directory" at bounding box center [86, 262] width 106 height 10
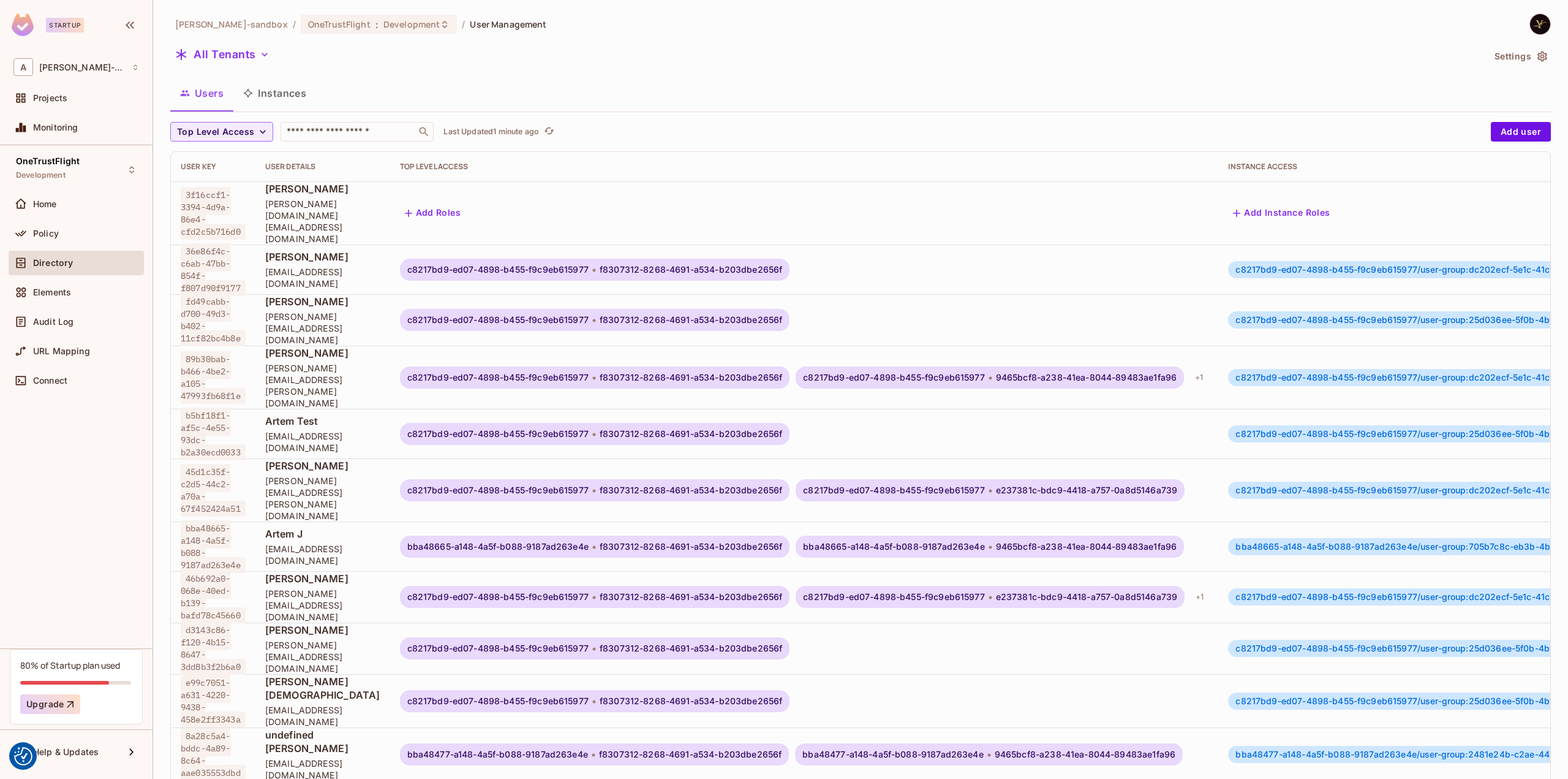
click at [290, 86] on button "Instances" at bounding box center [275, 93] width 83 height 31
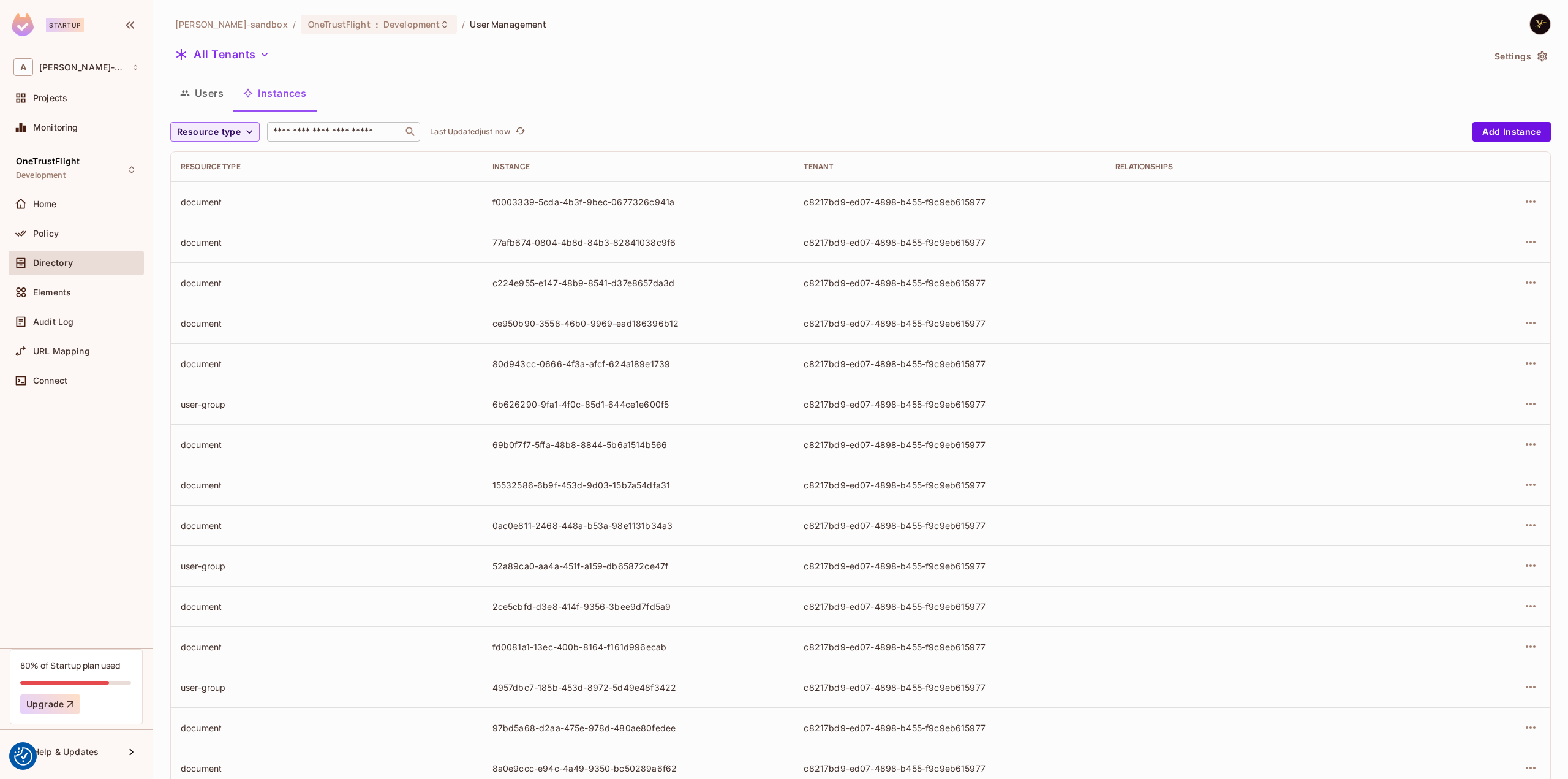
click at [389, 132] on input "text" at bounding box center [335, 131] width 129 height 13
paste input "**********"
type input "**********"
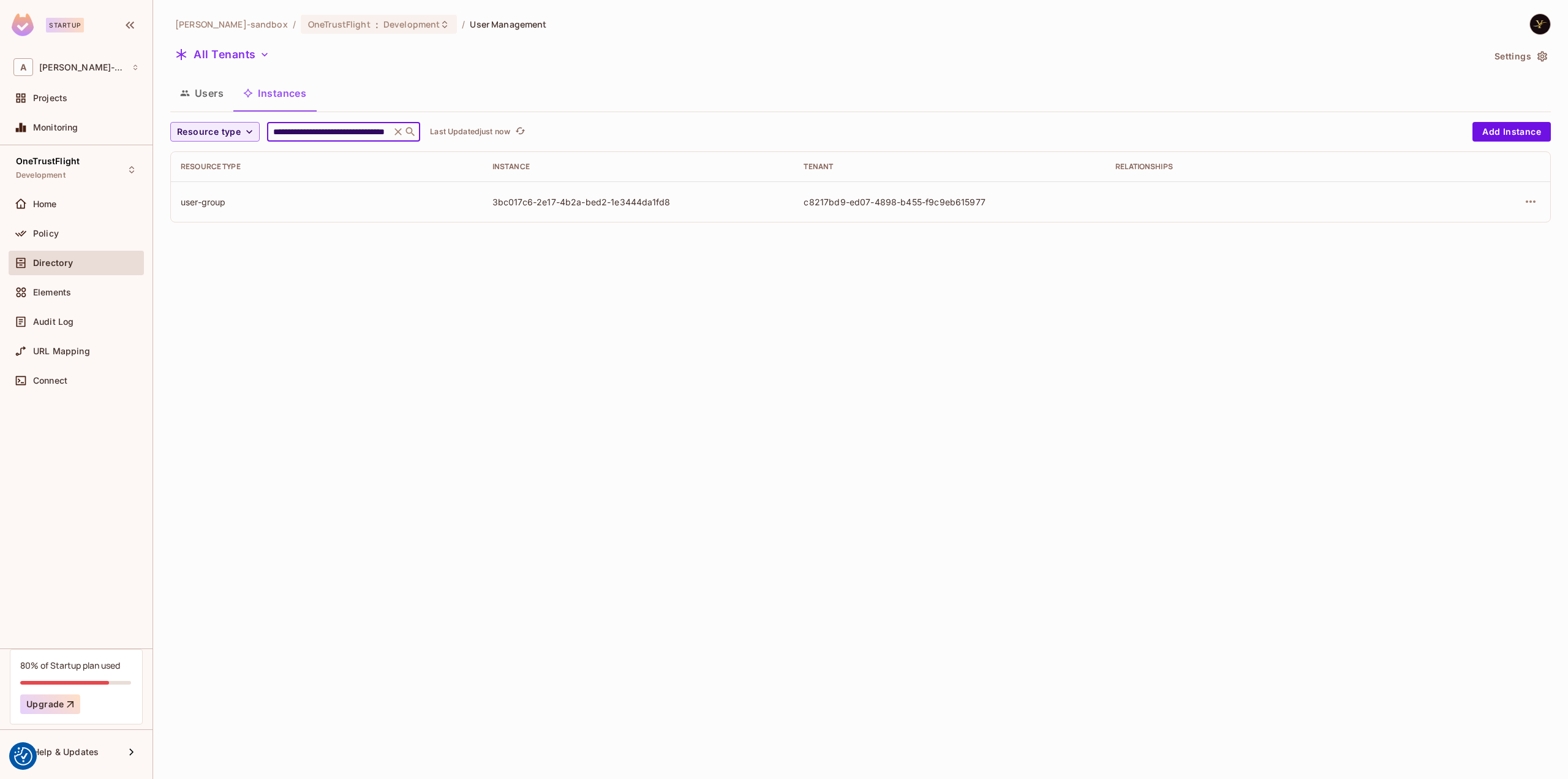
click at [328, 130] on input "**********" at bounding box center [329, 131] width 116 height 13
click at [328, 131] on input "**********" at bounding box center [329, 131] width 116 height 13
click at [329, 131] on input "**********" at bounding box center [329, 131] width 116 height 13
paste input "text"
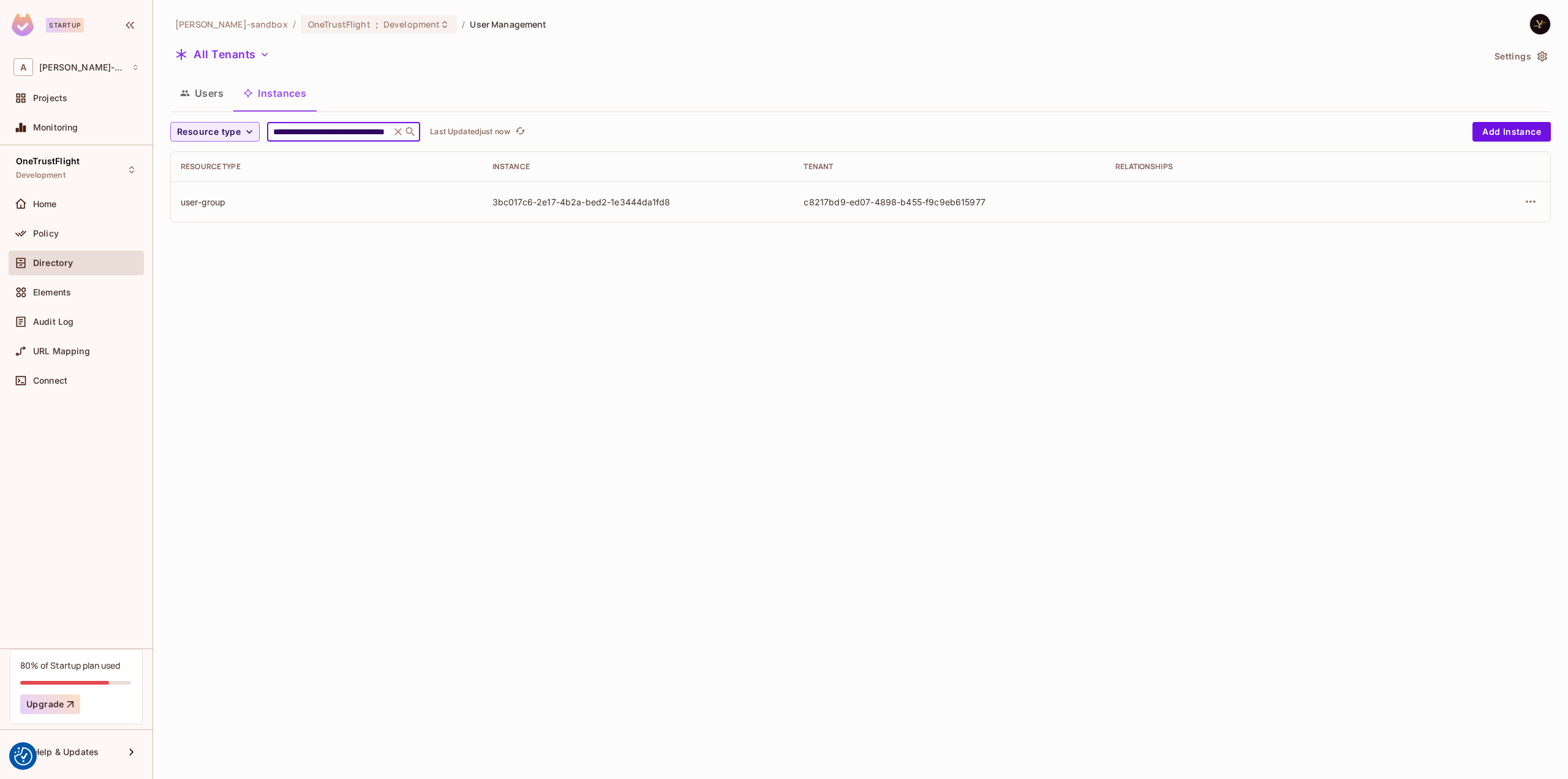
type input "**********"
click at [339, 132] on input "**********" at bounding box center [329, 131] width 116 height 13
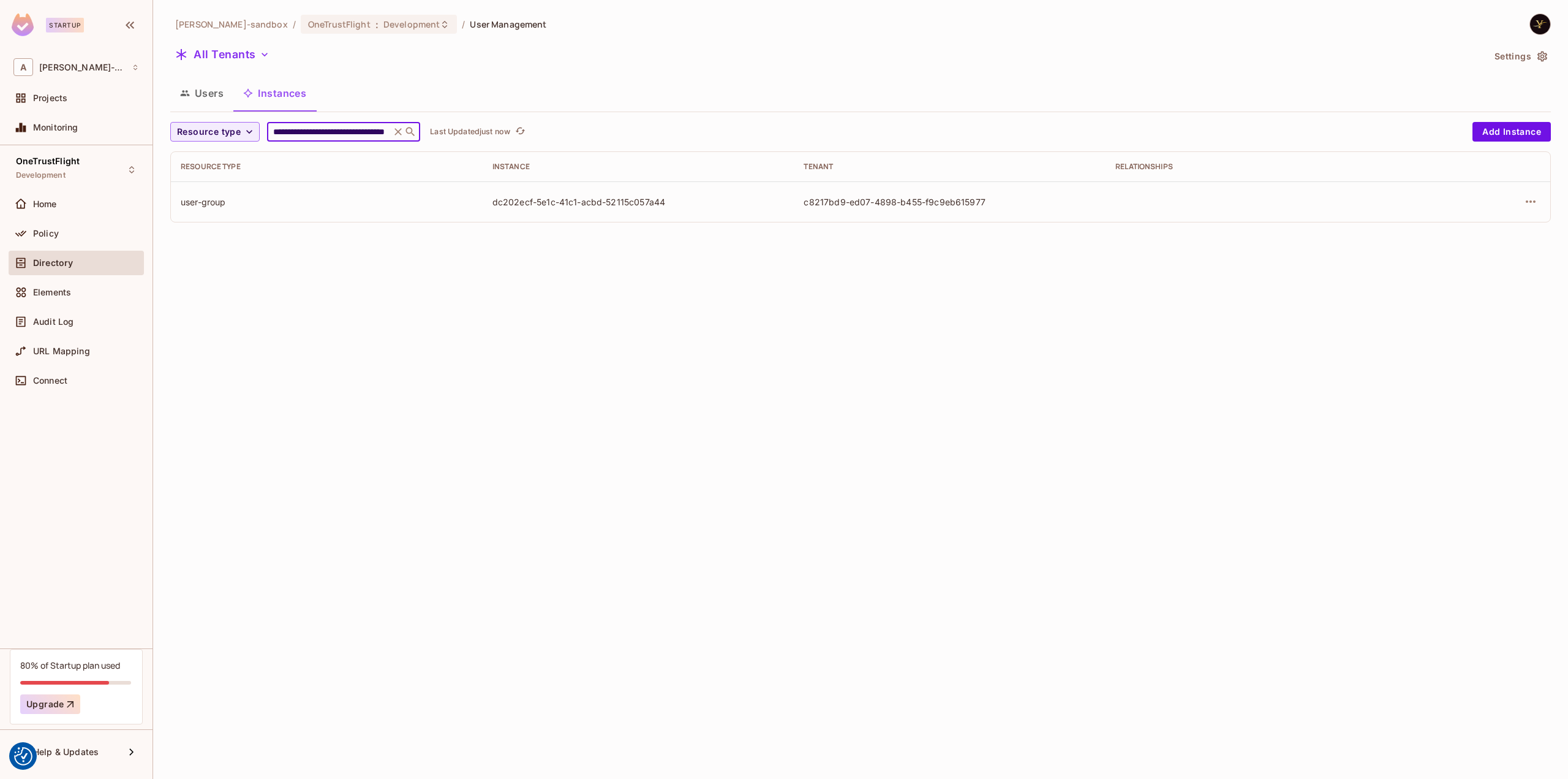
paste input "text"
type input "**********"
click at [320, 135] on input "**********" at bounding box center [329, 131] width 116 height 13
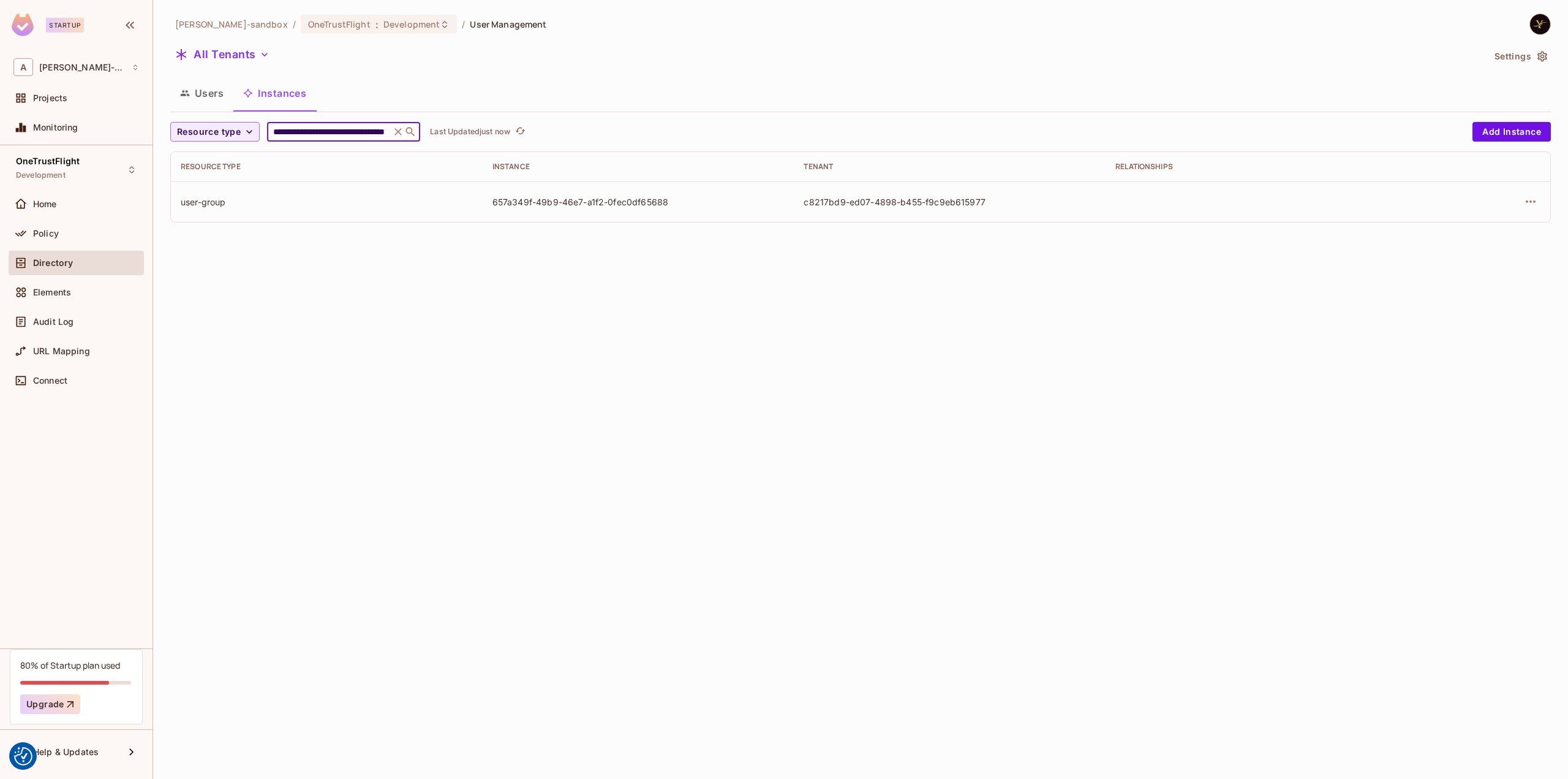
click at [320, 136] on input "**********" at bounding box center [329, 131] width 116 height 13
paste input "text"
type input "**********"
click at [218, 100] on button "Users" at bounding box center [202, 93] width 63 height 31
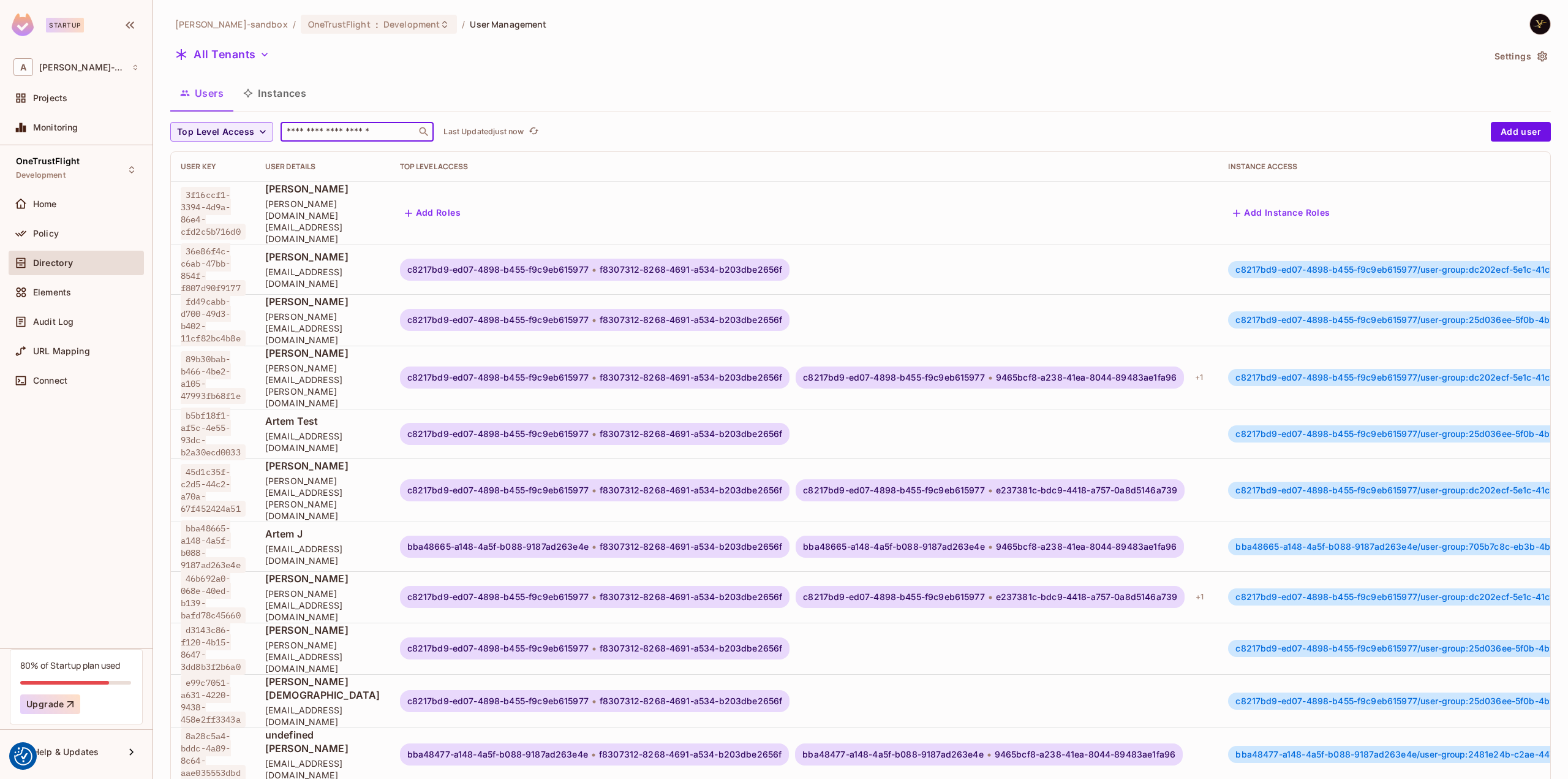
click at [325, 130] on input "text" at bounding box center [348, 131] width 129 height 13
paste input "**********"
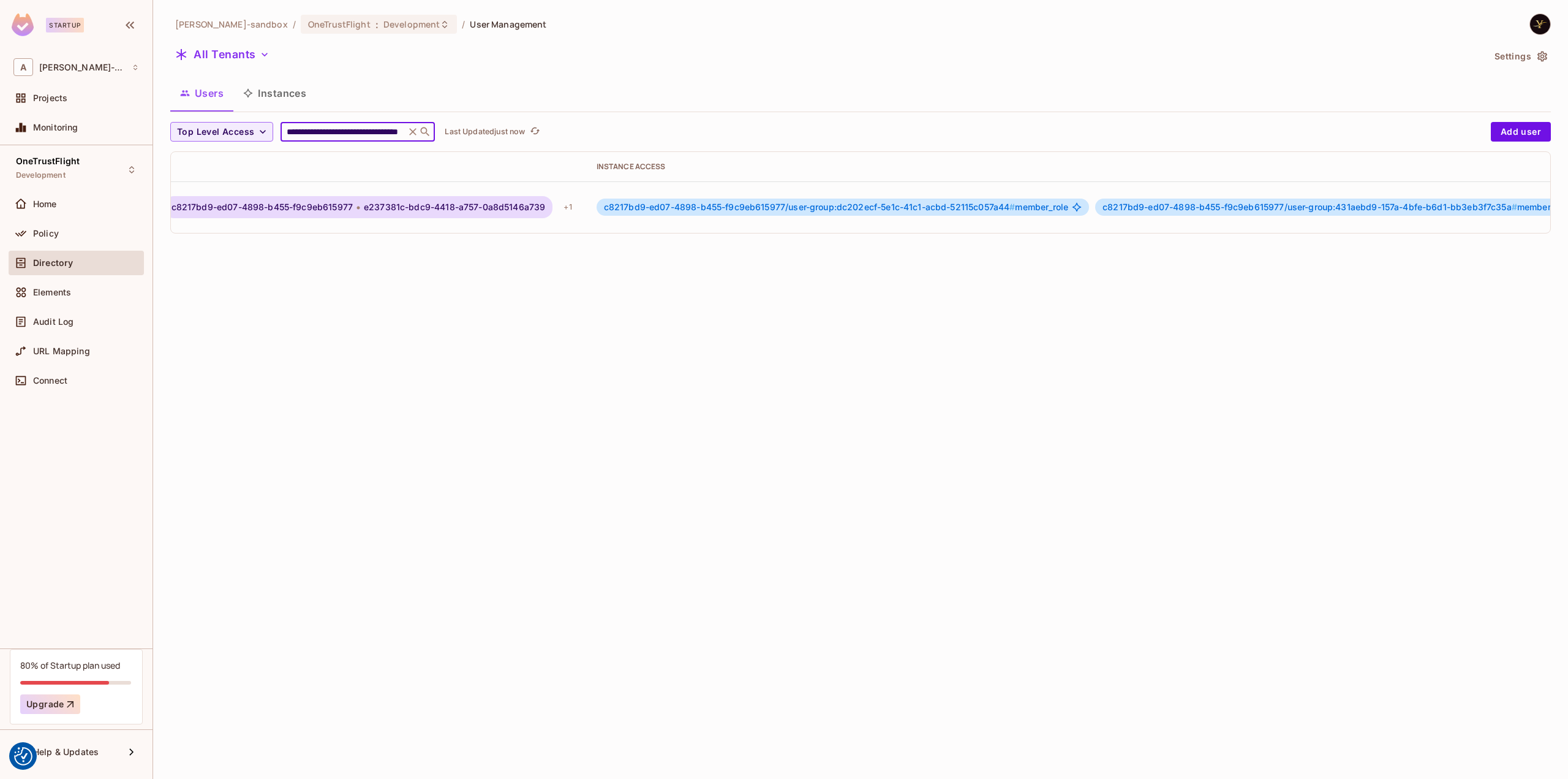
scroll to position [0, 760]
click at [1523, 200] on icon "button" at bounding box center [1530, 207] width 14 height 14
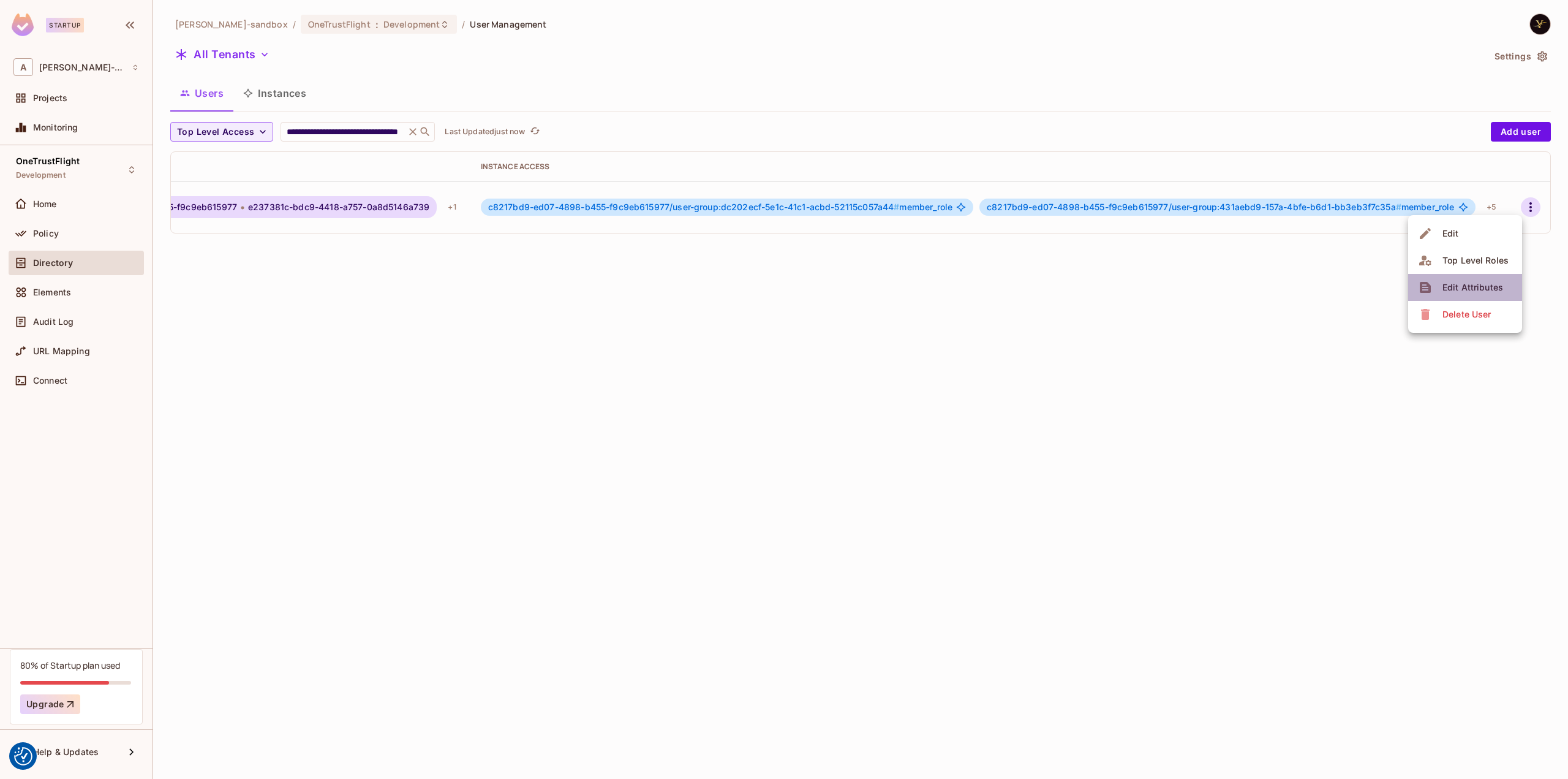
click at [1482, 284] on div "Edit Attributes" at bounding box center [1472, 287] width 60 height 13
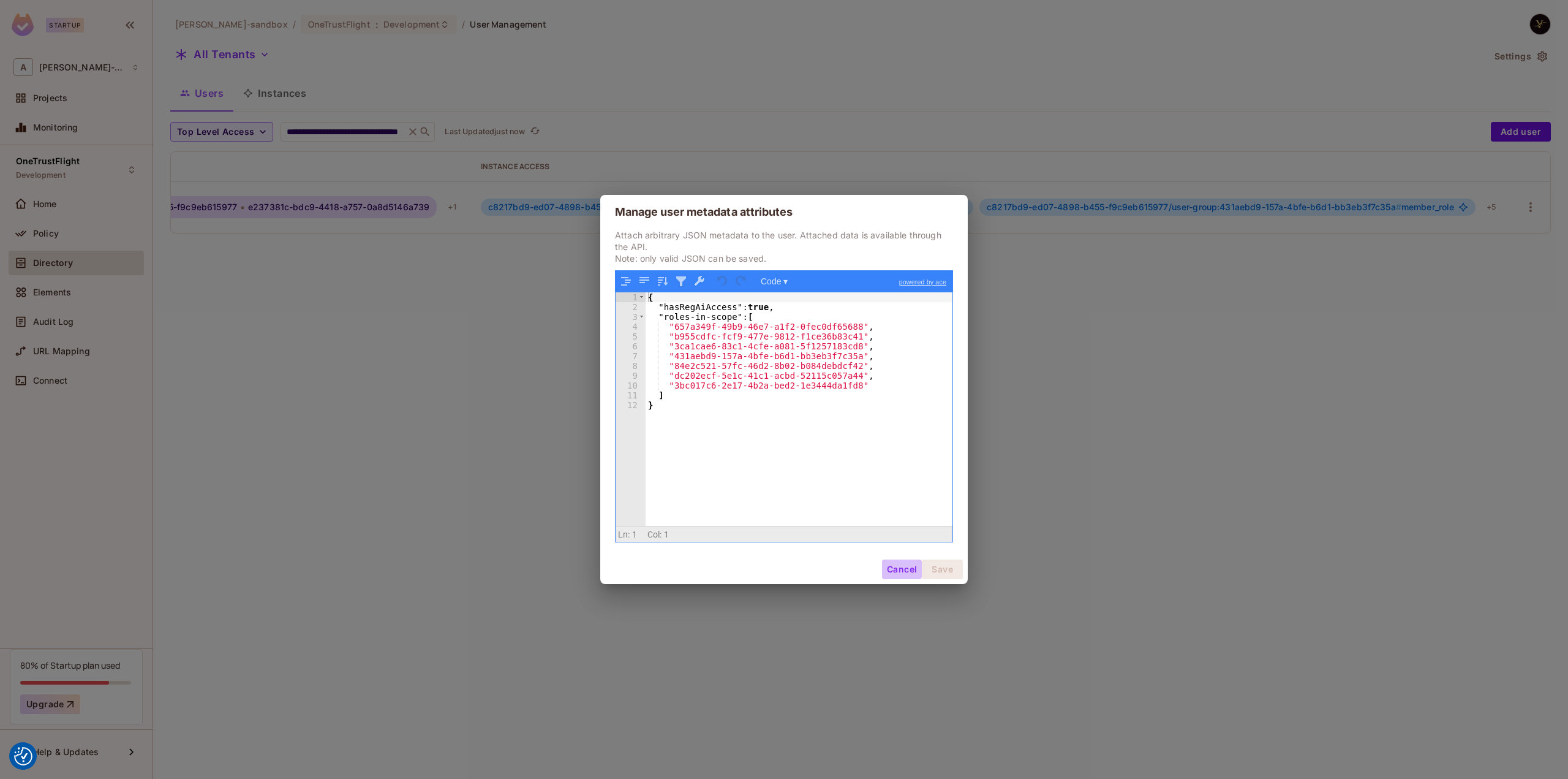
click at [907, 570] on button "Cancel" at bounding box center [902, 569] width 40 height 20
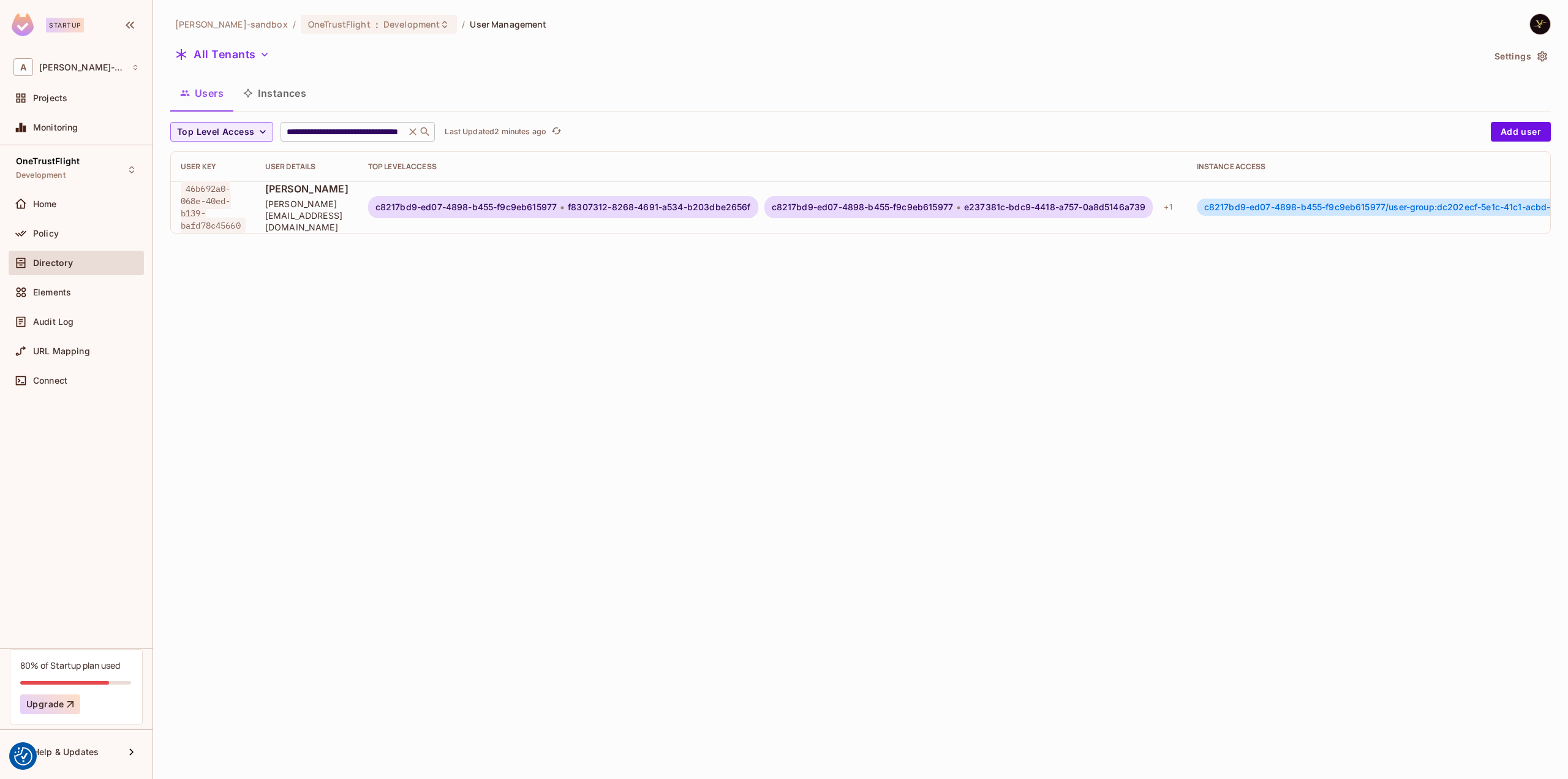
click at [369, 131] on input "**********" at bounding box center [343, 131] width 118 height 13
type input "******"
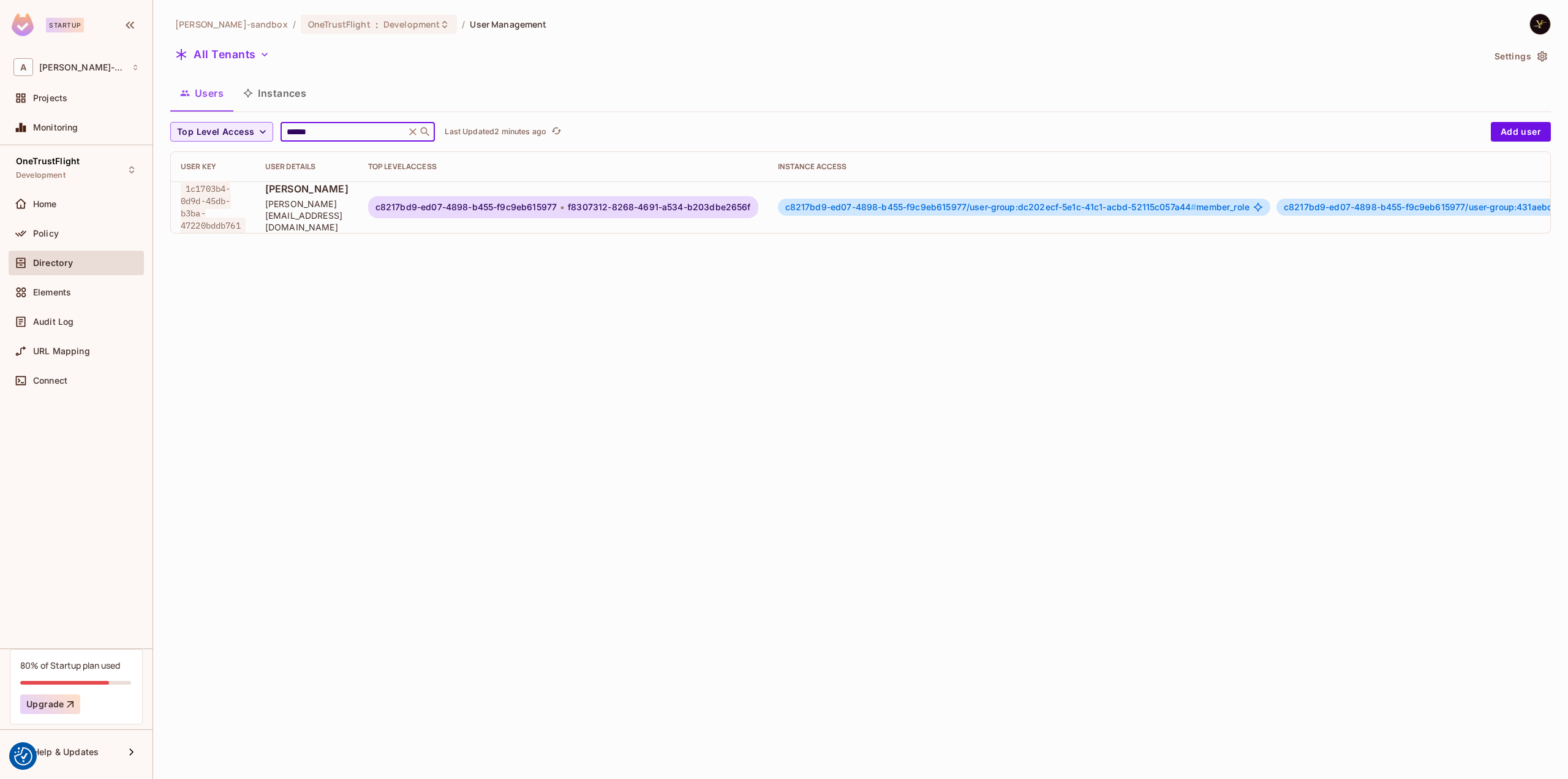
scroll to position [0, 338]
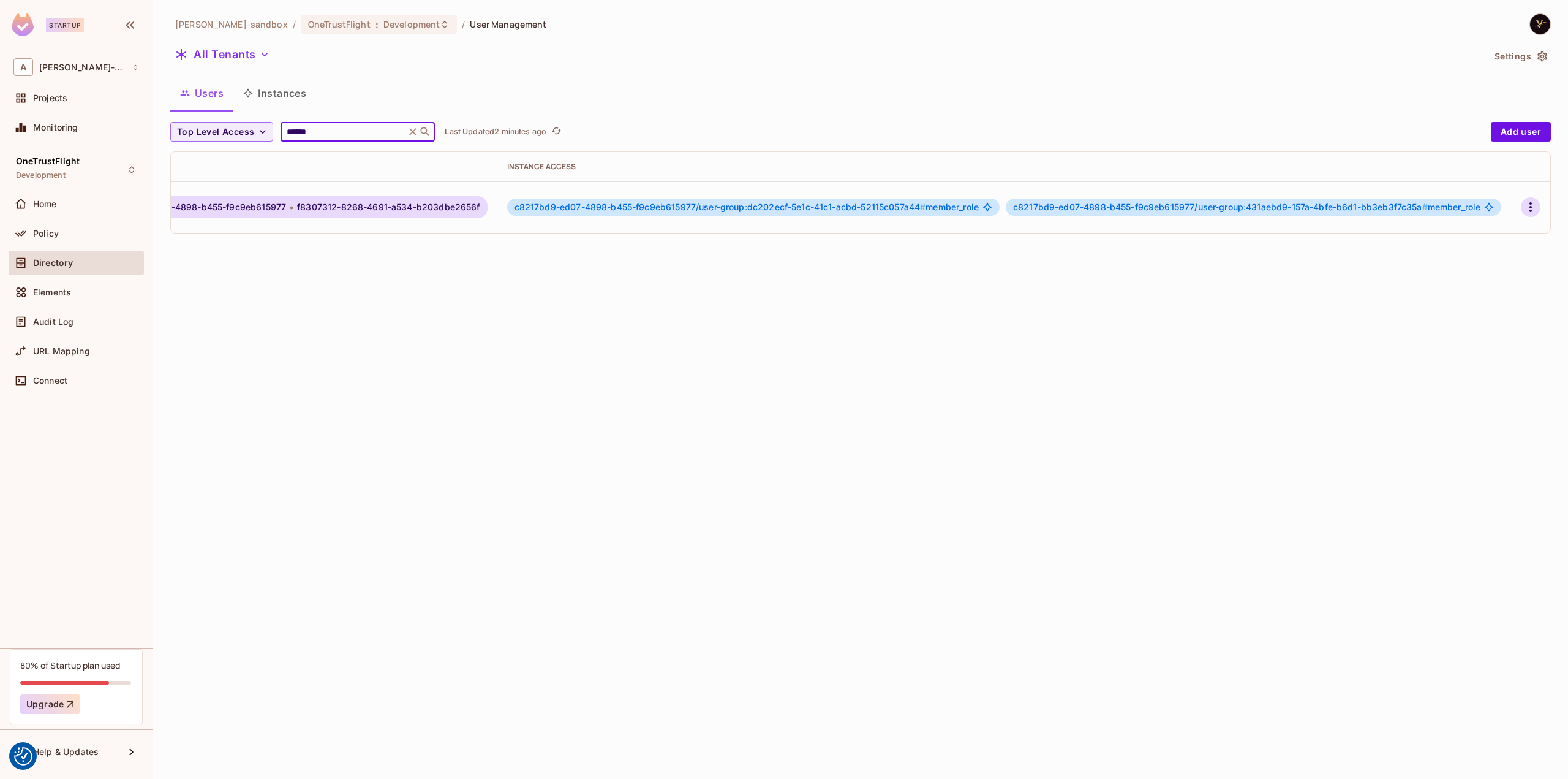
click at [1523, 200] on icon "button" at bounding box center [1530, 207] width 14 height 14
click at [1461, 290] on div "Edit Attributes" at bounding box center [1472, 287] width 60 height 13
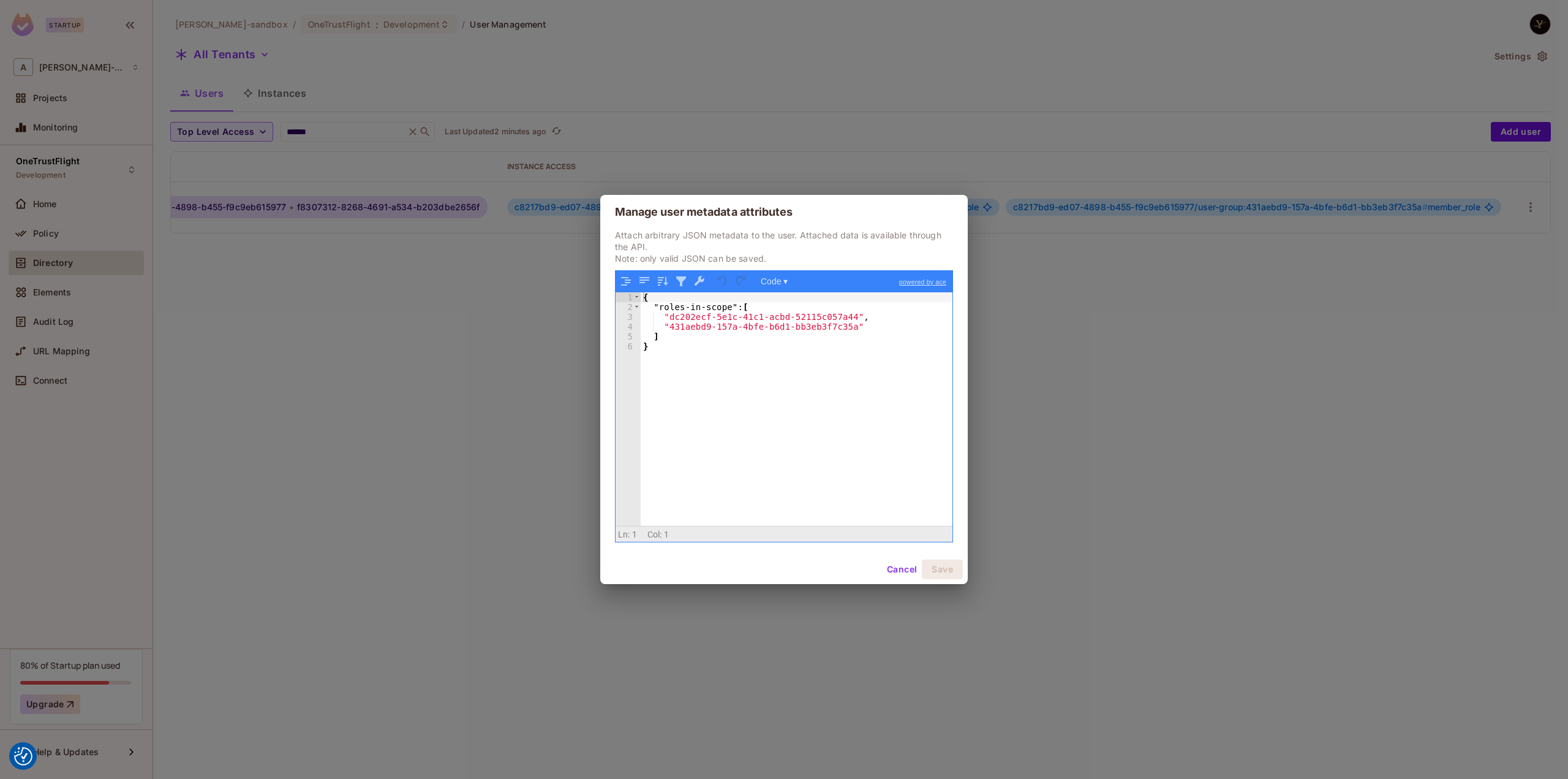
click at [898, 565] on button "Cancel" at bounding box center [902, 569] width 40 height 20
